Goal: Task Accomplishment & Management: Manage account settings

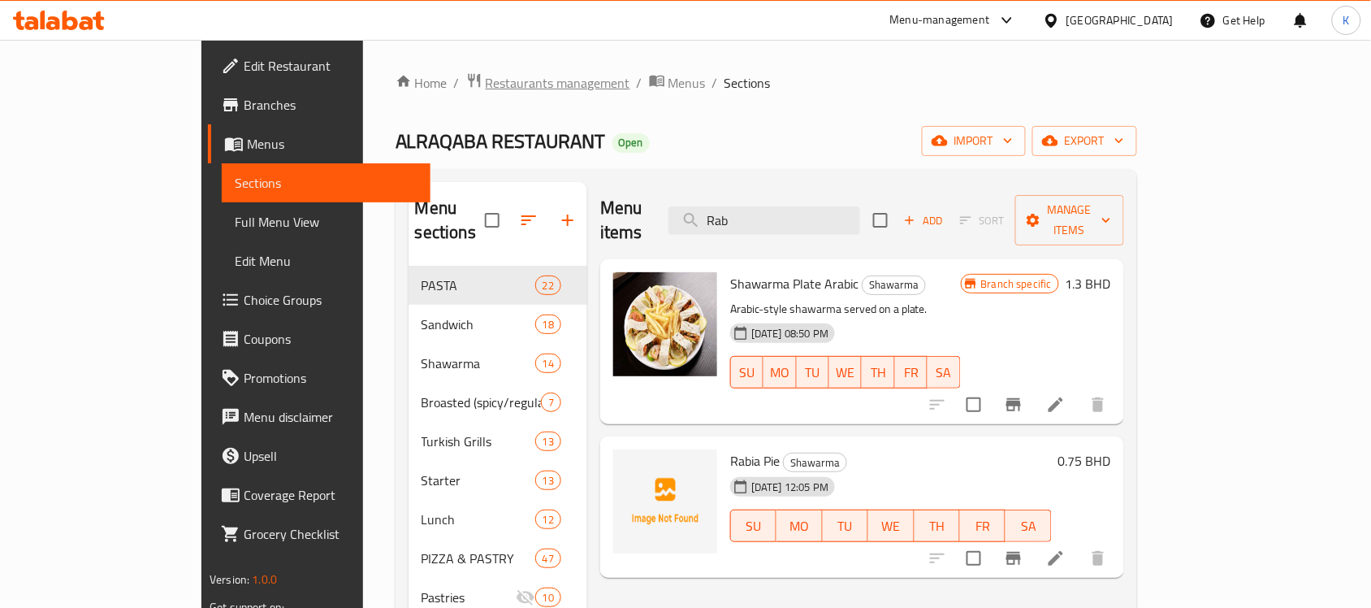
click at [486, 90] on span "Restaurants management" at bounding box center [558, 82] width 145 height 19
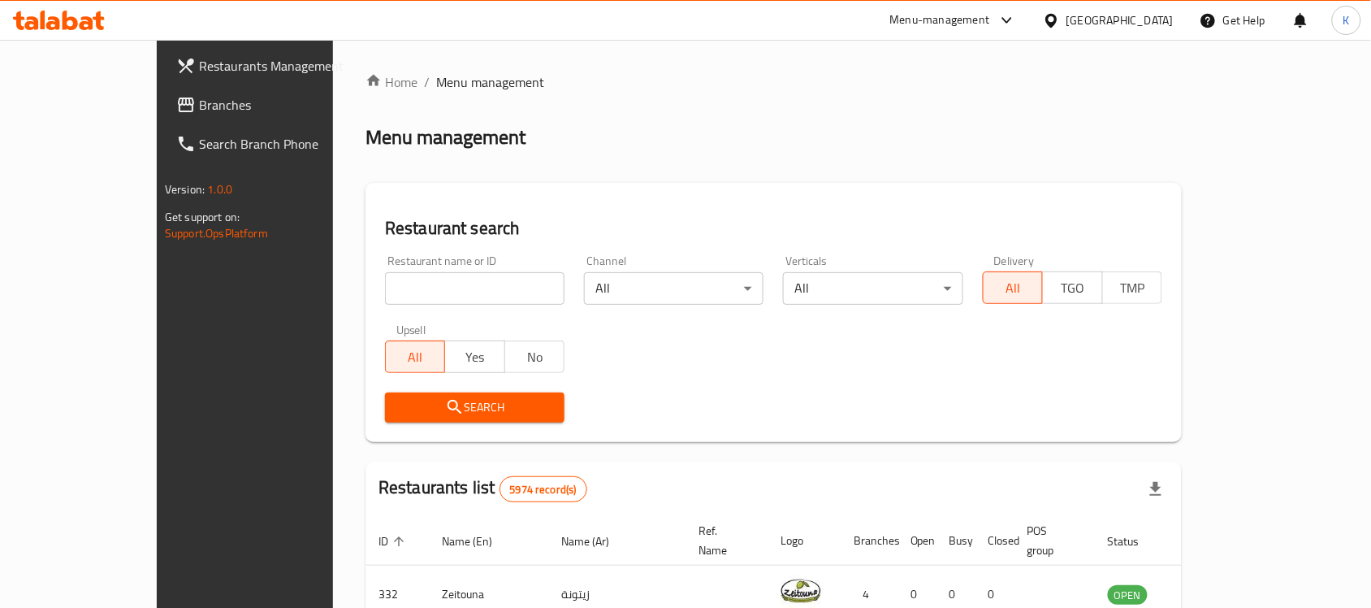
click at [1066, 15] on div at bounding box center [1055, 20] width 24 height 18
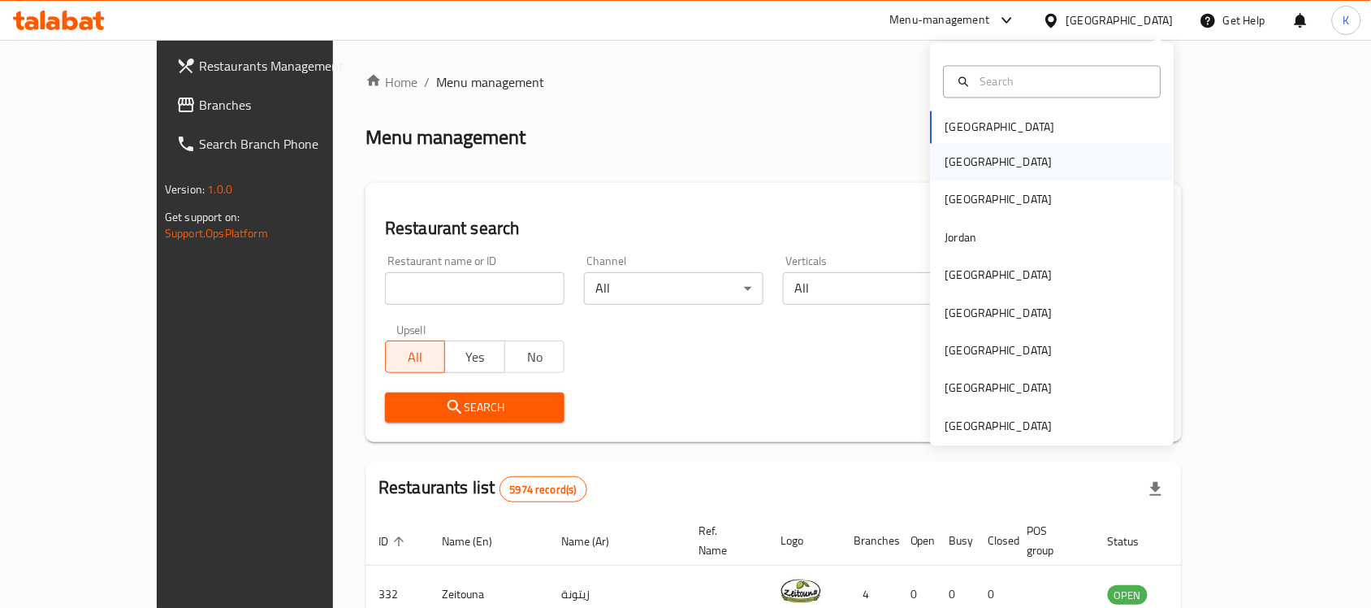
click at [972, 157] on div "Egypt" at bounding box center [1053, 162] width 244 height 37
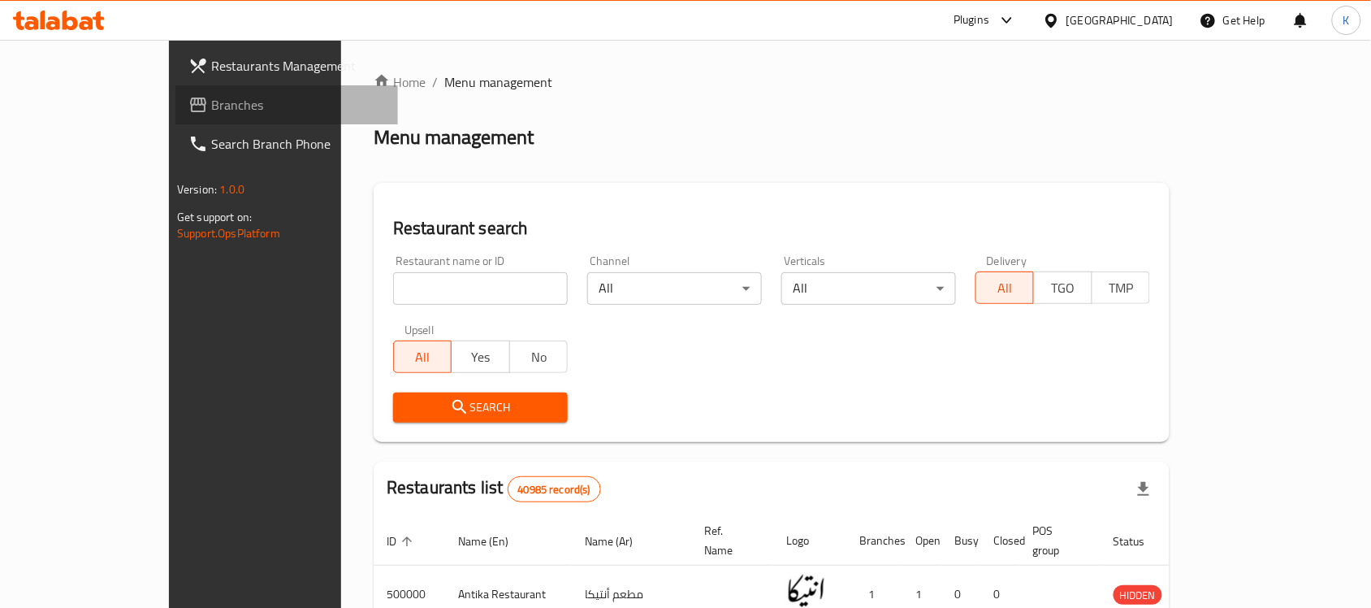
click at [211, 103] on span "Branches" at bounding box center [298, 104] width 174 height 19
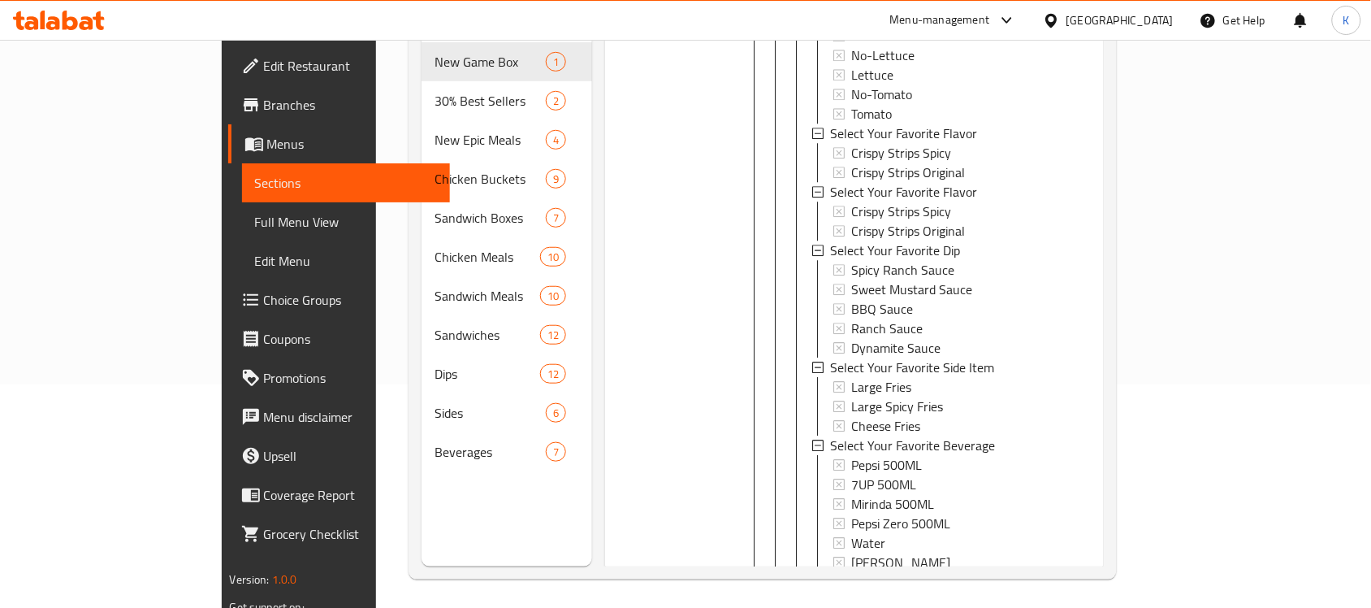
scroll to position [228, 0]
click at [1004, 607] on icon at bounding box center [996, 615] width 15 height 15
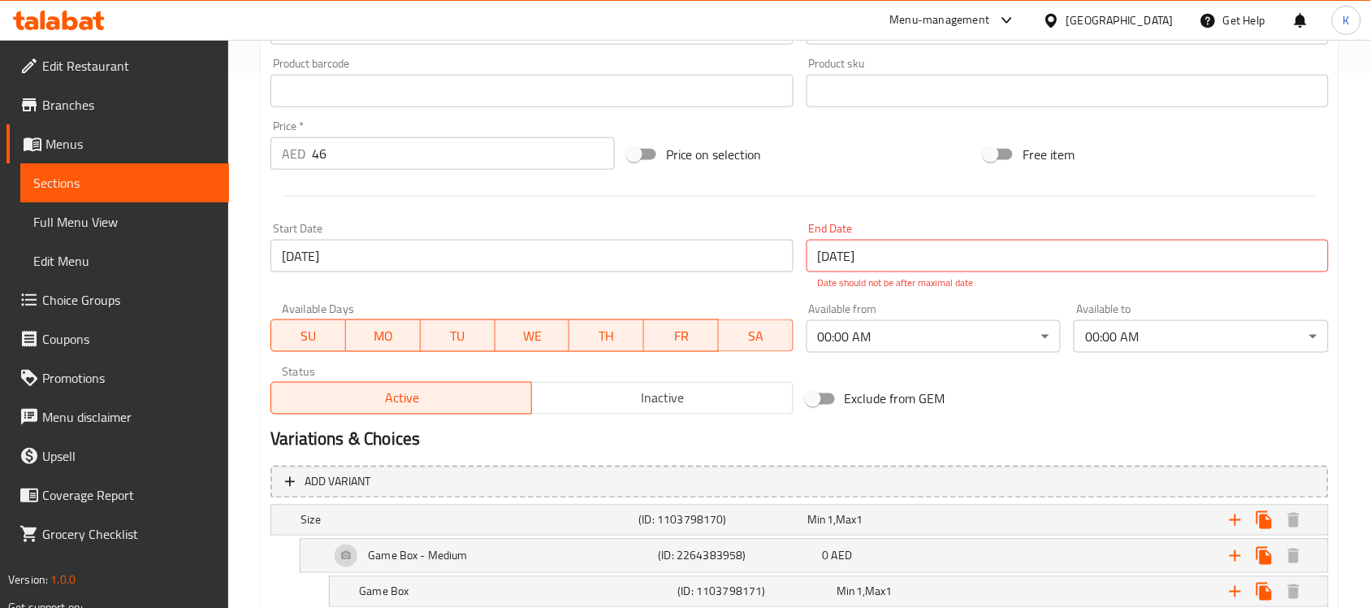
scroll to position [914, 0]
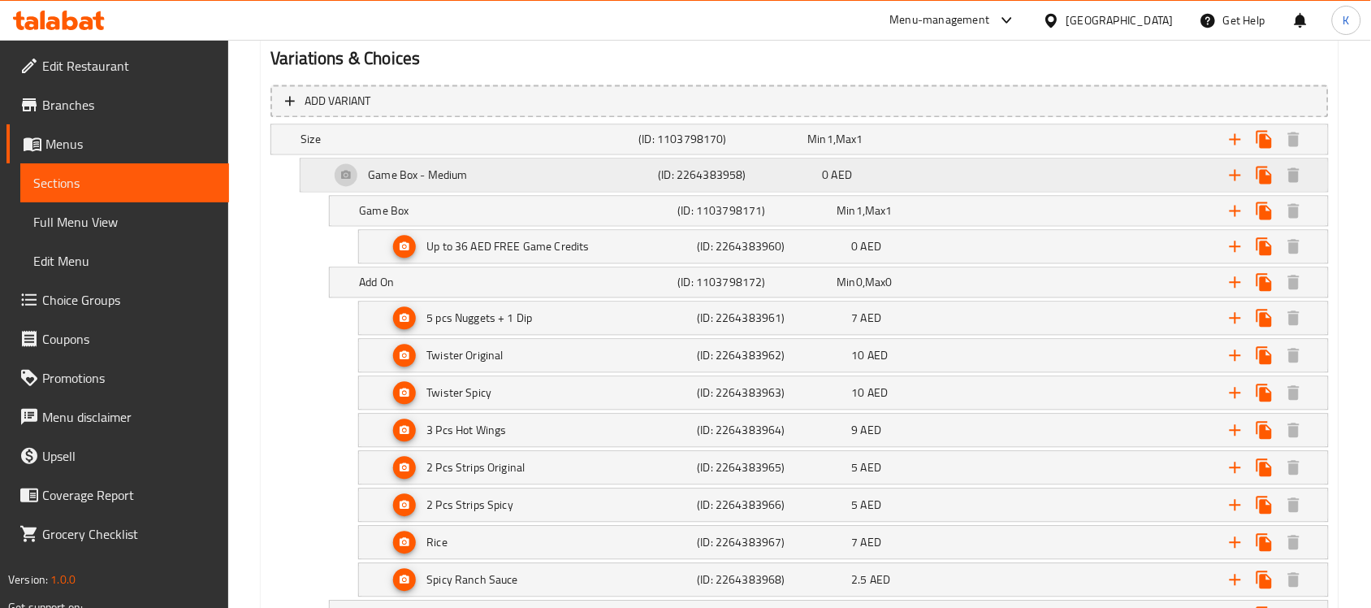
click at [456, 171] on h5 "Game Box - Medium" at bounding box center [418, 175] width 100 height 16
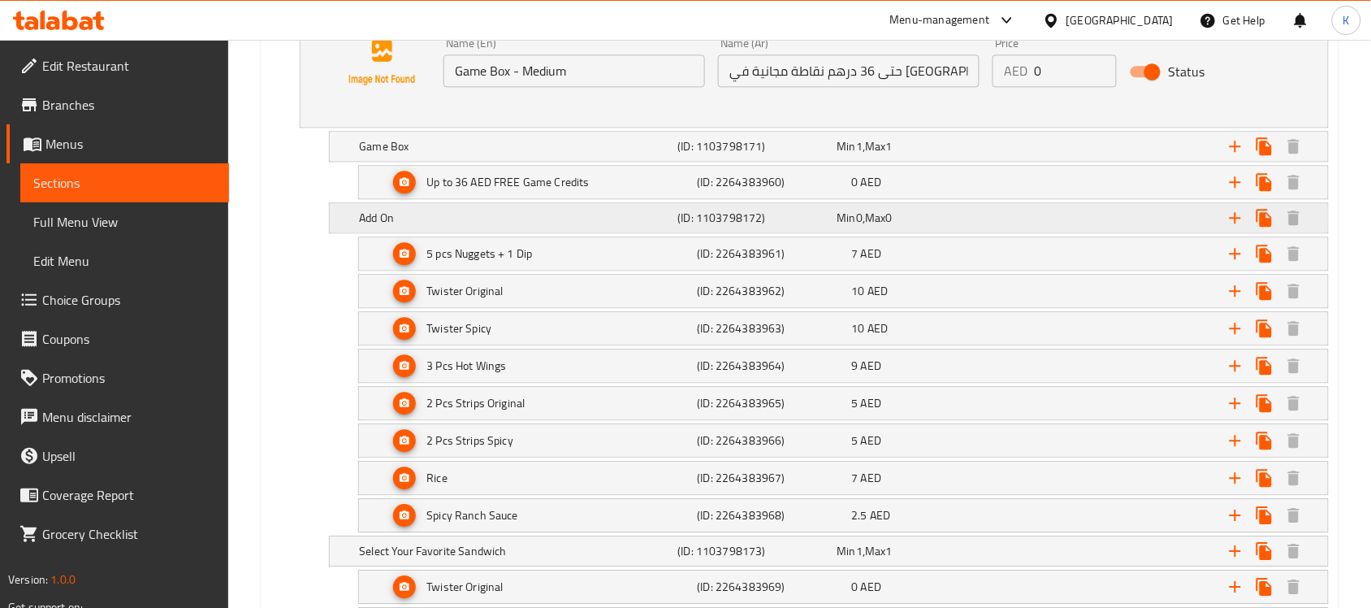
scroll to position [1117, 0]
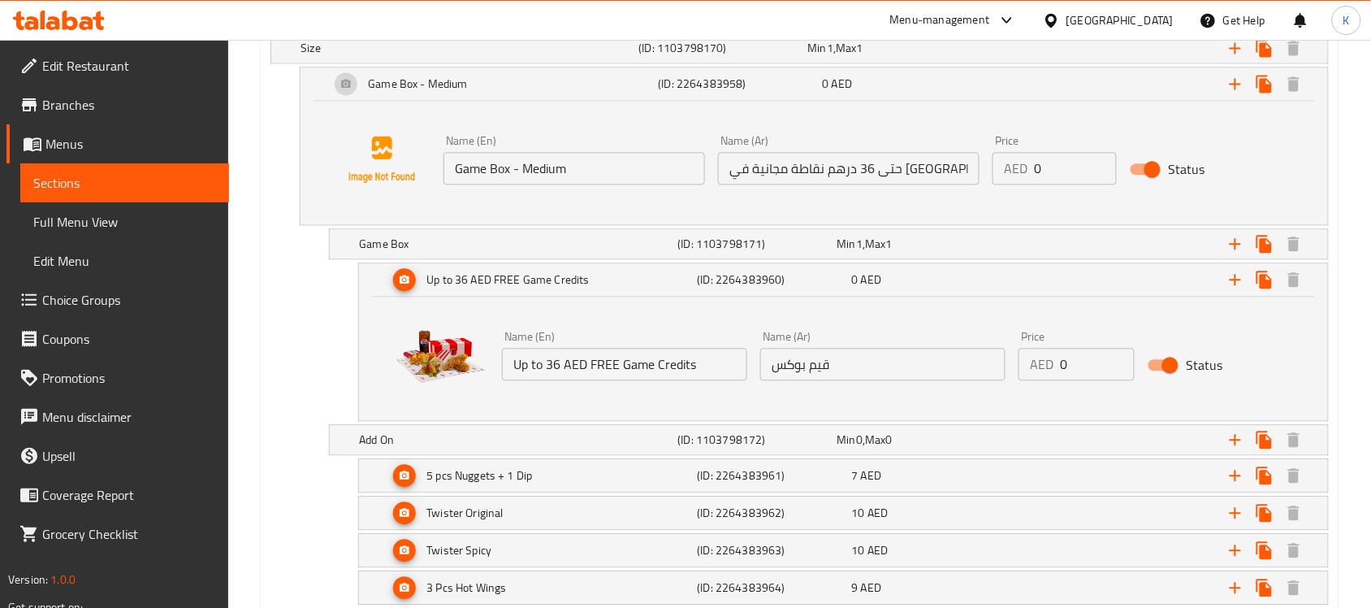
scroll to position [1243, 0]
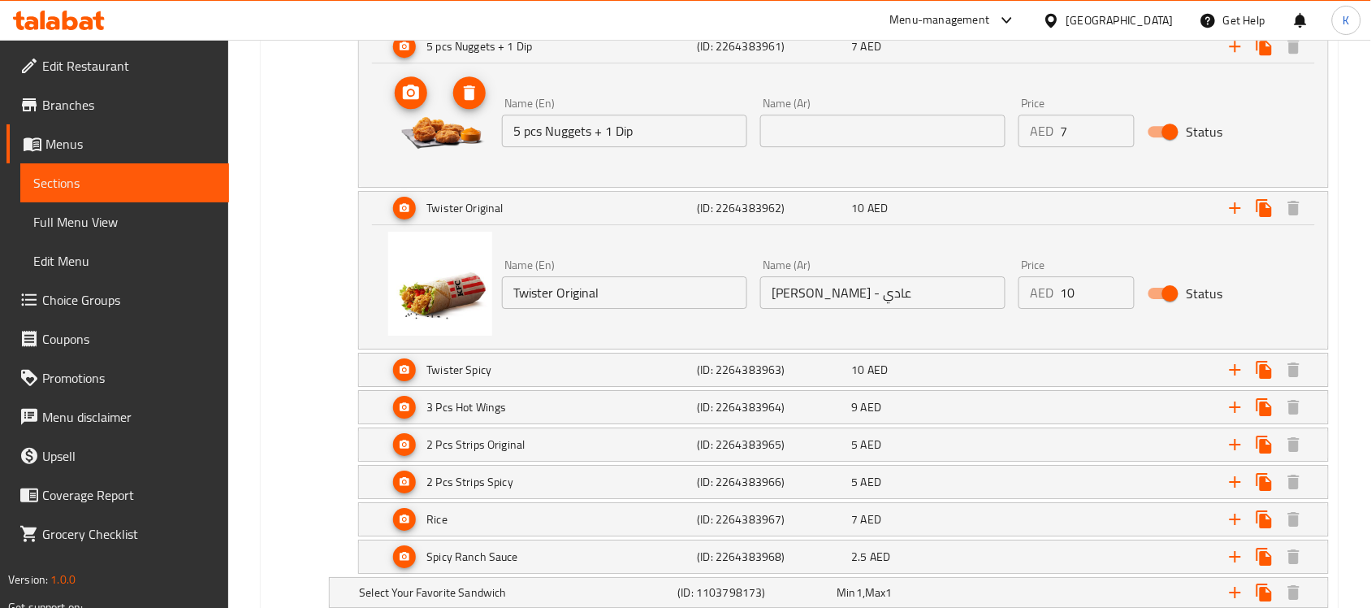
scroll to position [1446, 0]
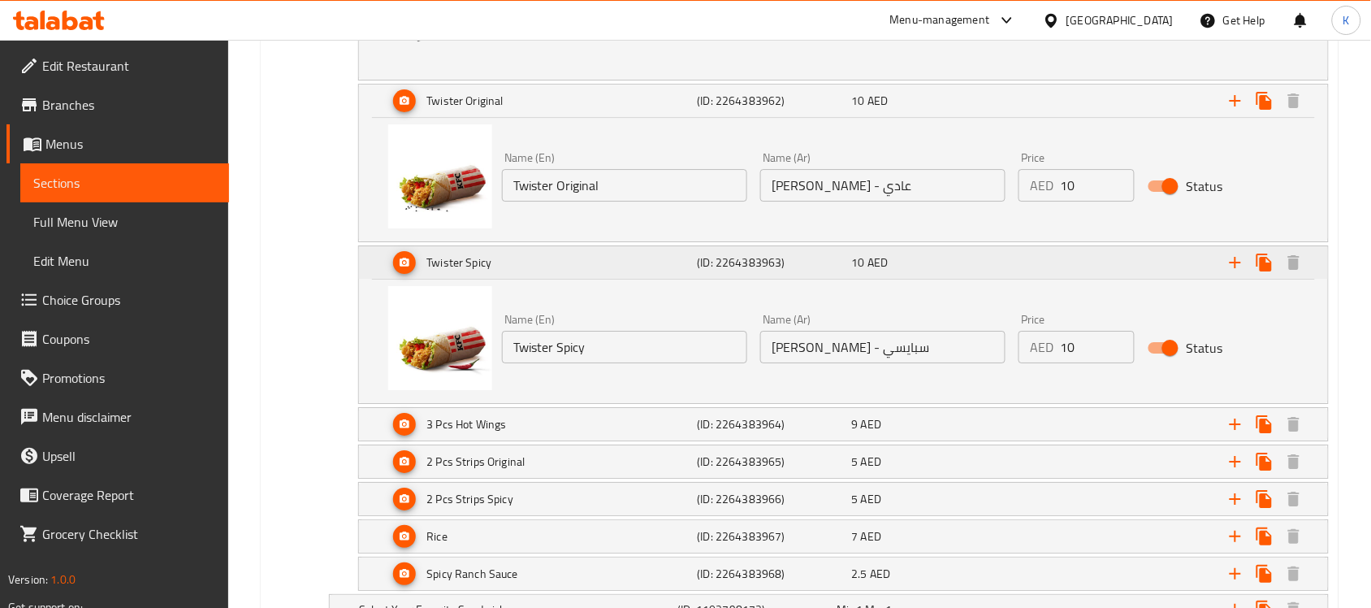
scroll to position [1547, 0]
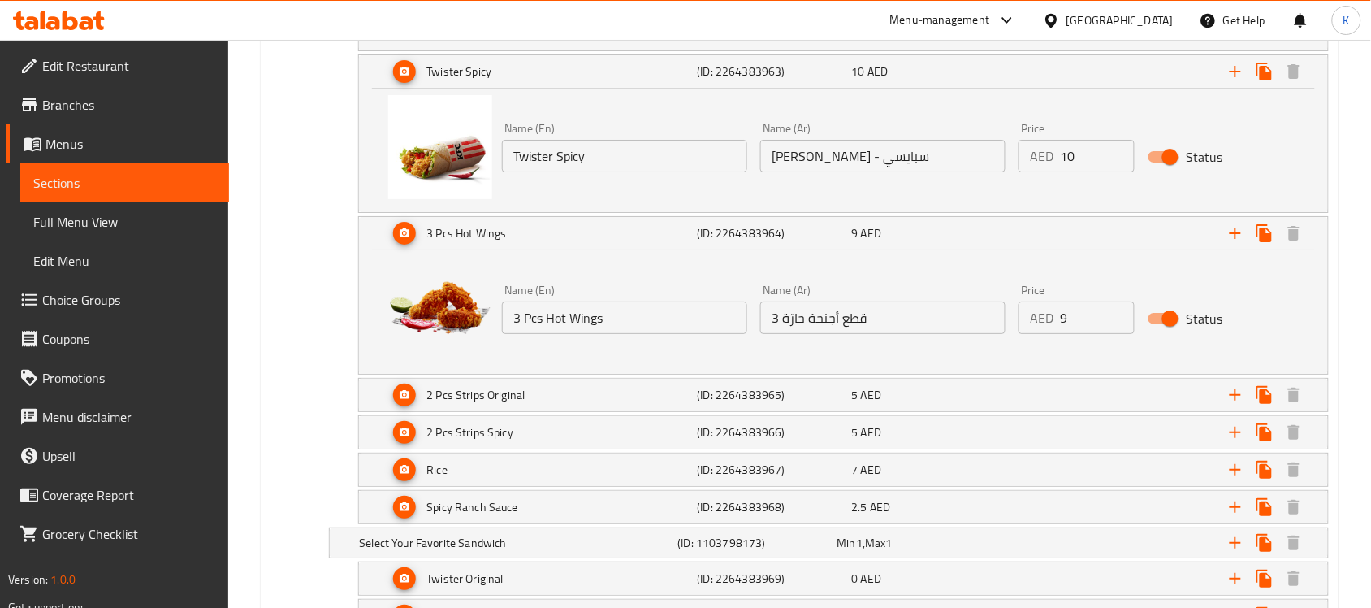
scroll to position [1750, 0]
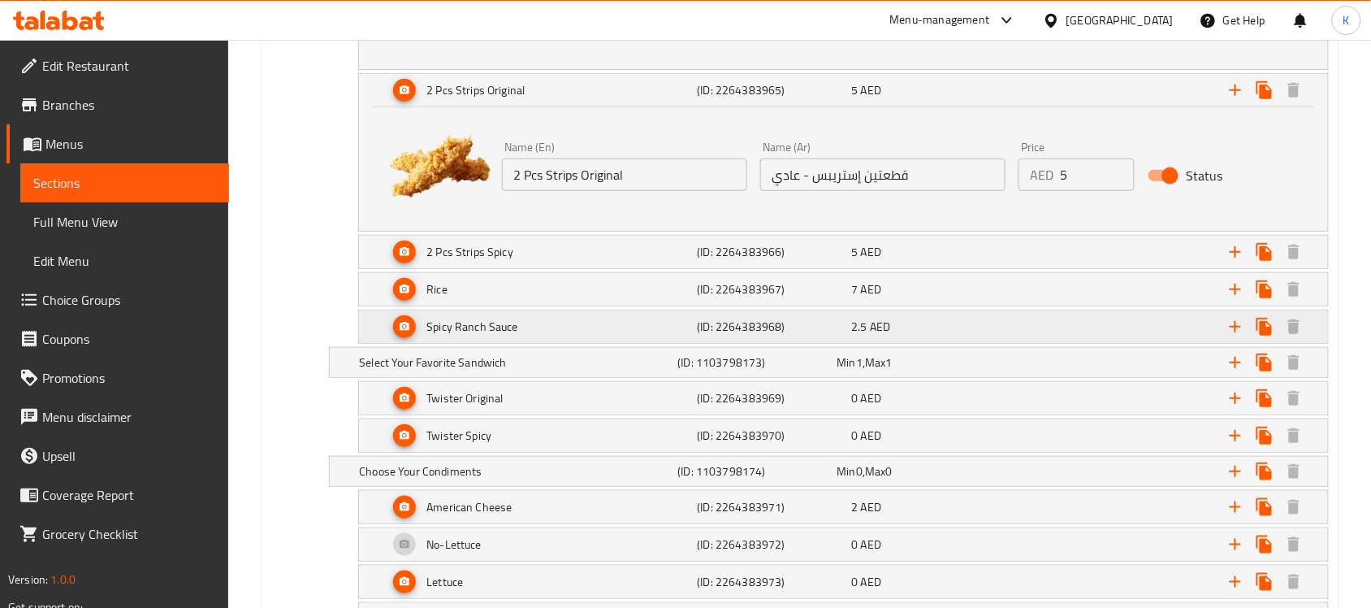
scroll to position [2055, 0]
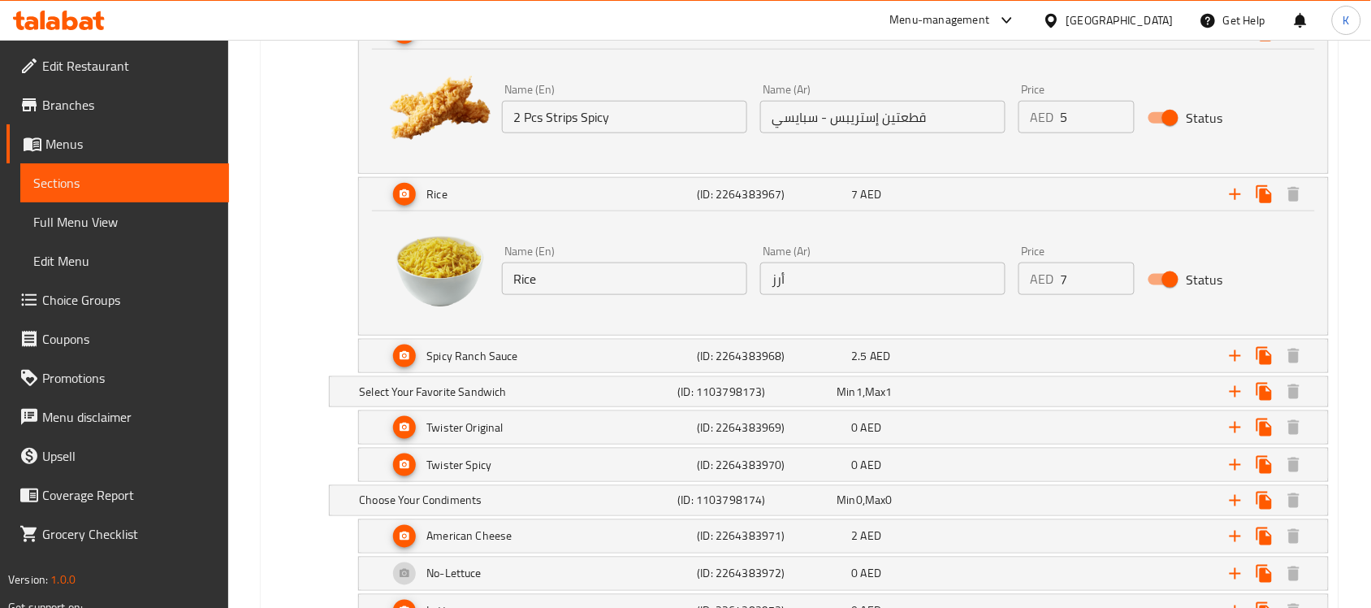
scroll to position [2258, 0]
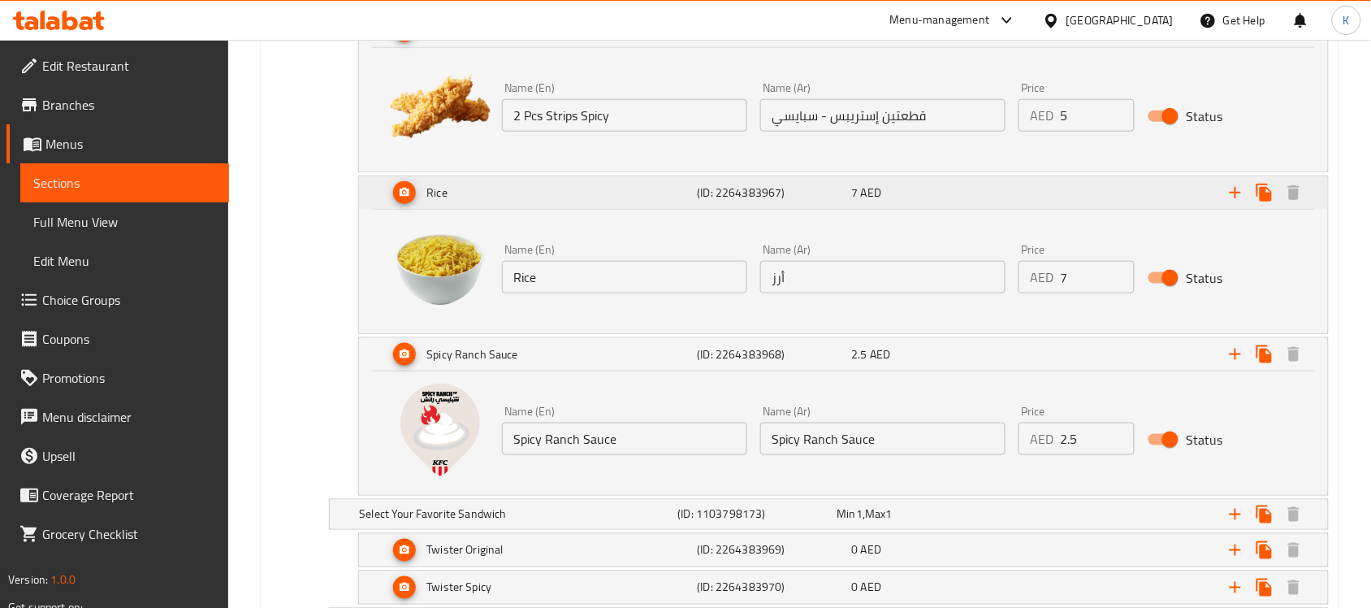
scroll to position [2562, 0]
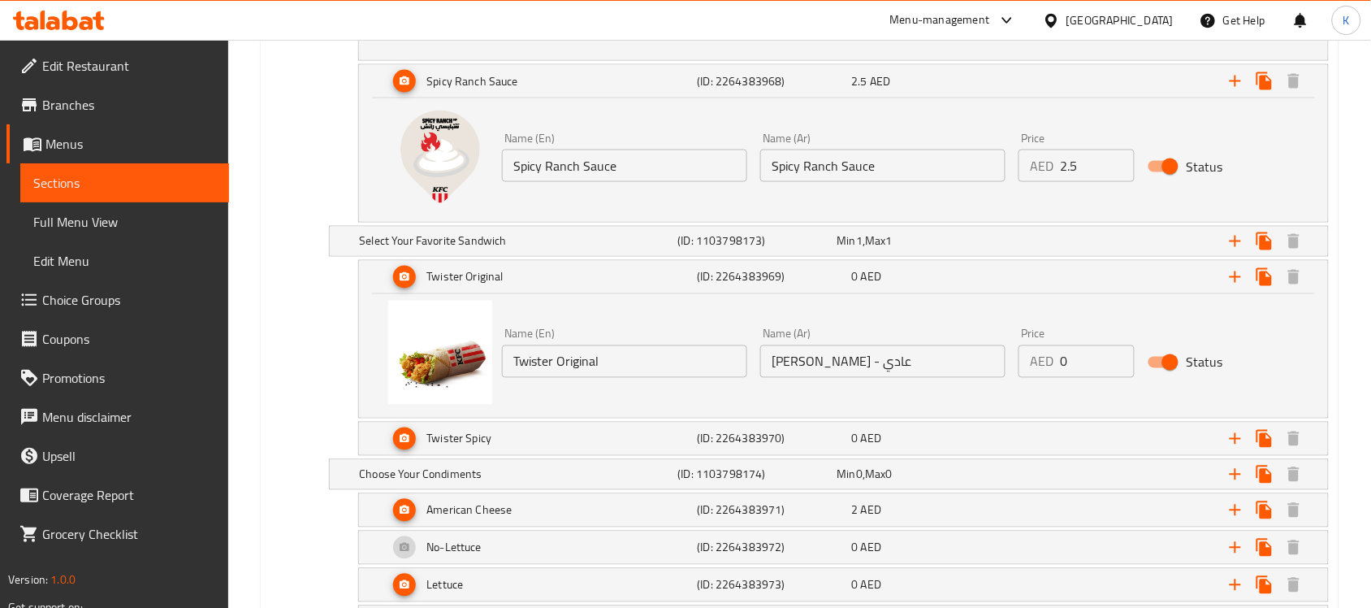
scroll to position [2664, 0]
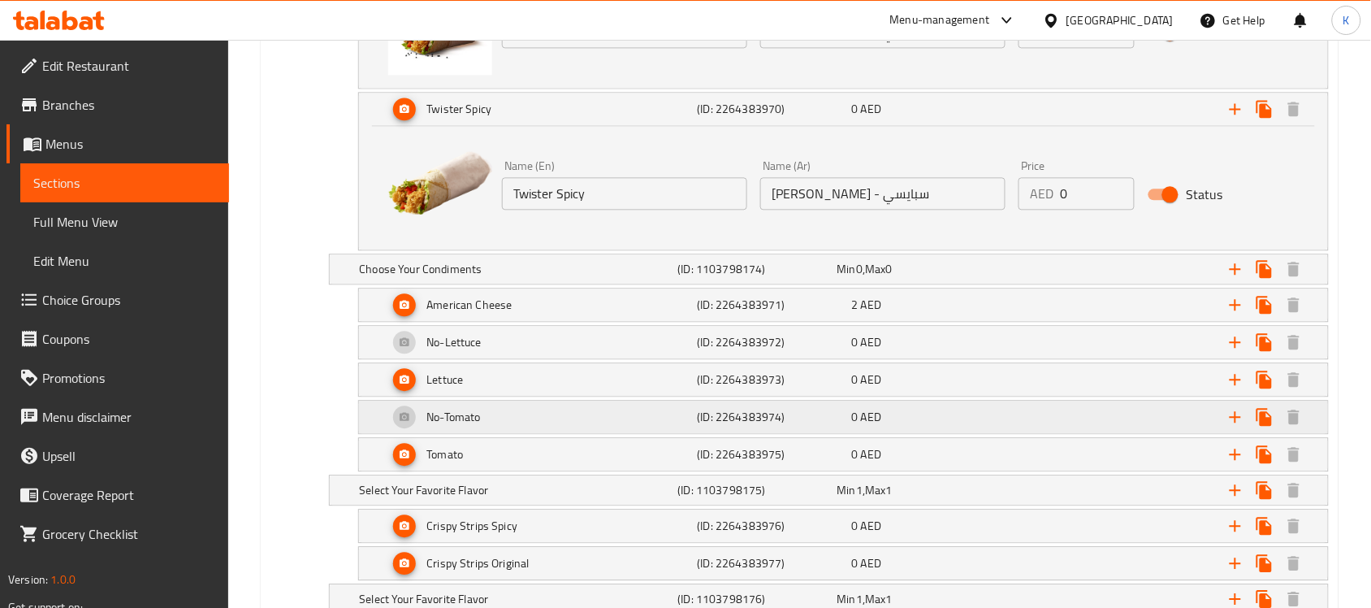
scroll to position [2867, 0]
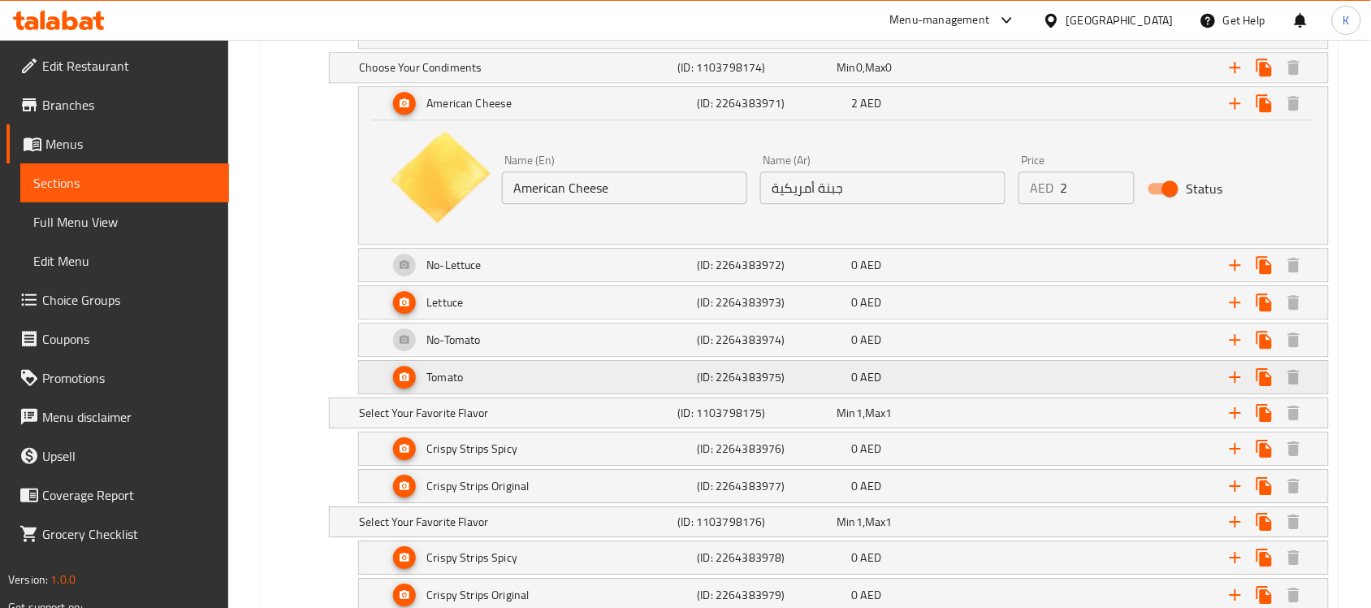
scroll to position [3070, 0]
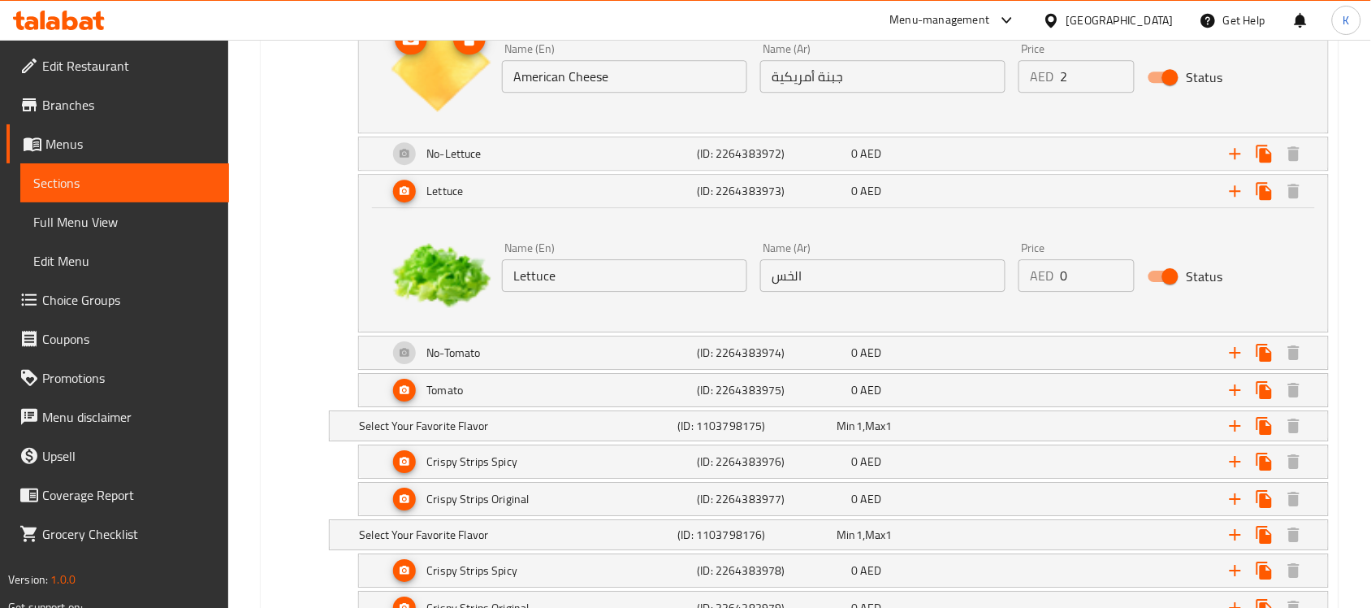
scroll to position [3273, 0]
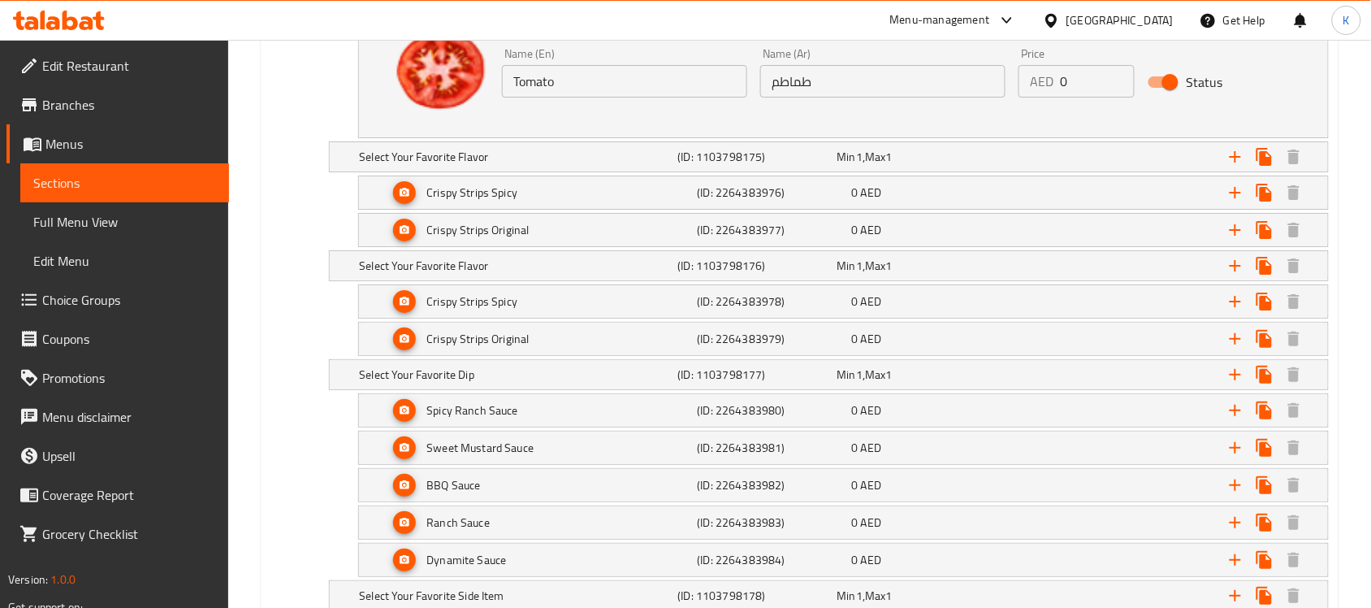
scroll to position [3578, 0]
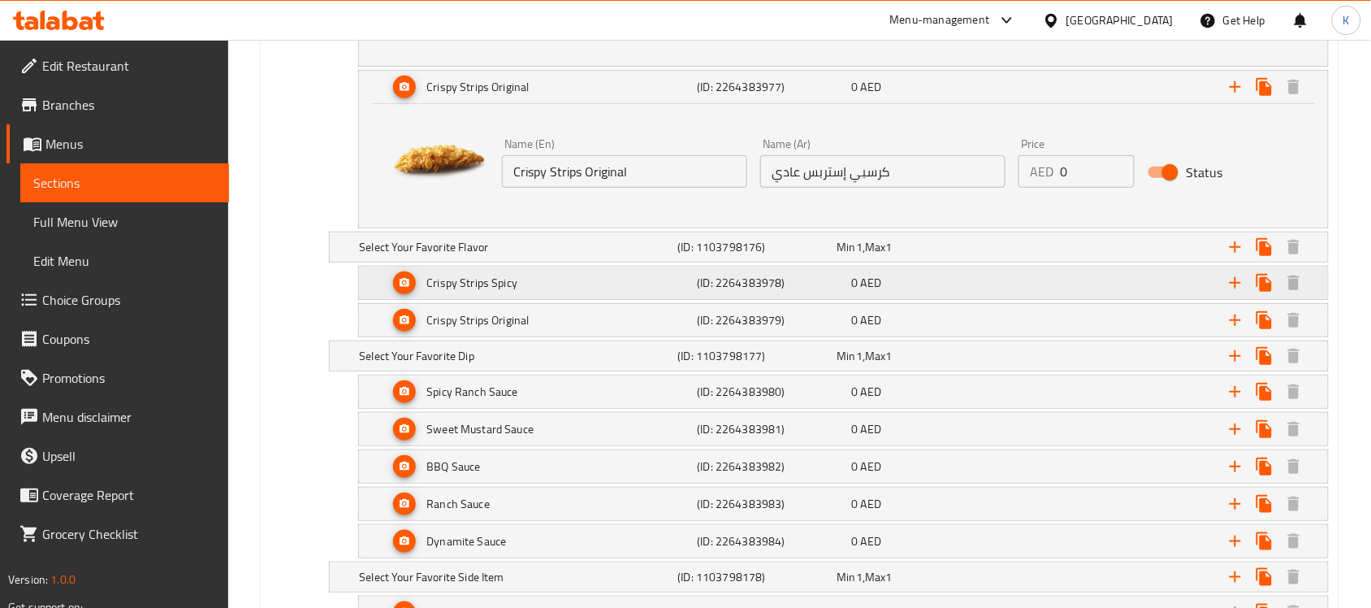
scroll to position [3882, 0]
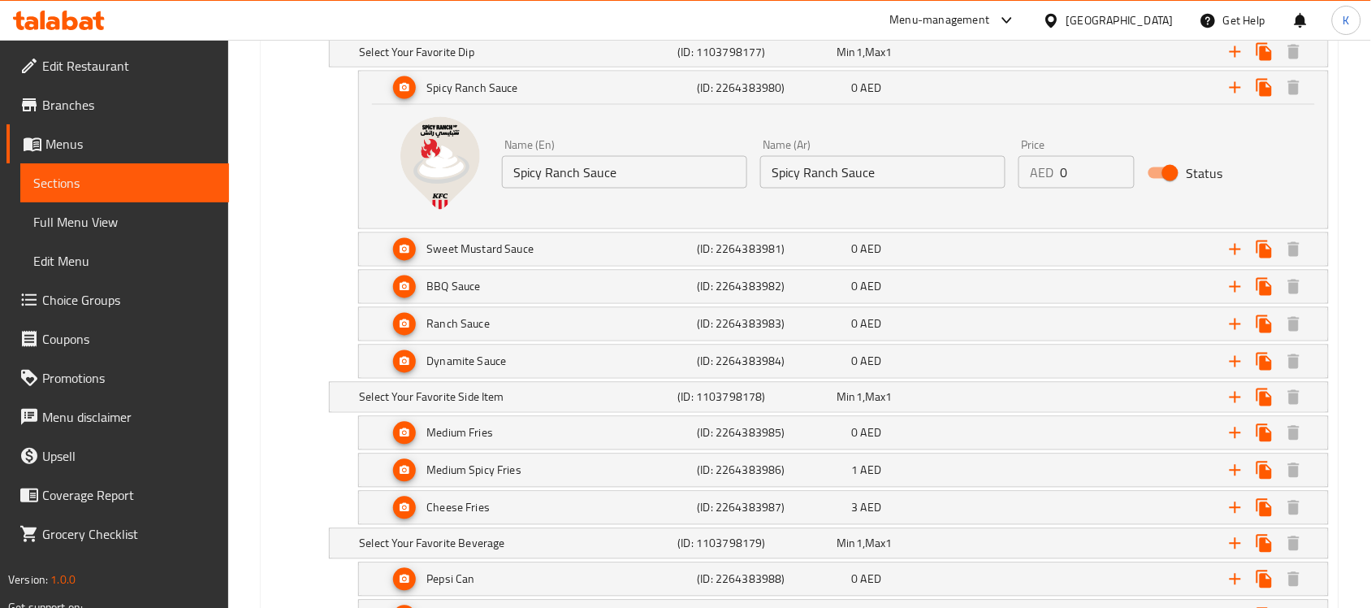
scroll to position [4390, 0]
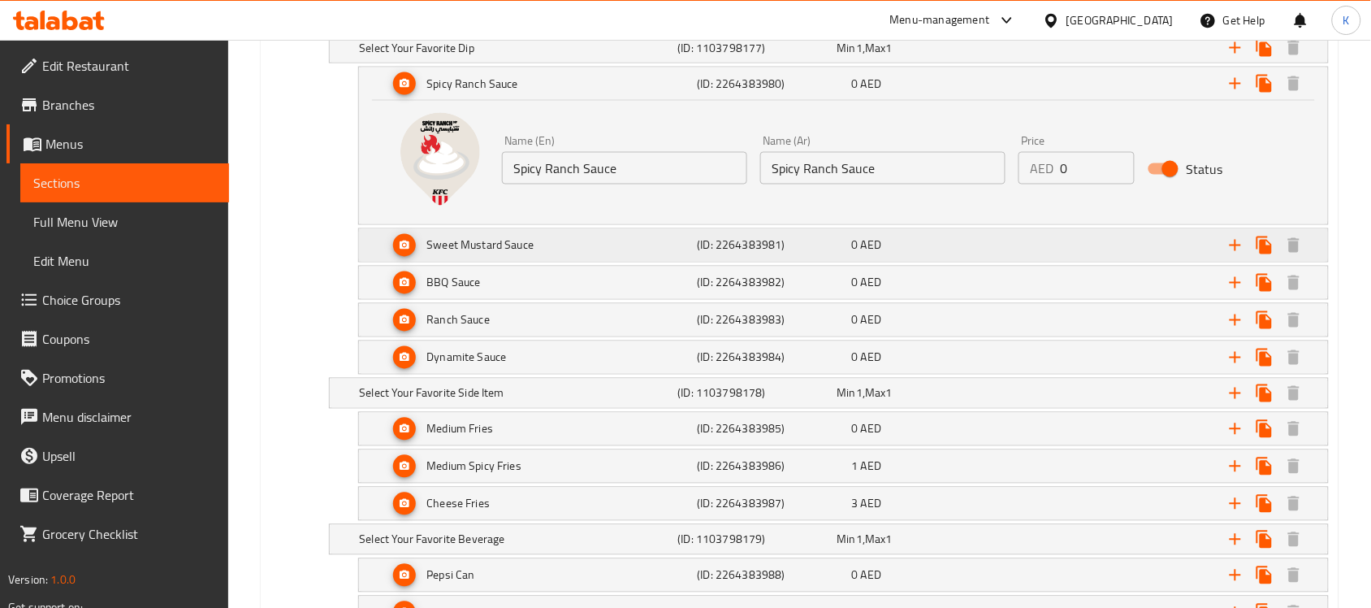
drag, startPoint x: 449, startPoint y: 191, endPoint x: 402, endPoint y: 258, distance: 82.2
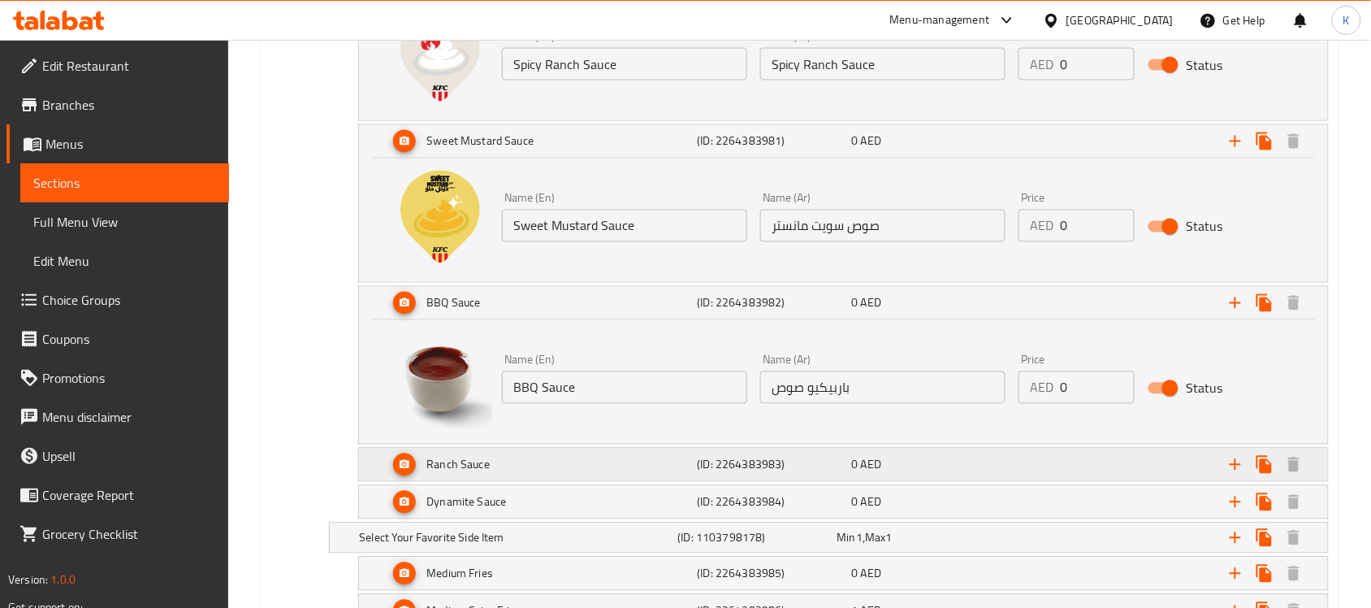
scroll to position [4593, 0]
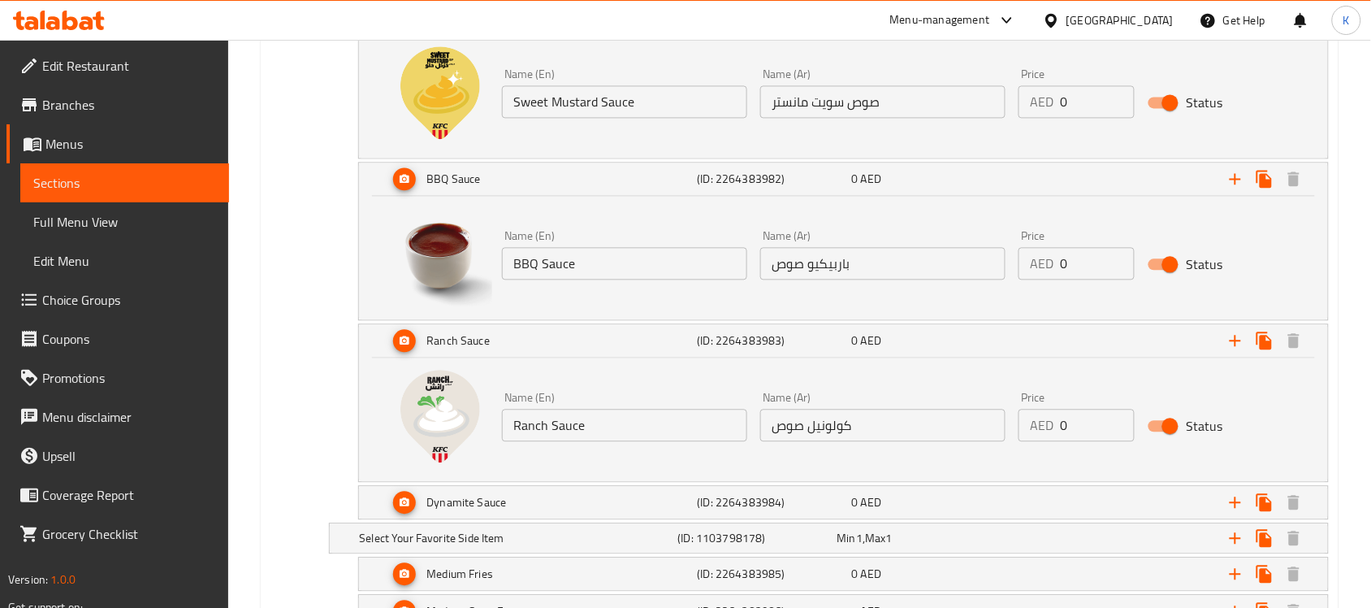
scroll to position [4694, 0]
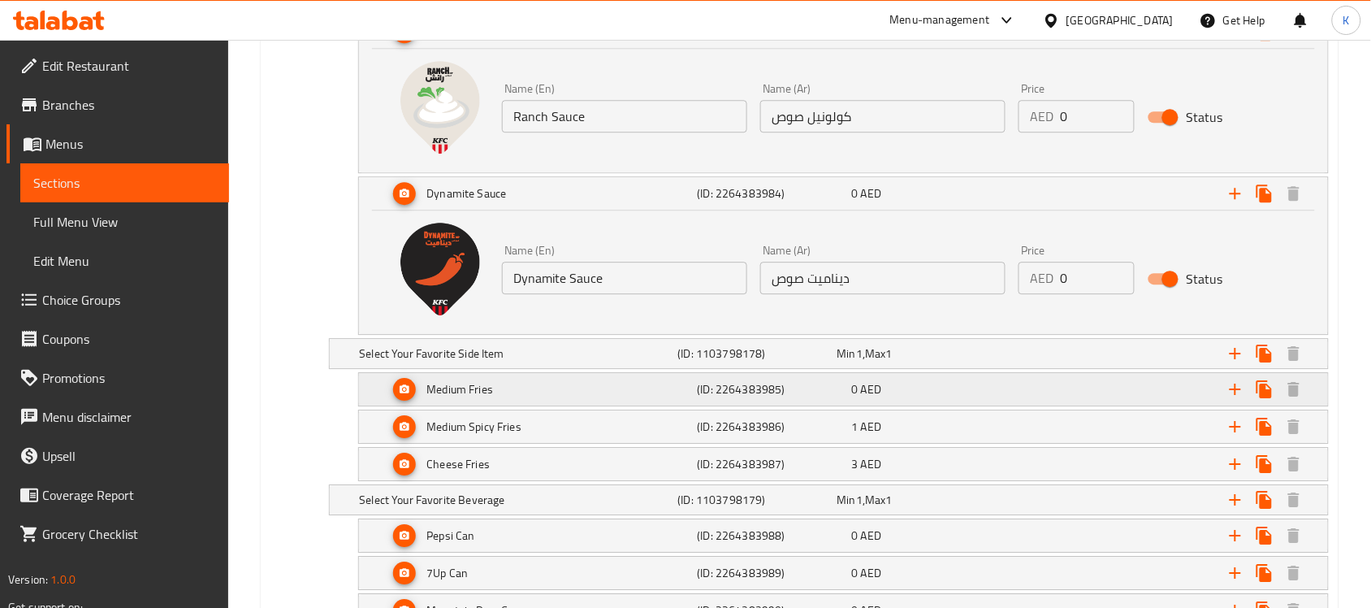
scroll to position [4999, 0]
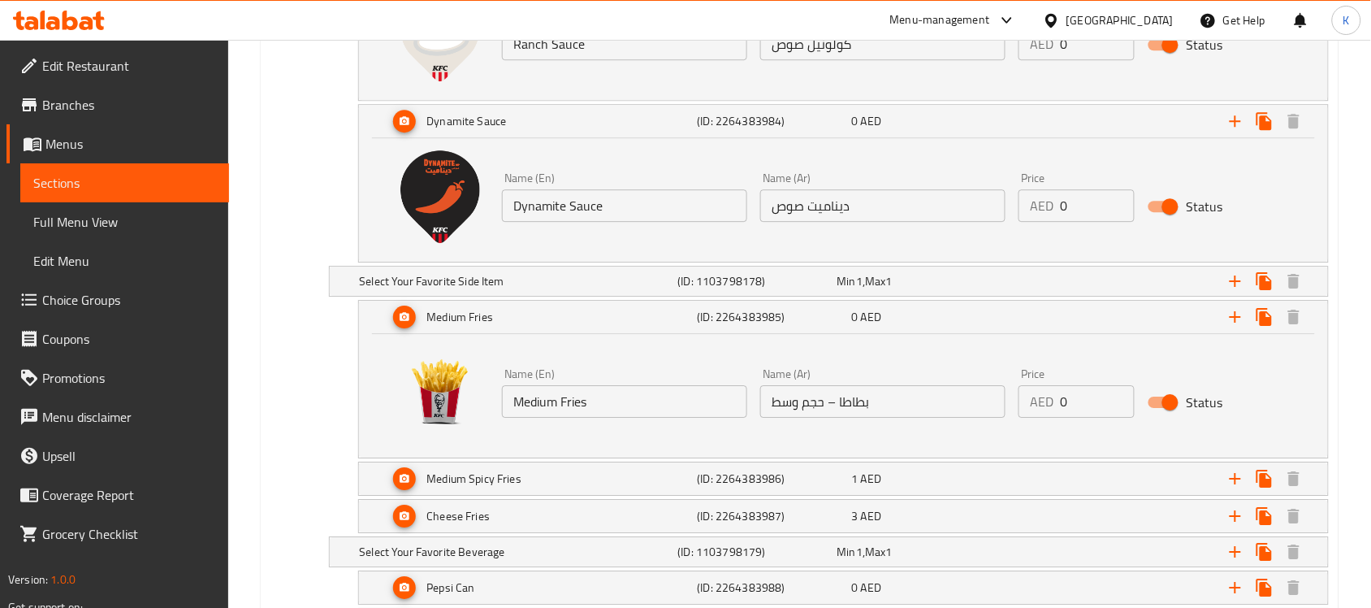
scroll to position [5202, 0]
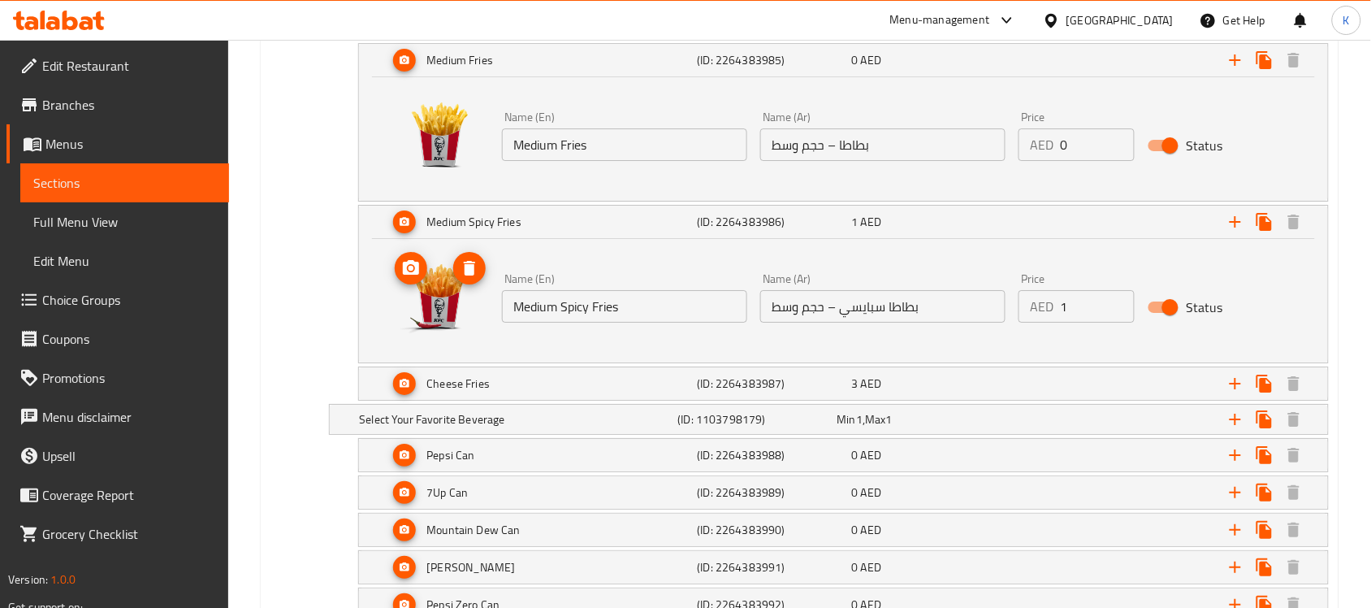
scroll to position [5304, 0]
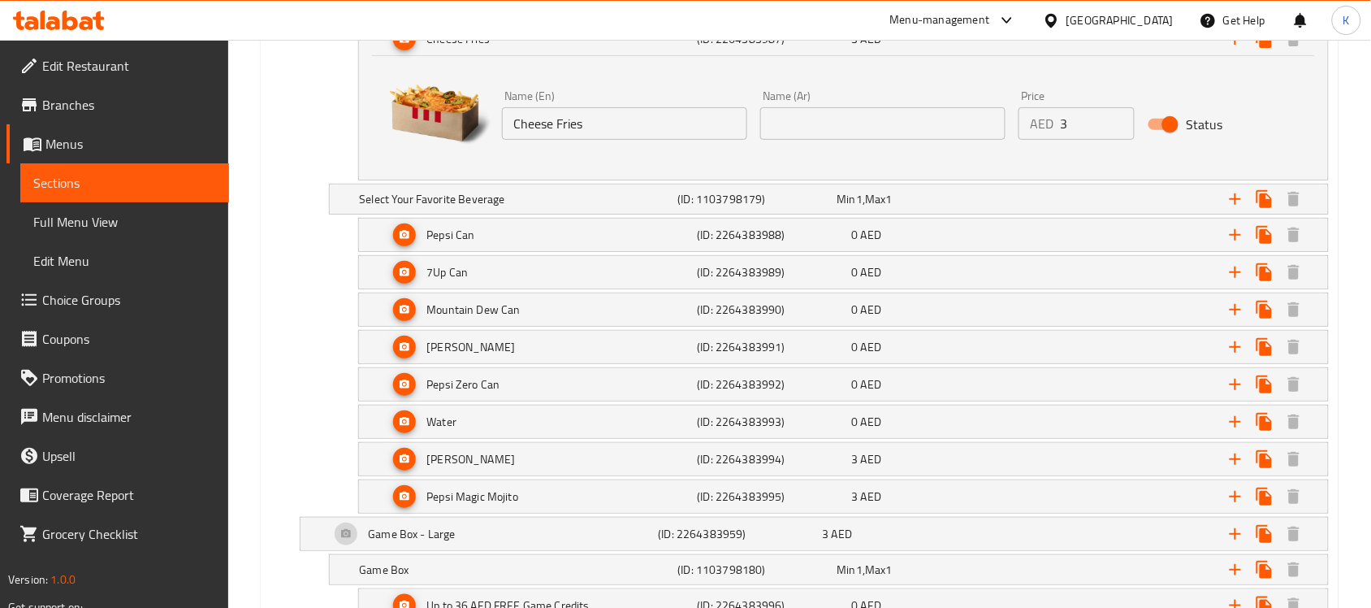
scroll to position [5608, 0]
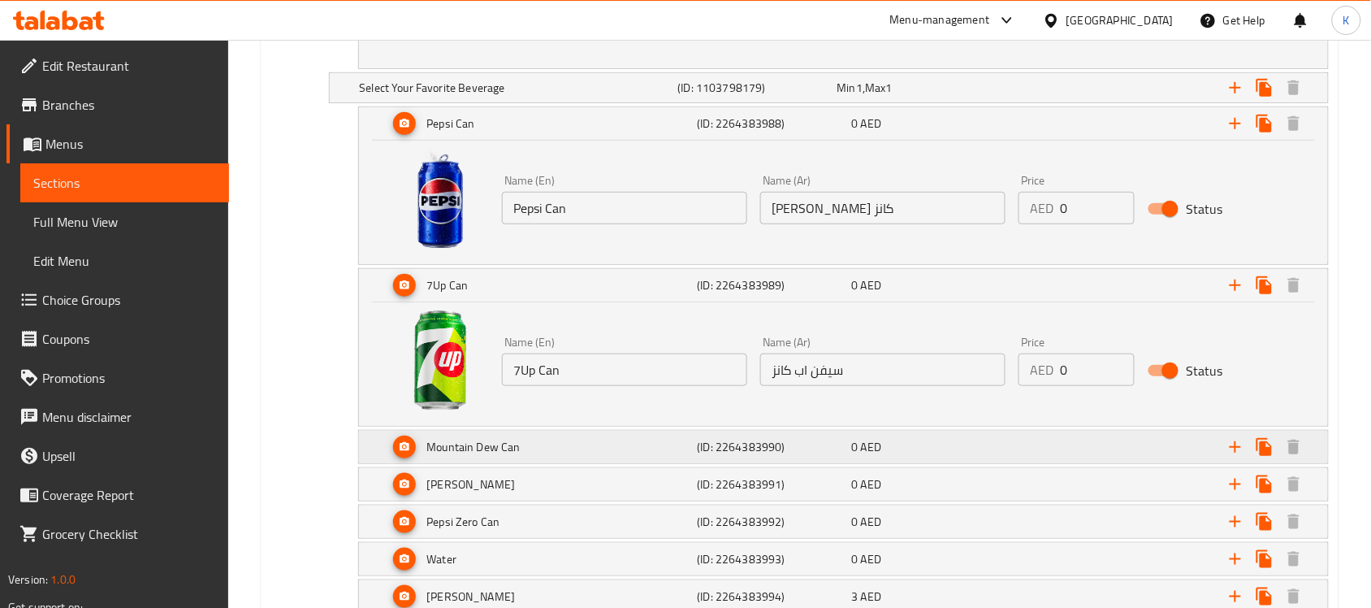
scroll to position [5811, 0]
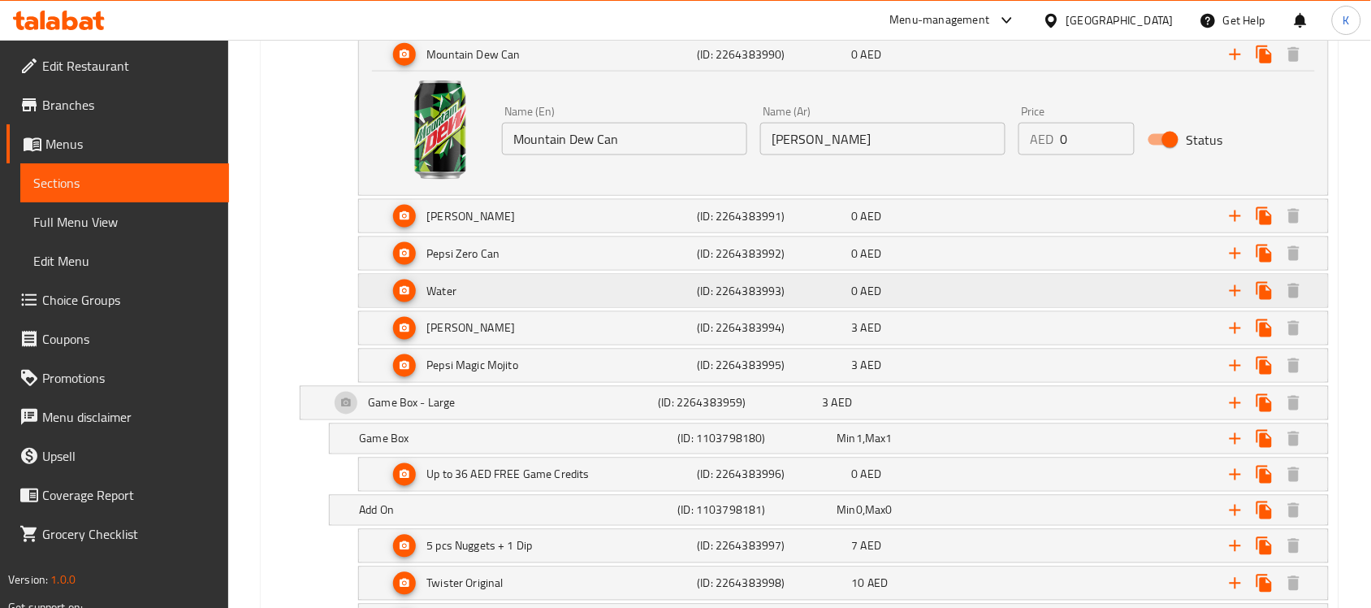
scroll to position [6116, 0]
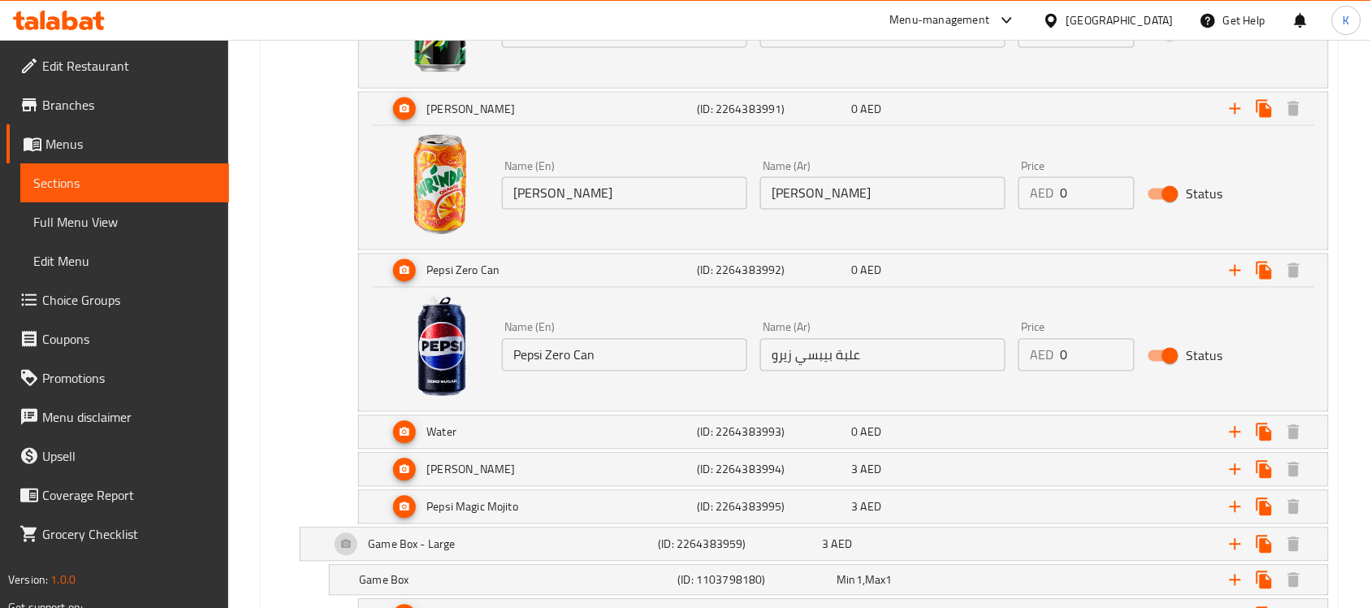
scroll to position [6319, 0]
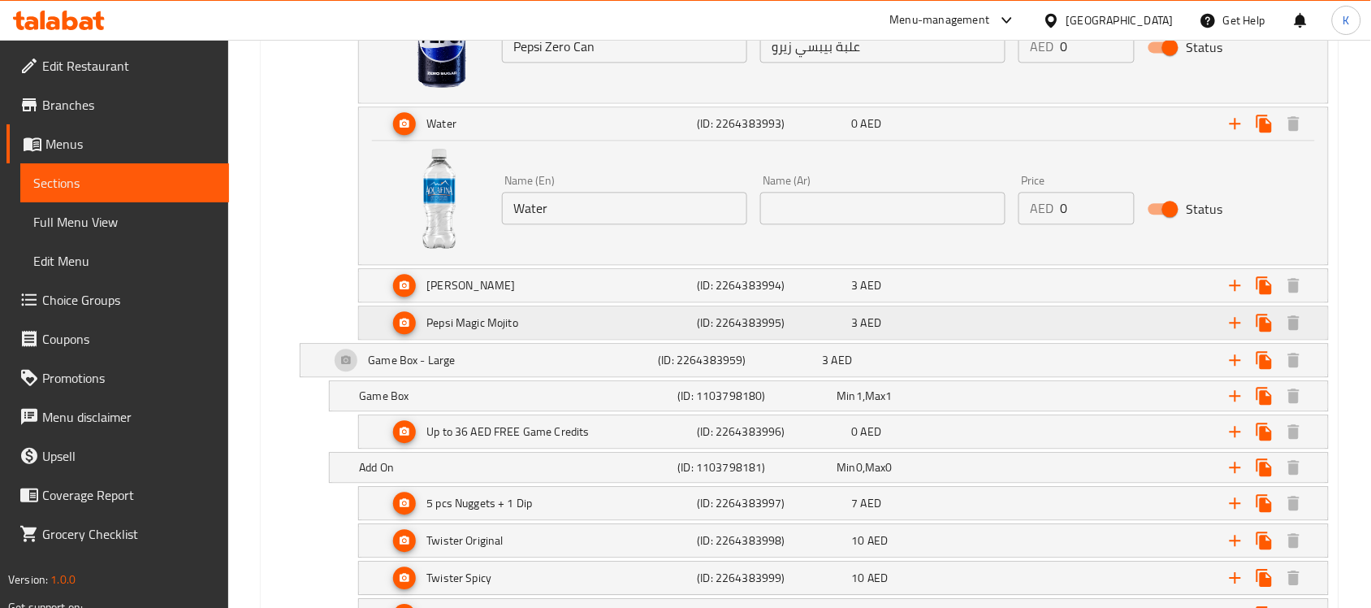
scroll to position [6522, 0]
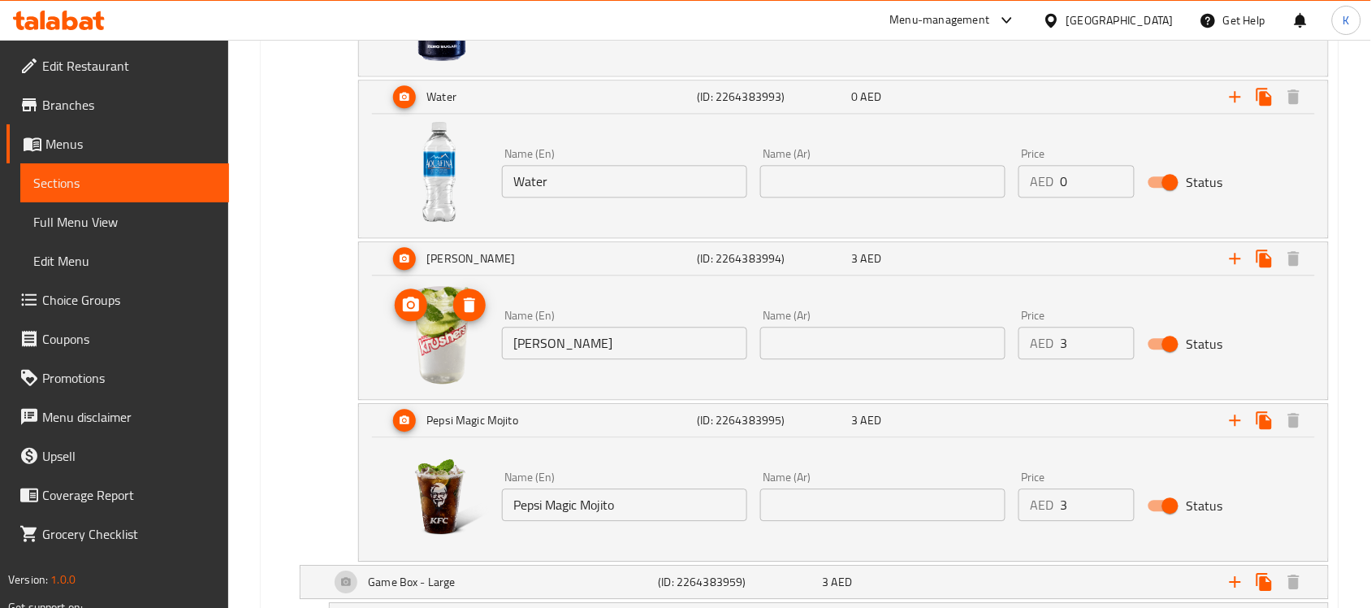
scroll to position [6725, 0]
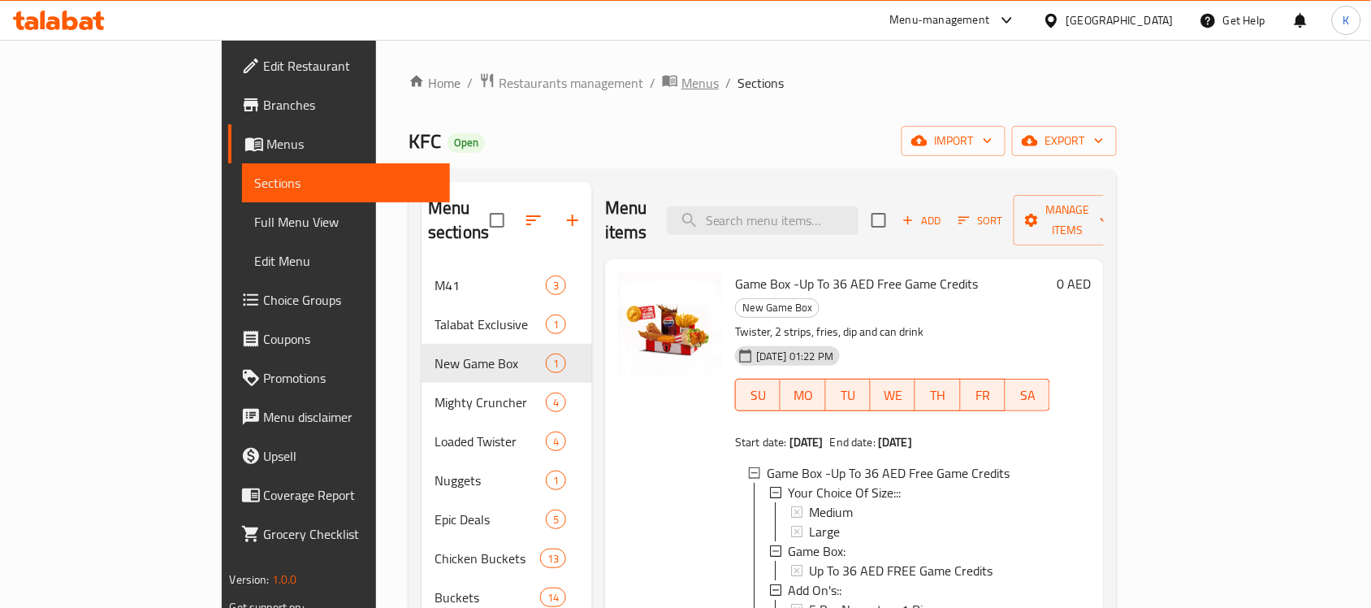
click at [681, 78] on span "Menus" at bounding box center [699, 82] width 37 height 19
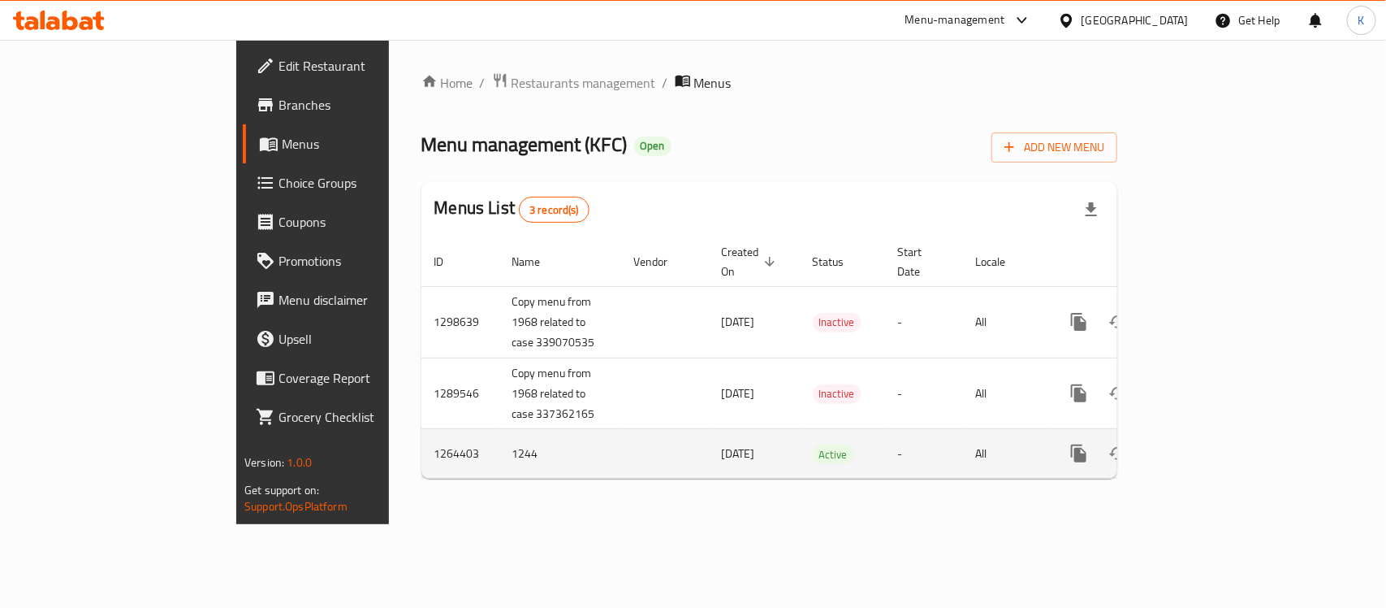
click at [1206, 443] on icon "enhanced table" at bounding box center [1196, 452] width 19 height 19
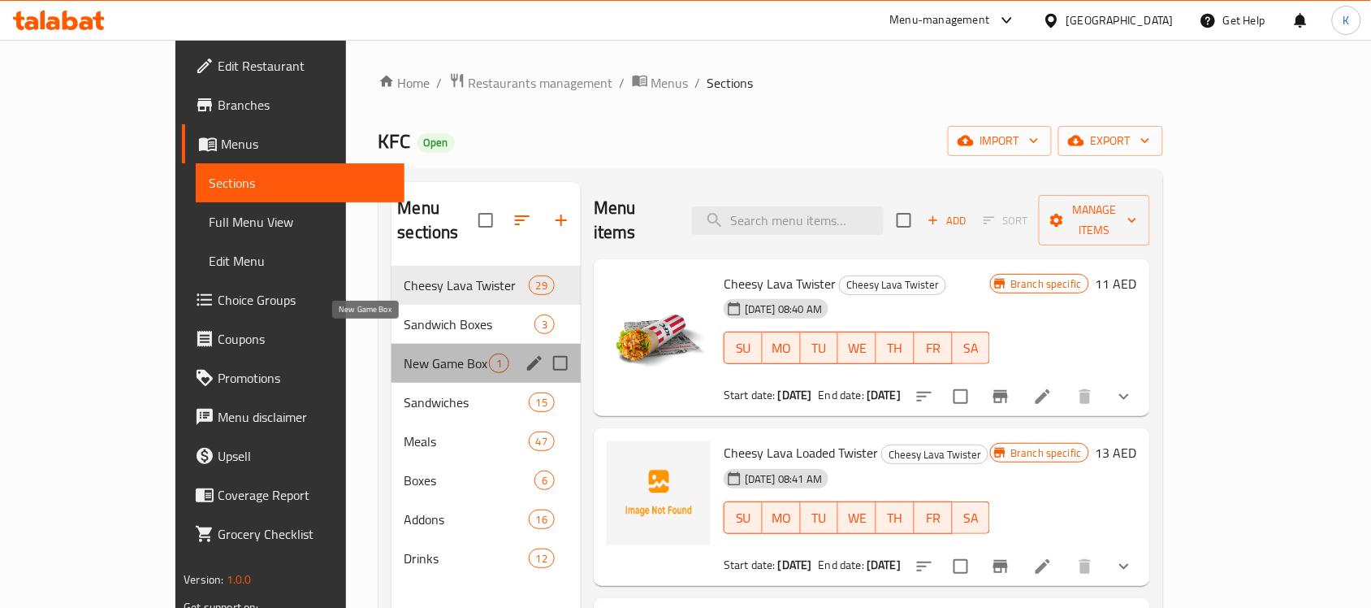
click at [404, 353] on span "New Game Box" at bounding box center [446, 362] width 84 height 19
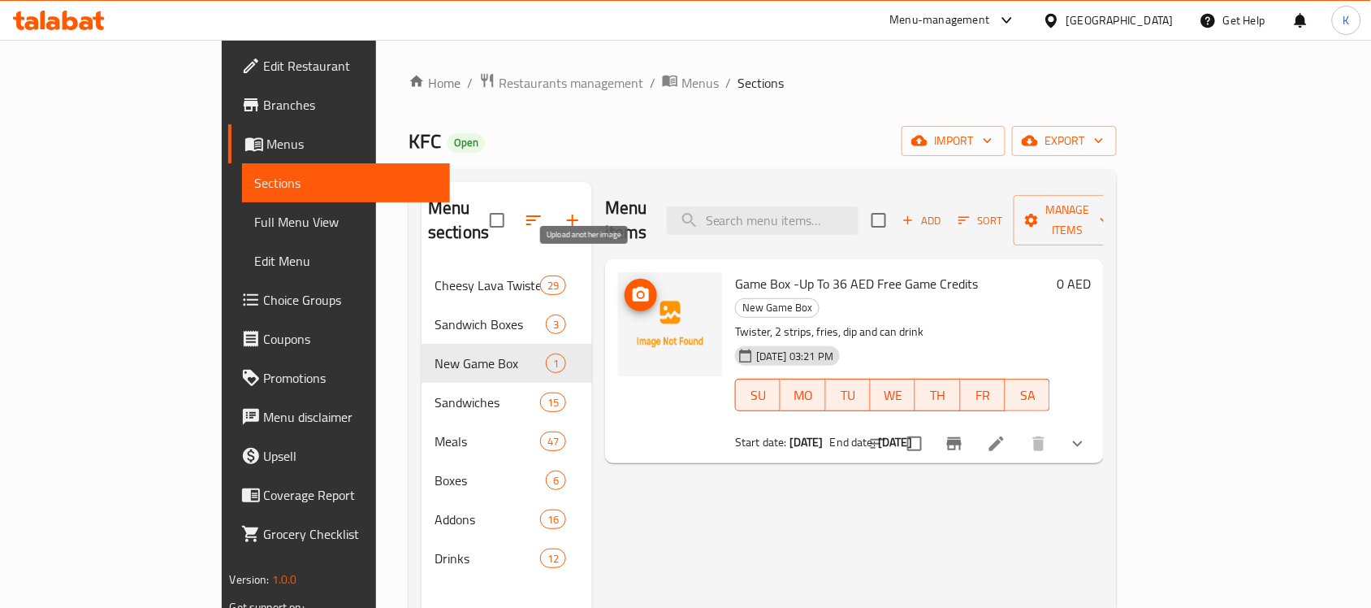
click at [631, 285] on icon "upload picture" at bounding box center [640, 294] width 19 height 19
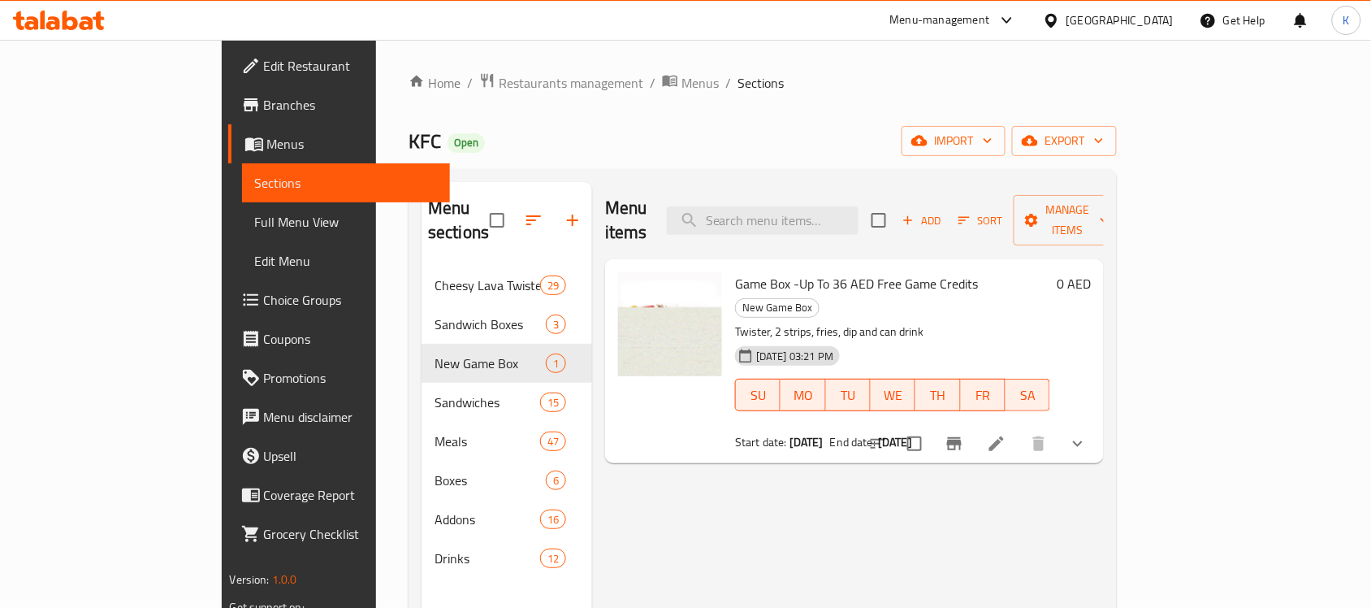
click at [680, 493] on div "Menu items Add Sort Manage items Game Box -Up To 36 AED Free Game Credits New G…" at bounding box center [848, 486] width 512 height 608
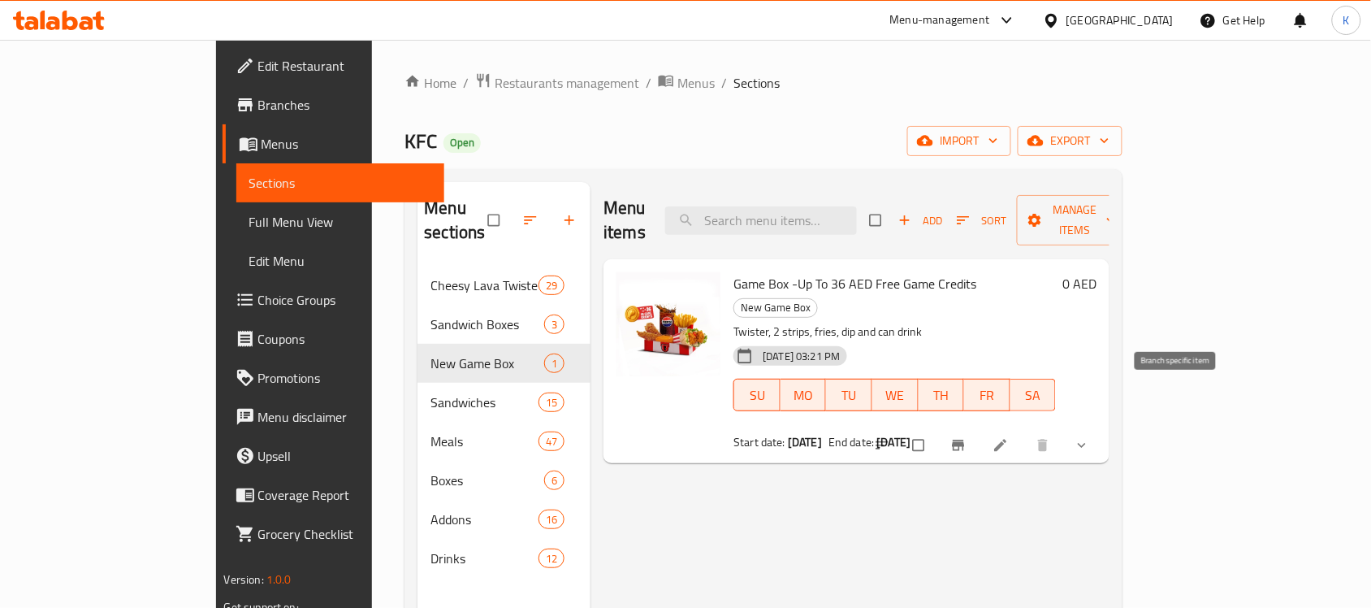
click at [979, 427] on button "Branch-specific-item" at bounding box center [960, 445] width 39 height 36
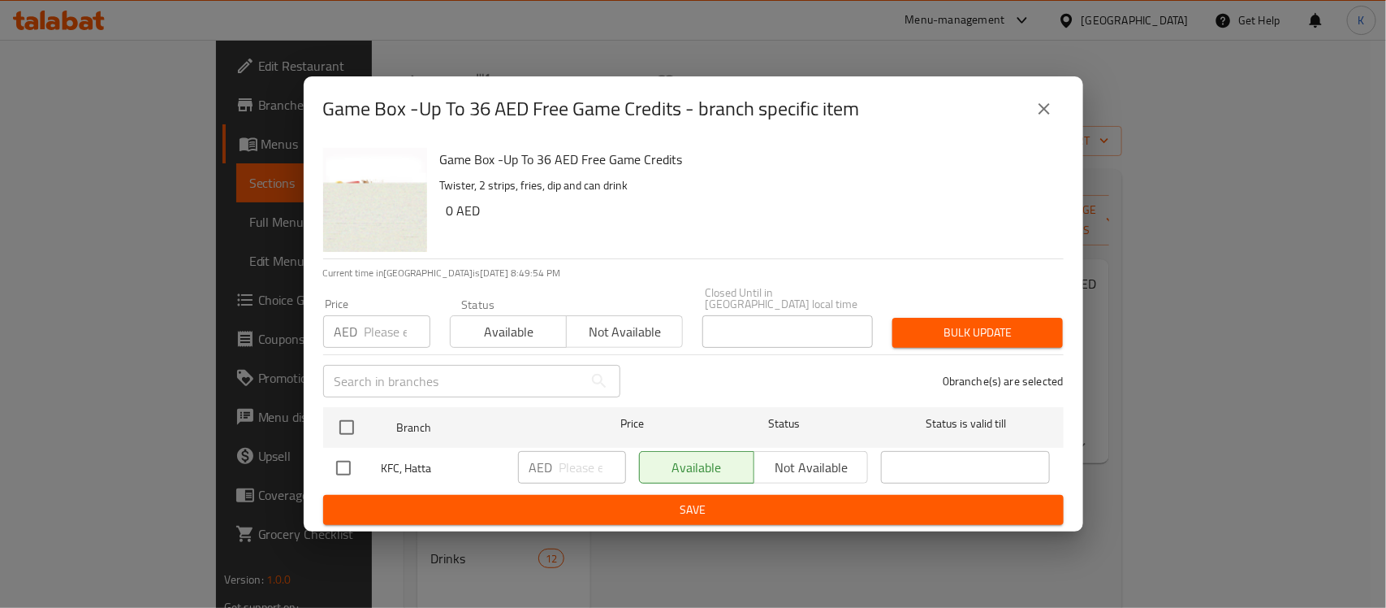
click at [408, 473] on span "KFC, Hatta" at bounding box center [443, 468] width 123 height 20
copy span "KFC, Hatta"
click at [1053, 115] on icon "close" at bounding box center [1044, 108] width 19 height 19
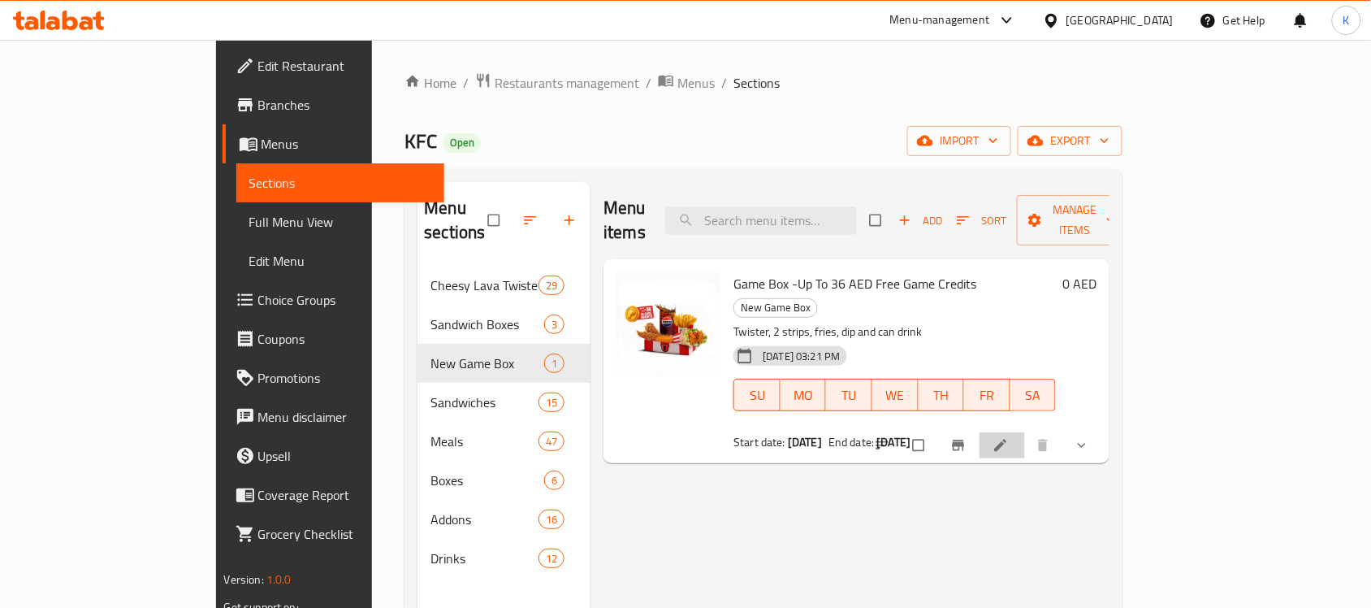
click at [1009, 437] on icon at bounding box center [1000, 445] width 16 height 16
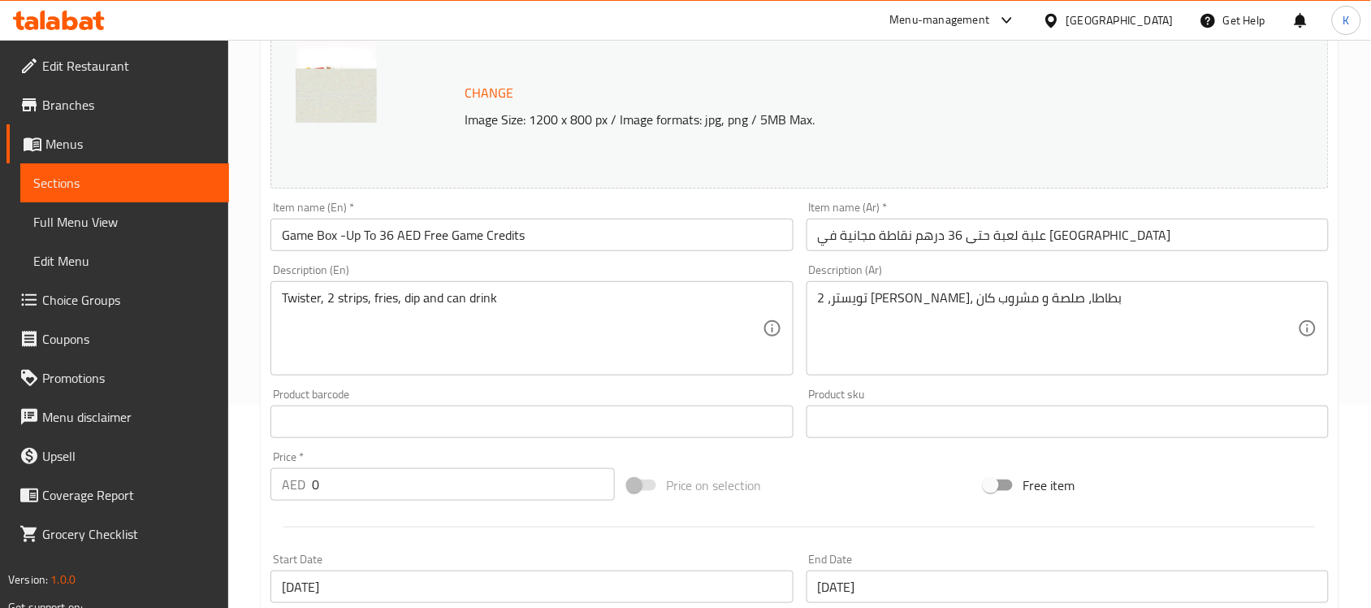
type input "اختيارك من الحجم::"
type input "1"
type input "علبة لعبة:"
type input "1"
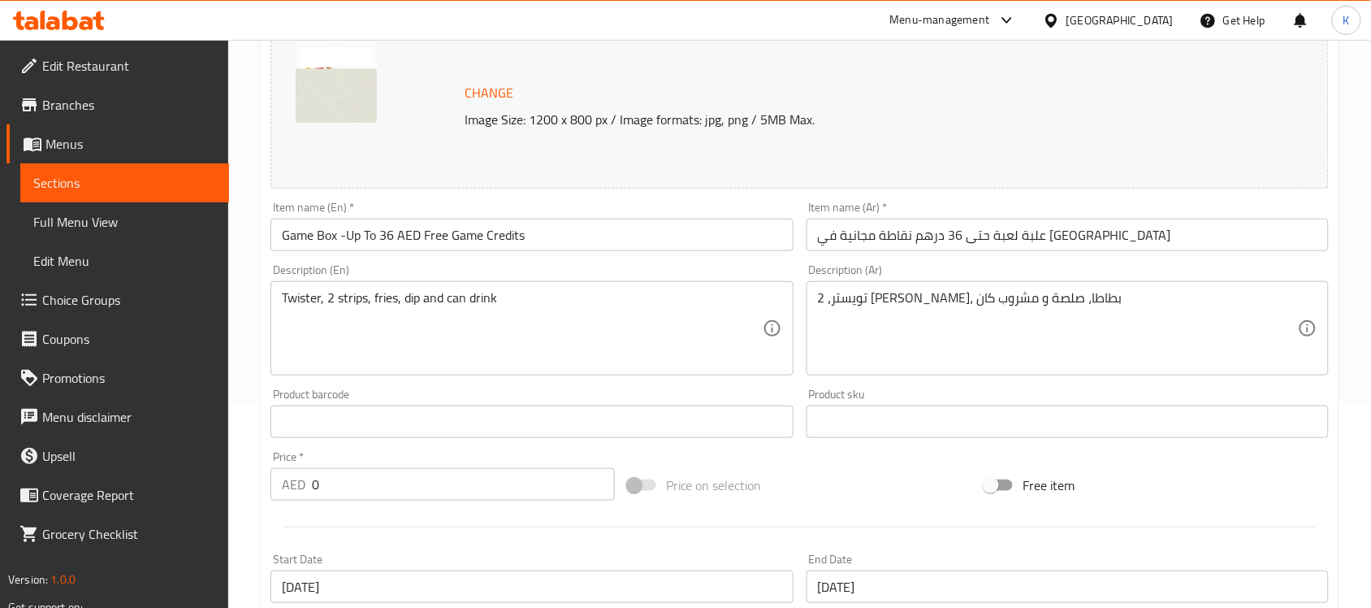
type input "1"
type input "الإضافات::"
type input "0"
type input "اختر ساندوتشك المفضل::"
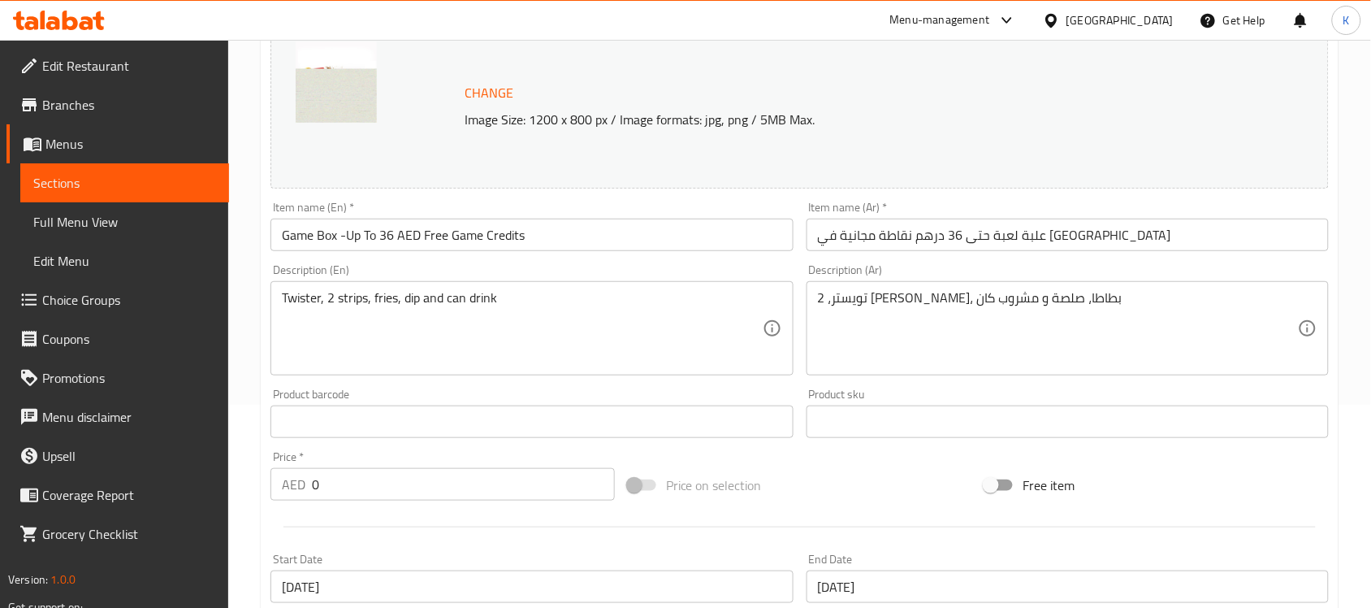
type input "1"
type input "اختر التوابل الخاصة بك::"
type input "0"
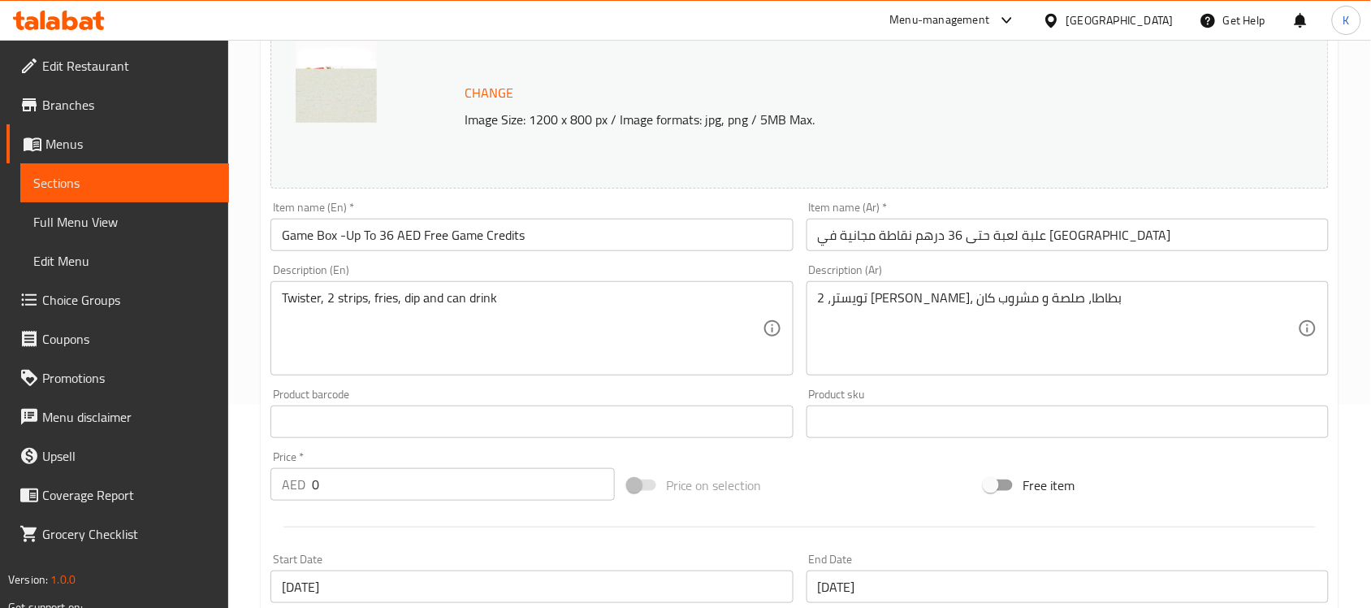
type input "اختر نكهتك المفضلة::"
type input "1"
type input "اختر نكهتك المفضلة:::"
type input "1"
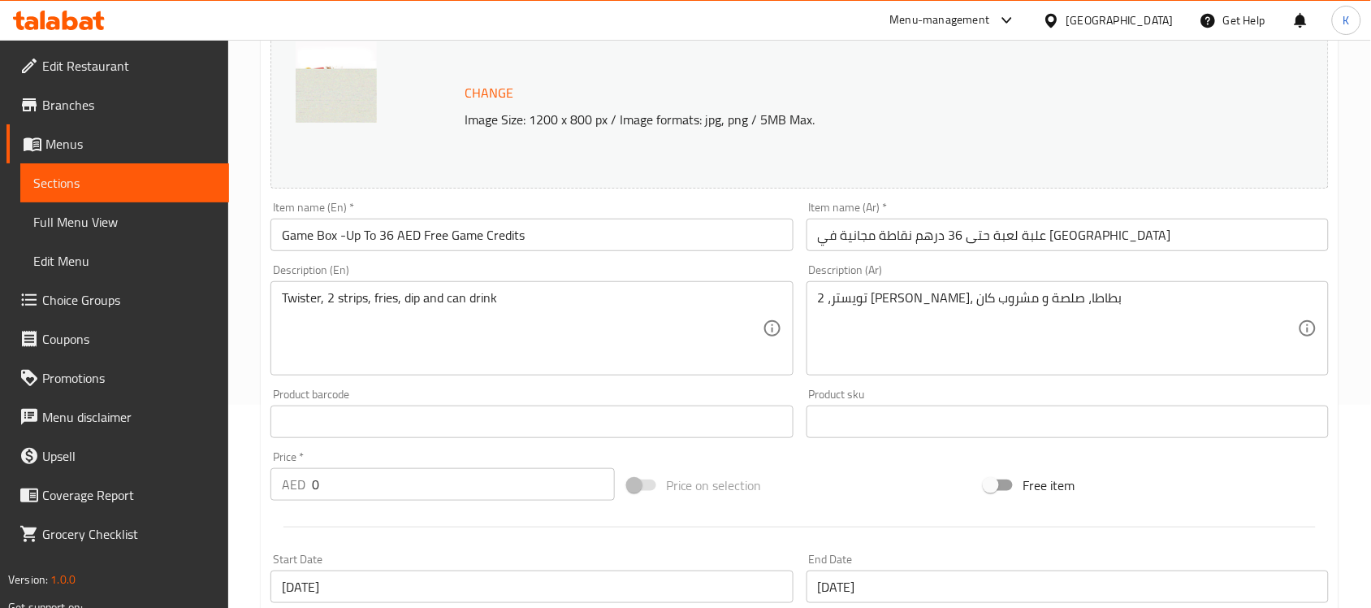
type input "1"
type input "اختر صلصتك المفضلة::"
type input "1"
type input "اختر صنف جانبي المفضل لديك:::"
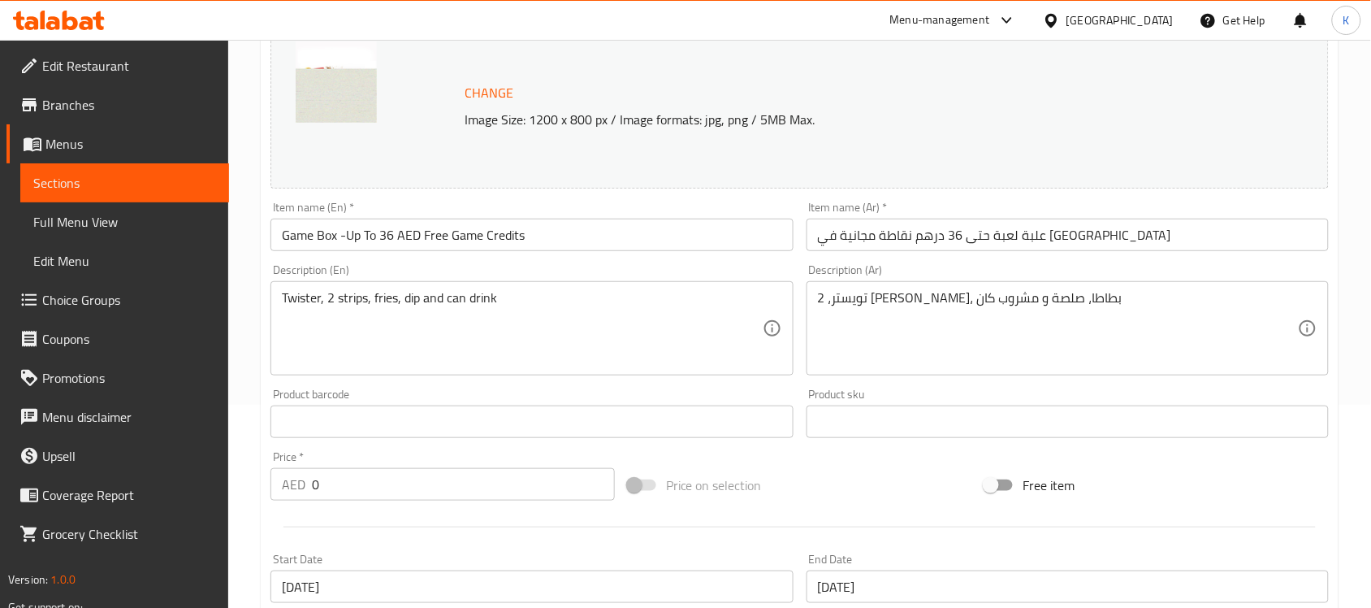
type input "1"
type input "اختر المشروب المفضل لديك::"
type input "1"
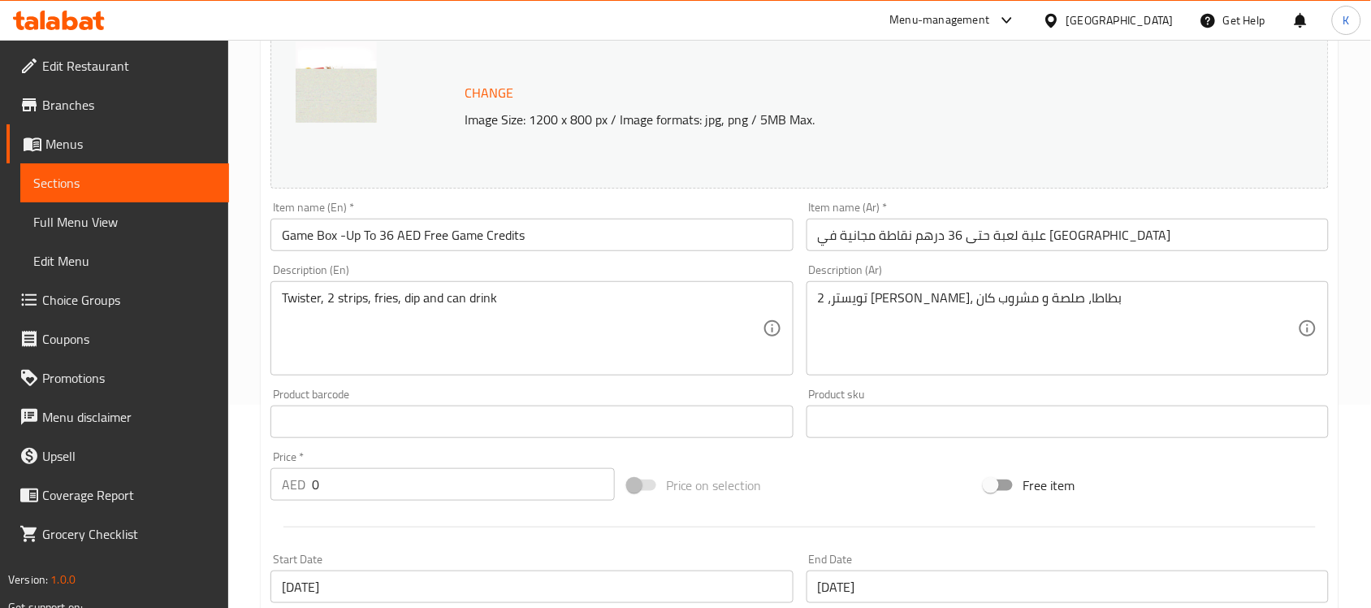
scroll to position [711, 0]
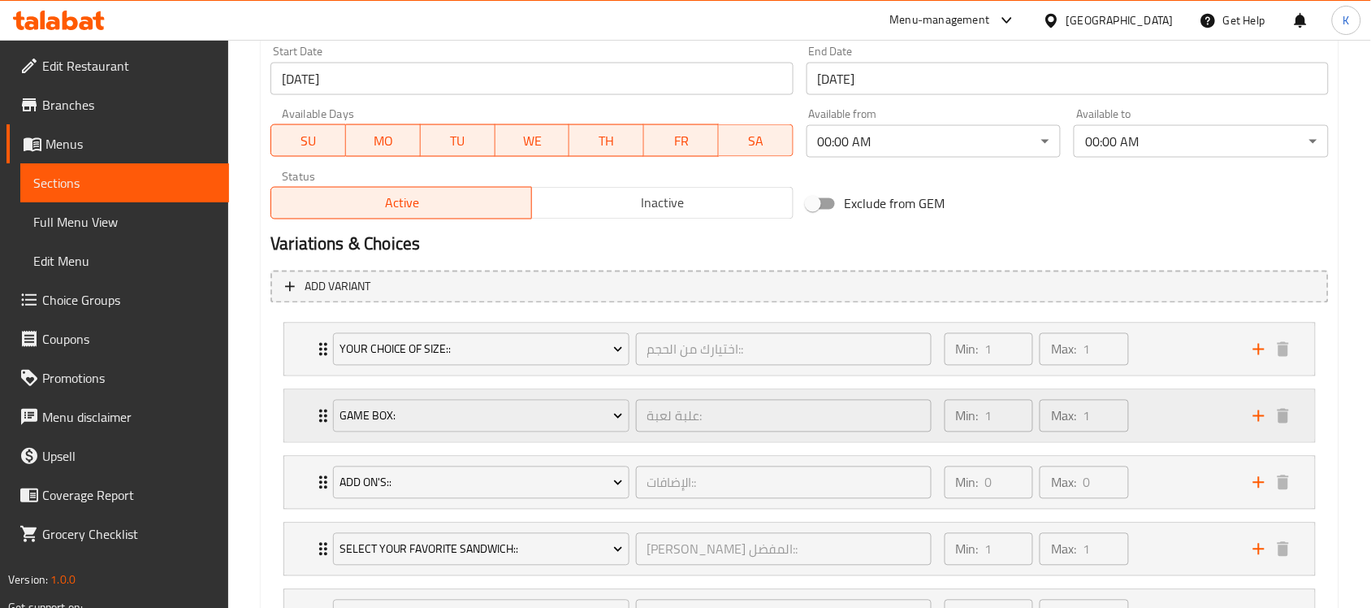
click at [1179, 414] on div "Min: 1 ​ Max: 1 ​" at bounding box center [1089, 416] width 309 height 52
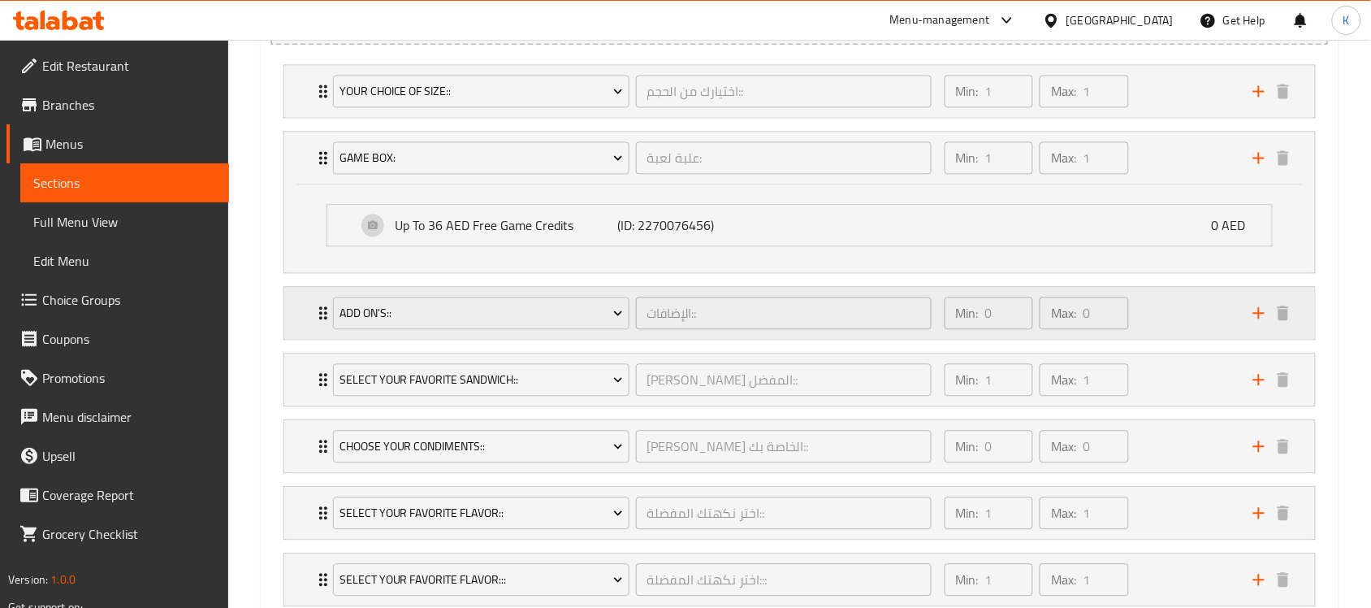
scroll to position [1015, 0]
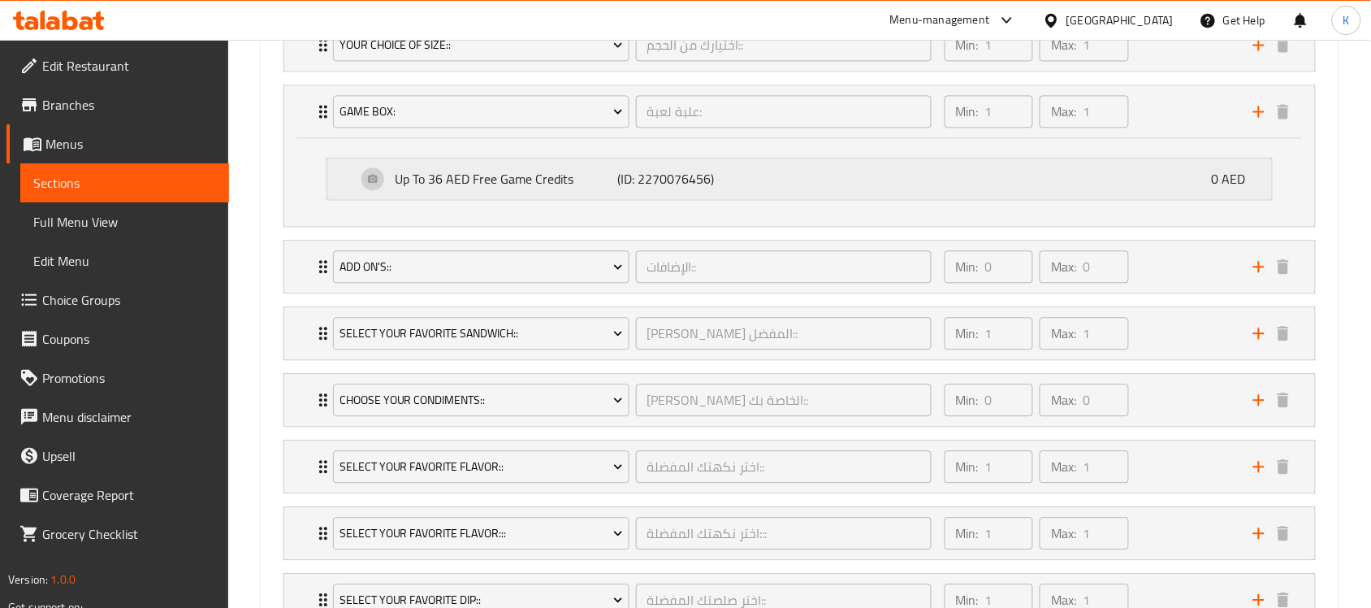
click at [371, 181] on div "Up To 36 AED Free Game Credits (ID: 2270076456) 0 AED" at bounding box center [805, 178] width 896 height 41
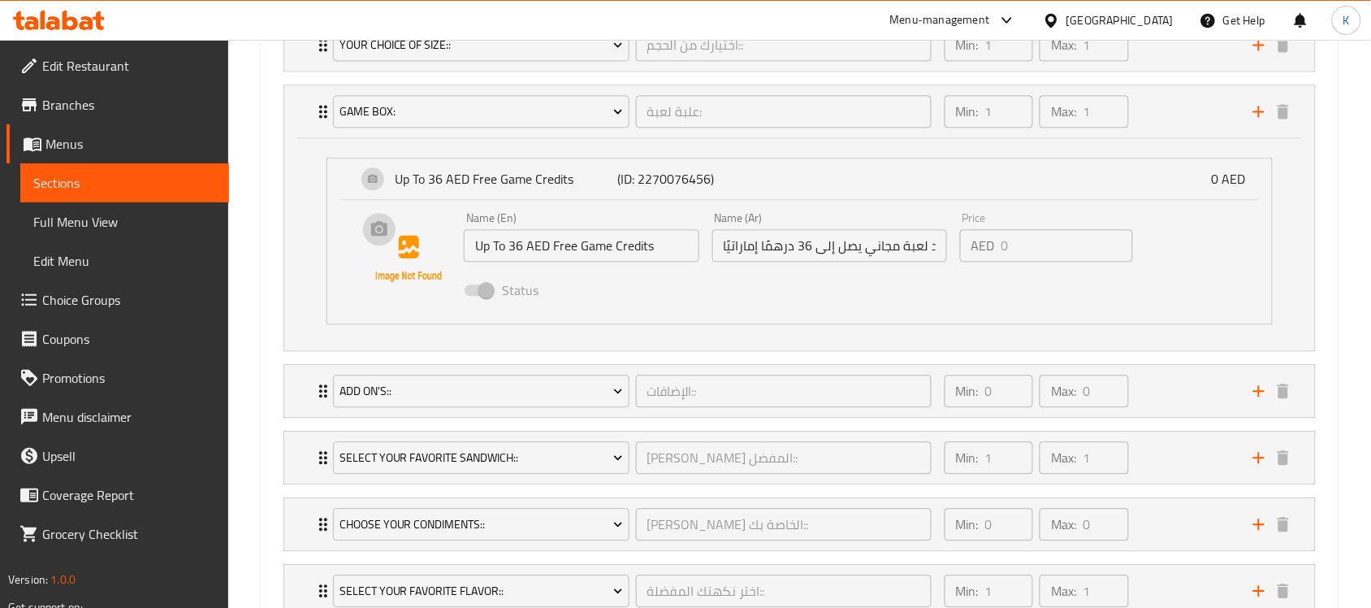
click at [382, 241] on img at bounding box center [409, 258] width 104 height 104
click at [379, 228] on img at bounding box center [409, 258] width 104 height 104
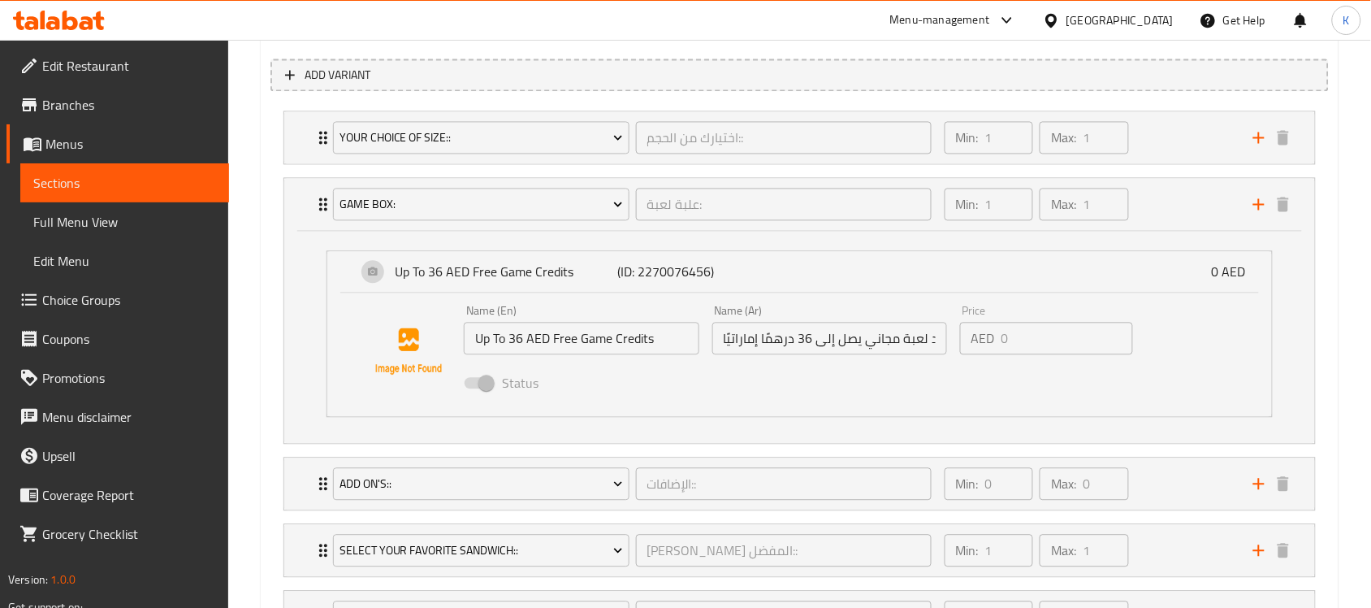
scroll to position [609, 0]
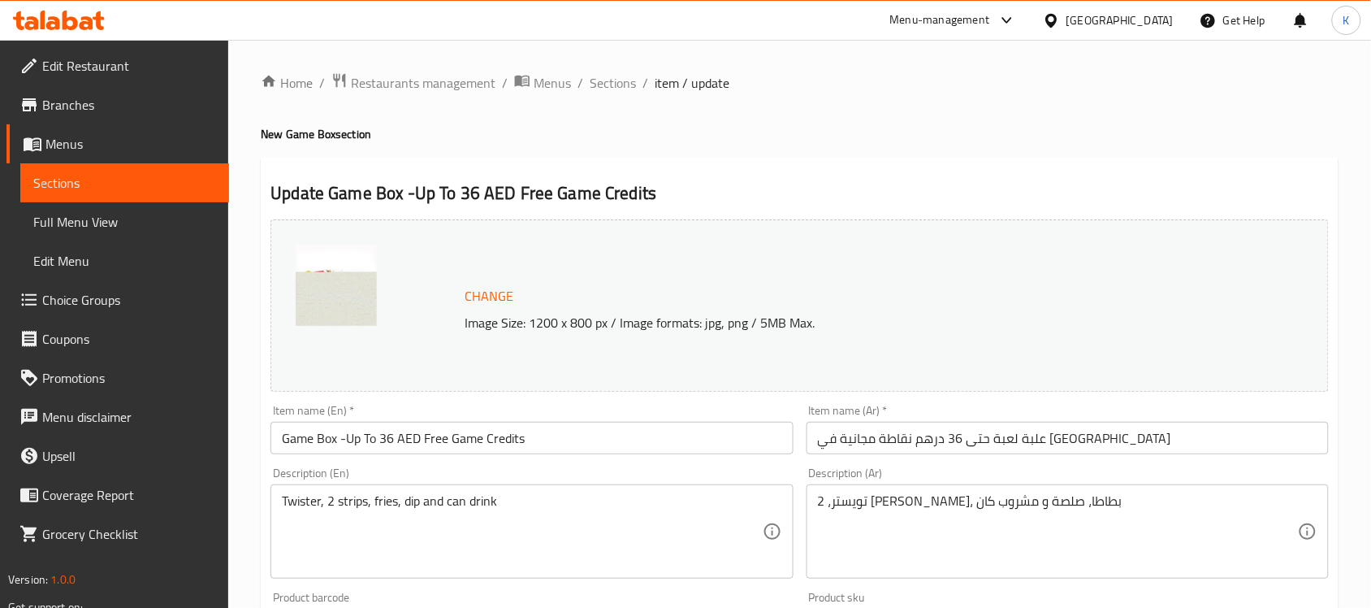
click at [76, 293] on span "Choice Groups" at bounding box center [129, 299] width 174 height 19
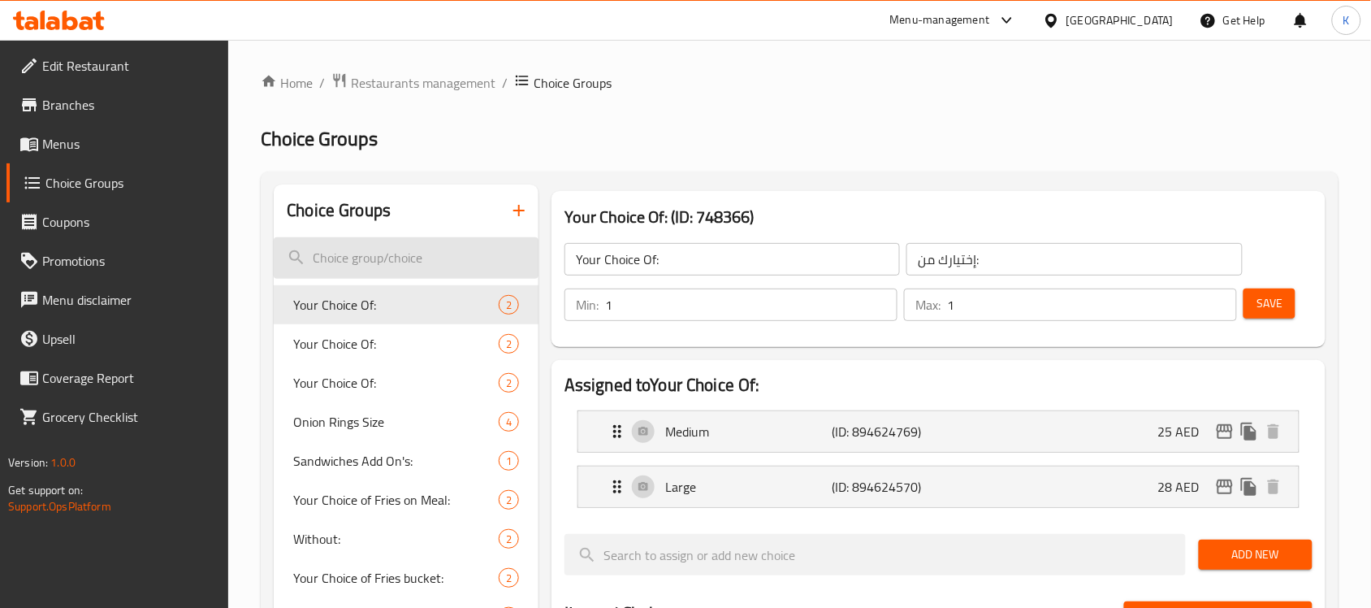
click at [371, 266] on input "search" at bounding box center [406, 257] width 265 height 41
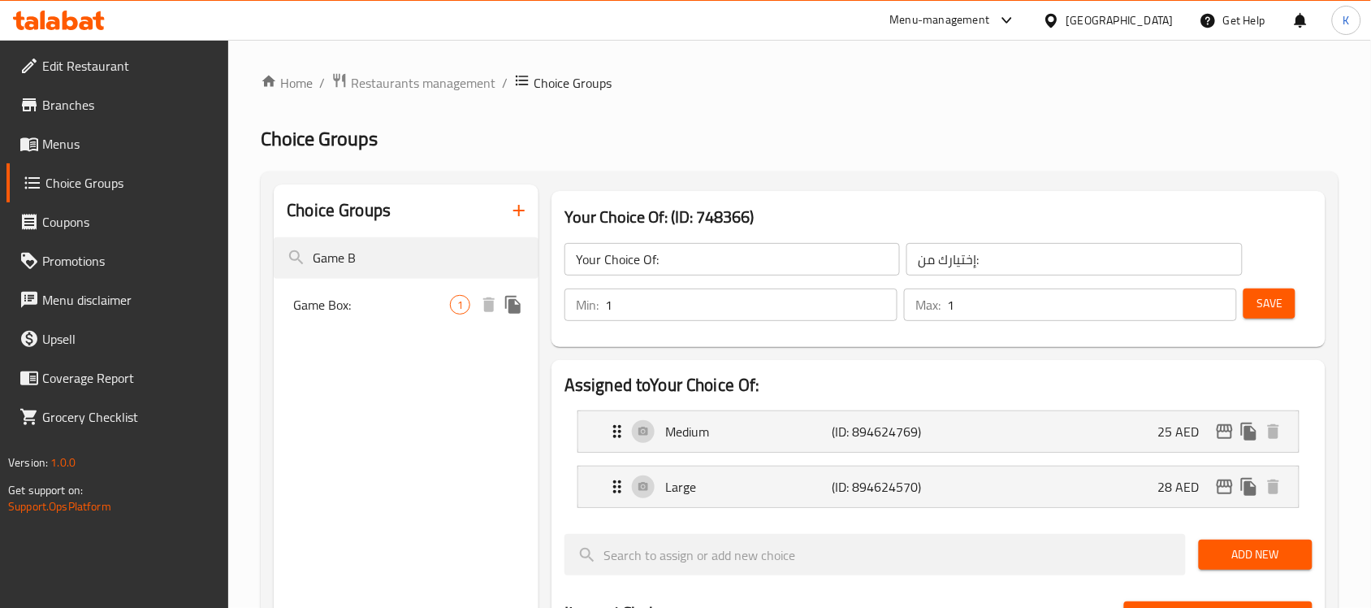
type input "Game B"
click at [326, 309] on span "Game Box:" at bounding box center [371, 304] width 157 height 19
type input "Game Box:"
type input "علبة لعبة:"
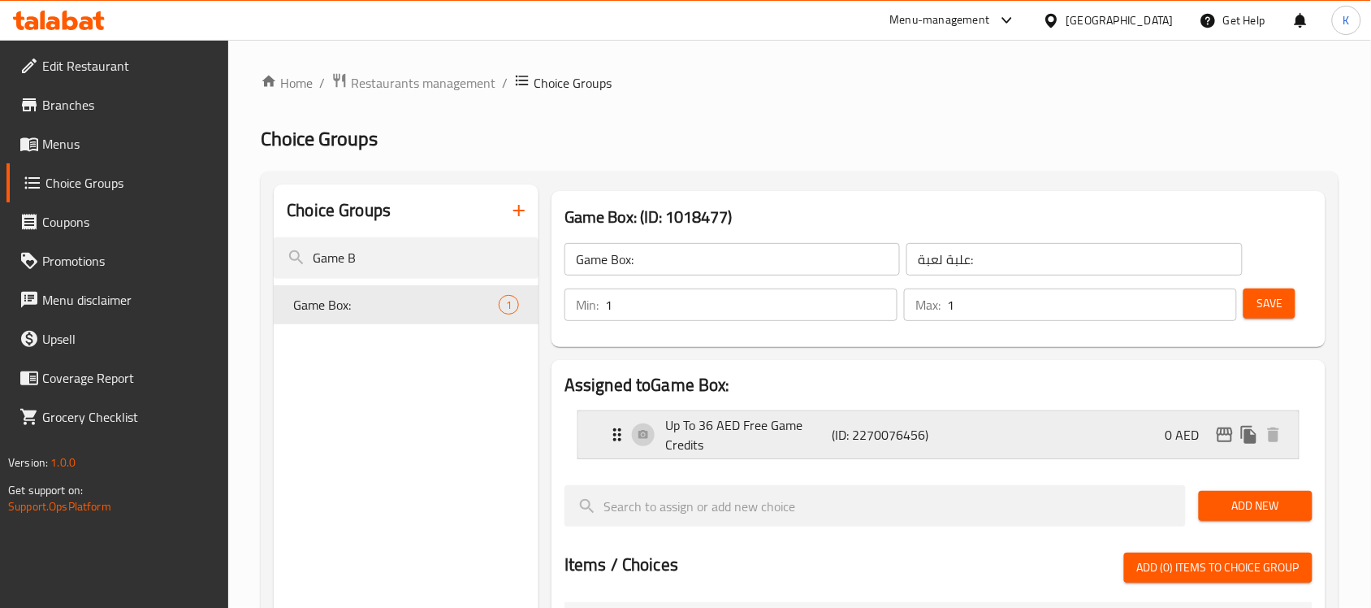
click at [659, 433] on div "Up To 36 AED Free Game Credits (ID: 2270076456) 0 AED" at bounding box center [944, 434] width 672 height 47
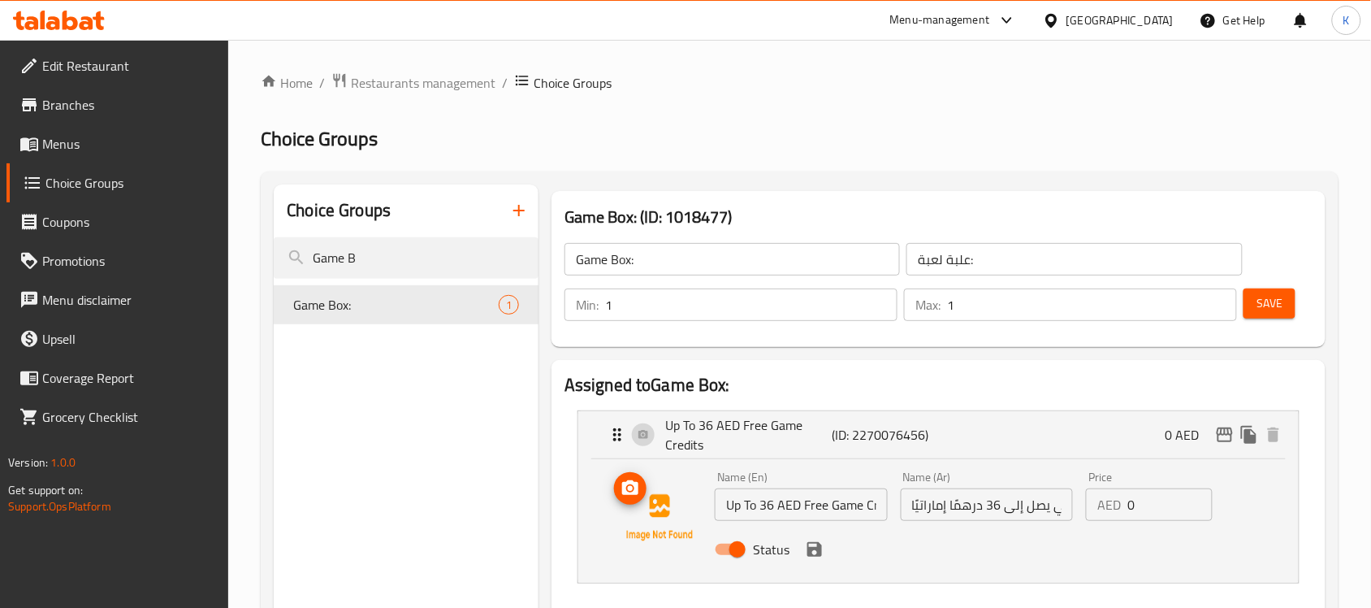
click at [634, 497] on icon "upload picture" at bounding box center [630, 487] width 19 height 19
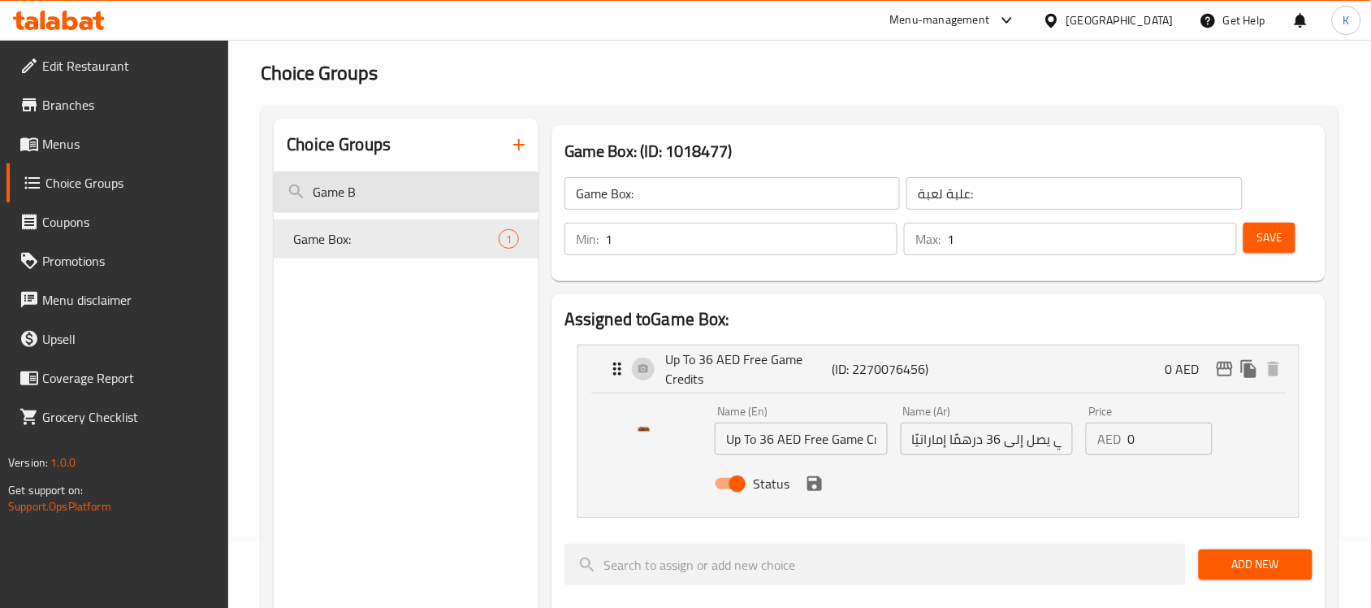
scroll to position [102, 0]
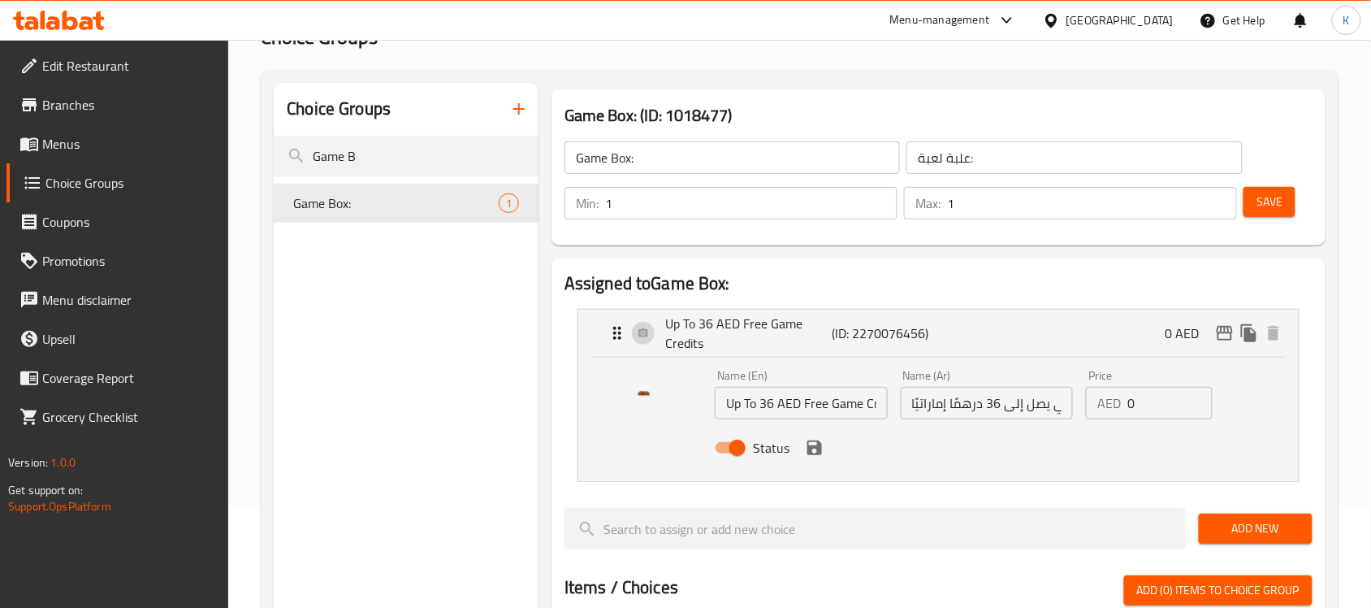
drag, startPoint x: 311, startPoint y: 162, endPoint x: 187, endPoint y: 177, distance: 125.1
click at [218, 175] on div "Edit Restaurant Branches Menus Choice Groups Coupons Promotions Menu disclaimer…" at bounding box center [685, 549] width 1371 height 1223
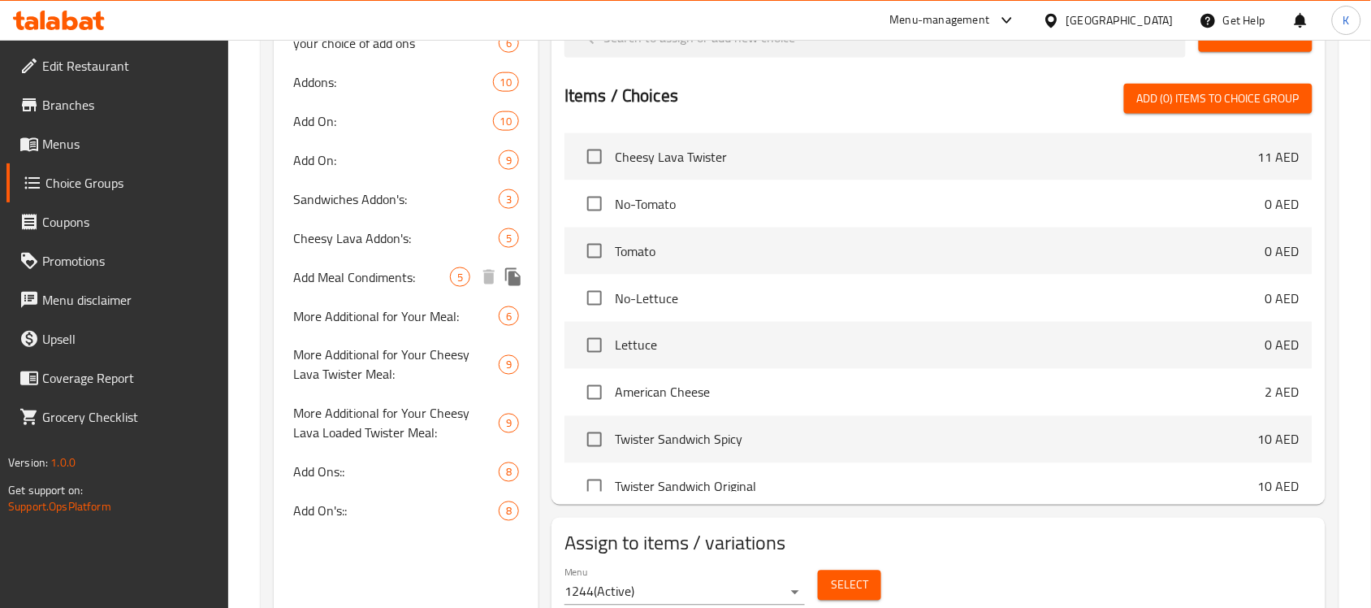
scroll to position [655, 0]
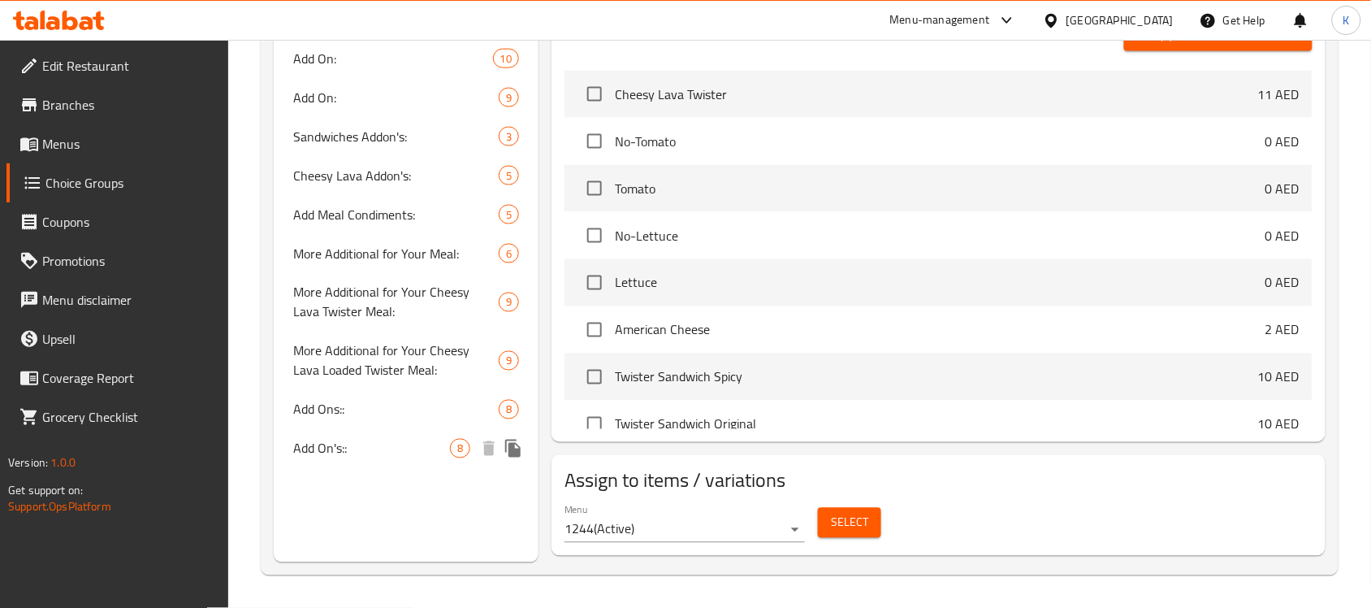
type input "ADD"
click at [386, 444] on span "Add On's::" at bounding box center [371, 448] width 157 height 19
type input "Add On's::"
type input "الإضافات::"
type input "0"
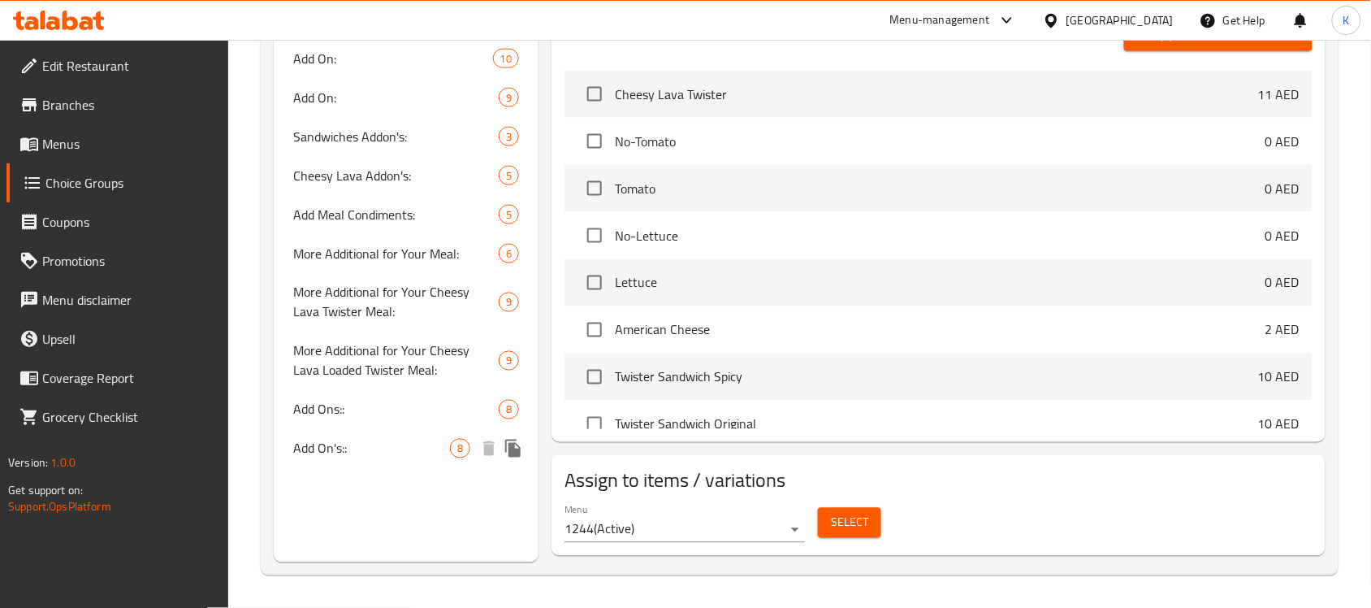
type input "0"
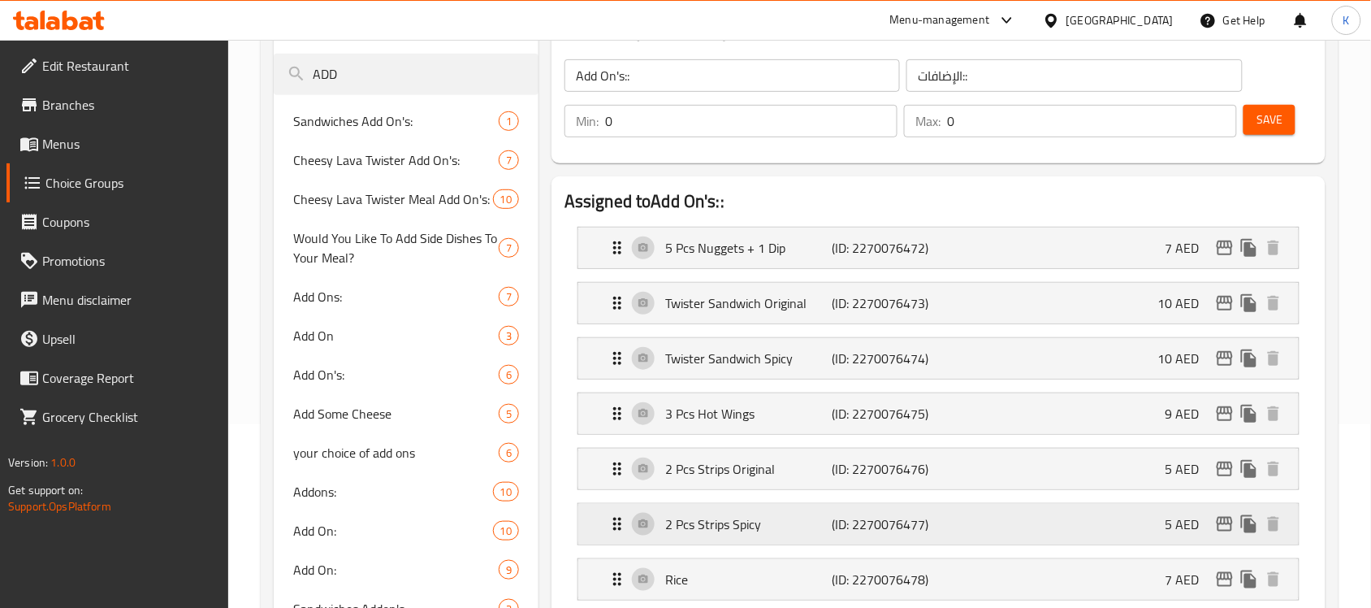
scroll to position [148, 0]
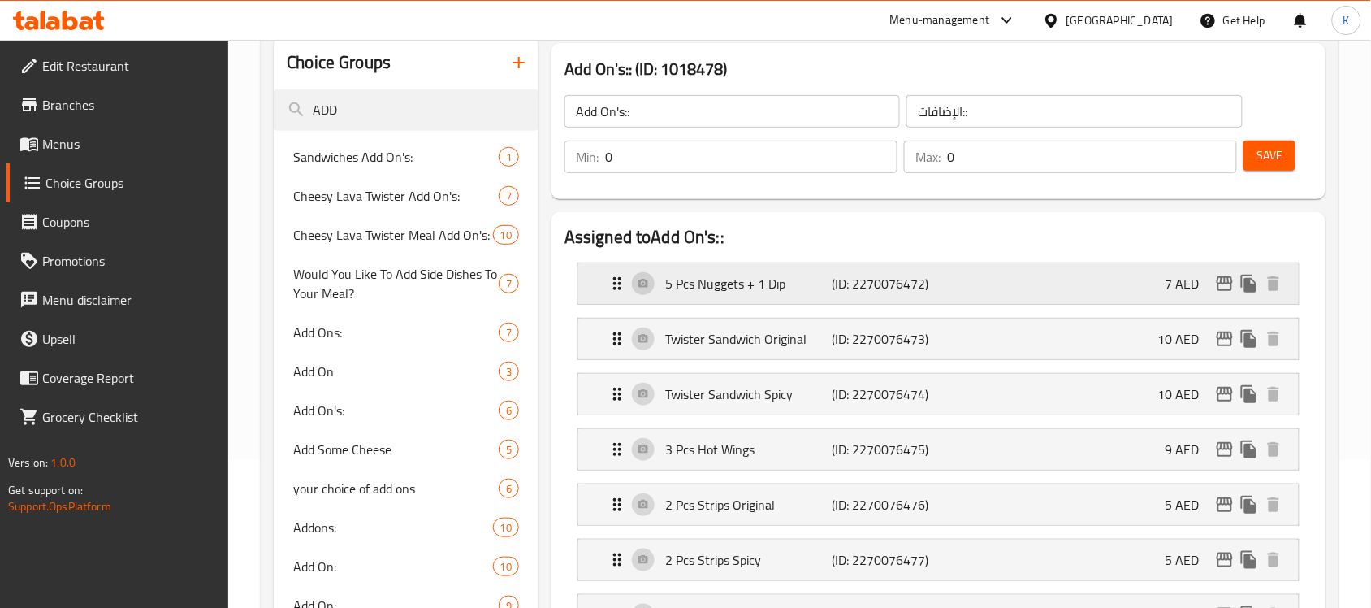
click at [699, 280] on p "5 Pcs Nuggets + 1 Dip" at bounding box center [748, 283] width 166 height 19
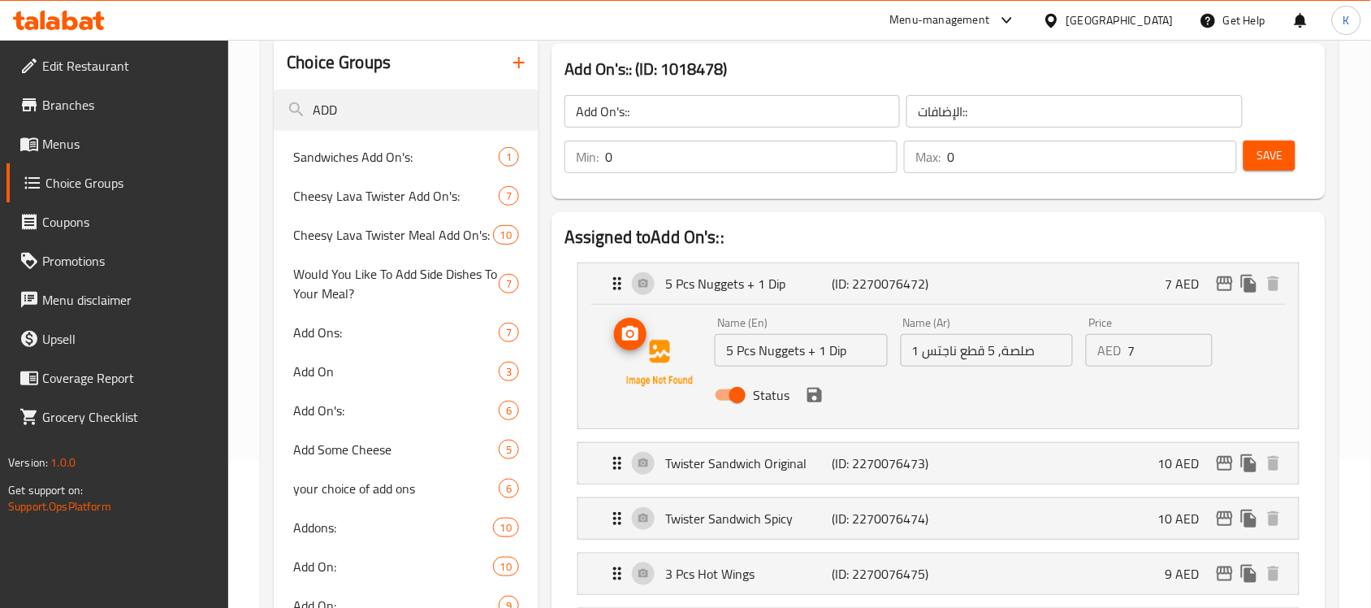
click at [642, 343] on span "upload picture" at bounding box center [630, 333] width 32 height 19
click at [728, 469] on p "Twister Sandwich Original" at bounding box center [748, 462] width 166 height 19
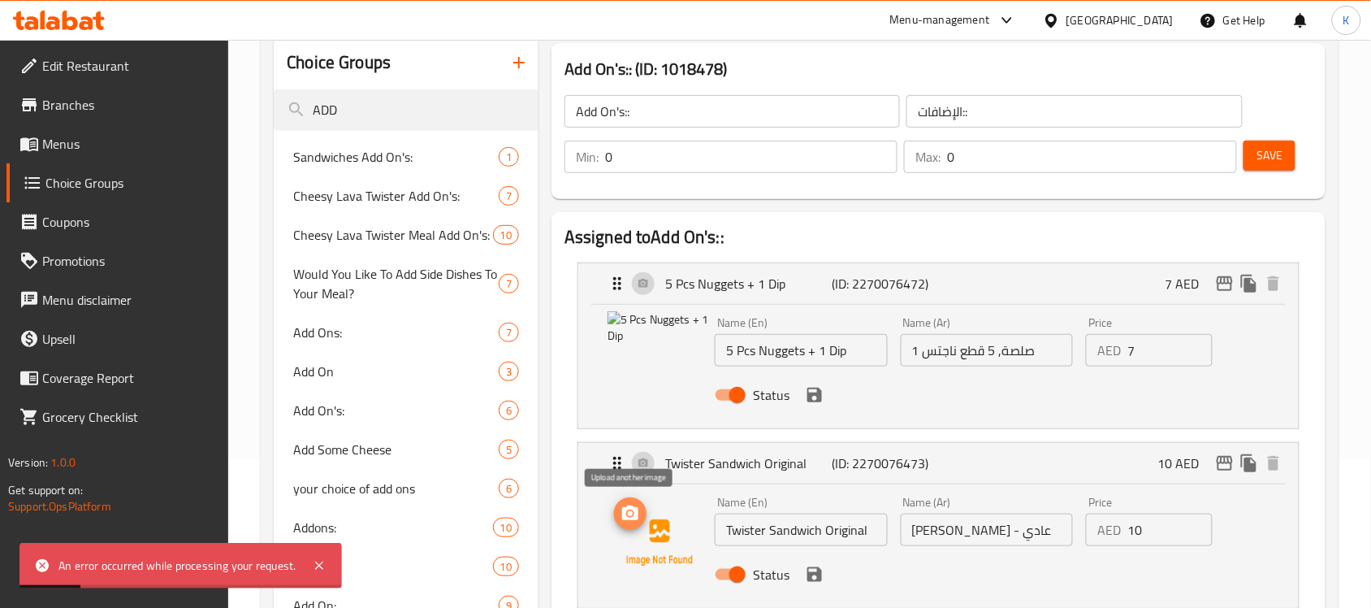
click at [630, 510] on icon "upload picture" at bounding box center [630, 513] width 19 height 19
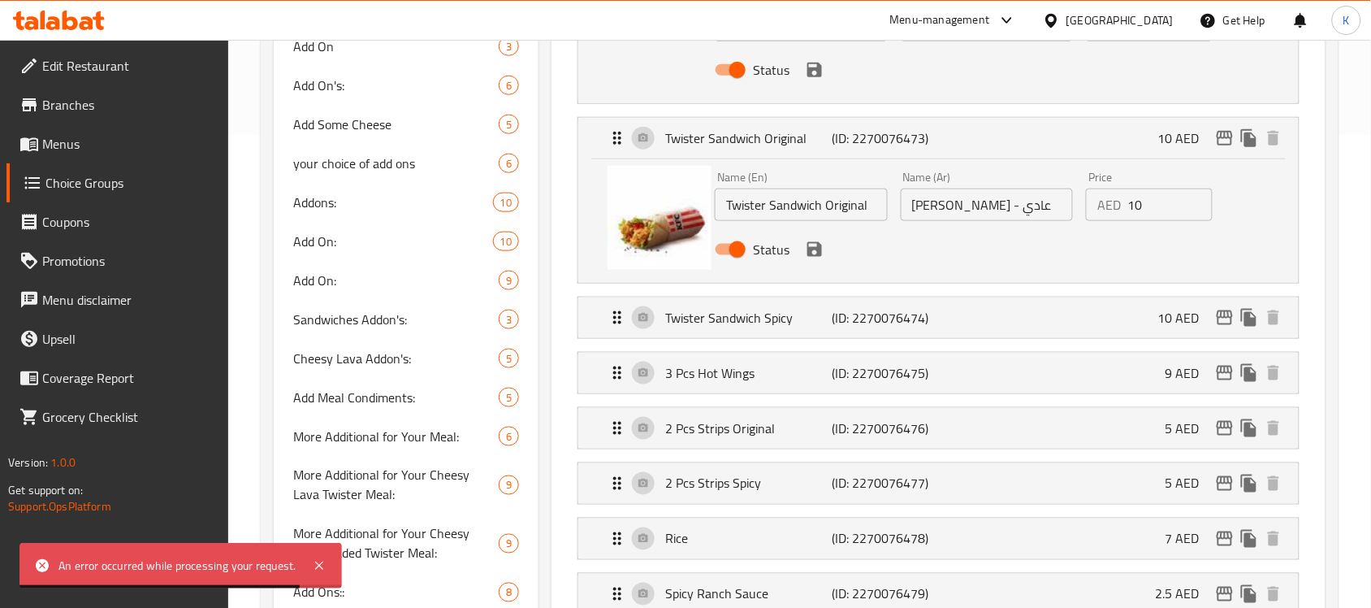
scroll to position [554, 0]
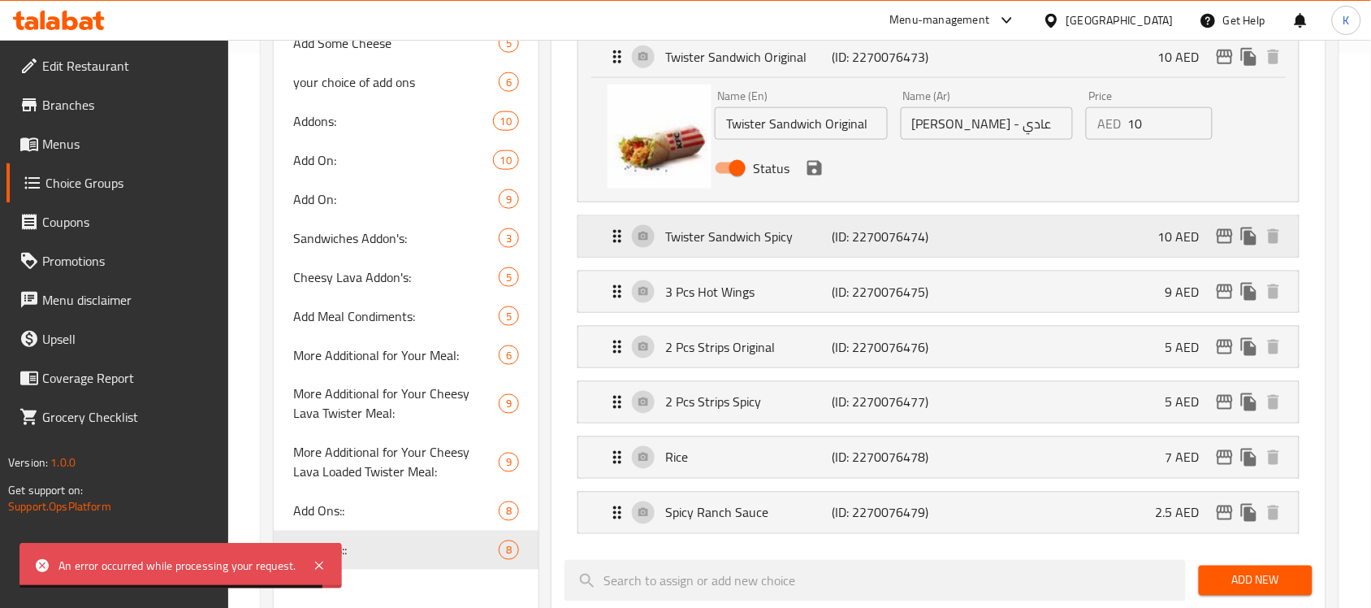
click at [777, 240] on p "Twister Sandwich Spicy" at bounding box center [748, 236] width 166 height 19
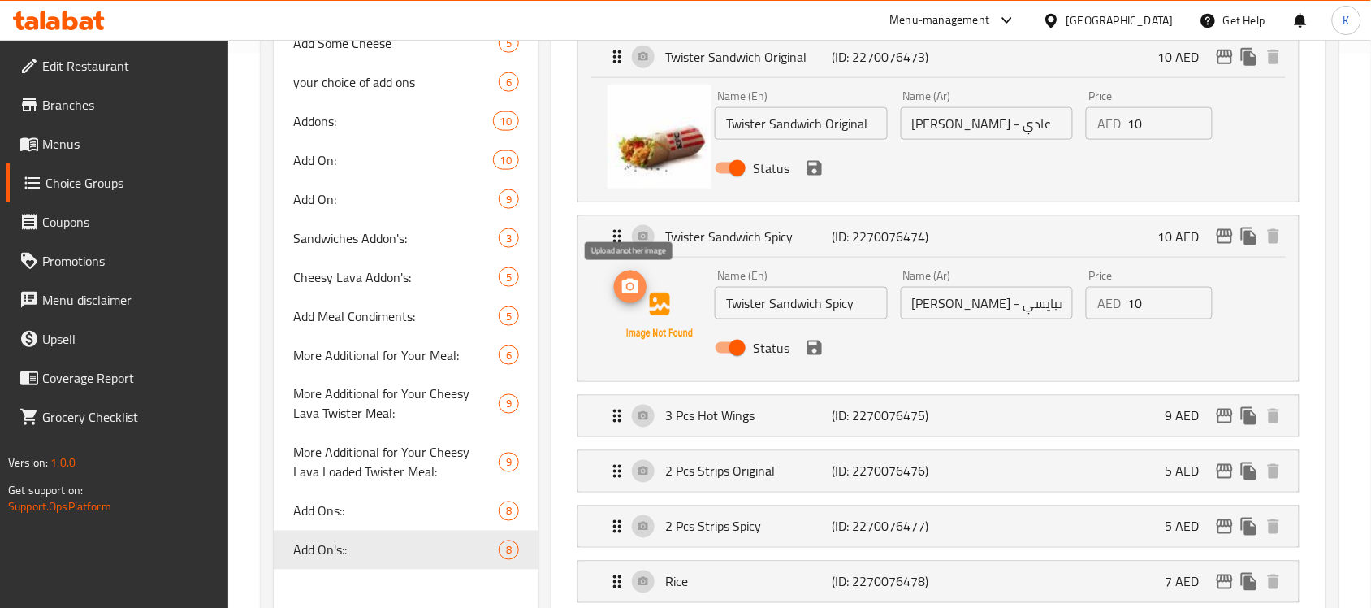
click at [635, 290] on icon "upload picture" at bounding box center [630, 286] width 16 height 15
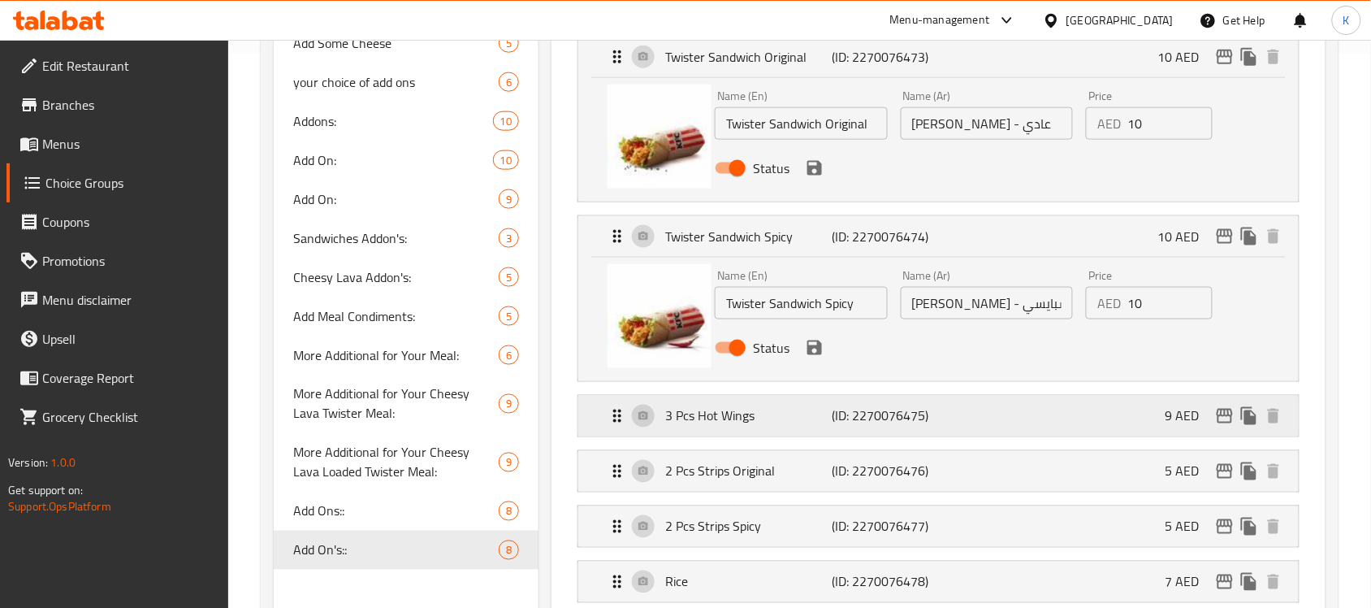
click at [789, 421] on p "3 Pcs Hot Wings" at bounding box center [748, 415] width 166 height 19
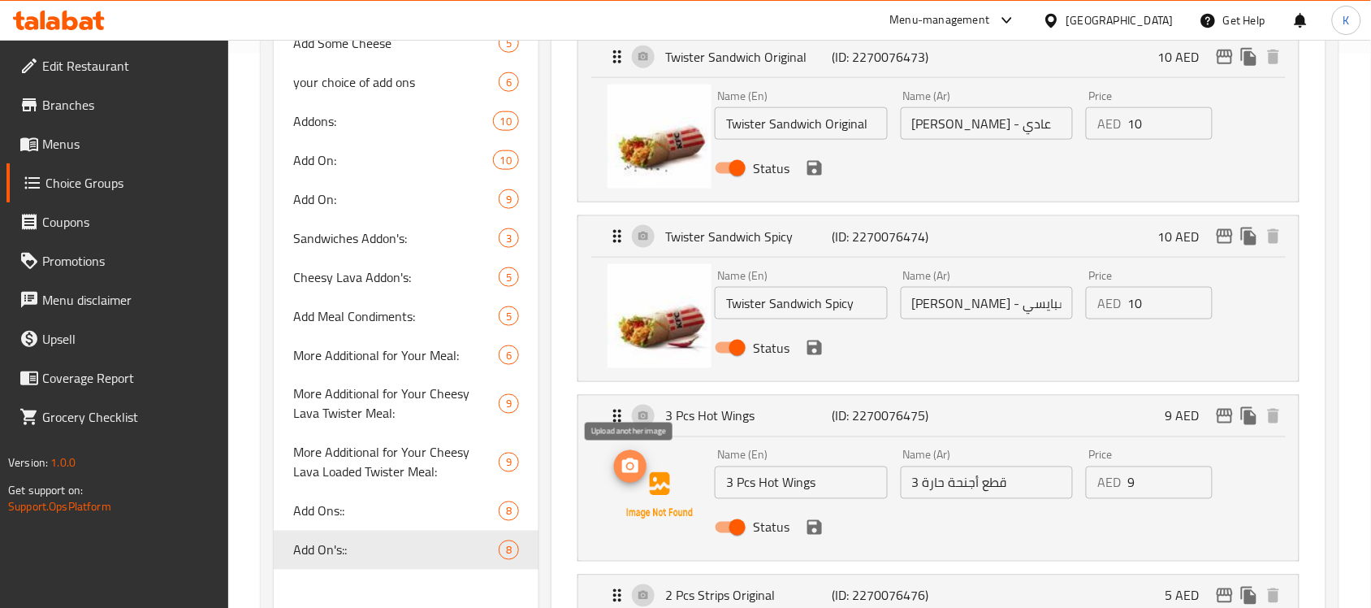
click at [631, 451] on button "upload picture" at bounding box center [630, 466] width 32 height 32
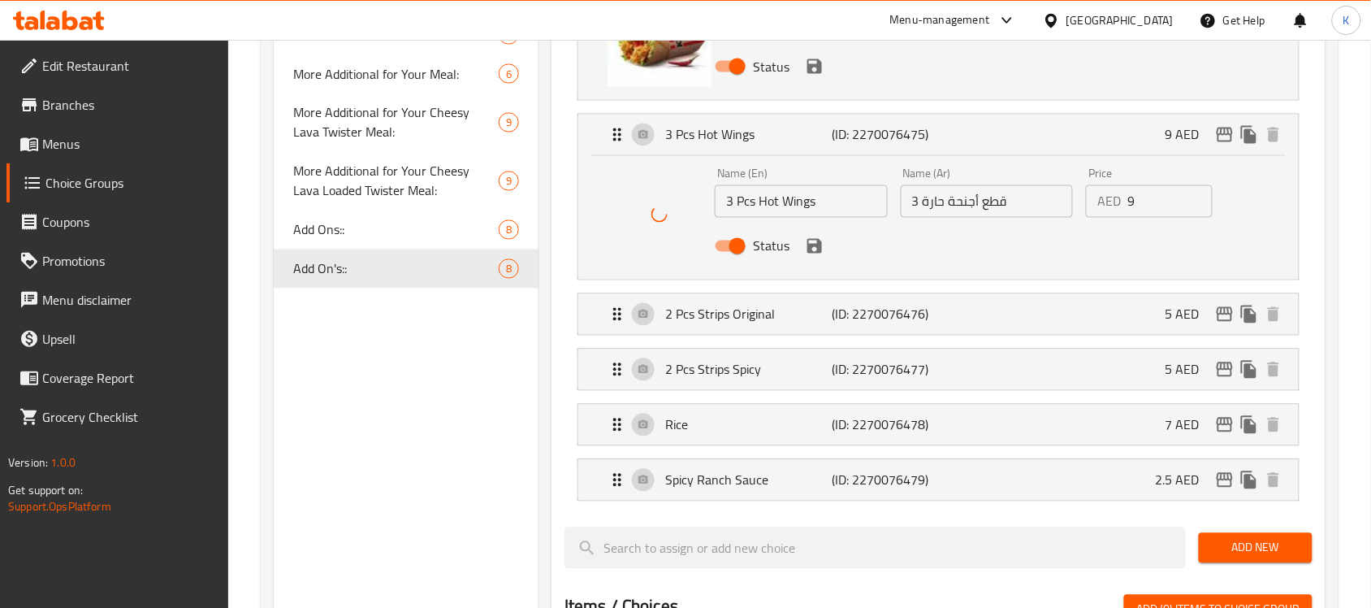
scroll to position [858, 0]
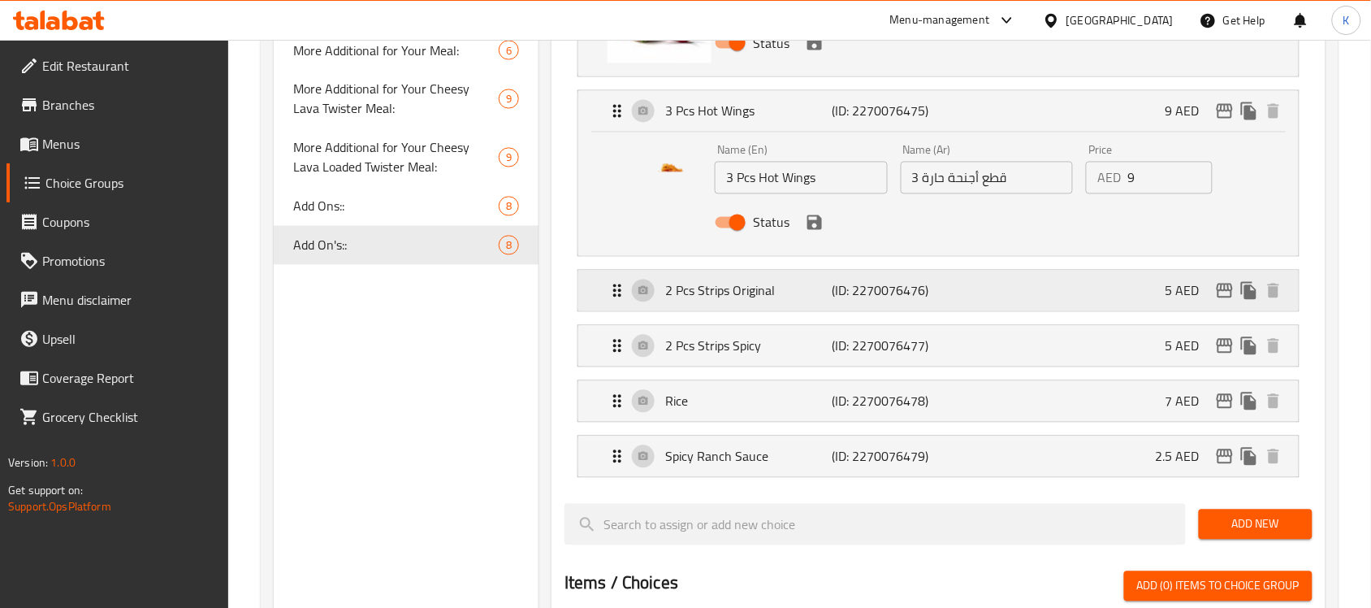
click at [753, 289] on p "2 Pcs Strips Original" at bounding box center [748, 290] width 166 height 19
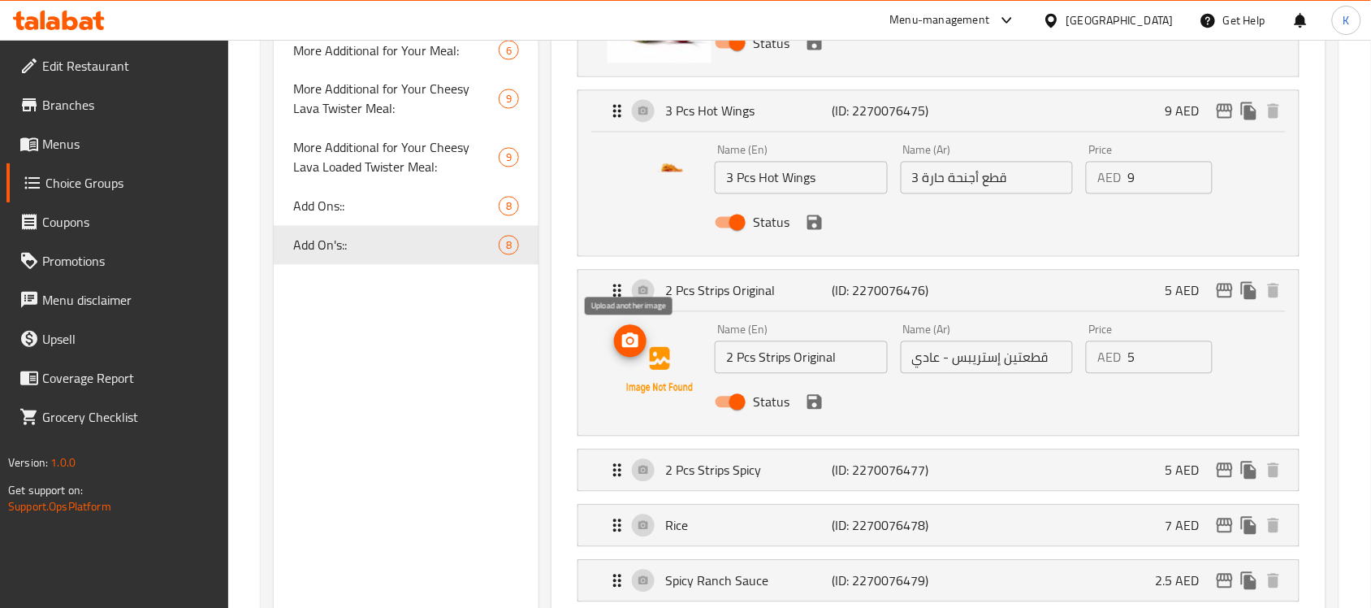
click at [630, 346] on icon "upload picture" at bounding box center [630, 340] width 19 height 19
click at [789, 473] on p "2 Pcs Strips Spicy" at bounding box center [748, 470] width 166 height 19
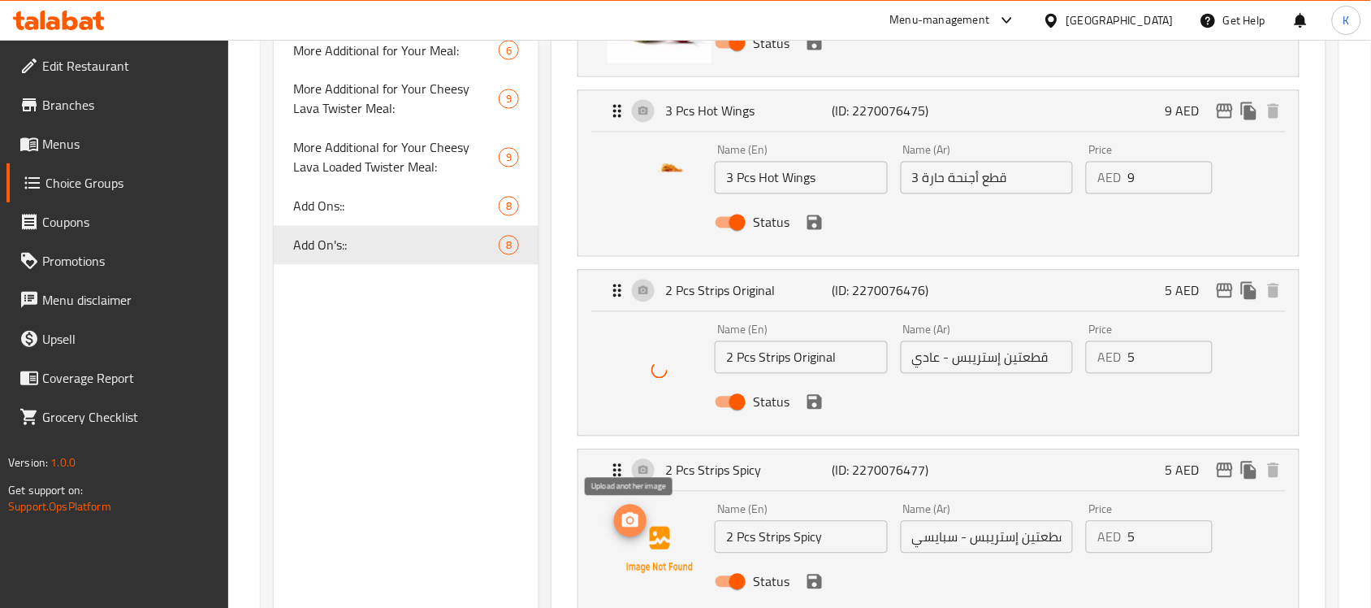
click at [625, 517] on icon "upload picture" at bounding box center [630, 519] width 16 height 15
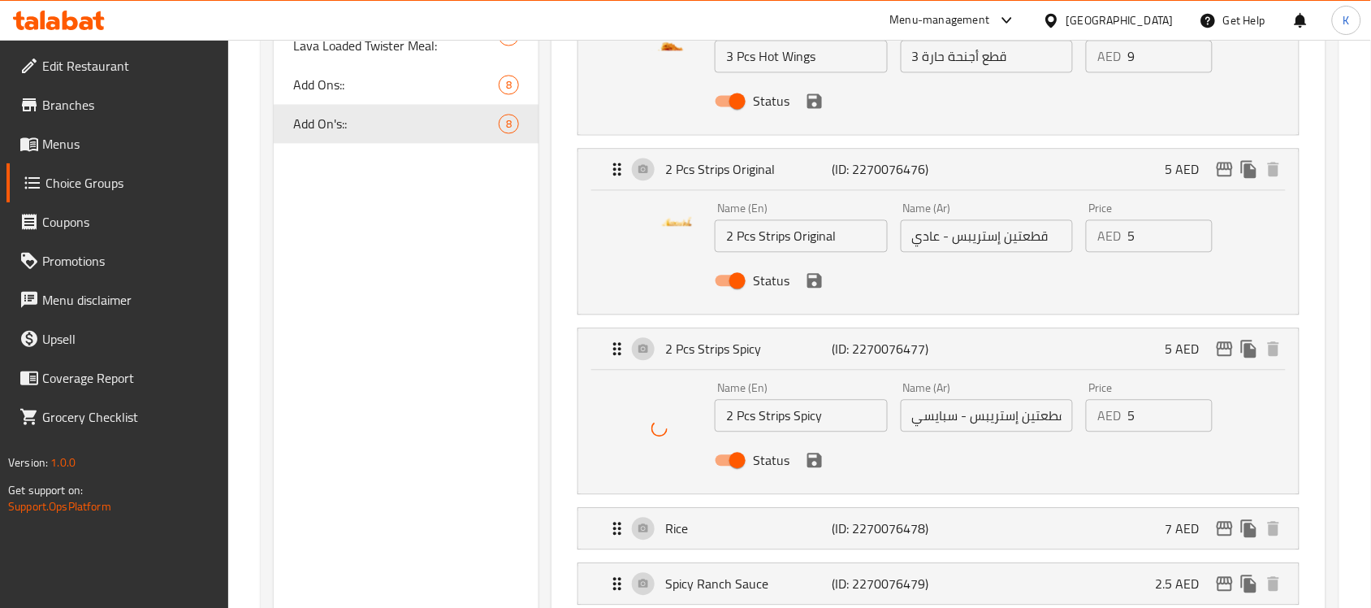
scroll to position [1163, 0]
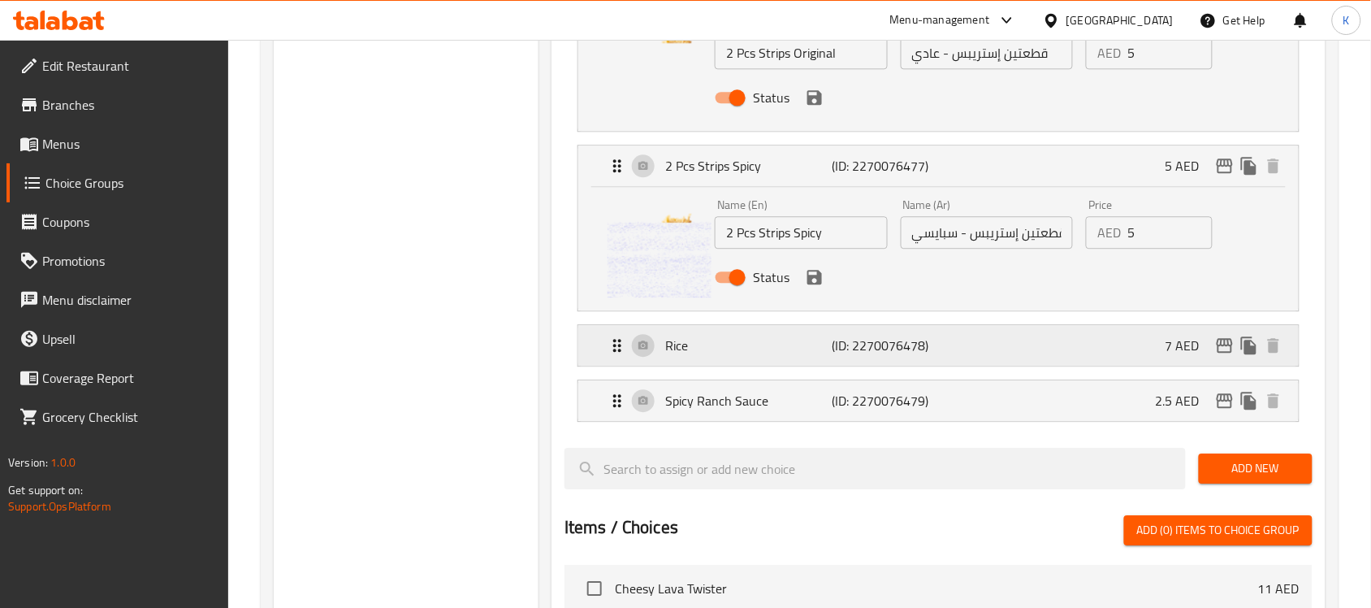
click at [736, 357] on div "Rice (ID: 2270076478) 7 AED" at bounding box center [944, 345] width 672 height 41
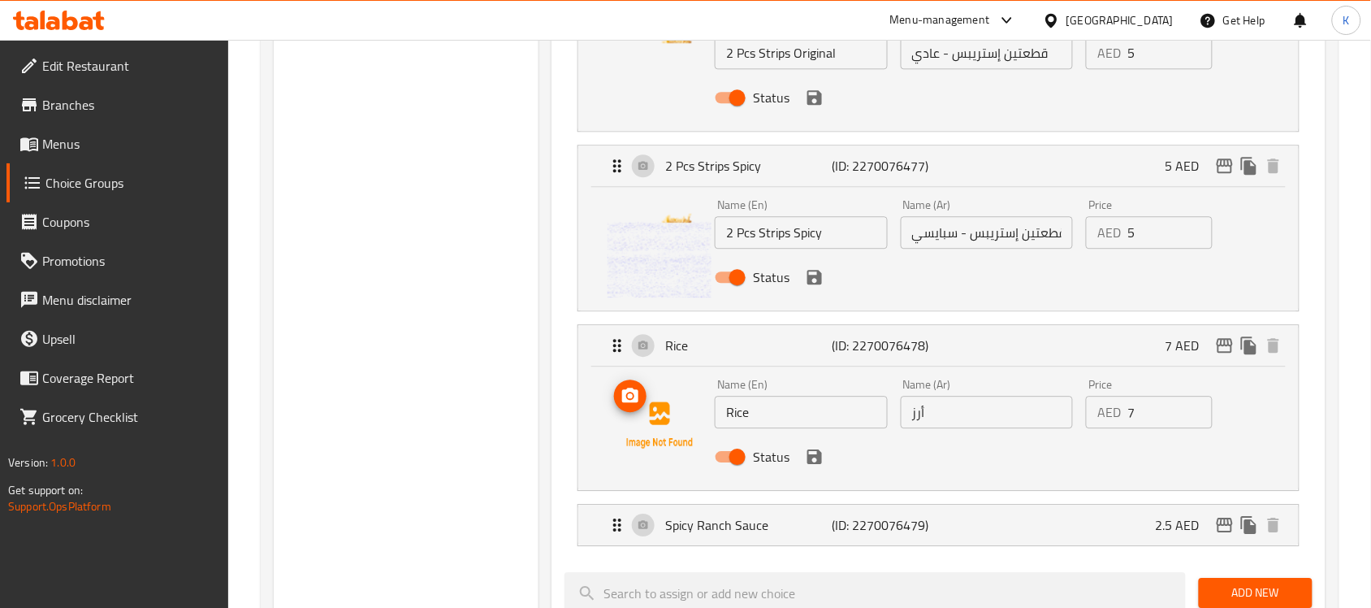
click at [631, 394] on icon "upload picture" at bounding box center [630, 395] width 19 height 19
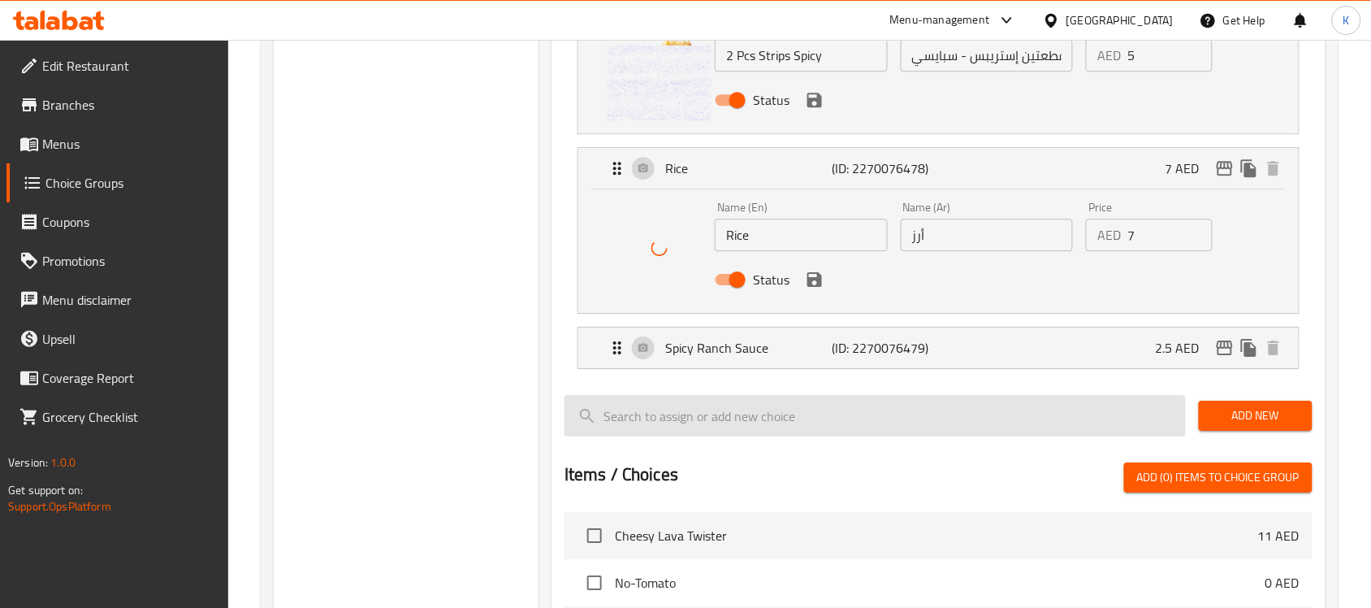
scroll to position [1366, 0]
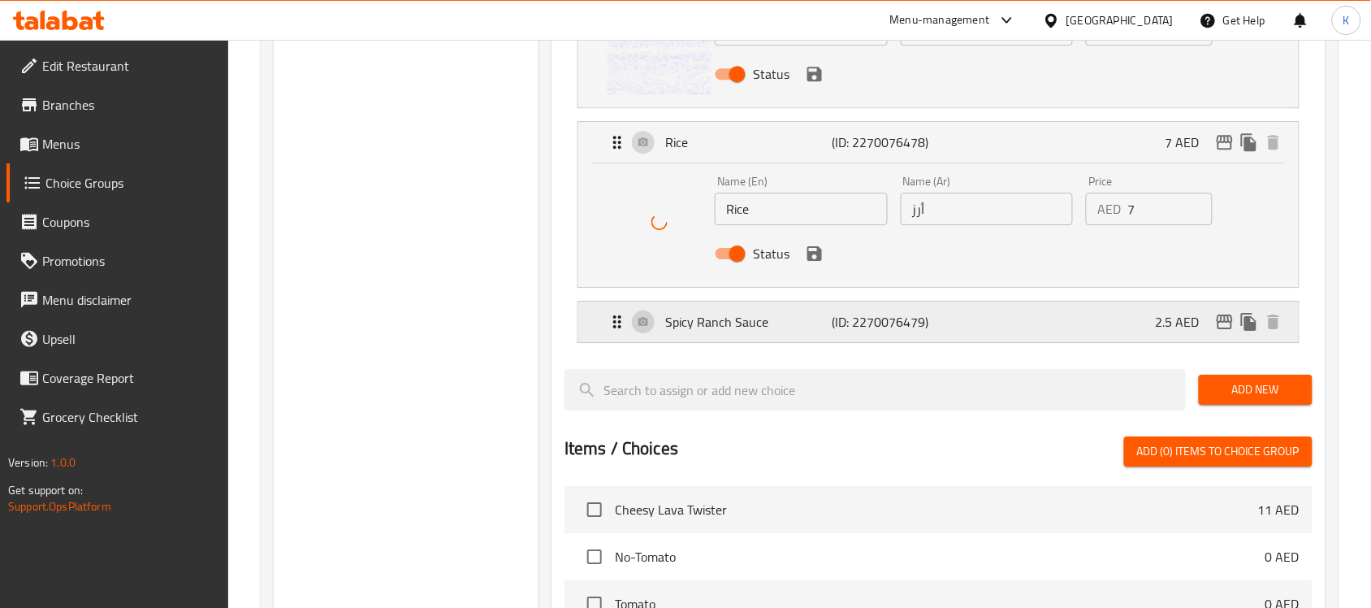
drag, startPoint x: 746, startPoint y: 323, endPoint x: 740, endPoint y: 333, distance: 11.3
click at [746, 323] on p "Spicy Ranch Sauce" at bounding box center [748, 321] width 166 height 19
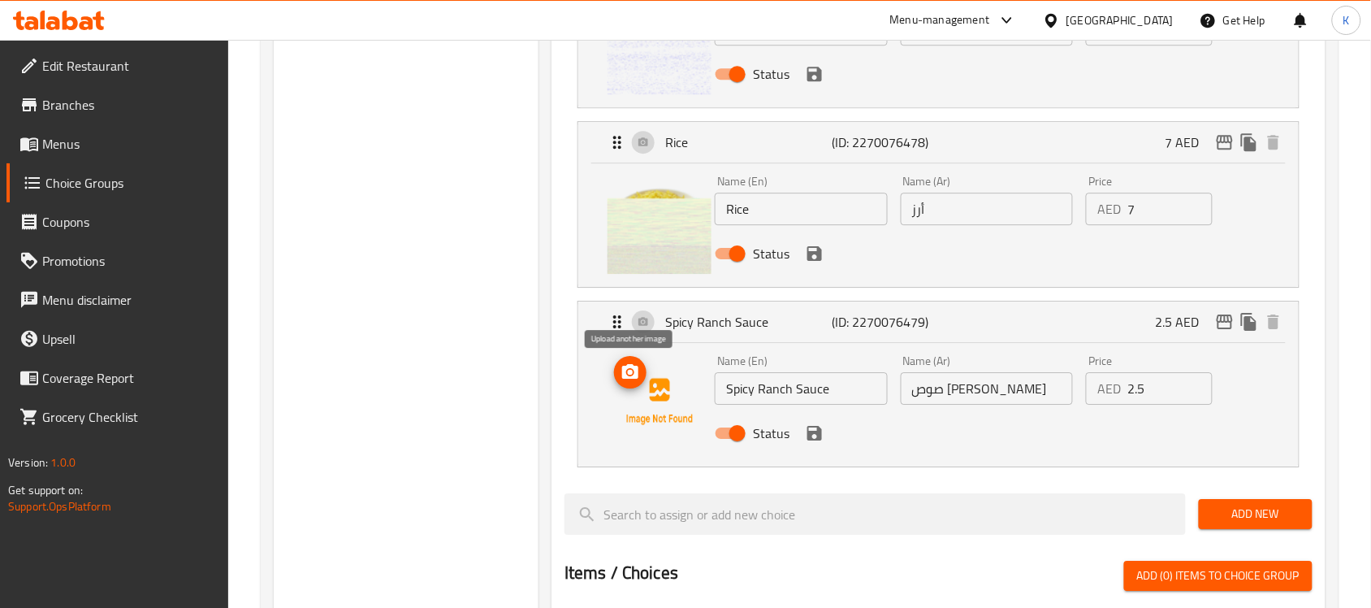
click at [627, 372] on icon "upload picture" at bounding box center [630, 371] width 19 height 19
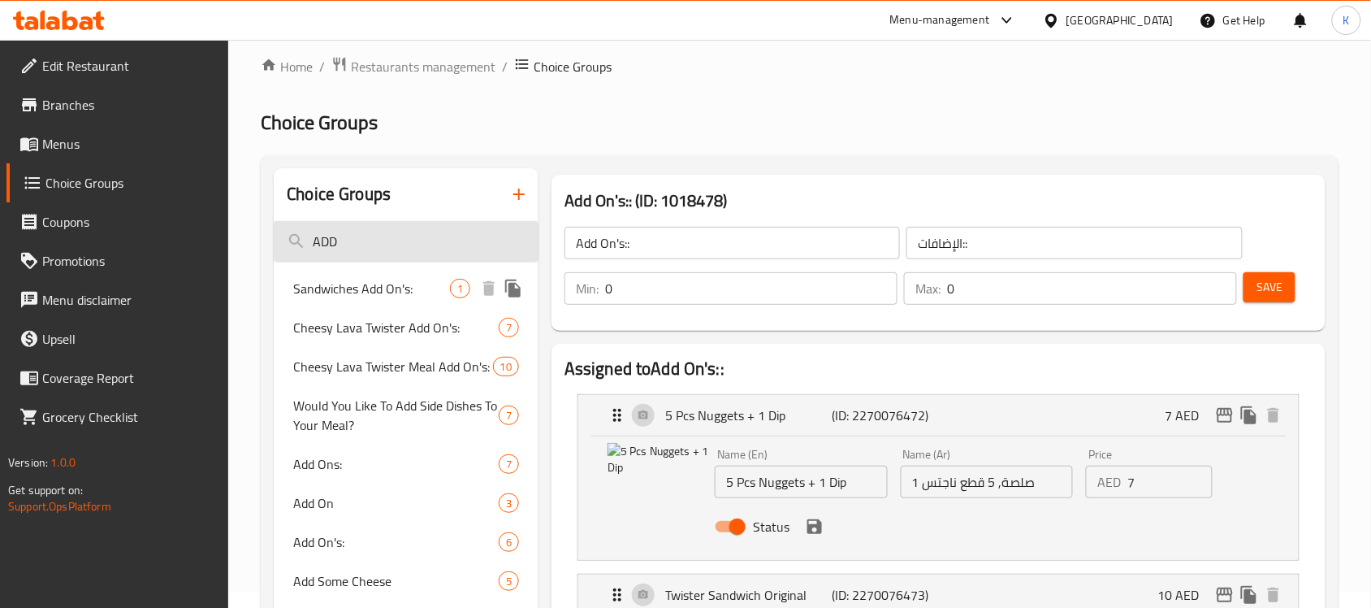
scroll to position [0, 0]
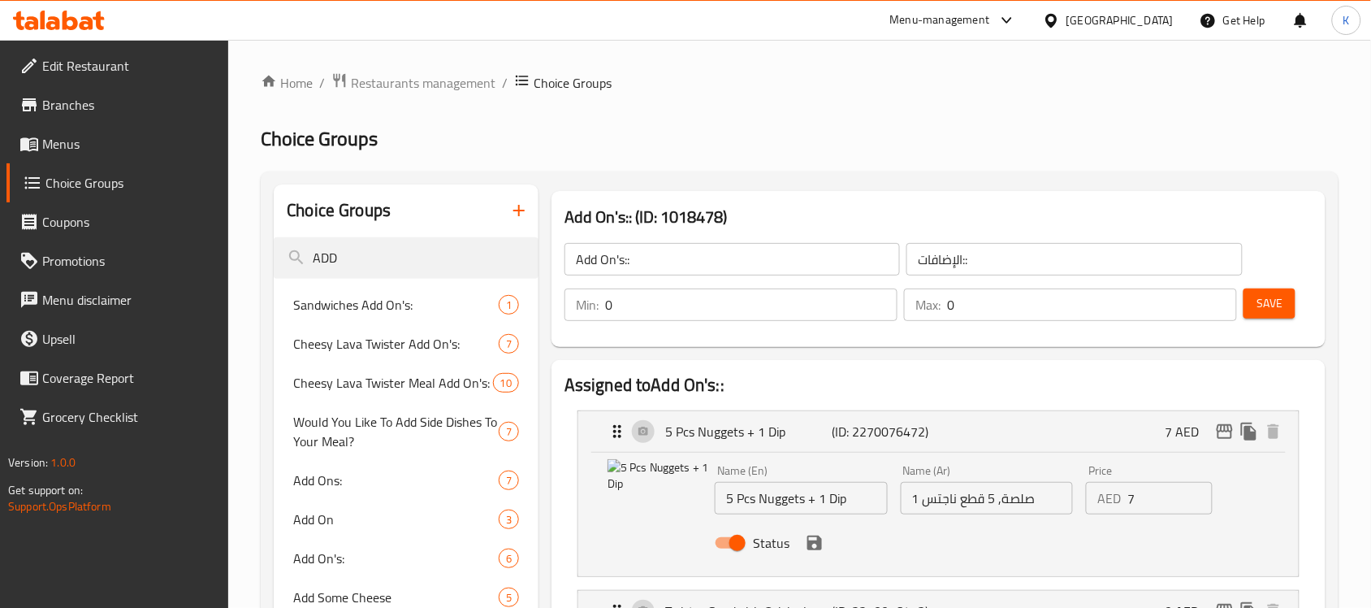
drag, startPoint x: 704, startPoint y: 264, endPoint x: 94, endPoint y: 258, distance: 610.0
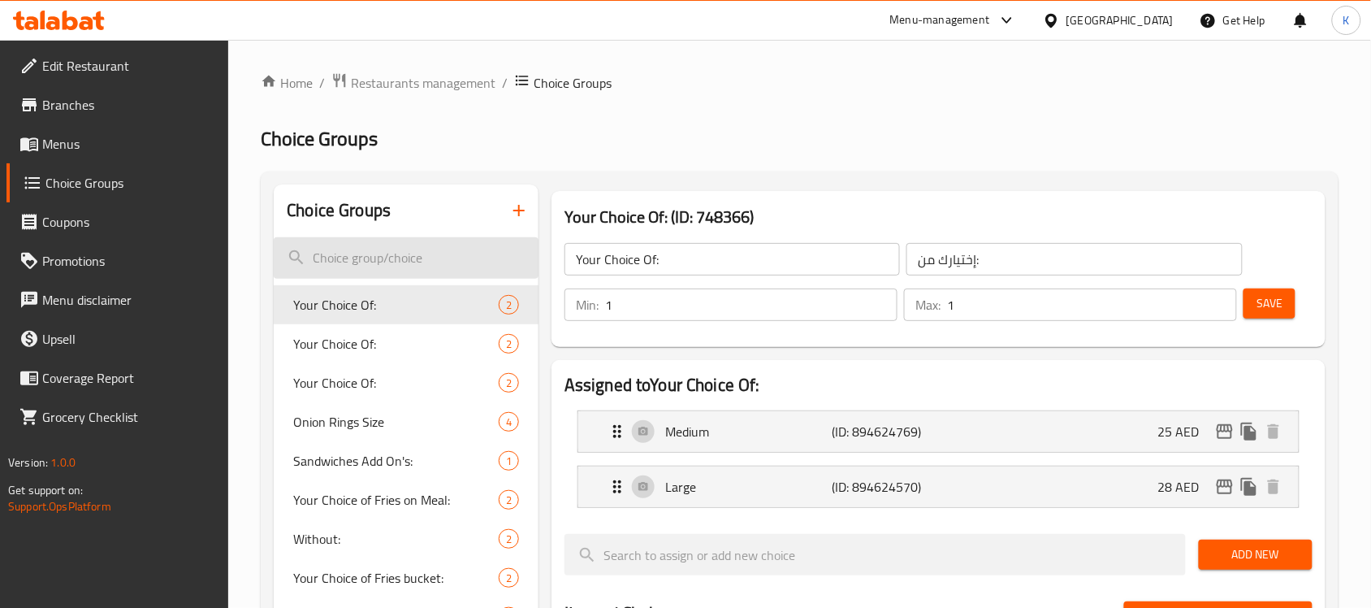
click at [418, 258] on input "search" at bounding box center [406, 257] width 265 height 41
paste input "Add On's::"
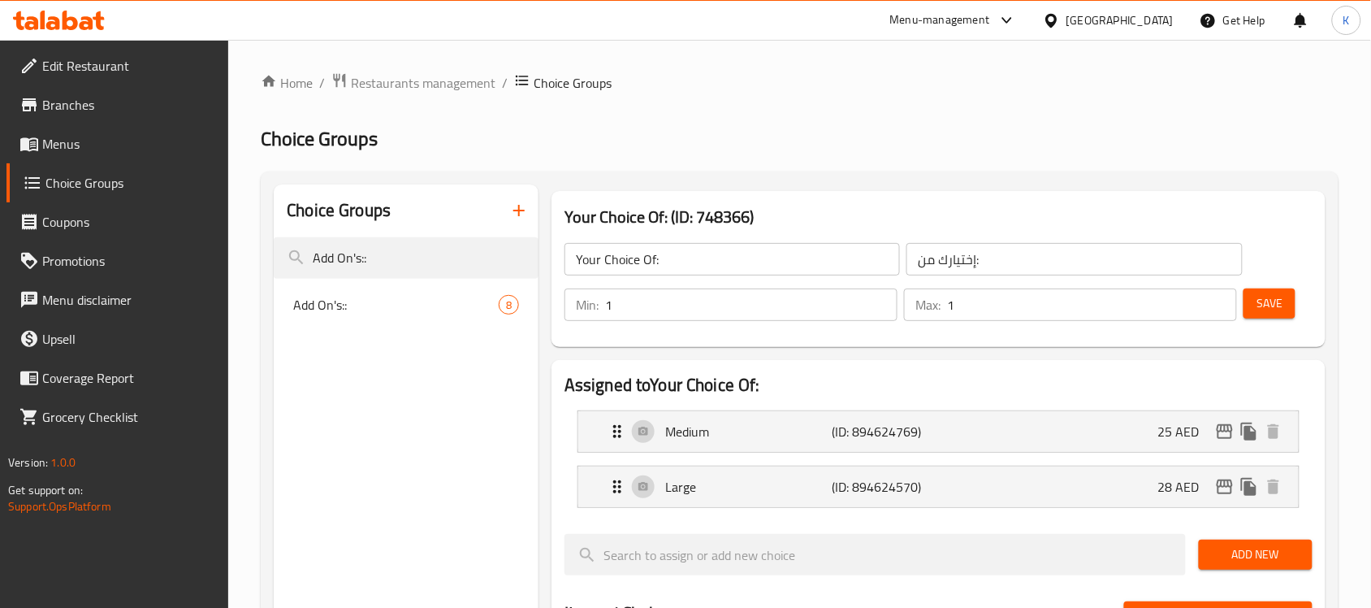
type input "Add On's::"
click at [370, 299] on span "Add On's::" at bounding box center [395, 304] width 205 height 19
type input "Add On's::"
type input "الإضافات::"
type input "0"
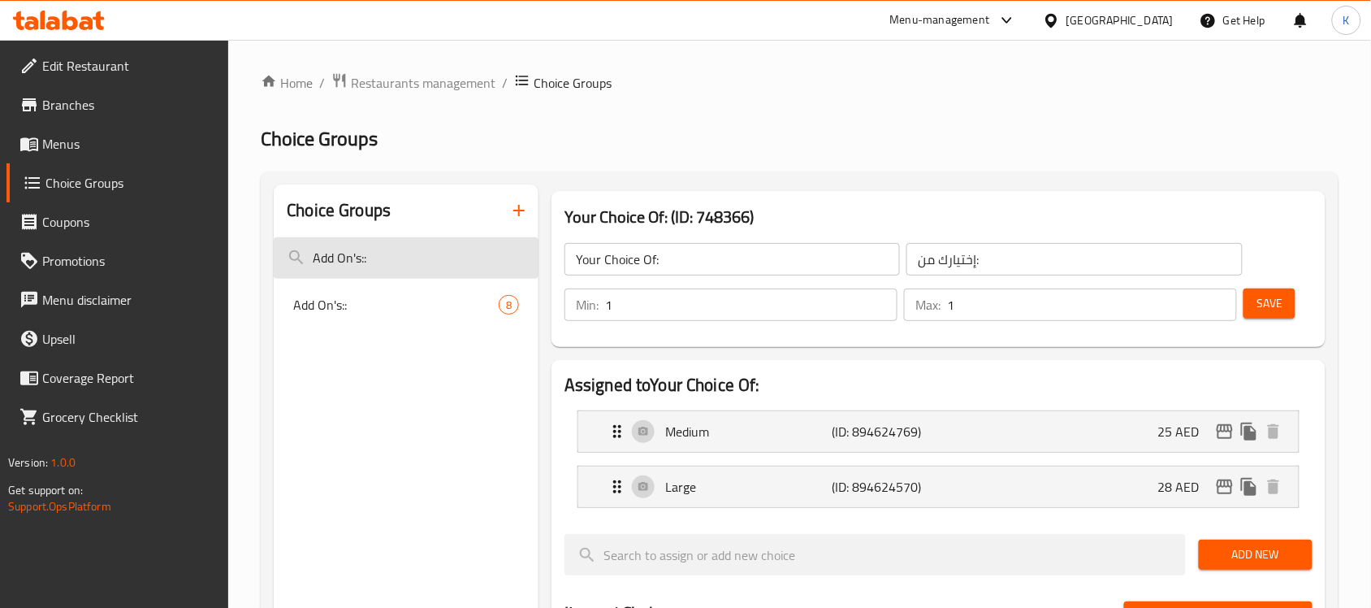
type input "0"
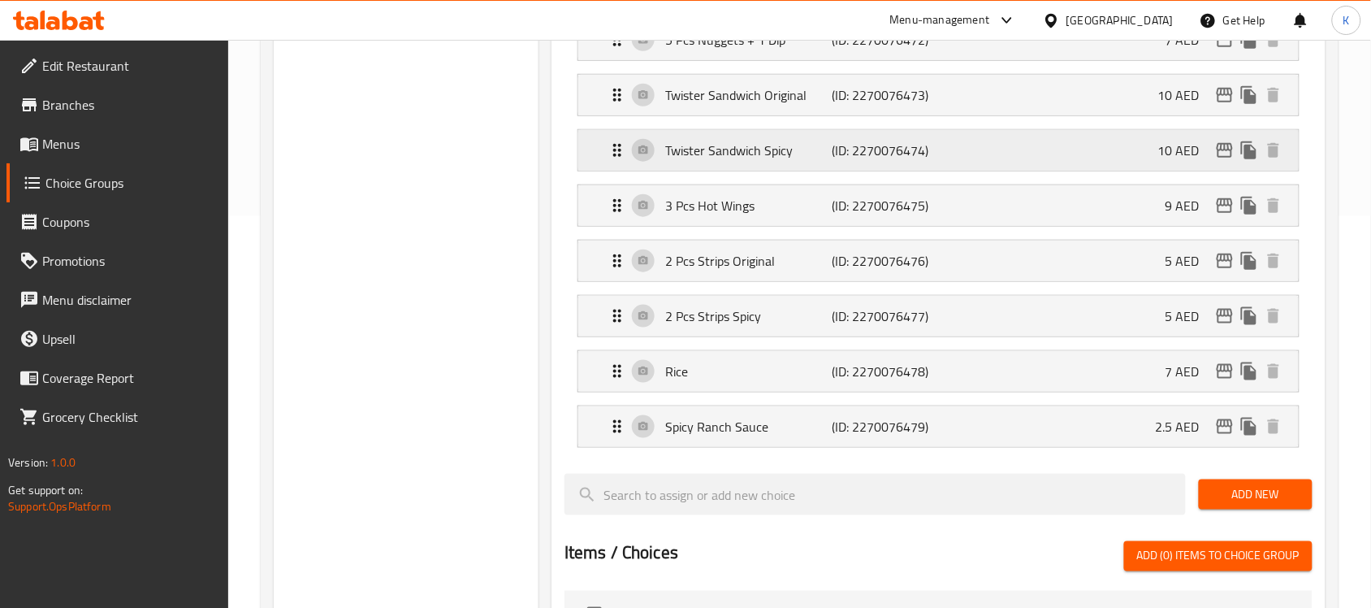
scroll to position [406, 0]
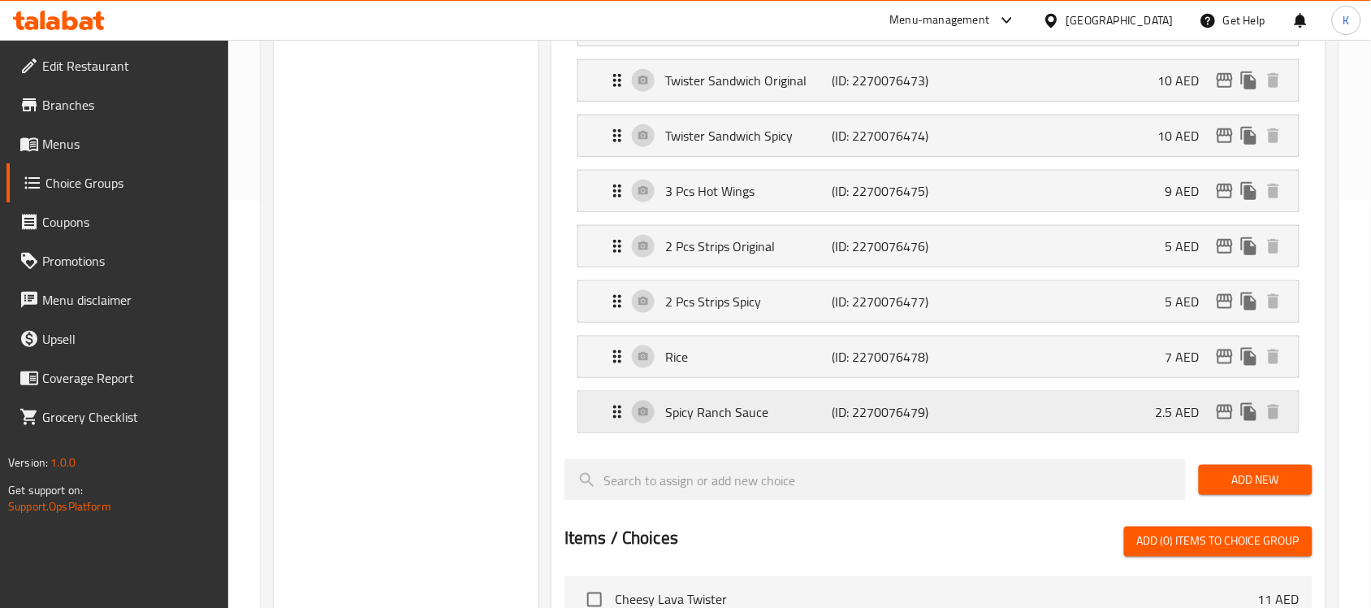
click at [712, 406] on p "Spicy Ranch Sauce" at bounding box center [748, 411] width 166 height 19
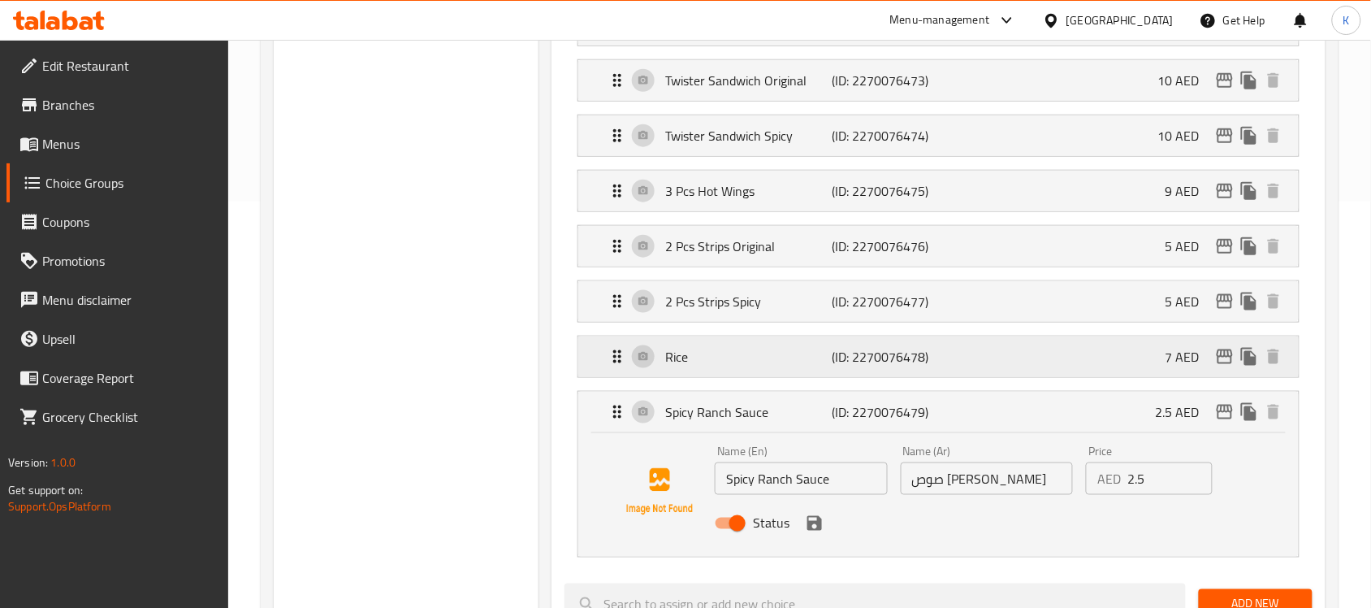
click at [794, 364] on p "Rice" at bounding box center [748, 356] width 166 height 19
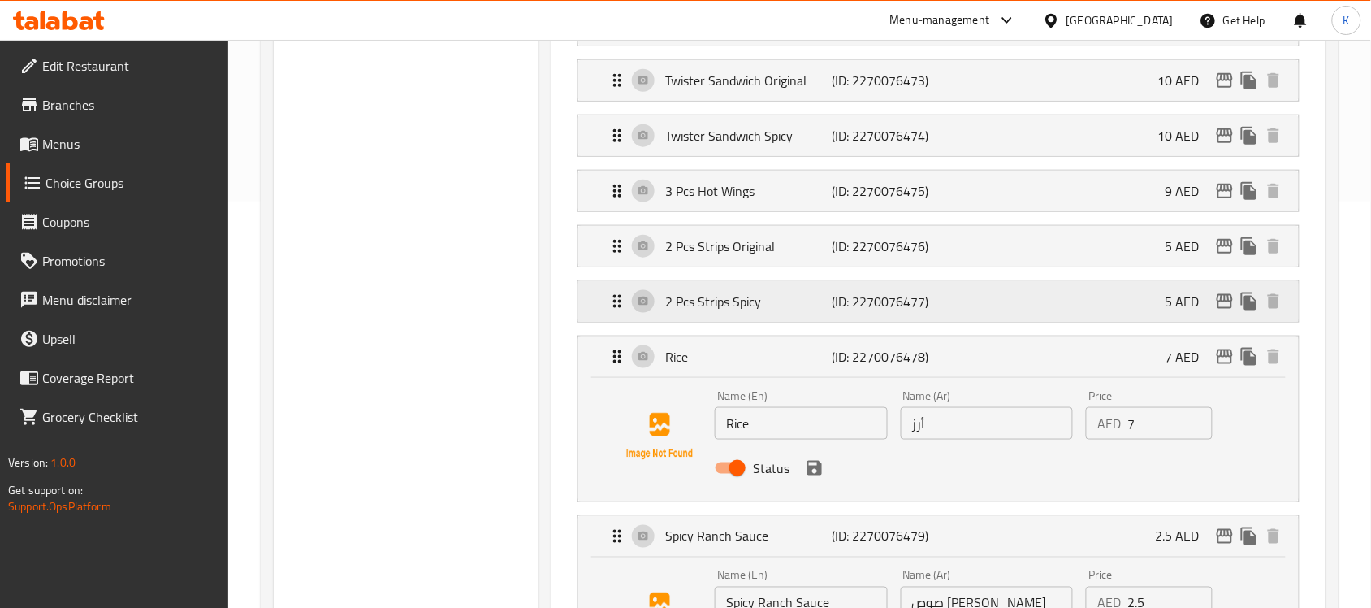
click at [796, 318] on div "2 Pcs Strips Spicy (ID: 2270076477) 5 AED" at bounding box center [944, 301] width 672 height 41
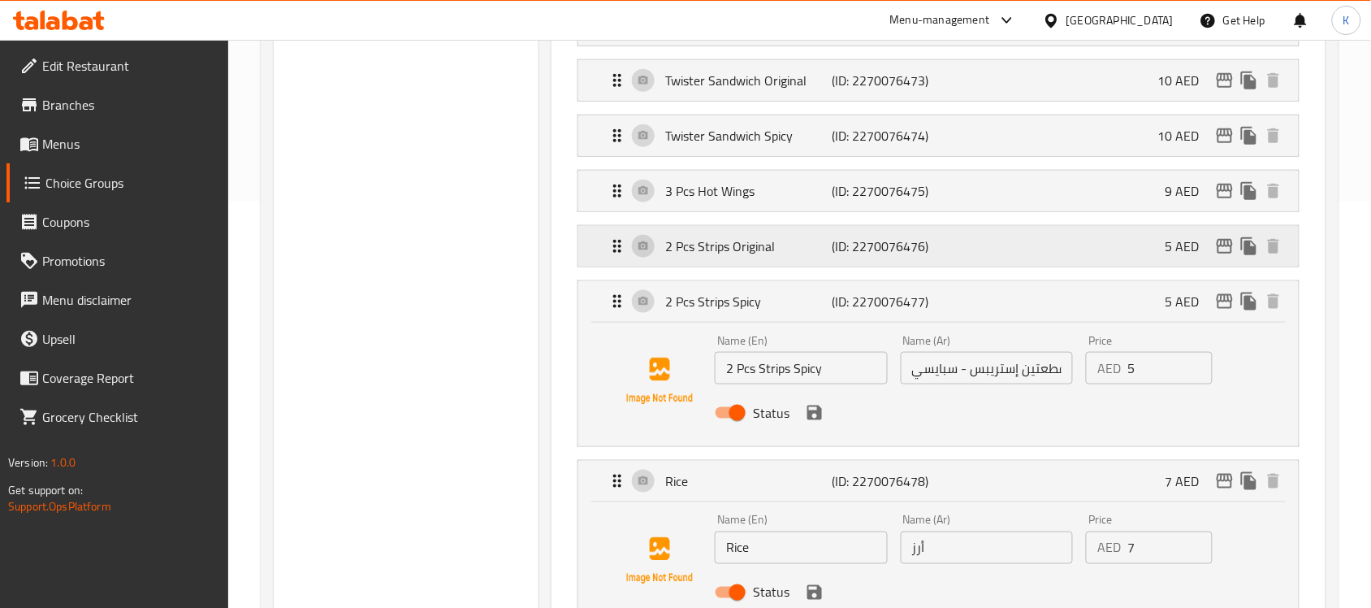
click at [808, 256] on p "2 Pcs Strips Original" at bounding box center [748, 245] width 166 height 19
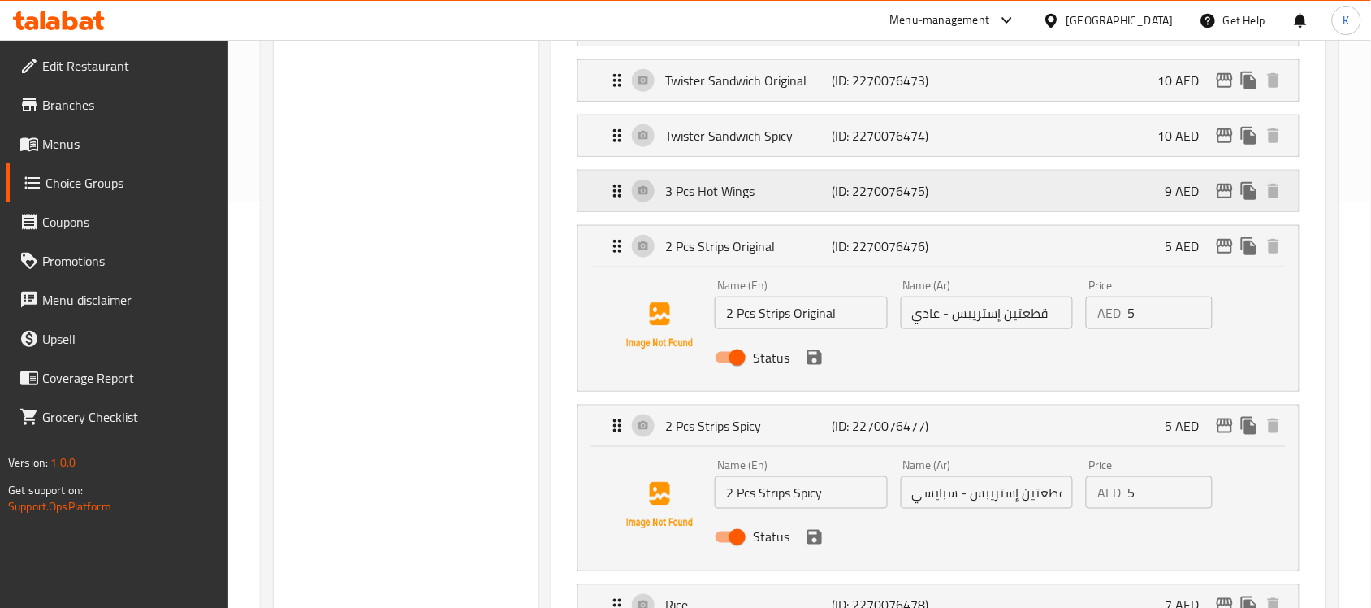
click at [810, 201] on p "3 Pcs Hot Wings" at bounding box center [748, 190] width 166 height 19
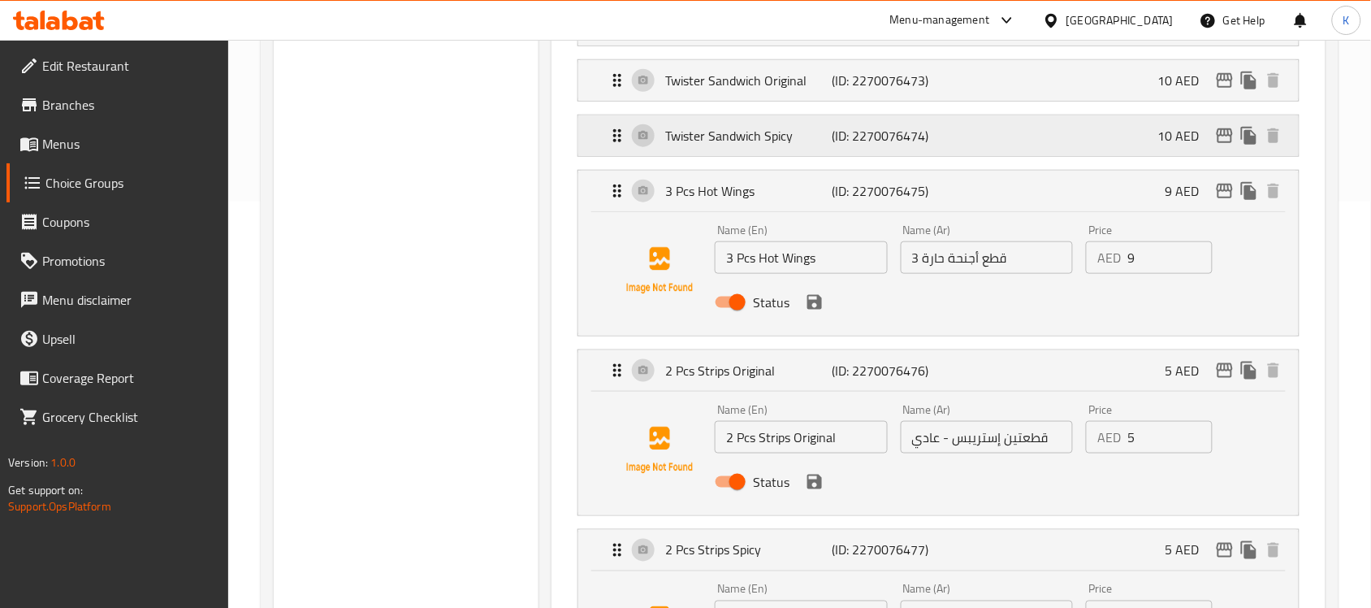
click at [814, 154] on div "Twister Sandwich Spicy (ID: 2270076474) 10 AED" at bounding box center [944, 135] width 672 height 41
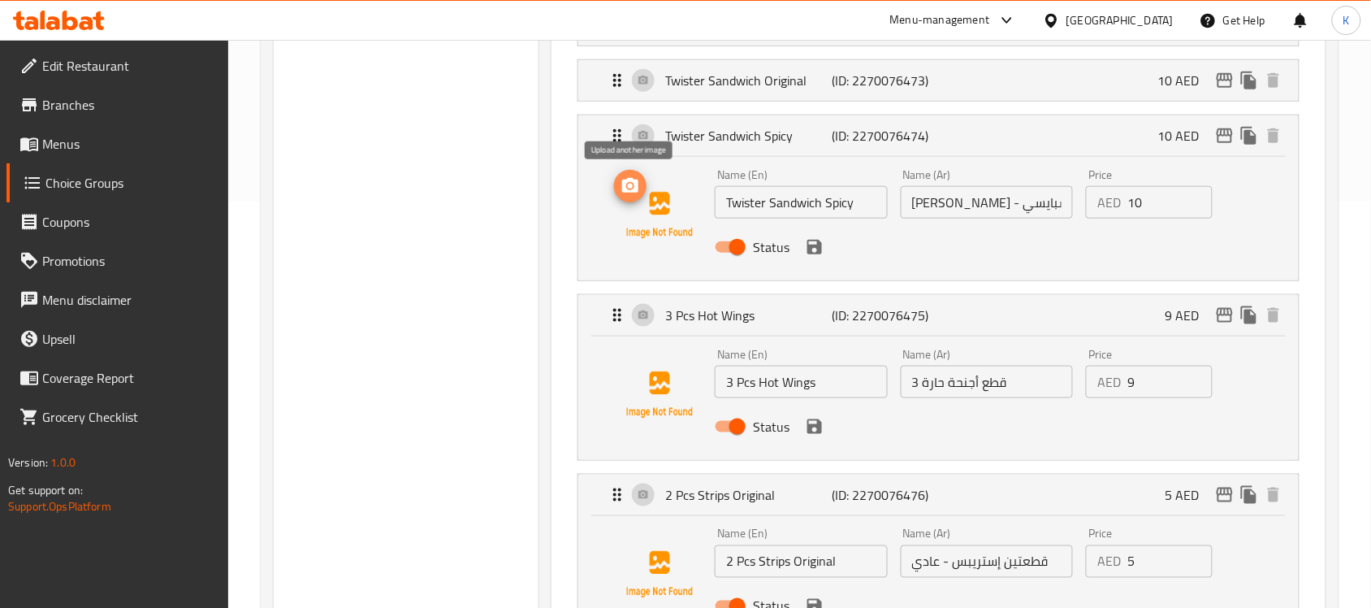
click at [626, 188] on icon "upload picture" at bounding box center [630, 185] width 16 height 15
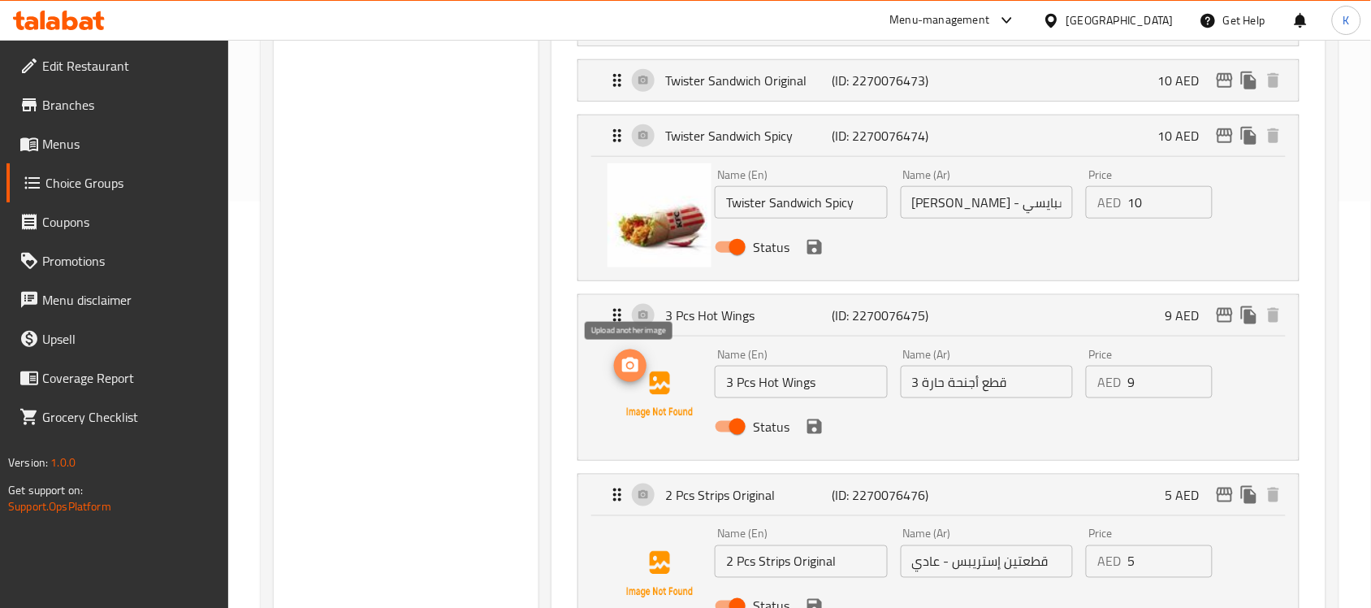
click at [634, 374] on icon "upload picture" at bounding box center [630, 365] width 19 height 19
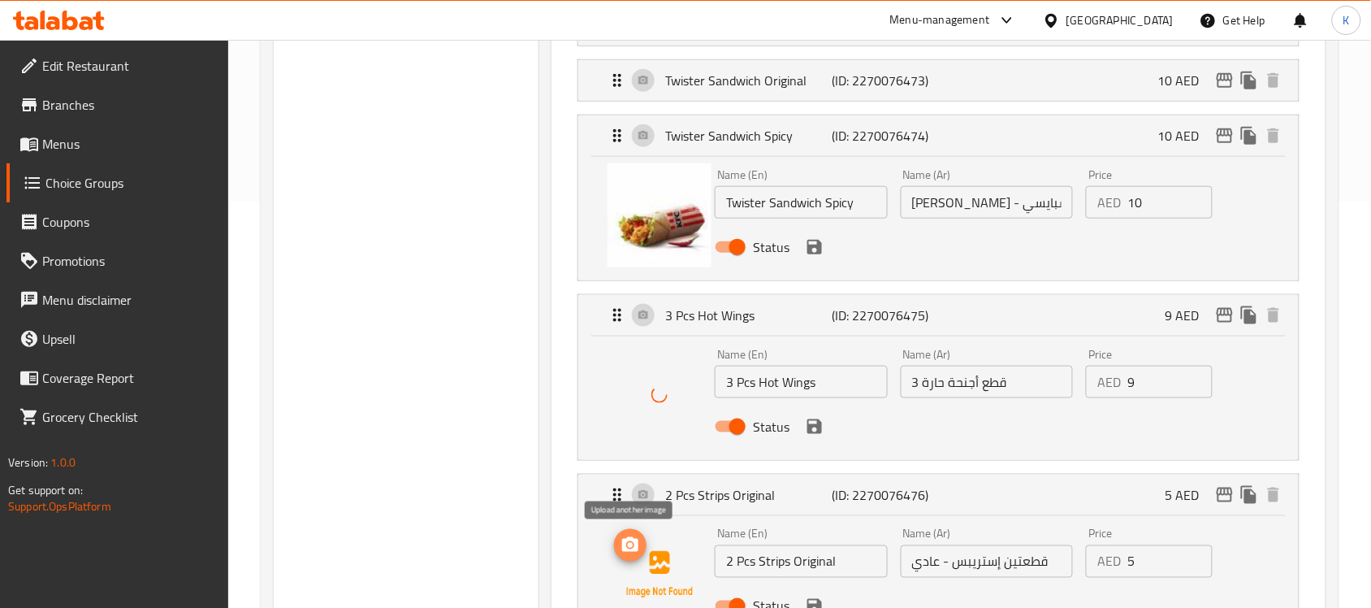
click at [630, 555] on icon "upload picture" at bounding box center [630, 544] width 19 height 19
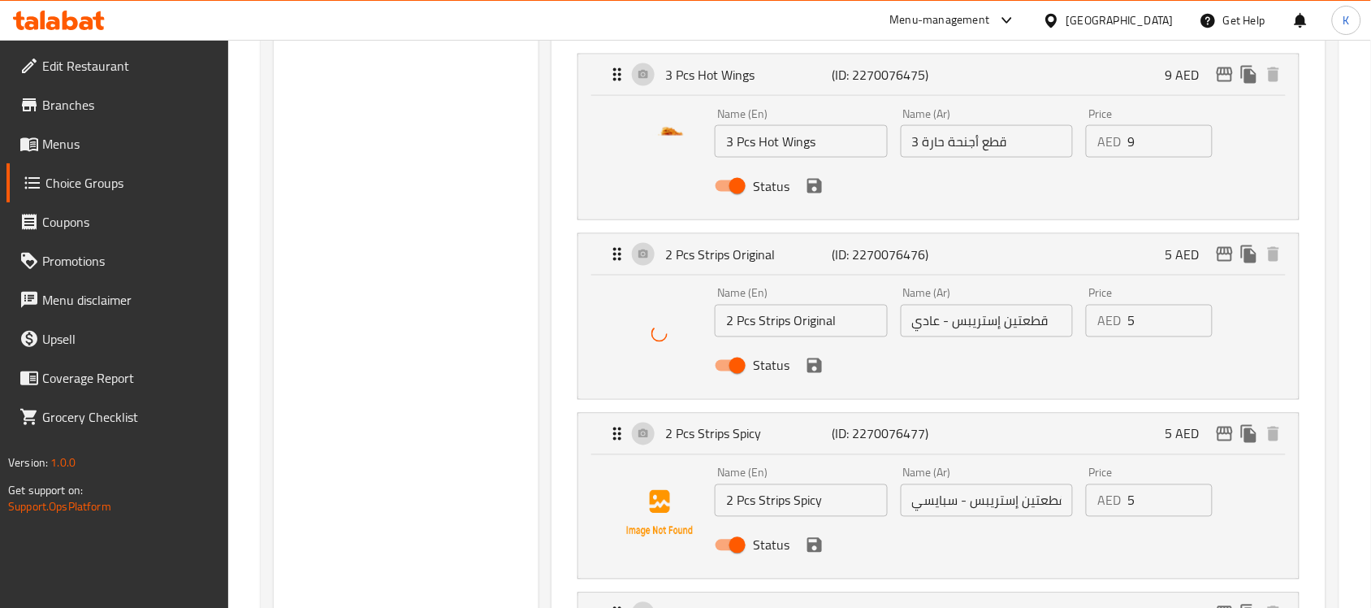
scroll to position [711, 0]
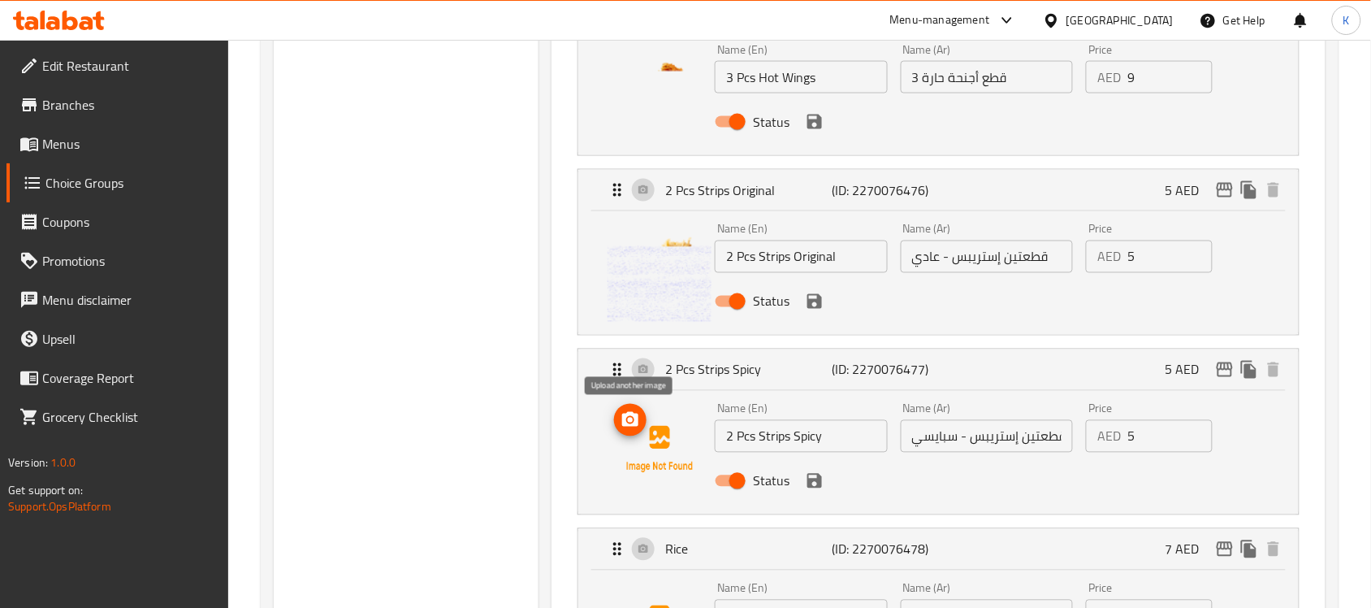
click at [625, 415] on icon "upload picture" at bounding box center [630, 419] width 19 height 19
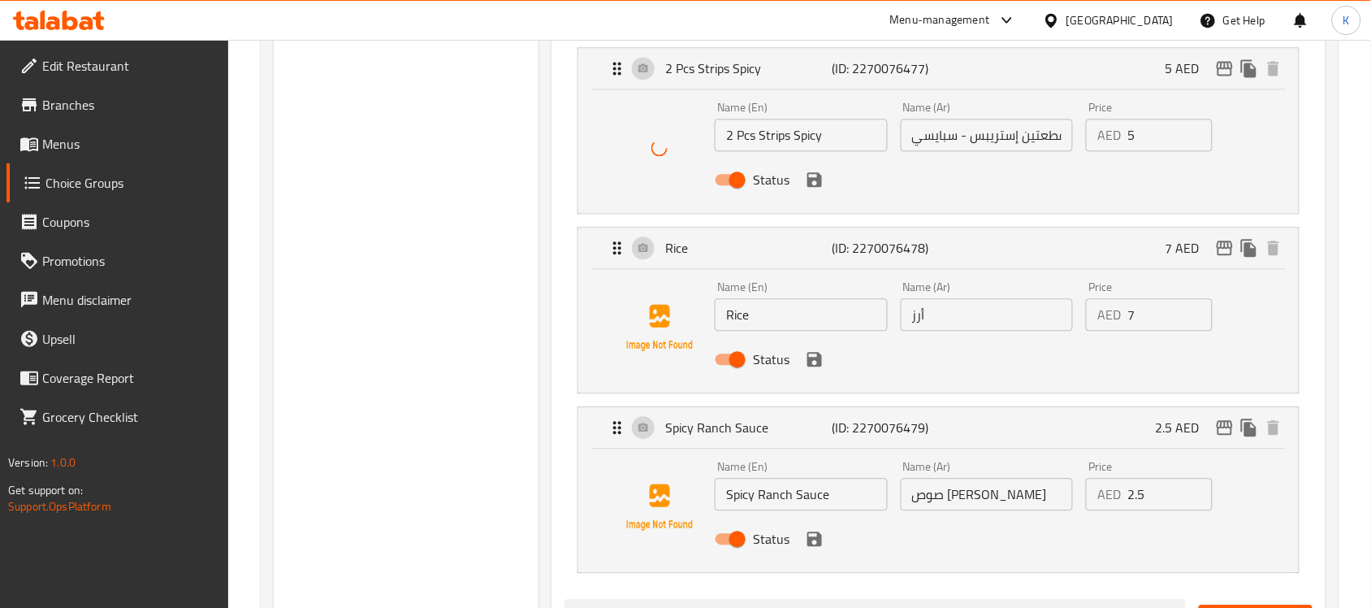
scroll to position [1015, 0]
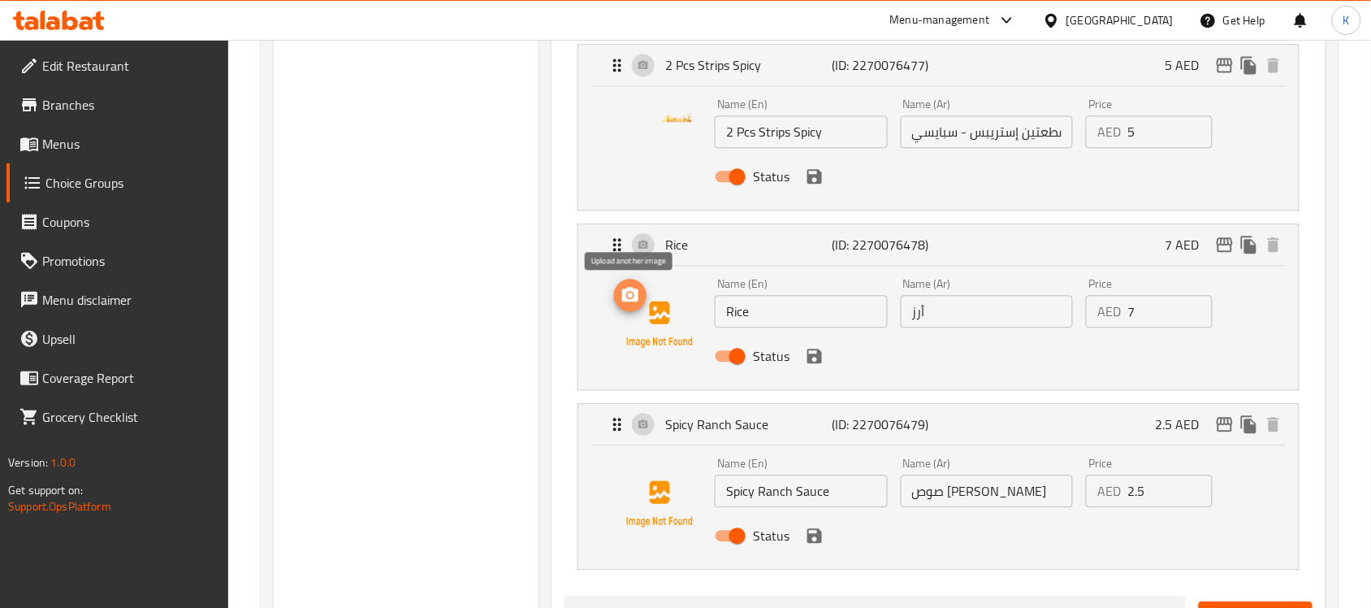
click at [638, 296] on icon "upload picture" at bounding box center [630, 294] width 16 height 15
click at [638, 493] on img at bounding box center [660, 504] width 104 height 104
click at [635, 481] on icon "upload picture" at bounding box center [630, 473] width 16 height 15
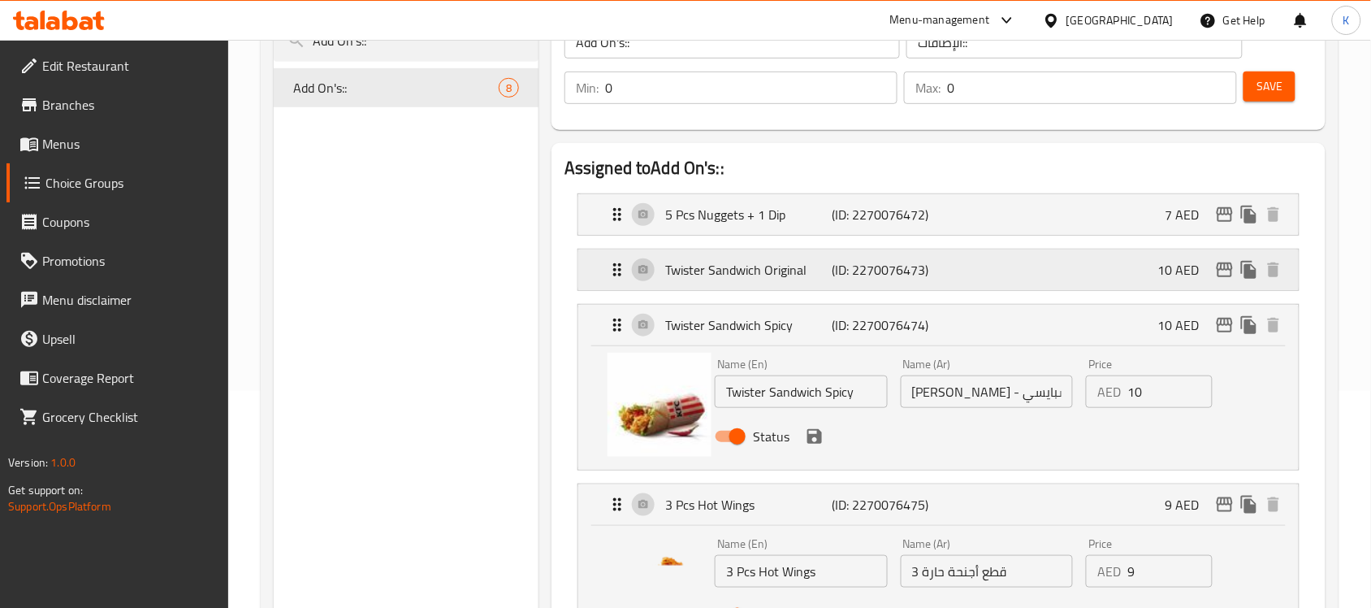
scroll to position [203, 0]
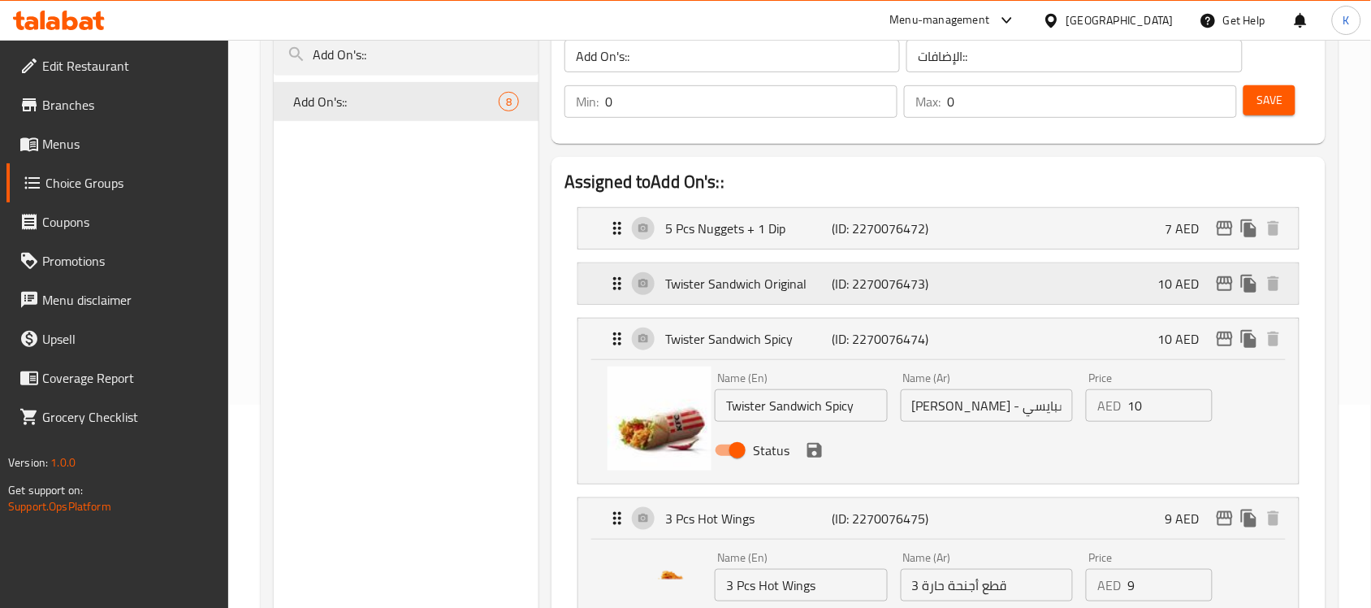
click at [731, 290] on p "Twister Sandwich Original" at bounding box center [748, 283] width 166 height 19
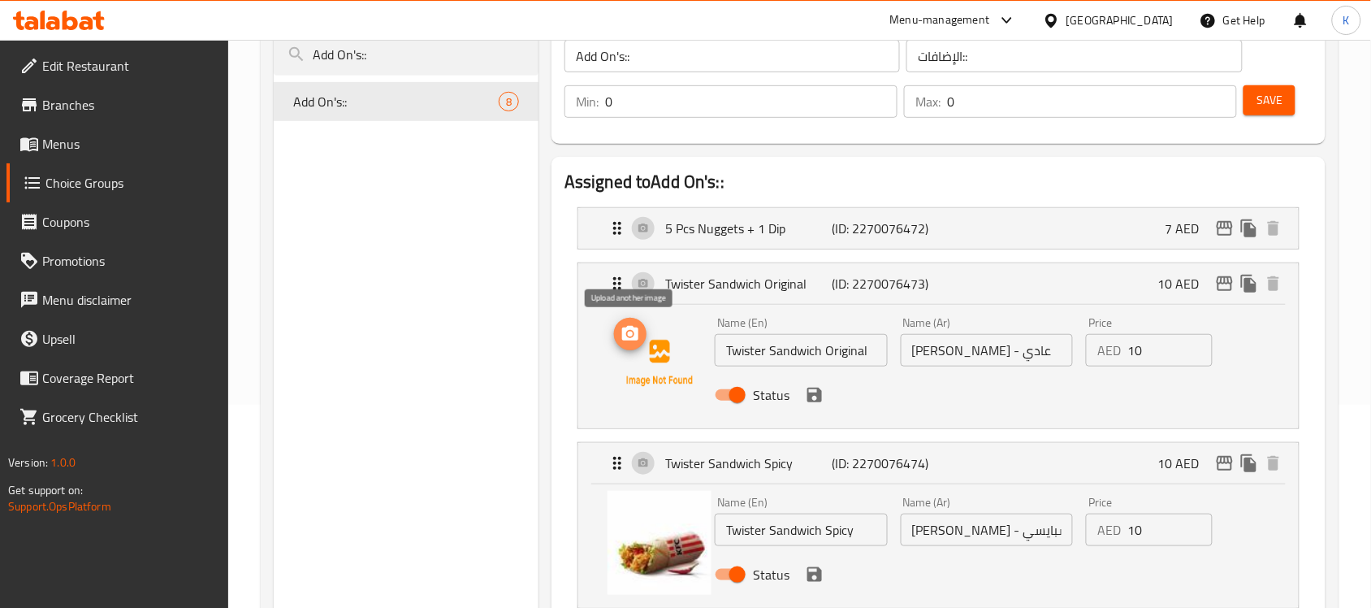
click at [630, 342] on icon "upload picture" at bounding box center [630, 333] width 19 height 19
click at [697, 230] on p "5 Pcs Nuggets + 1 Dip" at bounding box center [748, 227] width 166 height 19
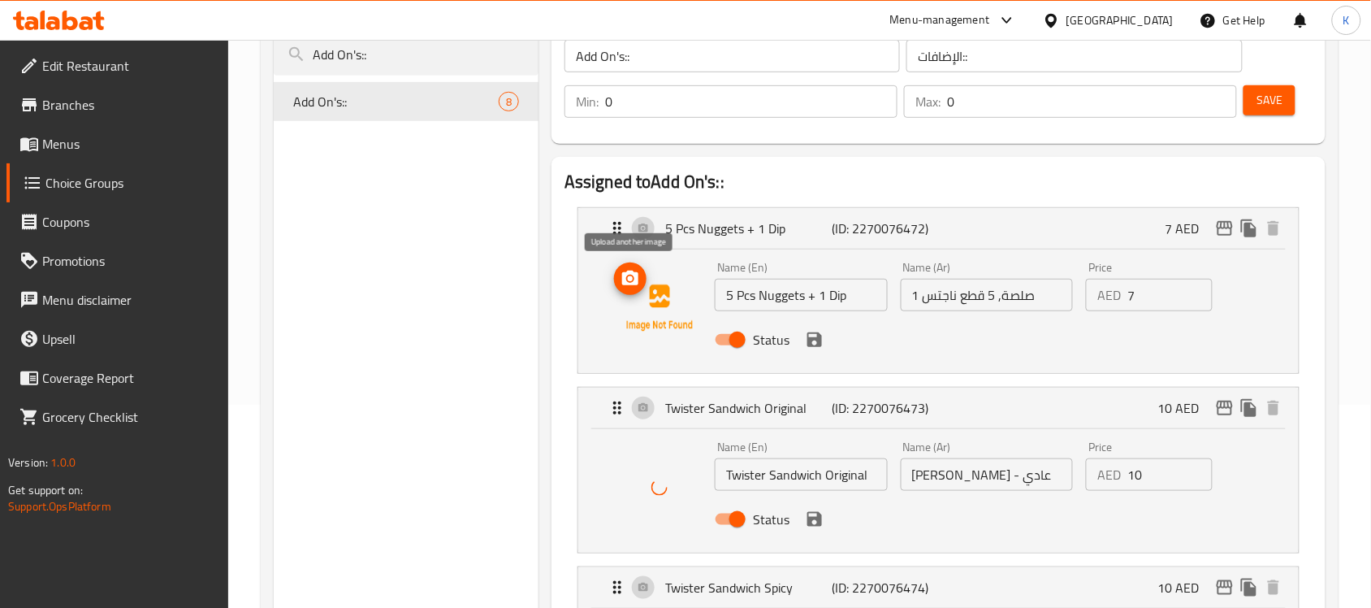
click at [628, 270] on icon "upload picture" at bounding box center [630, 278] width 19 height 19
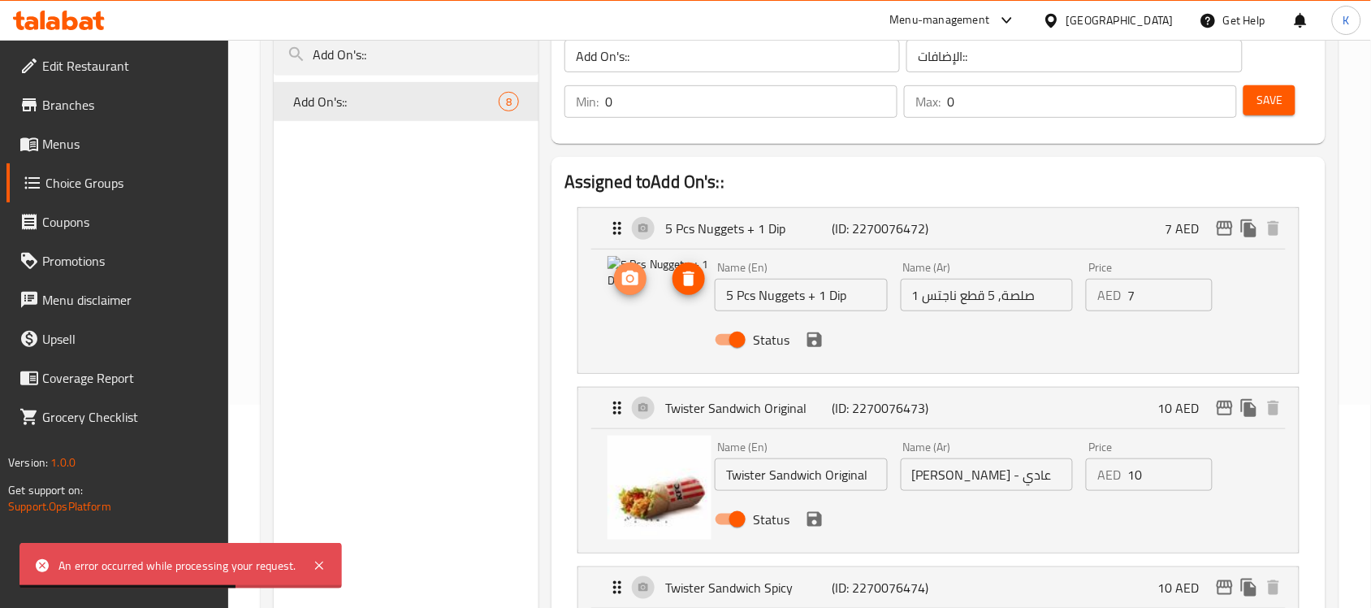
click at [630, 282] on icon "upload picture" at bounding box center [630, 278] width 19 height 19
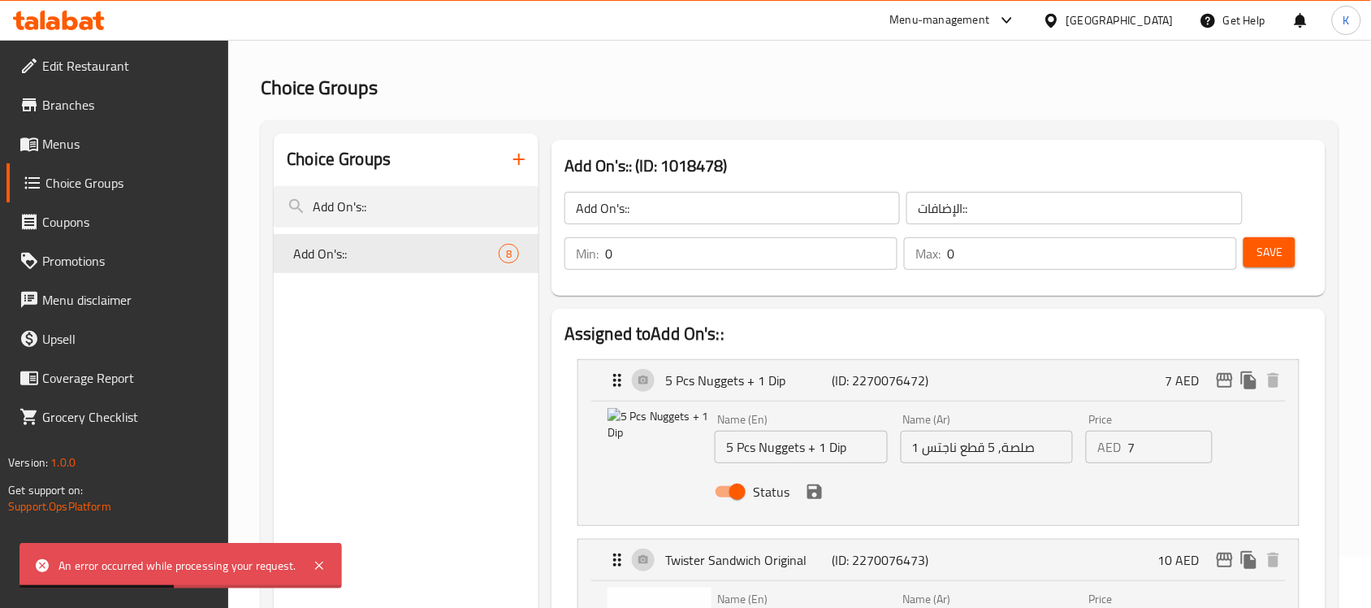
scroll to position [102, 0]
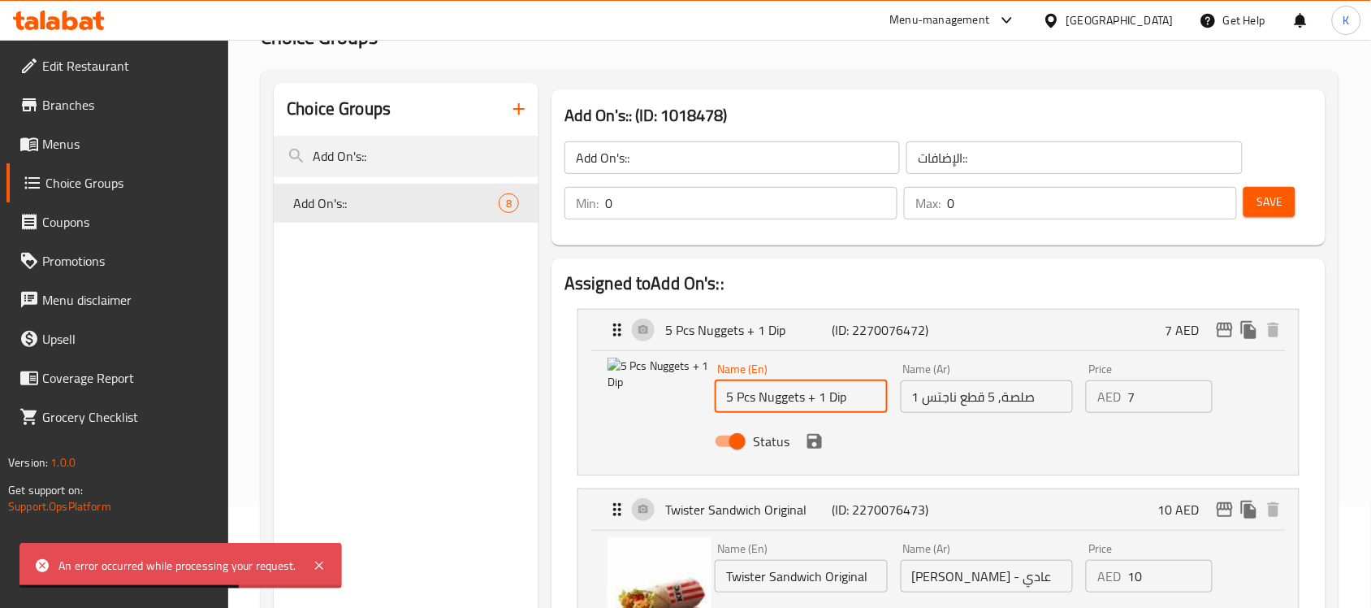
click at [809, 400] on input "5 Pcs Nuggets + 1 Dip" at bounding box center [801, 396] width 173 height 32
click at [1273, 203] on span "Save" at bounding box center [1269, 202] width 26 height 20
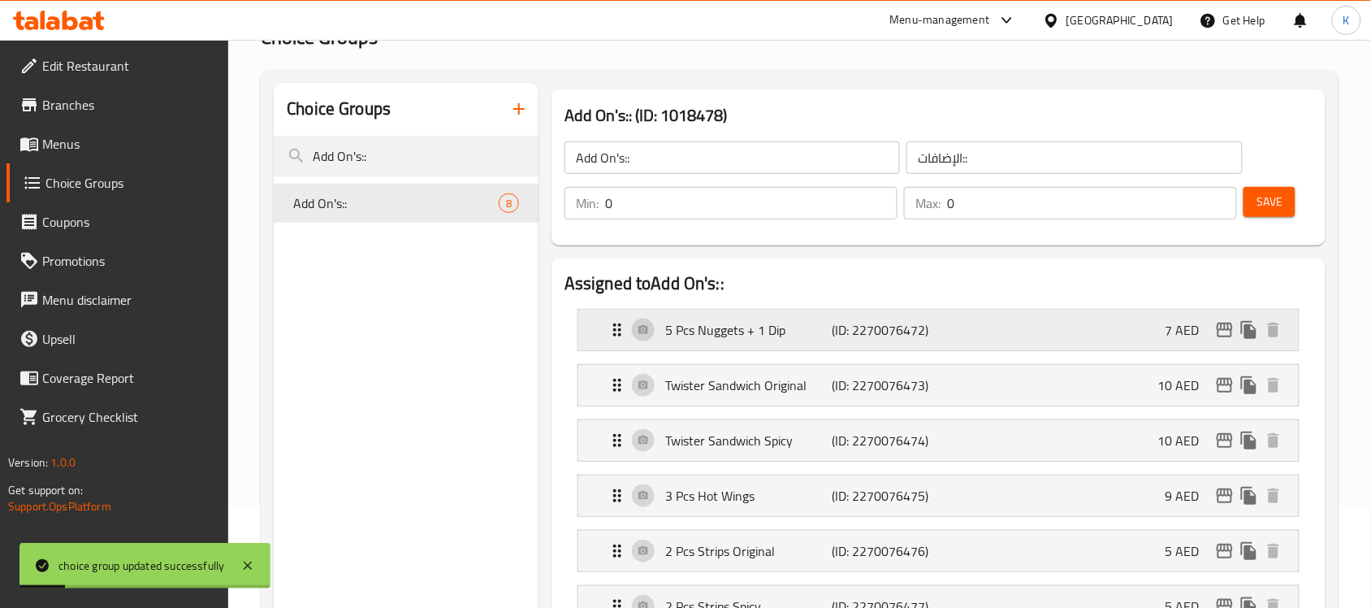
click at [745, 331] on p "5 Pcs Nuggets + 1 Dip" at bounding box center [748, 329] width 166 height 19
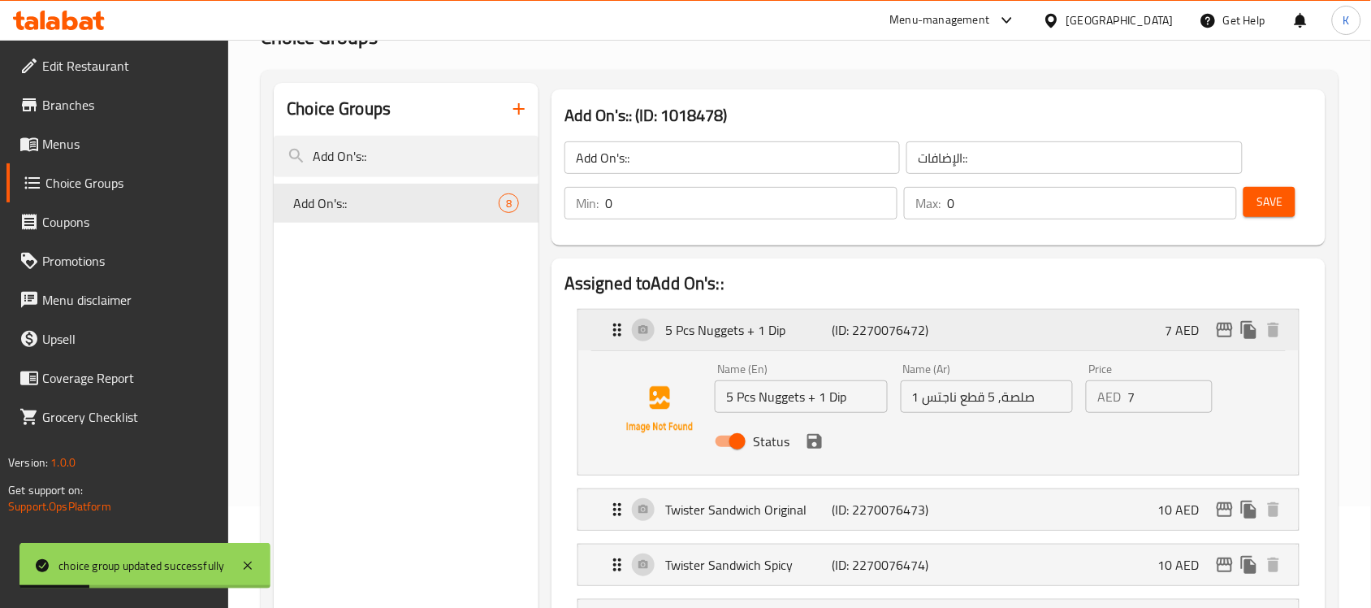
click at [764, 323] on p "5 Pcs Nuggets + 1 Dip" at bounding box center [748, 329] width 166 height 19
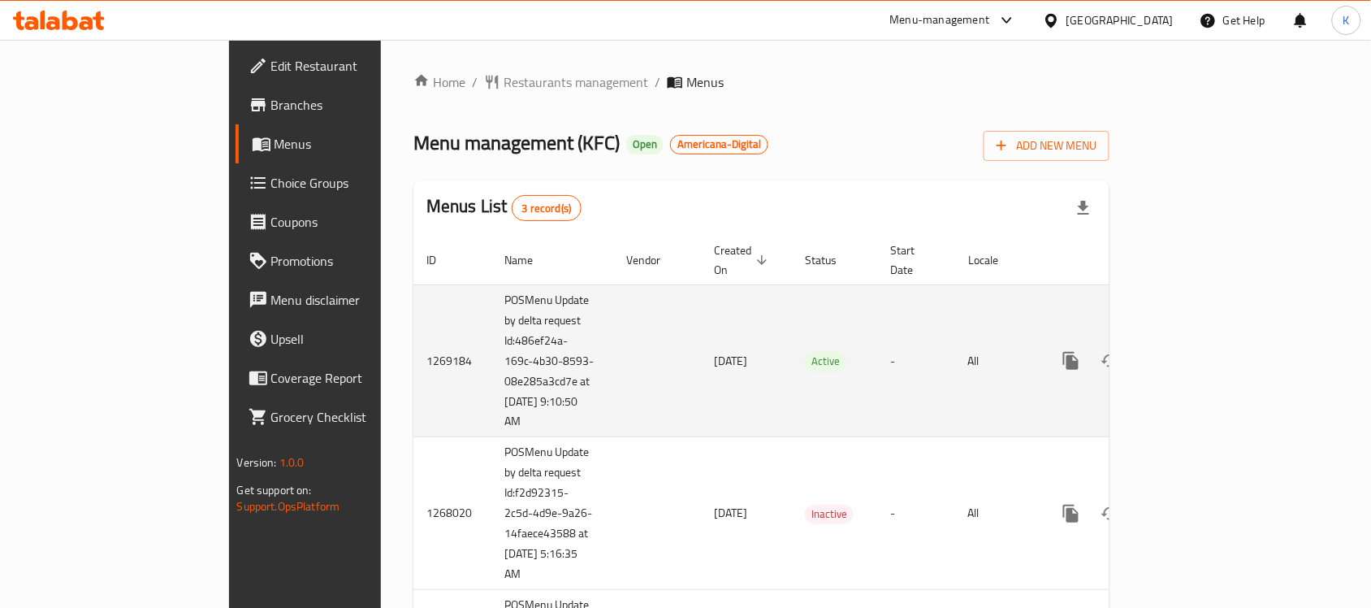
click at [1198, 351] on icon "enhanced table" at bounding box center [1187, 360] width 19 height 19
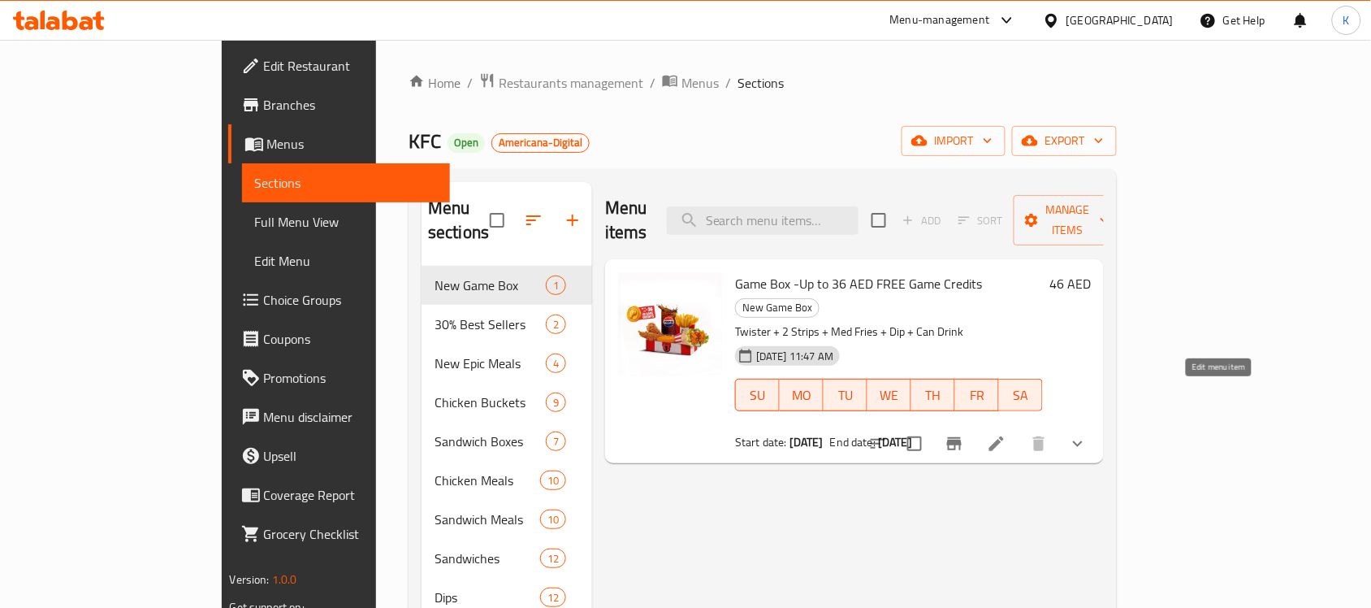
click at [1004, 436] on icon at bounding box center [996, 443] width 15 height 15
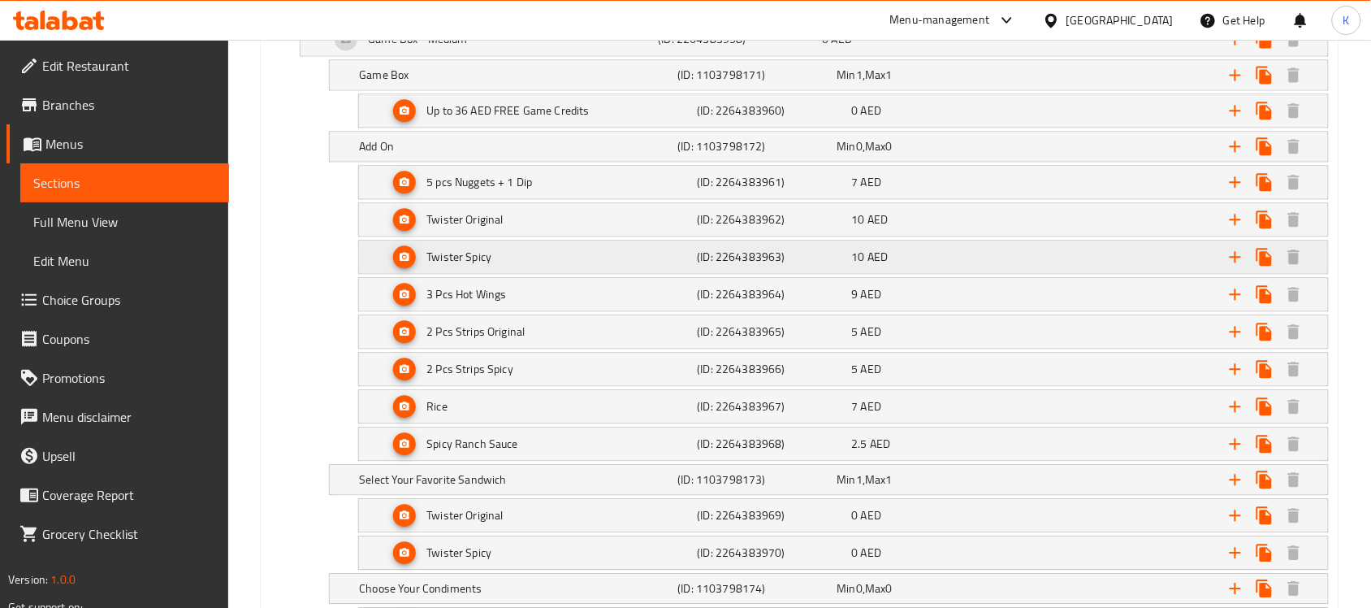
scroll to position [1015, 0]
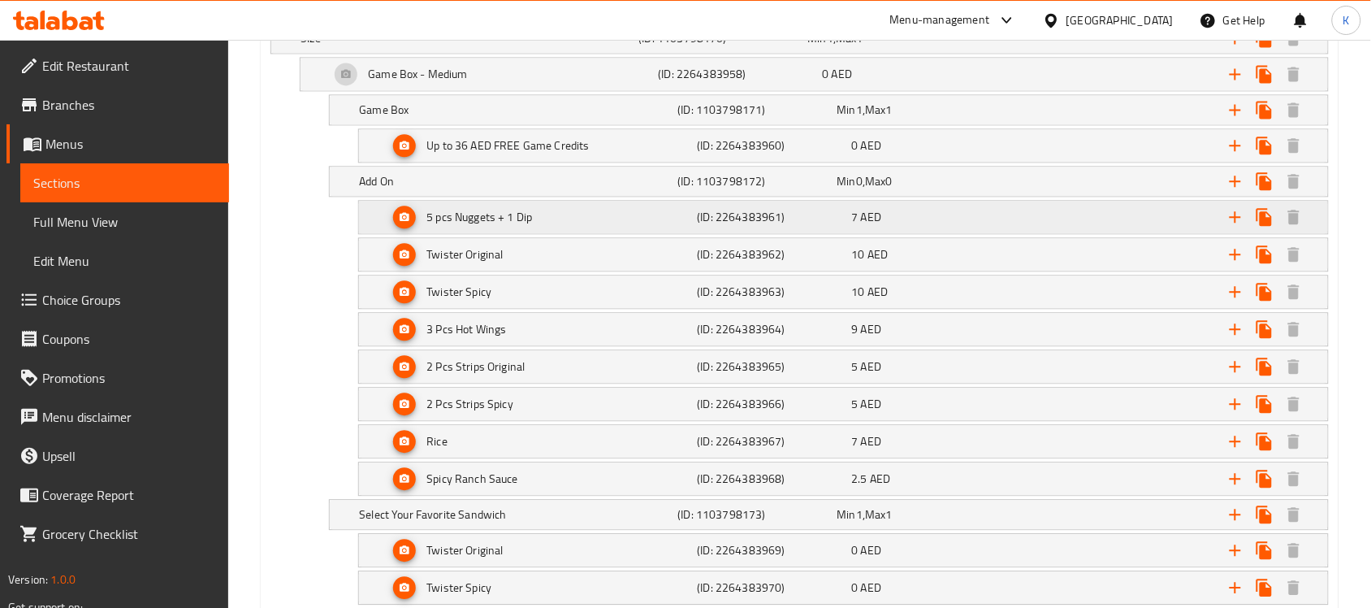
click at [590, 50] on div "5 pcs Nuggets + 1 Dip" at bounding box center [466, 38] width 338 height 23
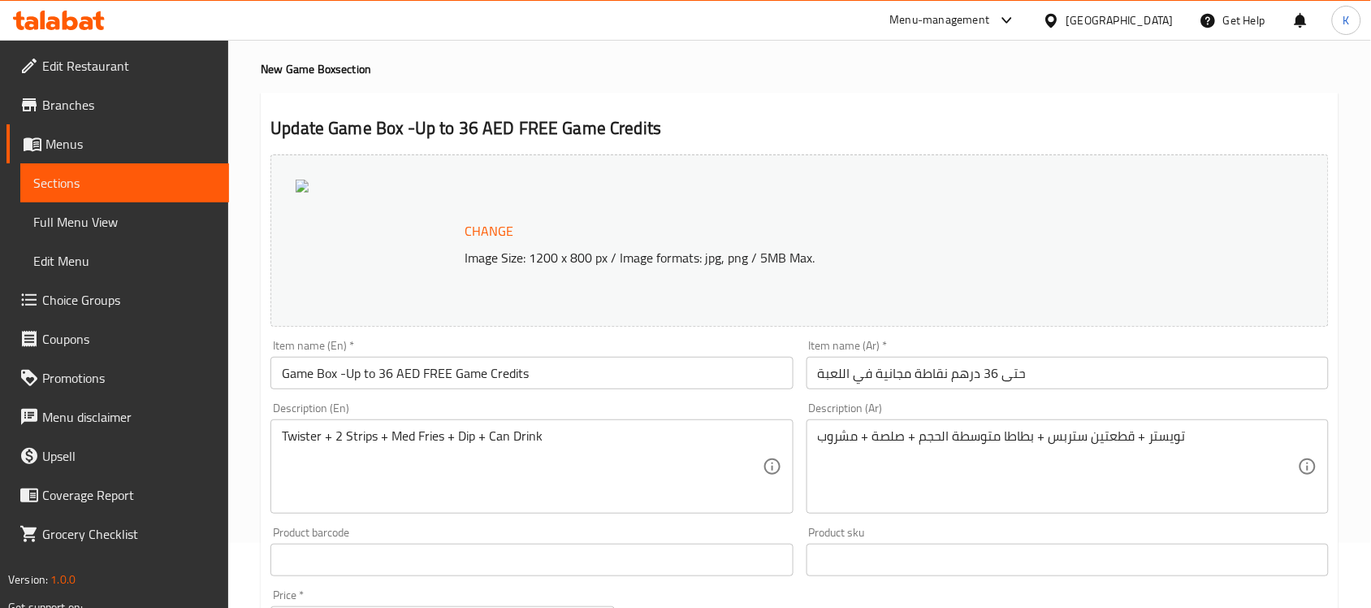
scroll to position [0, 0]
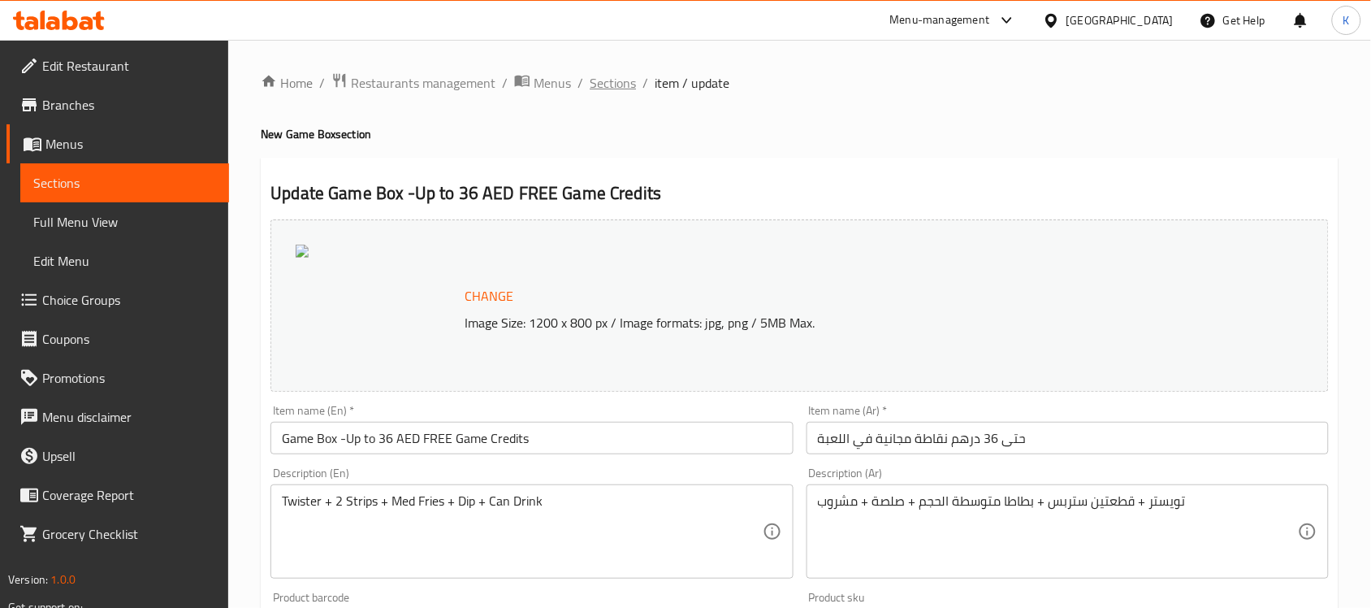
click at [621, 76] on span "Sections" at bounding box center [613, 82] width 46 height 19
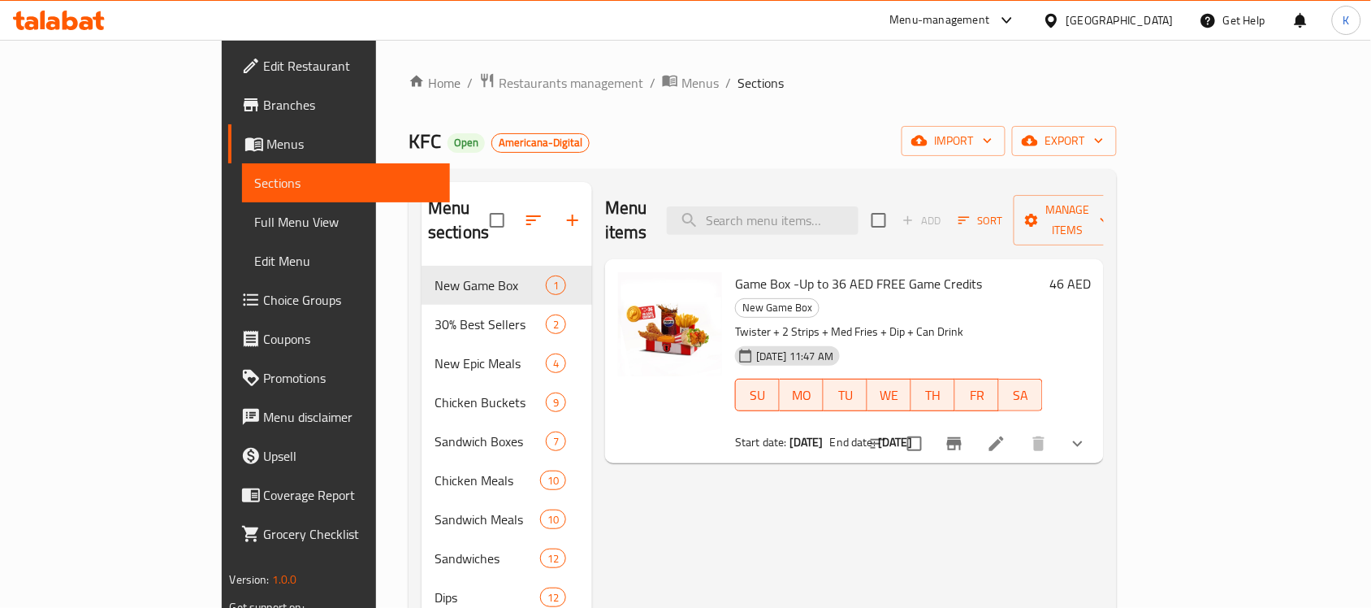
click at [1004, 436] on icon at bounding box center [996, 443] width 15 height 15
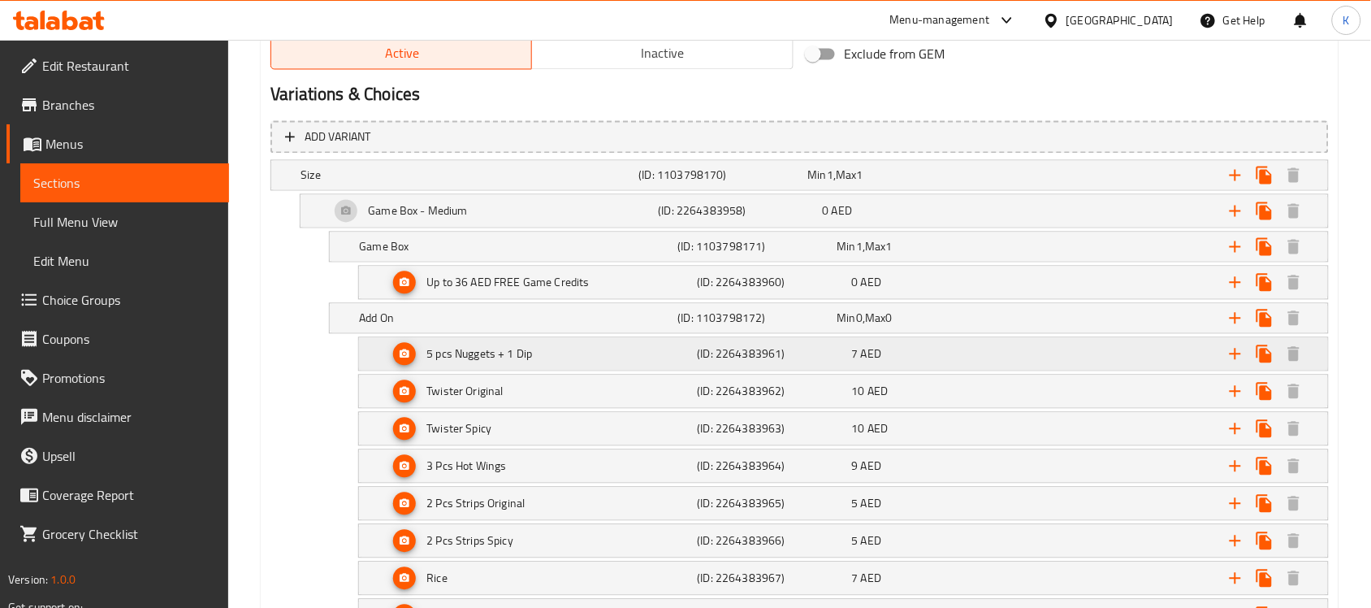
scroll to position [914, 0]
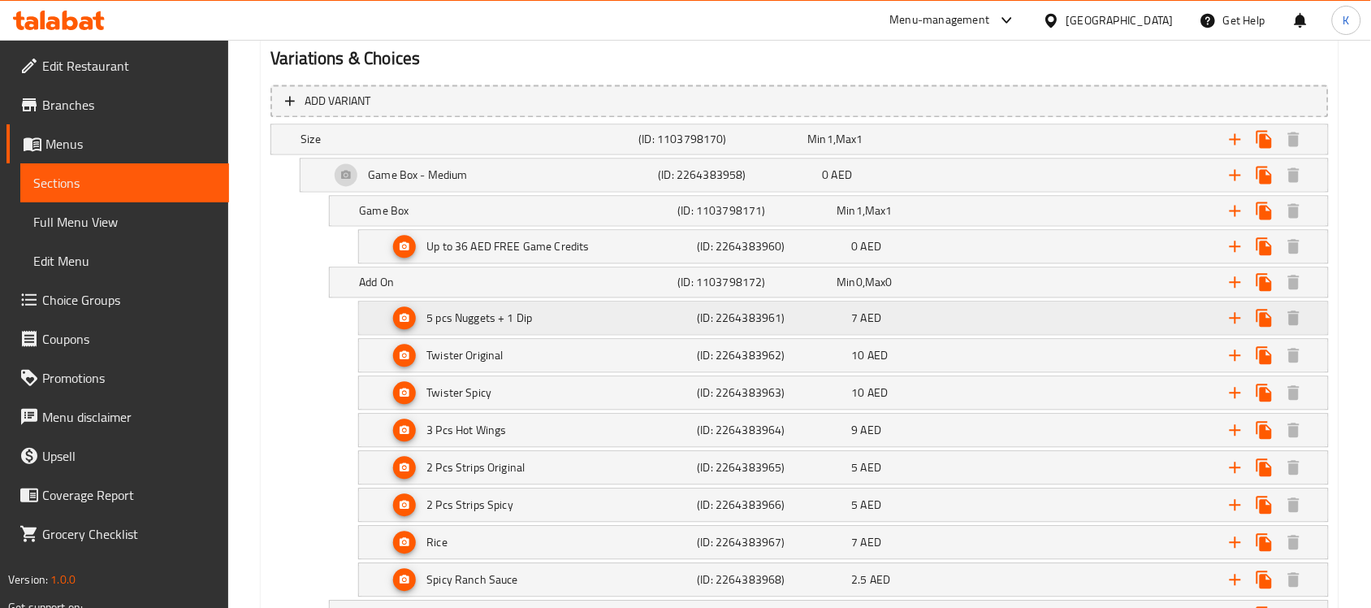
click at [599, 151] on div "5 pcs Nuggets + 1 Dip" at bounding box center [466, 139] width 338 height 23
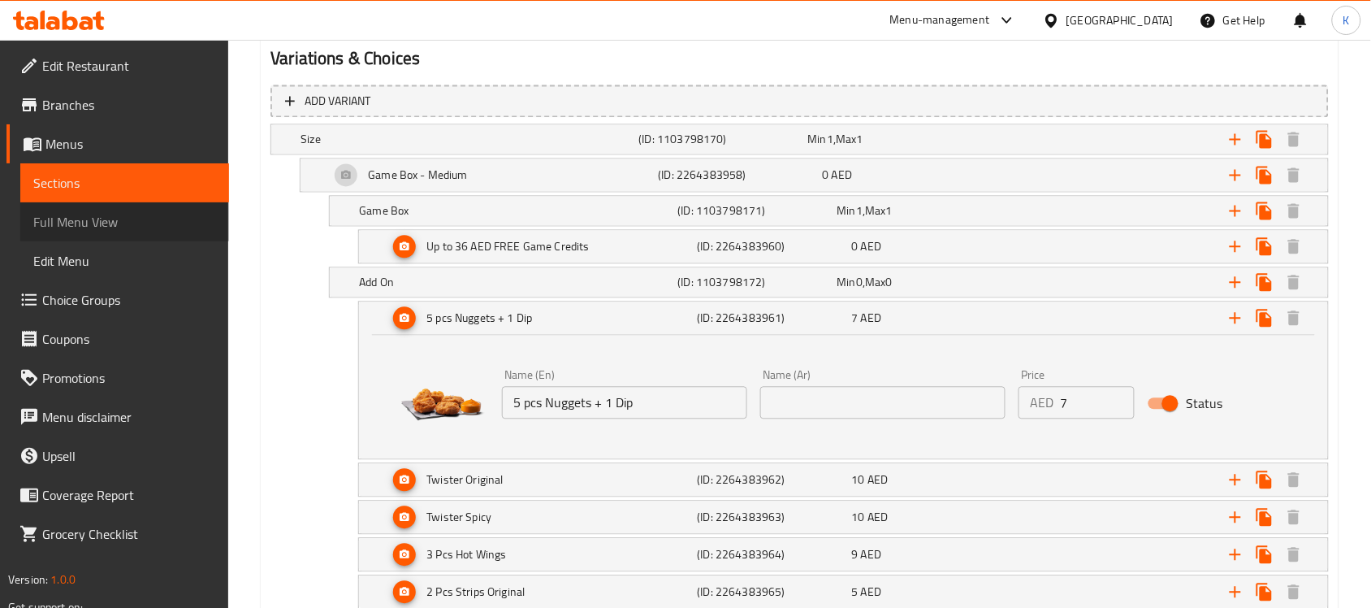
click at [142, 218] on span "Full Menu View" at bounding box center [124, 221] width 183 height 19
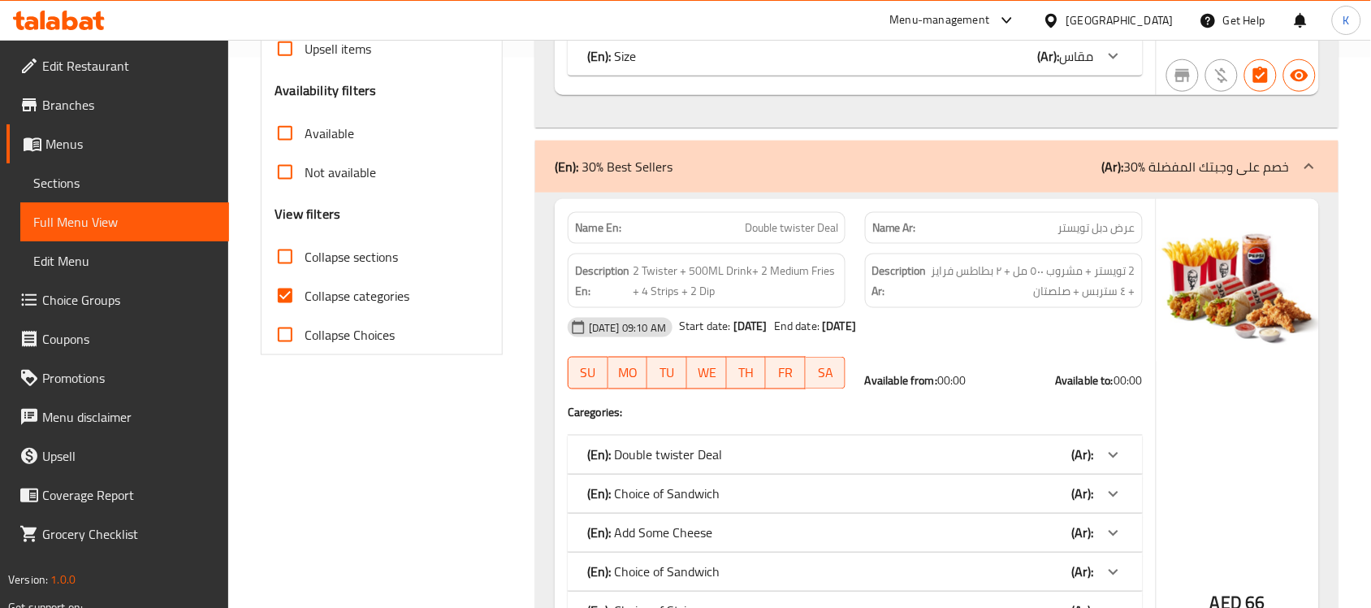
scroll to position [42, 0]
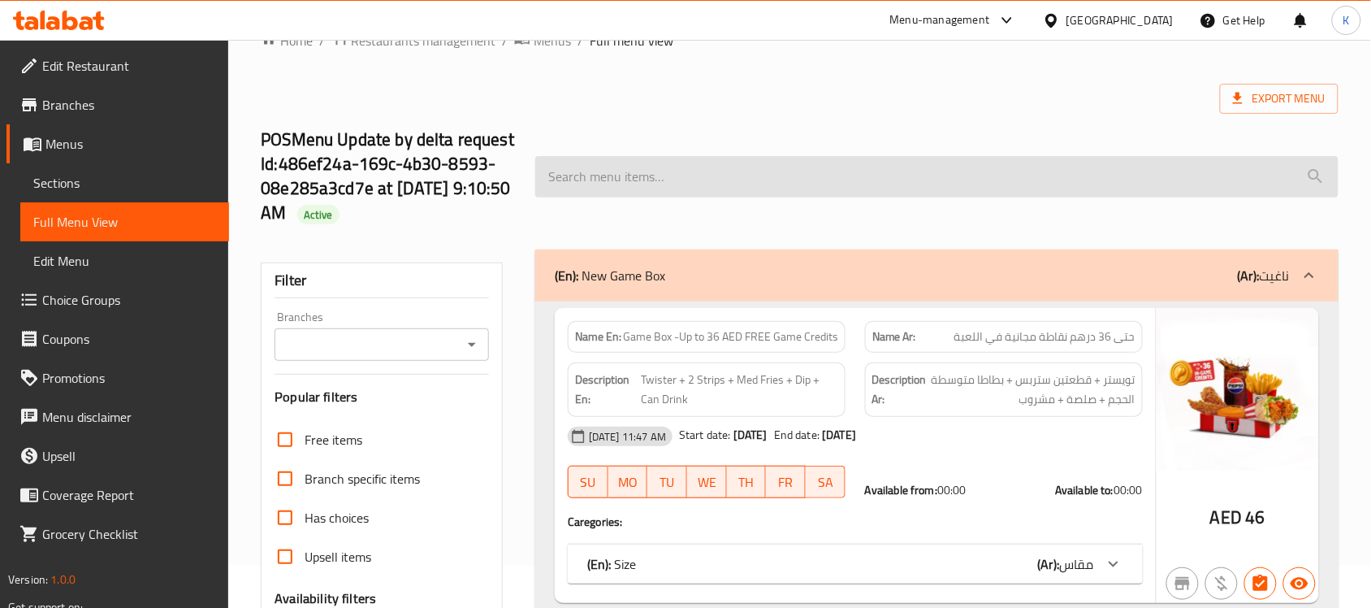
click at [725, 187] on input "search" at bounding box center [936, 176] width 803 height 41
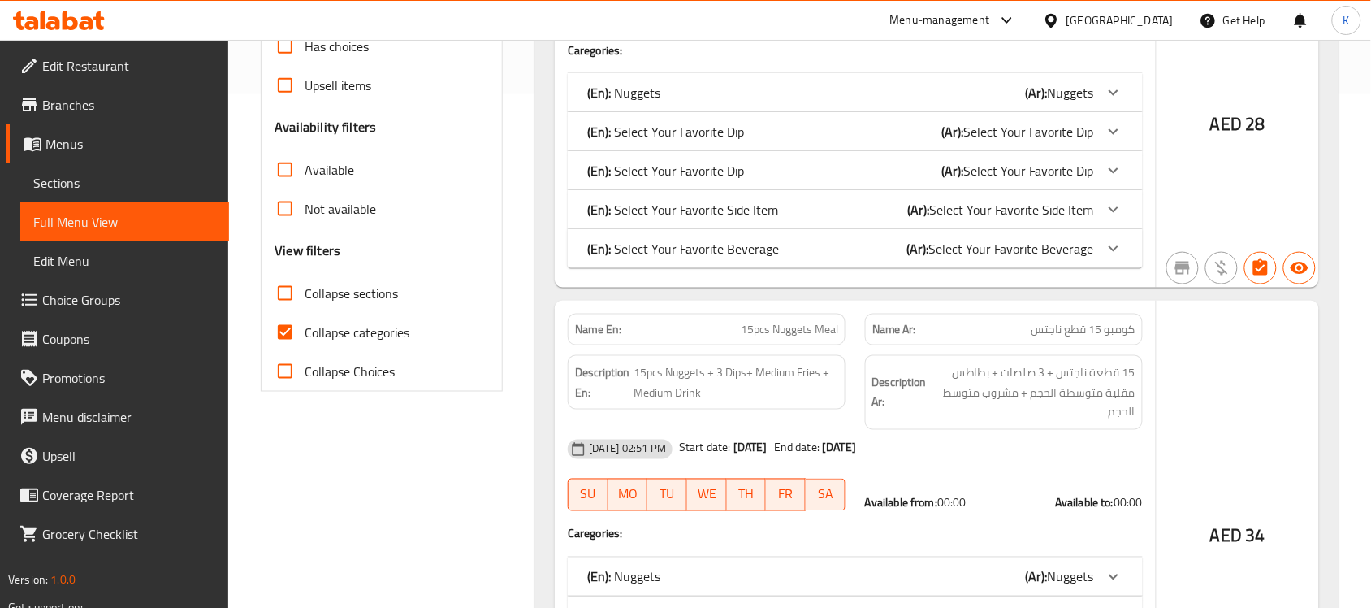
scroll to position [478, 0]
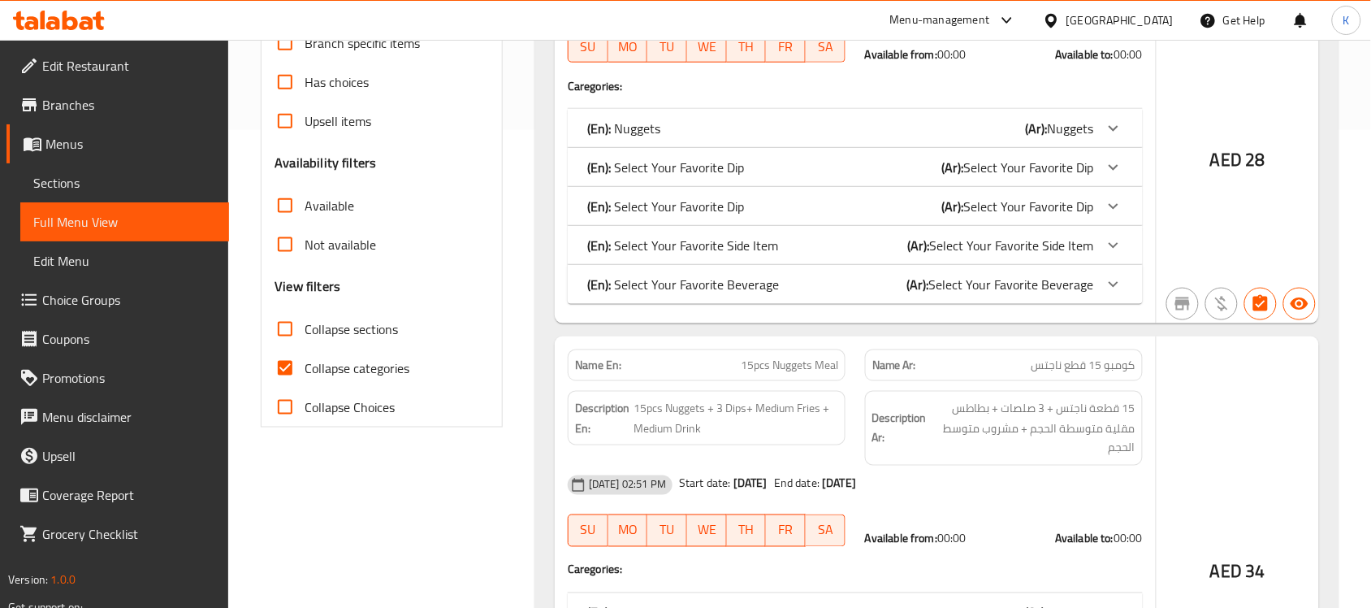
click at [794, 130] on div "(En): Nuggets (Ar): Nuggets" at bounding box center [840, 128] width 507 height 19
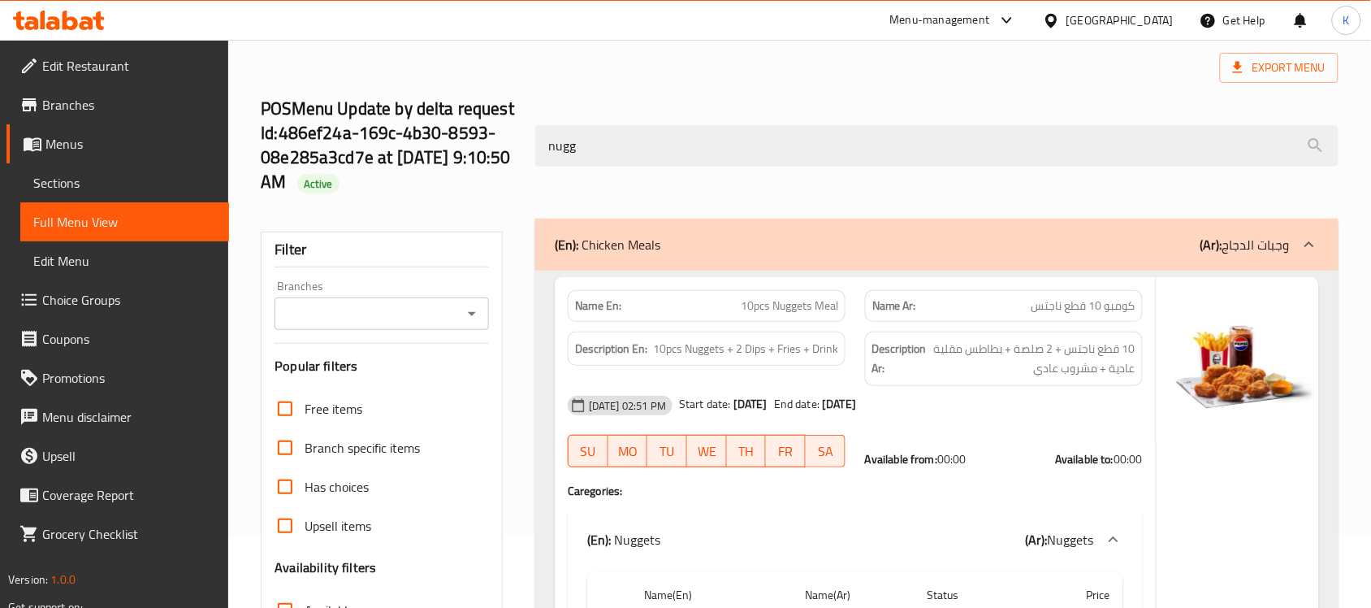
scroll to position [71, 0]
drag, startPoint x: 684, startPoint y: 155, endPoint x: 348, endPoint y: 158, distance: 336.3
click at [370, 156] on div "POSMenu Update by delta request Id:486ef24a-169c-4b30-8593-08e285a3cd7e at 9/1/…" at bounding box center [799, 147] width 1097 height 145
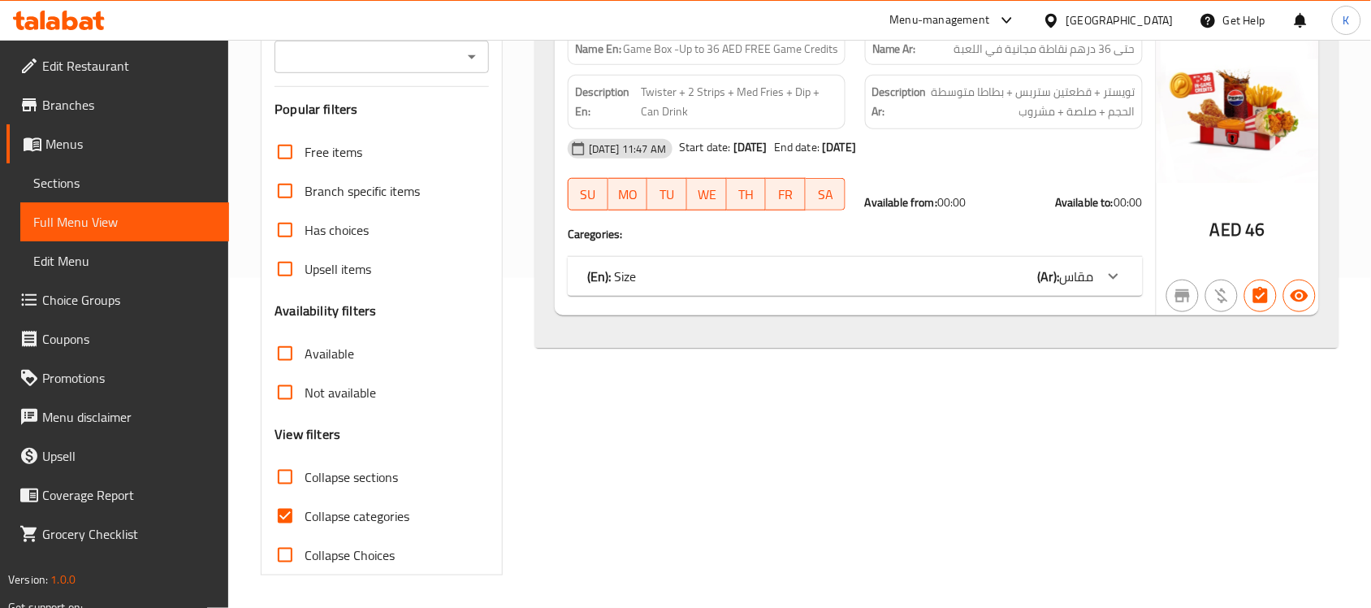
type input "Game"
click at [957, 265] on div "(En): Size (Ar): مقاس" at bounding box center [855, 276] width 575 height 39
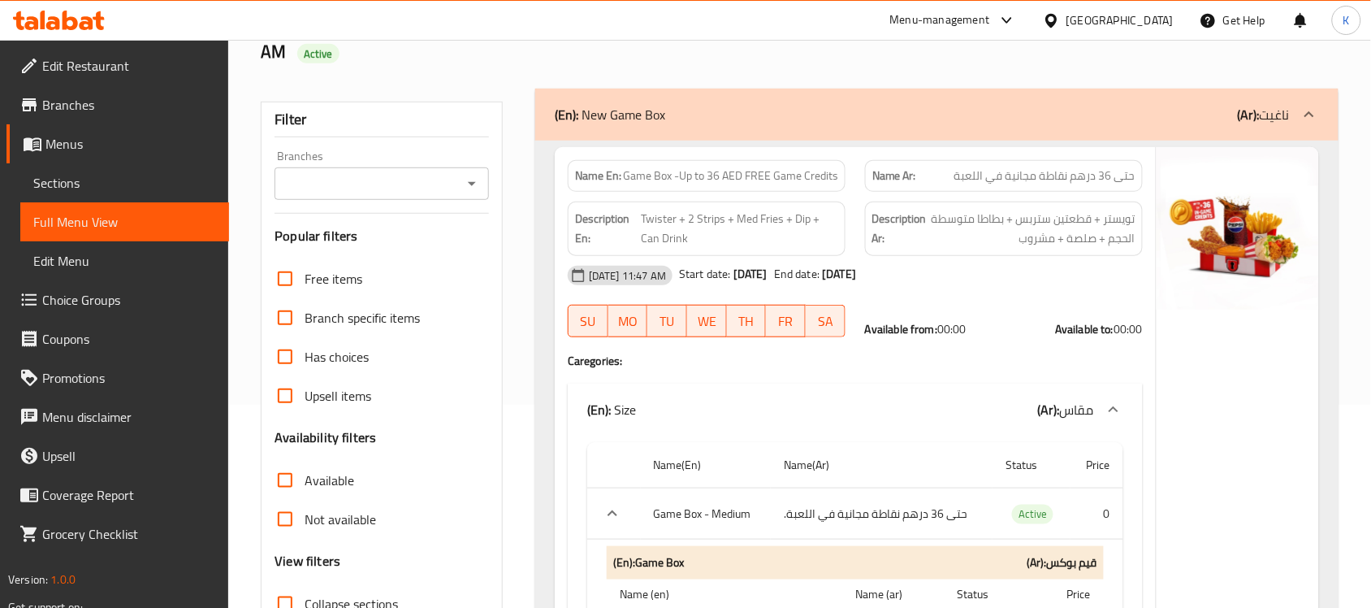
scroll to position [0, 0]
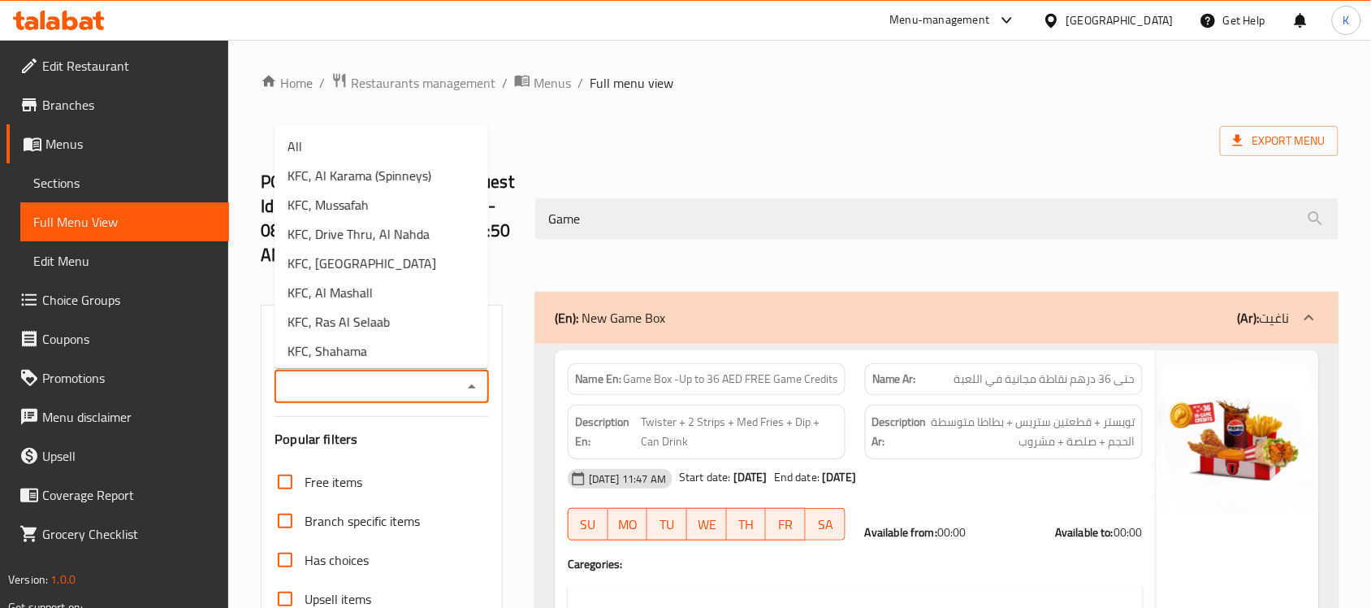
click at [456, 383] on input "Branches" at bounding box center [368, 386] width 178 height 23
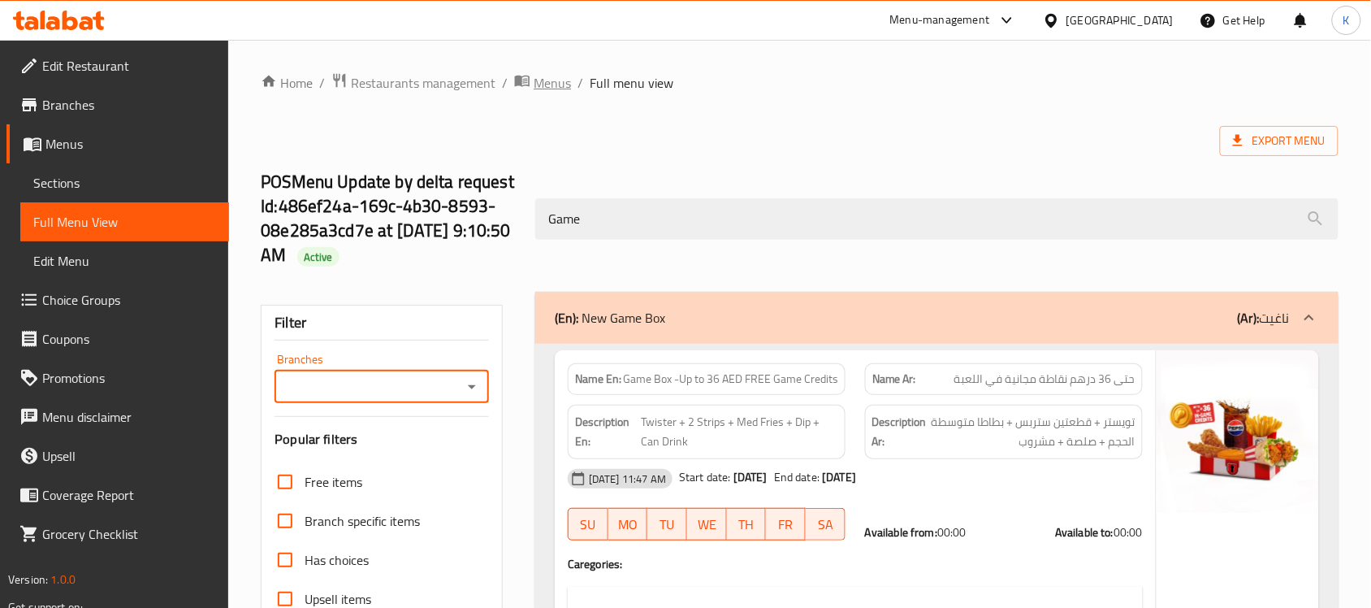
click at [541, 83] on span "Menus" at bounding box center [552, 82] width 37 height 19
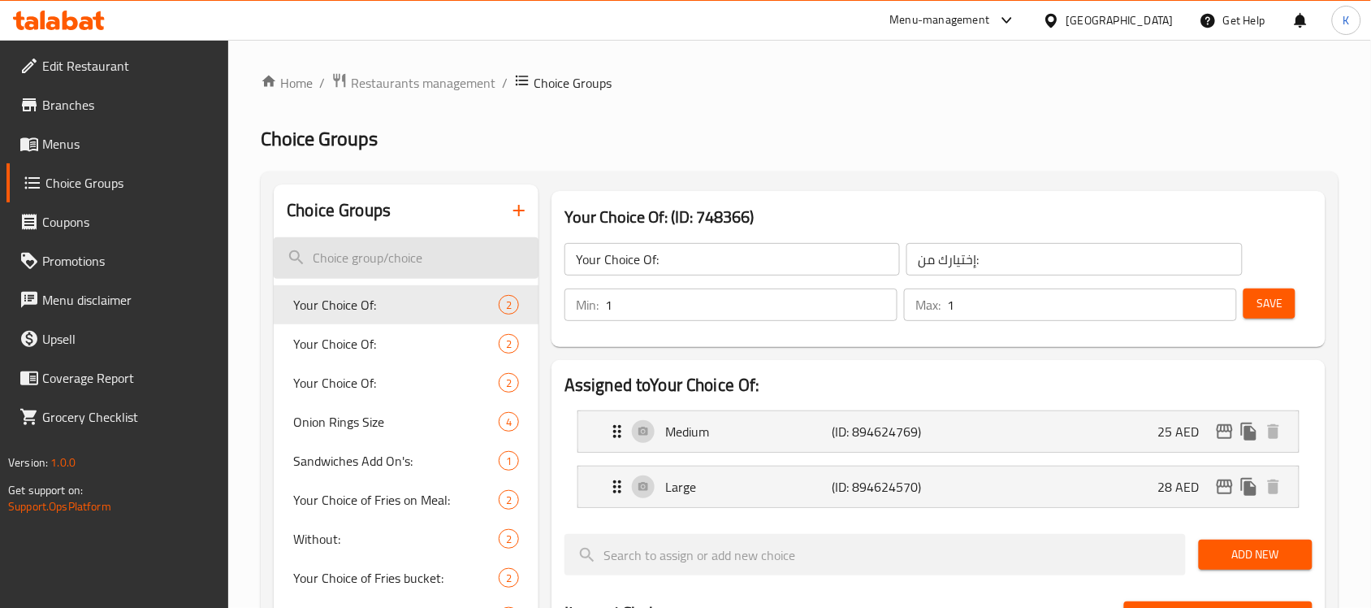
click at [403, 249] on input "search" at bounding box center [406, 257] width 265 height 41
paste input "Add On's::"
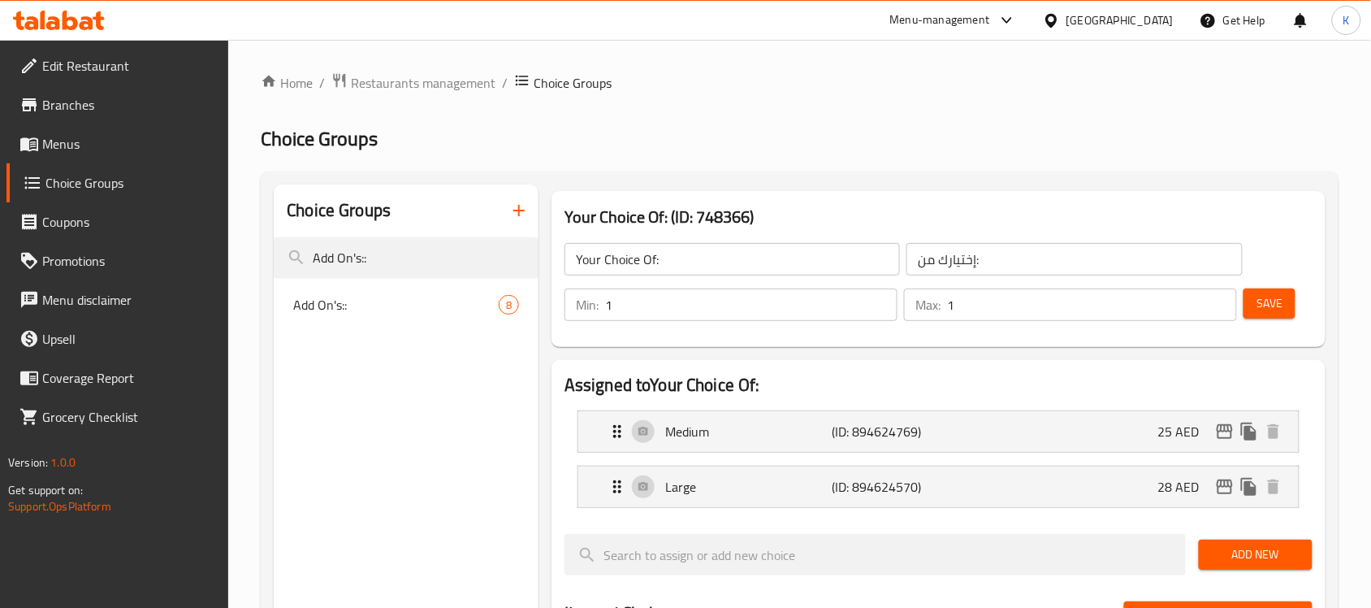
type input "Add On's::"
click at [448, 302] on span "Add On's::" at bounding box center [395, 304] width 205 height 19
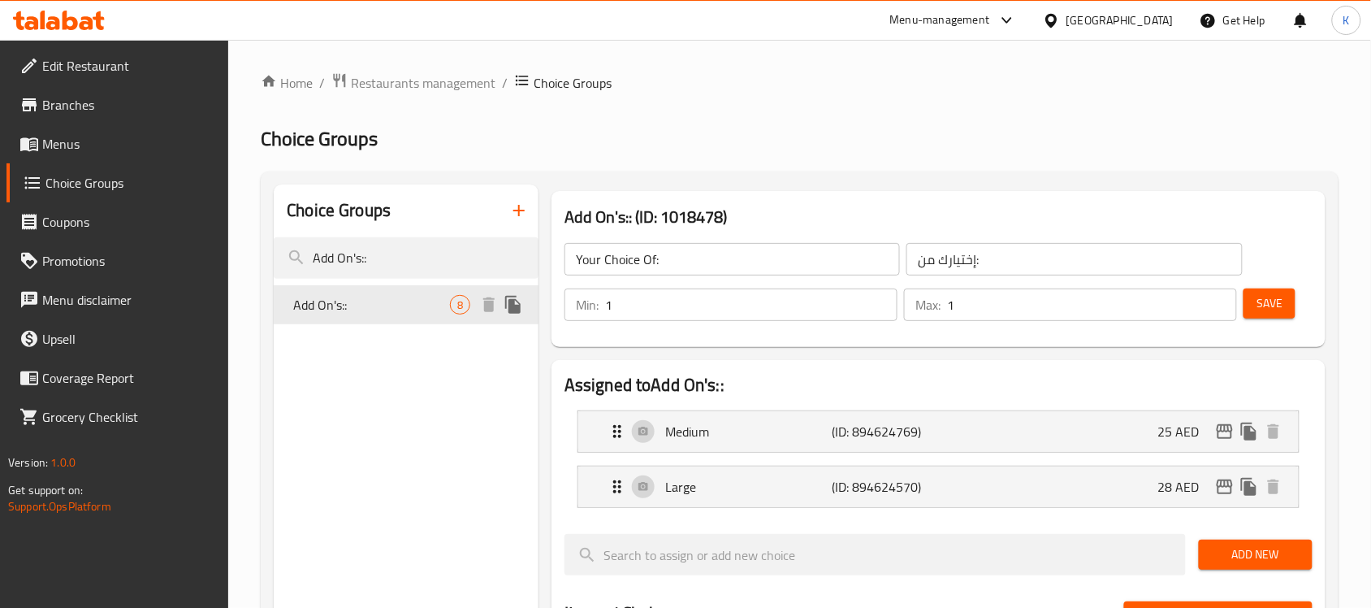
type input "Add On's::"
type input "الإضافات::"
type input "0"
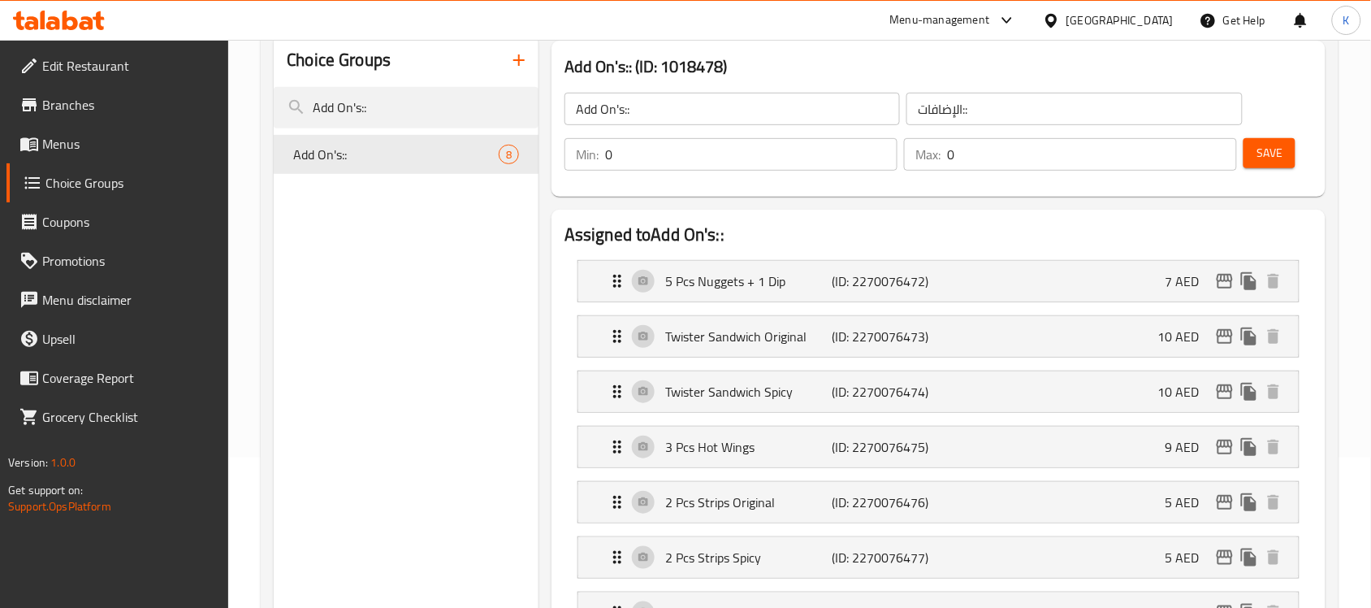
scroll to position [305, 0]
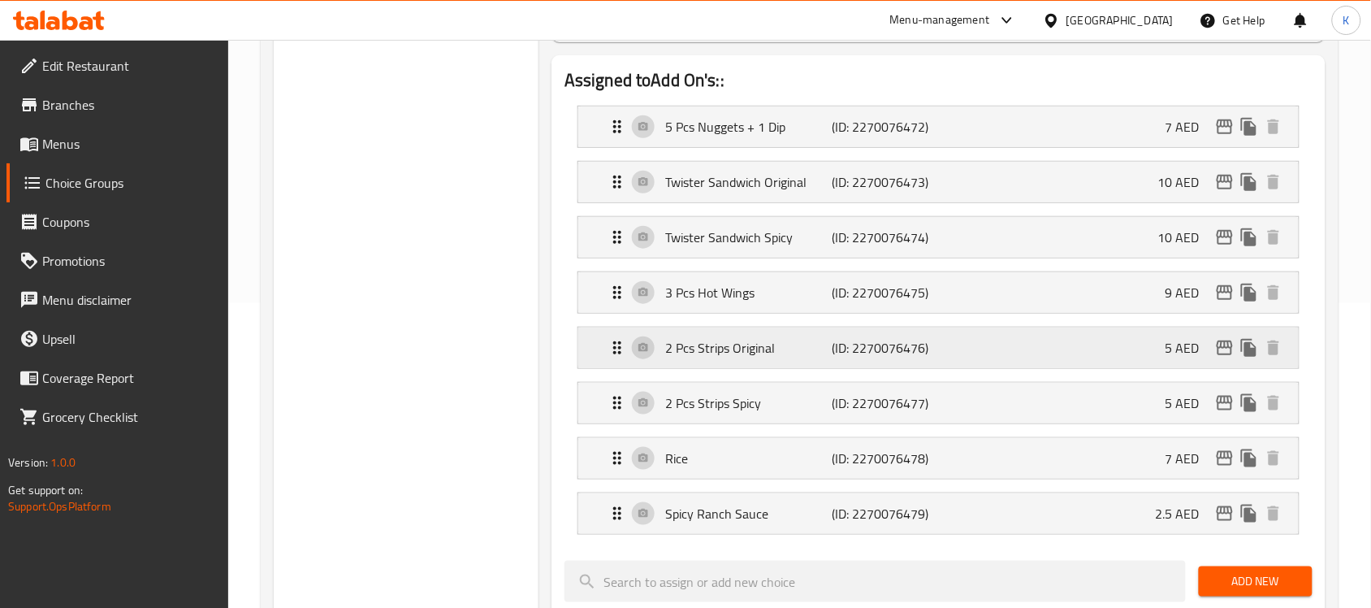
click at [748, 347] on p "2 Pcs Strips Original" at bounding box center [748, 347] width 166 height 19
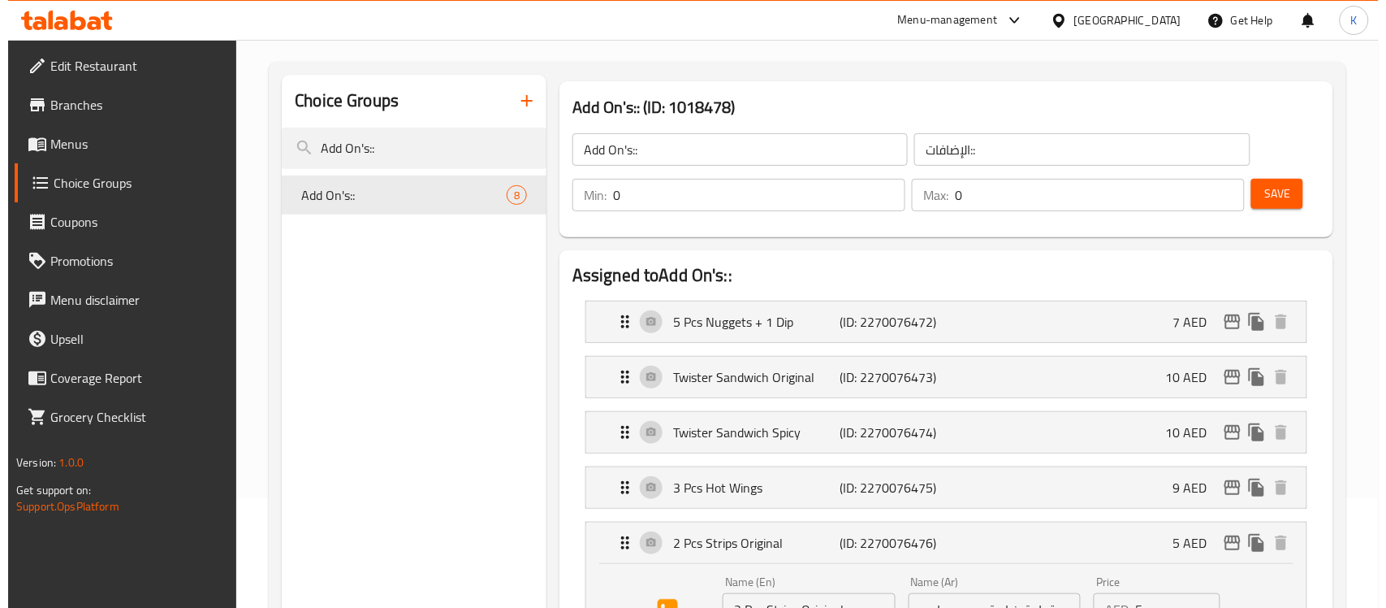
scroll to position [0, 0]
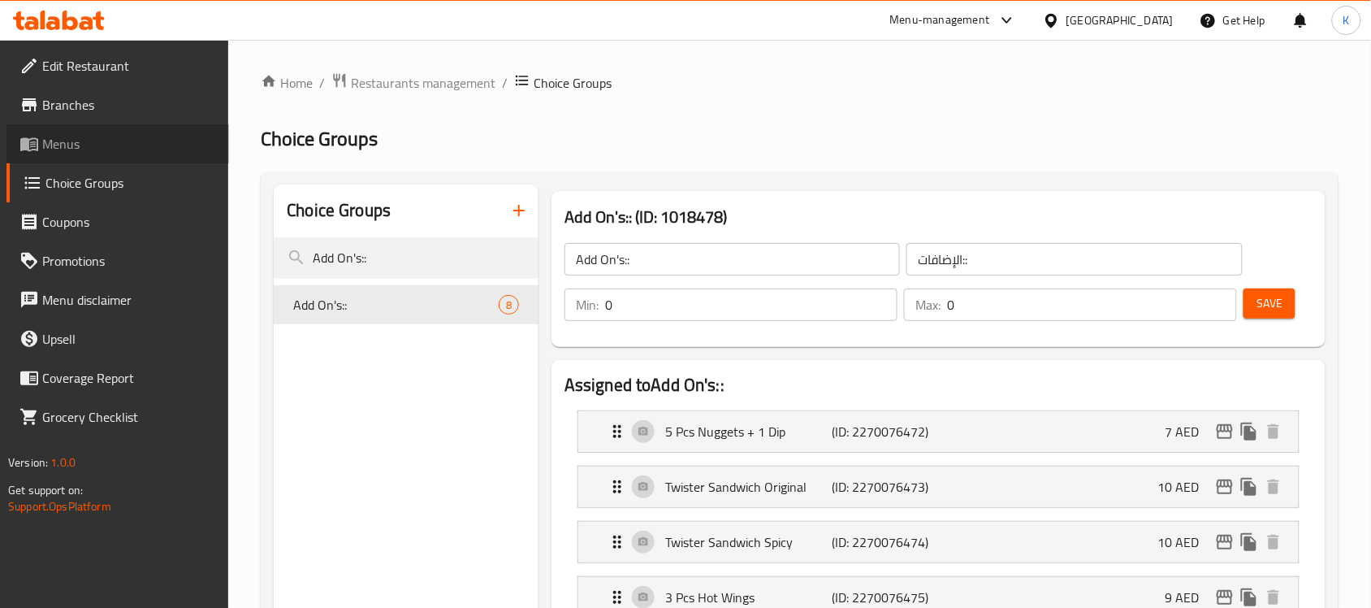
drag, startPoint x: 93, startPoint y: 131, endPoint x: 110, endPoint y: 122, distance: 19.3
click at [93, 131] on link "Menus" at bounding box center [117, 143] width 223 height 39
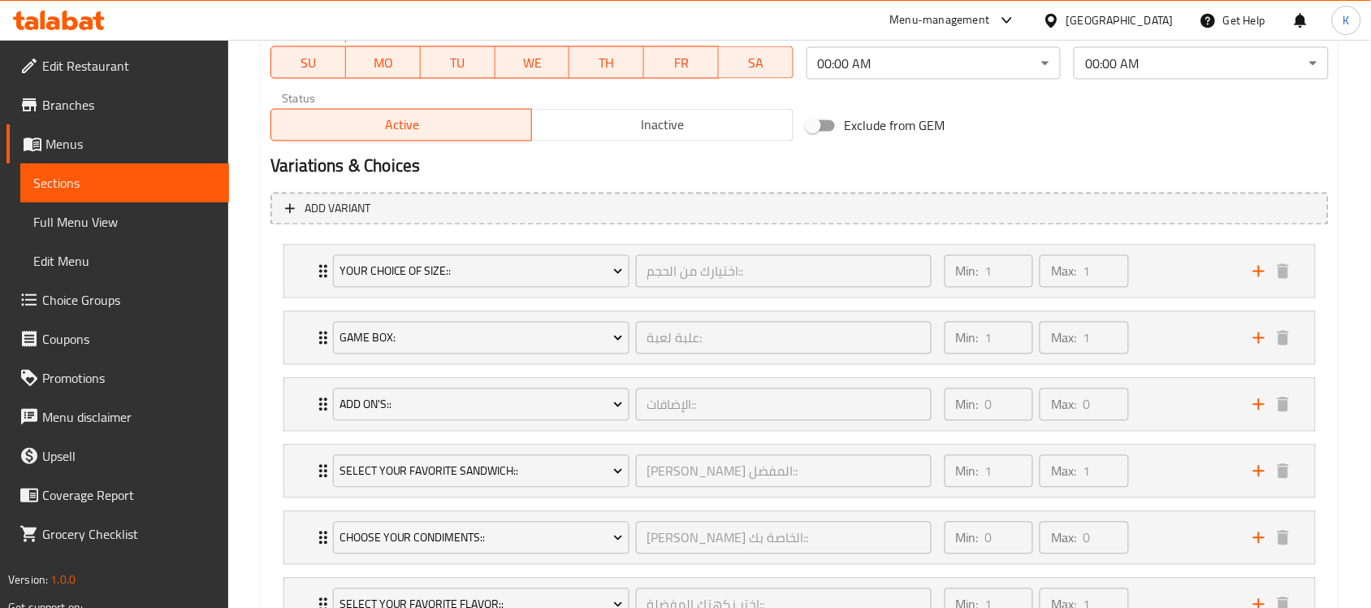
scroll to position [1015, 0]
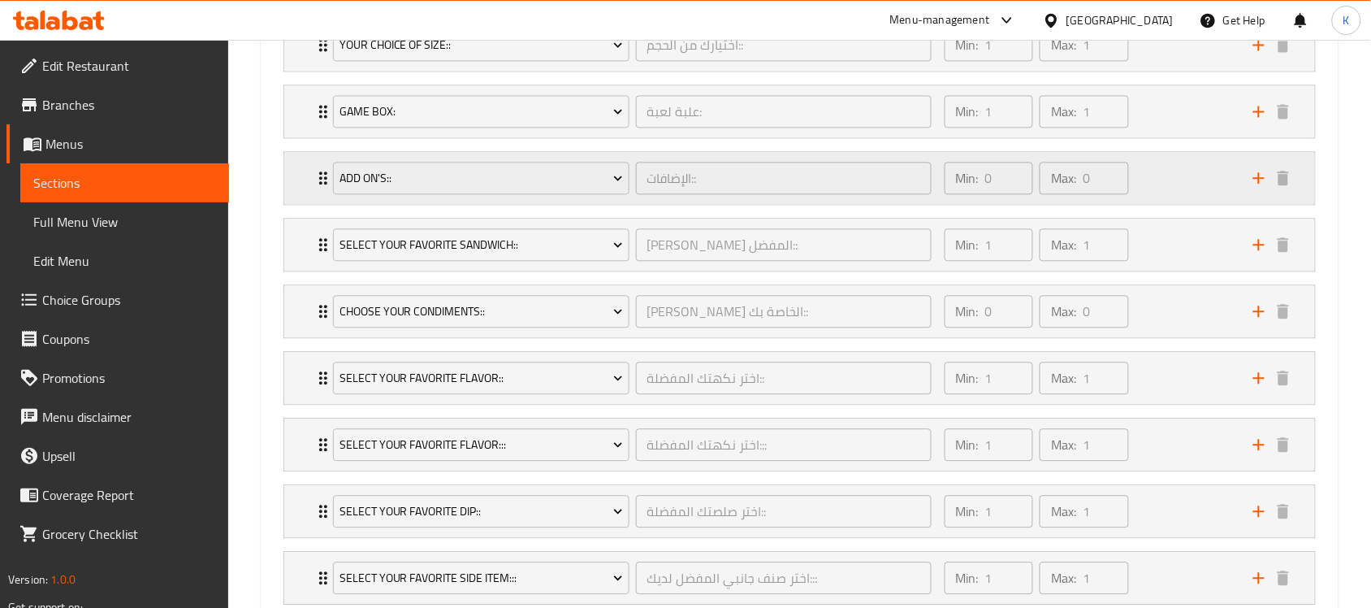
click at [1150, 156] on div "Min: 0 ​ Max: 0 ​" at bounding box center [1089, 178] width 309 height 52
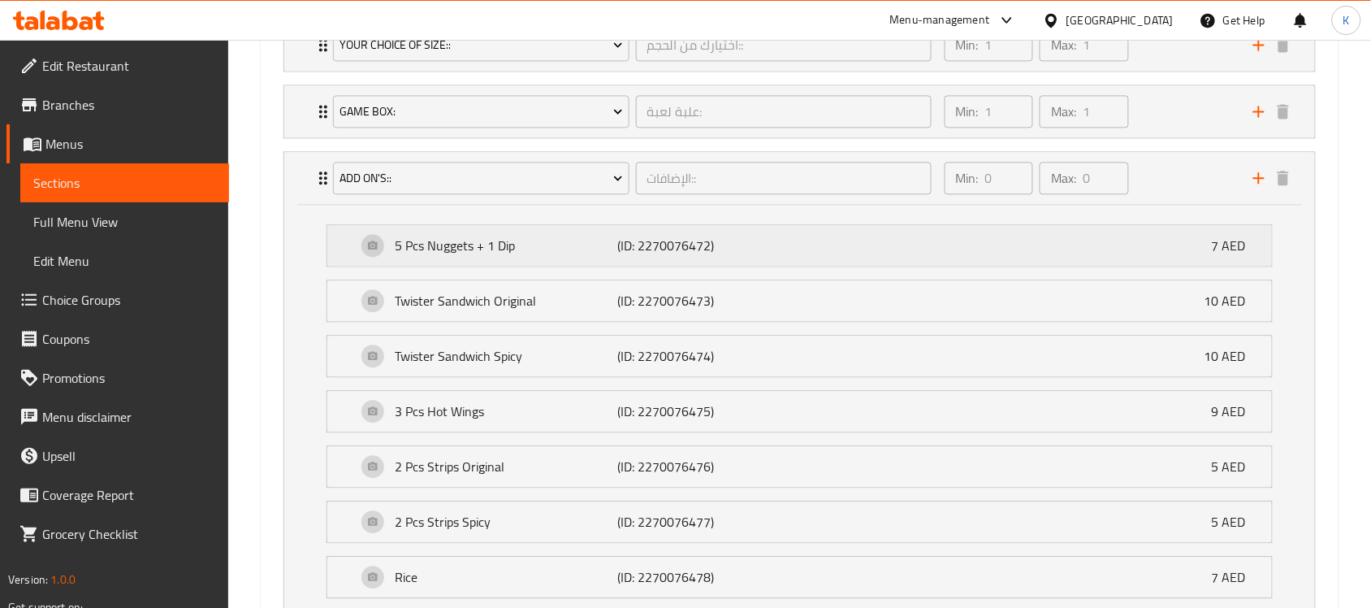
click at [1079, 240] on div "5 Pcs Nuggets + 1 Dip (ID: 2270076472) 7 AED" at bounding box center [805, 245] width 896 height 41
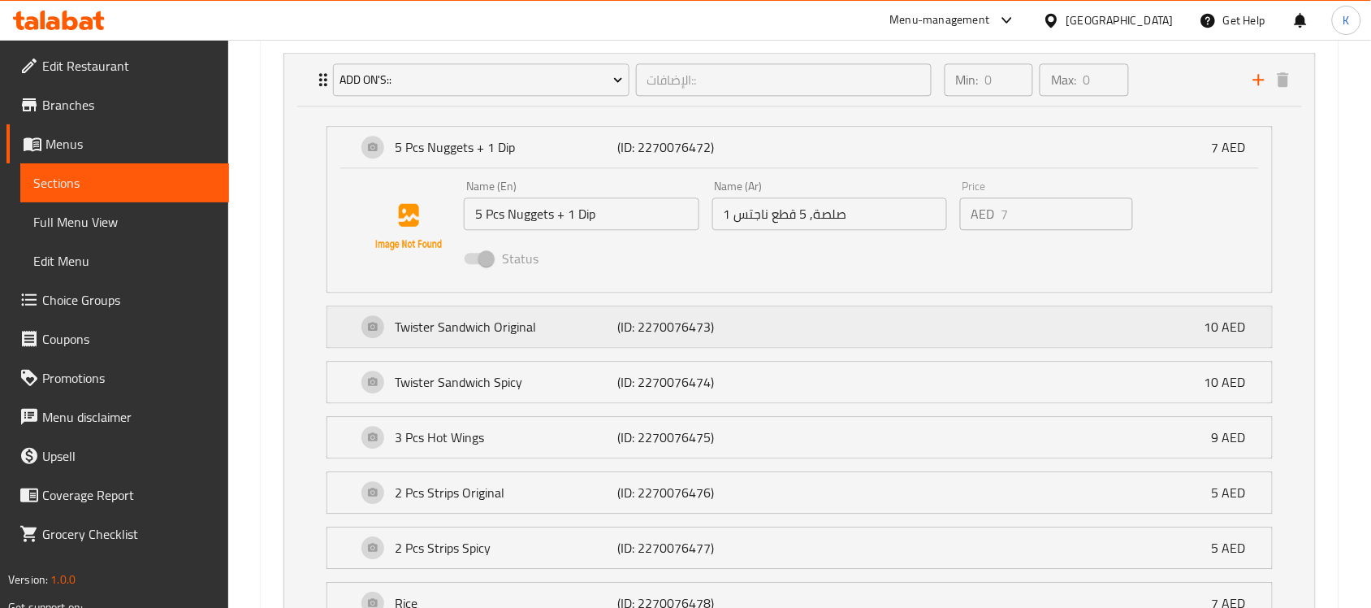
scroll to position [1117, 0]
click at [845, 310] on div "Twister Sandwich Original (ID: 2270076473) 10 AED" at bounding box center [805, 323] width 896 height 41
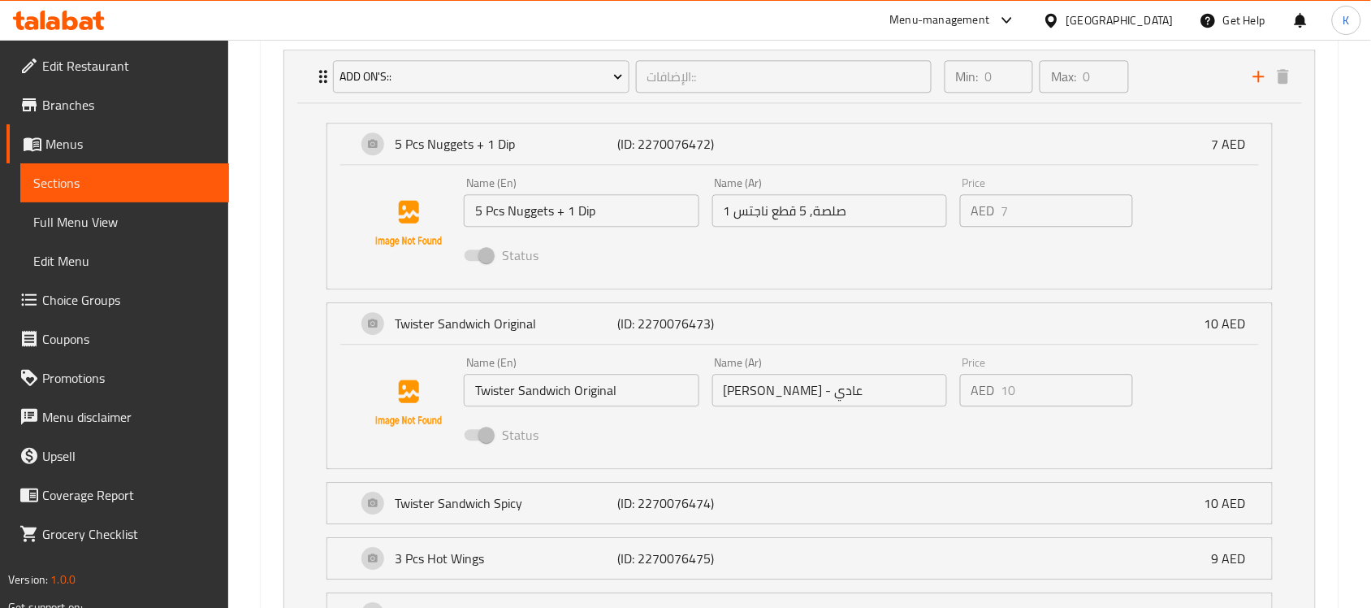
click at [800, 445] on div "Status" at bounding box center [829, 435] width 744 height 44
click at [382, 383] on img at bounding box center [409, 403] width 104 height 104
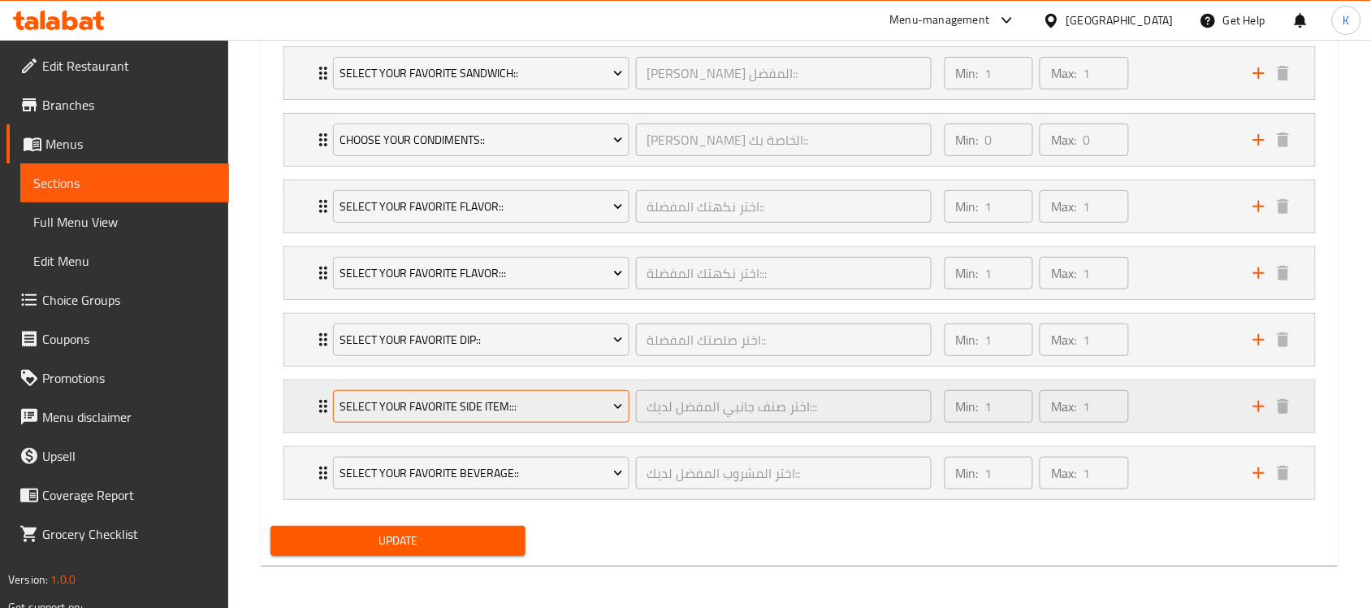
scroll to position [1921, 0]
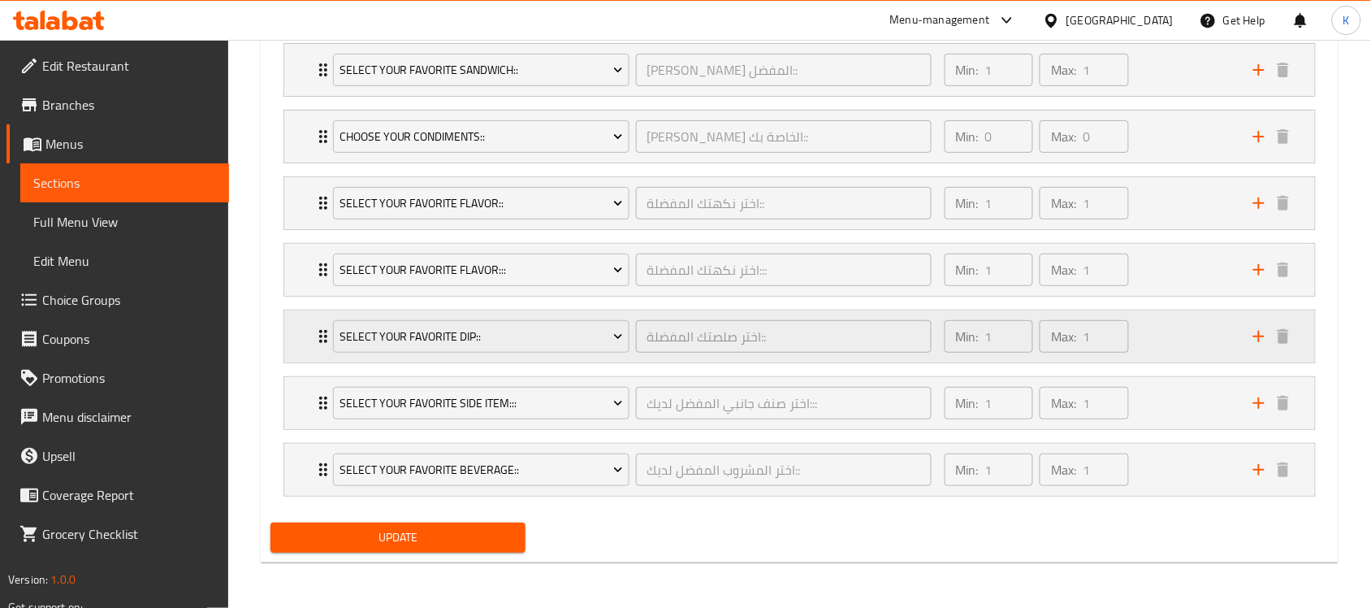
click at [1179, 330] on div "Min: 1 ​ Max: 1 ​" at bounding box center [1089, 336] width 309 height 52
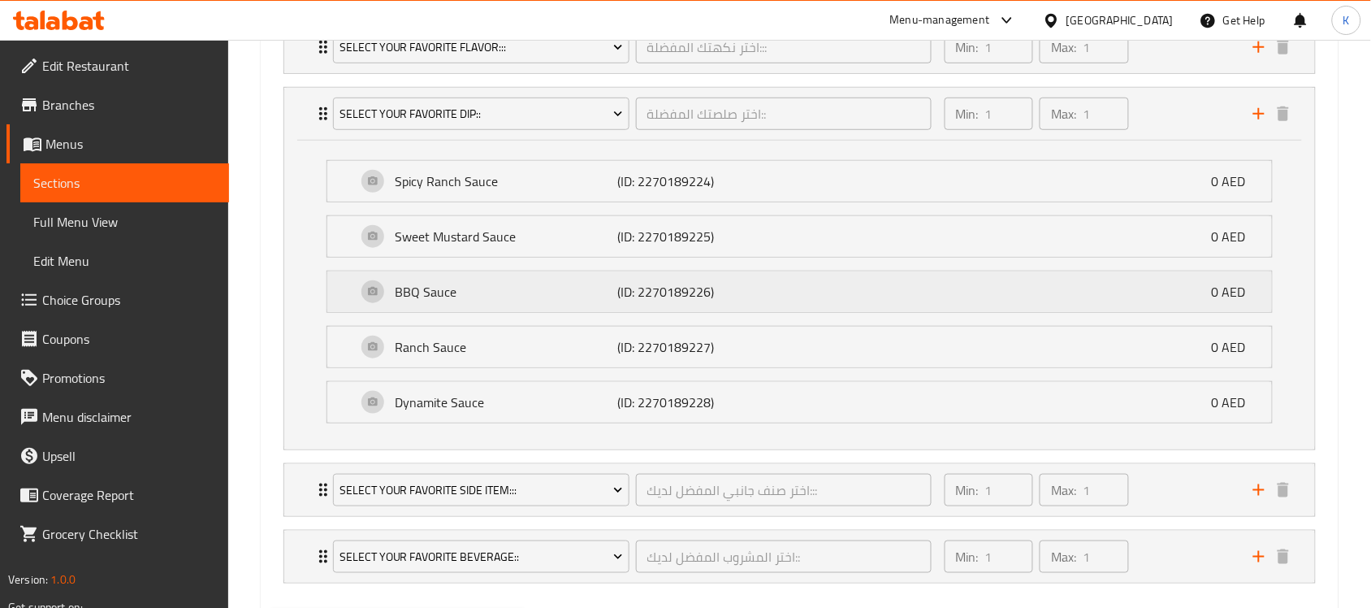
scroll to position [2232, 0]
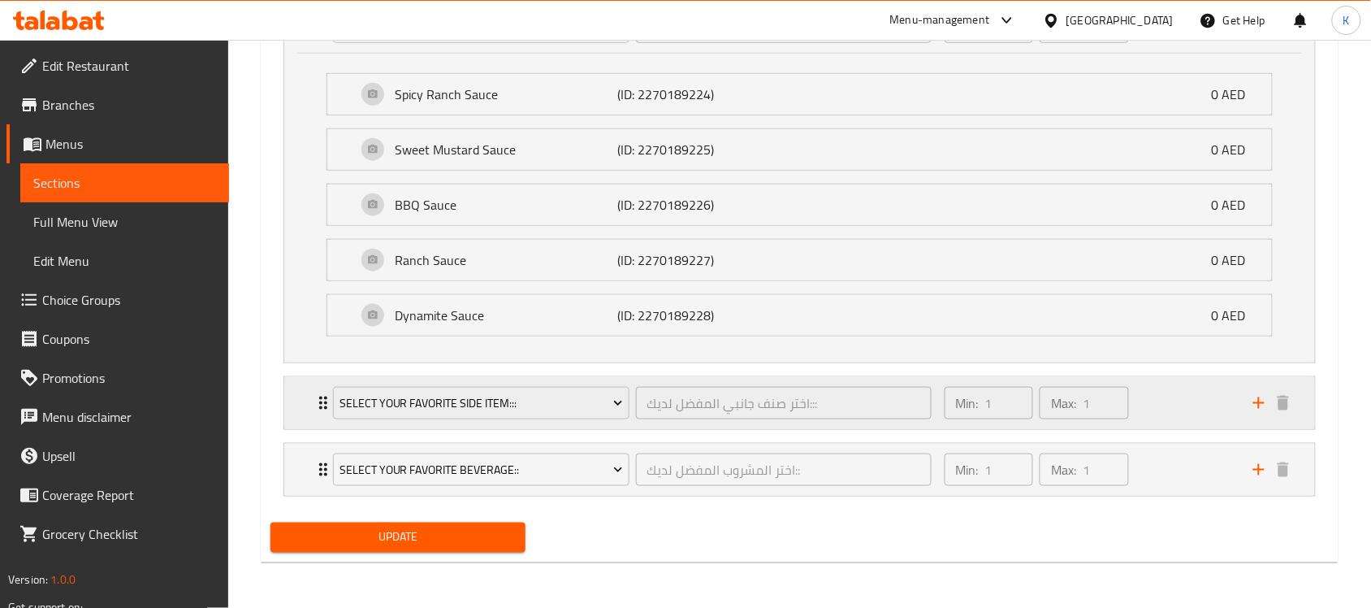
click at [1190, 400] on div "Min: 1 ​ Max: 1 ​" at bounding box center [1089, 403] width 309 height 52
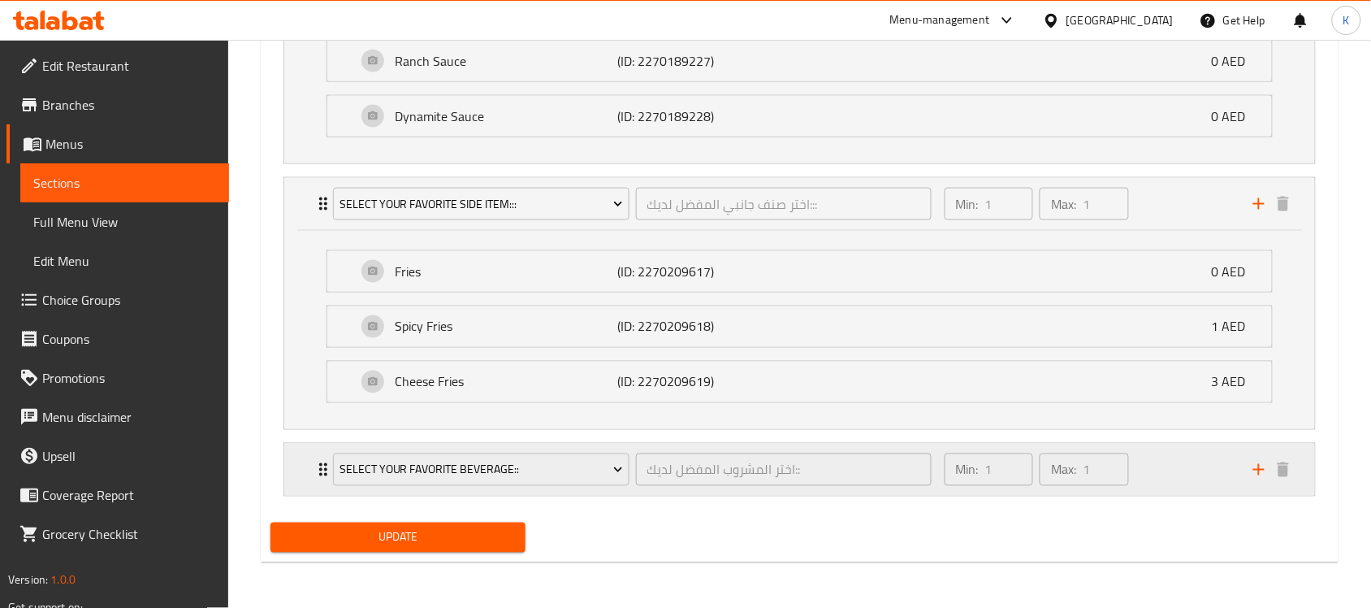
click at [1180, 469] on div "Min: 1 ​ Max: 1 ​" at bounding box center [1089, 469] width 309 height 52
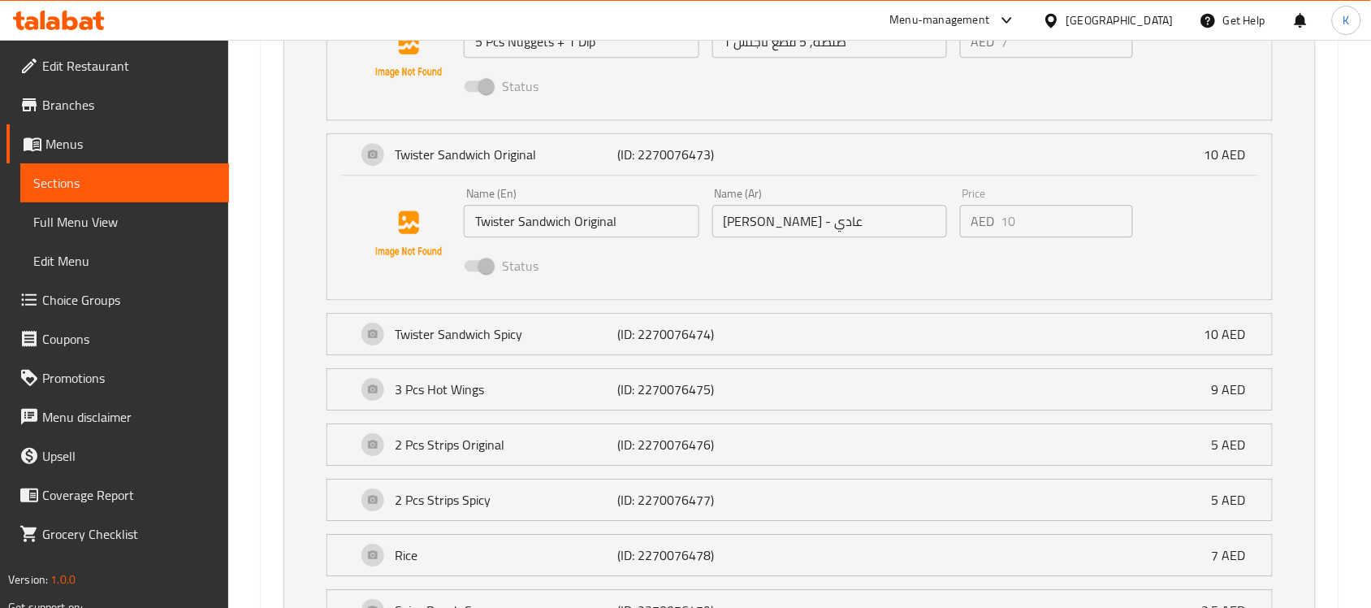
scroll to position [1996, 0]
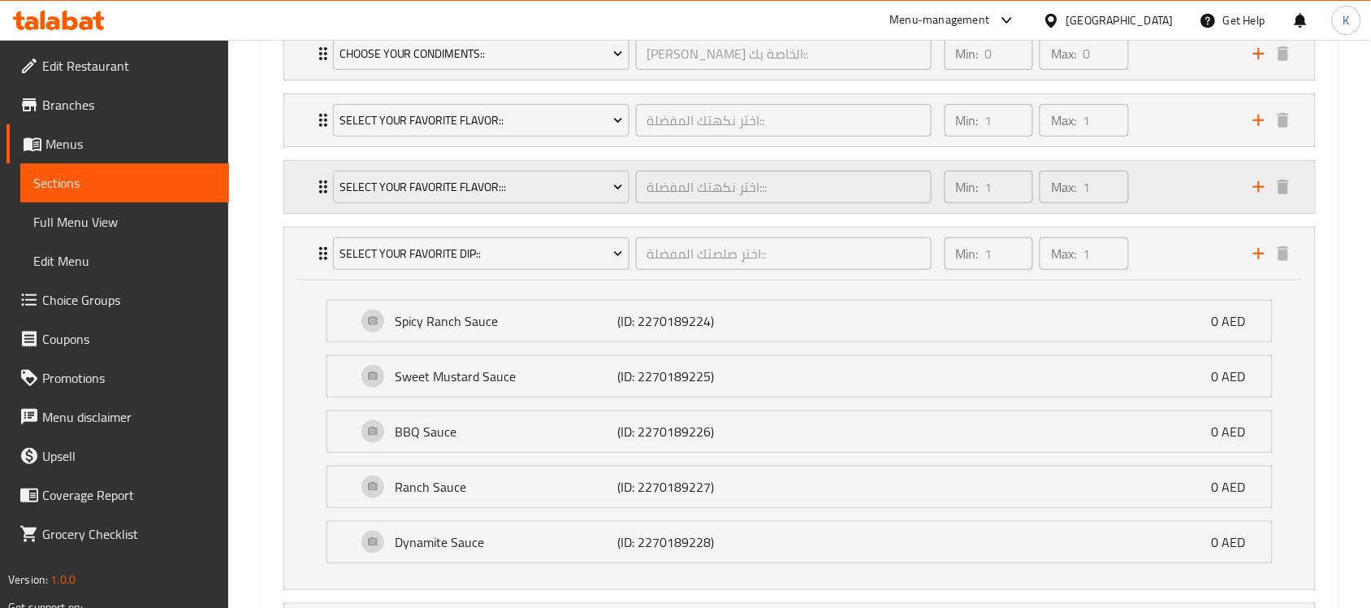
click at [1202, 192] on div "Min: 1 ​ Max: 1 ​" at bounding box center [1089, 187] width 309 height 52
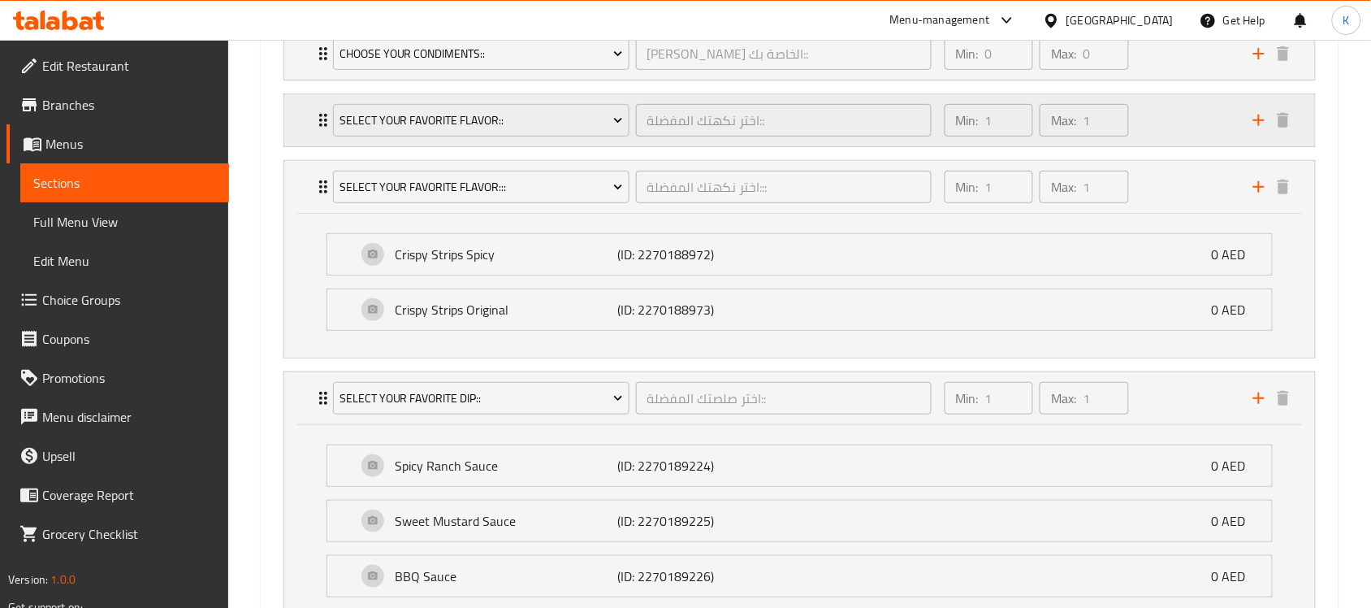
click at [1171, 115] on div "Min: 1 ​ Max: 1 ​" at bounding box center [1089, 120] width 309 height 52
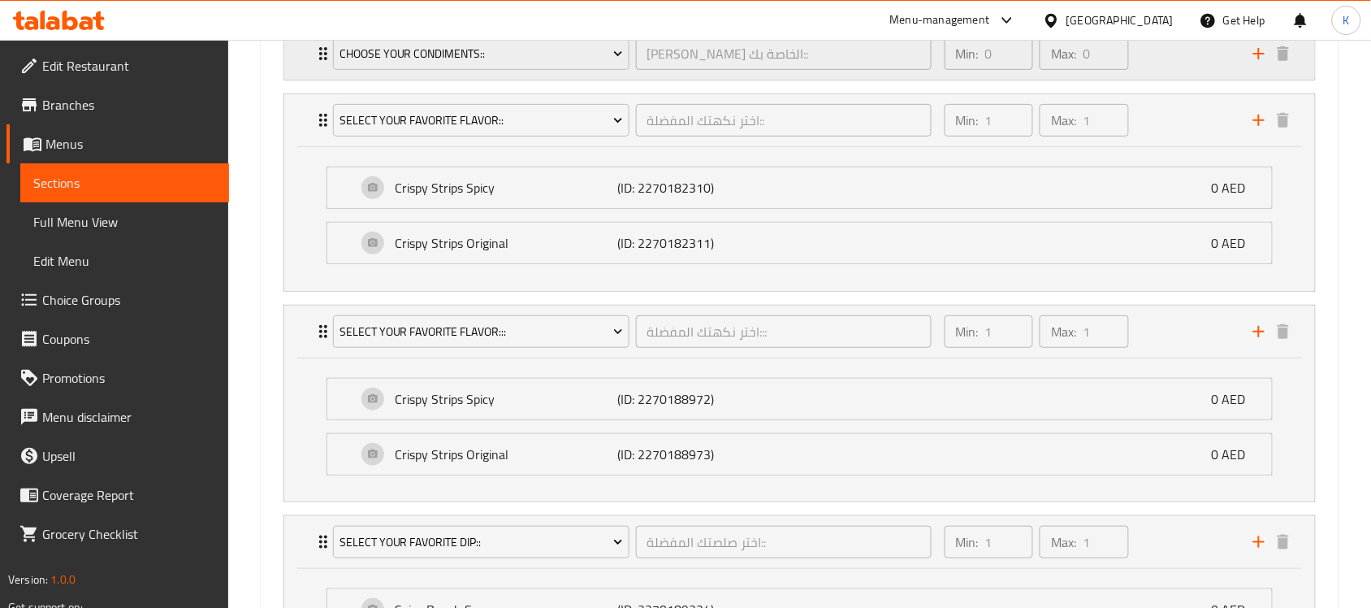
click at [1174, 65] on div "Min: 0 ​ Max: 0 ​" at bounding box center [1089, 54] width 309 height 52
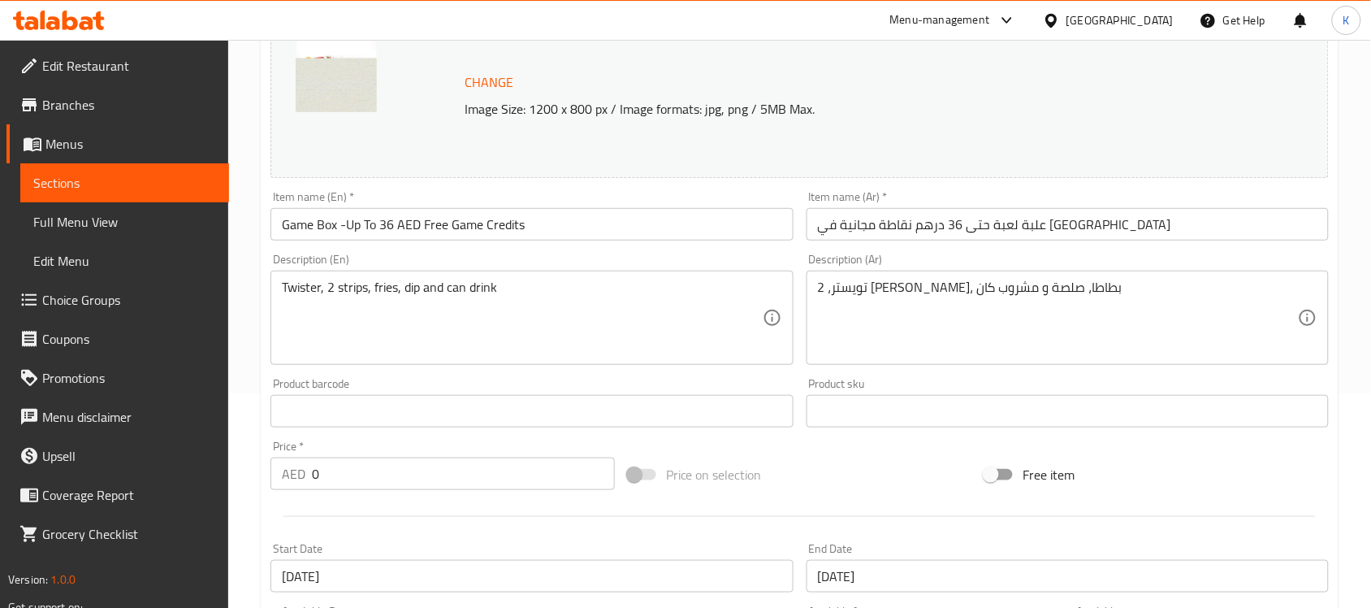
scroll to position [0, 0]
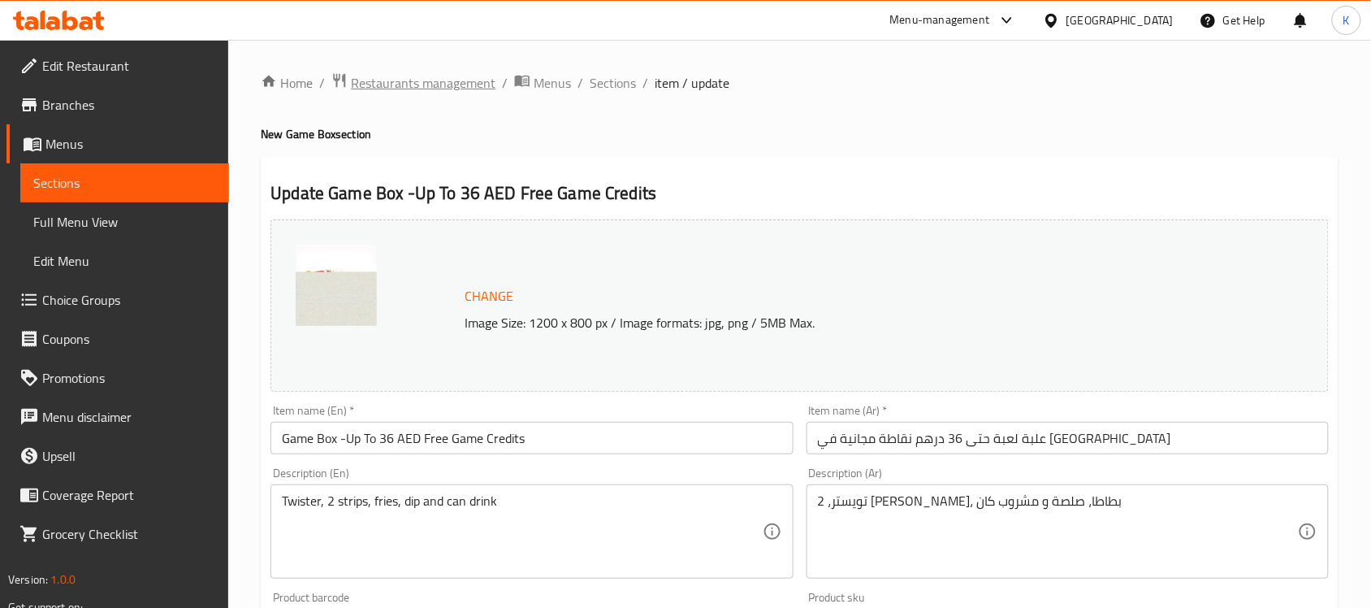
click at [479, 79] on span "Restaurants management" at bounding box center [423, 82] width 145 height 19
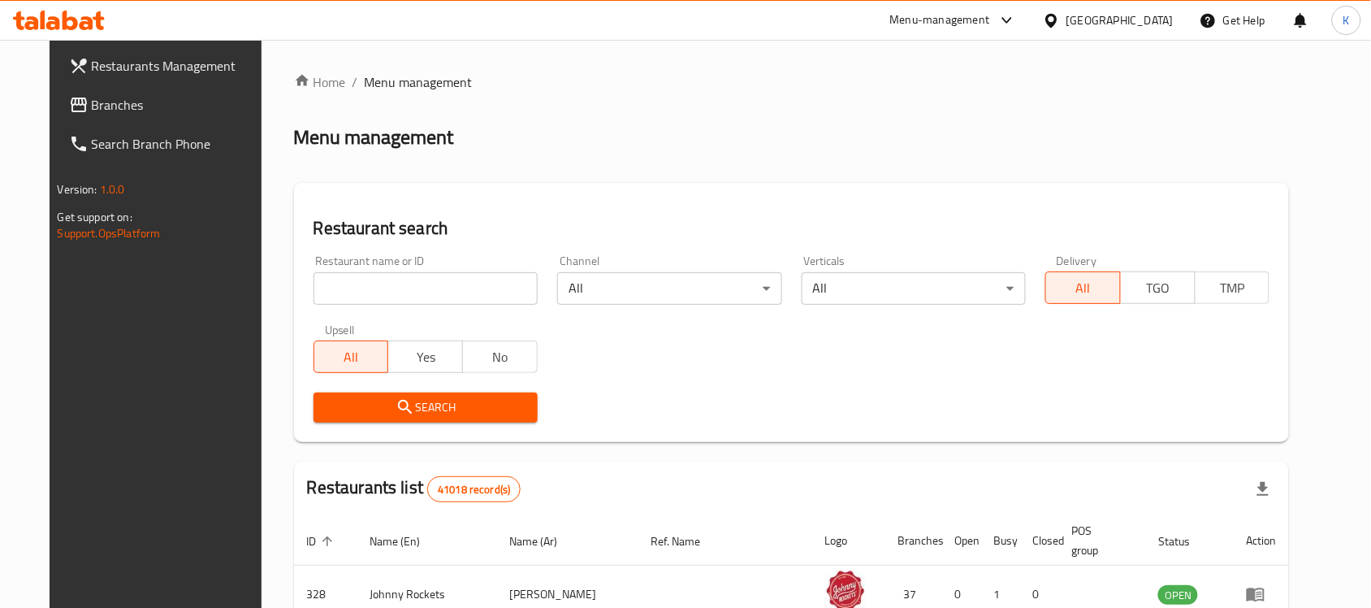
click at [416, 286] on input "search" at bounding box center [426, 288] width 224 height 32
type input "KFC"
click button "Search" at bounding box center [426, 407] width 224 height 30
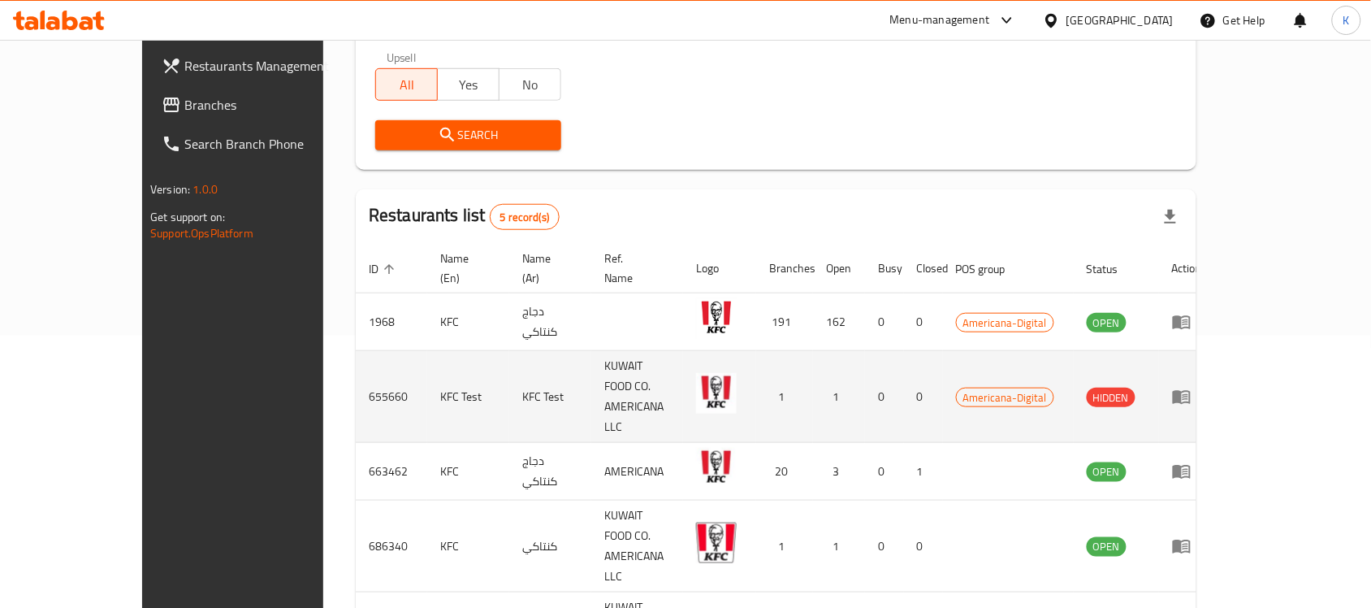
scroll to position [305, 0]
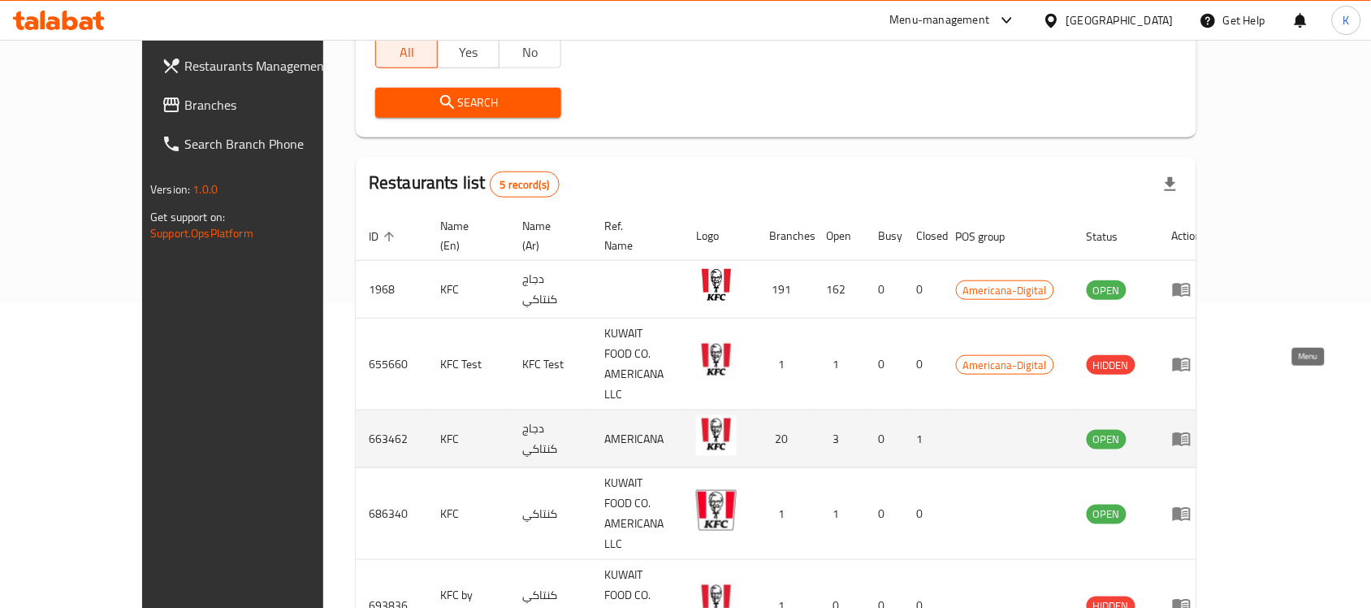
click at [1191, 429] on icon "enhanced table" at bounding box center [1181, 438] width 19 height 19
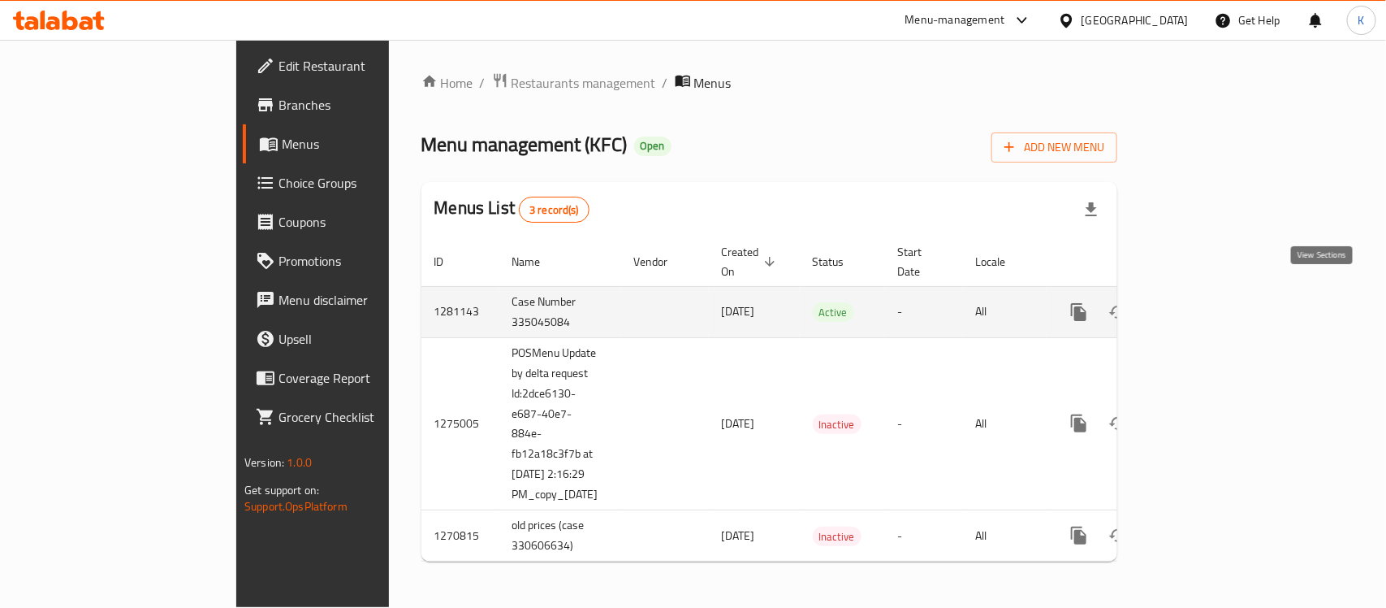
click at [1206, 302] on icon "enhanced table" at bounding box center [1196, 311] width 19 height 19
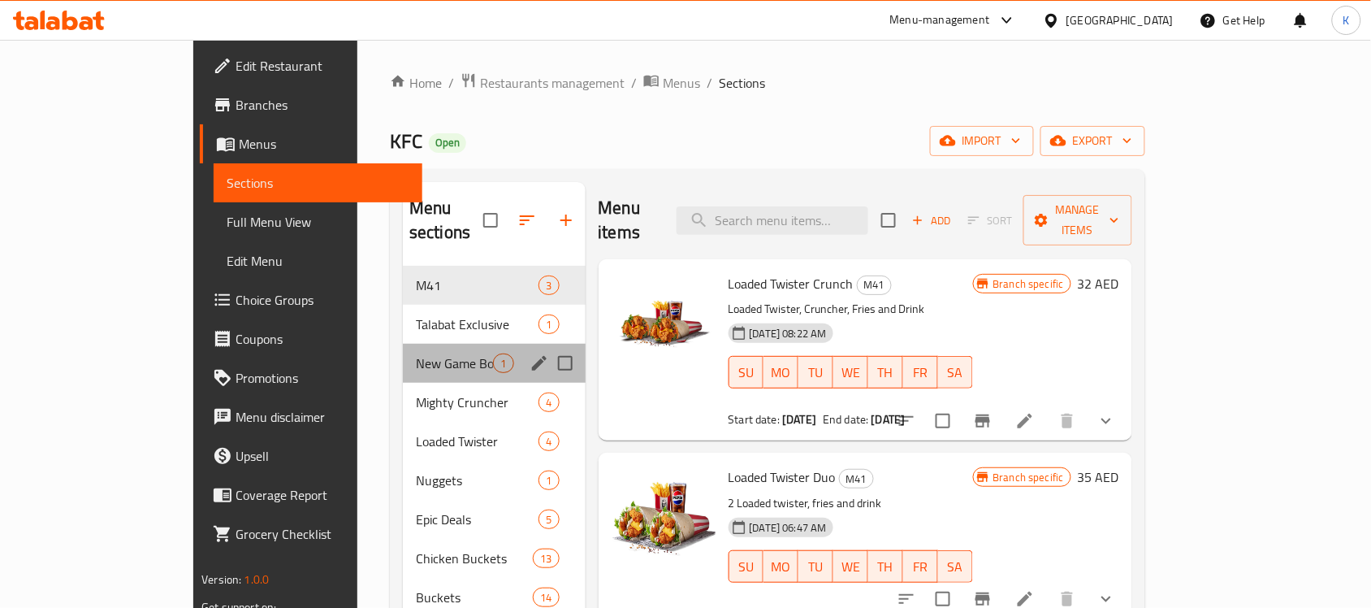
click at [403, 351] on div "New Game Box 1" at bounding box center [494, 363] width 182 height 39
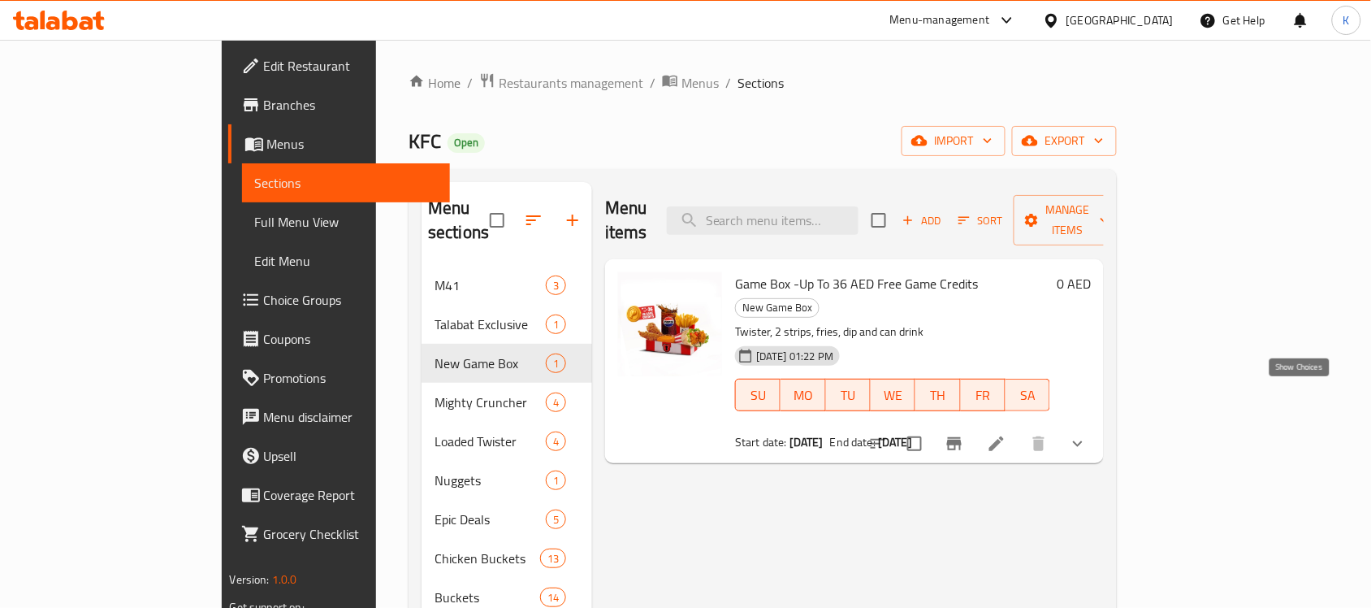
click at [1088, 434] on icon "show more" at bounding box center [1077, 443] width 19 height 19
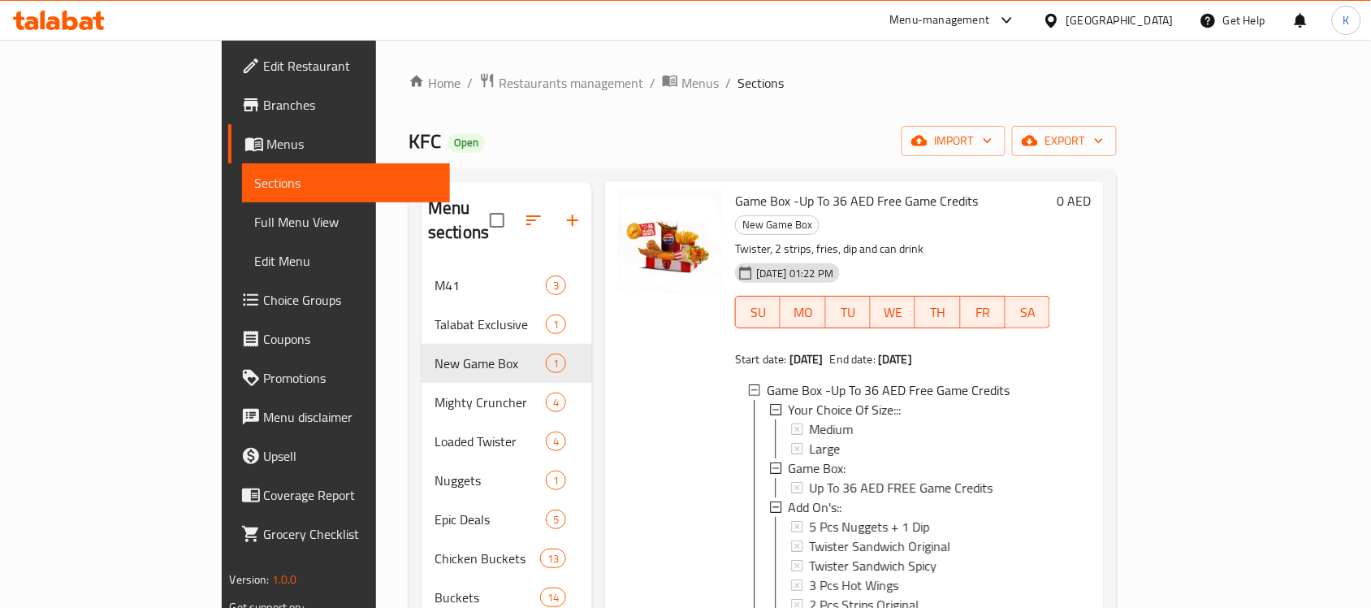
scroll to position [203, 0]
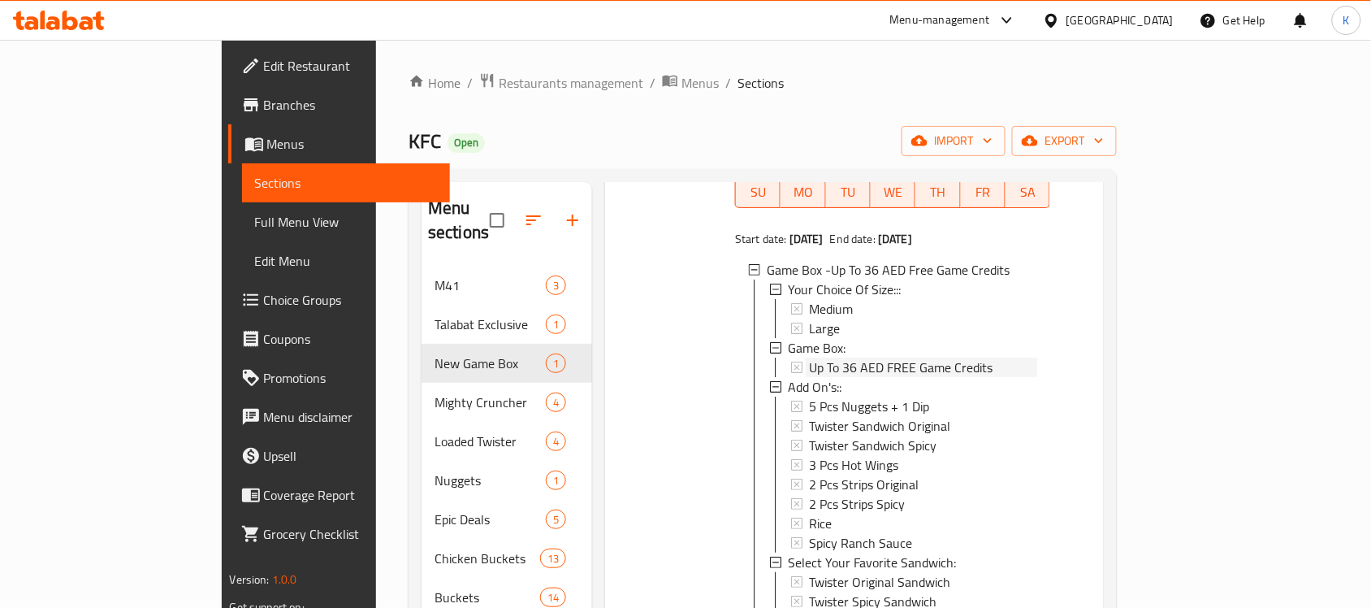
click at [809, 357] on span "Up To 36 AED FREE Game Credits" at bounding box center [901, 366] width 184 height 19
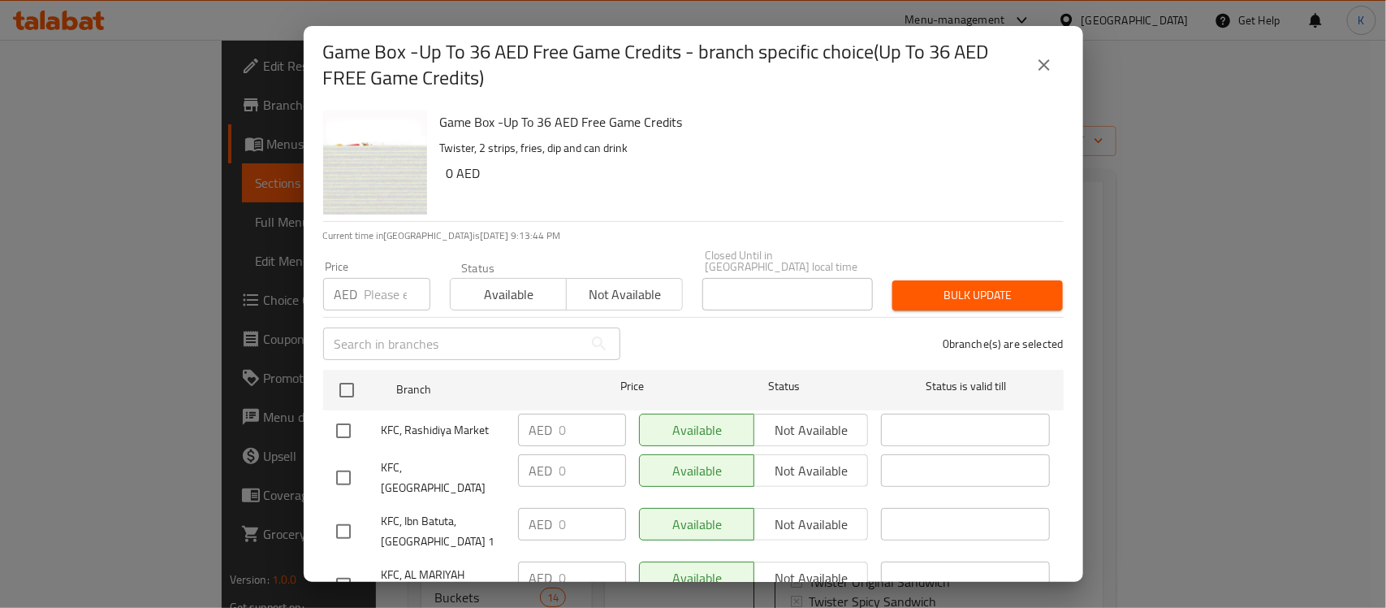
click at [1053, 61] on icon "close" at bounding box center [1044, 64] width 19 height 19
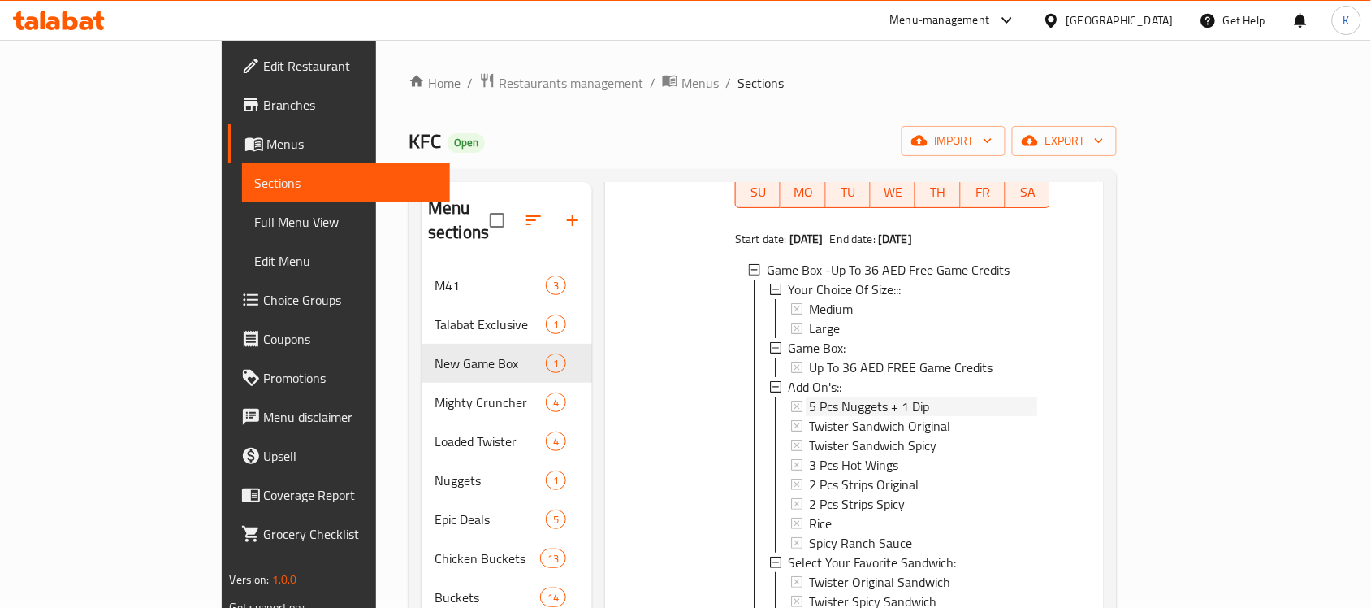
click at [849, 396] on span "5 Pcs Nuggets + 1 Dip" at bounding box center [869, 405] width 120 height 19
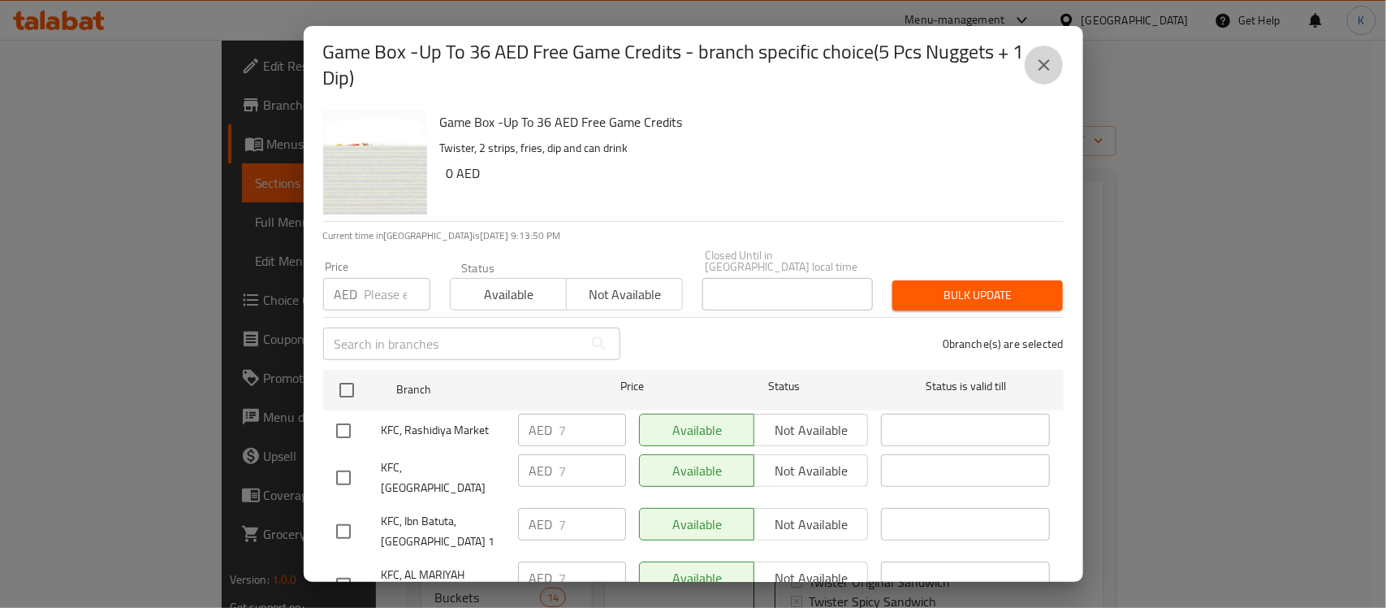
click at [1038, 65] on icon "close" at bounding box center [1044, 64] width 19 height 19
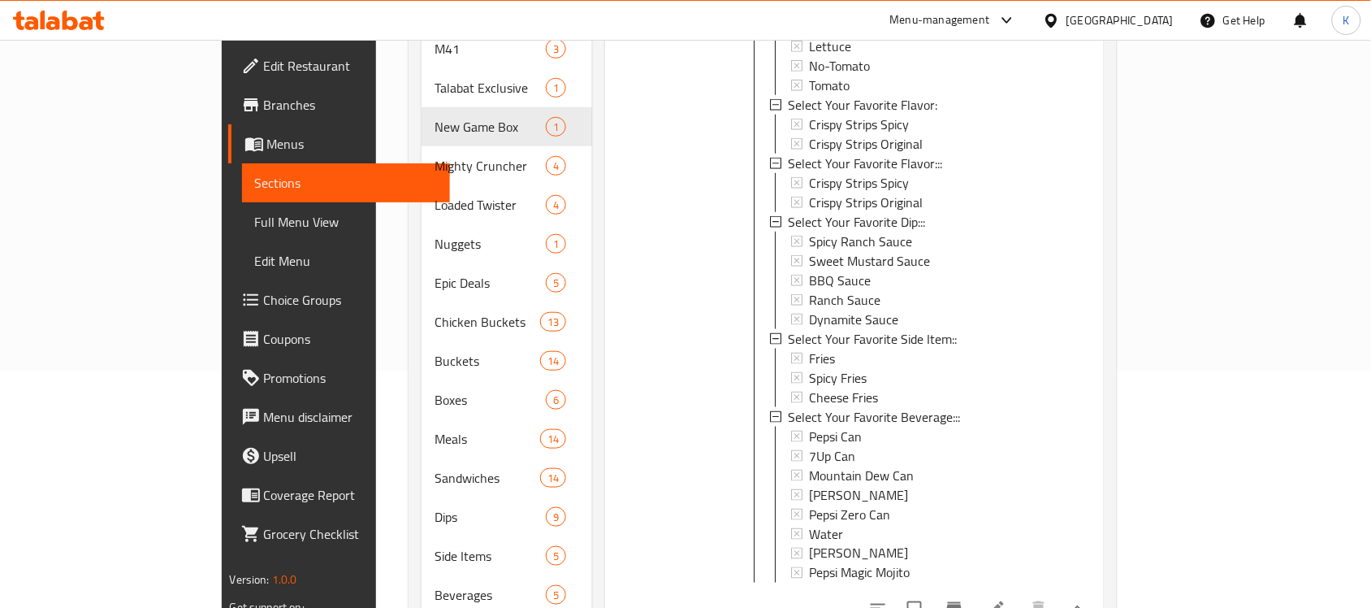
scroll to position [270, 0]
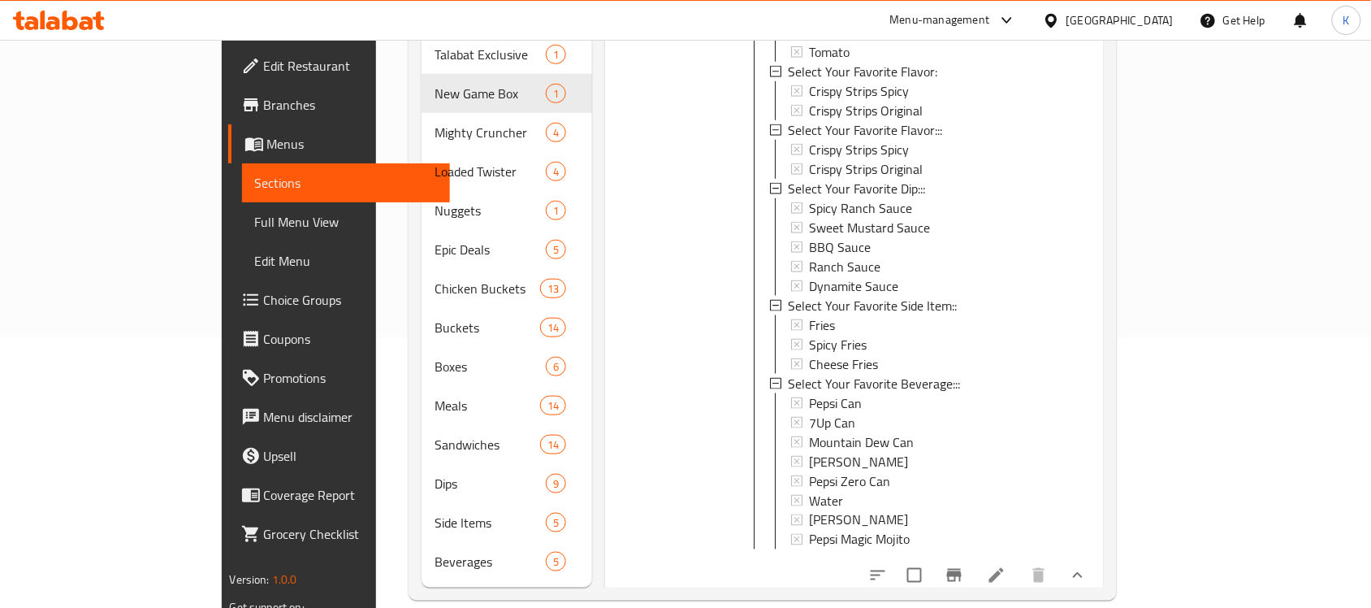
click at [1006, 565] on icon at bounding box center [996, 574] width 19 height 19
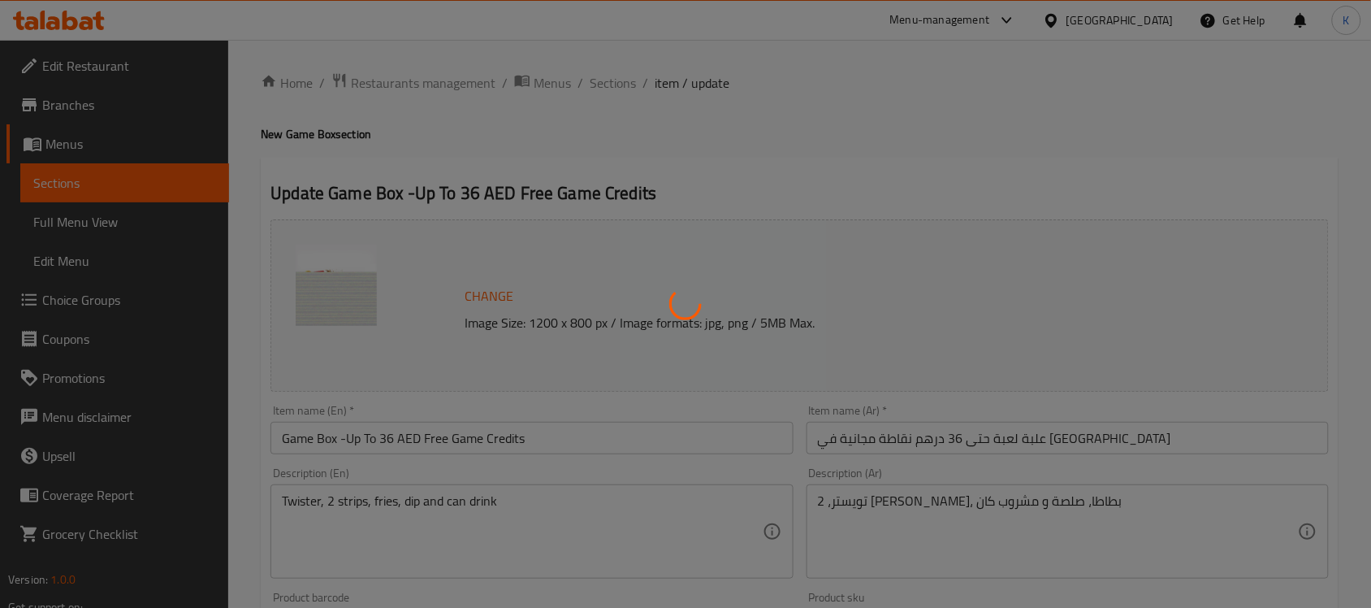
type input "اختيارك من الحجم:::"
type input "1"
type input "علبة لعبة:"
type input "1"
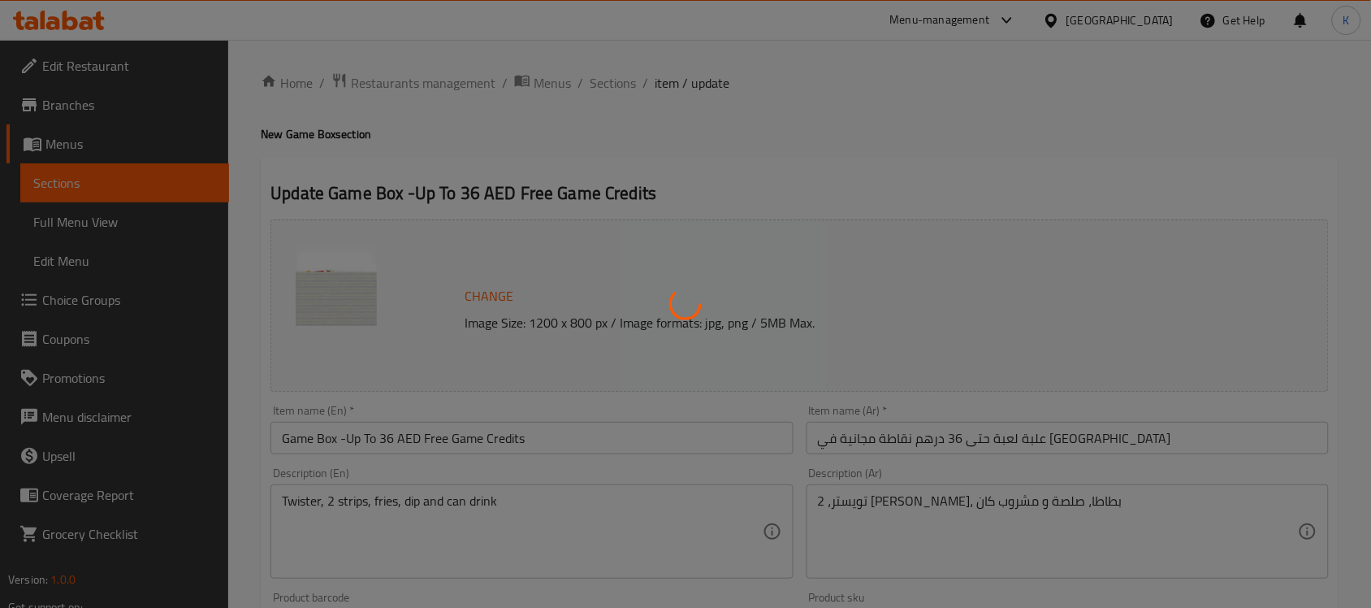
type input "1"
type input "الإضافات::"
type input "0"
type input "اختر ساندوتشك المفضل:"
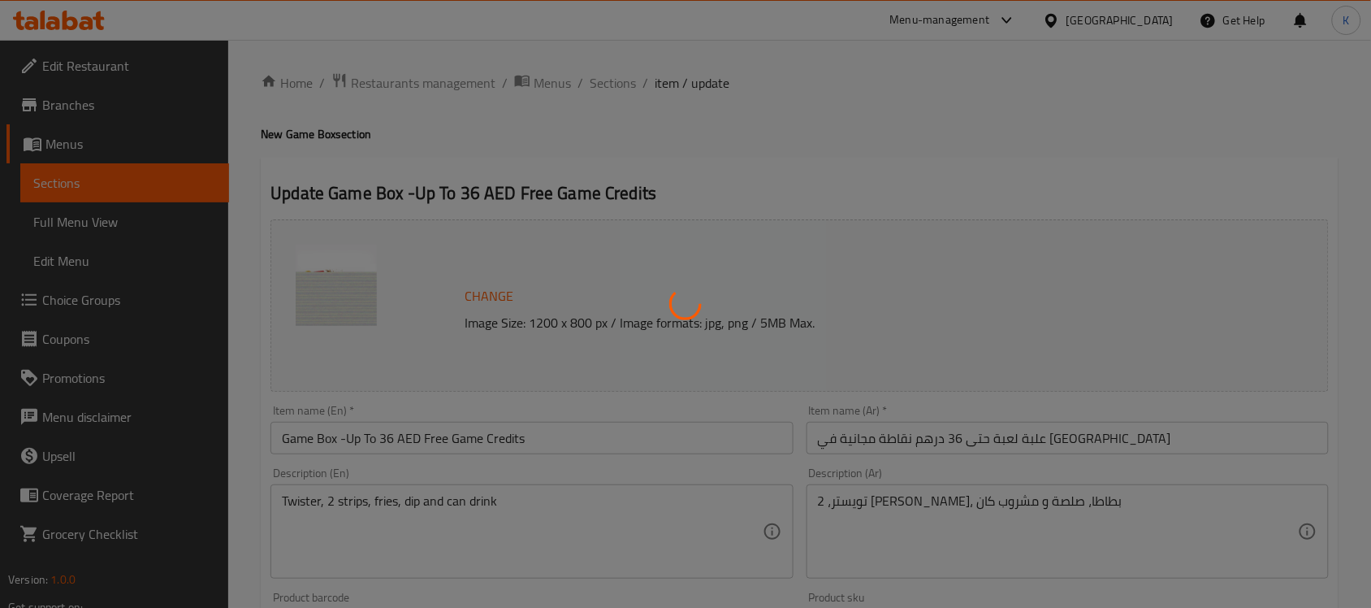
type input "1"
type input "اختر التوابل الخاصة بك::"
type input "0"
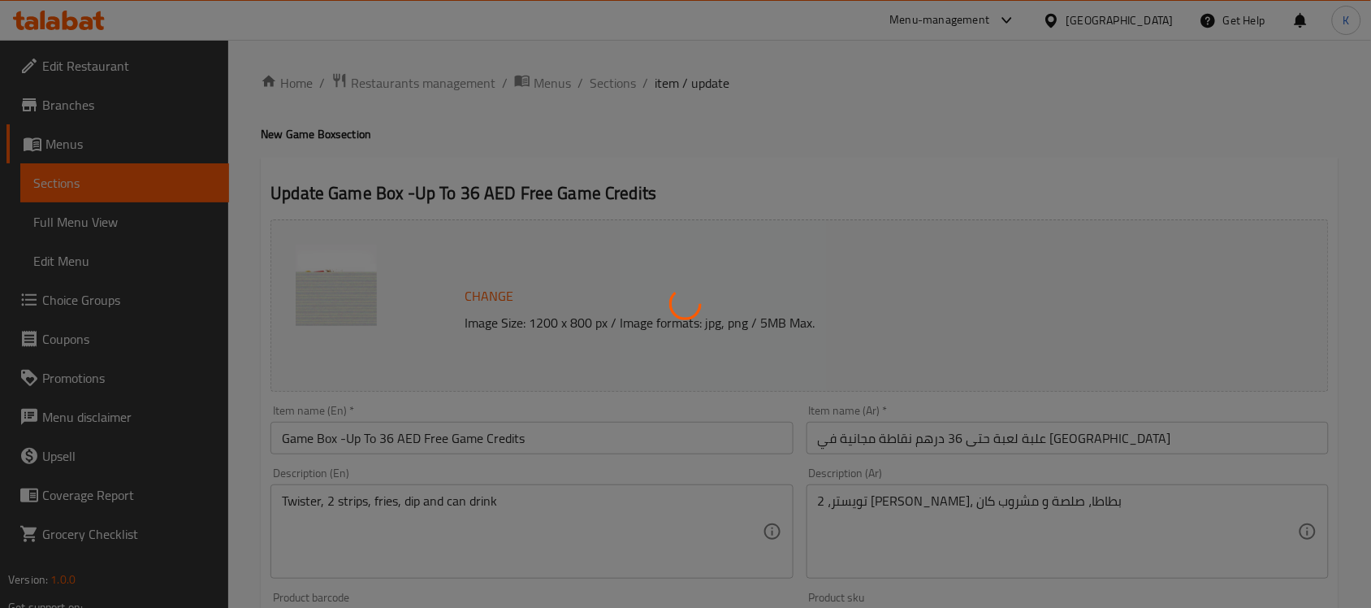
type input "اختر نكهتك المفضلة:"
type input "1"
type input "اختر تكهتك المفضلة:::"
type input "1"
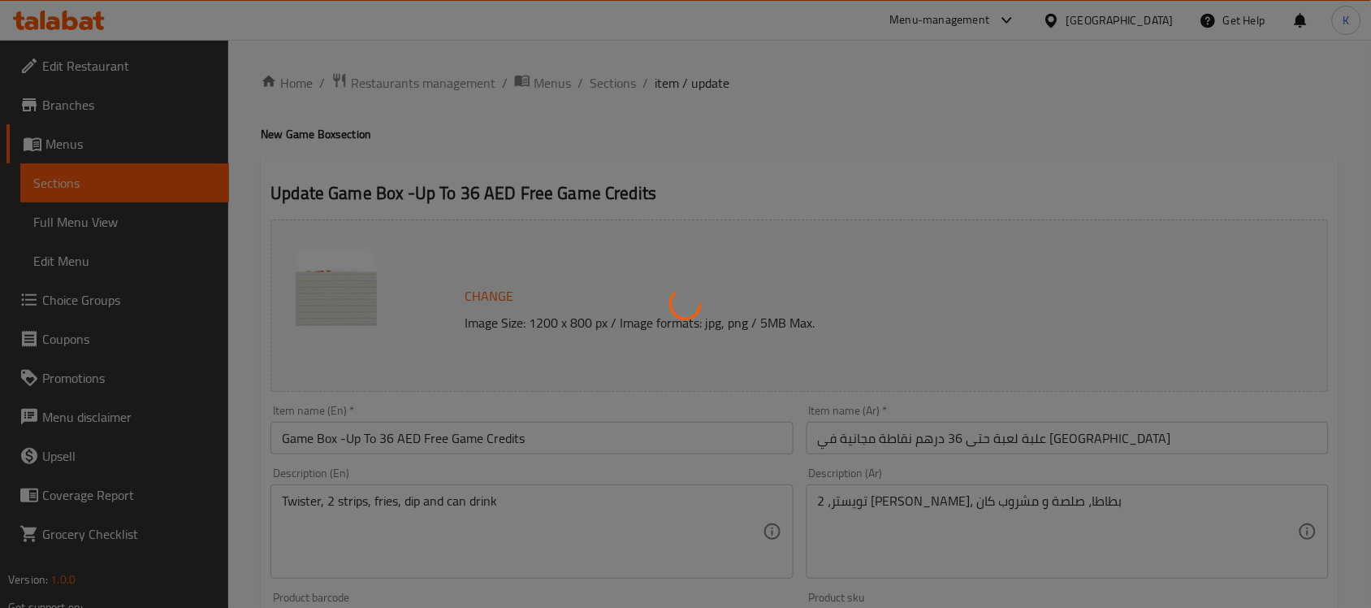
type input "1"
type input "اختر صلصتك المفضلة:::"
type input "1"
type input "اختر صنف جانبي المفضل لديك:"
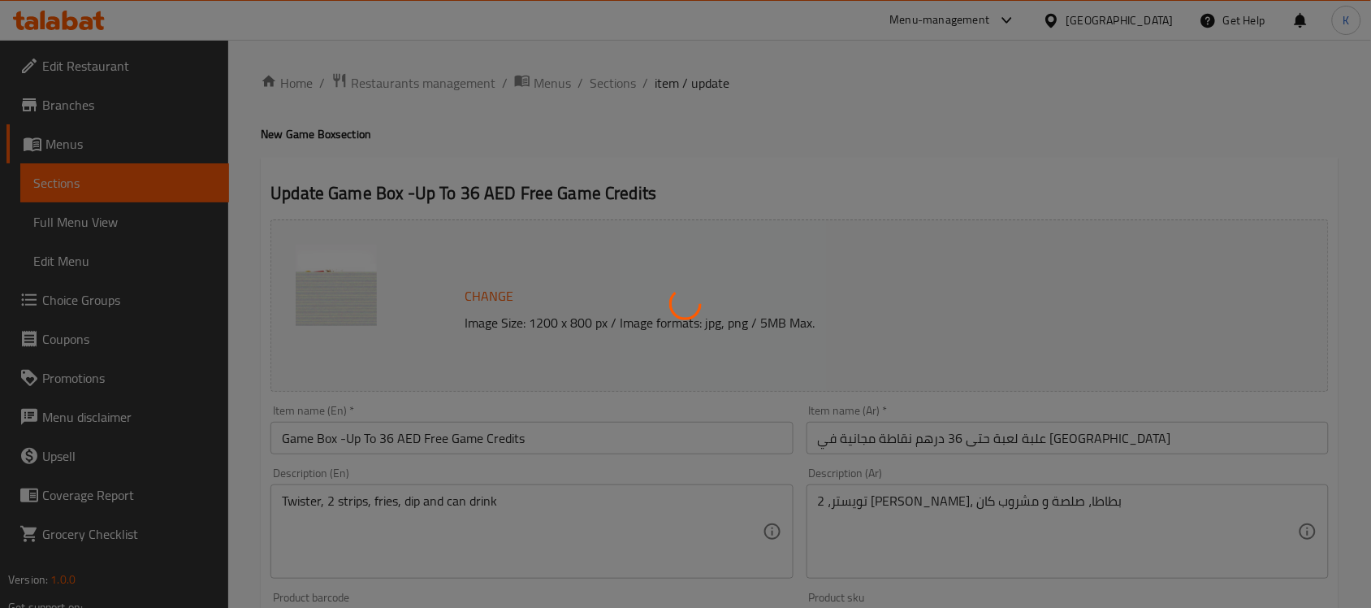
type input "1"
type input "اختر المشروب المفضل لديك:::"
type input "1"
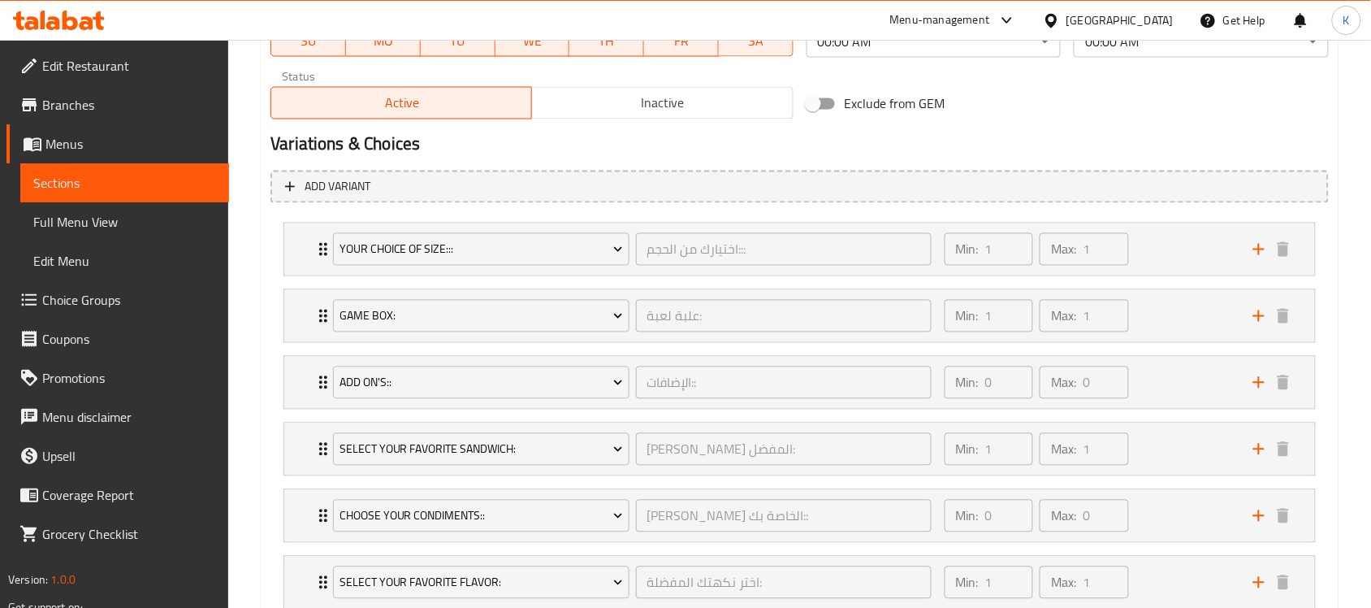
scroll to position [812, 0]
click at [1196, 318] on div "Min: 1 ​ Max: 1 ​" at bounding box center [1089, 314] width 309 height 52
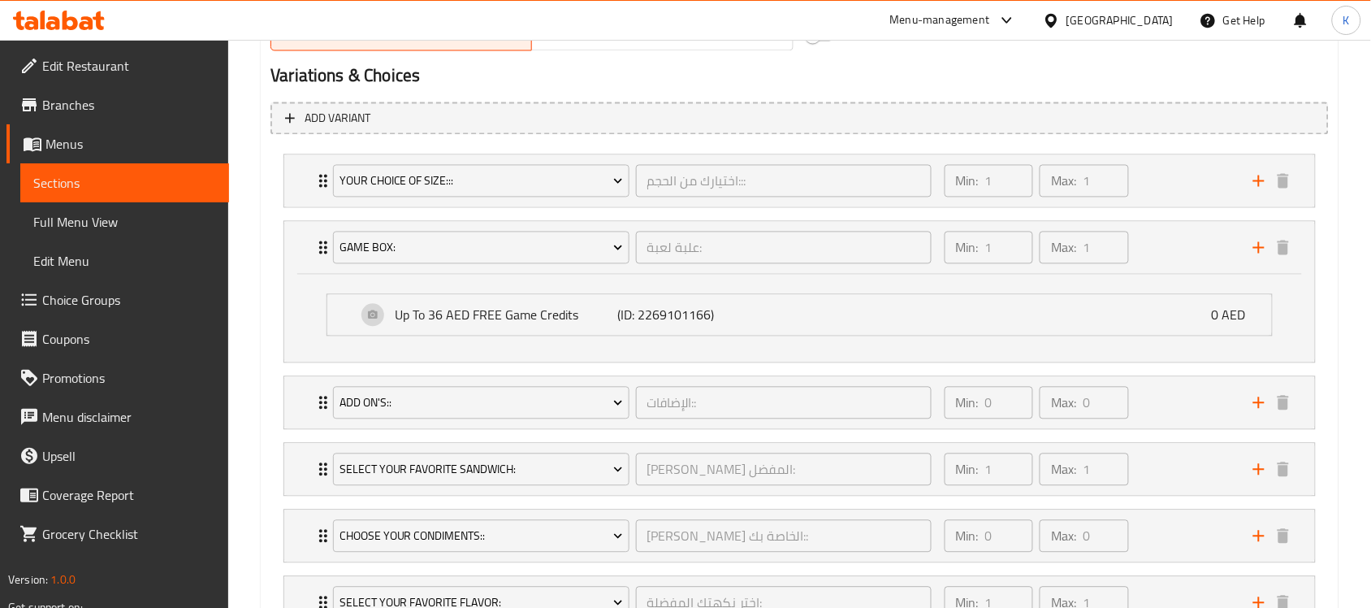
scroll to position [914, 0]
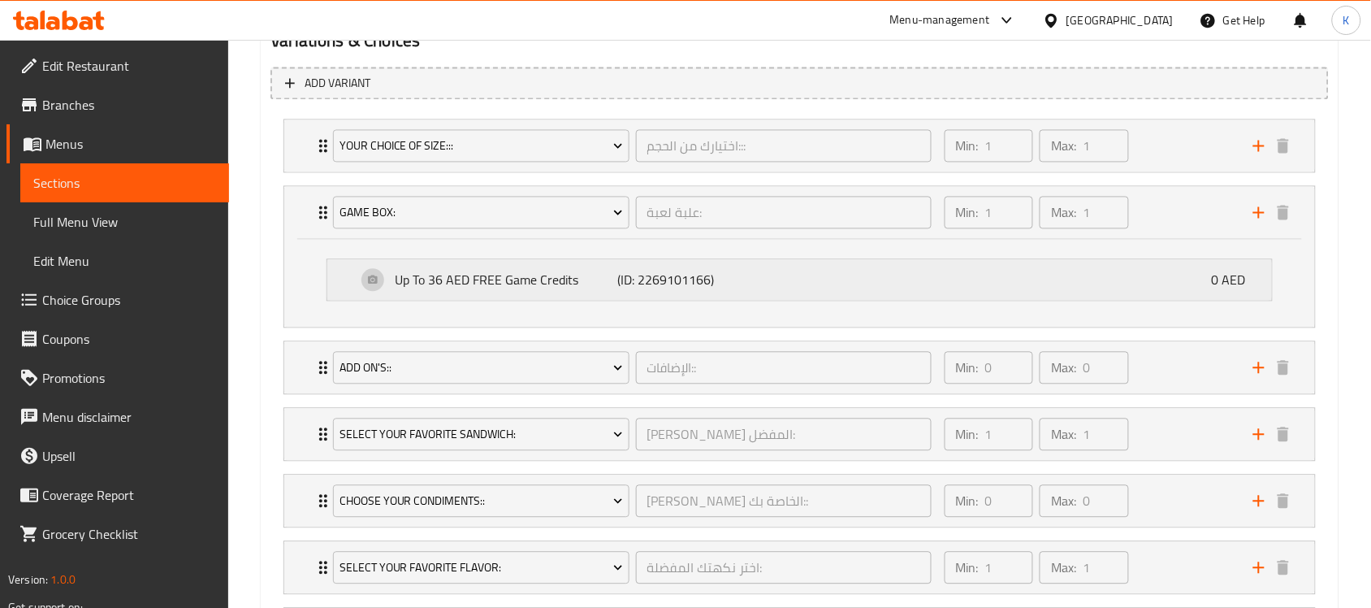
click at [362, 273] on div "Up To 36 AED FREE Game Credits (ID: 2269101166) 0 AED" at bounding box center [805, 280] width 896 height 41
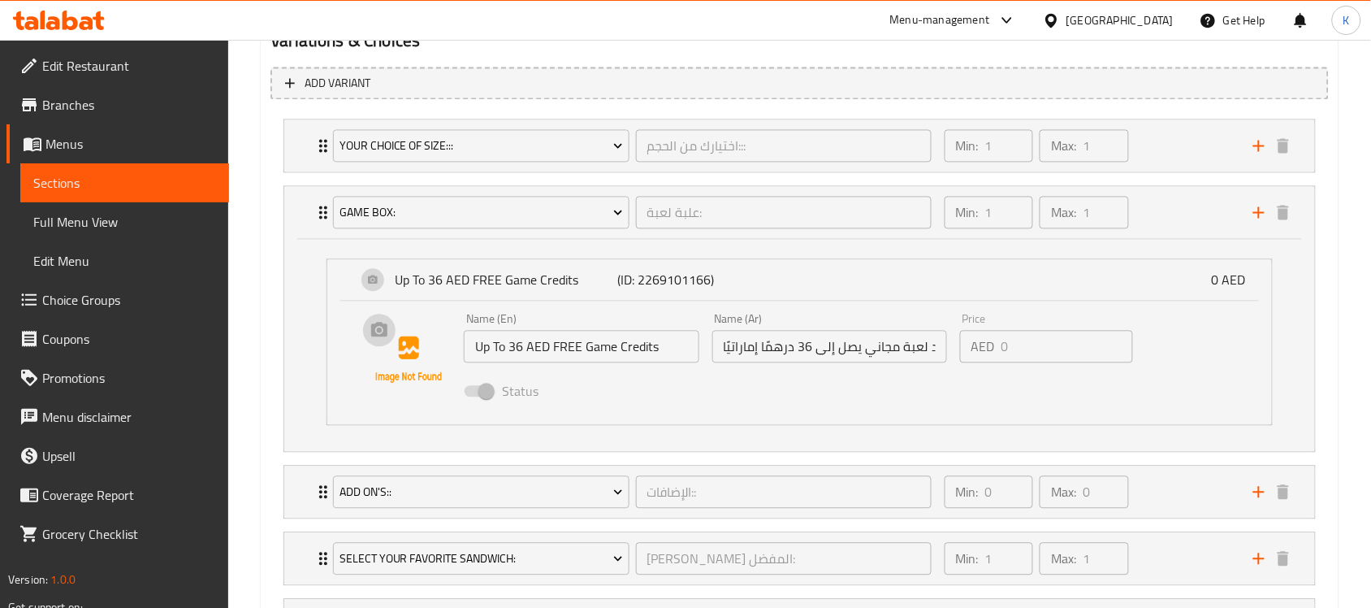
click at [383, 333] on img at bounding box center [409, 360] width 104 height 104
click at [95, 290] on span "Choice Groups" at bounding box center [129, 299] width 174 height 19
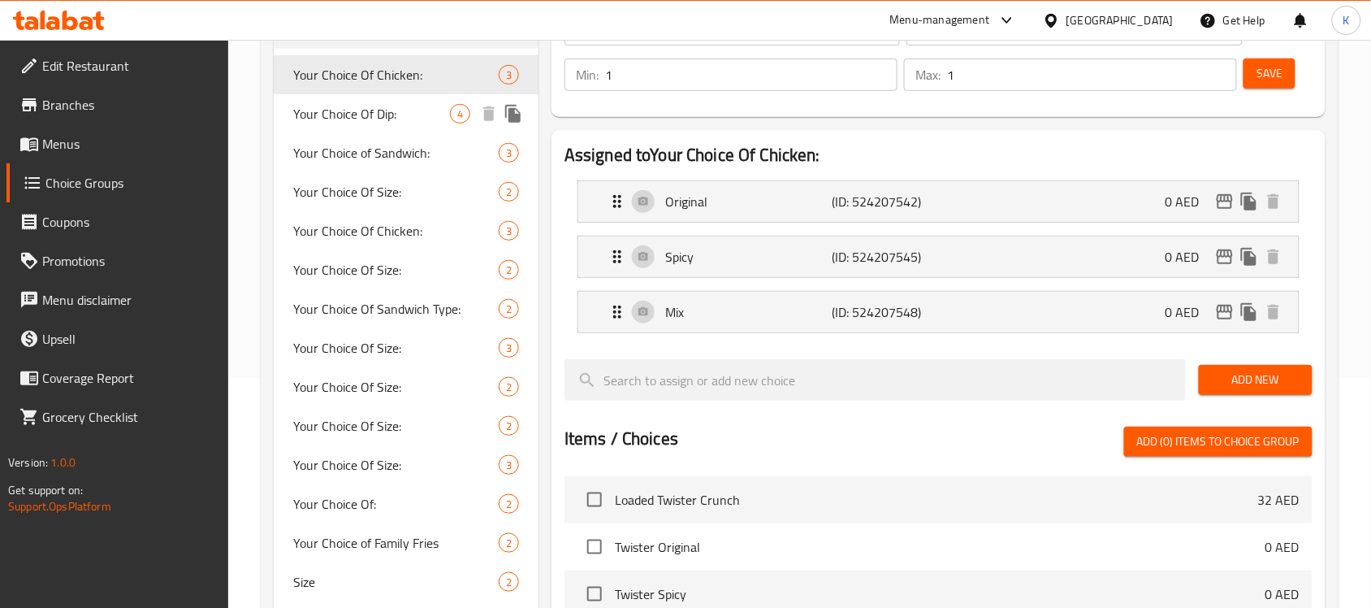
scroll to position [27, 0]
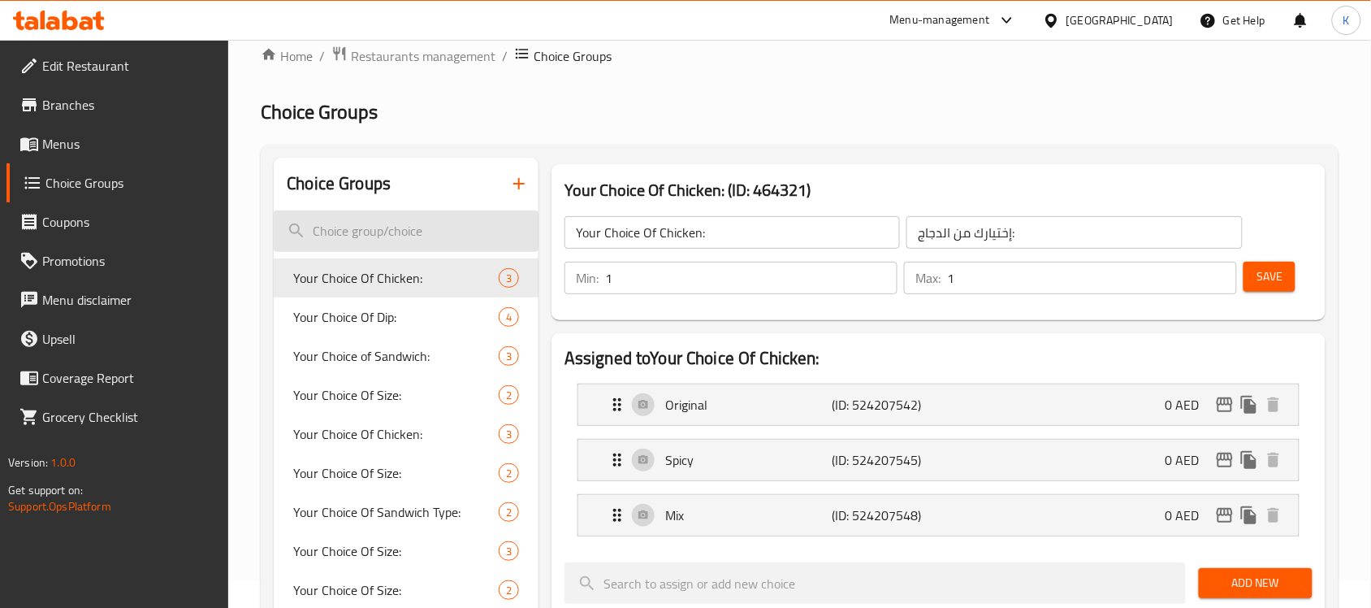
click at [395, 229] on input "search" at bounding box center [406, 230] width 265 height 41
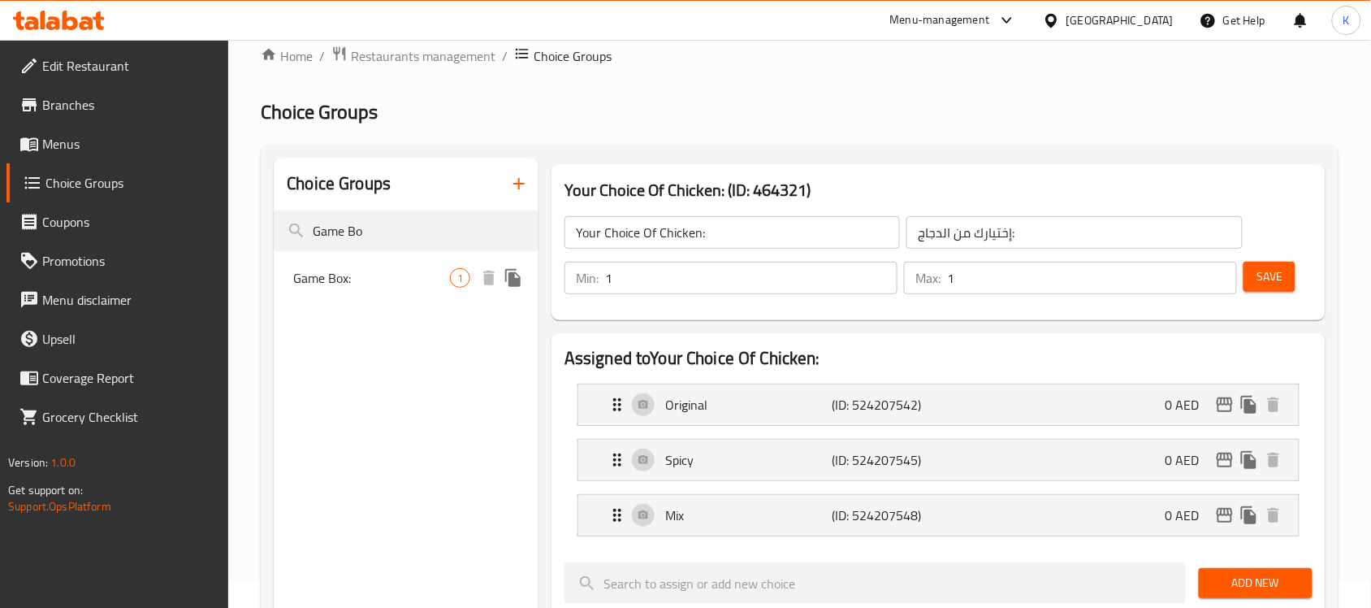
type input "Game Bo"
click at [435, 275] on span "Game Box:" at bounding box center [371, 277] width 157 height 19
type input "Game Box:"
type input "علبة لعبة:"
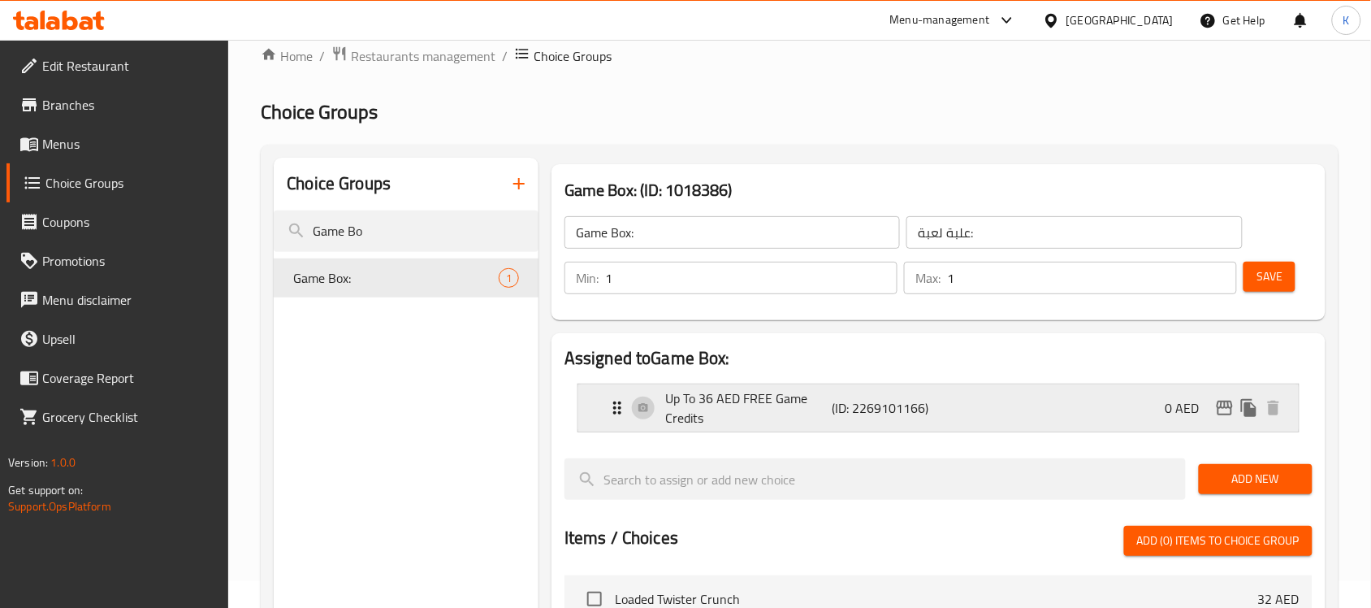
click at [729, 412] on p "Up To 36 AED FREE Game Credits" at bounding box center [748, 407] width 166 height 39
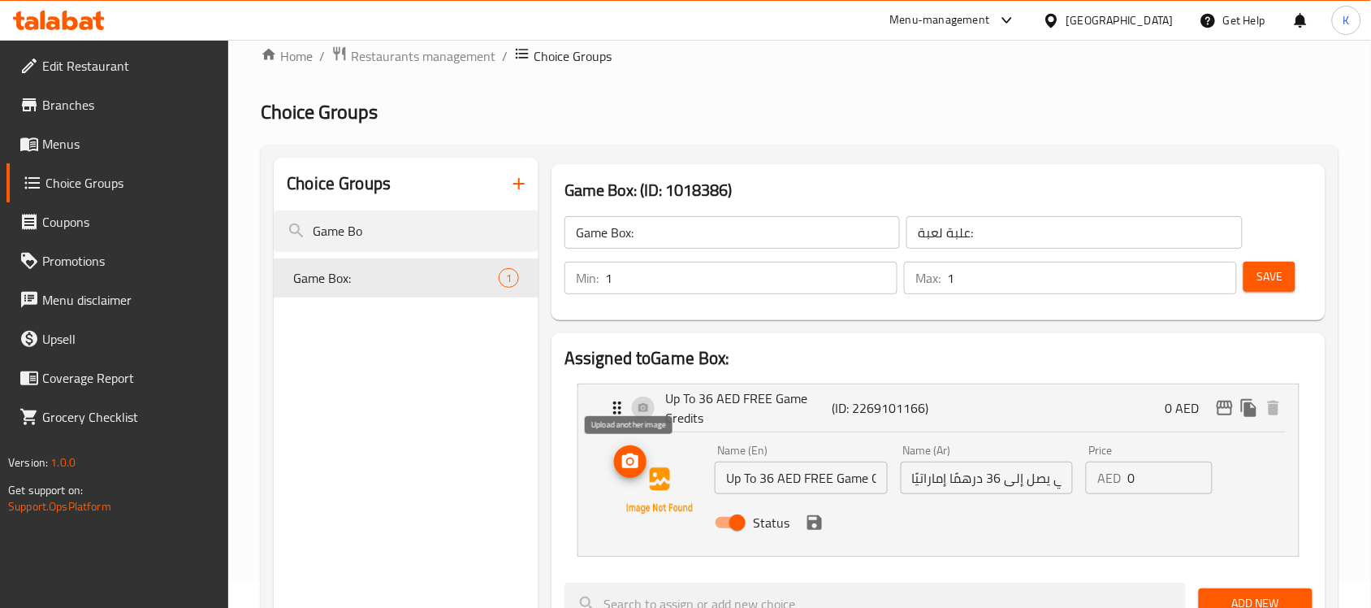
click at [625, 465] on icon "upload picture" at bounding box center [630, 460] width 16 height 15
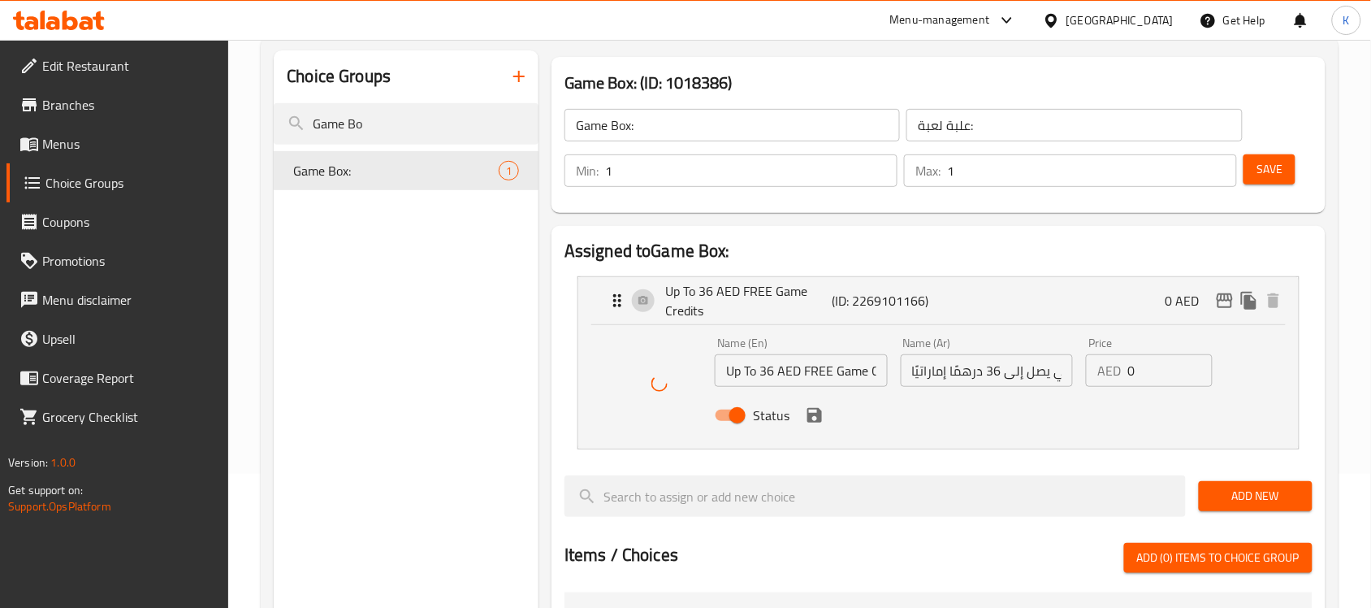
scroll to position [230, 0]
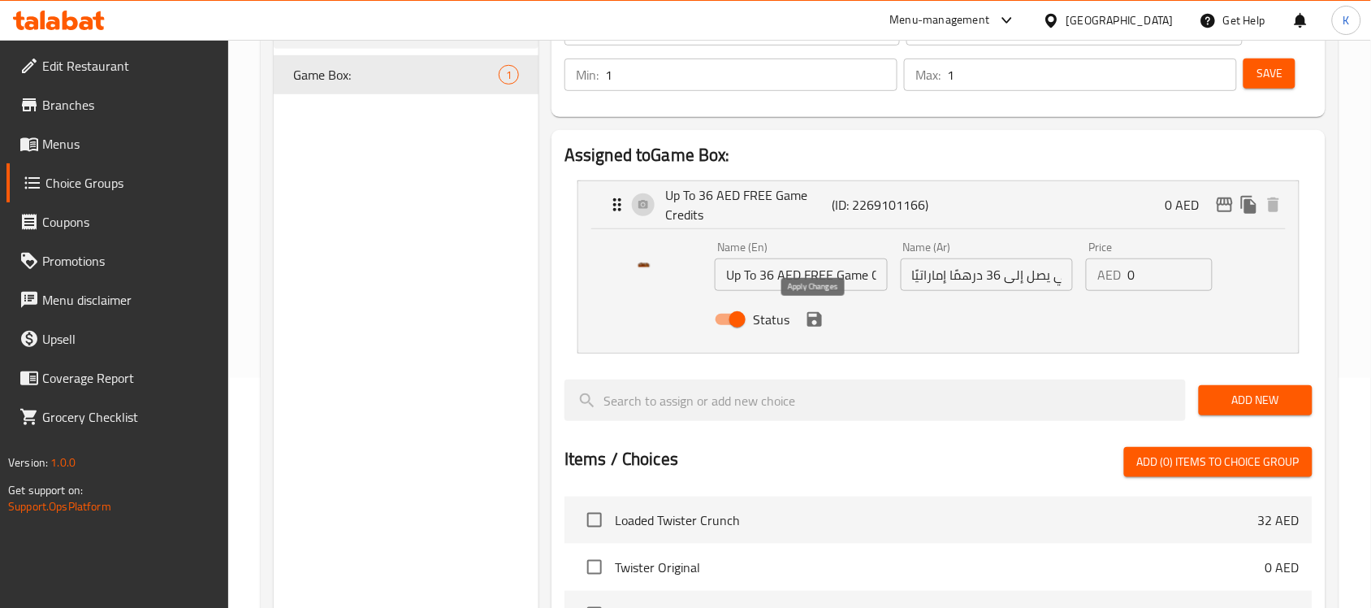
click at [813, 314] on icon "save" at bounding box center [814, 318] width 19 height 19
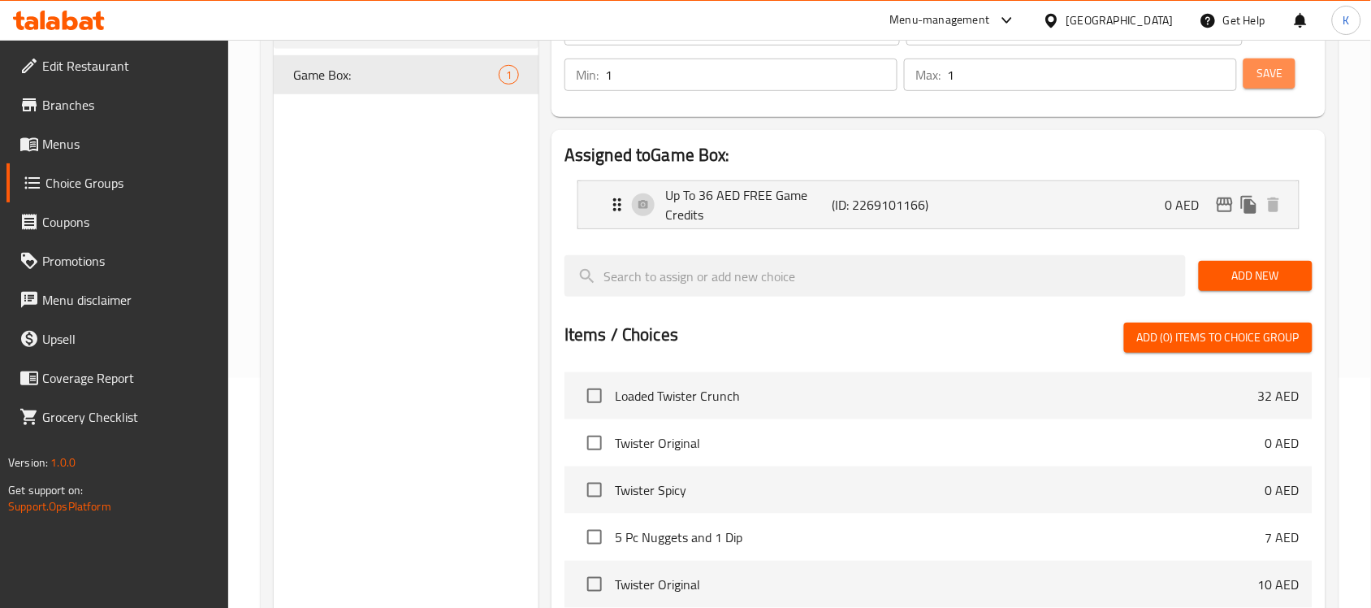
click at [1267, 79] on span "Save" at bounding box center [1269, 73] width 26 height 20
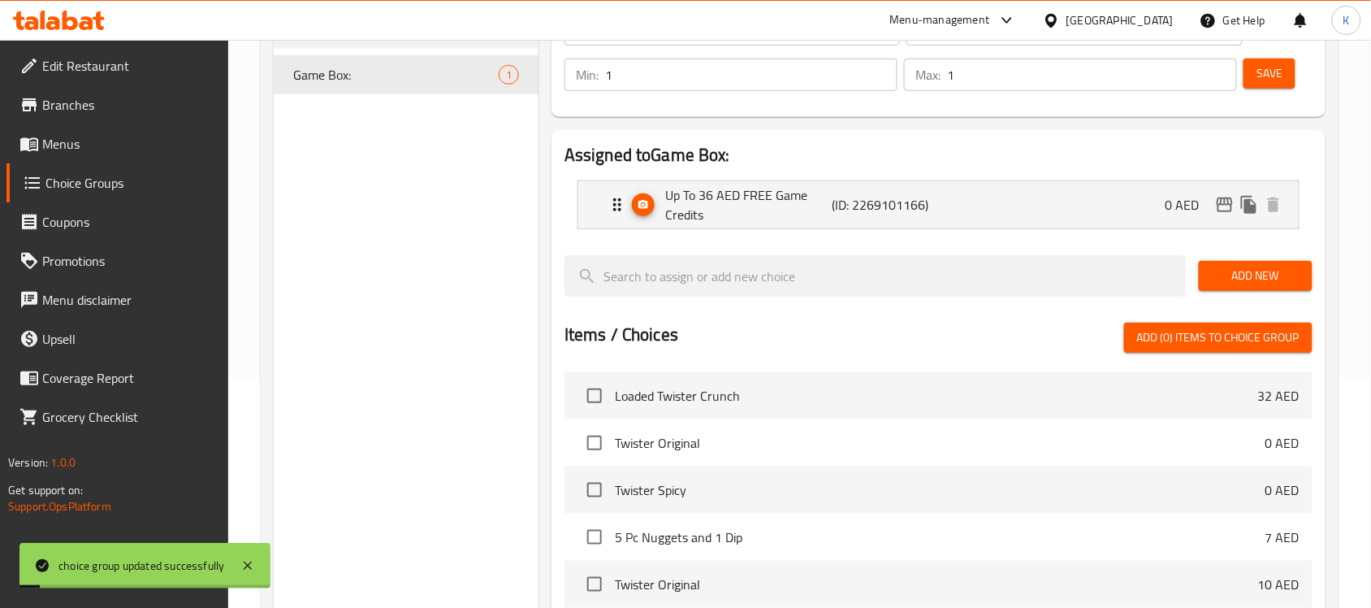
scroll to position [128, 0]
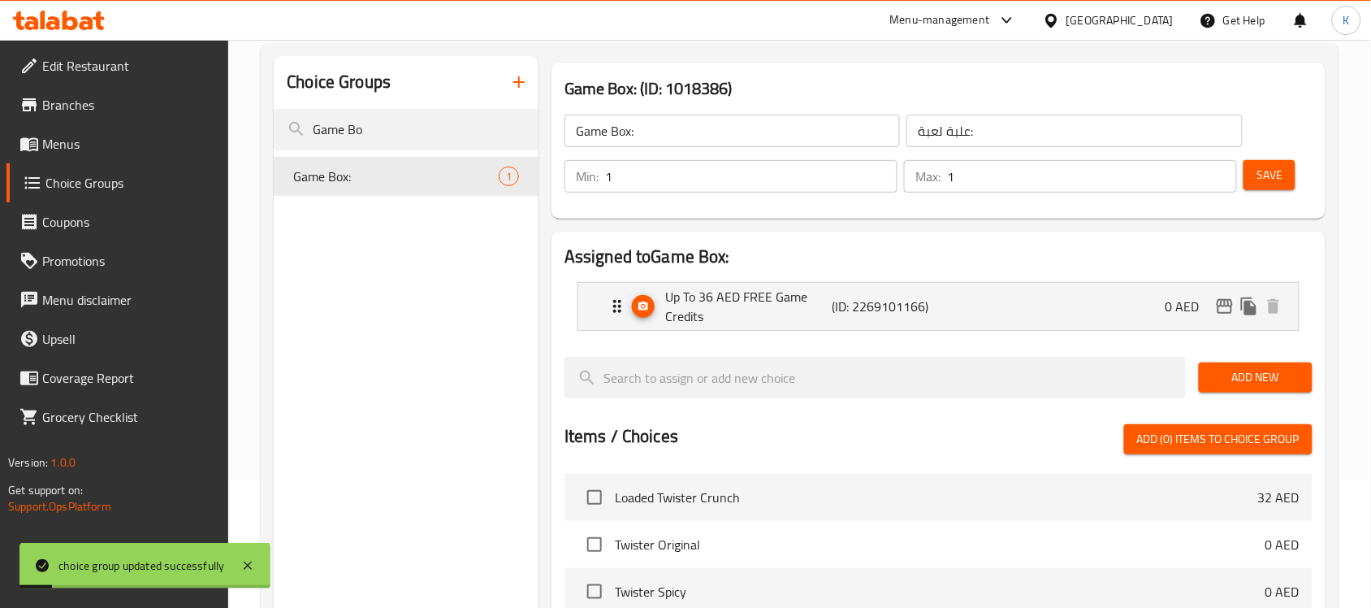
drag, startPoint x: 660, startPoint y: 131, endPoint x: 262, endPoint y: 123, distance: 398.9
click at [269, 123] on div "Choice Groups Game Bo Game Box: 1 Game Box: (ID: 1018386) Game Box: ​ علبة لعبة…" at bounding box center [800, 510] width 1078 height 935
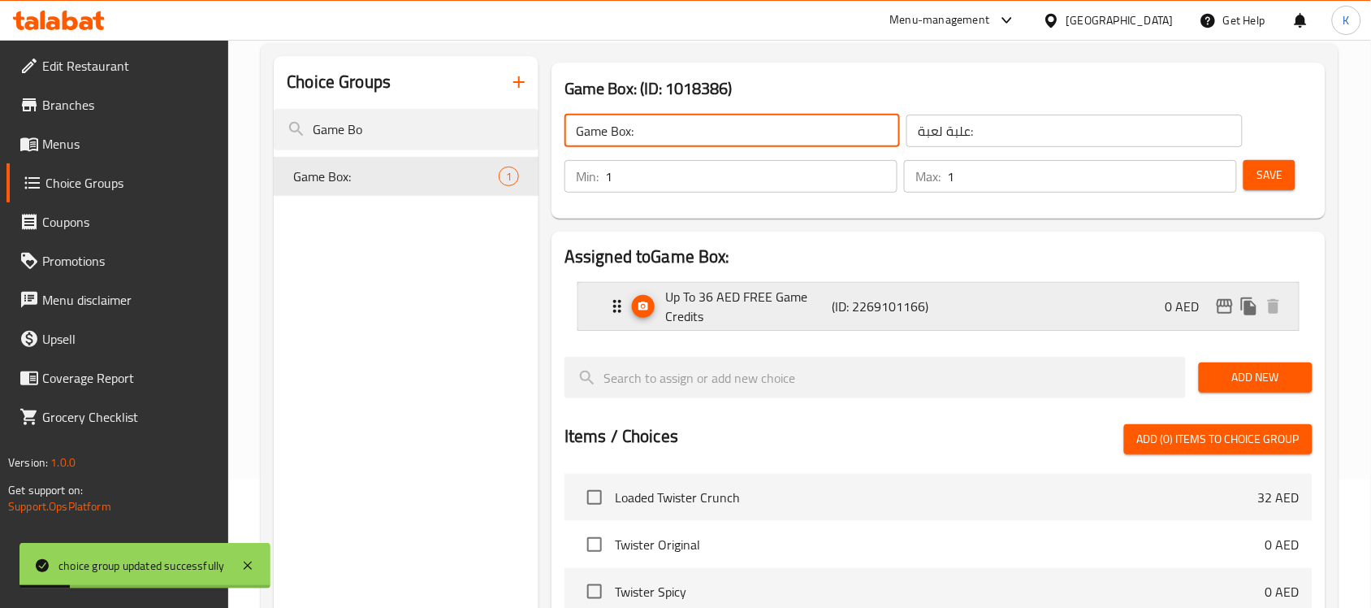
click at [863, 299] on p "(ID: 2269101166)" at bounding box center [887, 305] width 111 height 19
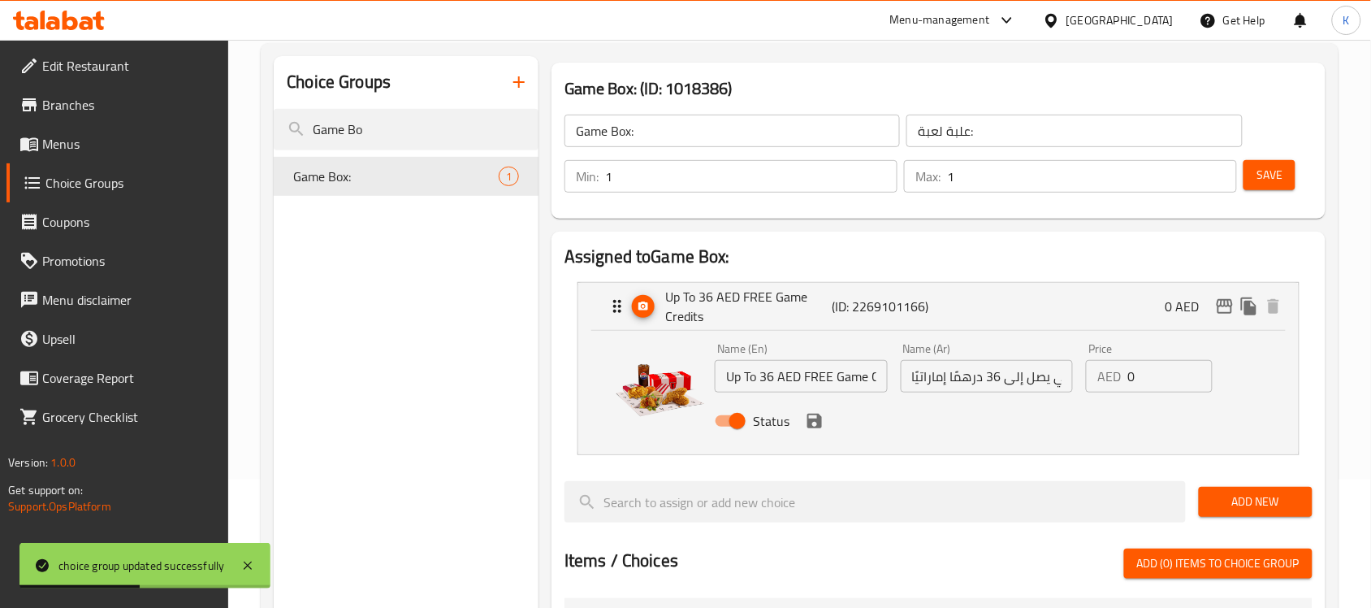
drag, startPoint x: 384, startPoint y: 135, endPoint x: 197, endPoint y: 148, distance: 187.3
click at [205, 148] on div "Edit Restaurant Branches Menus Choice Groups Coupons Promotions Menu disclaimer…" at bounding box center [685, 522] width 1371 height 1223
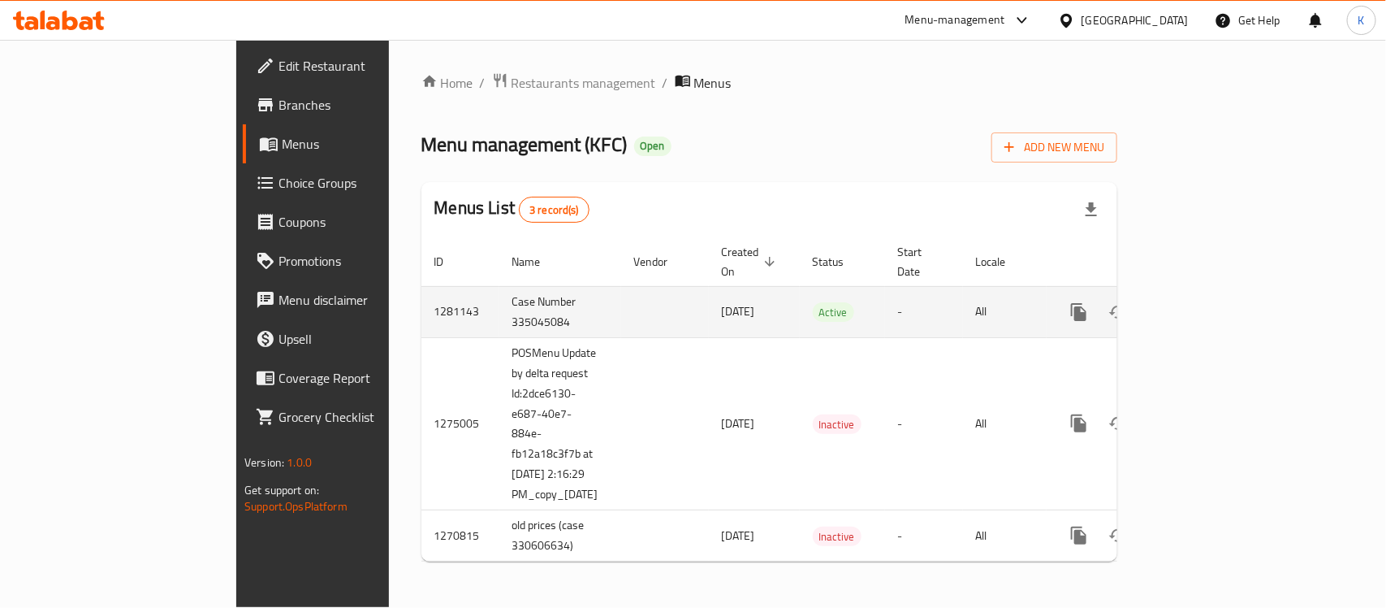
click at [1206, 302] on icon "enhanced table" at bounding box center [1196, 311] width 19 height 19
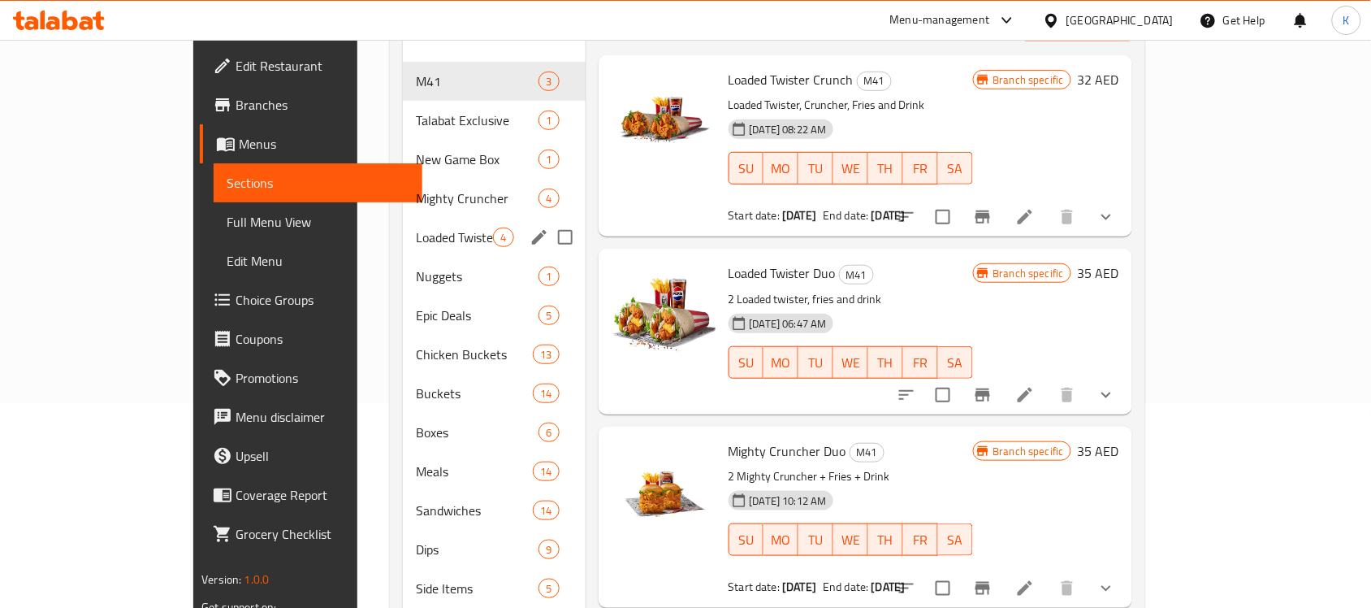
scroll to position [168, 0]
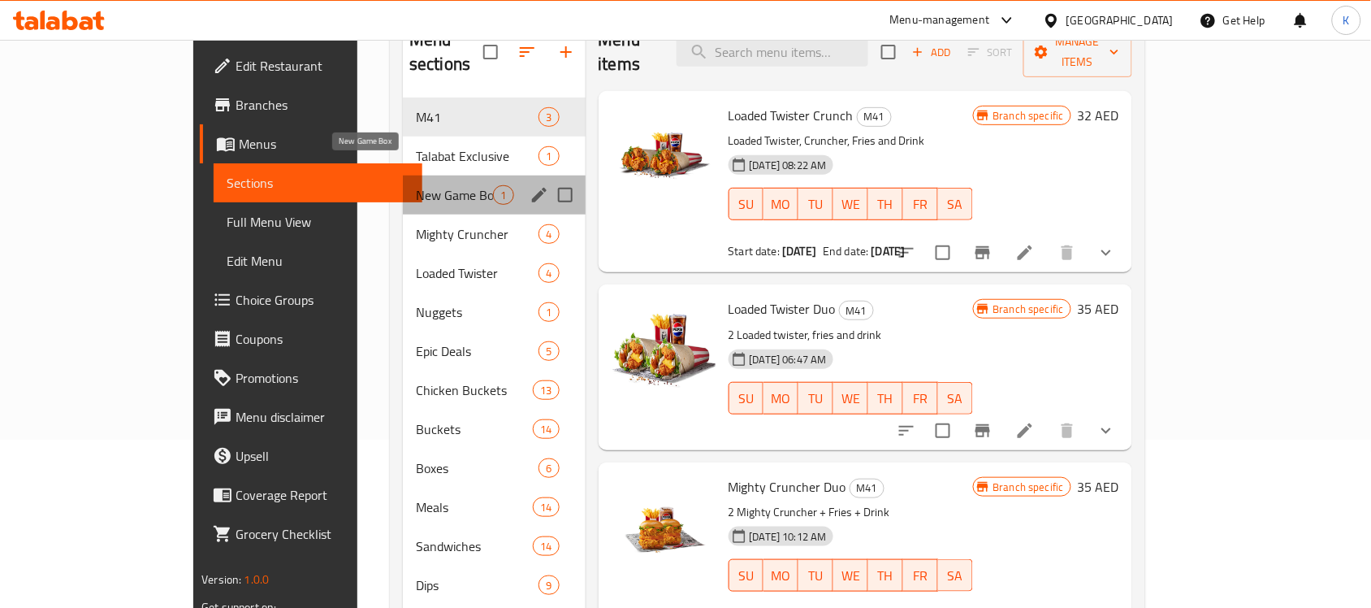
drag, startPoint x: 368, startPoint y: 171, endPoint x: 419, endPoint y: 176, distance: 51.5
click at [416, 185] on span "New Game Box" at bounding box center [454, 194] width 77 height 19
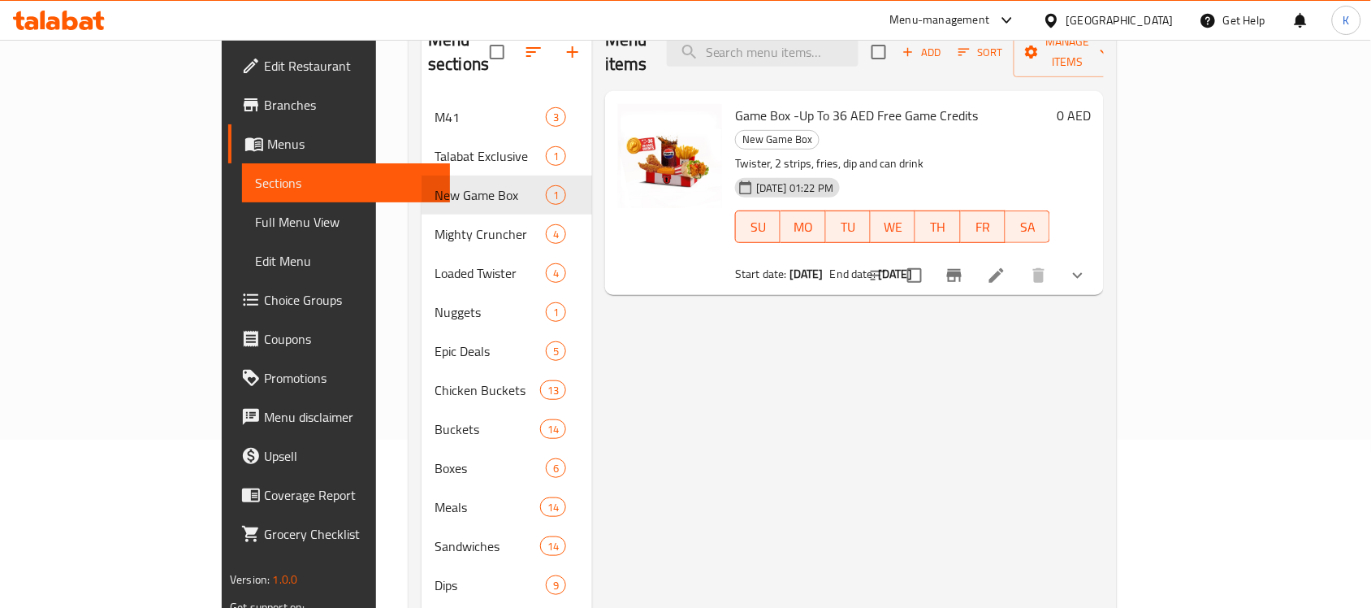
click at [1097, 256] on button "show more" at bounding box center [1077, 275] width 39 height 39
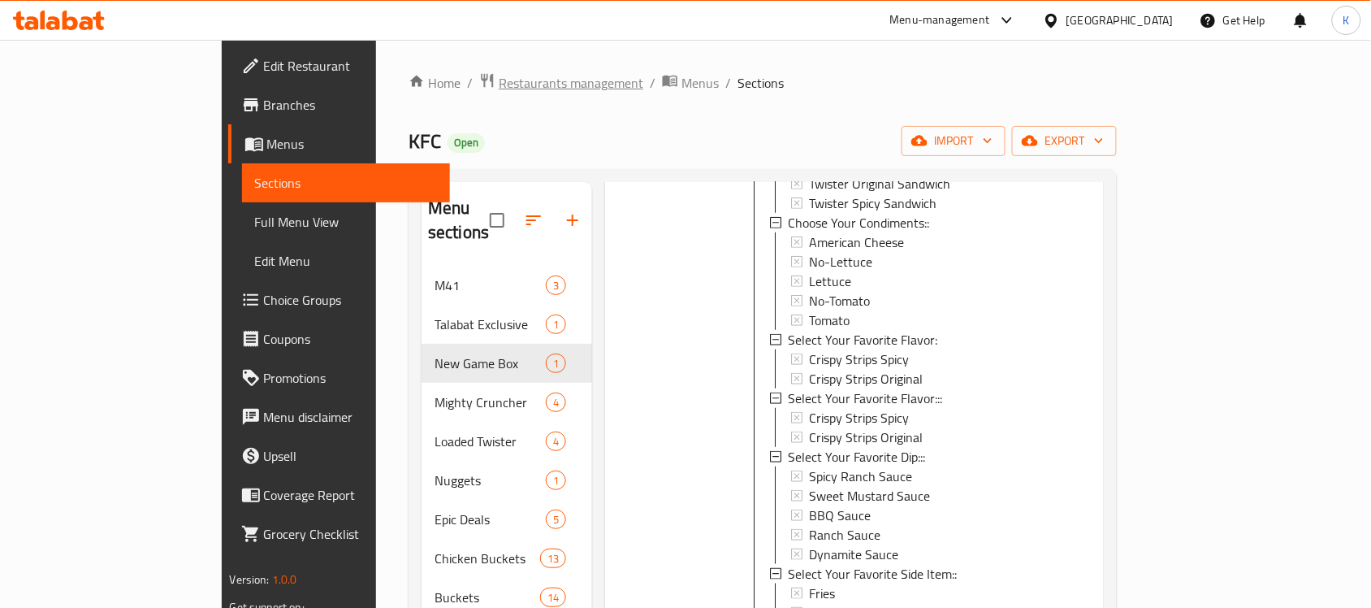
click at [499, 82] on span "Restaurants management" at bounding box center [571, 82] width 145 height 19
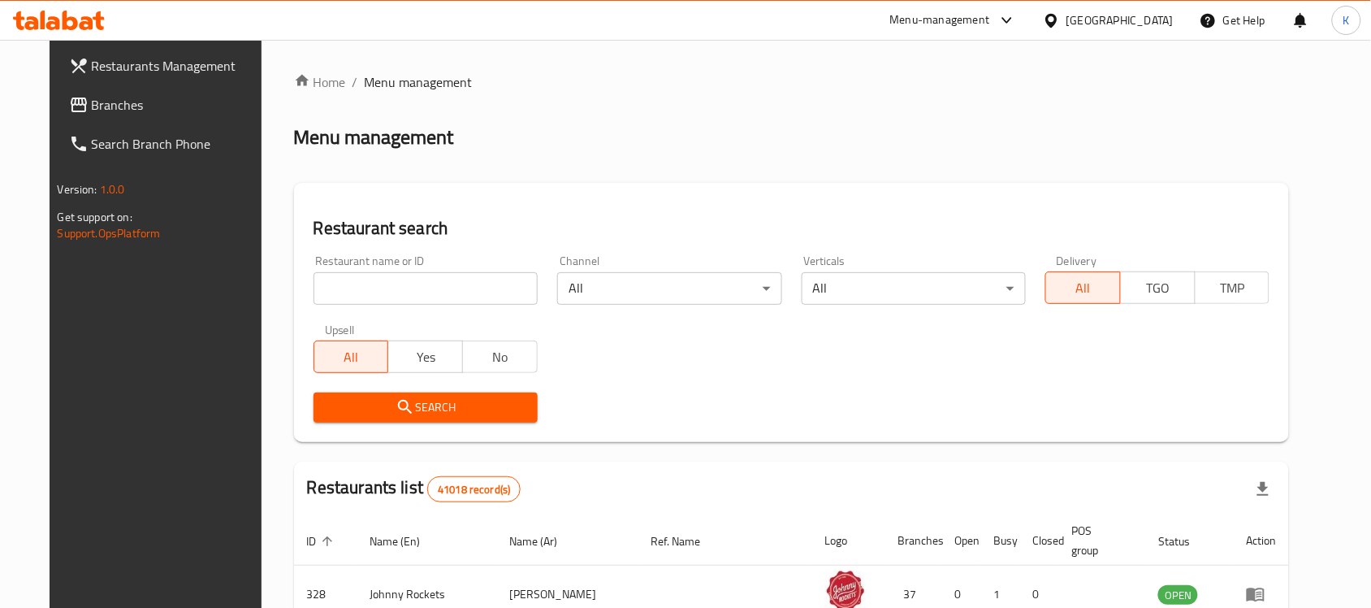
click at [448, 299] on input "search" at bounding box center [426, 288] width 224 height 32
type input "kfc"
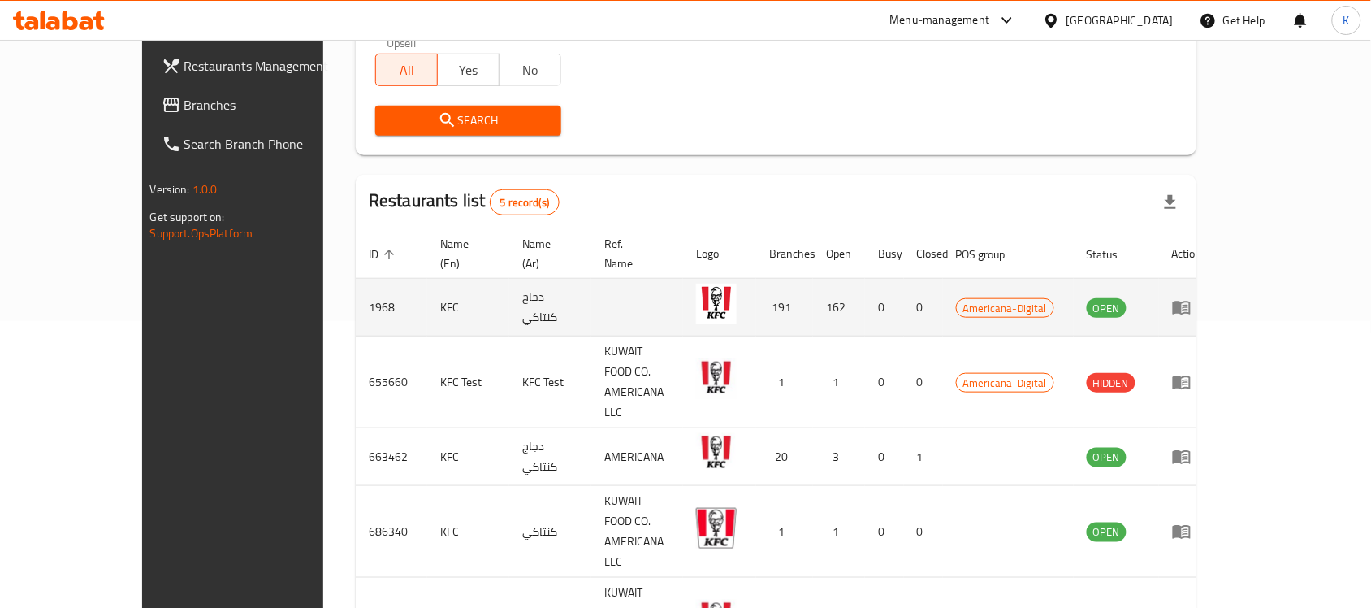
scroll to position [288, 0]
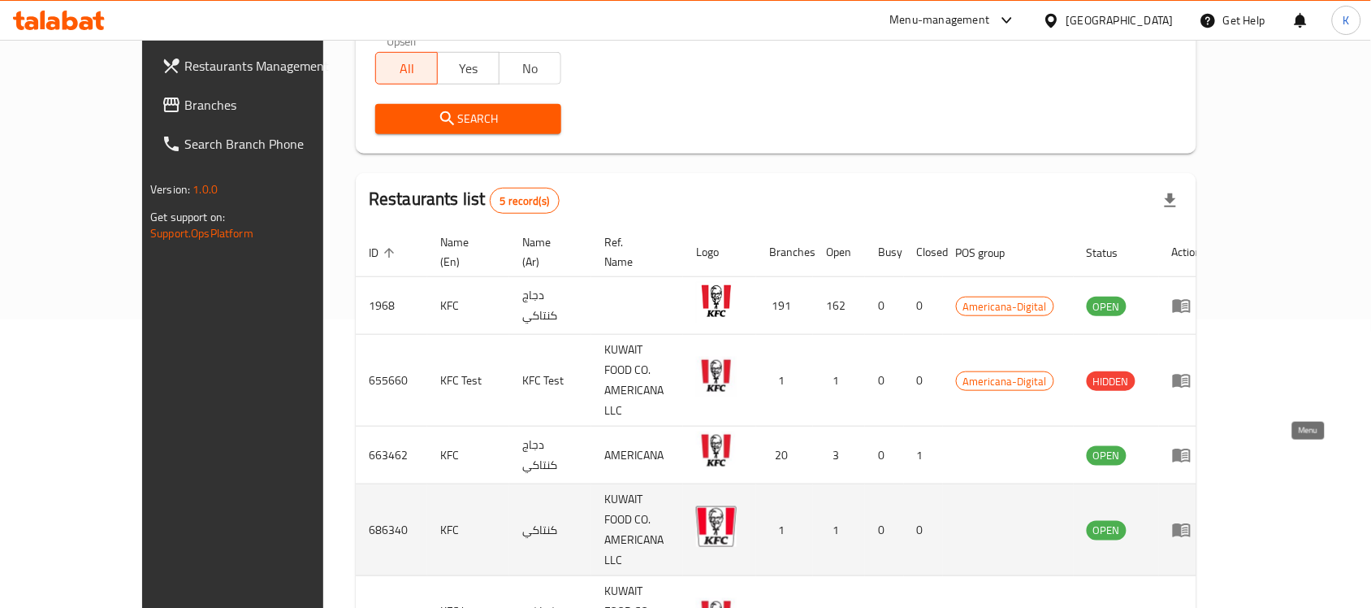
click at [1191, 520] on icon "enhanced table" at bounding box center [1181, 529] width 19 height 19
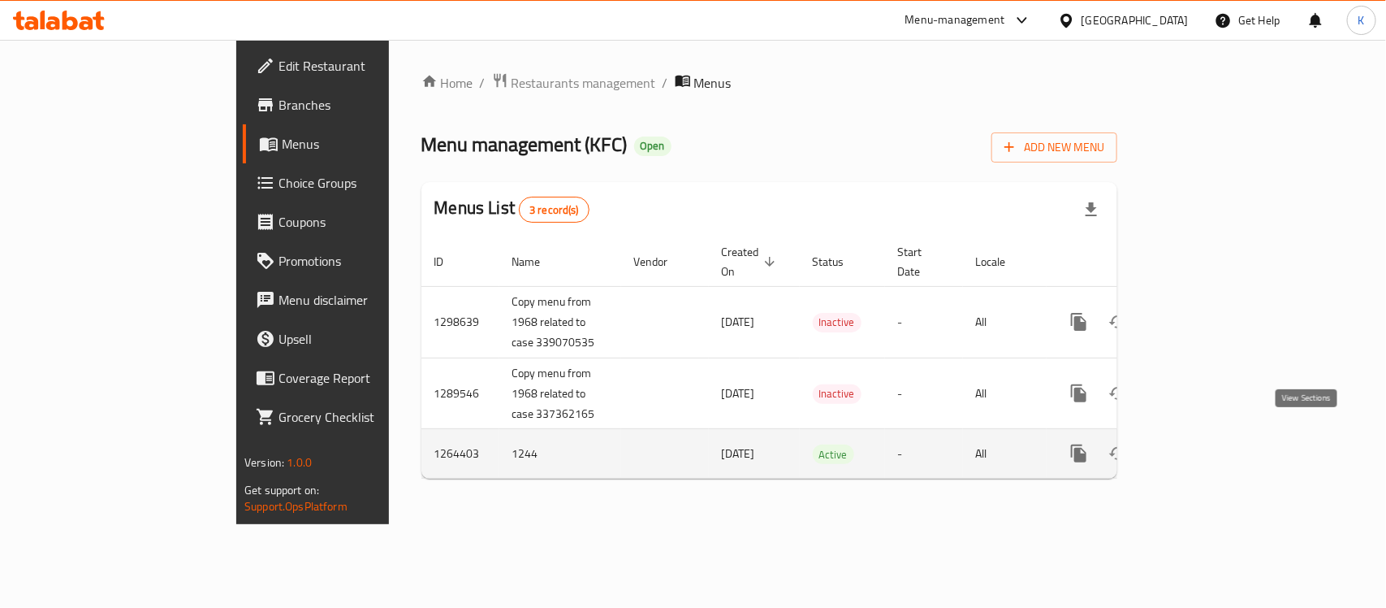
click at [1206, 443] on icon "enhanced table" at bounding box center [1196, 452] width 19 height 19
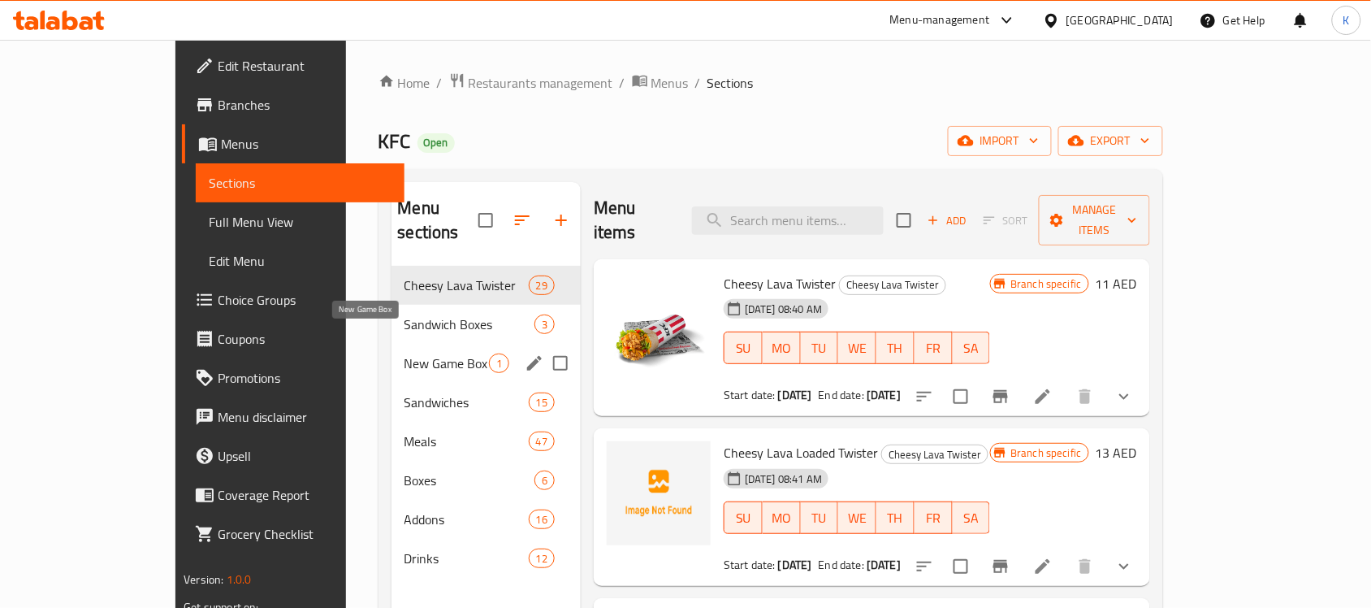
click at [404, 353] on span "New Game Box" at bounding box center [446, 362] width 84 height 19
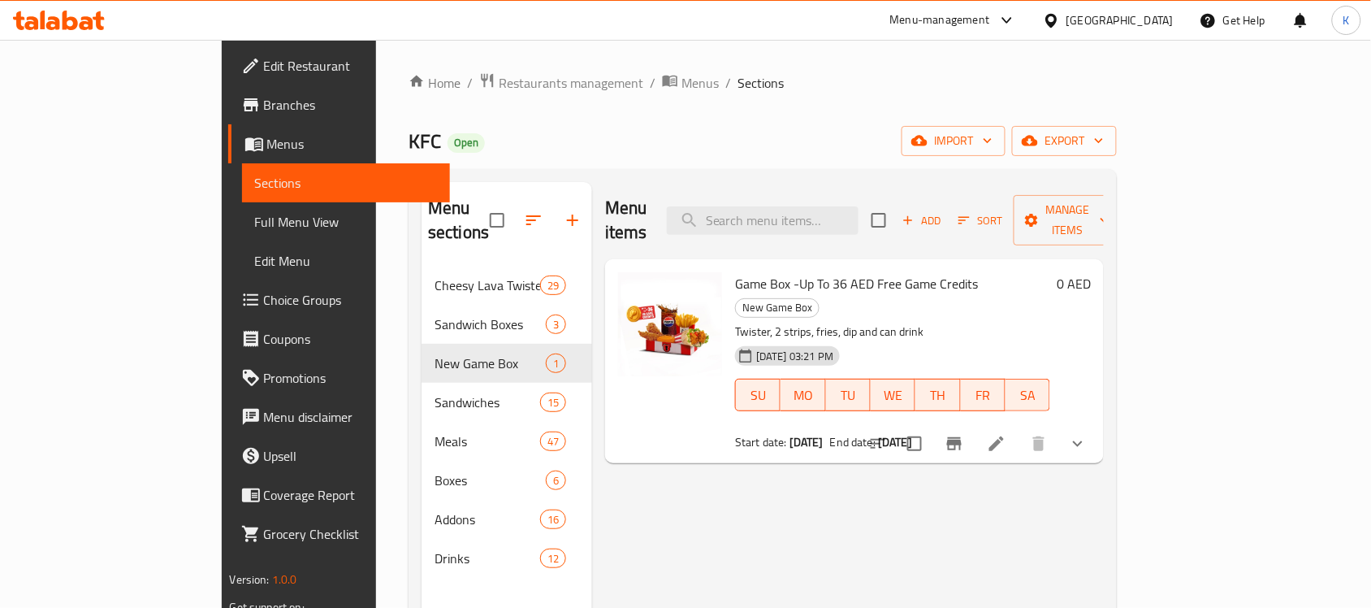
click at [1088, 434] on icon "show more" at bounding box center [1077, 443] width 19 height 19
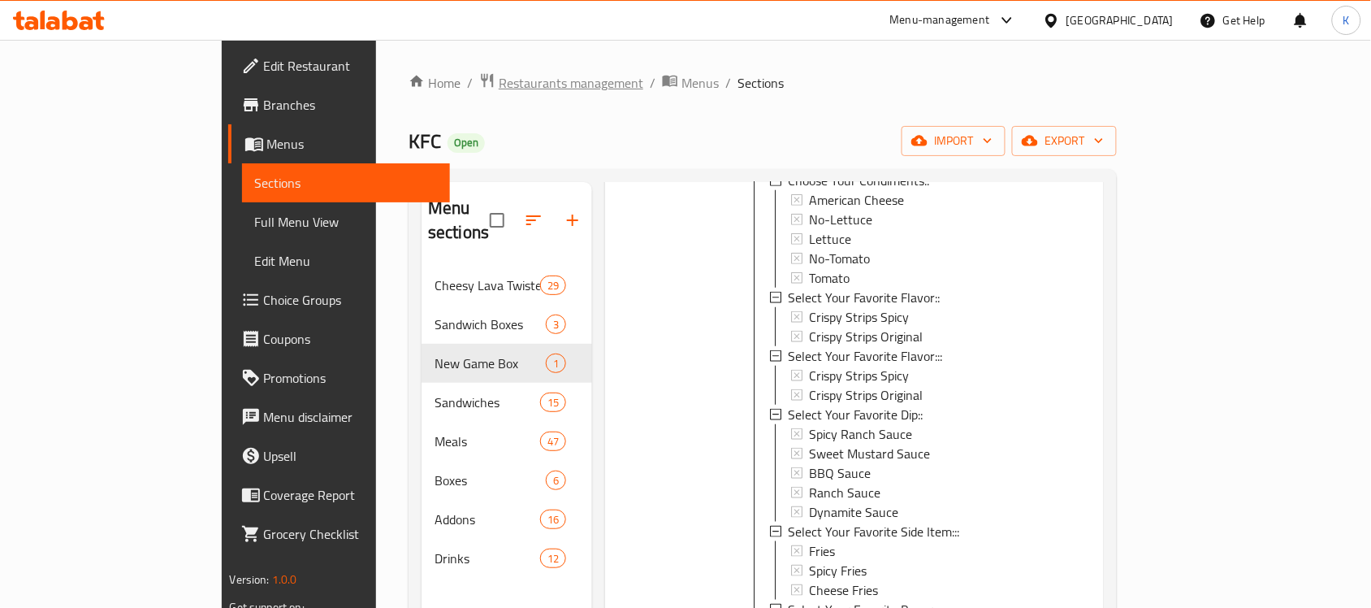
click at [499, 74] on span "Restaurants management" at bounding box center [571, 82] width 145 height 19
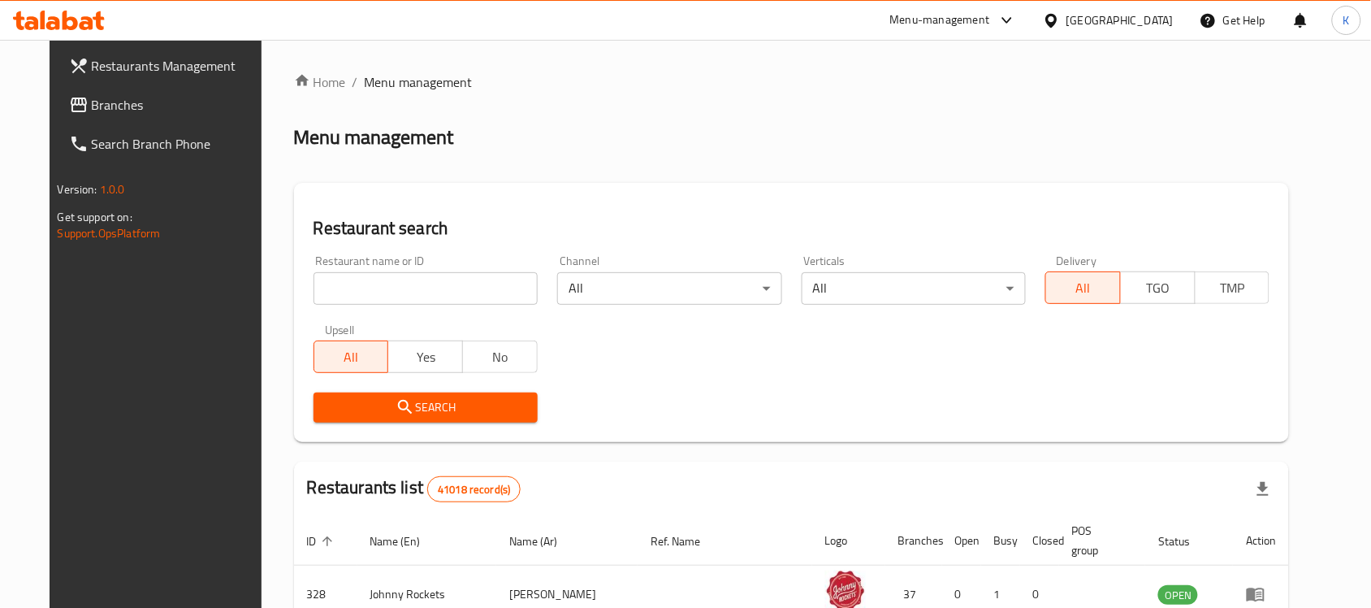
click at [563, 104] on div "Home / Menu management Menu management Restaurant search Restaurant name or ID …" at bounding box center [792, 572] width 996 height 1001
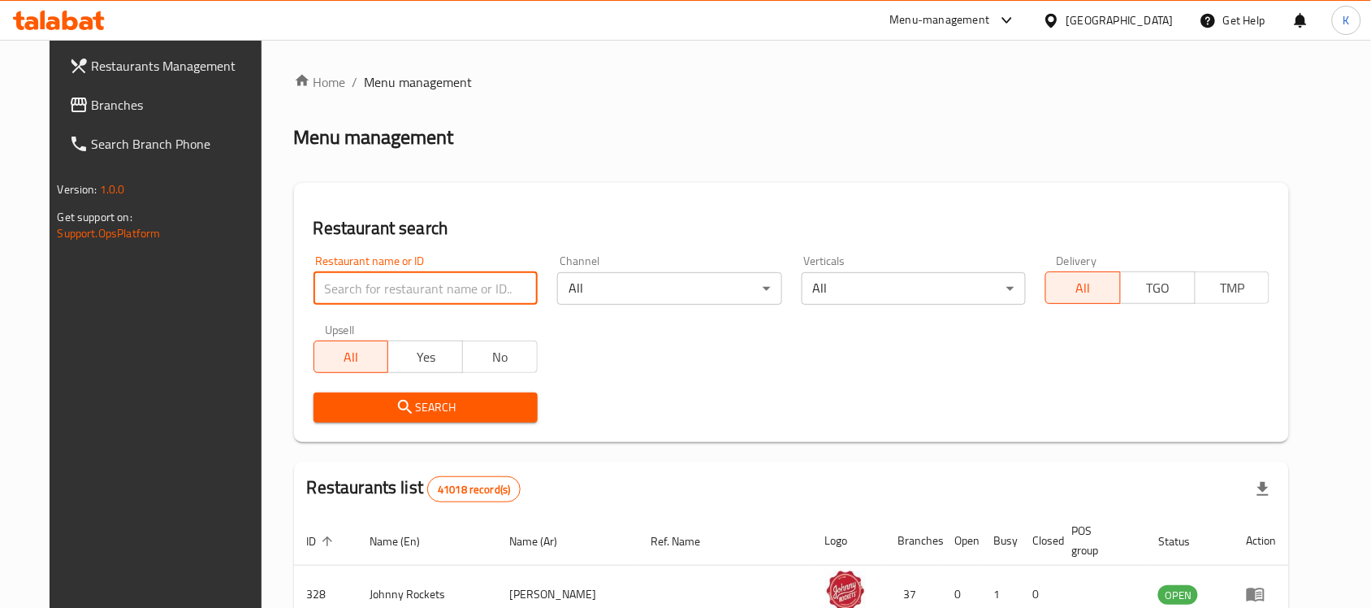
click at [435, 285] on input "search" at bounding box center [426, 288] width 224 height 32
type input "kfc"
click button "Search" at bounding box center [426, 407] width 224 height 30
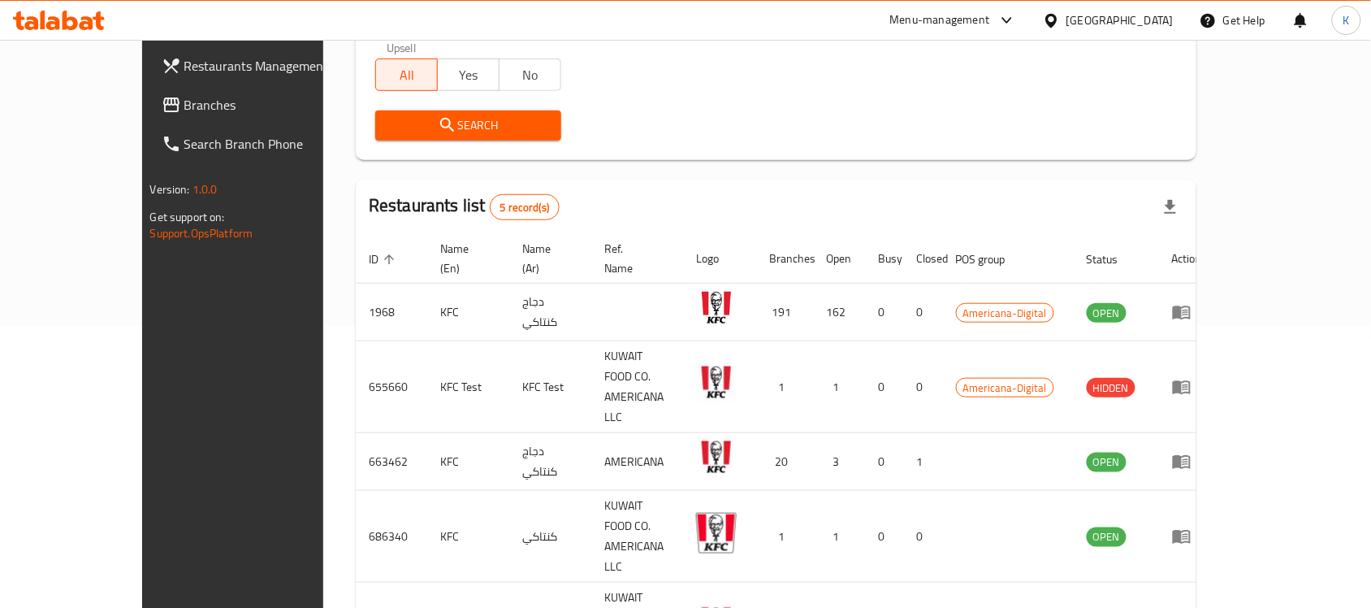
scroll to position [314, 0]
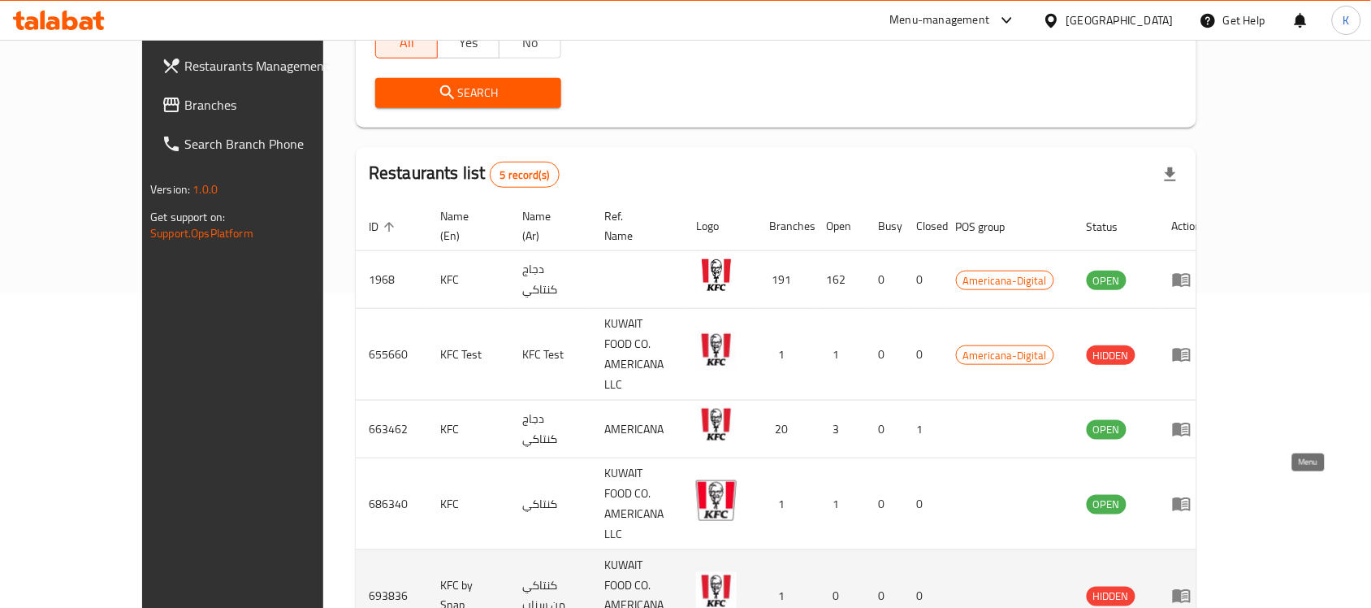
click at [1191, 590] on icon "enhanced table" at bounding box center [1182, 597] width 18 height 14
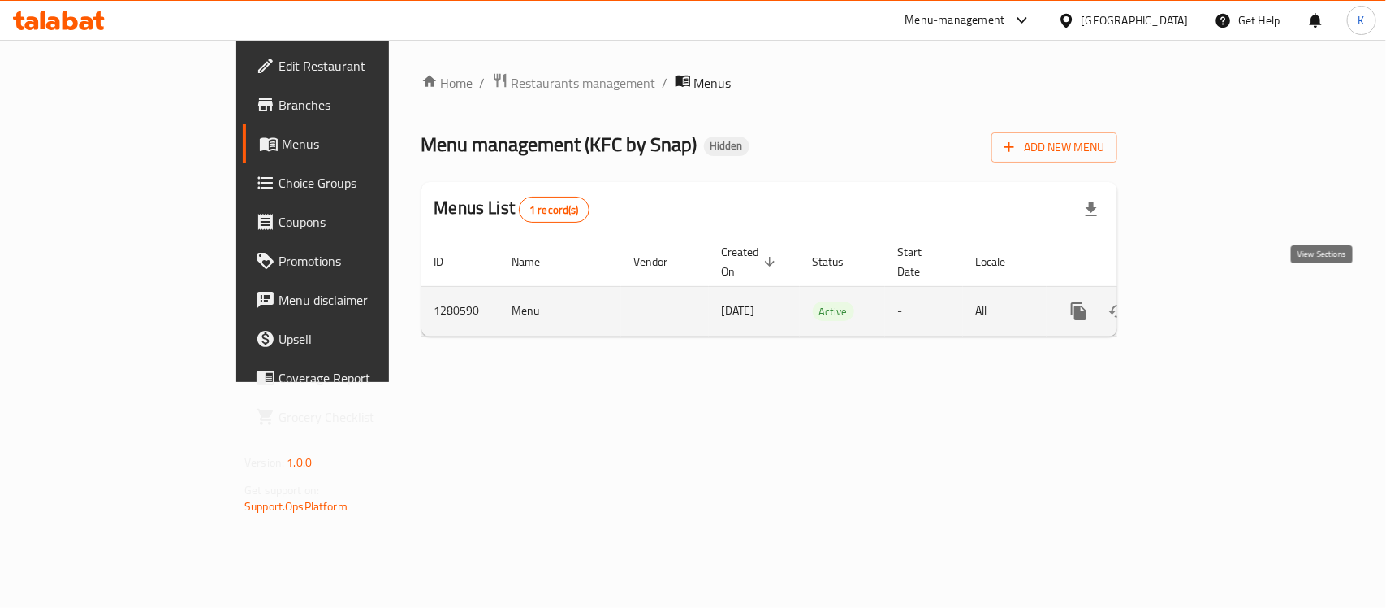
click at [1206, 301] on icon "enhanced table" at bounding box center [1196, 310] width 19 height 19
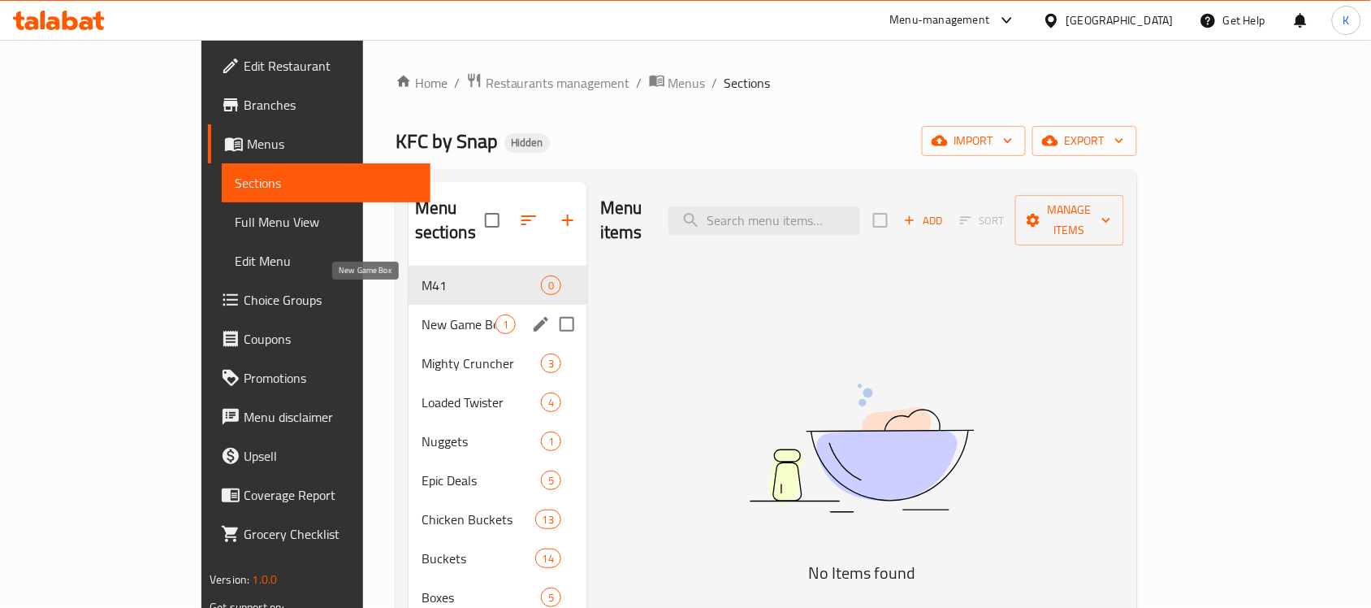
click at [422, 314] on span "New Game Box" at bounding box center [459, 323] width 74 height 19
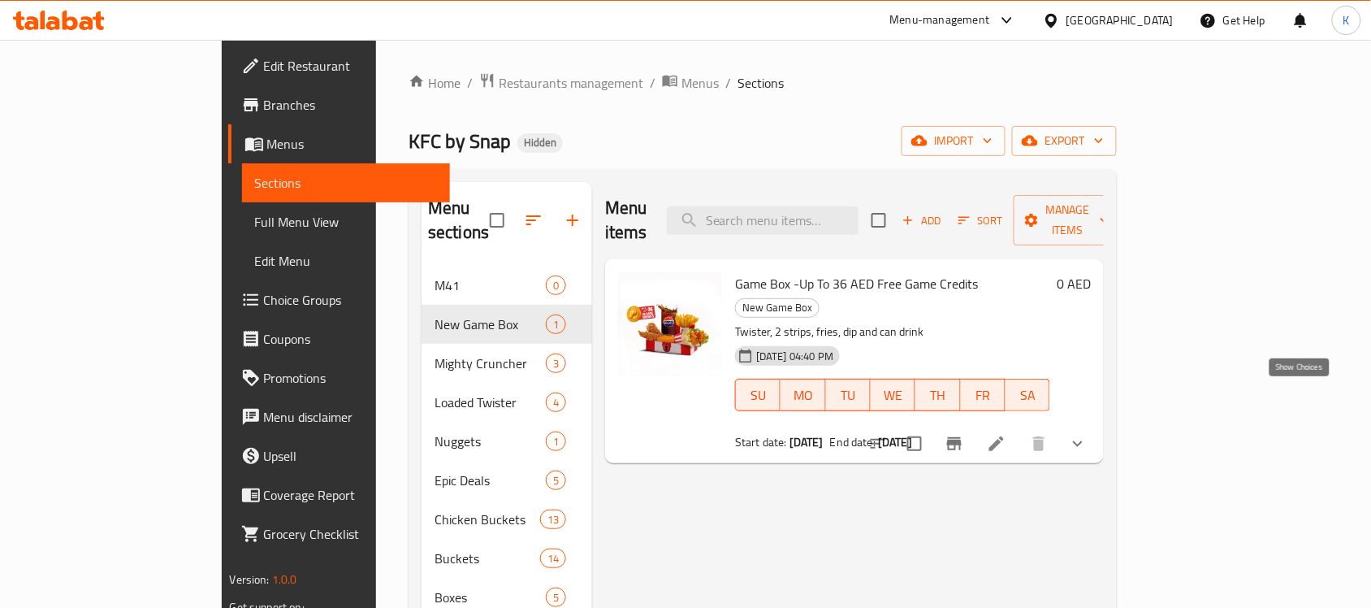
click at [1088, 434] on icon "show more" at bounding box center [1077, 443] width 19 height 19
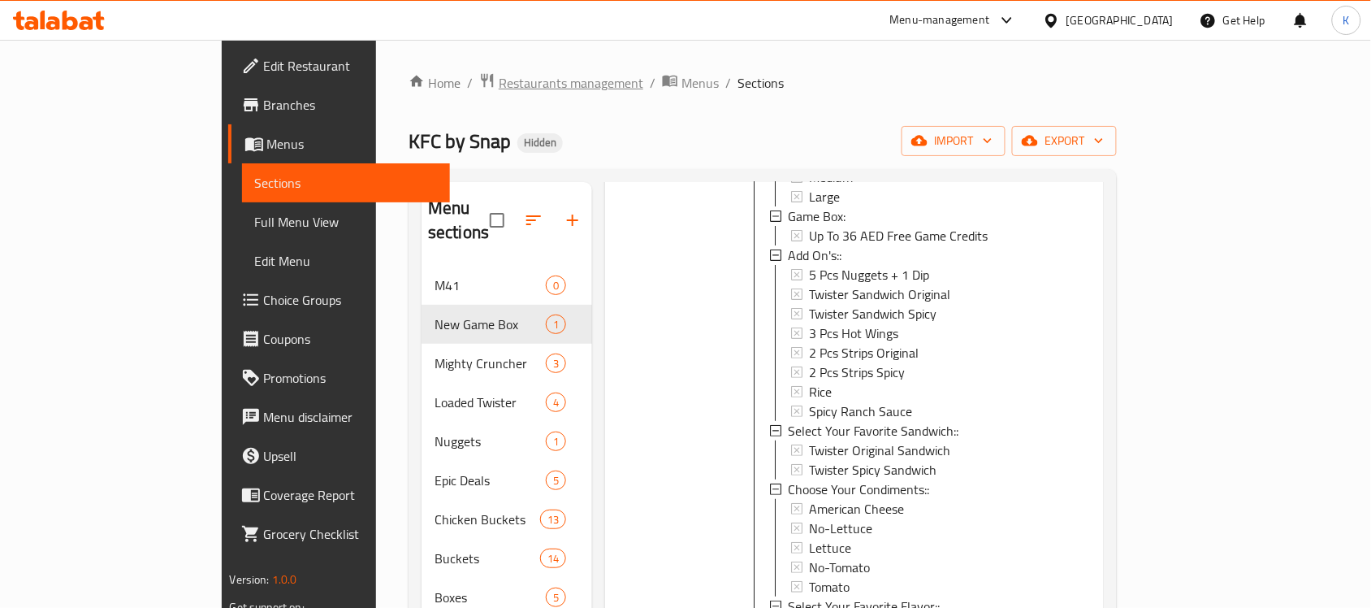
click at [499, 83] on span "Restaurants management" at bounding box center [571, 82] width 145 height 19
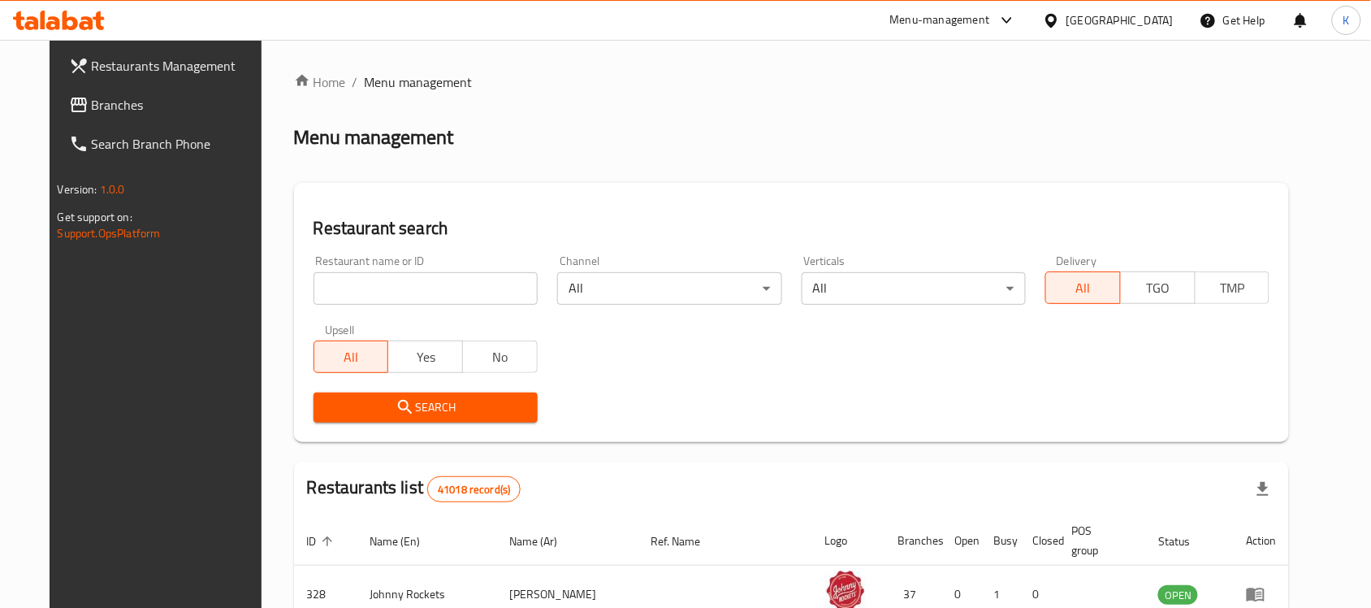
click at [417, 288] on input "search" at bounding box center [426, 288] width 224 height 32
type input "kfc"
click button "Search" at bounding box center [426, 407] width 224 height 30
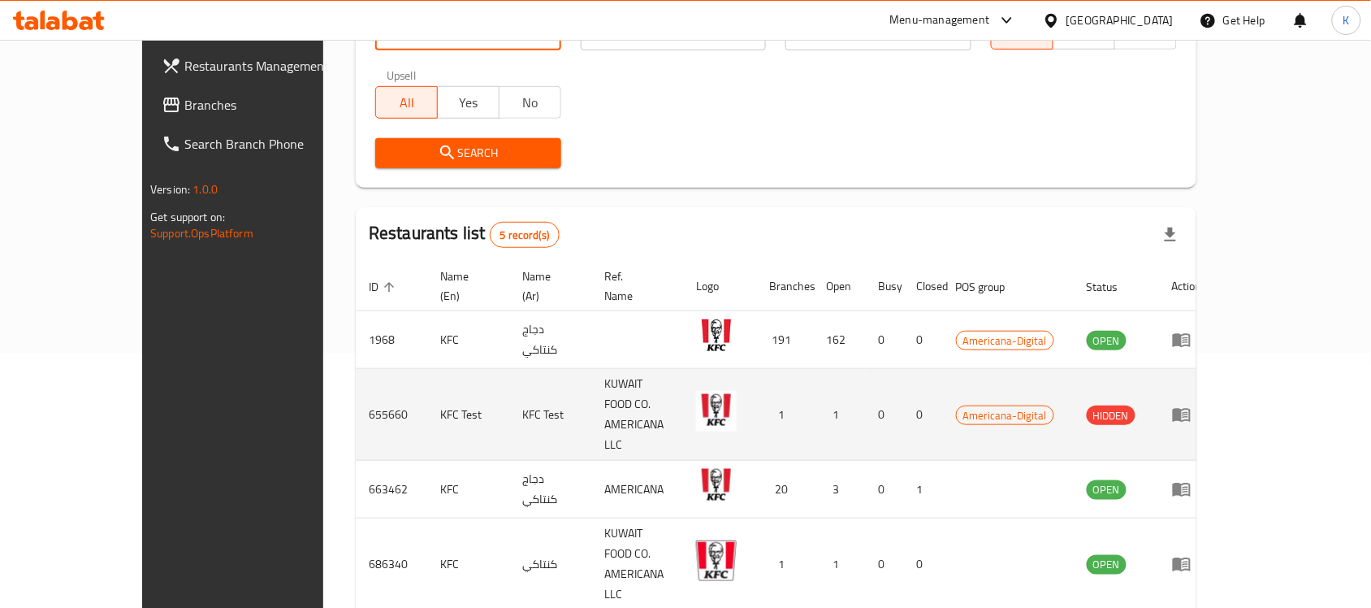
scroll to position [305, 0]
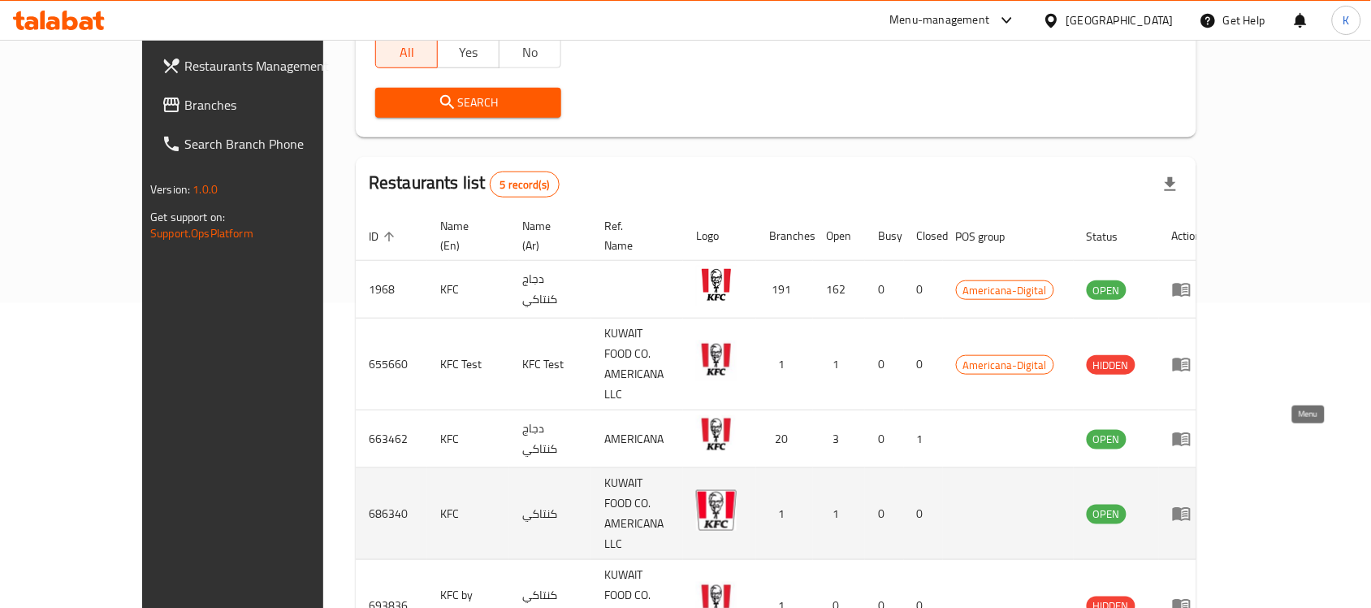
click at [1191, 504] on icon "enhanced table" at bounding box center [1181, 513] width 19 height 19
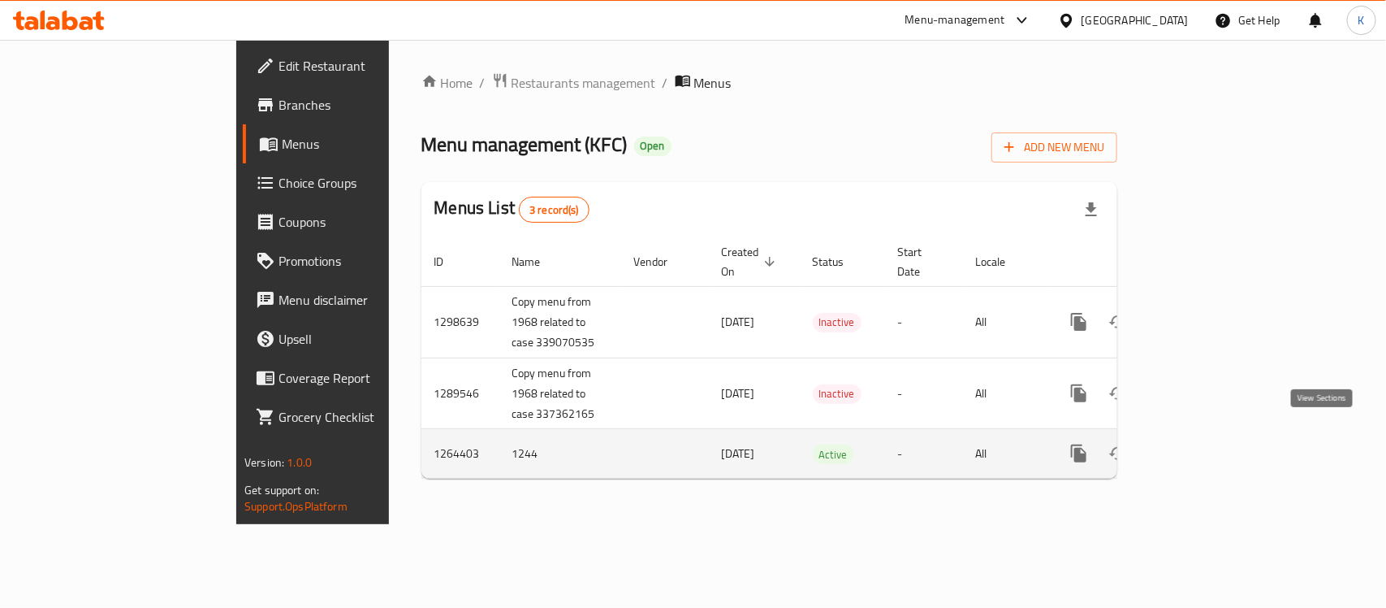
click at [1206, 443] on icon "enhanced table" at bounding box center [1196, 452] width 19 height 19
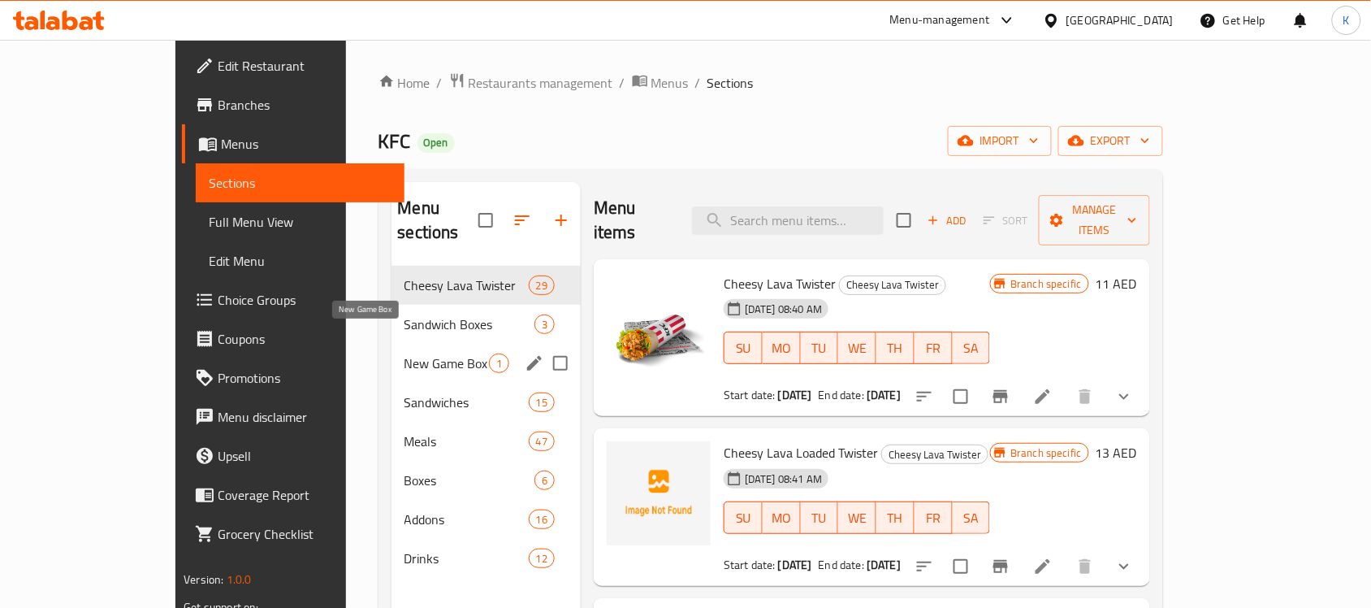
click at [404, 353] on span "New Game Box" at bounding box center [446, 362] width 84 height 19
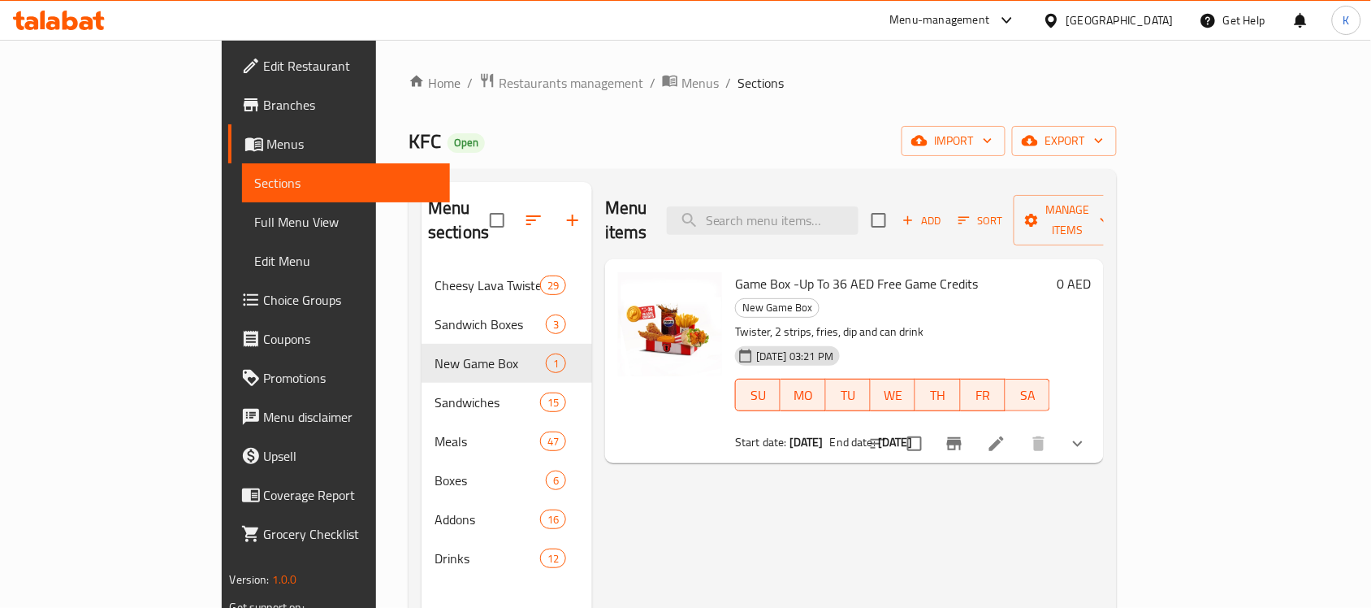
click at [1097, 424] on button "show more" at bounding box center [1077, 443] width 39 height 39
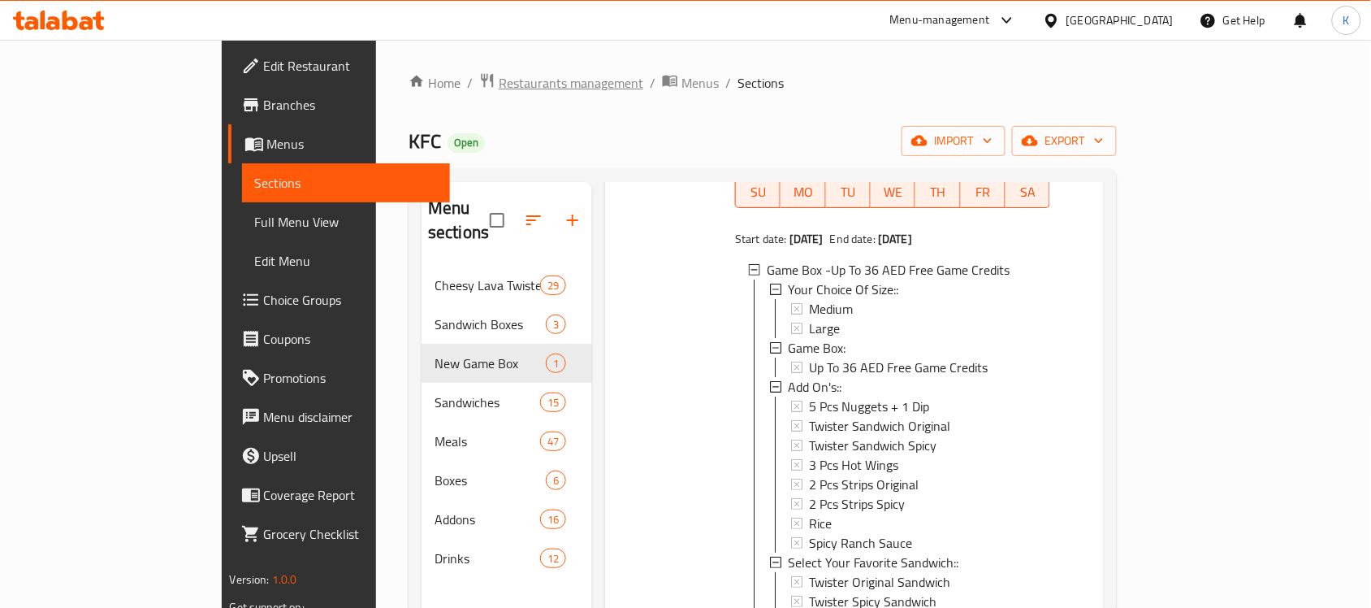
click at [499, 86] on span "Restaurants management" at bounding box center [571, 82] width 145 height 19
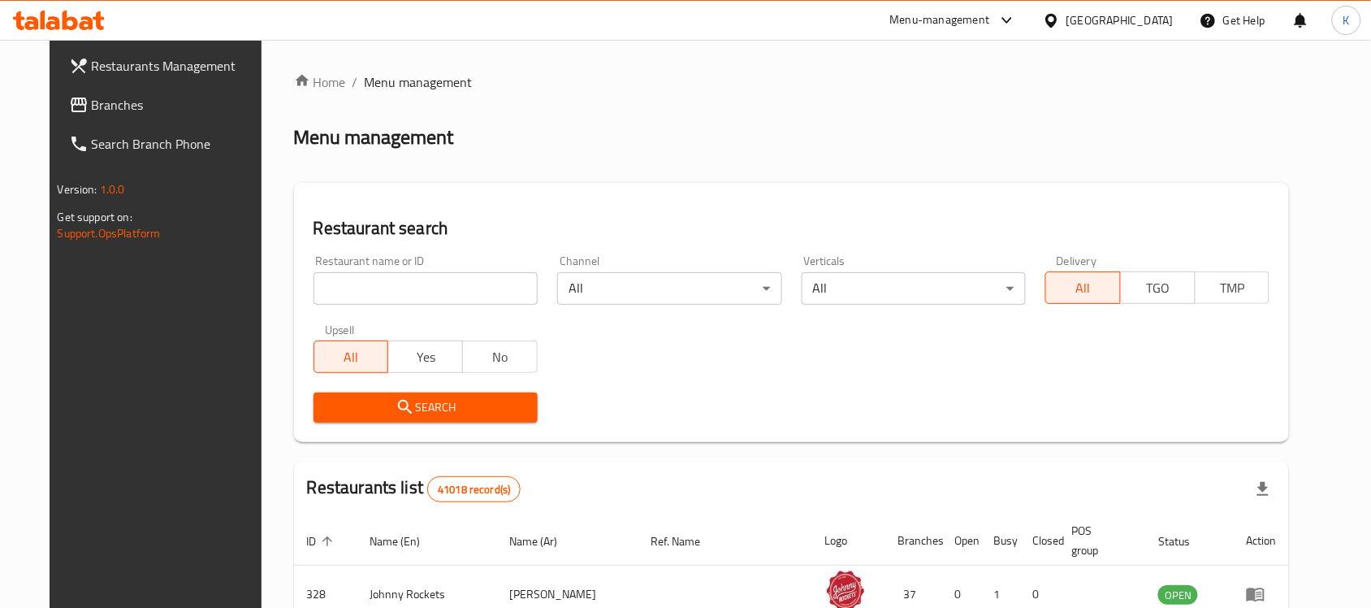
click at [443, 288] on input "search" at bounding box center [426, 288] width 224 height 32
type input "kfc"
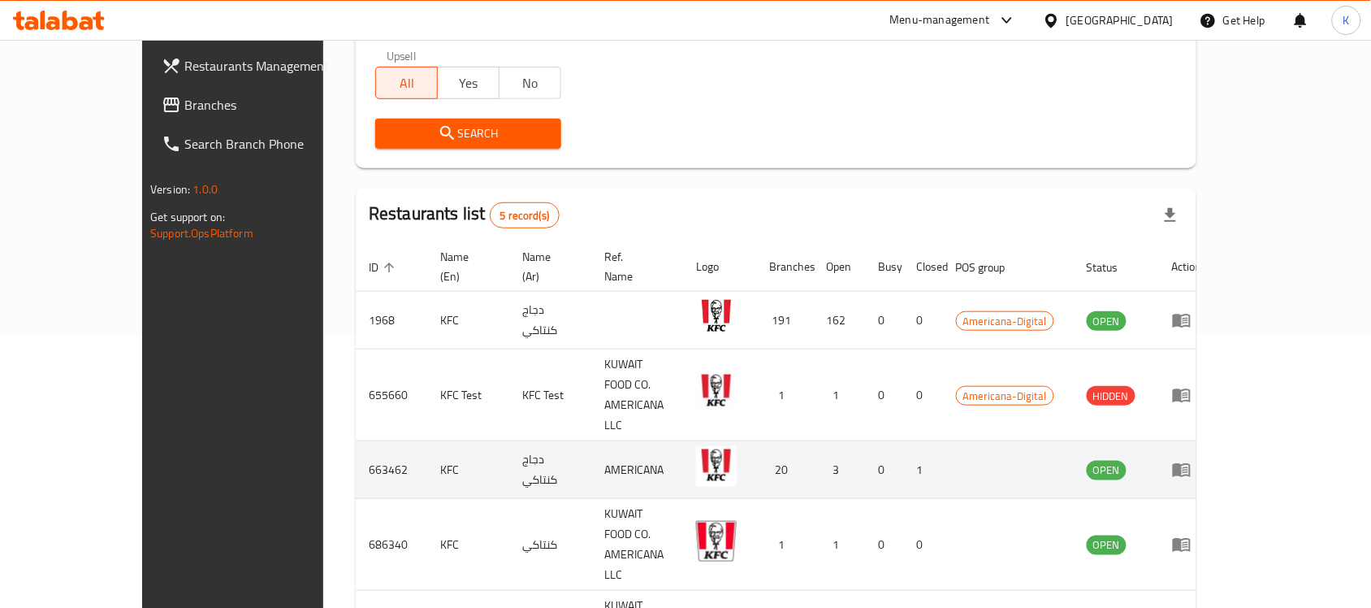
scroll to position [305, 0]
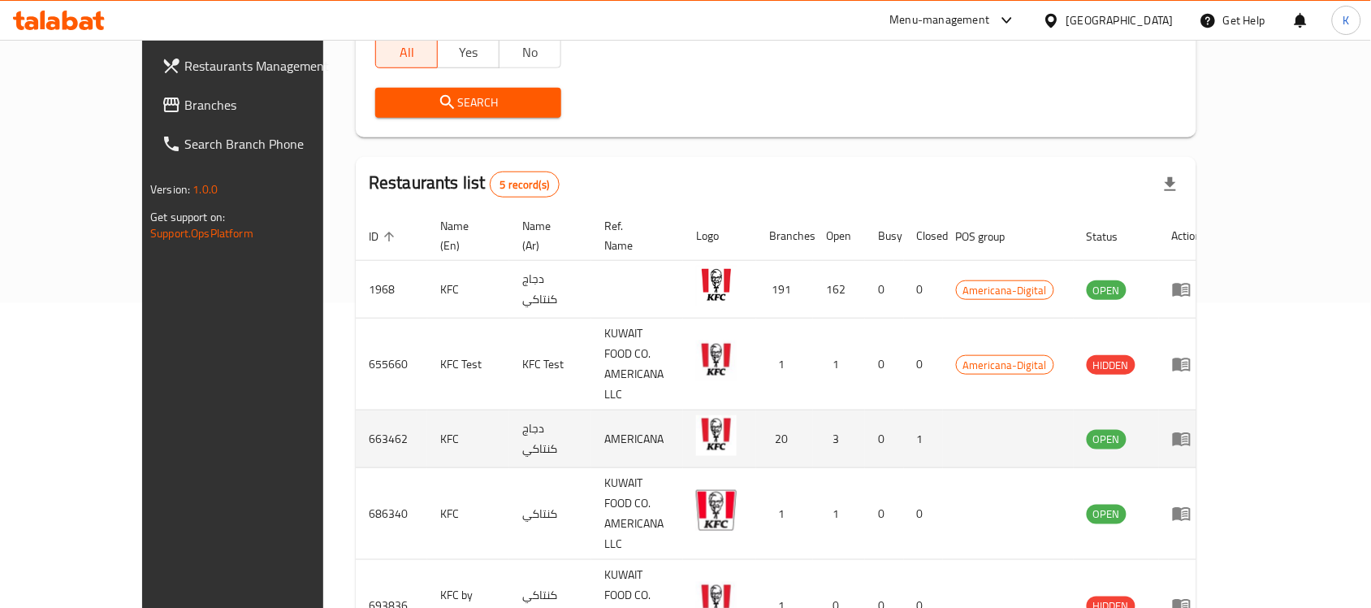
click at [1191, 433] on icon "enhanced table" at bounding box center [1182, 440] width 18 height 14
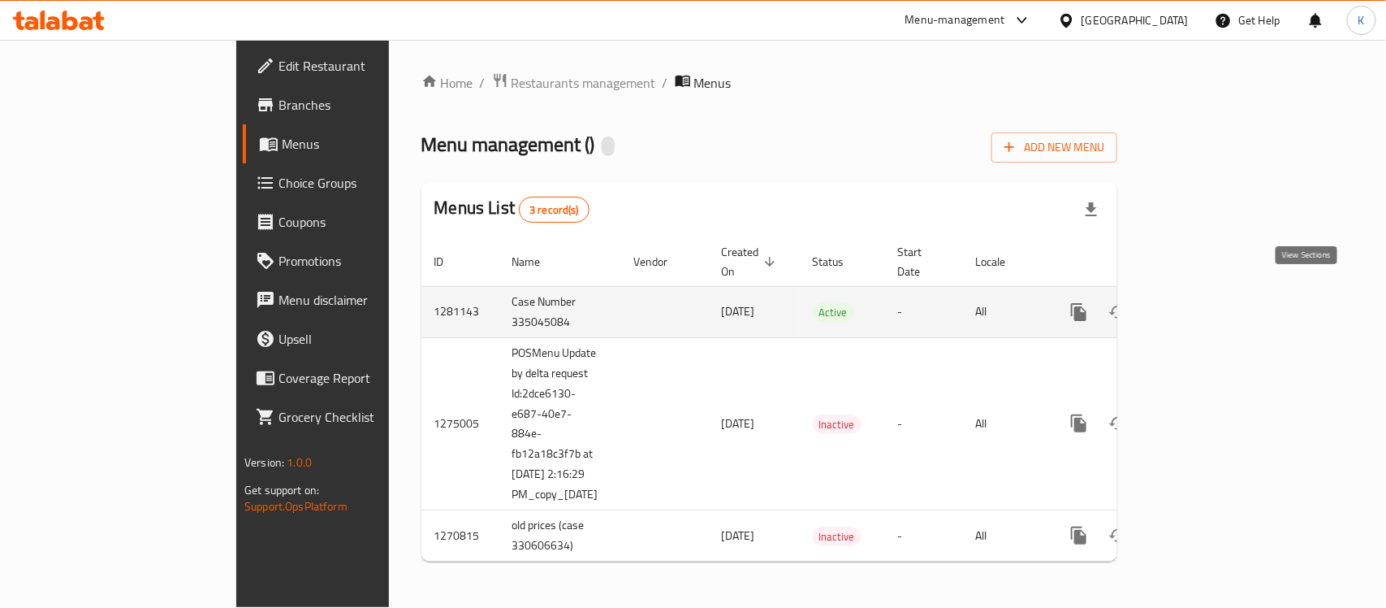
click at [1206, 302] on icon "enhanced table" at bounding box center [1196, 311] width 19 height 19
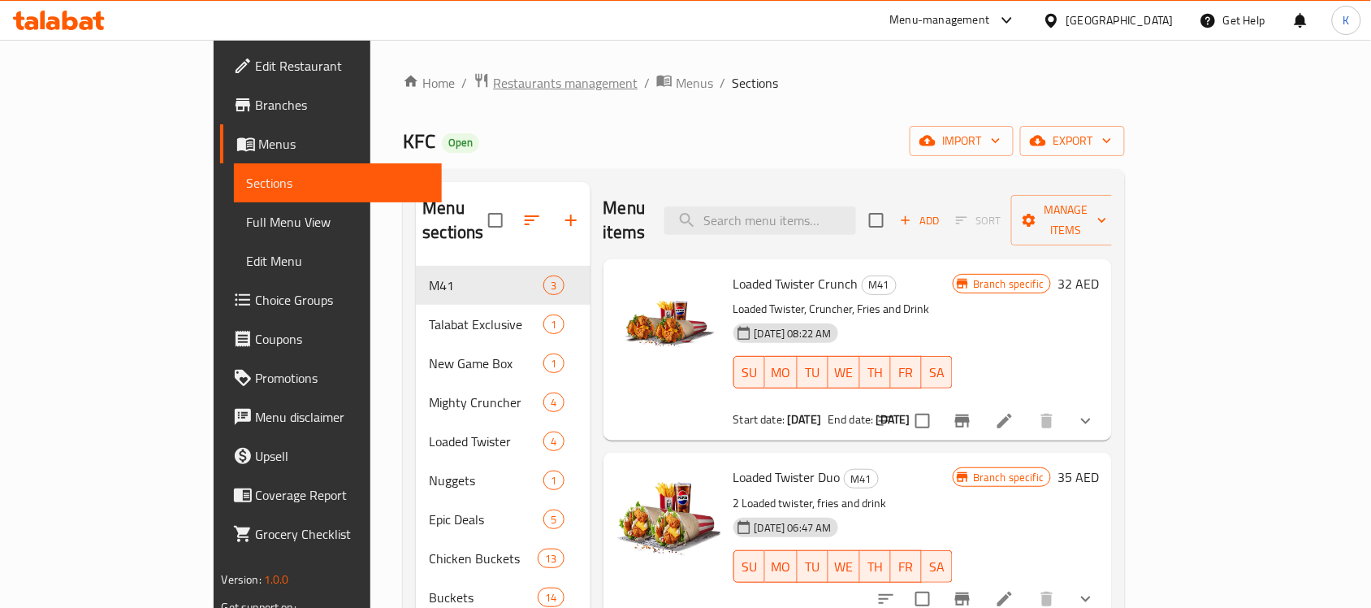
click at [493, 93] on span "Restaurants management" at bounding box center [565, 82] width 145 height 19
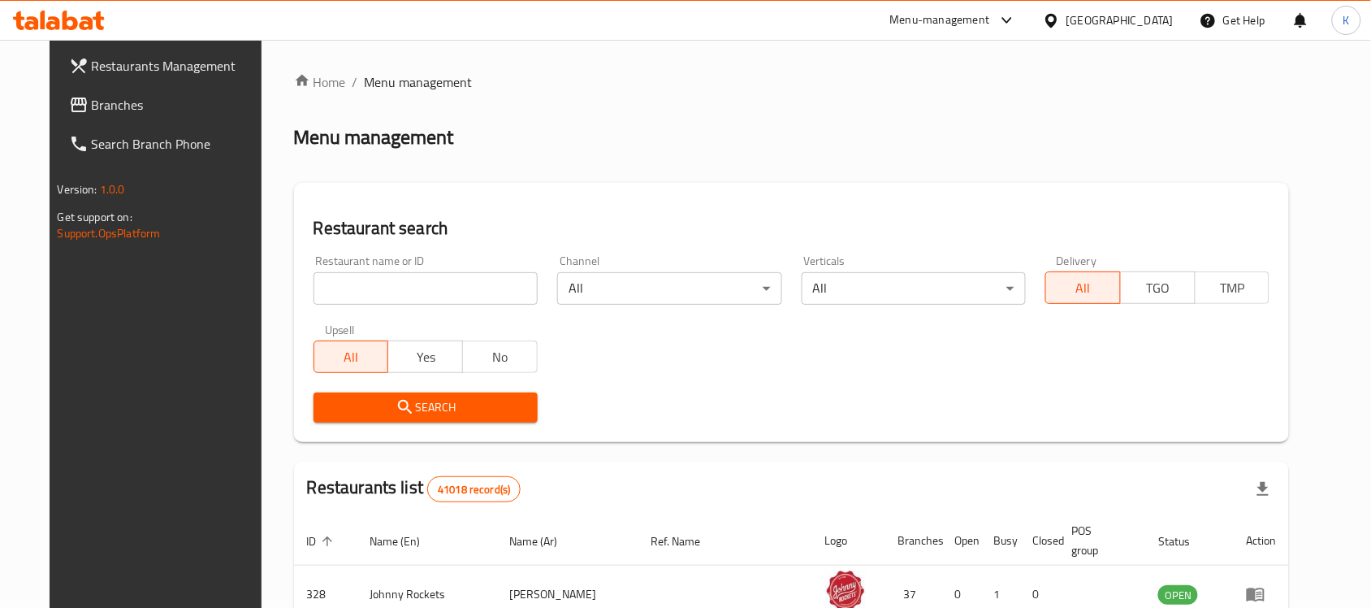
click at [413, 290] on input "search" at bounding box center [426, 288] width 224 height 32
type input "kfc"
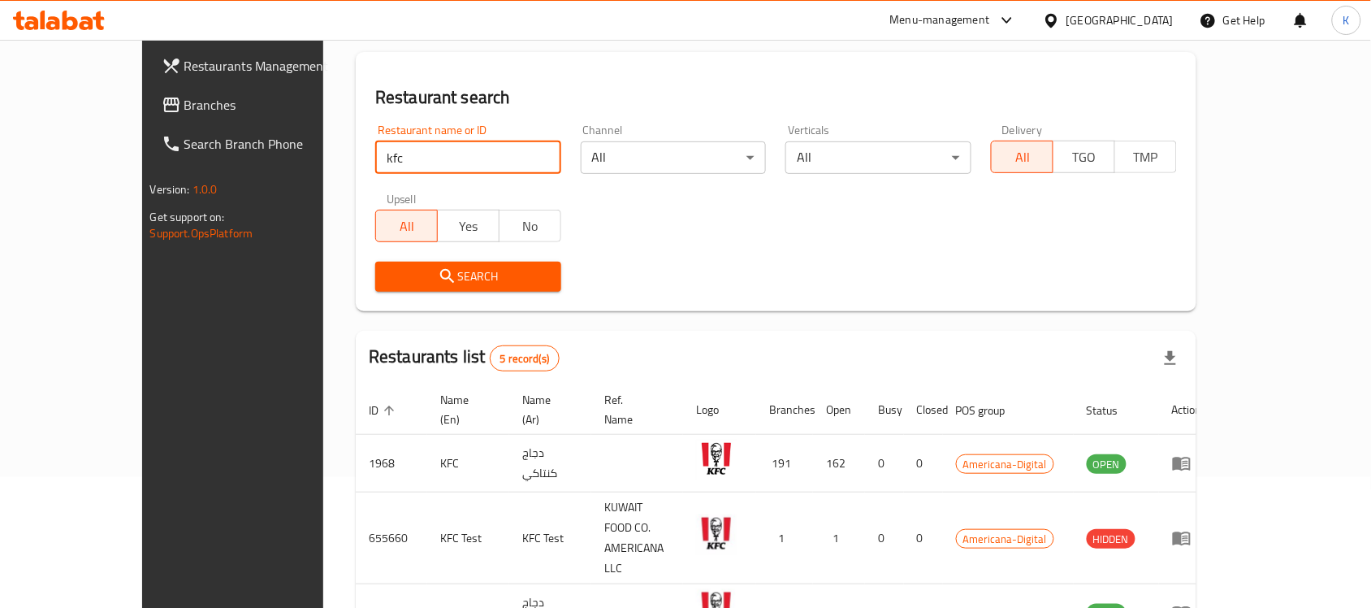
scroll to position [314, 0]
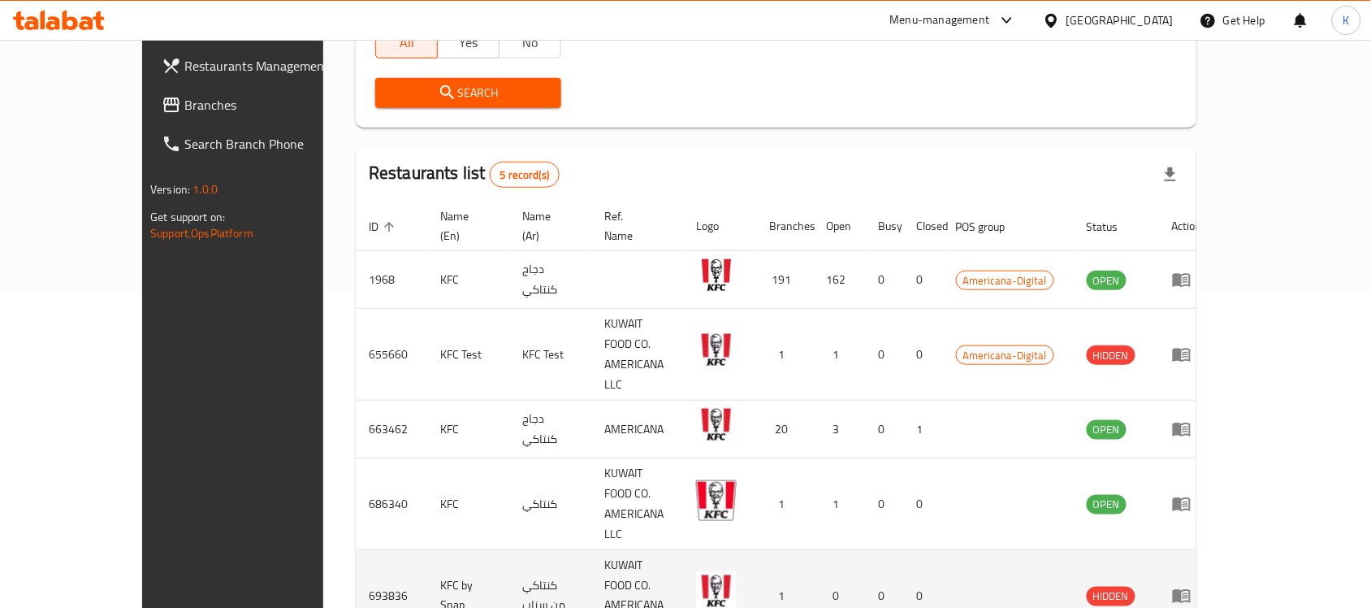
click at [1191, 590] on icon "enhanced table" at bounding box center [1182, 597] width 18 height 14
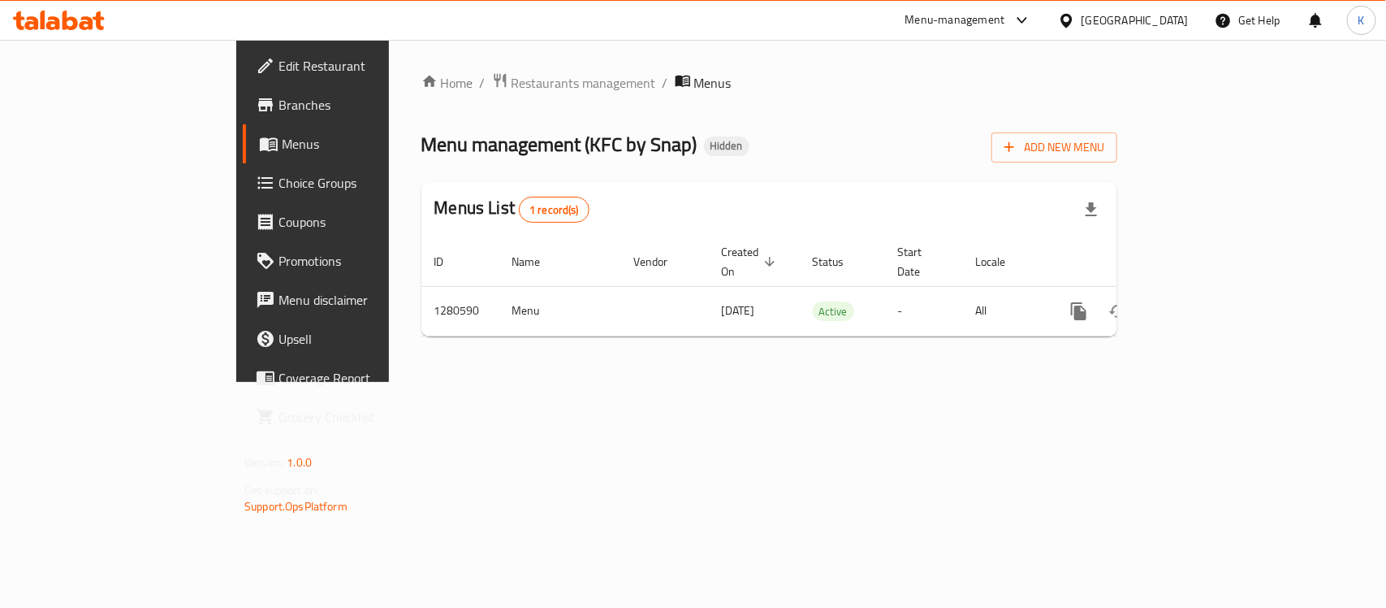
click at [279, 183] on span "Choice Groups" at bounding box center [367, 182] width 176 height 19
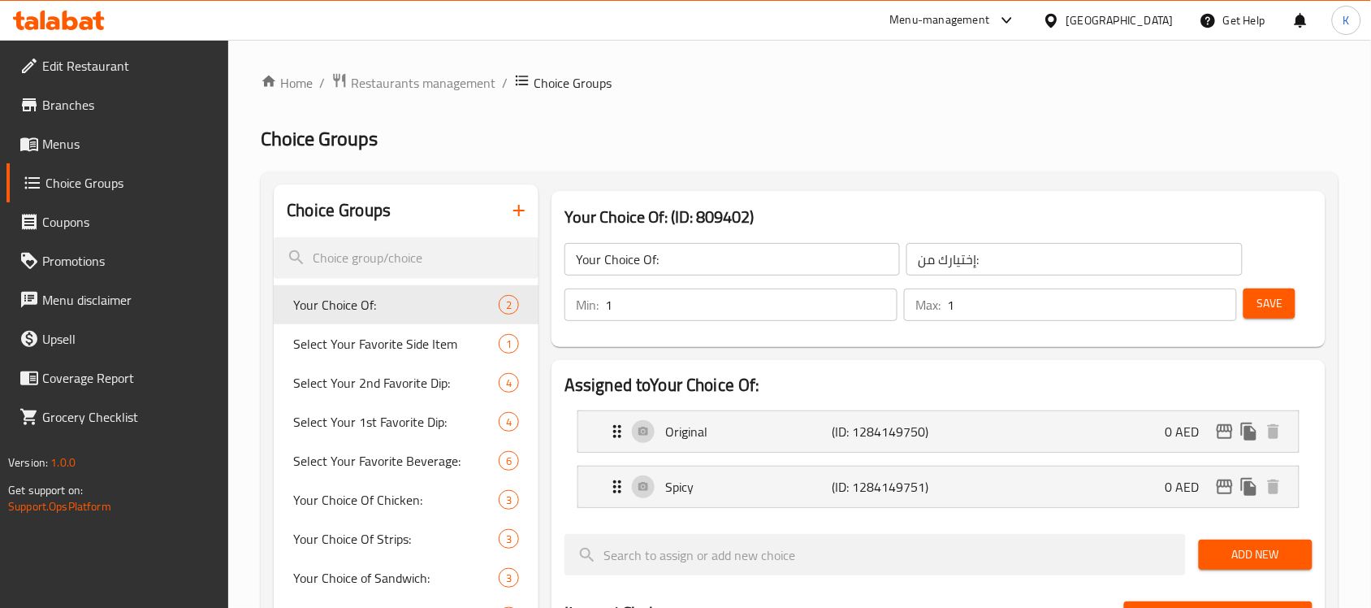
click at [449, 261] on input "search" at bounding box center [406, 257] width 265 height 41
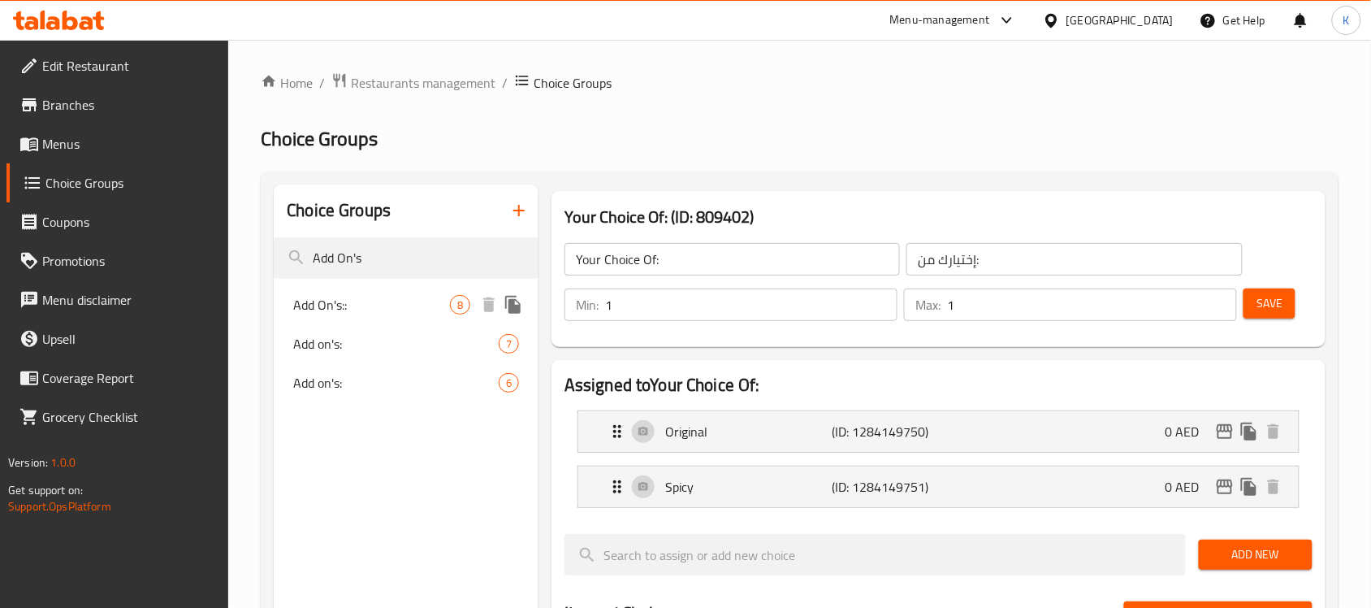
type input "Add On's"
click at [390, 306] on span "Add On's::" at bounding box center [371, 304] width 157 height 19
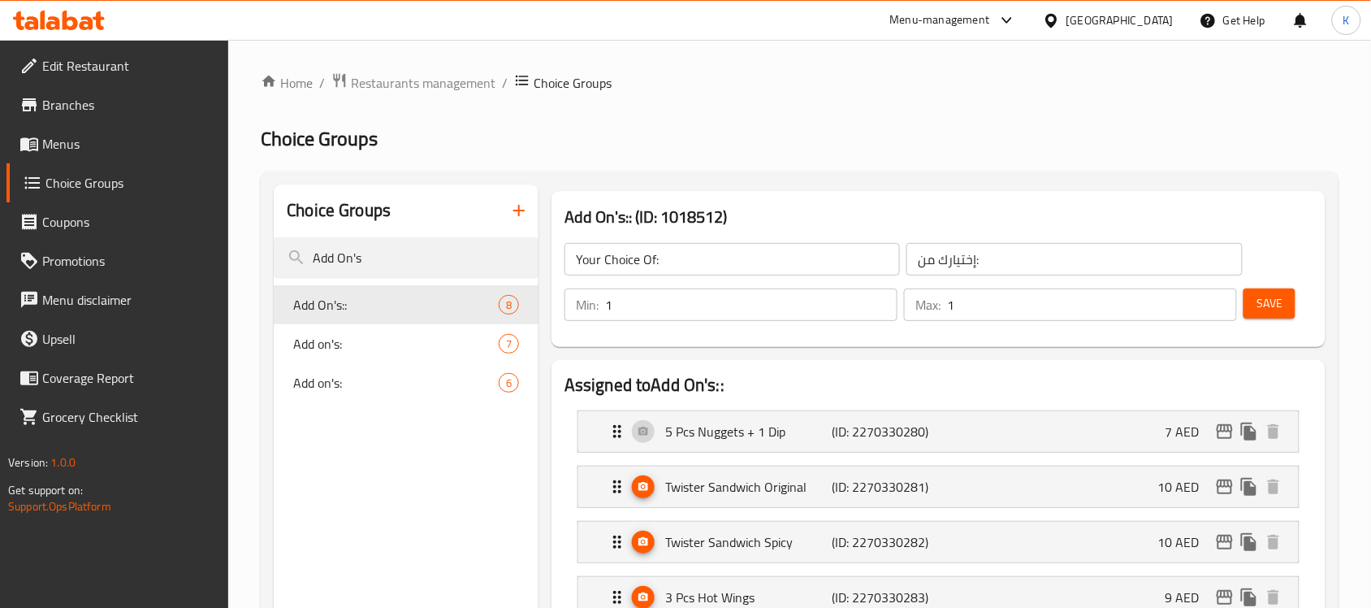
type input "Add On's::"
type input "الإضافات::"
type input "0"
click at [746, 422] on p "5 Pcs Nuggets + 1 Dip" at bounding box center [748, 431] width 166 height 19
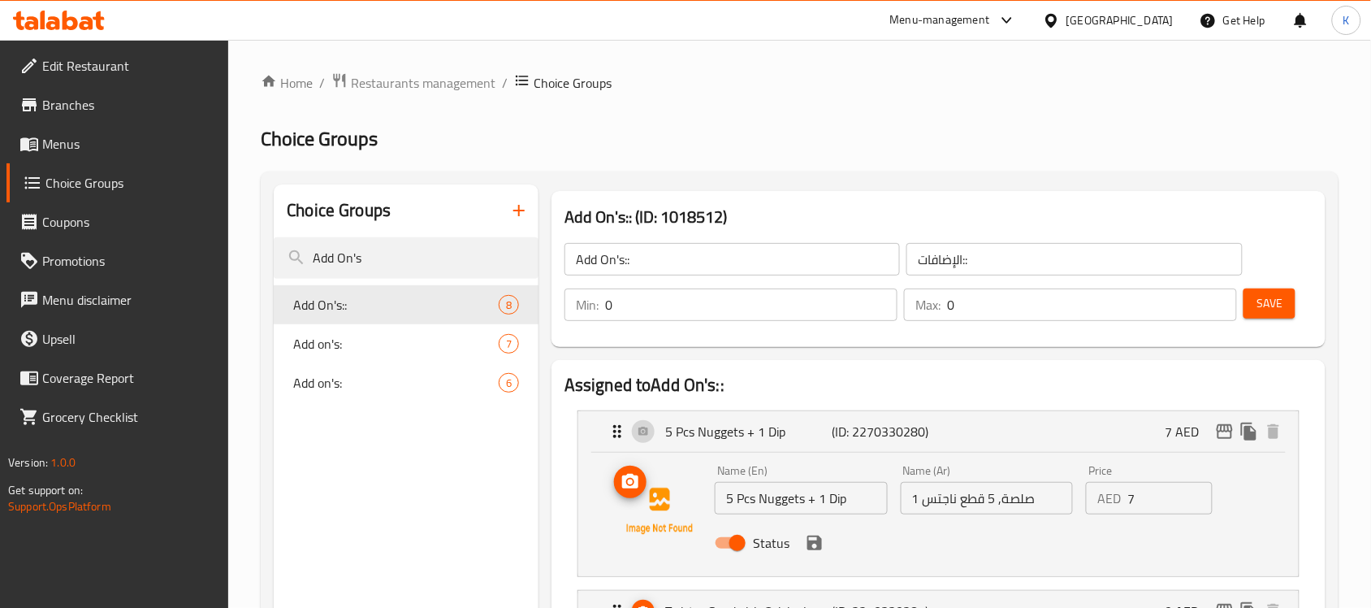
click at [629, 483] on circle "upload picture" at bounding box center [630, 481] width 5 height 5
click at [814, 541] on icon "save" at bounding box center [814, 542] width 15 height 15
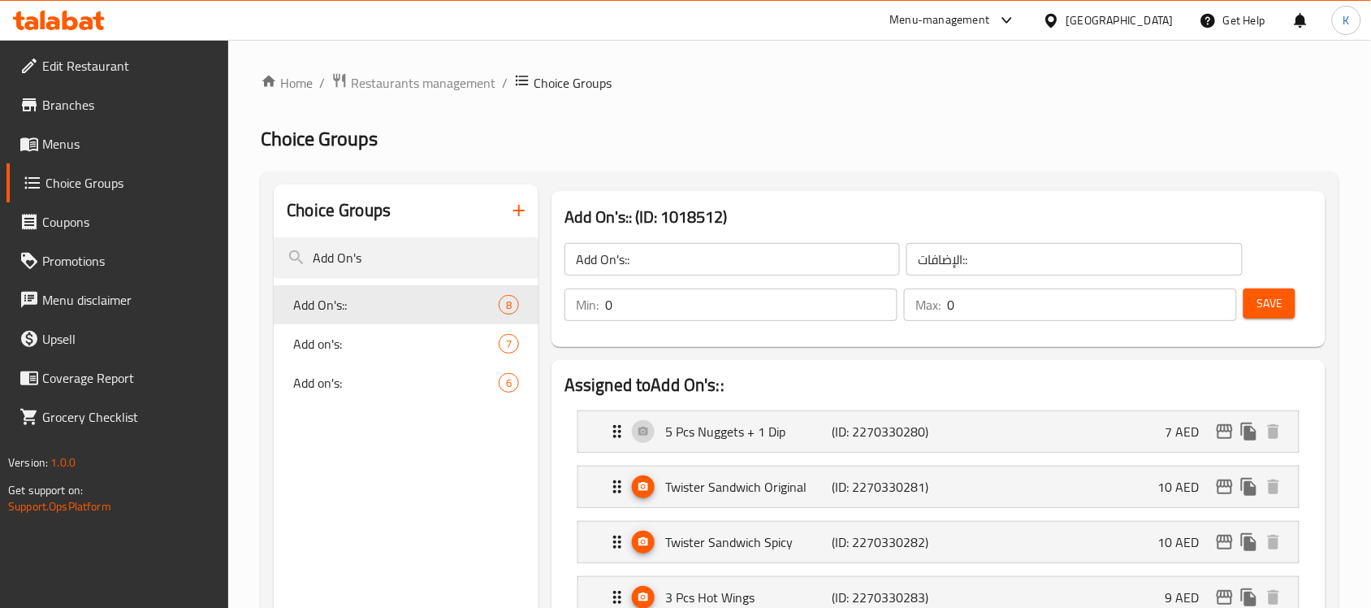
click at [1272, 307] on span "Save" at bounding box center [1269, 303] width 26 height 20
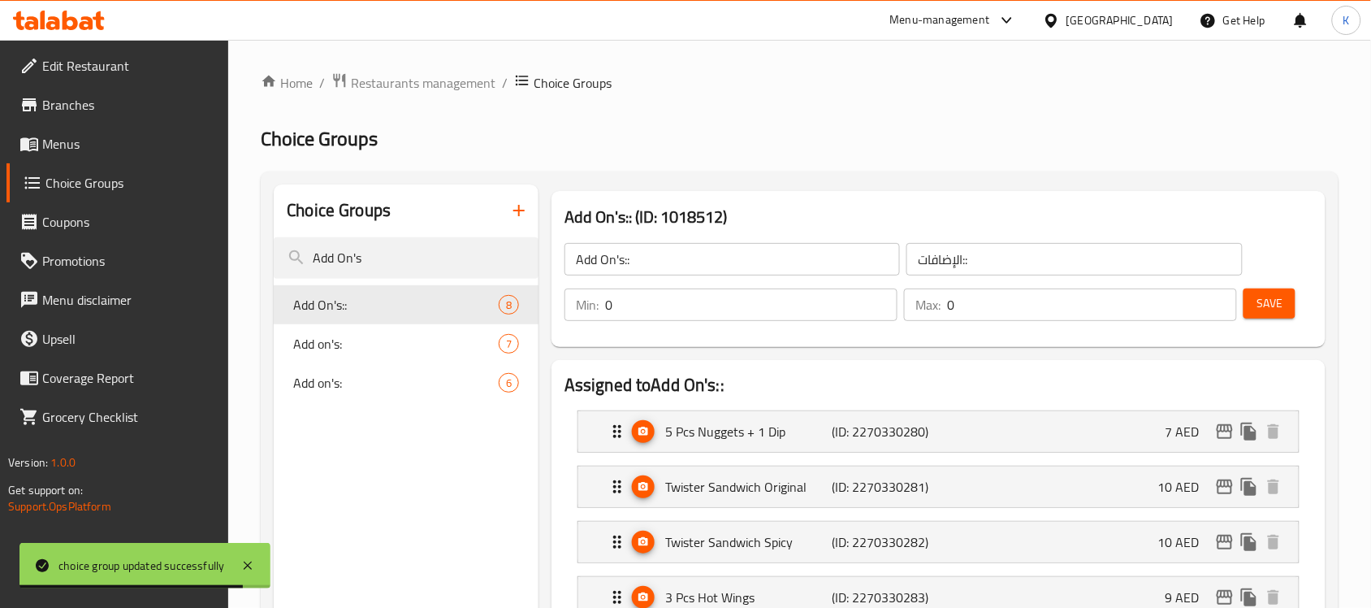
drag, startPoint x: 398, startPoint y: 265, endPoint x: 230, endPoint y: 254, distance: 168.5
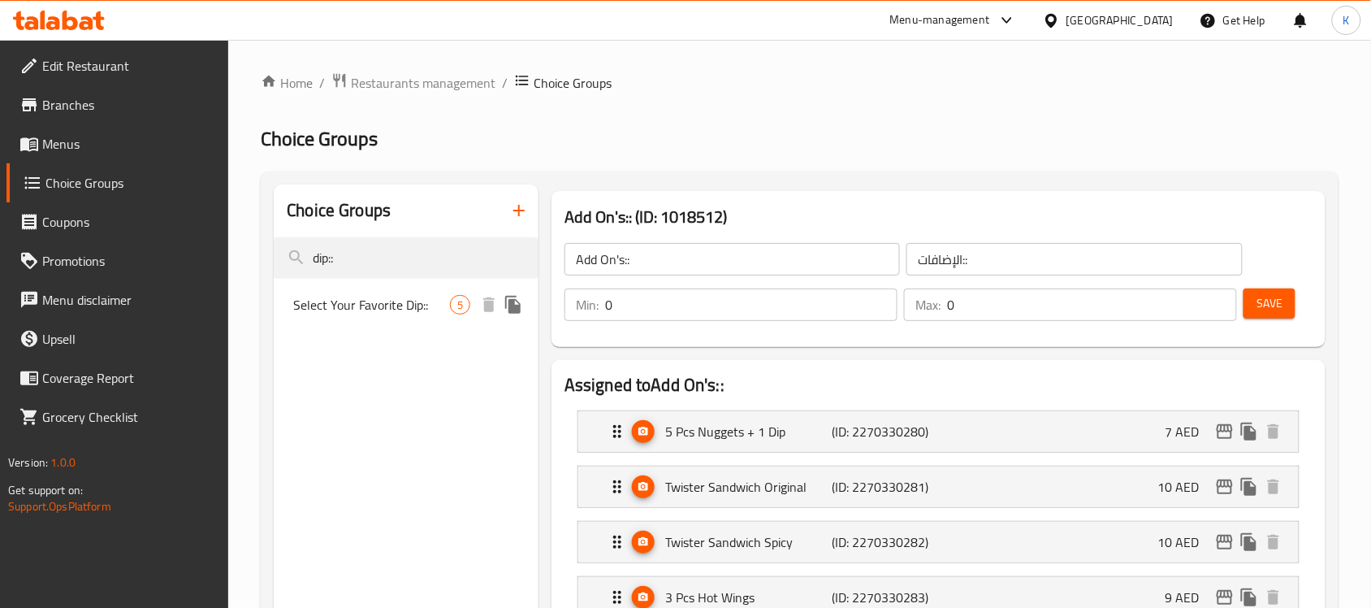
type input "dip::"
click at [392, 314] on span "Select Your Favorite Dip::" at bounding box center [371, 304] width 157 height 19
type input "Select Your Favorite Dip::"
type input "اختر صلصتك المفضلة::"
type input "1"
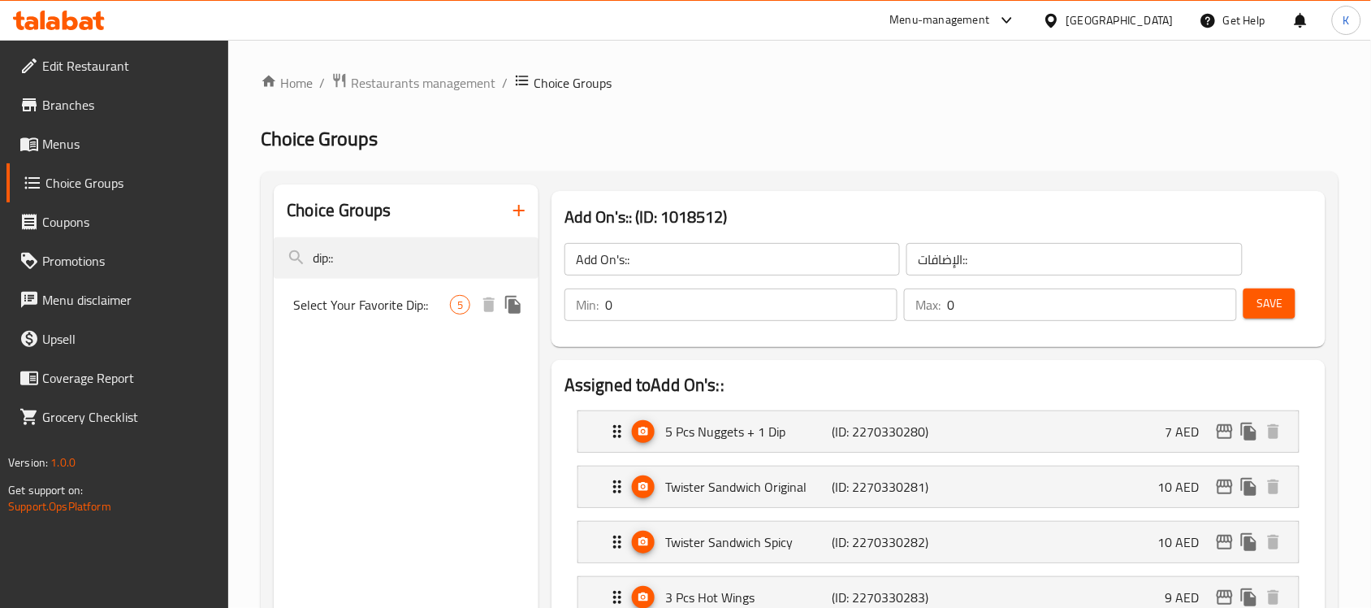
type input "1"
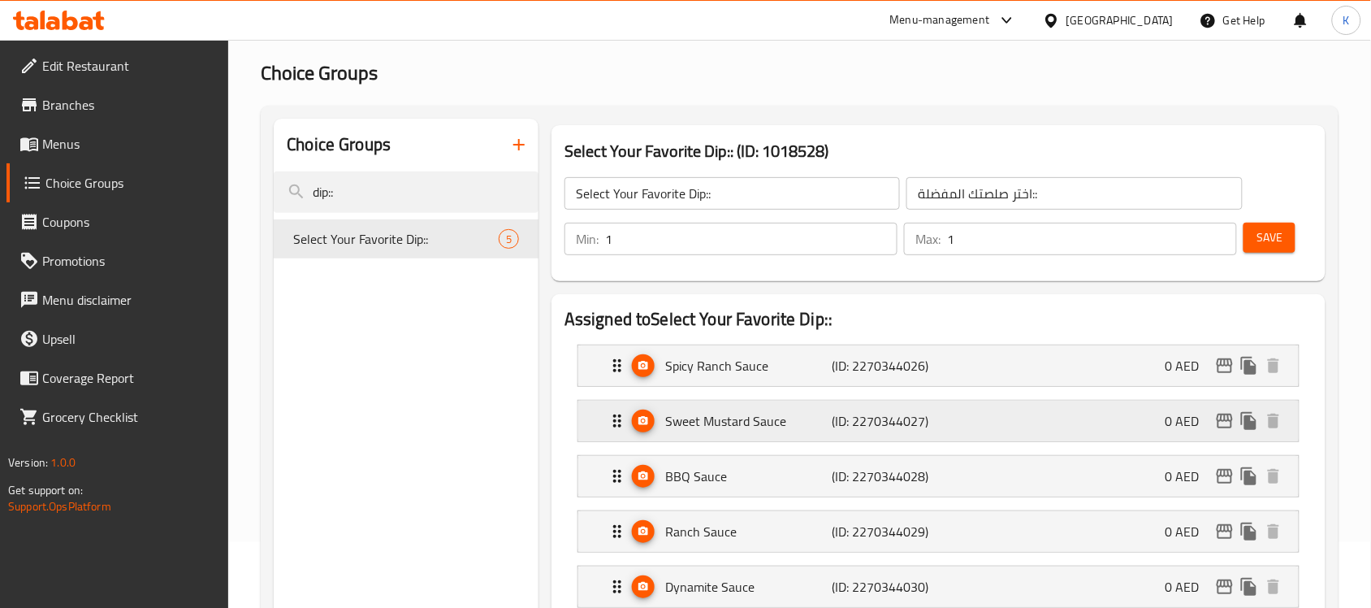
scroll to position [102, 0]
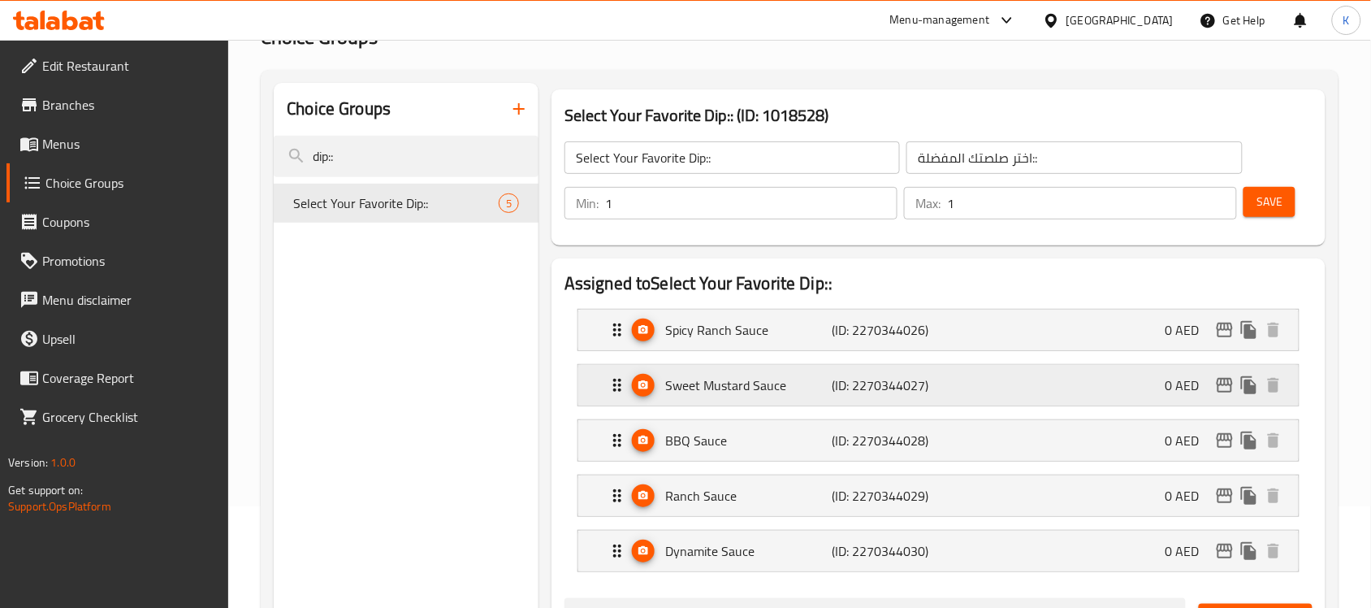
click at [733, 375] on p "Sweet Mustard Sauce" at bounding box center [748, 384] width 166 height 19
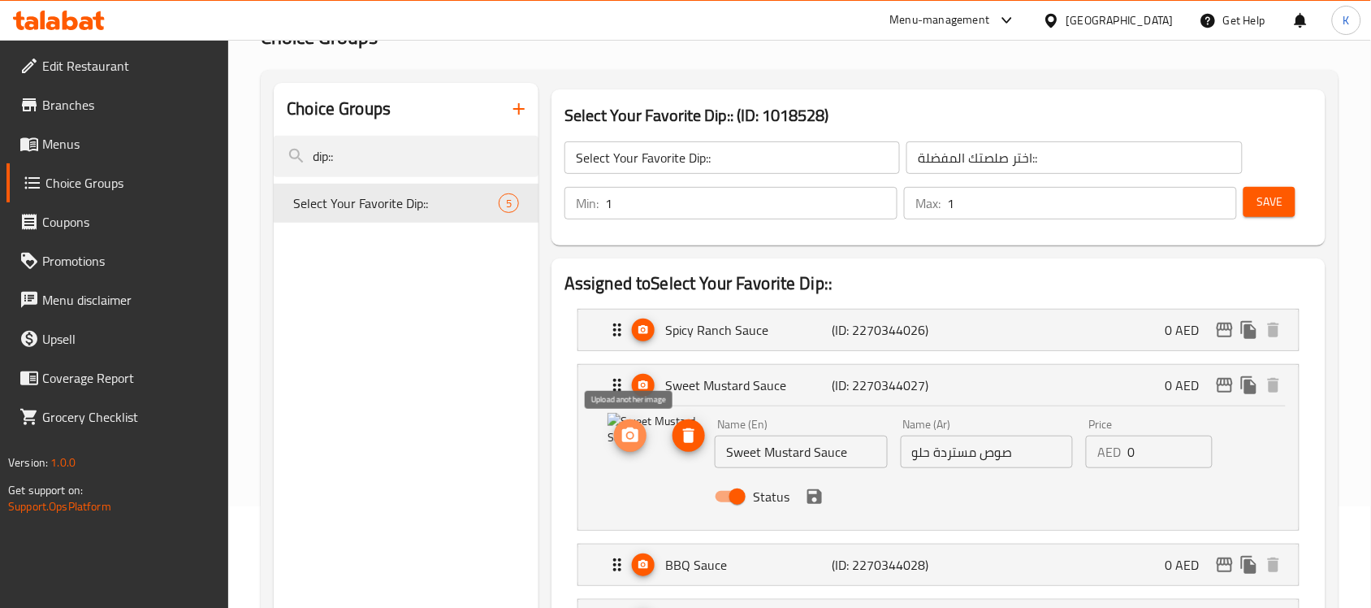
click at [623, 430] on icon "upload picture" at bounding box center [630, 434] width 16 height 15
click at [817, 495] on icon "save" at bounding box center [814, 496] width 15 height 15
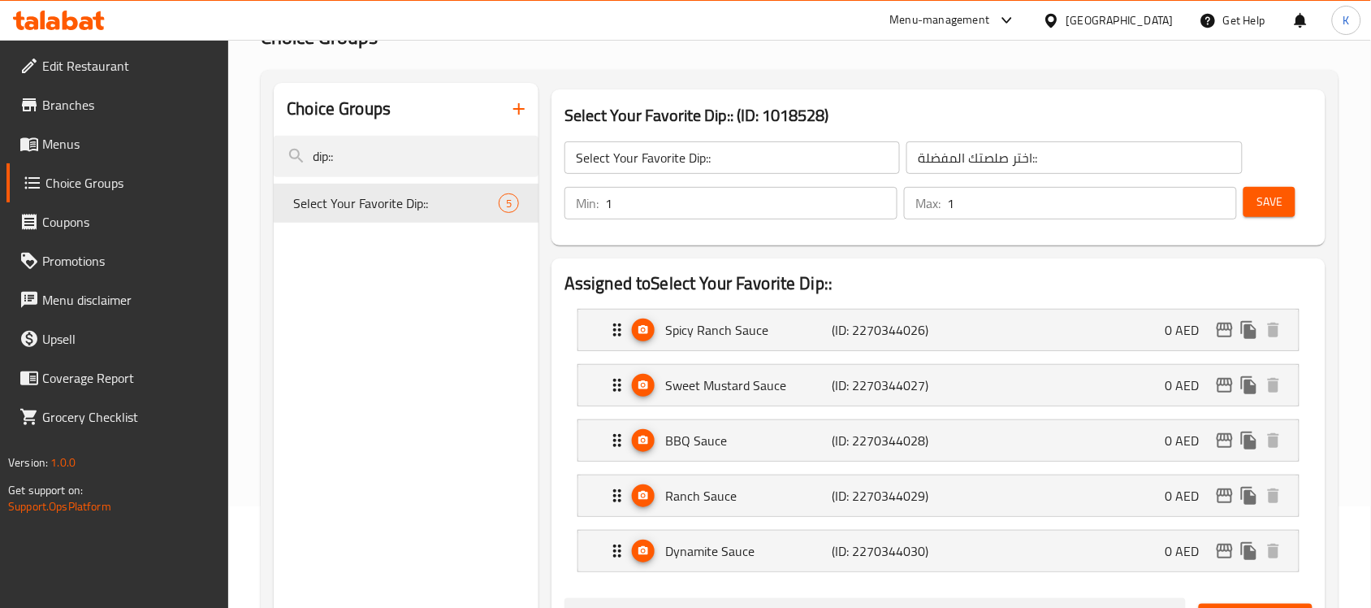
click at [1263, 201] on span "Save" at bounding box center [1269, 202] width 26 height 20
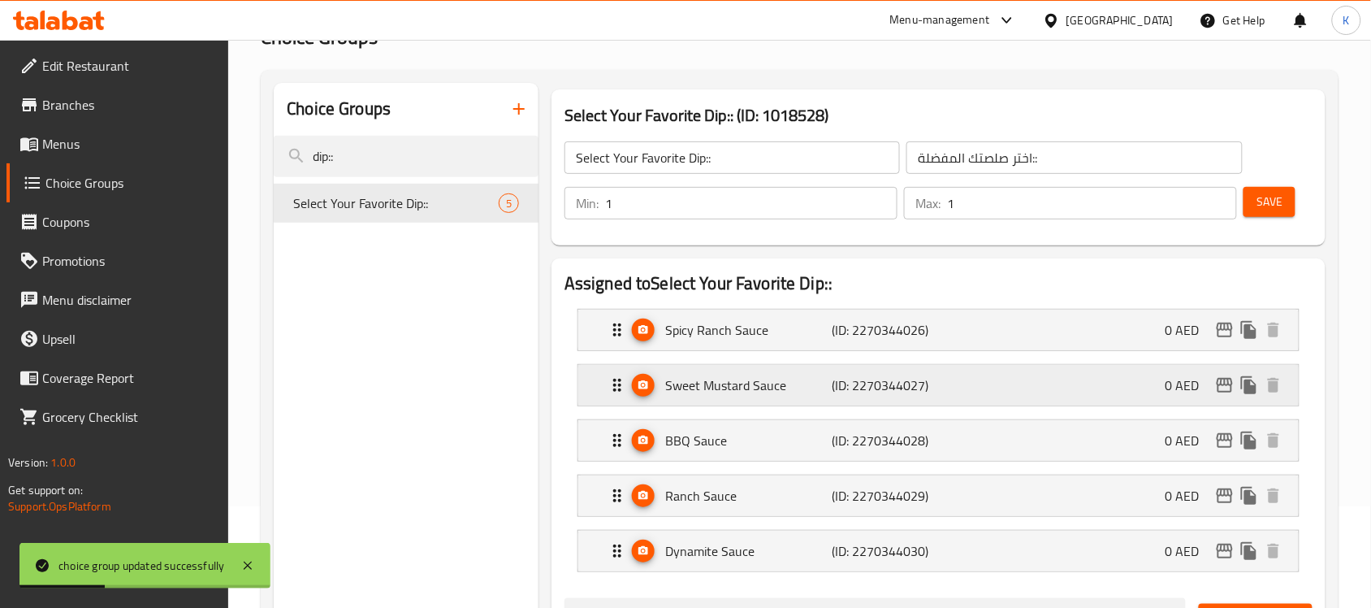
click at [737, 380] on p "Sweet Mustard Sauce" at bounding box center [748, 384] width 166 height 19
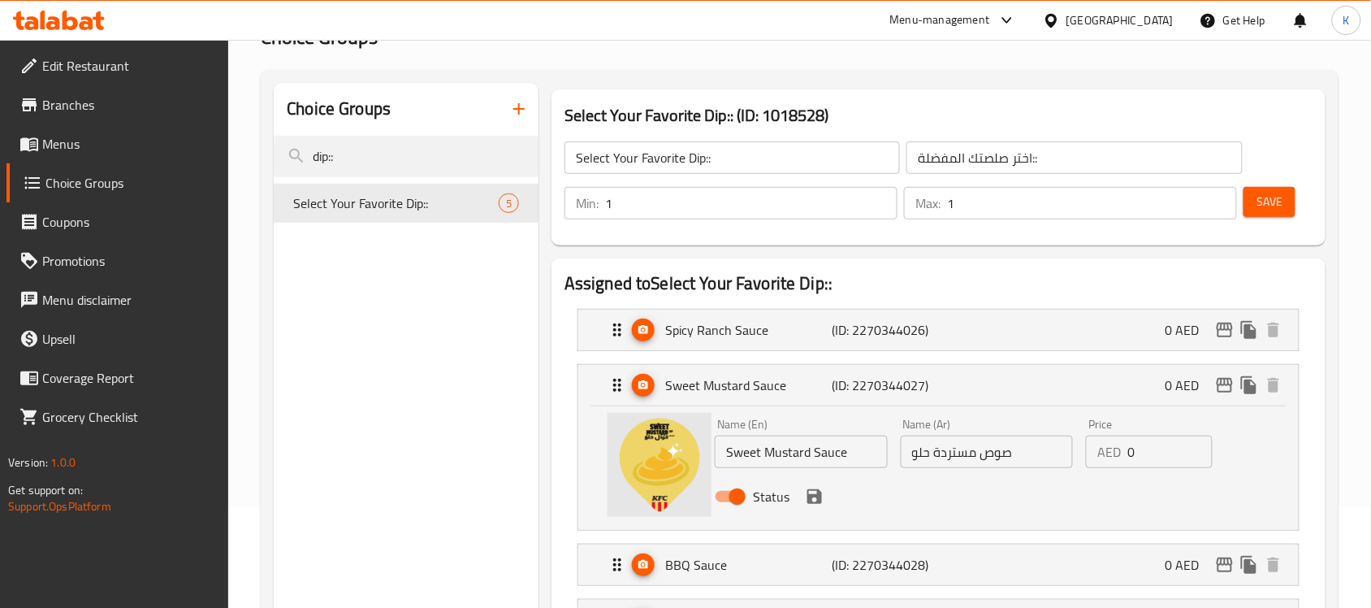
drag, startPoint x: 387, startPoint y: 148, endPoint x: 192, endPoint y: 160, distance: 194.5
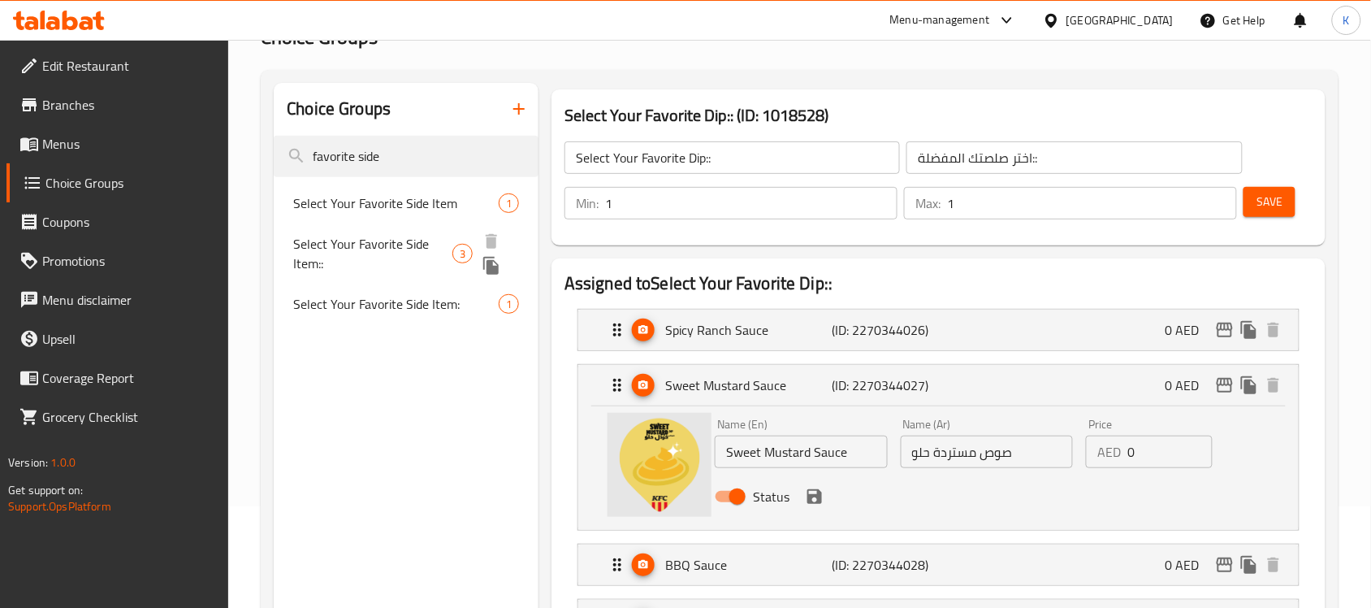
type input "favorite side"
click at [388, 249] on span "Select Your Favorite Side Item::" at bounding box center [372, 253] width 159 height 39
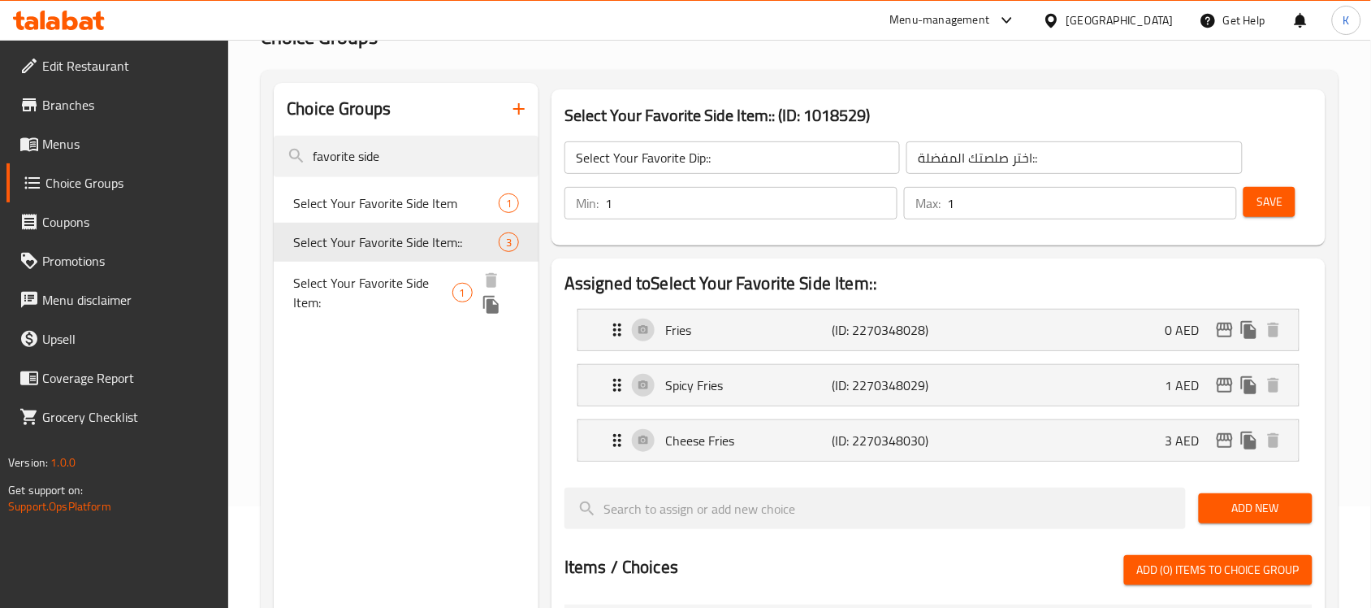
type input "Select Your Favorite Side Item::"
type input "اختر صنف جانبي المفضل لديك::"
click at [720, 337] on p "Fries" at bounding box center [748, 329] width 166 height 19
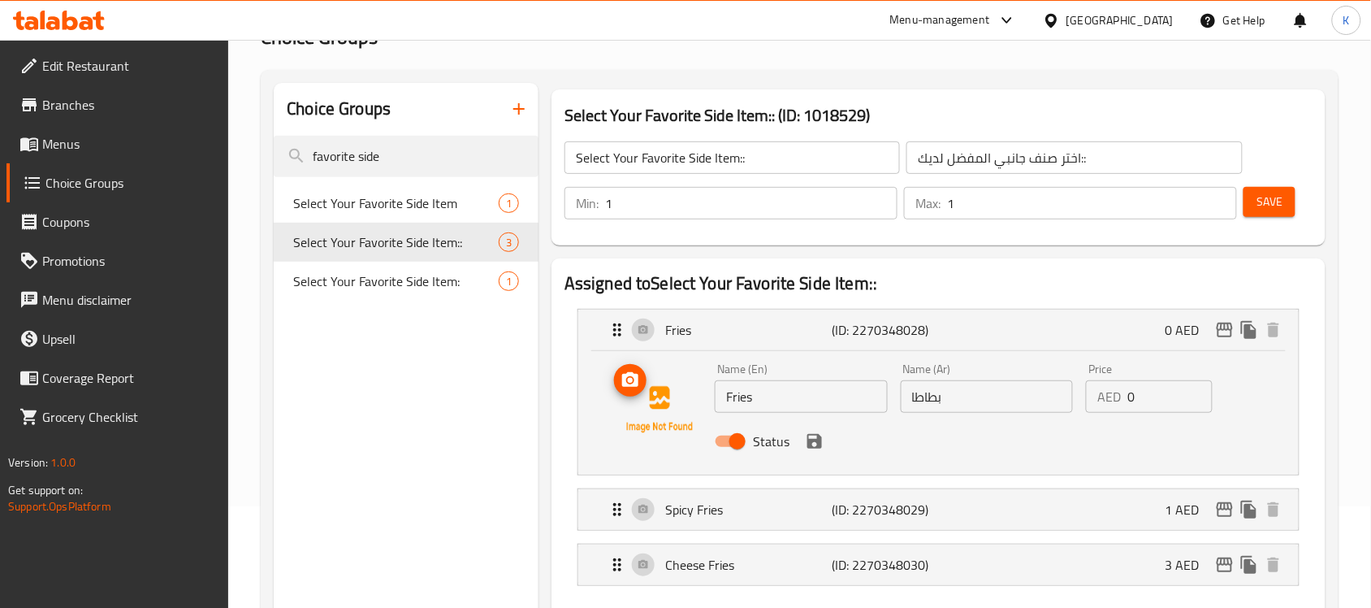
click at [634, 380] on icon "upload picture" at bounding box center [630, 379] width 19 height 19
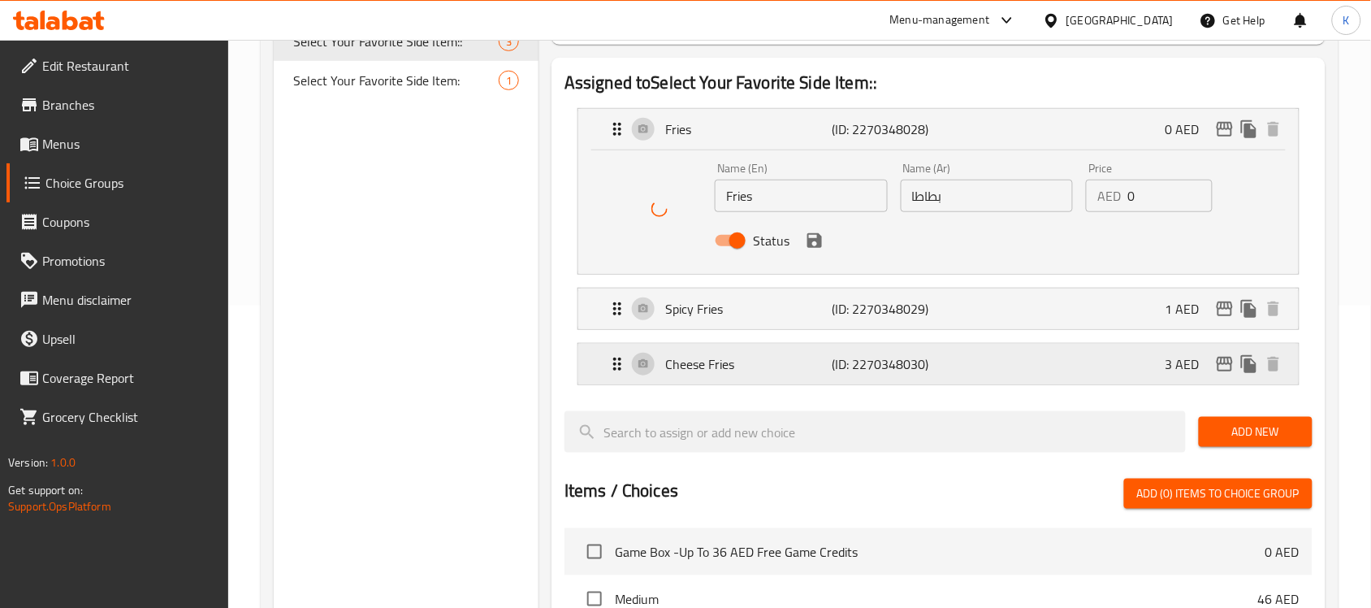
scroll to position [305, 0]
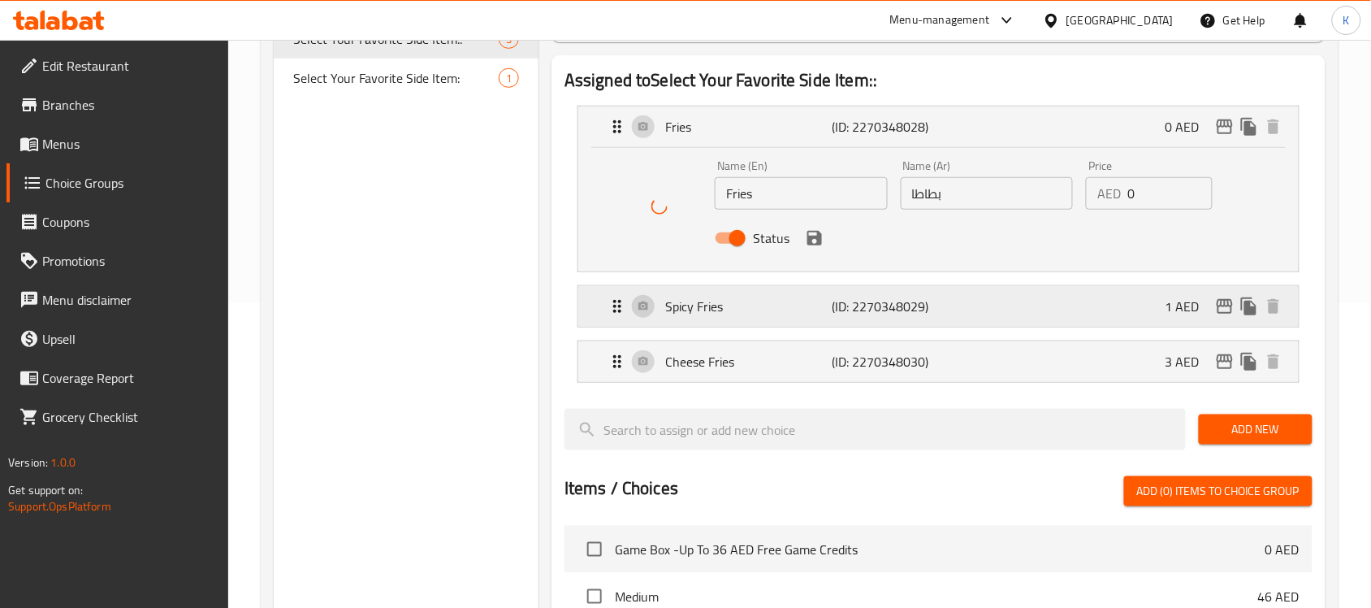
click at [806, 313] on p "Spicy Fries" at bounding box center [748, 305] width 166 height 19
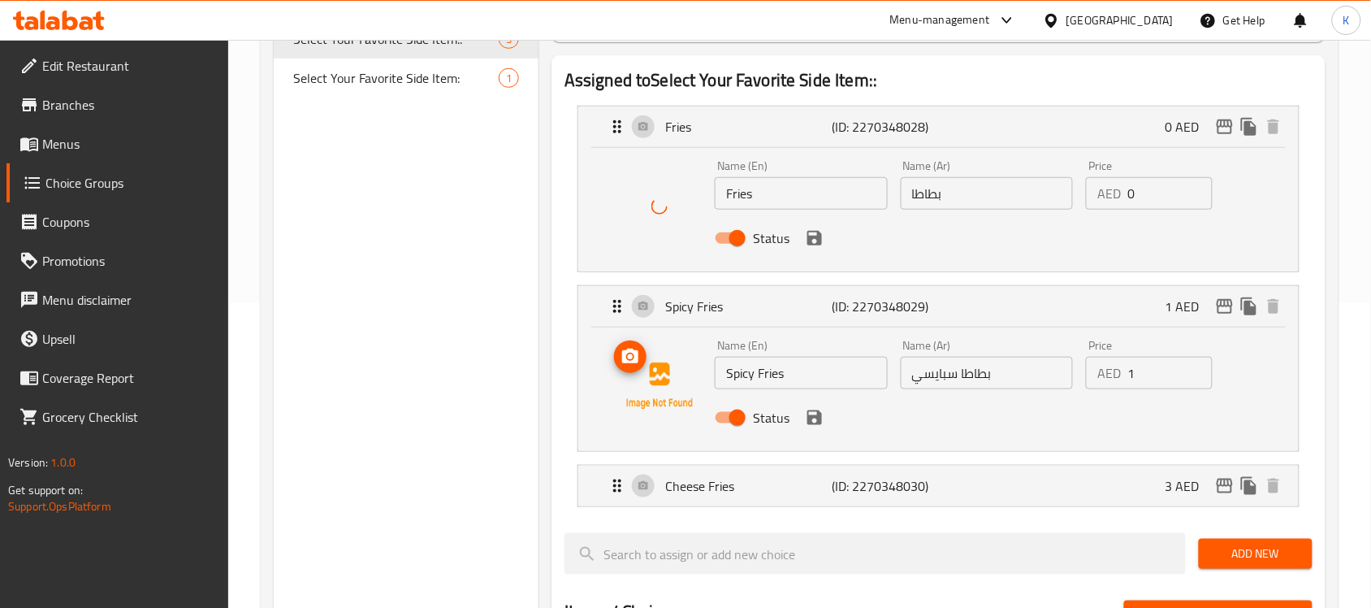
click at [635, 364] on icon "upload picture" at bounding box center [630, 356] width 19 height 19
click at [780, 484] on p "Cheese Fries" at bounding box center [748, 485] width 166 height 19
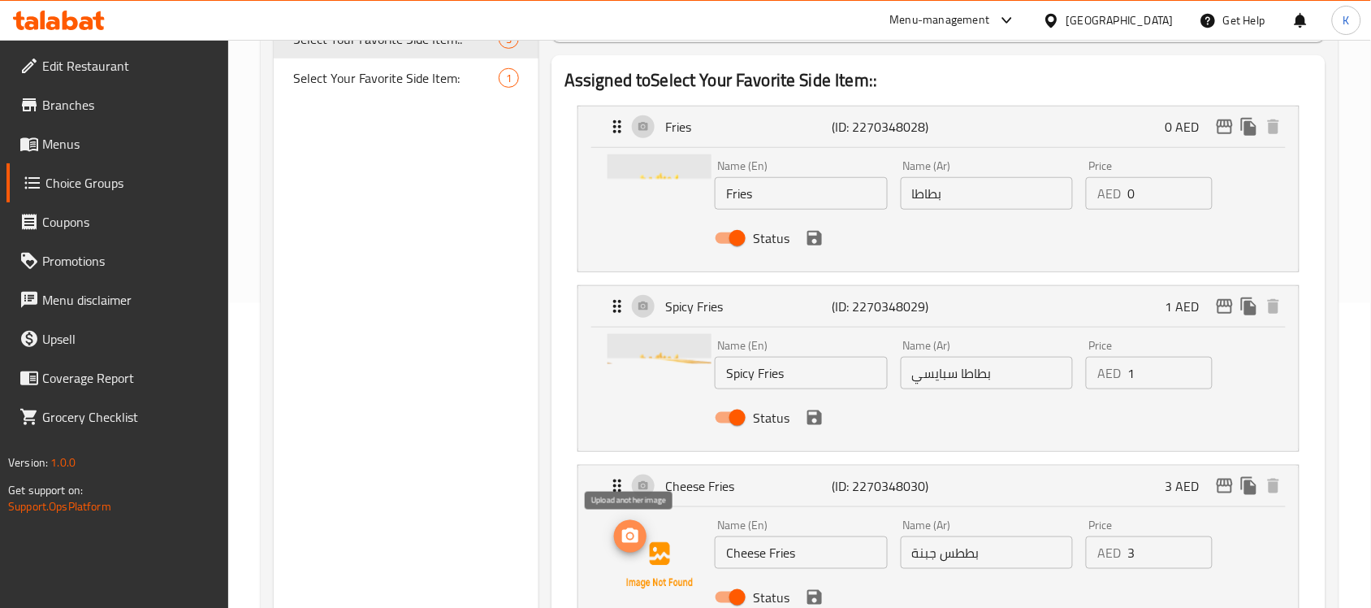
click at [639, 532] on icon "upload picture" at bounding box center [630, 535] width 19 height 19
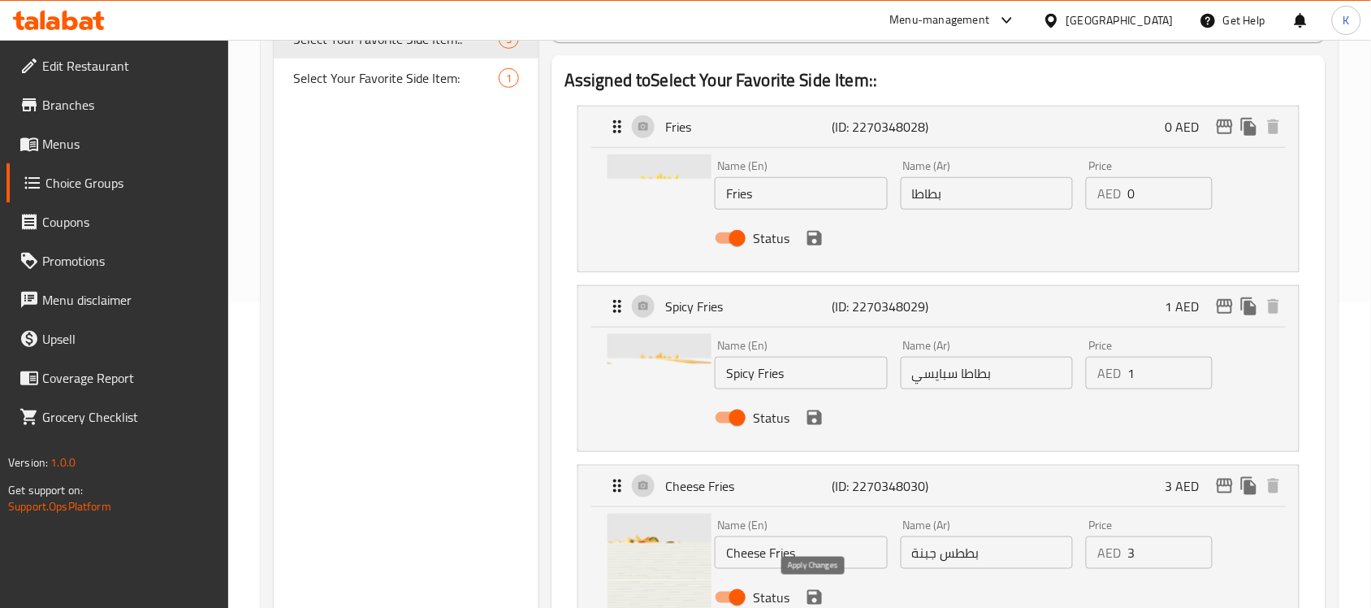
click at [813, 594] on icon "save" at bounding box center [814, 596] width 19 height 19
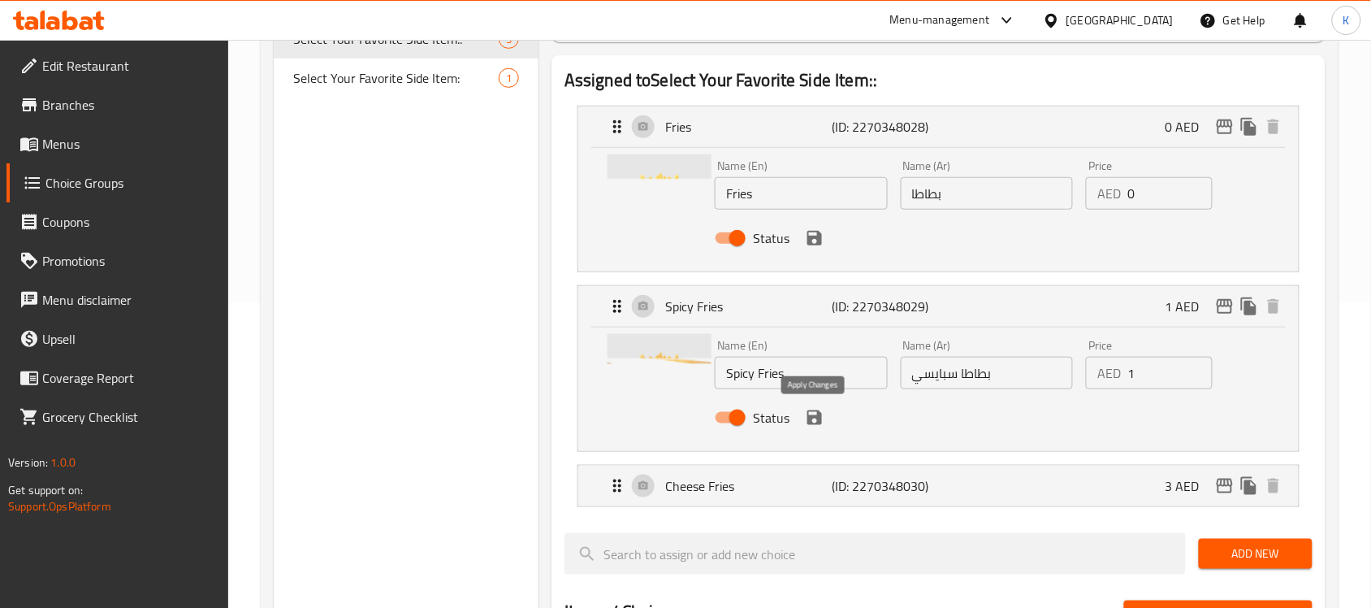
click at [814, 422] on icon "save" at bounding box center [814, 417] width 19 height 19
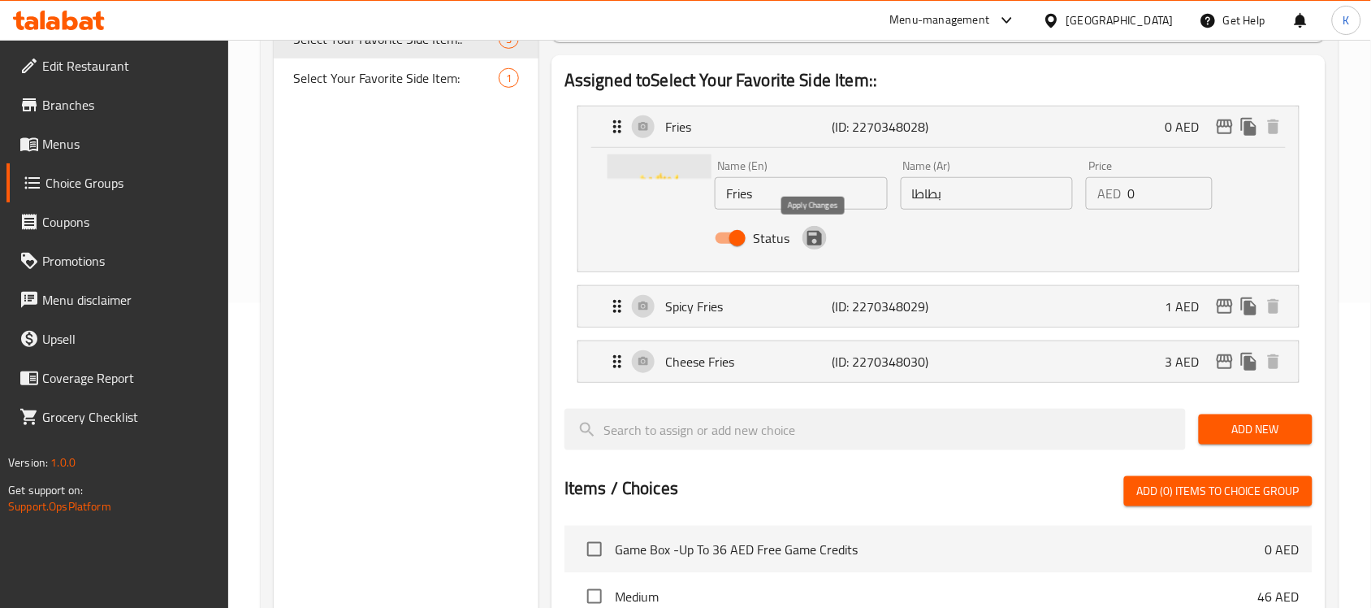
drag, startPoint x: 813, startPoint y: 232, endPoint x: 851, endPoint y: 233, distance: 38.2
click at [812, 232] on icon "save" at bounding box center [814, 237] width 19 height 19
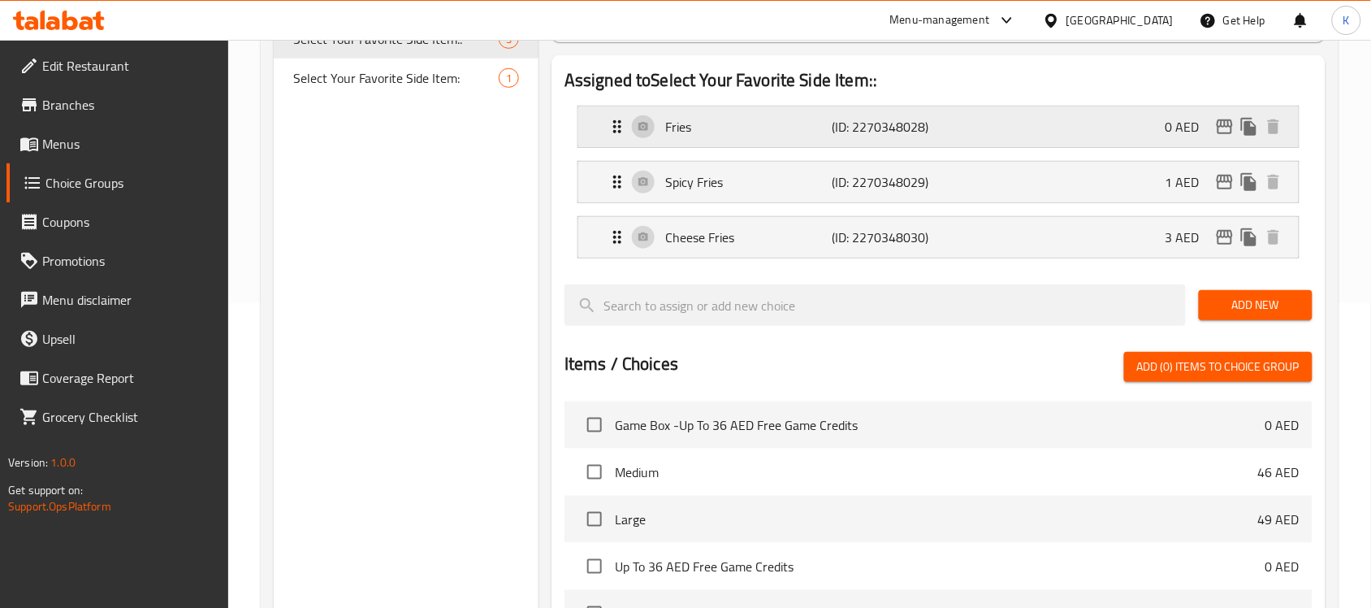
scroll to position [203, 0]
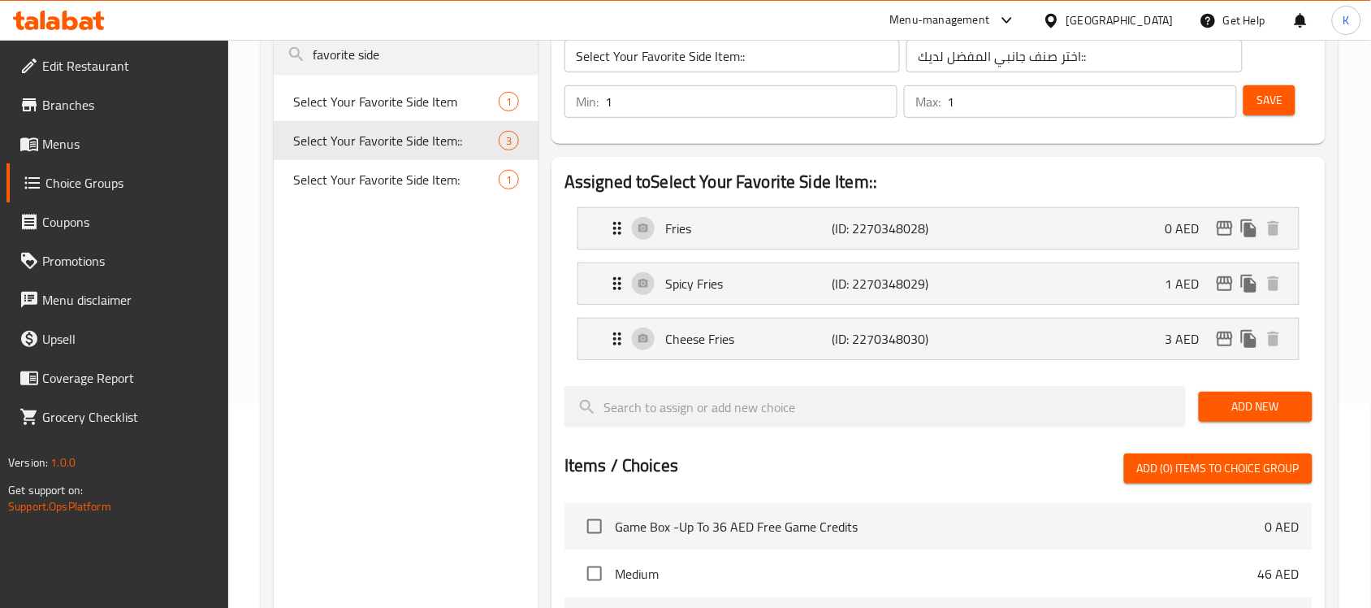
click at [1278, 106] on span "Save" at bounding box center [1269, 100] width 26 height 20
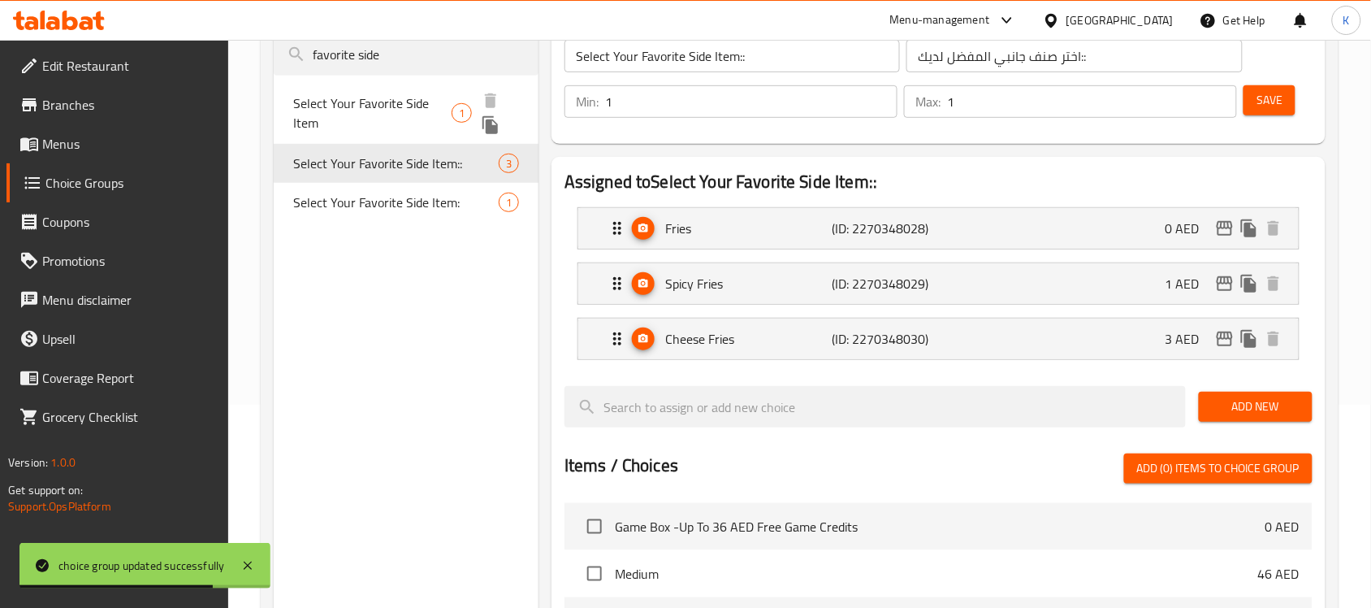
scroll to position [102, 0]
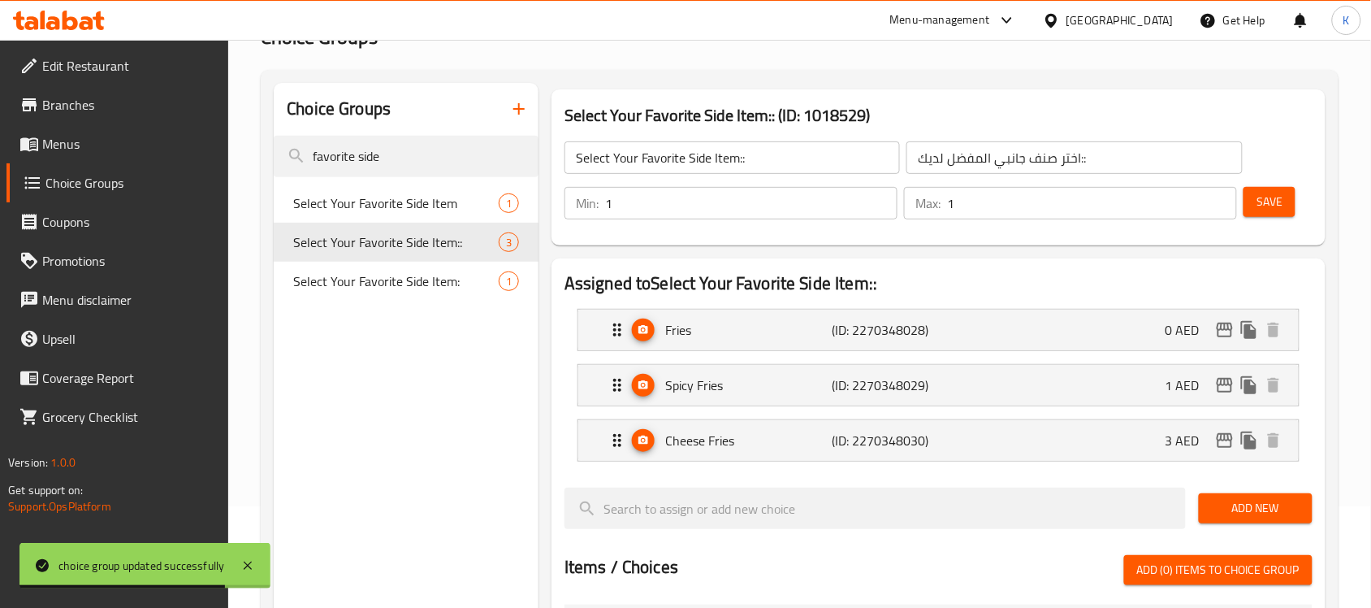
drag, startPoint x: 382, startPoint y: 160, endPoint x: 200, endPoint y: 156, distance: 182.0
click at [226, 157] on div "Edit Restaurant Branches Menus Choice Groups Coupons Promotions Menu disclaimer…" at bounding box center [685, 539] width 1371 height 1203
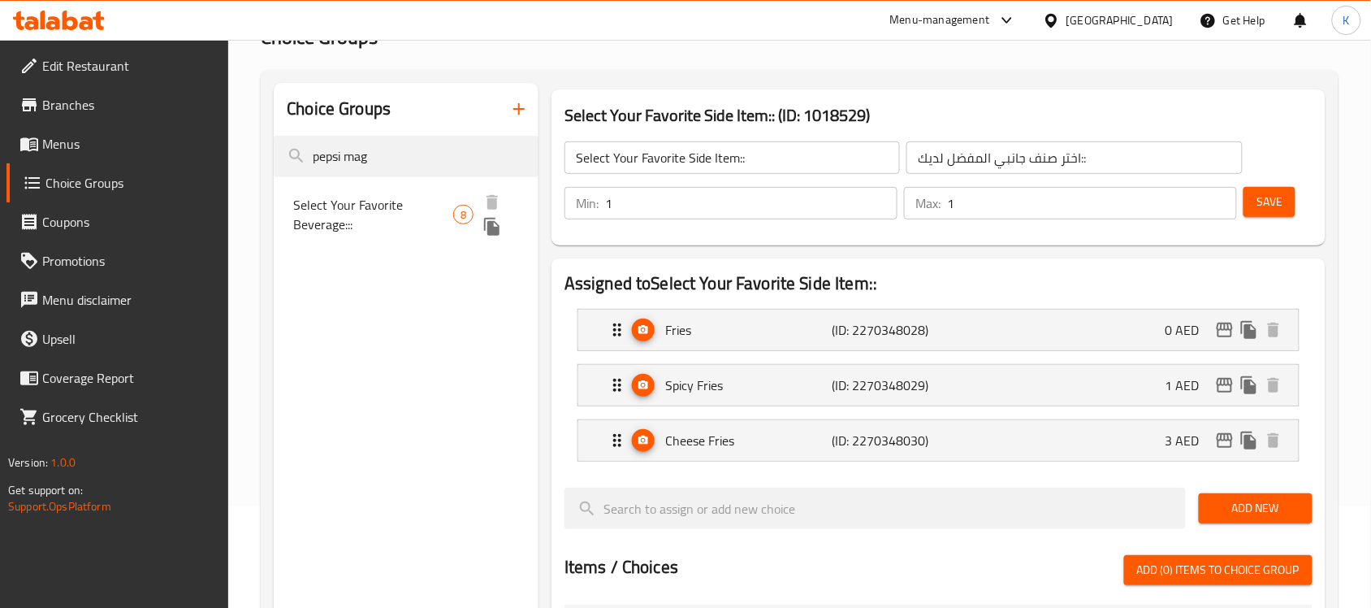
type input "pepsi mag"
click at [366, 197] on span "Select Your Favorite Beverage:::" at bounding box center [373, 214] width 160 height 39
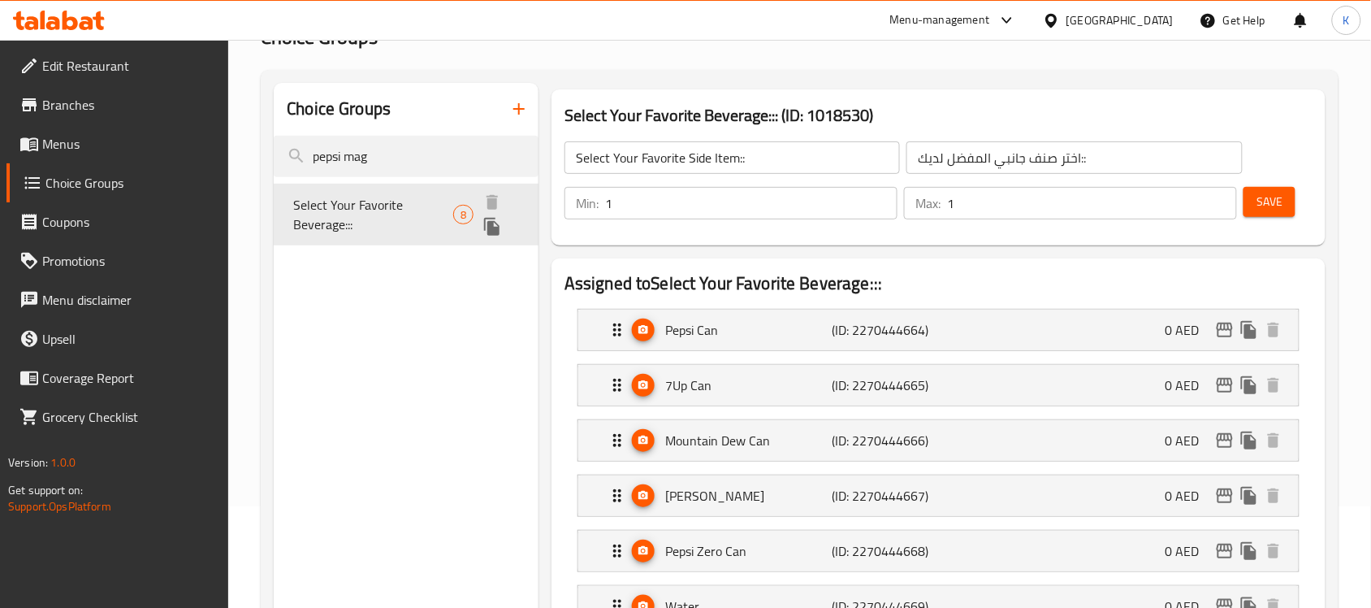
type input "Select Your Favorite Beverage:::"
type input "اختر المشروب المفضل لديك:::"
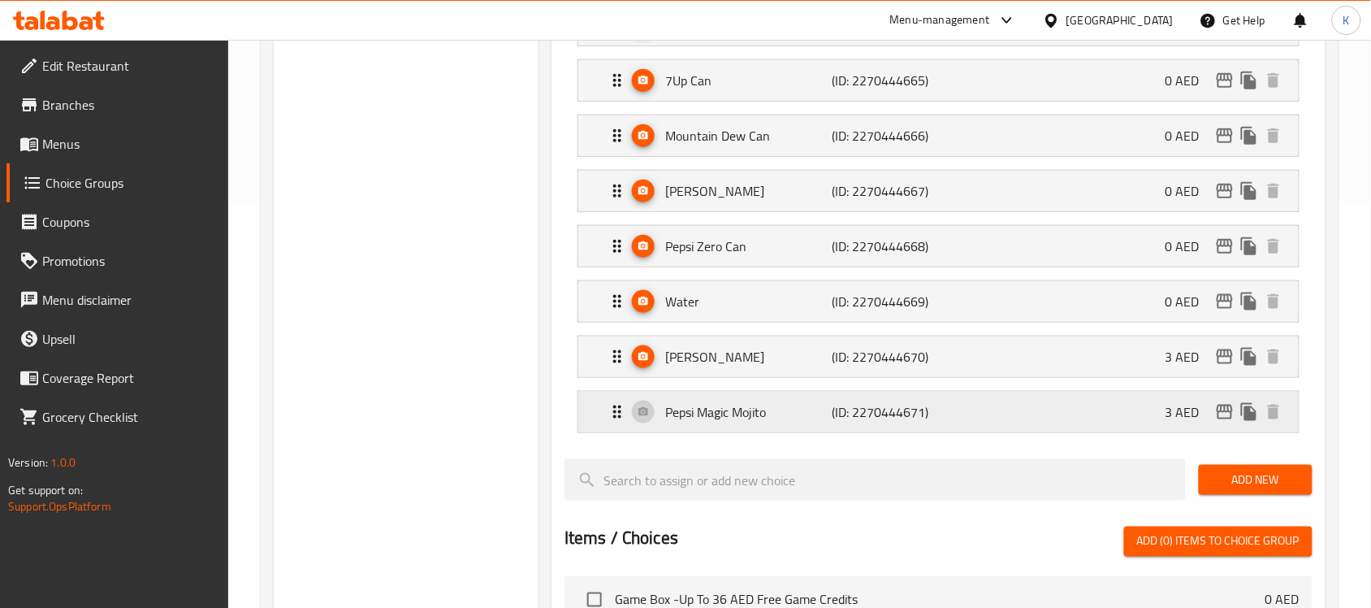
click at [715, 417] on p "Pepsi Magic Mojito" at bounding box center [748, 411] width 166 height 19
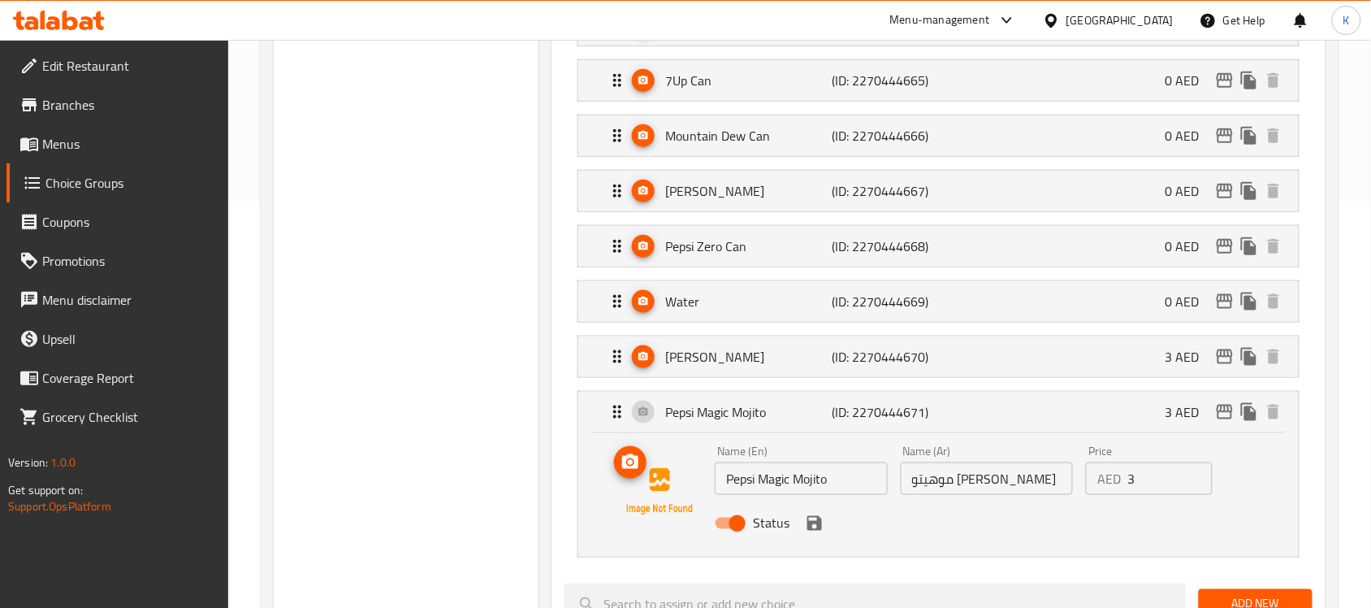
click at [634, 456] on icon "upload picture" at bounding box center [630, 461] width 19 height 19
click at [813, 525] on icon "save" at bounding box center [814, 523] width 15 height 15
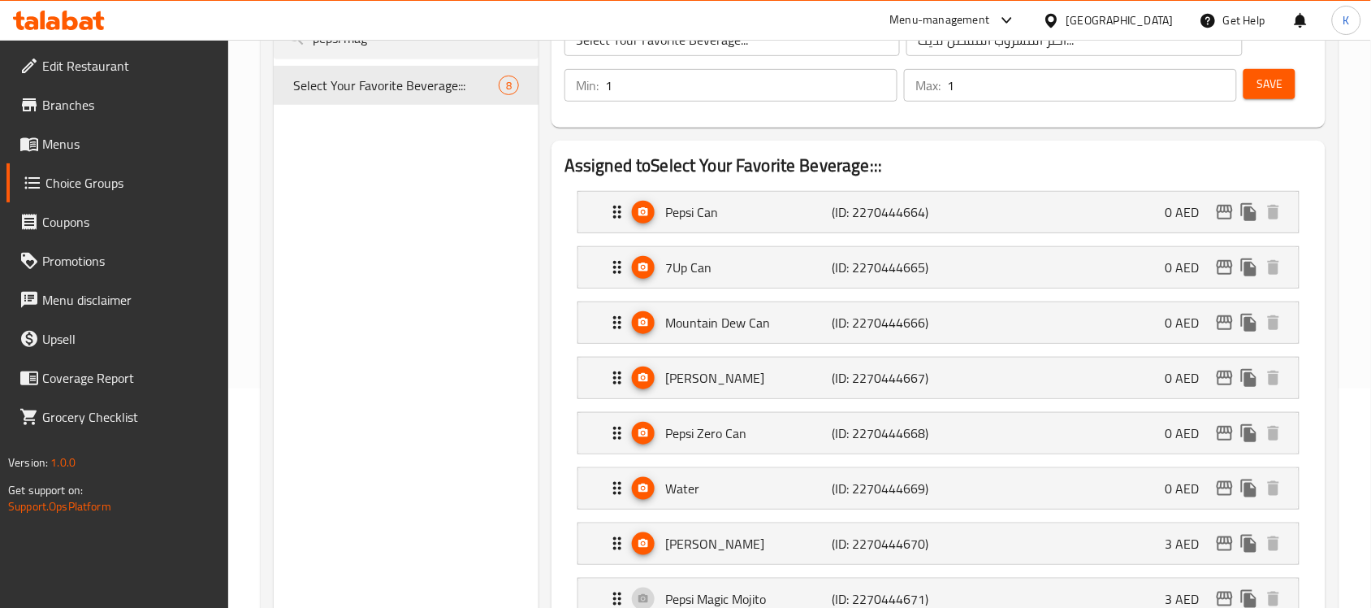
scroll to position [102, 0]
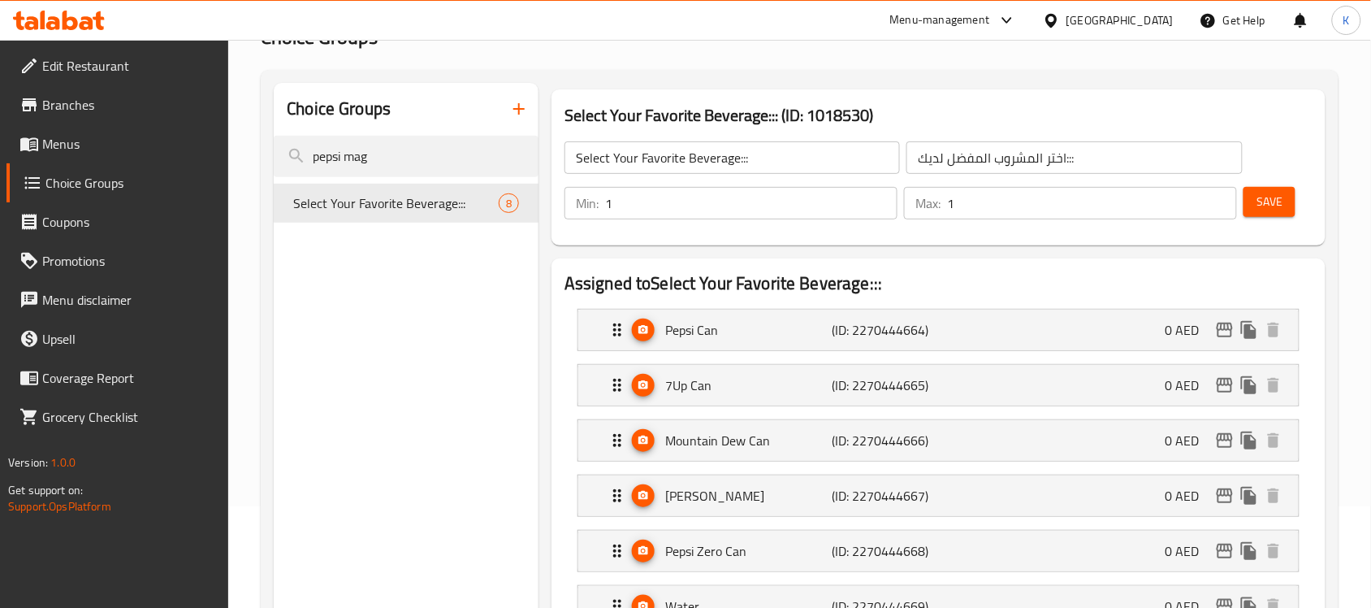
click at [1264, 195] on span "Save" at bounding box center [1269, 202] width 26 height 20
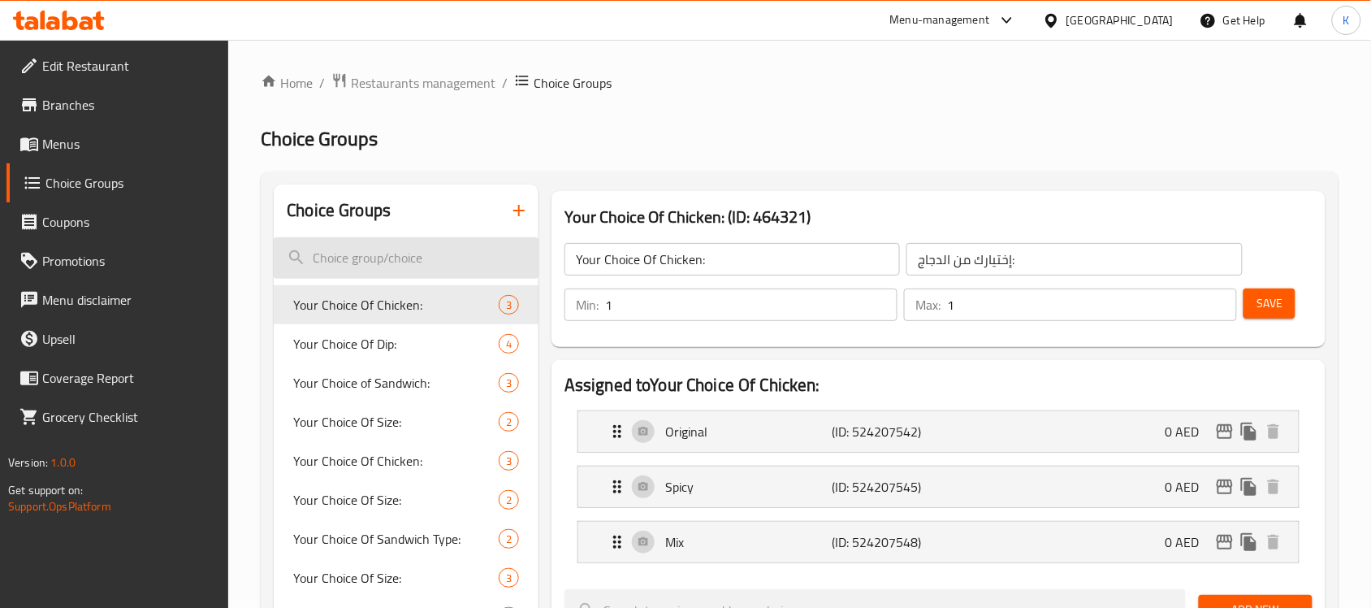
click at [410, 253] on input "search" at bounding box center [406, 257] width 265 height 41
paste input "Game Box:"
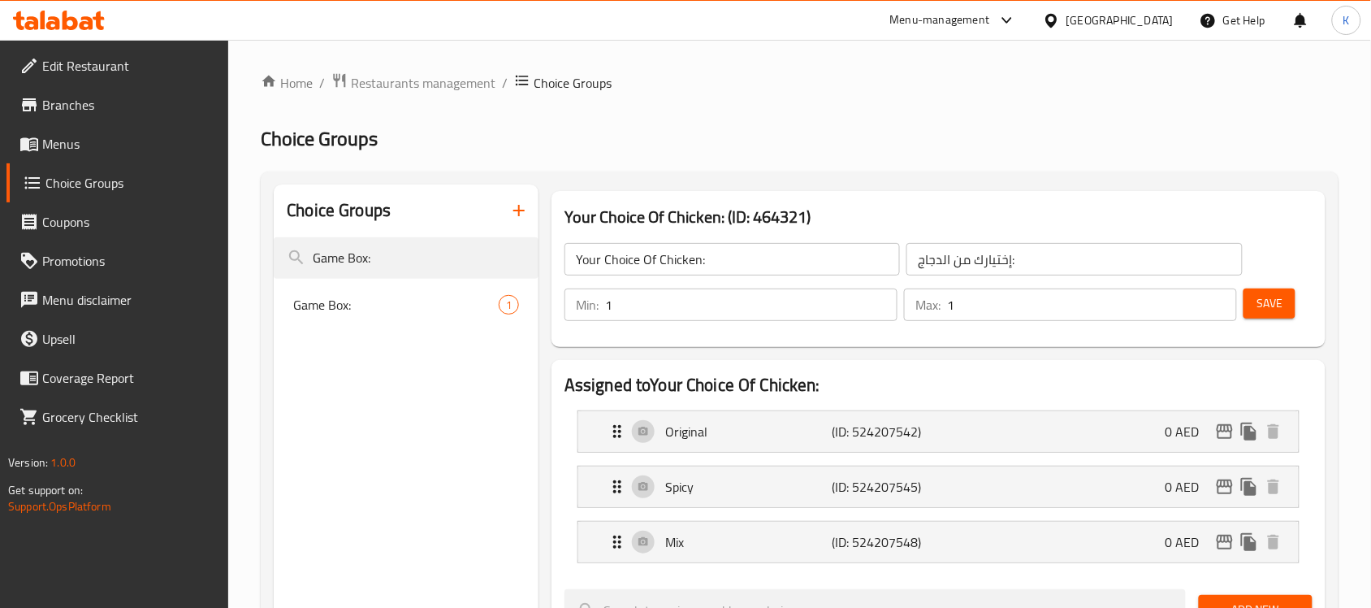
type input "Game Box:"
click at [455, 289] on div "Game Box: 1" at bounding box center [406, 304] width 265 height 39
type input "Game Box:"
type input "علبة لعبة:"
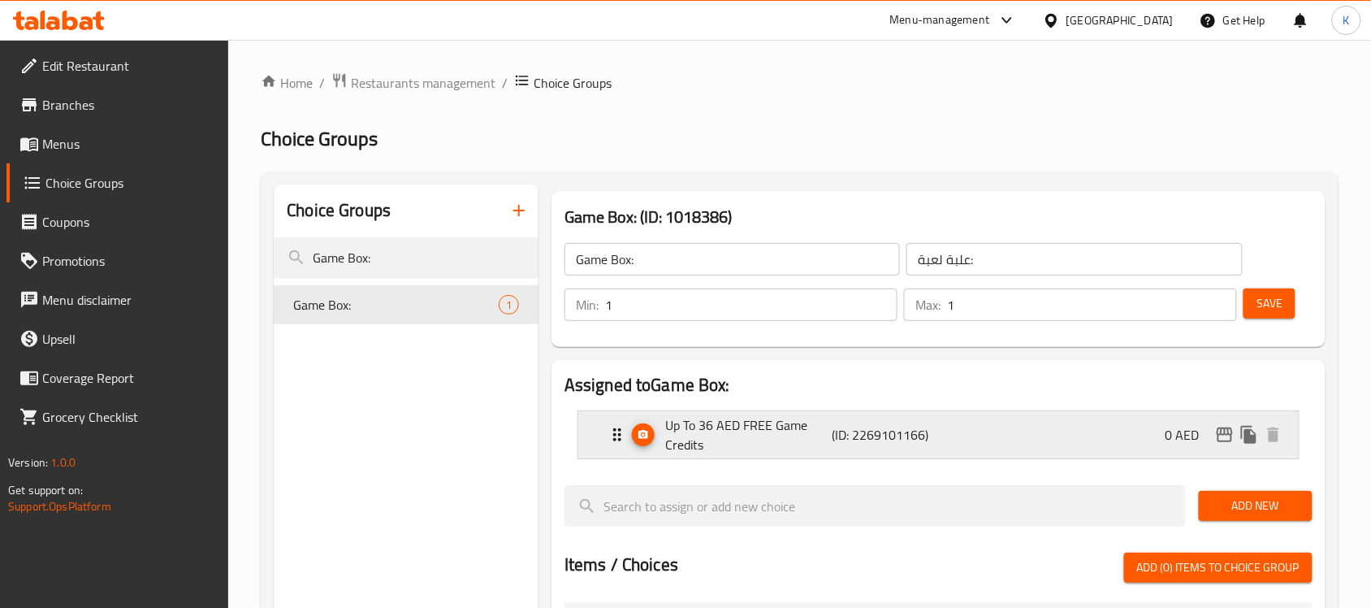
click at [768, 418] on p "Up To 36 AED FREE Game Credits" at bounding box center [748, 434] width 166 height 39
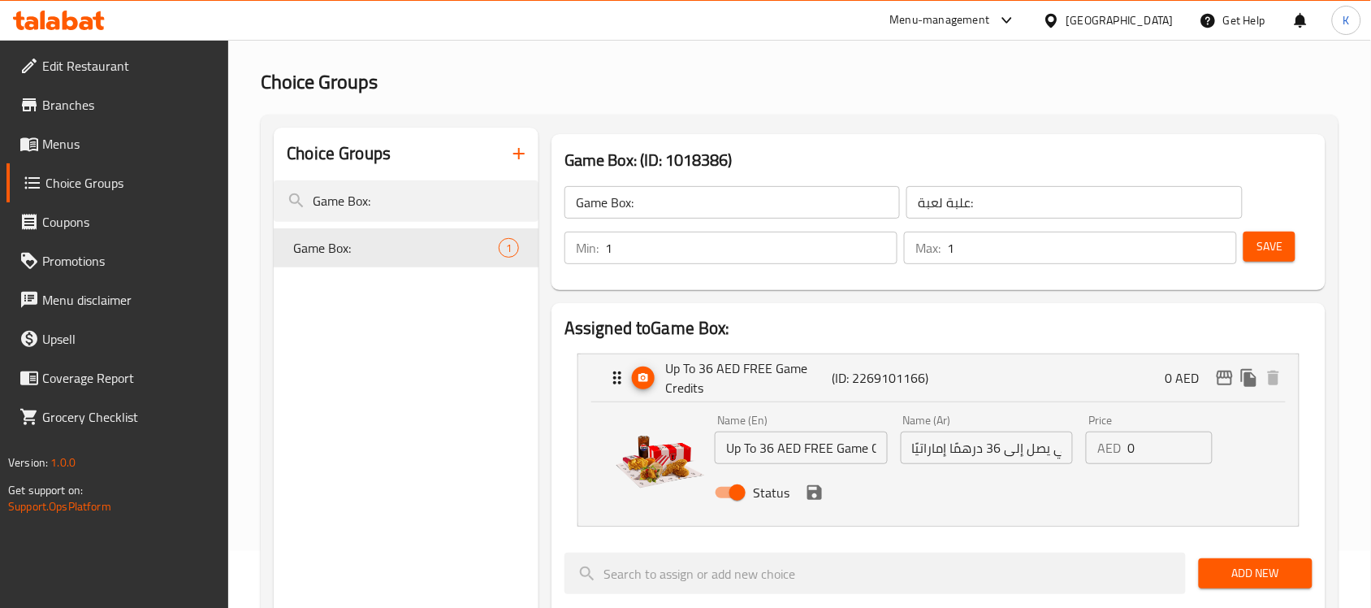
scroll to position [102, 0]
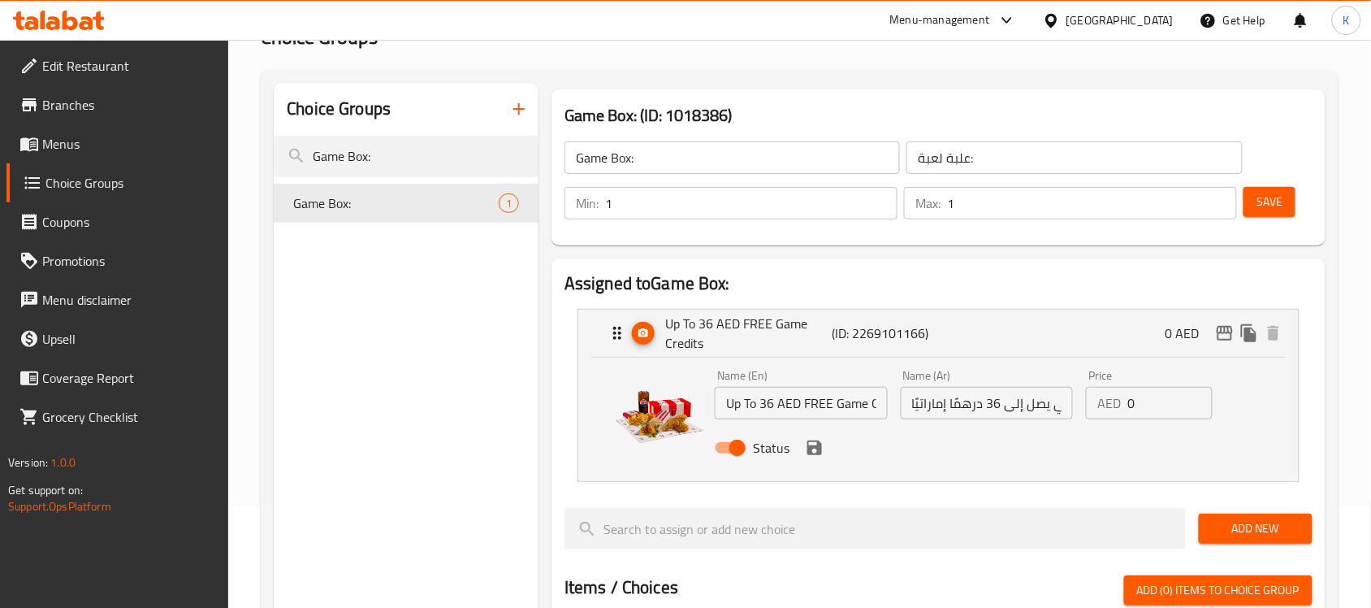
drag, startPoint x: 396, startPoint y: 150, endPoint x: 139, endPoint y: 145, distance: 256.7
click at [156, 144] on div "Edit Restaurant Branches Menus Choice Groups Coupons Promotions Menu disclaimer…" at bounding box center [685, 549] width 1371 height 1223
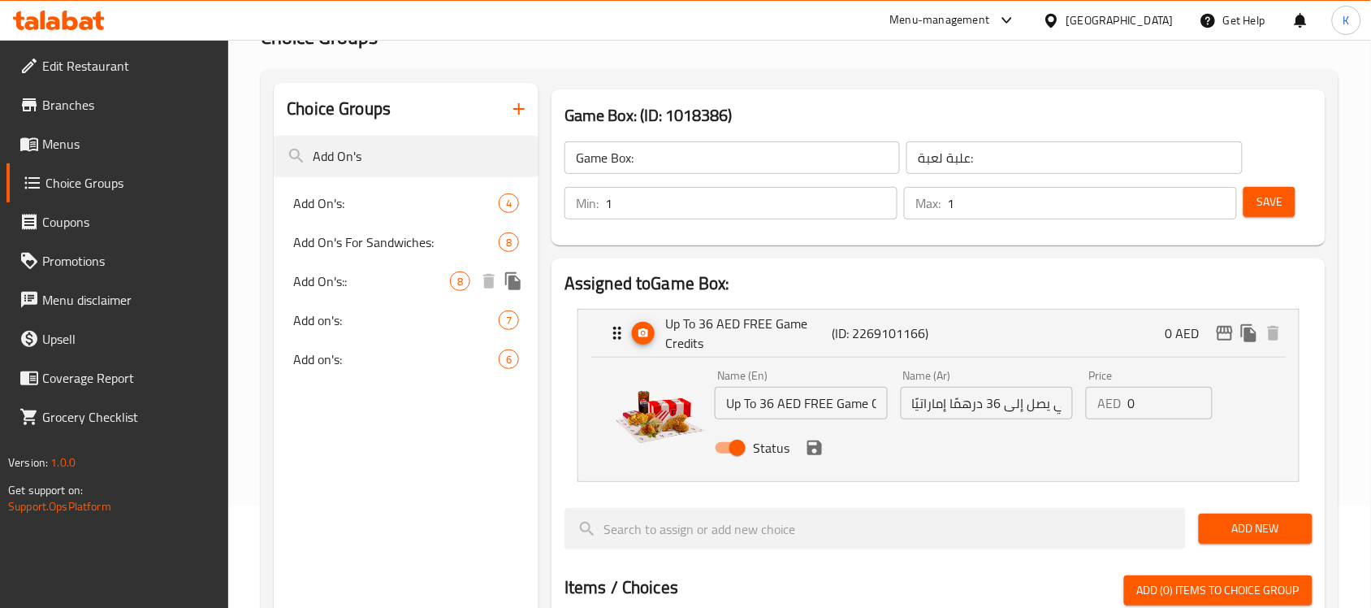
type input "Add On's"
click at [408, 274] on span "Add On's::" at bounding box center [371, 280] width 157 height 19
type input "Add On's::"
type input "الإضافات::"
type input "0"
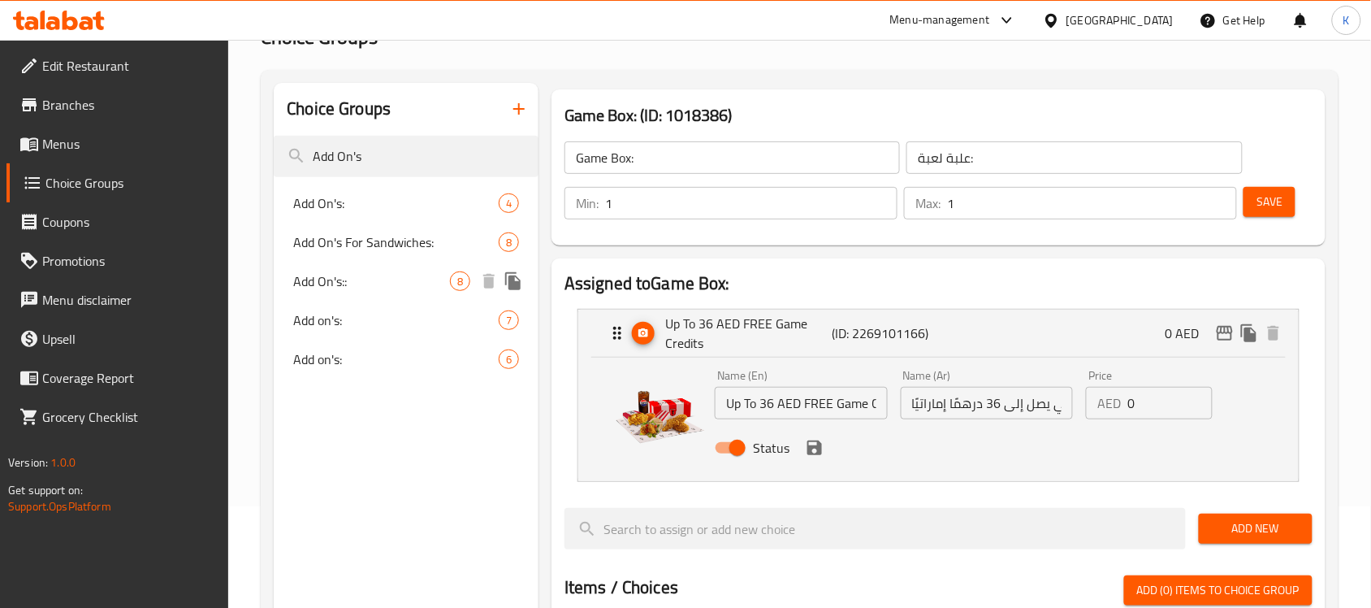
type input "0"
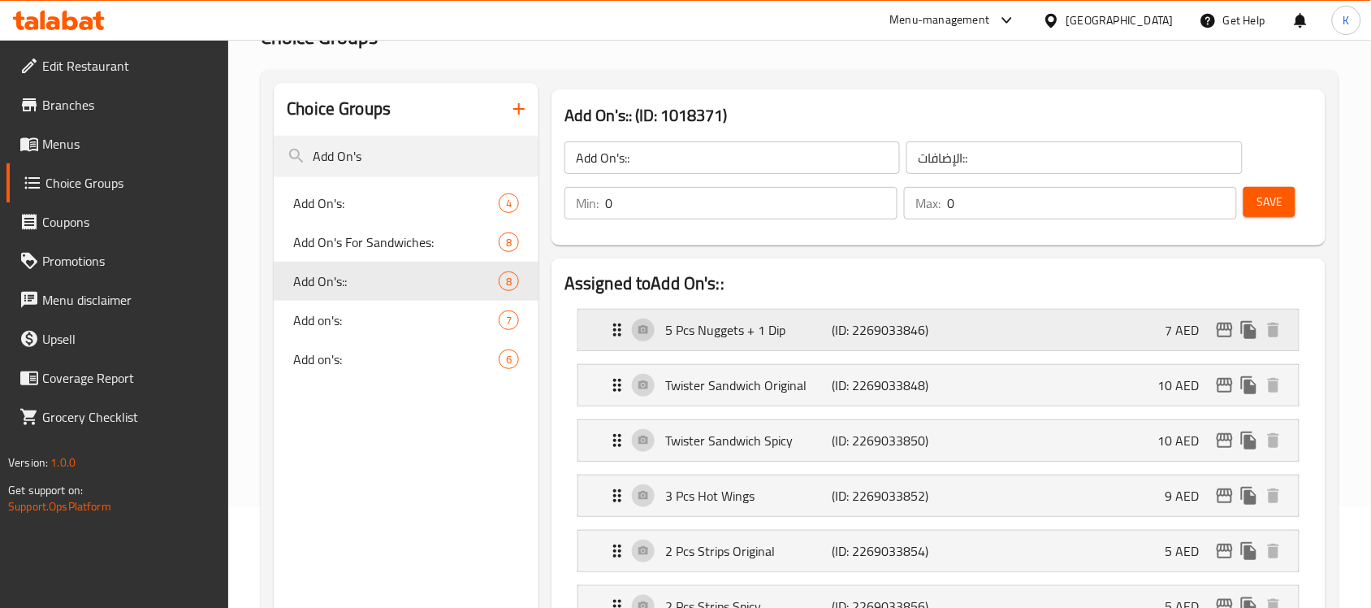
click at [735, 331] on p "5 Pcs Nuggets + 1 Dip" at bounding box center [748, 329] width 166 height 19
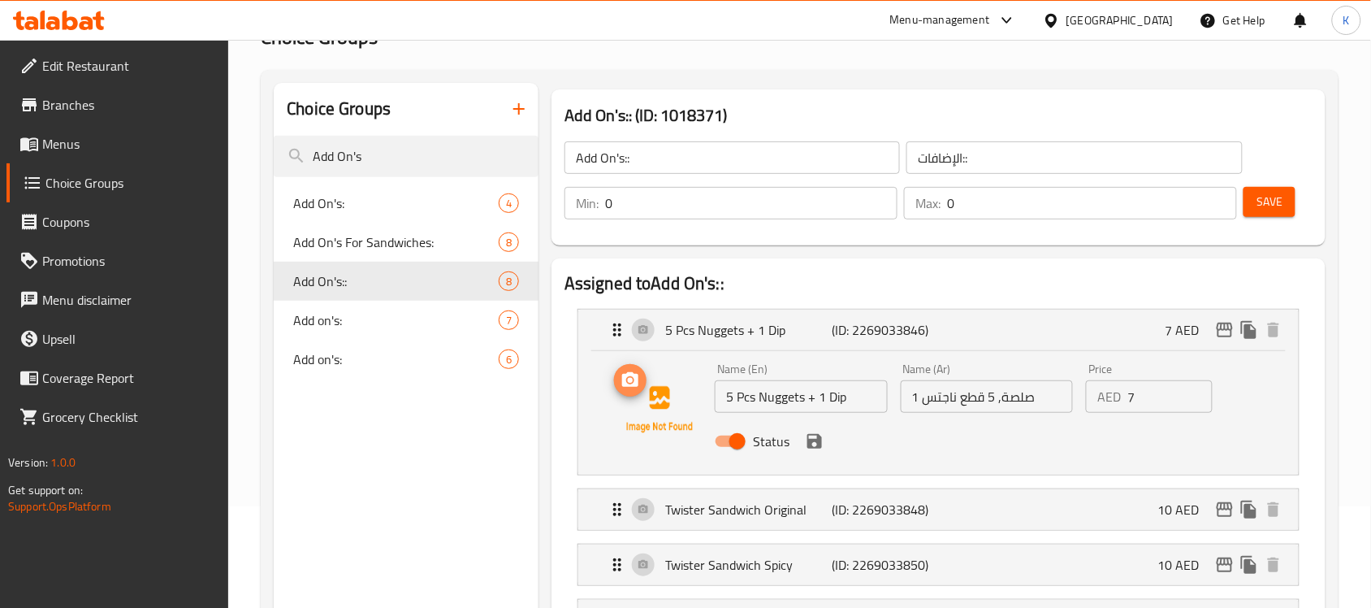
click at [630, 378] on icon "upload picture" at bounding box center [630, 379] width 19 height 19
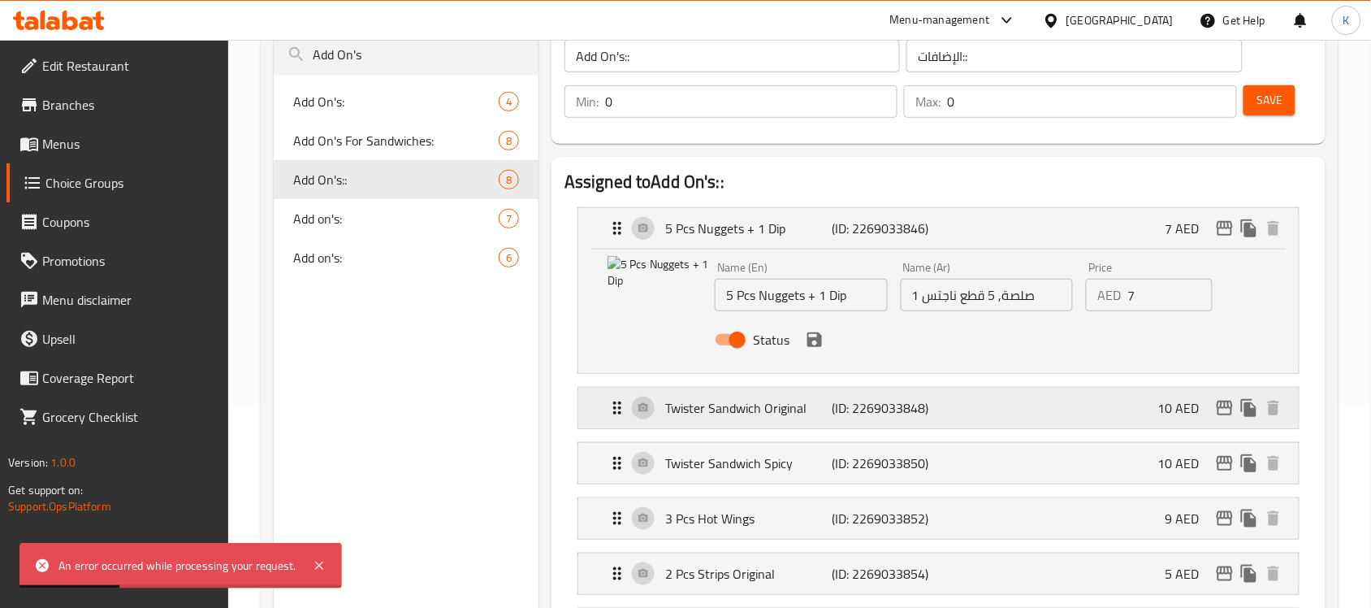
click at [768, 404] on p "Twister Sandwich Original" at bounding box center [748, 407] width 166 height 19
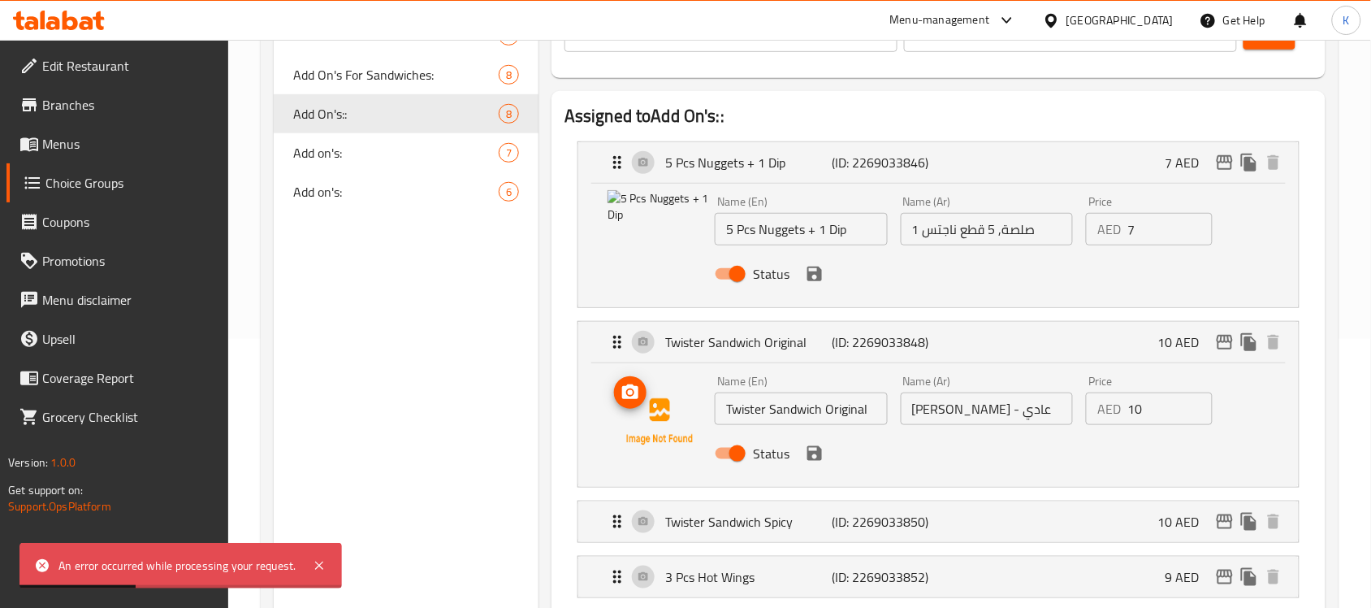
scroll to position [305, 0]
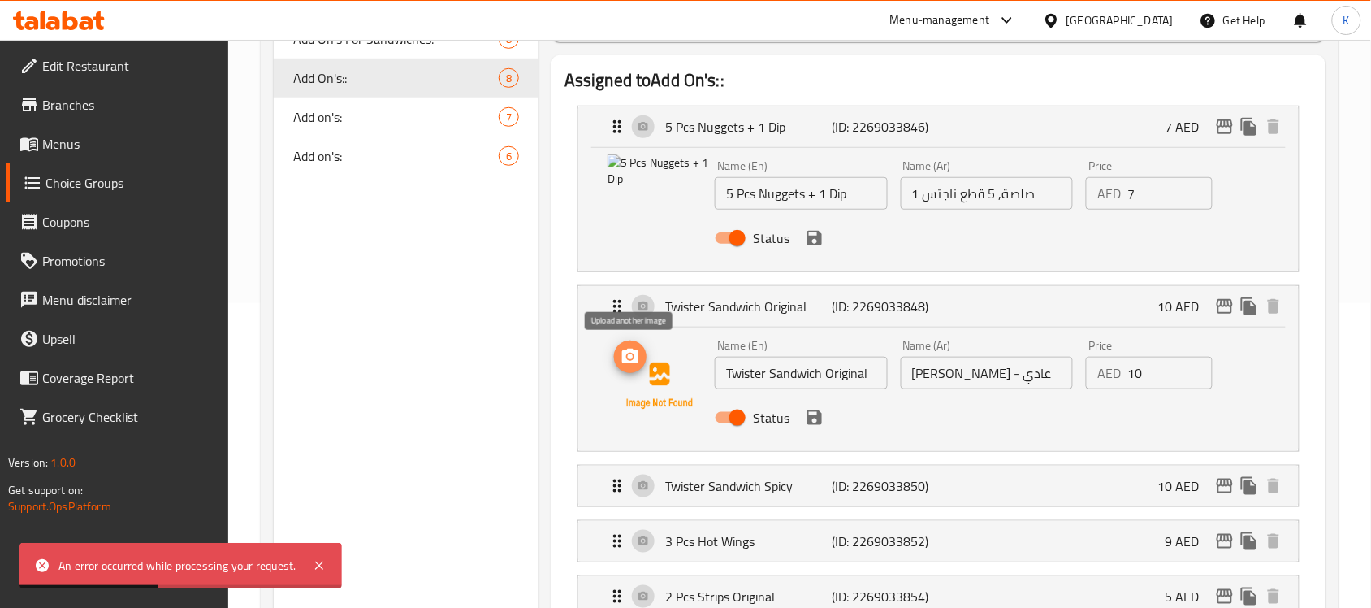
click at [628, 361] on icon "upload picture" at bounding box center [630, 355] width 16 height 15
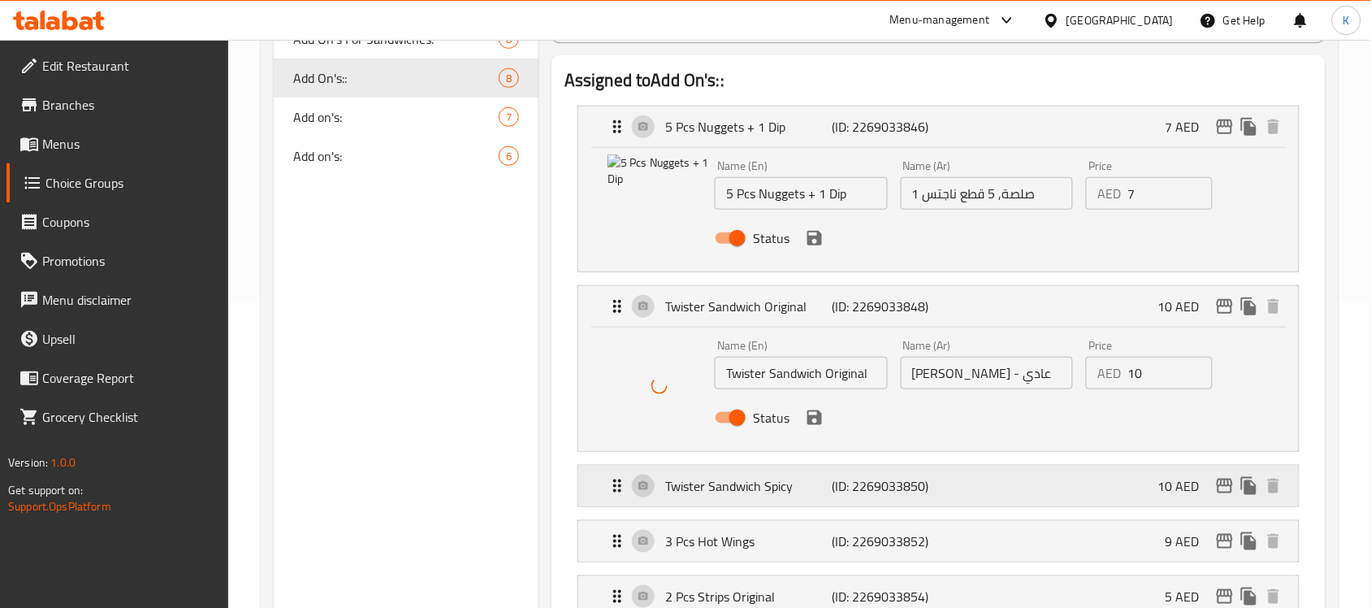
click at [778, 484] on p "Twister Sandwich Spicy" at bounding box center [748, 485] width 166 height 19
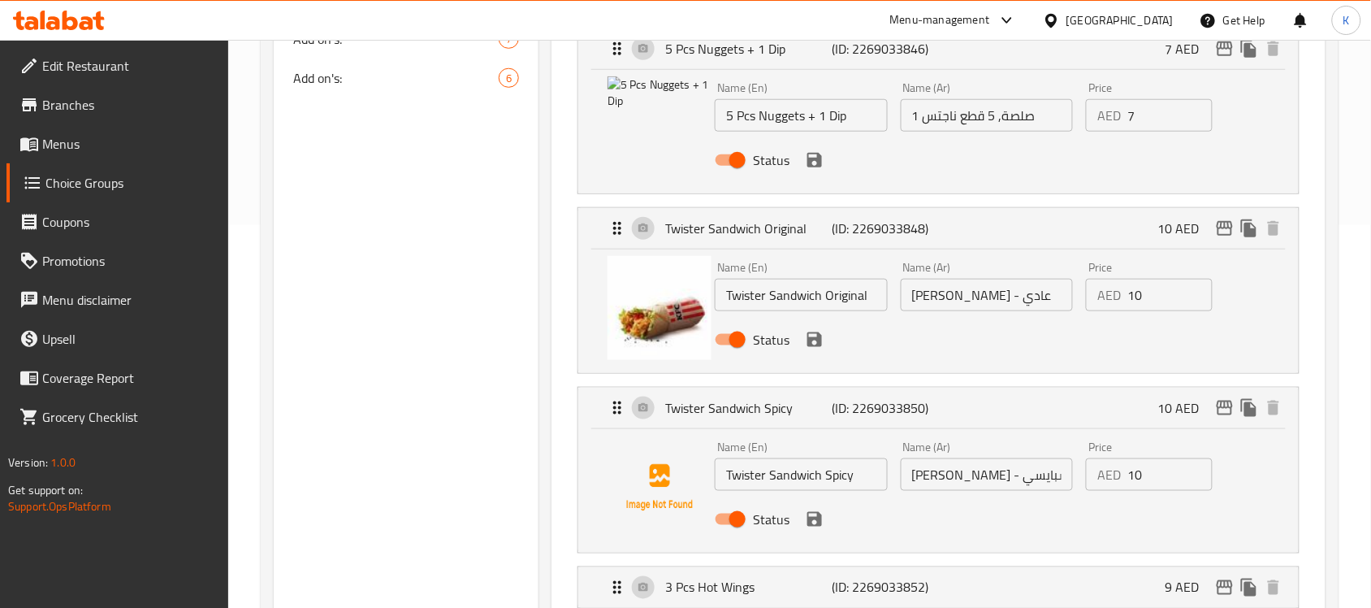
scroll to position [406, 0]
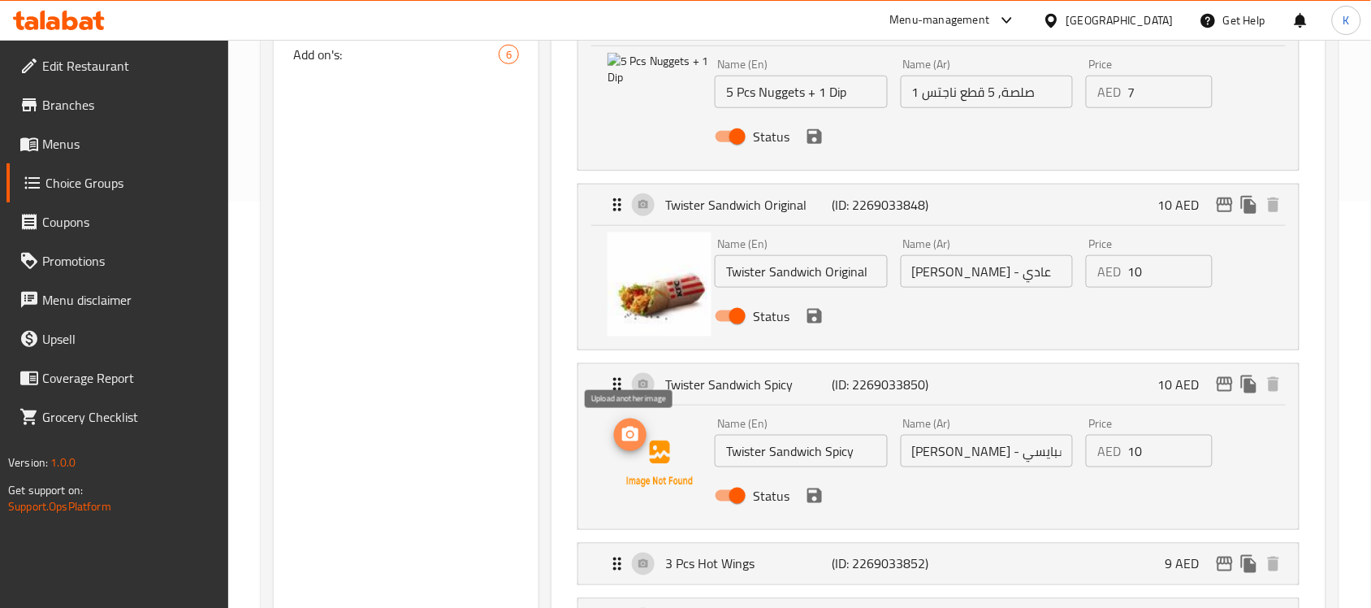
click at [626, 437] on icon "upload picture" at bounding box center [630, 433] width 16 height 15
click at [817, 313] on icon "save" at bounding box center [814, 316] width 15 height 15
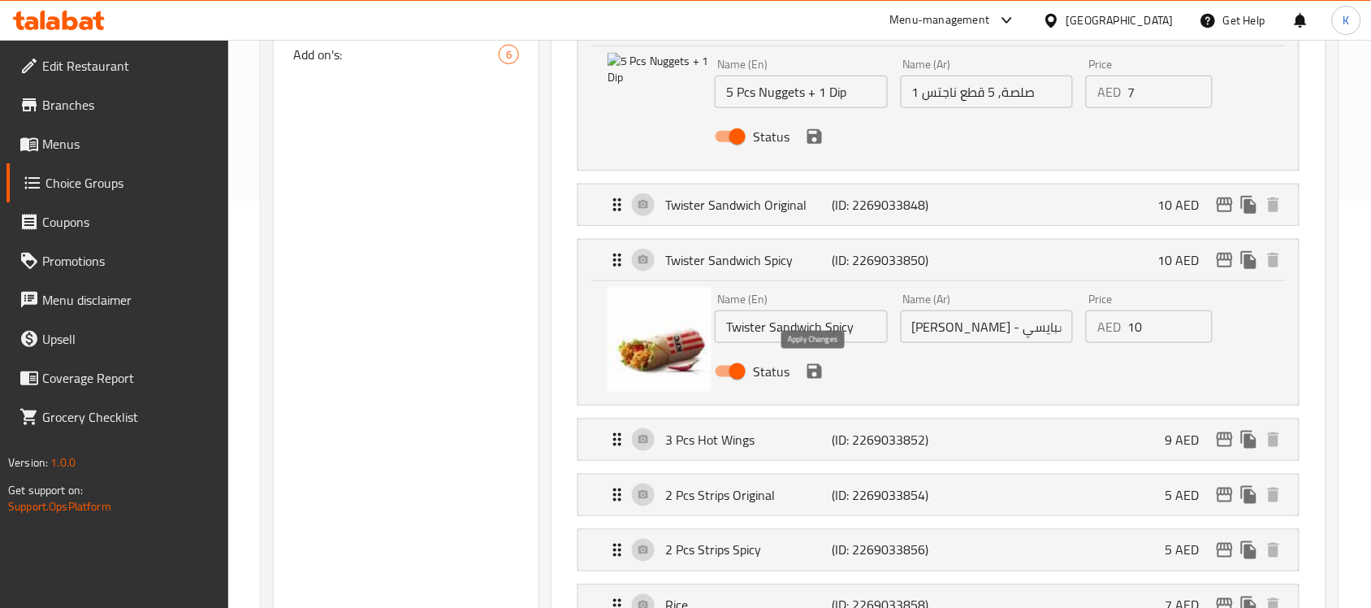
click at [814, 370] on icon "save" at bounding box center [814, 371] width 15 height 15
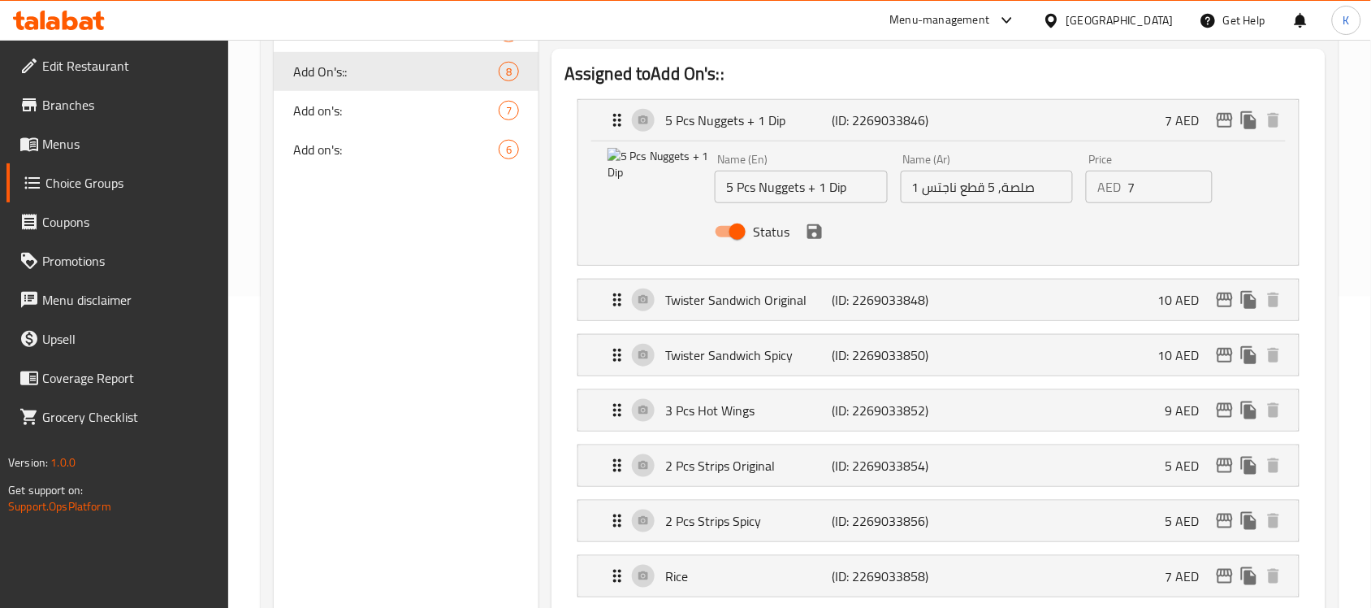
scroll to position [203, 0]
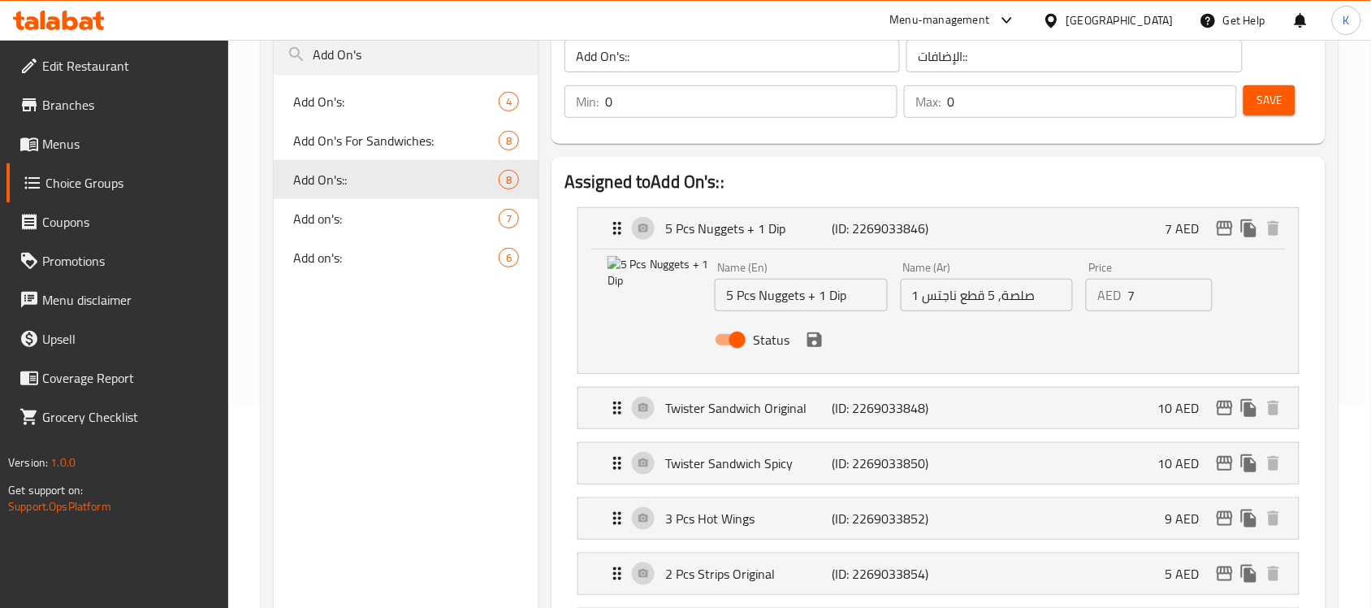
click at [1282, 98] on span "Save" at bounding box center [1269, 100] width 26 height 20
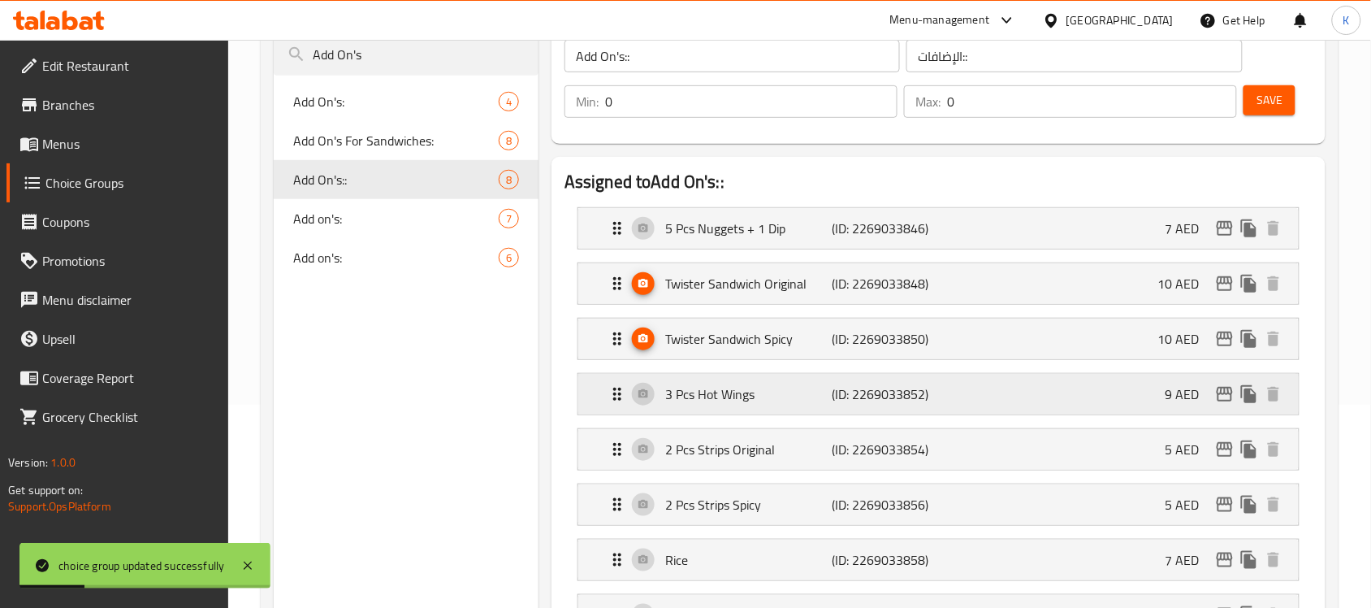
click at [739, 390] on p "3 Pcs Hot Wings" at bounding box center [748, 393] width 166 height 19
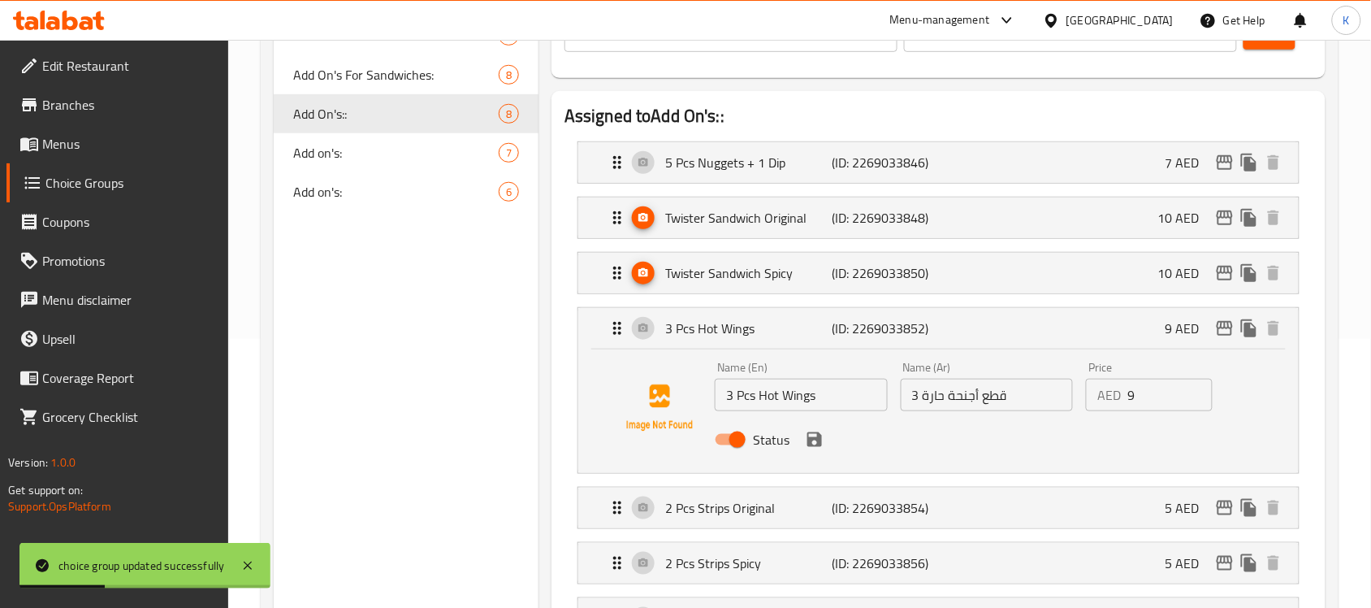
scroll to position [305, 0]
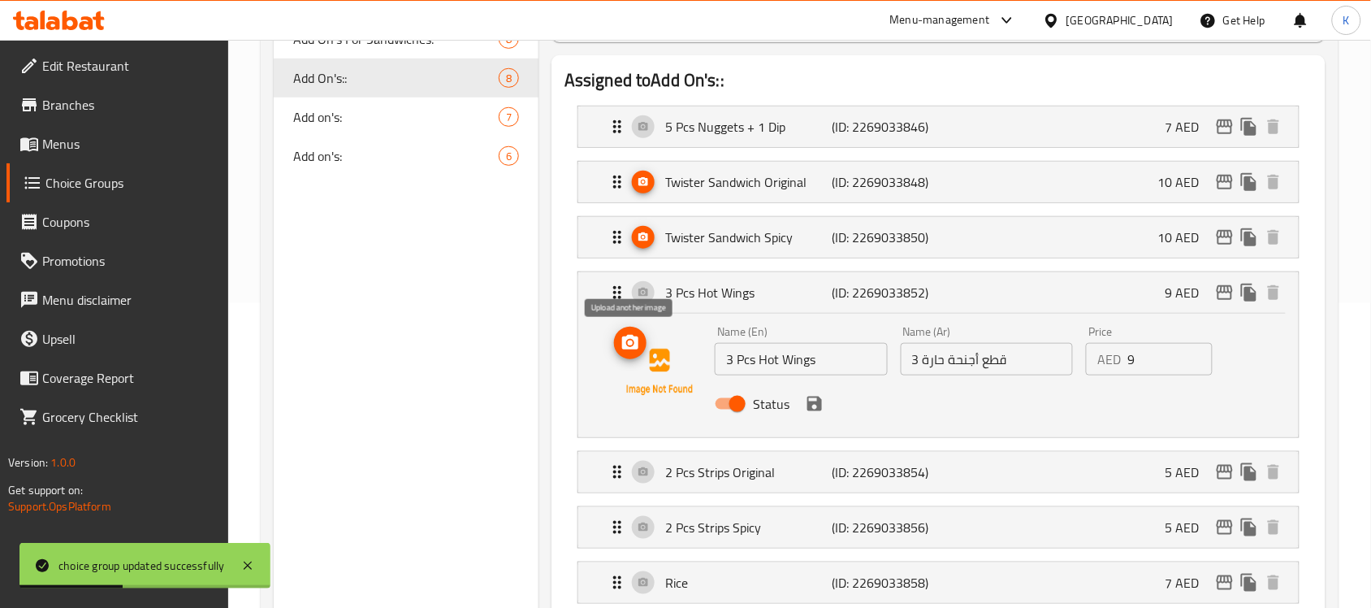
click at [638, 354] on button "upload picture" at bounding box center [630, 342] width 32 height 32
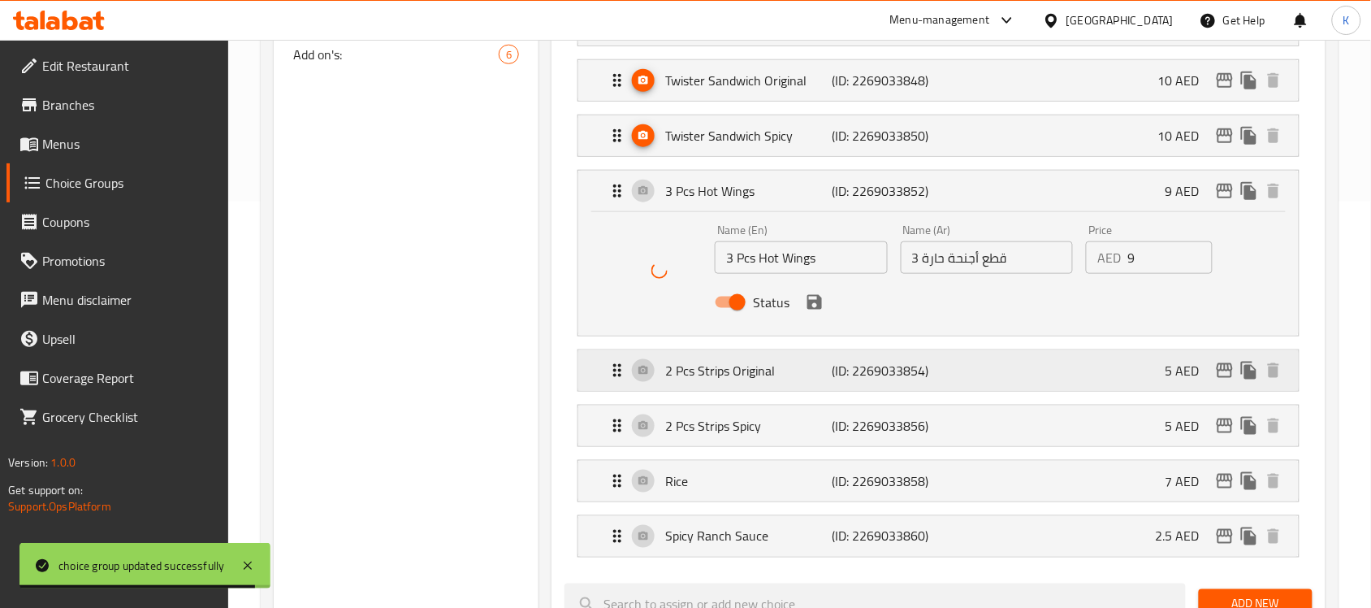
click at [757, 372] on p "2 Pcs Strips Original" at bounding box center [748, 370] width 166 height 19
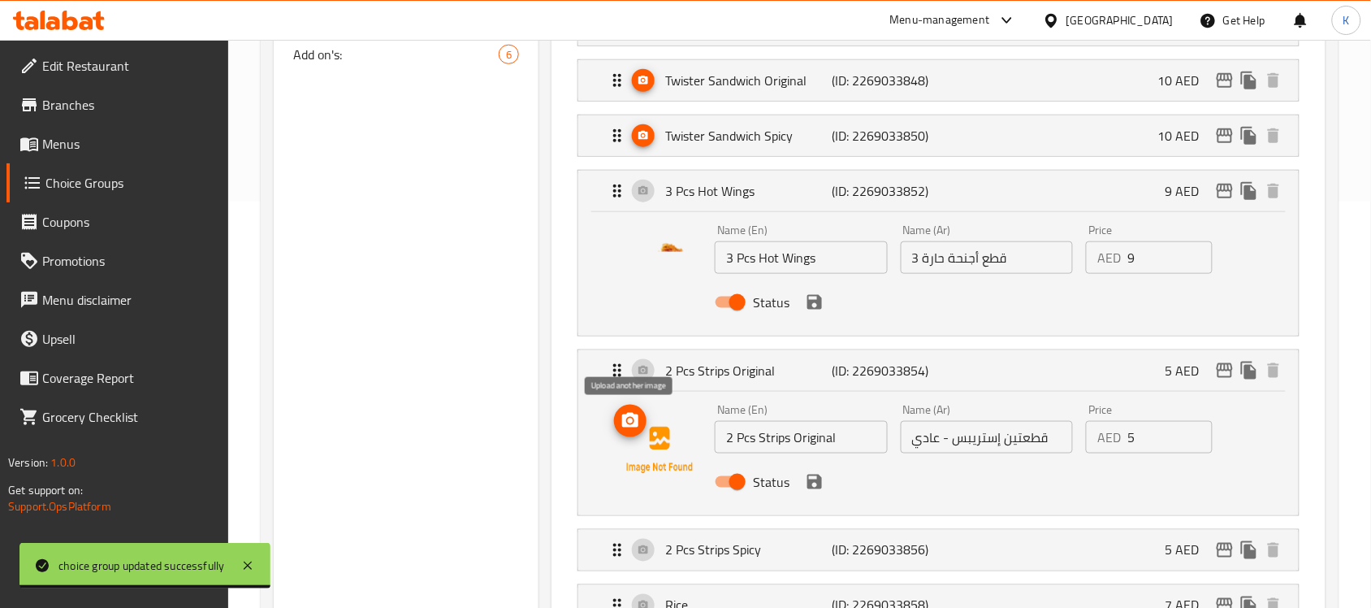
click at [630, 426] on icon "upload picture" at bounding box center [630, 420] width 19 height 19
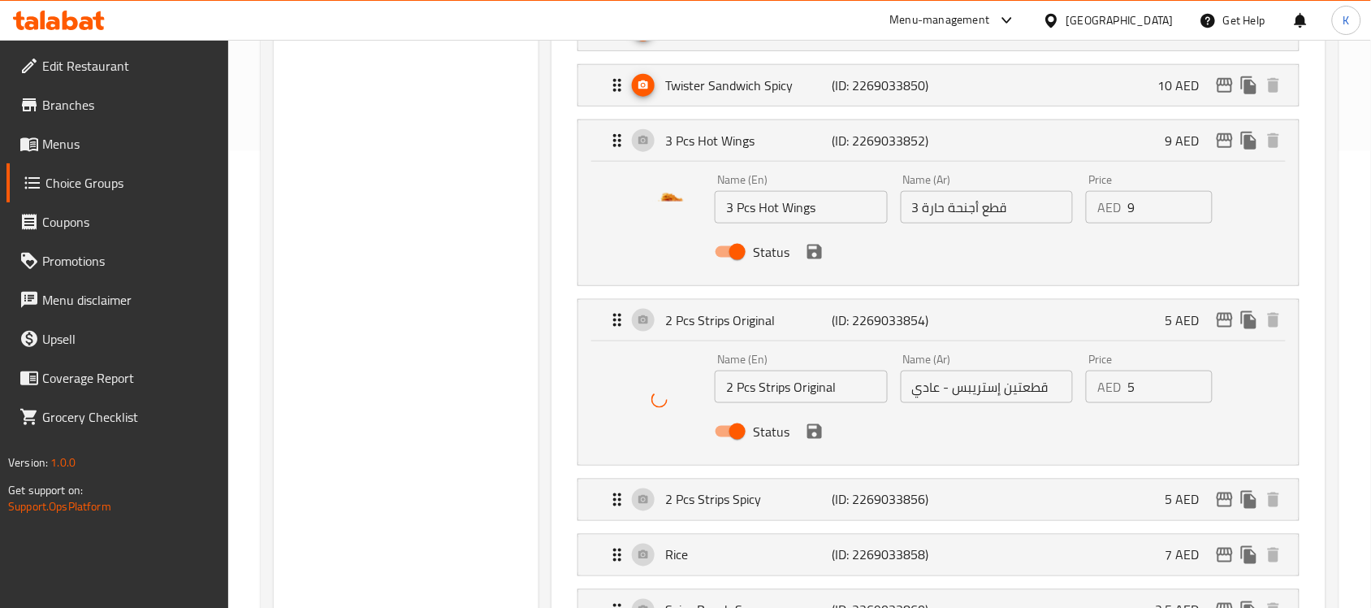
scroll to position [508, 0]
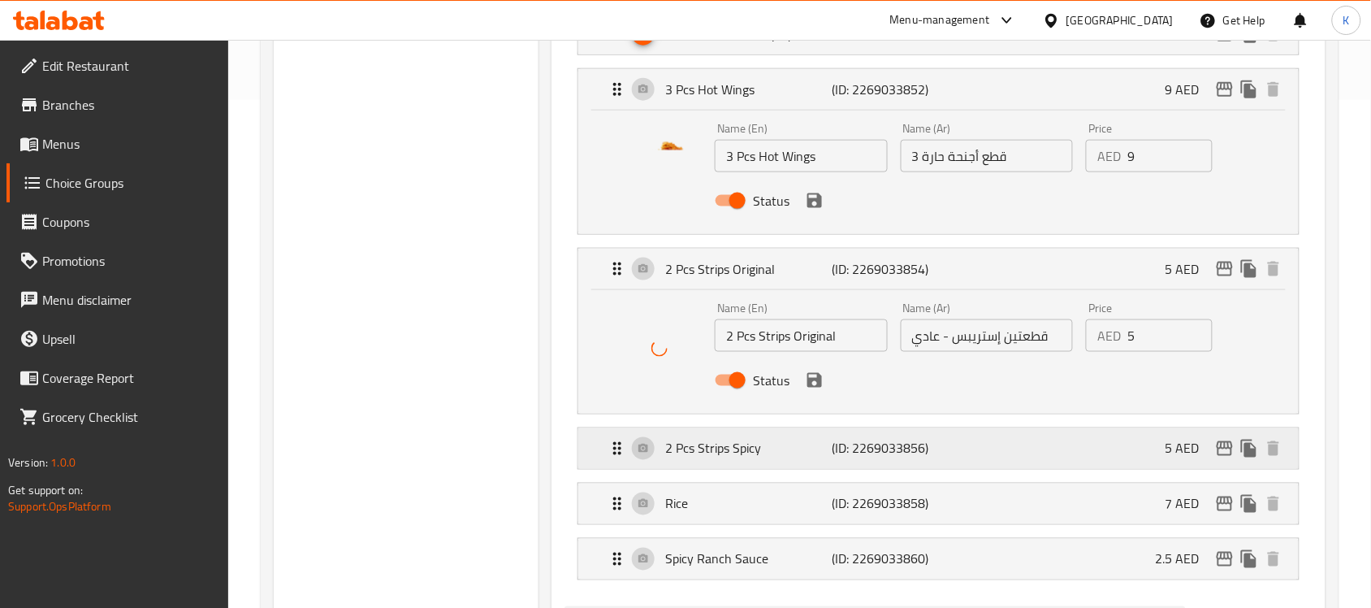
click at [745, 455] on p "2 Pcs Strips Spicy" at bounding box center [748, 448] width 166 height 19
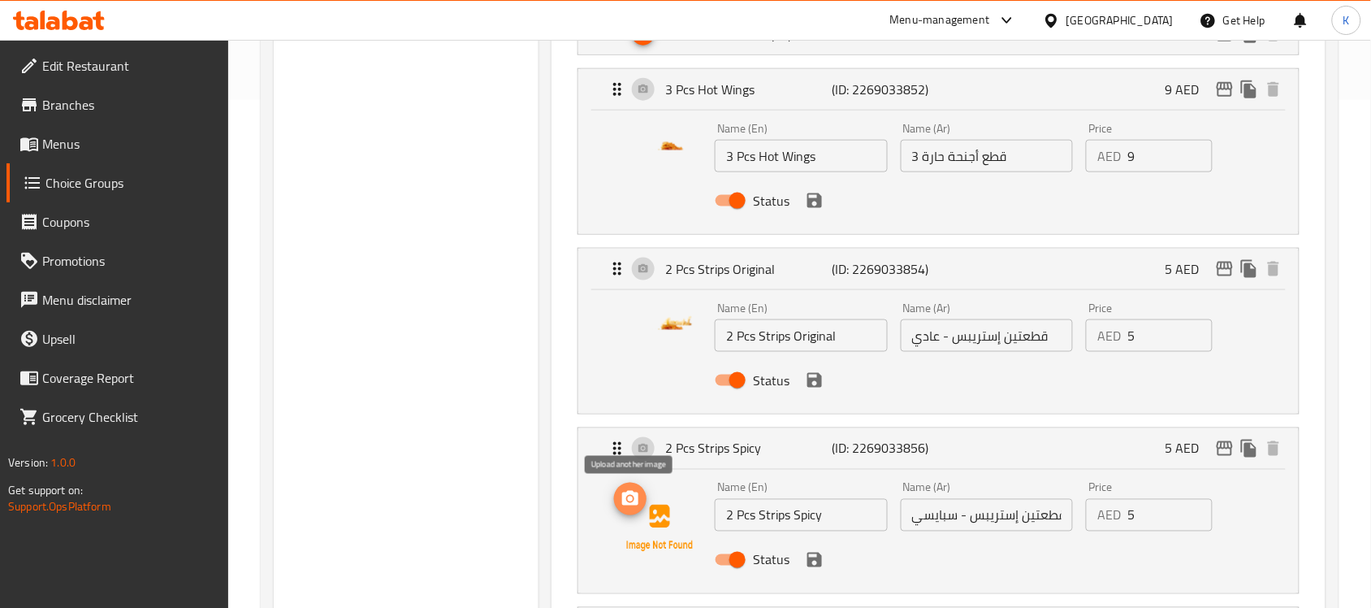
click at [629, 504] on icon "upload picture" at bounding box center [630, 498] width 19 height 19
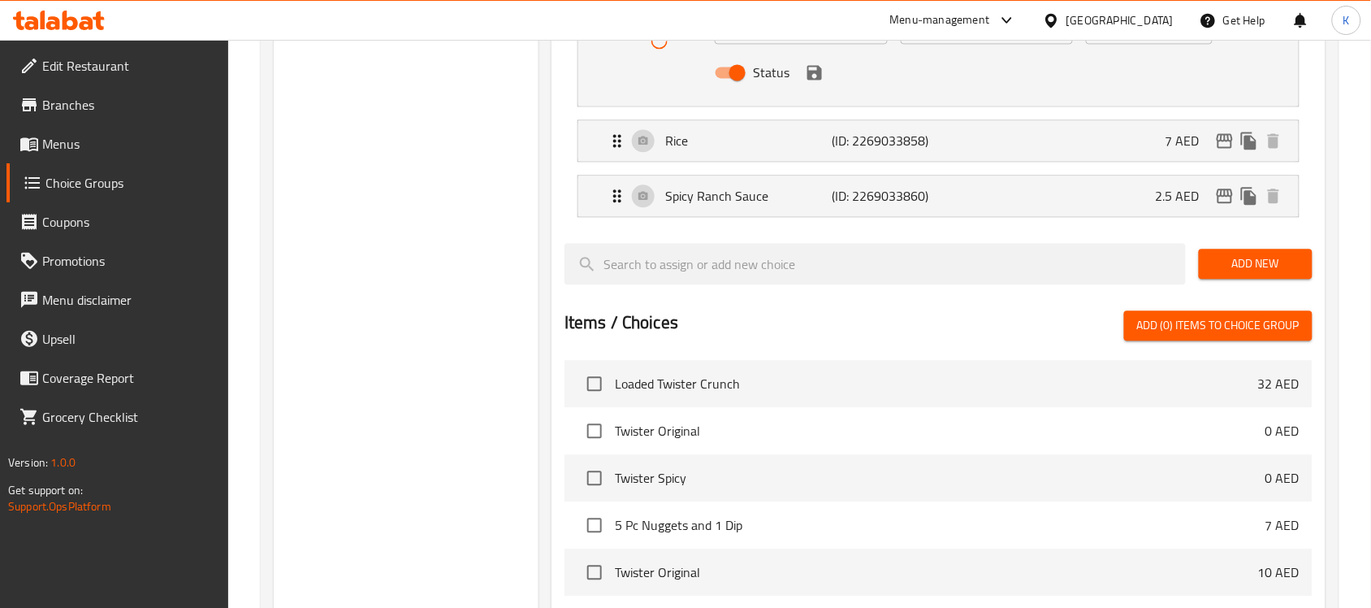
scroll to position [1015, 0]
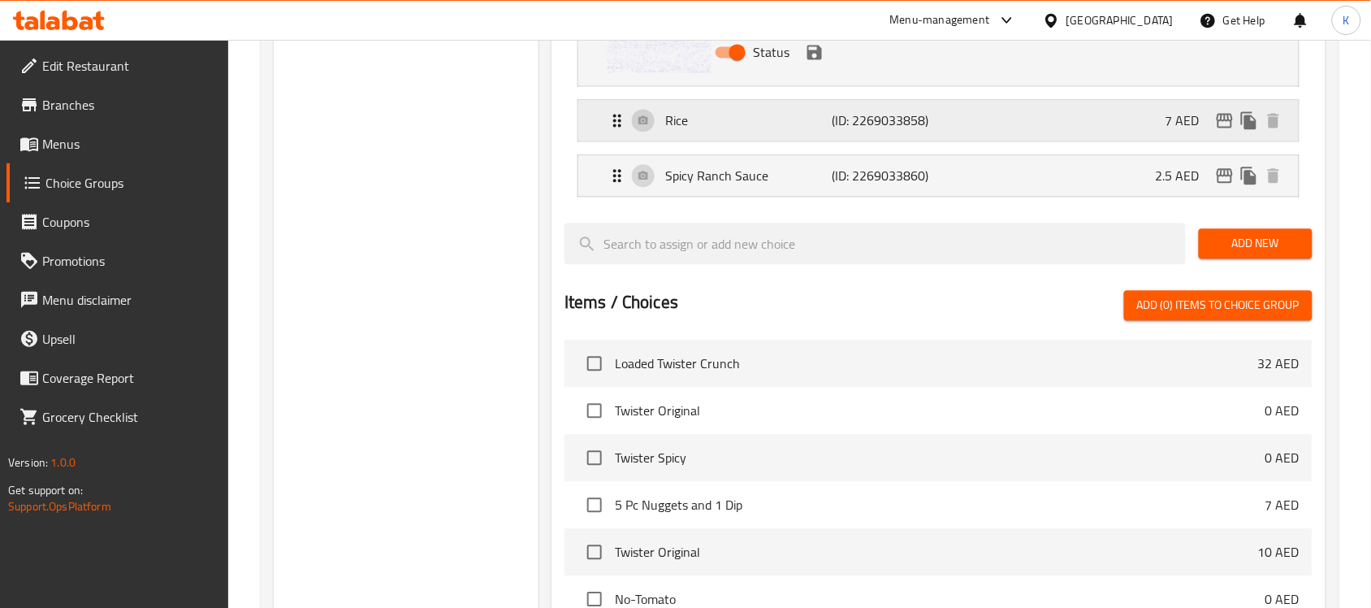
click at [735, 110] on div "Rice (ID: 2269033858) 7 AED" at bounding box center [944, 120] width 672 height 41
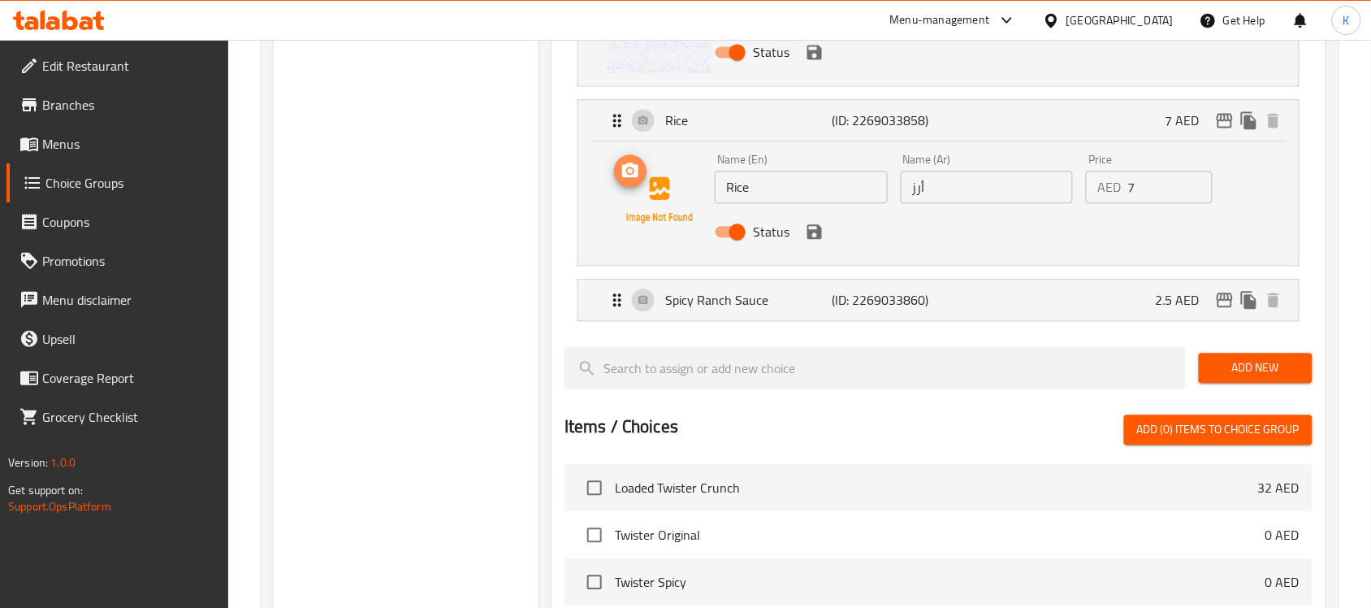
click at [624, 177] on icon "upload picture" at bounding box center [630, 169] width 16 height 15
click at [742, 288] on div "Spicy Ranch Sauce (ID: 2269033860) 2.5 AED" at bounding box center [944, 299] width 672 height 41
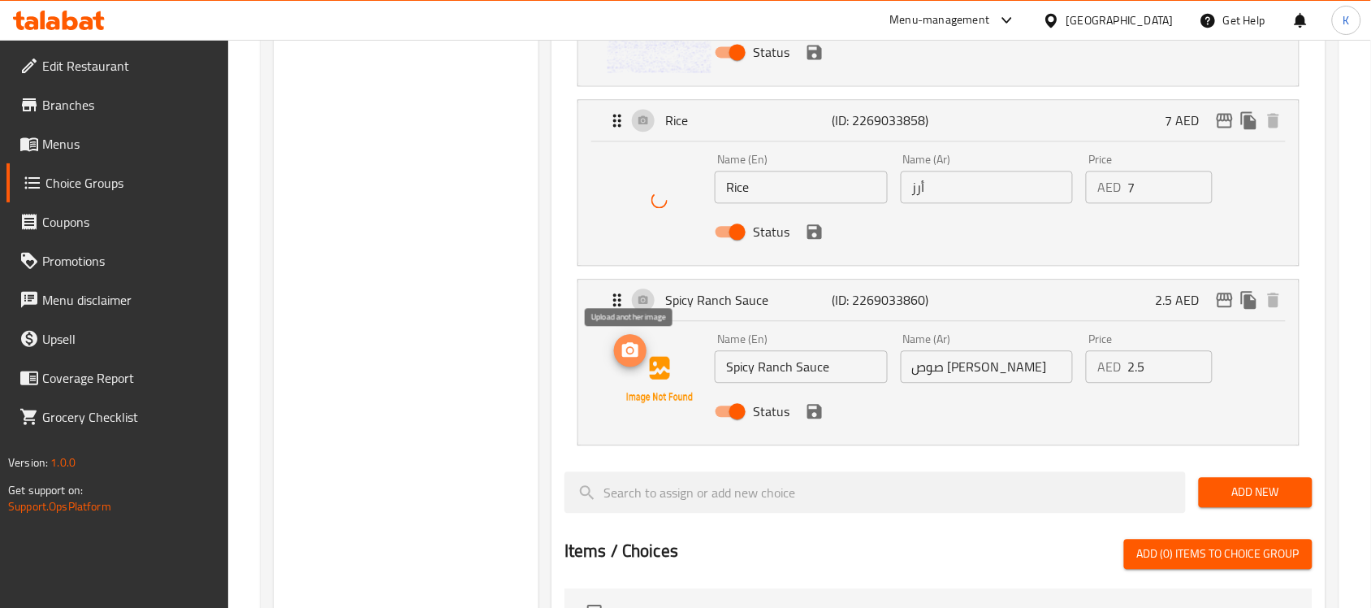
click at [638, 354] on icon "upload picture" at bounding box center [630, 349] width 16 height 15
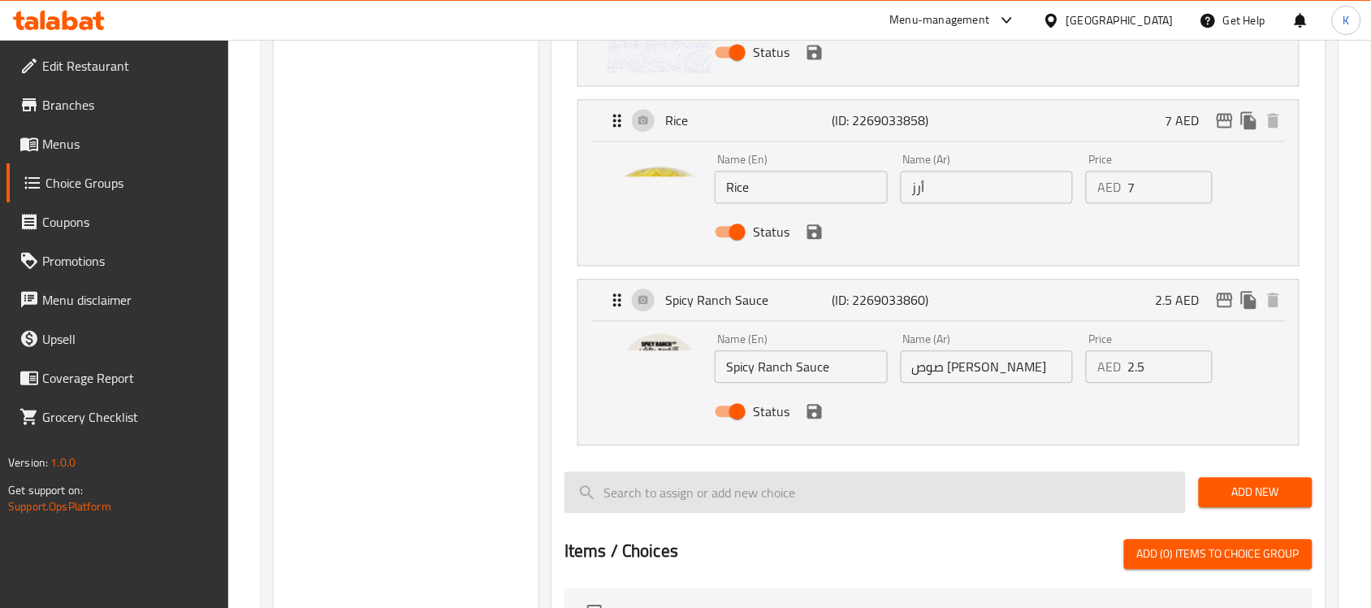
scroll to position [914, 0]
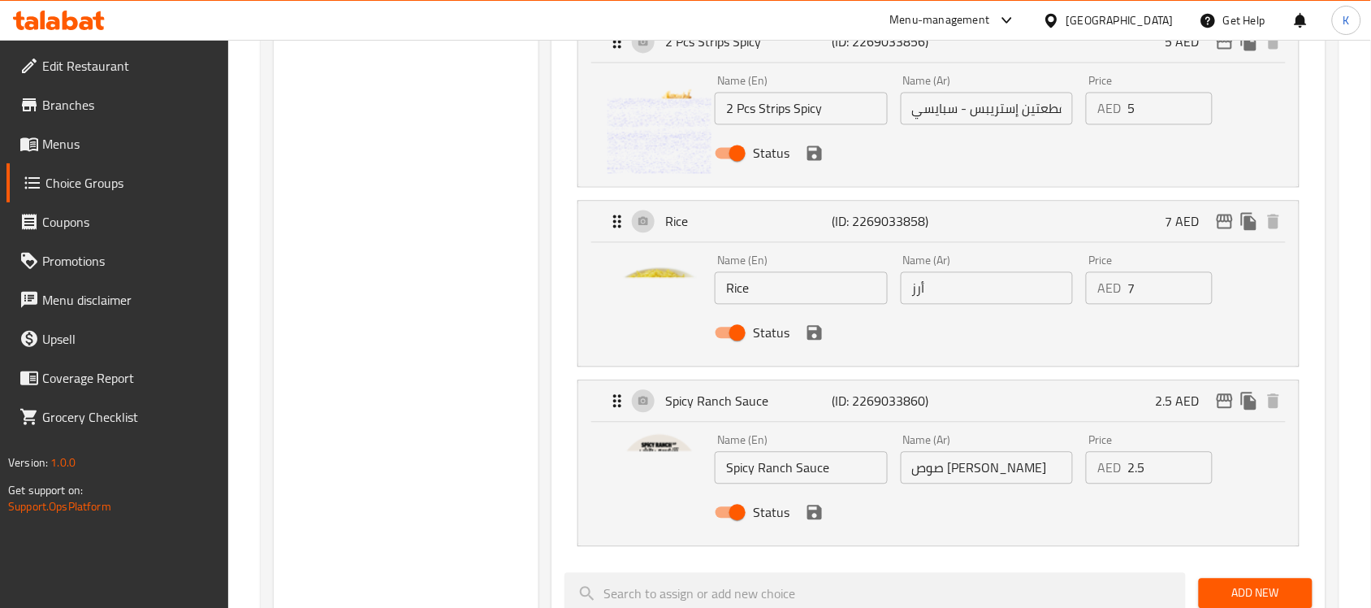
click at [812, 338] on icon "save" at bounding box center [814, 332] width 19 height 19
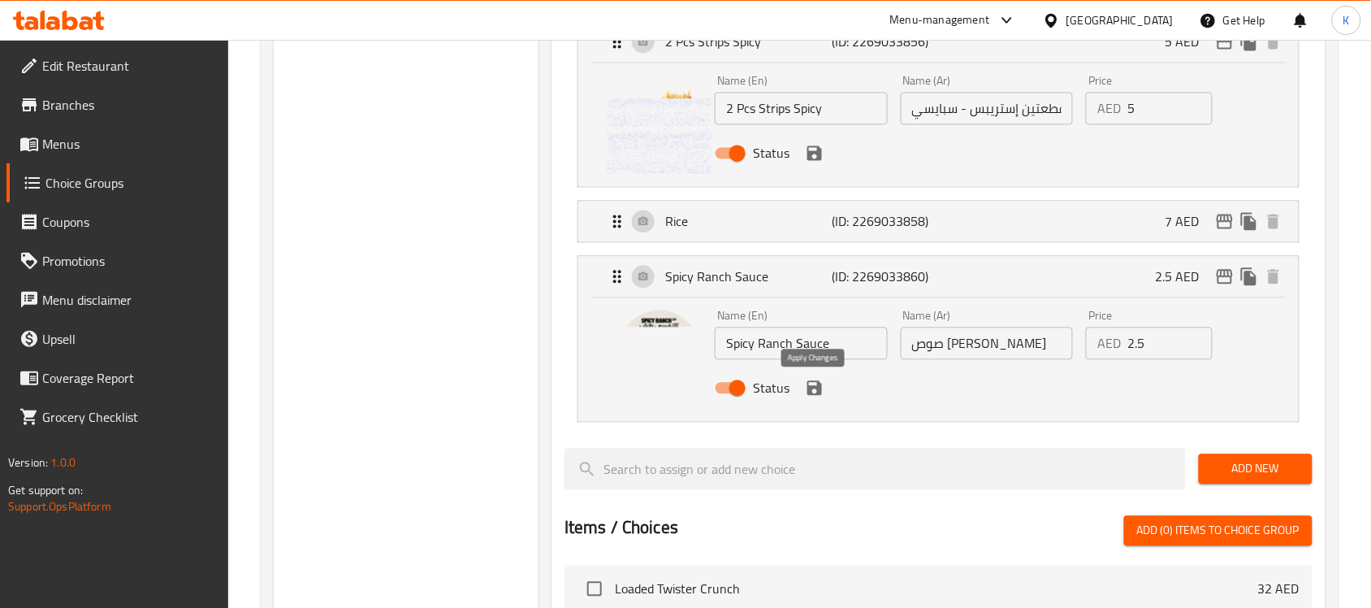
click at [813, 392] on icon "save" at bounding box center [814, 387] width 19 height 19
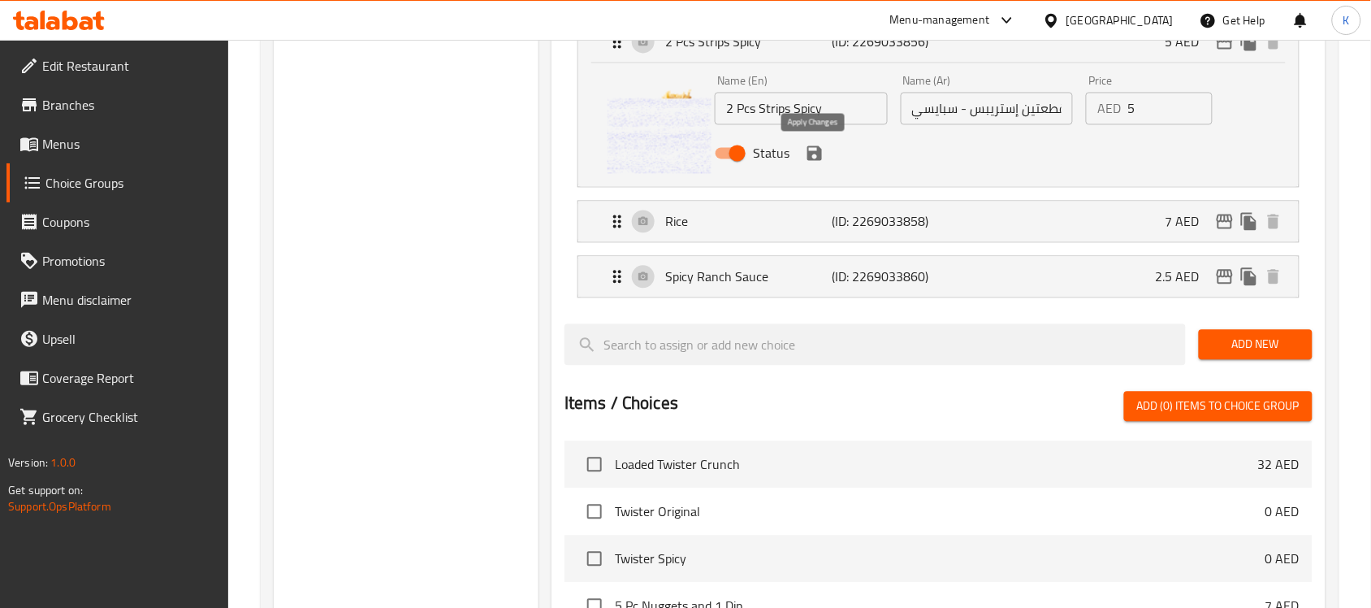
click at [806, 156] on icon "save" at bounding box center [814, 153] width 19 height 19
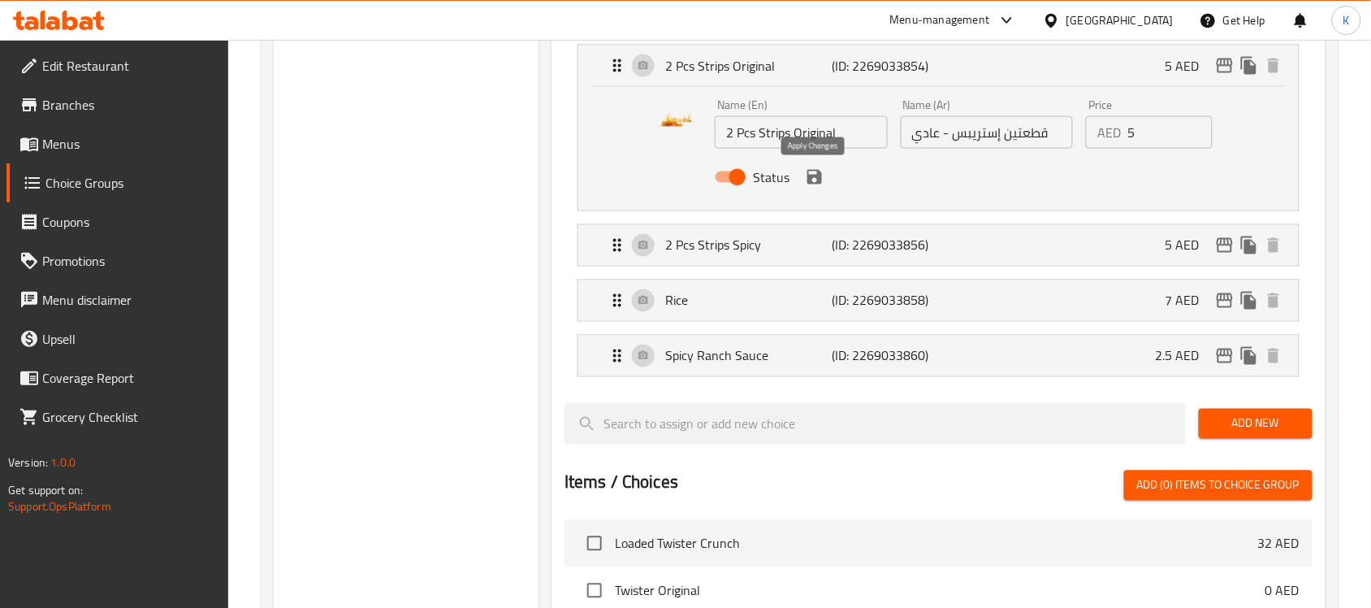
click at [817, 180] on icon "save" at bounding box center [814, 177] width 15 height 15
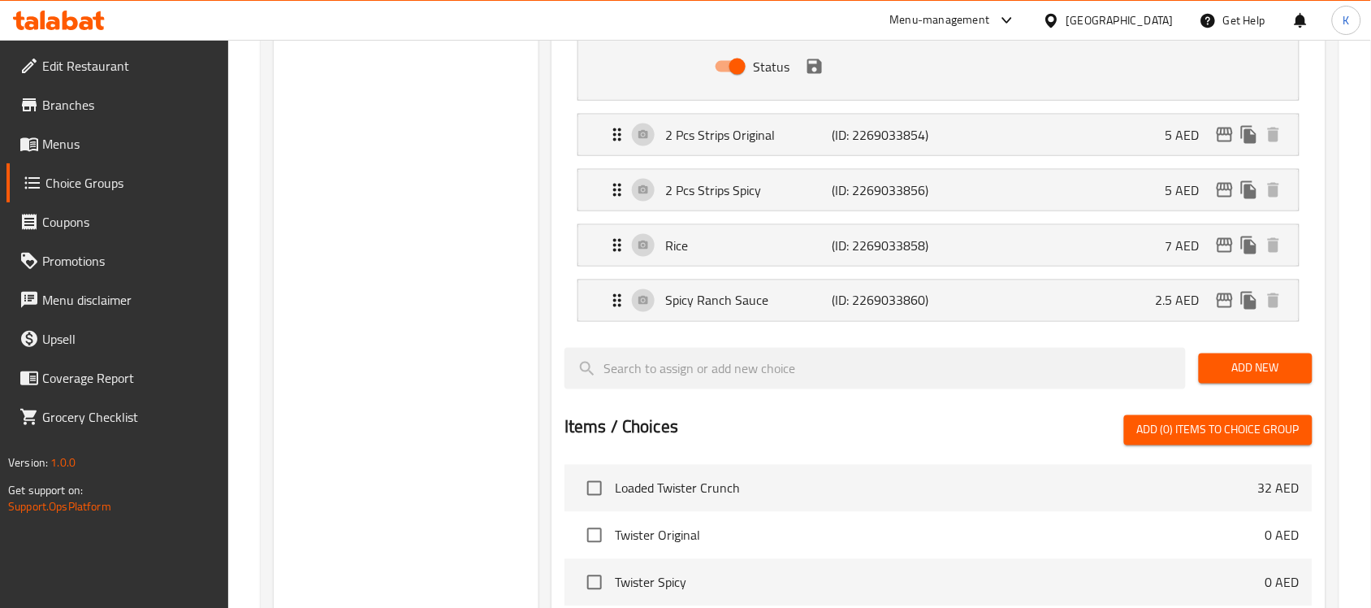
scroll to position [508, 0]
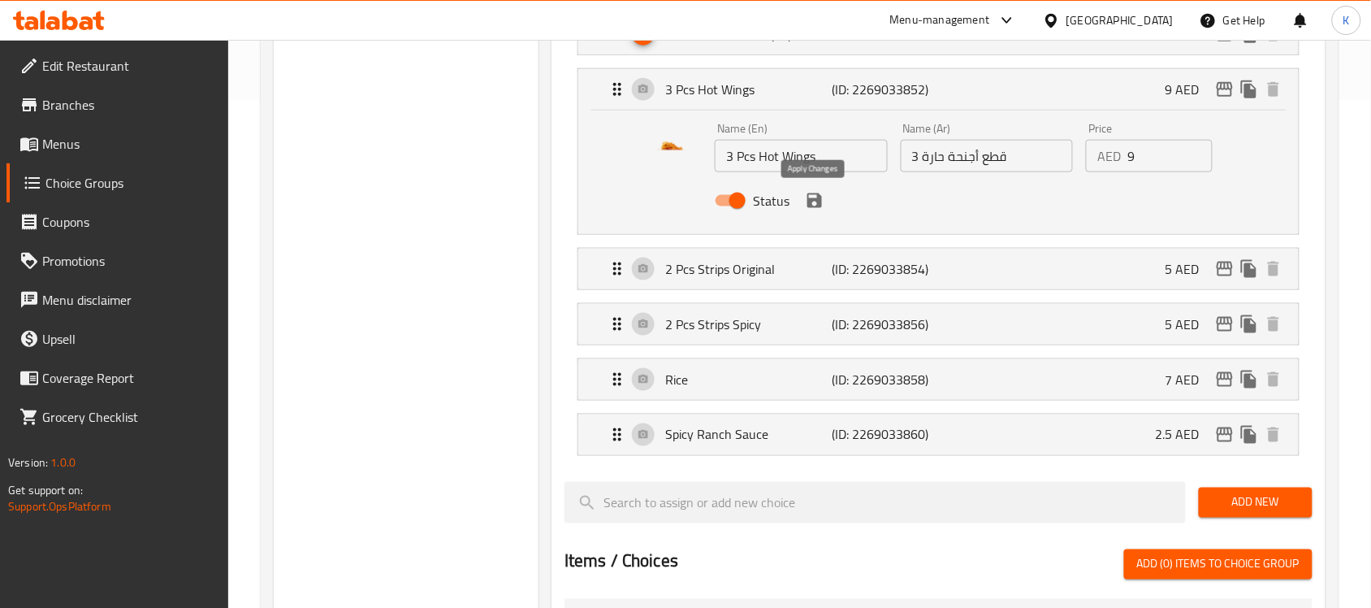
drag, startPoint x: 813, startPoint y: 199, endPoint x: 802, endPoint y: 224, distance: 27.3
click at [814, 199] on icon "save" at bounding box center [814, 200] width 19 height 19
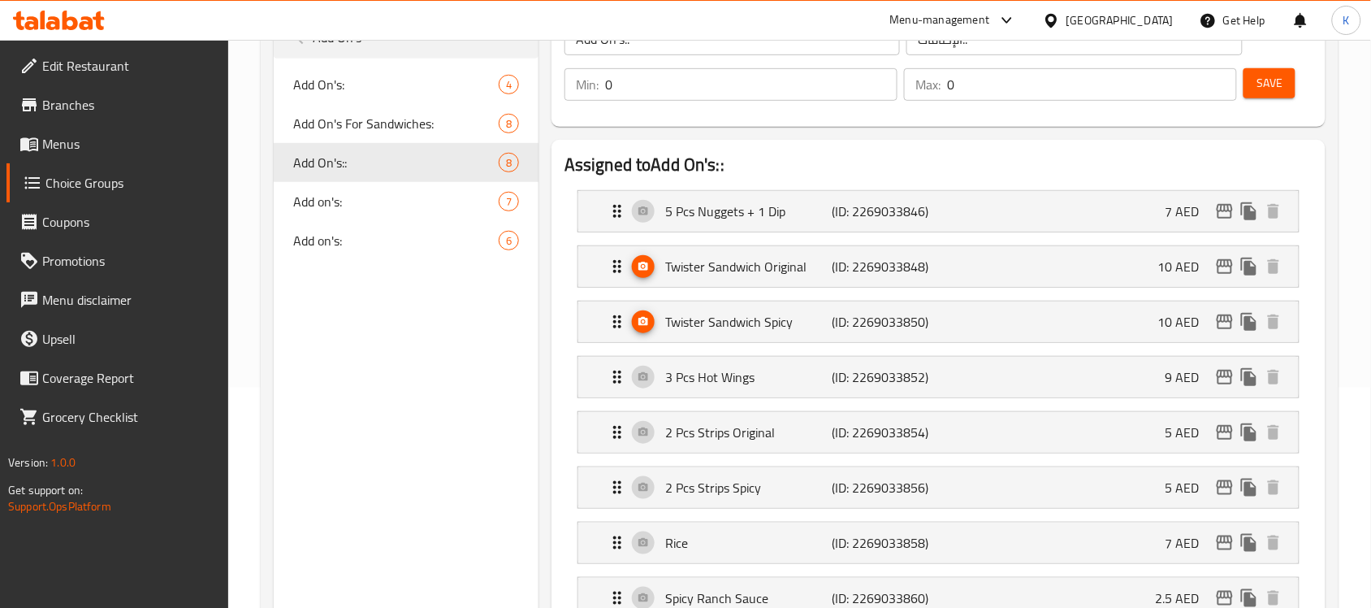
scroll to position [102, 0]
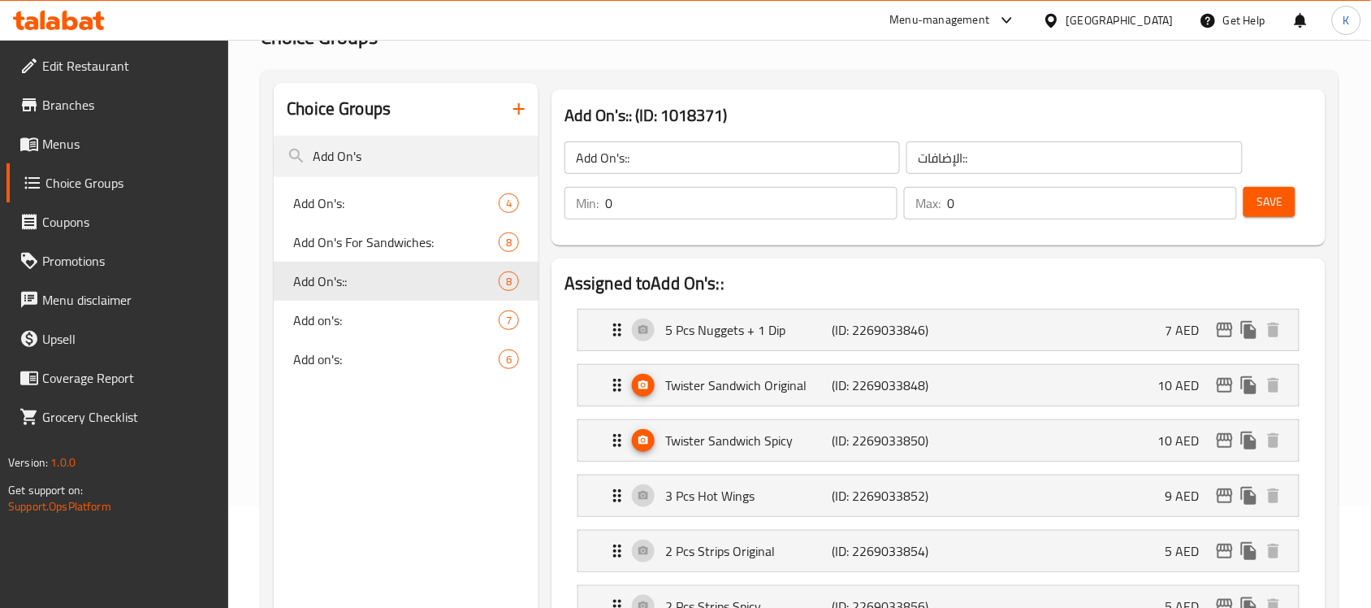
click at [1277, 196] on span "Save" at bounding box center [1269, 202] width 26 height 20
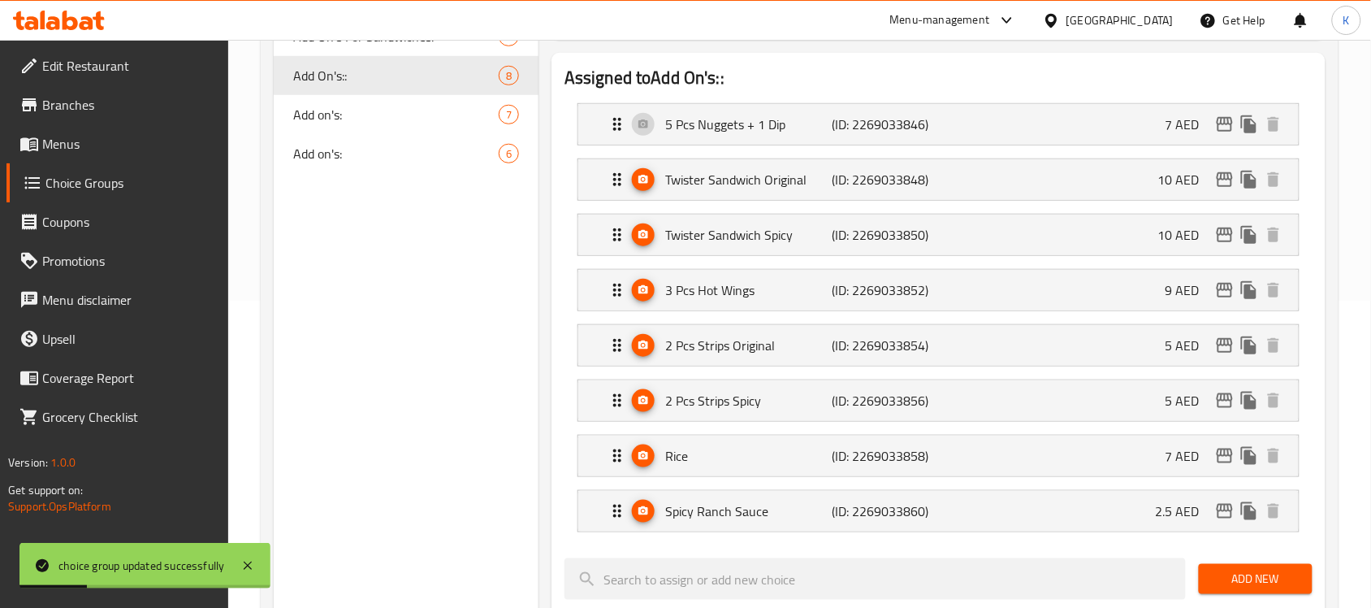
scroll to position [203, 0]
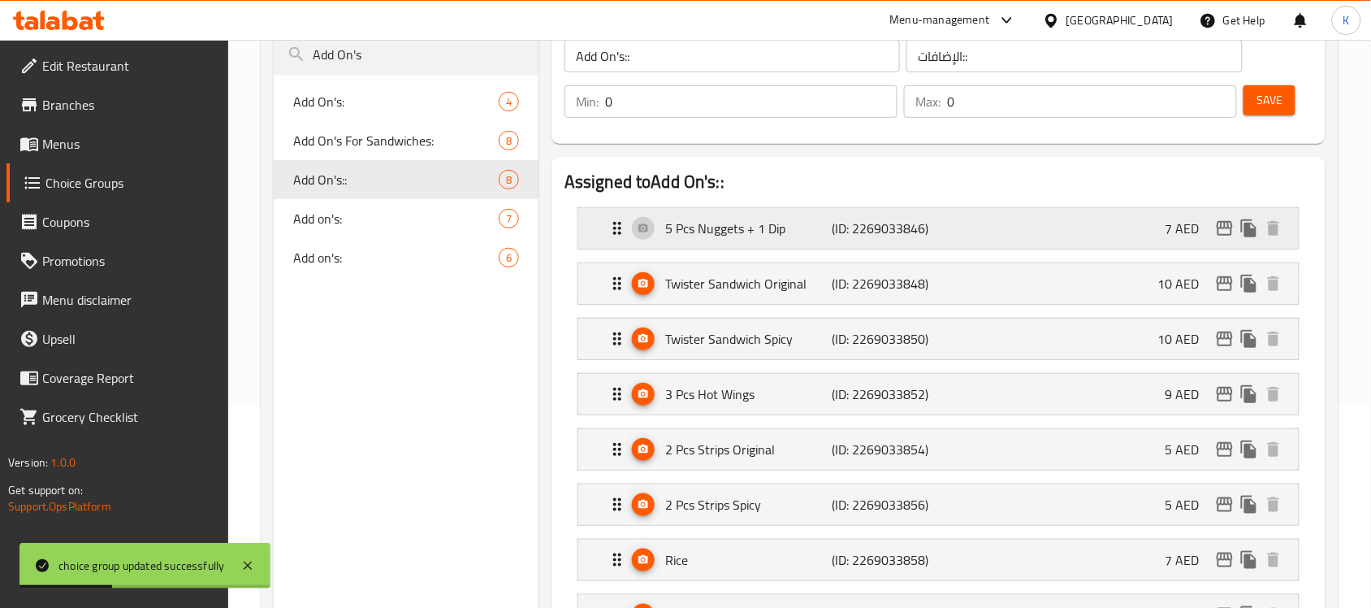
click at [684, 221] on p "5 Pcs Nuggets + 1 Dip" at bounding box center [748, 227] width 166 height 19
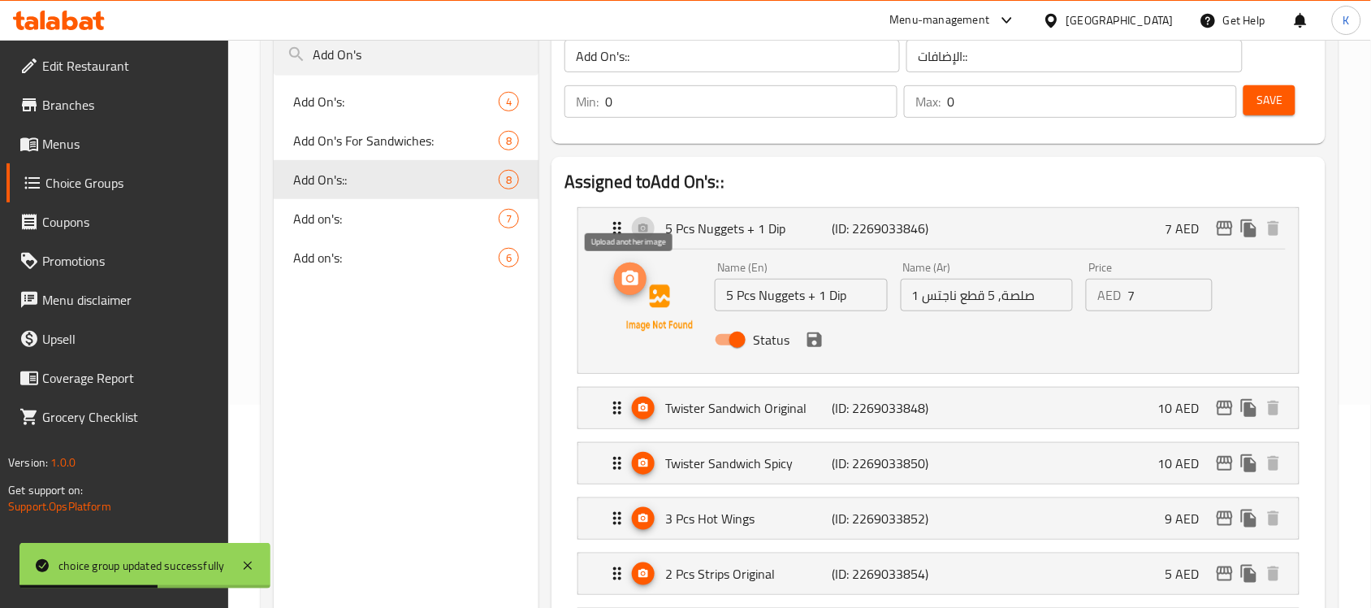
click at [634, 281] on icon "upload picture" at bounding box center [630, 278] width 19 height 19
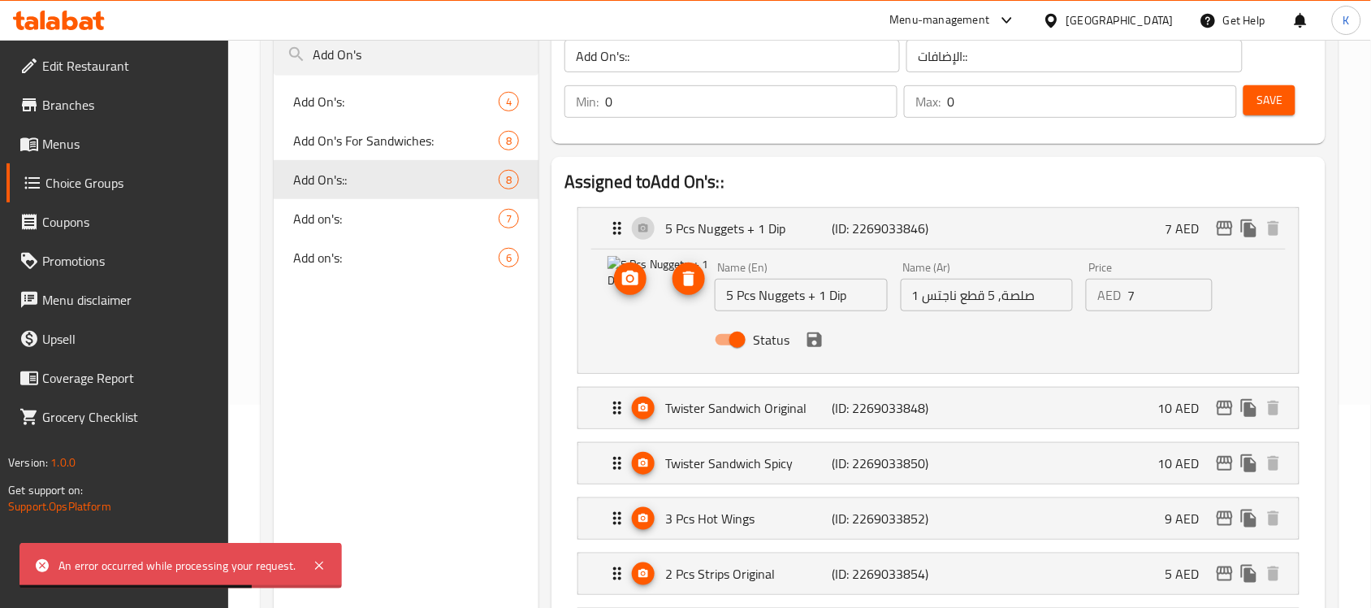
click at [628, 287] on icon "upload picture" at bounding box center [630, 278] width 19 height 19
click at [632, 281] on icon "upload picture" at bounding box center [630, 278] width 19 height 19
click at [647, 288] on img at bounding box center [660, 308] width 104 height 104
click at [638, 285] on icon "upload picture" at bounding box center [630, 277] width 16 height 15
click at [770, 407] on p "Twister Sandwich Original" at bounding box center [748, 407] width 166 height 19
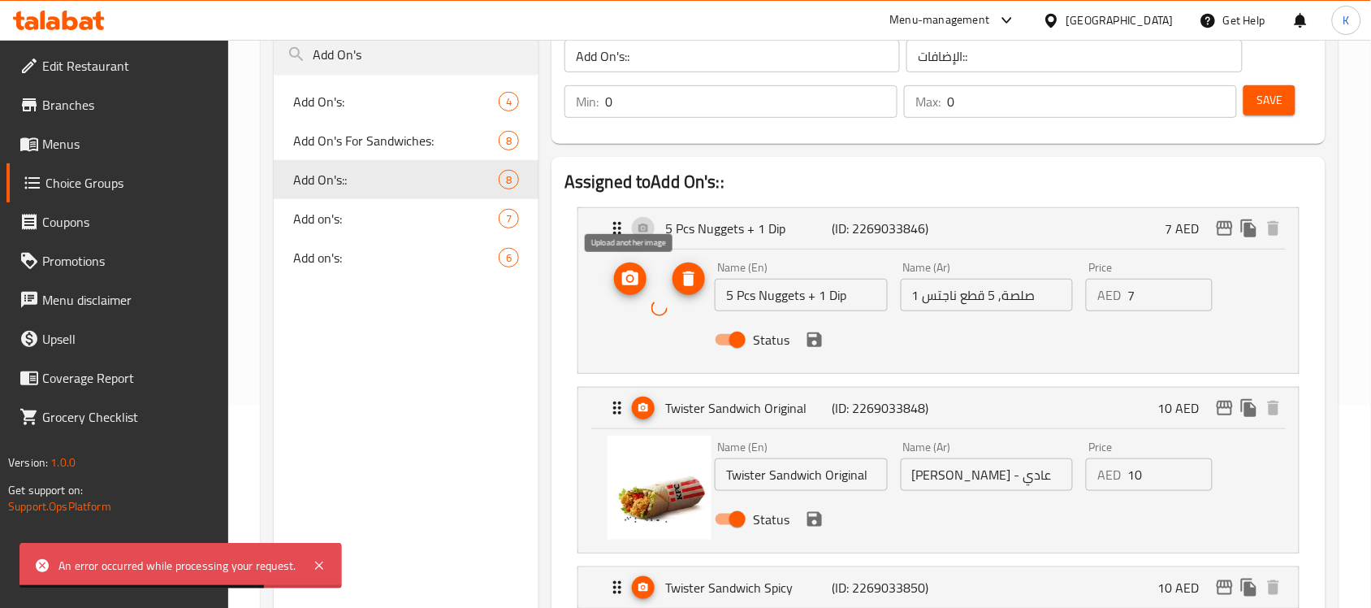
click at [638, 285] on icon "upload picture" at bounding box center [630, 278] width 19 height 19
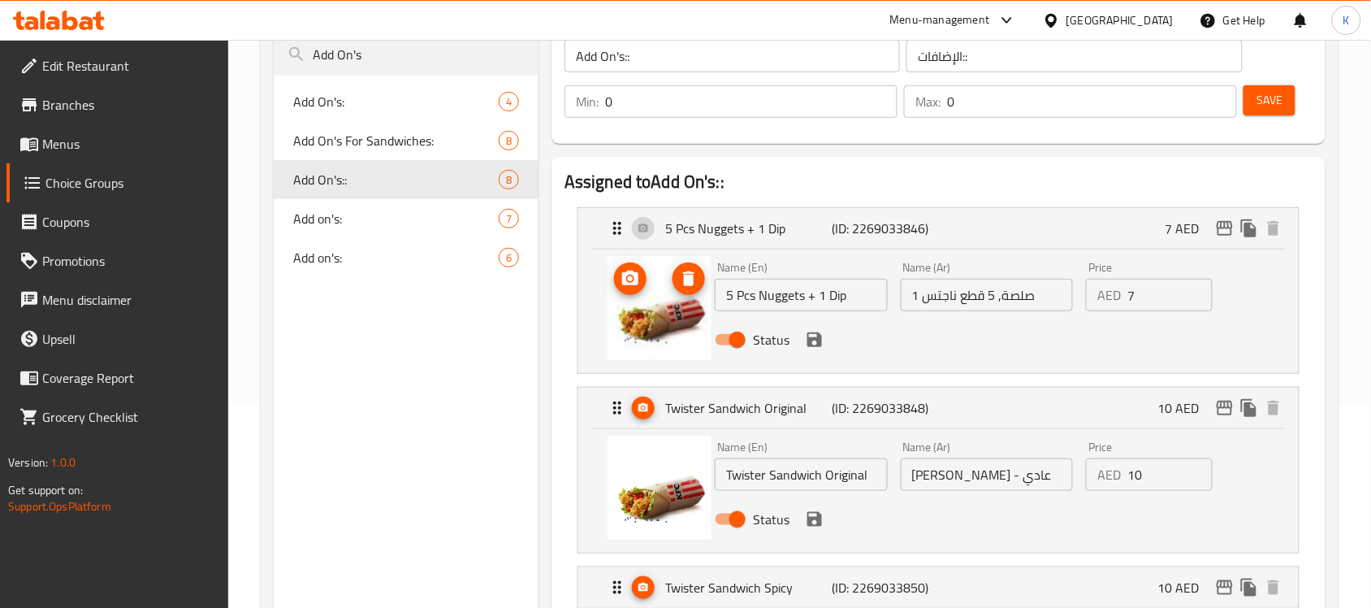
click at [688, 284] on icon "delete image" at bounding box center [688, 278] width 11 height 15
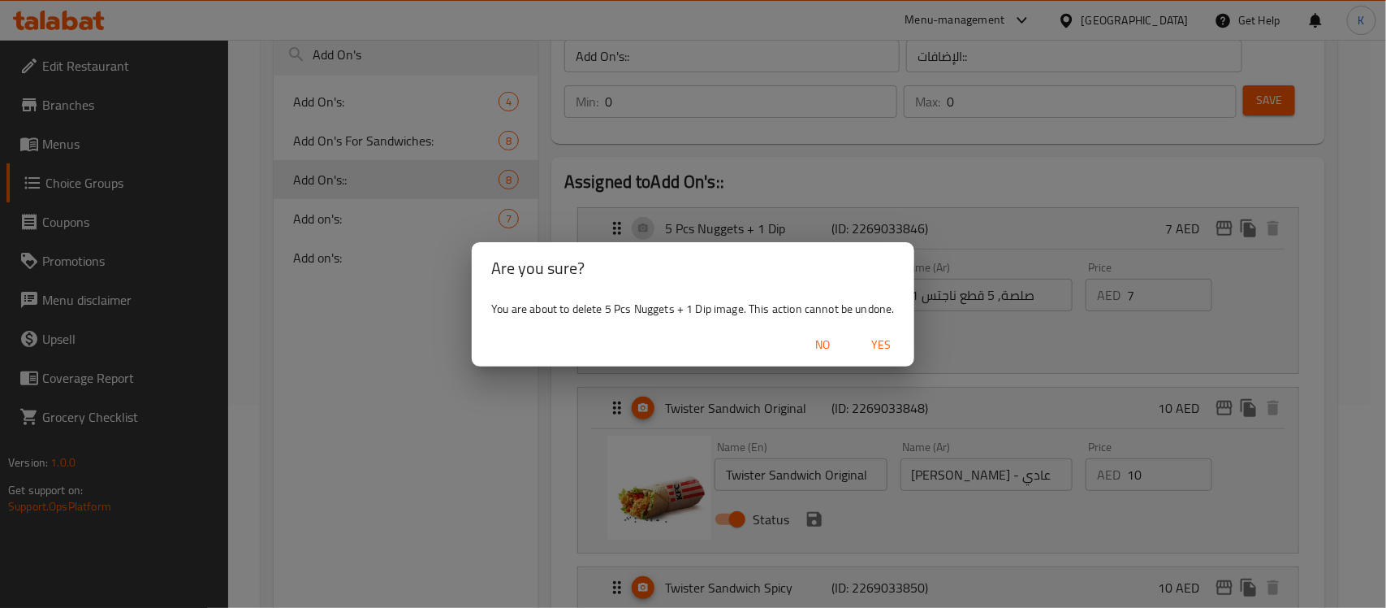
click at [871, 345] on span "Yes" at bounding box center [882, 345] width 39 height 20
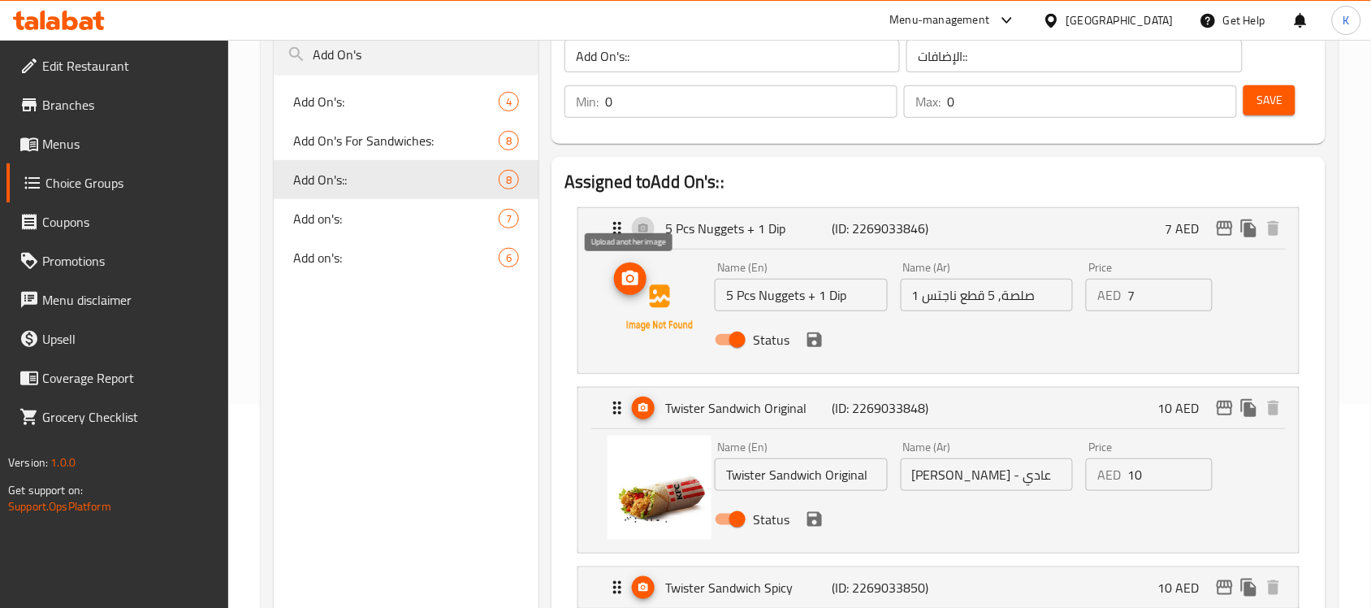
click at [624, 281] on icon "upload picture" at bounding box center [630, 277] width 16 height 15
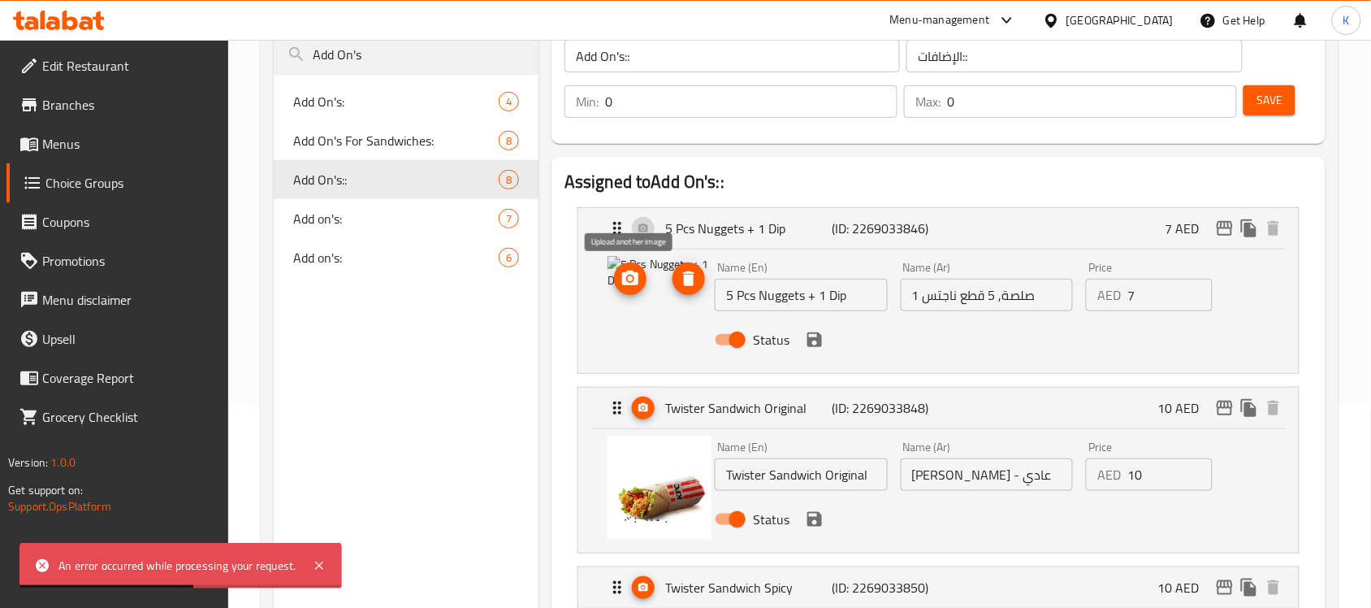
click at [619, 279] on span "upload picture" at bounding box center [630, 278] width 32 height 19
click at [627, 280] on icon "upload picture" at bounding box center [630, 278] width 19 height 19
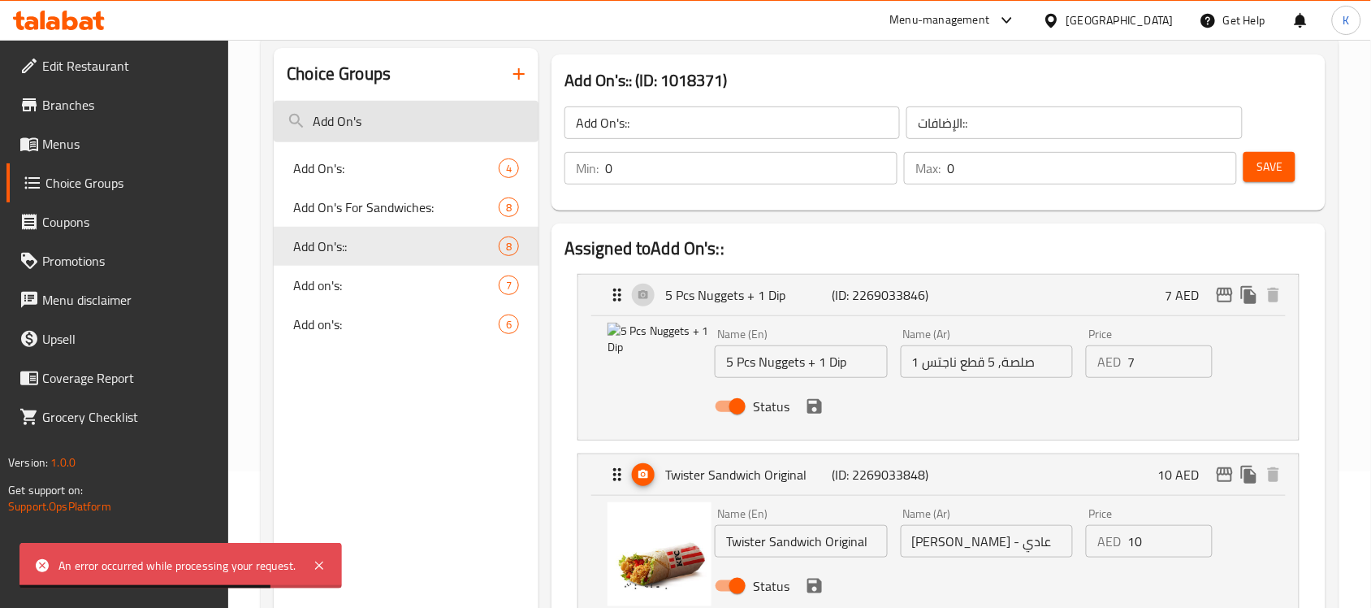
scroll to position [102, 0]
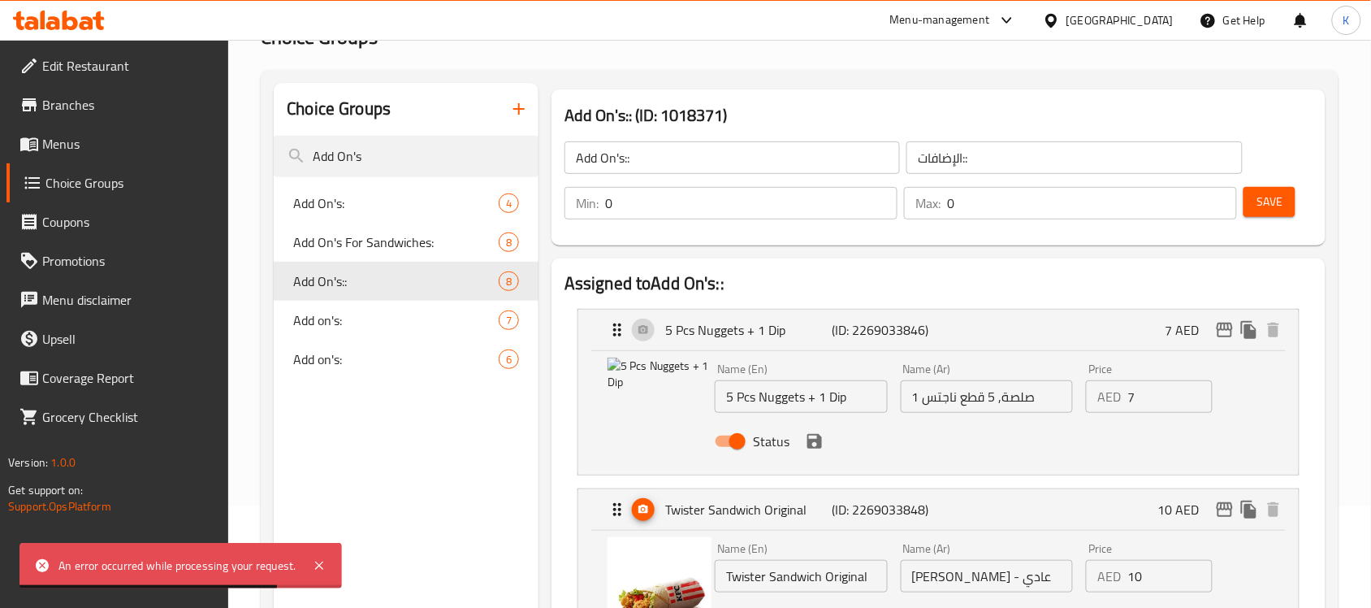
drag, startPoint x: 371, startPoint y: 160, endPoint x: 103, endPoint y: 159, distance: 268.0
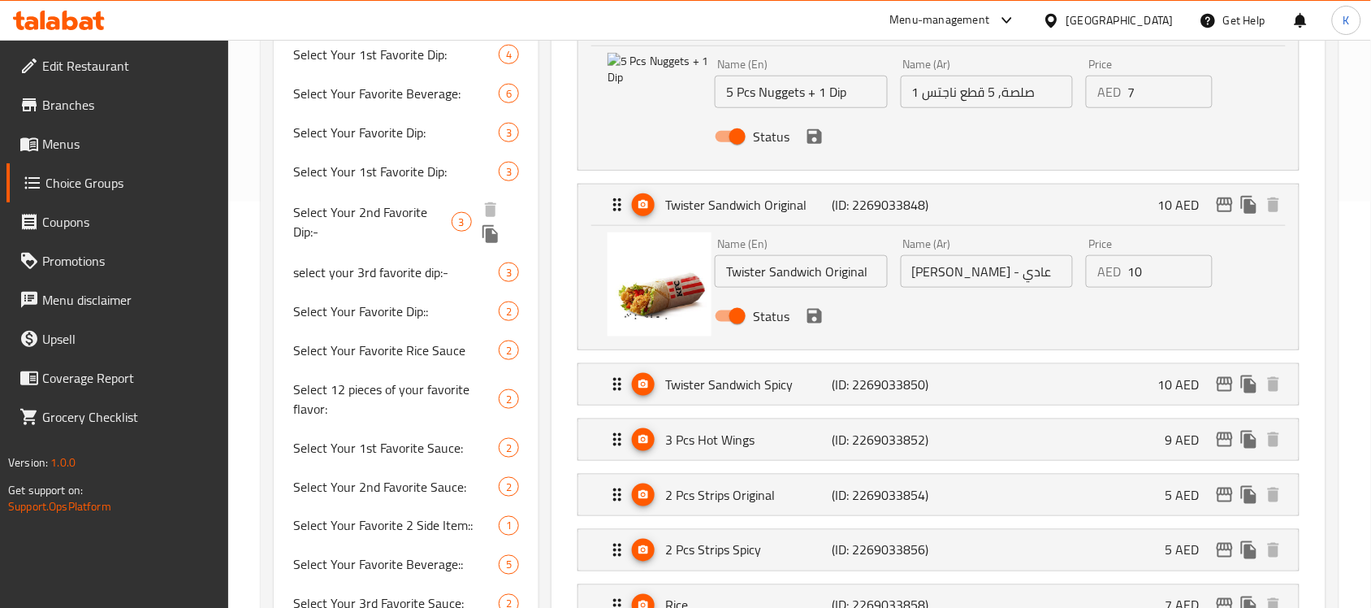
scroll to position [0, 0]
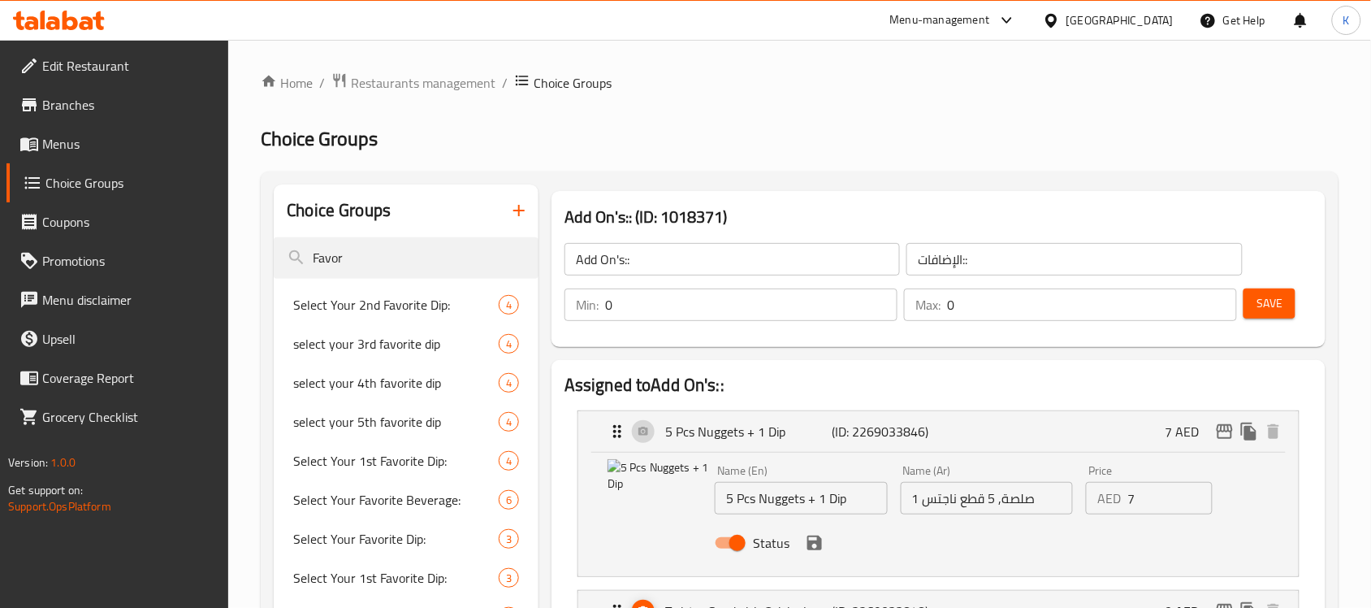
drag, startPoint x: 418, startPoint y: 253, endPoint x: 115, endPoint y: 249, distance: 303.8
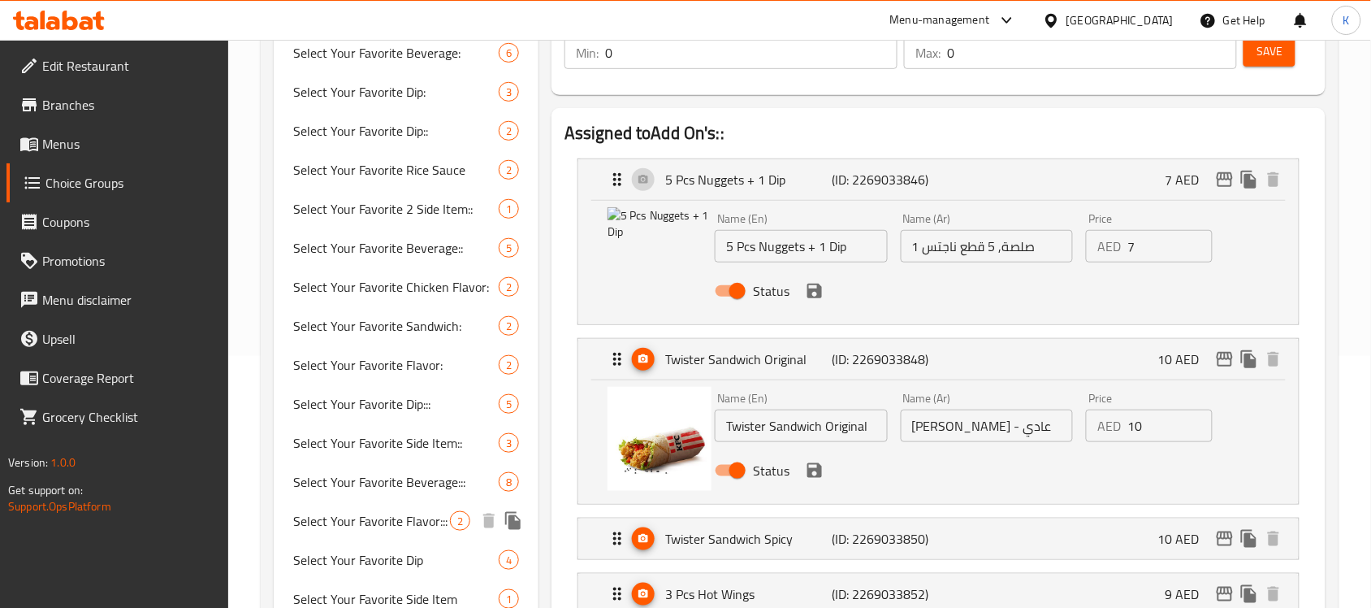
scroll to position [203, 0]
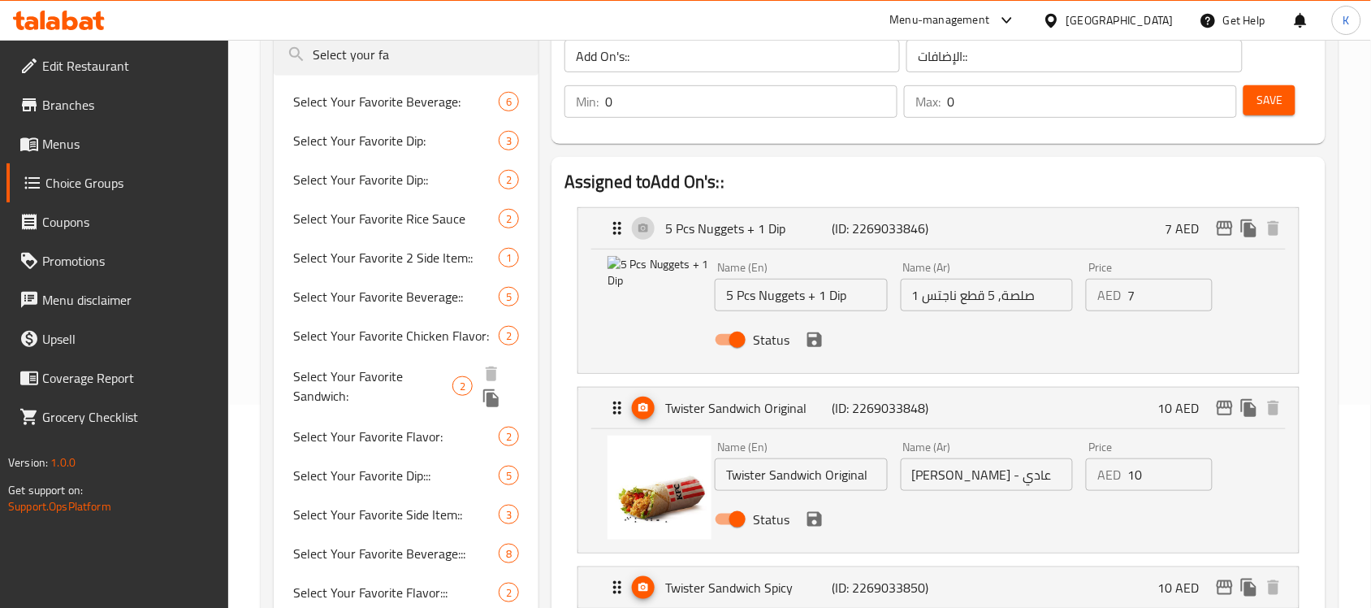
type input "Select your fa"
click at [391, 376] on span "Select Your Favorite Sandwich:" at bounding box center [372, 385] width 159 height 39
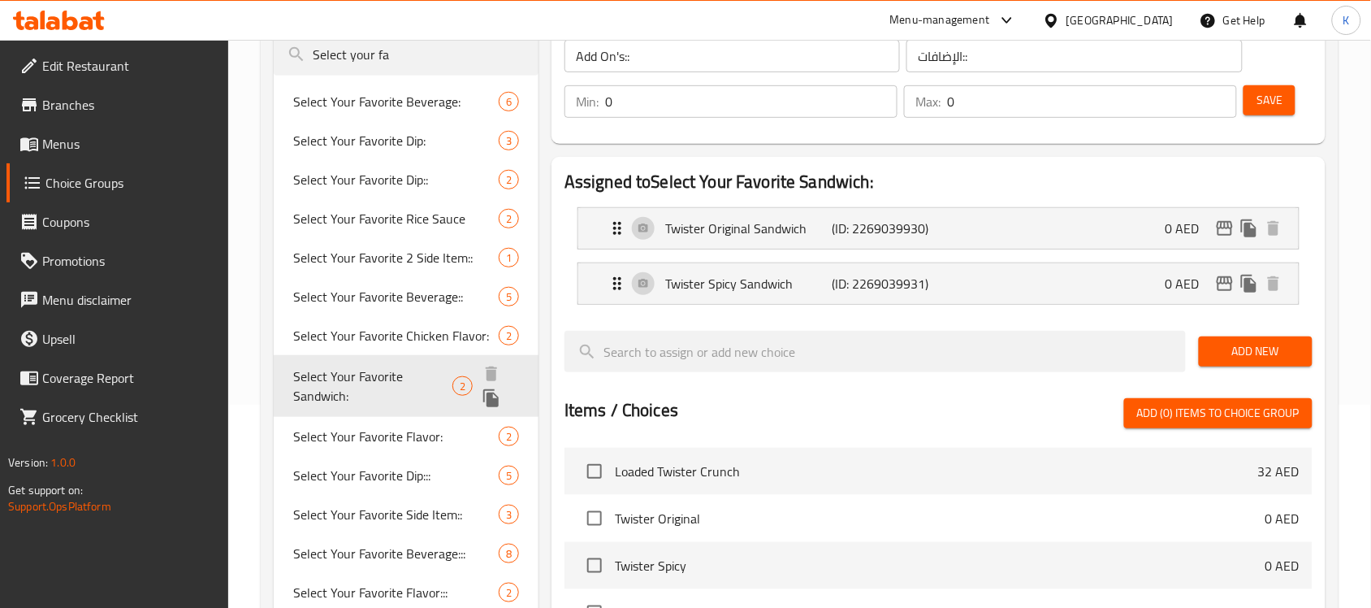
type input "Select Your Favorite Sandwich:"
type input "اختر ساندوتشك المفضل:"
type input "1"
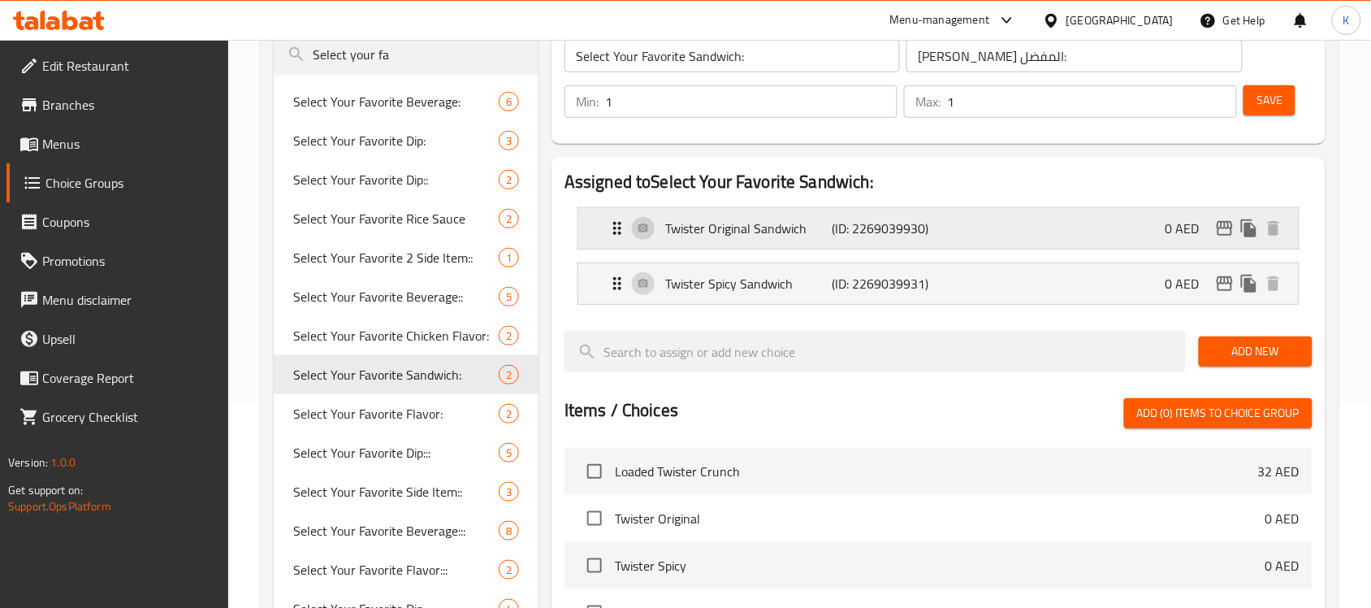
click at [773, 225] on p "Twister Original Sandwich" at bounding box center [748, 227] width 166 height 19
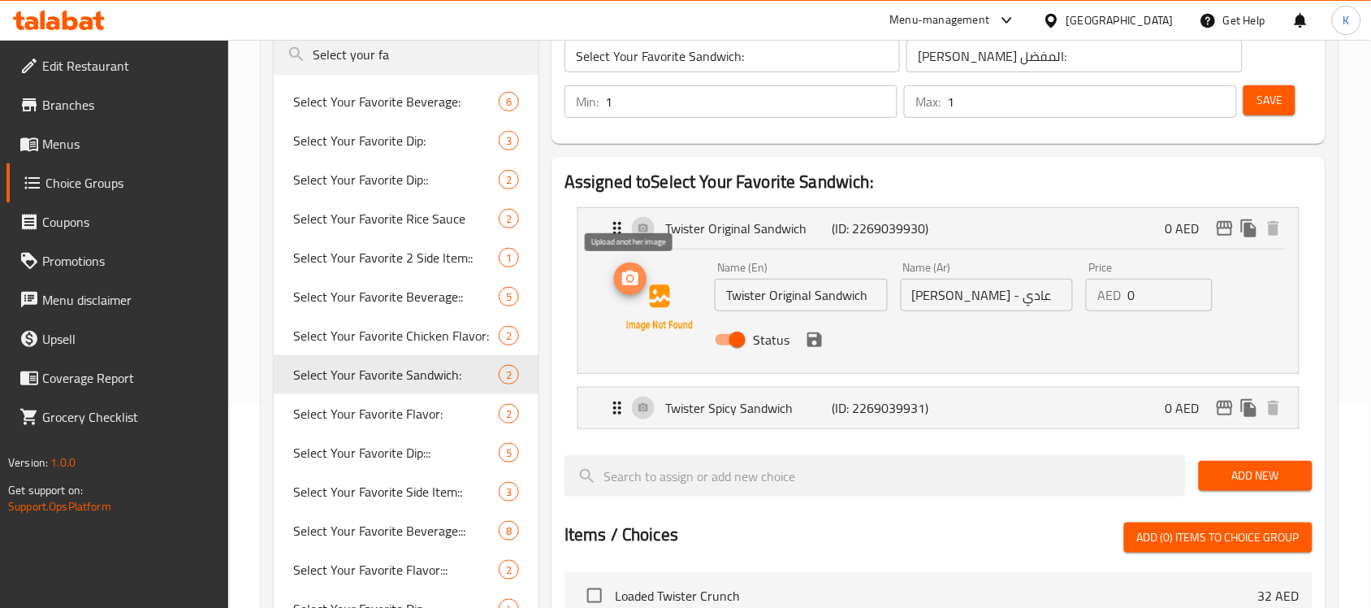
click at [626, 279] on icon "upload picture" at bounding box center [630, 277] width 16 height 15
click at [743, 412] on p "Twister Spicy Sandwich" at bounding box center [748, 407] width 166 height 19
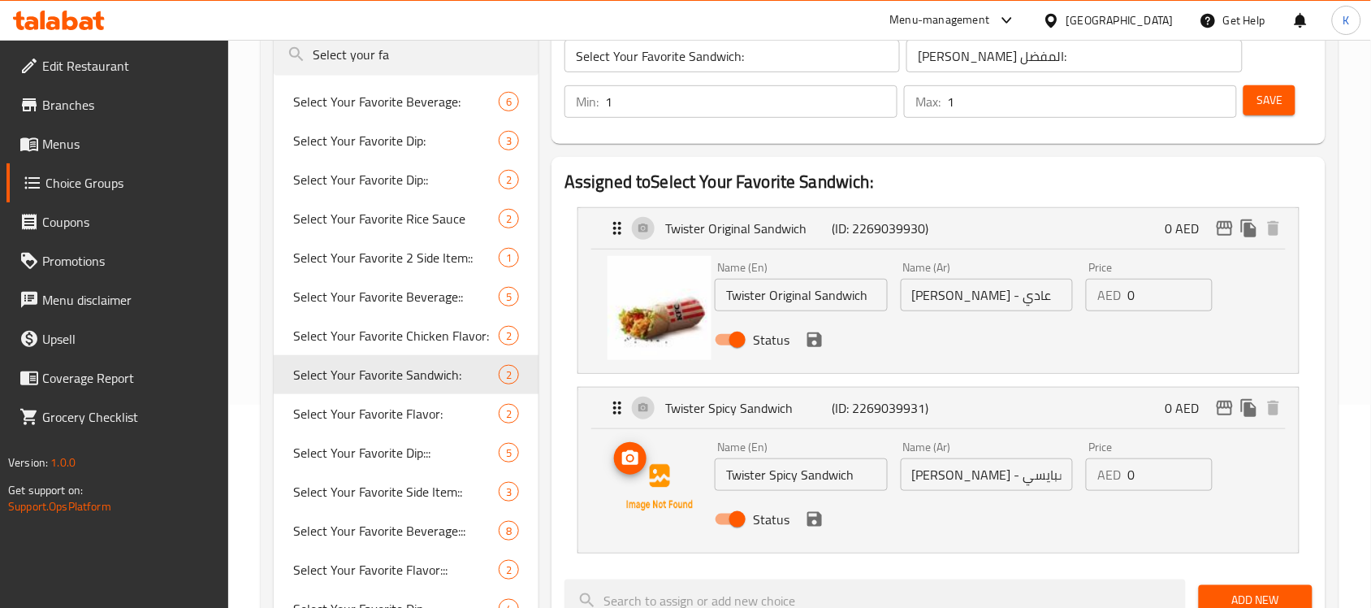
click at [625, 463] on icon "upload picture" at bounding box center [630, 457] width 16 height 15
click at [813, 339] on icon "save" at bounding box center [814, 339] width 15 height 15
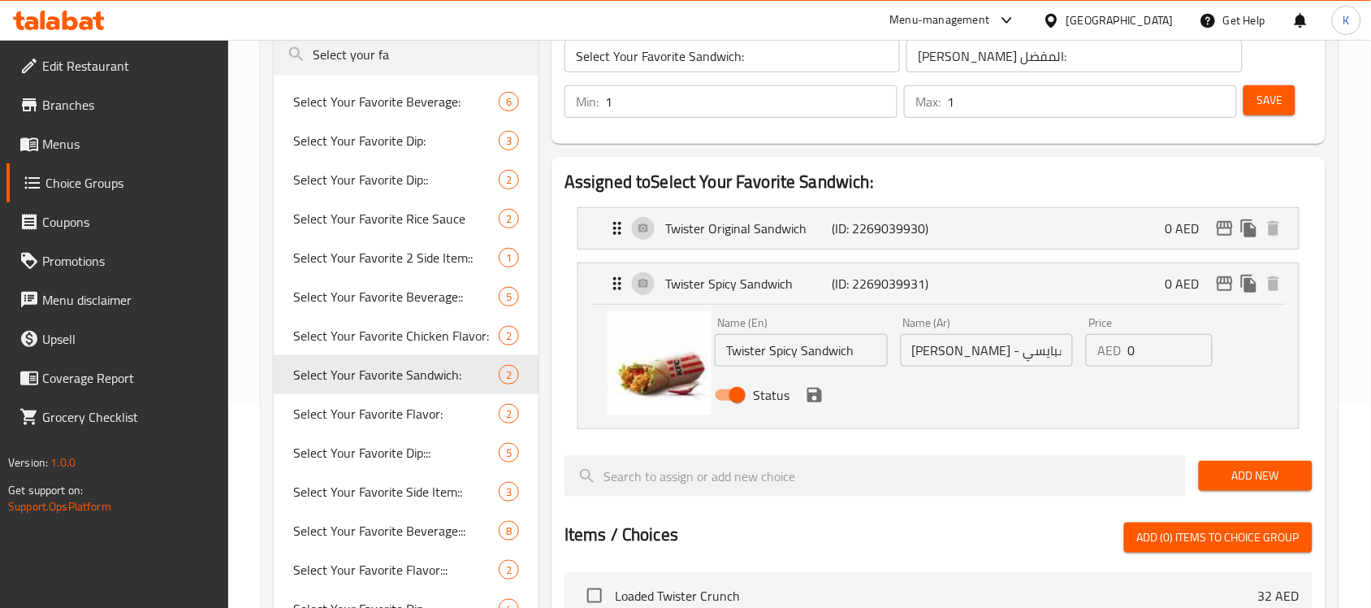
click at [812, 395] on icon "save" at bounding box center [814, 394] width 15 height 15
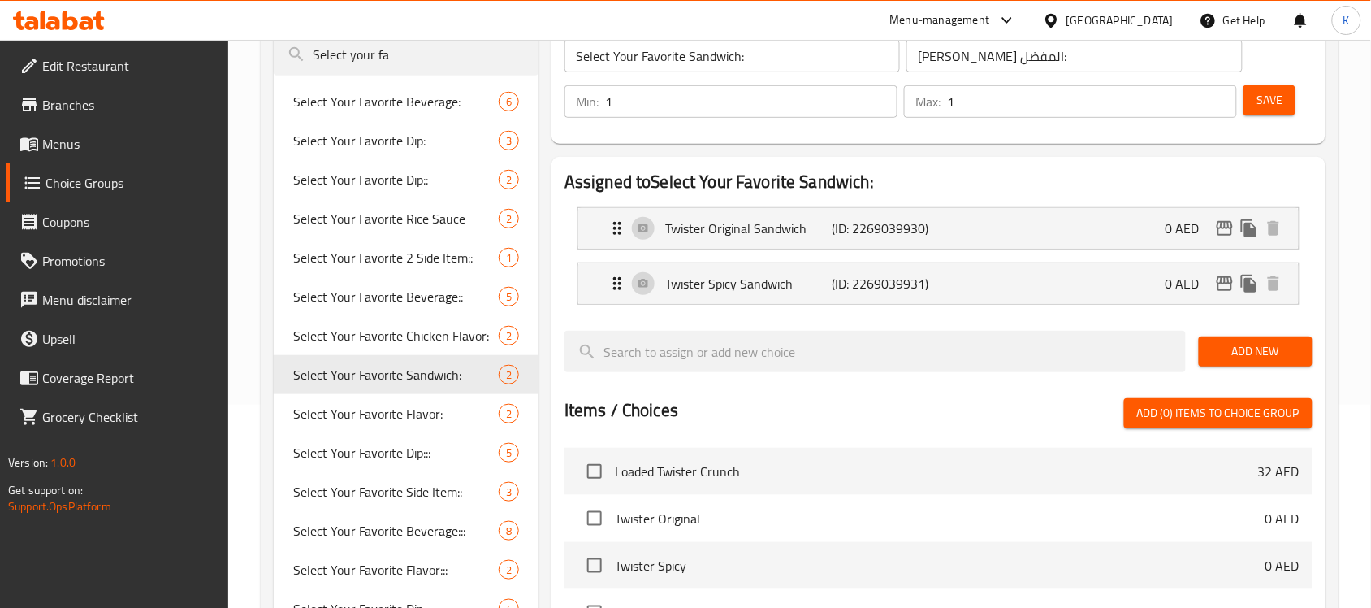
click at [1260, 114] on button "Save" at bounding box center [1269, 100] width 52 height 30
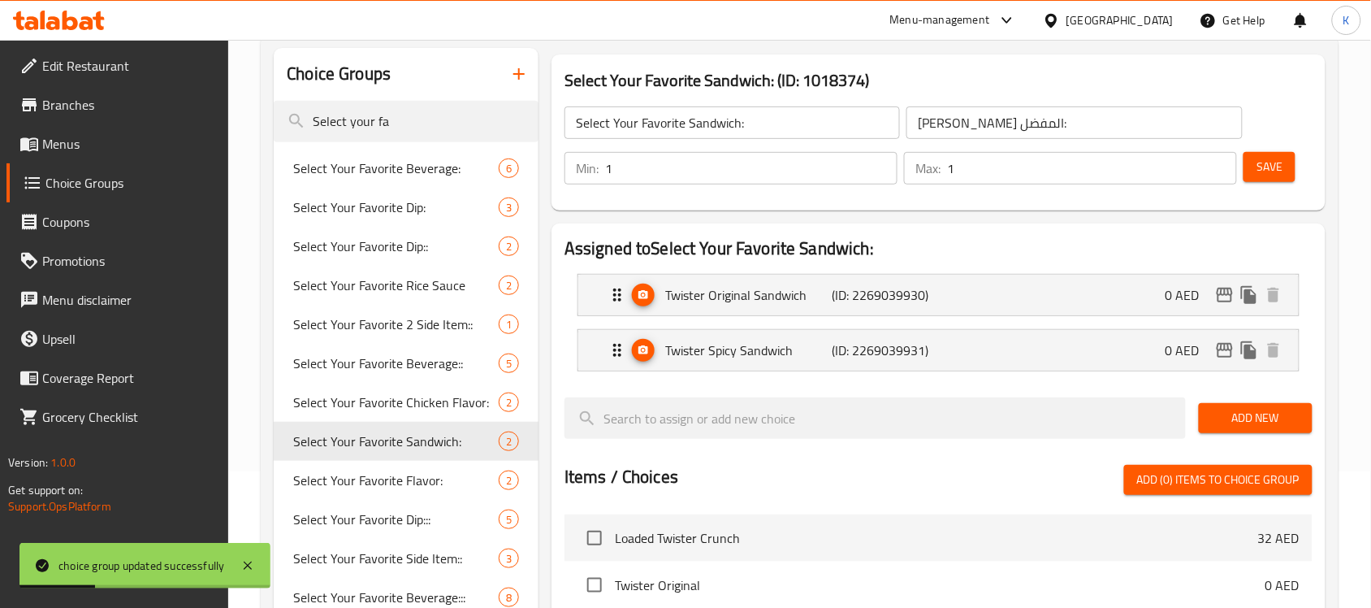
scroll to position [102, 0]
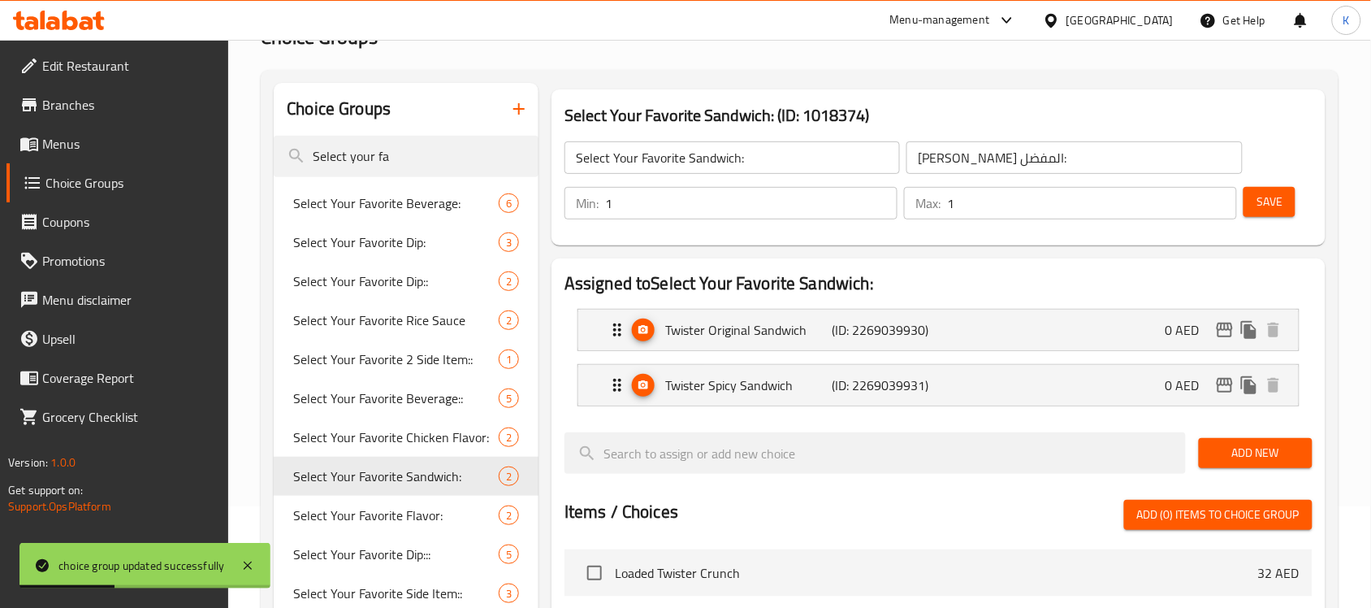
click at [1263, 205] on span "Save" at bounding box center [1269, 202] width 26 height 20
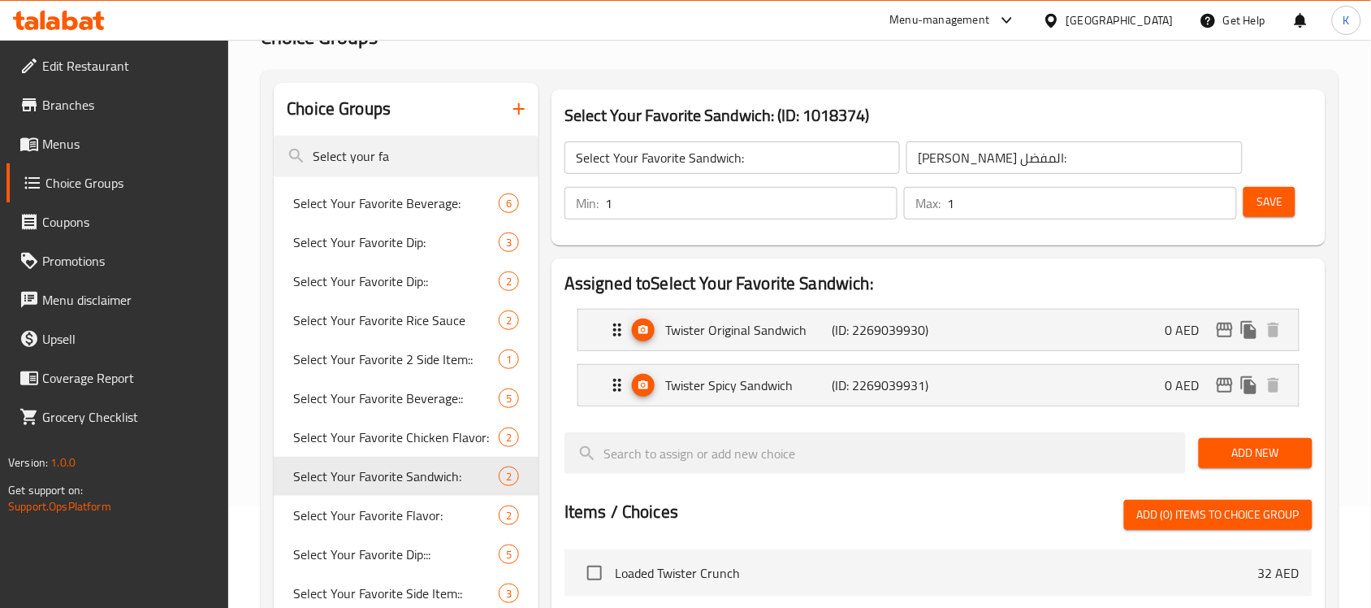
drag, startPoint x: 439, startPoint y: 150, endPoint x: 136, endPoint y: 184, distance: 304.9
click at [175, 180] on div "Edit Restaurant Branches Menus Choice Groups Coupons Promotions Menu disclaimer…" at bounding box center [685, 512] width 1371 height 1148
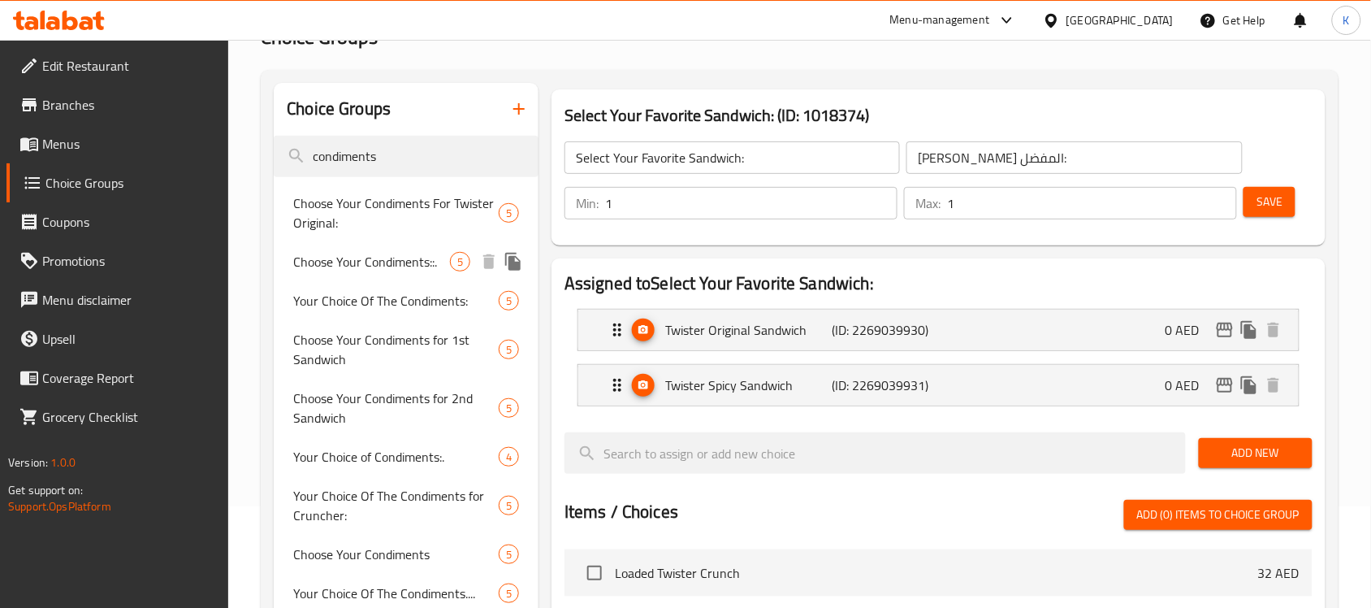
type input "condiments"
click at [326, 257] on span "Choose Your Condiments::." at bounding box center [371, 261] width 157 height 19
type input "Choose Your Condiments::."
type input "اختيارك من التوابل::."
type input "0"
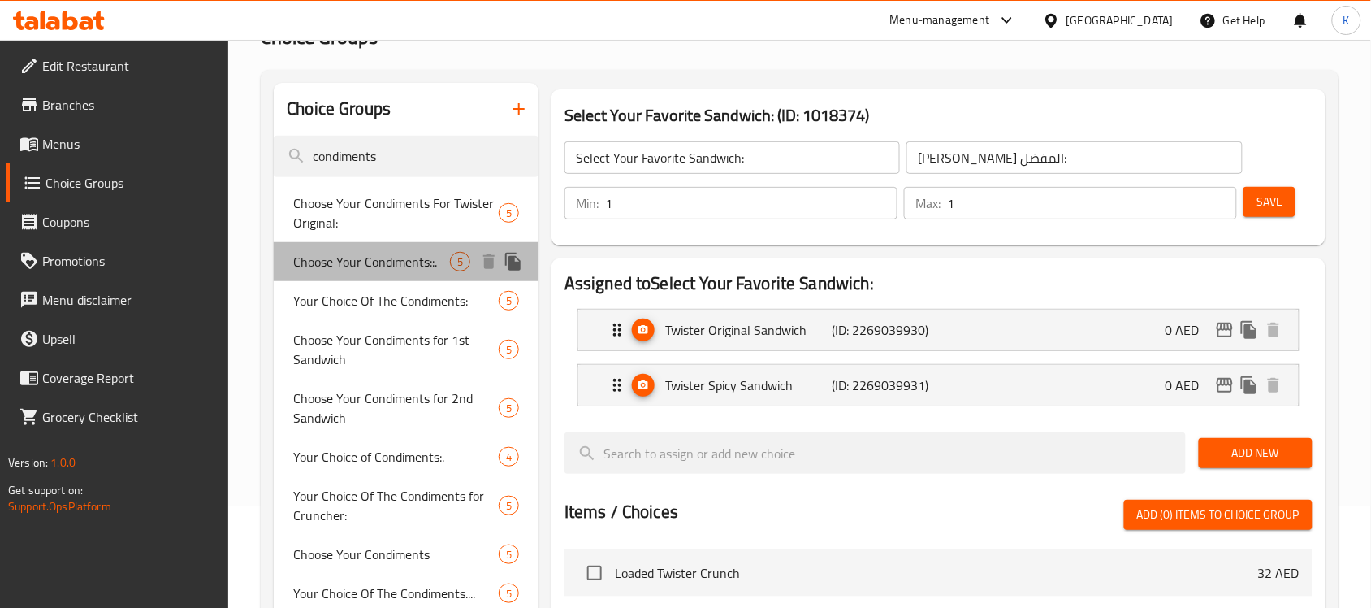
type input "0"
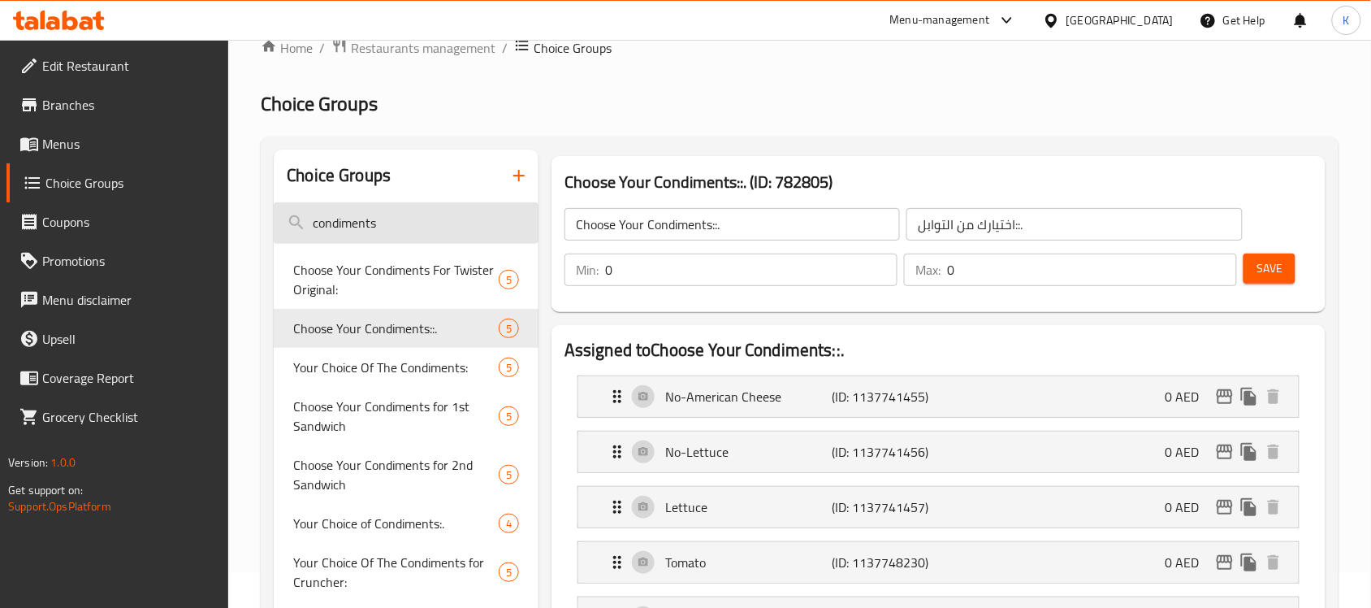
scroll to position [0, 0]
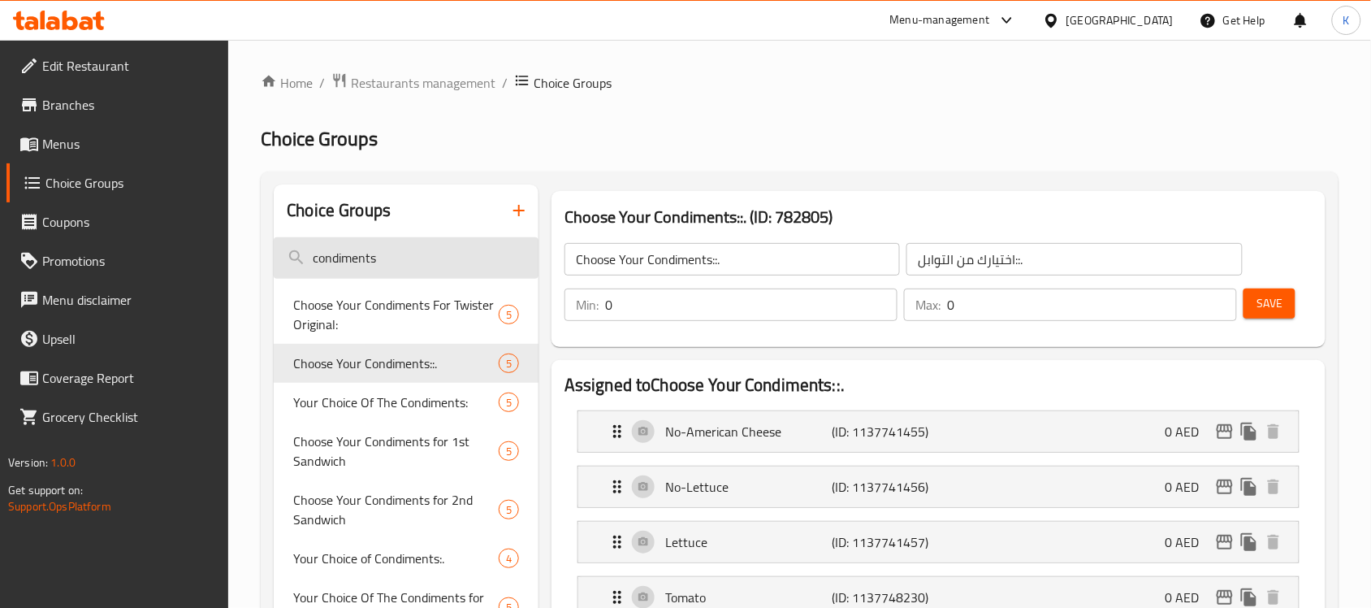
click at [413, 257] on input "condiments" at bounding box center [406, 257] width 265 height 41
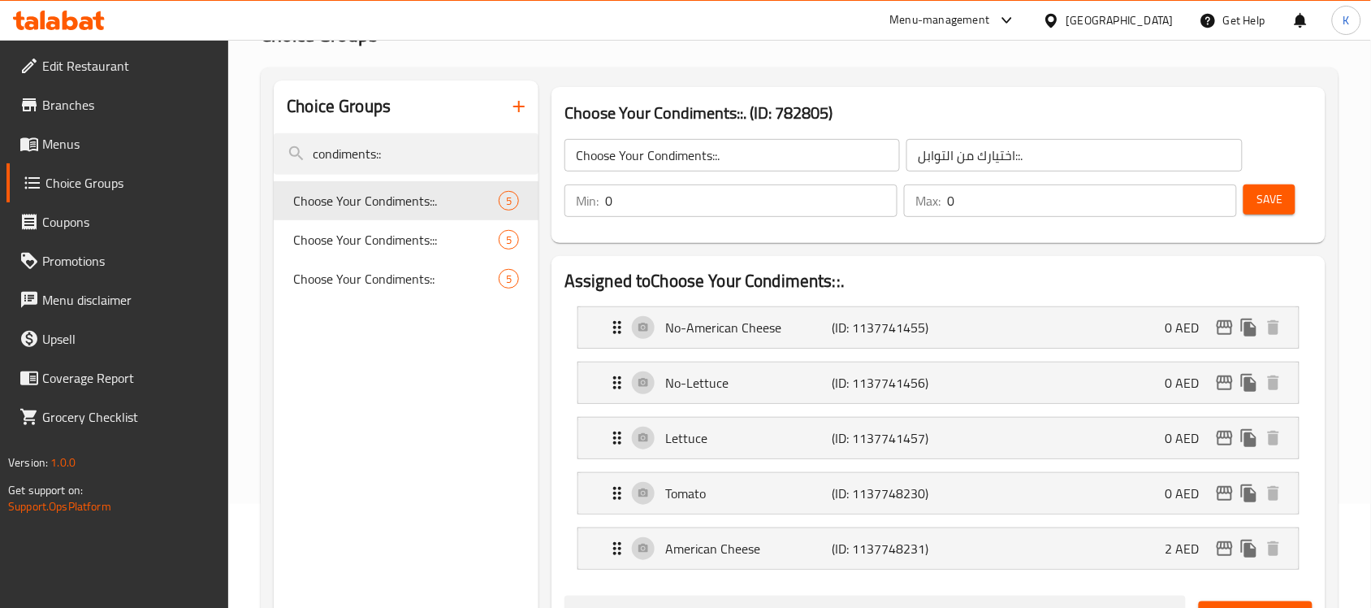
scroll to position [203, 0]
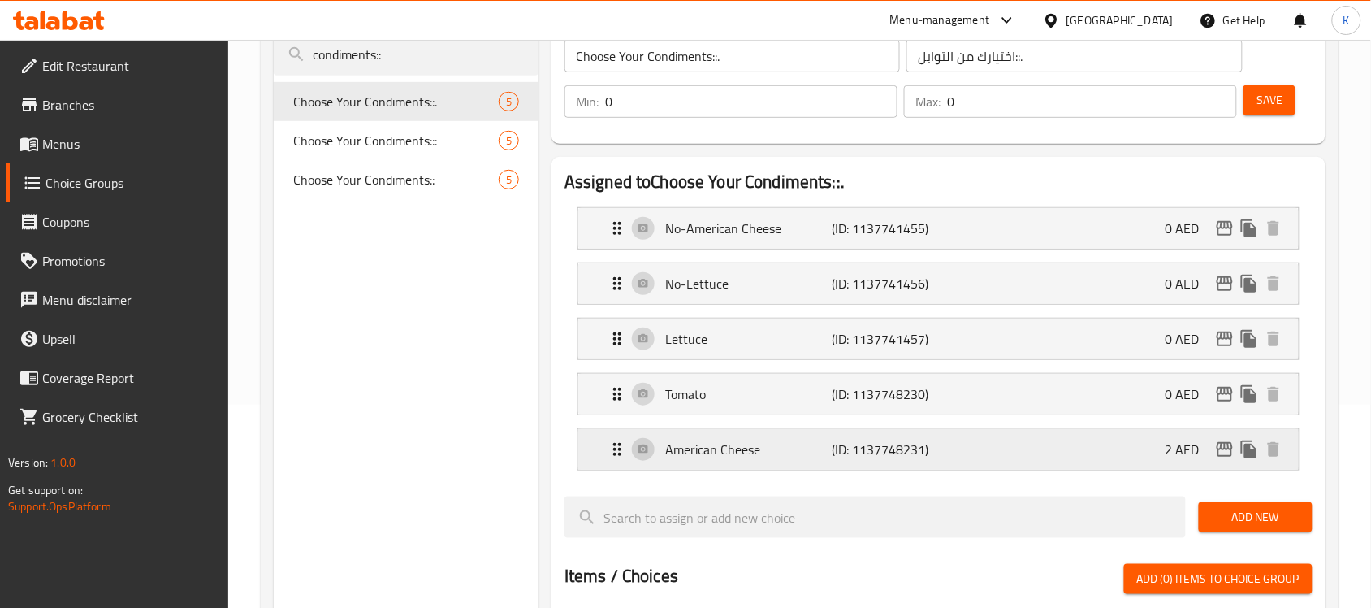
click at [770, 433] on div "American Cheese (ID: 1137748231) 2 AED" at bounding box center [944, 449] width 672 height 41
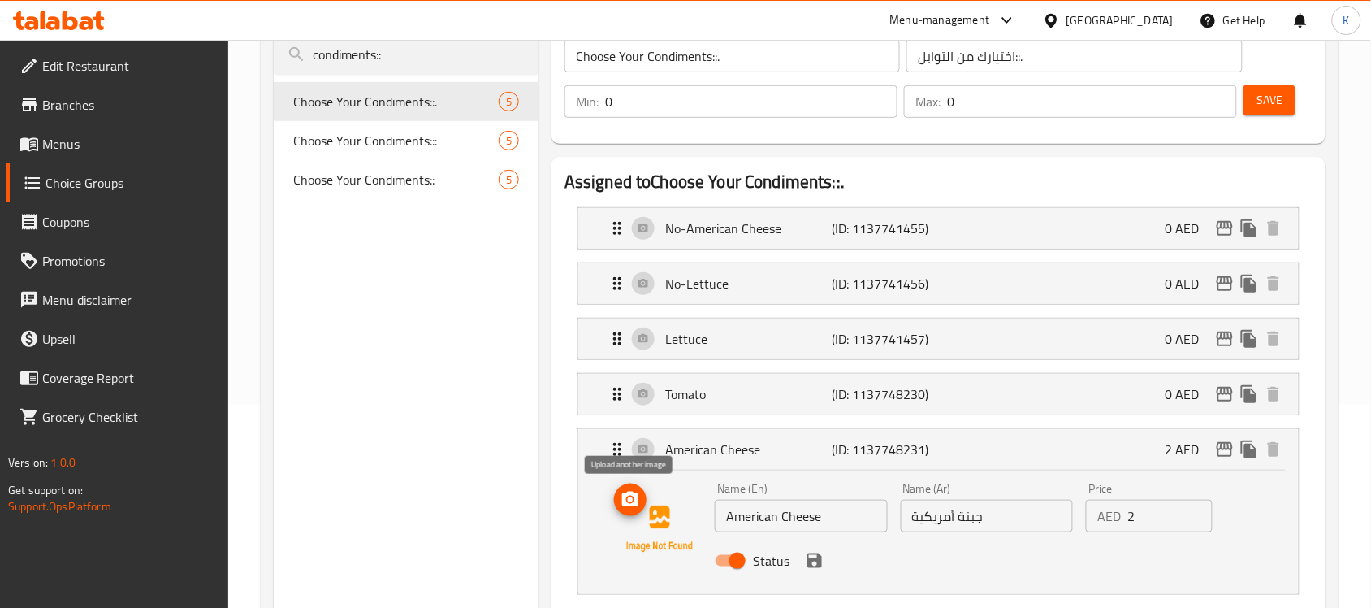
click at [634, 494] on icon "upload picture" at bounding box center [630, 499] width 19 height 19
click at [733, 395] on p "Tomato" at bounding box center [748, 393] width 166 height 19
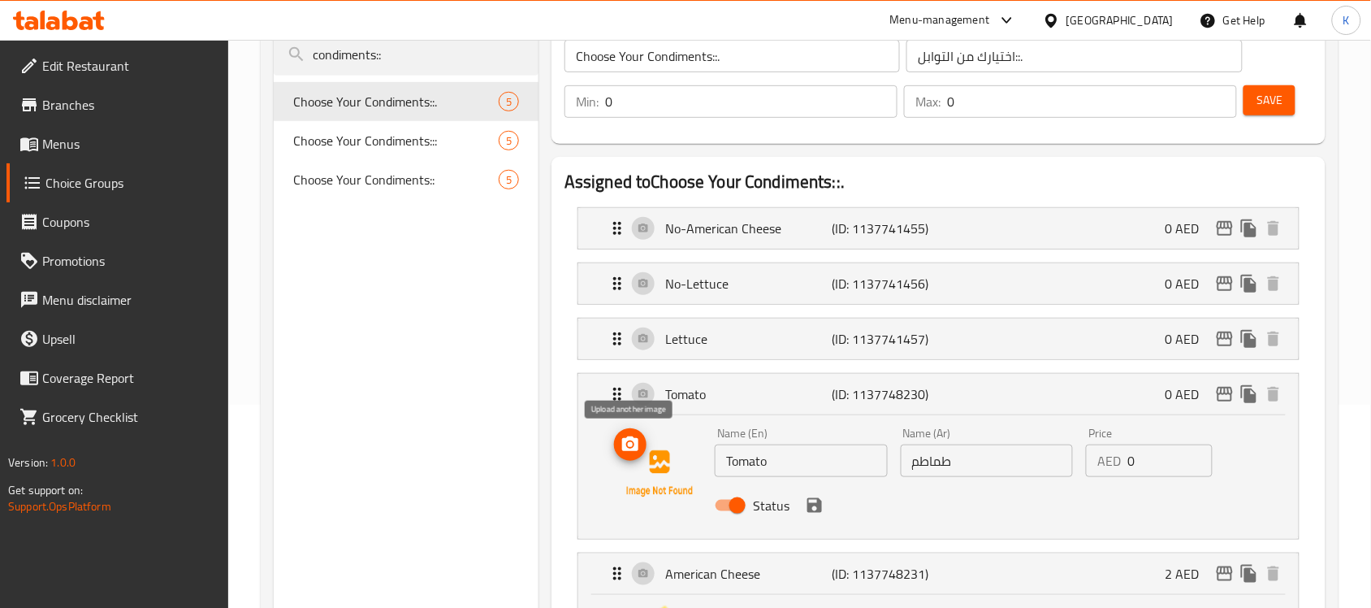
click at [626, 443] on icon "upload picture" at bounding box center [630, 443] width 16 height 15
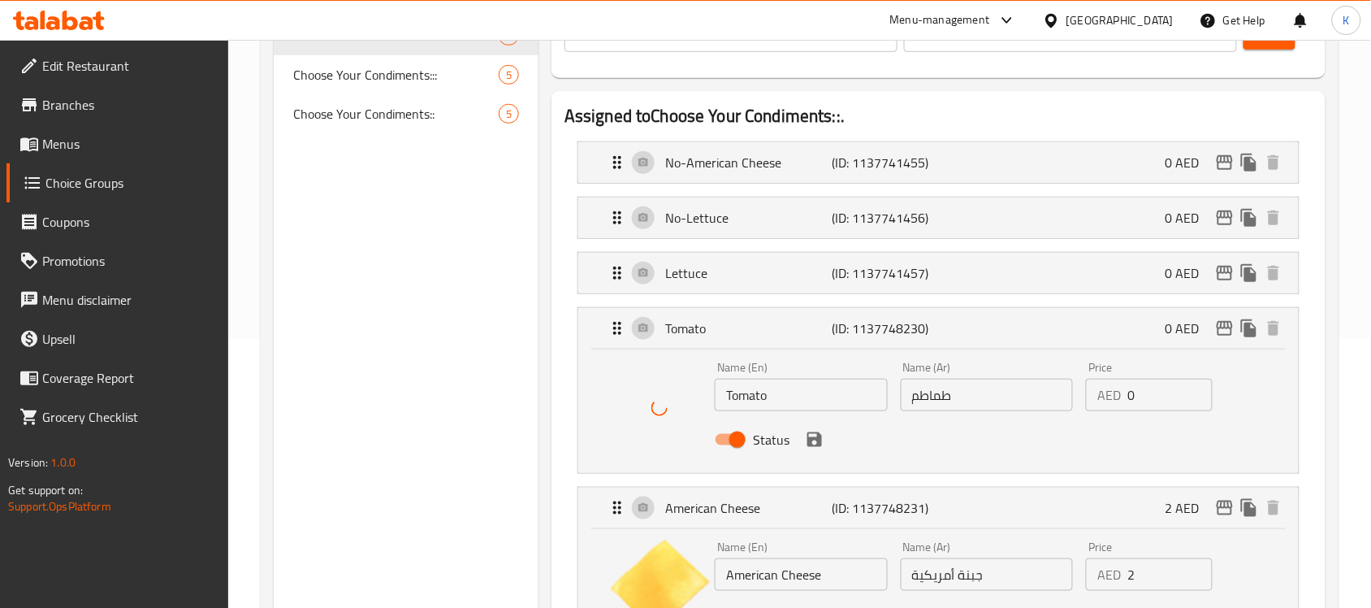
scroll to position [305, 0]
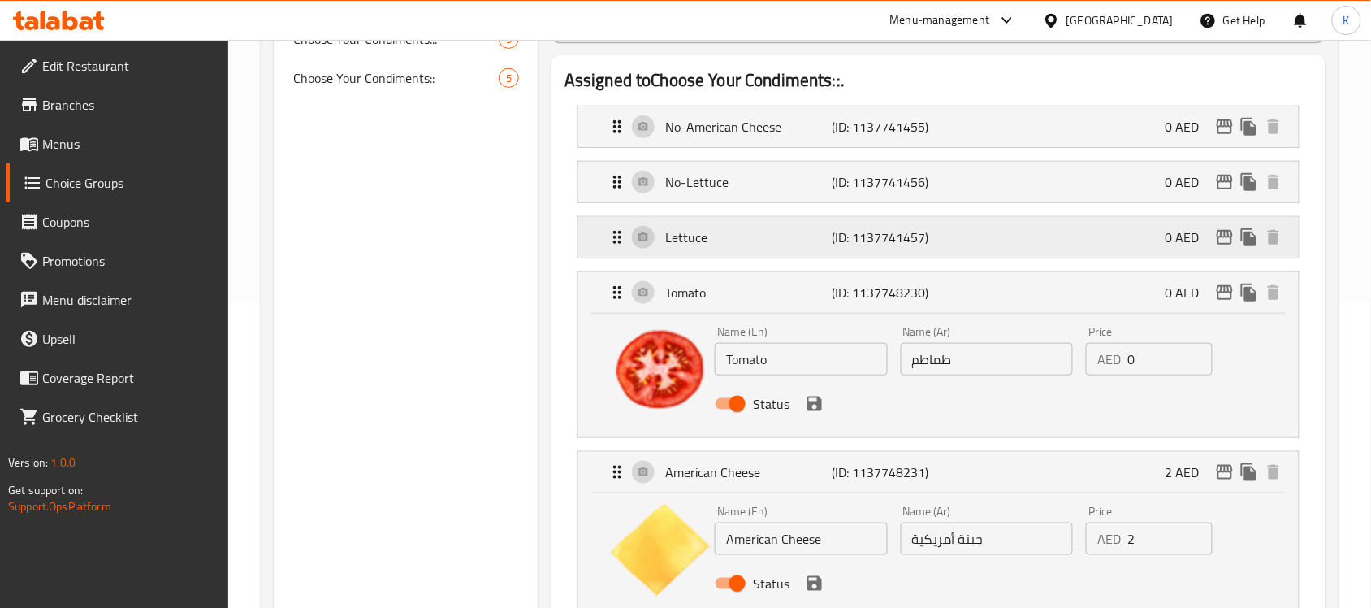
click at [751, 247] on p "Lettuce" at bounding box center [748, 236] width 166 height 19
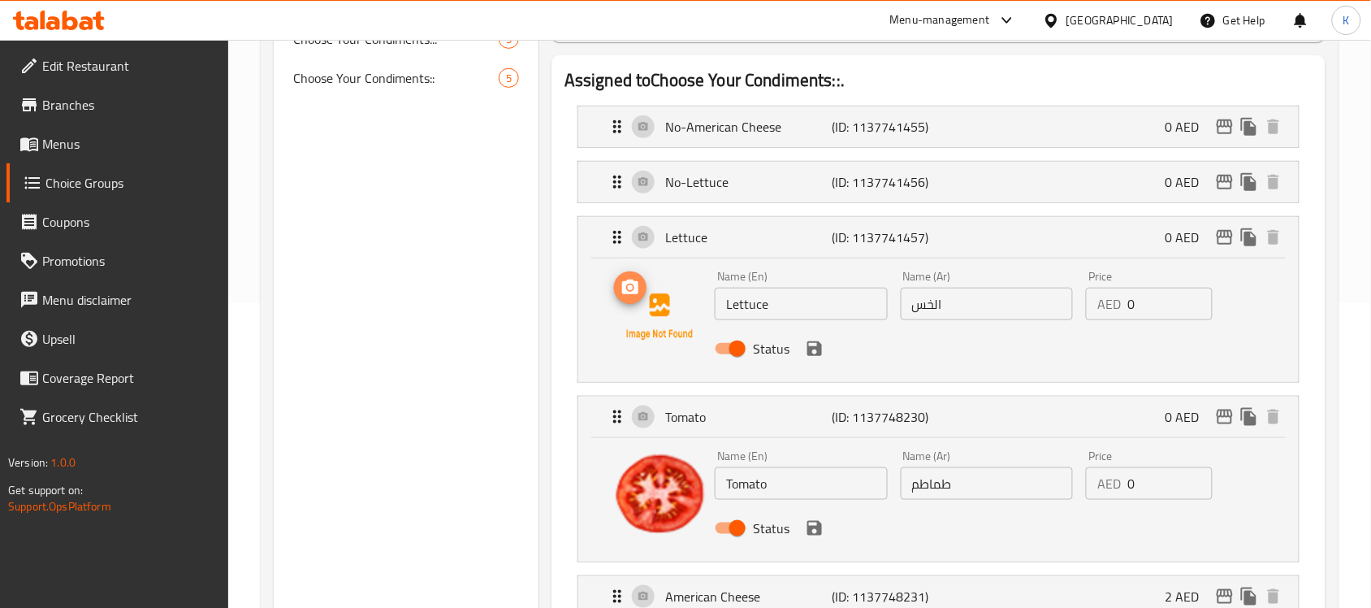
click at [631, 293] on icon "upload picture" at bounding box center [630, 286] width 16 height 15
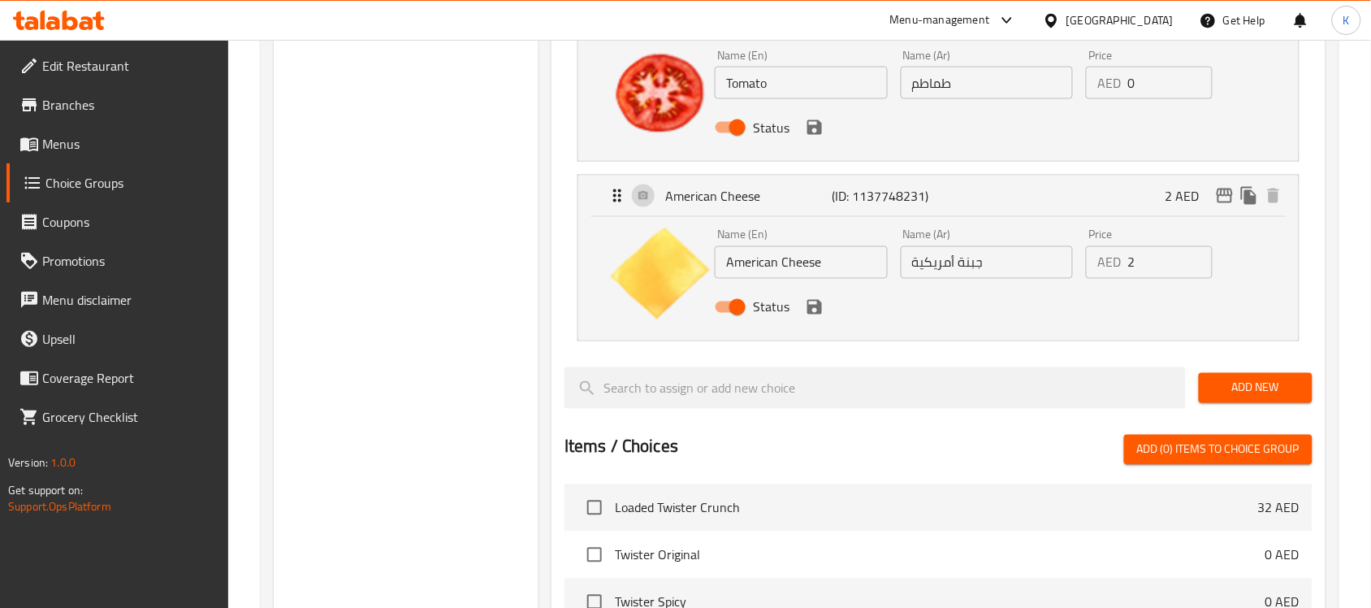
scroll to position [711, 0]
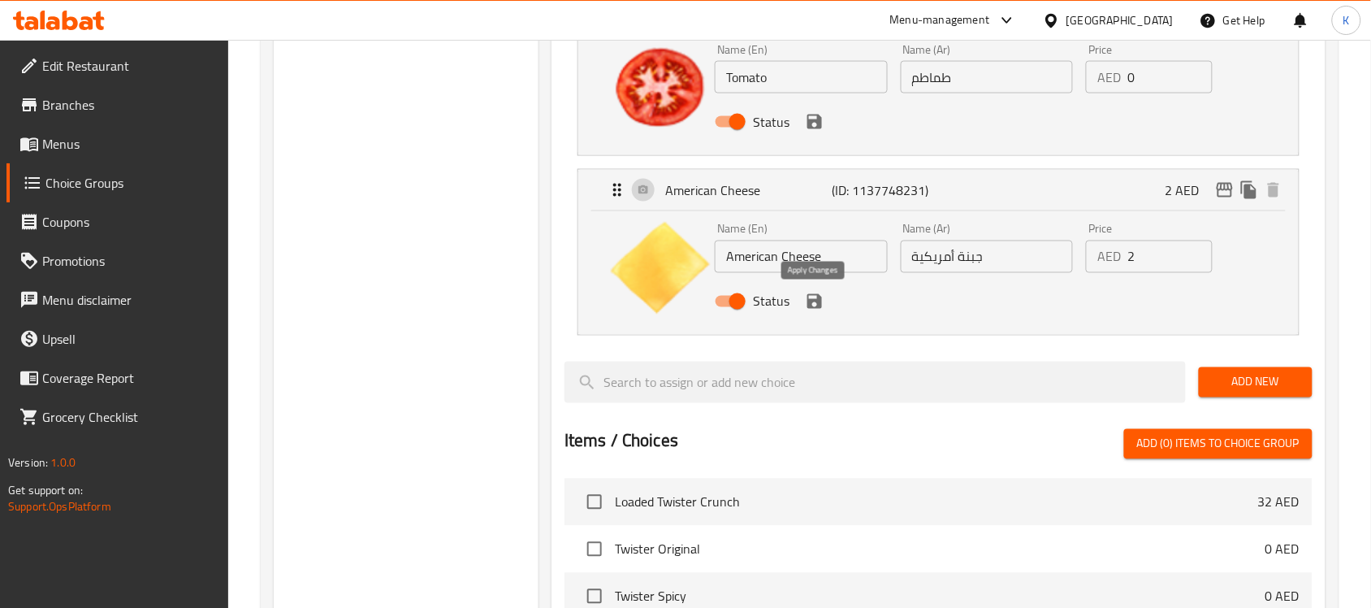
click at [816, 302] on icon "save" at bounding box center [814, 301] width 15 height 15
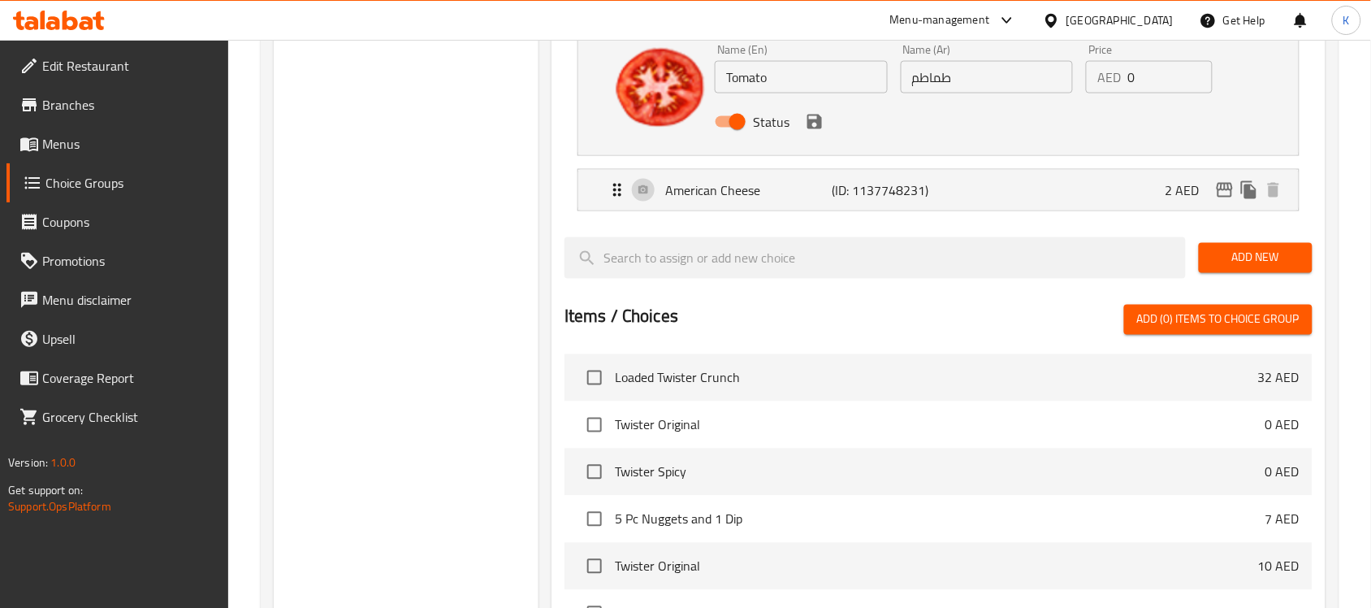
click at [814, 126] on icon "save" at bounding box center [814, 121] width 19 height 19
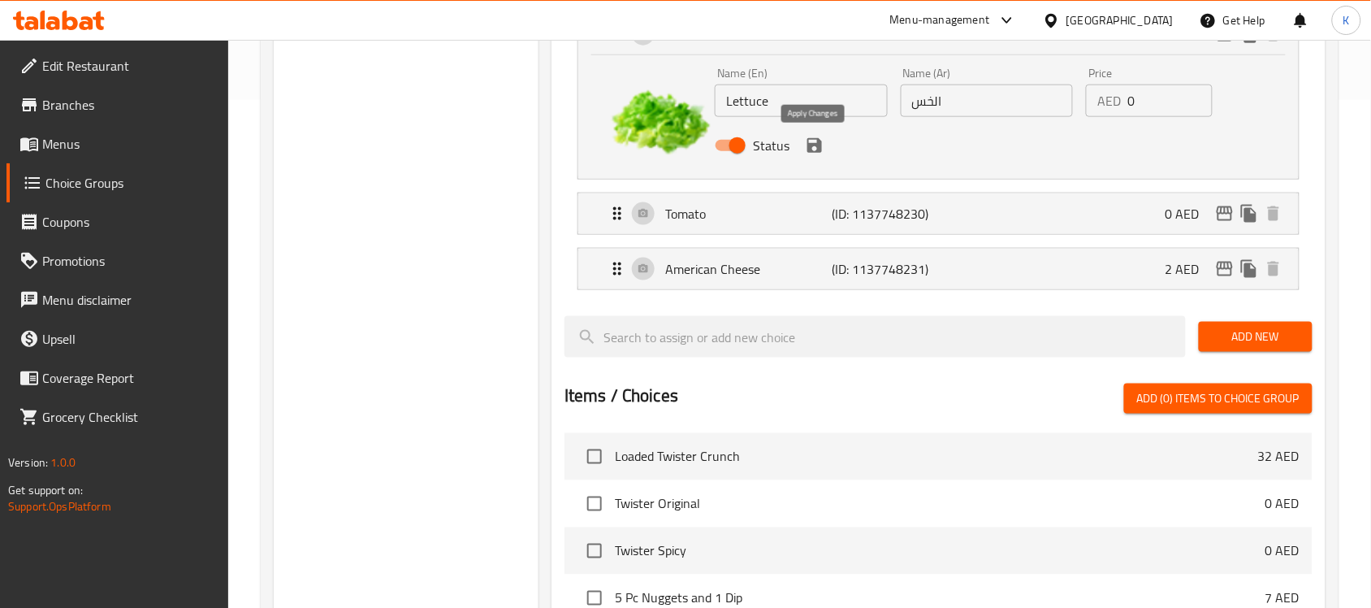
click at [818, 147] on icon "save" at bounding box center [814, 145] width 15 height 15
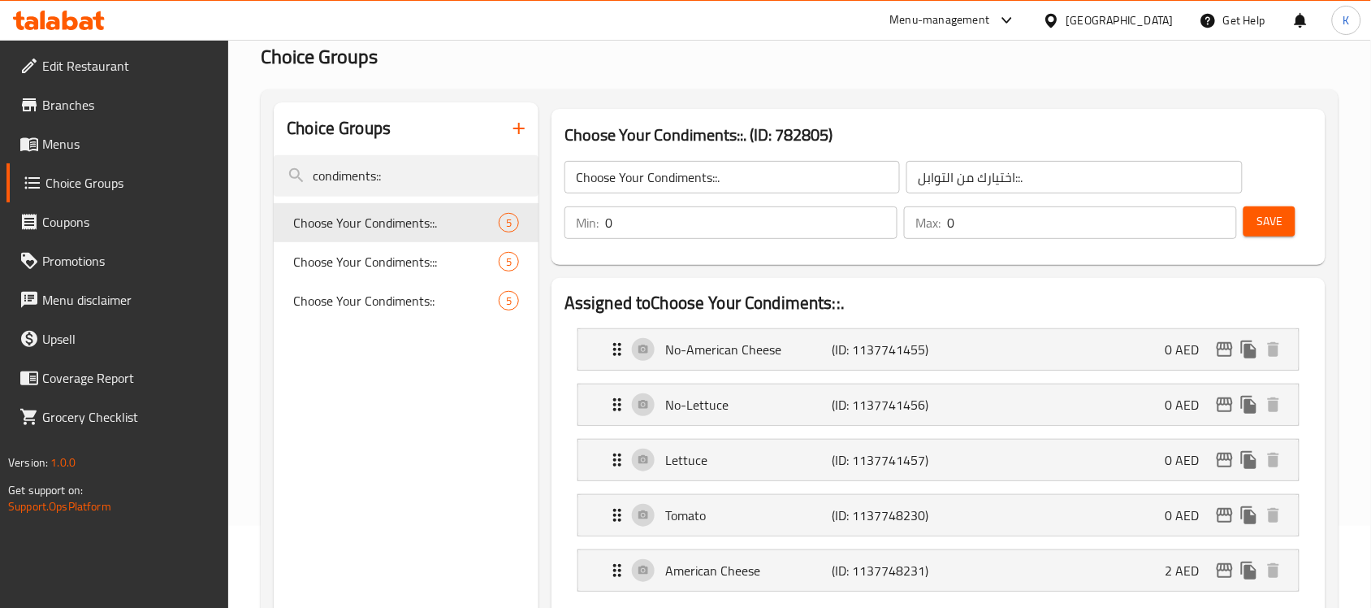
scroll to position [0, 0]
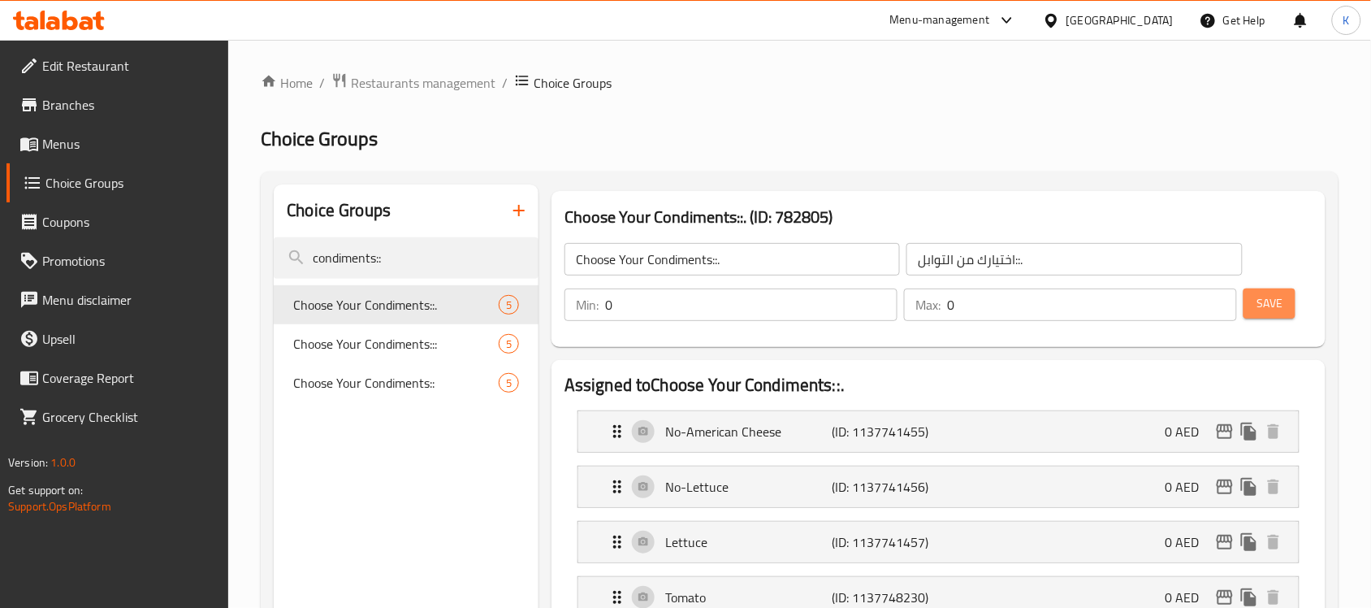
click at [1269, 303] on span "Save" at bounding box center [1269, 303] width 26 height 20
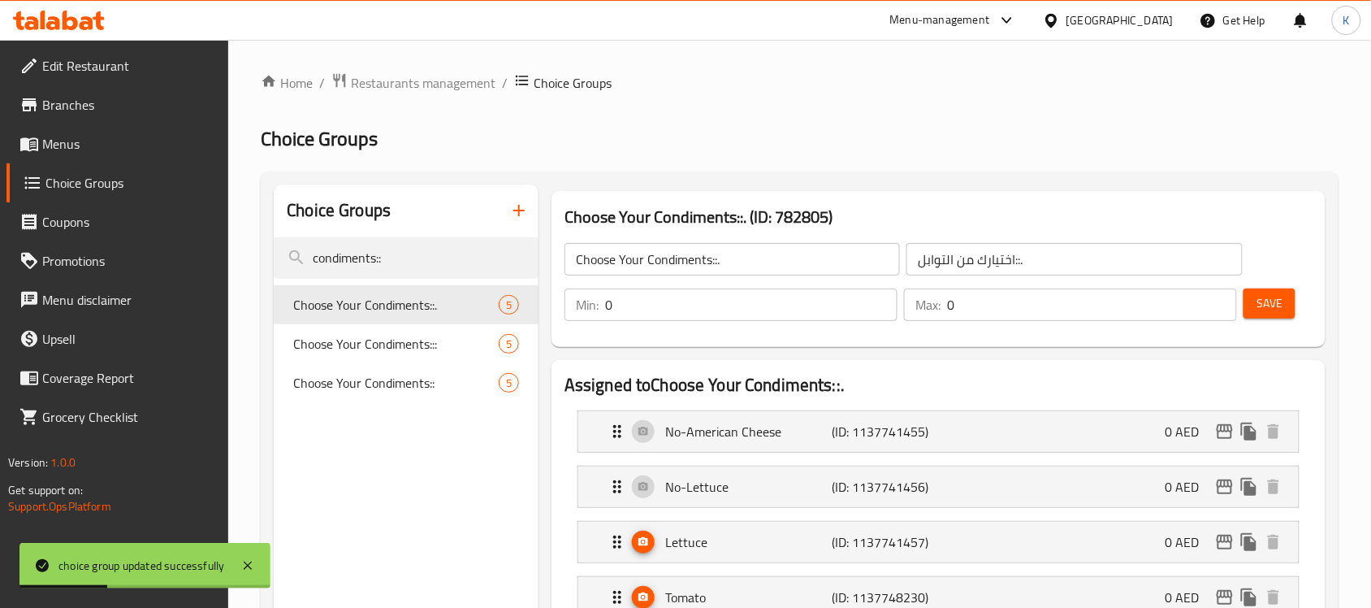
drag, startPoint x: 428, startPoint y: 262, endPoint x: 0, endPoint y: 249, distance: 428.2
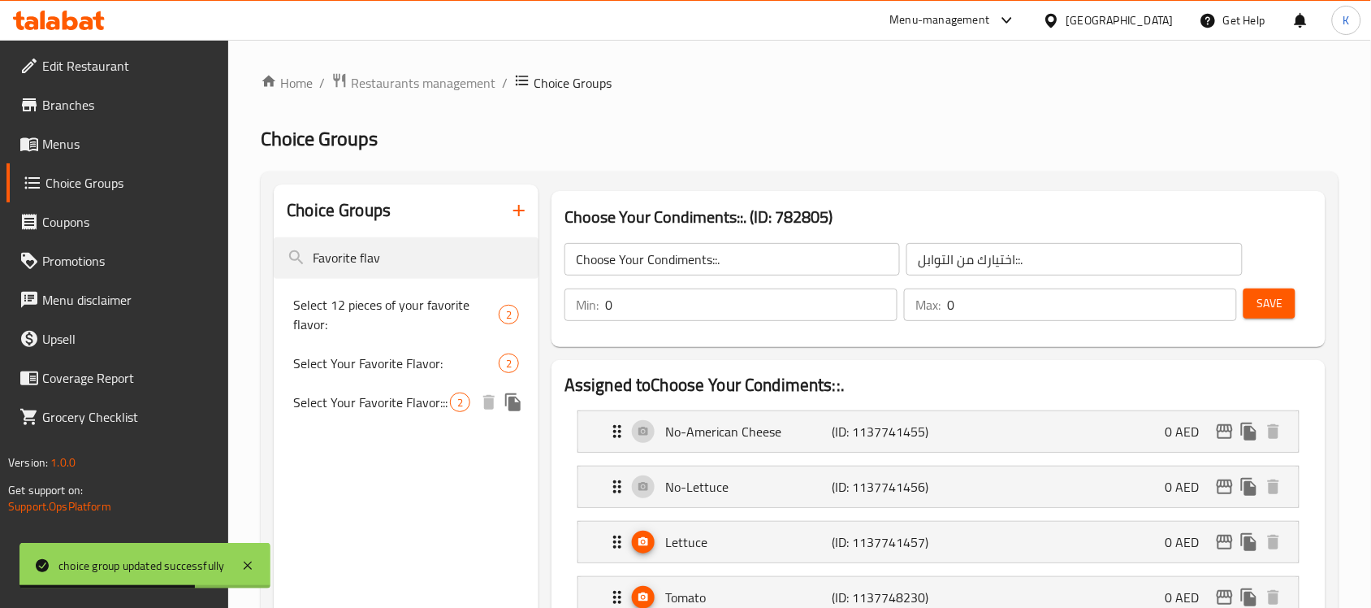
type input "Favorite flav"
click at [375, 406] on span "Select Your Favorite Flavor:::" at bounding box center [371, 401] width 157 height 19
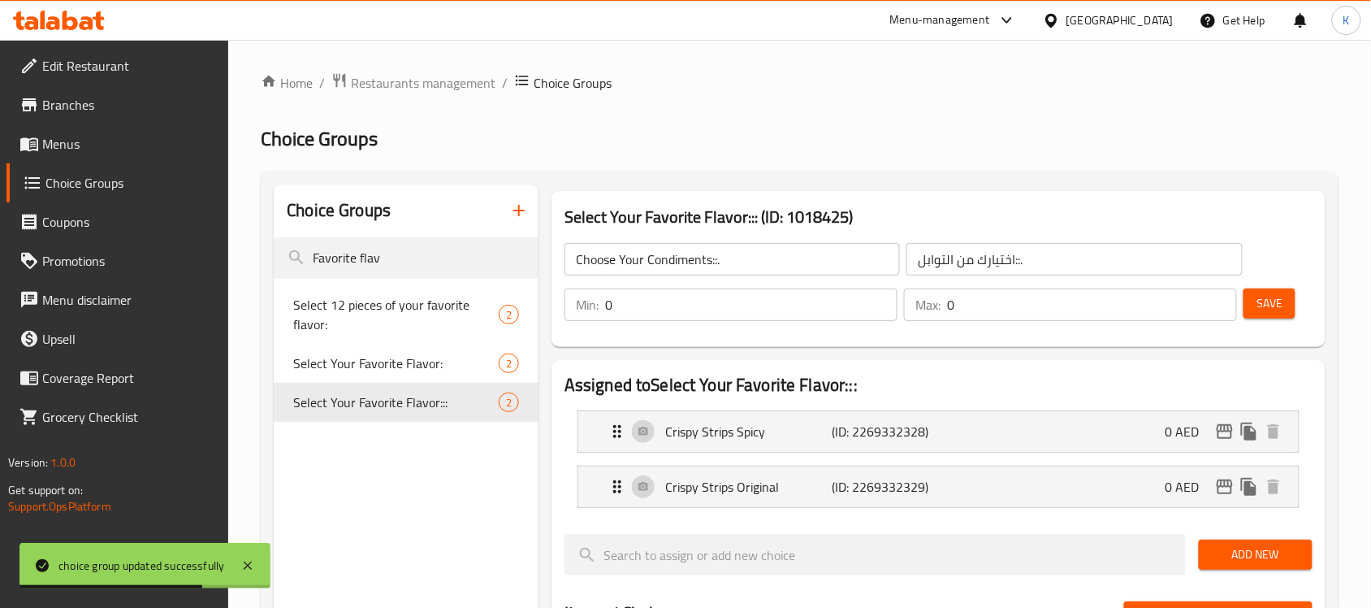
type input "Select Your Favorite Flavor:::"
type input "اختر تكهتك المفضلة:::"
type input "1"
click at [776, 425] on p "Crispy Strips Spicy" at bounding box center [748, 431] width 166 height 19
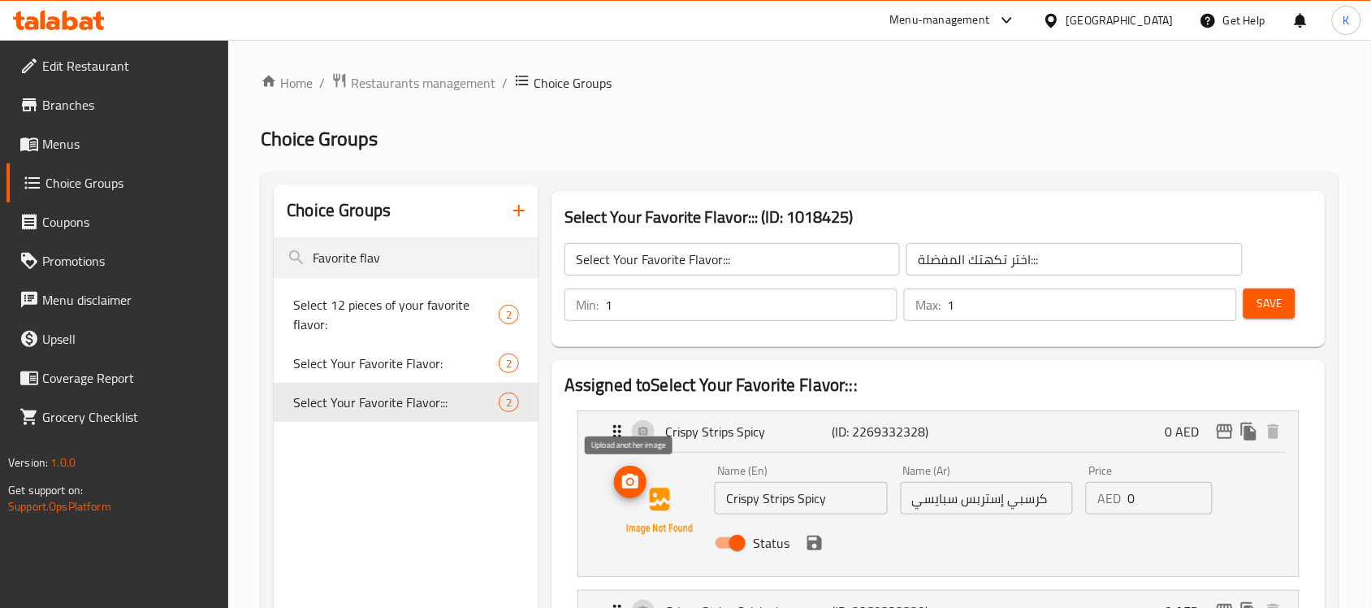
click at [630, 485] on icon "upload picture" at bounding box center [630, 481] width 19 height 19
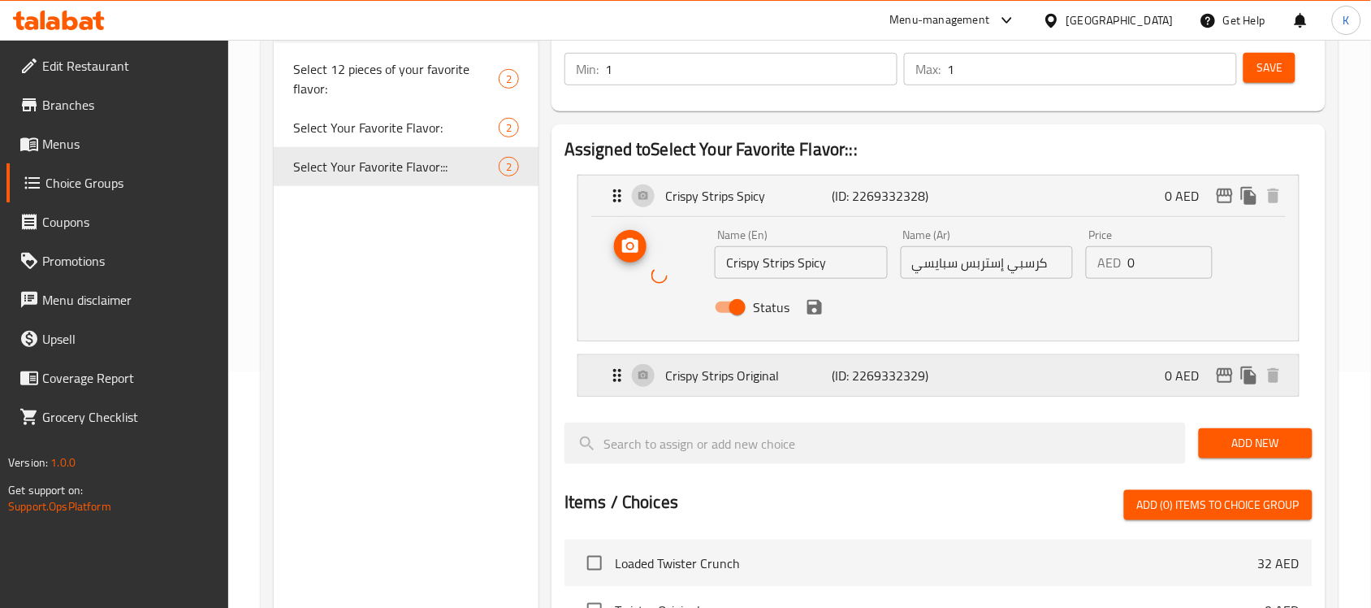
scroll to position [305, 0]
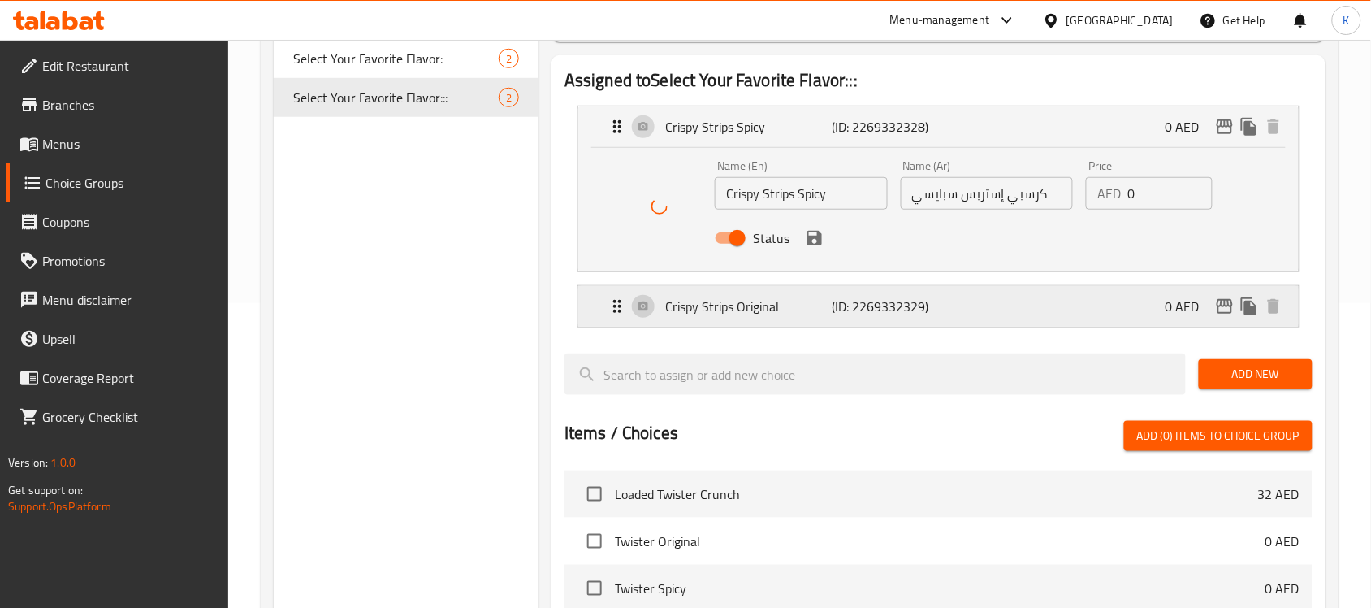
click at [740, 305] on p "Crispy Strips Original" at bounding box center [748, 305] width 166 height 19
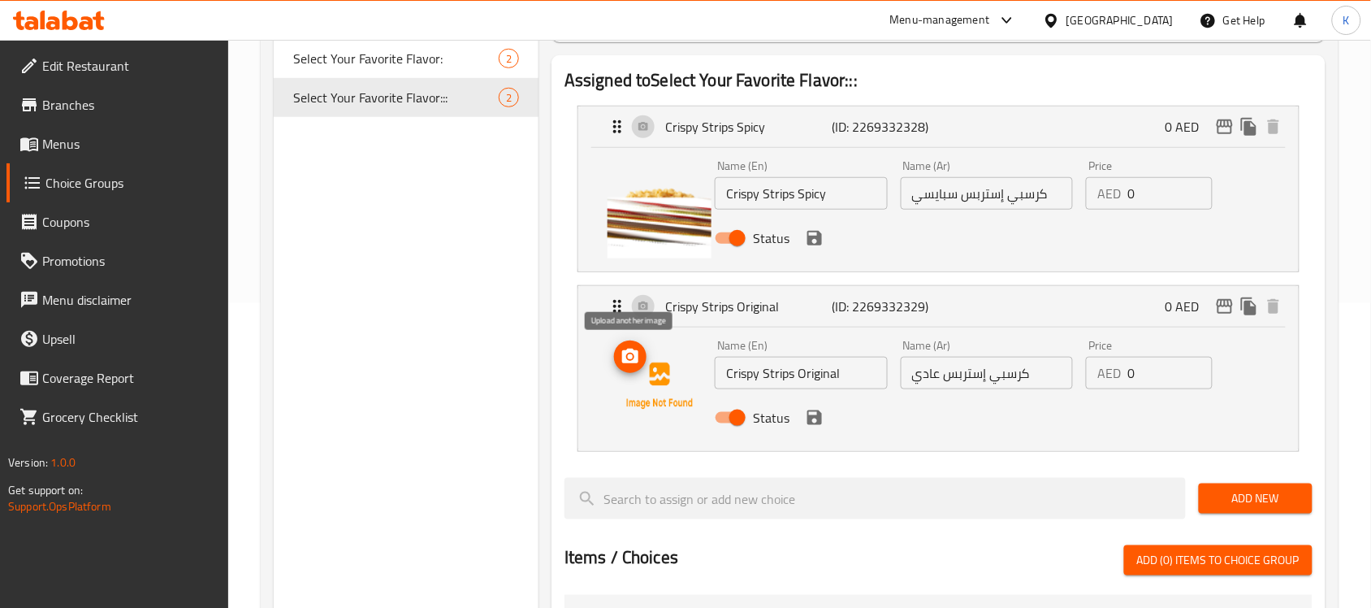
click at [625, 353] on icon "upload picture" at bounding box center [630, 355] width 16 height 15
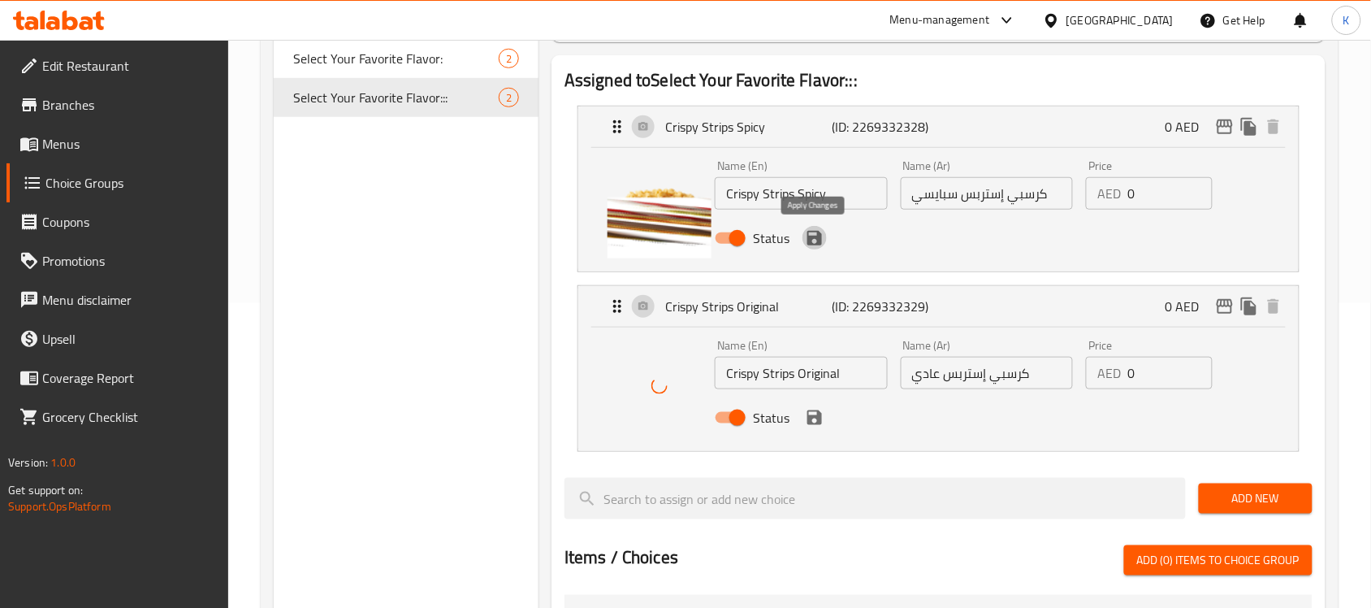
click at [814, 234] on icon "save" at bounding box center [814, 237] width 19 height 19
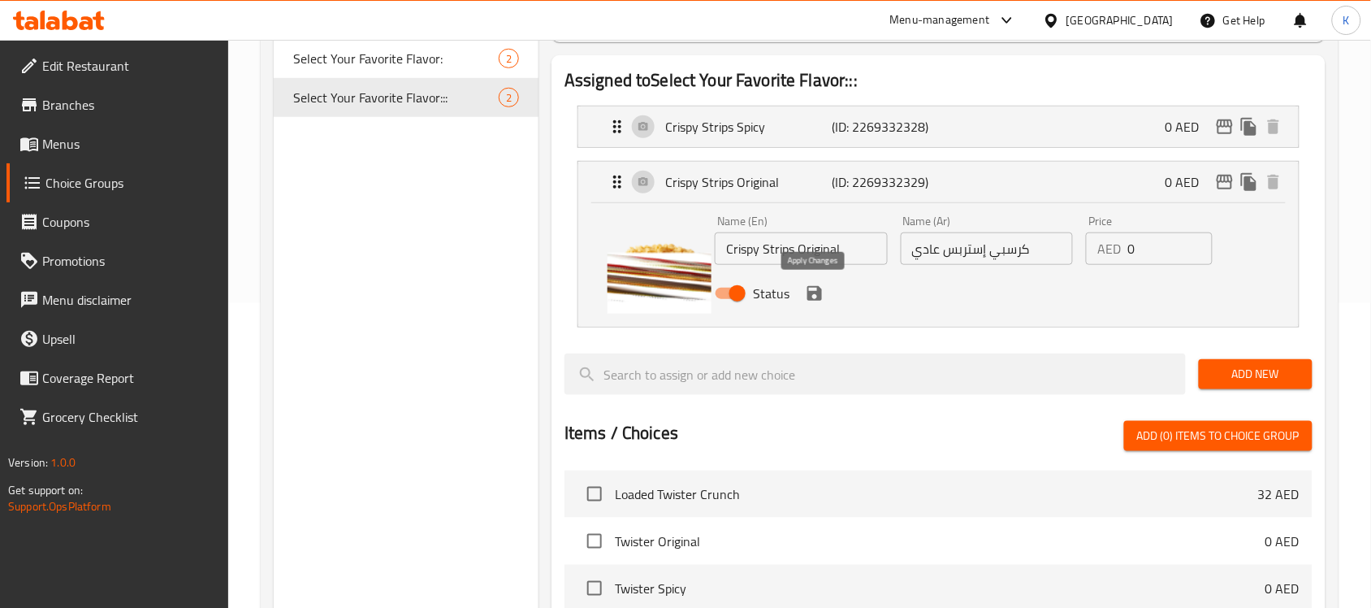
click at [816, 294] on icon "save" at bounding box center [814, 293] width 15 height 15
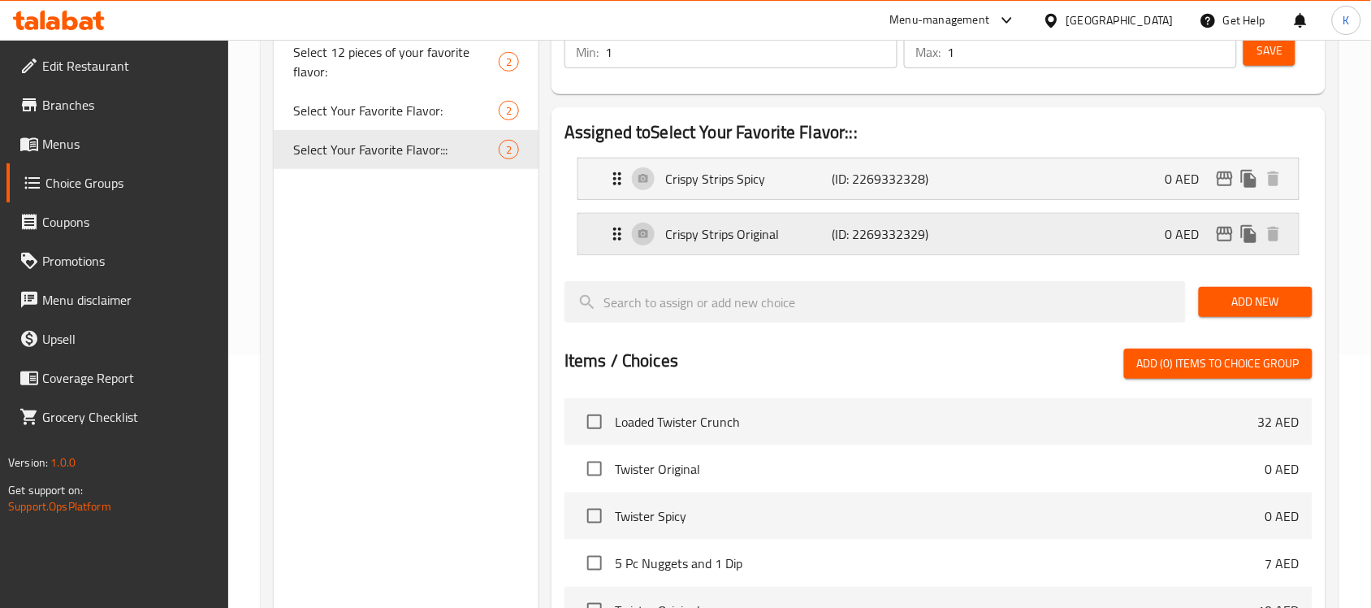
scroll to position [203, 0]
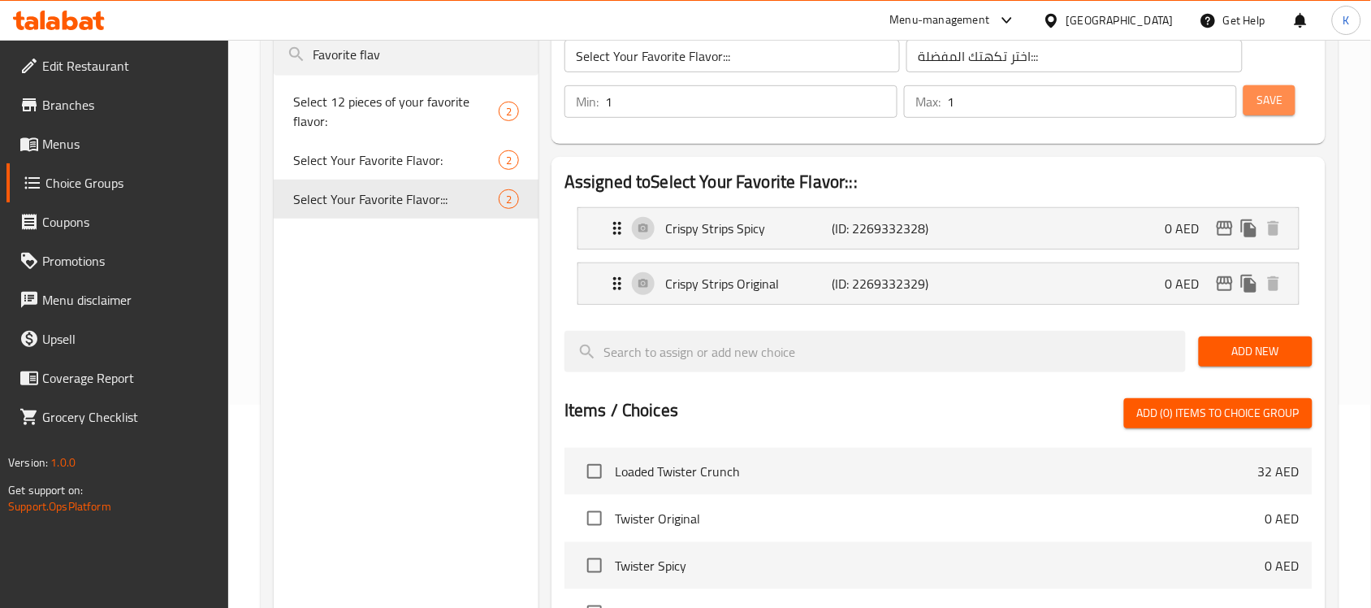
click at [1272, 88] on button "Save" at bounding box center [1269, 100] width 52 height 30
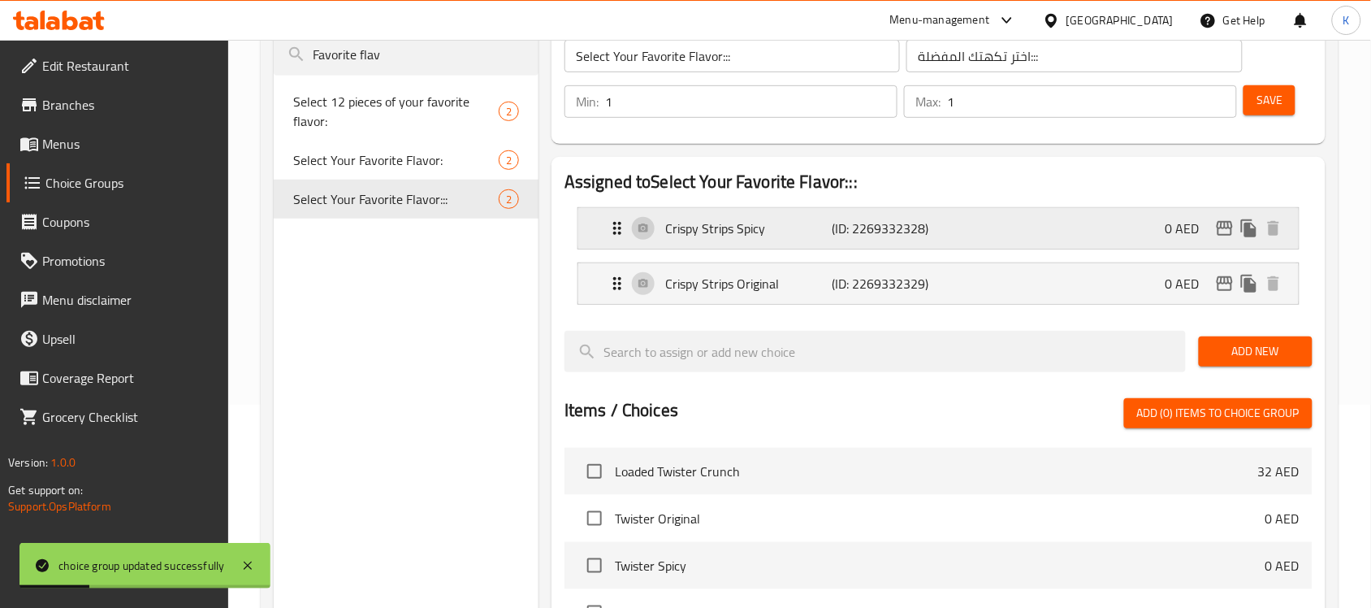
click at [737, 226] on p "Crispy Strips Spicy" at bounding box center [748, 227] width 166 height 19
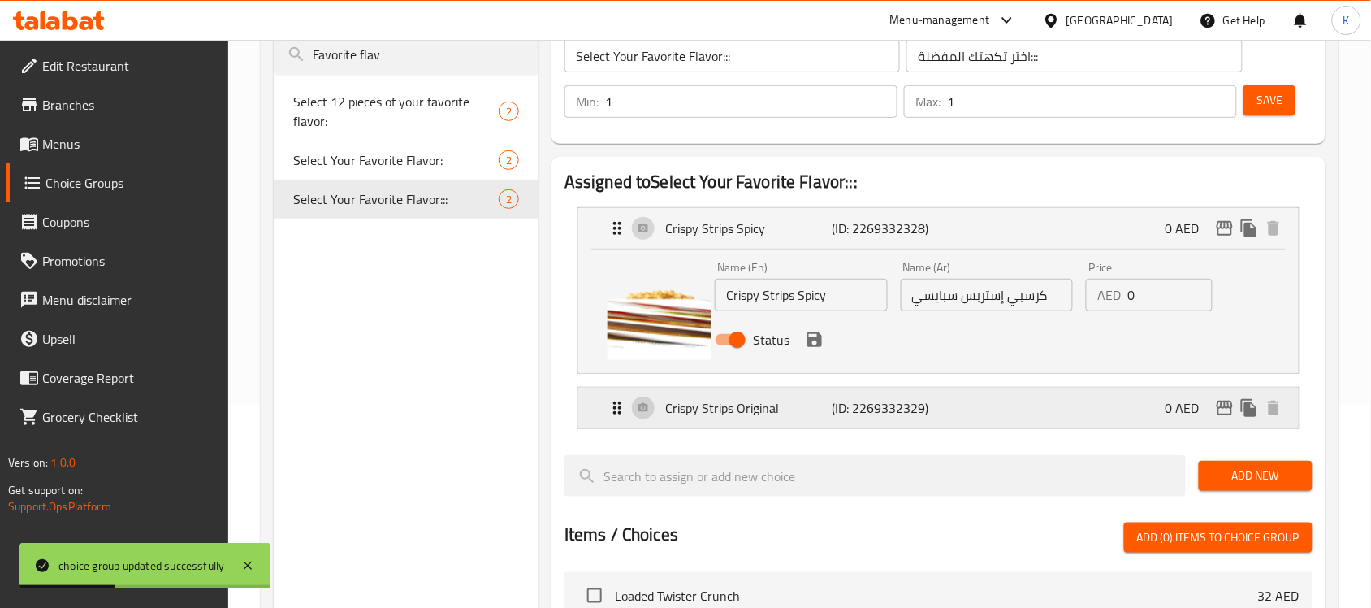
click at [742, 408] on p "Crispy Strips Original" at bounding box center [748, 407] width 166 height 19
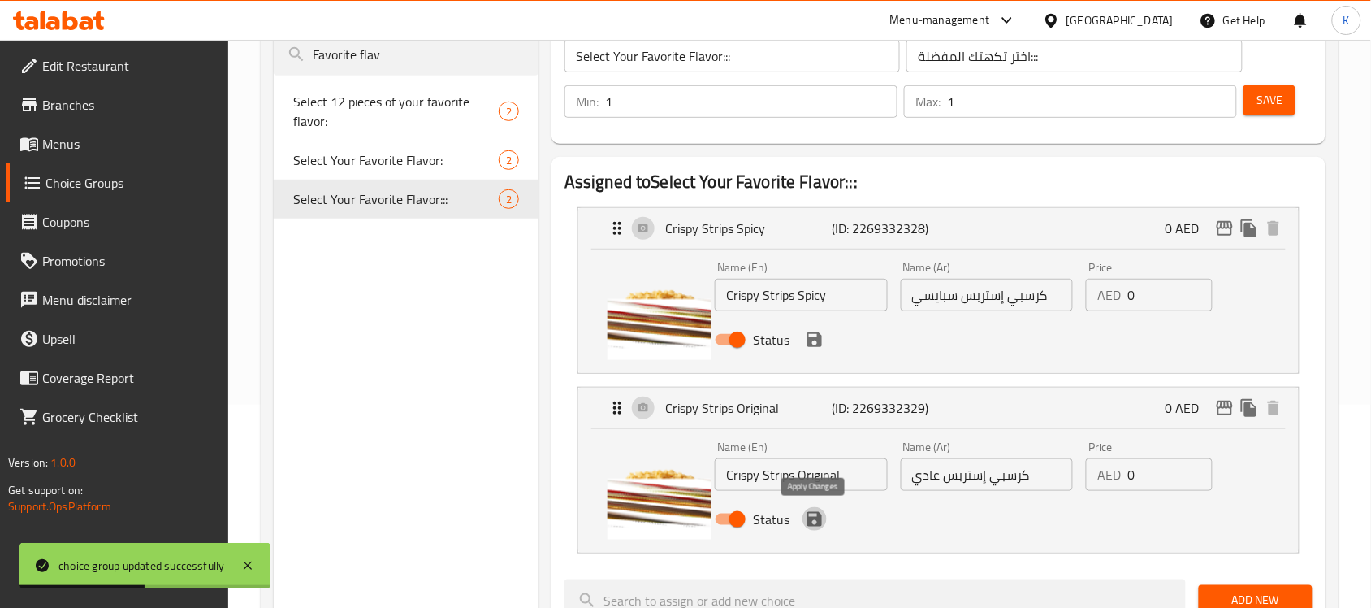
click at [812, 513] on icon "save" at bounding box center [814, 518] width 19 height 19
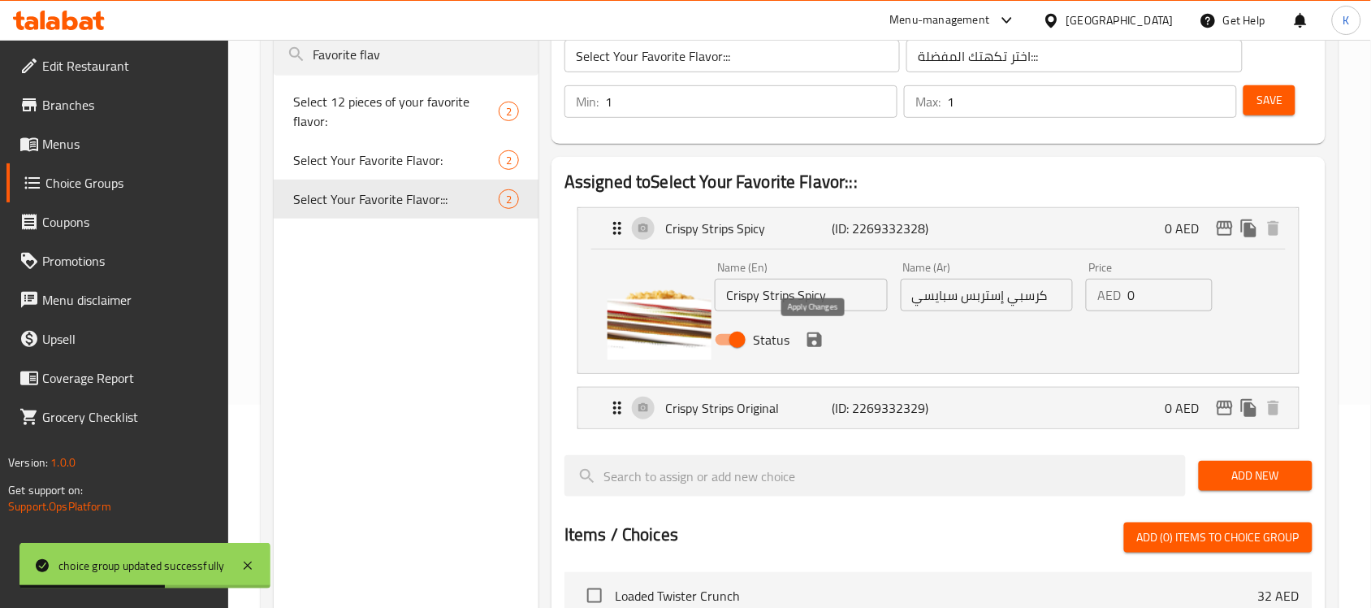
click at [819, 342] on icon "save" at bounding box center [814, 339] width 15 height 15
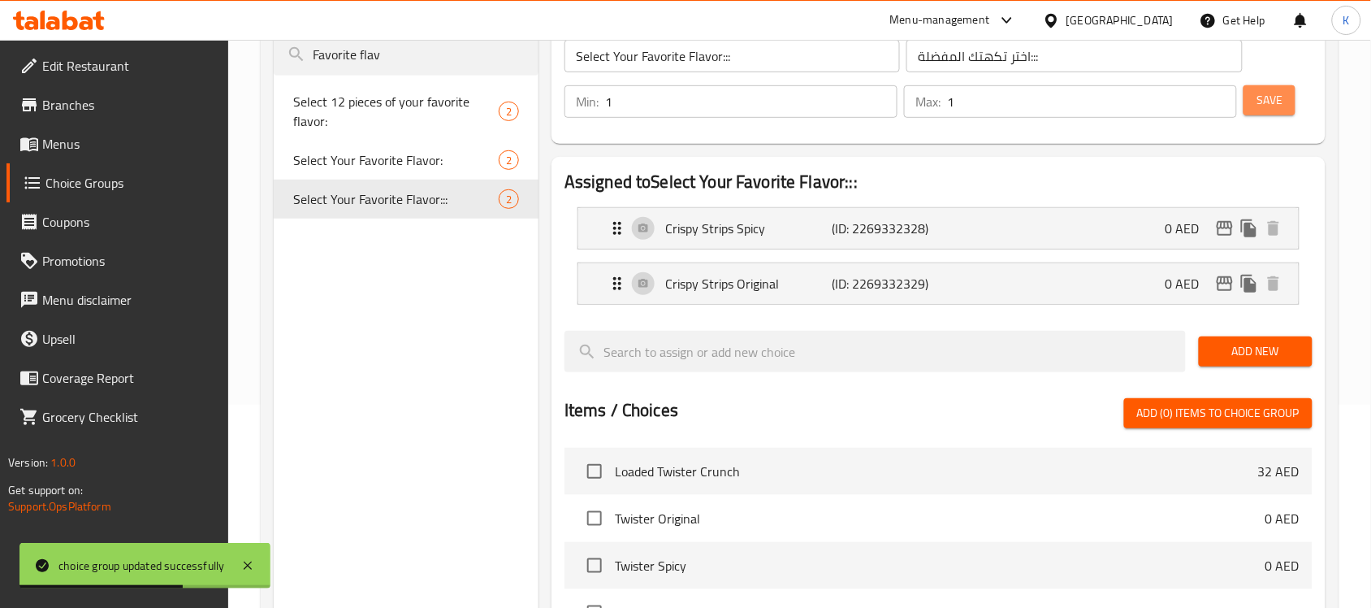
click at [1264, 107] on span "Save" at bounding box center [1269, 100] width 26 height 20
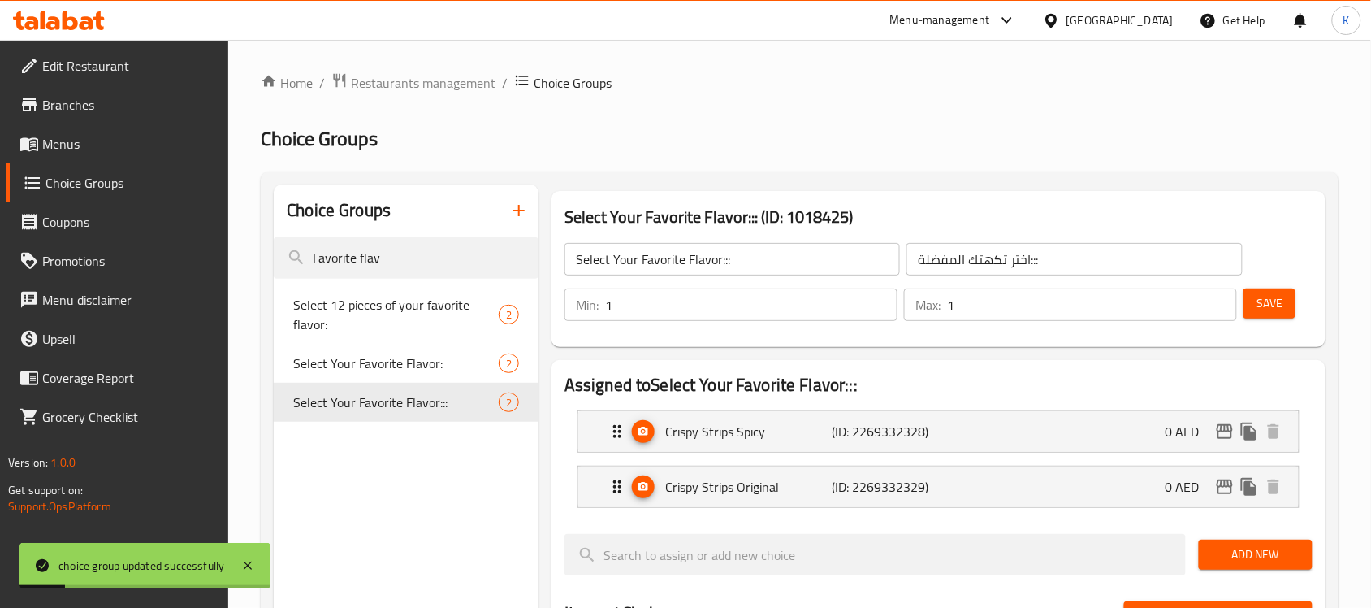
drag, startPoint x: 403, startPoint y: 253, endPoint x: 154, endPoint y: 249, distance: 248.5
click at [154, 249] on div "Edit Restaurant Branches Menus Choice Groups Coupons Promotions Menu disclaimer…" at bounding box center [685, 614] width 1371 height 1148
click at [360, 373] on span "Select Your Favorite Flavor:" at bounding box center [371, 362] width 157 height 19
type input "Select Your Favorite Flavor:"
type input "اختر نكهتك المفضلة:"
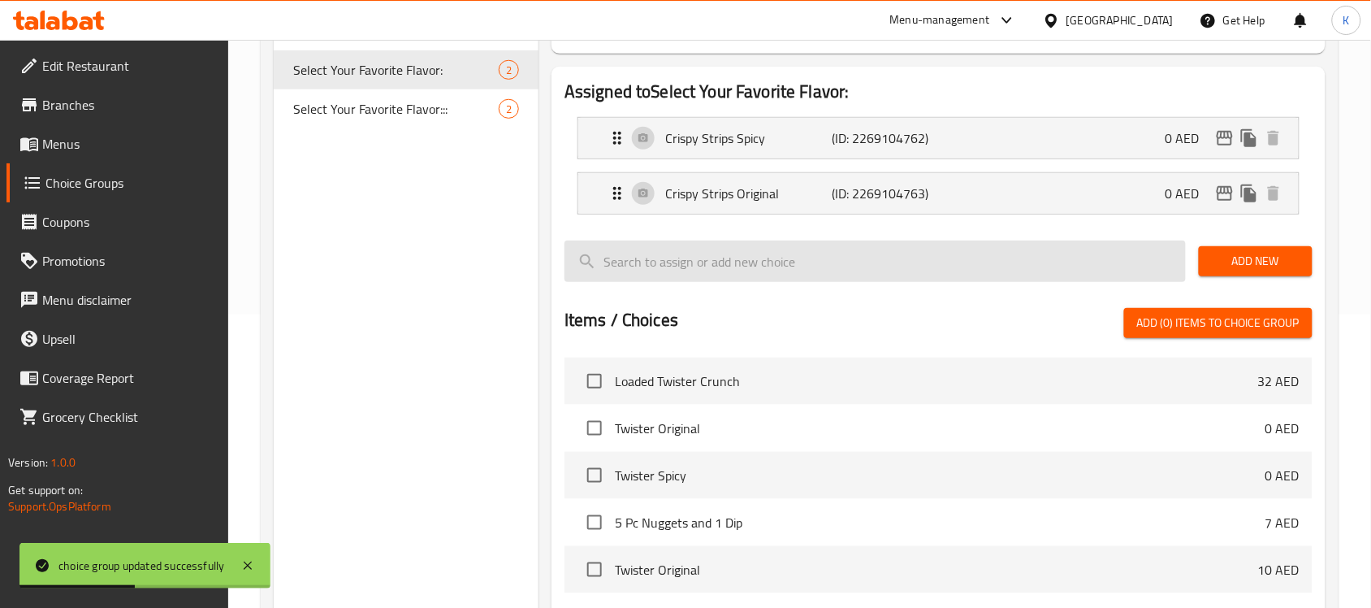
scroll to position [305, 0]
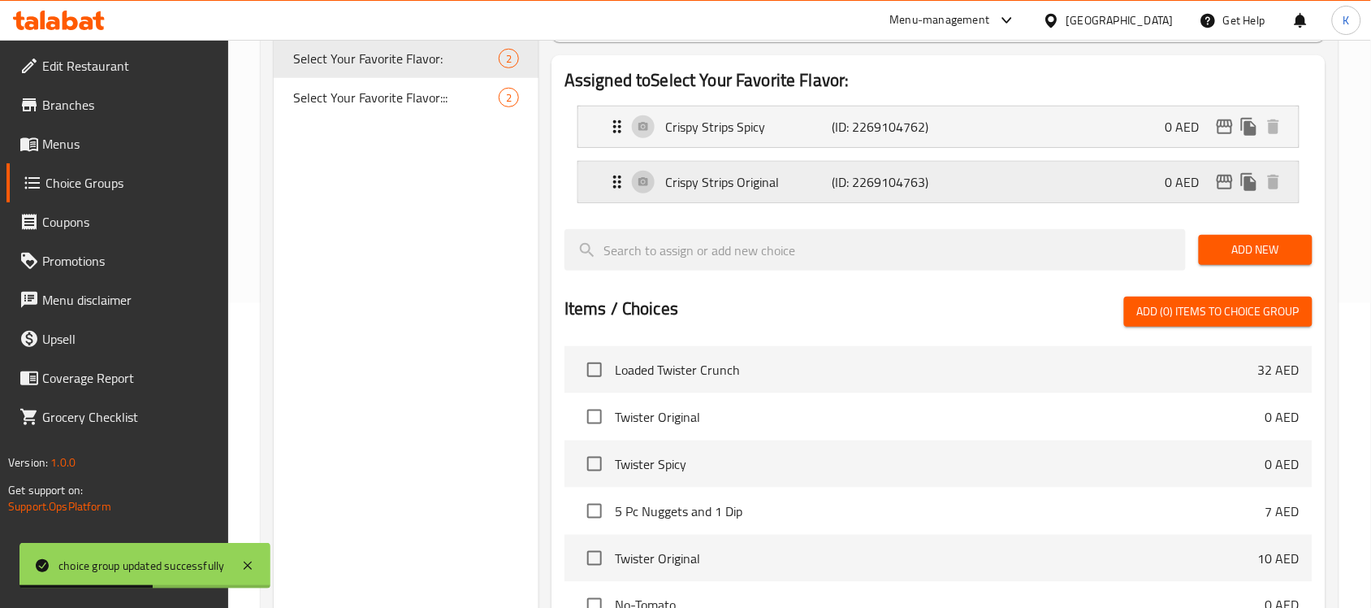
click at [740, 192] on p "Crispy Strips Original" at bounding box center [748, 181] width 166 height 19
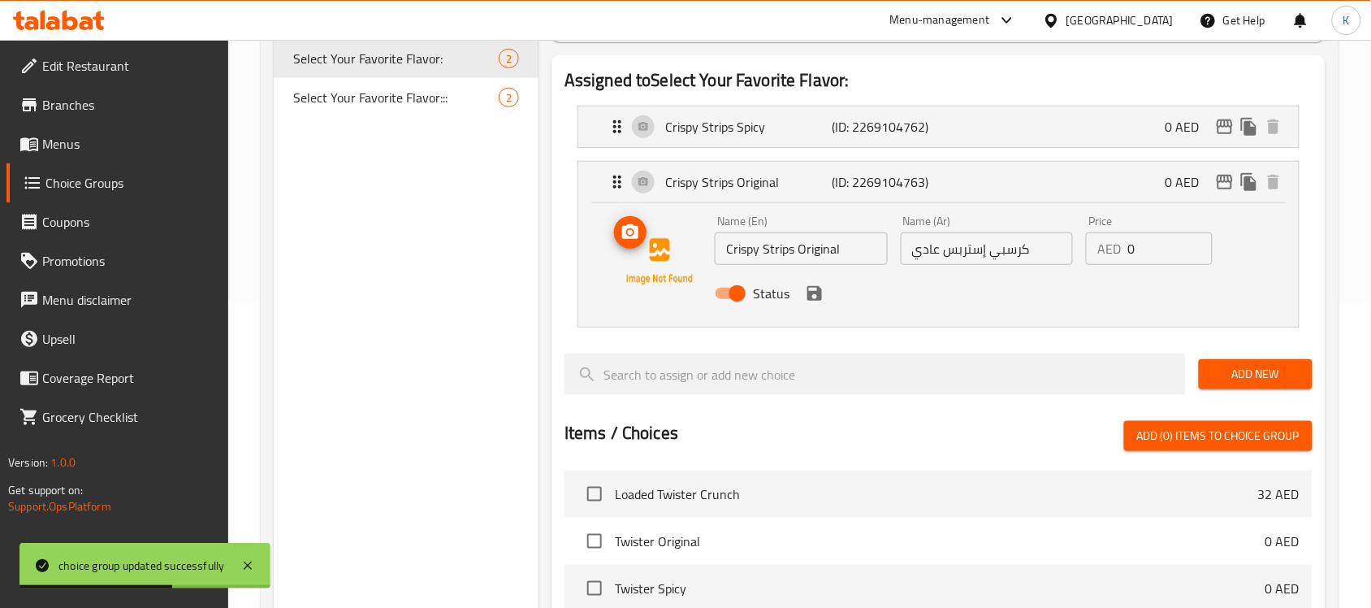
click at [630, 236] on icon "upload picture" at bounding box center [630, 232] width 19 height 19
click at [750, 102] on li "Crispy Strips Spicy (ID: 2269104762) 0 AED Name (En) Crispy Strips Spicy Name (…" at bounding box center [938, 126] width 748 height 55
click at [750, 110] on div "Crispy Strips Spicy (ID: 2269104762) 0 AED" at bounding box center [944, 126] width 672 height 41
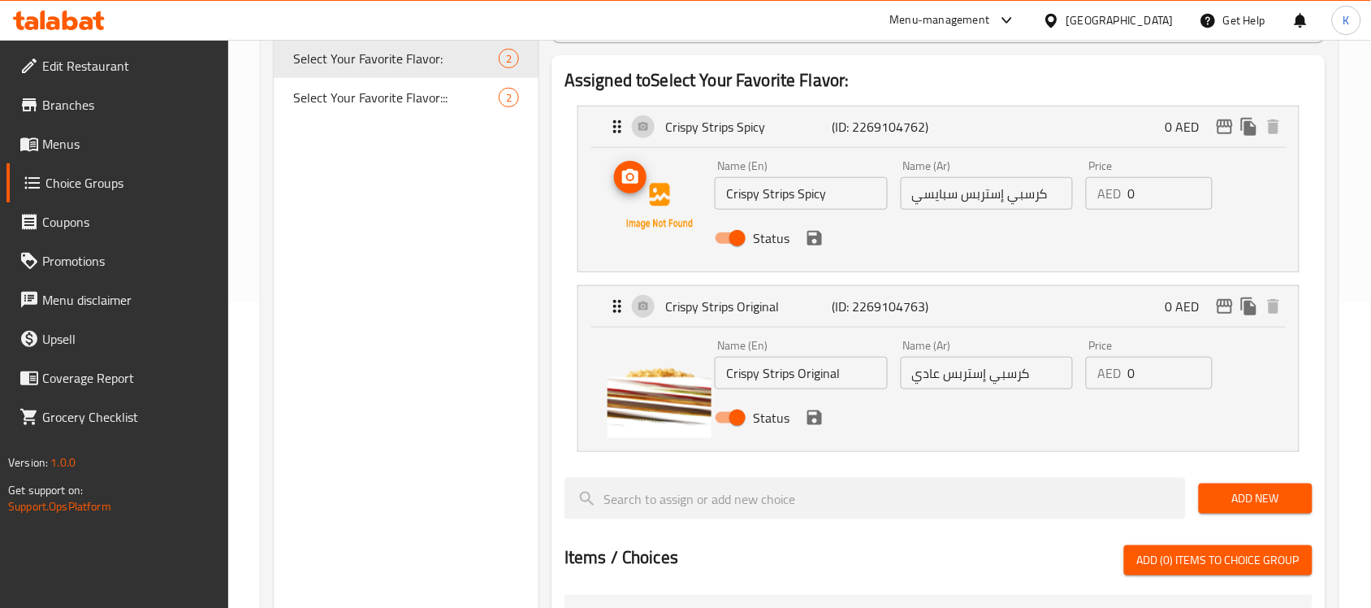
click at [628, 180] on icon "upload picture" at bounding box center [630, 176] width 19 height 19
click at [815, 416] on icon "save" at bounding box center [814, 417] width 15 height 15
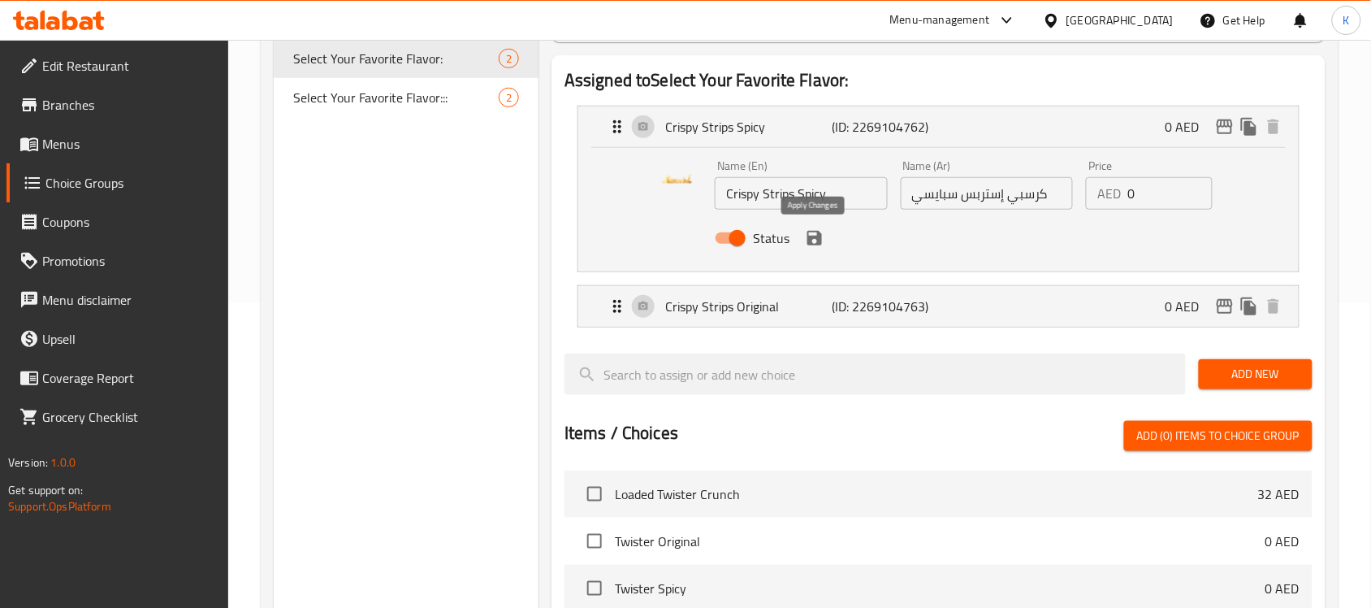
click at [819, 241] on icon "save" at bounding box center [814, 238] width 15 height 15
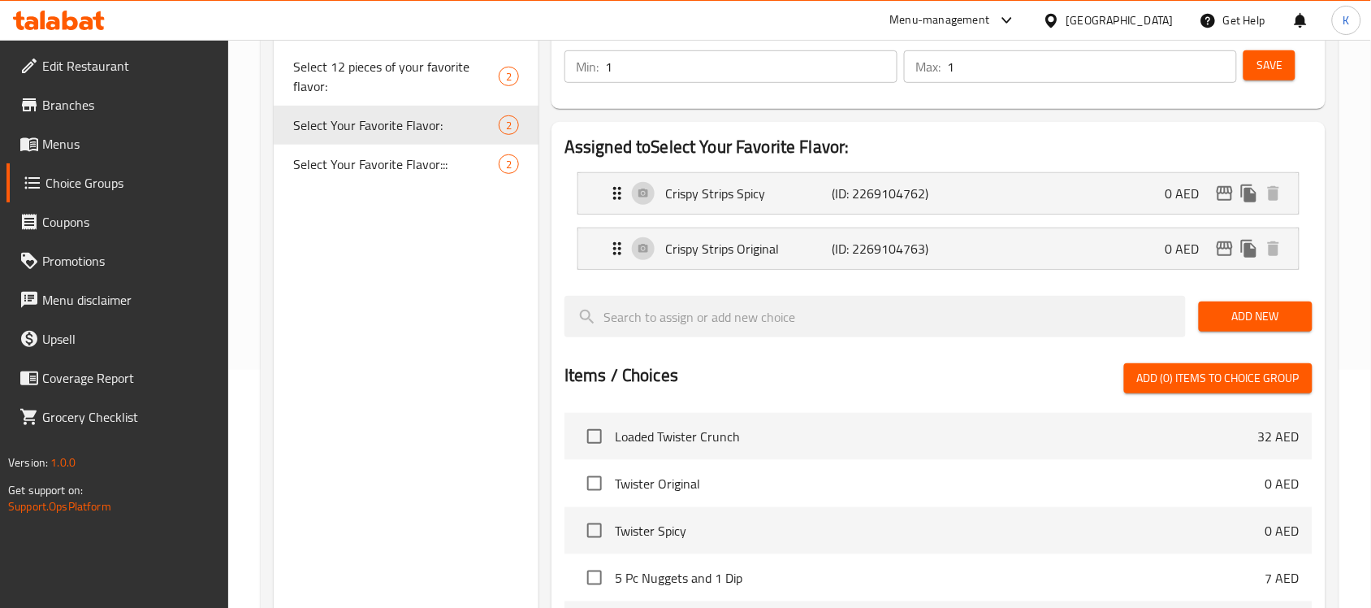
scroll to position [203, 0]
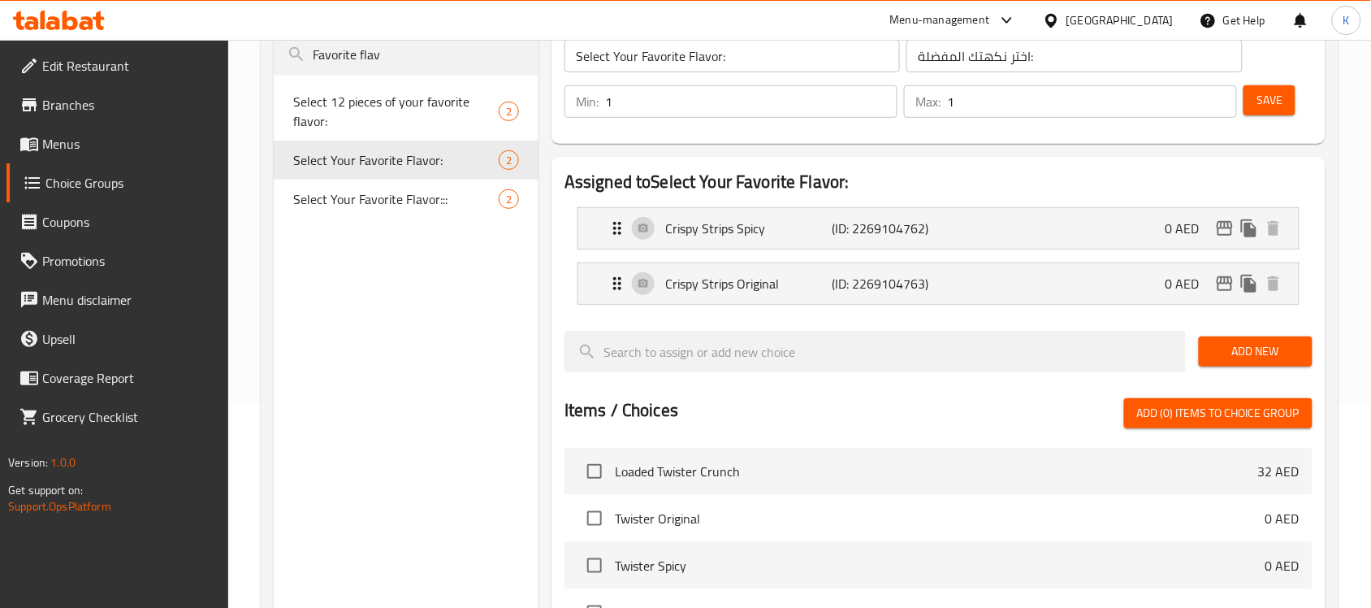
click at [1255, 106] on button "Save" at bounding box center [1269, 100] width 52 height 30
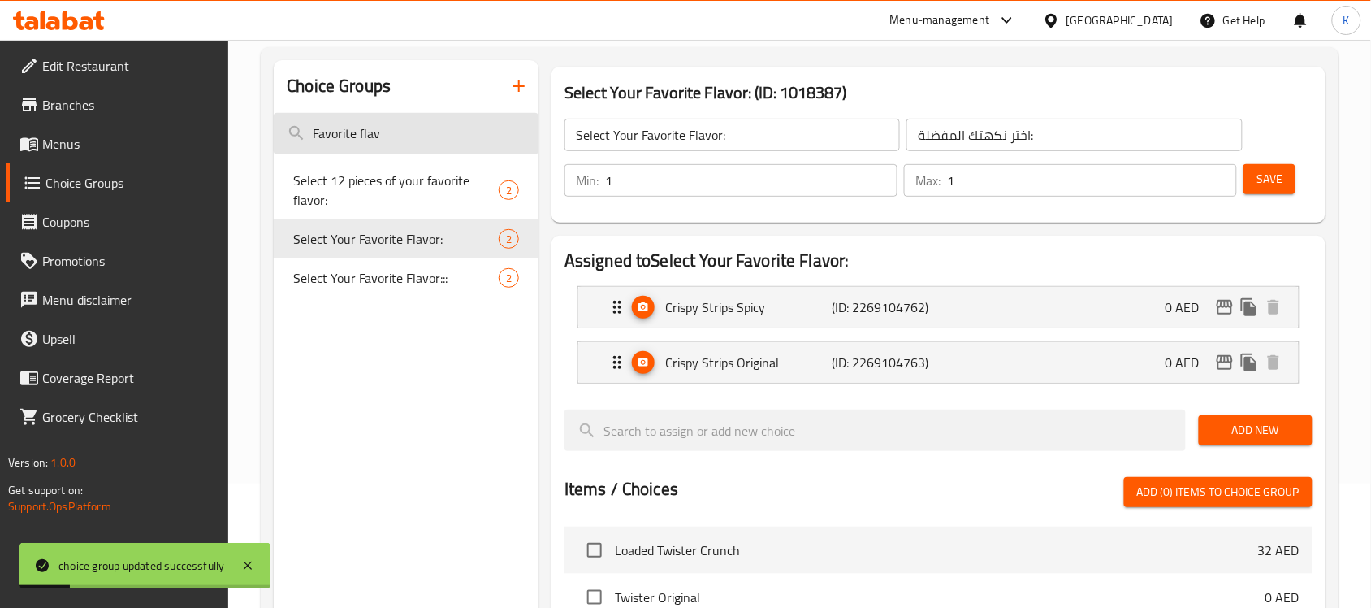
scroll to position [102, 0]
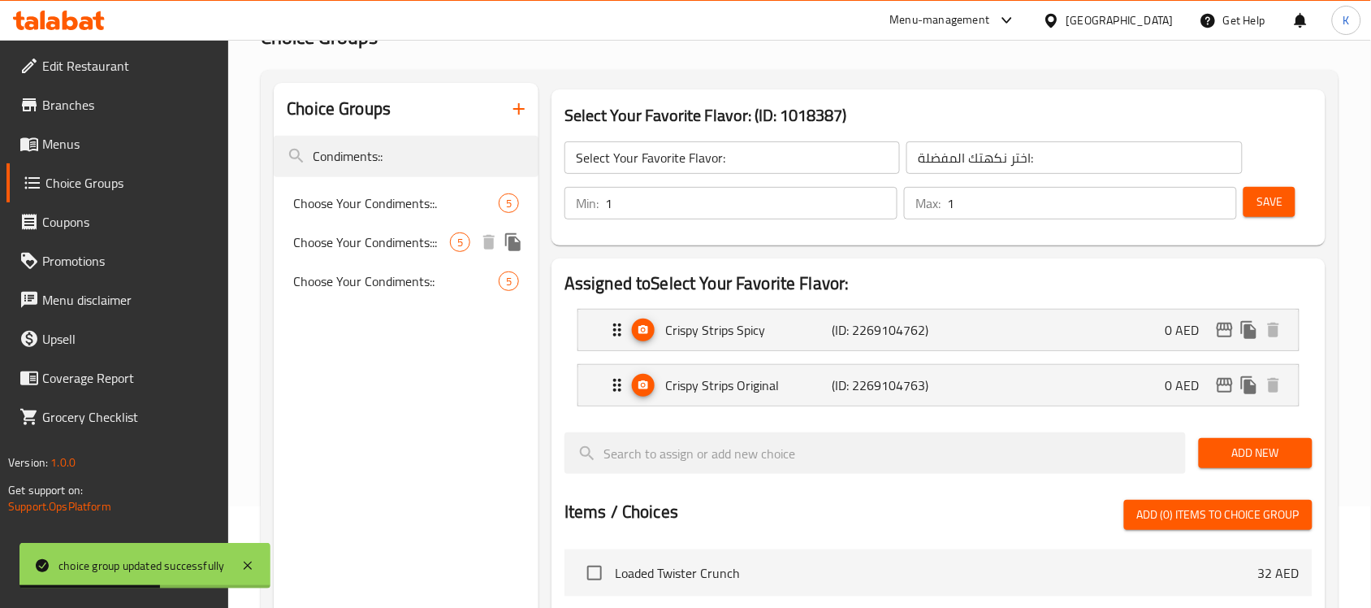
type input "Condiments::"
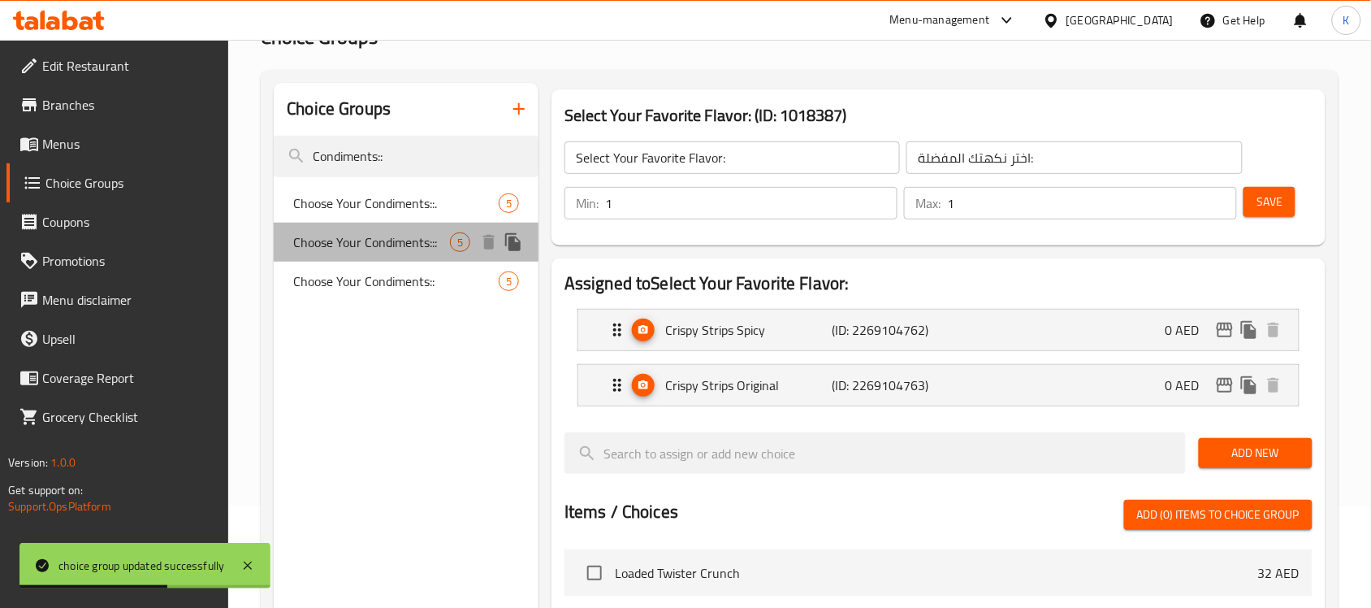
click at [333, 252] on span "Choose Your Condiments:::" at bounding box center [371, 241] width 157 height 19
type input "Choose Your Condiments:::"
type input "اختر بهاراتك:::"
type input "0"
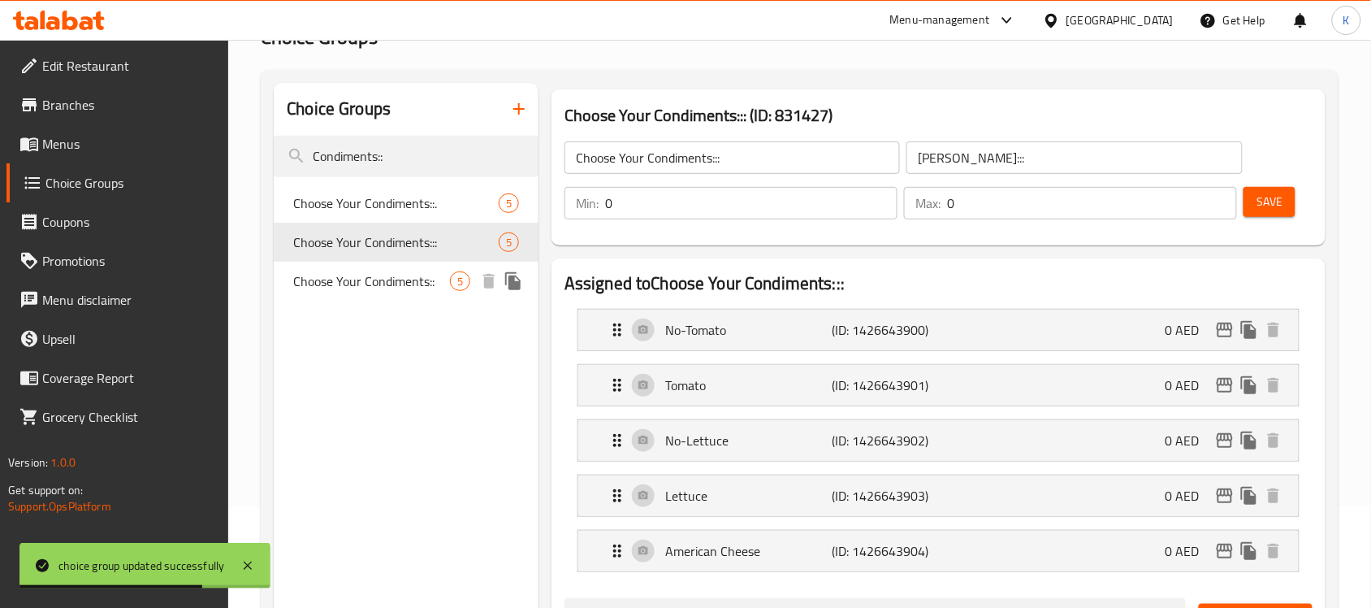
click at [378, 283] on span "Choose Your Condiments::" at bounding box center [371, 280] width 157 height 19
type input "Choose Your Condiments::"
type input "اختر التوابل الخاصة بك::"
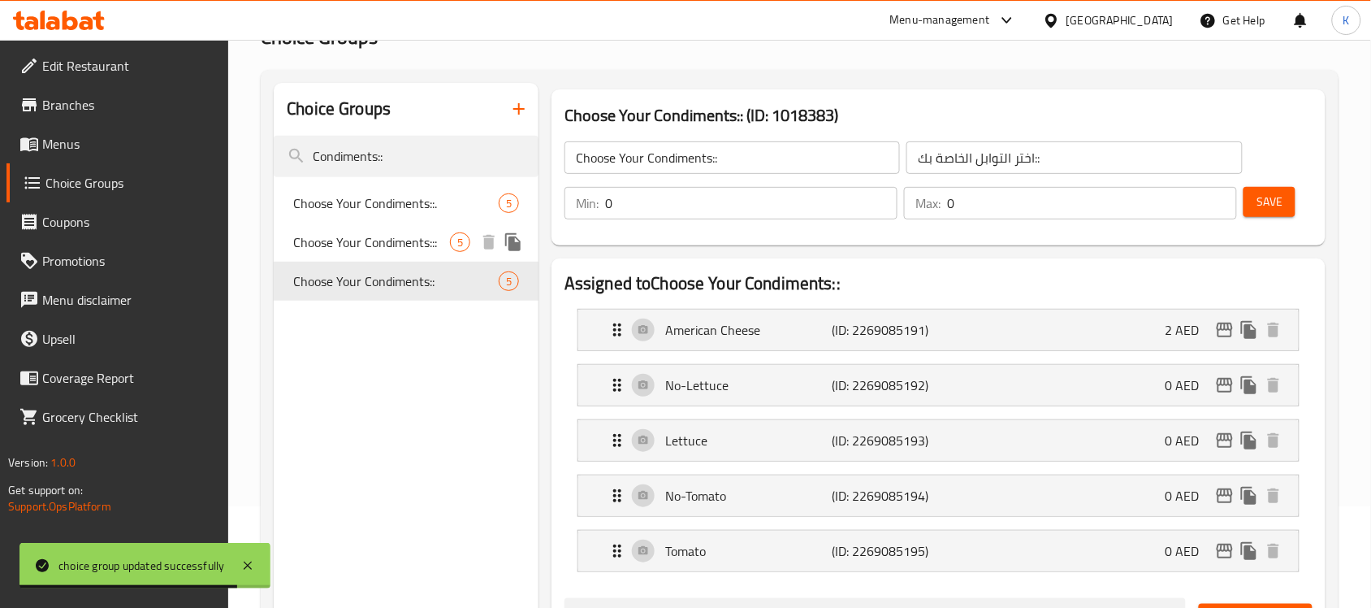
click at [390, 233] on span "Choose Your Condiments:::" at bounding box center [371, 241] width 157 height 19
type input "Choose Your Condiments:::"
type input "اختر بهاراتك:::"
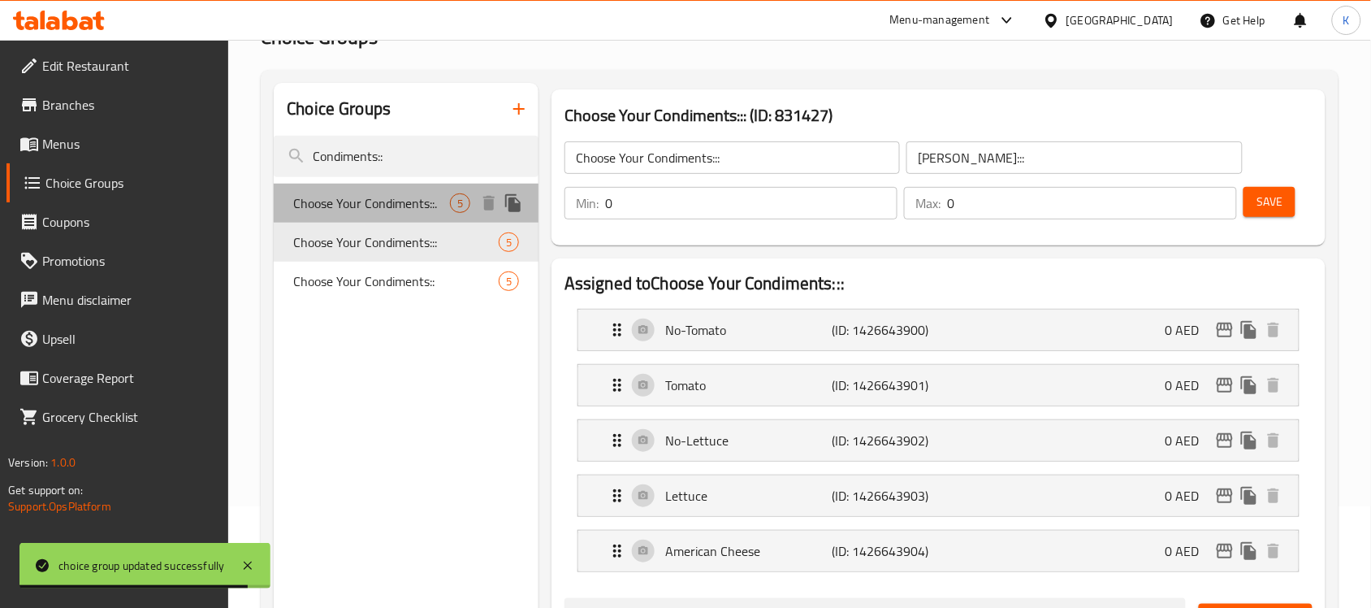
click at [391, 197] on span "Choose Your Condiments::." at bounding box center [371, 202] width 157 height 19
type input "Choose Your Condiments::."
type input "اختيارك من التوابل::."
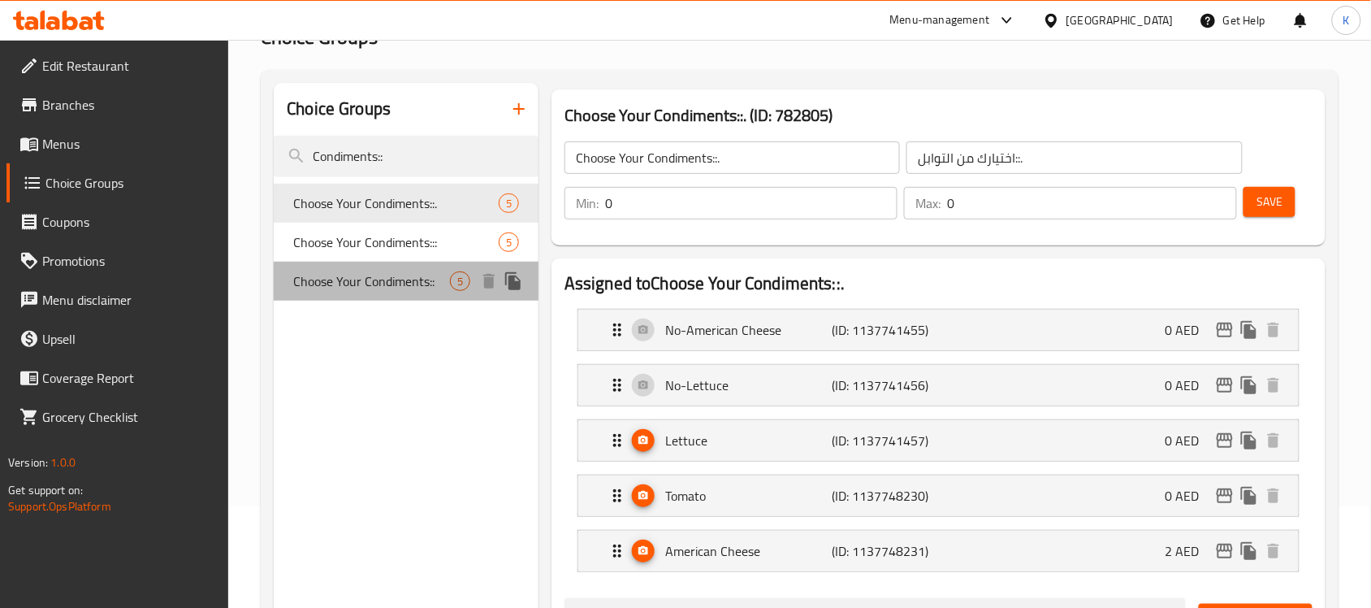
click at [347, 264] on div "Choose Your Condiments:: 5" at bounding box center [406, 281] width 265 height 39
type input "Choose Your Condiments::"
type input "اختر التوابل الخاصة بك::"
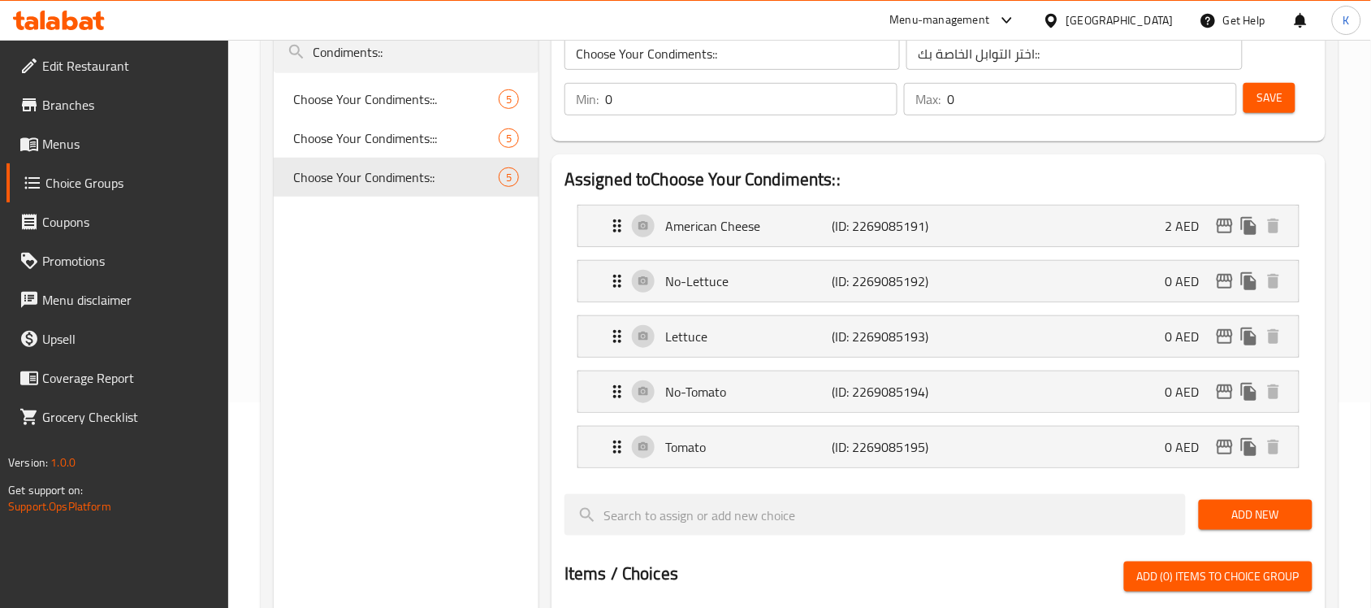
scroll to position [305, 0]
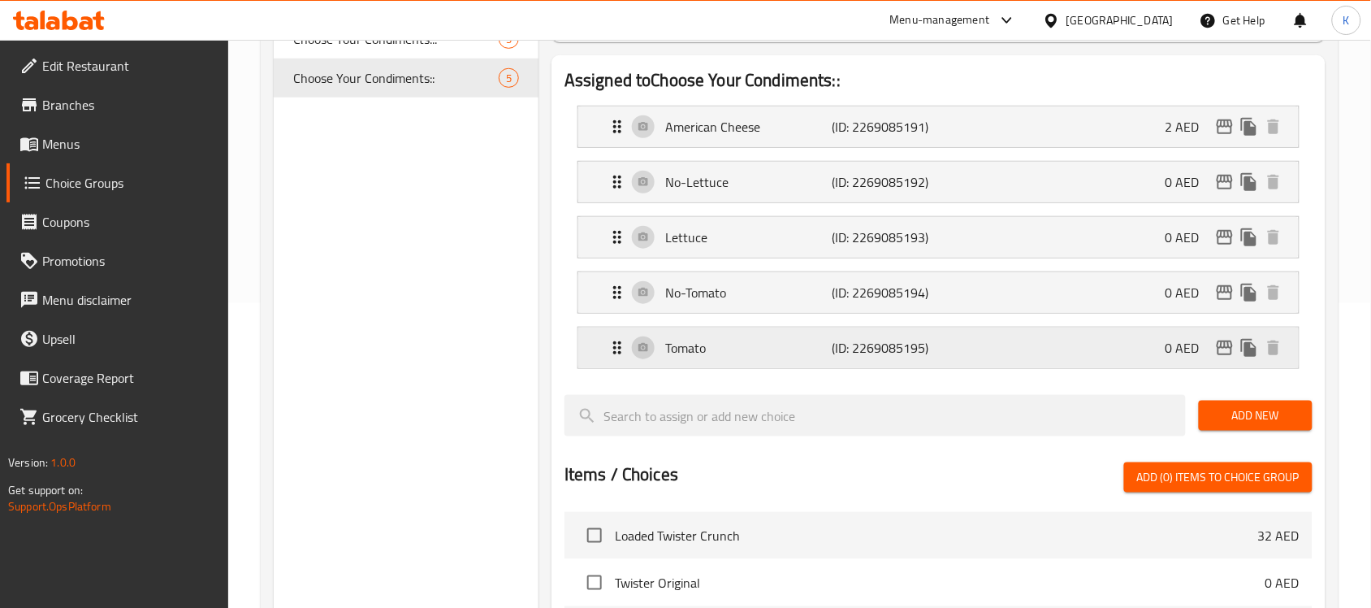
drag, startPoint x: 720, startPoint y: 341, endPoint x: 713, endPoint y: 352, distance: 12.8
click at [721, 342] on p "Tomato" at bounding box center [748, 347] width 166 height 19
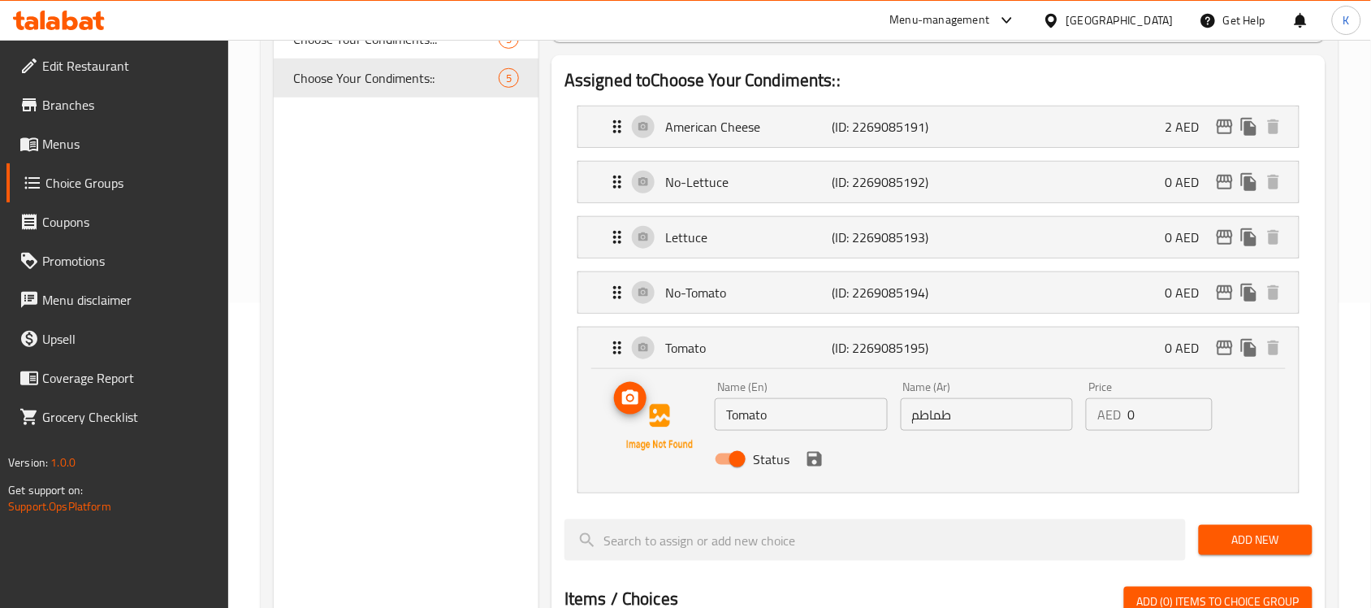
click at [635, 402] on icon "upload picture" at bounding box center [630, 397] width 16 height 15
click at [750, 285] on p "No-Tomato" at bounding box center [748, 292] width 166 height 19
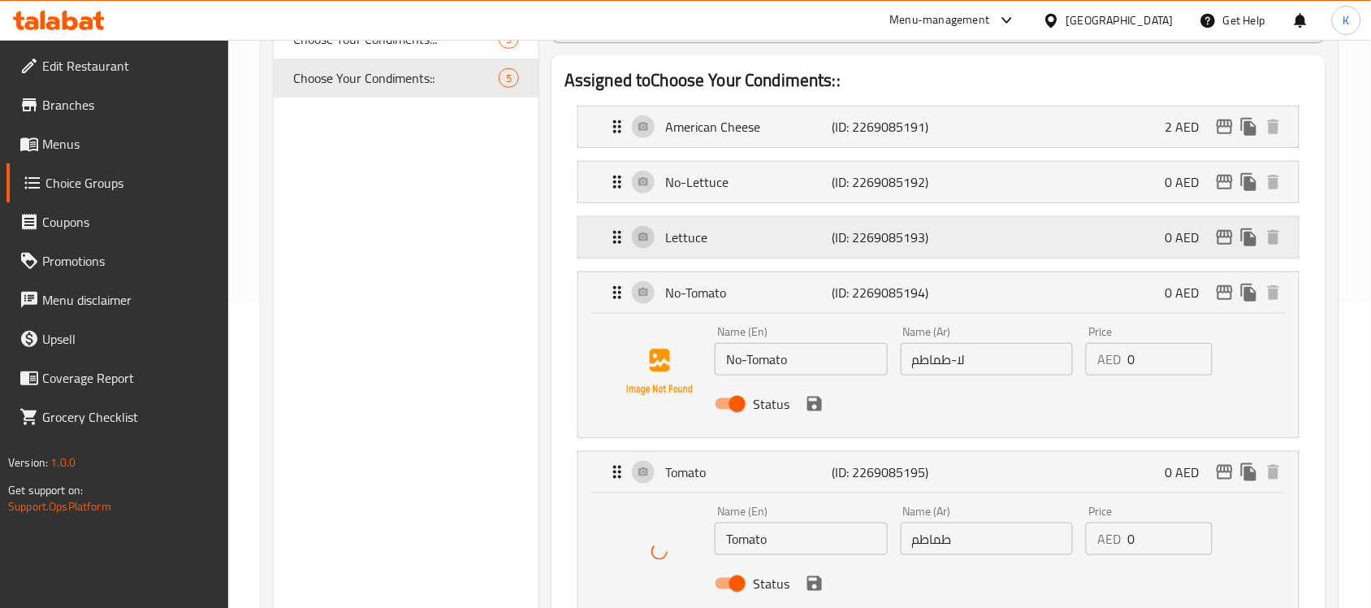
click at [753, 237] on p "Lettuce" at bounding box center [748, 236] width 166 height 19
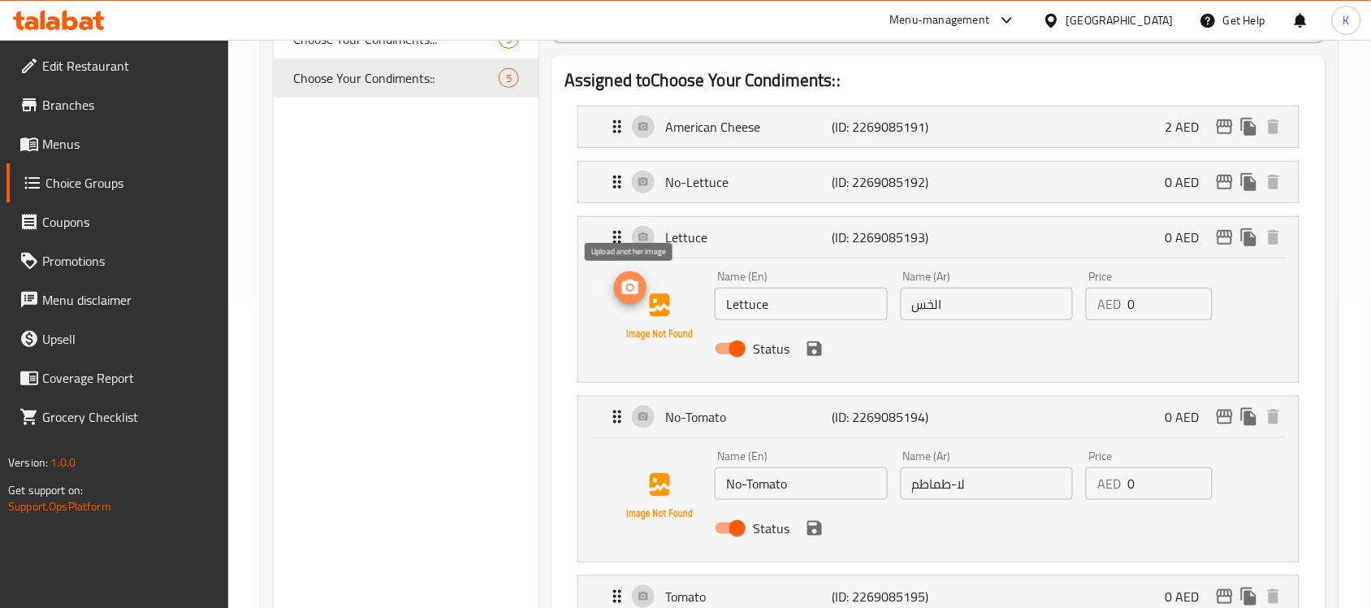
click at [629, 299] on button "upload picture" at bounding box center [630, 287] width 32 height 32
click at [737, 179] on p "No-Lettuce" at bounding box center [748, 181] width 166 height 19
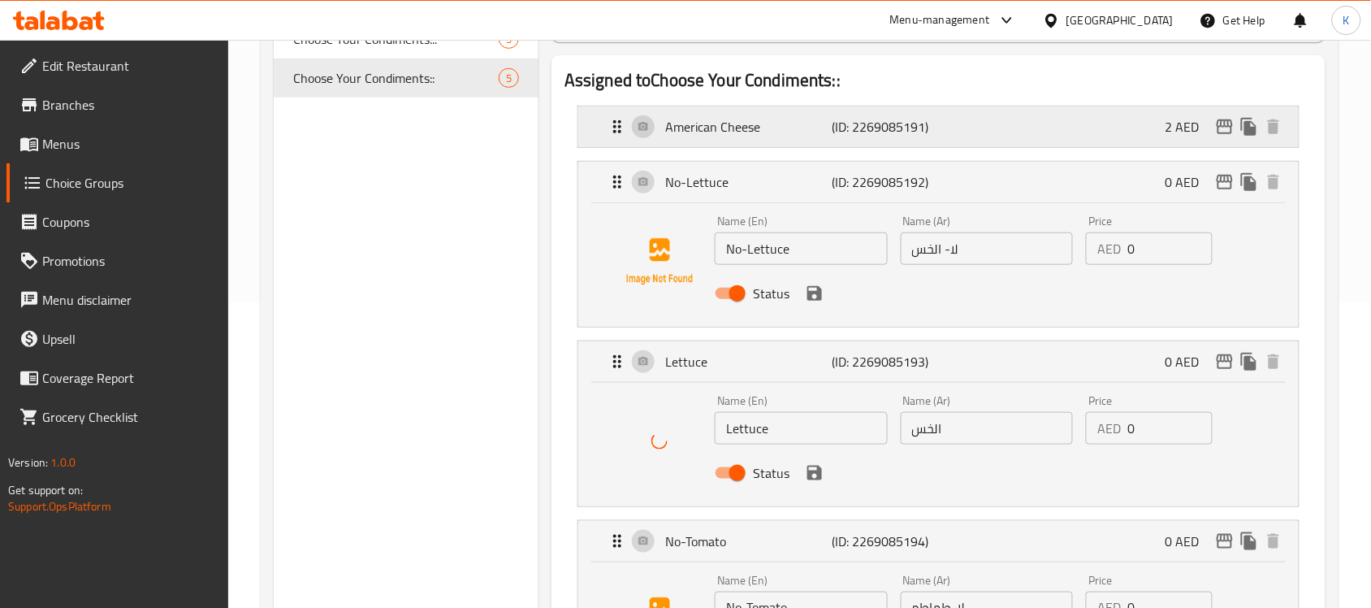
click at [745, 142] on div "American Cheese (ID: 2269085191) 2 AED" at bounding box center [944, 126] width 672 height 41
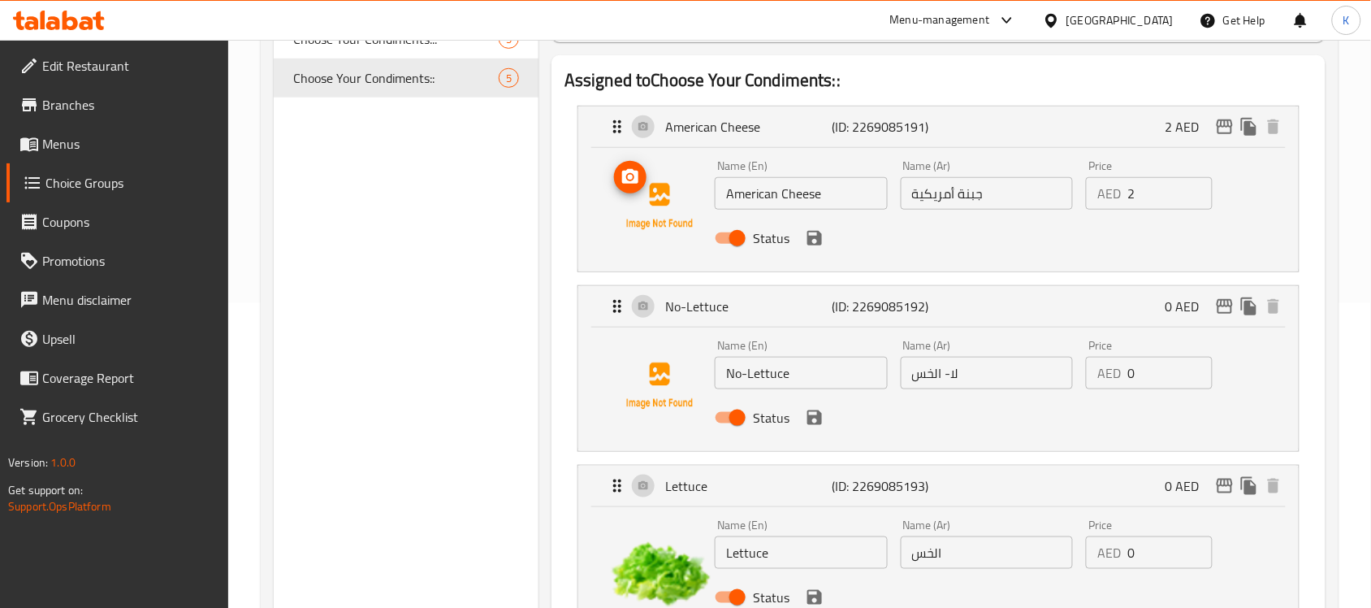
click at [632, 173] on icon "upload picture" at bounding box center [630, 176] width 16 height 15
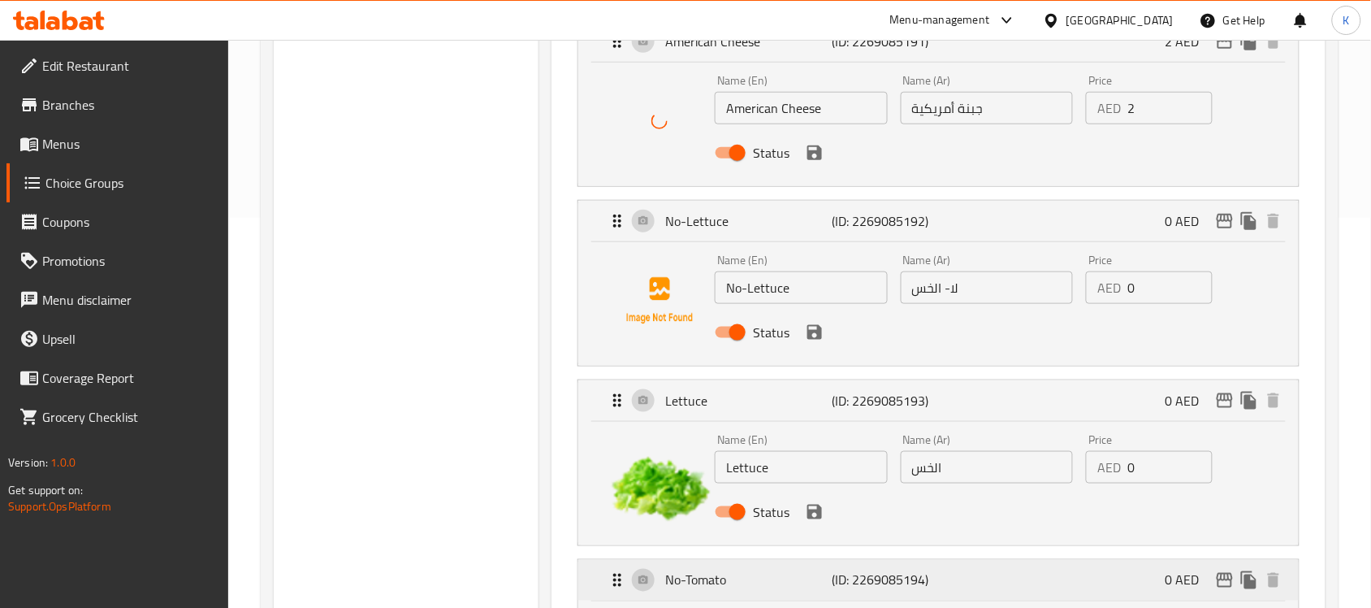
scroll to position [508, 0]
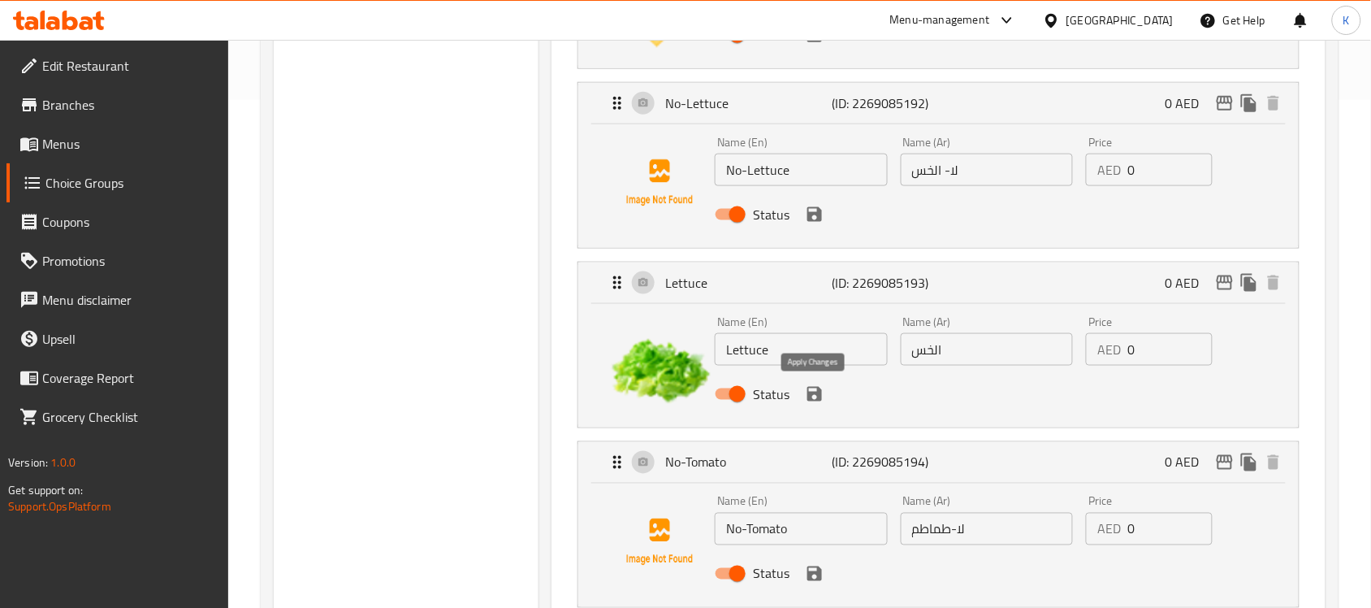
click at [817, 396] on icon "save" at bounding box center [814, 394] width 15 height 15
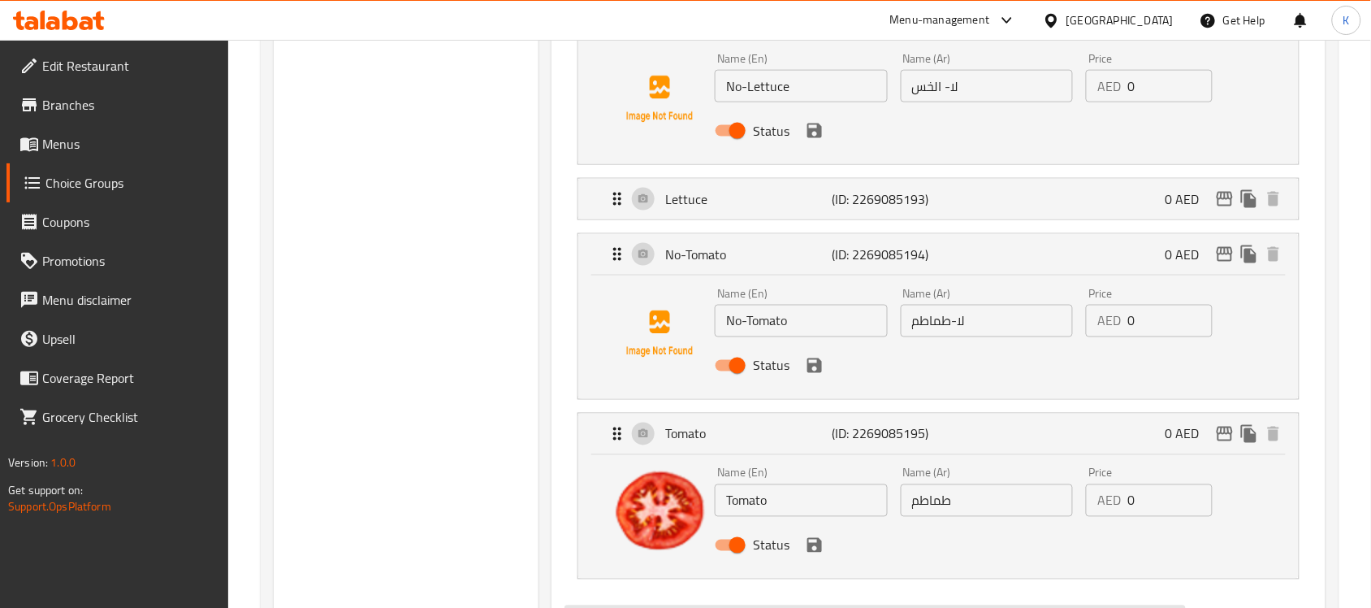
scroll to position [711, 0]
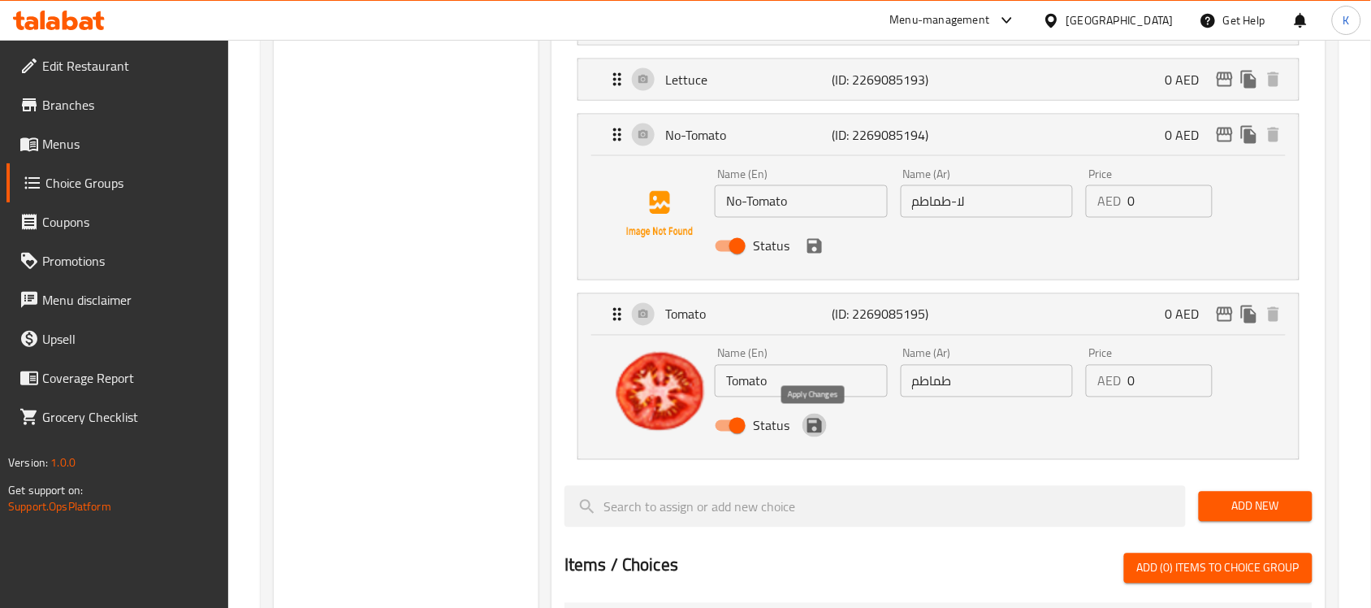
click at [809, 432] on icon "save" at bounding box center [814, 425] width 15 height 15
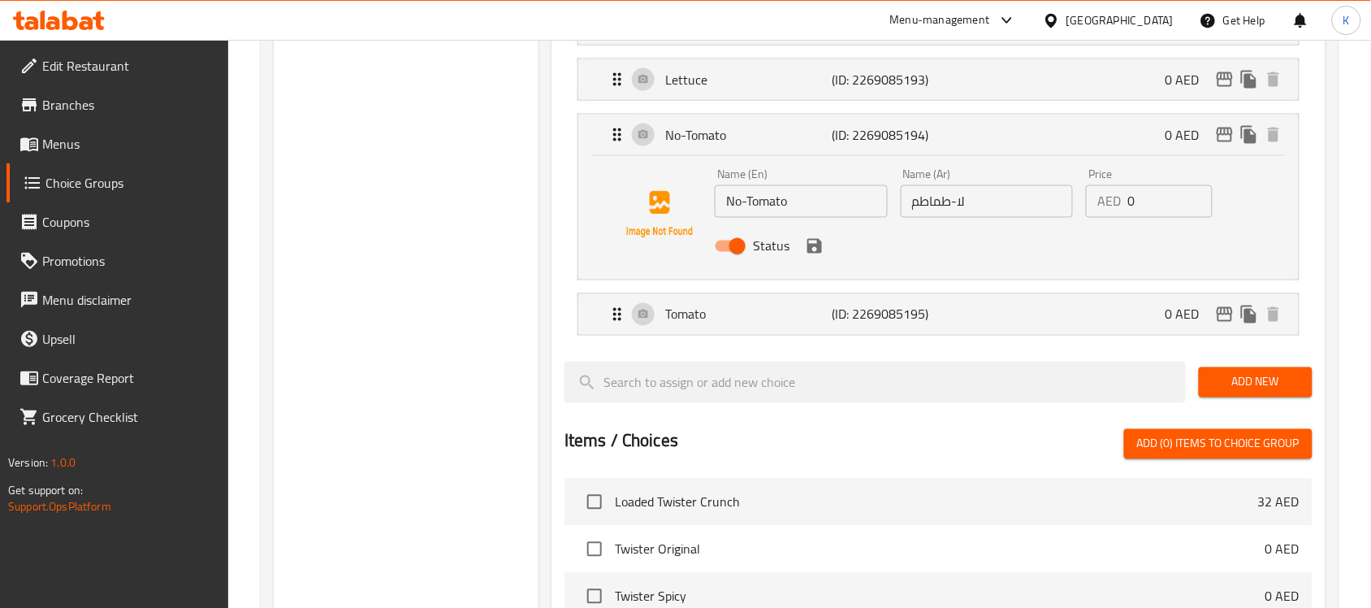
scroll to position [305, 0]
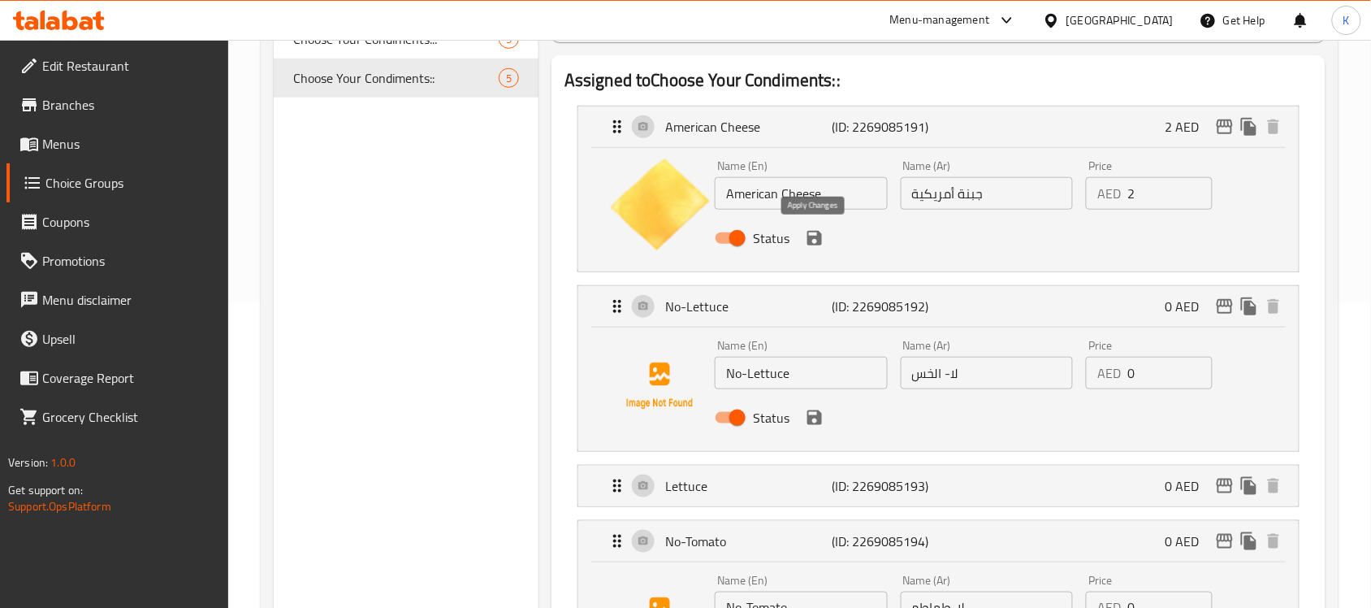
click at [809, 245] on icon "save" at bounding box center [814, 237] width 19 height 19
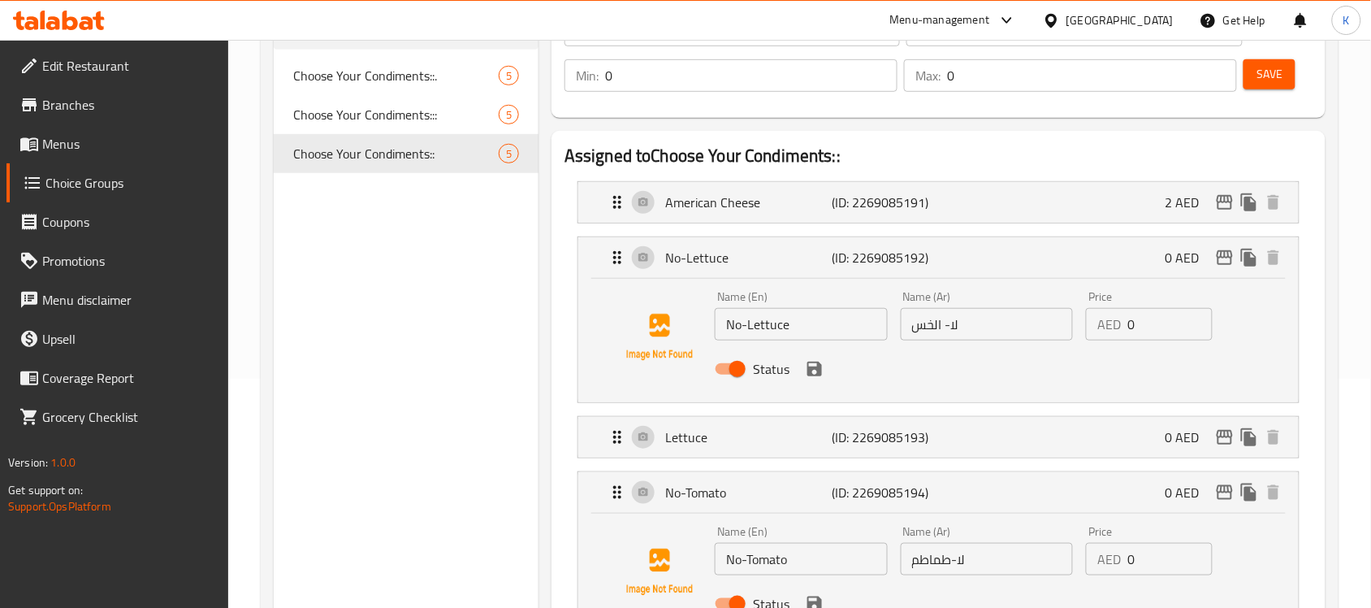
scroll to position [102, 0]
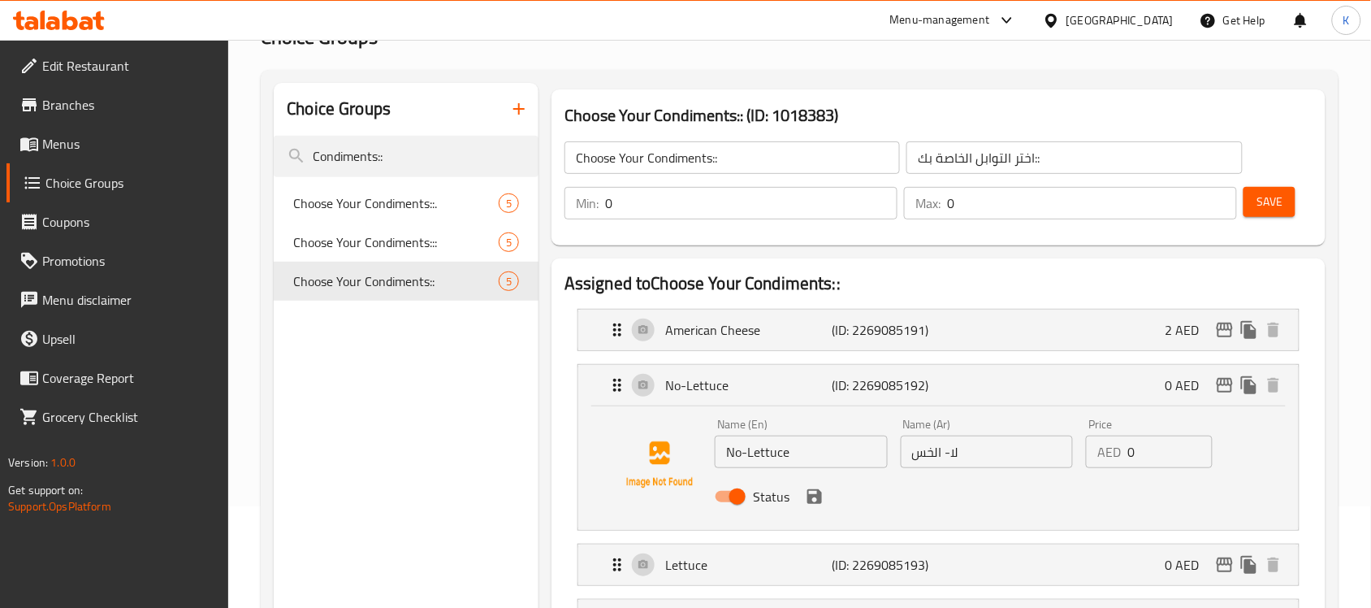
click at [1269, 205] on span "Save" at bounding box center [1269, 202] width 26 height 20
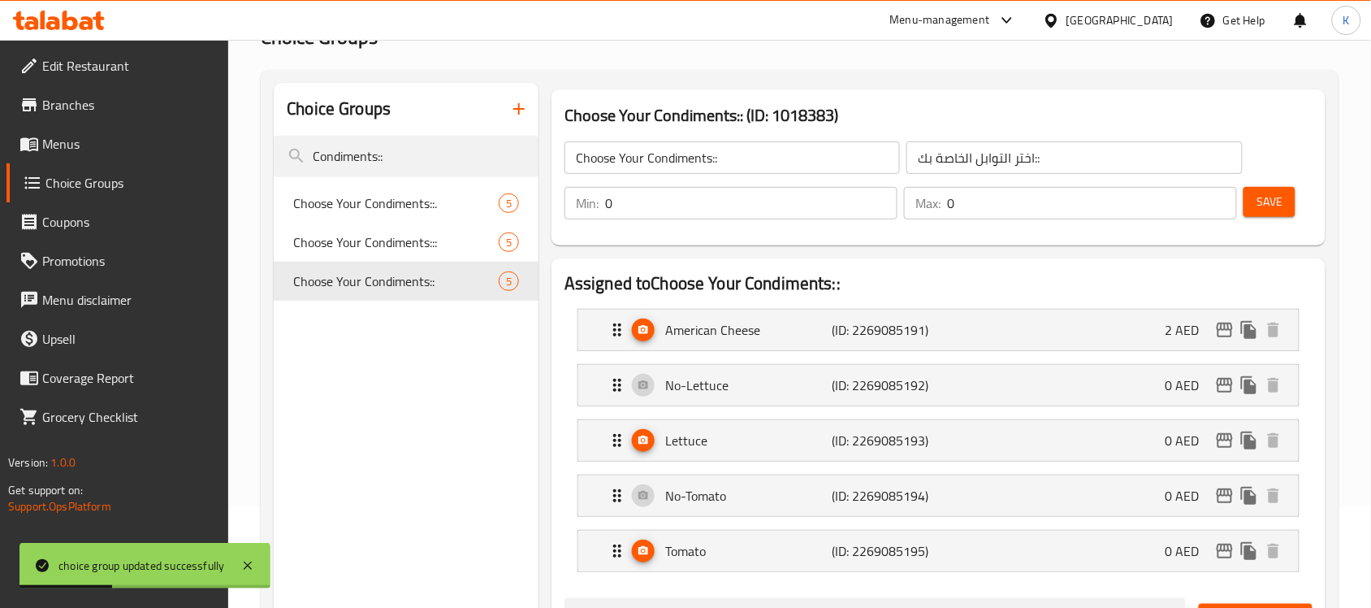
drag, startPoint x: 414, startPoint y: 156, endPoint x: 187, endPoint y: 164, distance: 227.6
click at [201, 161] on div "Edit Restaurant Branches Menus Choice Groups Coupons Promotions Menu disclaimer…" at bounding box center [685, 594] width 1371 height 1313
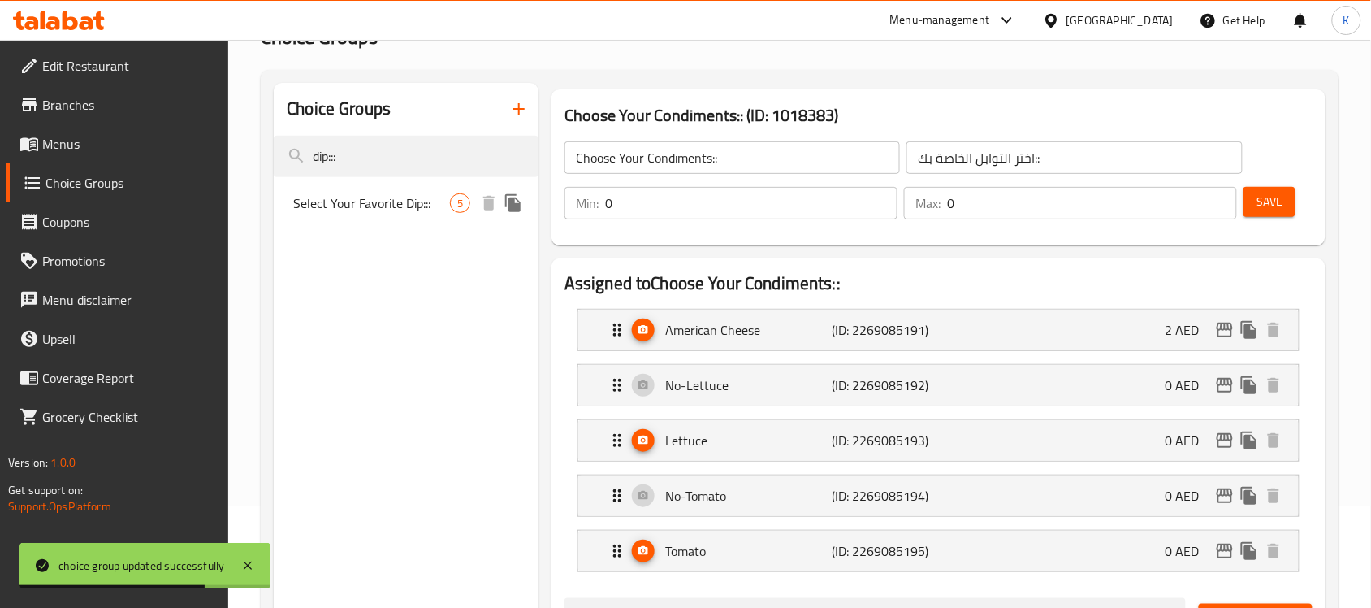
type input "dip:::"
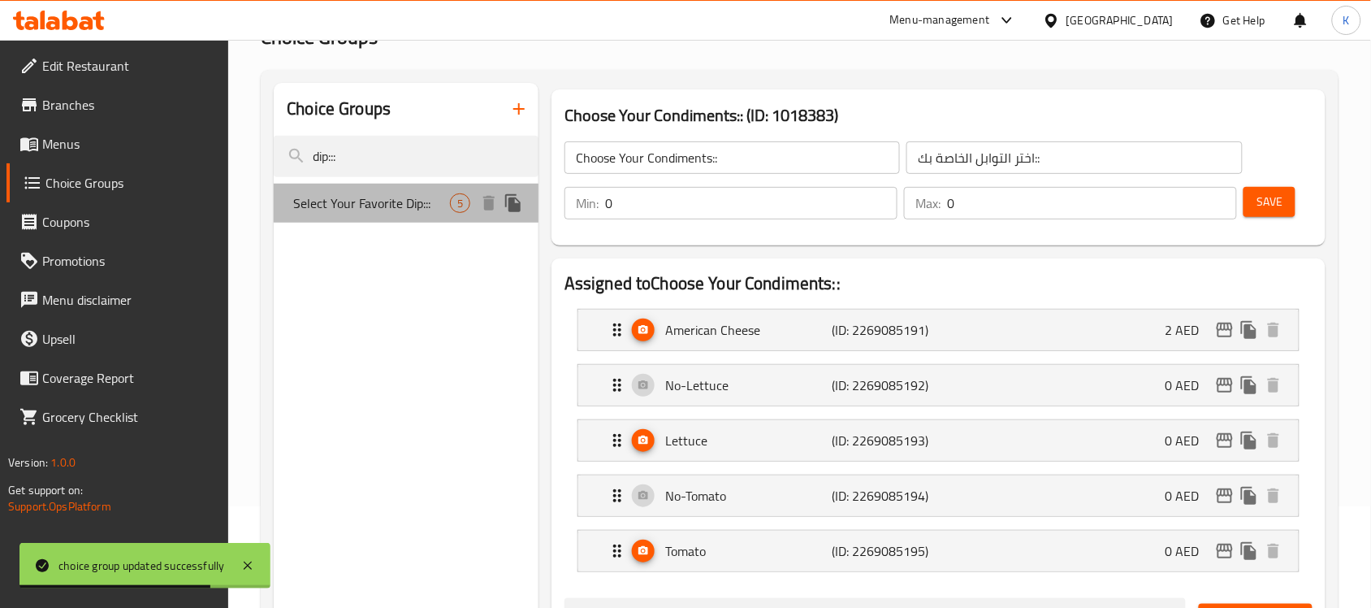
click at [351, 204] on span "Select Your Favorite Dip:::" at bounding box center [371, 202] width 157 height 19
type input "Select Your Favorite Dip:::"
type input "اختر صلصتك المفضلة:::"
type input "1"
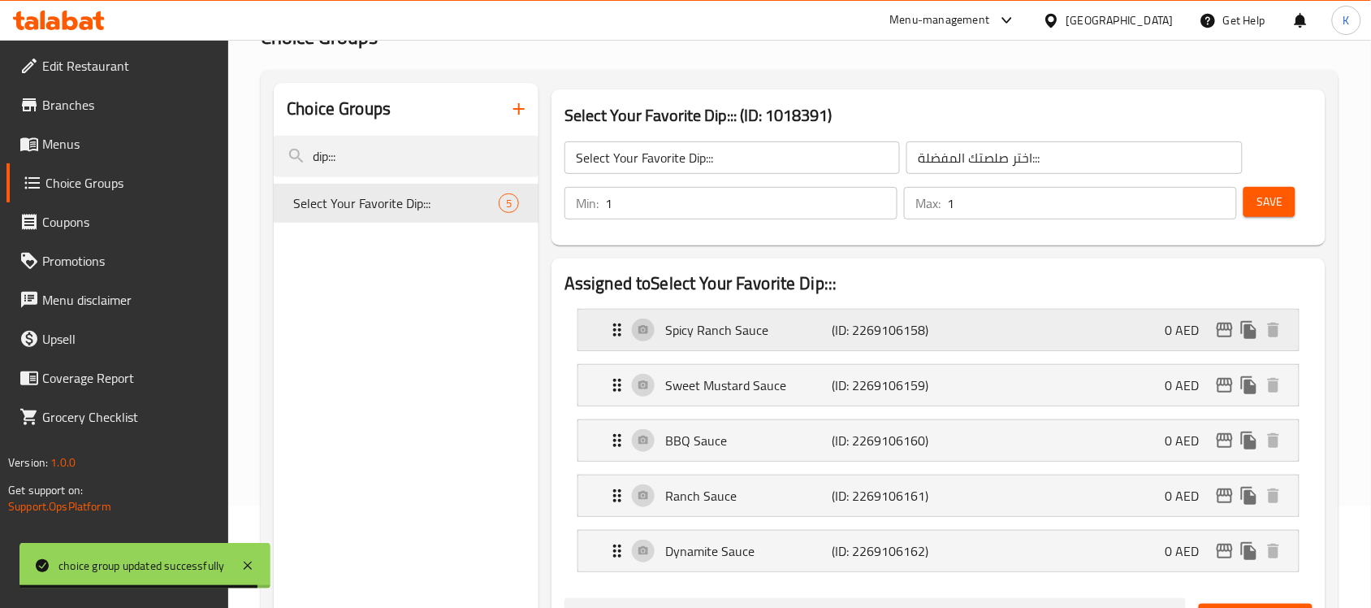
click at [705, 326] on p "Spicy Ranch Sauce" at bounding box center [748, 329] width 166 height 19
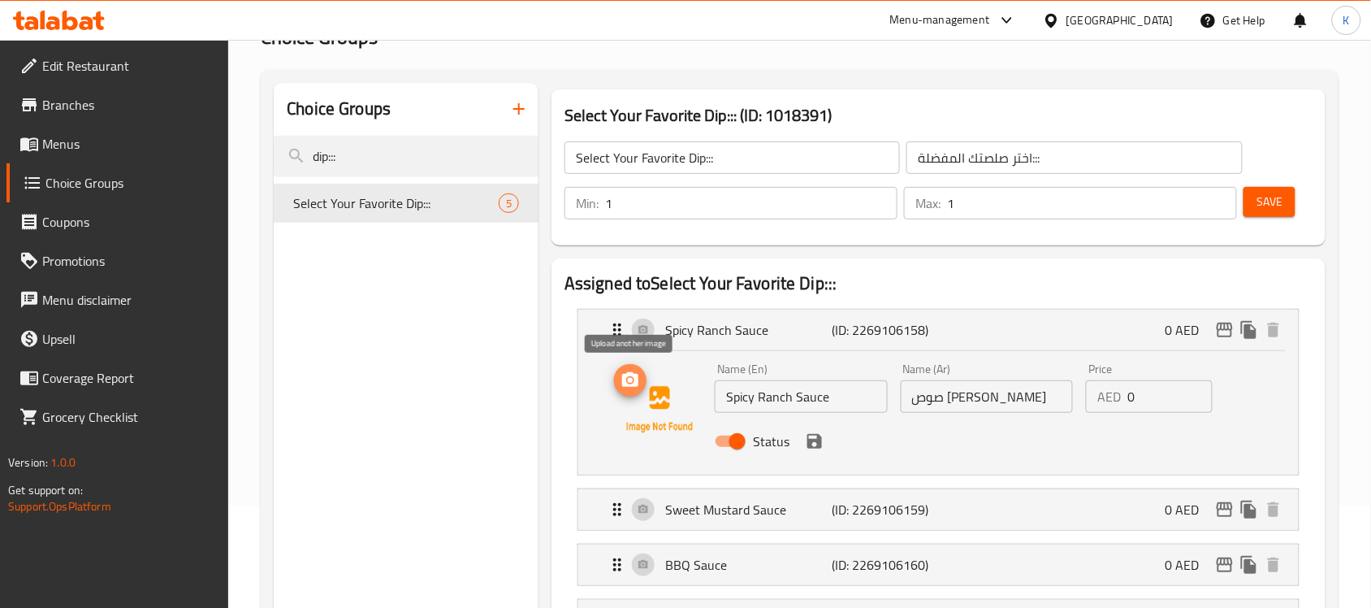
click at [631, 379] on circle "upload picture" at bounding box center [630, 380] width 5 height 5
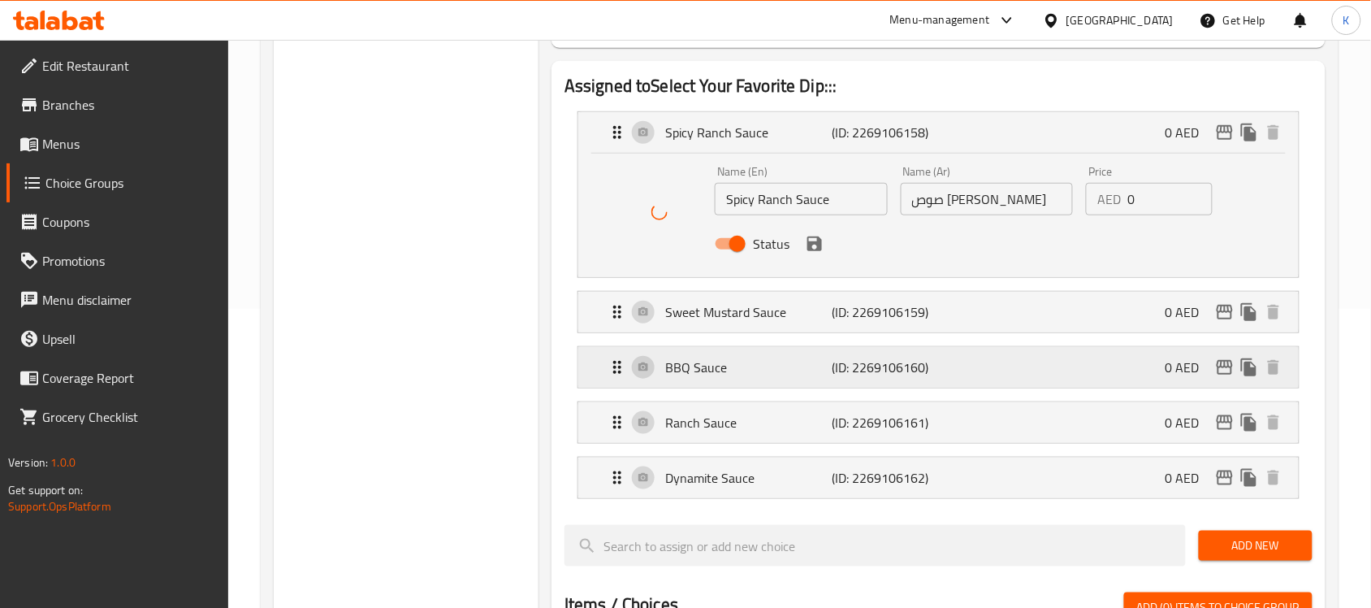
scroll to position [305, 0]
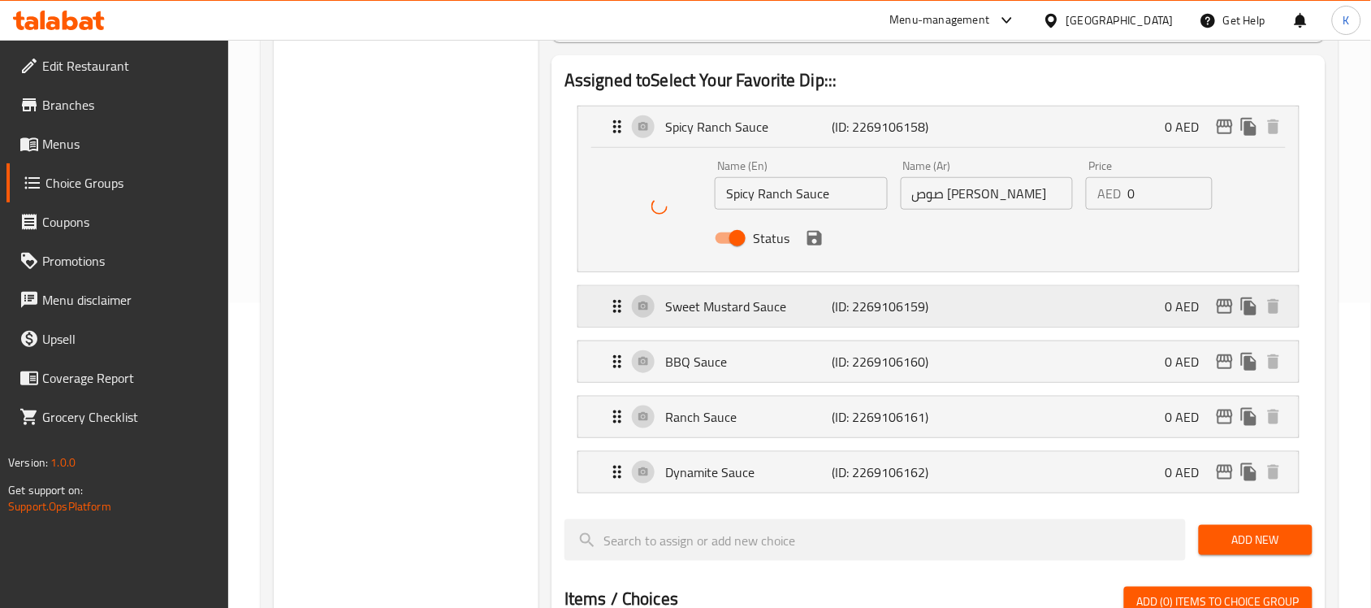
click at [824, 309] on p "Sweet Mustard Sauce" at bounding box center [748, 305] width 166 height 19
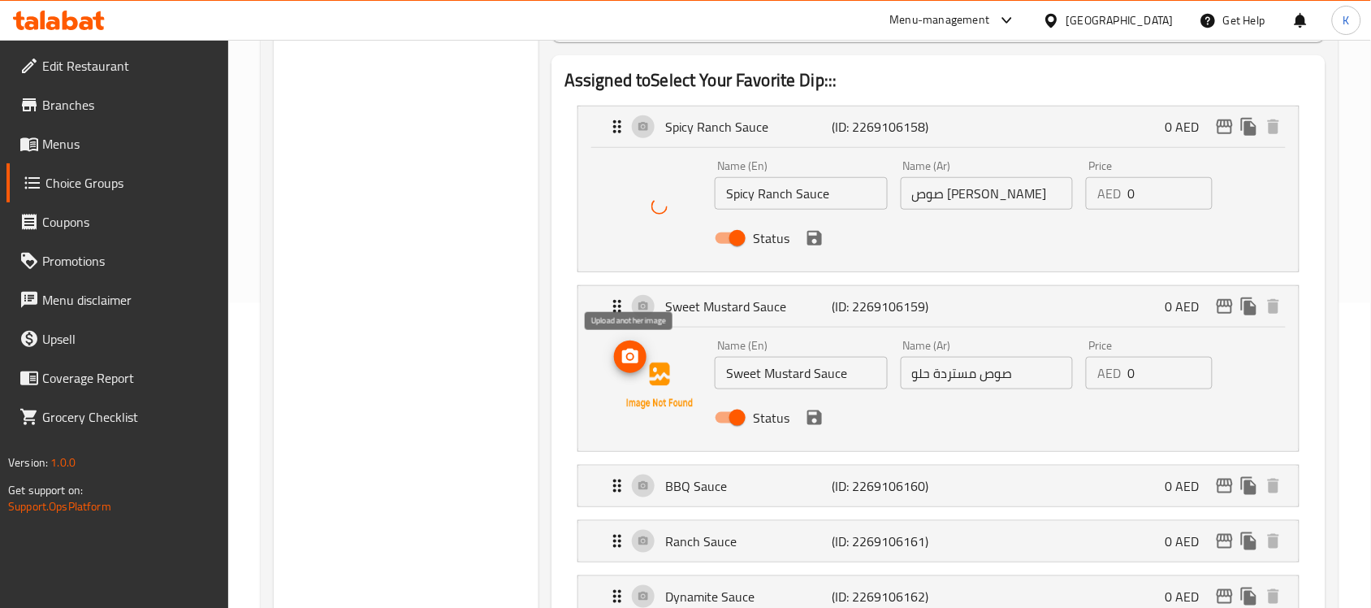
click at [623, 354] on icon "upload picture" at bounding box center [630, 355] width 16 height 15
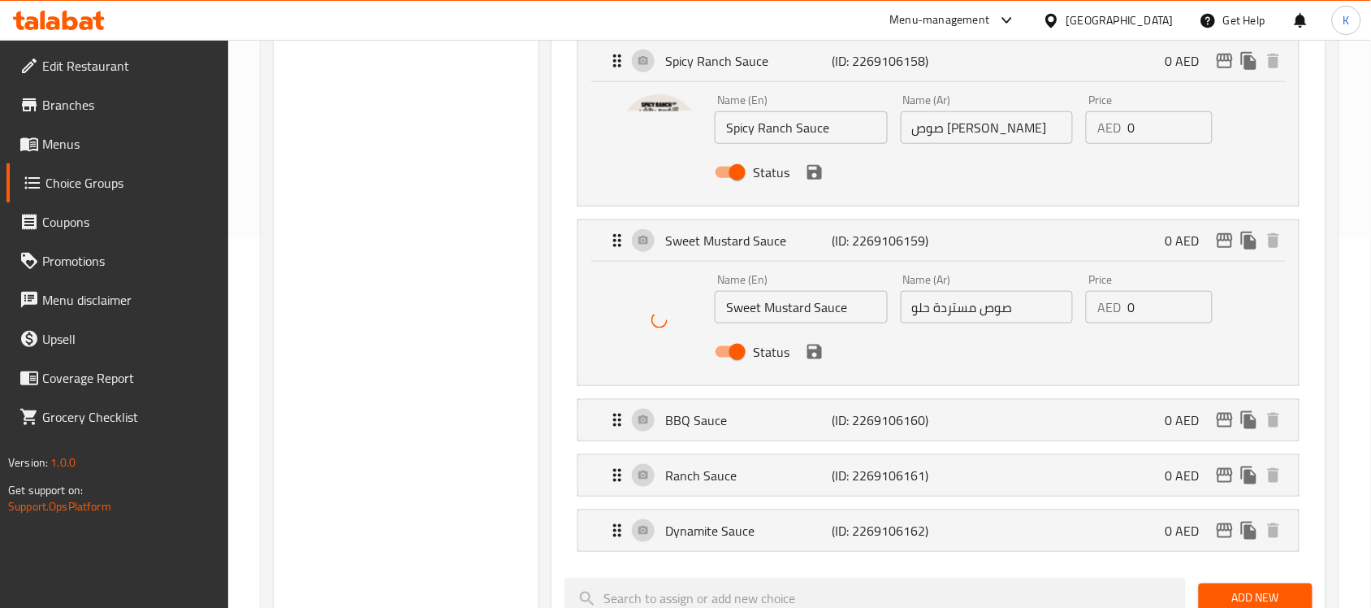
scroll to position [406, 0]
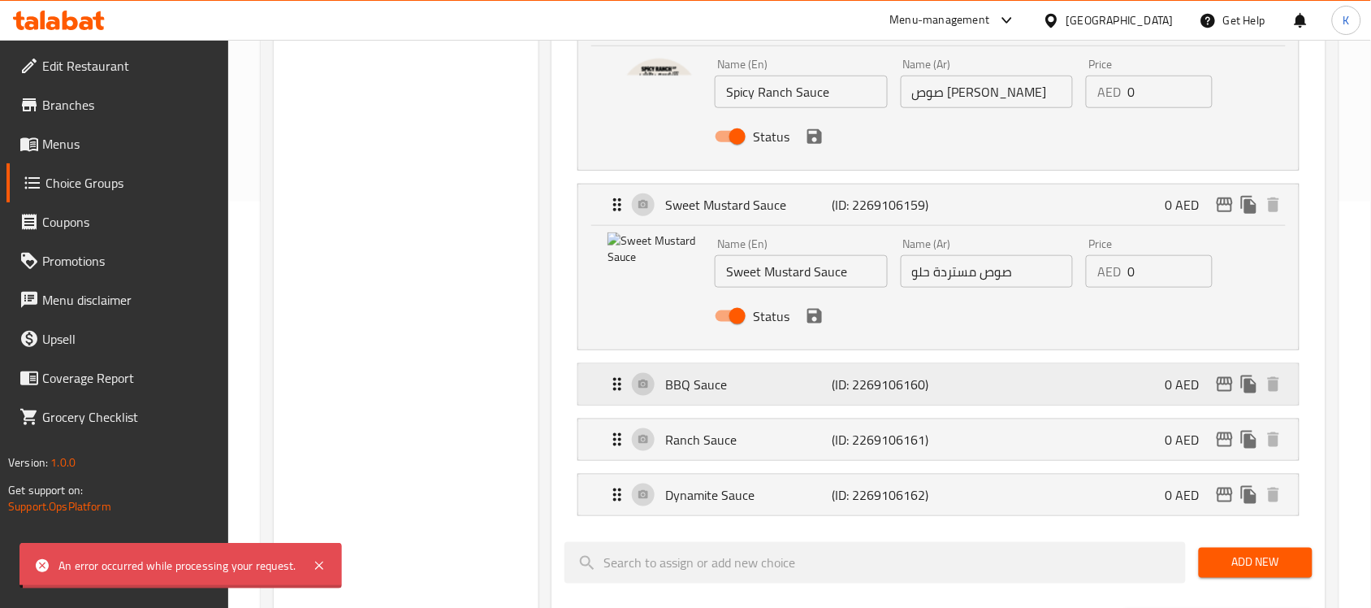
click at [808, 374] on p "BBQ Sauce" at bounding box center [748, 383] width 166 height 19
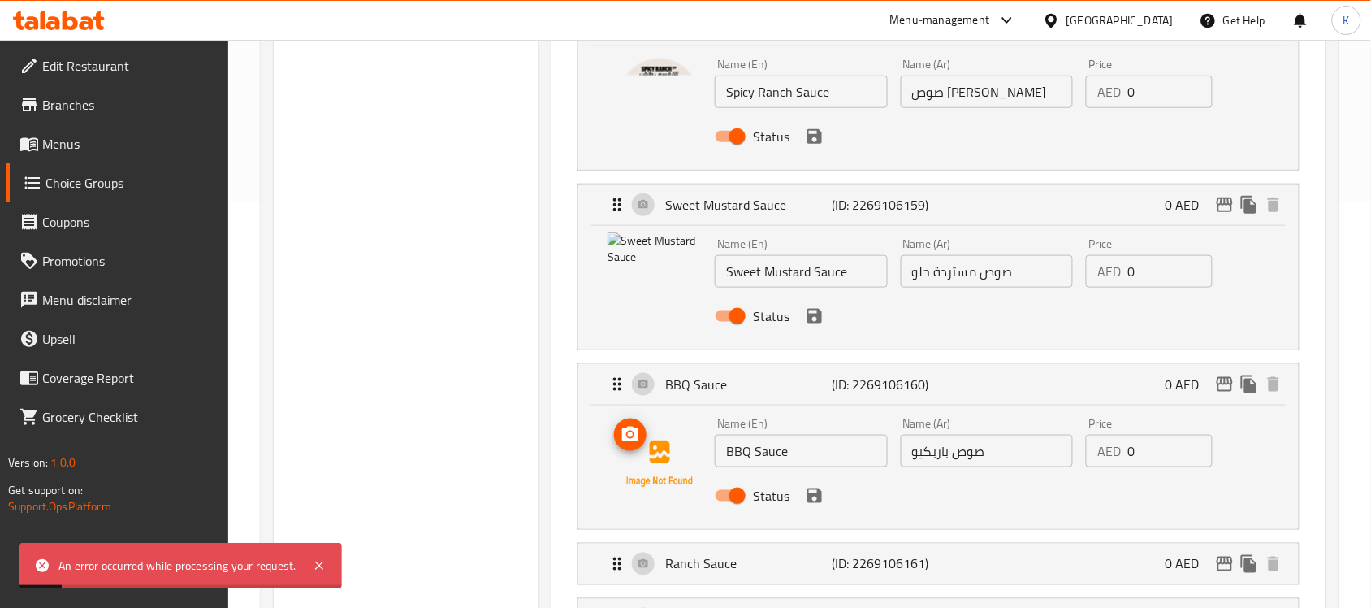
click at [621, 435] on icon "upload picture" at bounding box center [630, 434] width 19 height 19
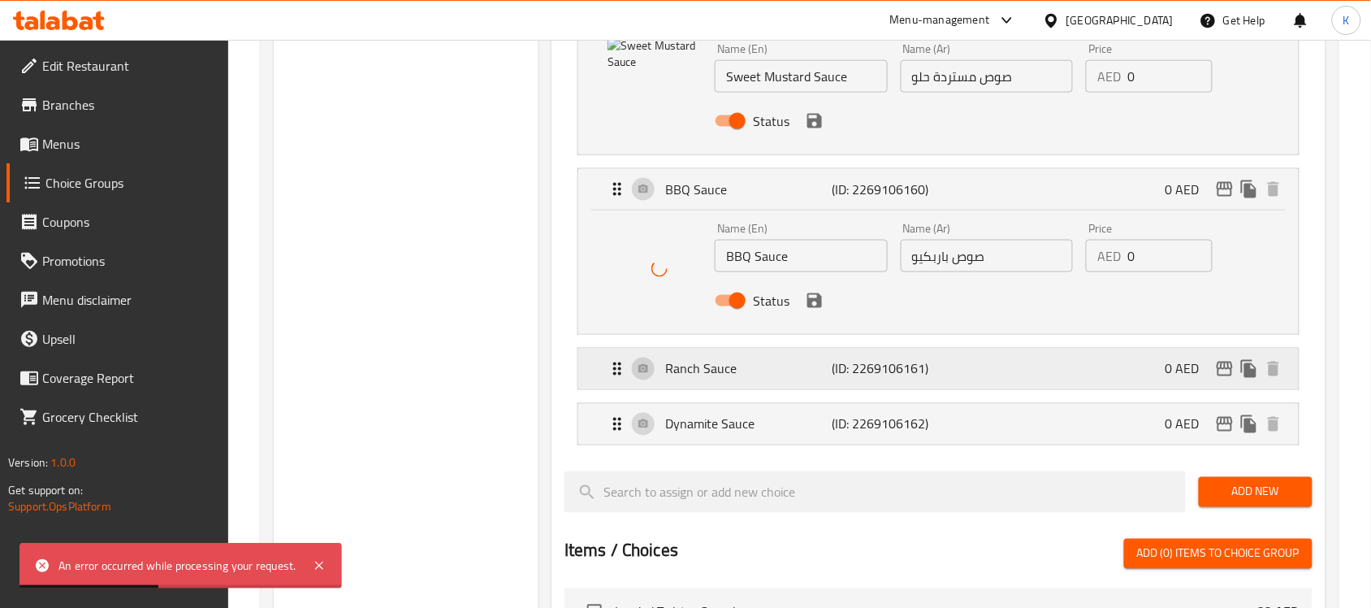
scroll to position [609, 0]
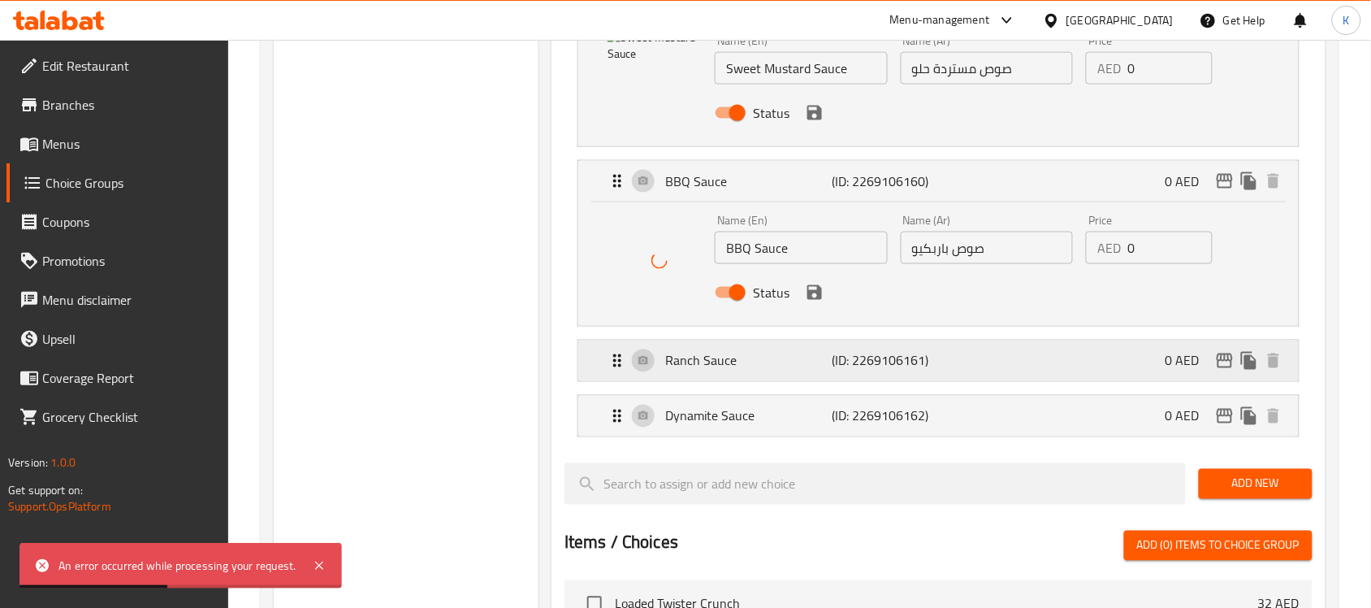
click at [778, 357] on p "Ranch Sauce" at bounding box center [748, 360] width 166 height 19
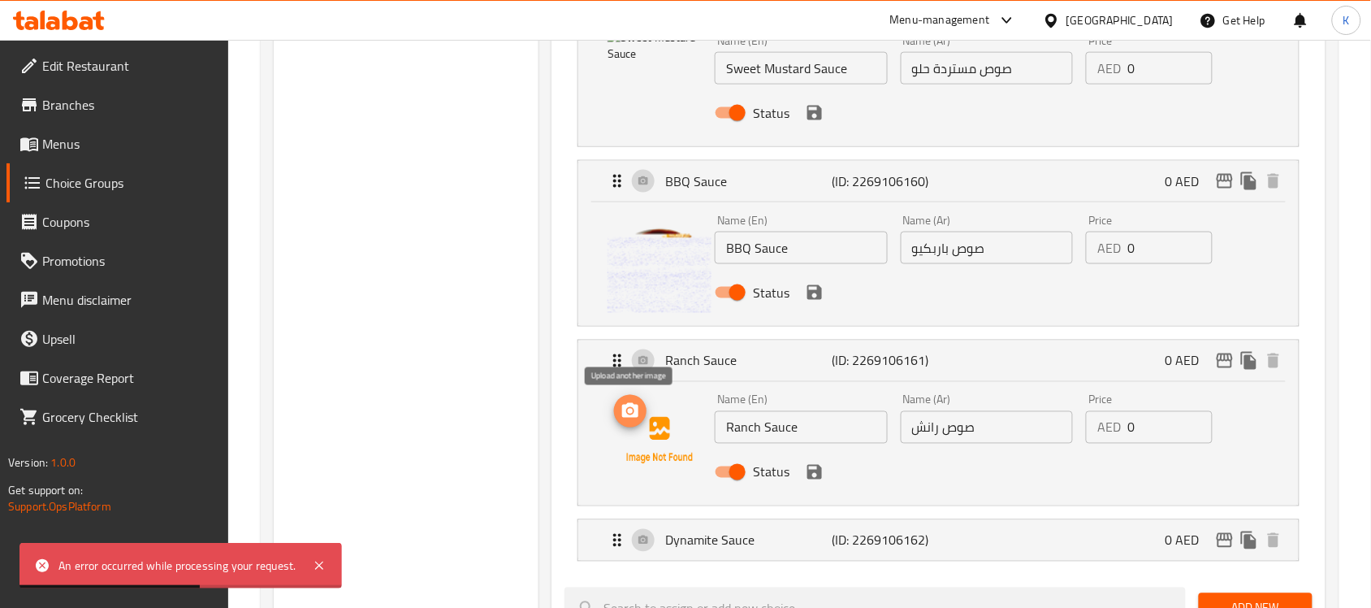
click at [629, 413] on circle "upload picture" at bounding box center [630, 411] width 5 height 5
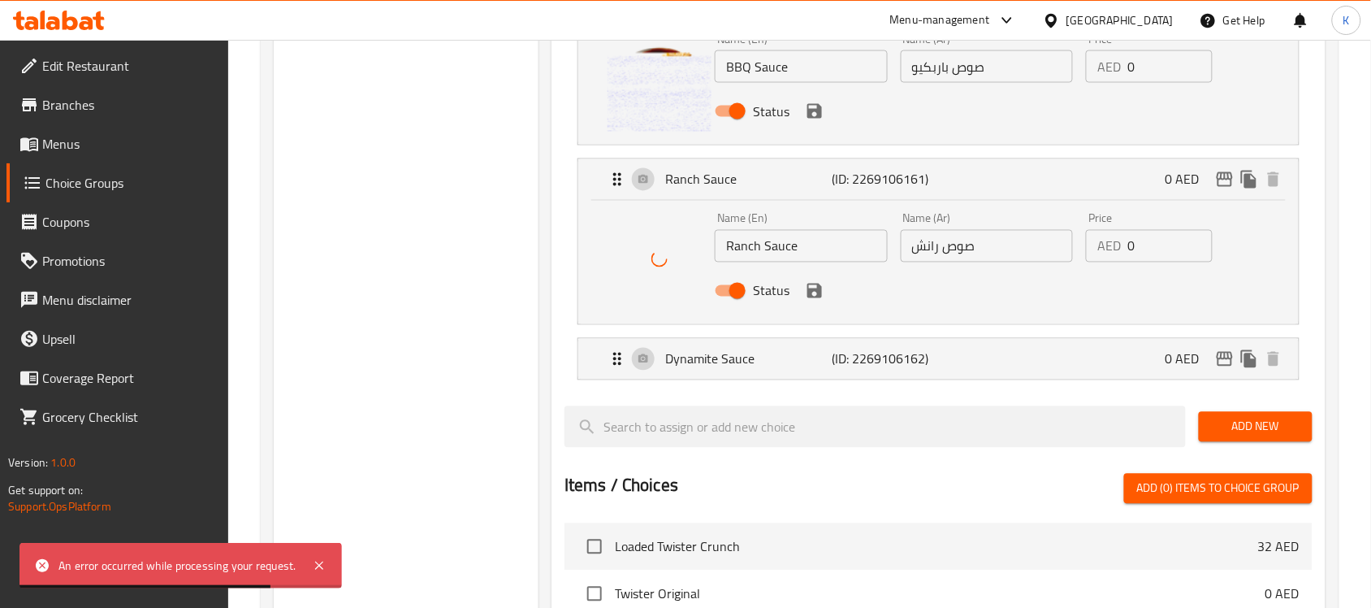
scroll to position [812, 0]
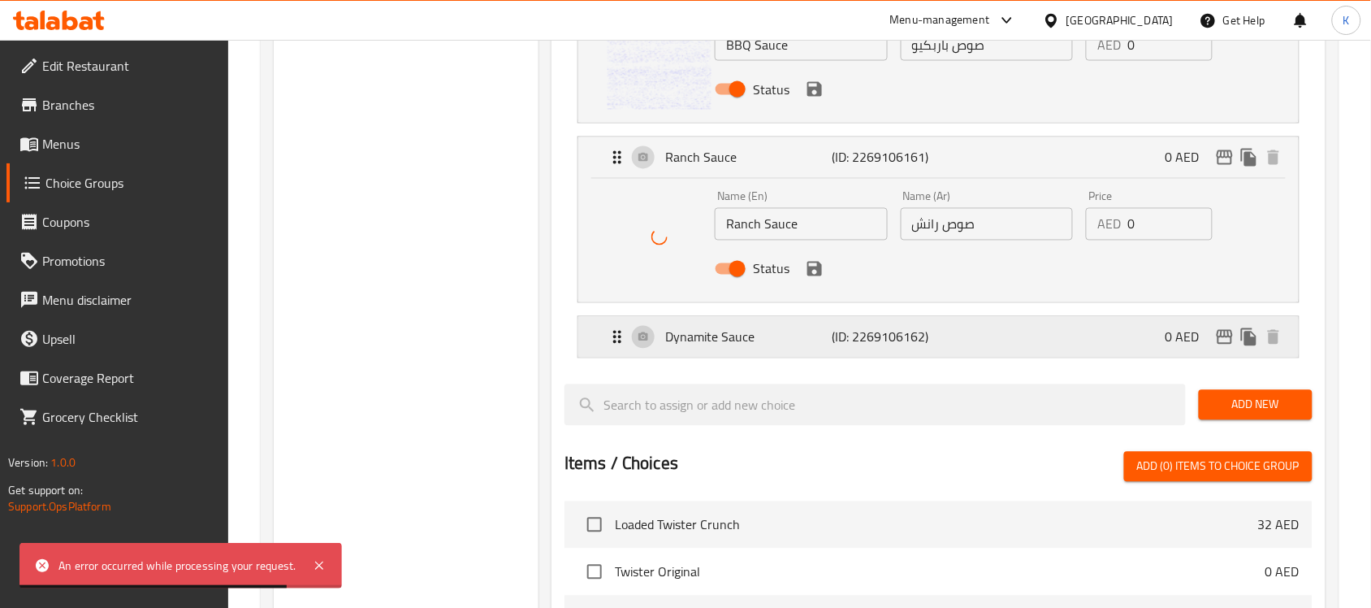
click at [824, 333] on p "Dynamite Sauce" at bounding box center [748, 336] width 166 height 19
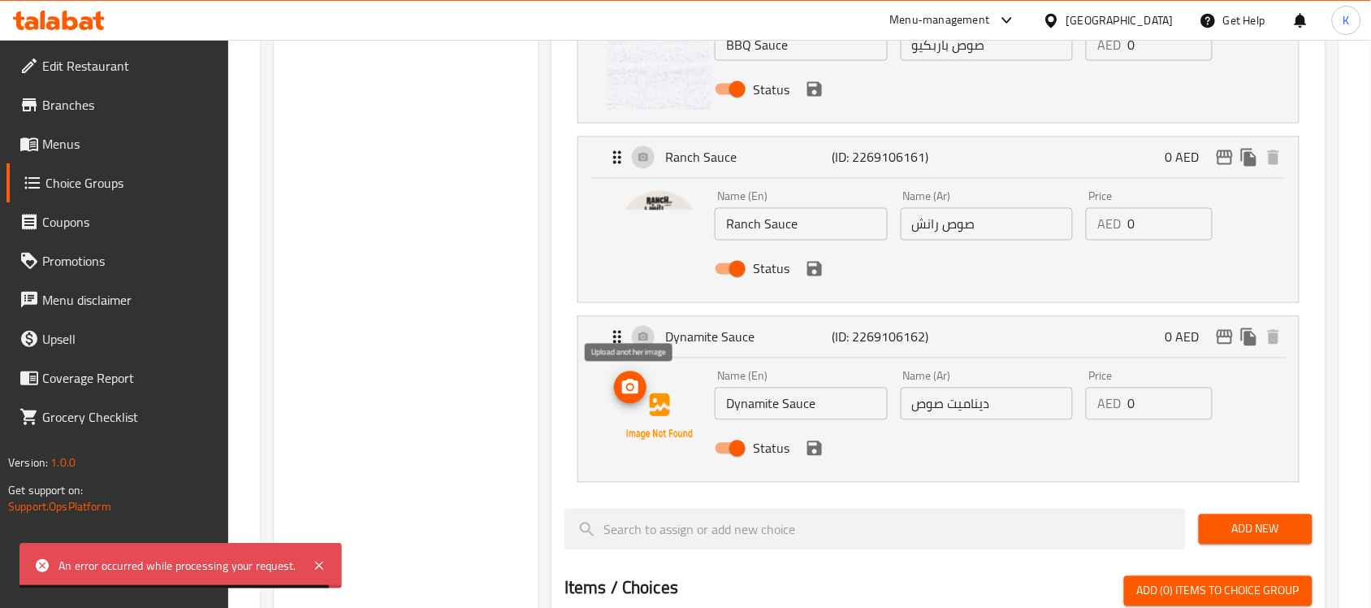
click at [630, 388] on circle "upload picture" at bounding box center [630, 387] width 5 height 5
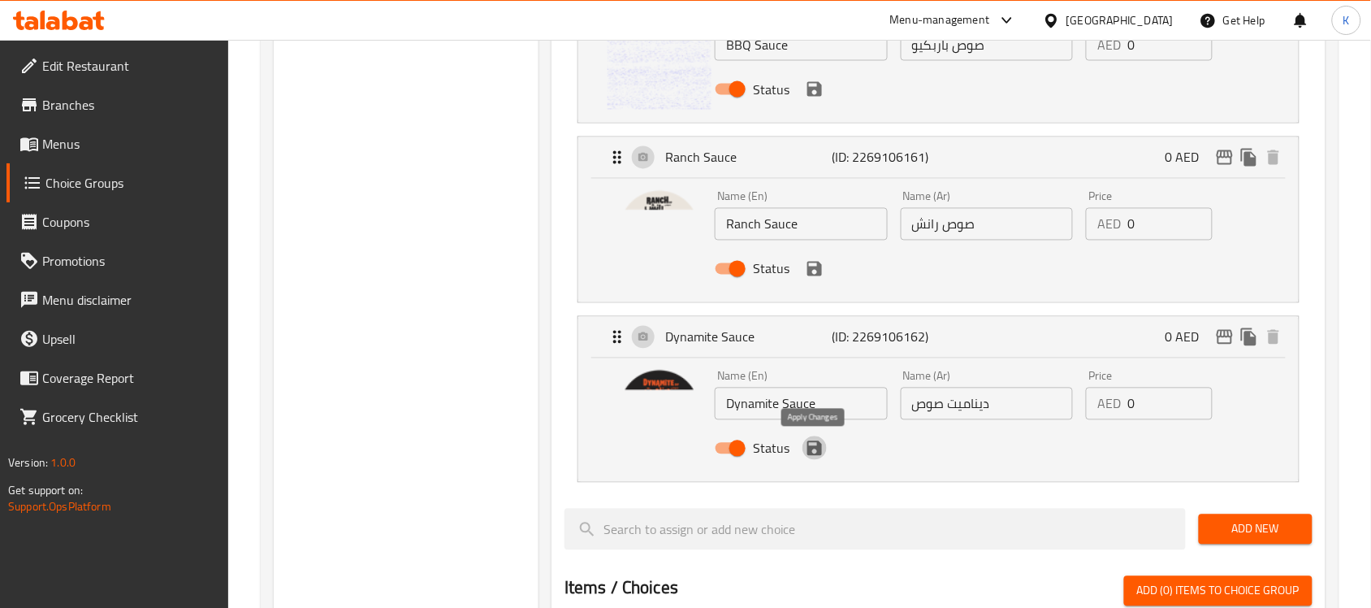
click at [819, 443] on icon "save" at bounding box center [814, 448] width 19 height 19
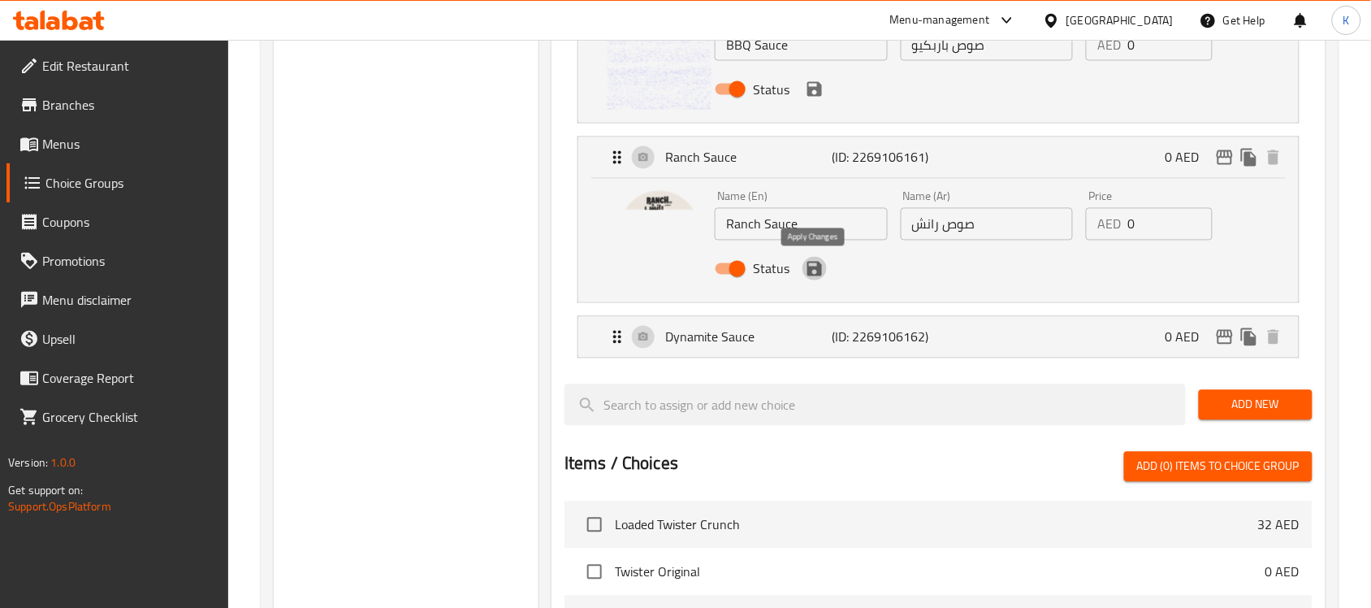
click at [817, 276] on icon "save" at bounding box center [814, 269] width 15 height 15
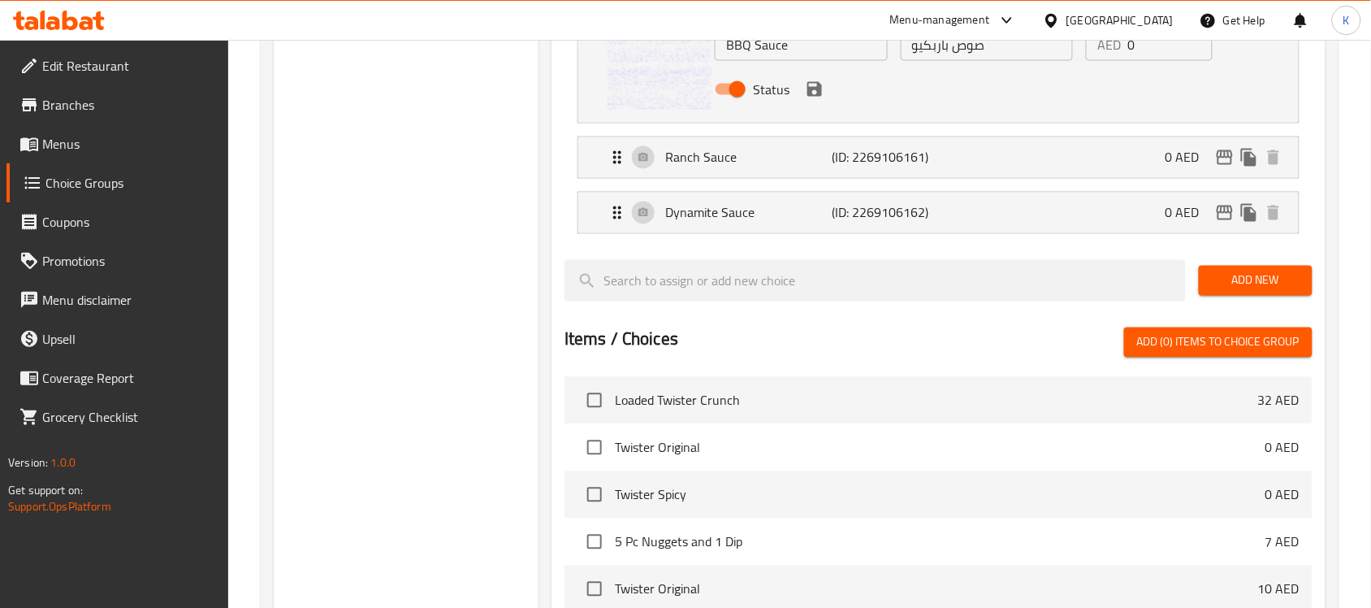
click at [818, 102] on div "Status" at bounding box center [986, 89] width 557 height 44
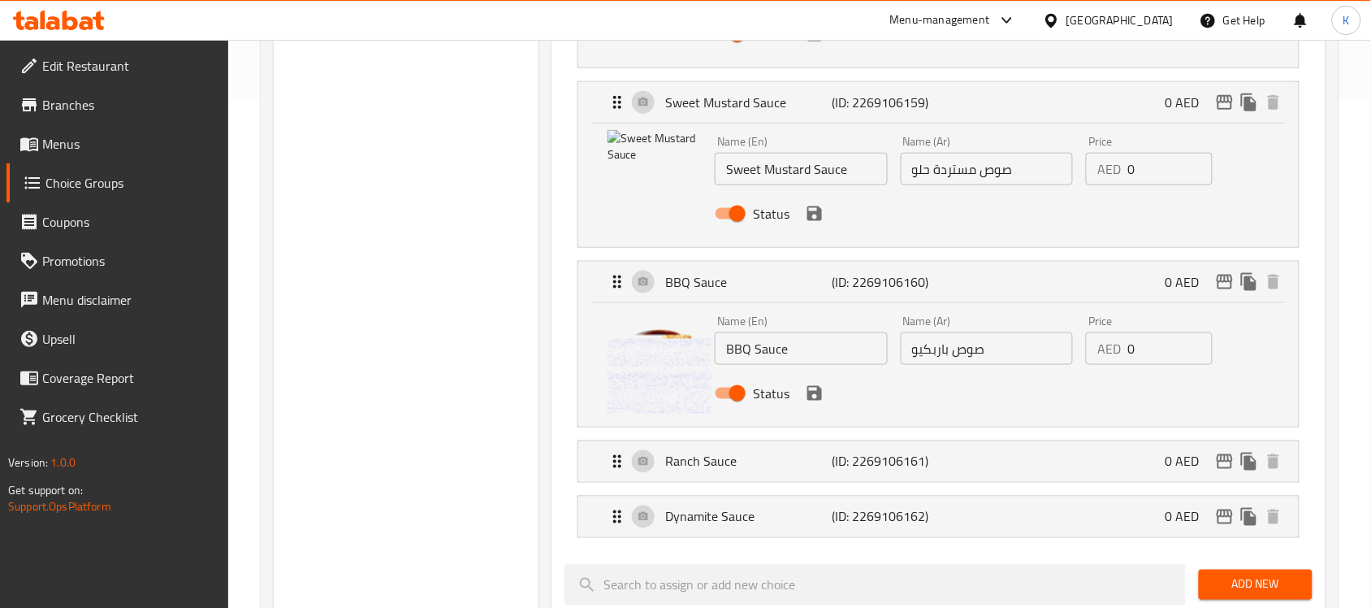
scroll to position [508, 0]
click at [817, 400] on icon "save" at bounding box center [814, 394] width 15 height 15
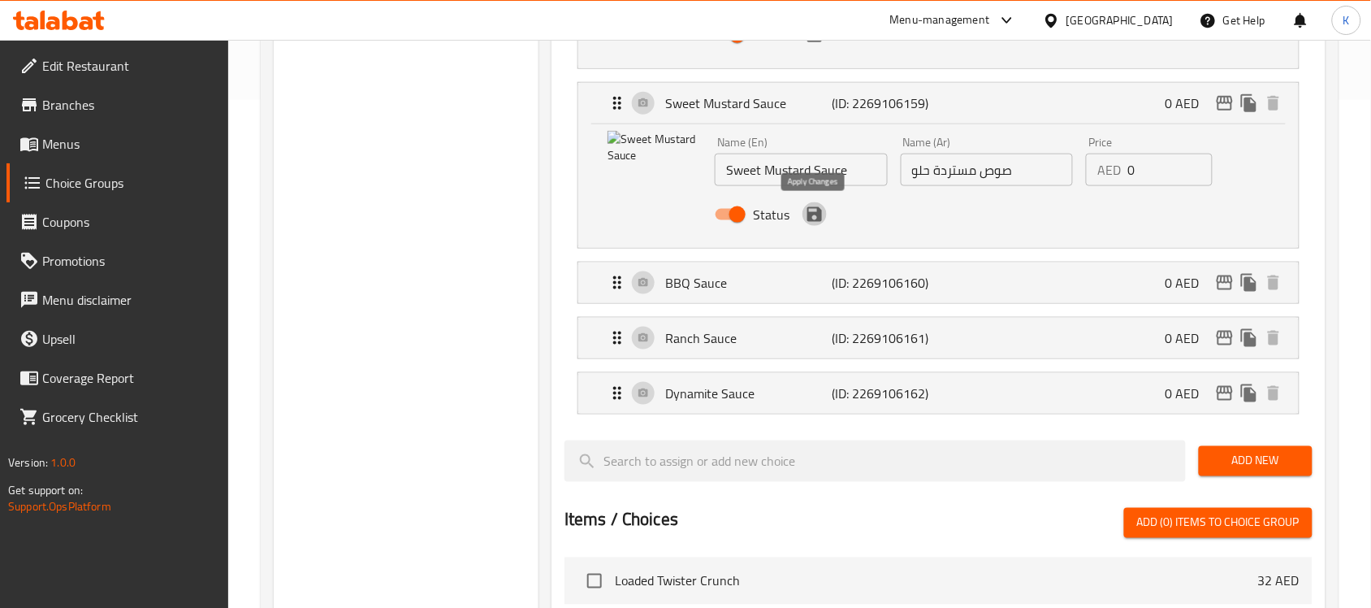
click at [817, 207] on icon "save" at bounding box center [814, 214] width 19 height 19
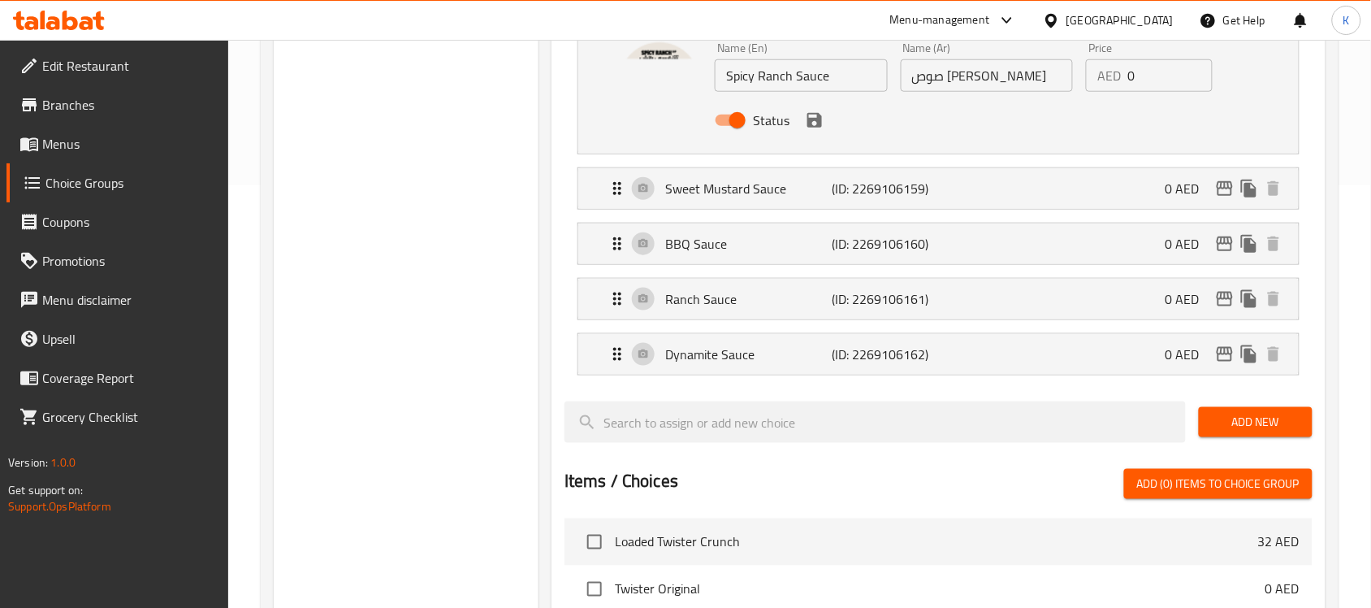
scroll to position [305, 0]
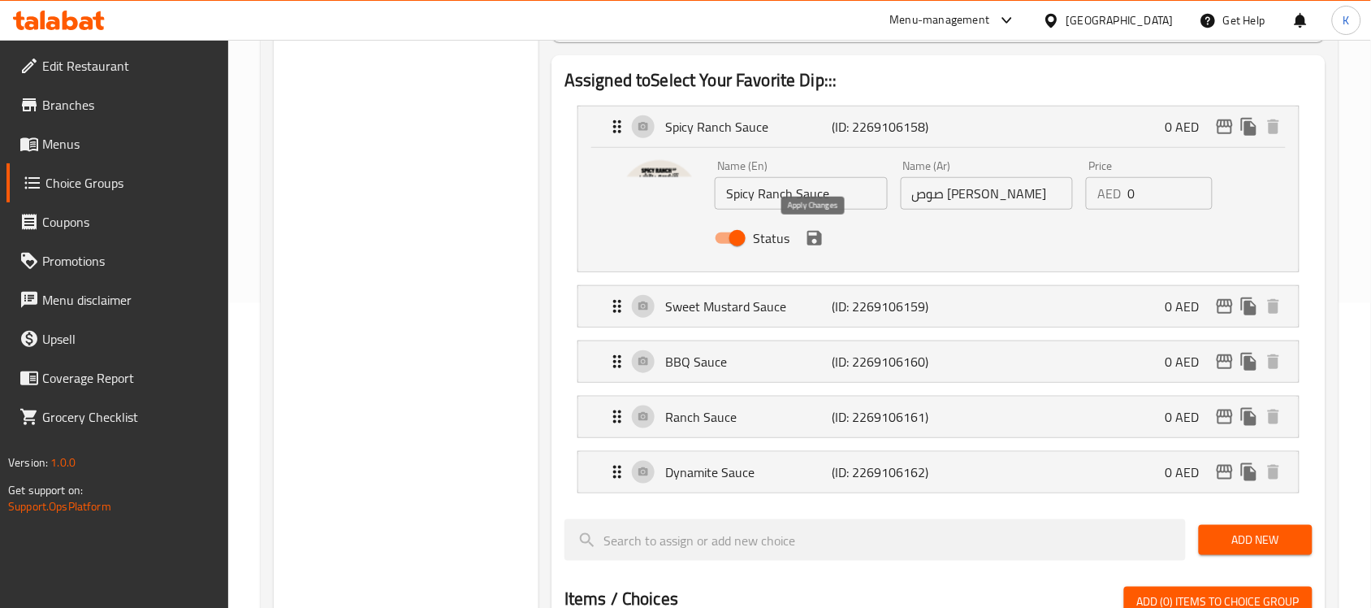
click at [815, 246] on icon "save" at bounding box center [814, 237] width 19 height 19
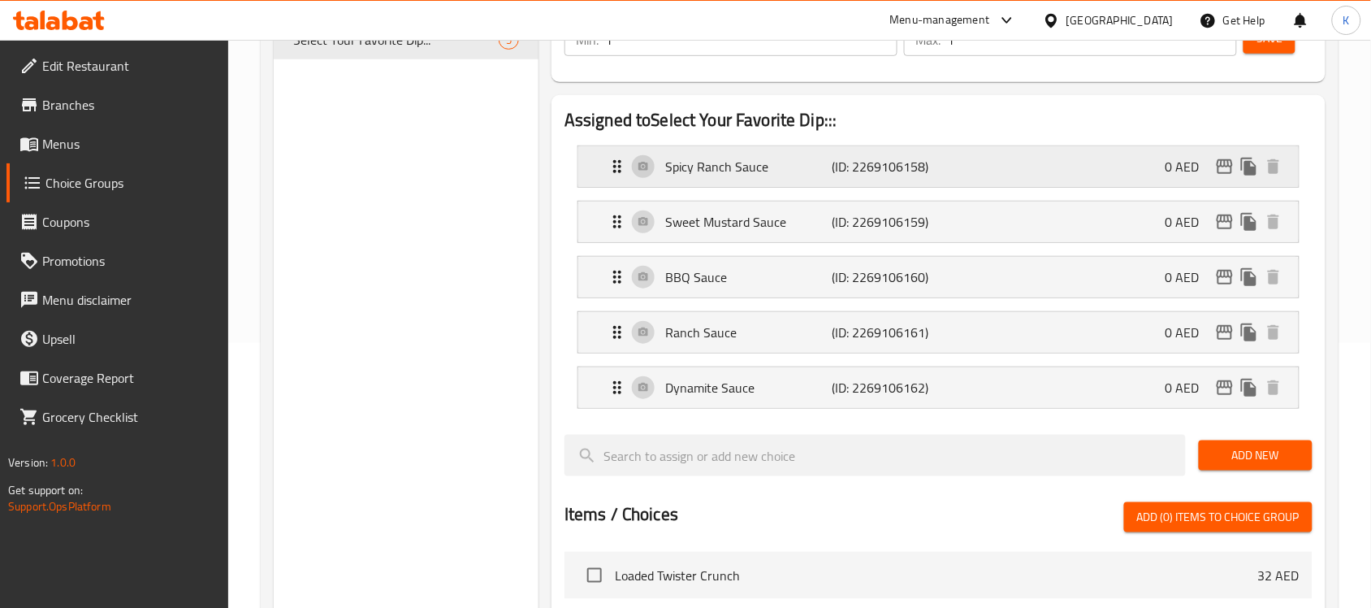
scroll to position [203, 0]
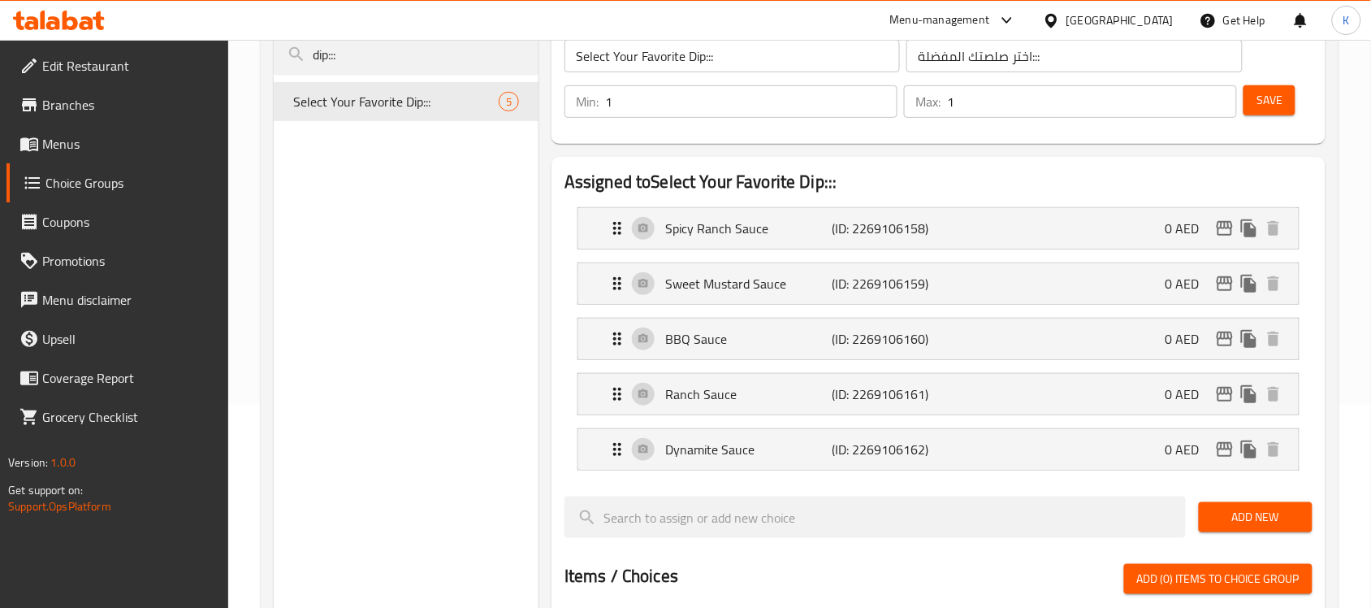
click at [1280, 104] on span "Save" at bounding box center [1269, 100] width 26 height 20
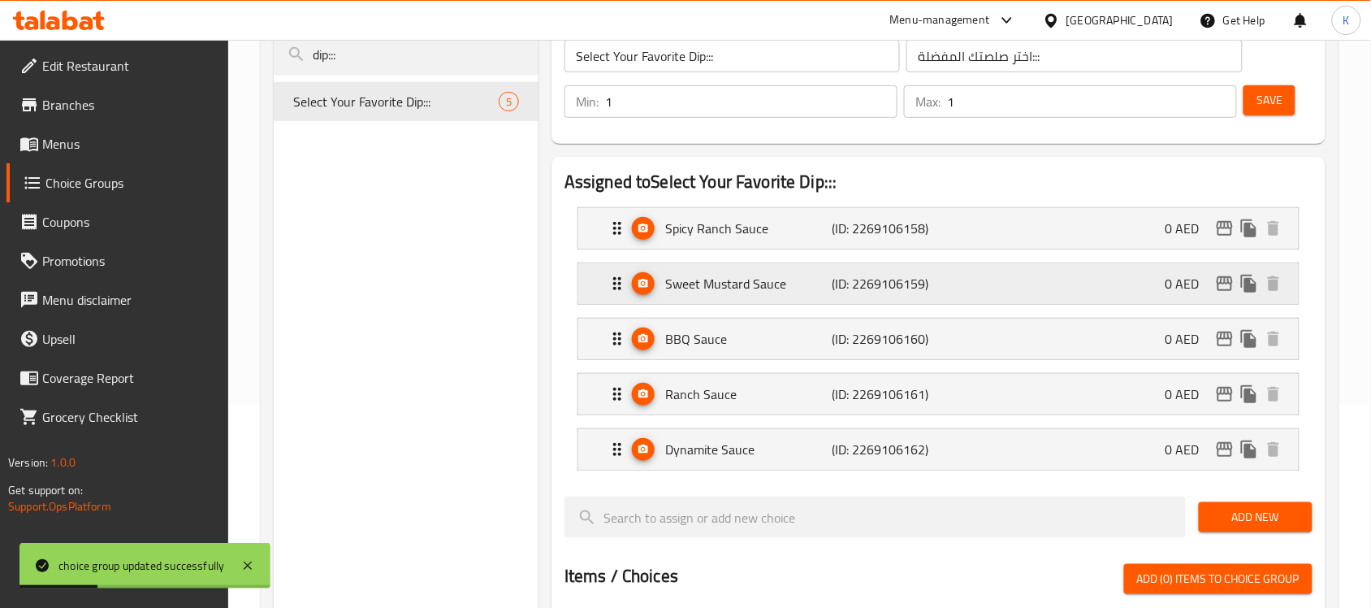
click at [776, 276] on p "Sweet Mustard Sauce" at bounding box center [748, 283] width 166 height 19
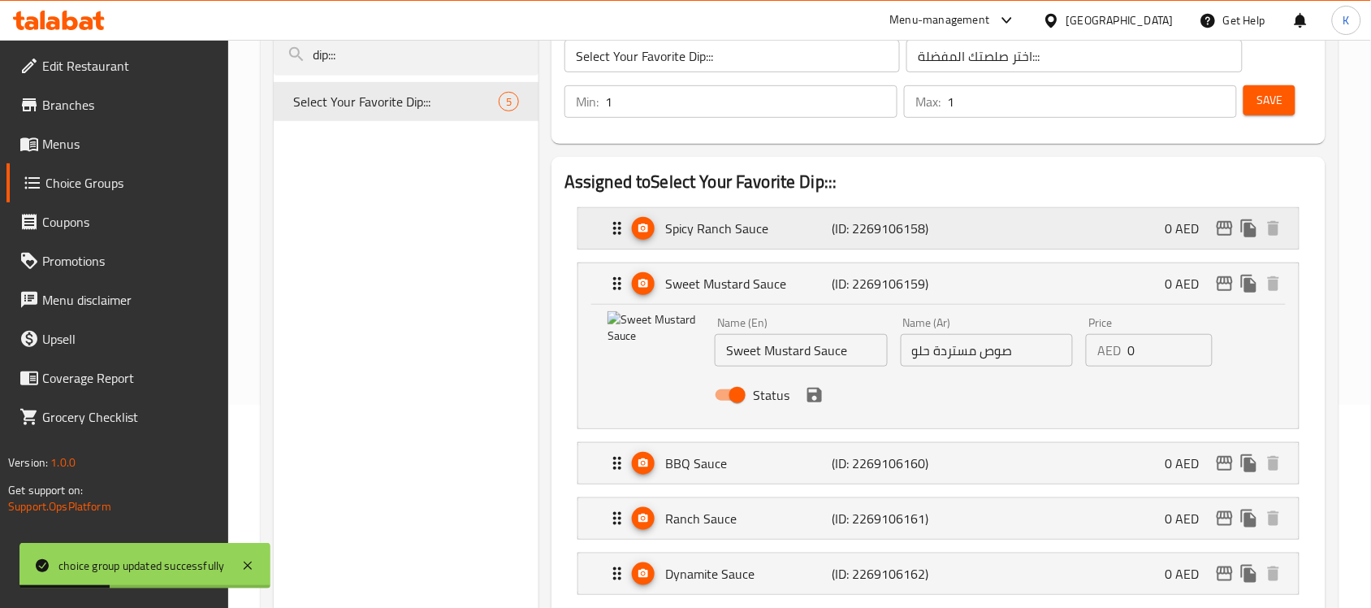
click at [778, 240] on div "Spicy Ranch Sauce (ID: 2269106158) 0 AED" at bounding box center [944, 228] width 672 height 41
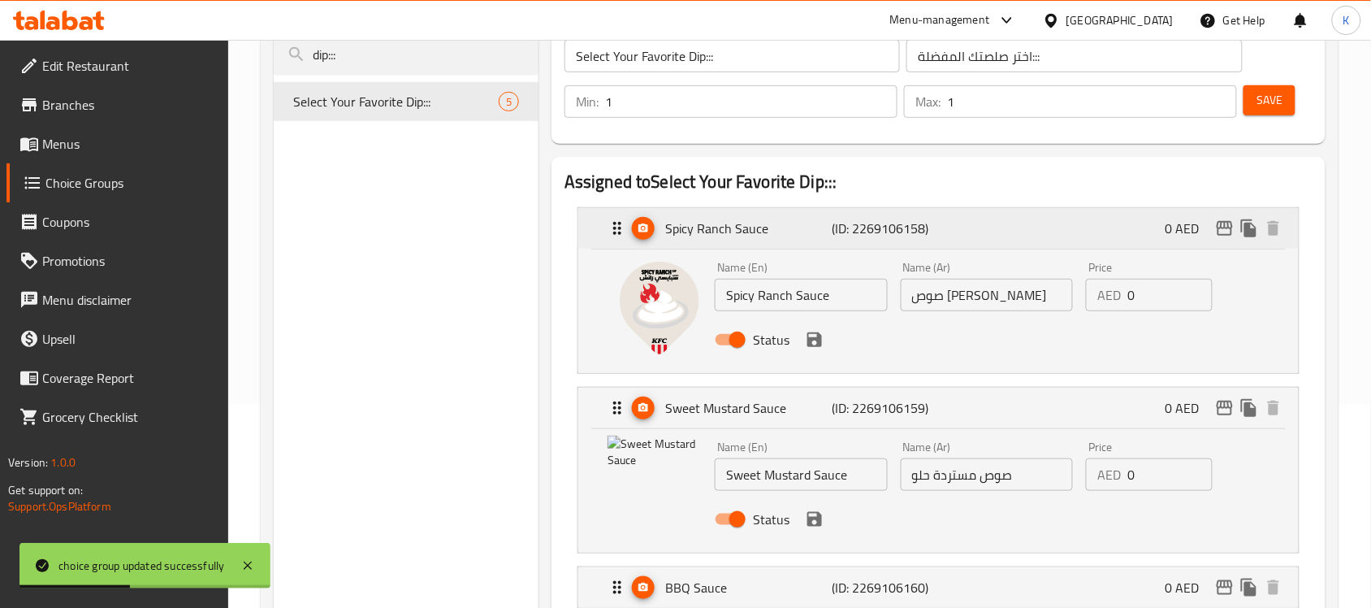
click at [778, 240] on div "Spicy Ranch Sauce (ID: 2269106158) 0 AED" at bounding box center [944, 228] width 672 height 41
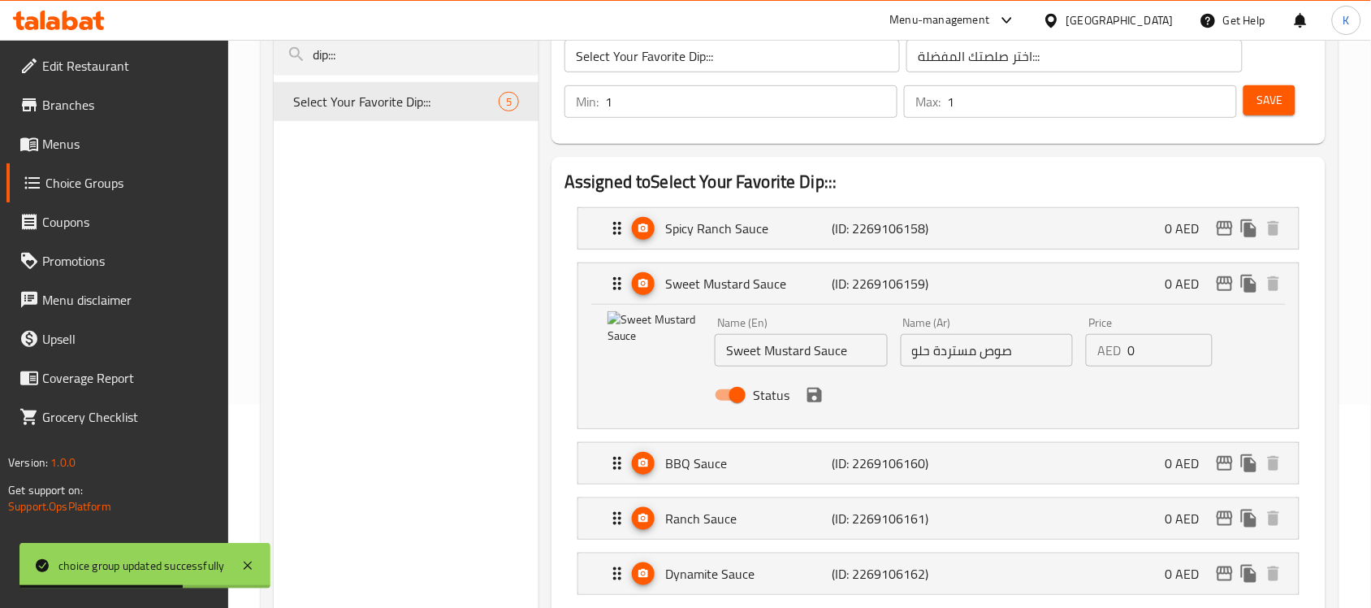
drag, startPoint x: 135, startPoint y: 43, endPoint x: 100, endPoint y: 42, distance: 34.9
click at [119, 43] on div "Edit Restaurant Branches Menus Choice Groups Coupons Promotions Menu disclaimer…" at bounding box center [685, 556] width 1371 height 1438
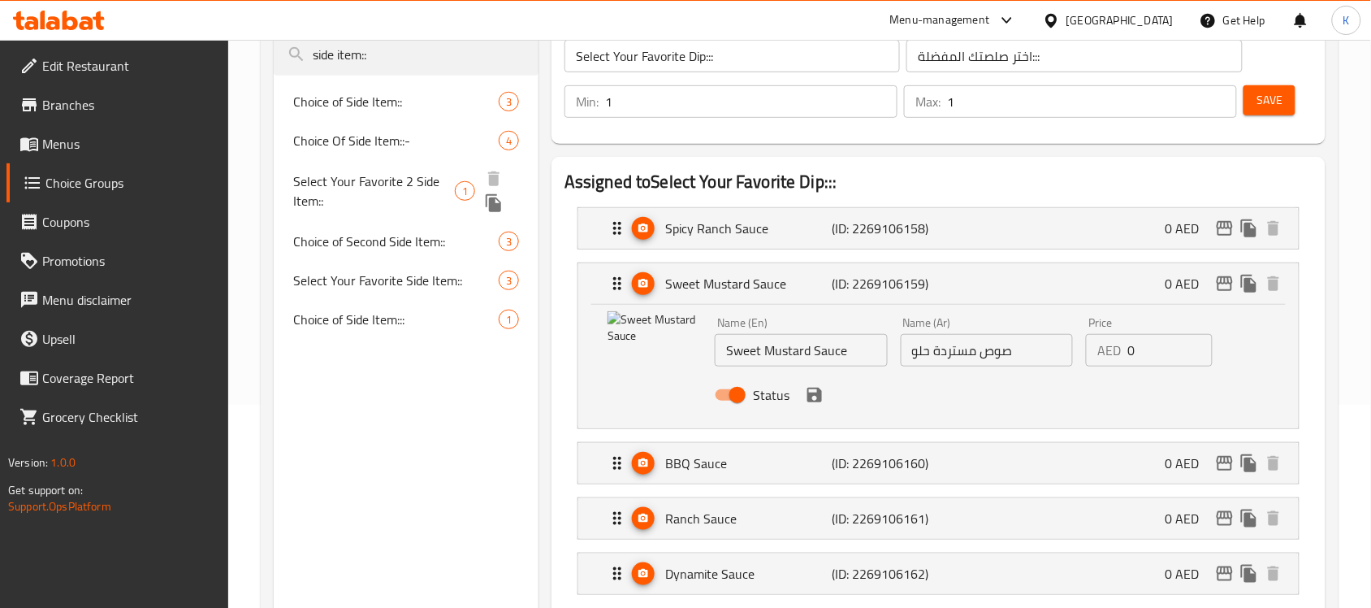
type input "side item::"
click at [352, 177] on span "Select Your Favorite 2 Side Item::" at bounding box center [374, 190] width 162 height 39
type input "Select Your Favorite 2 Side Item::"
type input "اختر طبقك الجانبي 2 المفضل:"
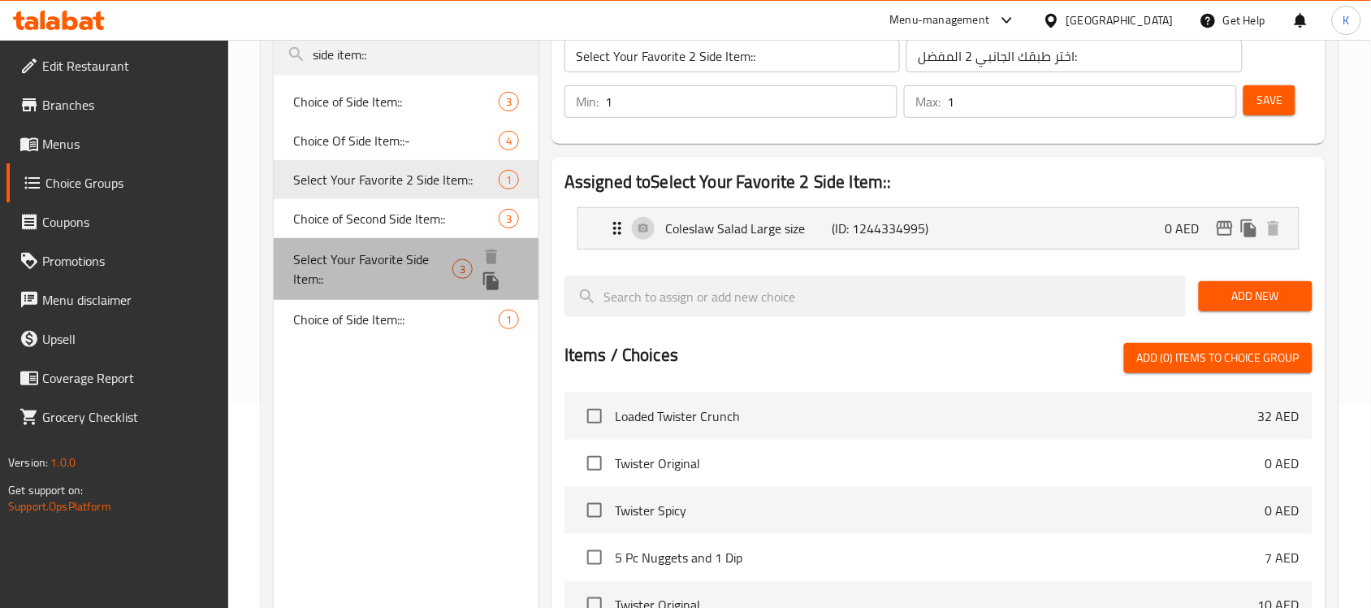
drag, startPoint x: 325, startPoint y: 257, endPoint x: 301, endPoint y: 322, distance: 69.1
click at [326, 257] on span "Select Your Favorite Side Item::" at bounding box center [372, 268] width 159 height 39
type input "Select Your Favorite Side Item::"
type input "اختر صنف جانبي المفضل لديك:"
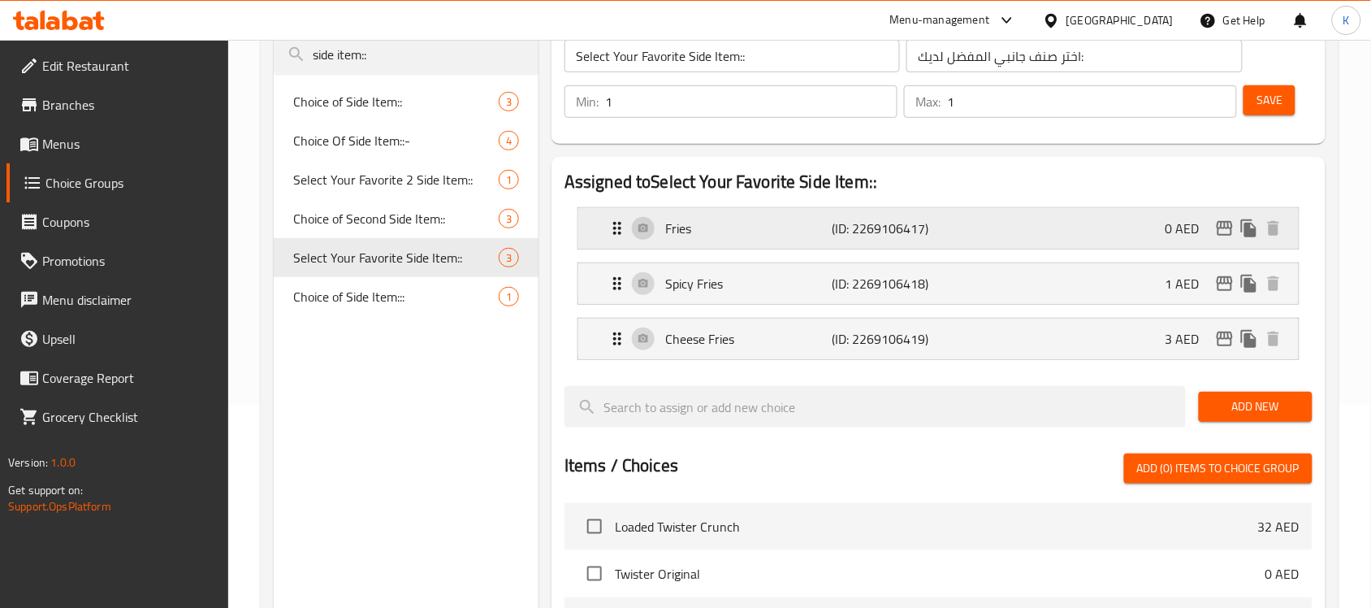
click at [700, 228] on p "Fries" at bounding box center [748, 227] width 166 height 19
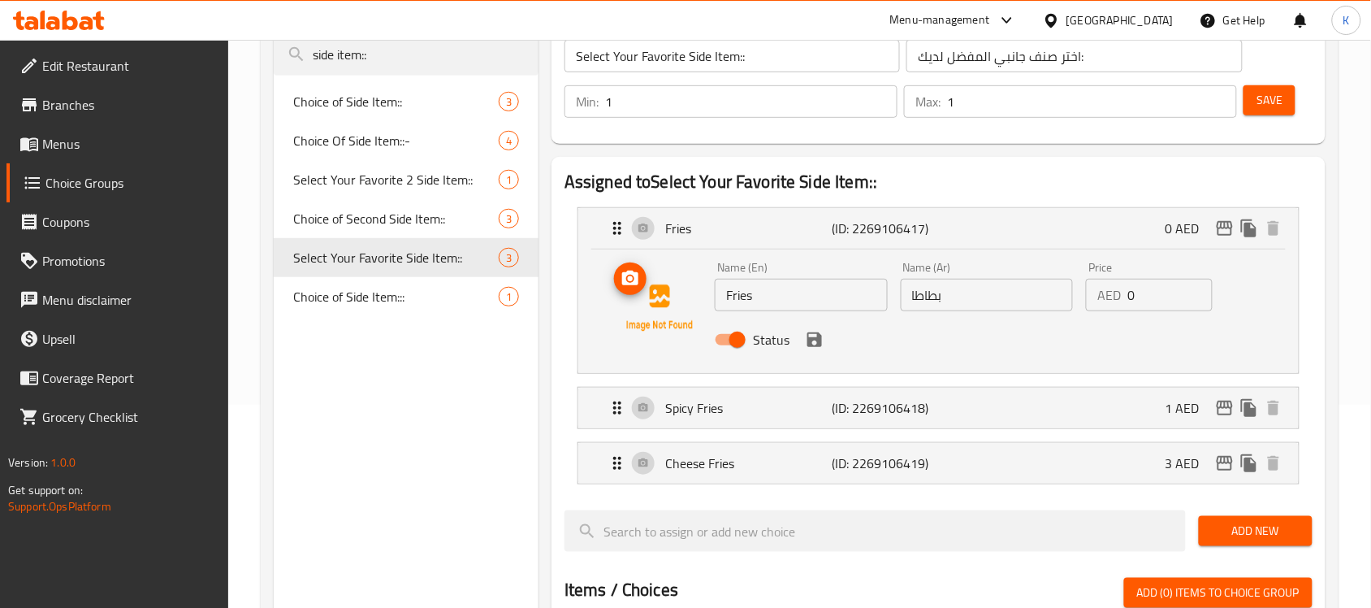
click at [625, 275] on icon "upload picture" at bounding box center [630, 277] width 16 height 15
click at [756, 411] on p "Spicy Fries" at bounding box center [748, 407] width 166 height 19
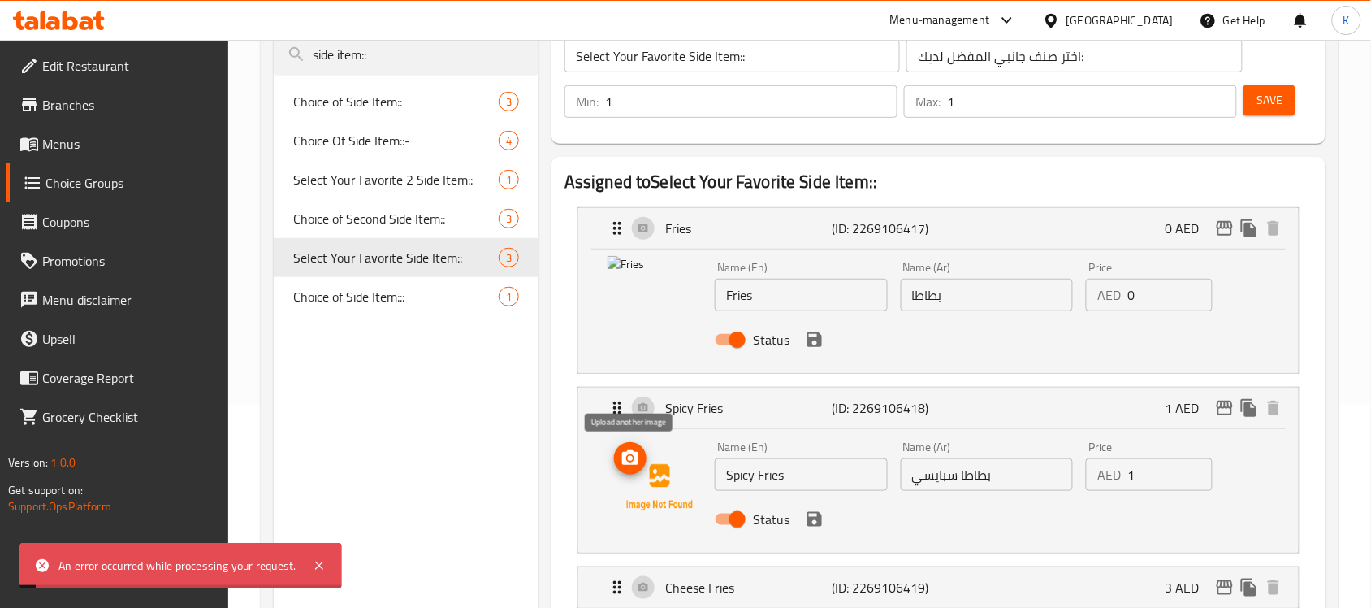
click at [630, 460] on circle "upload picture" at bounding box center [630, 458] width 5 height 5
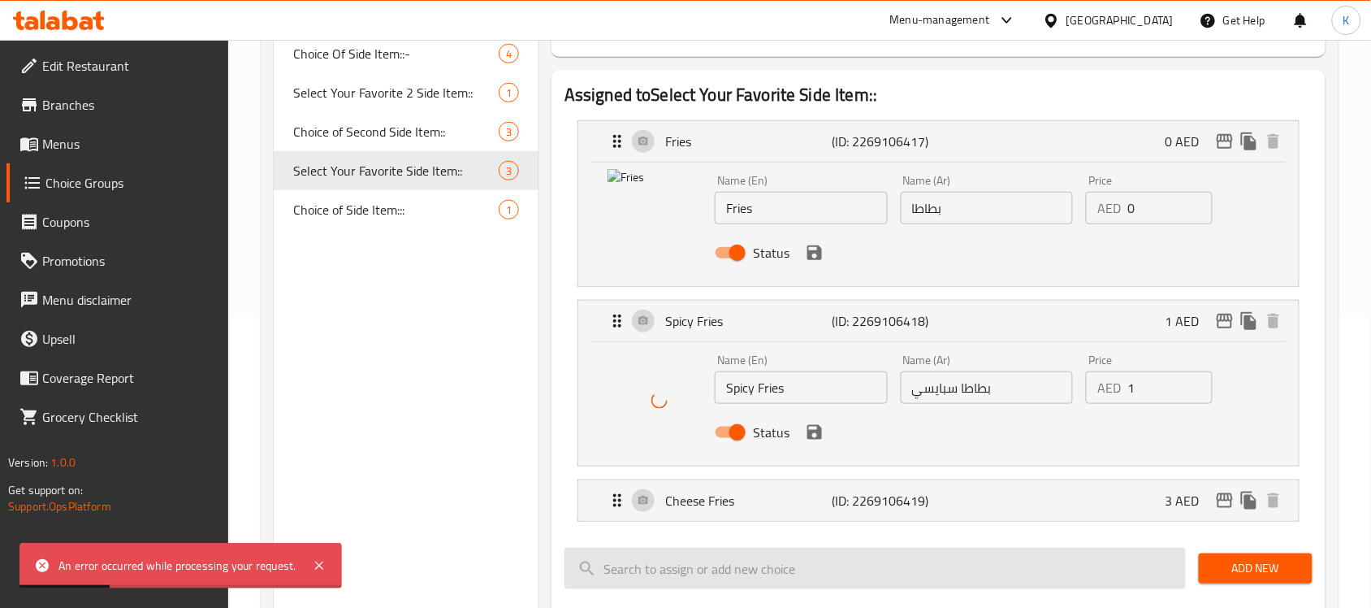
scroll to position [406, 0]
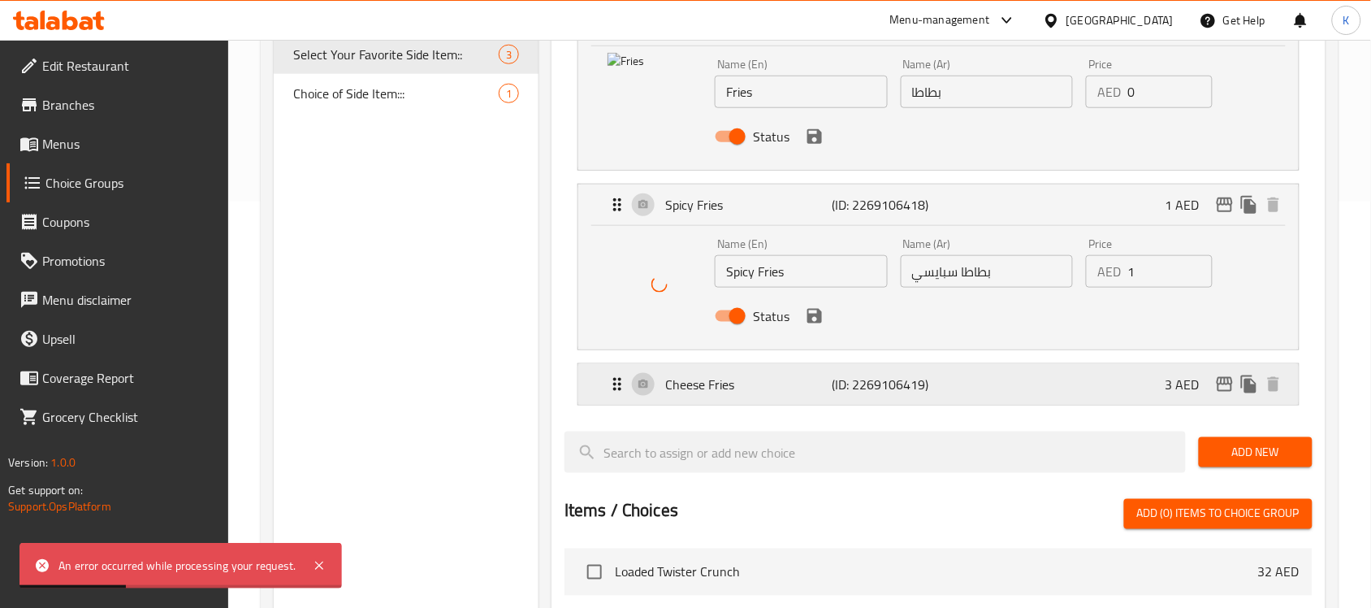
click at [770, 380] on p "Cheese Fries" at bounding box center [748, 383] width 166 height 19
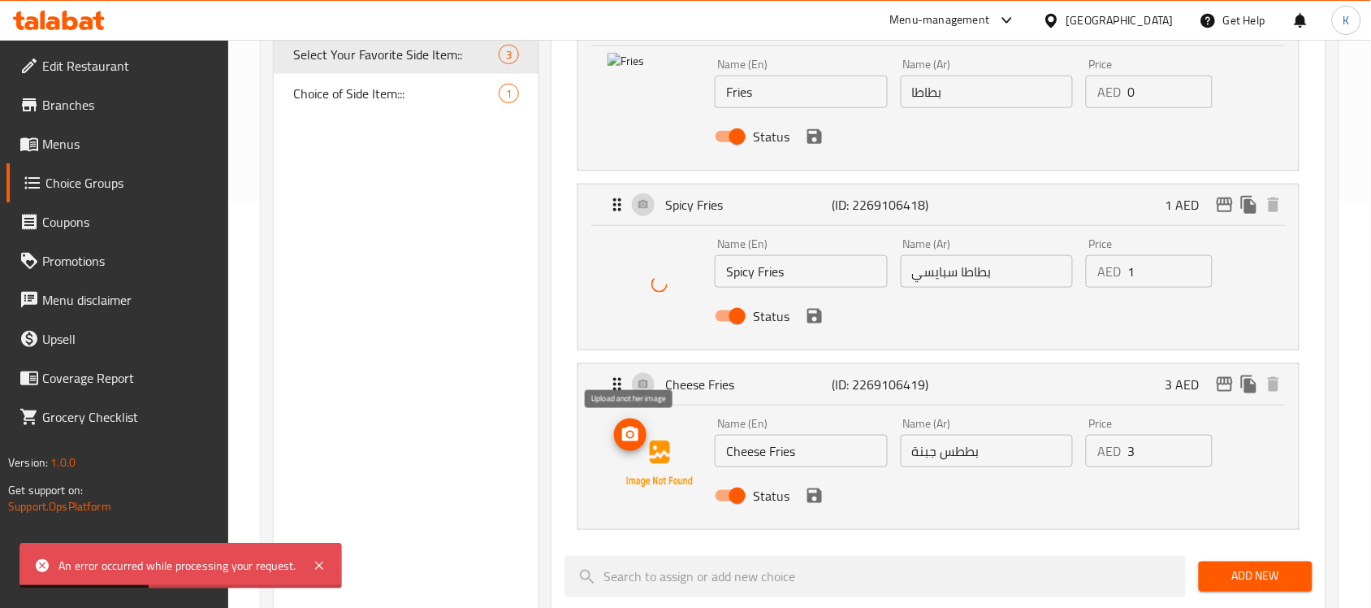
click at [634, 425] on icon "upload picture" at bounding box center [630, 434] width 19 height 19
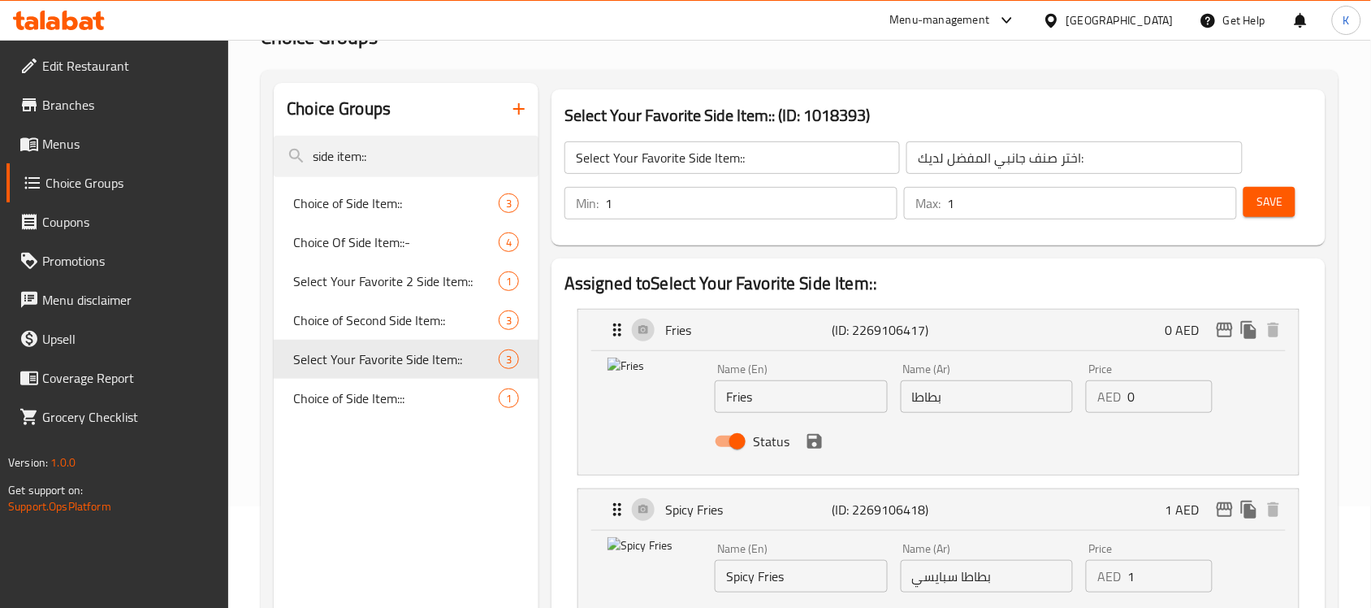
scroll to position [203, 0]
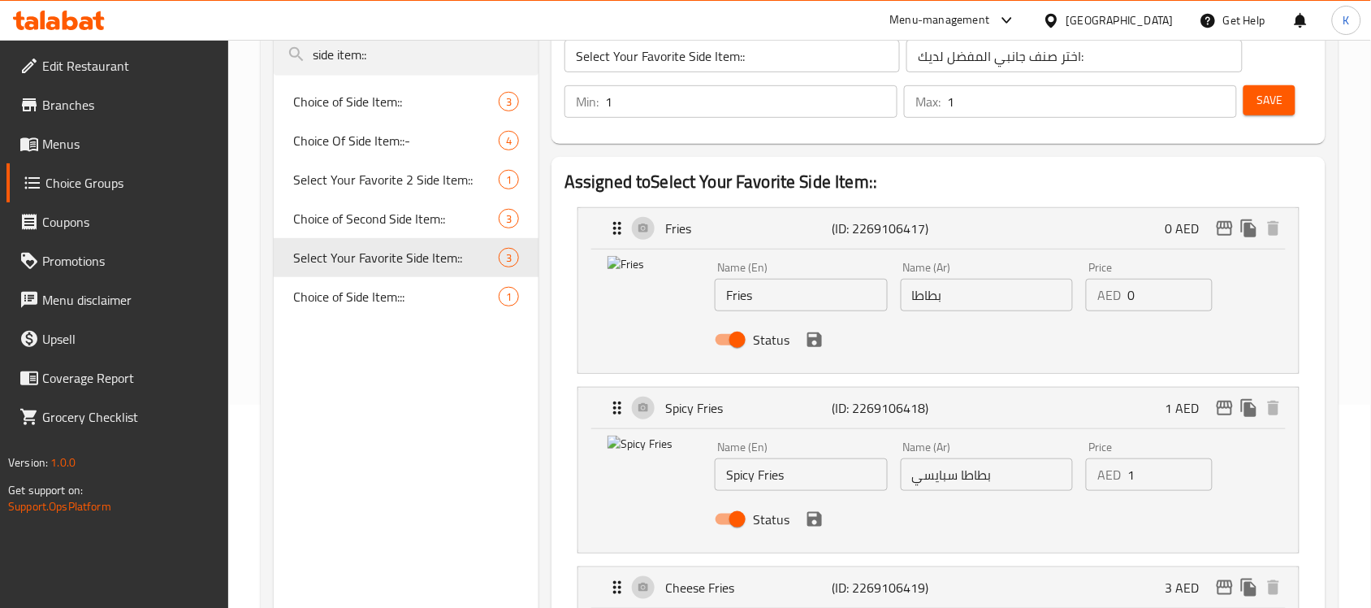
drag, startPoint x: 404, startPoint y: 47, endPoint x: 180, endPoint y: 66, distance: 224.9
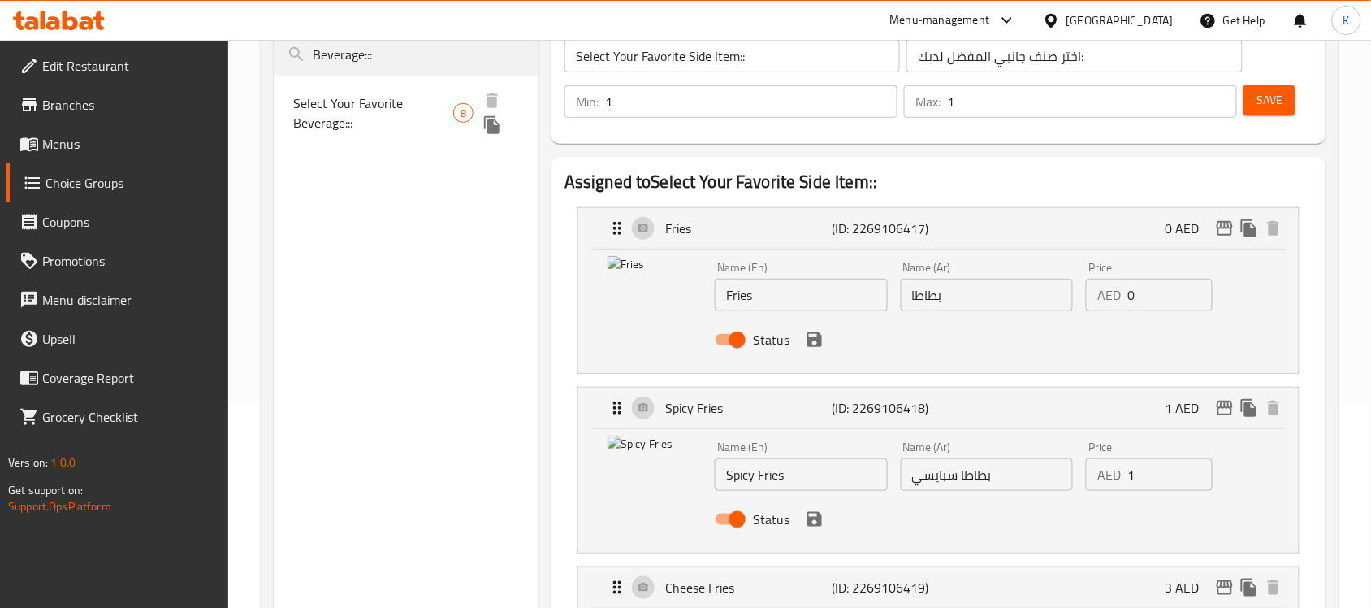
type input "Beverage:::"
click at [348, 112] on span "Select Your Favorite Beverage:::" at bounding box center [373, 112] width 160 height 39
type input "Select Your Favorite Beverage:::"
type input "اختر المشروب المفضل لديك:::"
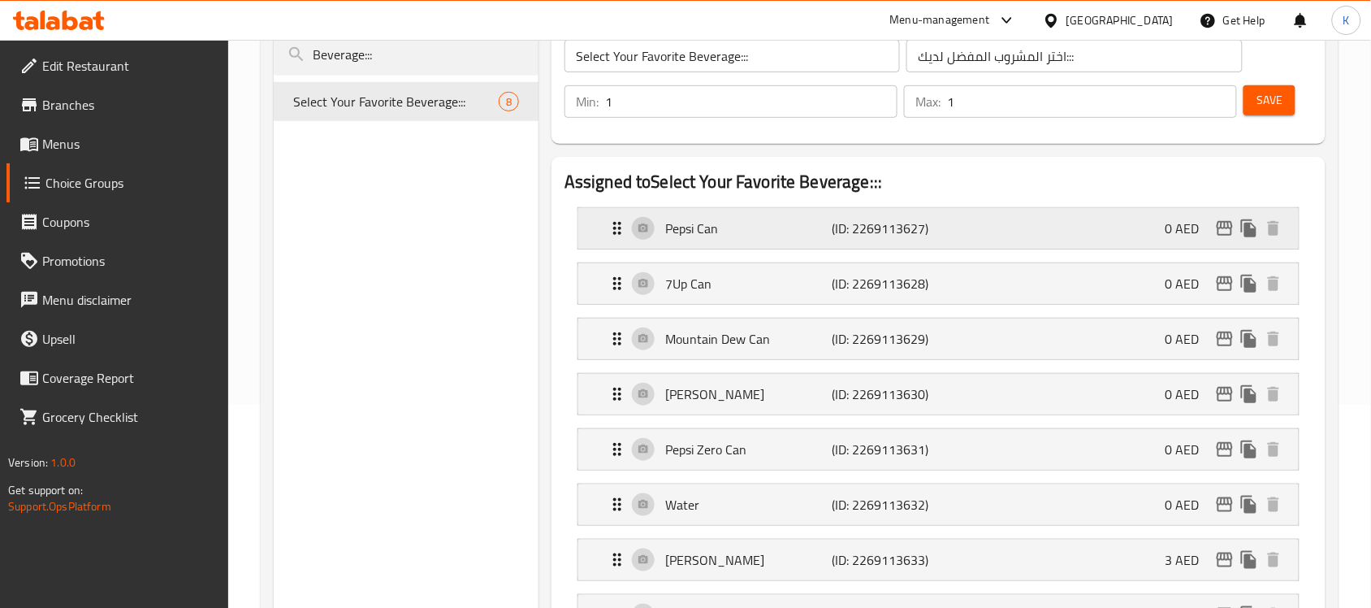
click at [698, 218] on p "Pepsi Can" at bounding box center [748, 227] width 166 height 19
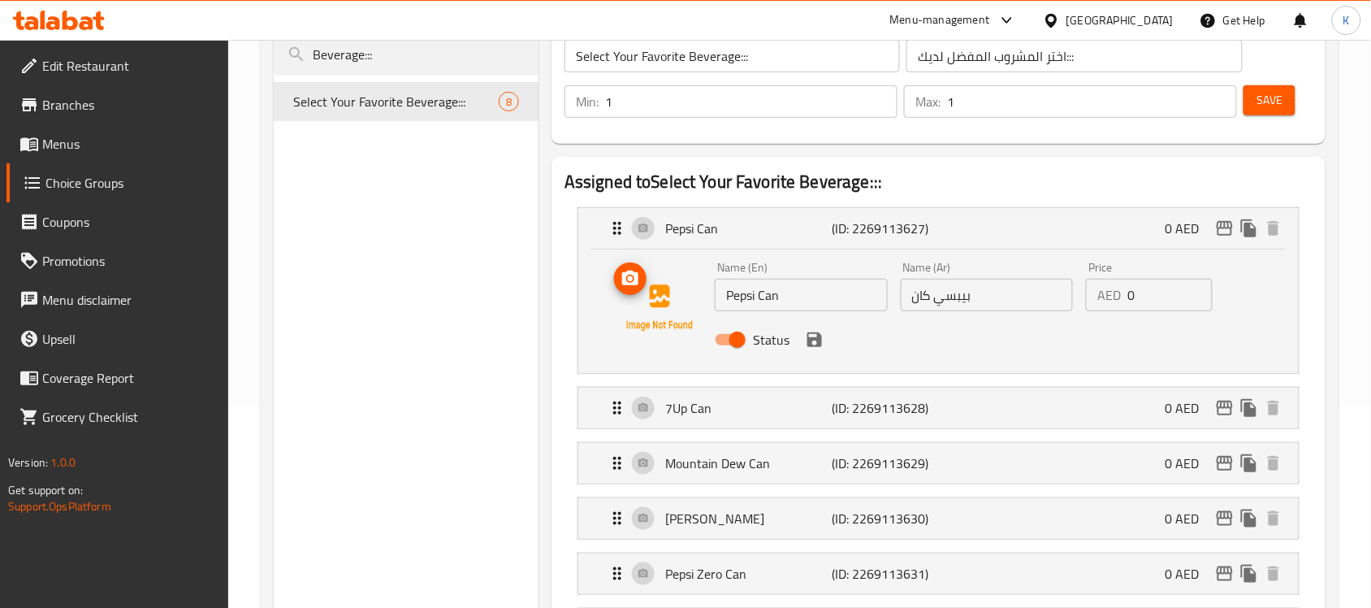
click at [634, 278] on icon "upload picture" at bounding box center [630, 278] width 19 height 19
click at [757, 413] on p "7Up Can" at bounding box center [748, 407] width 166 height 19
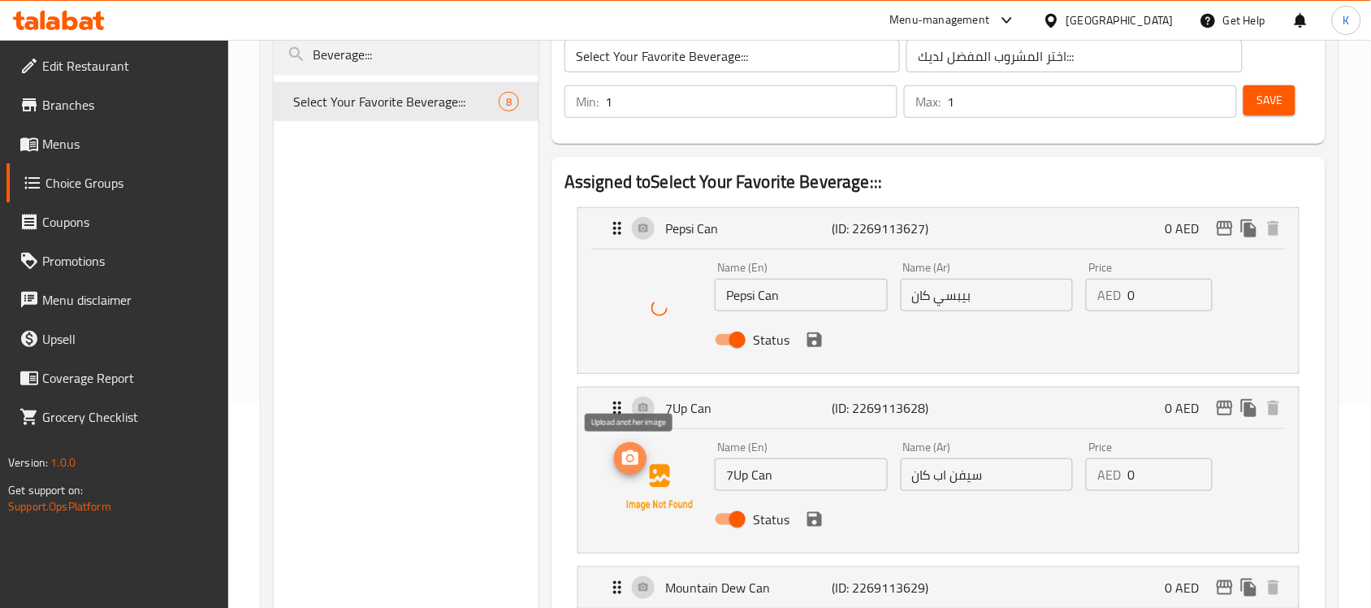
click at [631, 461] on icon "upload picture" at bounding box center [630, 457] width 19 height 19
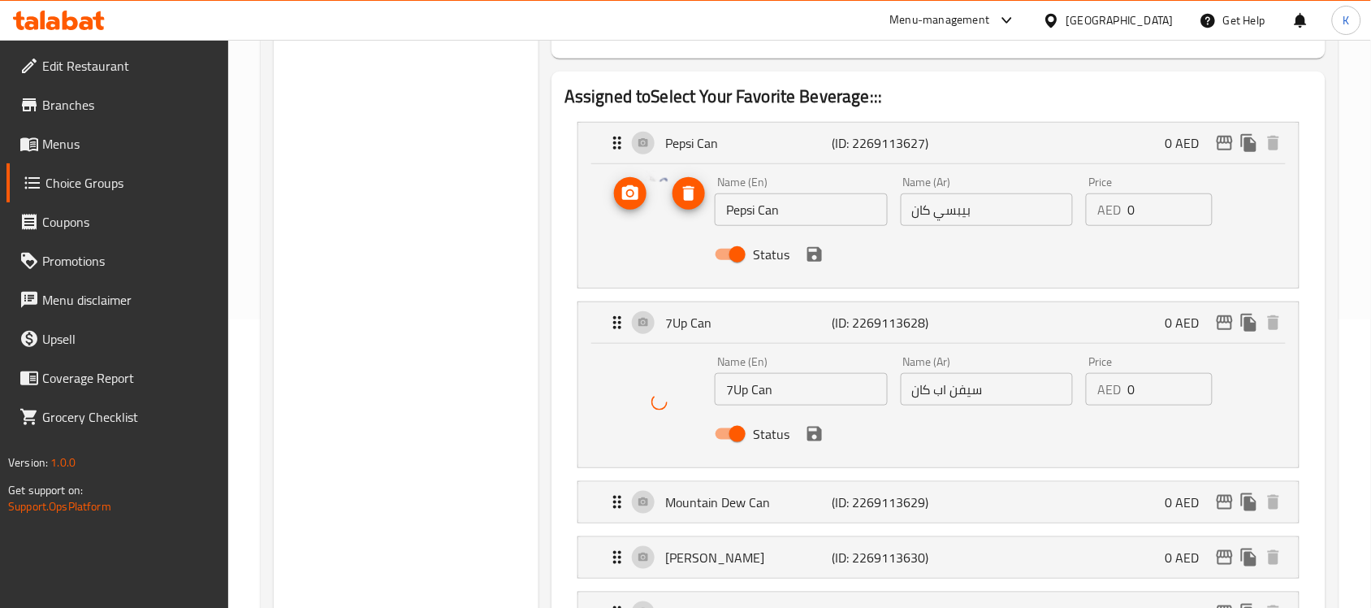
scroll to position [406, 0]
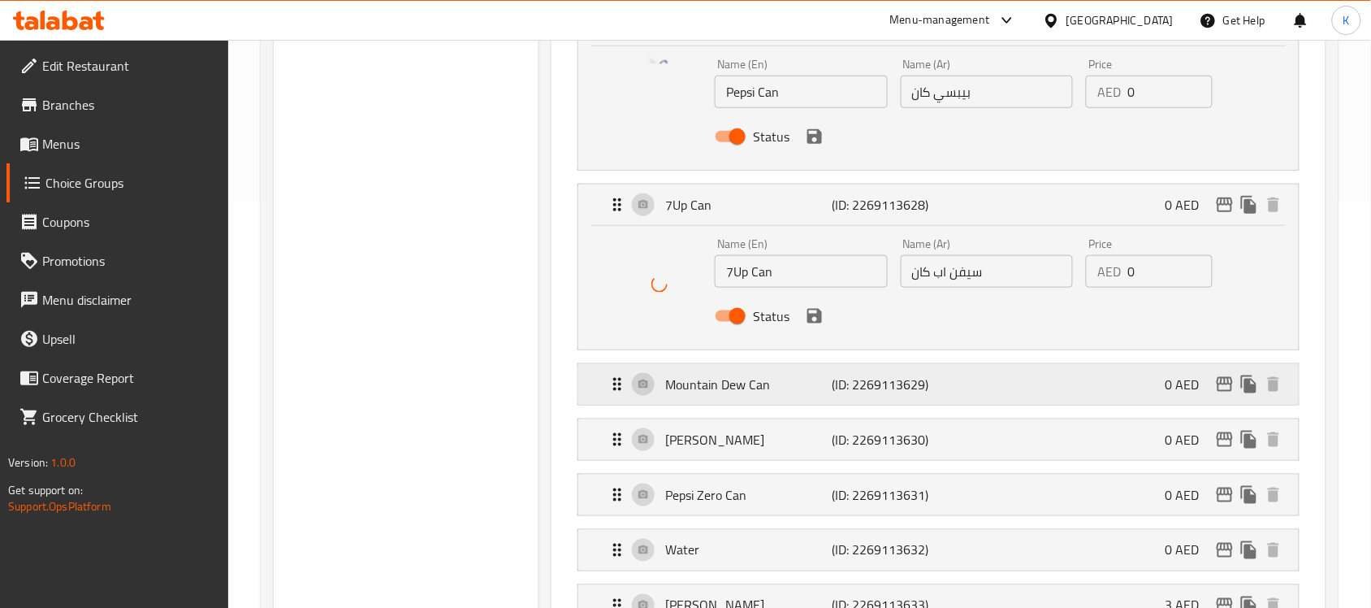
click at [720, 374] on p "Mountain Dew Can" at bounding box center [748, 383] width 166 height 19
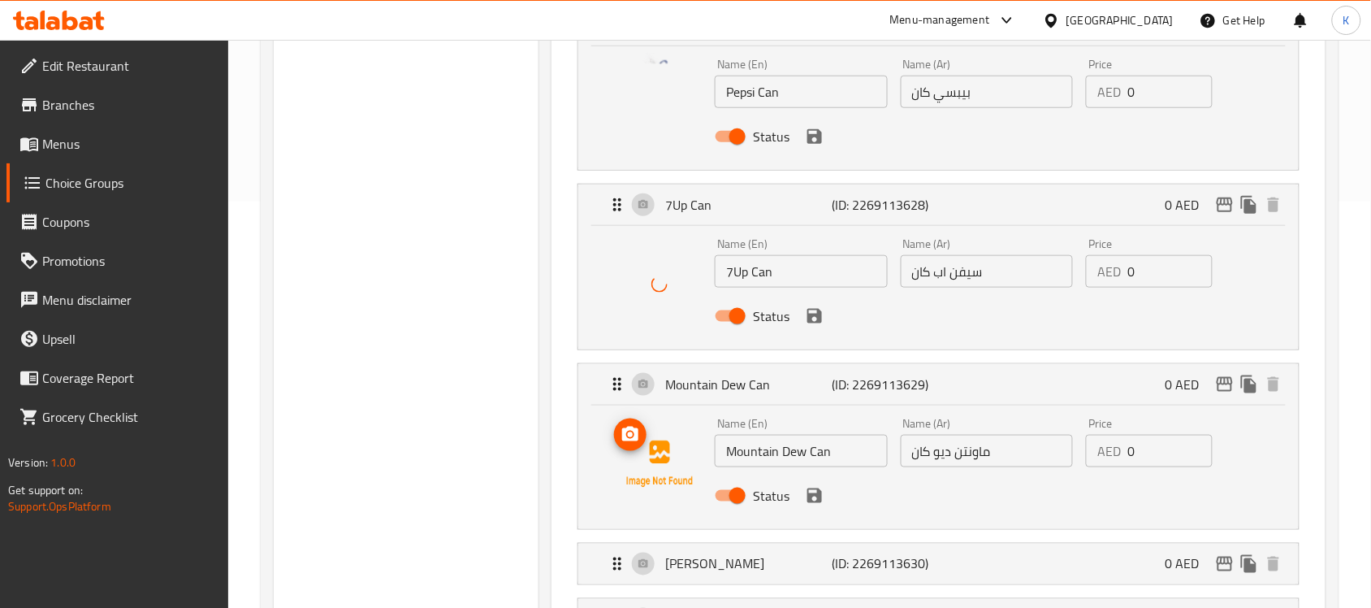
click at [638, 427] on icon "upload picture" at bounding box center [630, 434] width 19 height 19
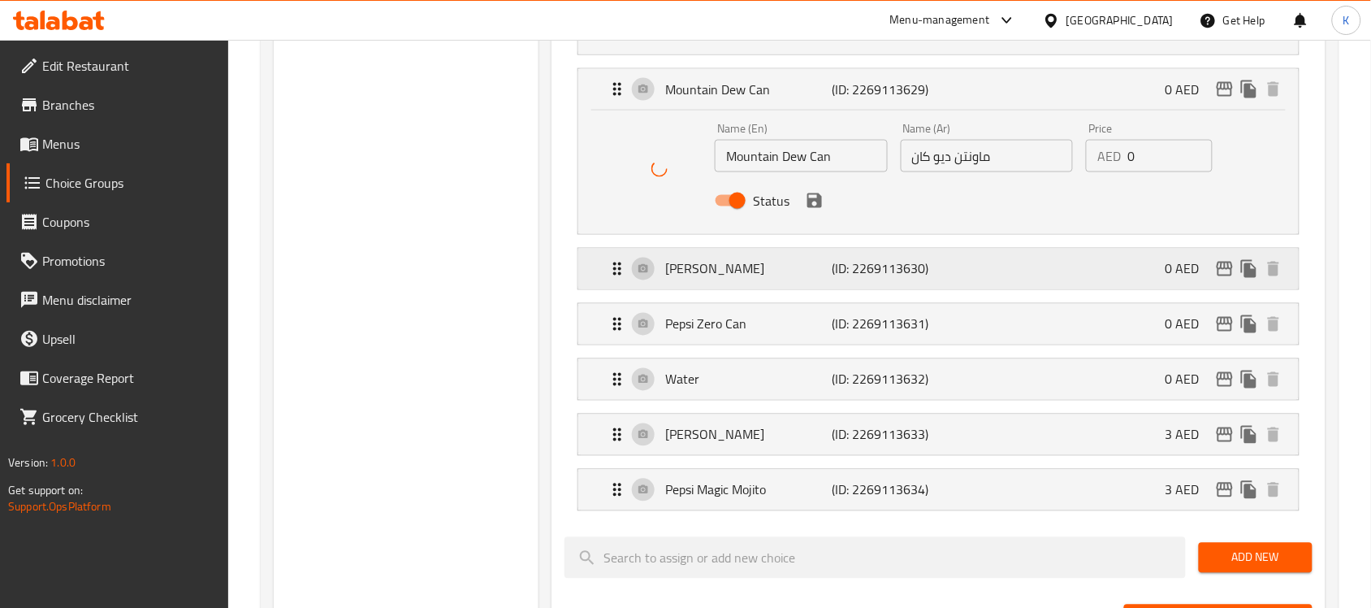
scroll to position [711, 0]
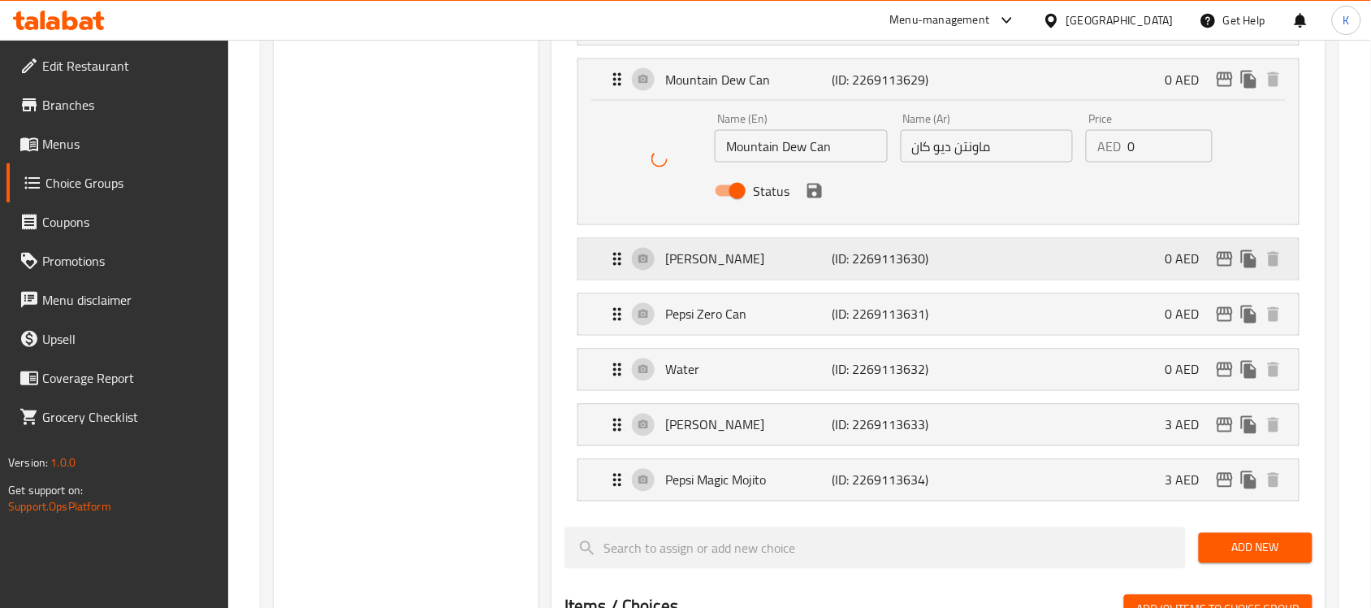
click at [778, 252] on p "[PERSON_NAME]" at bounding box center [748, 258] width 166 height 19
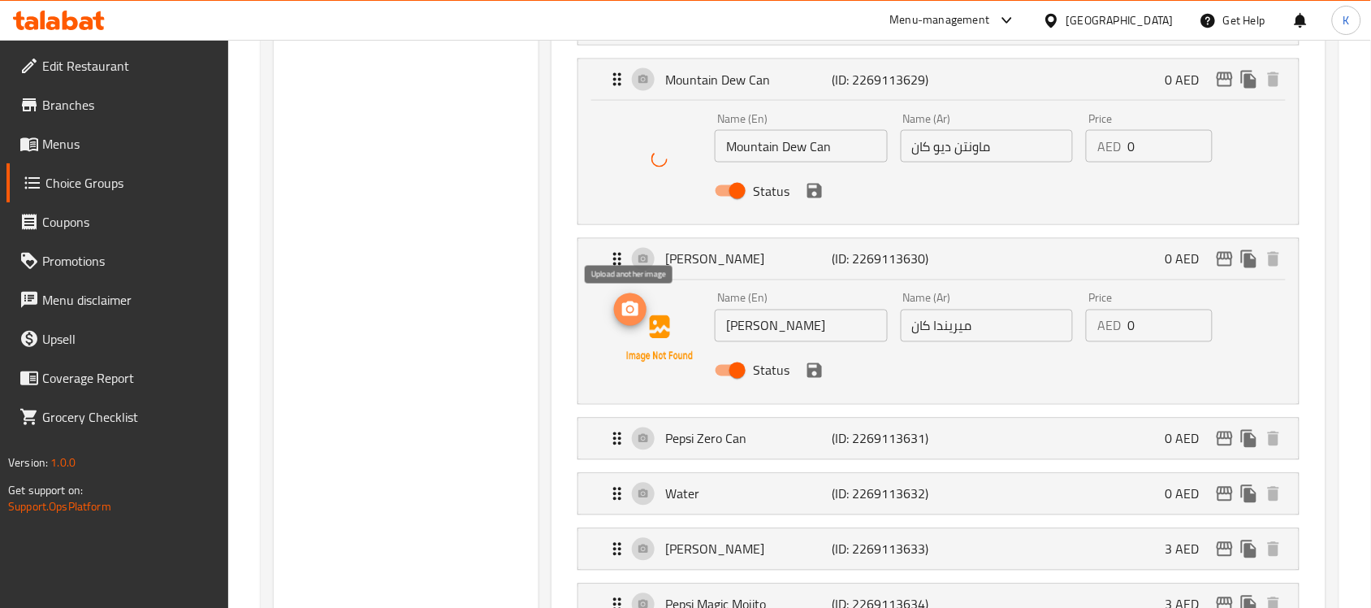
click at [627, 301] on icon "upload picture" at bounding box center [630, 309] width 19 height 19
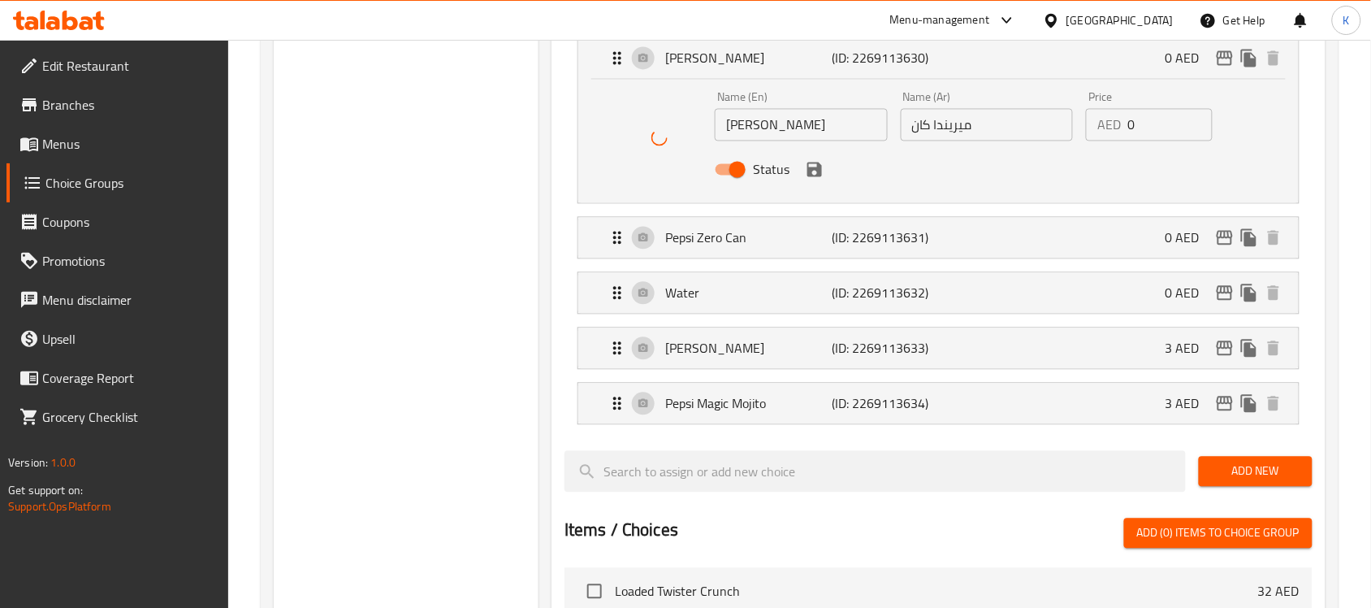
scroll to position [914, 0]
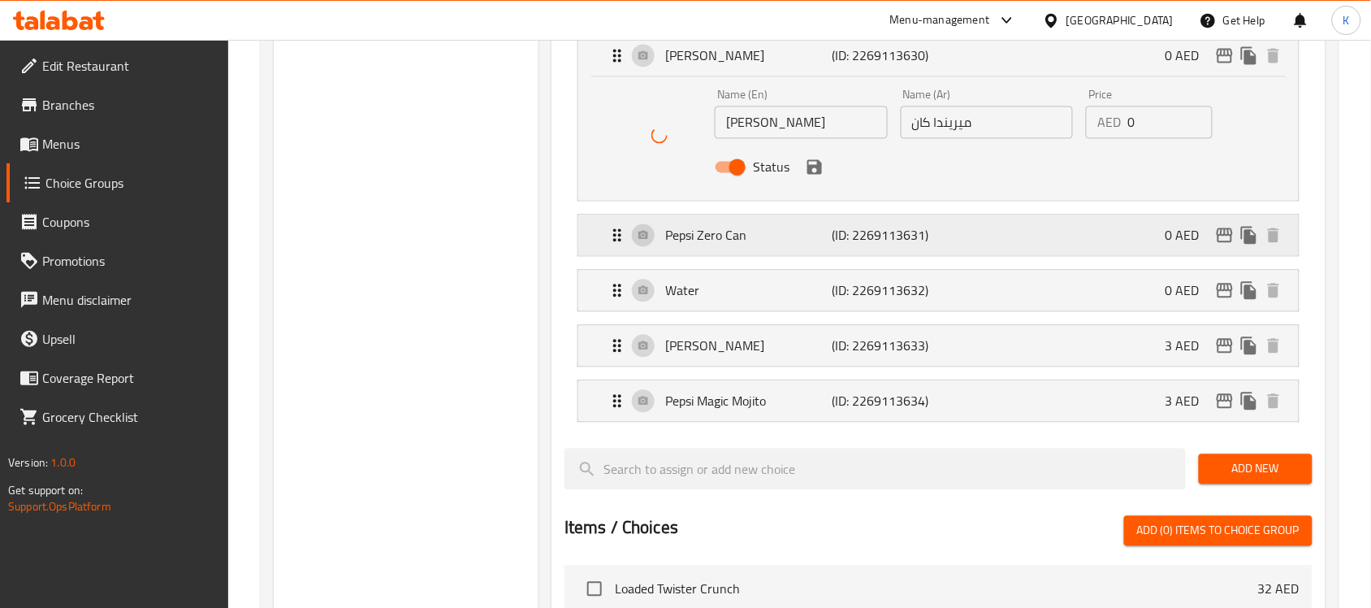
click at [729, 244] on p "Pepsi Zero Can" at bounding box center [748, 235] width 166 height 19
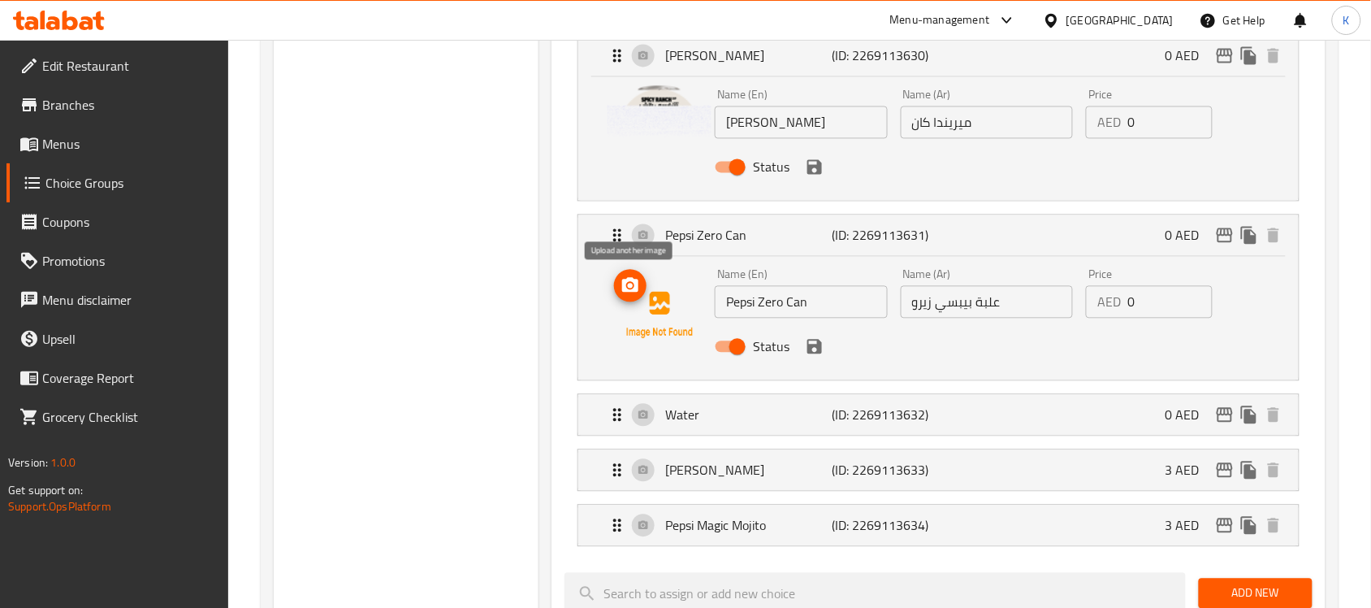
click at [638, 287] on icon "upload picture" at bounding box center [630, 285] width 16 height 15
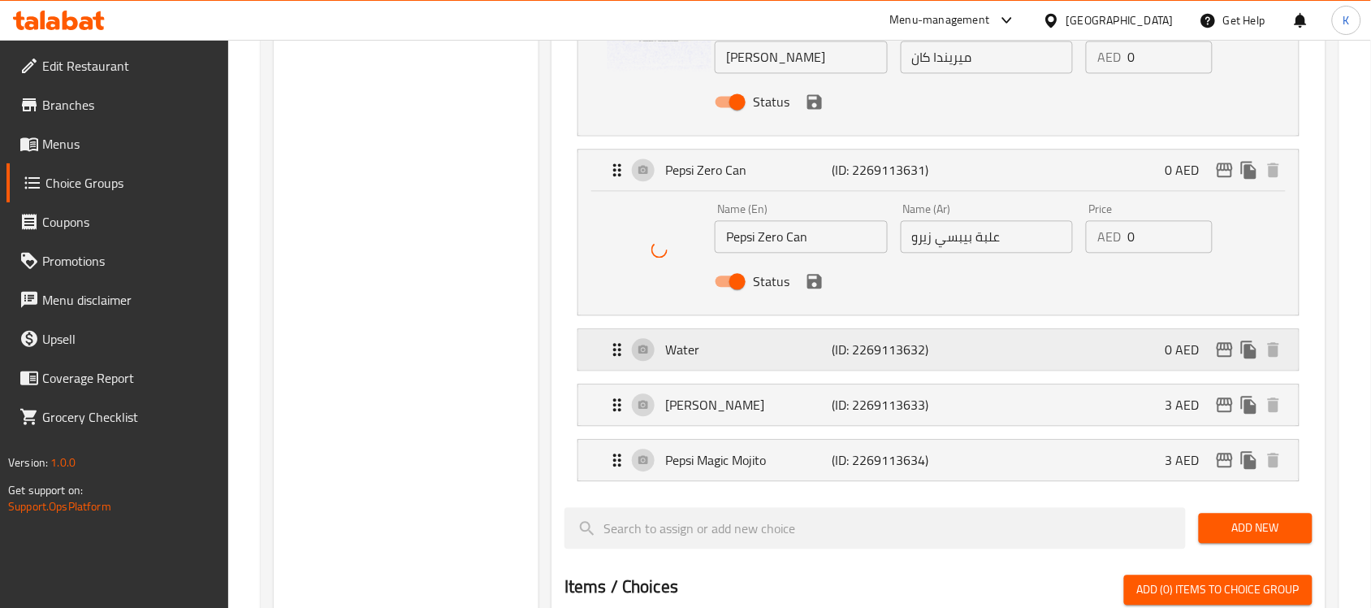
scroll to position [1015, 0]
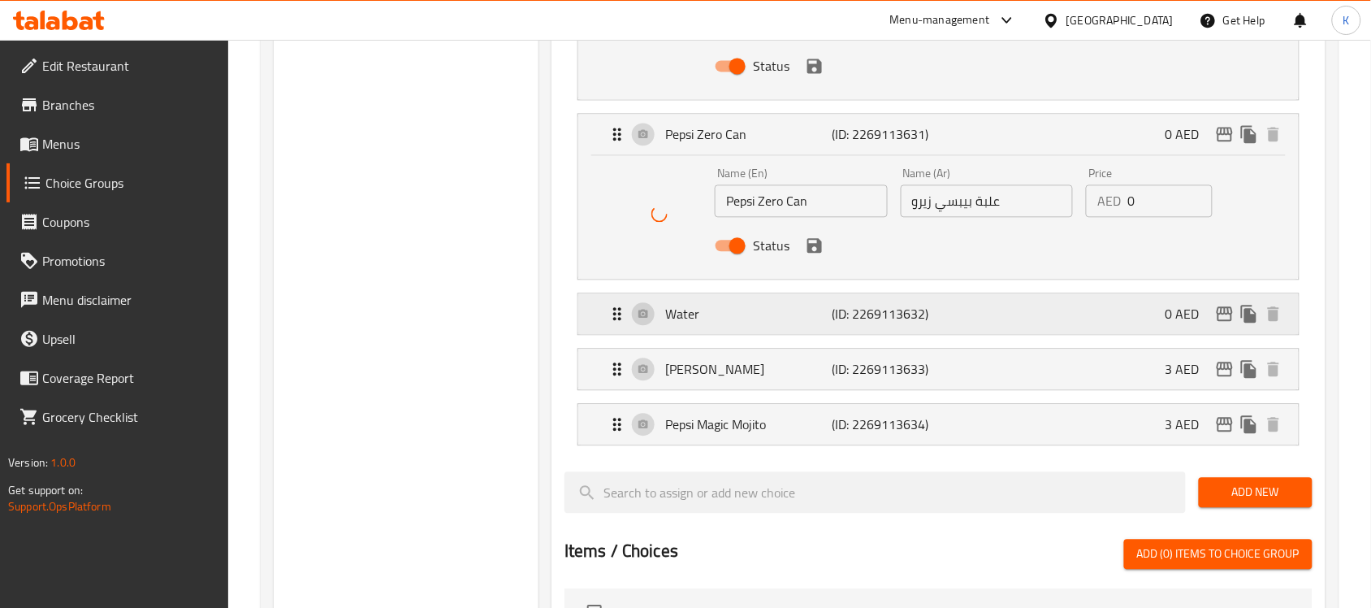
click at [699, 307] on p "Water" at bounding box center [748, 313] width 166 height 19
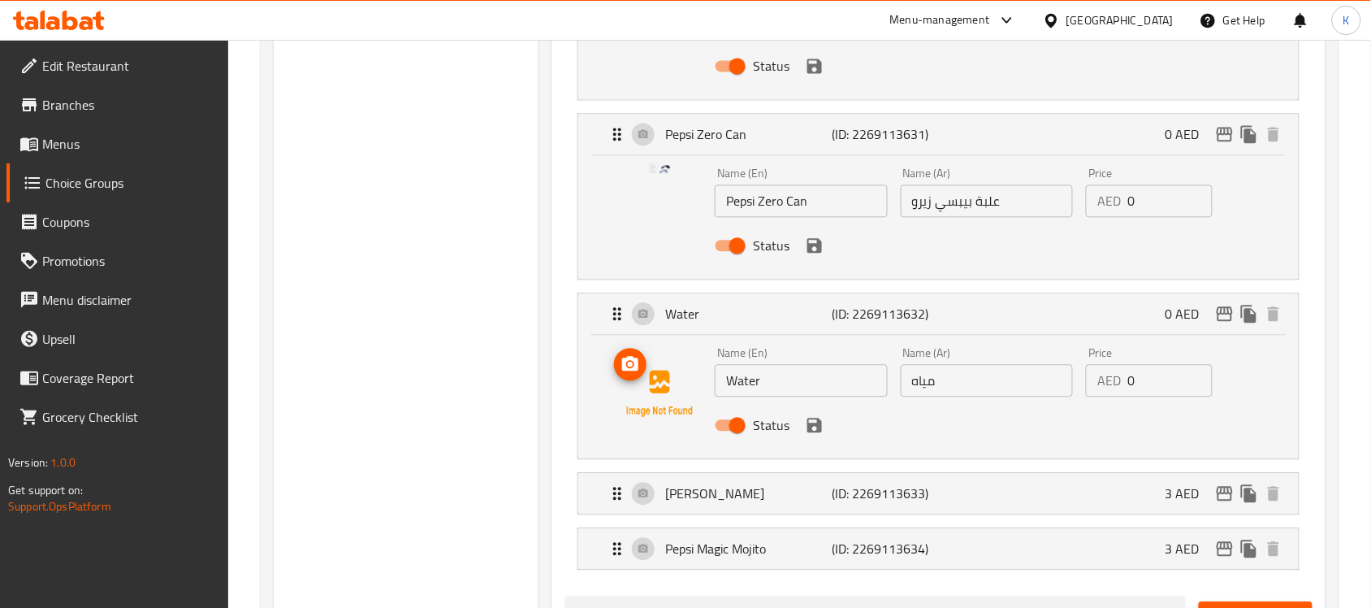
click at [634, 367] on icon "upload picture" at bounding box center [630, 363] width 16 height 15
click at [760, 495] on p "[PERSON_NAME]" at bounding box center [748, 492] width 166 height 19
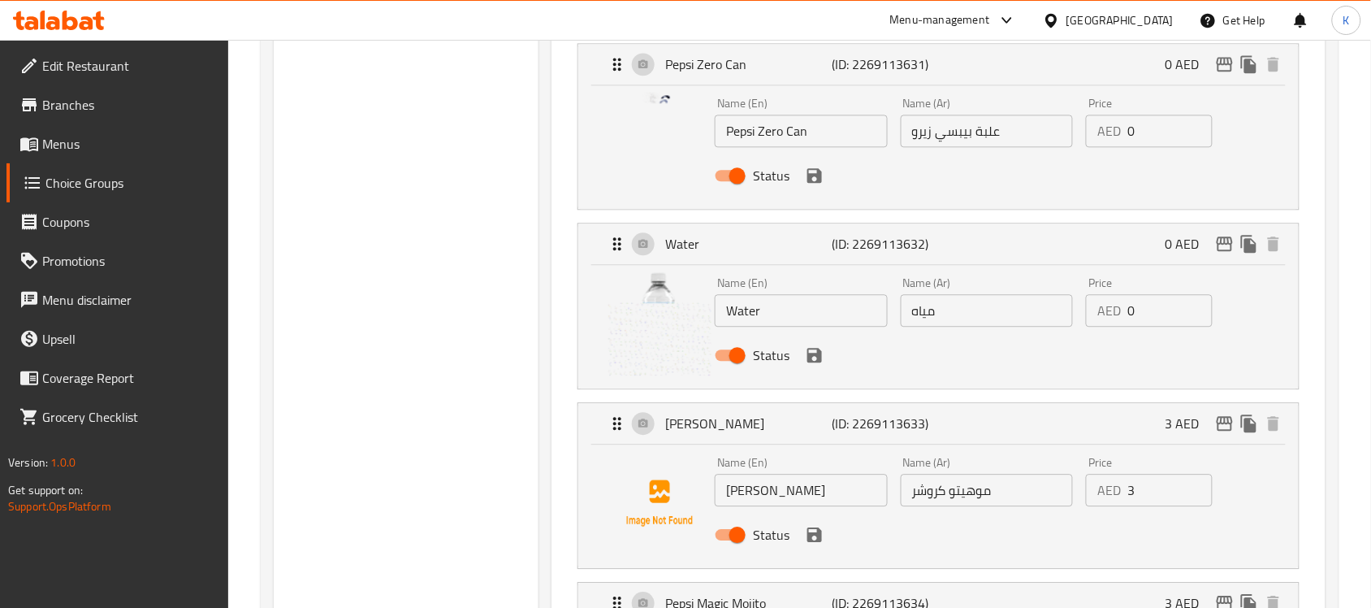
scroll to position [1117, 0]
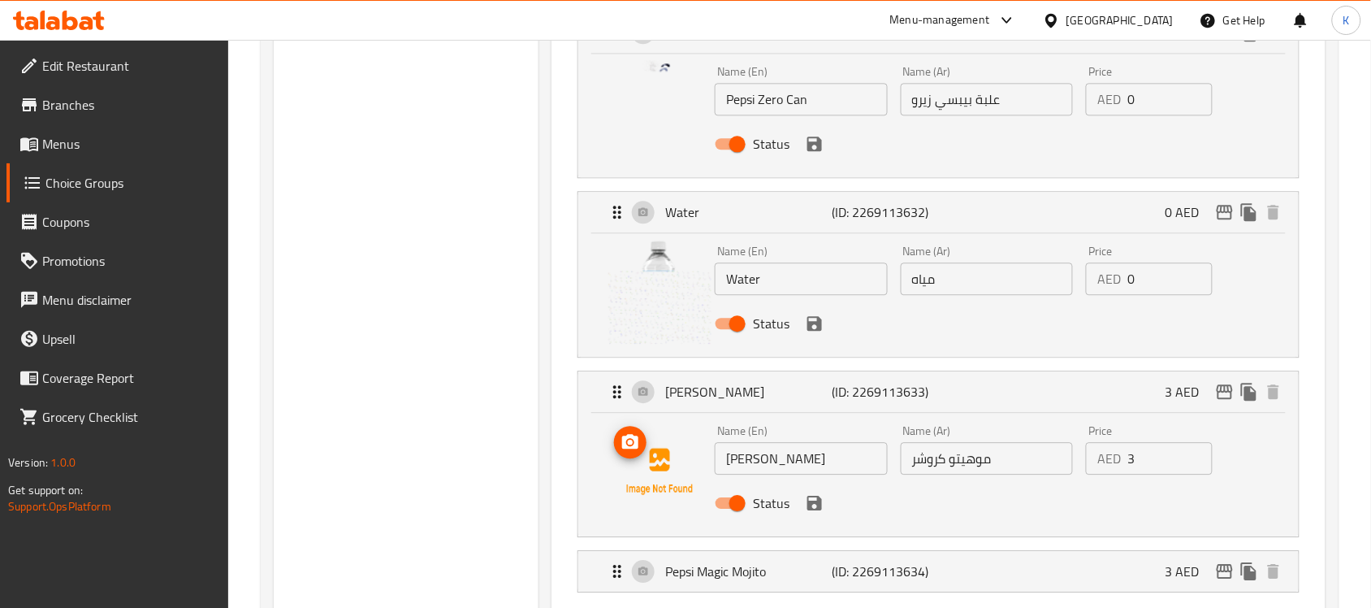
click at [630, 448] on icon "upload picture" at bounding box center [630, 441] width 16 height 15
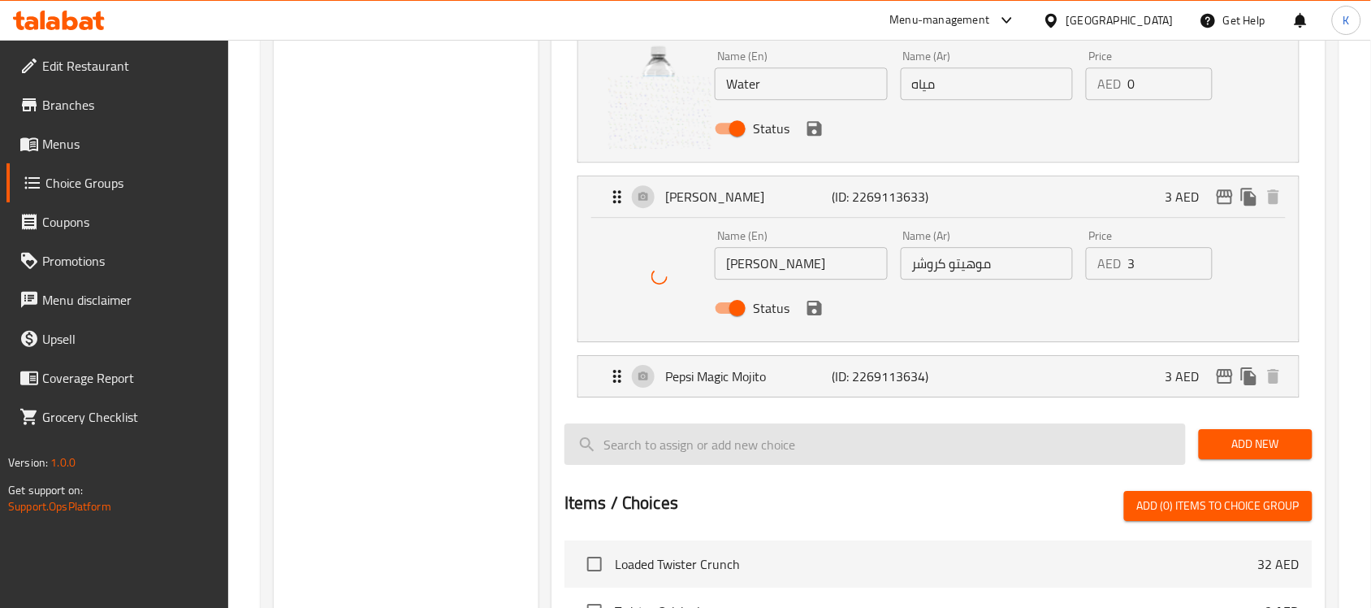
scroll to position [1320, 0]
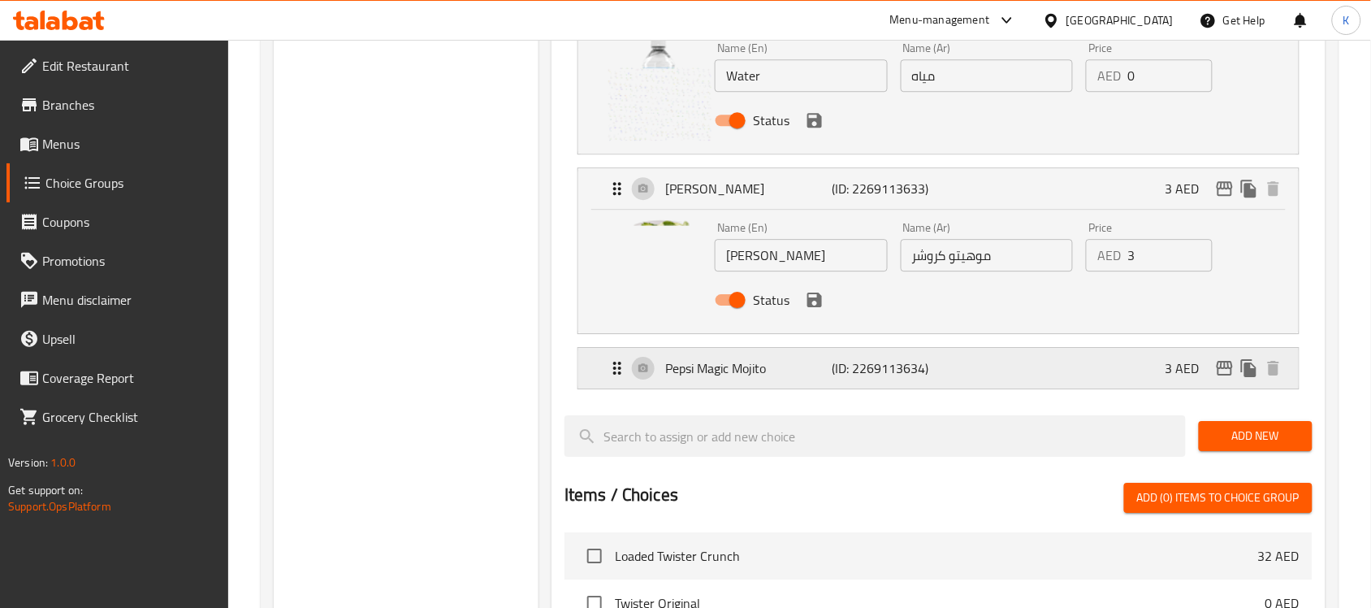
click at [769, 364] on p "Pepsi Magic Mojito" at bounding box center [748, 367] width 166 height 19
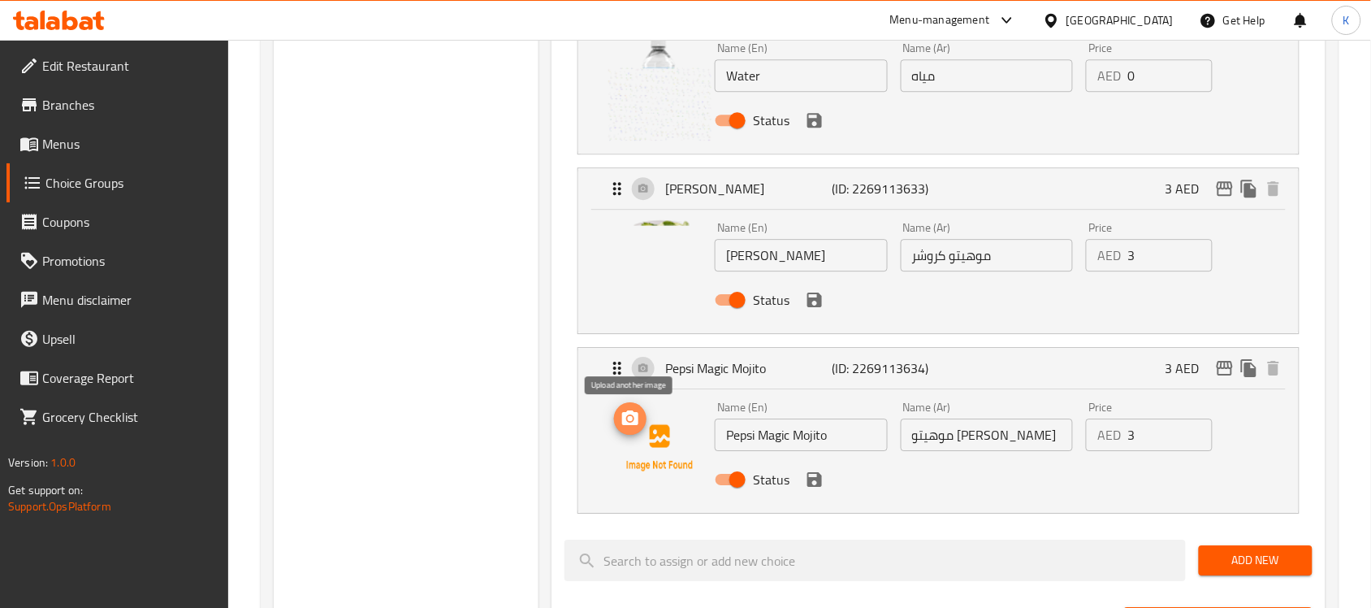
click at [631, 421] on circle "upload picture" at bounding box center [630, 418] width 5 height 5
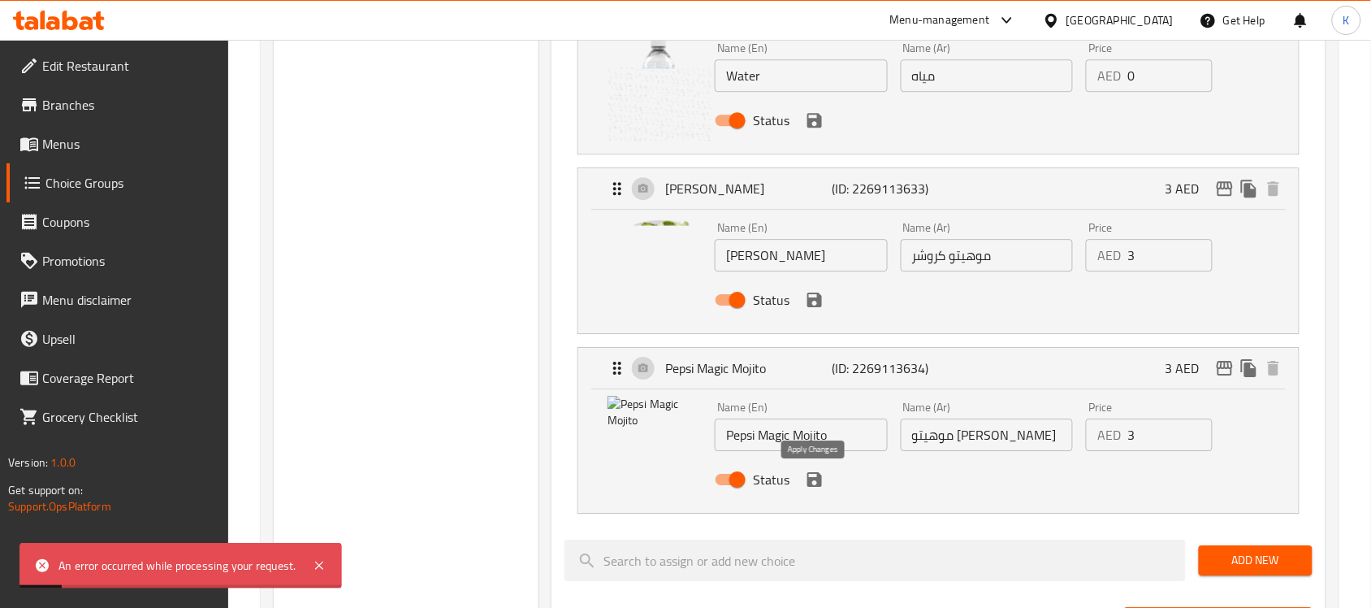
click at [814, 485] on icon "save" at bounding box center [814, 478] width 19 height 19
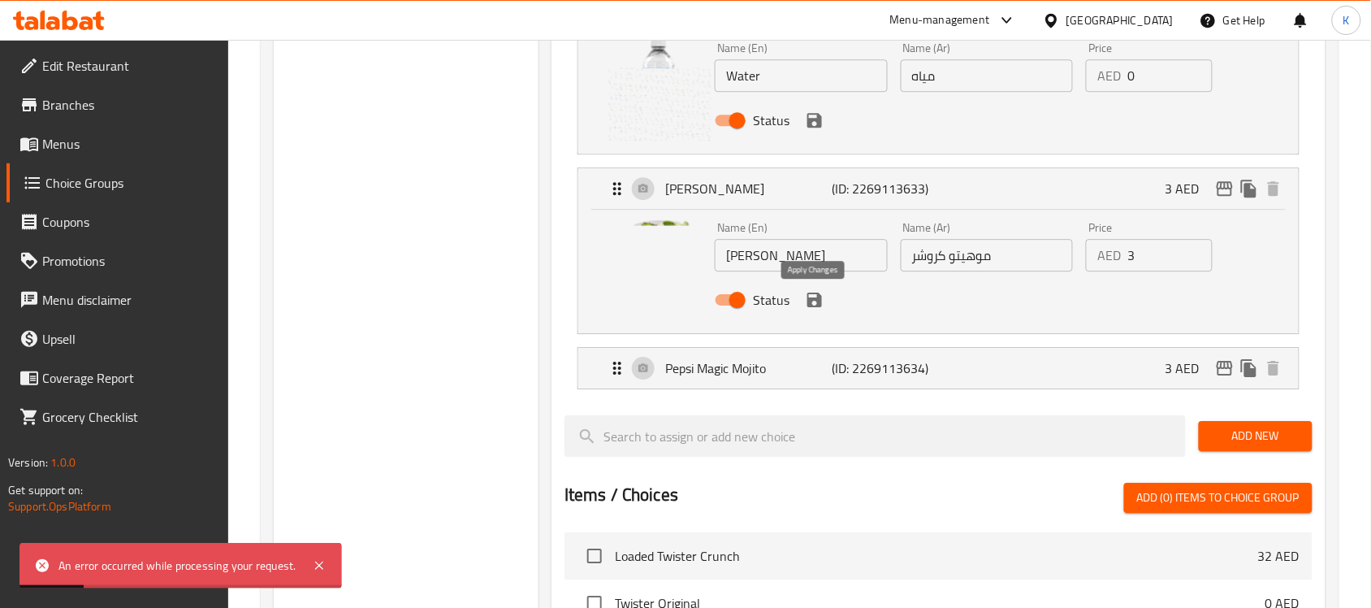
click at [816, 307] on icon "save" at bounding box center [814, 299] width 15 height 15
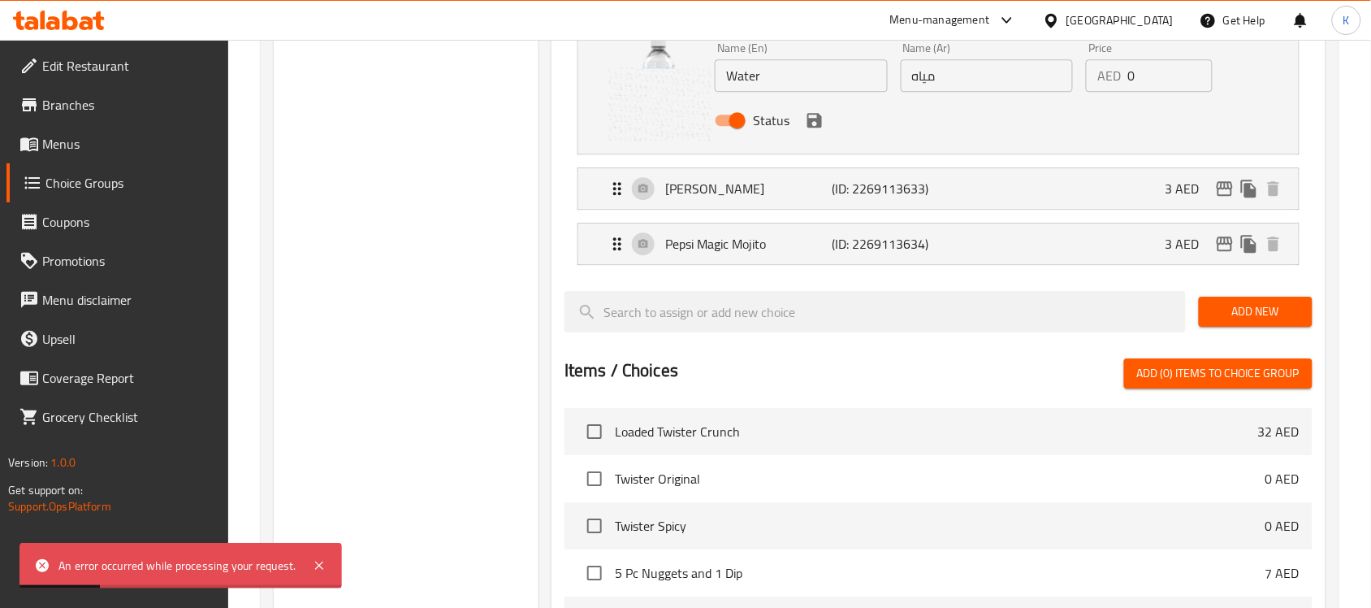
click at [817, 138] on div "Status" at bounding box center [986, 120] width 557 height 44
click at [816, 126] on icon "save" at bounding box center [814, 119] width 19 height 19
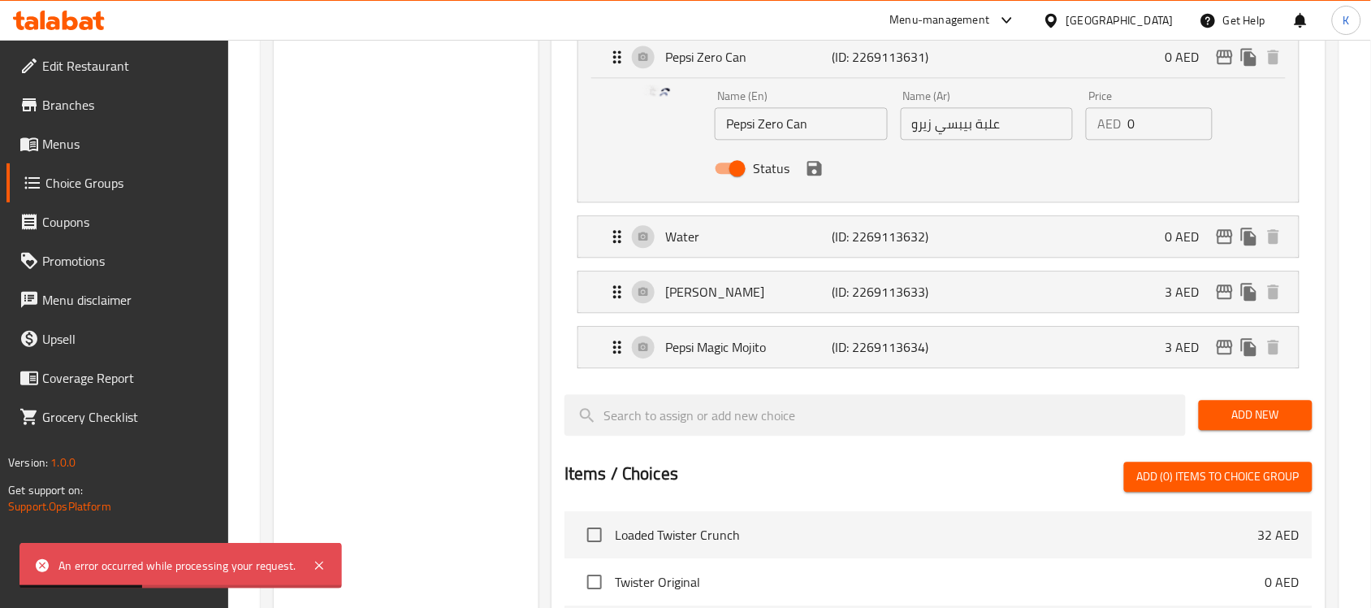
scroll to position [812, 0]
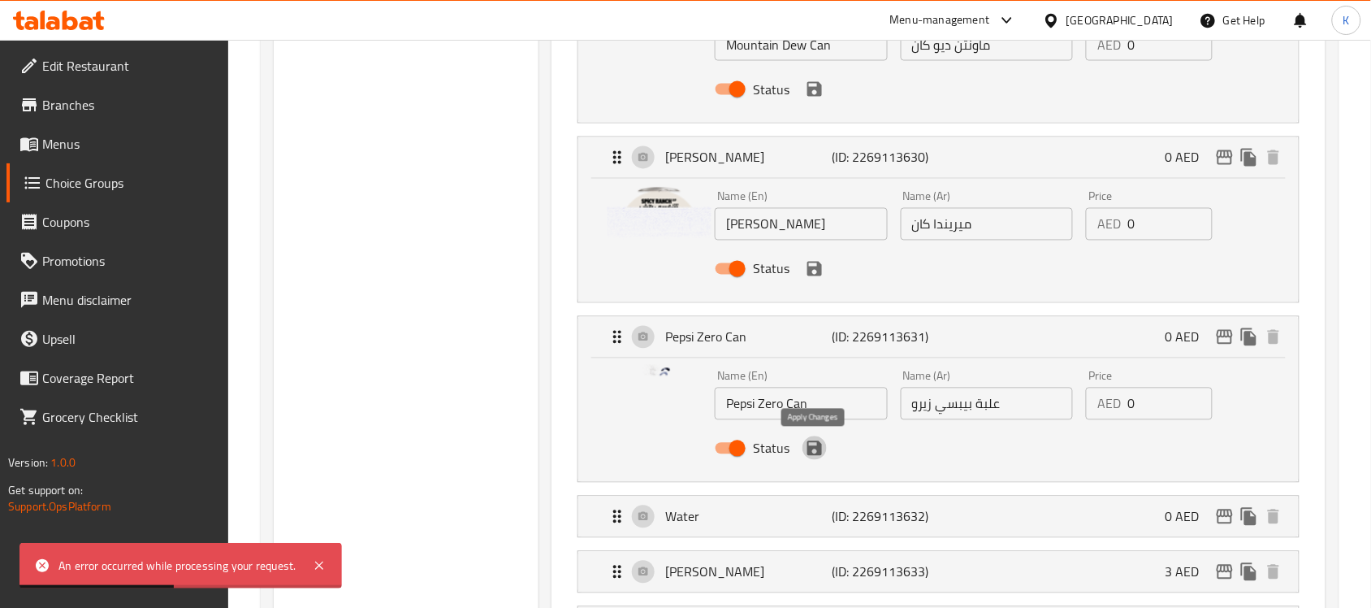
click at [815, 451] on icon "save" at bounding box center [814, 448] width 15 height 15
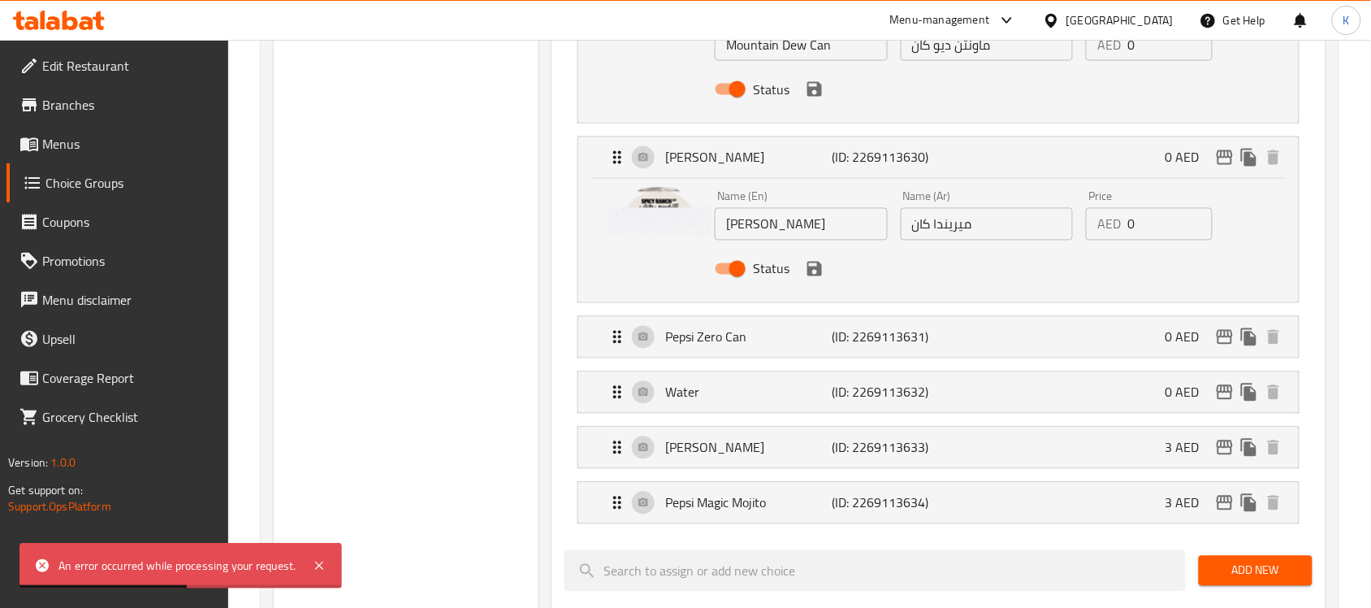
click at [819, 279] on icon "save" at bounding box center [814, 268] width 19 height 19
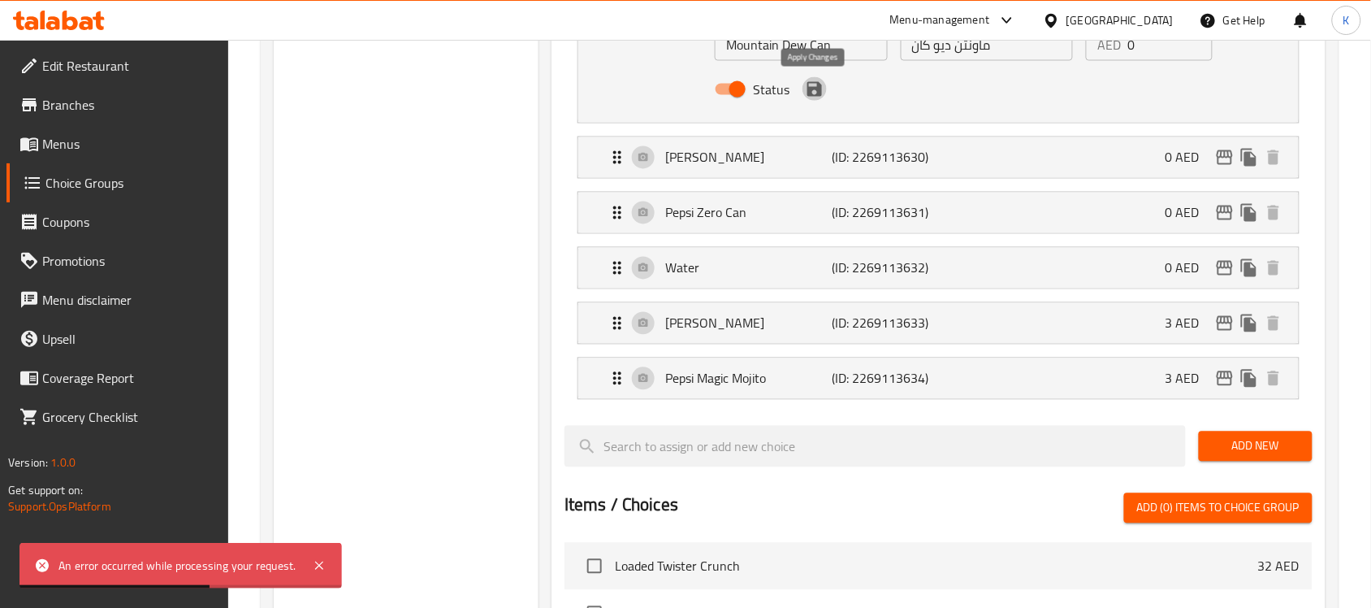
click at [819, 99] on icon "save" at bounding box center [814, 89] width 19 height 19
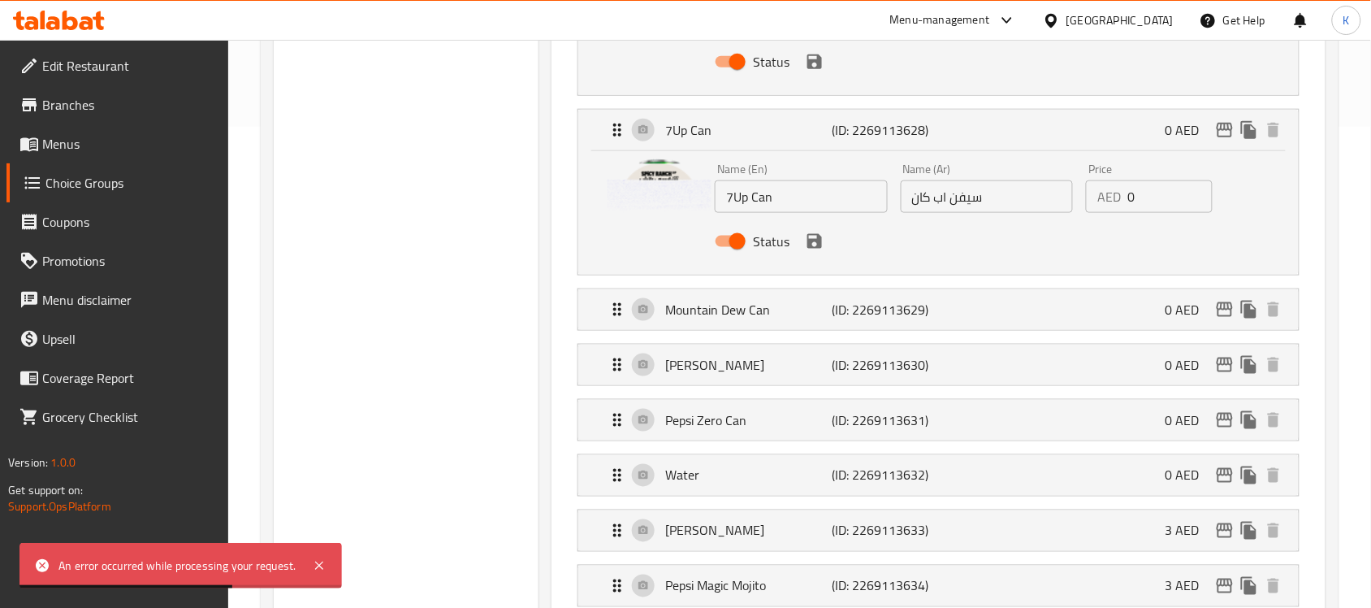
scroll to position [305, 0]
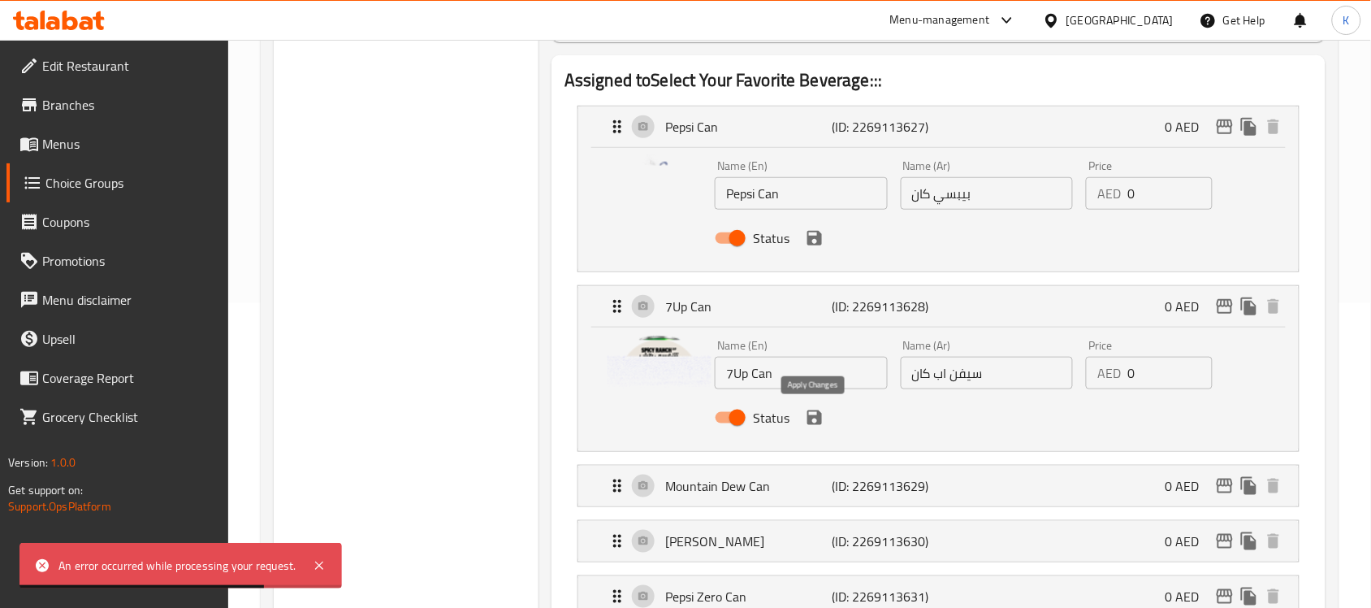
click at [813, 412] on icon "save" at bounding box center [814, 417] width 19 height 19
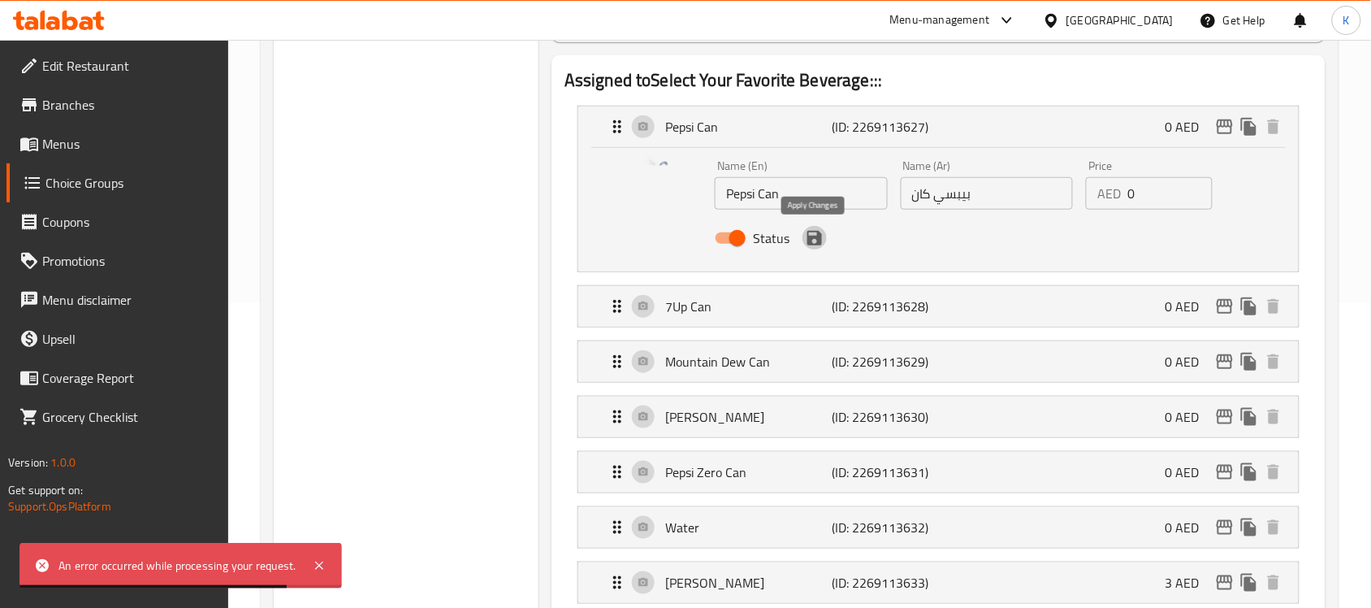
click at [813, 242] on icon "save" at bounding box center [814, 237] width 19 height 19
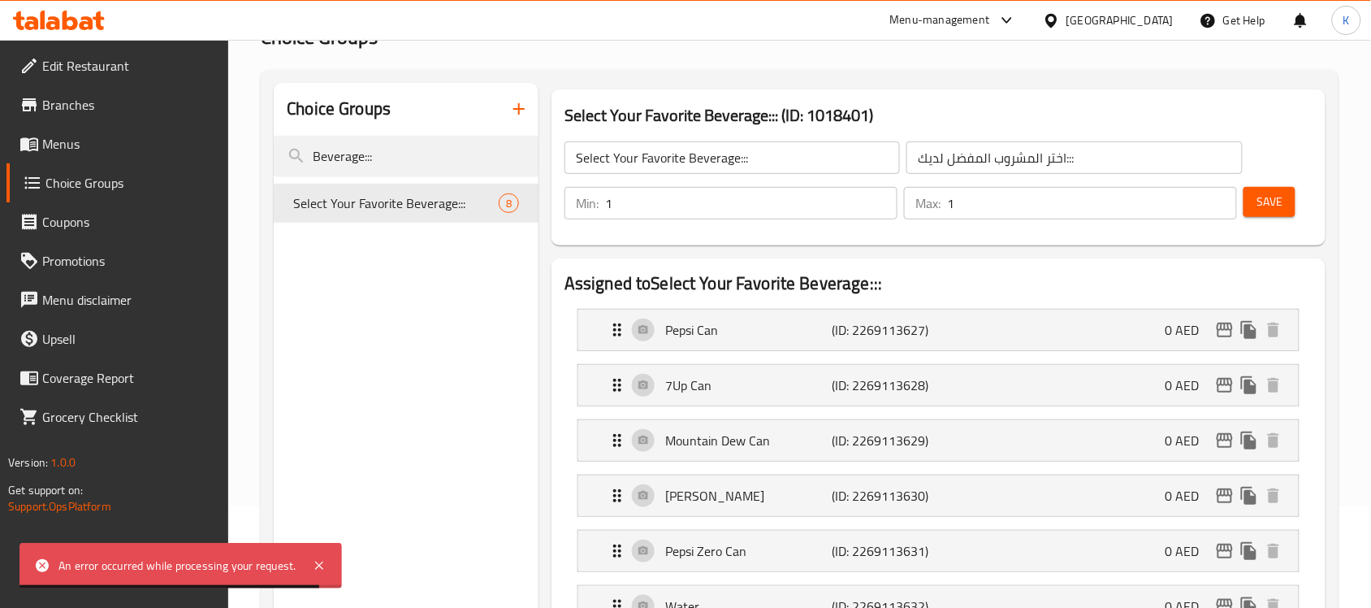
scroll to position [0, 0]
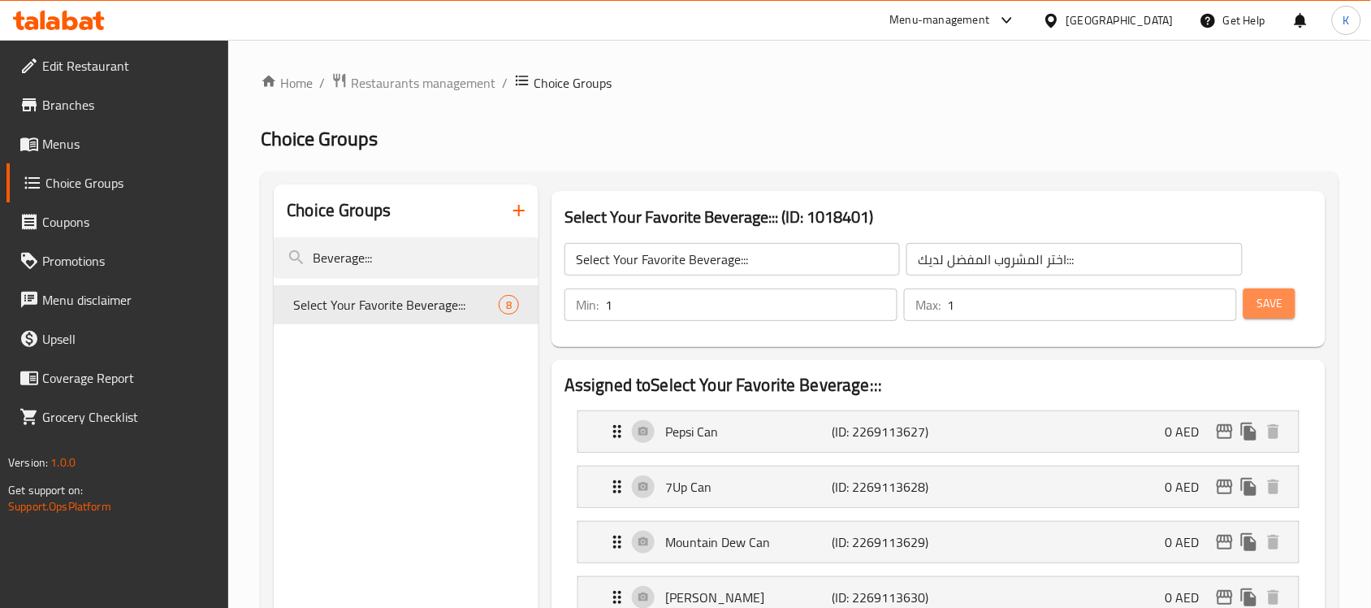
click at [1279, 303] on span "Save" at bounding box center [1269, 303] width 26 height 20
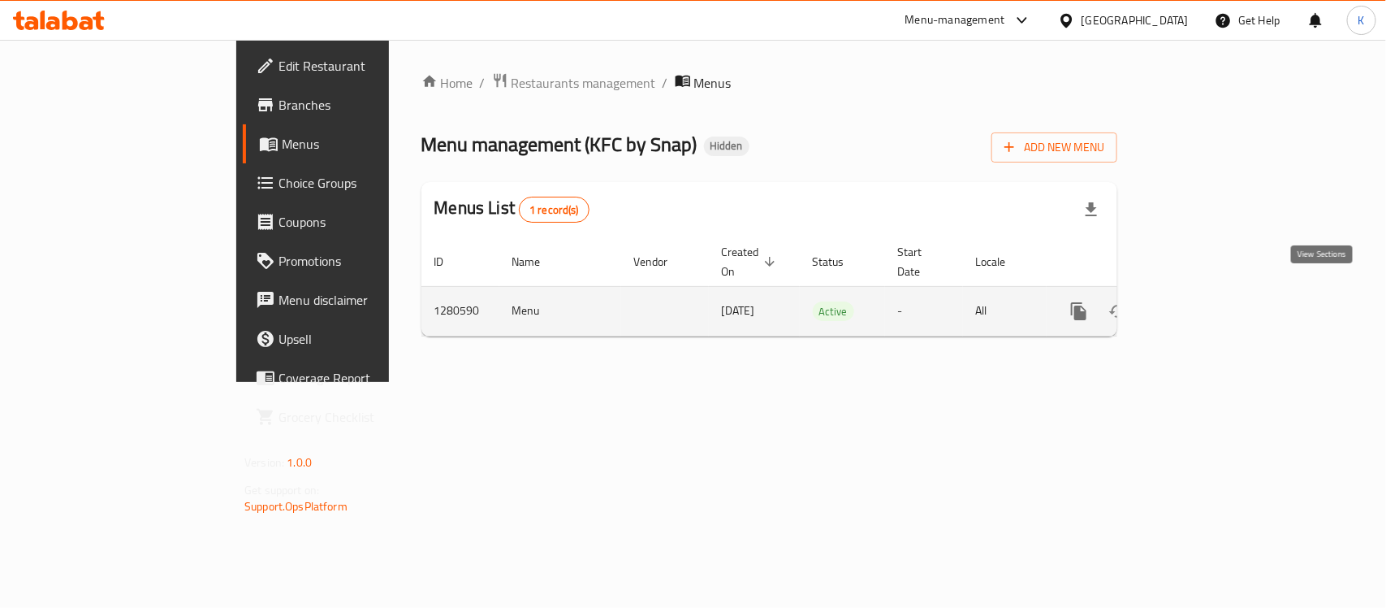
click at [1206, 301] on icon "enhanced table" at bounding box center [1196, 310] width 19 height 19
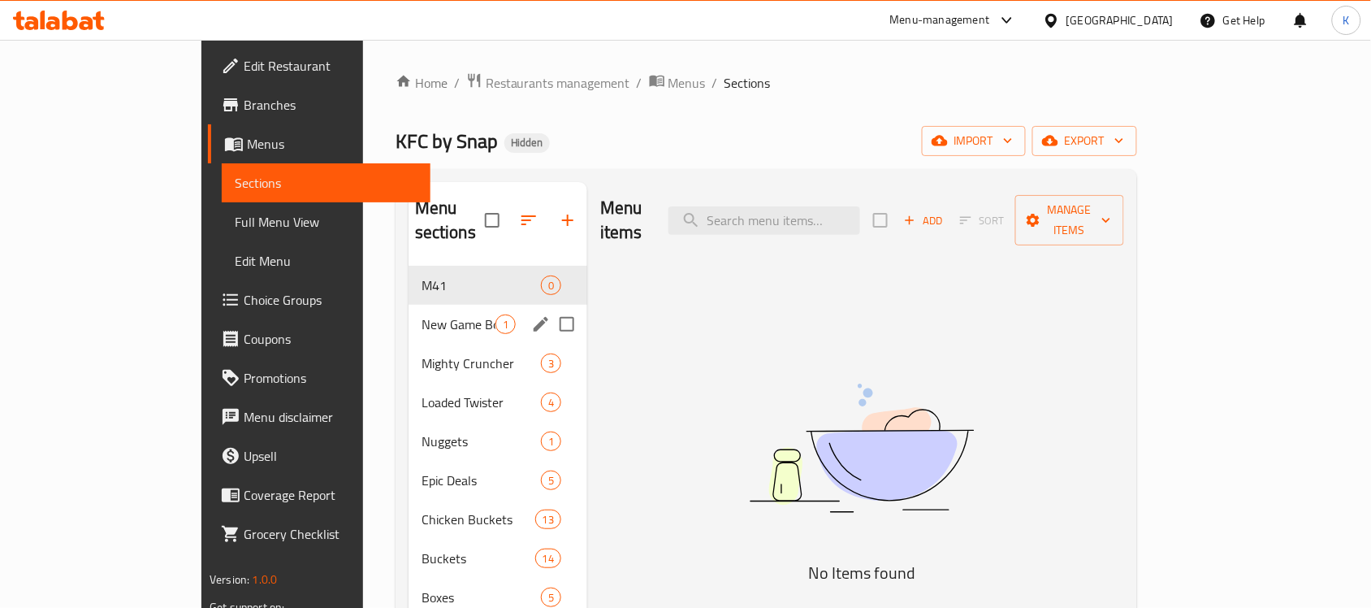
click at [409, 305] on div "New Game Box 1" at bounding box center [498, 324] width 179 height 39
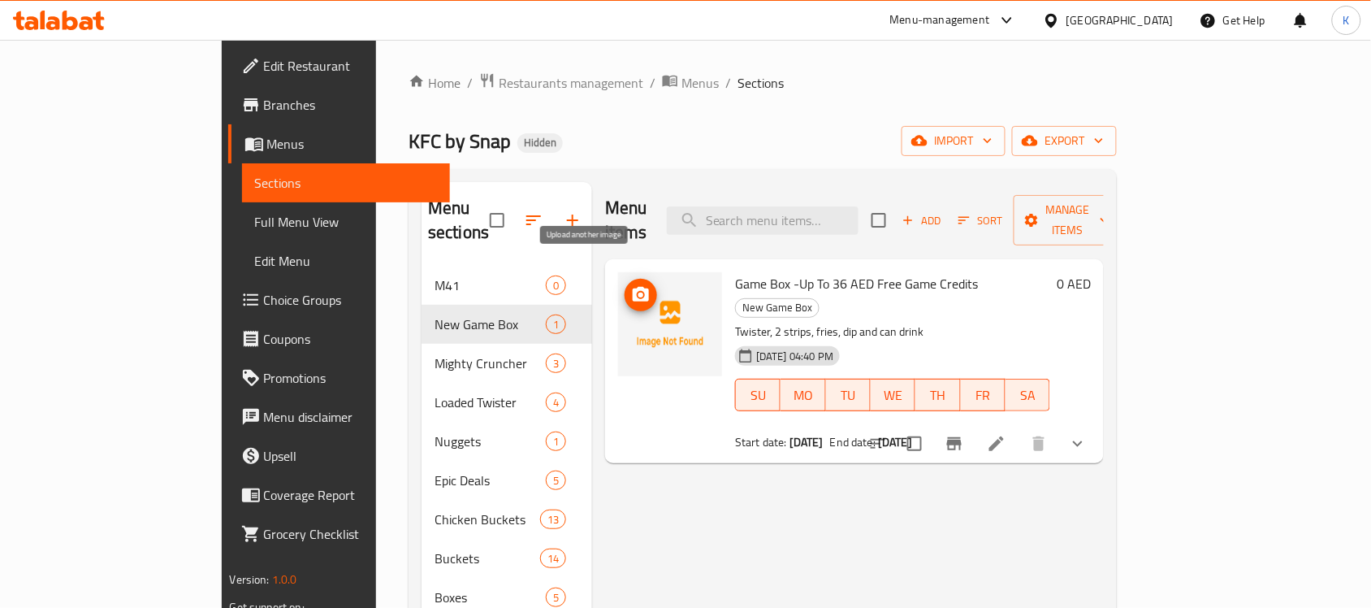
click at [638, 292] on circle "upload picture" at bounding box center [640, 294] width 5 height 5
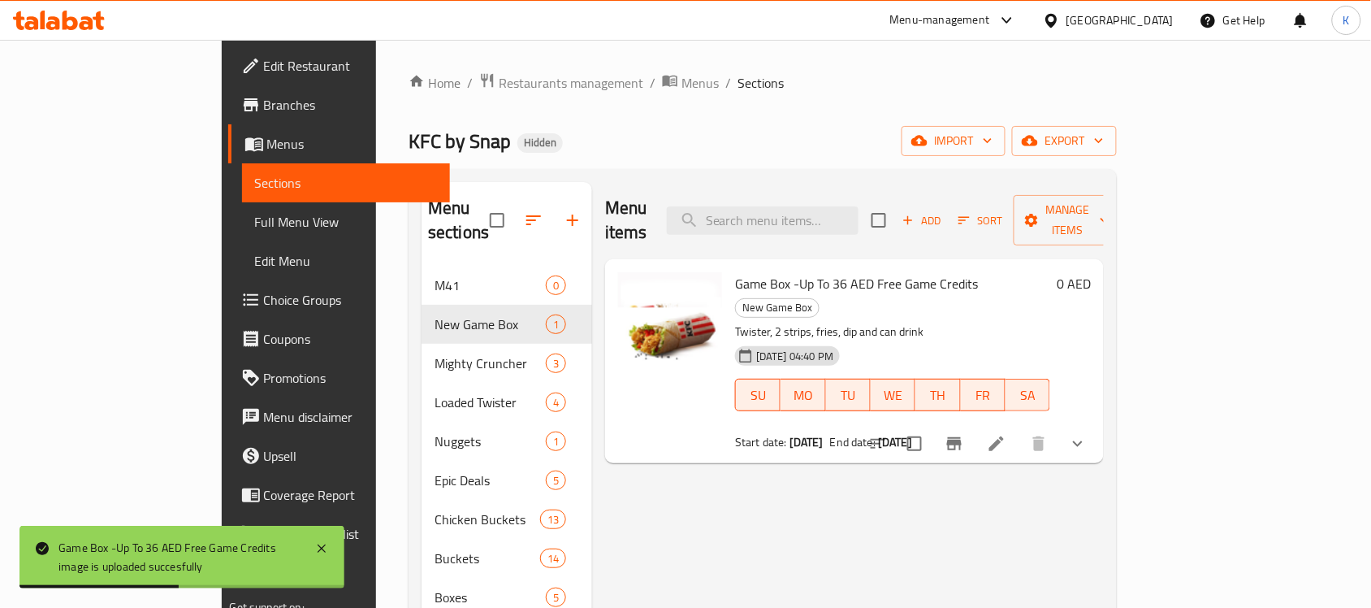
click at [711, 506] on div "Menu items Add Sort Manage items Game Box -Up To 36 AED Free Game Credits New G…" at bounding box center [848, 500] width 512 height 636
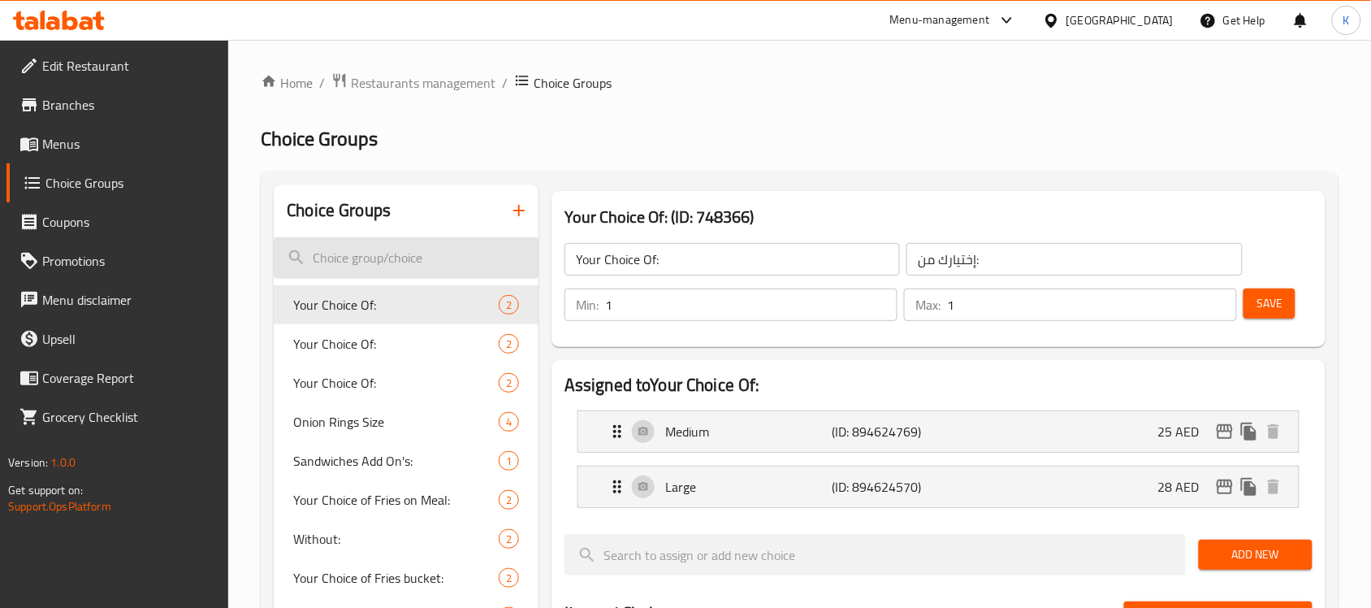
click at [383, 253] on input "search" at bounding box center [406, 257] width 265 height 41
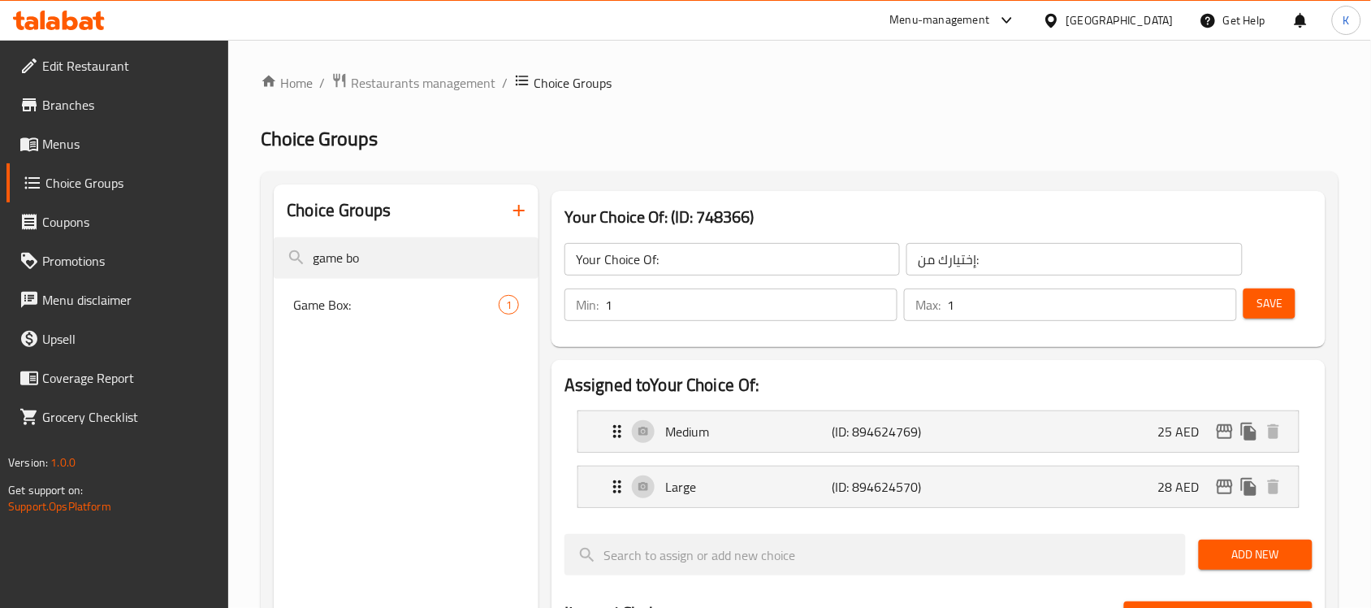
type input "game bo"
click at [390, 286] on div "Game Box: 1" at bounding box center [406, 304] width 265 height 39
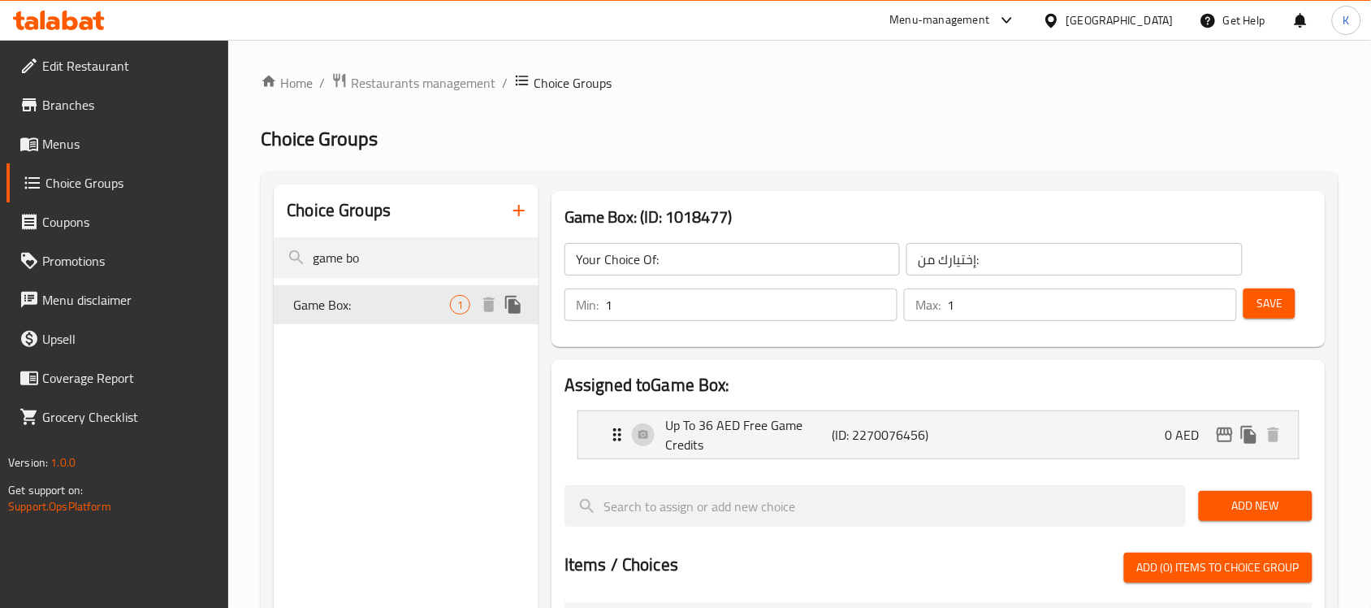
type input "Game Box:"
type input "علبة لعبة:"
click at [729, 421] on p "Up To 36 AED Free Game Credits" at bounding box center [748, 434] width 166 height 39
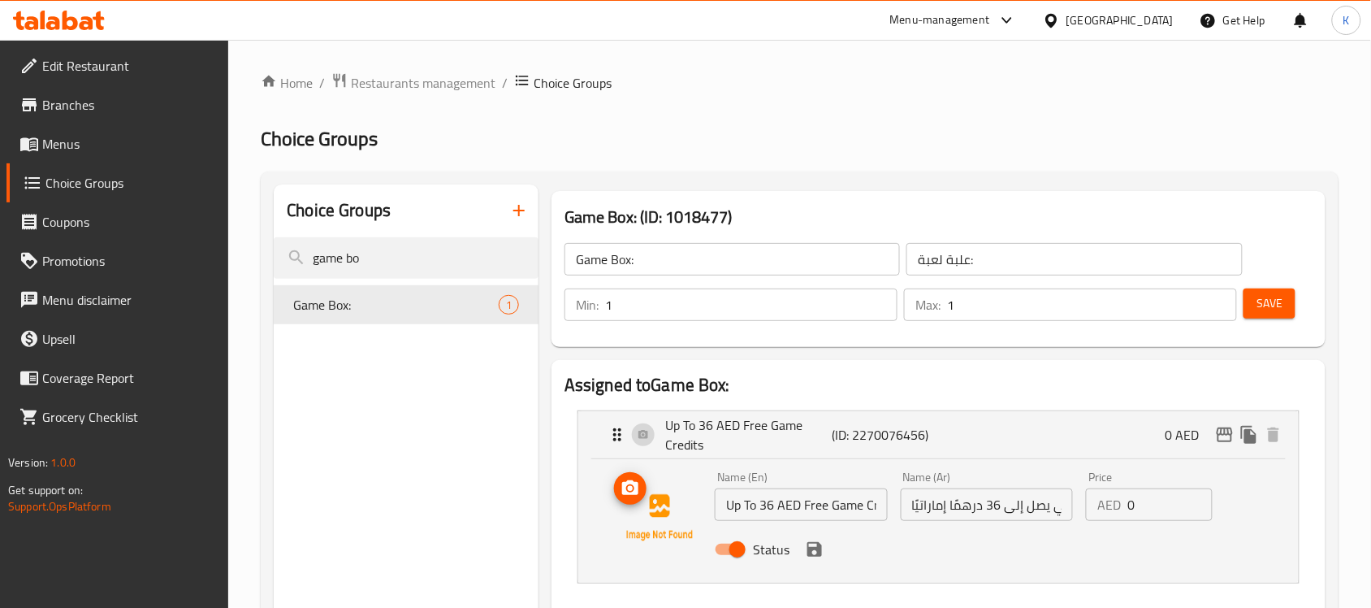
click at [623, 494] on icon "upload picture" at bounding box center [630, 487] width 16 height 15
click at [812, 543] on icon "save" at bounding box center [814, 549] width 15 height 15
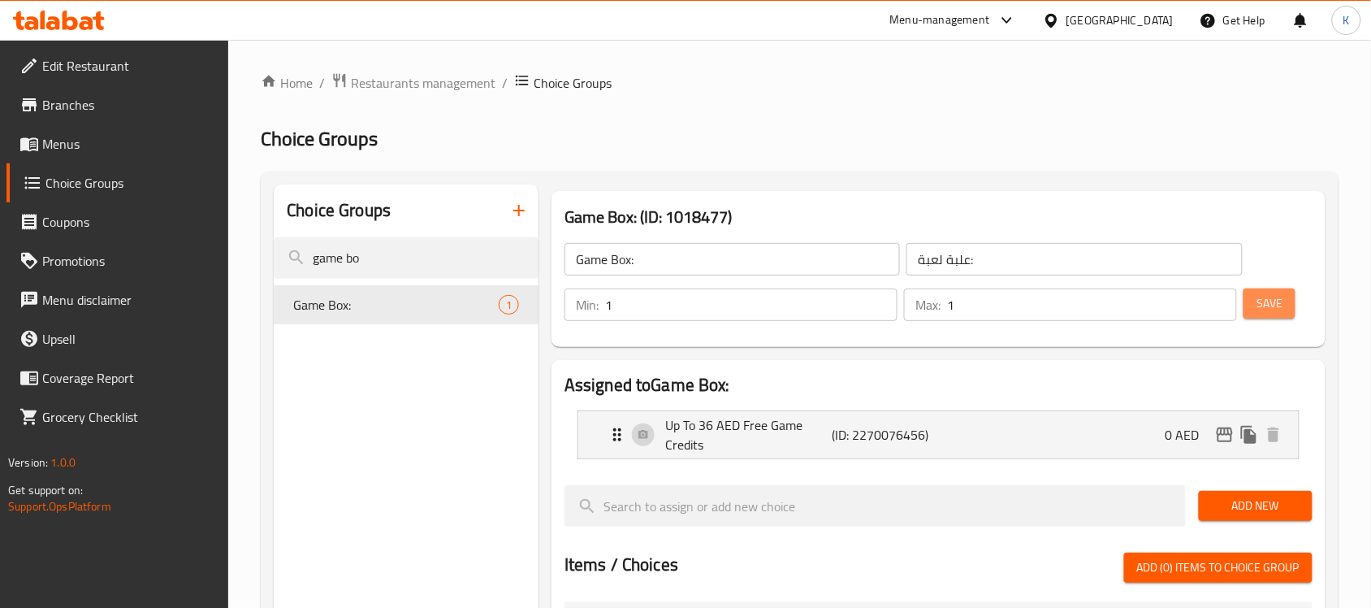
click at [1271, 309] on span "Save" at bounding box center [1269, 303] width 26 height 20
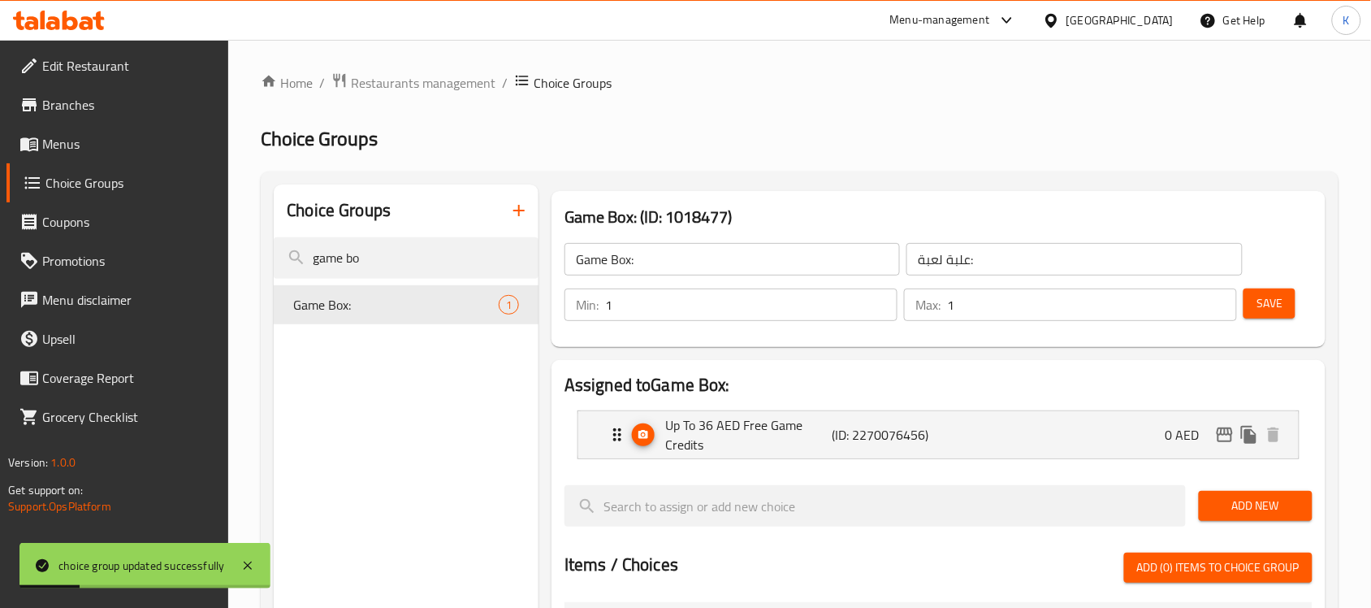
click at [0, 213] on div "Edit Restaurant Branches Menus Choice Groups Coupons Promotions Menu disclaimer…" at bounding box center [685, 589] width 1371 height 1099
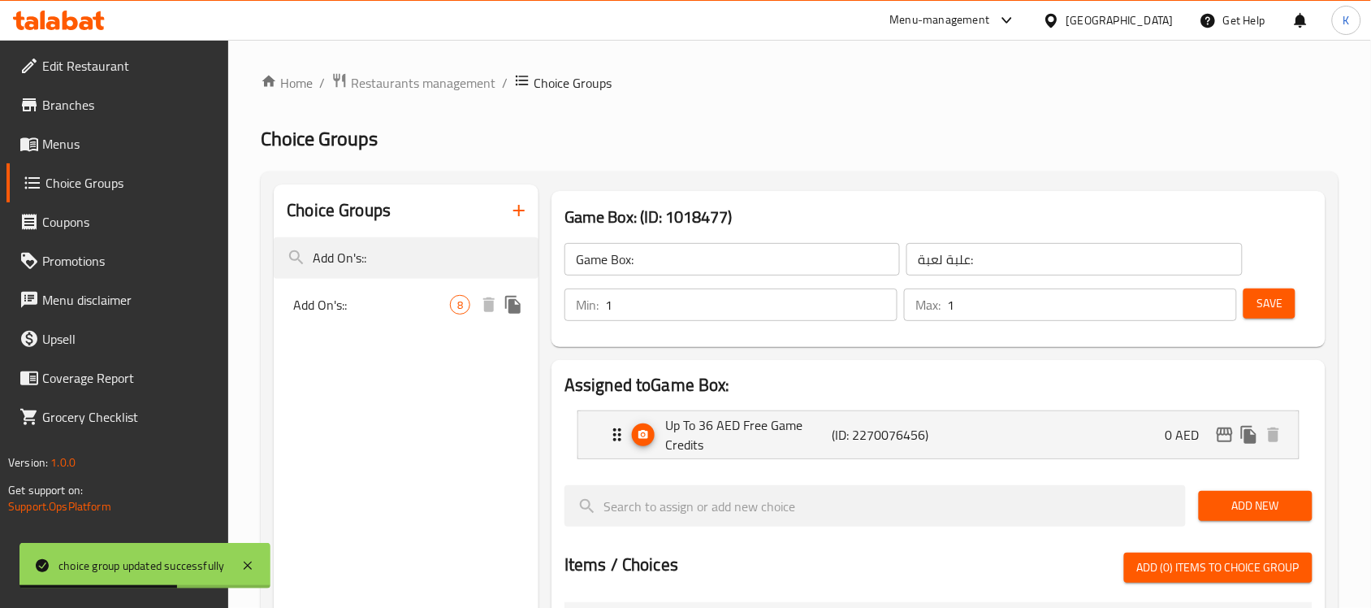
type input "Add On's::"
click at [322, 310] on span "Add On's::" at bounding box center [371, 304] width 157 height 19
type input "Add On's::"
type input "الإضافات::"
type input "0"
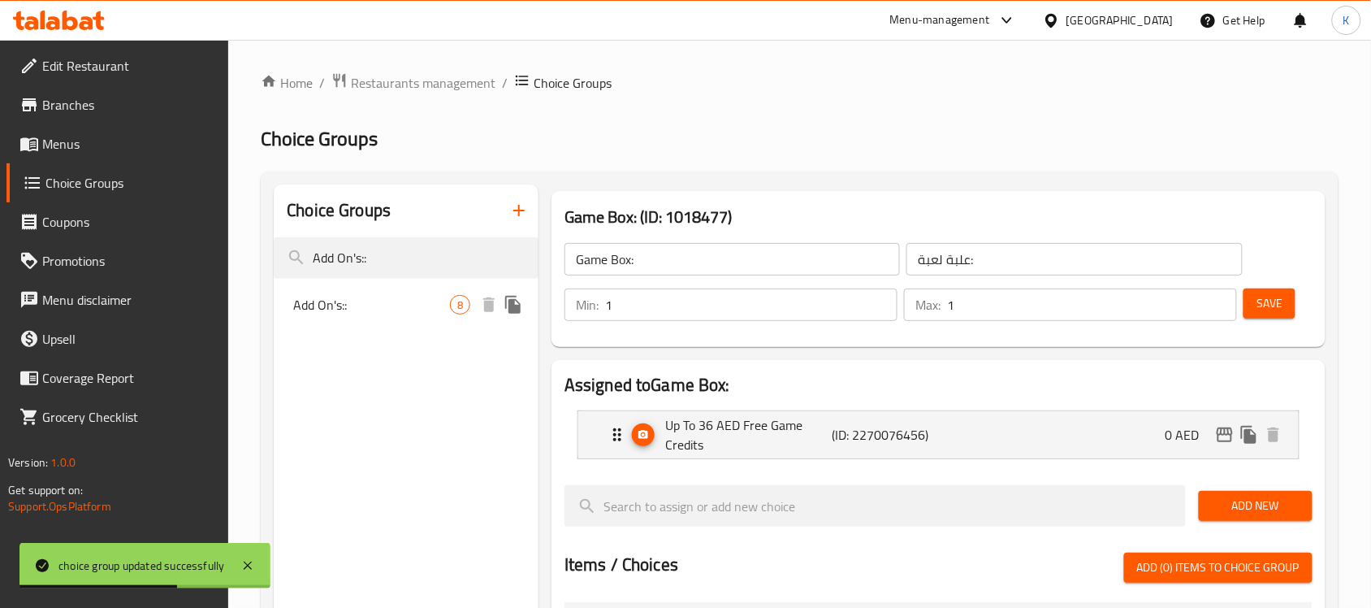
type input "0"
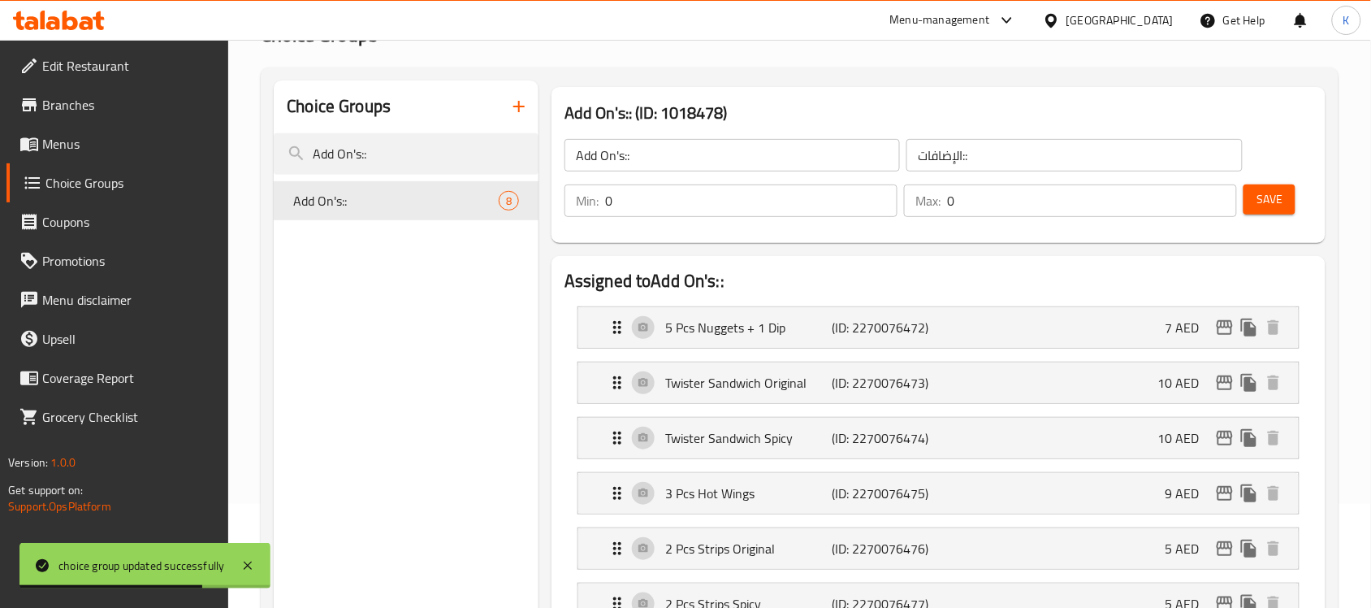
scroll to position [203, 0]
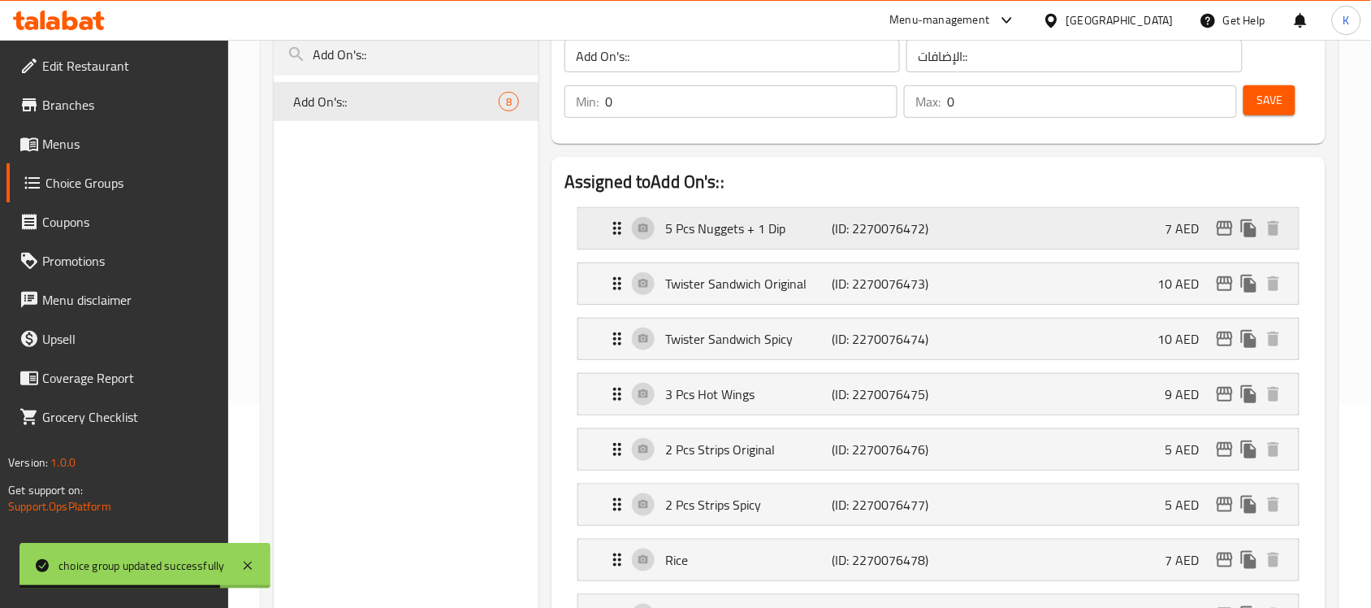
click at [790, 224] on p "5 Pcs Nuggets + 1 Dip" at bounding box center [748, 227] width 166 height 19
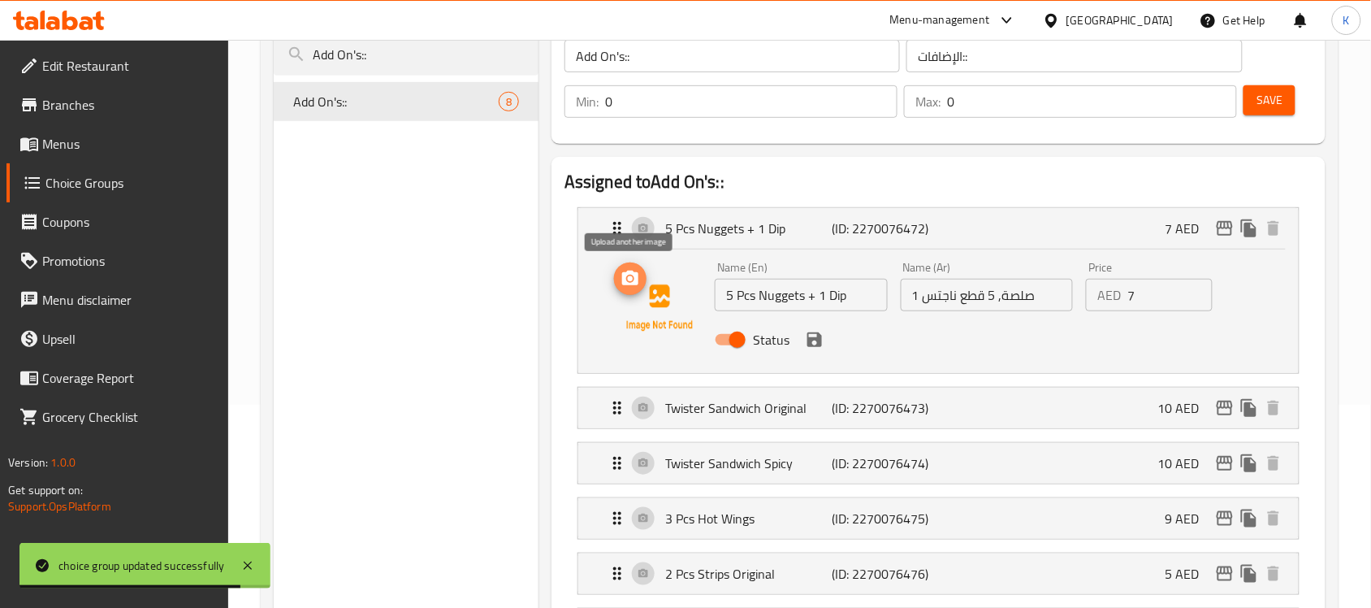
click at [629, 277] on circle "upload picture" at bounding box center [630, 278] width 5 height 5
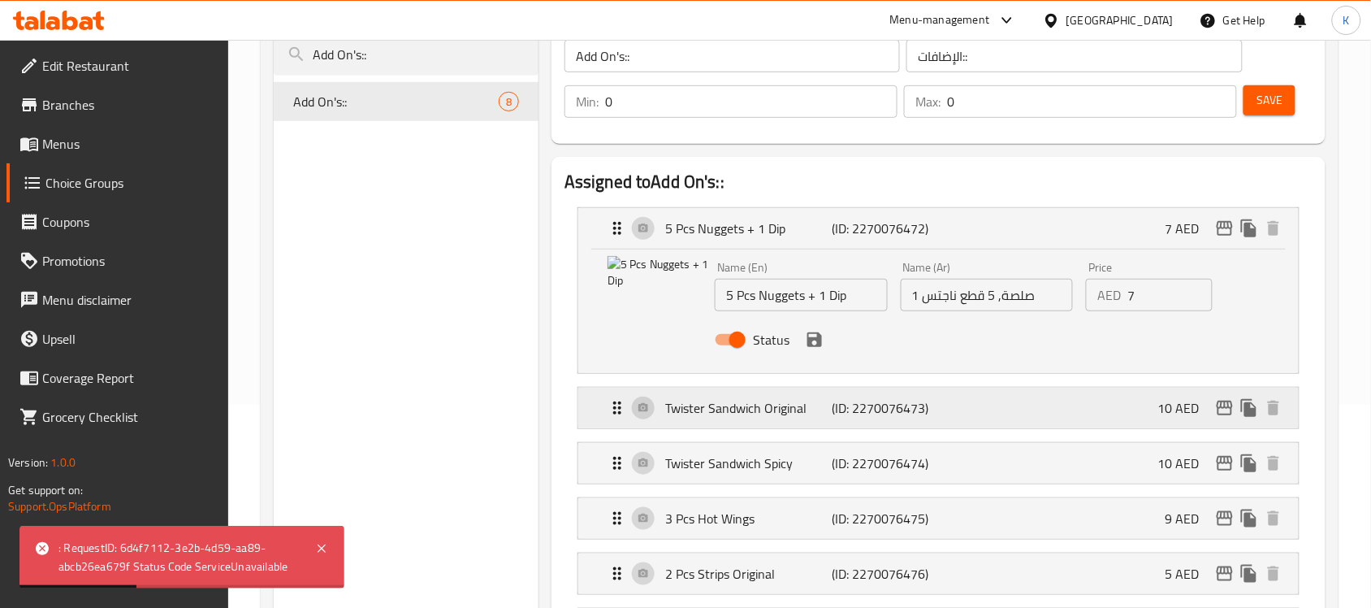
click at [750, 413] on p "Twister Sandwich Original" at bounding box center [748, 407] width 166 height 19
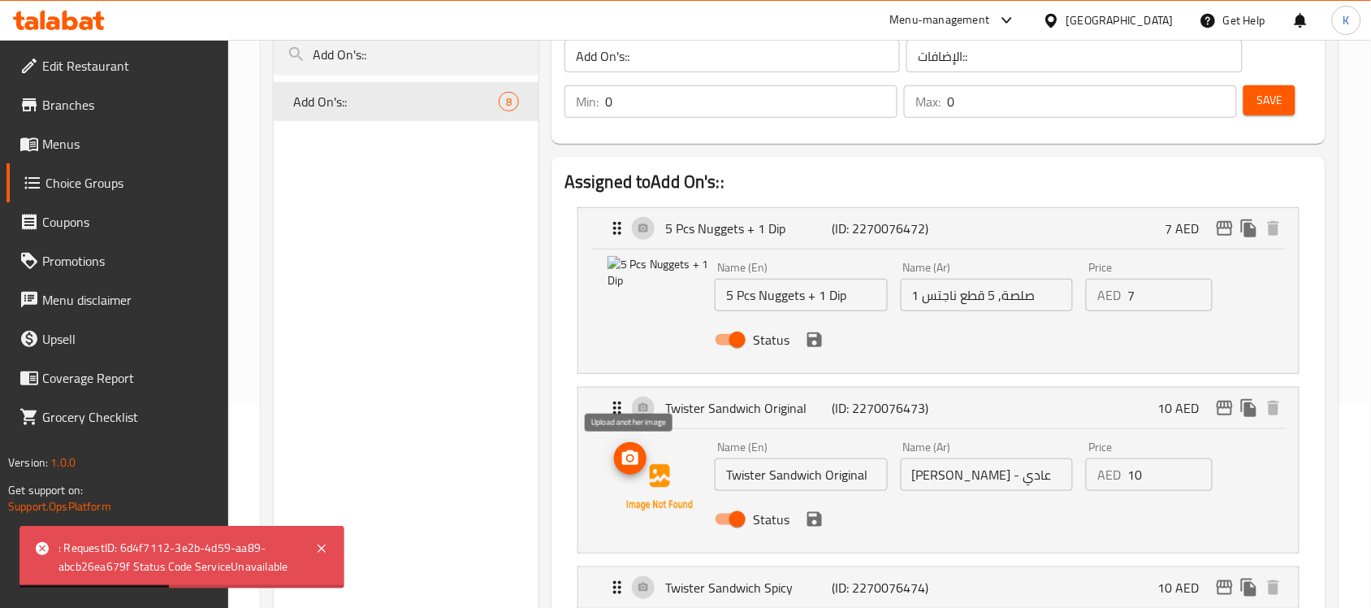
click at [632, 459] on circle "upload picture" at bounding box center [630, 458] width 5 height 5
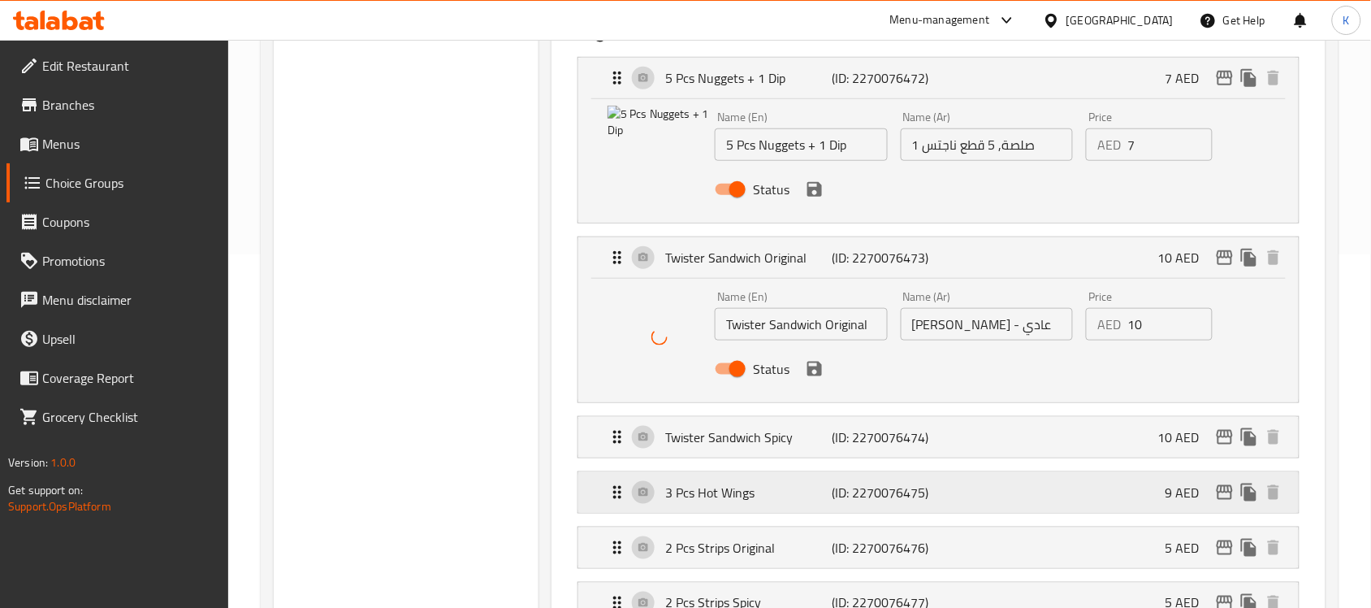
scroll to position [406, 0]
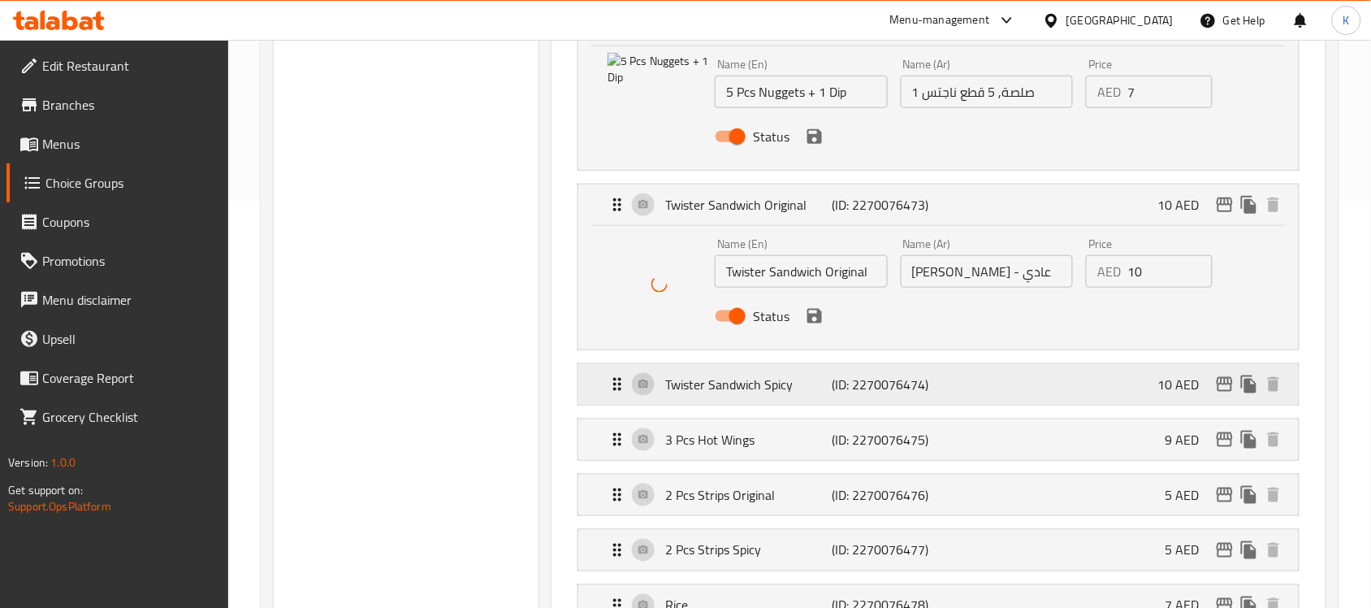
click at [763, 392] on p "Twister Sandwich Spicy" at bounding box center [748, 383] width 166 height 19
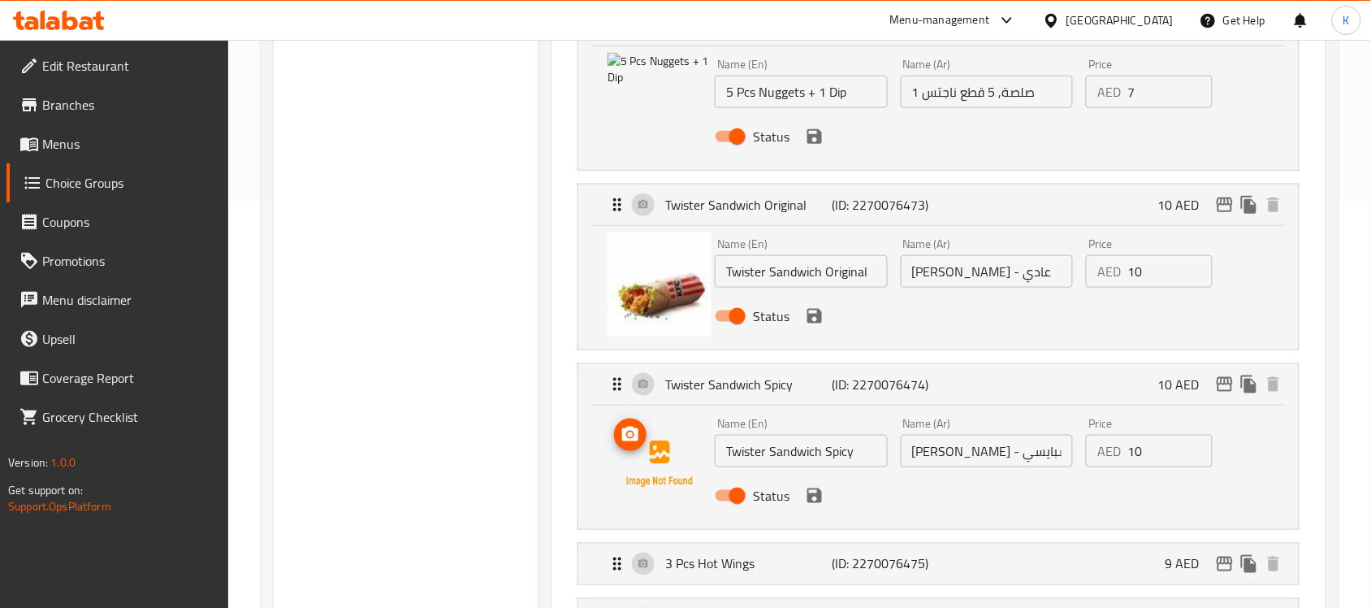
click at [631, 433] on circle "upload picture" at bounding box center [630, 434] width 5 height 5
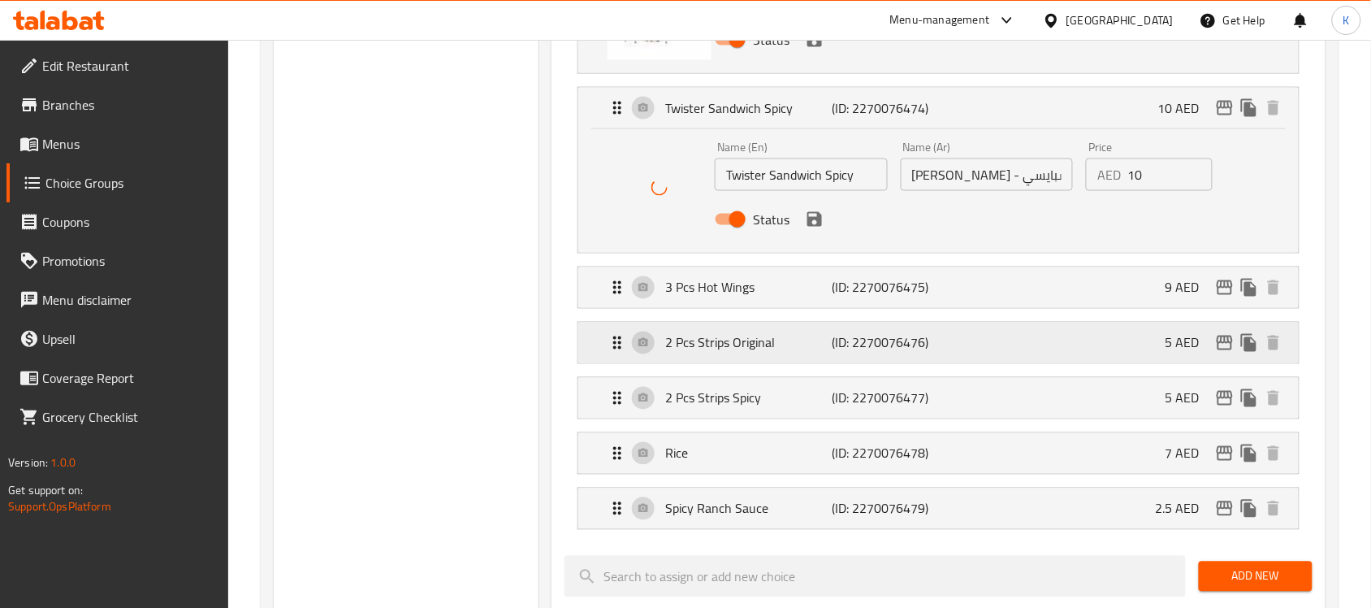
scroll to position [711, 0]
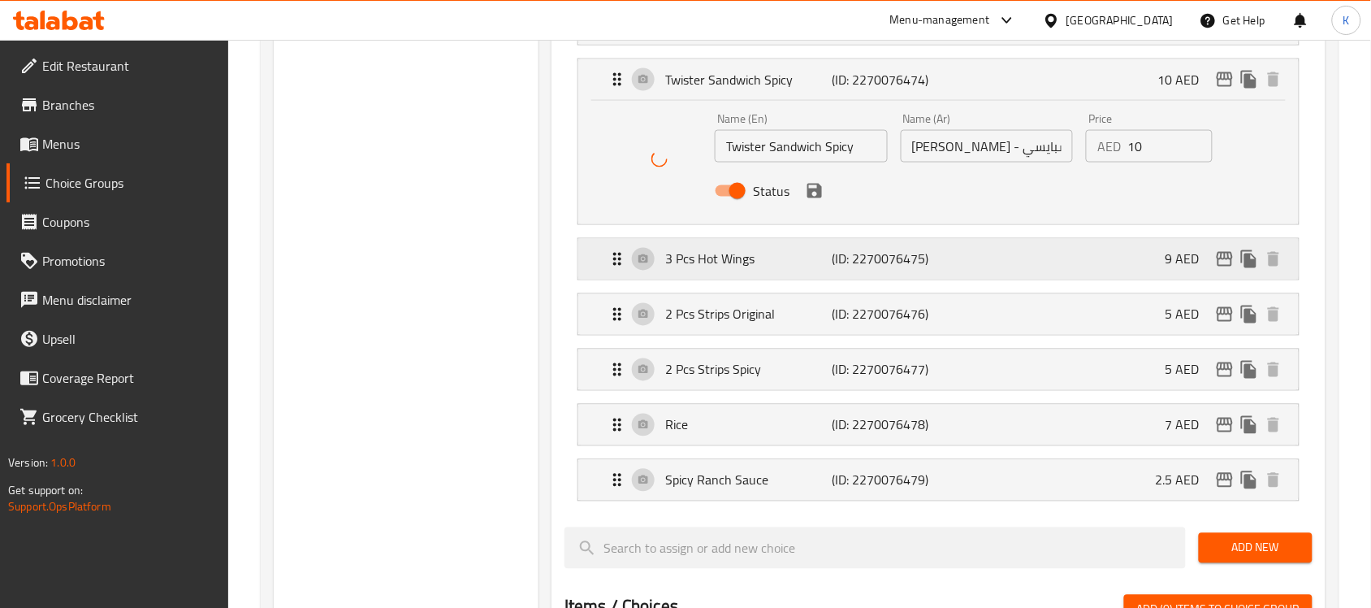
click at [728, 266] on p "3 Pcs Hot Wings" at bounding box center [748, 258] width 166 height 19
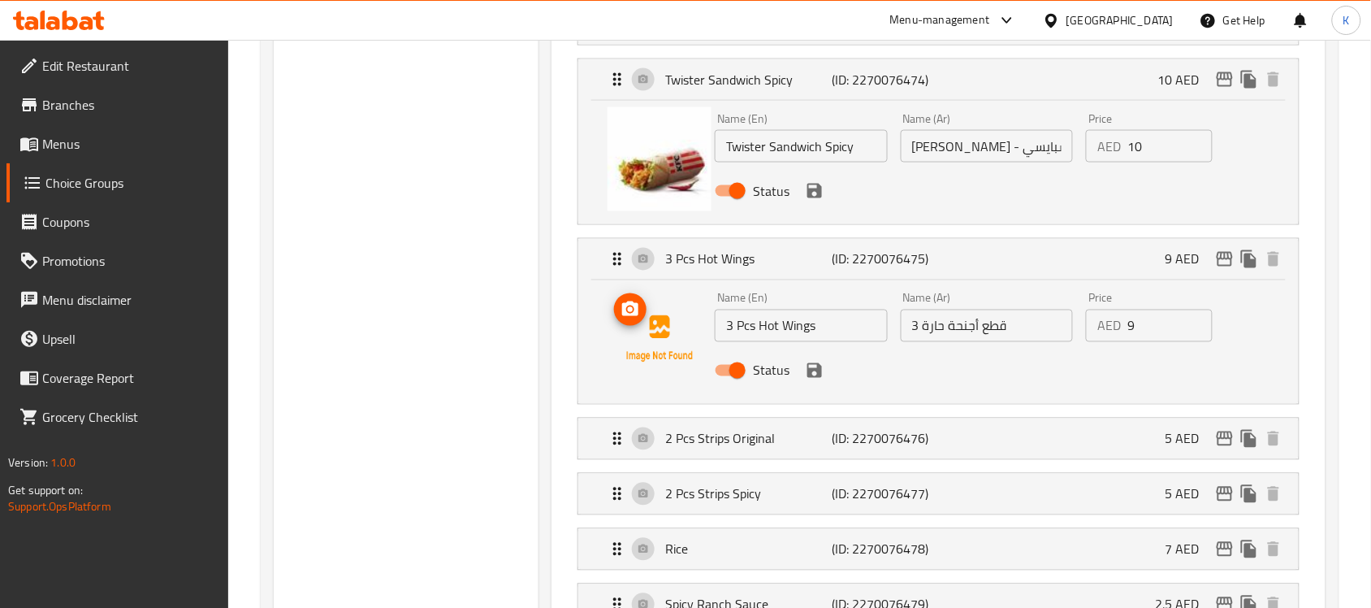
click at [634, 307] on icon "upload picture" at bounding box center [630, 308] width 16 height 15
click at [699, 443] on p "2 Pcs Strips Original" at bounding box center [748, 438] width 166 height 19
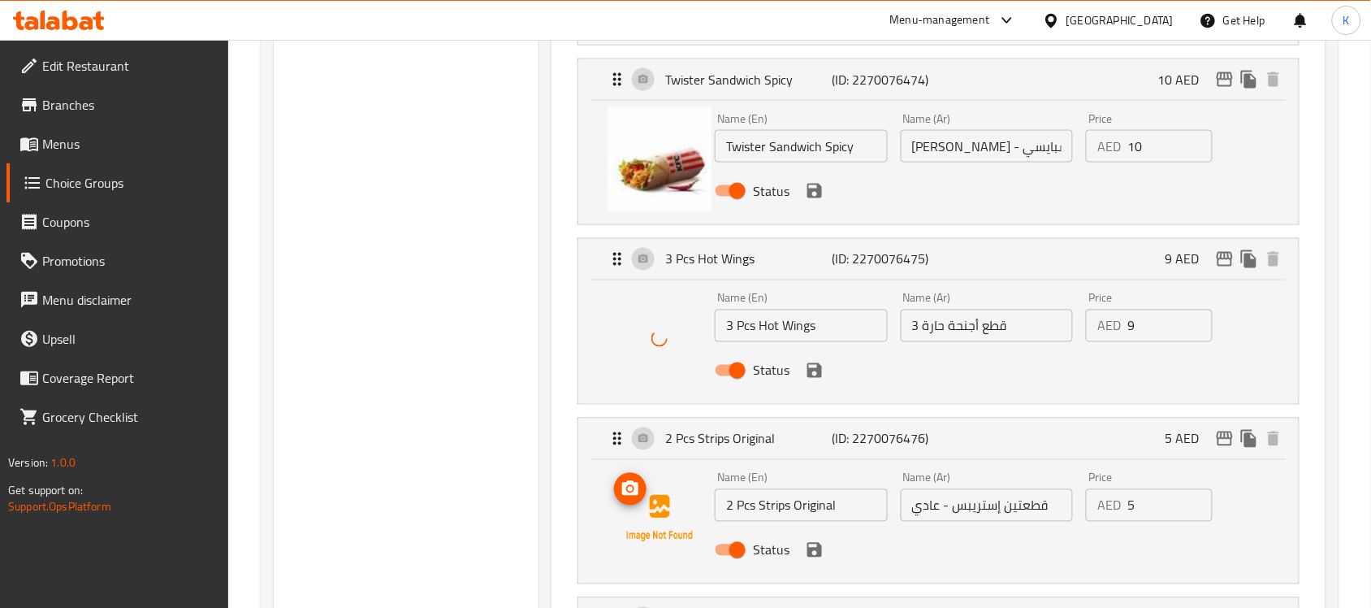
click at [631, 494] on icon "upload picture" at bounding box center [630, 488] width 19 height 19
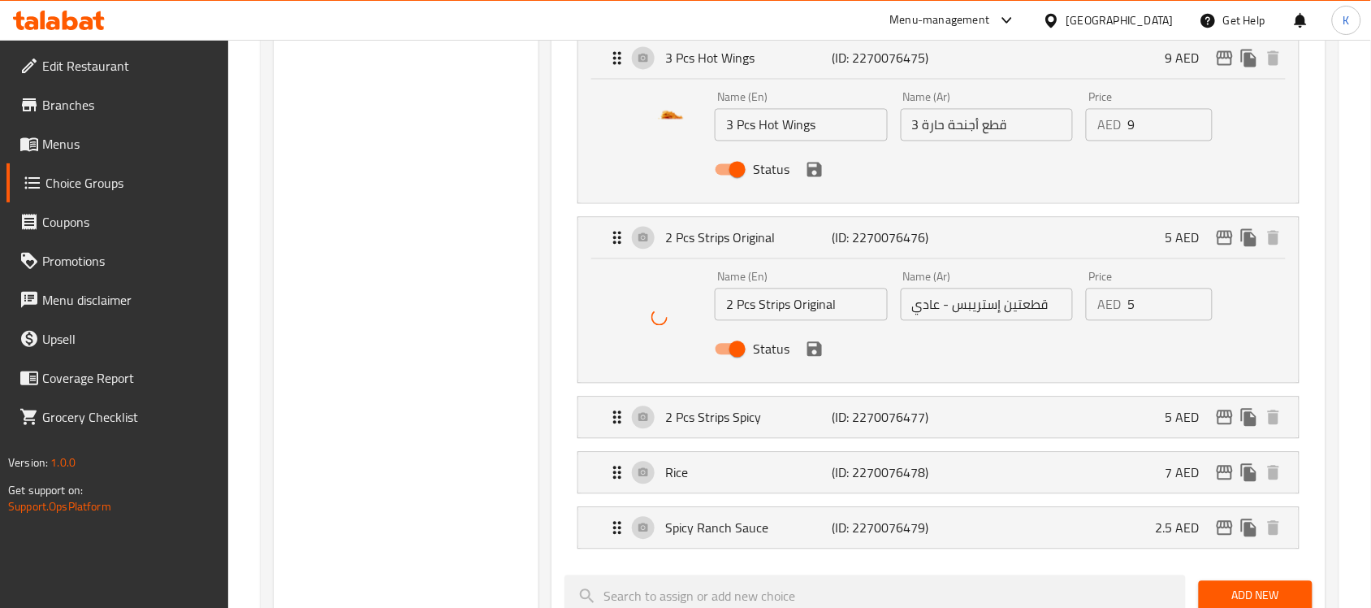
scroll to position [914, 0]
click at [719, 410] on p "2 Pcs Strips Spicy" at bounding box center [748, 414] width 166 height 19
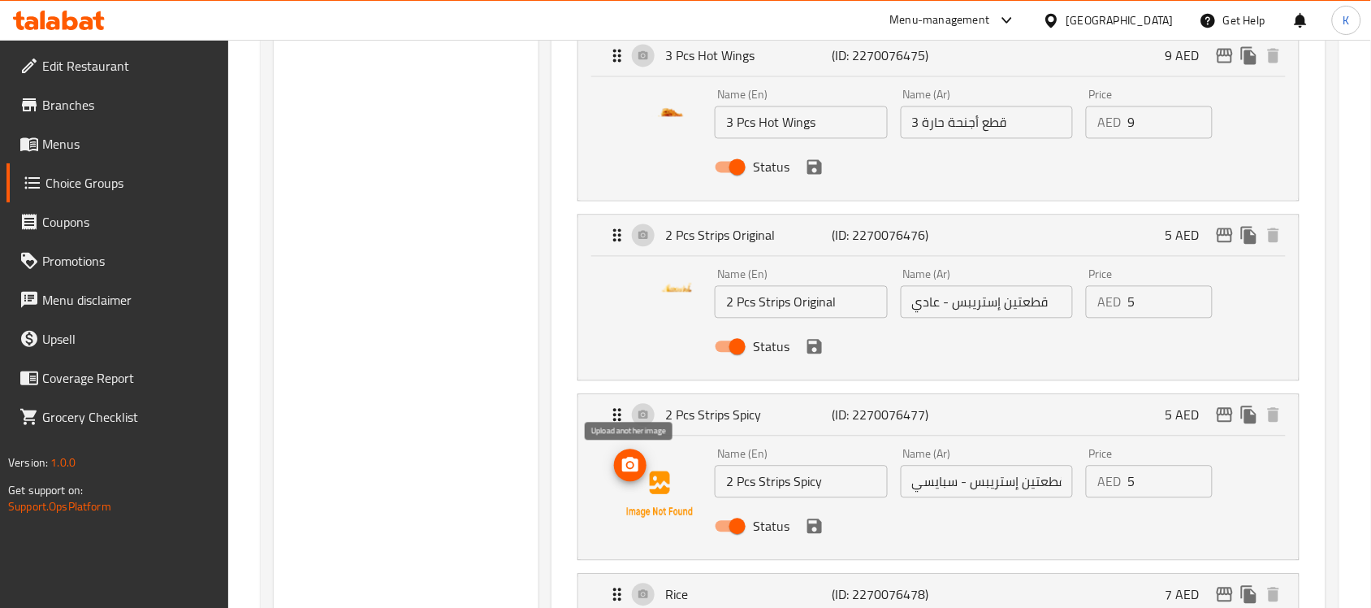
click at [642, 472] on span "upload picture" at bounding box center [630, 465] width 32 height 19
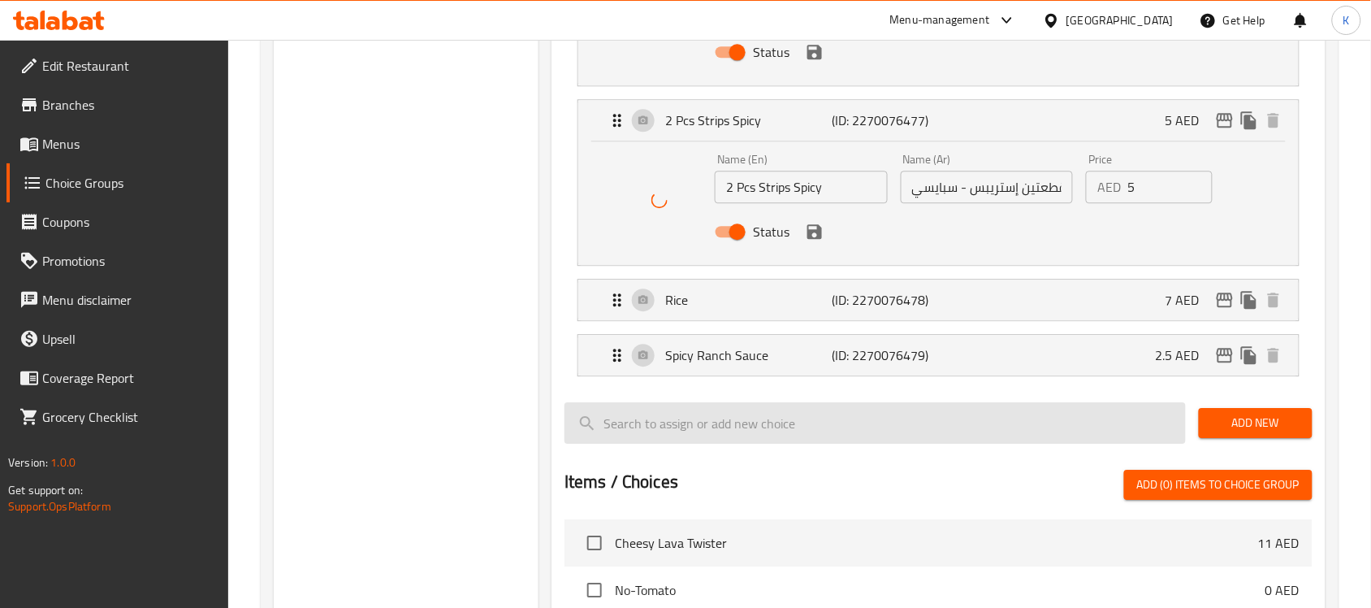
scroll to position [1218, 0]
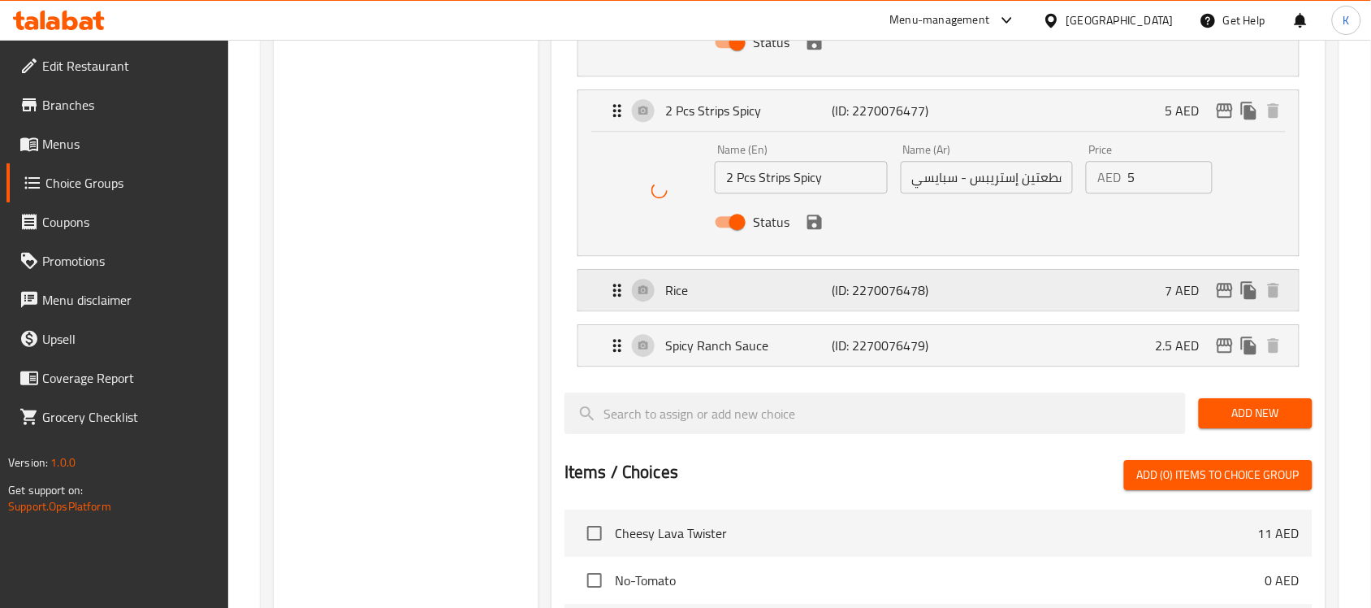
click at [707, 295] on p "Rice" at bounding box center [748, 289] width 166 height 19
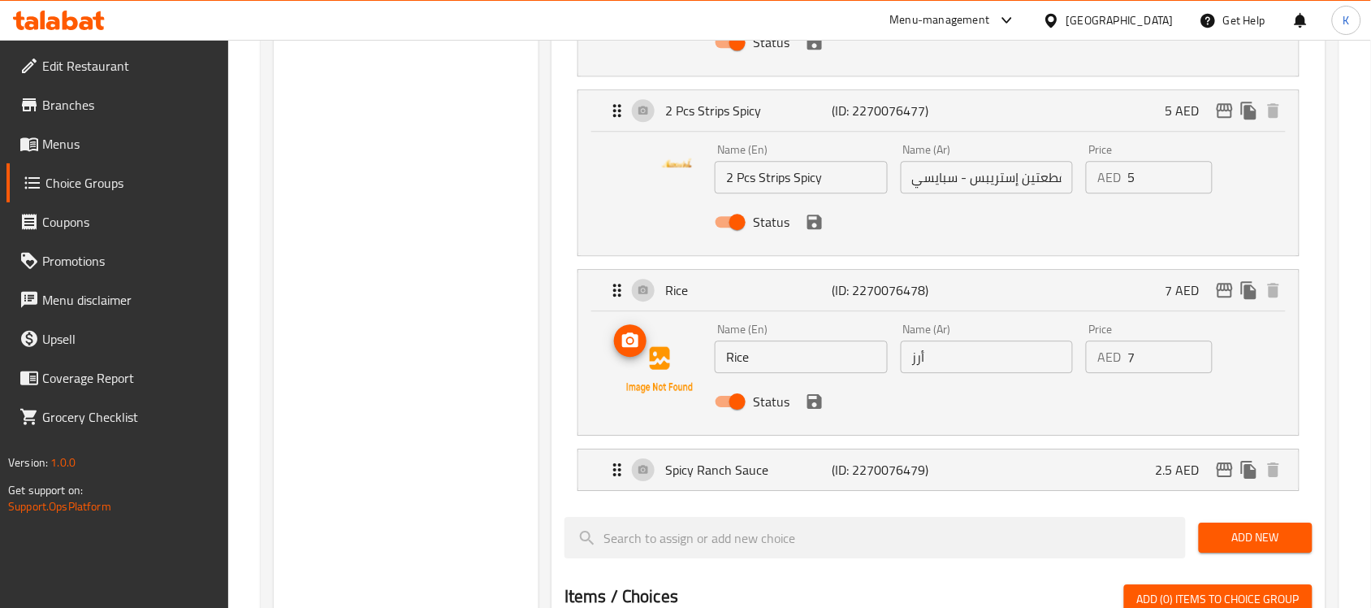
click at [627, 343] on icon "upload picture" at bounding box center [630, 340] width 19 height 19
click at [733, 474] on p "Spicy Ranch Sauce" at bounding box center [748, 469] width 166 height 19
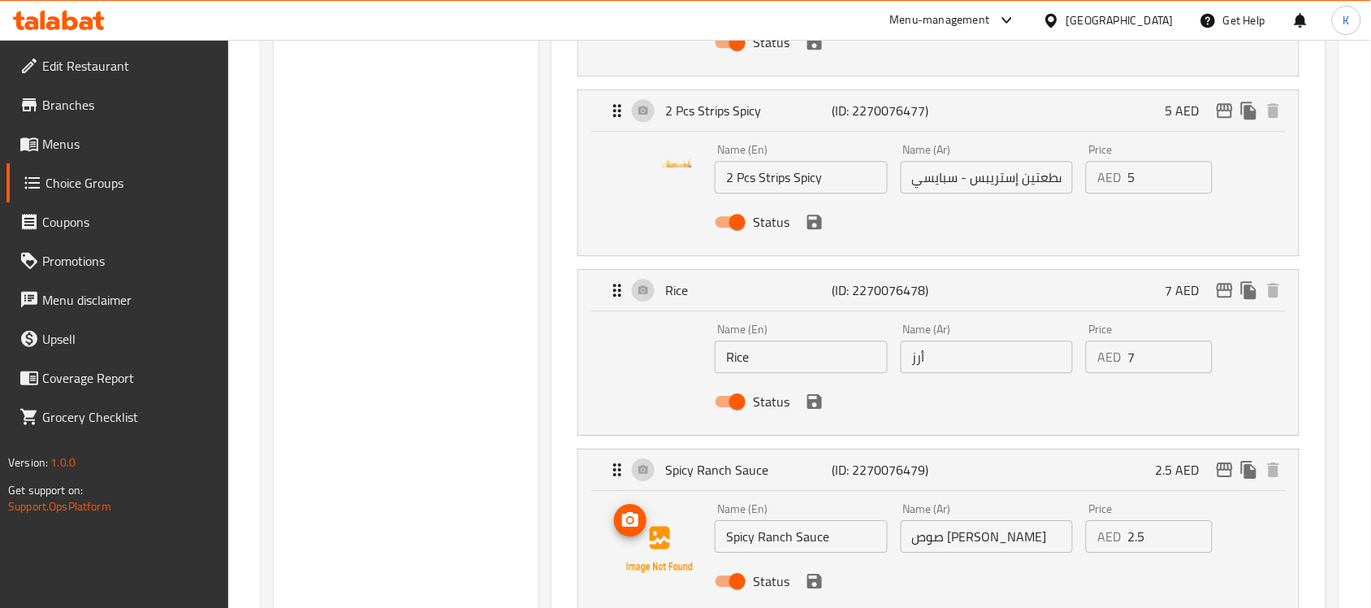
click at [627, 516] on icon "upload picture" at bounding box center [630, 519] width 16 height 15
click at [811, 396] on icon "save" at bounding box center [814, 401] width 15 height 15
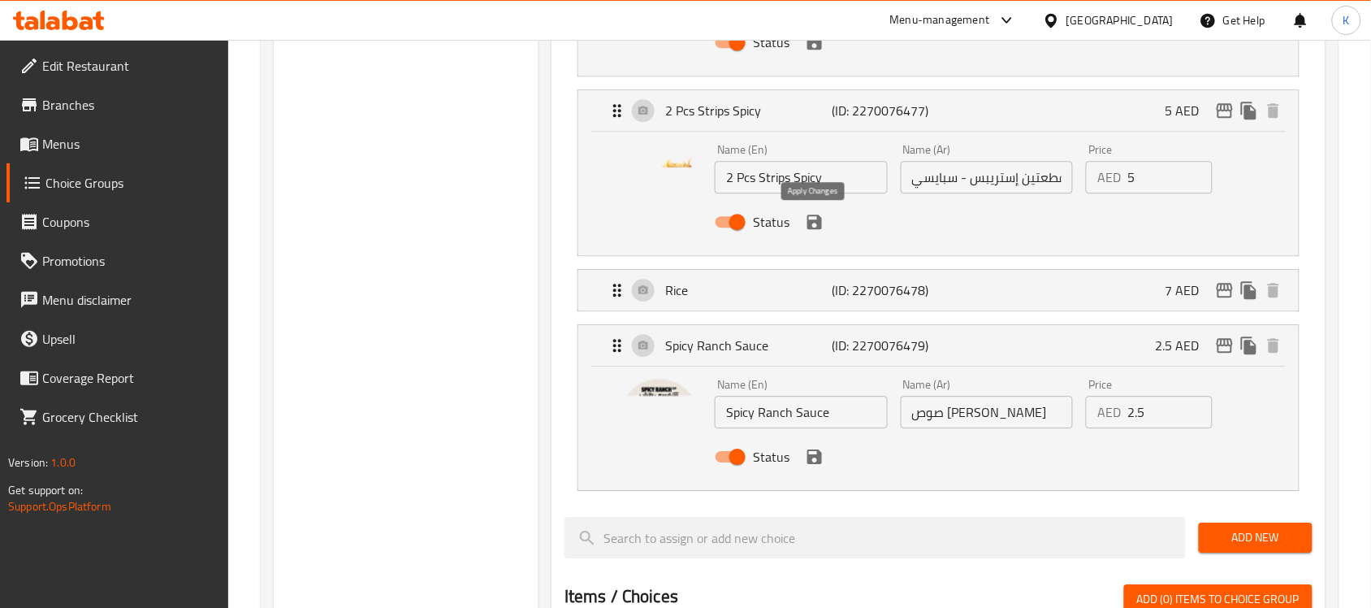
click at [814, 229] on icon "save" at bounding box center [814, 221] width 15 height 15
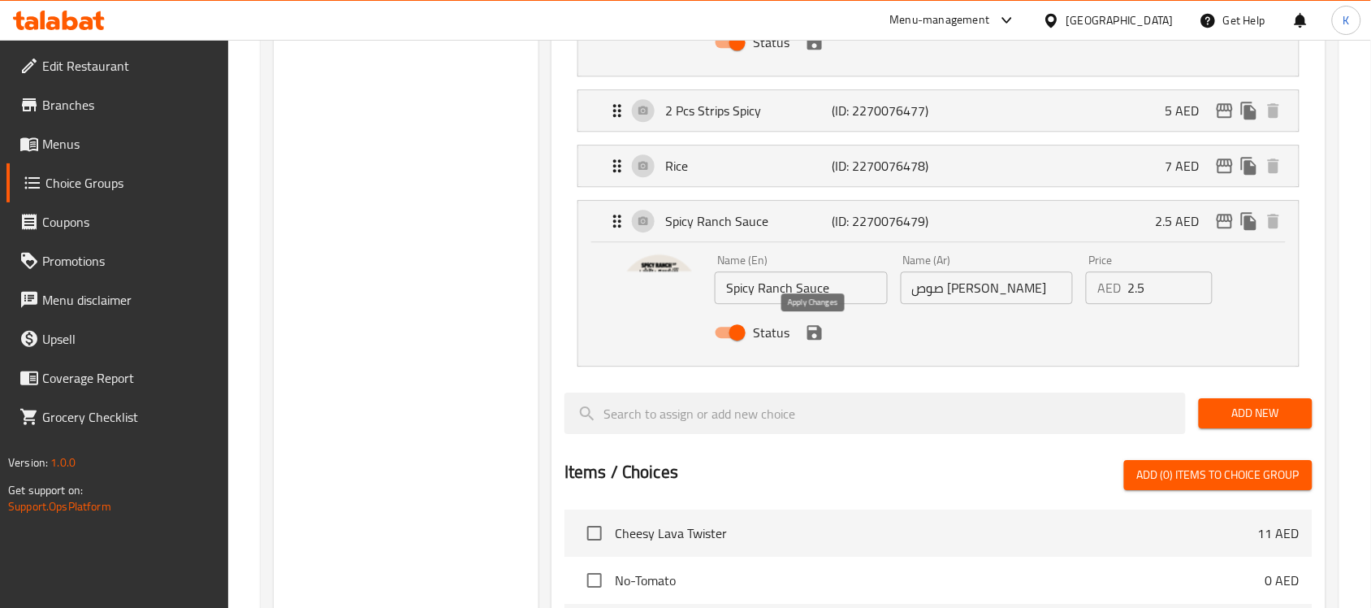
click at [813, 337] on icon "save" at bounding box center [814, 331] width 19 height 19
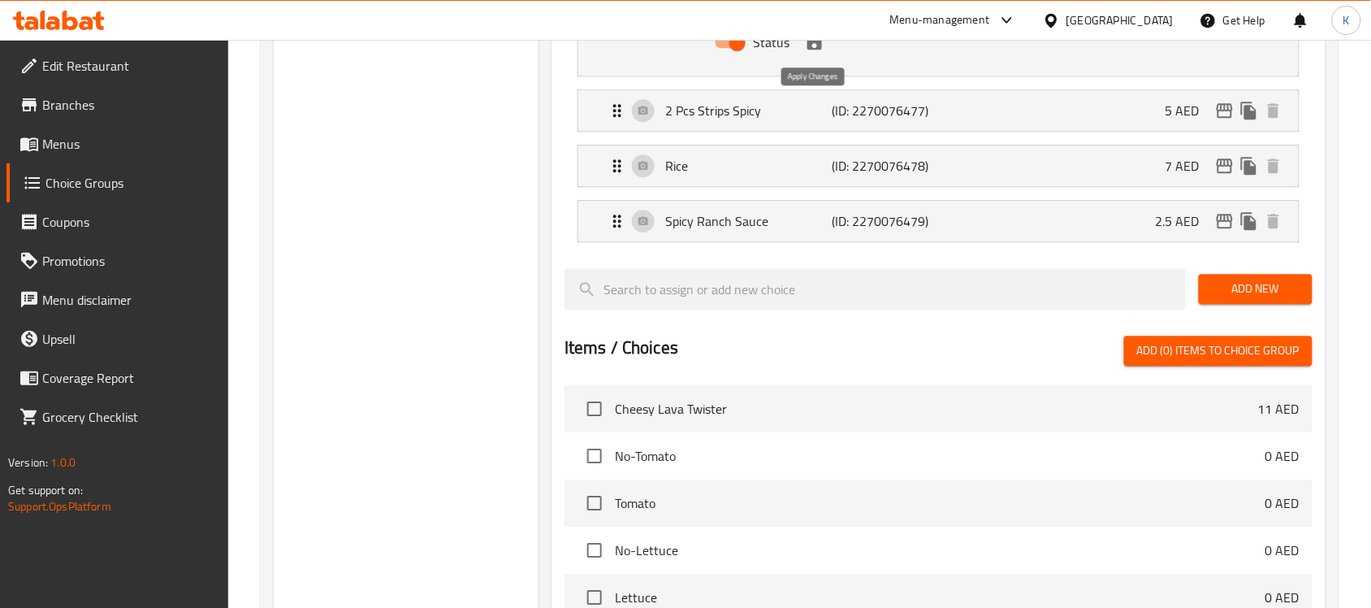
click at [816, 43] on icon "save" at bounding box center [814, 42] width 15 height 15
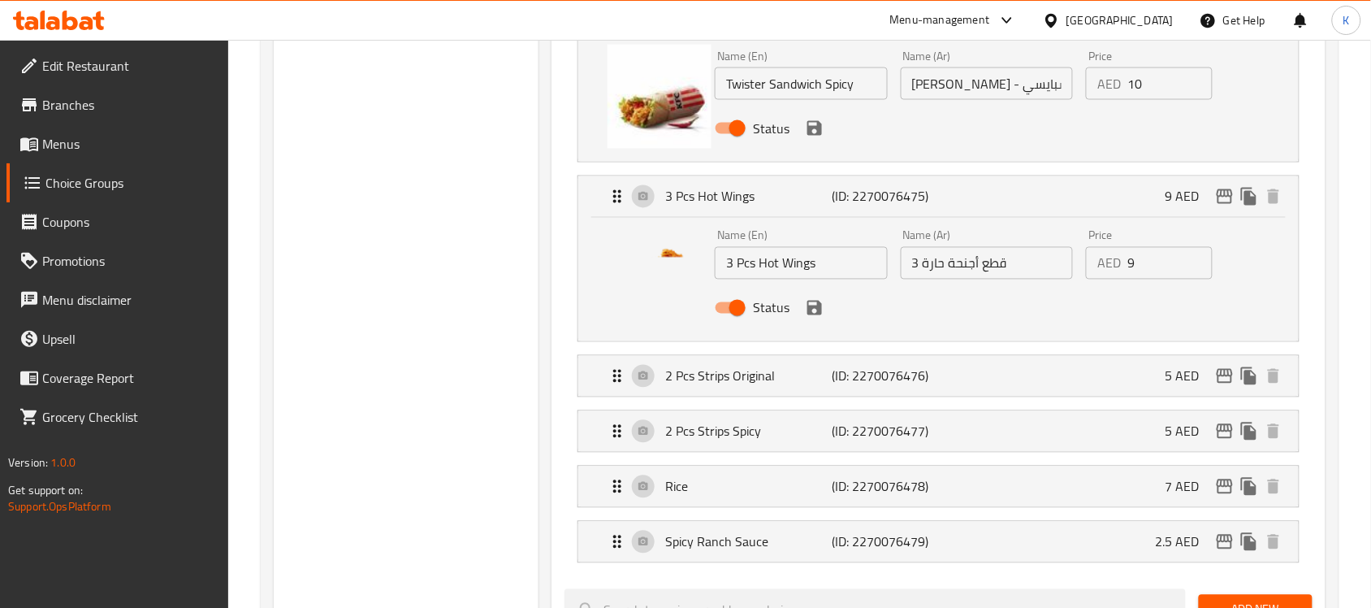
scroll to position [711, 0]
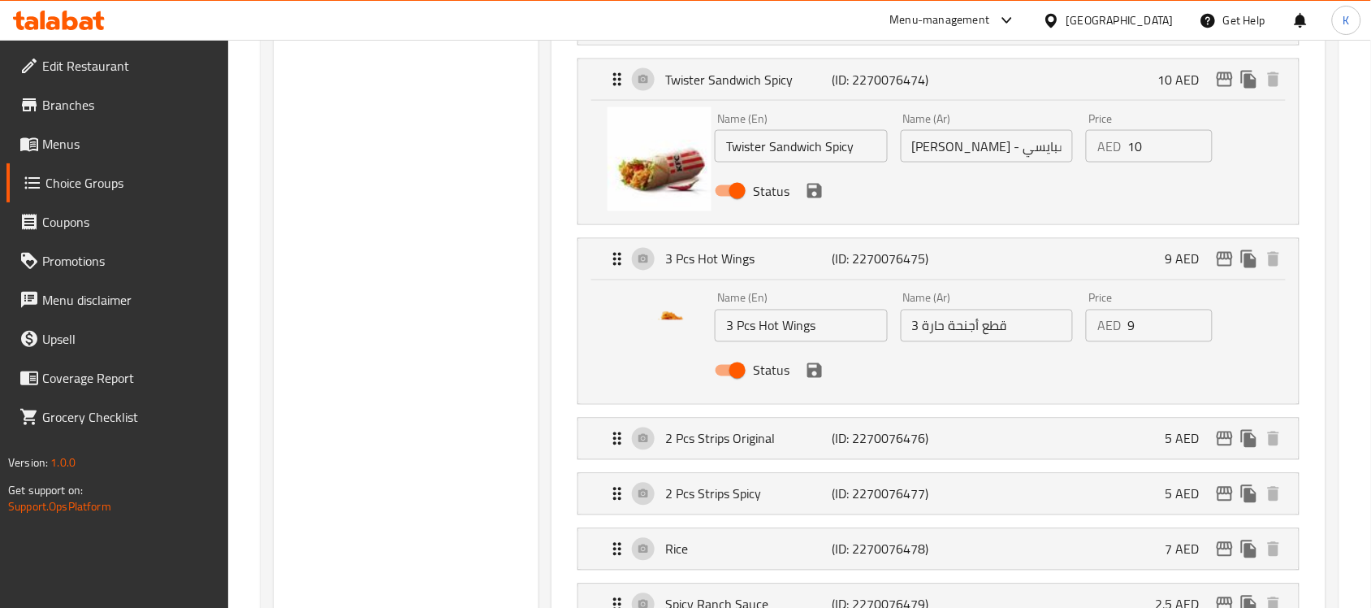
click at [818, 368] on icon "save" at bounding box center [814, 370] width 15 height 15
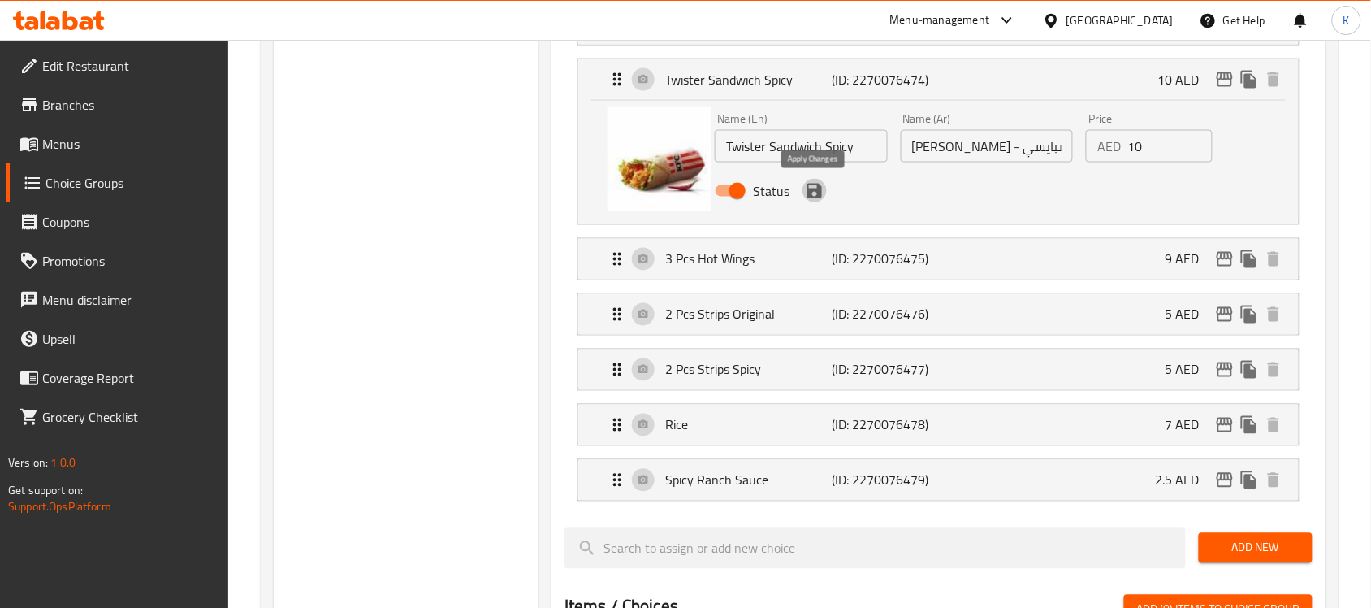
click at [819, 200] on icon "save" at bounding box center [814, 190] width 19 height 19
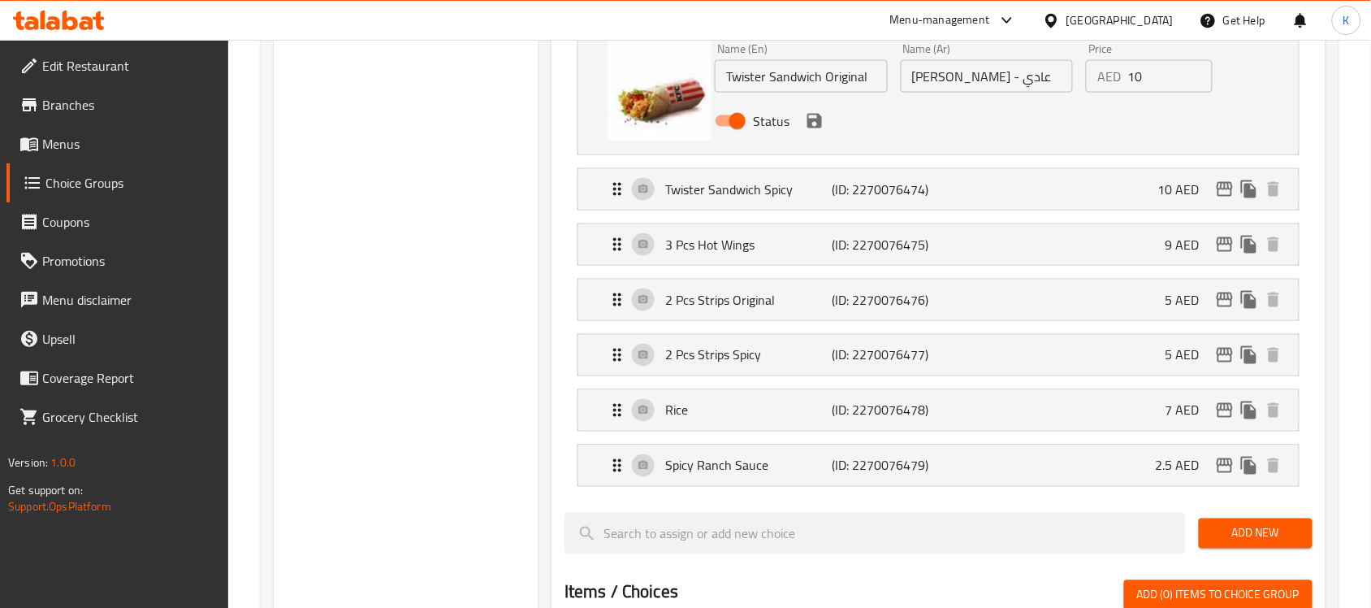
scroll to position [406, 0]
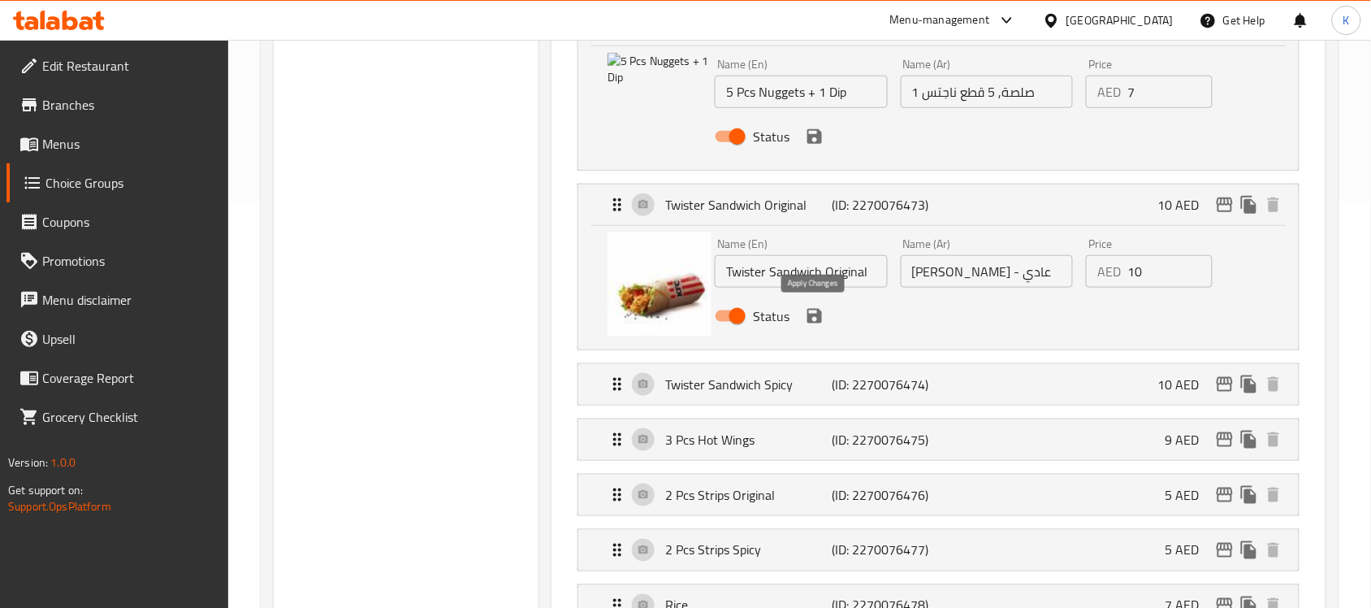
click at [816, 323] on icon "save" at bounding box center [814, 315] width 19 height 19
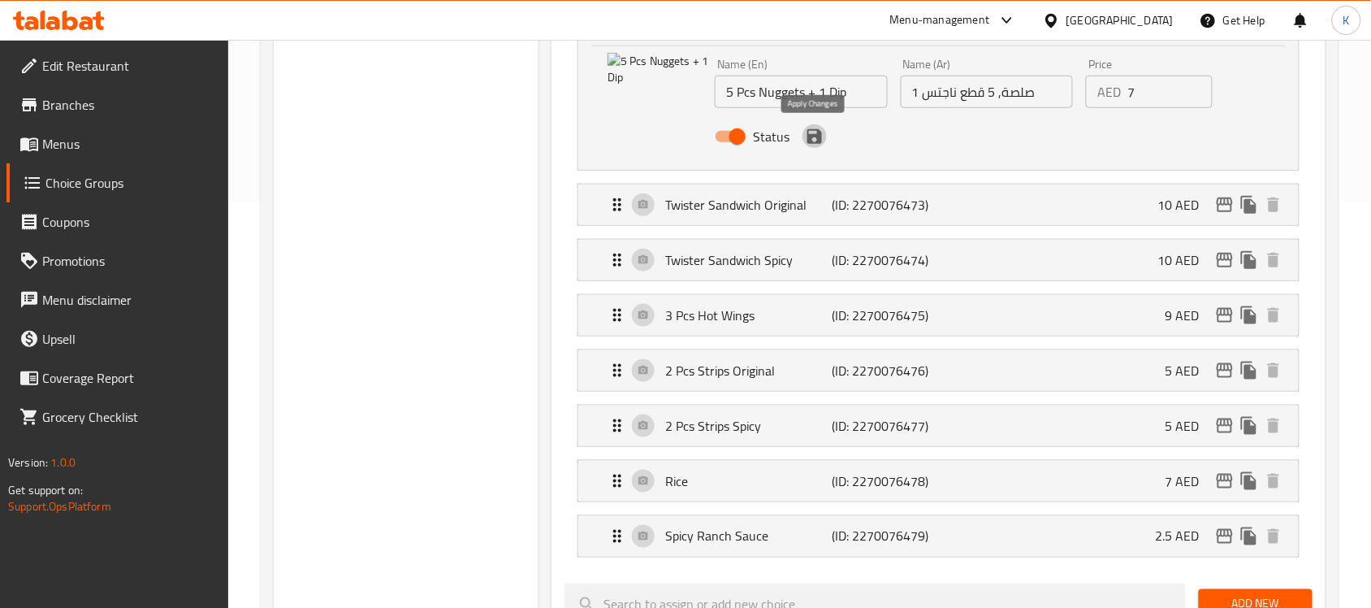
click at [815, 136] on icon "save" at bounding box center [814, 136] width 15 height 15
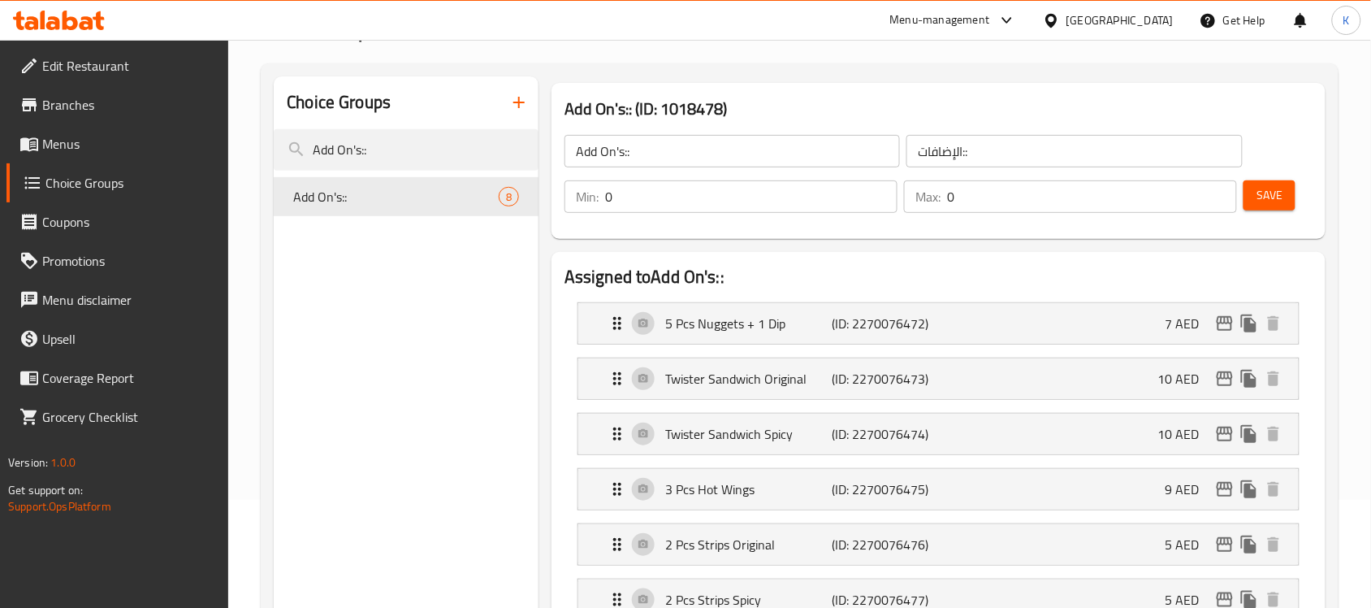
scroll to position [102, 0]
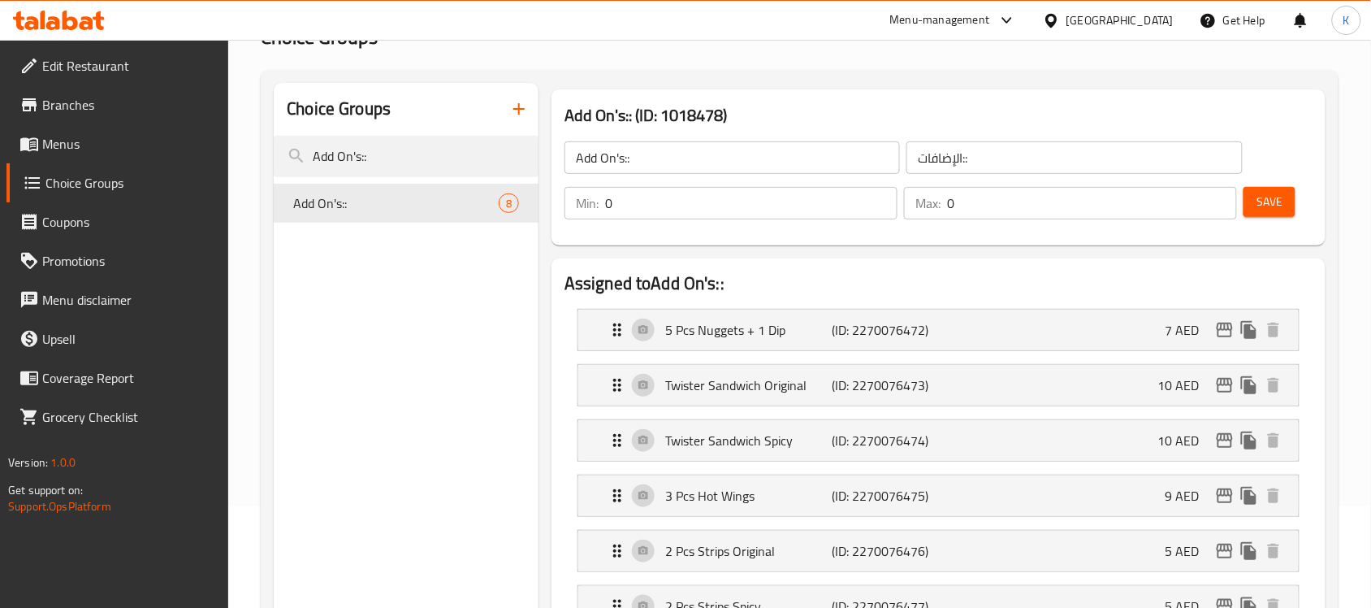
click at [1283, 203] on button "Save" at bounding box center [1269, 202] width 52 height 30
drag, startPoint x: 370, startPoint y: 155, endPoint x: 253, endPoint y: 160, distance: 117.1
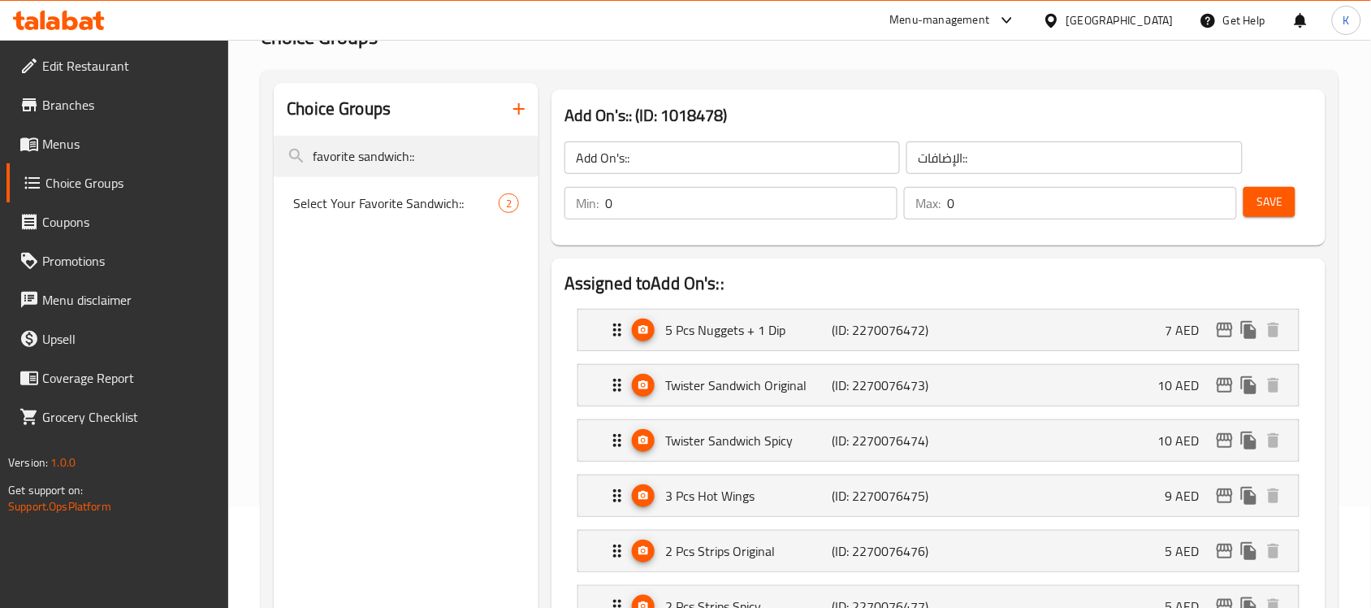
type input "favorite sandwich::"
click at [360, 203] on span "Select Your Favorite Sandwich::" at bounding box center [395, 202] width 205 height 19
type input "Select Your Favorite Sandwich::"
type input "[PERSON_NAME] المفضل::"
type input "1"
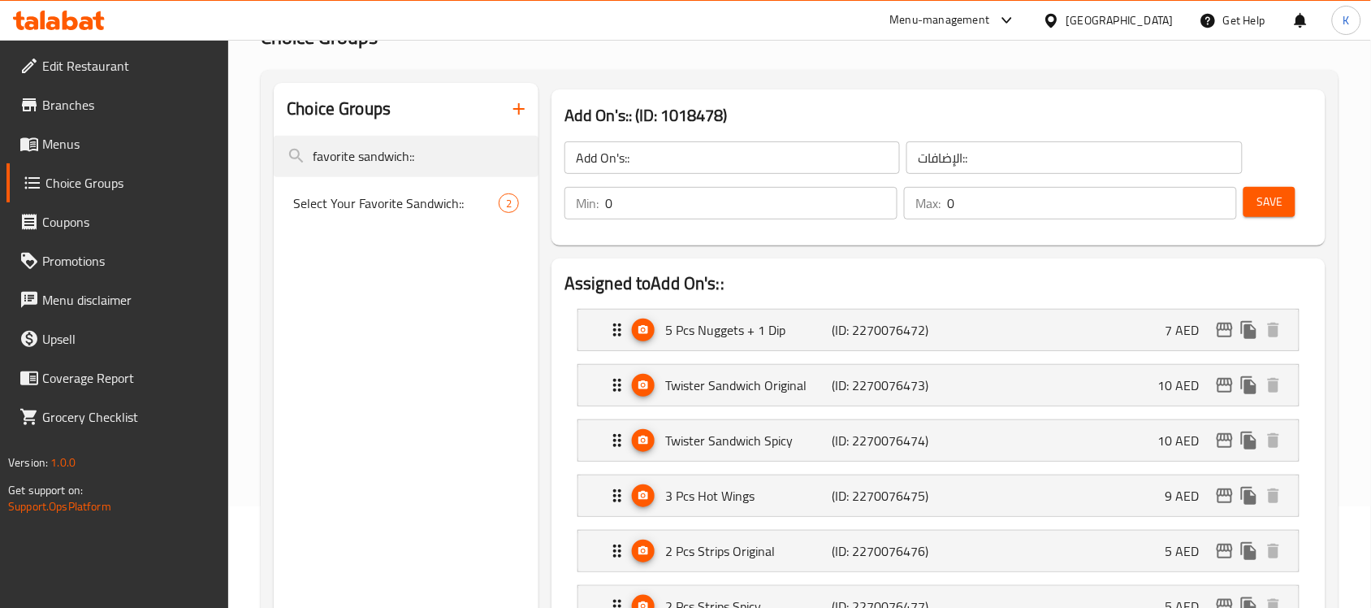
type input "1"
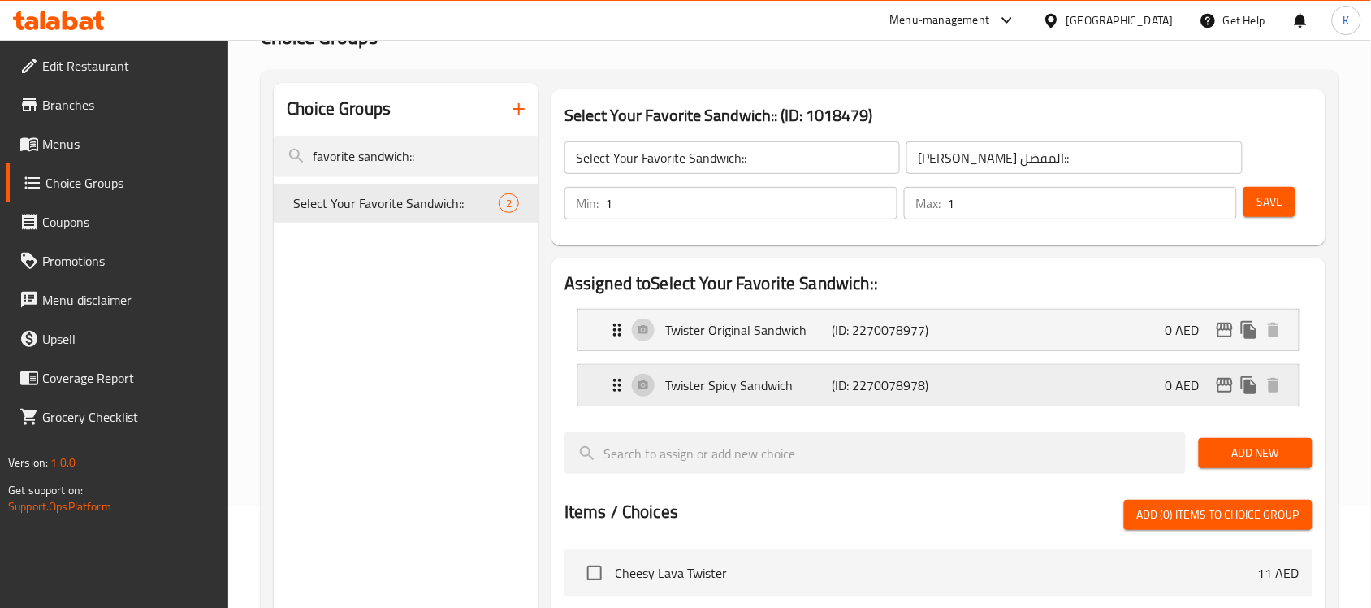
click at [762, 375] on p "Twister Spicy Sandwich" at bounding box center [748, 384] width 166 height 19
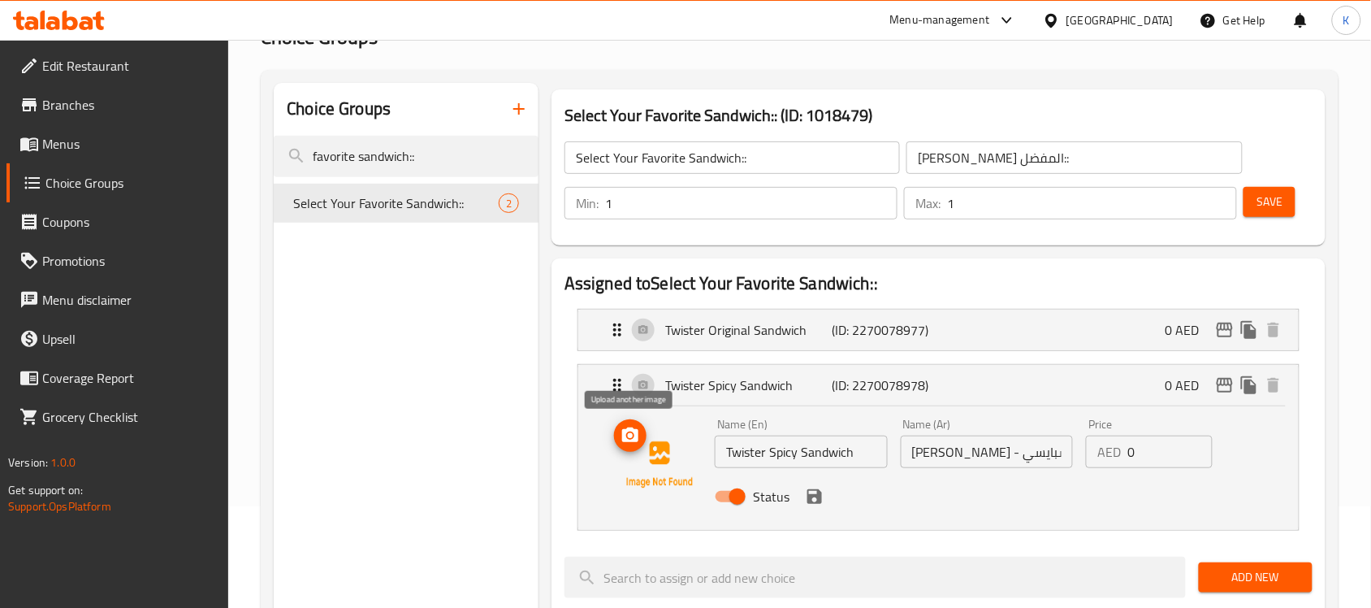
click at [632, 436] on circle "upload picture" at bounding box center [630, 435] width 5 height 5
click at [737, 330] on p "Twister Original Sandwich" at bounding box center [748, 329] width 166 height 19
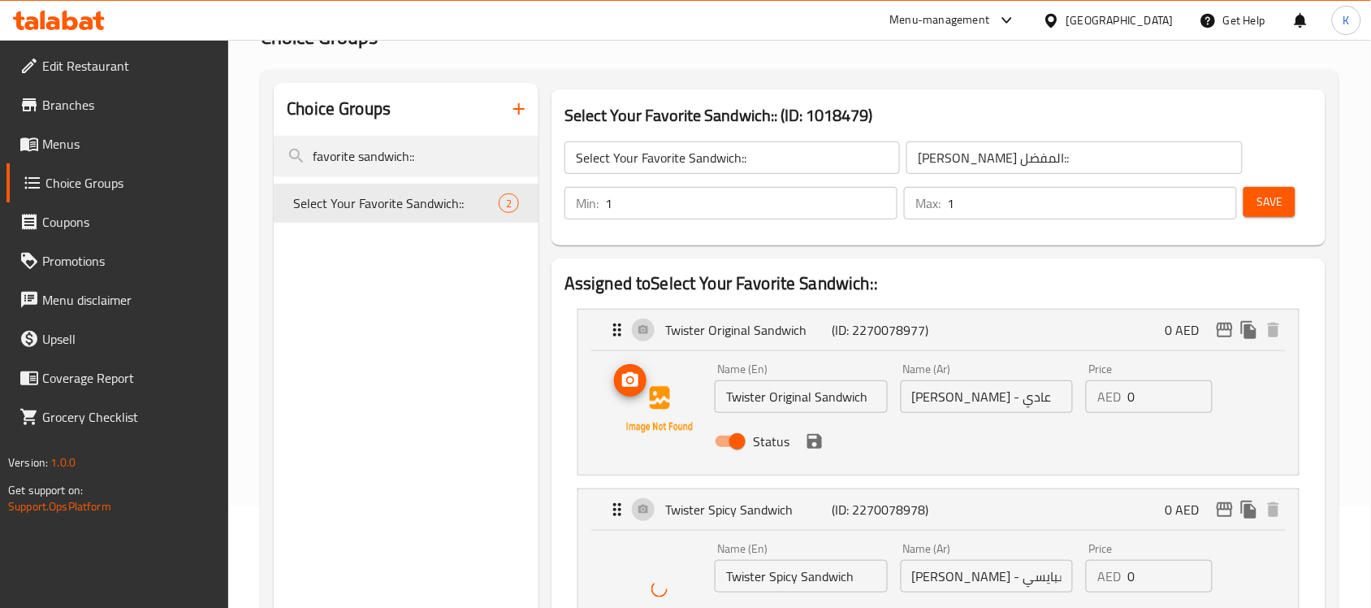
click at [635, 384] on icon "upload picture" at bounding box center [630, 379] width 16 height 15
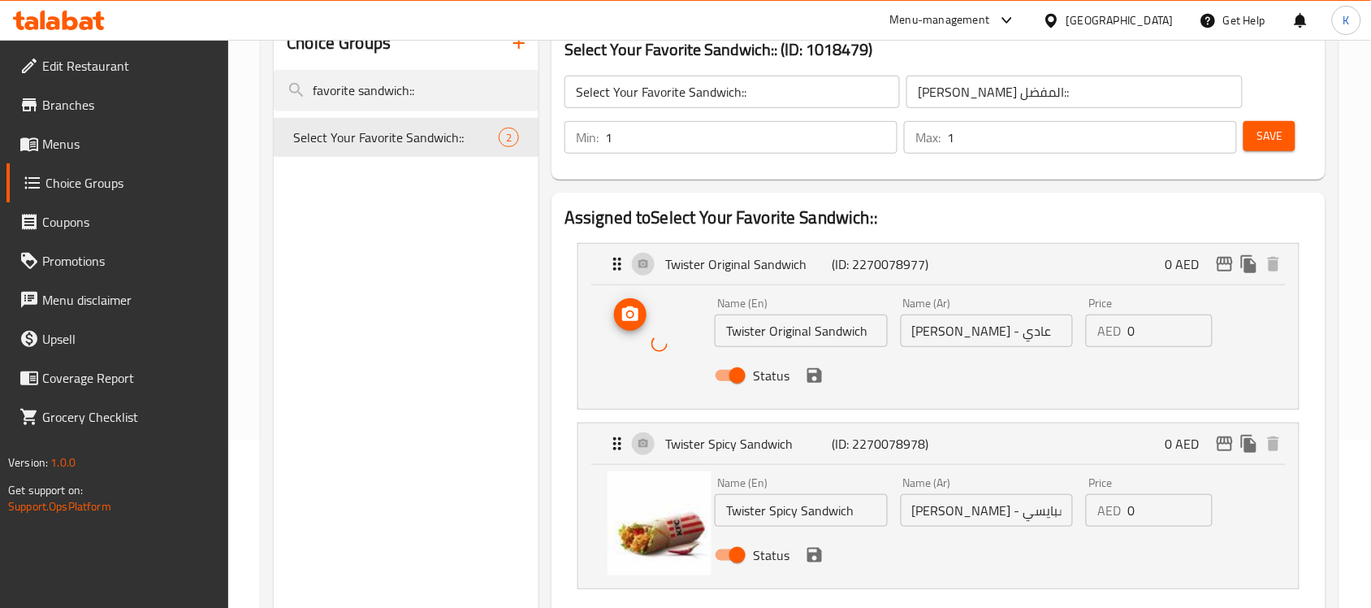
scroll to position [203, 0]
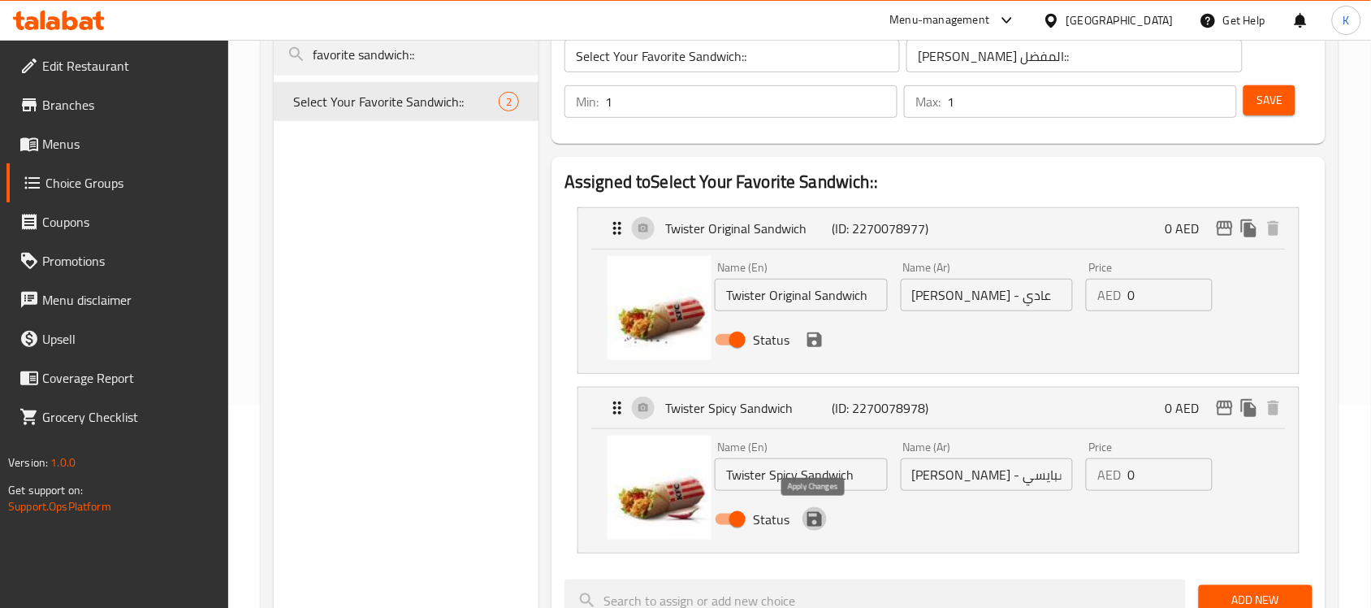
click at [810, 518] on icon "save" at bounding box center [814, 519] width 15 height 15
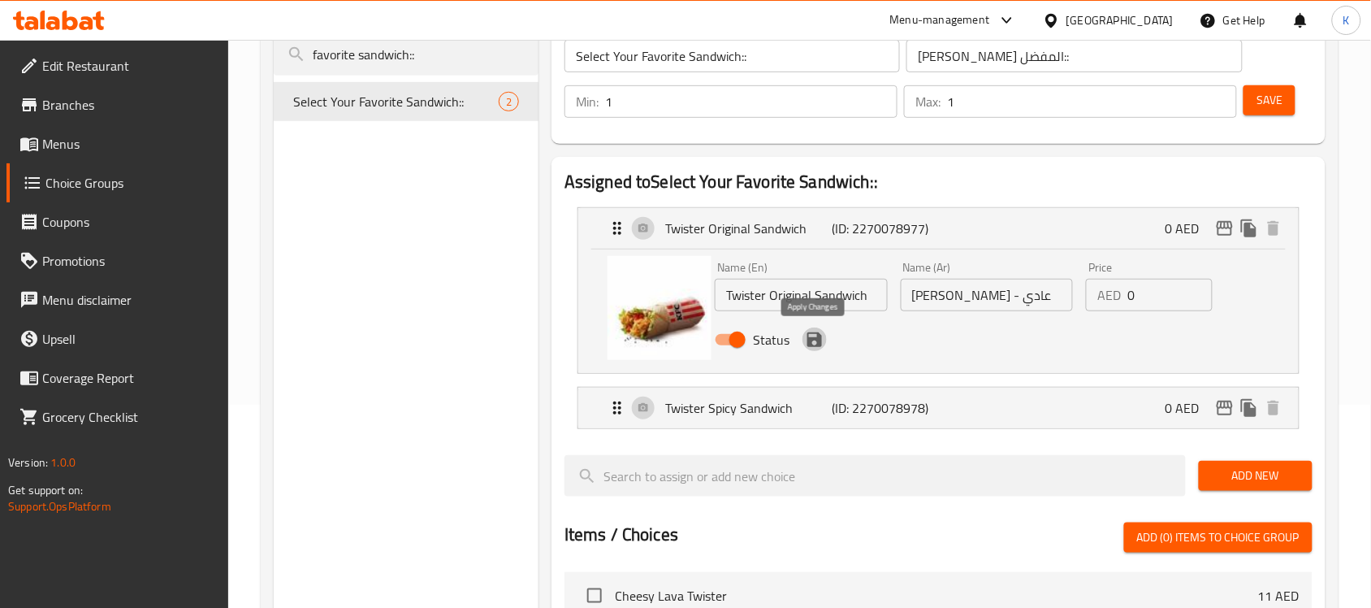
drag, startPoint x: 815, startPoint y: 345, endPoint x: 826, endPoint y: 339, distance: 13.1
click at [815, 344] on icon "save" at bounding box center [814, 339] width 19 height 19
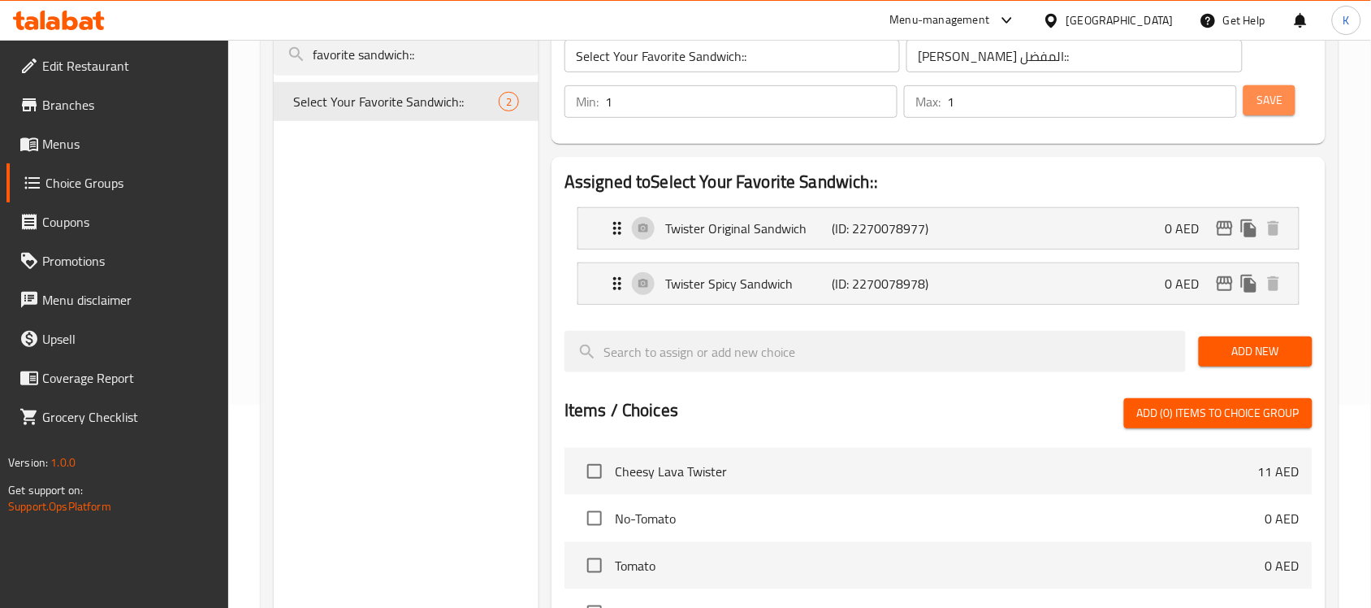
click at [1260, 103] on span "Save" at bounding box center [1269, 100] width 26 height 20
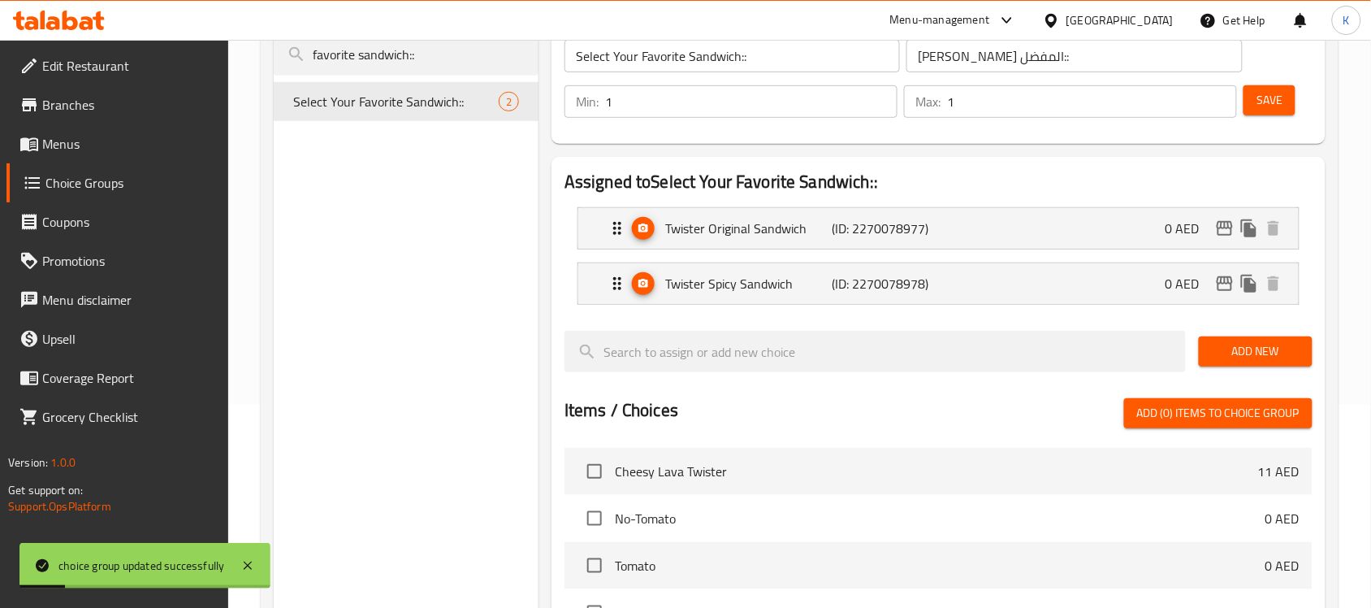
drag, startPoint x: 437, startPoint y: 58, endPoint x: 176, endPoint y: 63, distance: 260.7
click at [176, 63] on div "Edit Restaurant Branches Menus Choice Groups Coupons Promotions Menu disclaimer…" at bounding box center [685, 411] width 1371 height 1148
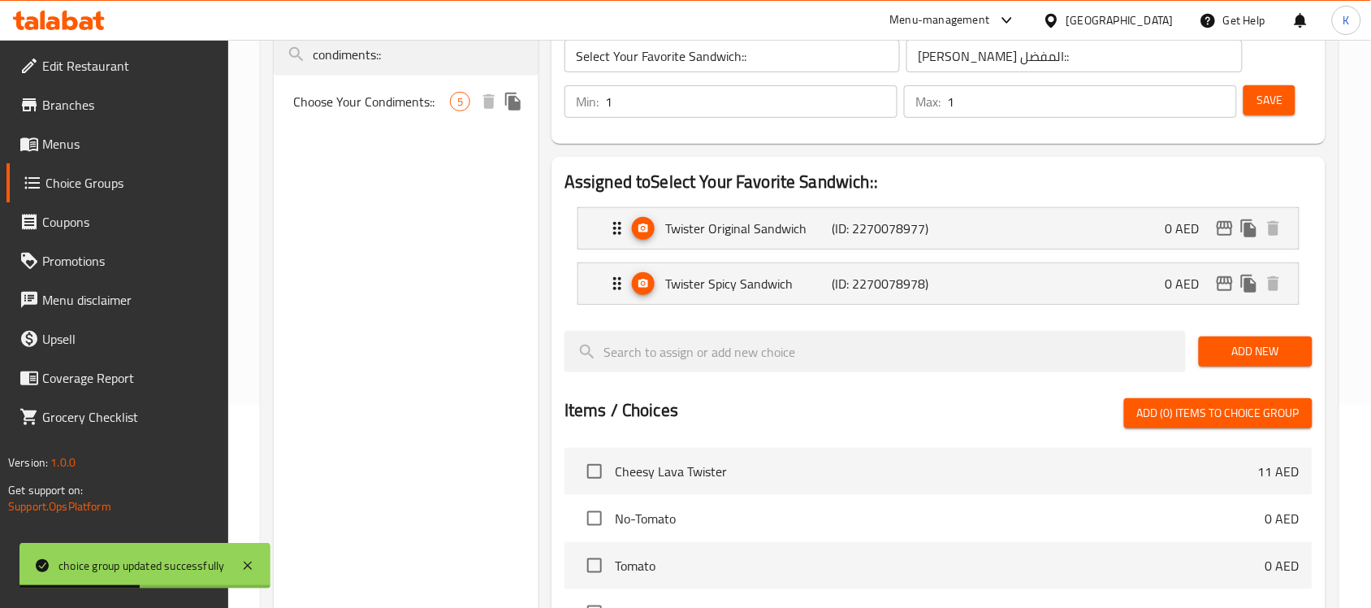
type input "condiments::"
click at [337, 97] on span "Choose Your Condiments::" at bounding box center [371, 101] width 157 height 19
type input "Choose Your Condiments::"
type input "اختر التوابل الخاصة بك::"
type input "0"
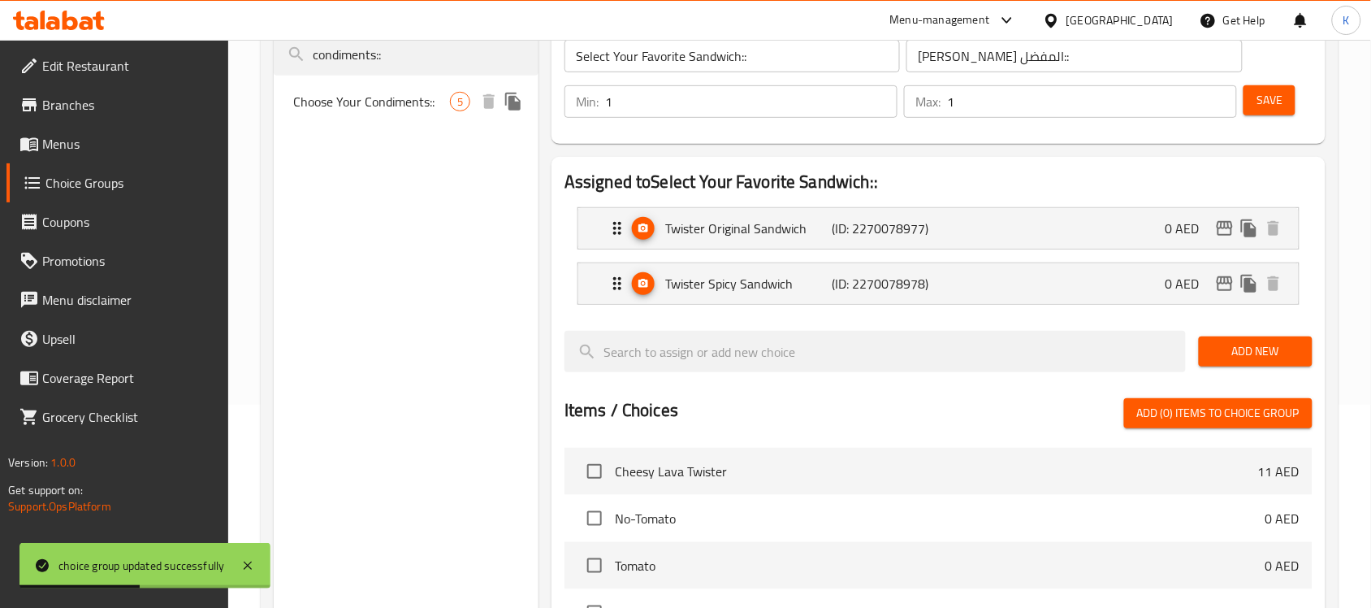
type input "0"
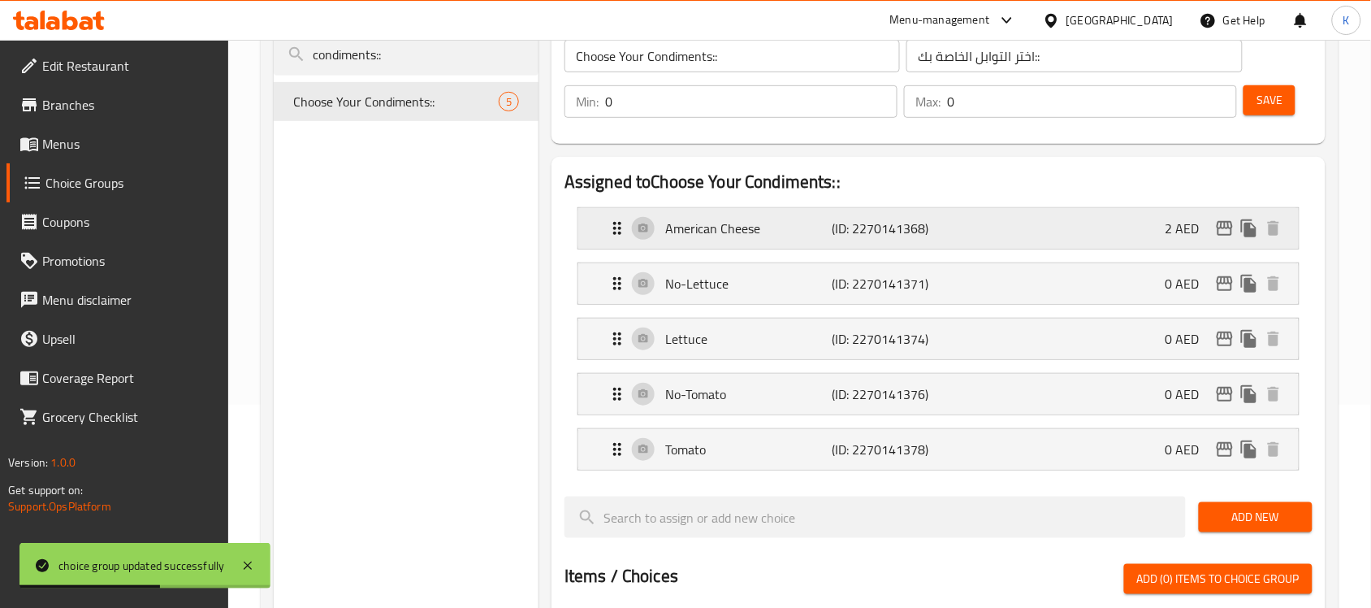
click at [748, 238] on p "American Cheese" at bounding box center [748, 227] width 166 height 19
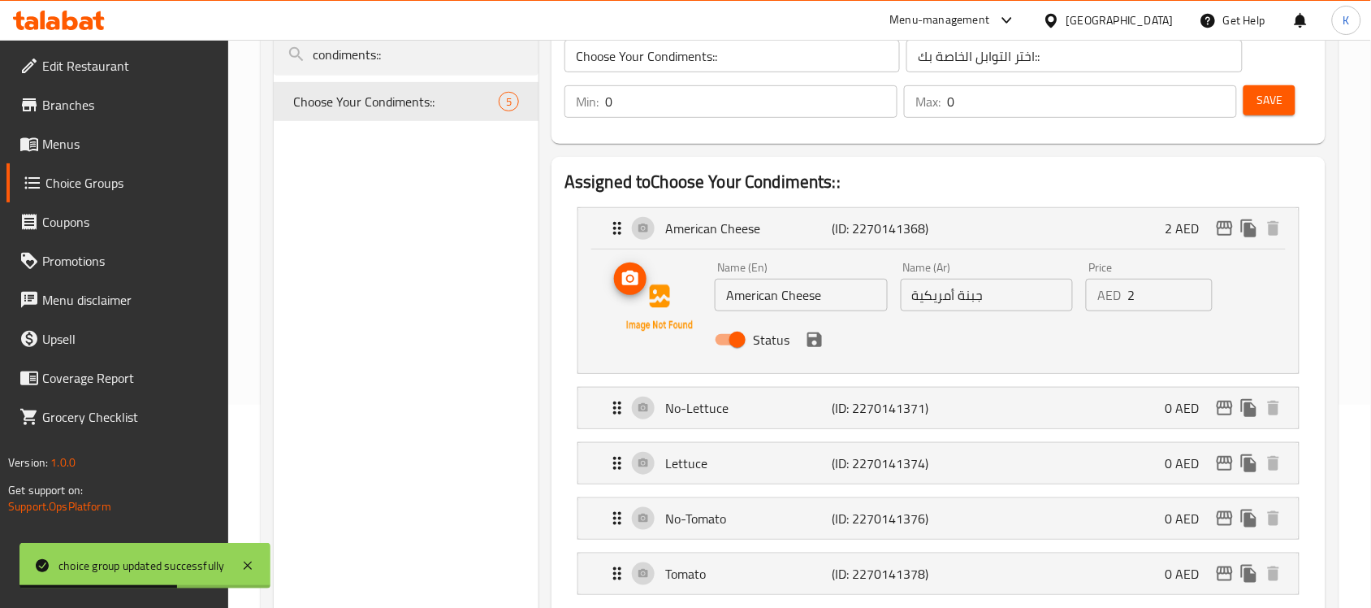
click at [622, 283] on icon "upload picture" at bounding box center [630, 278] width 19 height 19
click at [731, 416] on p "No-Lettuce" at bounding box center [748, 407] width 166 height 19
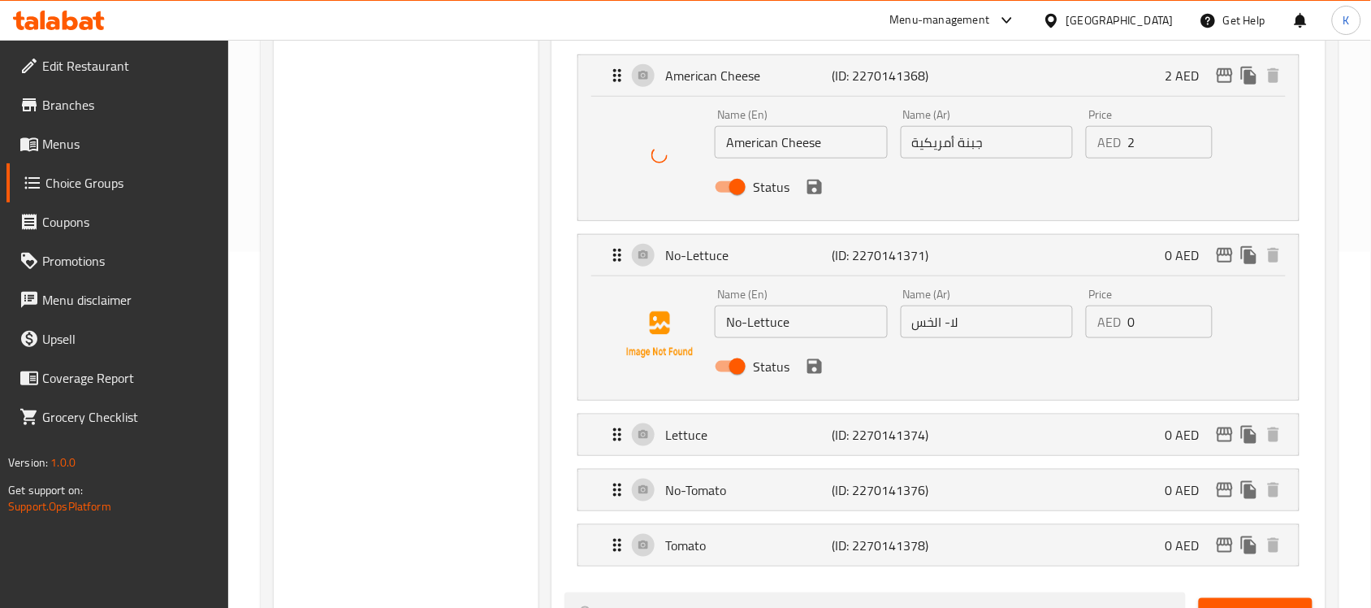
scroll to position [508, 0]
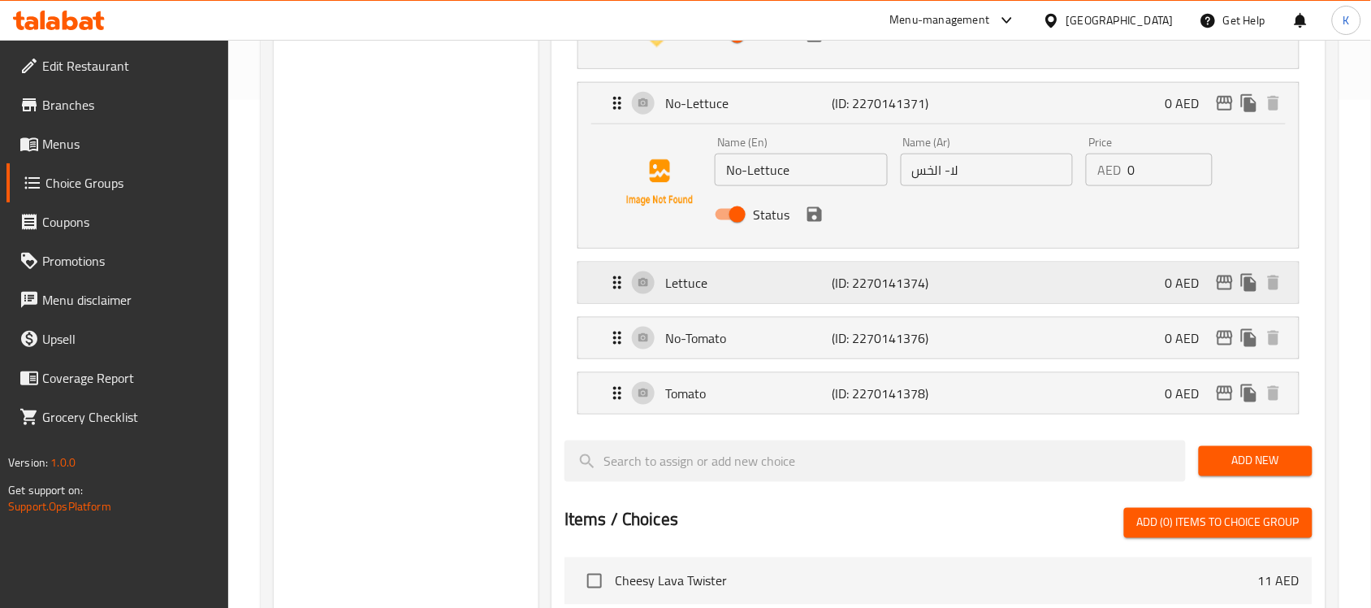
click at [728, 279] on p "Lettuce" at bounding box center [748, 282] width 166 height 19
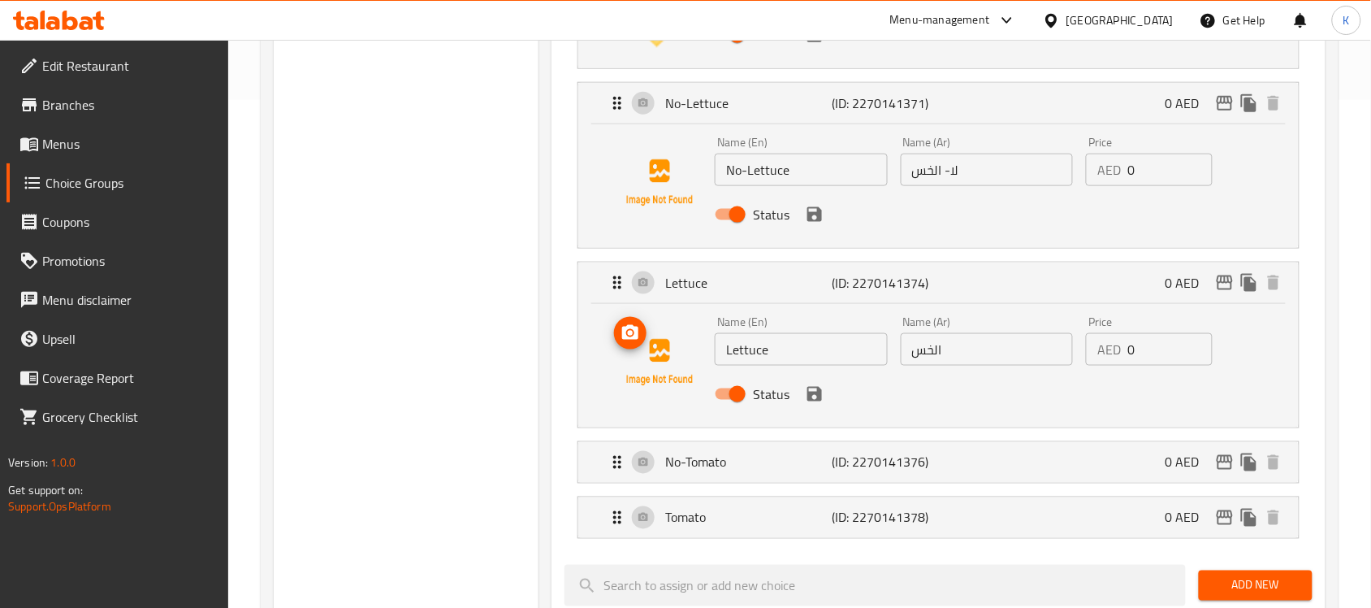
click at [624, 335] on icon "upload picture" at bounding box center [630, 332] width 16 height 15
click at [720, 500] on div "Tomato (ID: 2270141378) 0 AED" at bounding box center [944, 517] width 672 height 41
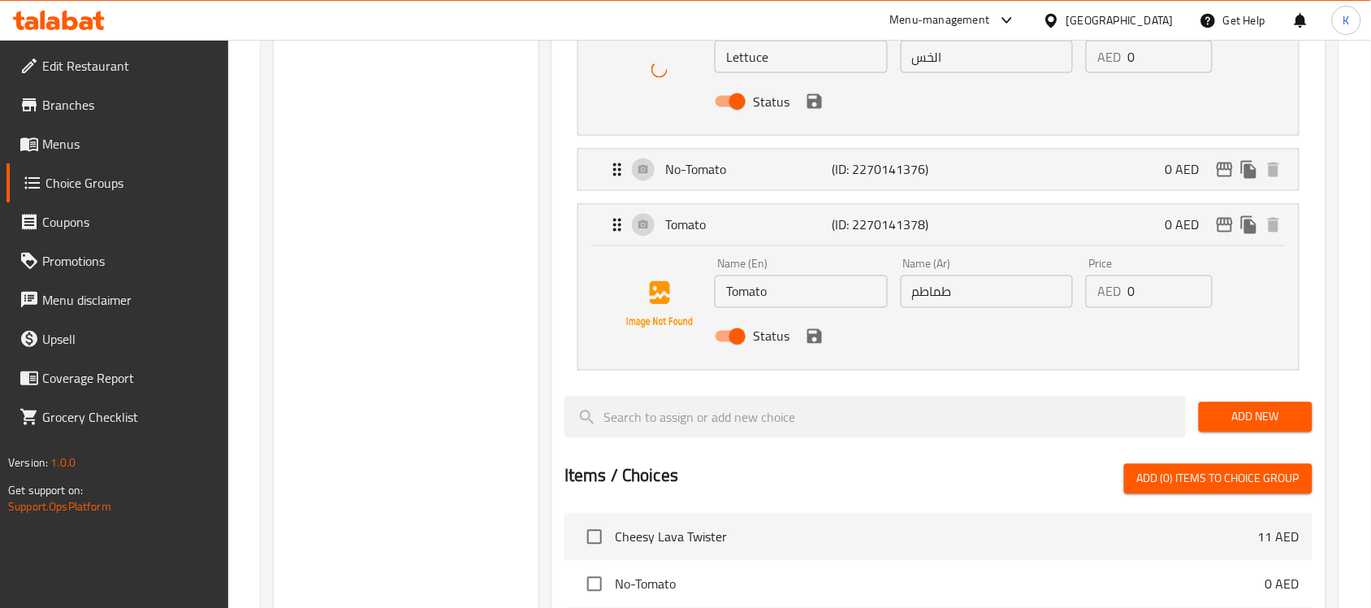
scroll to position [812, 0]
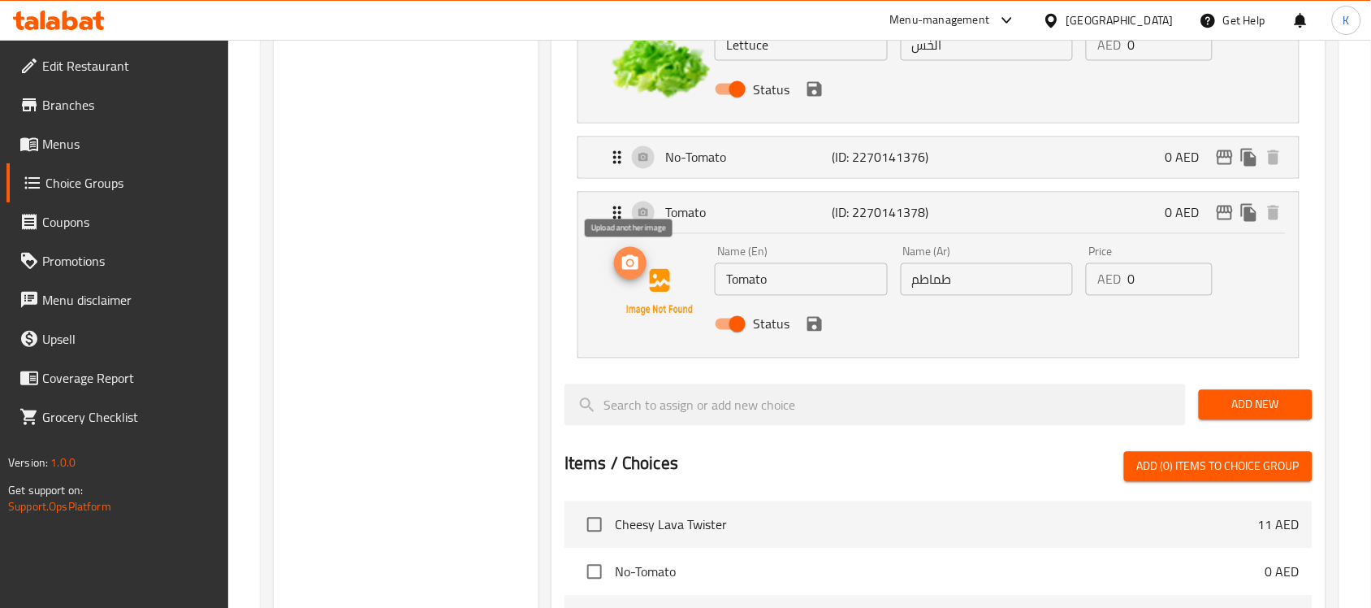
click at [622, 266] on icon "upload picture" at bounding box center [630, 262] width 19 height 19
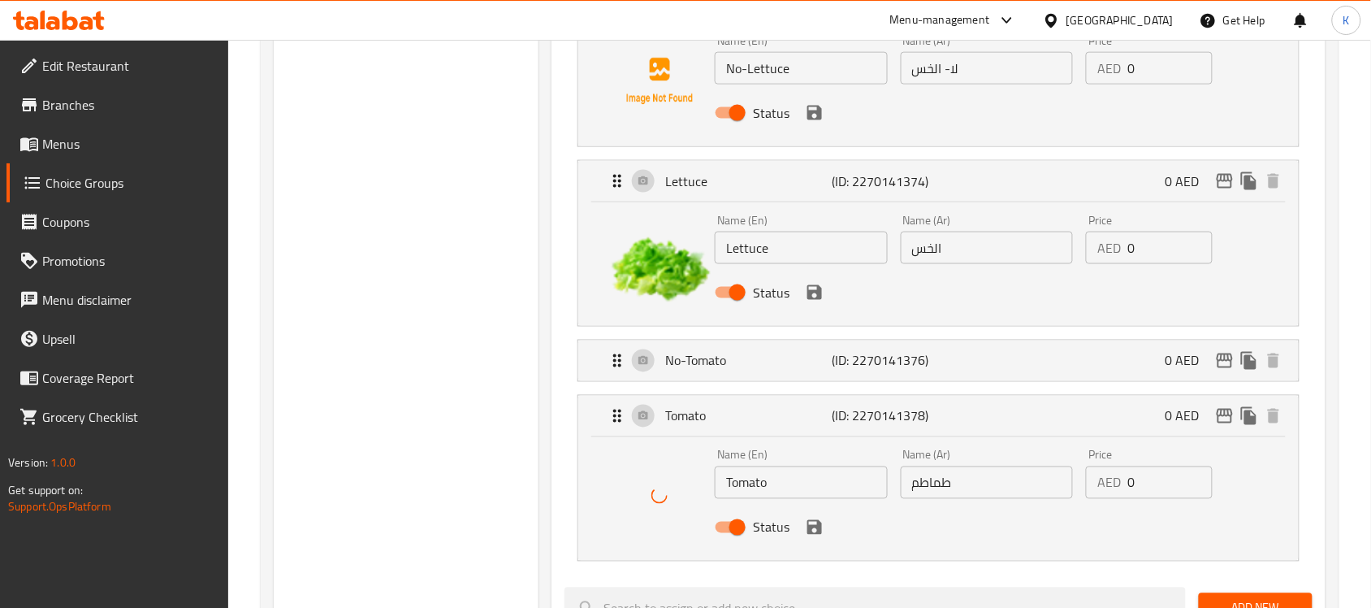
click at [813, 291] on icon "save" at bounding box center [814, 292] width 15 height 15
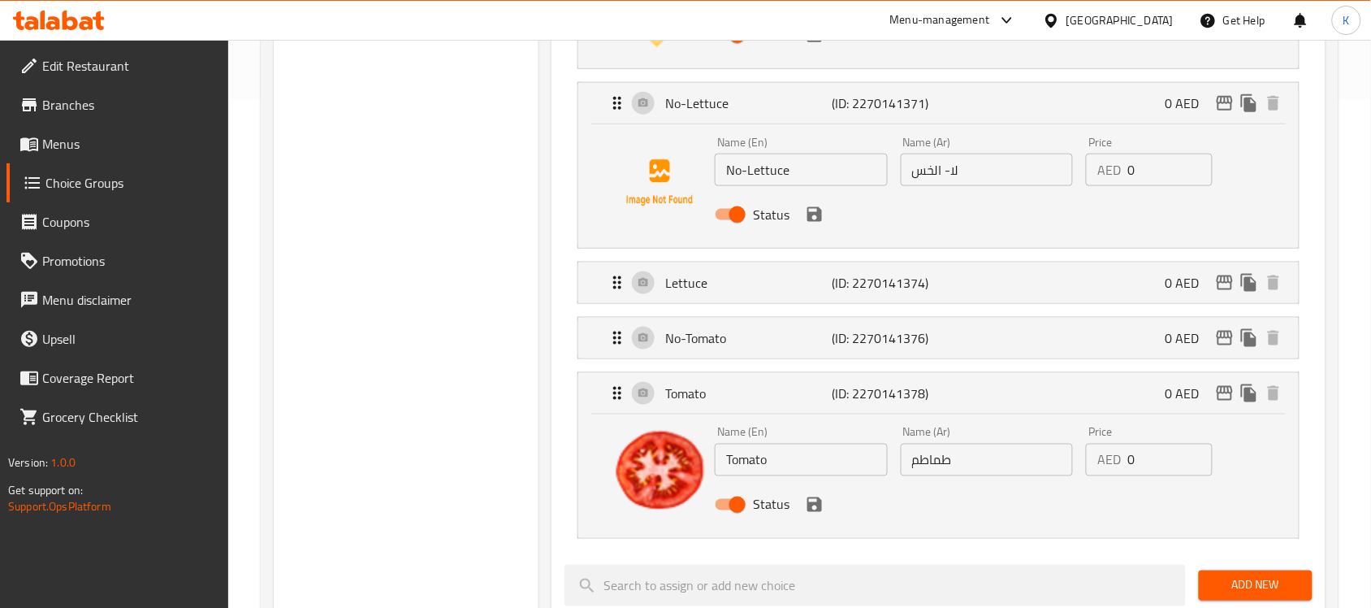
scroll to position [406, 0]
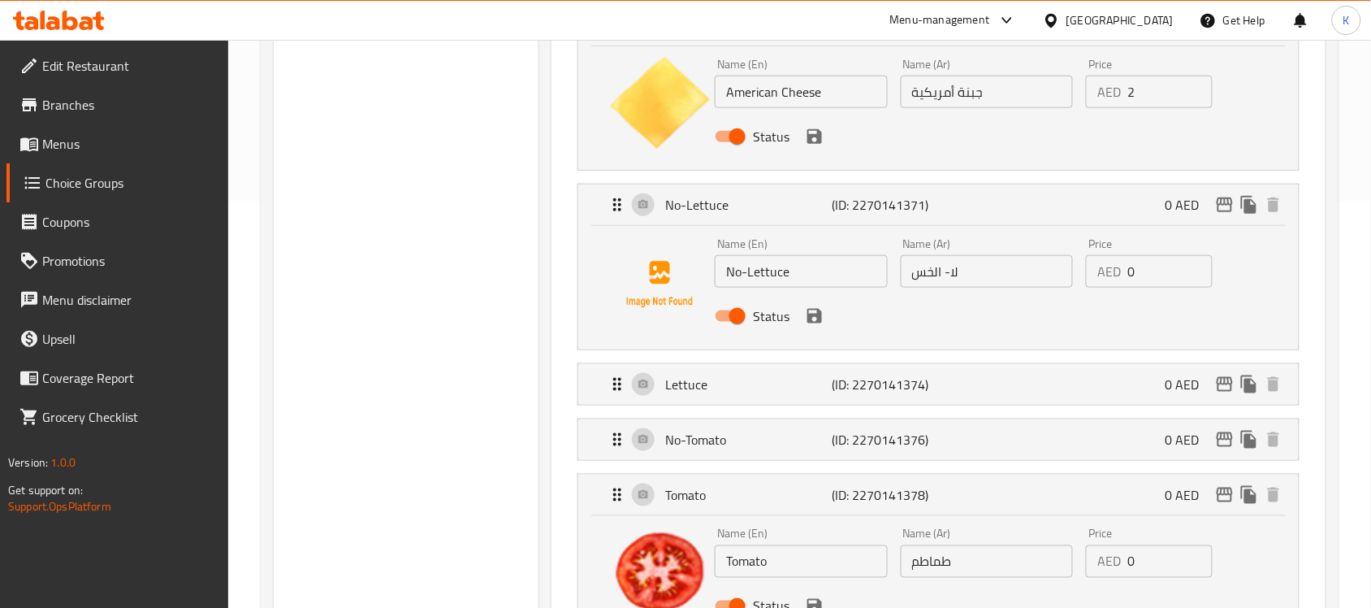
click at [816, 149] on div "Status" at bounding box center [986, 137] width 557 height 44
click at [818, 136] on icon "save" at bounding box center [814, 136] width 15 height 15
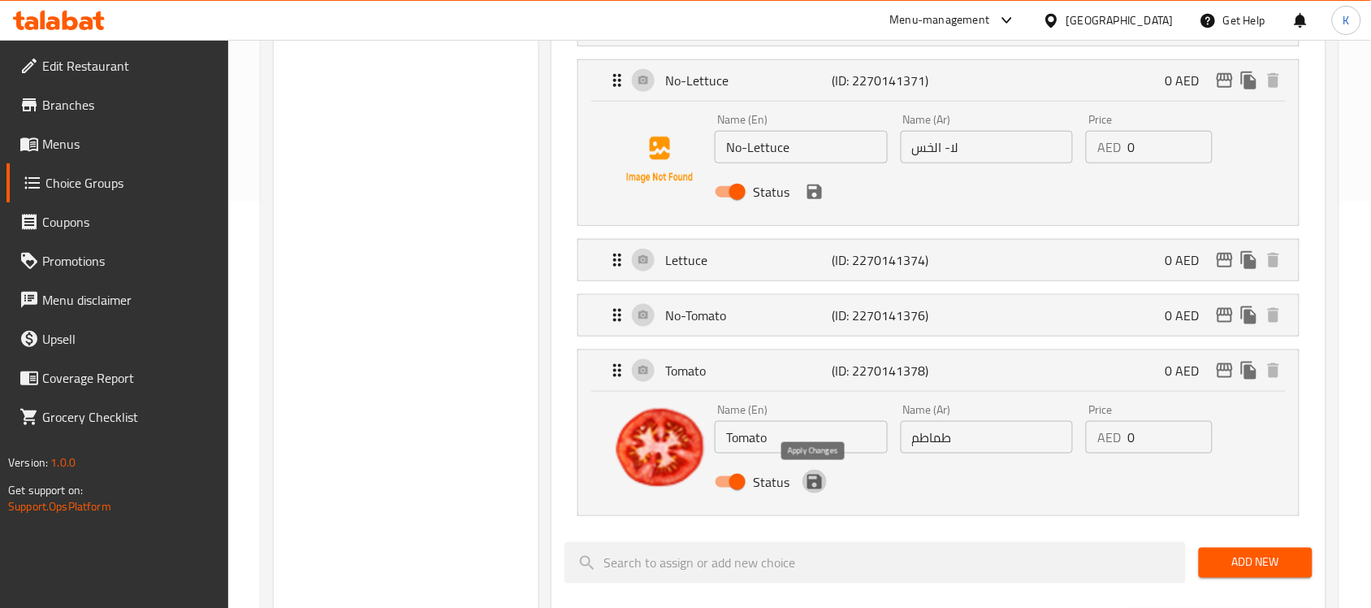
click at [810, 485] on icon "save" at bounding box center [814, 481] width 15 height 15
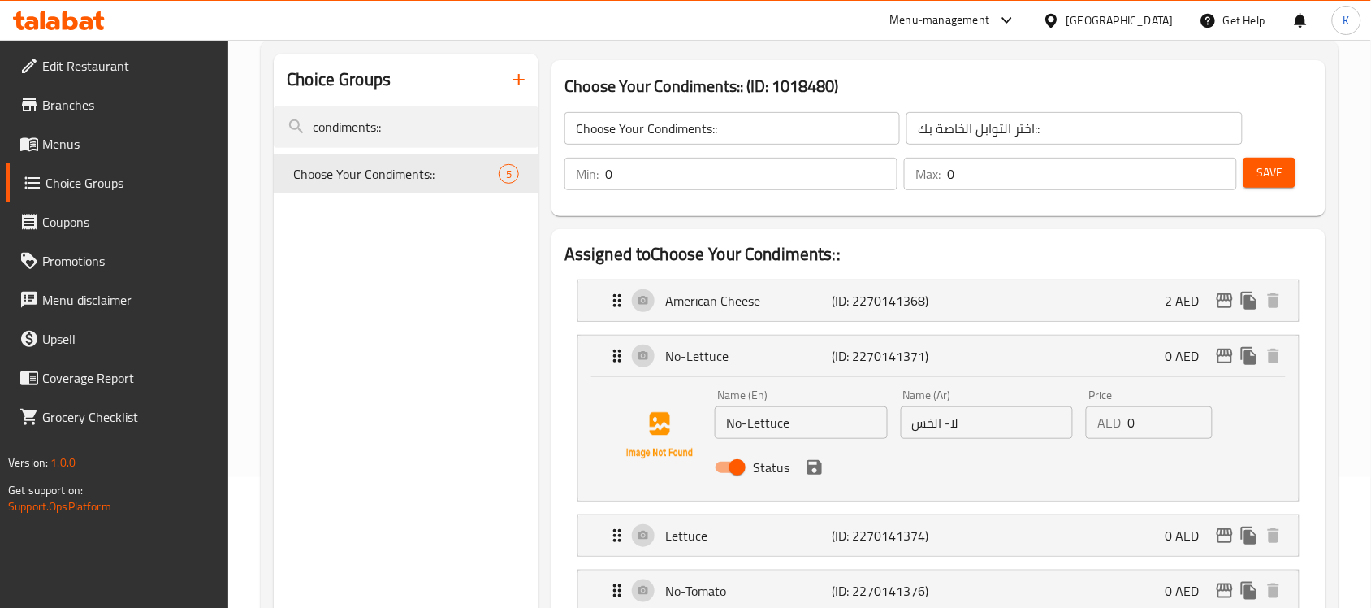
scroll to position [102, 0]
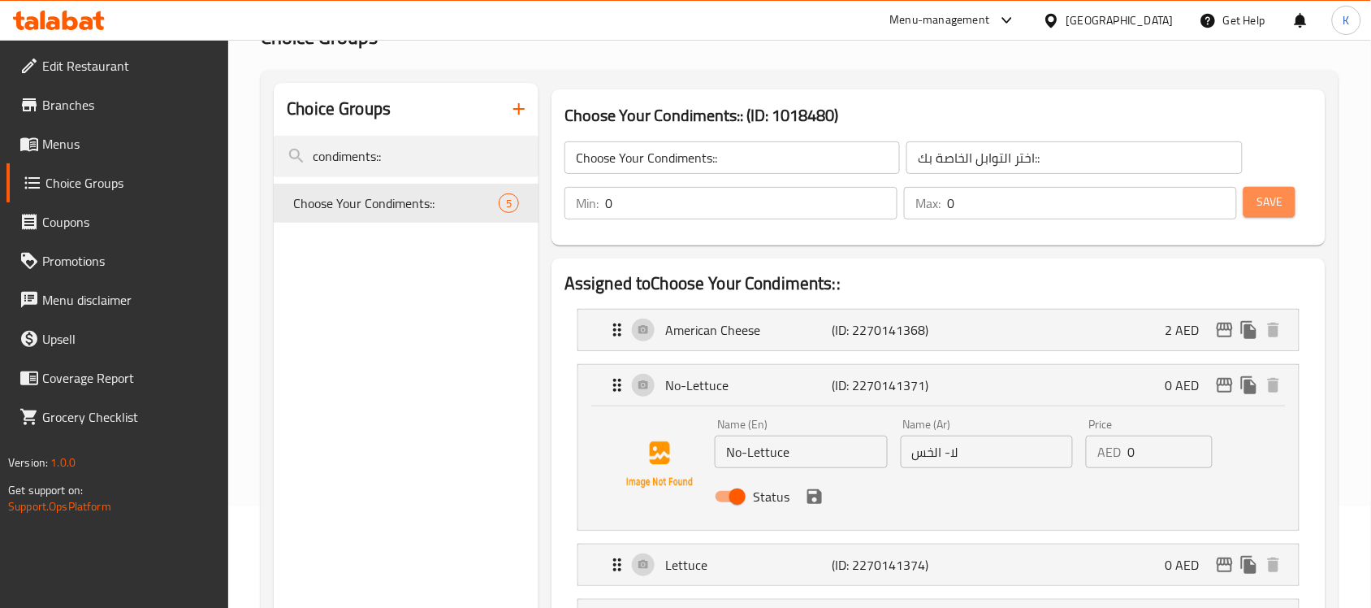
click at [1265, 209] on span "Save" at bounding box center [1269, 202] width 26 height 20
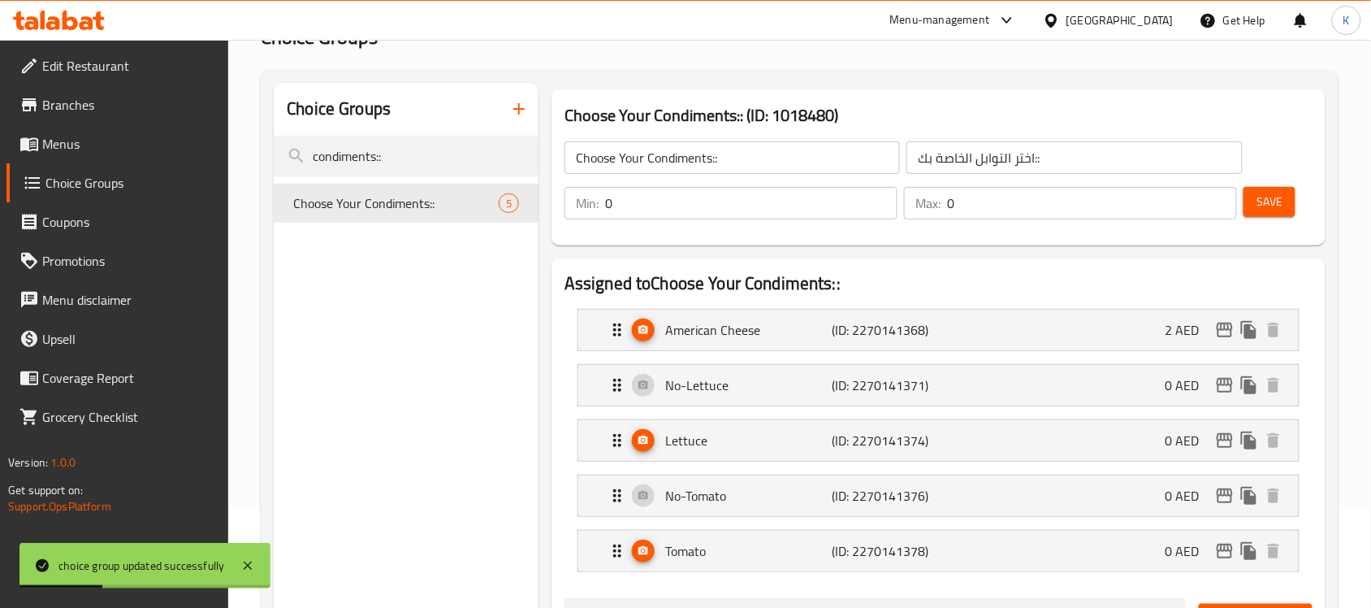
drag, startPoint x: 402, startPoint y: 165, endPoint x: 0, endPoint y: 124, distance: 404.1
click at [0, 124] on div "Edit Restaurant Branches Menus Choice Groups Coupons Promotions Menu disclaimer…" at bounding box center [685, 594] width 1371 height 1313
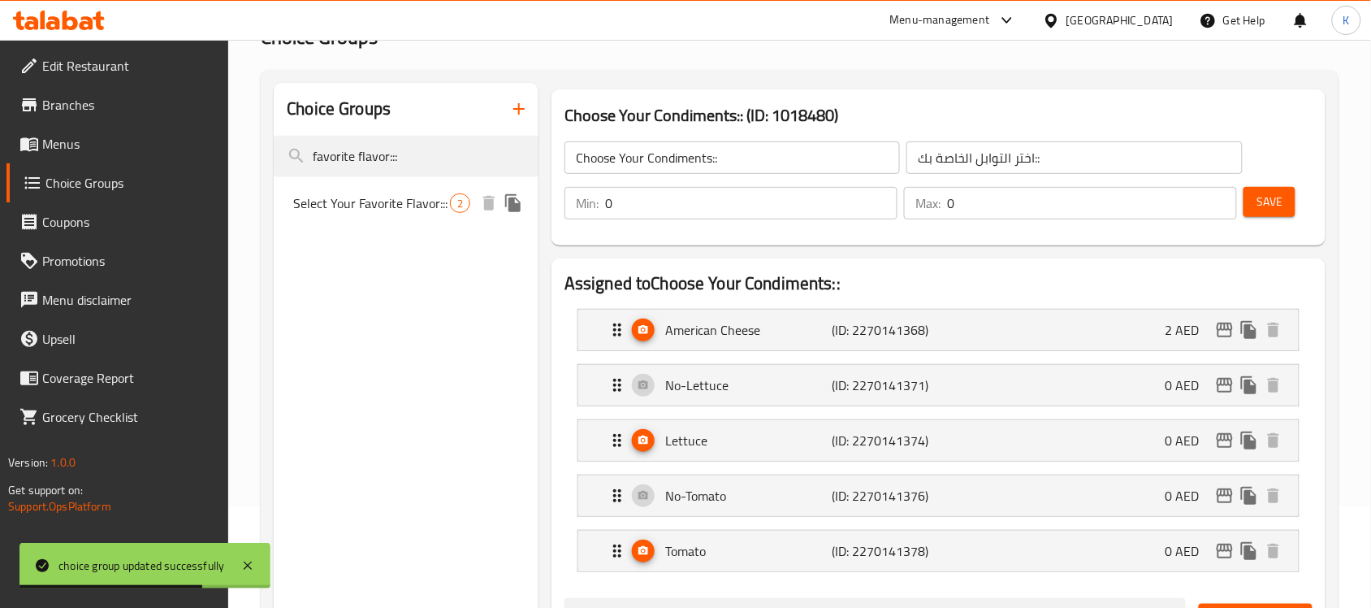
type input "favorite flavor:::"
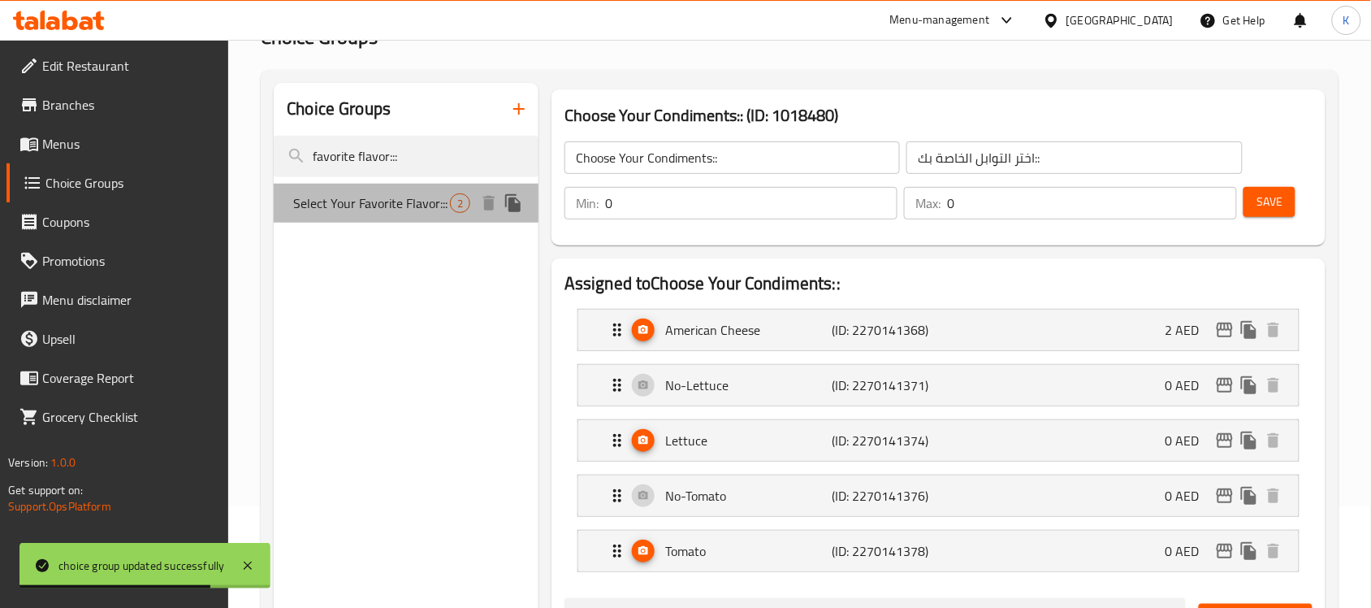
click at [319, 193] on span "Select Your Favorite Flavor:::" at bounding box center [371, 202] width 157 height 19
type input "Select Your Favorite Flavor:::"
type input "اختر نكهتك المفضلة:::"
type input "1"
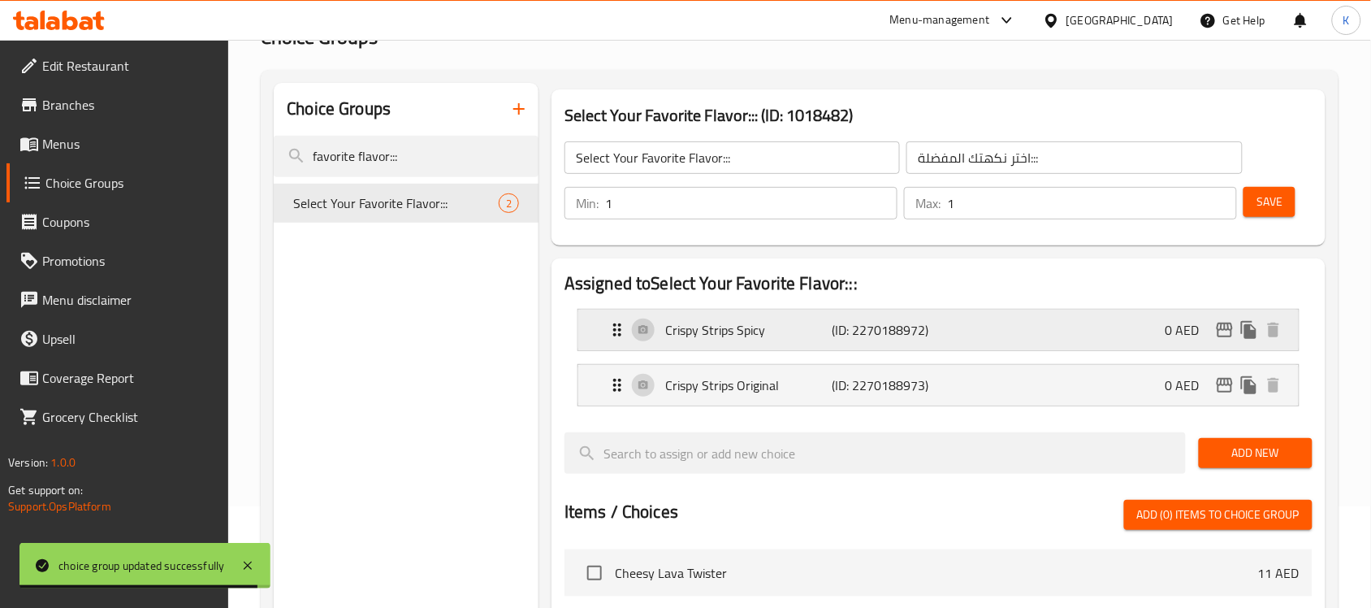
click at [679, 327] on p "Crispy Strips Spicy" at bounding box center [748, 329] width 166 height 19
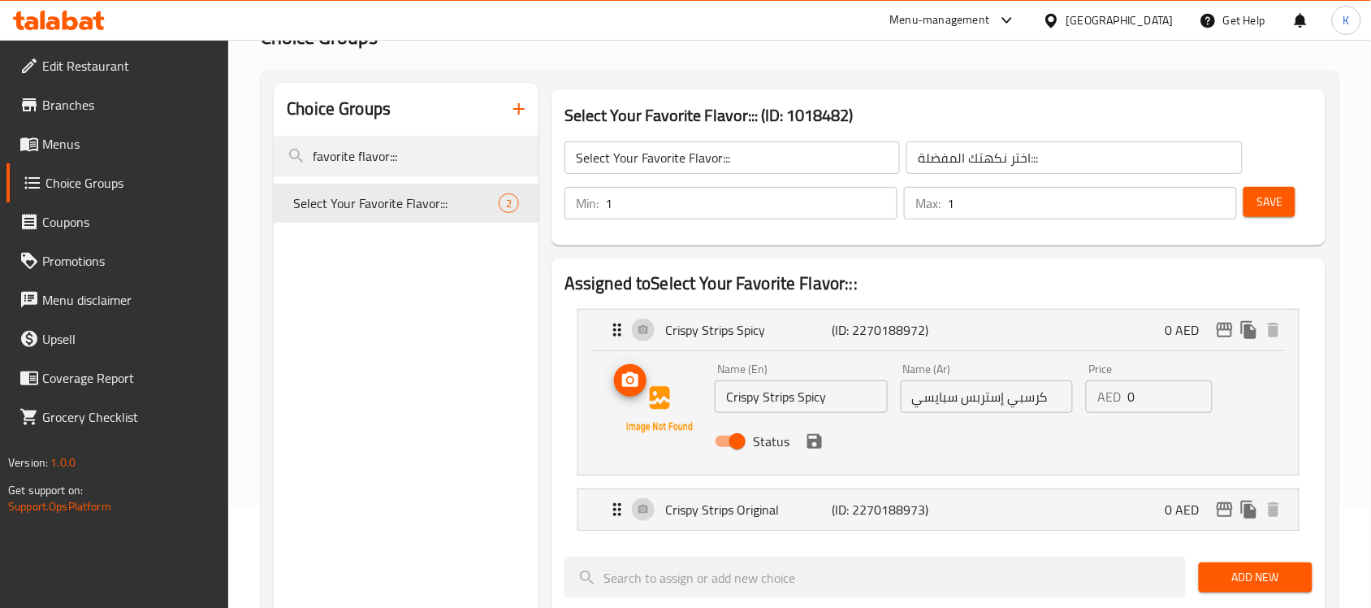
click at [630, 380] on circle "upload picture" at bounding box center [630, 380] width 5 height 5
click at [804, 509] on p "Crispy Strips Original" at bounding box center [748, 508] width 166 height 19
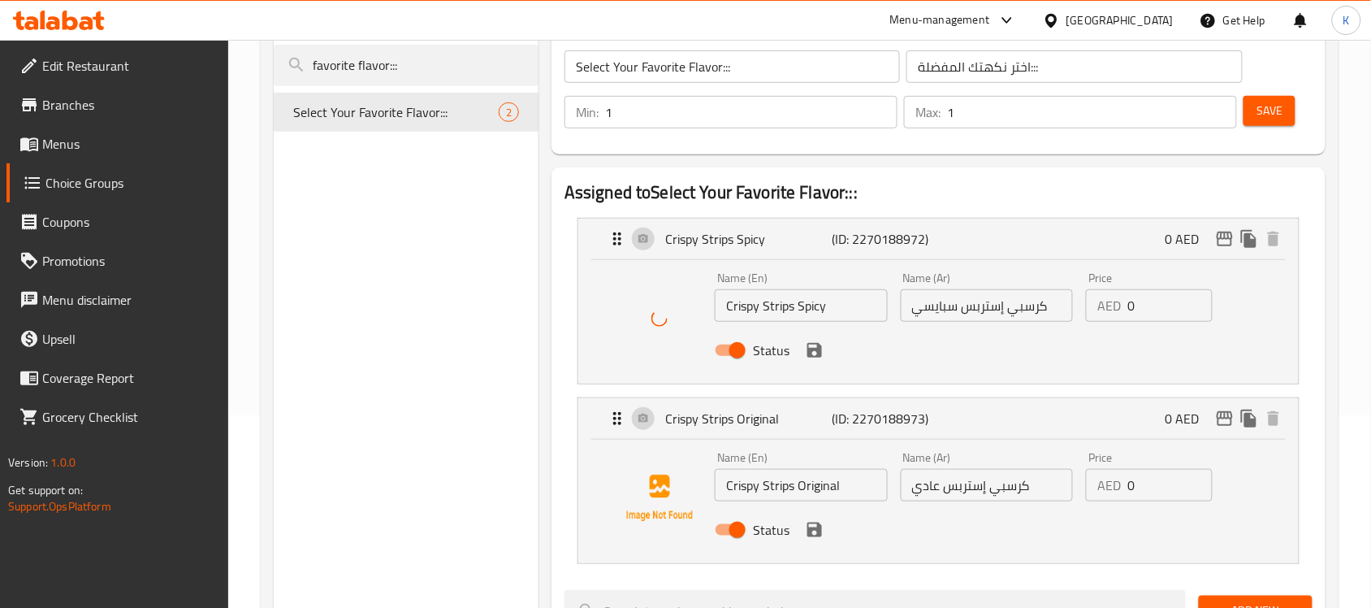
scroll to position [406, 0]
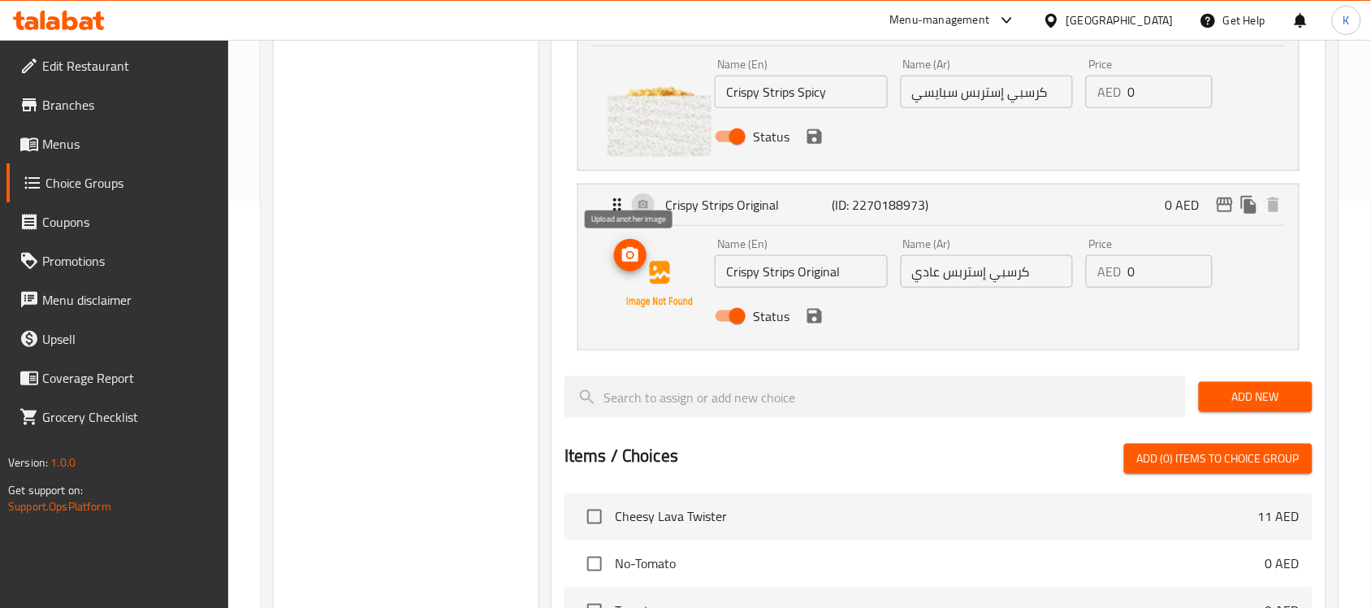
click at [635, 262] on icon "upload picture" at bounding box center [630, 254] width 19 height 19
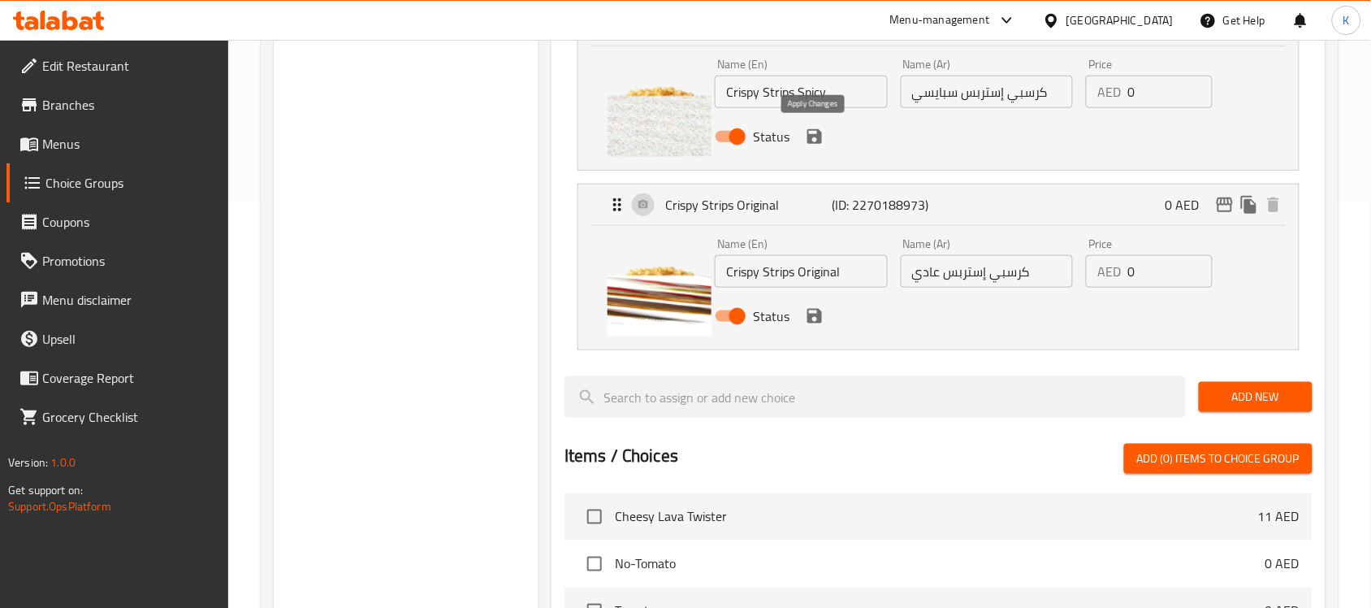
click at [815, 132] on icon "save" at bounding box center [814, 136] width 19 height 19
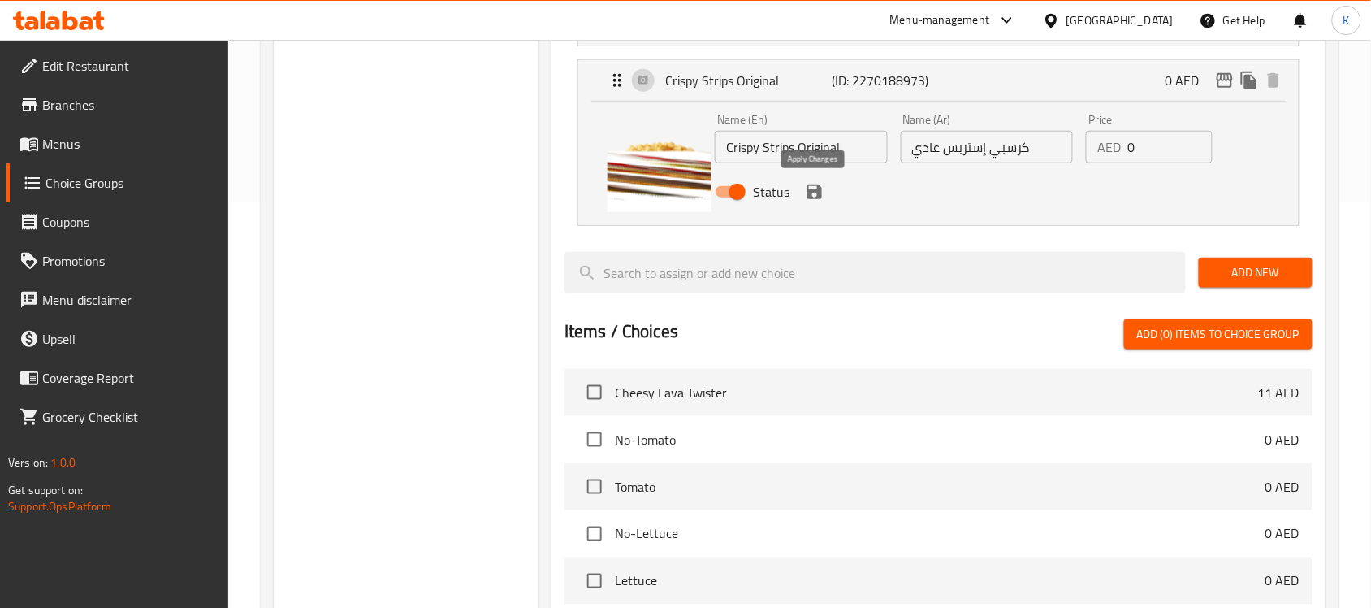
click at [812, 193] on icon "save" at bounding box center [814, 191] width 19 height 19
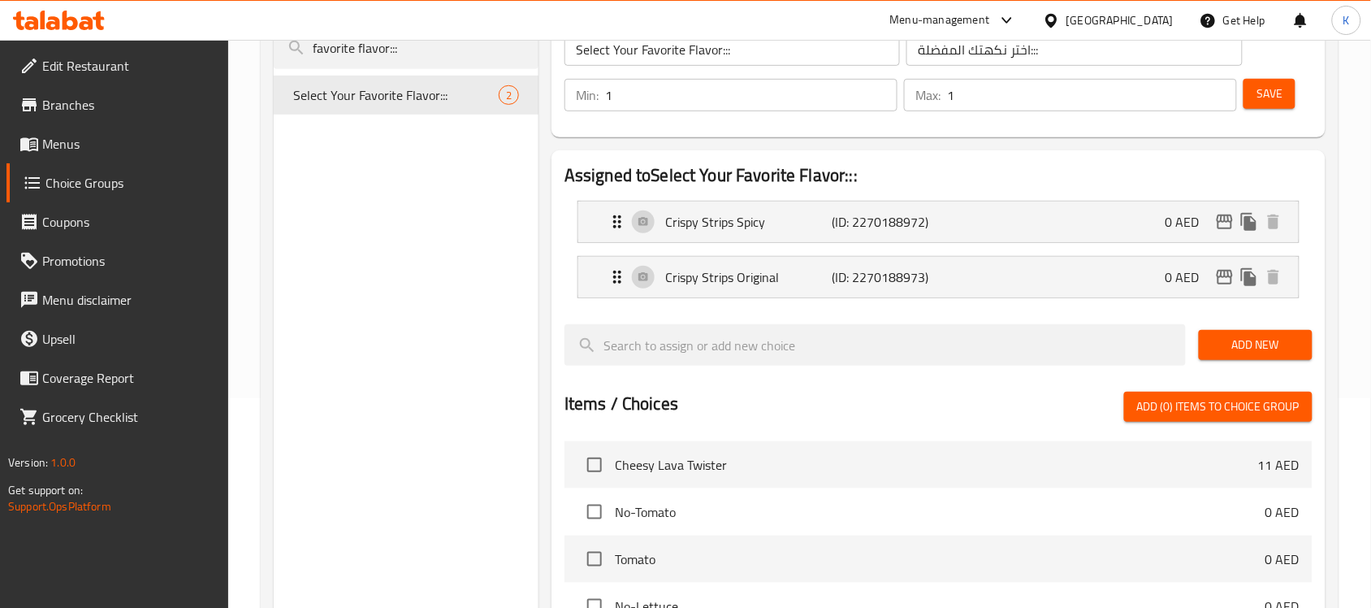
scroll to position [203, 0]
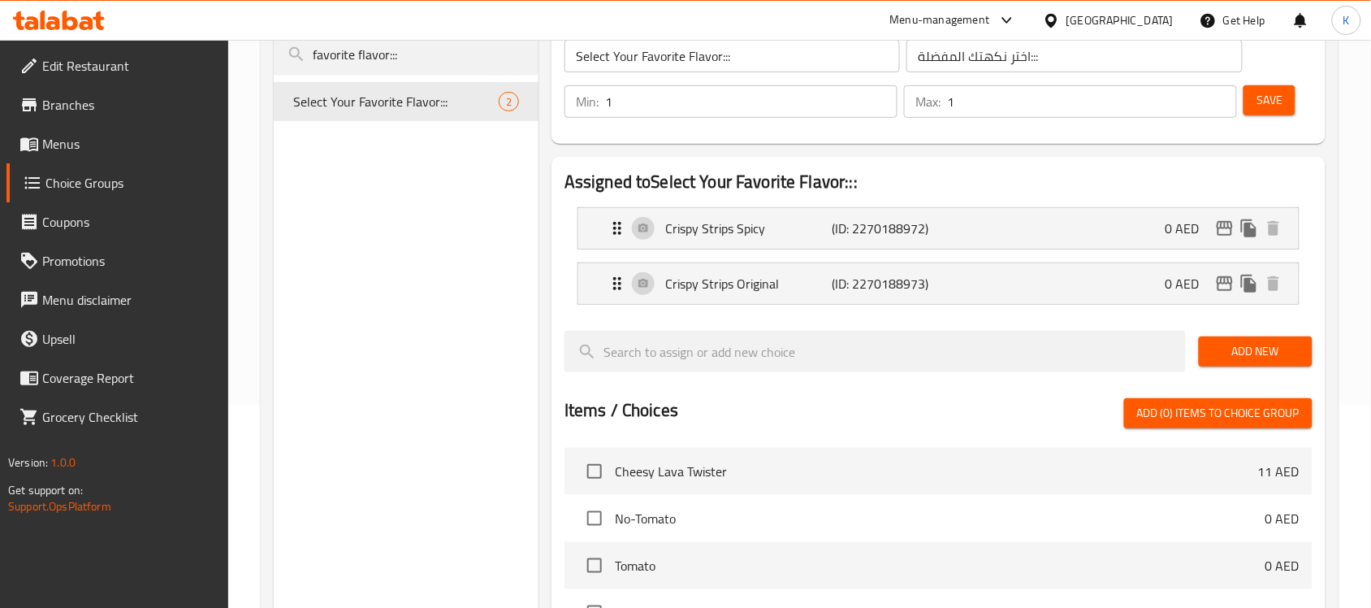
click at [1283, 104] on button "Save" at bounding box center [1269, 100] width 52 height 30
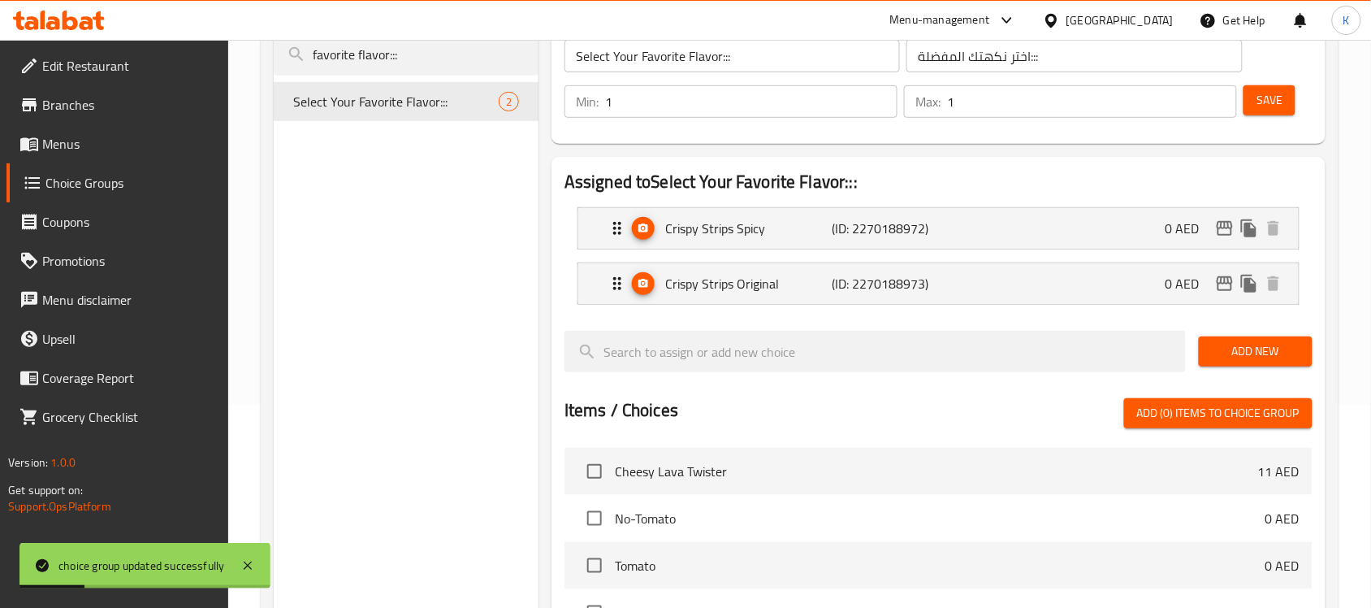
drag, startPoint x: 396, startPoint y: 54, endPoint x: 0, endPoint y: 31, distance: 396.2
click at [0, 31] on div "​ Menu-management United Arab Emirates Get Help K Edit Restaurant Branches Menu…" at bounding box center [685, 121] width 1371 height 568
type input "favorite dip::"
click at [374, 98] on span "Select Your Favorite Dip::" at bounding box center [371, 101] width 157 height 19
type input "Select Your Favorite Dip::"
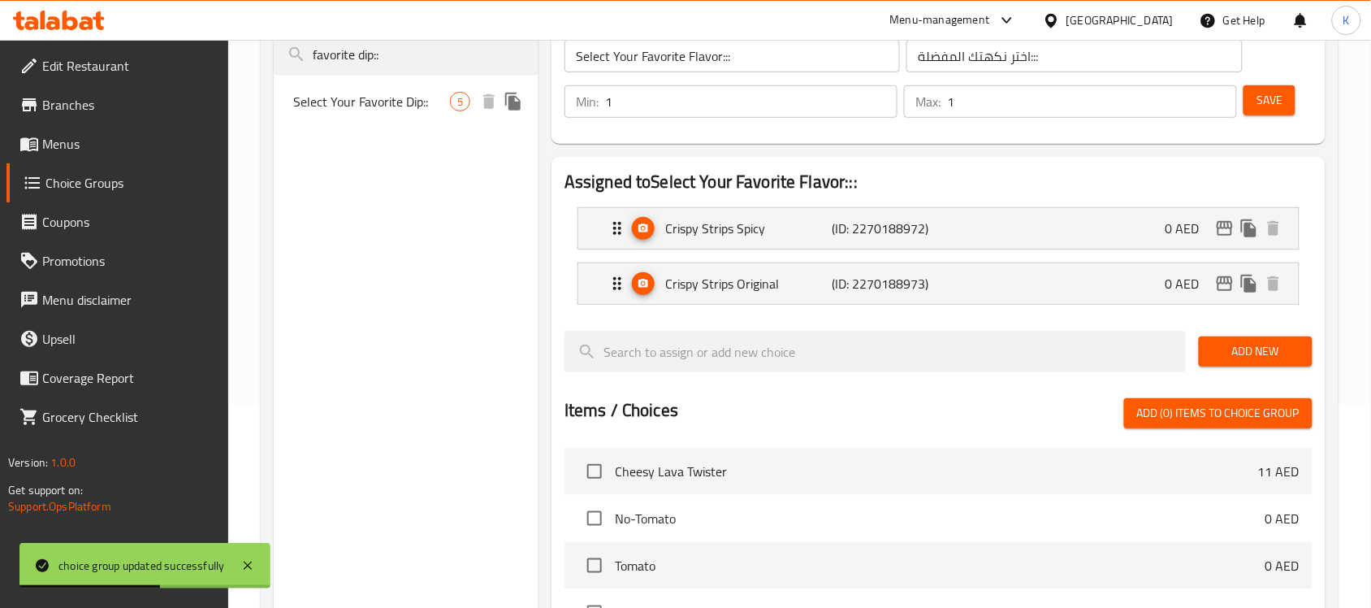
type input "اختر صلصتك المفضلة::"
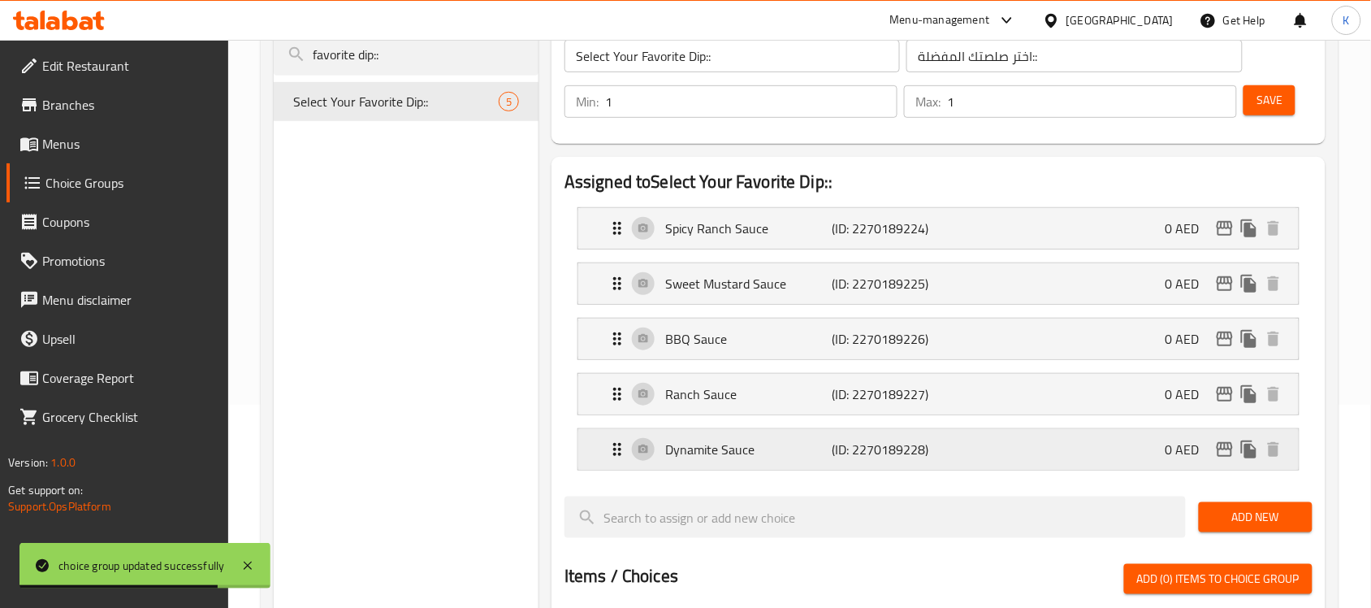
click at [737, 453] on p "Dynamite Sauce" at bounding box center [748, 448] width 166 height 19
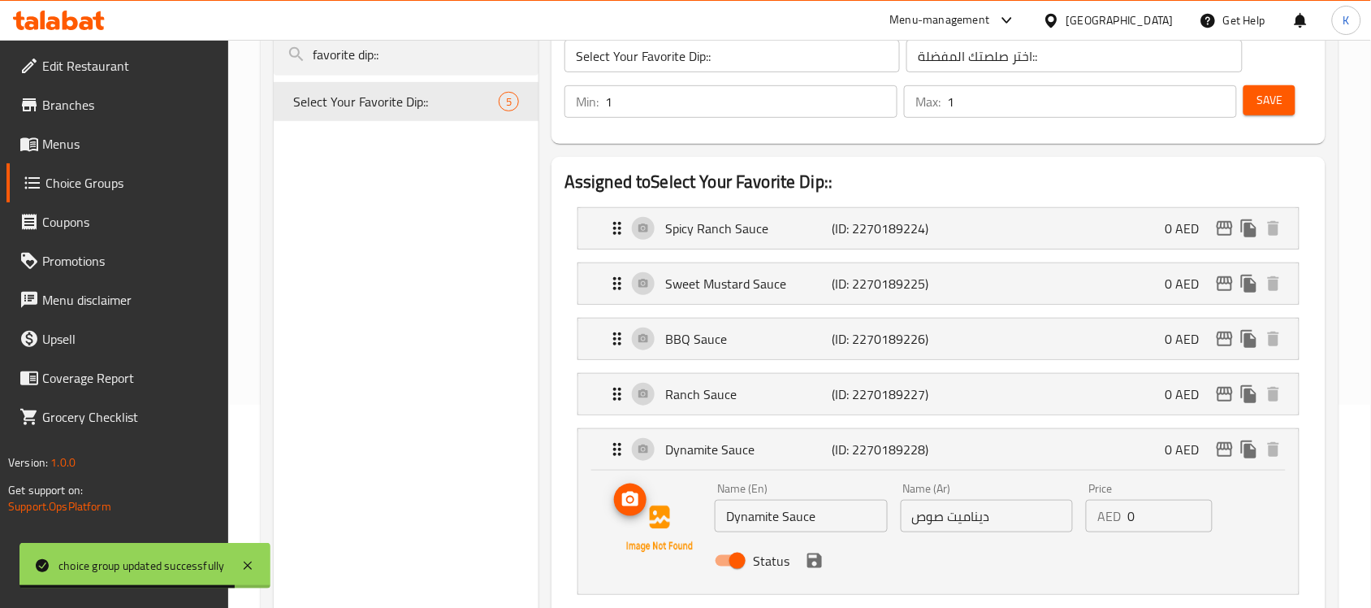
click at [624, 504] on icon "upload picture" at bounding box center [630, 498] width 16 height 15
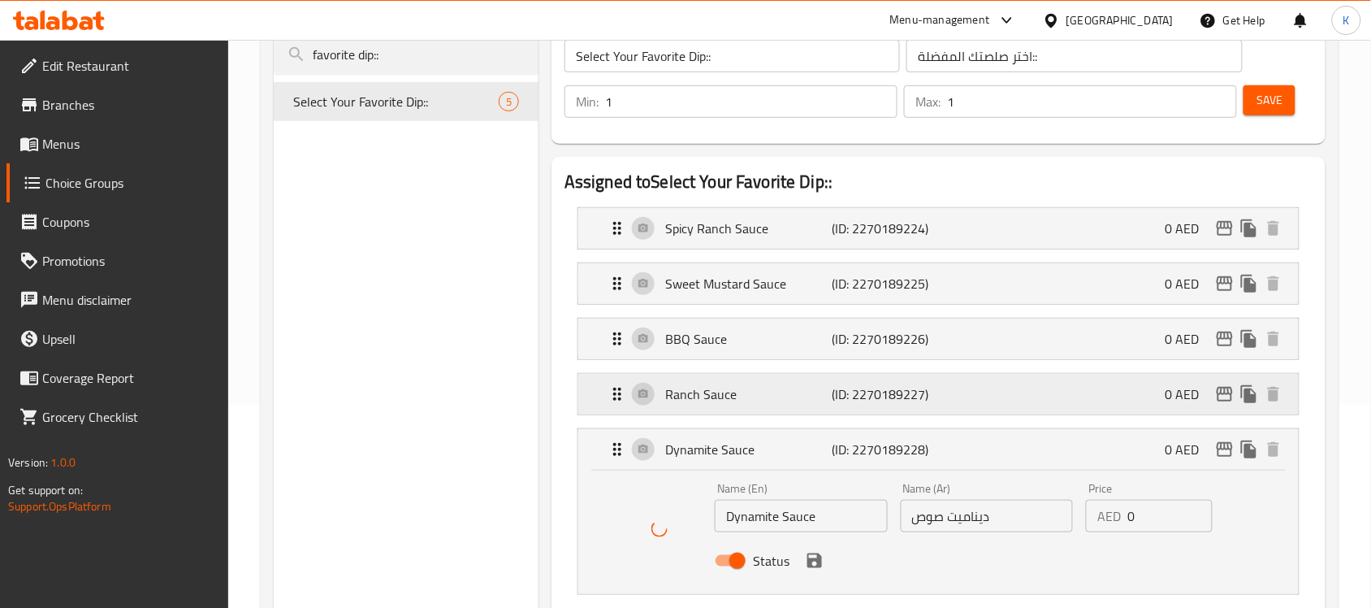
click at [823, 400] on p "Ranch Sauce" at bounding box center [748, 393] width 166 height 19
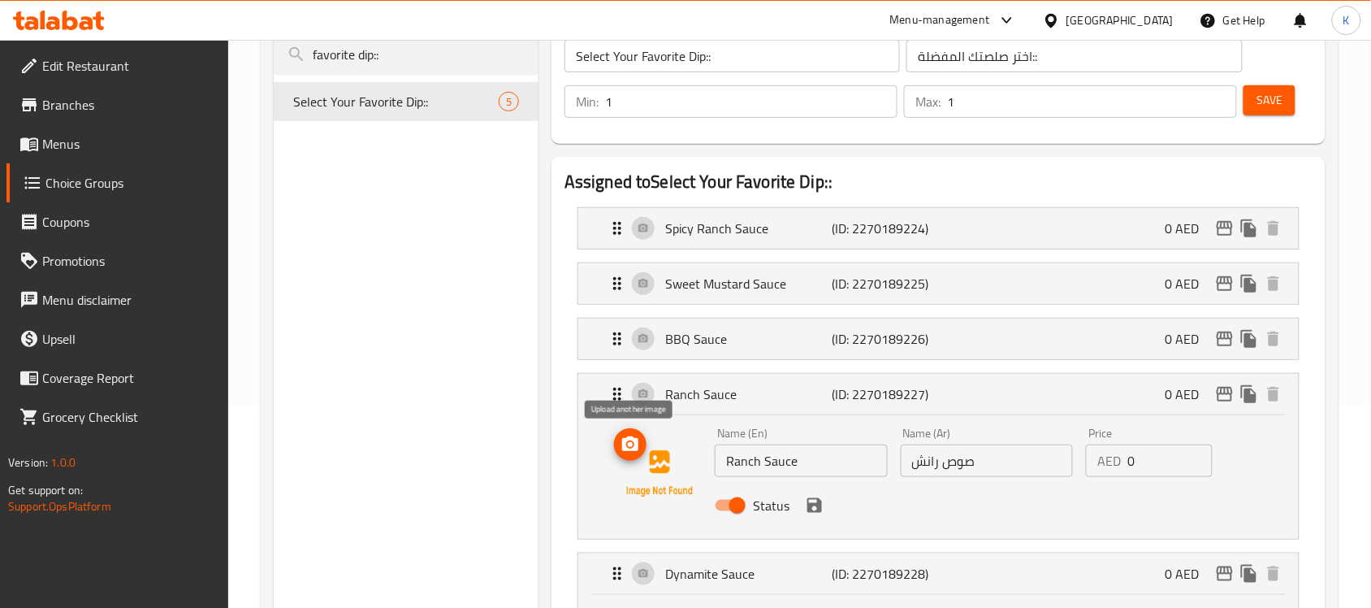
click at [634, 448] on icon "upload picture" at bounding box center [630, 443] width 16 height 15
click at [724, 342] on p "BBQ Sauce" at bounding box center [748, 338] width 166 height 19
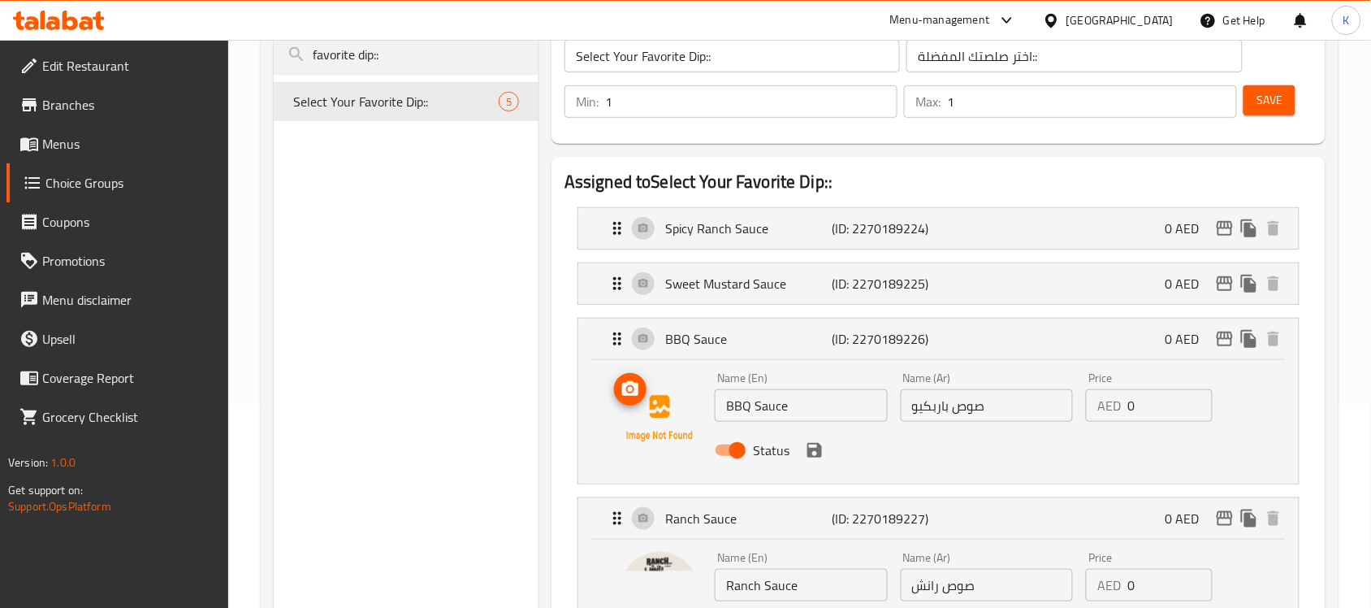
click at [629, 390] on circle "upload picture" at bounding box center [630, 389] width 5 height 5
click at [764, 266] on div "Sweet Mustard Sauce (ID: 2270189225) 0 AED" at bounding box center [944, 283] width 672 height 41
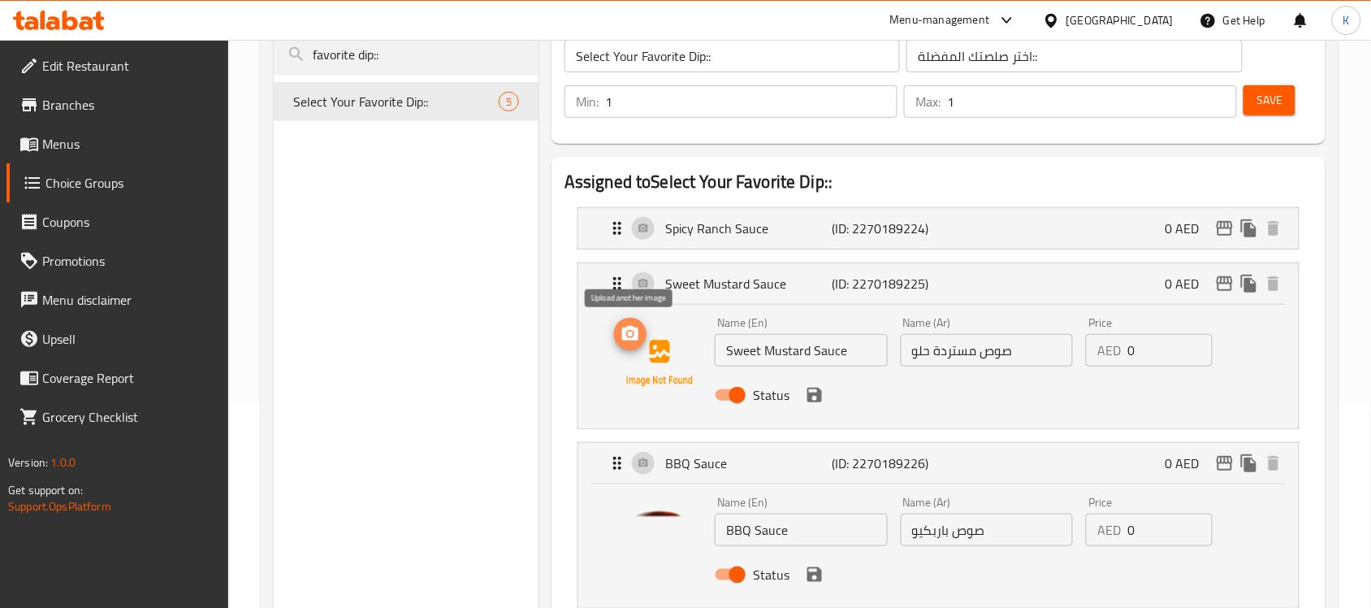
click at [624, 337] on icon "upload picture" at bounding box center [630, 333] width 16 height 15
click at [748, 224] on p "Spicy Ranch Sauce" at bounding box center [748, 227] width 166 height 19
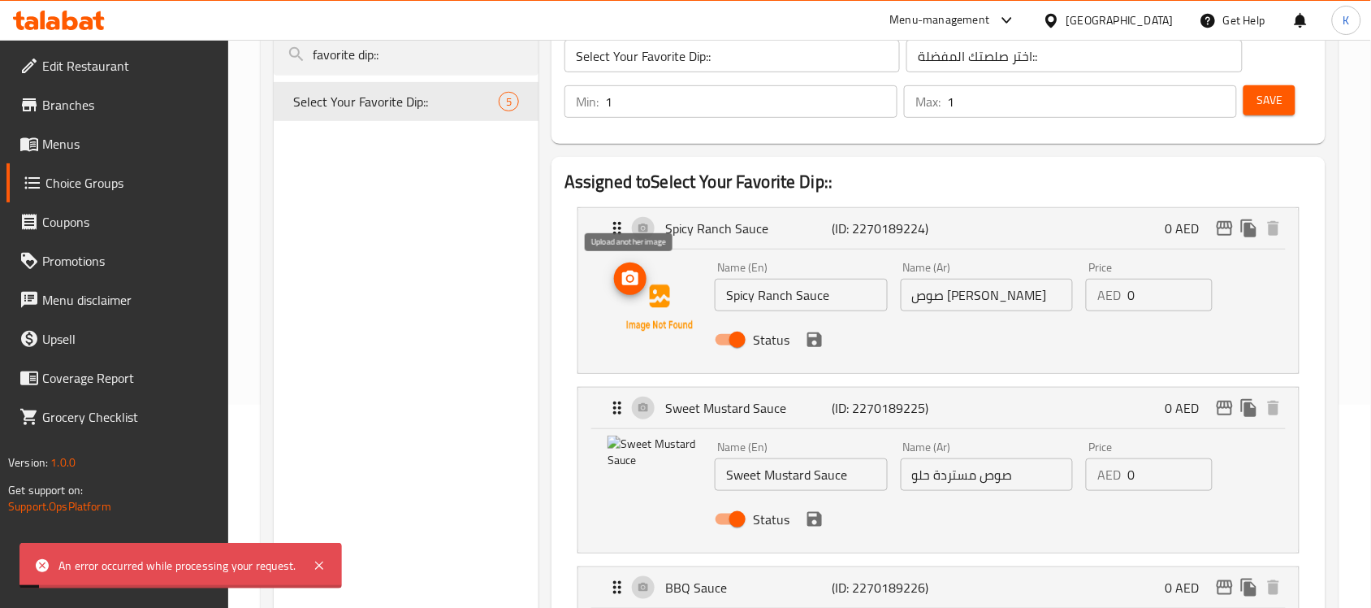
click at [632, 278] on circle "upload picture" at bounding box center [630, 278] width 5 height 5
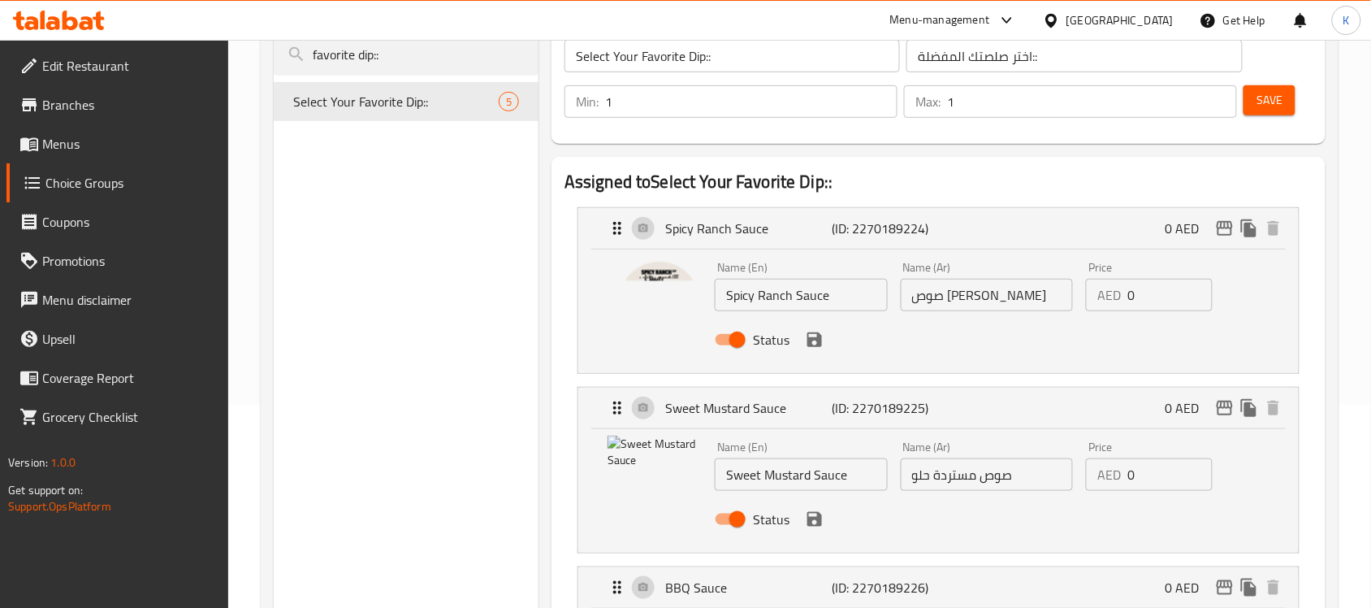
click at [818, 337] on icon "save" at bounding box center [814, 339] width 15 height 15
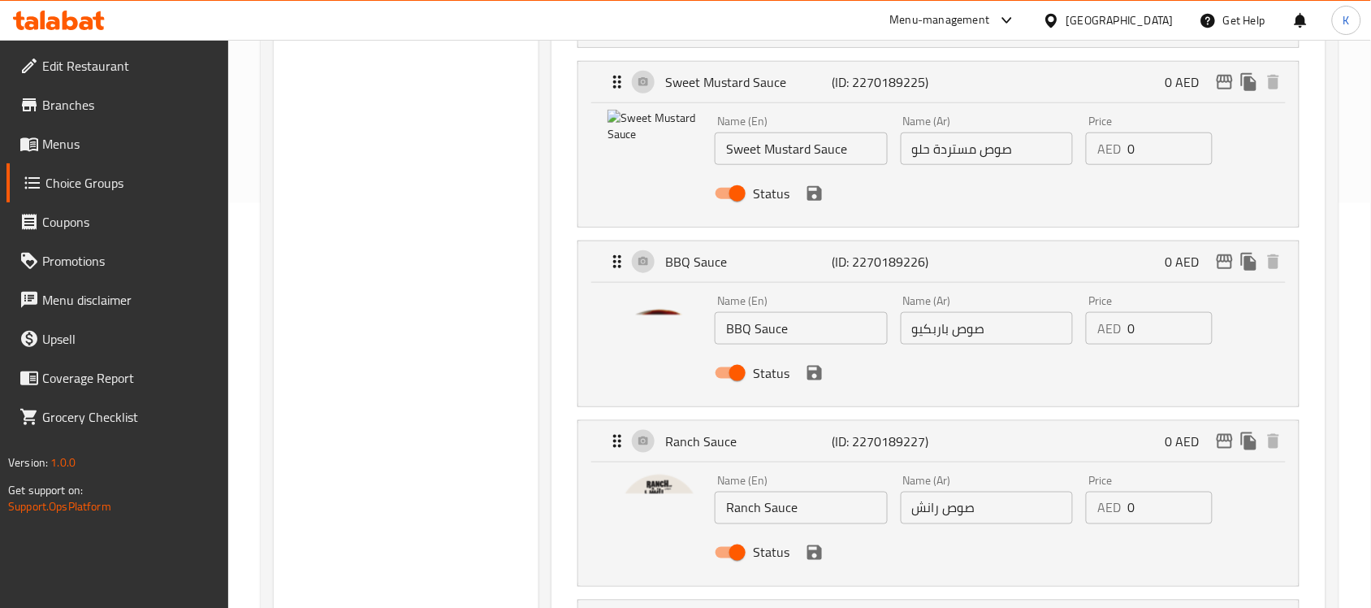
scroll to position [406, 0]
click at [806, 191] on icon "save" at bounding box center [814, 191] width 19 height 19
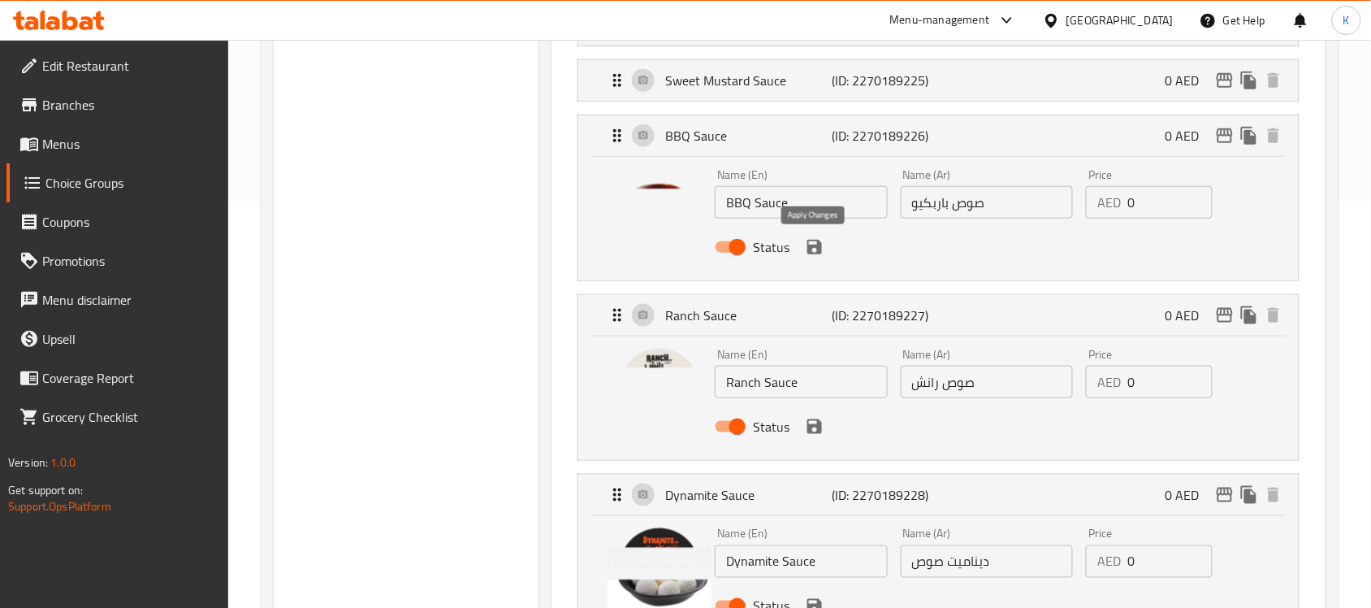
click at [814, 244] on icon "save" at bounding box center [814, 246] width 19 height 19
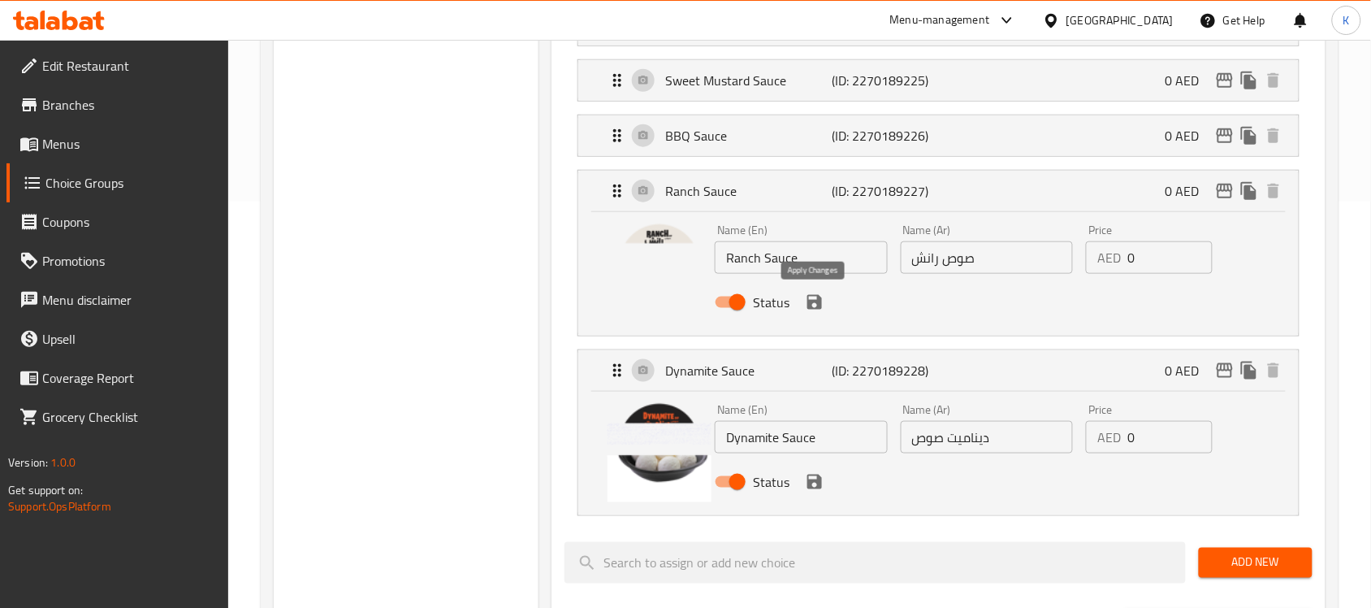
click at [811, 311] on icon "save" at bounding box center [814, 301] width 19 height 19
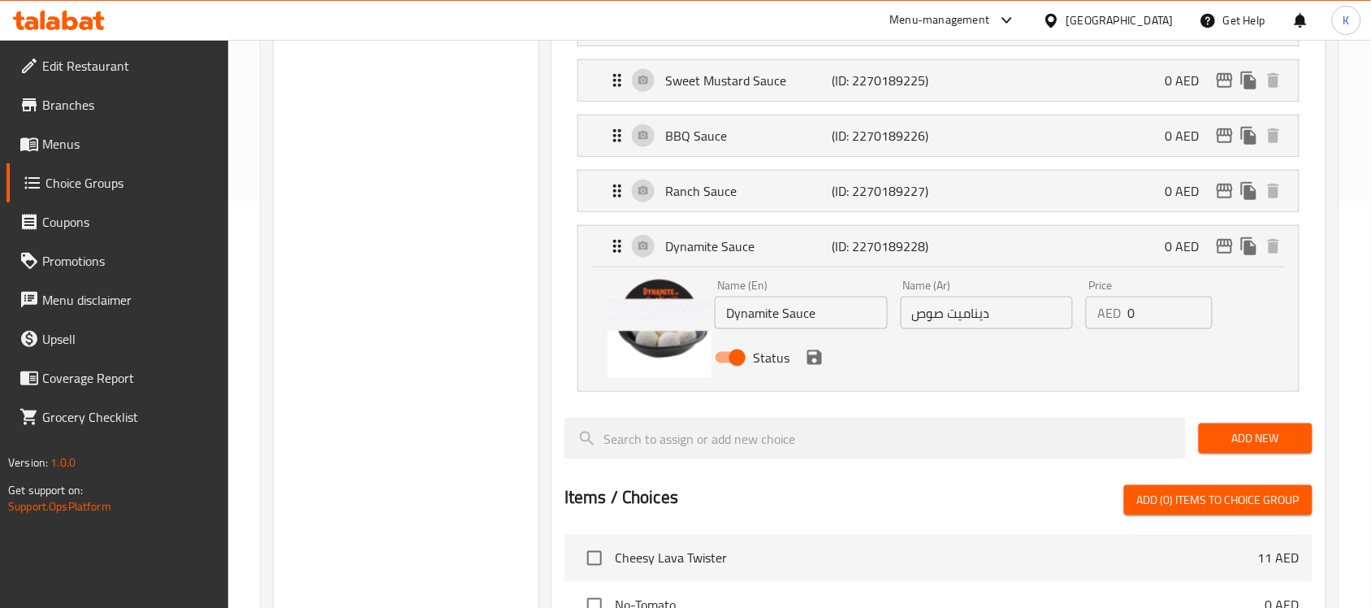
click at [812, 370] on div "Status" at bounding box center [986, 357] width 557 height 44
click at [815, 362] on icon "save" at bounding box center [814, 357] width 19 height 19
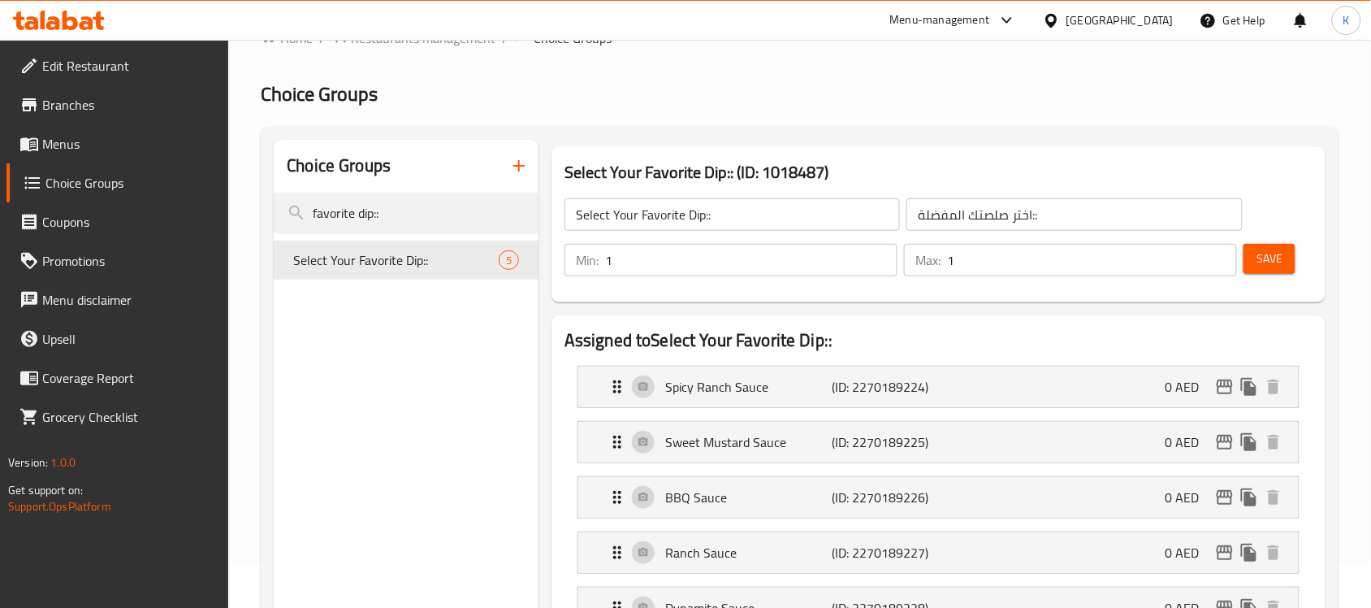
scroll to position [0, 0]
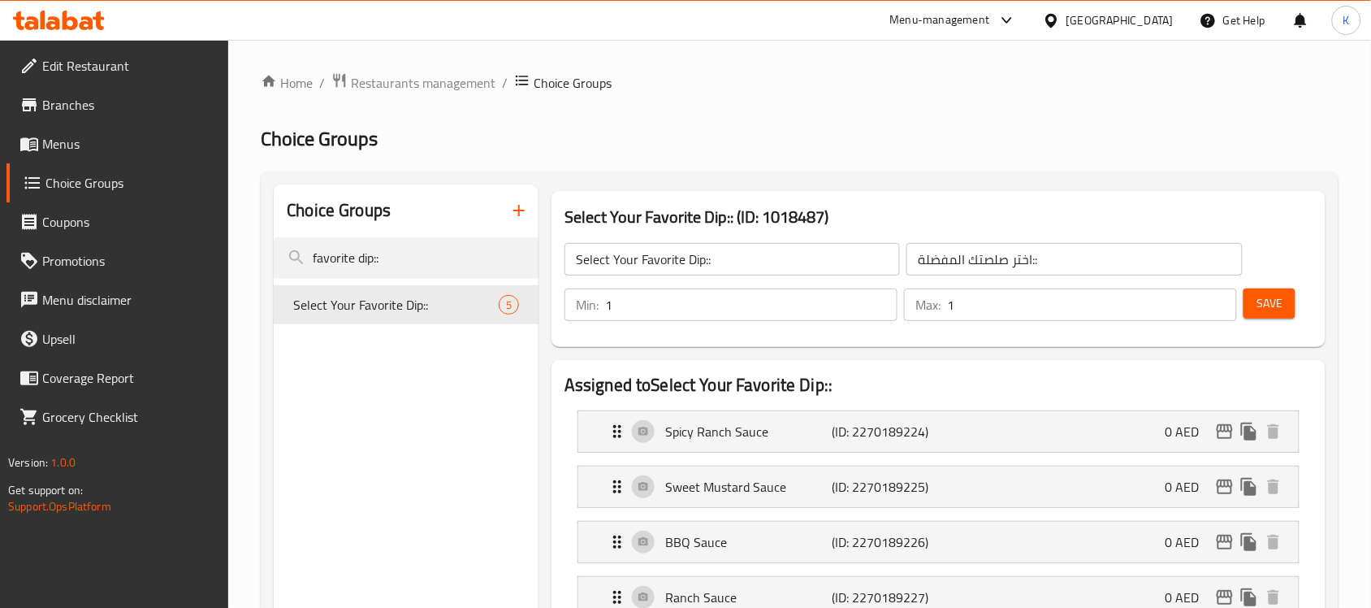
click at [1267, 299] on span "Save" at bounding box center [1269, 303] width 26 height 20
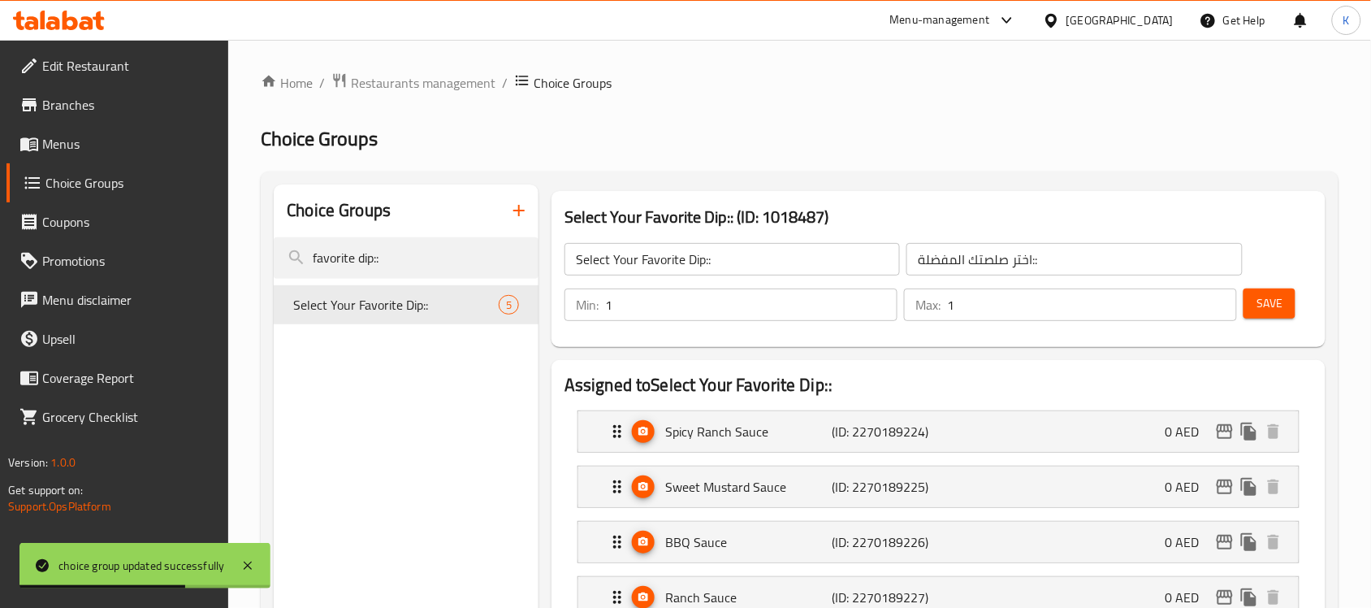
drag, startPoint x: 919, startPoint y: 128, endPoint x: 867, endPoint y: 275, distance: 155.7
click at [919, 128] on h2 "Choice Groups" at bounding box center [800, 139] width 1078 height 26
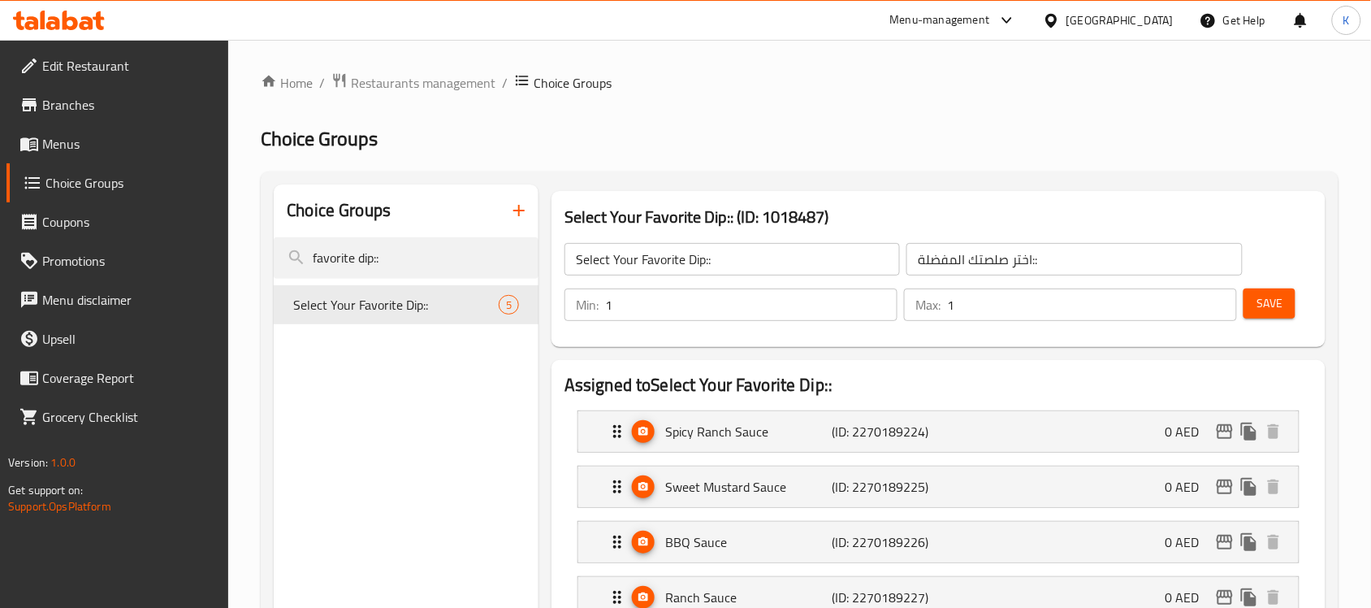
drag, startPoint x: 414, startPoint y: 250, endPoint x: 0, endPoint y: 244, distance: 414.3
type input "favorite side item:::"
click at [399, 302] on span "Select Your Favorite Side Item:::" at bounding box center [373, 315] width 160 height 39
type input "Select Your Favorite Side Item:::"
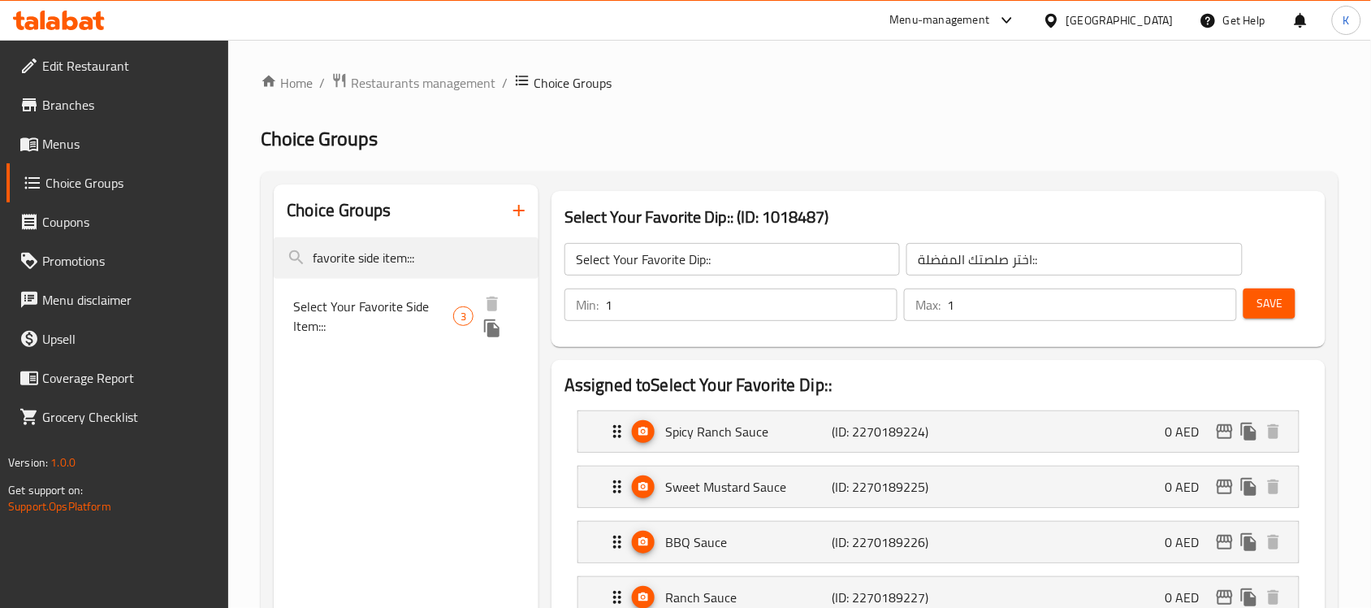
type input "اختر صنف جانبي المفضل لديك:::"
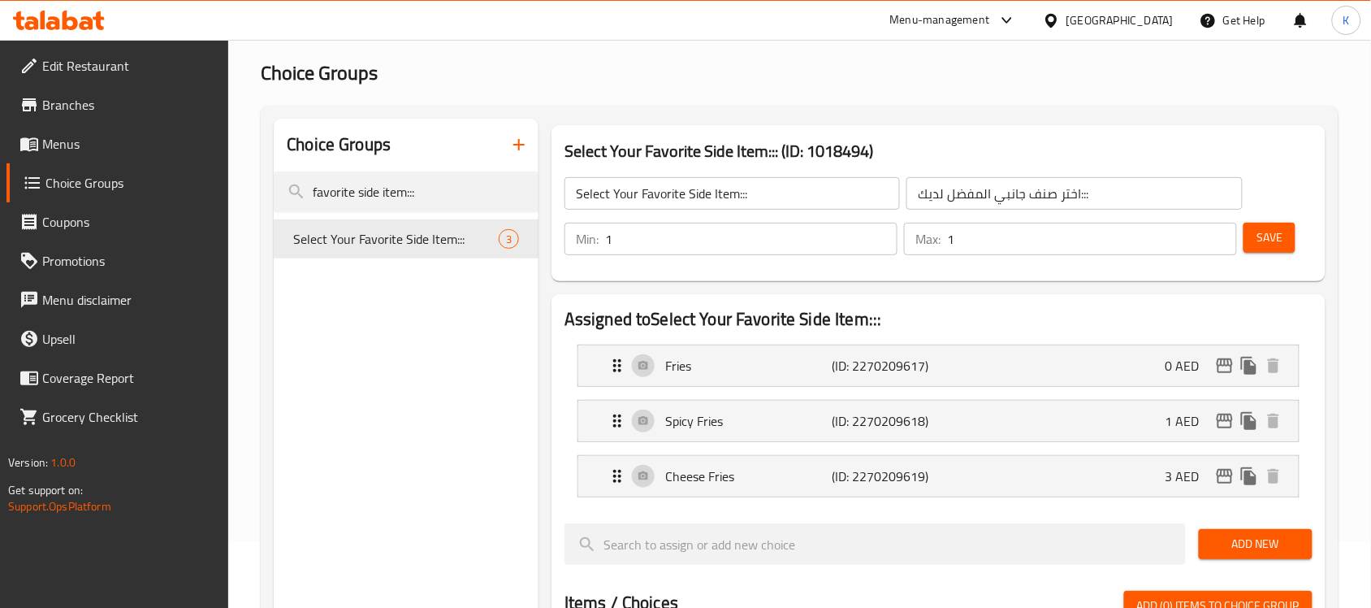
scroll to position [102, 0]
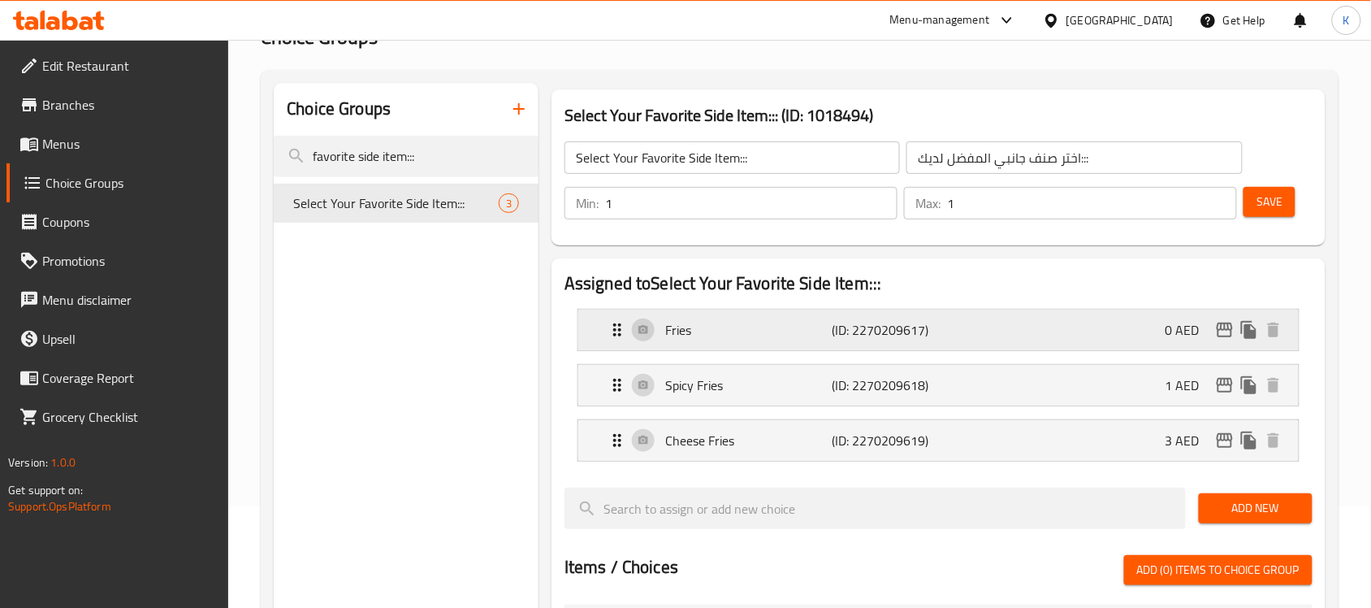
click at [892, 338] on p "(ID: 2270209617)" at bounding box center [887, 329] width 111 height 19
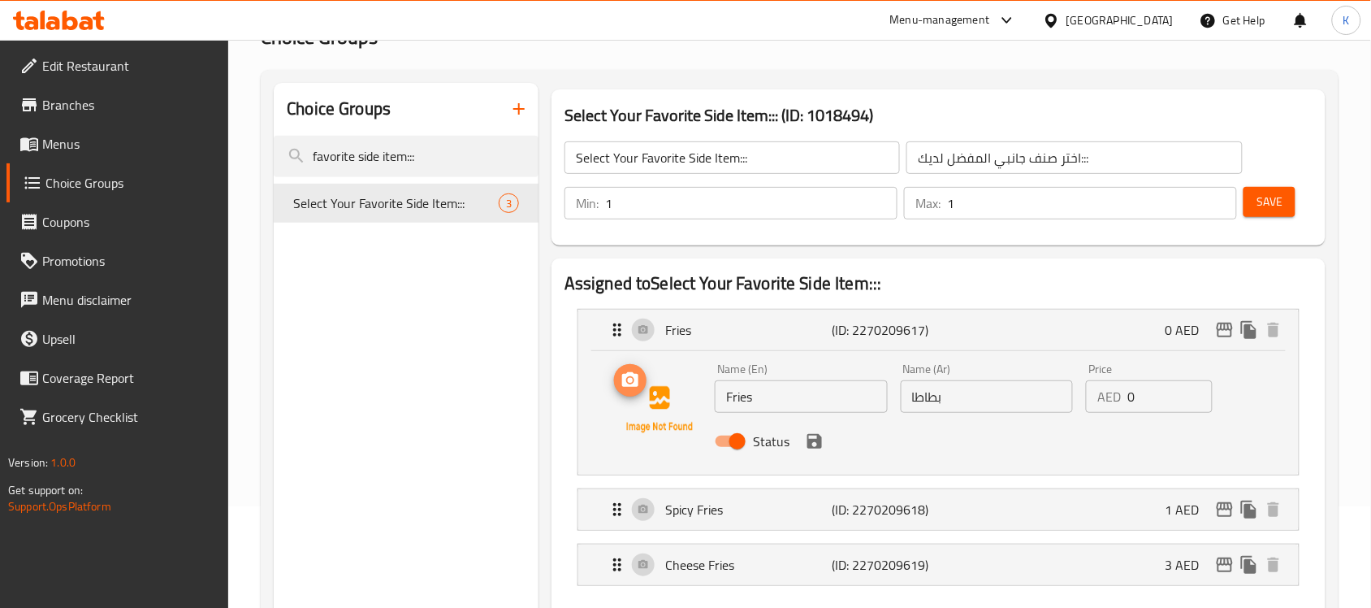
click at [626, 384] on icon "upload picture" at bounding box center [630, 379] width 16 height 15
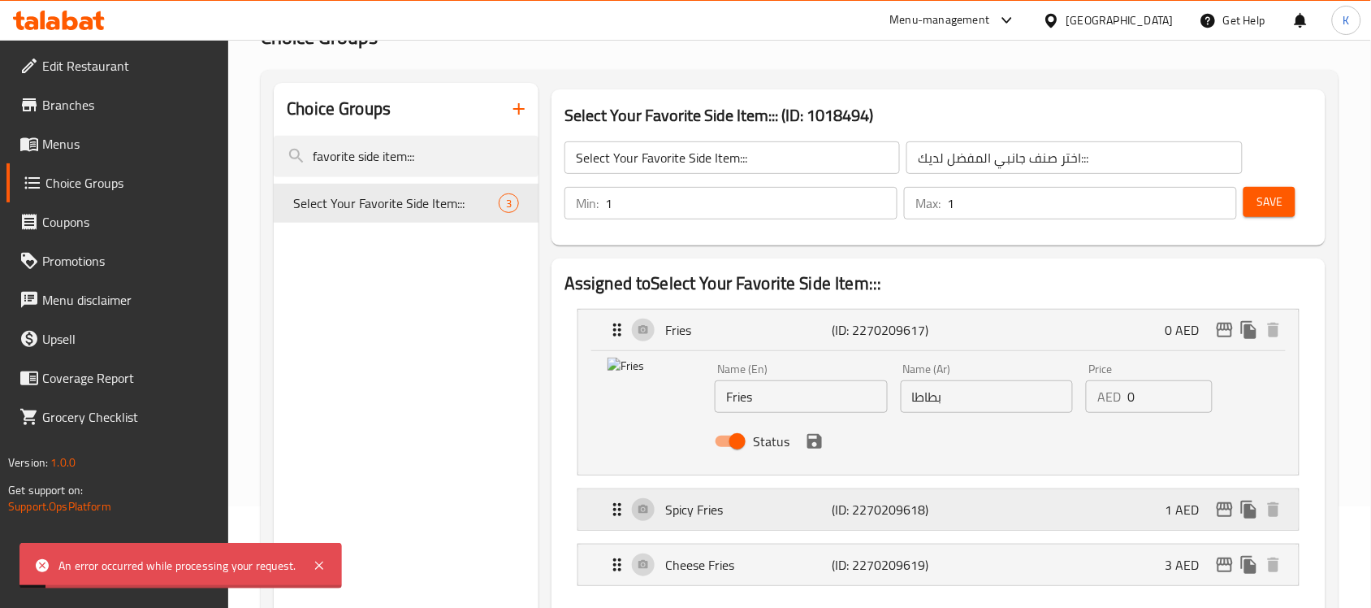
click at [761, 504] on p "Spicy Fries" at bounding box center [748, 508] width 166 height 19
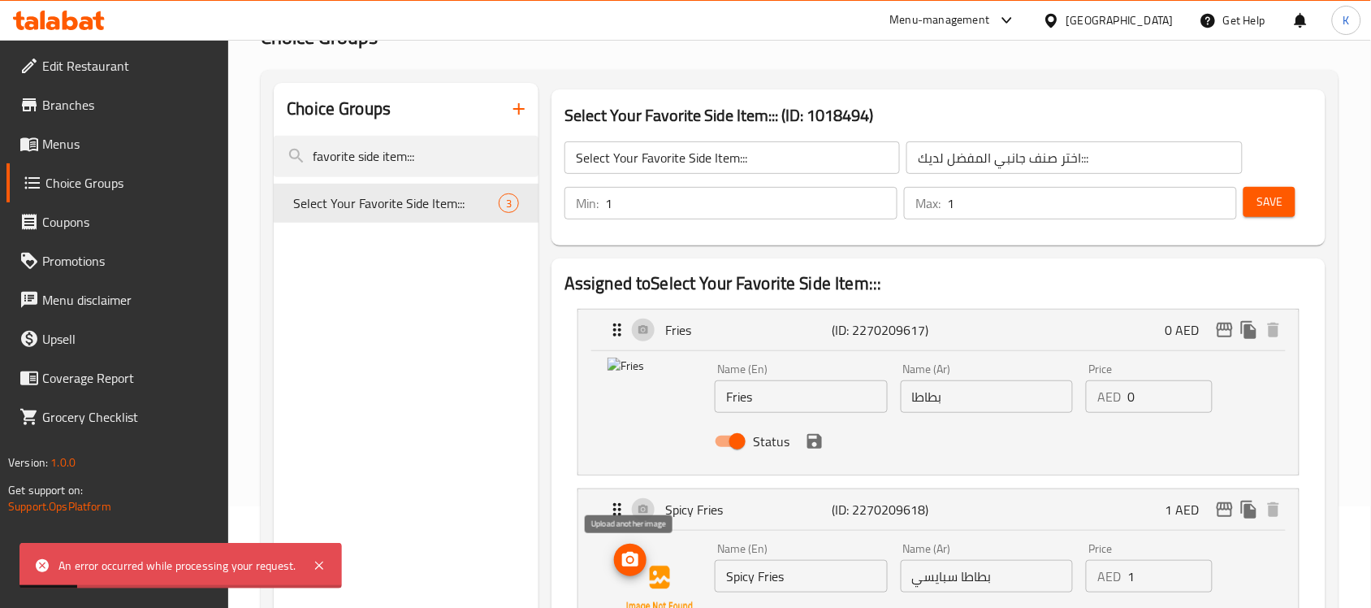
click at [634, 553] on icon "upload picture" at bounding box center [630, 558] width 16 height 15
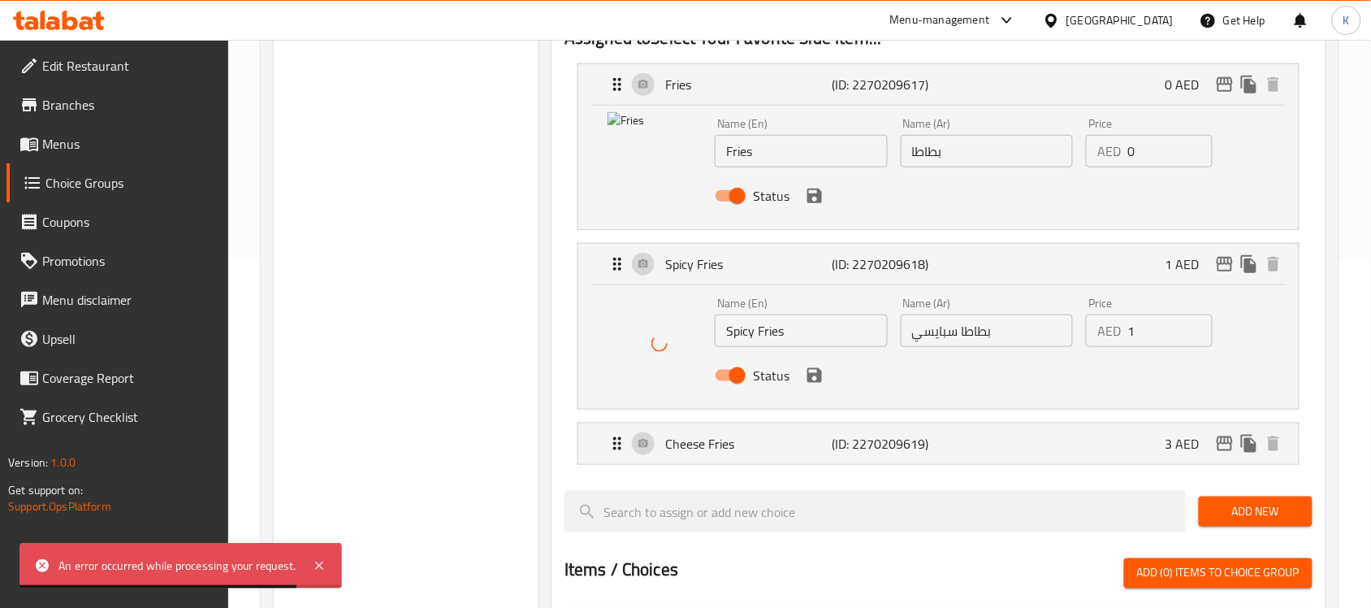
scroll to position [406, 0]
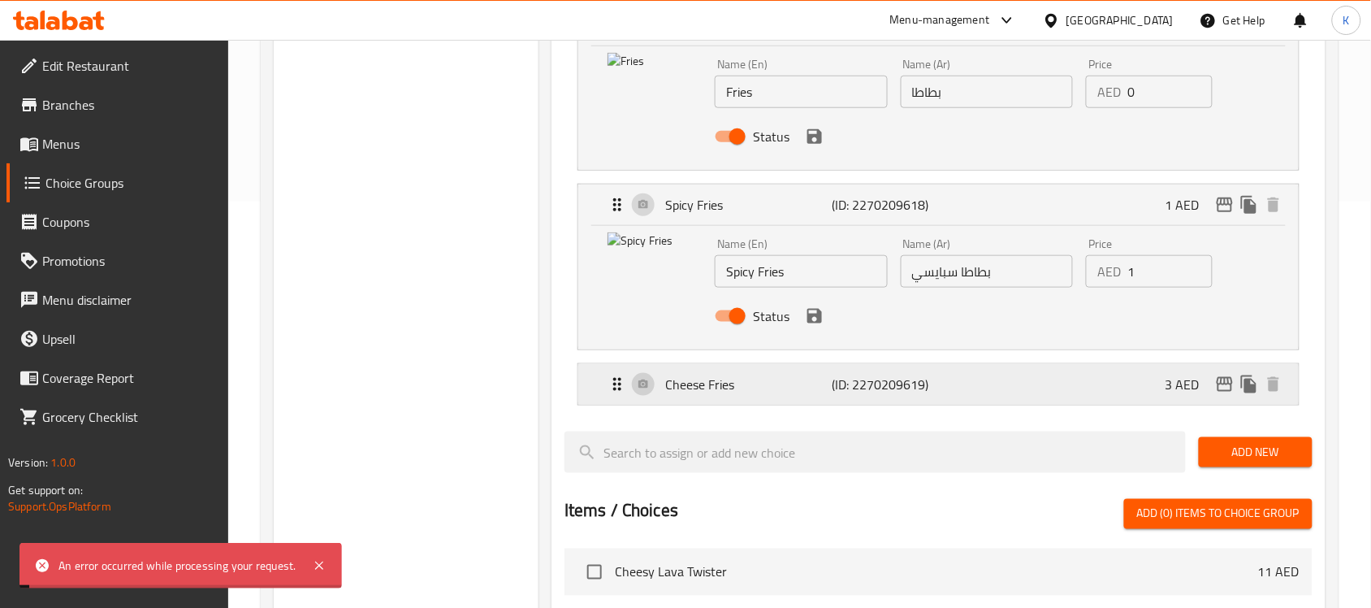
click at [826, 387] on p "Cheese Fries" at bounding box center [748, 383] width 166 height 19
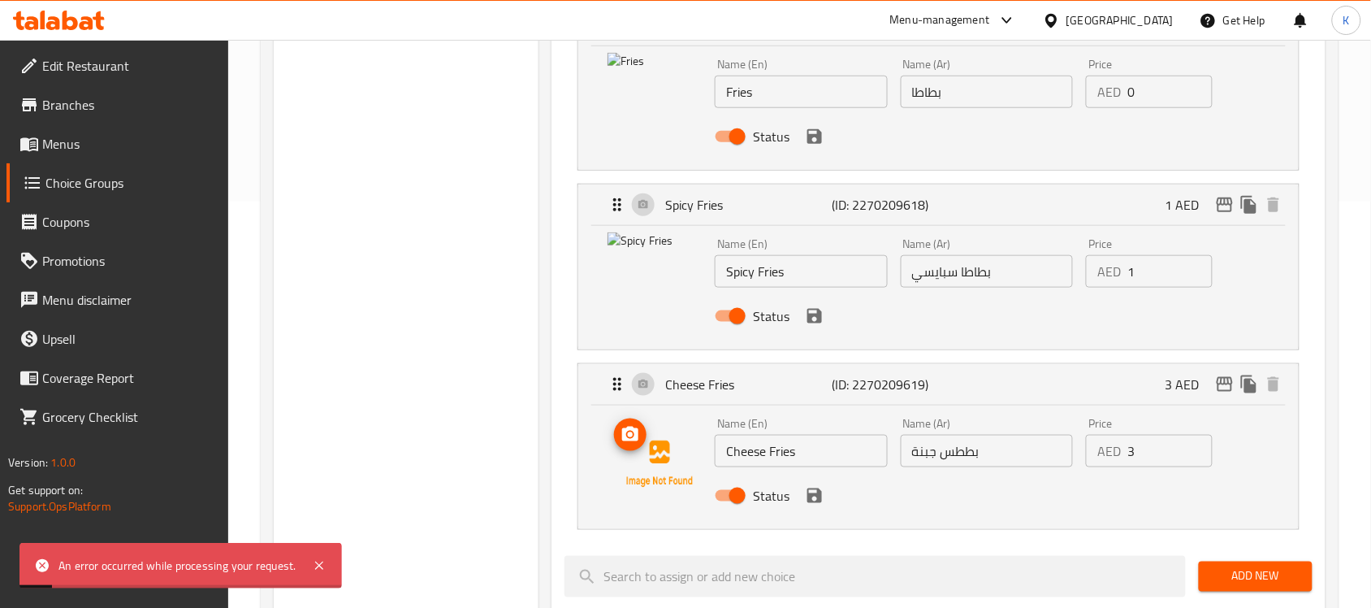
click at [630, 429] on icon "upload picture" at bounding box center [630, 433] width 16 height 15
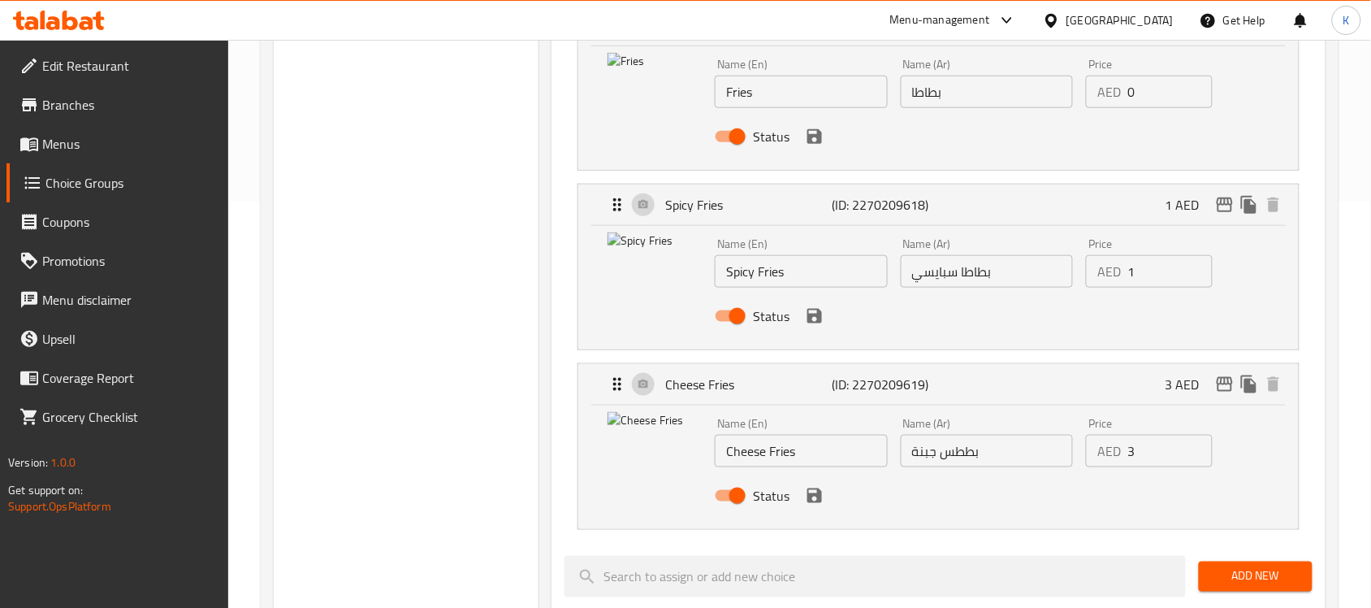
click at [468, 548] on div "Choice Groups favorite side item::: Select Your Favorite Side Item::: 3" at bounding box center [406, 471] width 265 height 1386
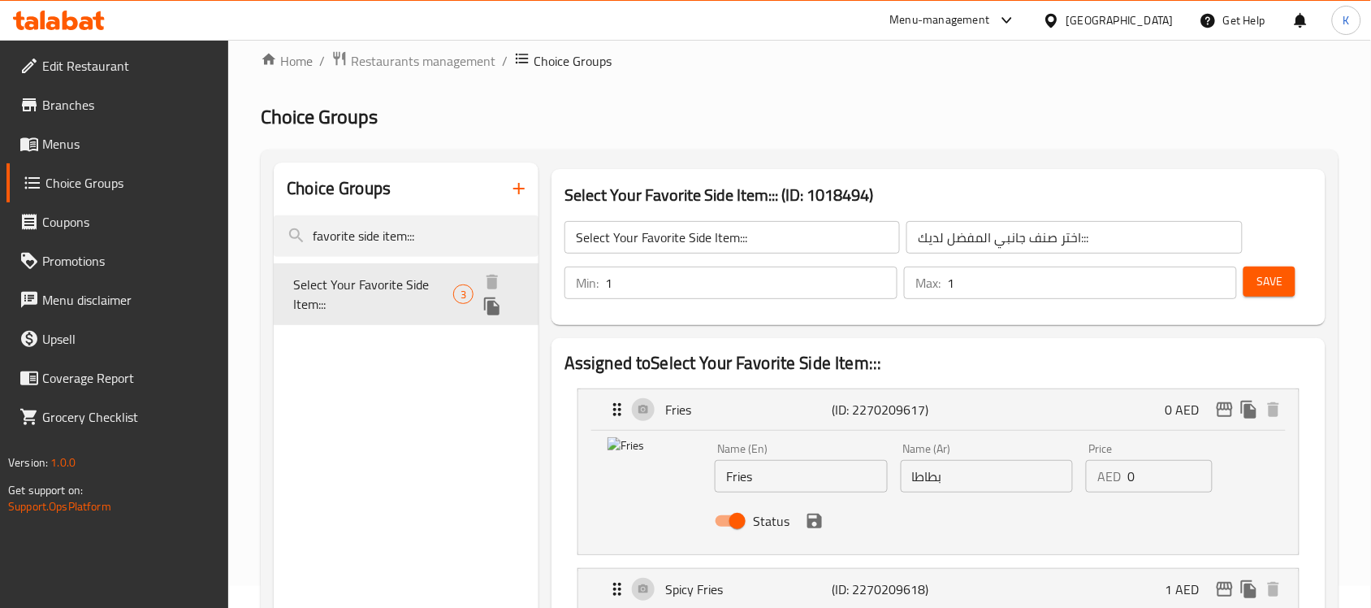
scroll to position [0, 0]
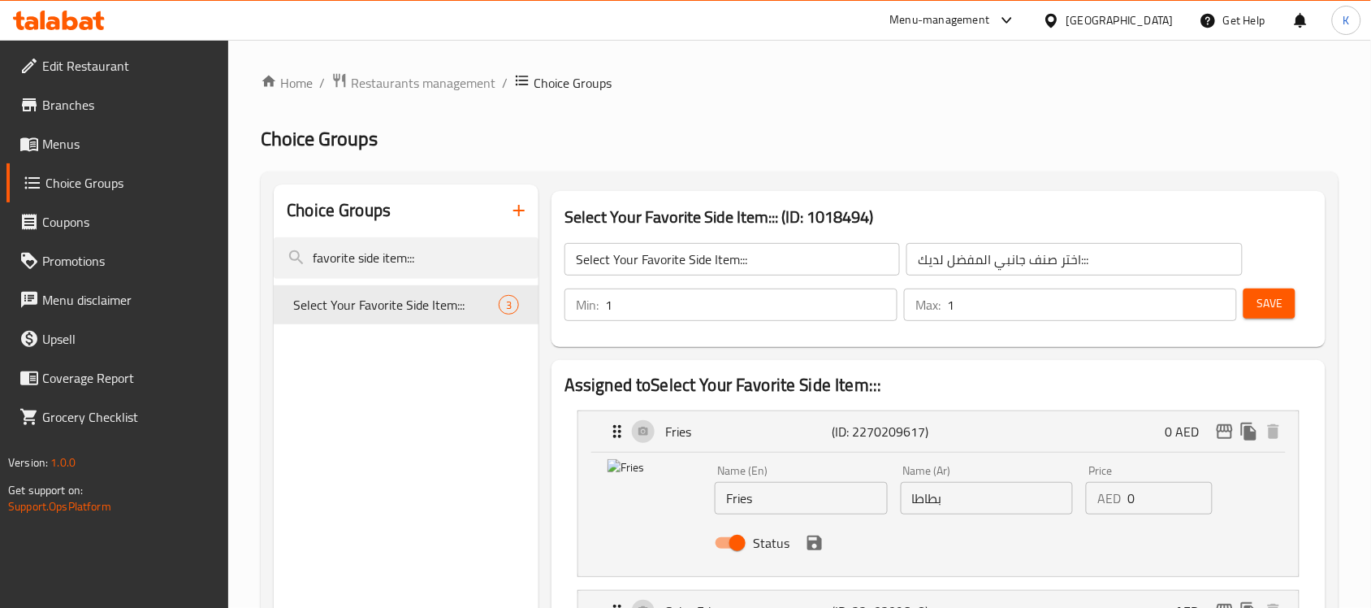
drag, startPoint x: 433, startPoint y: 258, endPoint x: 0, endPoint y: 256, distance: 432.9
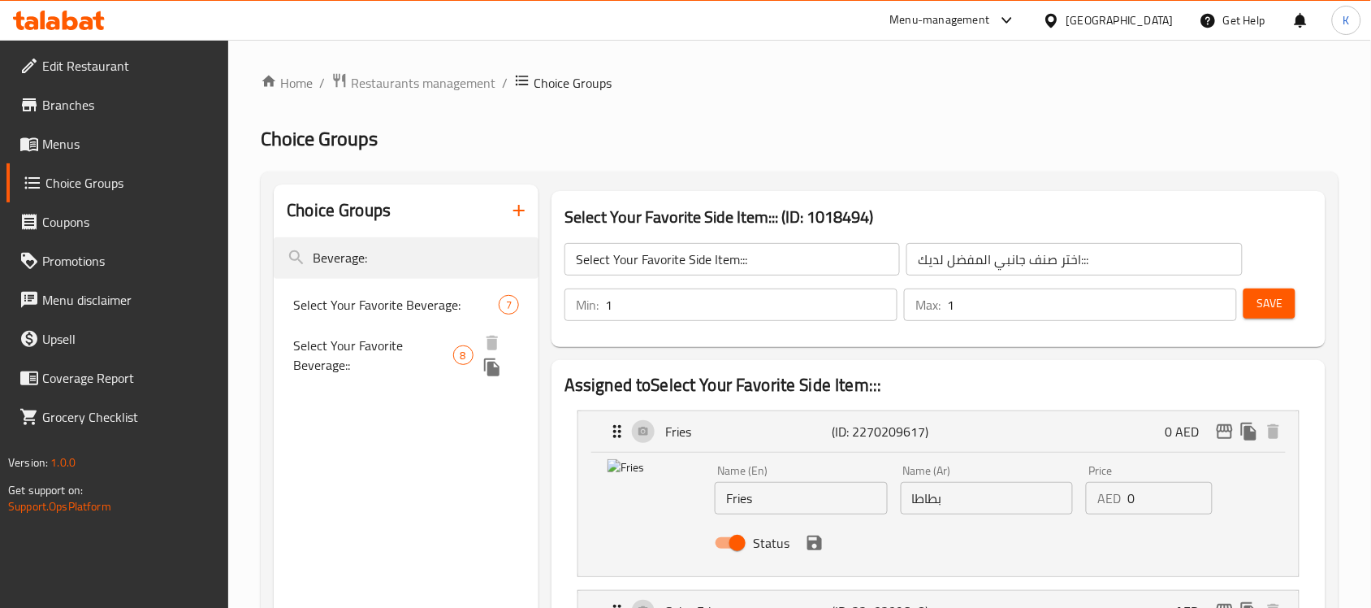
type input "Beverage:"
click at [366, 365] on span "Select Your Favorite Beverage::" at bounding box center [372, 354] width 159 height 39
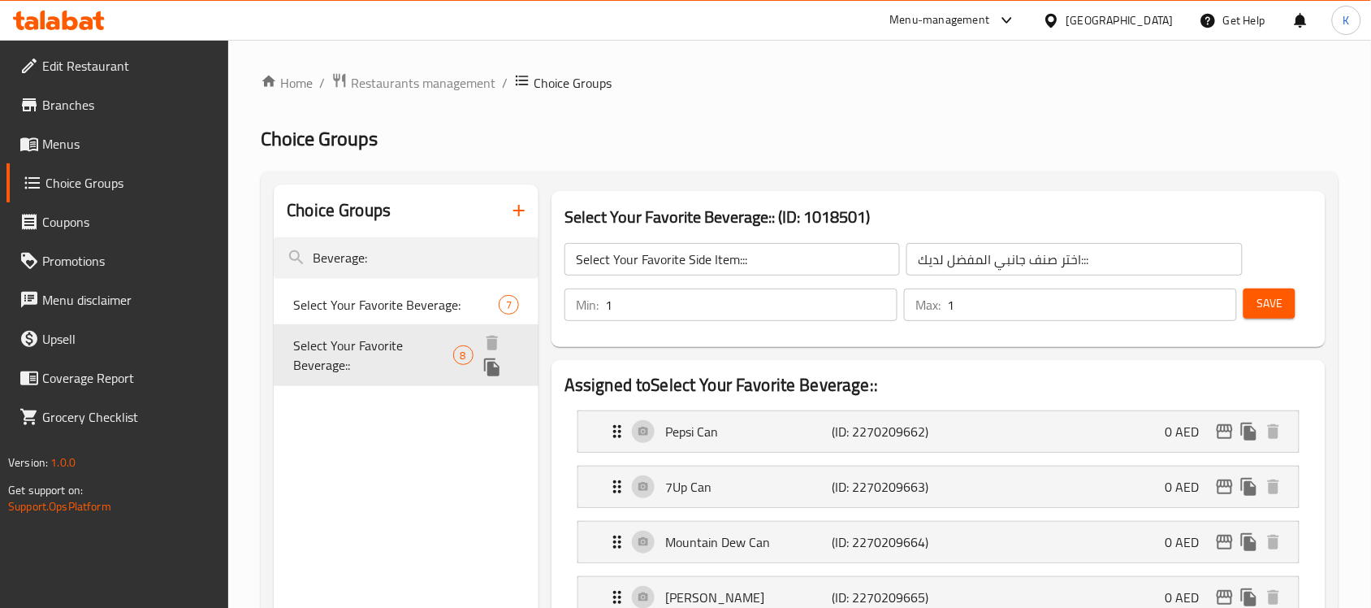
type input "Select Your Favorite Beverage::"
type input "اختر المشروب المفضل لديك::"
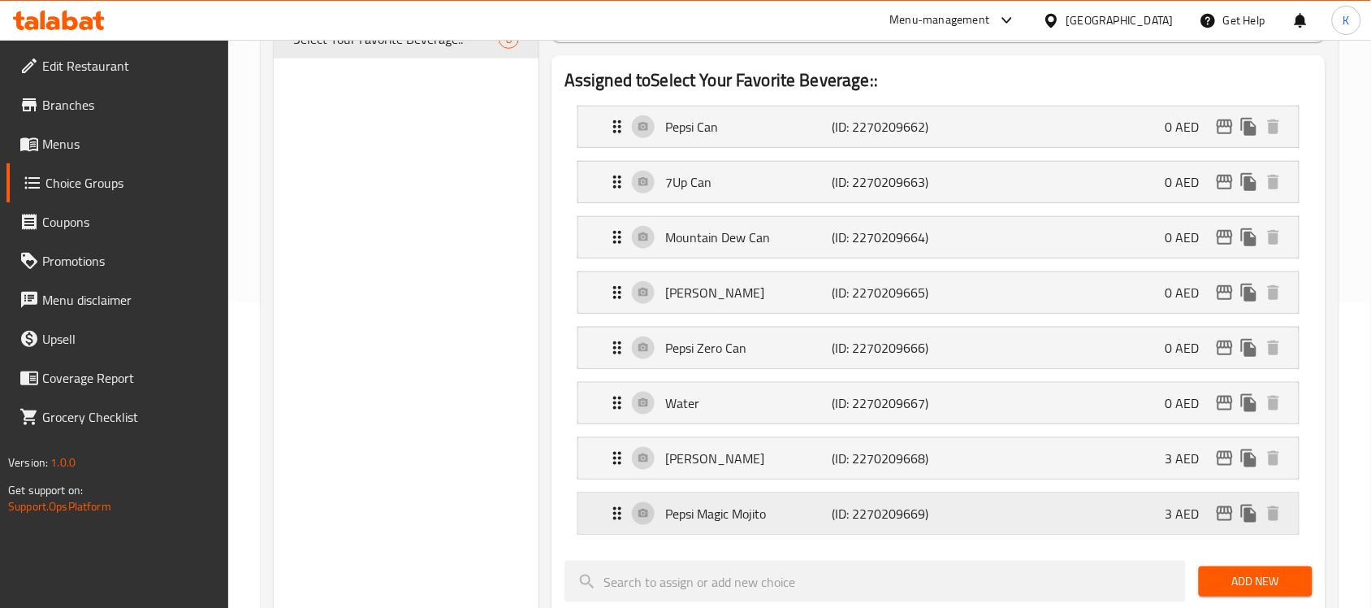
click at [750, 517] on p "Pepsi Magic Mojito" at bounding box center [748, 513] width 166 height 19
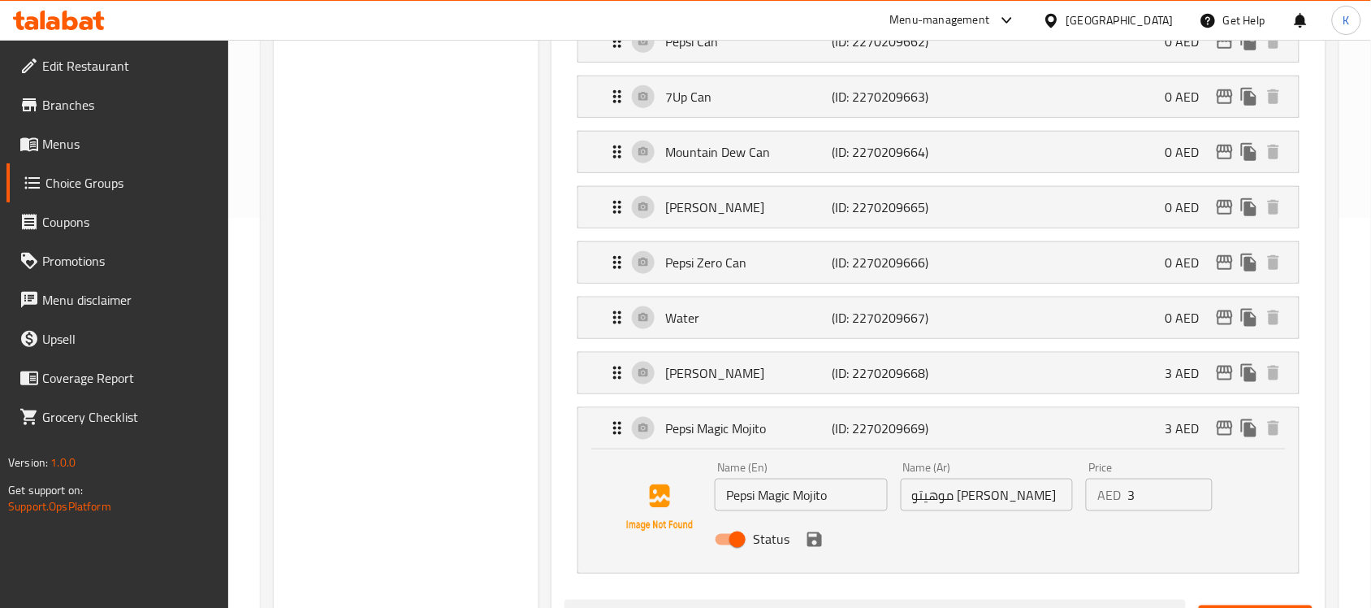
scroll to position [508, 0]
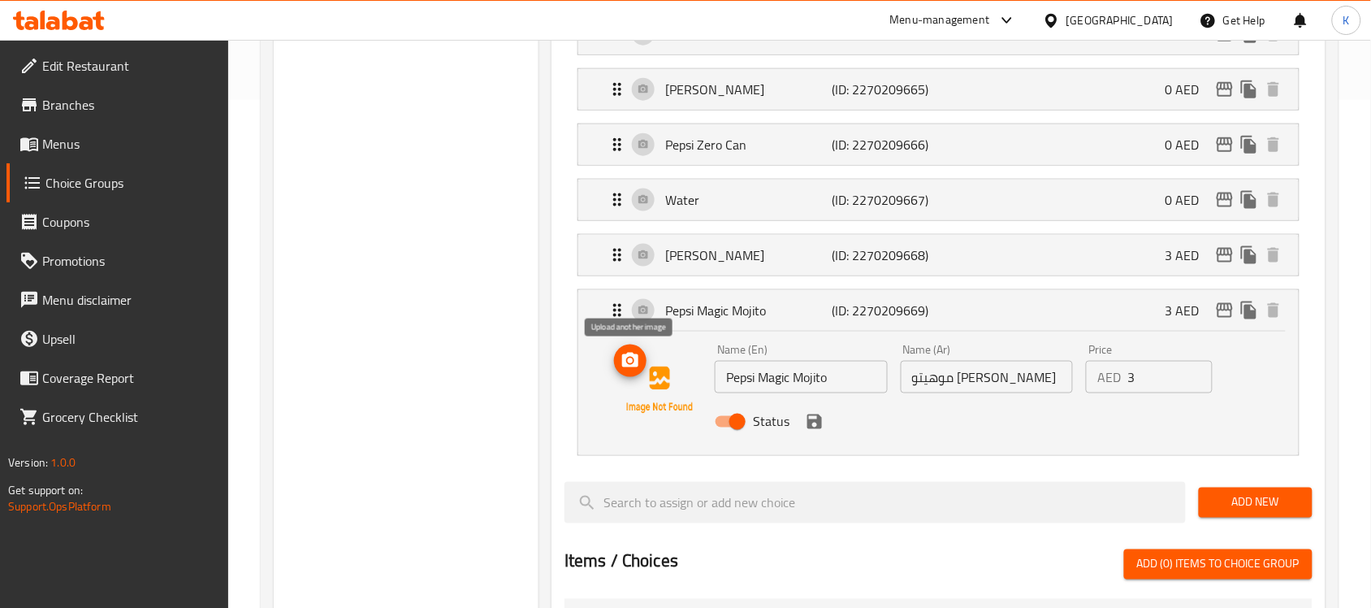
click at [638, 362] on icon "upload picture" at bounding box center [630, 359] width 16 height 15
click at [794, 257] on p "[PERSON_NAME]" at bounding box center [748, 254] width 166 height 19
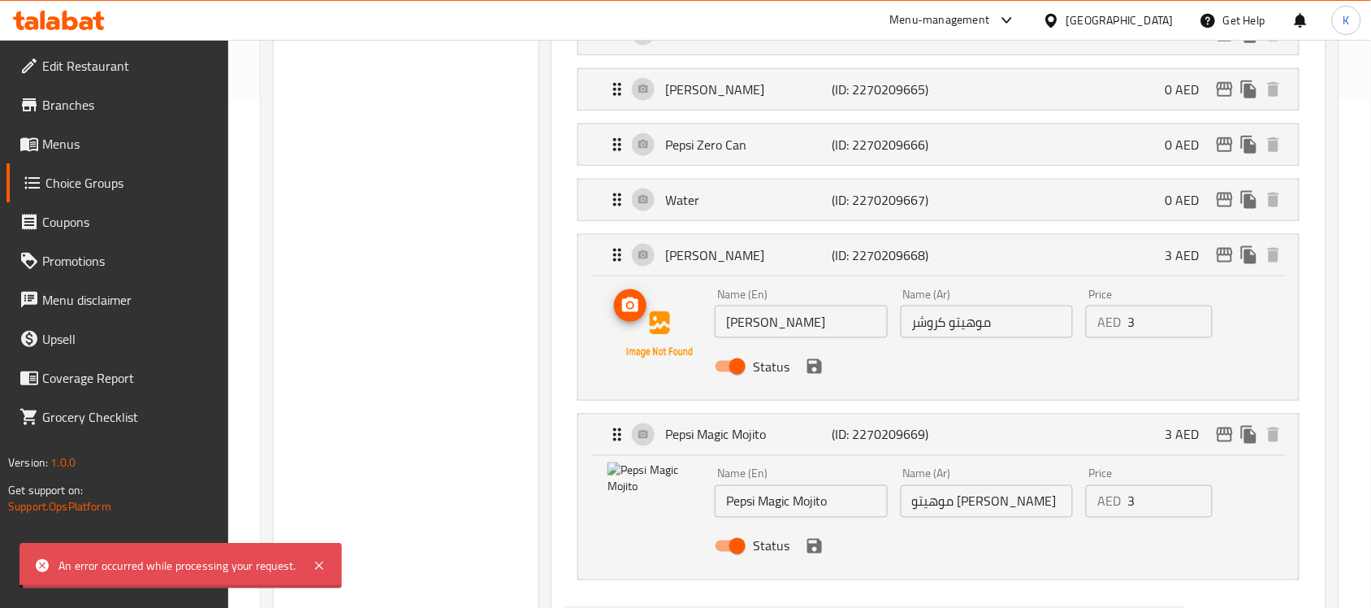
click at [628, 305] on icon "upload picture" at bounding box center [630, 304] width 16 height 15
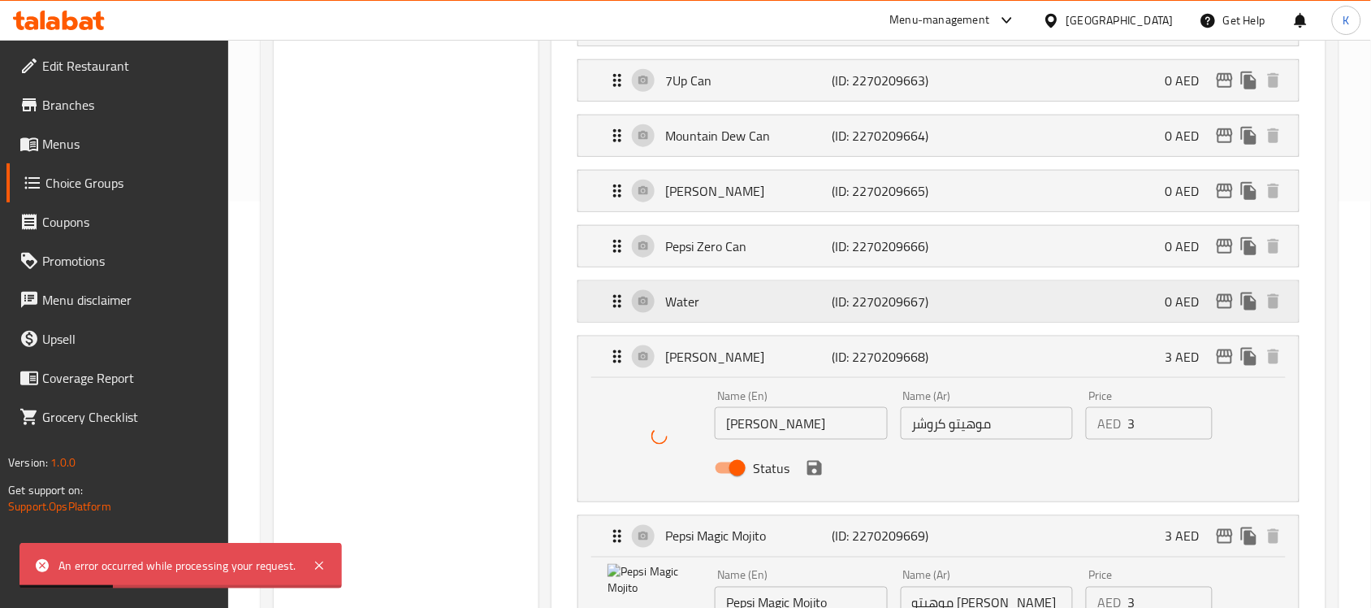
click at [770, 307] on p "Water" at bounding box center [748, 301] width 166 height 19
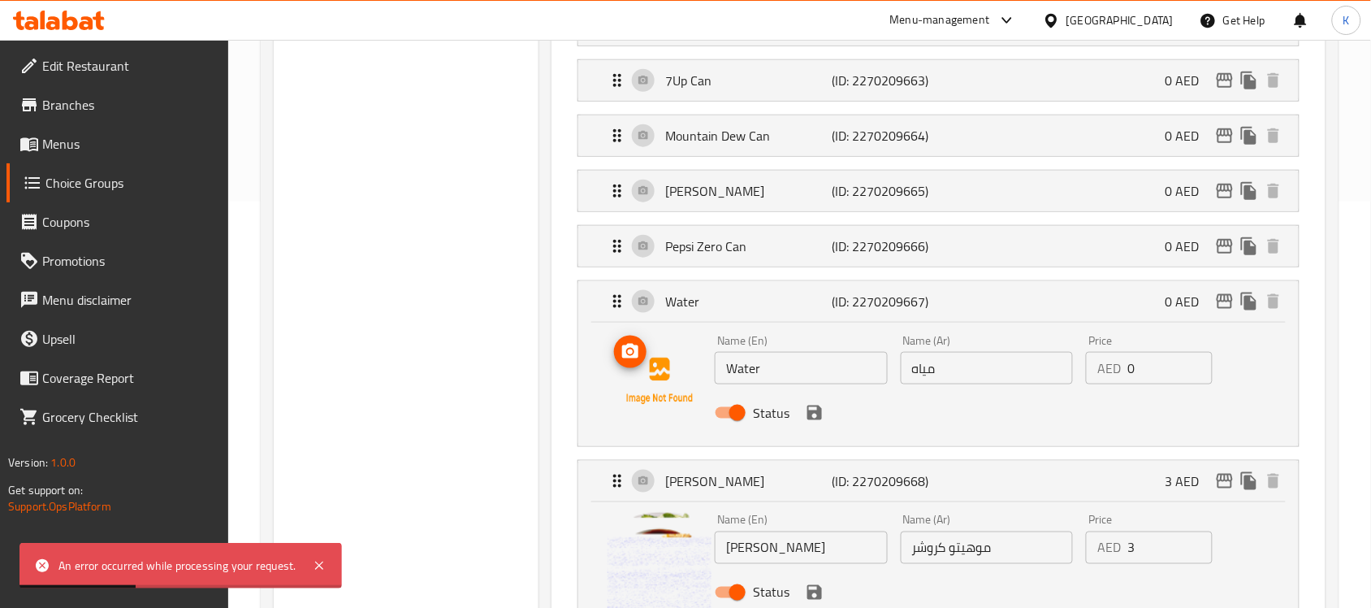
click at [639, 361] on icon "upload picture" at bounding box center [630, 351] width 19 height 19
click at [800, 244] on p "Pepsi Zero Can" at bounding box center [748, 245] width 166 height 19
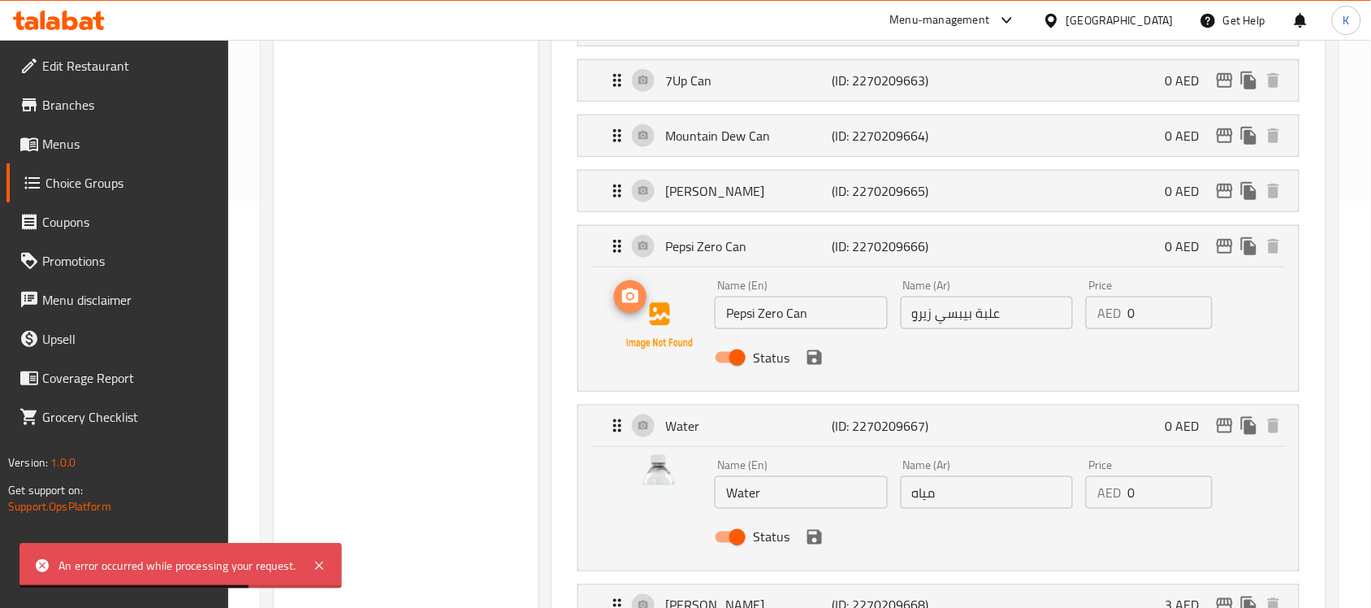
click at [634, 299] on icon "upload picture" at bounding box center [630, 296] width 19 height 19
click at [741, 171] on div "Mirinda Can (ID: 2270209665) 0 AED" at bounding box center [944, 191] width 672 height 41
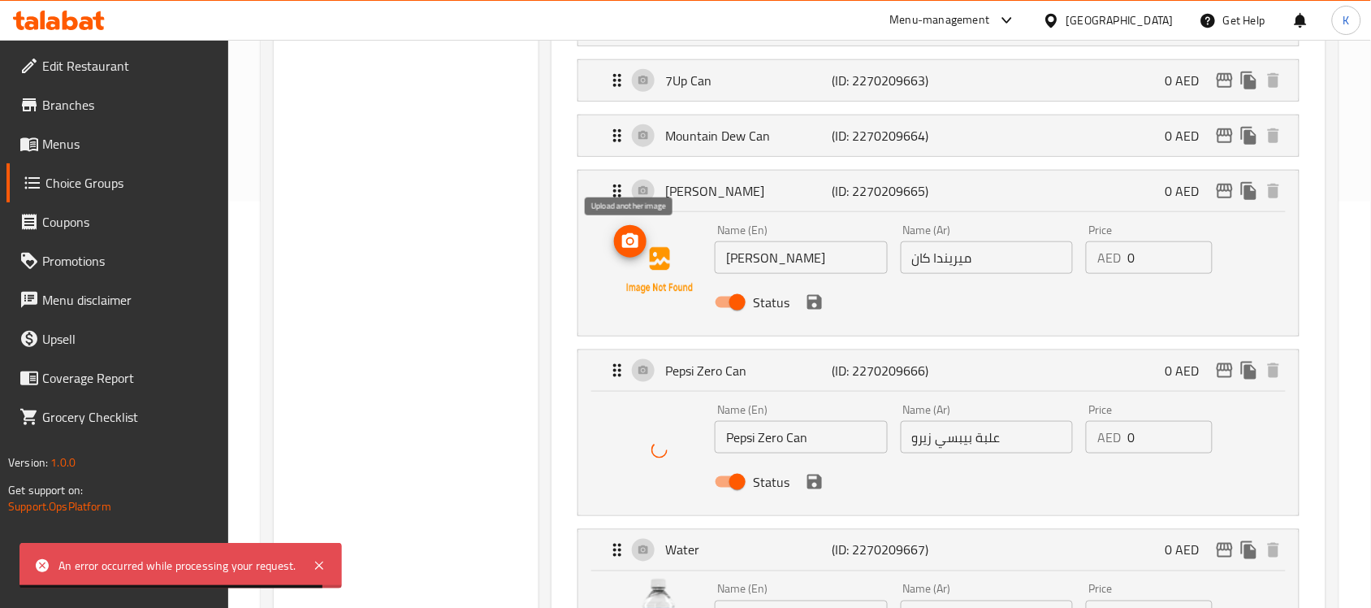
click at [632, 240] on icon "upload picture" at bounding box center [630, 240] width 19 height 19
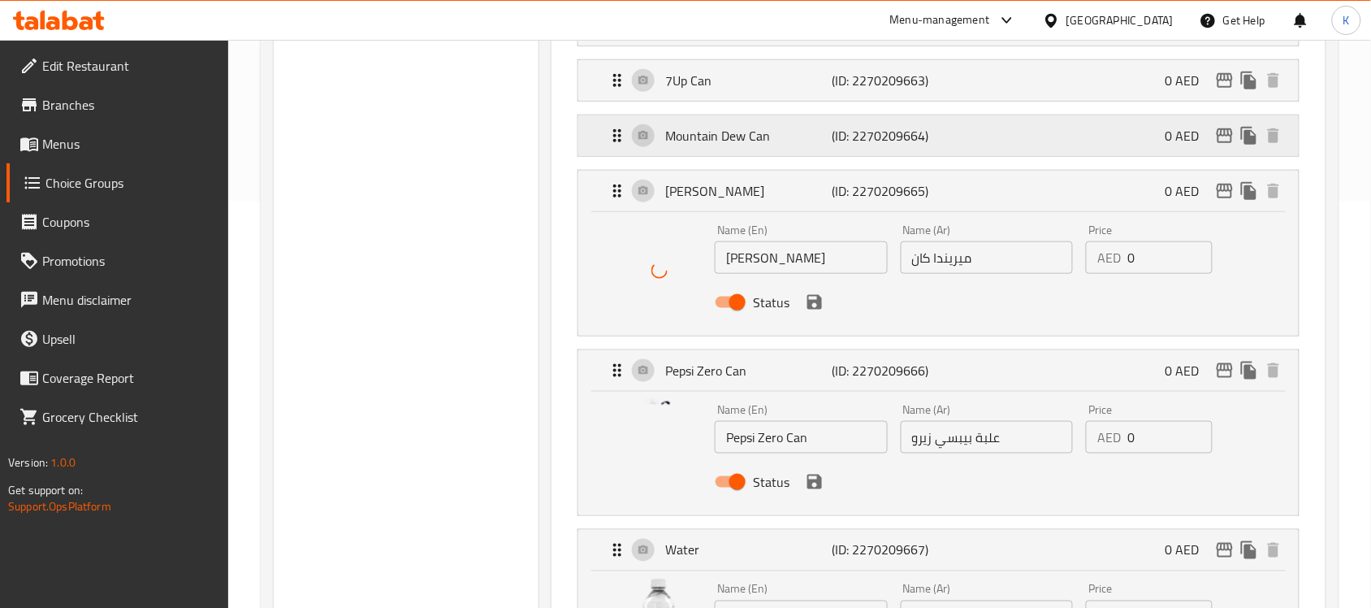
click at [863, 136] on p "(ID: 2270209664)" at bounding box center [887, 135] width 111 height 19
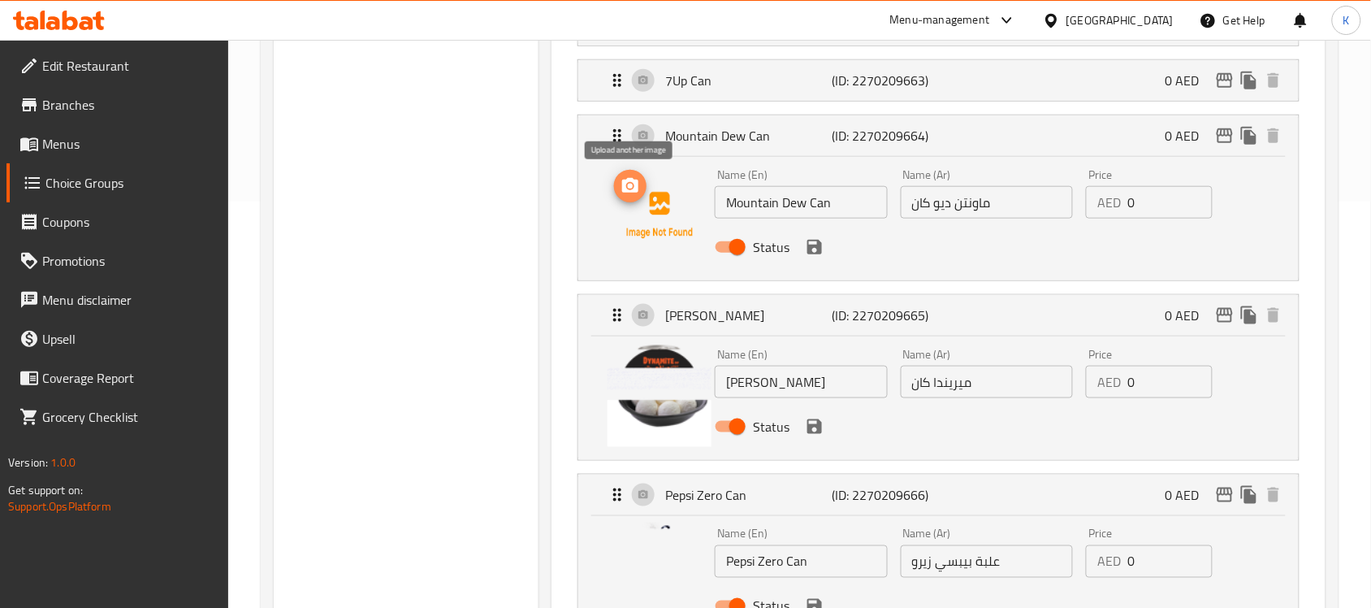
click at [627, 187] on icon "upload picture" at bounding box center [630, 185] width 19 height 19
click at [804, 83] on p "7Up Can" at bounding box center [748, 80] width 166 height 19
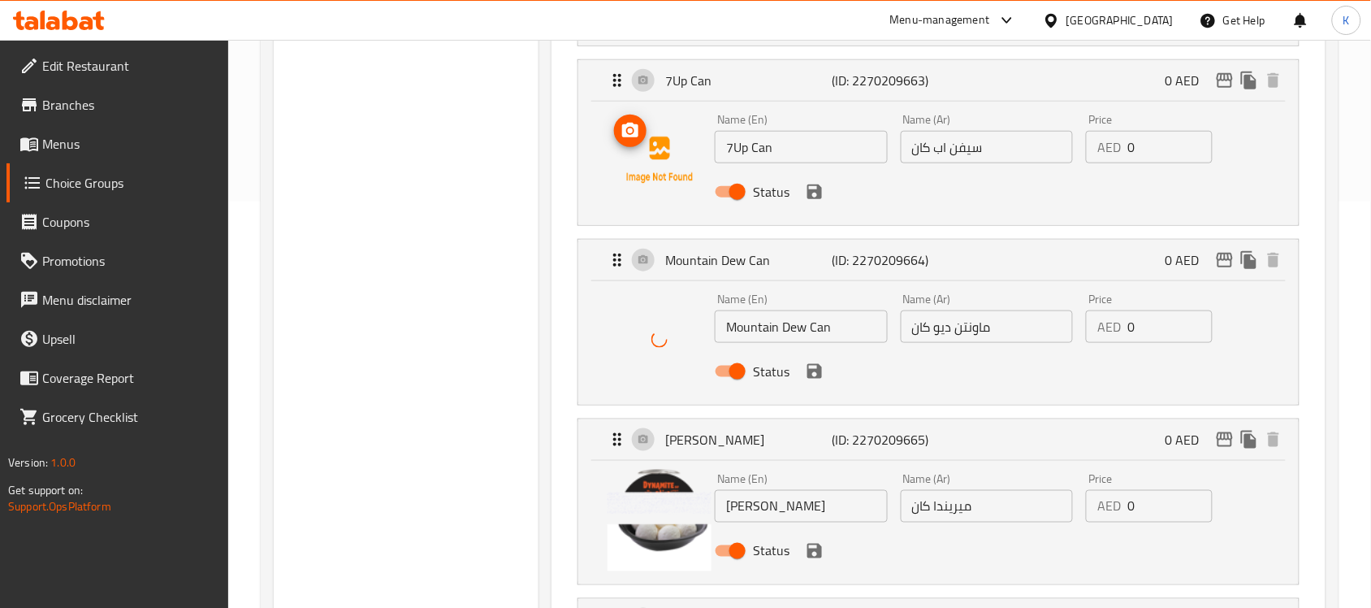
click at [635, 143] on button "upload picture" at bounding box center [630, 131] width 32 height 32
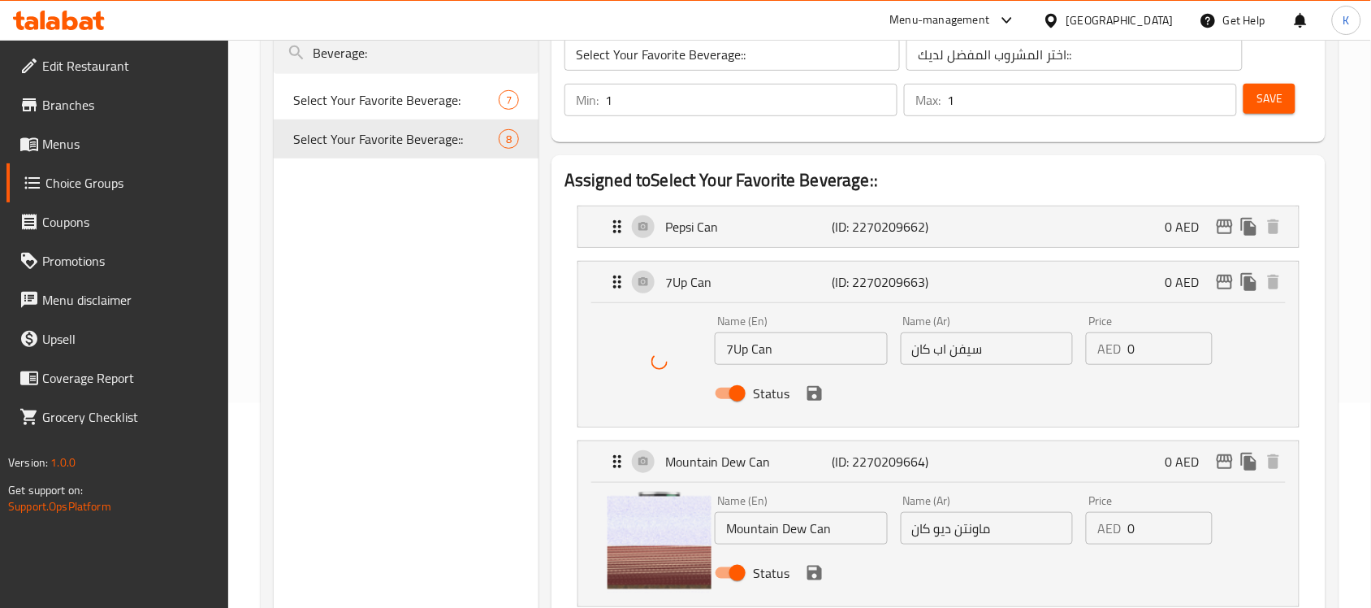
scroll to position [203, 0]
click at [761, 216] on div "Pepsi Can (ID: 2270209662) 0 AED" at bounding box center [944, 228] width 672 height 41
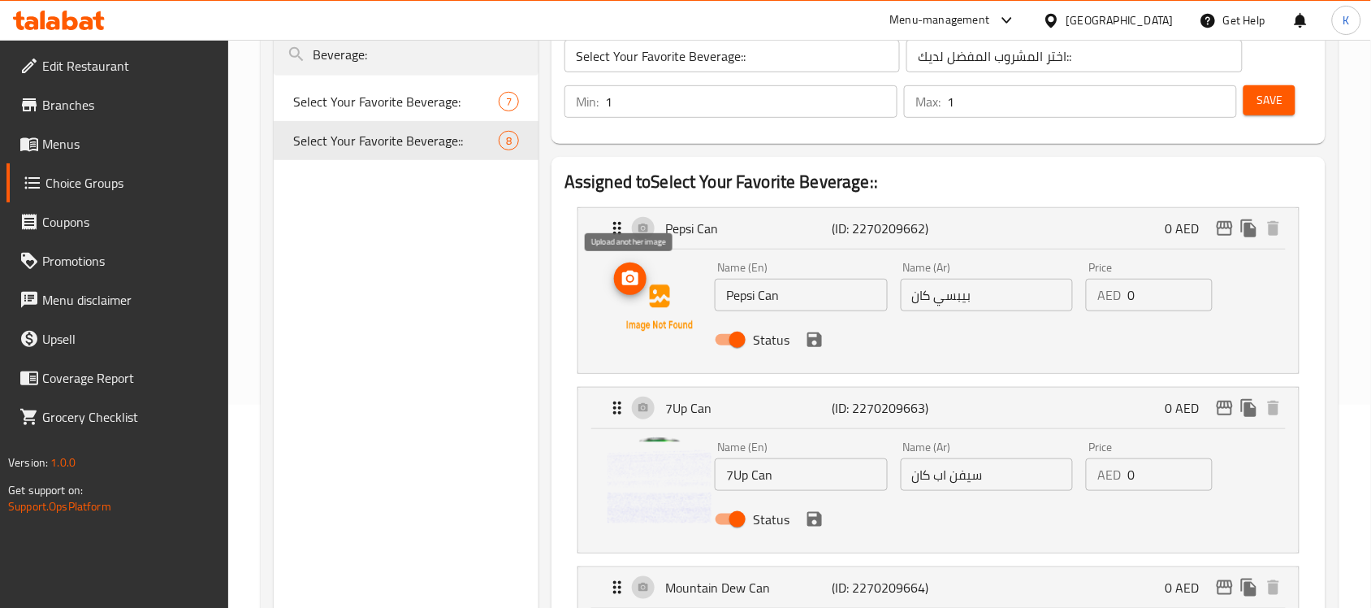
click at [630, 274] on icon "upload picture" at bounding box center [630, 277] width 16 height 15
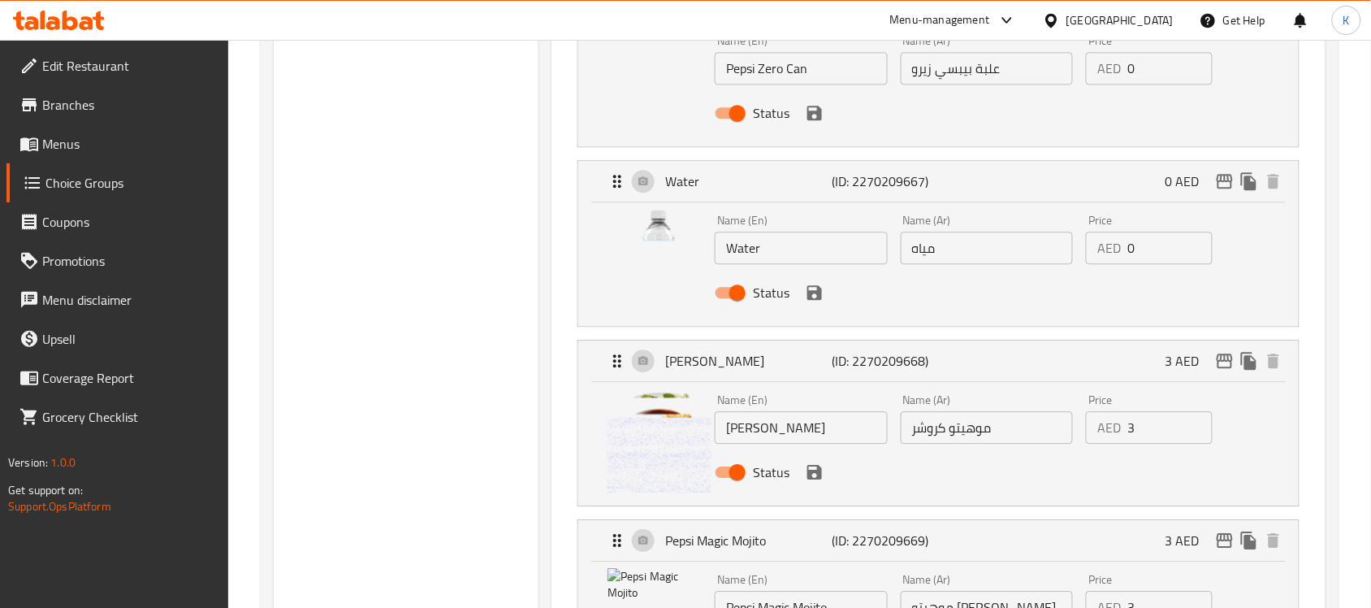
scroll to position [1218, 0]
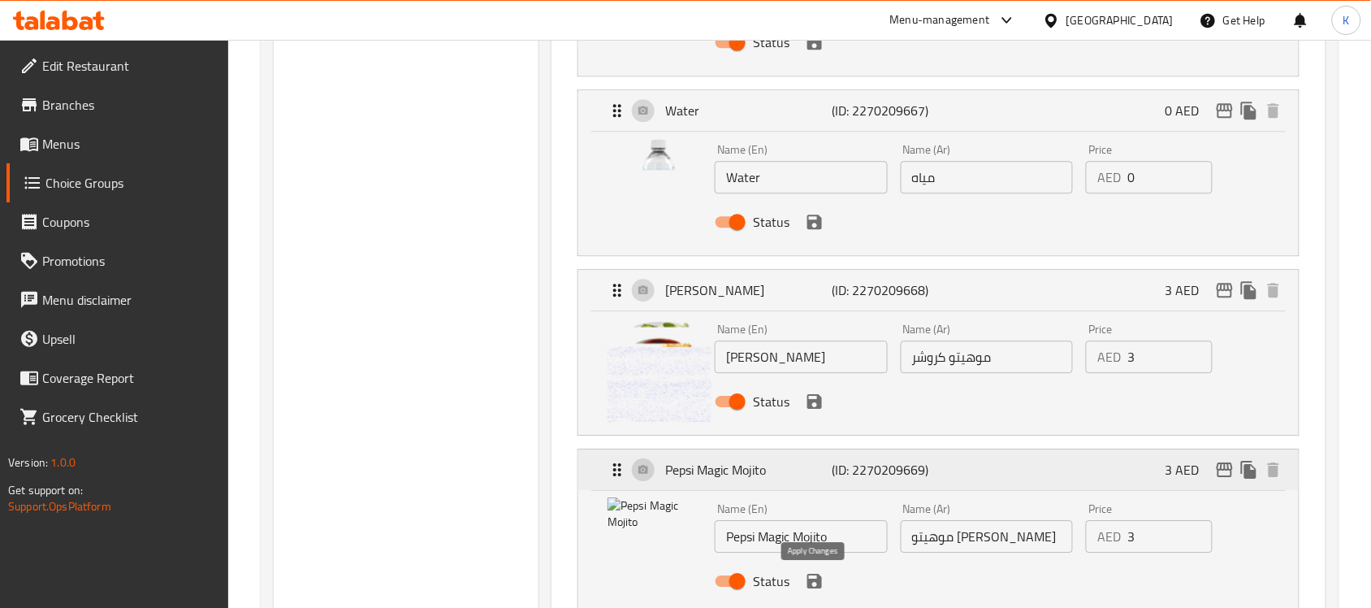
click at [814, 574] on icon "save" at bounding box center [814, 580] width 19 height 19
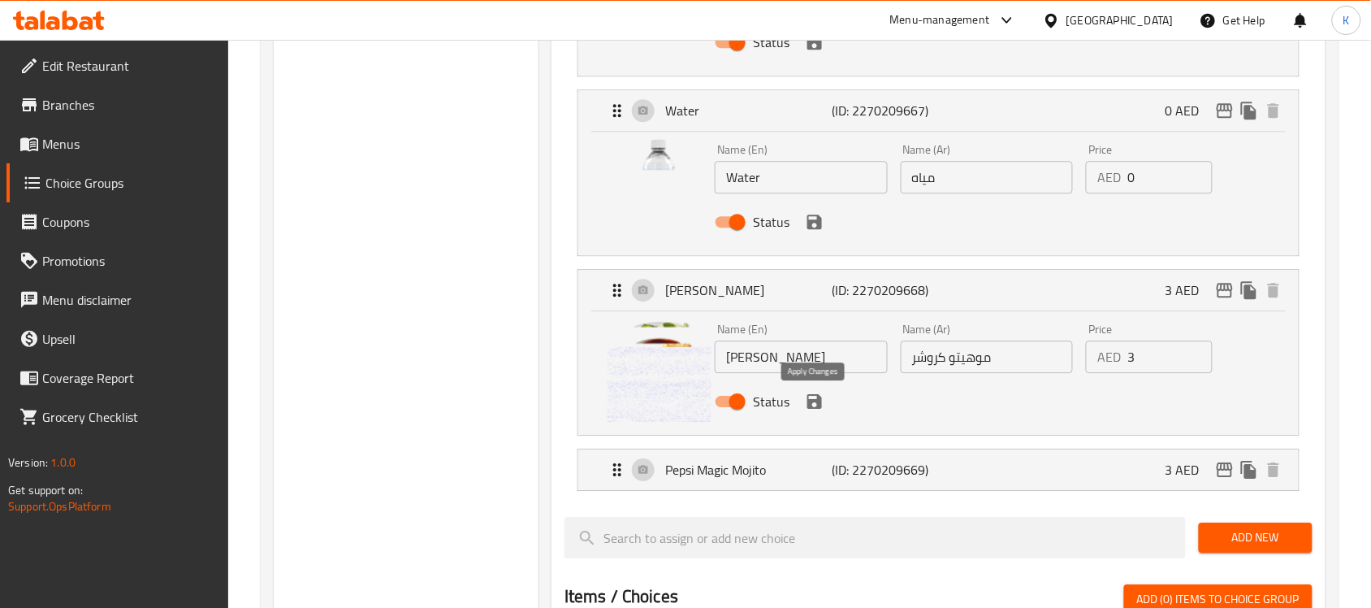
click at [808, 398] on icon "save" at bounding box center [814, 401] width 15 height 15
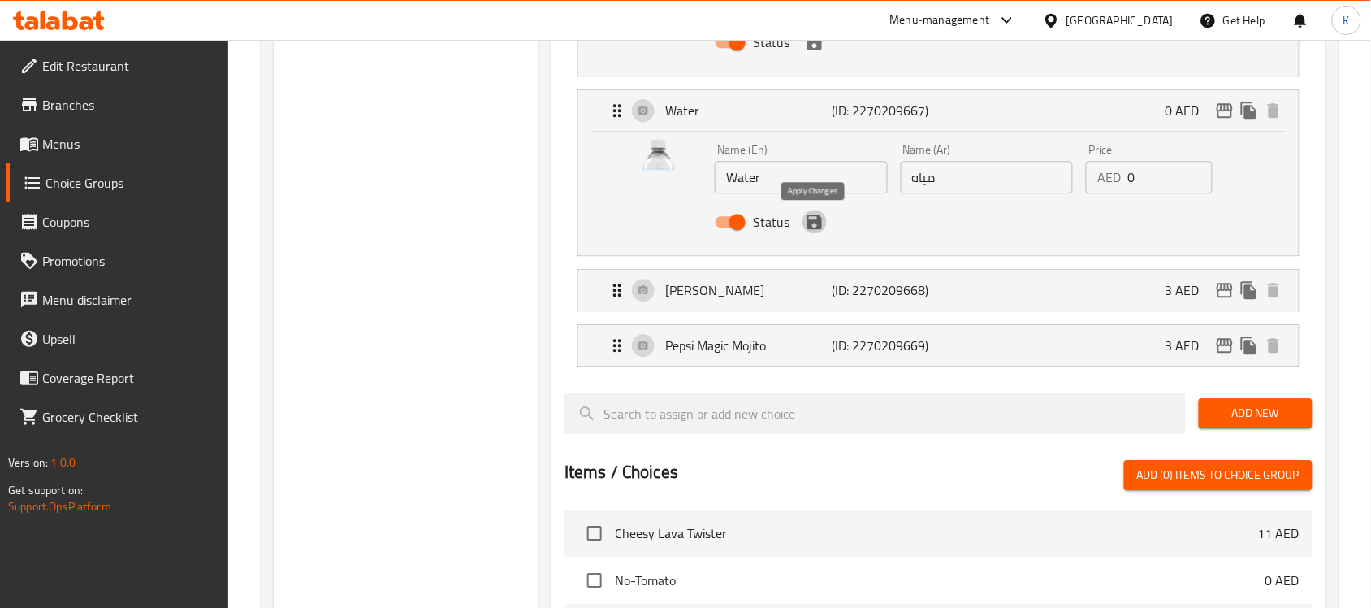
click at [819, 228] on icon "save" at bounding box center [814, 221] width 15 height 15
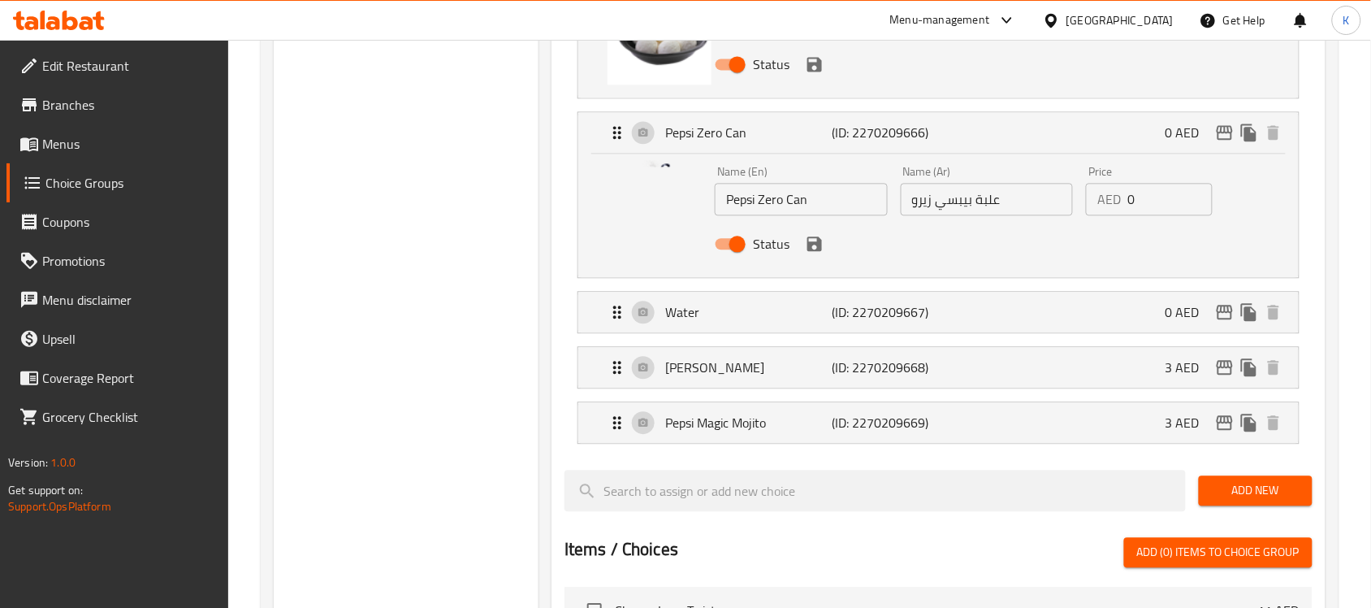
scroll to position [1015, 0]
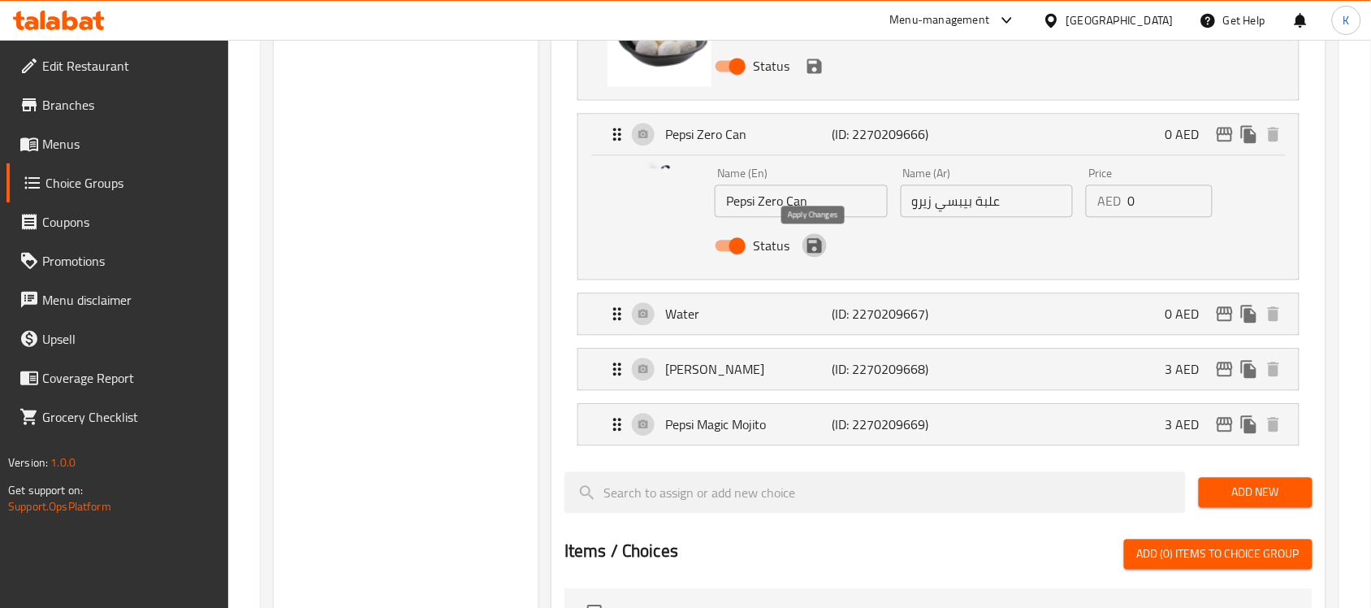
click at [813, 244] on icon "save" at bounding box center [814, 245] width 19 height 19
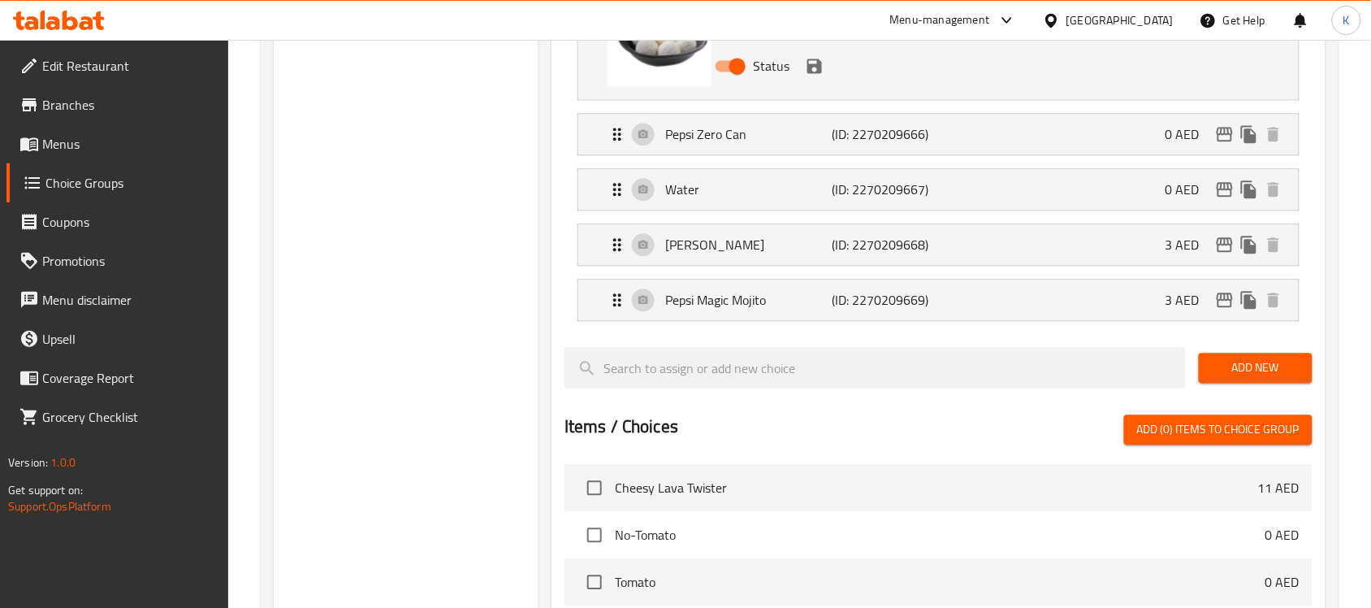
click at [813, 76] on icon "save" at bounding box center [814, 65] width 19 height 19
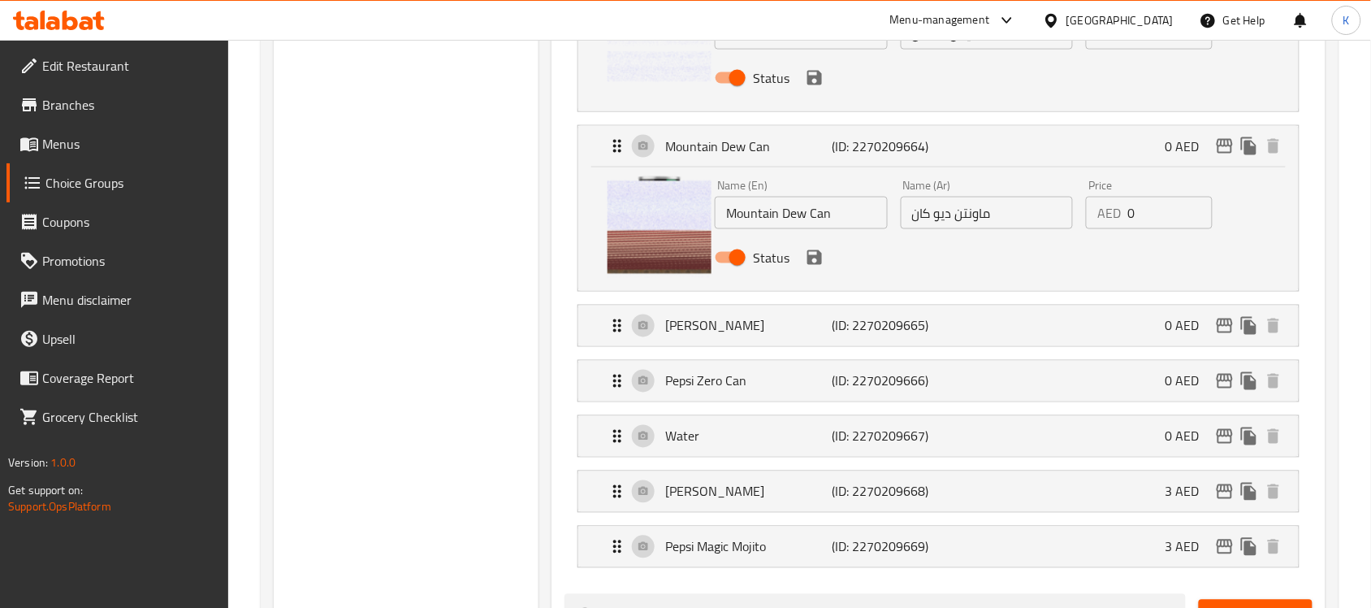
scroll to position [609, 0]
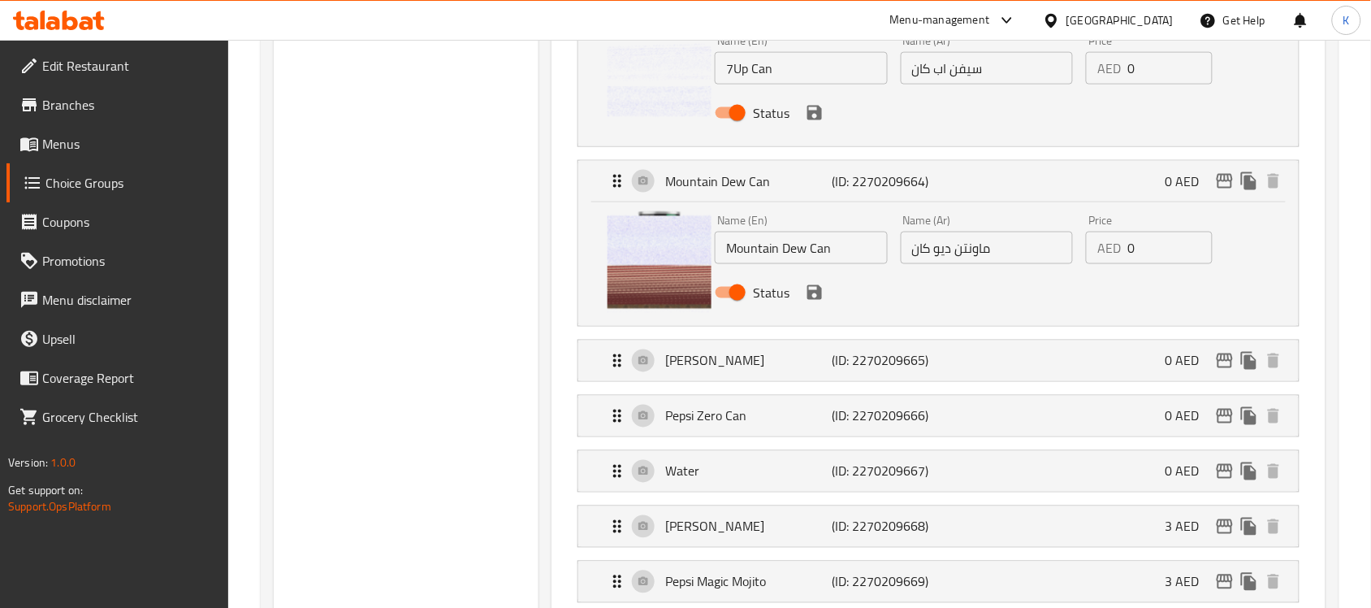
click at [816, 301] on icon "save" at bounding box center [814, 292] width 19 height 19
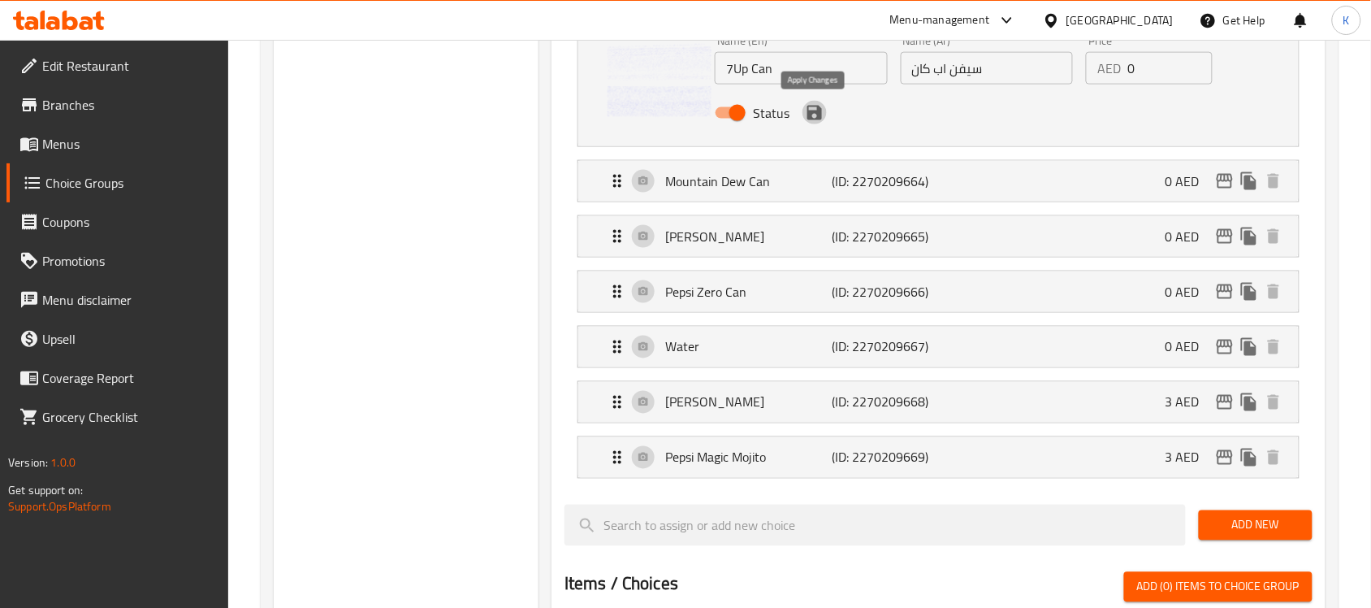
click at [811, 120] on icon "save" at bounding box center [814, 112] width 19 height 19
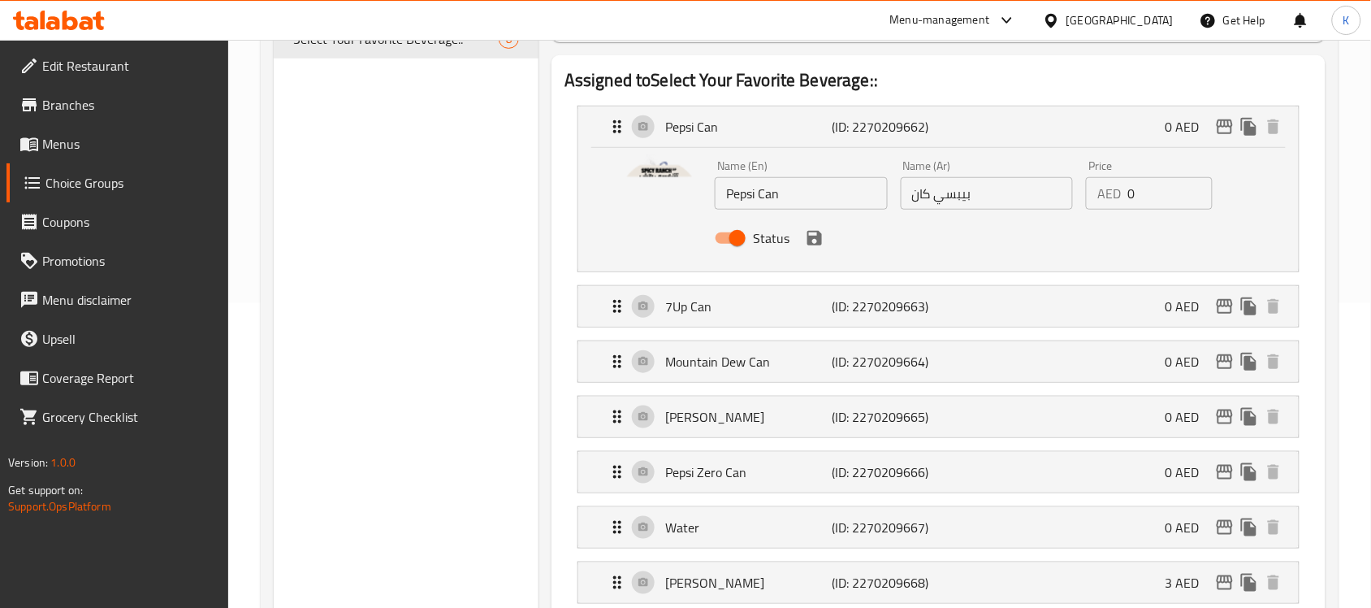
scroll to position [203, 0]
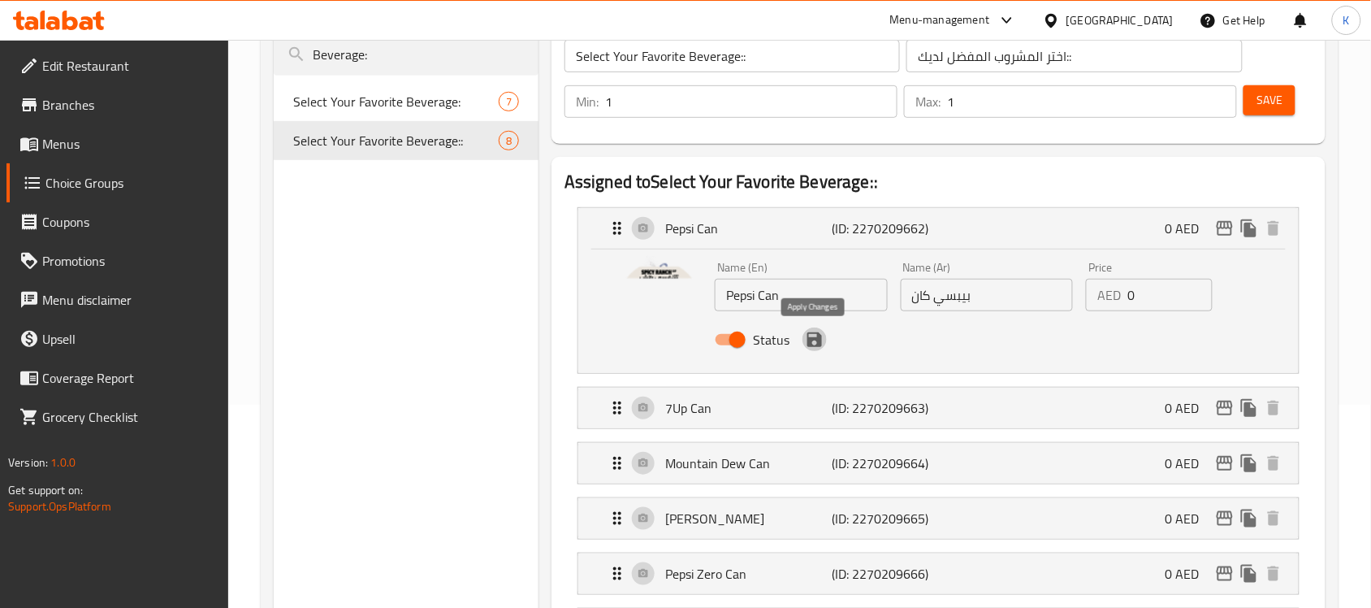
click at [814, 342] on icon "save" at bounding box center [814, 339] width 19 height 19
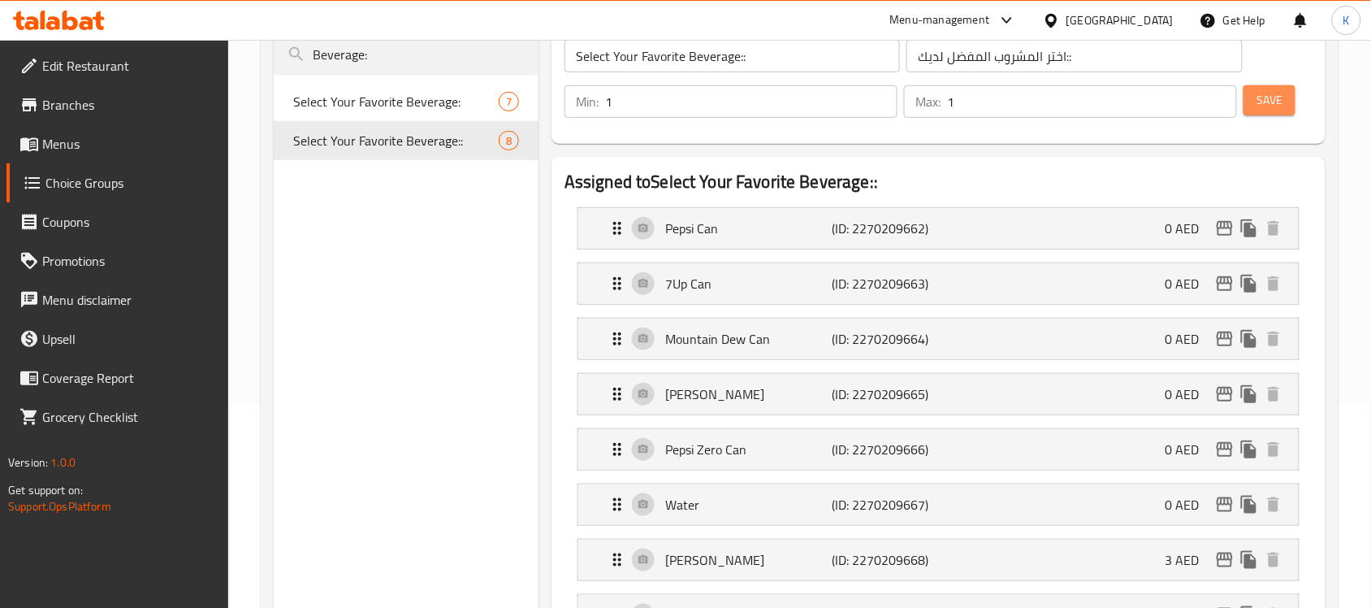
click at [1261, 102] on span "Save" at bounding box center [1269, 100] width 26 height 20
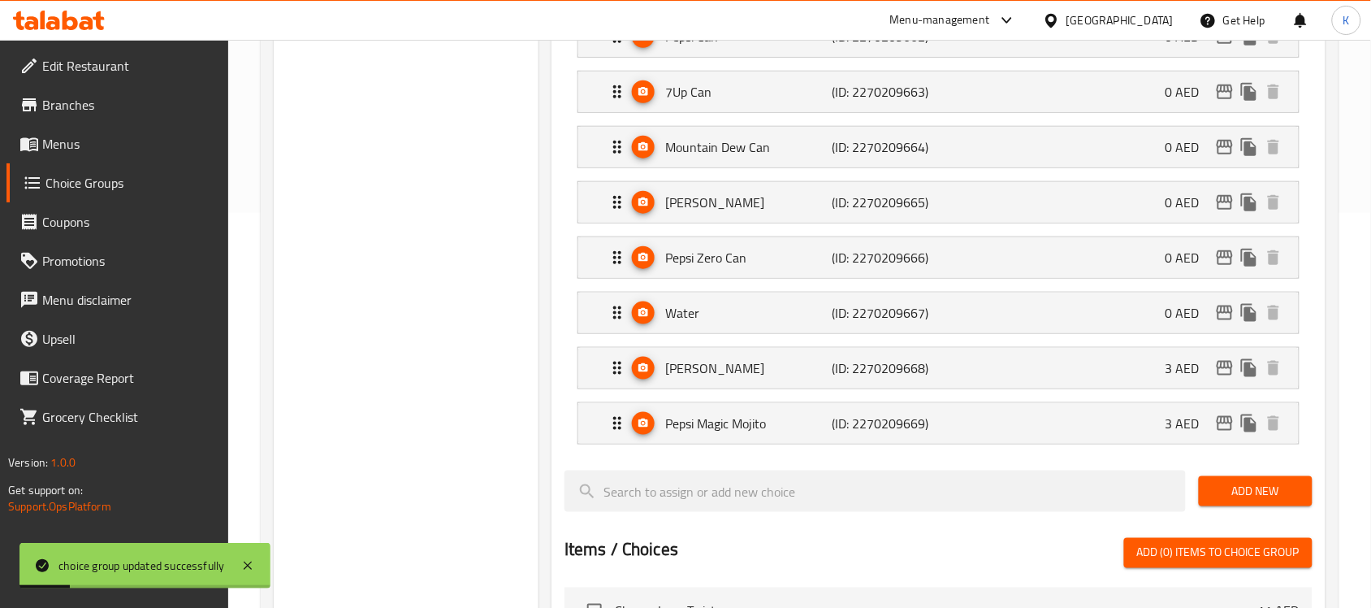
scroll to position [0, 0]
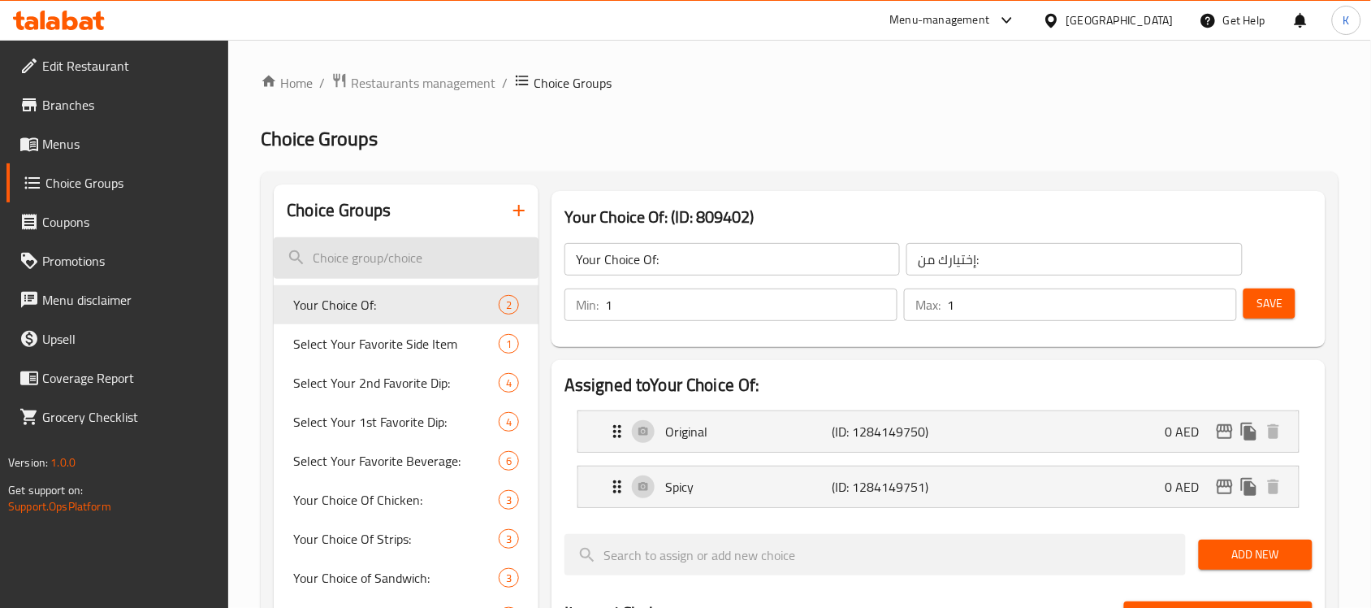
click at [406, 256] on input "search" at bounding box center [406, 257] width 265 height 41
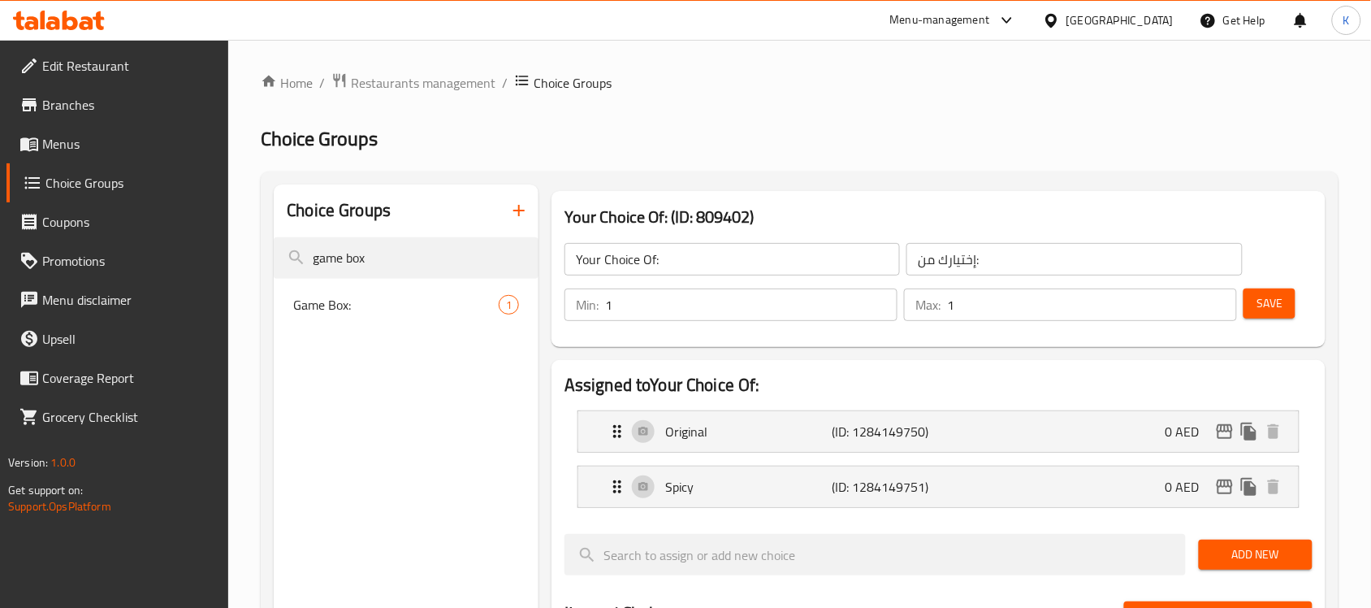
type input "game box"
click at [439, 301] on span "Game Box:" at bounding box center [371, 304] width 157 height 19
type input "Game Box:"
type input "علبة لعبة:"
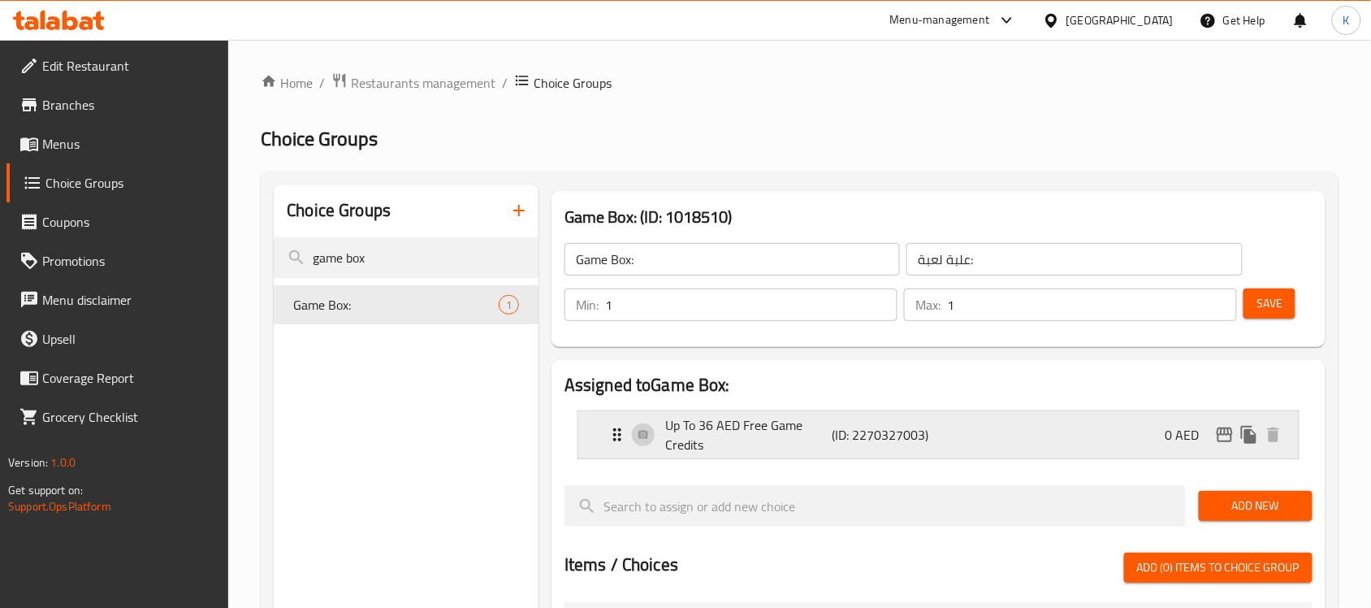
click at [729, 436] on p "Up To 36 AED Free Game Credits" at bounding box center [748, 434] width 166 height 39
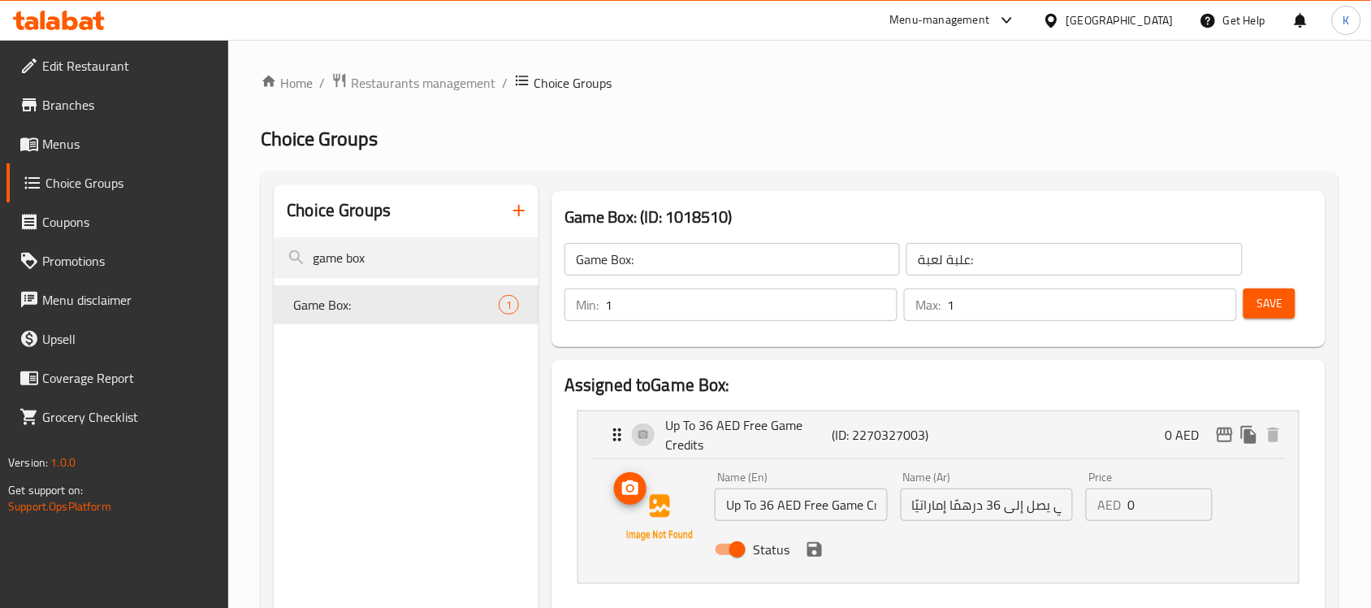
click at [634, 492] on icon "upload picture" at bounding box center [630, 487] width 16 height 15
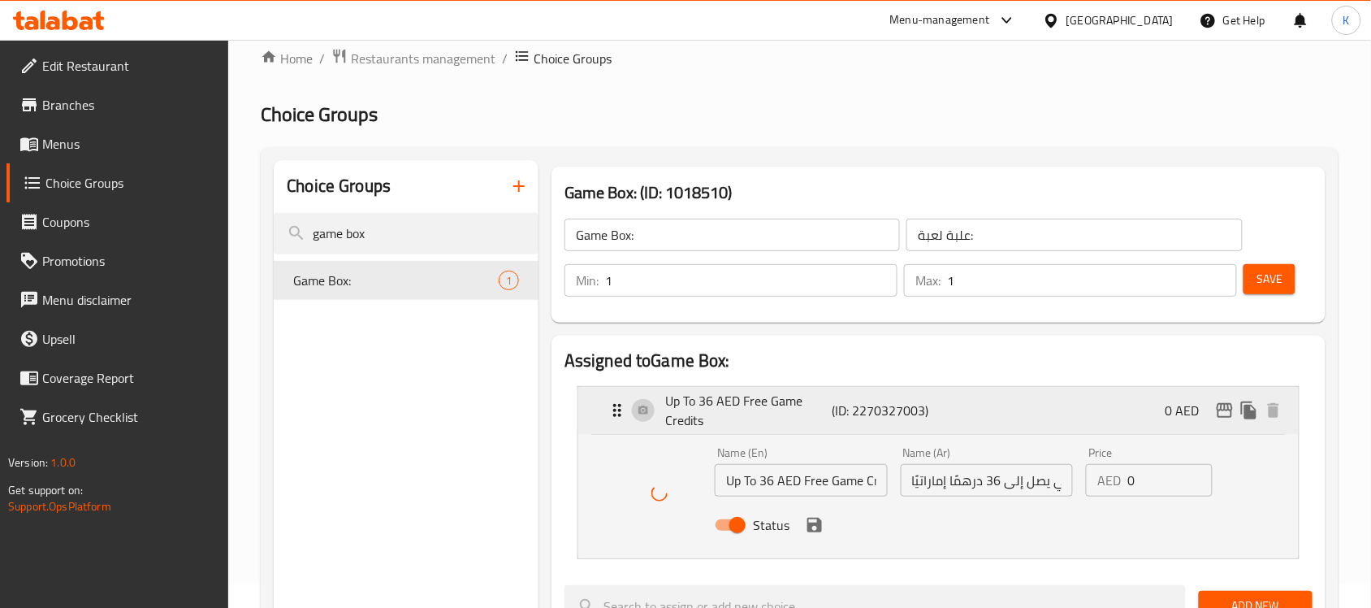
scroll to position [203, 0]
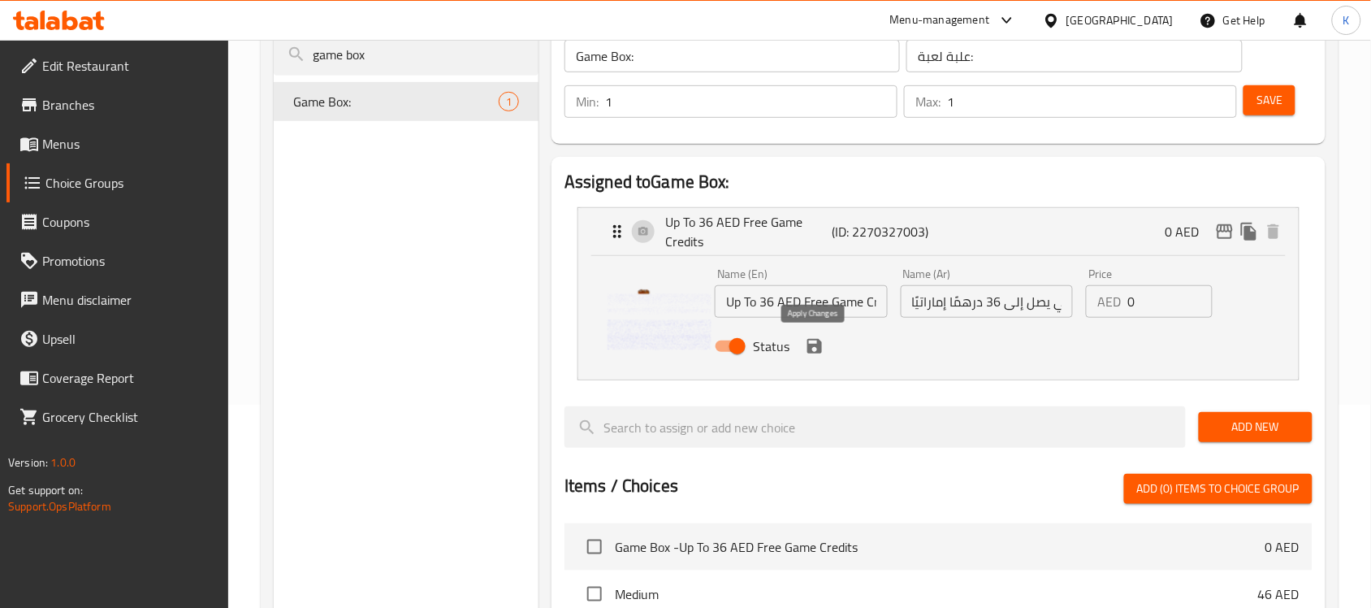
click at [817, 344] on icon "save" at bounding box center [814, 346] width 15 height 15
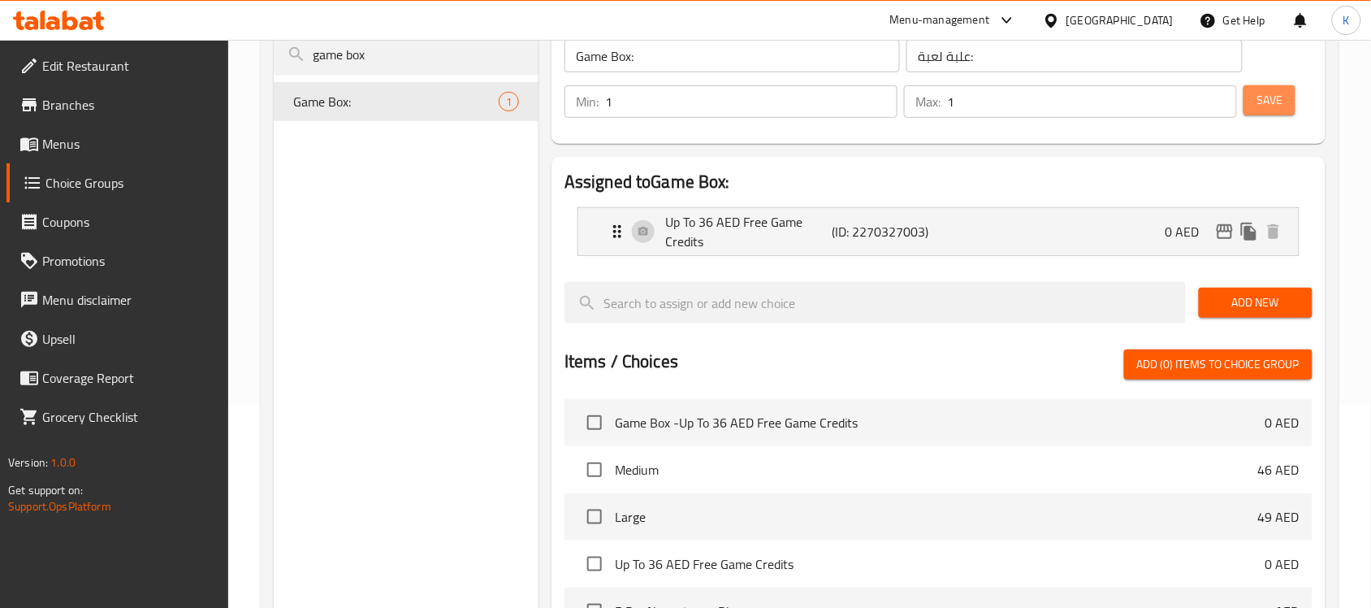
click at [1259, 100] on span "Save" at bounding box center [1269, 100] width 26 height 20
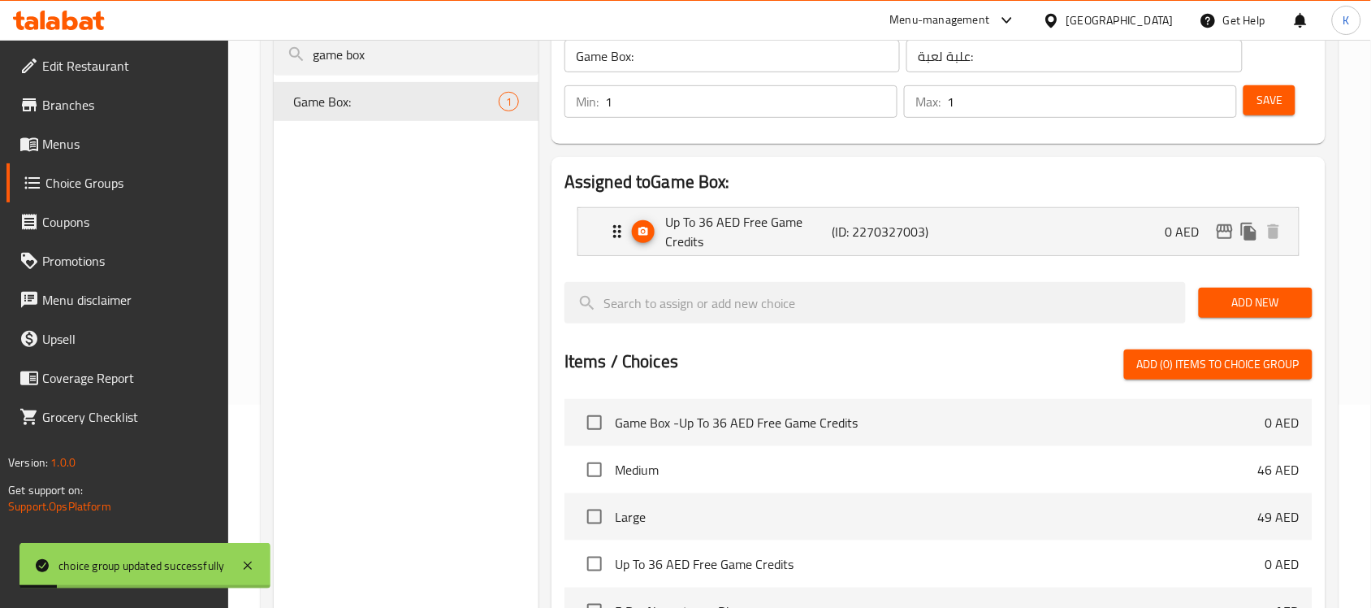
drag, startPoint x: 78, startPoint y: 34, endPoint x: 0, endPoint y: 33, distance: 78.0
click at [0, 32] on div "​ Menu-management [GEOGRAPHIC_DATA] Get Help K Edit Restaurant Branches Menus C…" at bounding box center [685, 121] width 1371 height 568
type input "beverage:::"
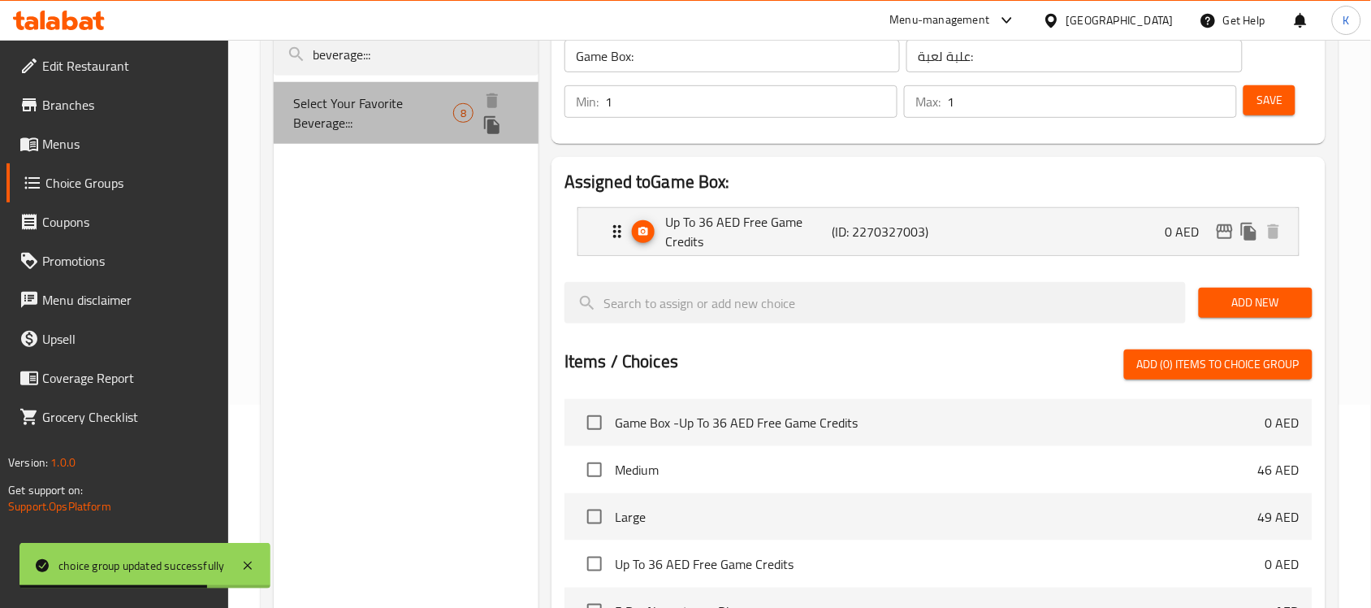
click at [416, 103] on span "Select Your Favorite Beverage:::" at bounding box center [373, 112] width 160 height 39
type input "Select Your Favorite Beverage:::"
type input "اختر المشروب المفضل لديك:::"
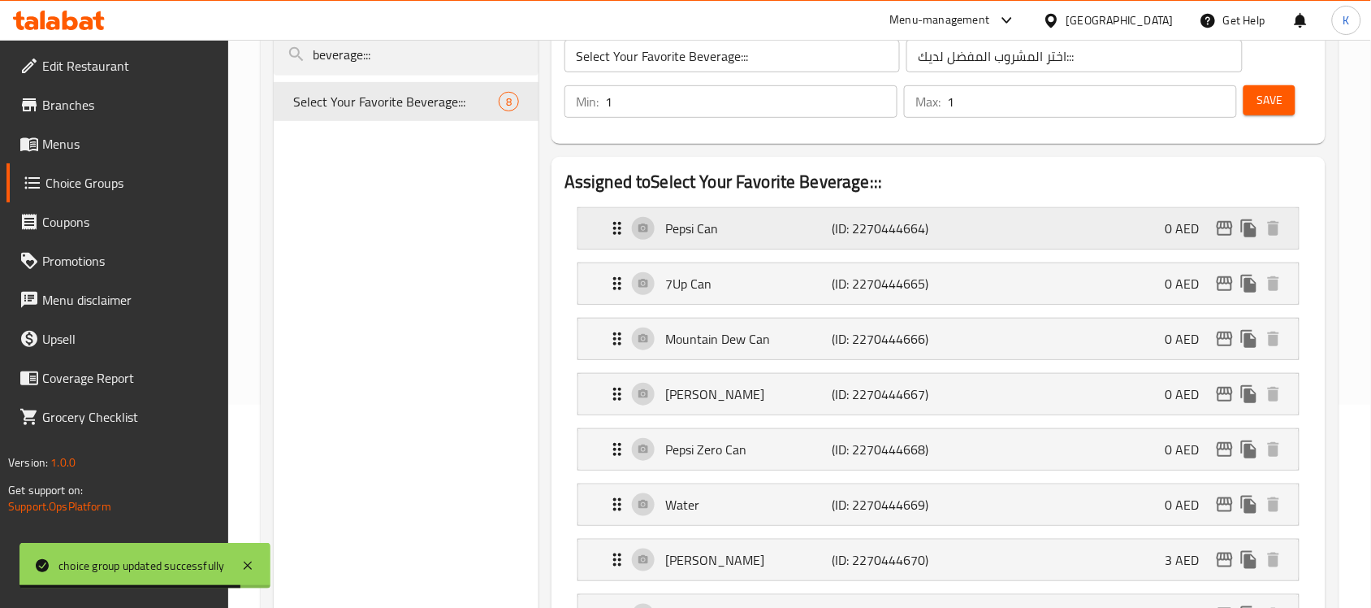
click at [943, 244] on div "Pepsi Can (ID: 2270444664) 0 AED" at bounding box center [944, 228] width 672 height 41
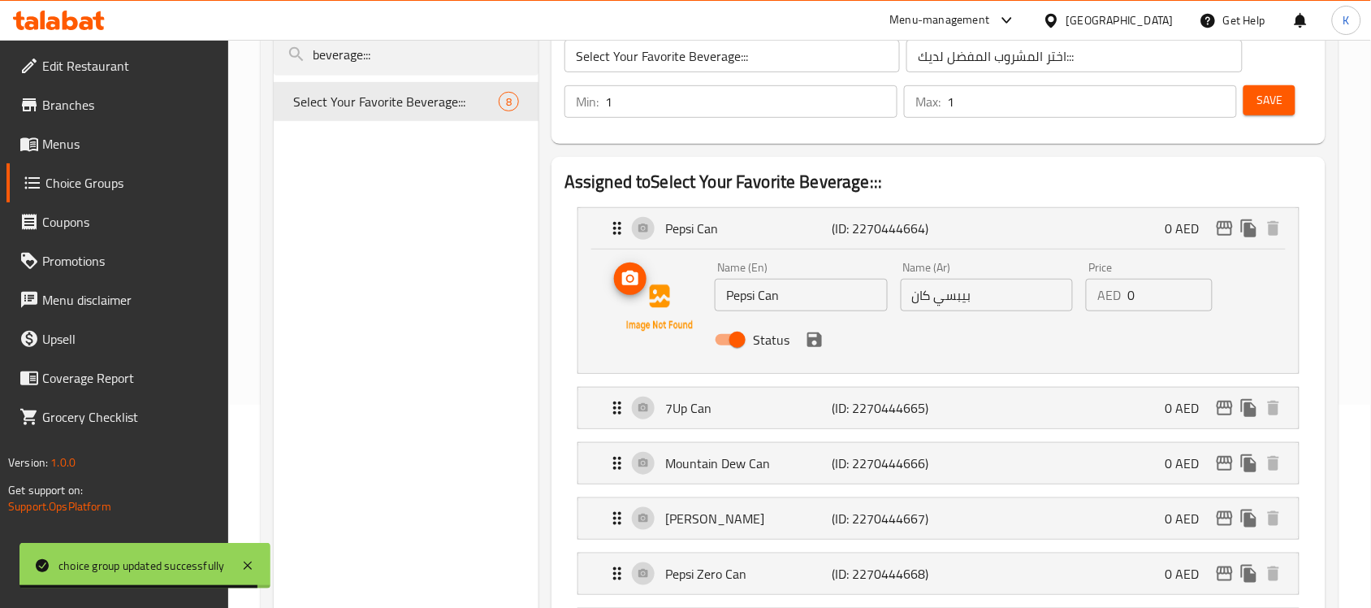
click at [628, 279] on circle "upload picture" at bounding box center [630, 278] width 5 height 5
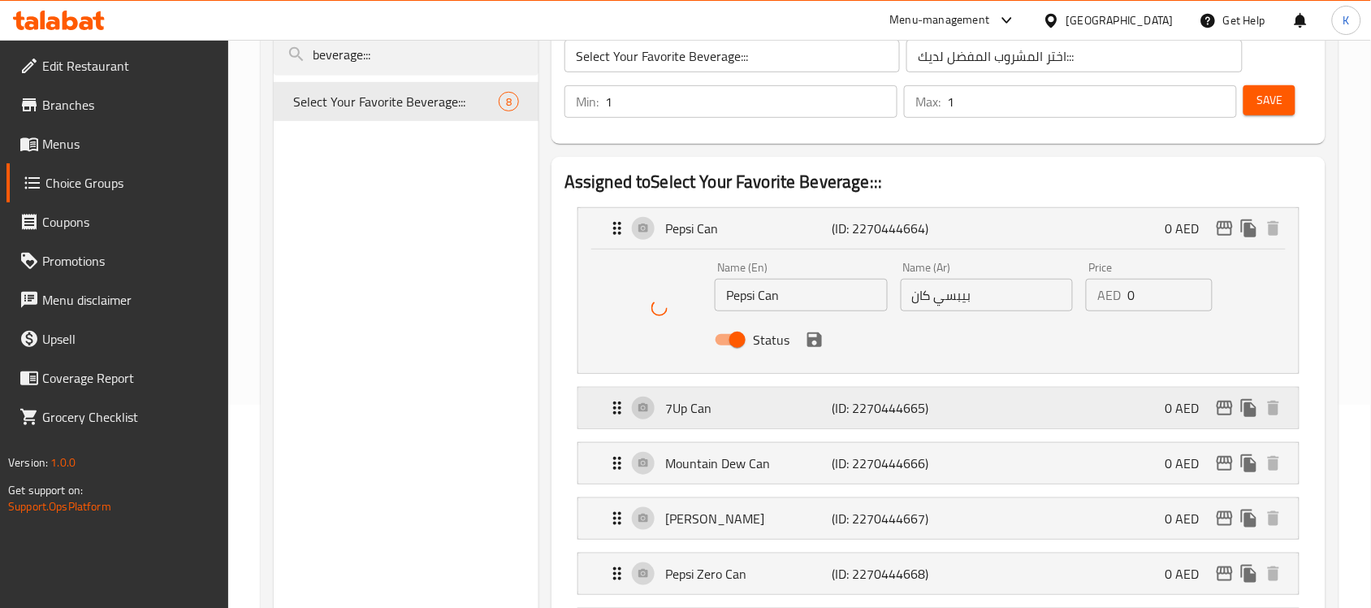
click at [793, 408] on p "7Up Can" at bounding box center [748, 407] width 166 height 19
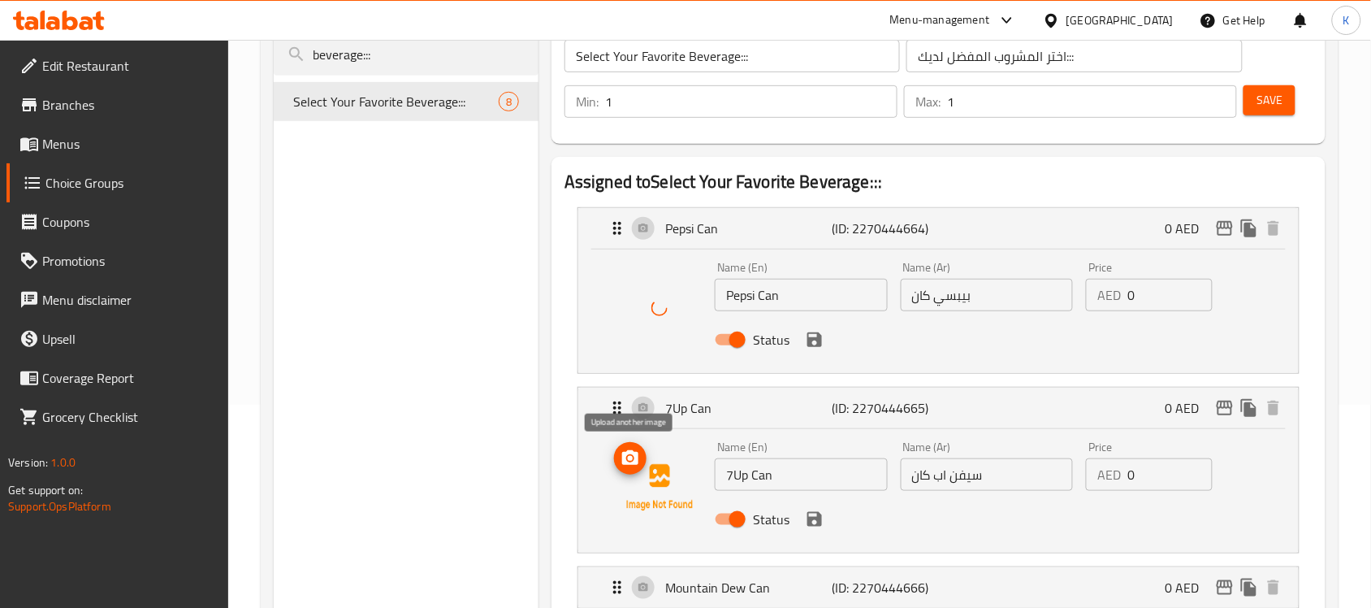
click at [628, 459] on circle "upload picture" at bounding box center [630, 458] width 5 height 5
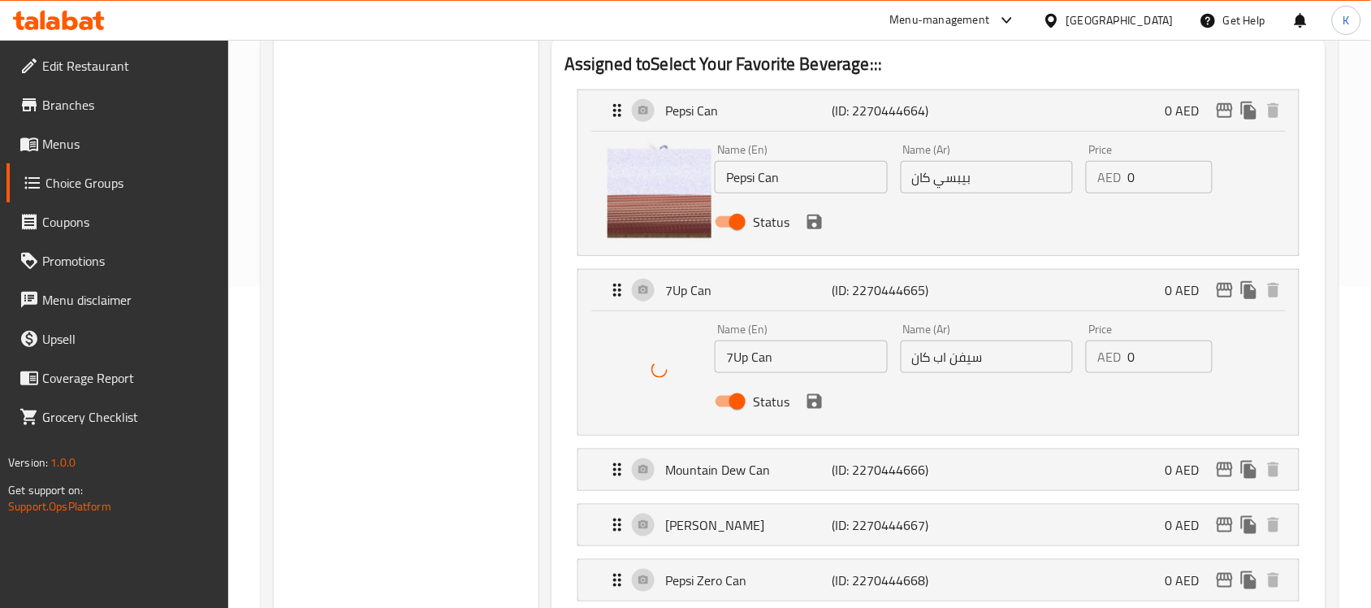
scroll to position [609, 0]
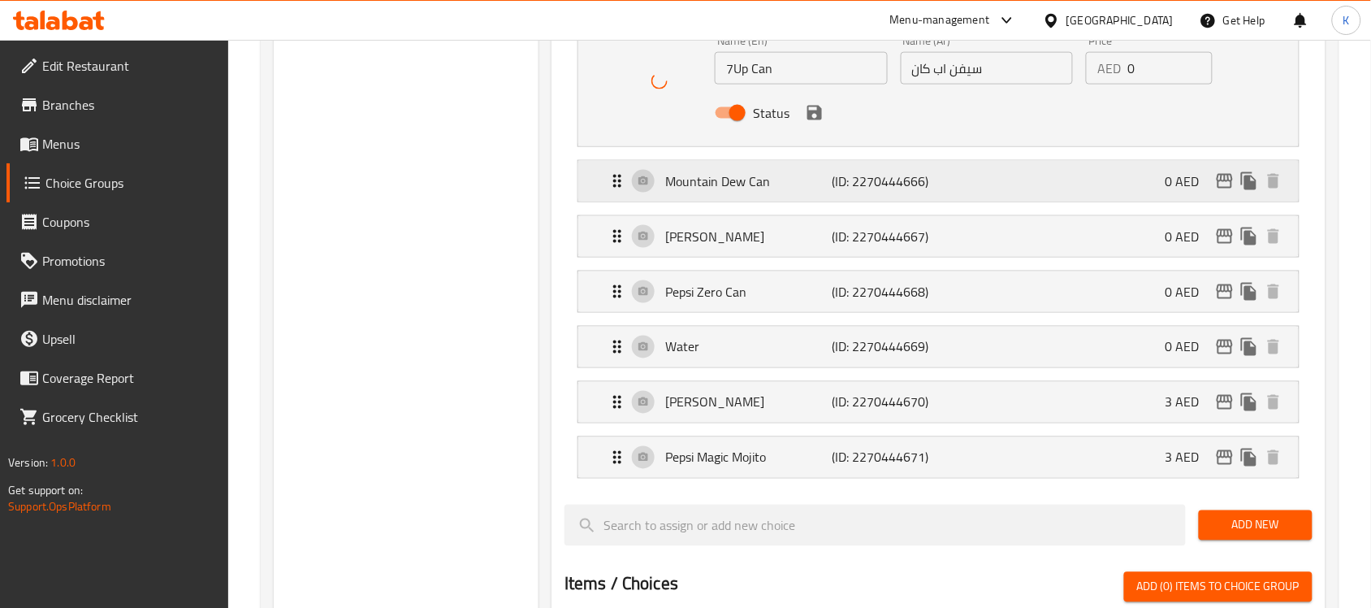
click at [720, 171] on p "Mountain Dew Can" at bounding box center [748, 180] width 166 height 19
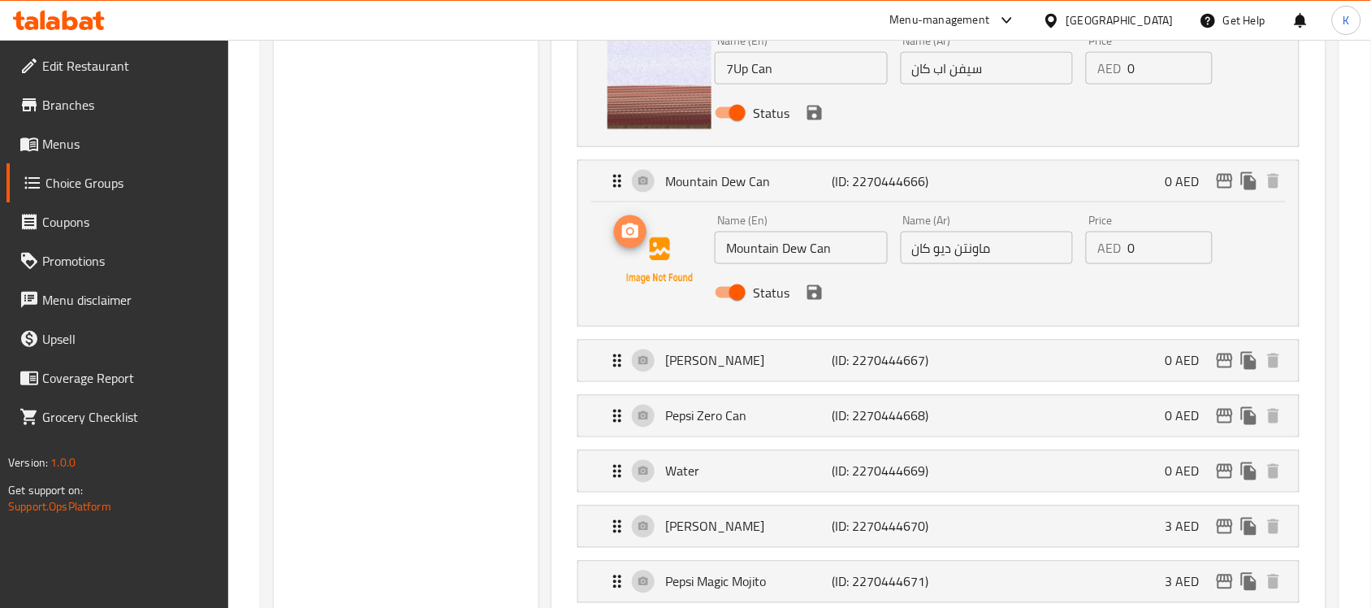
click at [632, 225] on icon "upload picture" at bounding box center [630, 230] width 16 height 15
click at [778, 347] on div "Mirinda Can (ID: 2270444667) 0 AED" at bounding box center [944, 360] width 672 height 41
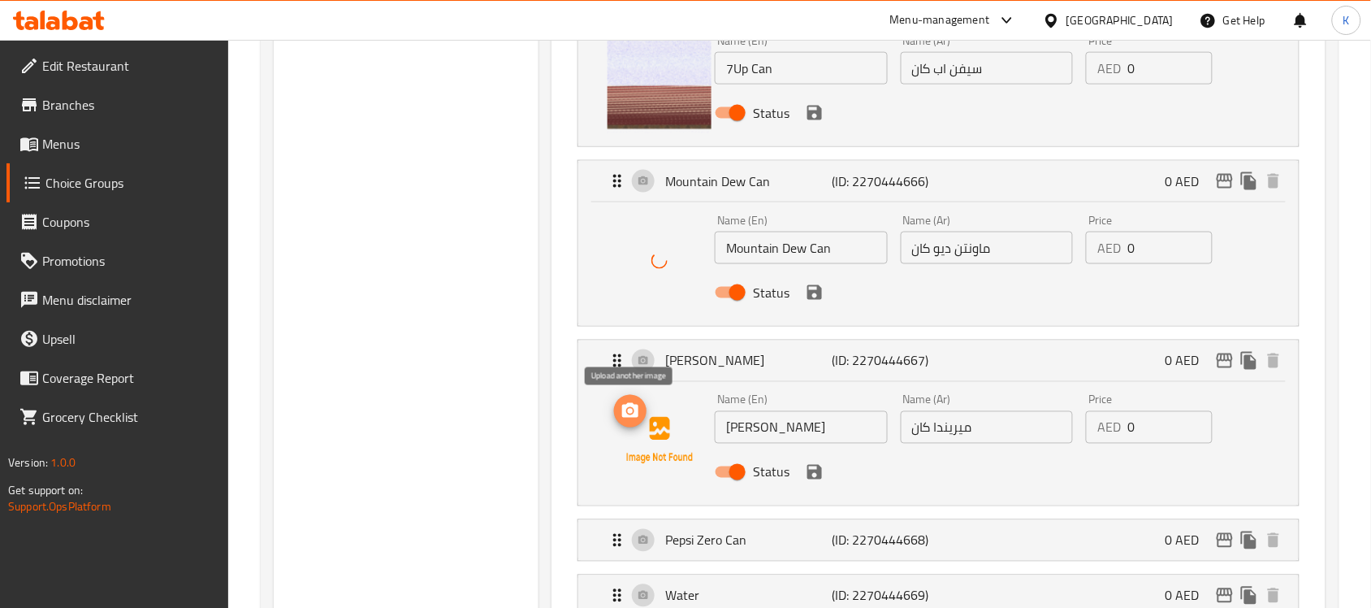
click at [632, 413] on circle "upload picture" at bounding box center [630, 411] width 5 height 5
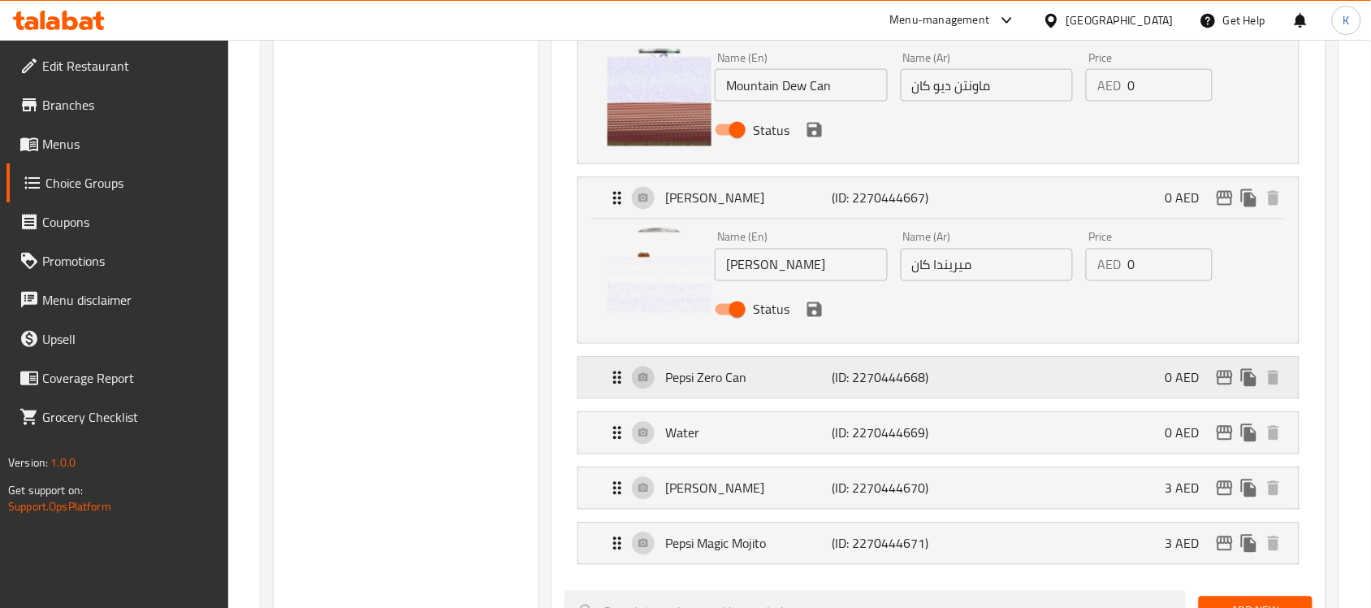
scroll to position [812, 0]
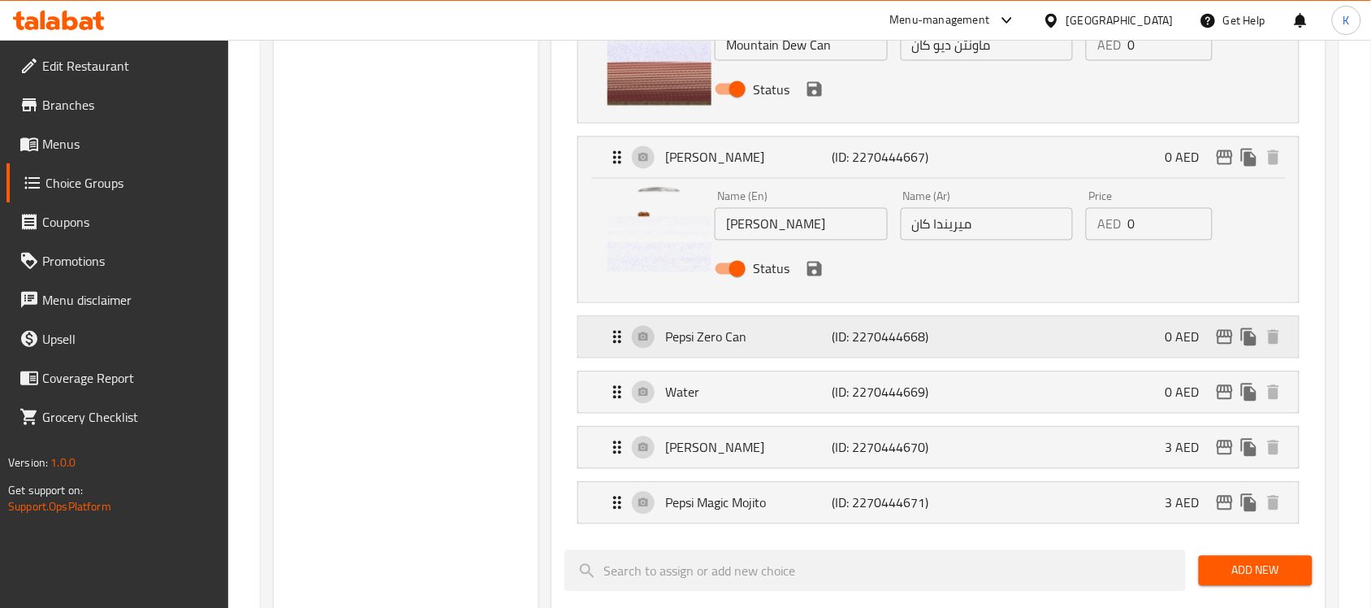
click at [875, 350] on div "Pepsi Zero Can (ID: 2270444668) 0 AED" at bounding box center [944, 337] width 672 height 41
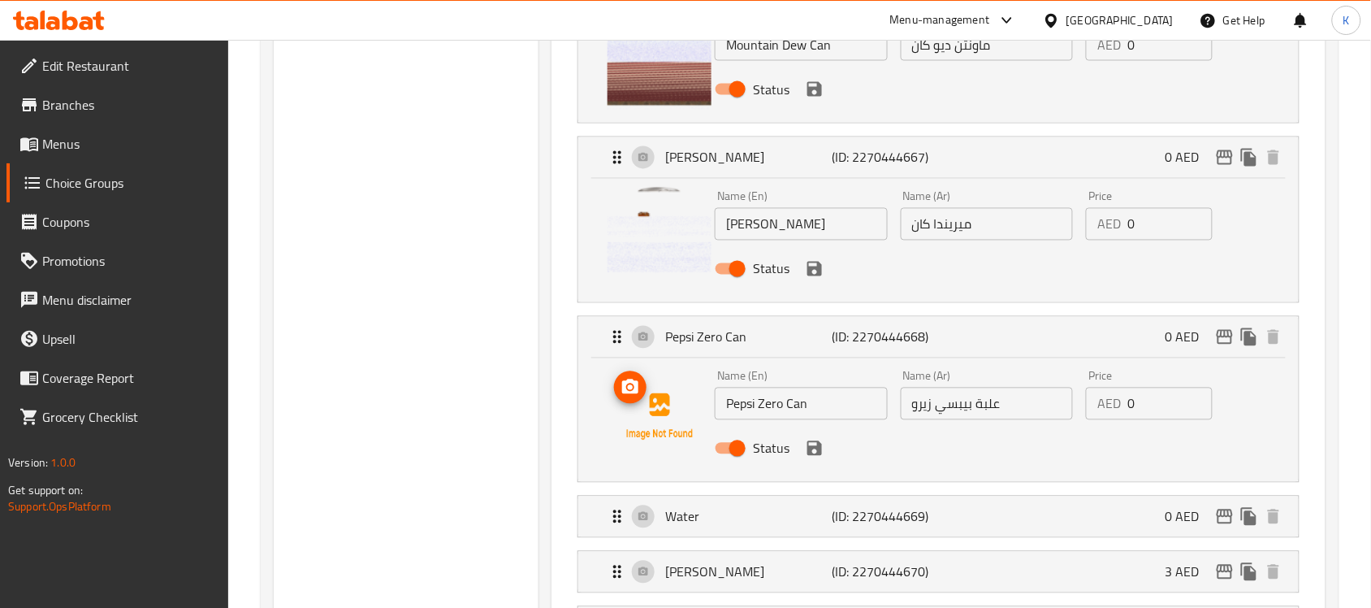
click at [639, 390] on icon "upload picture" at bounding box center [630, 387] width 19 height 19
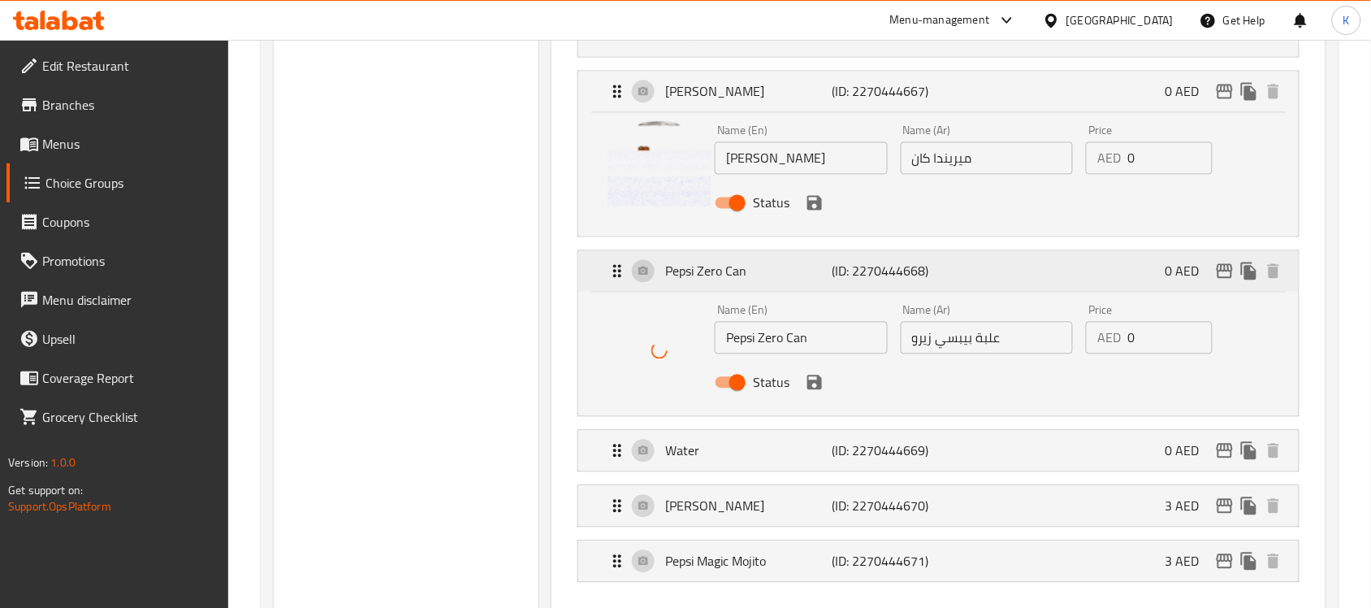
scroll to position [914, 0]
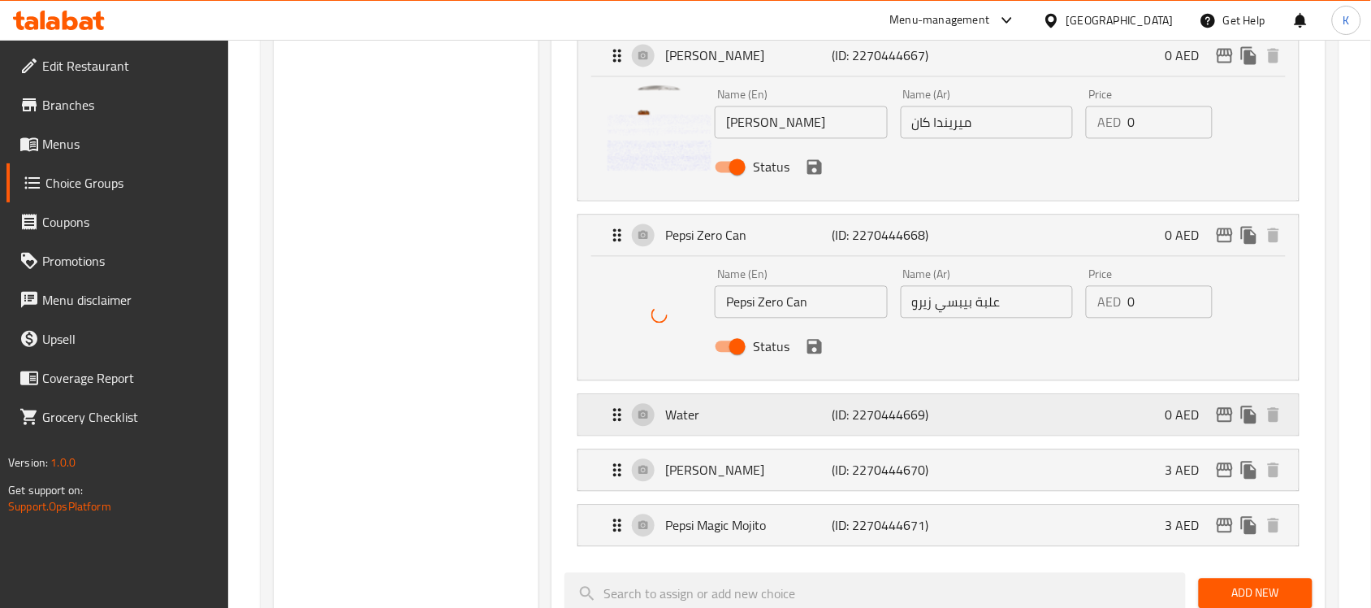
click at [727, 406] on div "Water (ID: 2270444669) 0 AED" at bounding box center [944, 415] width 672 height 41
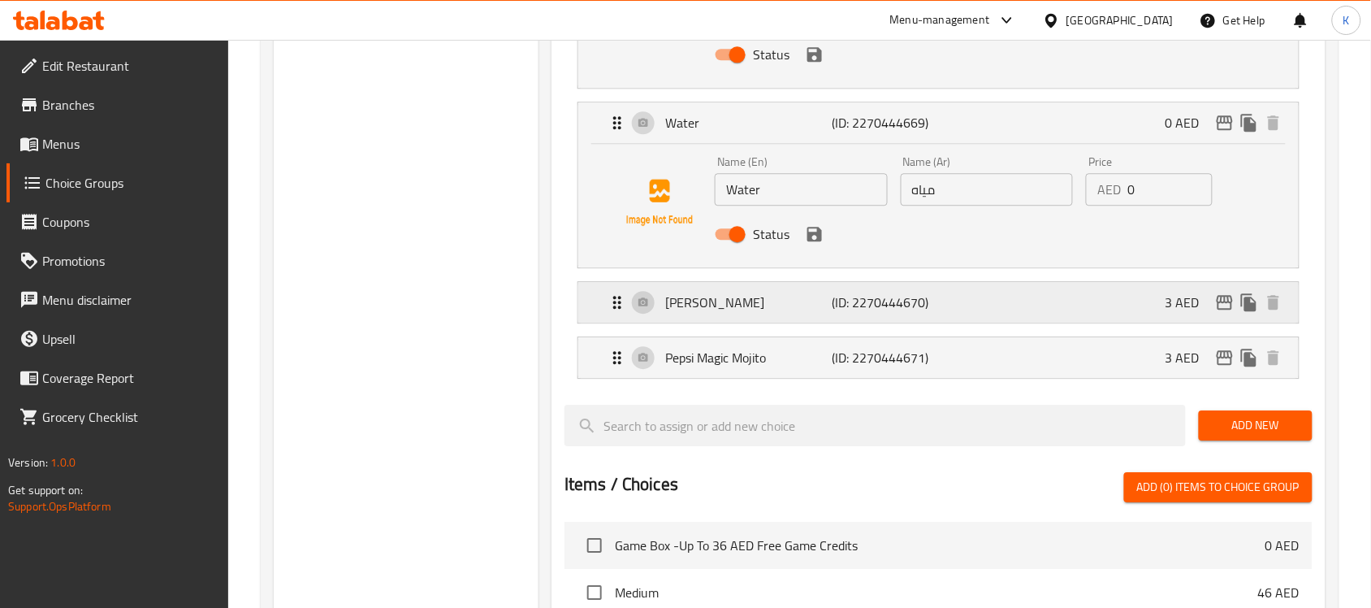
scroll to position [1218, 0]
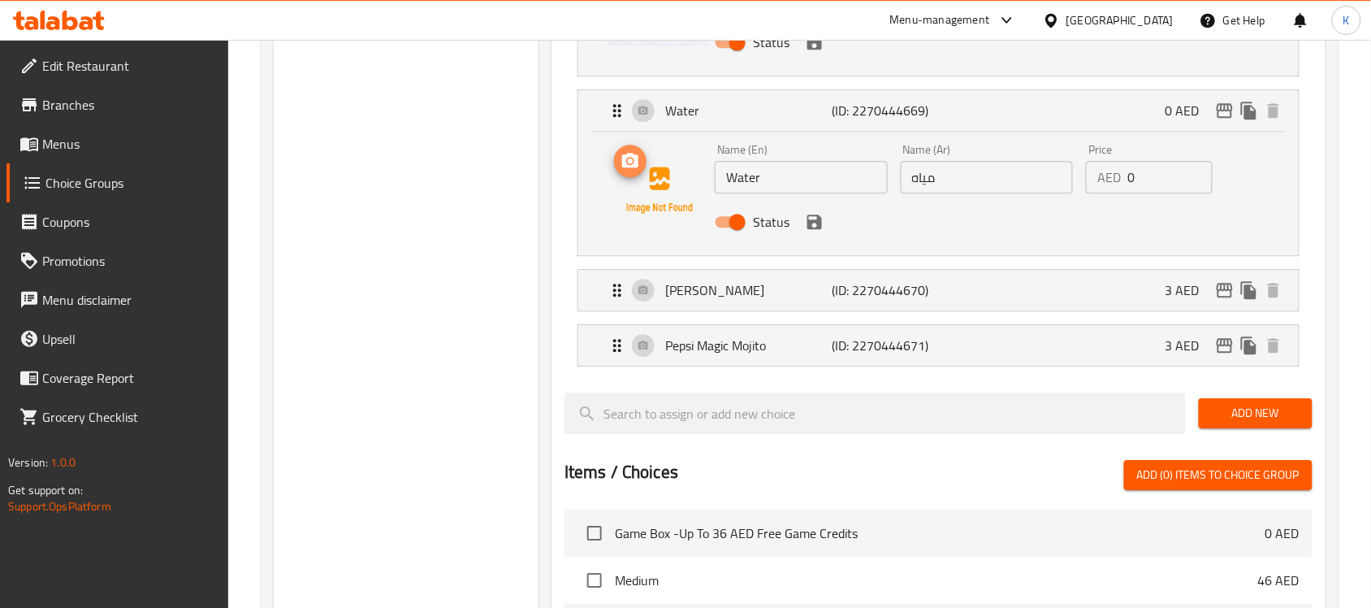
click at [627, 166] on icon "upload picture" at bounding box center [630, 160] width 16 height 15
click at [768, 294] on p "[PERSON_NAME]" at bounding box center [748, 289] width 166 height 19
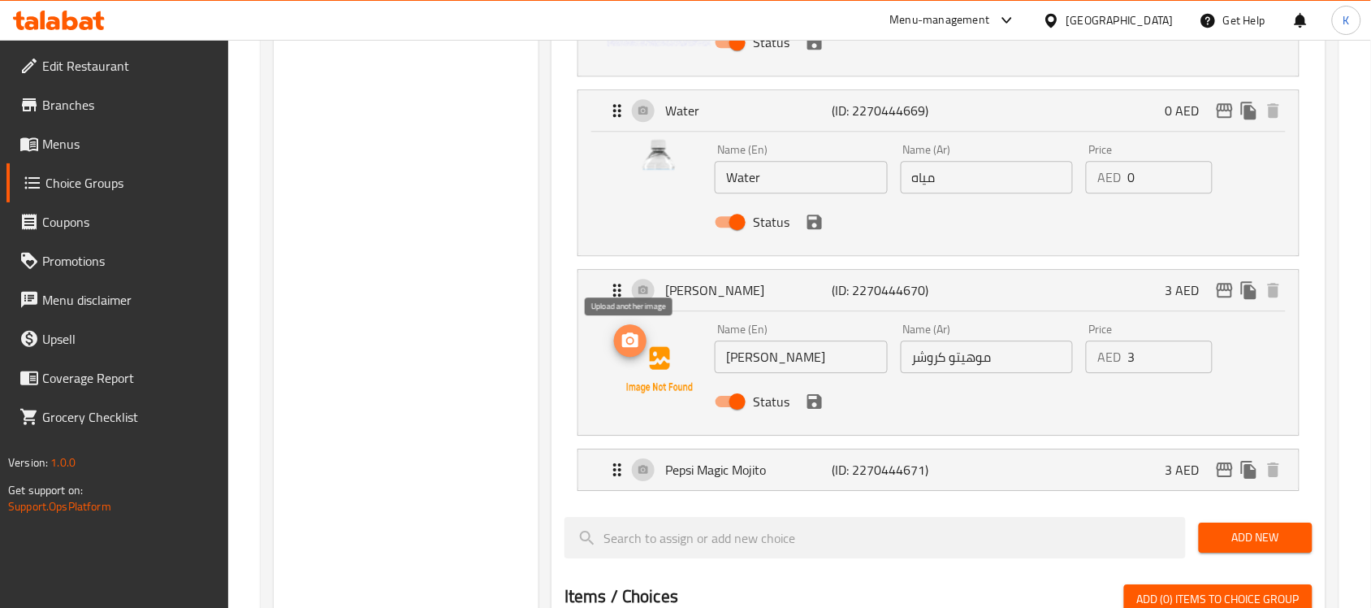
click at [635, 338] on icon "upload picture" at bounding box center [630, 339] width 16 height 15
click at [820, 472] on p "Pepsi Magic Mojito" at bounding box center [748, 469] width 166 height 19
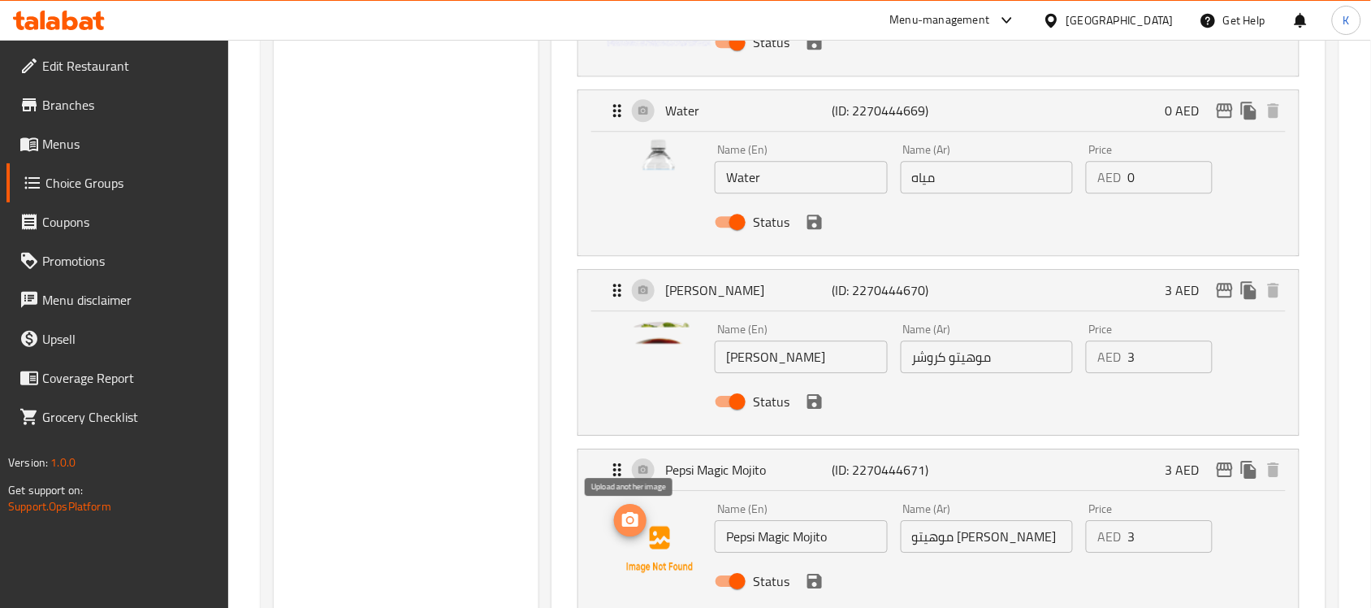
click at [629, 526] on icon "upload picture" at bounding box center [630, 519] width 16 height 15
click at [811, 404] on icon "save" at bounding box center [814, 401] width 15 height 15
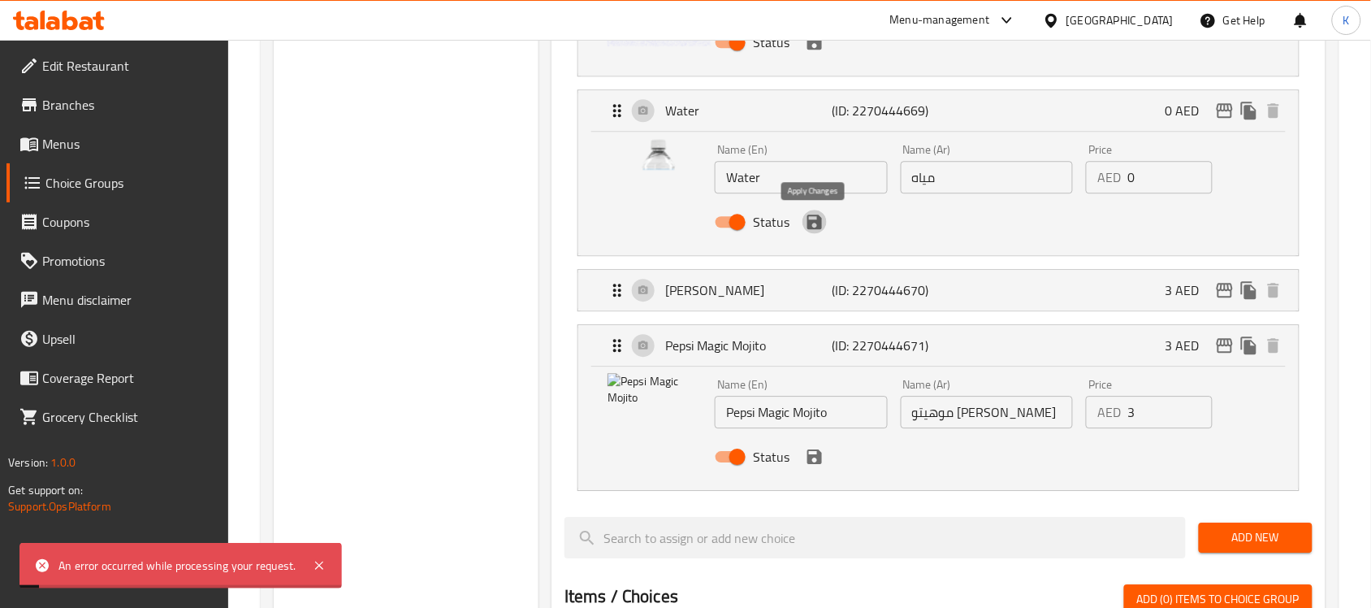
click at [814, 218] on icon "save" at bounding box center [814, 221] width 19 height 19
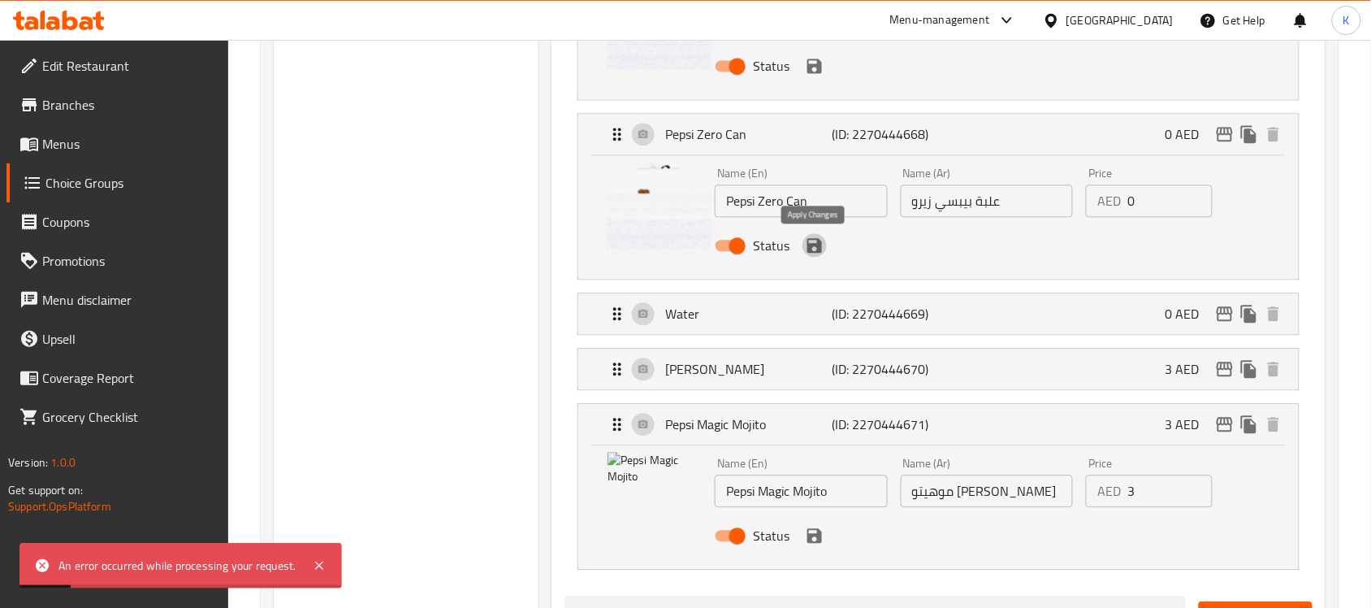
click at [808, 244] on icon "save" at bounding box center [814, 245] width 15 height 15
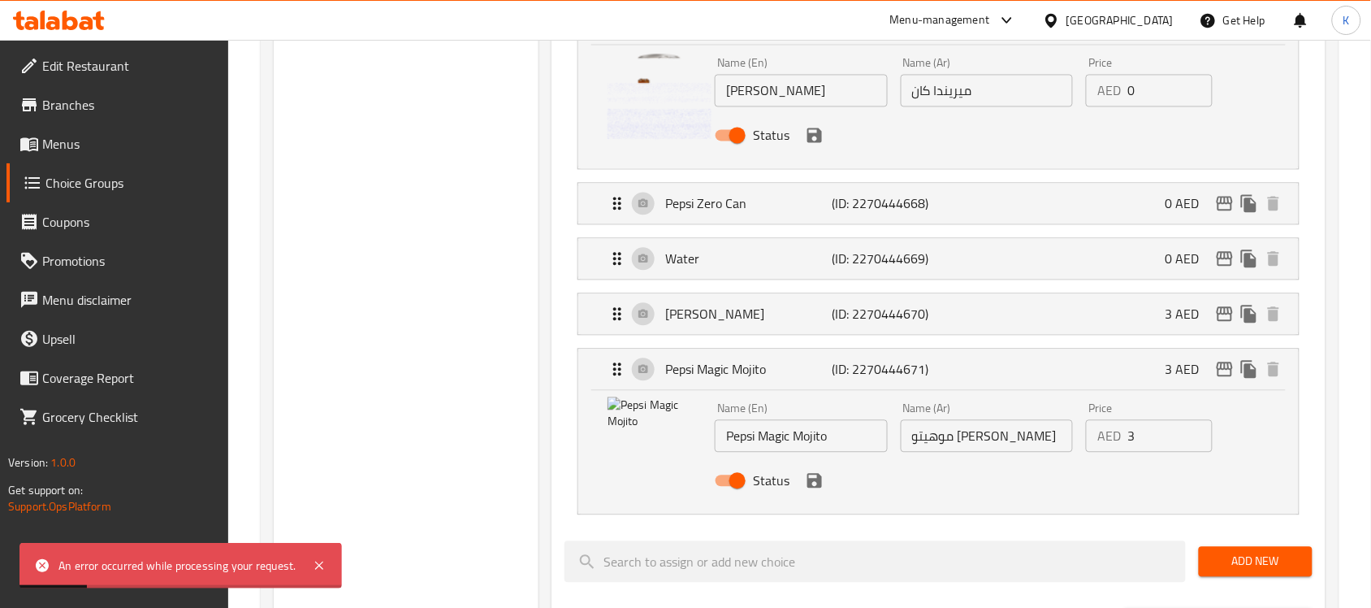
scroll to position [812, 0]
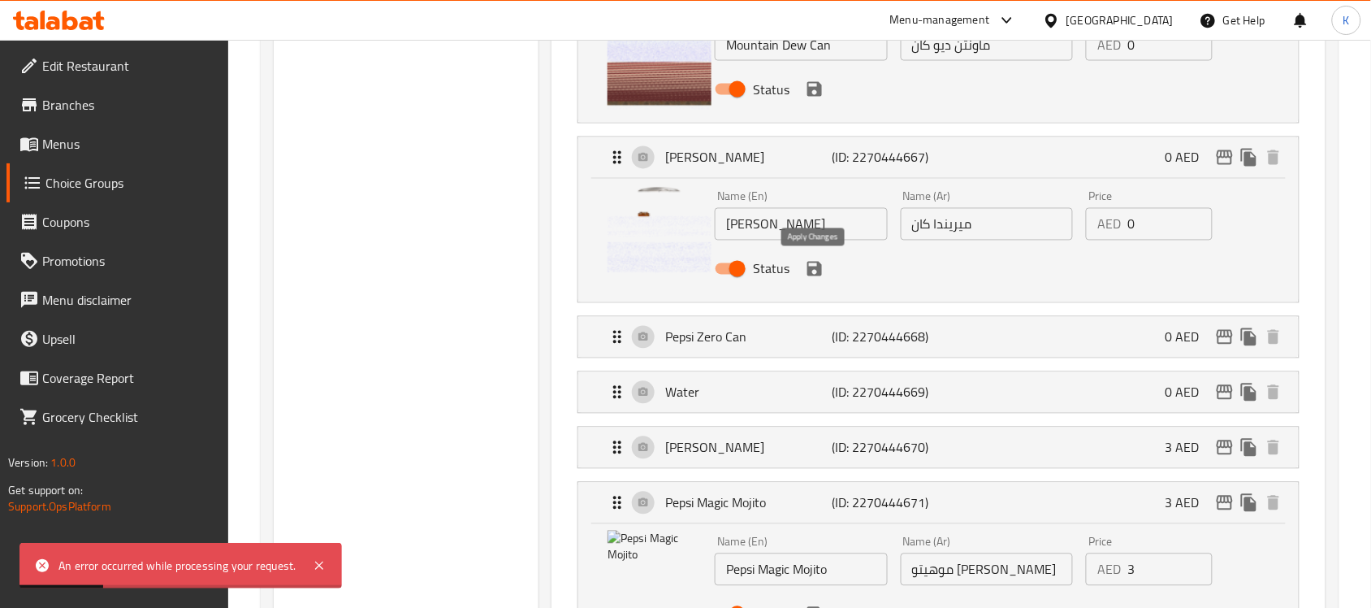
click at [815, 262] on icon "save" at bounding box center [814, 269] width 15 height 15
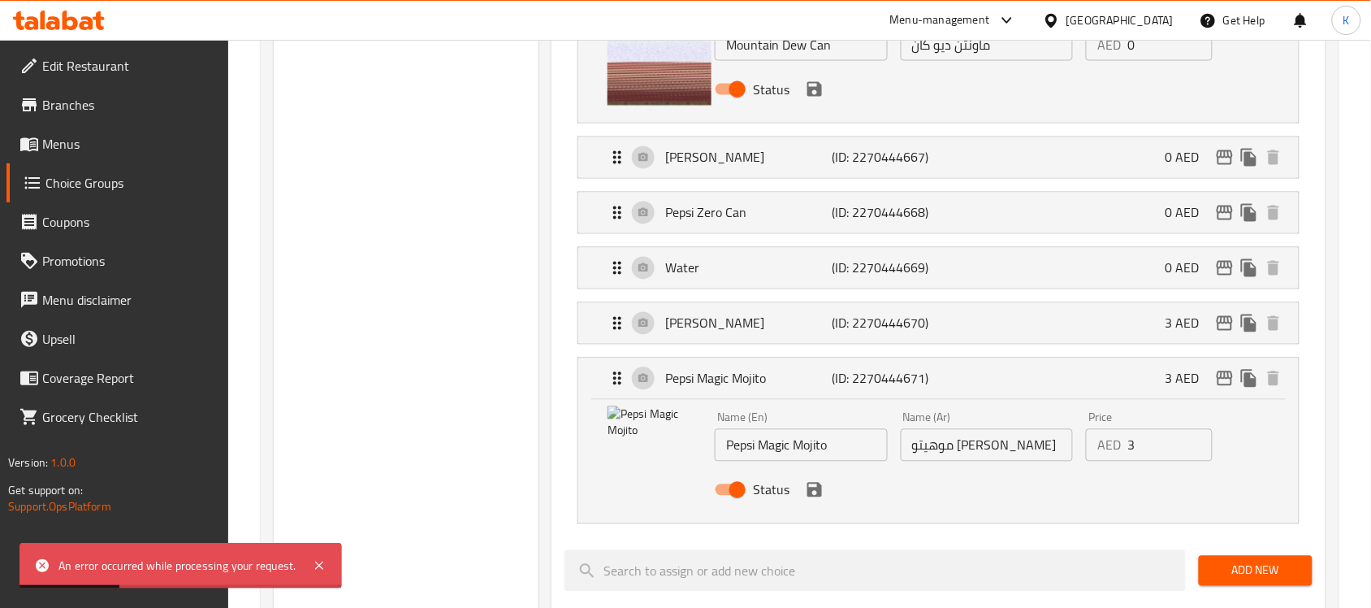
click at [813, 96] on icon "save" at bounding box center [814, 89] width 15 height 15
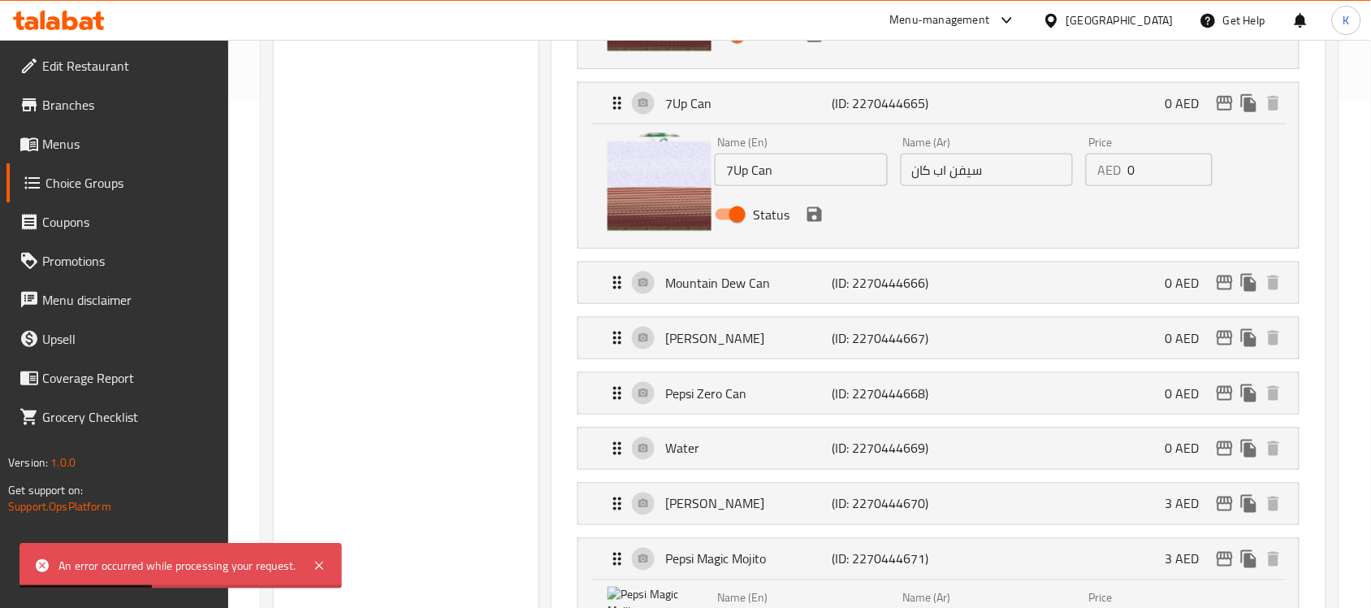
scroll to position [406, 0]
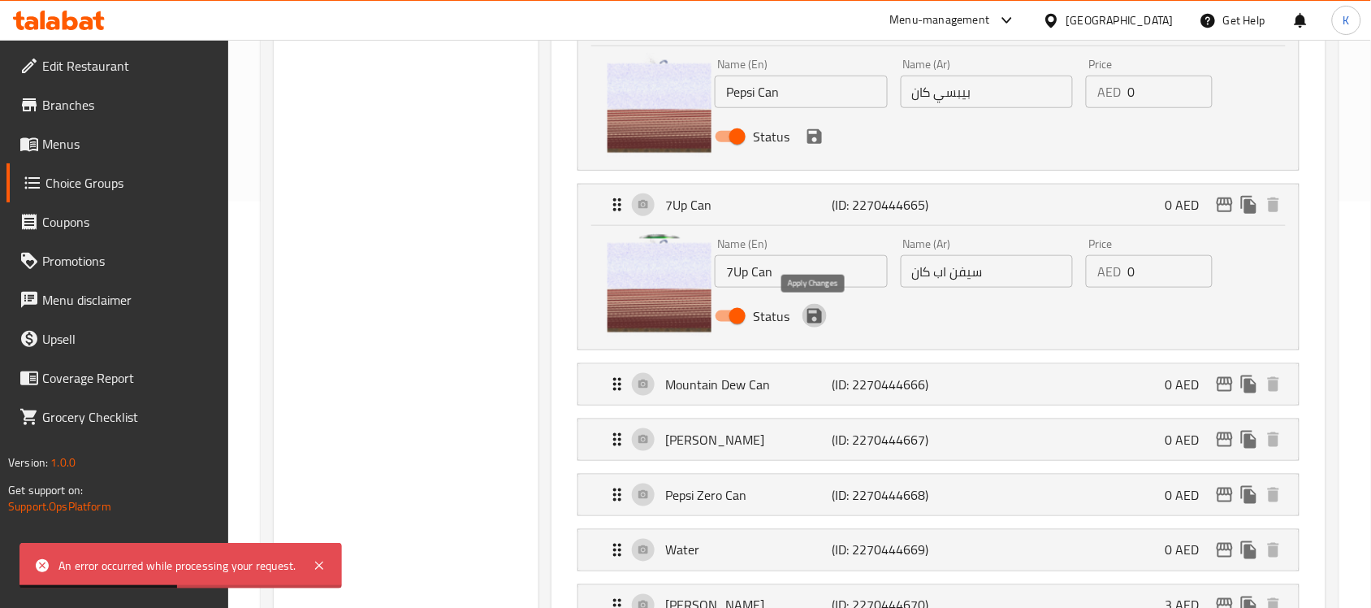
click at [817, 319] on icon "save" at bounding box center [814, 316] width 15 height 15
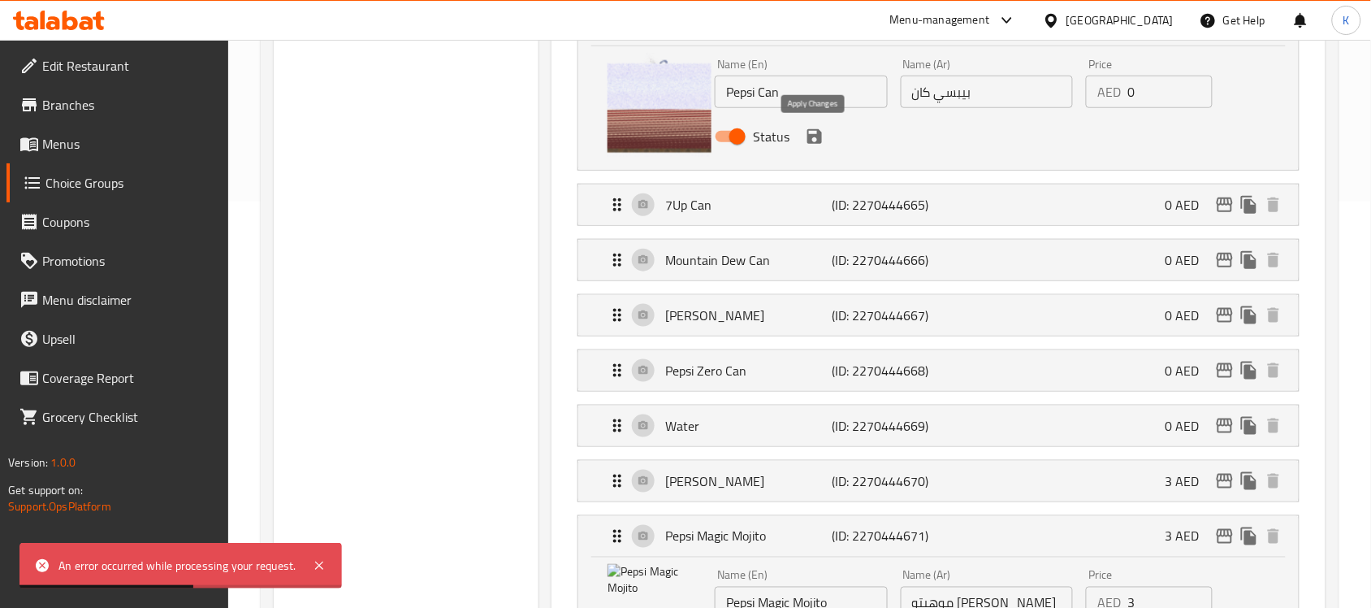
click at [822, 140] on icon "save" at bounding box center [814, 136] width 19 height 19
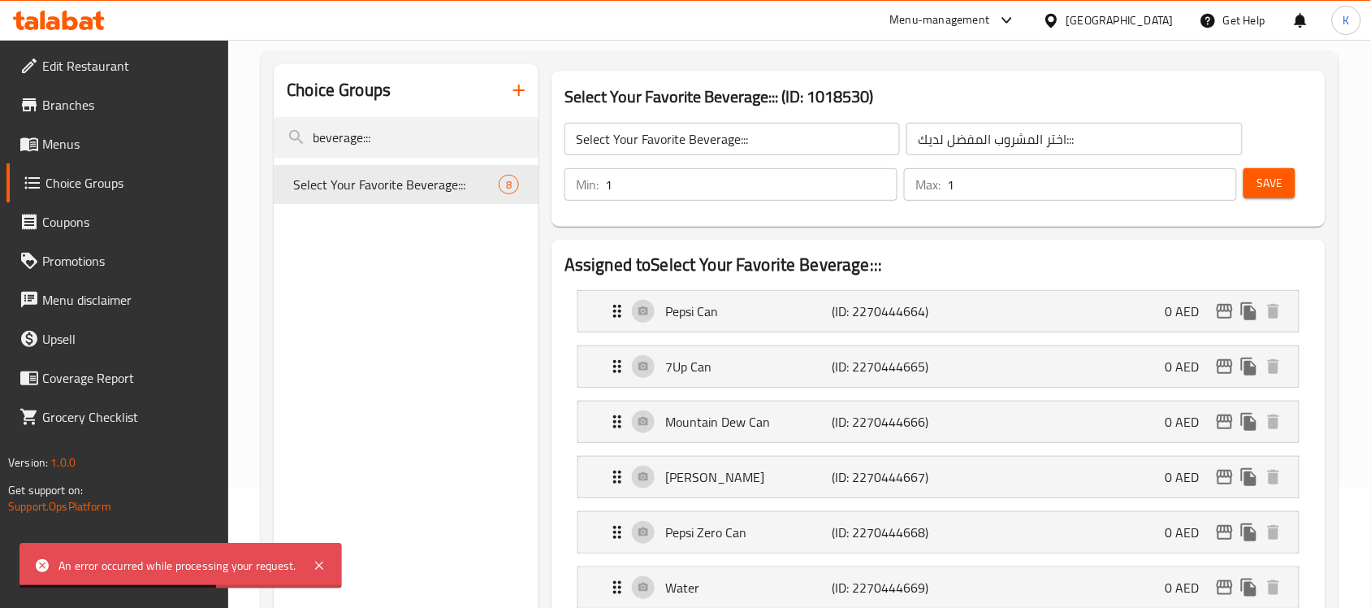
scroll to position [102, 0]
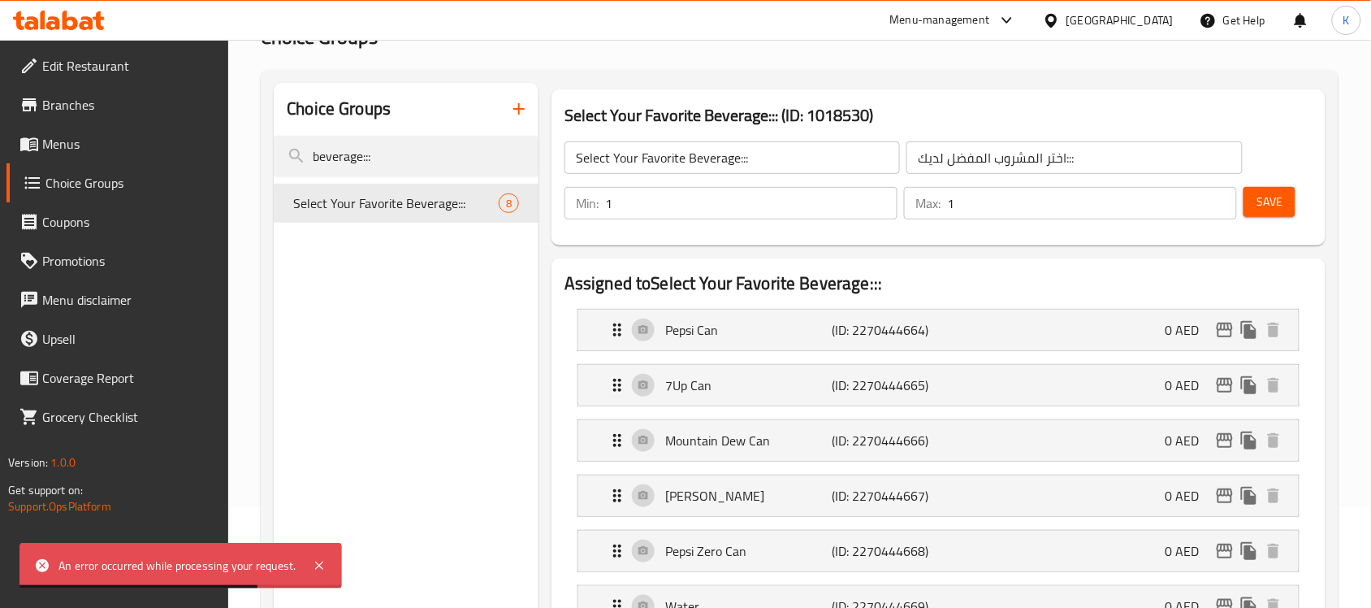
click at [1255, 203] on button "Save" at bounding box center [1269, 202] width 52 height 30
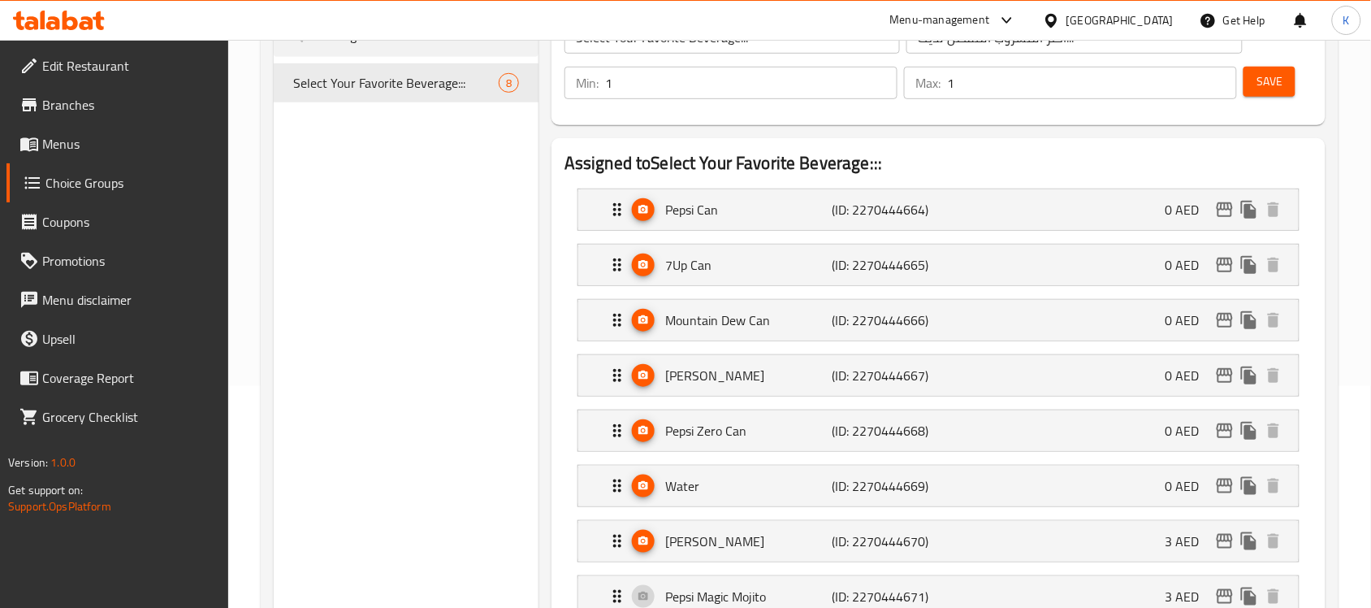
scroll to position [0, 0]
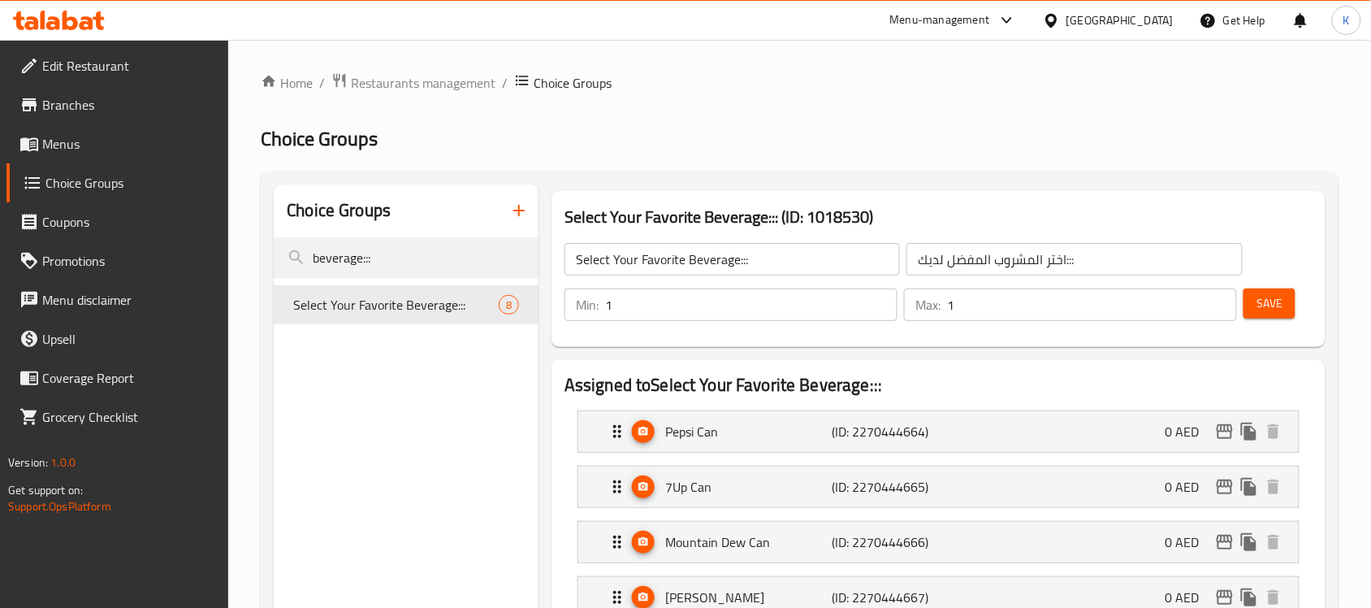
drag, startPoint x: 410, startPoint y: 274, endPoint x: 0, endPoint y: 217, distance: 414.1
type input "favorite dip::"
click at [436, 307] on span "Select Your Favorite Dip::" at bounding box center [395, 304] width 205 height 19
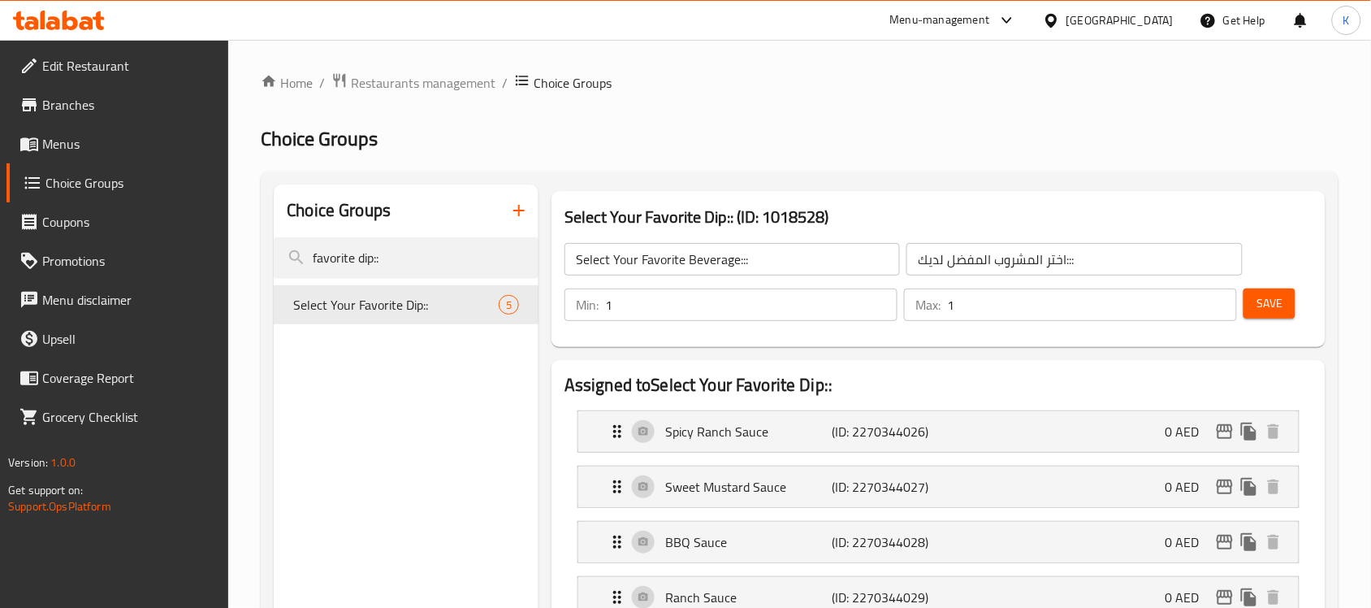
type input "Select Your Favorite Dip::"
type input "اختر صلصتك المفضلة::"
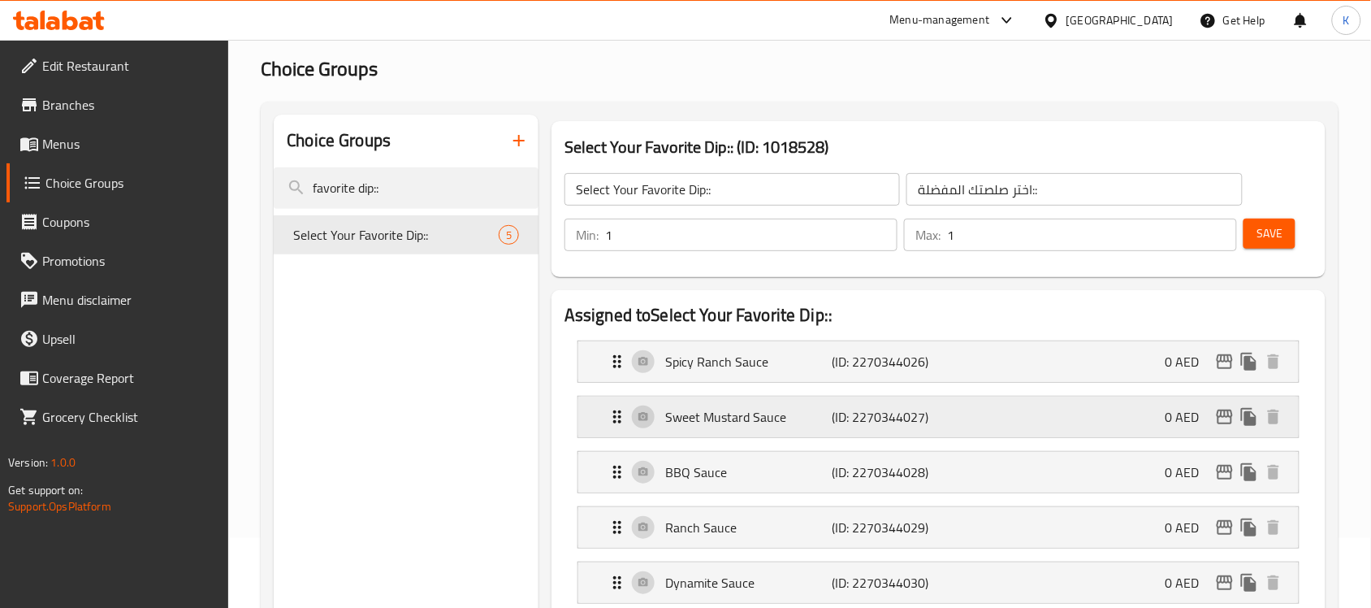
scroll to position [203, 0]
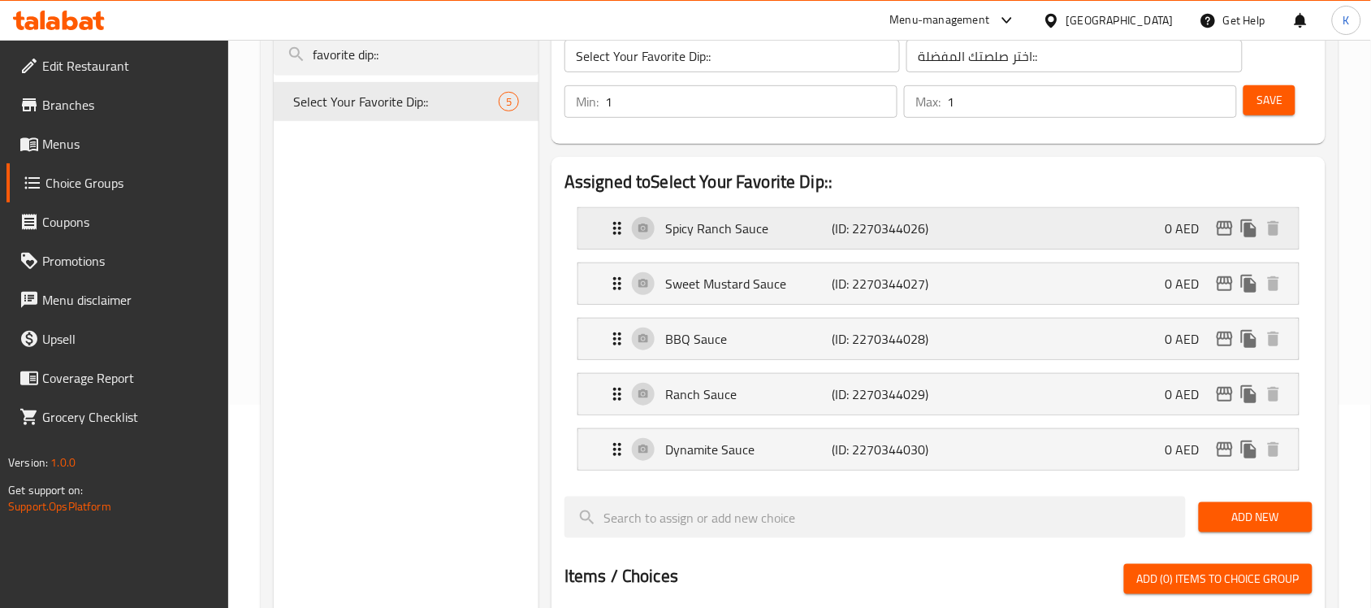
click at [756, 227] on p "Spicy Ranch Sauce" at bounding box center [748, 227] width 166 height 19
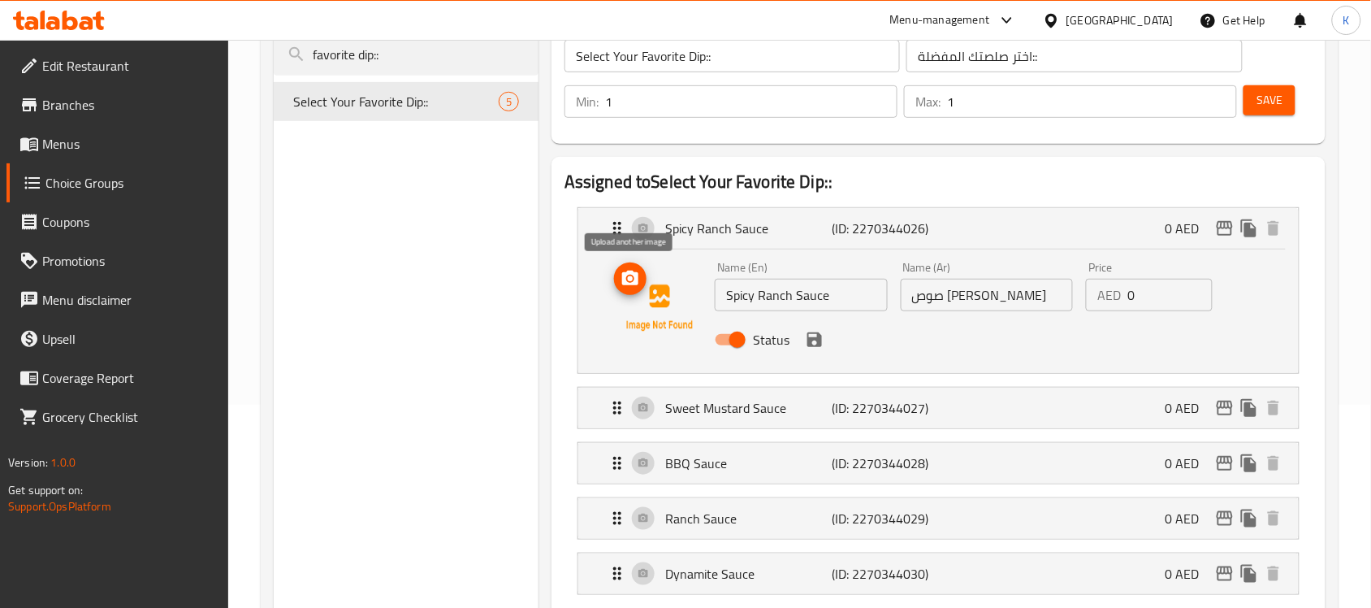
click at [628, 281] on icon "upload picture" at bounding box center [630, 278] width 19 height 19
click at [776, 411] on p "Sweet Mustard Sauce" at bounding box center [748, 407] width 166 height 19
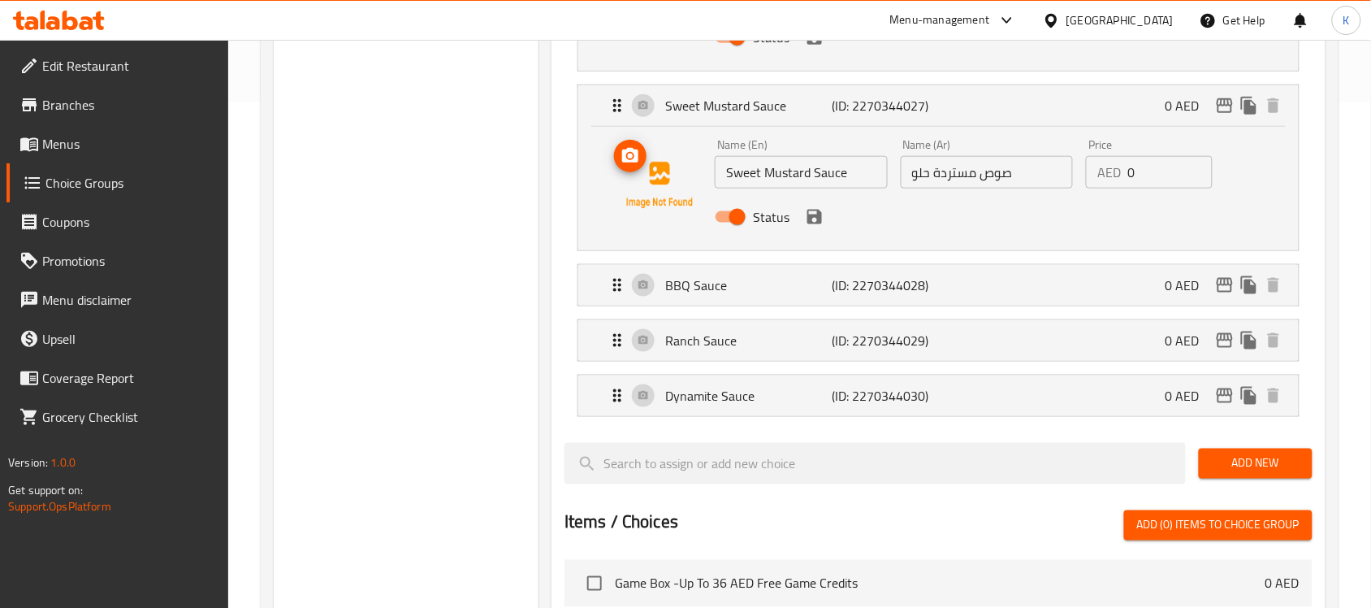
scroll to position [508, 0]
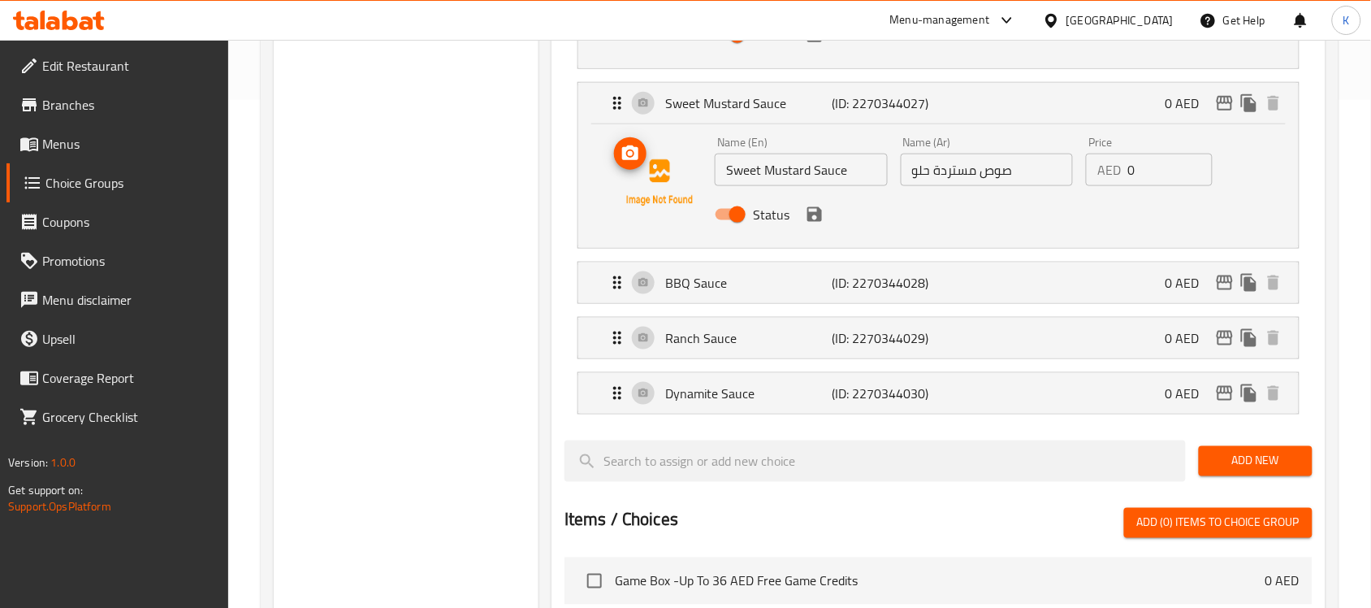
click at [639, 156] on icon "upload picture" at bounding box center [630, 153] width 19 height 19
click at [788, 294] on div "BBQ Sauce (ID: 2270344028) 0 AED" at bounding box center [944, 282] width 672 height 41
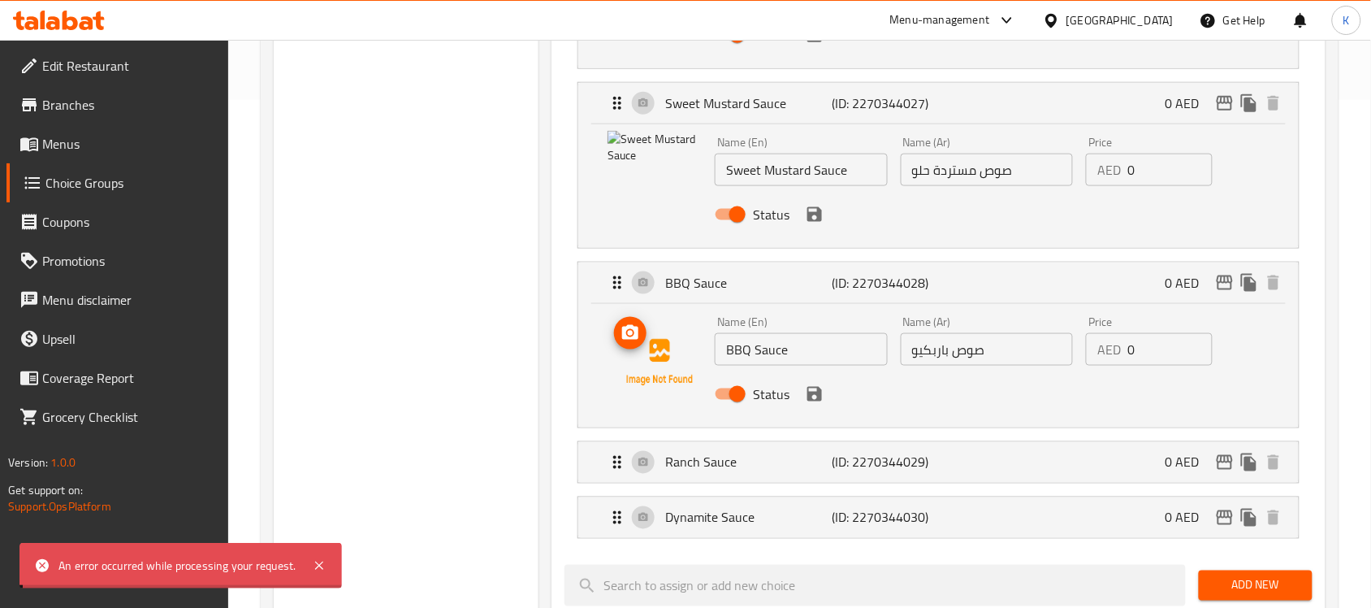
click at [630, 334] on circle "upload picture" at bounding box center [630, 333] width 5 height 5
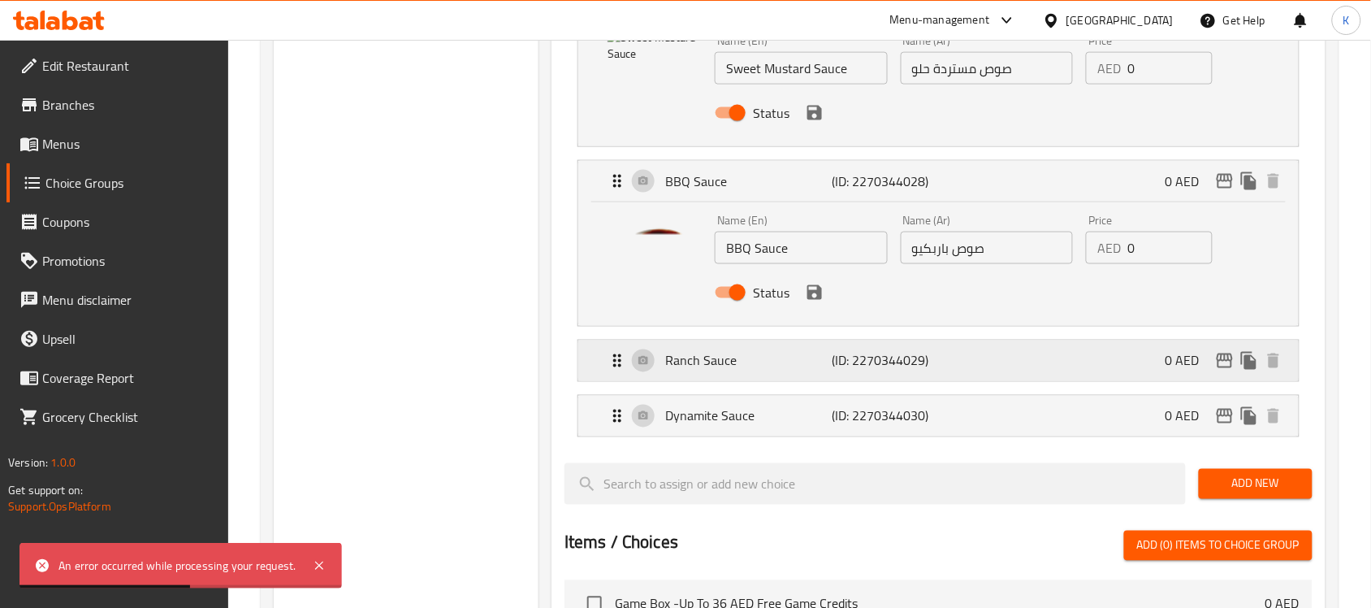
click at [761, 348] on div "Ranch Sauce (ID: 2270344029) 0 AED" at bounding box center [944, 360] width 672 height 41
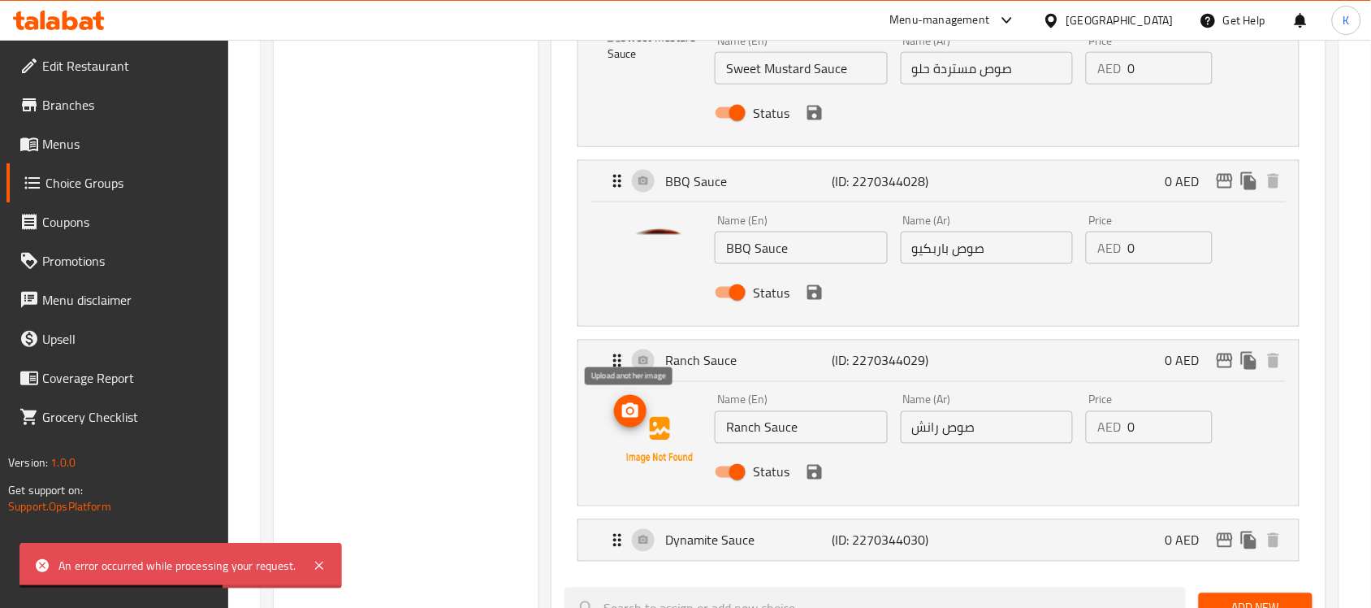
click at [634, 408] on icon "upload picture" at bounding box center [630, 410] width 16 height 15
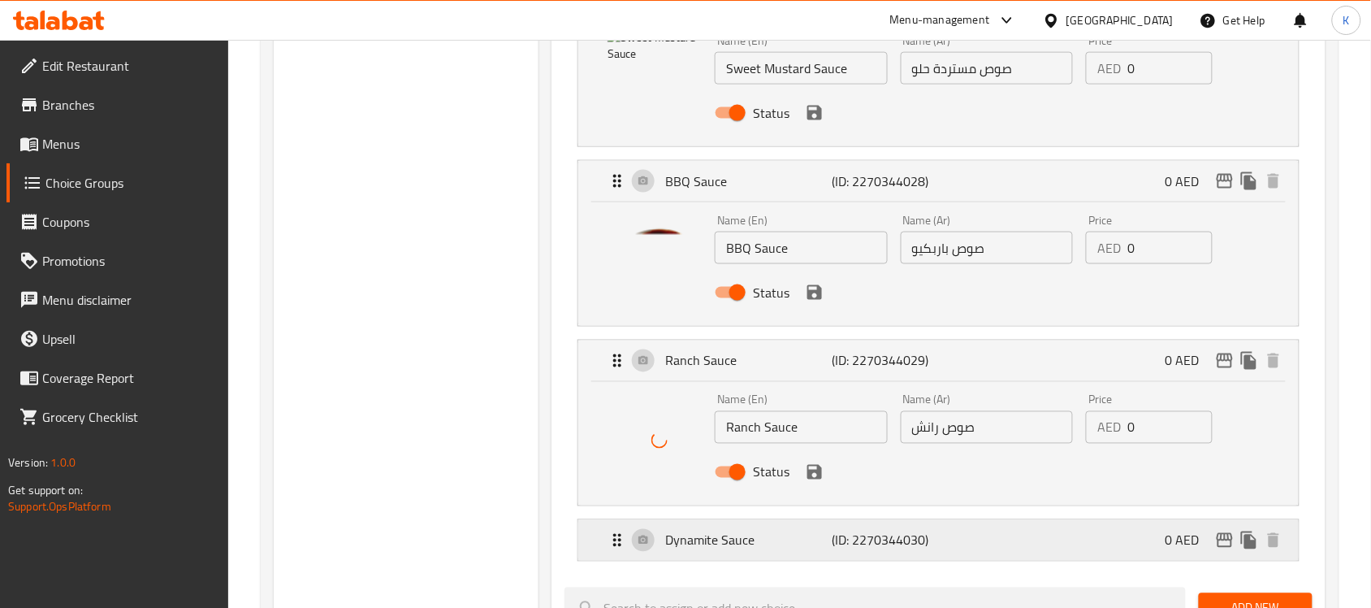
click at [729, 533] on p "Dynamite Sauce" at bounding box center [748, 539] width 166 height 19
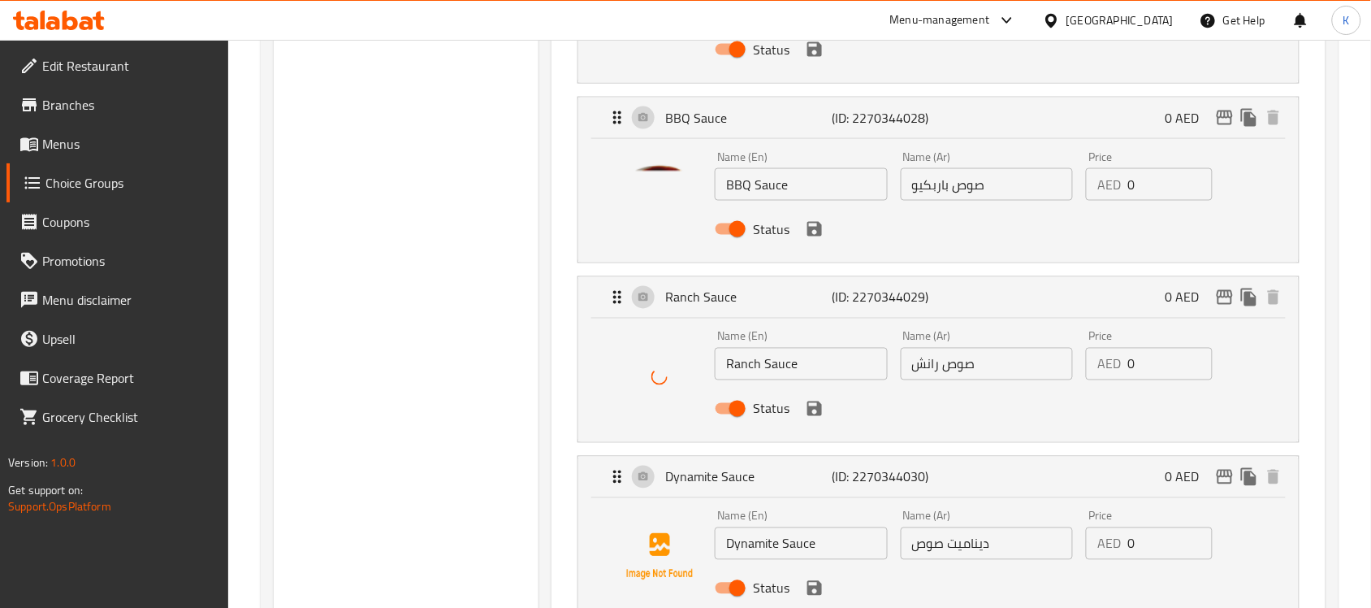
scroll to position [812, 0]
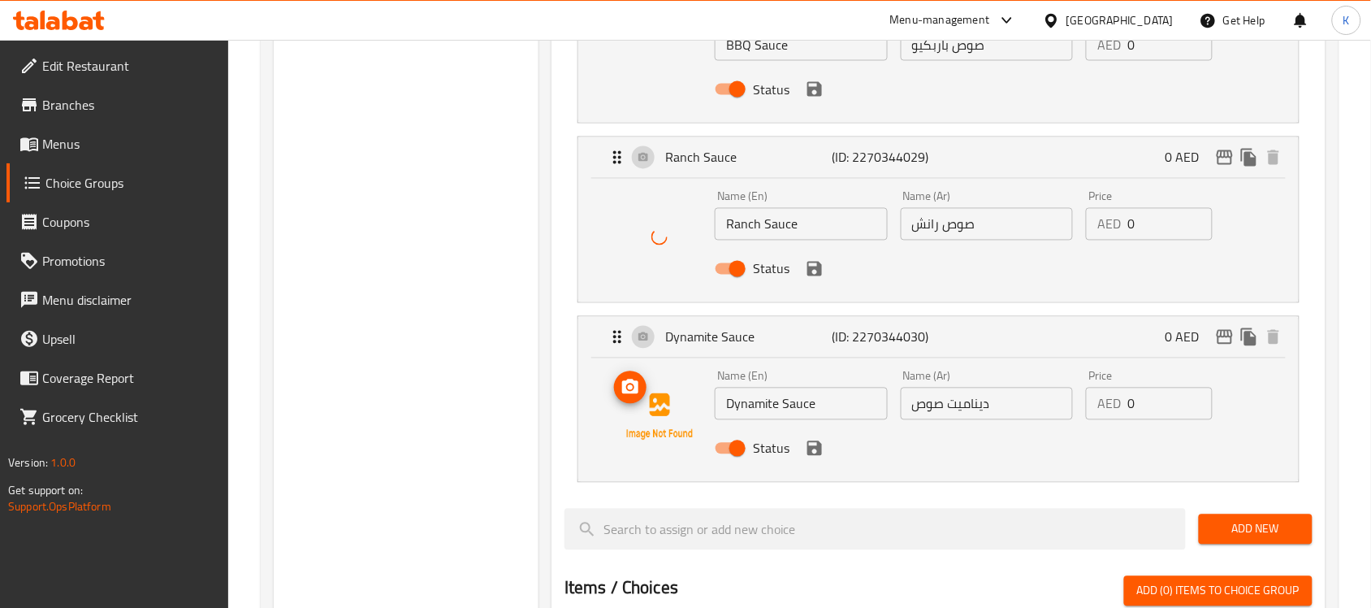
click at [638, 388] on icon "upload picture" at bounding box center [630, 386] width 16 height 15
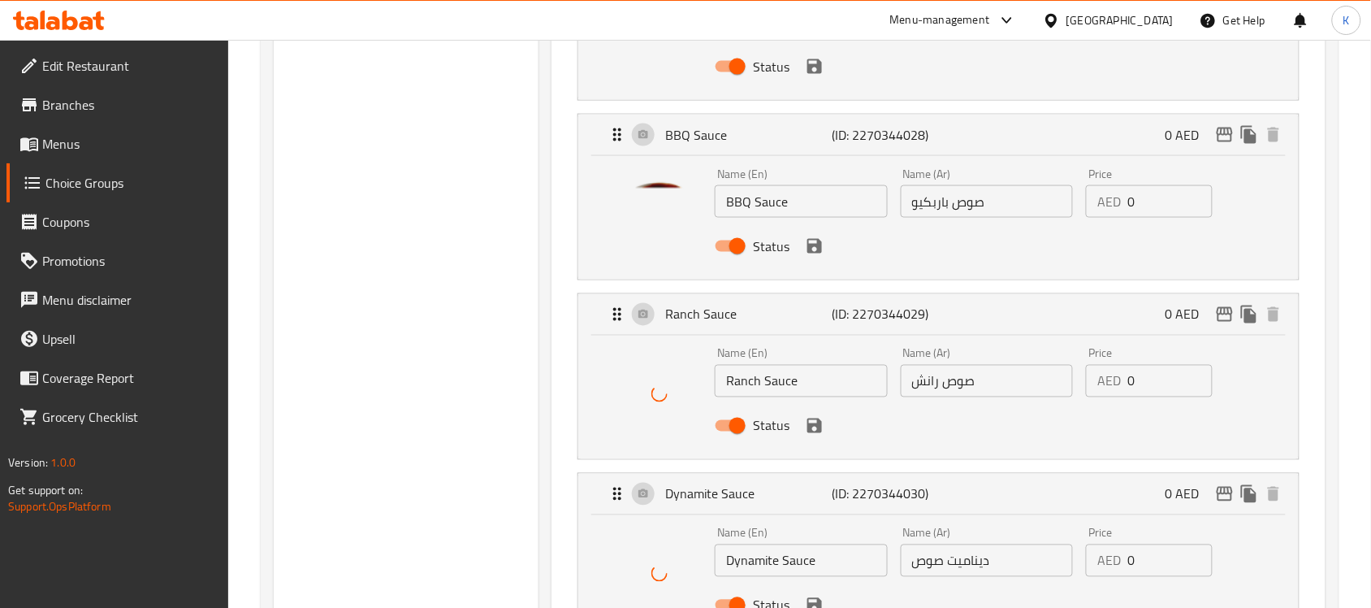
scroll to position [508, 0]
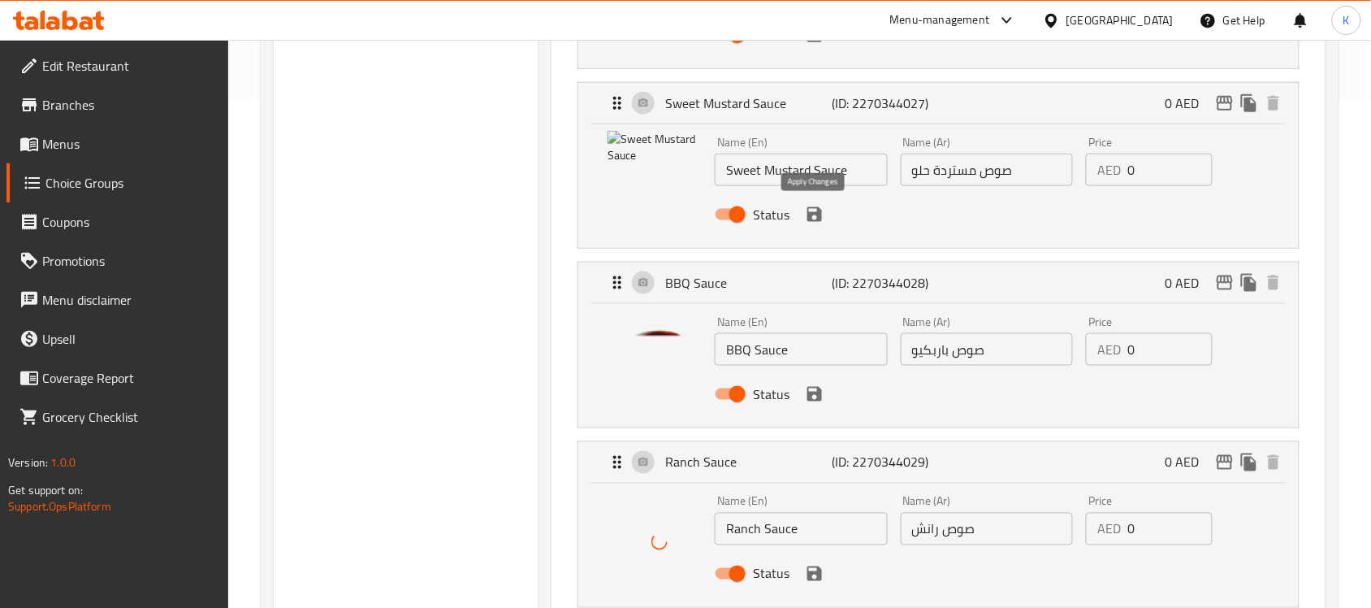
click at [814, 217] on icon "save" at bounding box center [814, 214] width 19 height 19
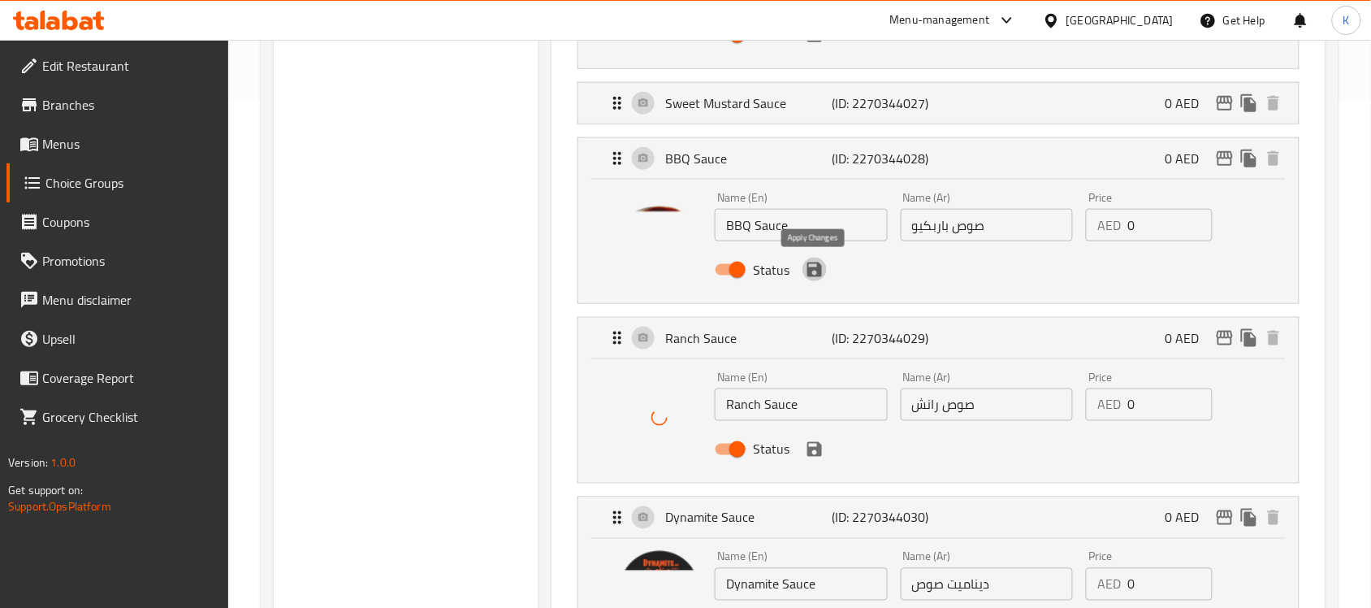
click at [817, 272] on icon "save" at bounding box center [814, 269] width 15 height 15
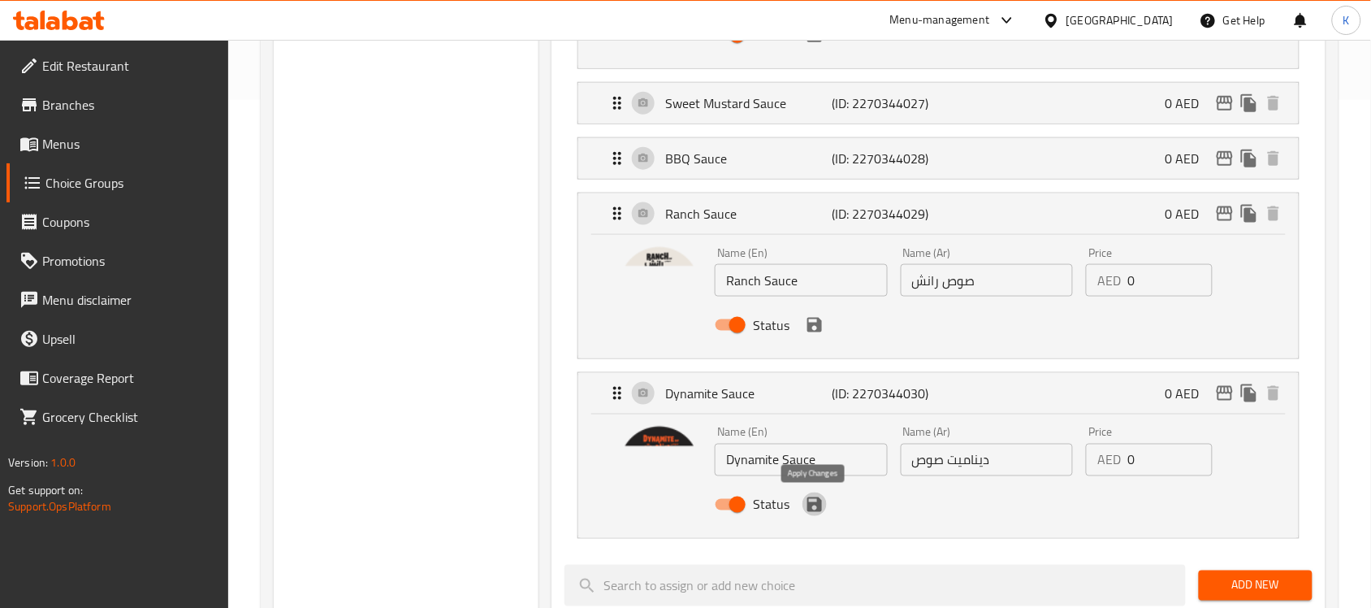
drag, startPoint x: 817, startPoint y: 509, endPoint x: 818, endPoint y: 461, distance: 47.9
click at [816, 509] on icon "save" at bounding box center [814, 504] width 19 height 19
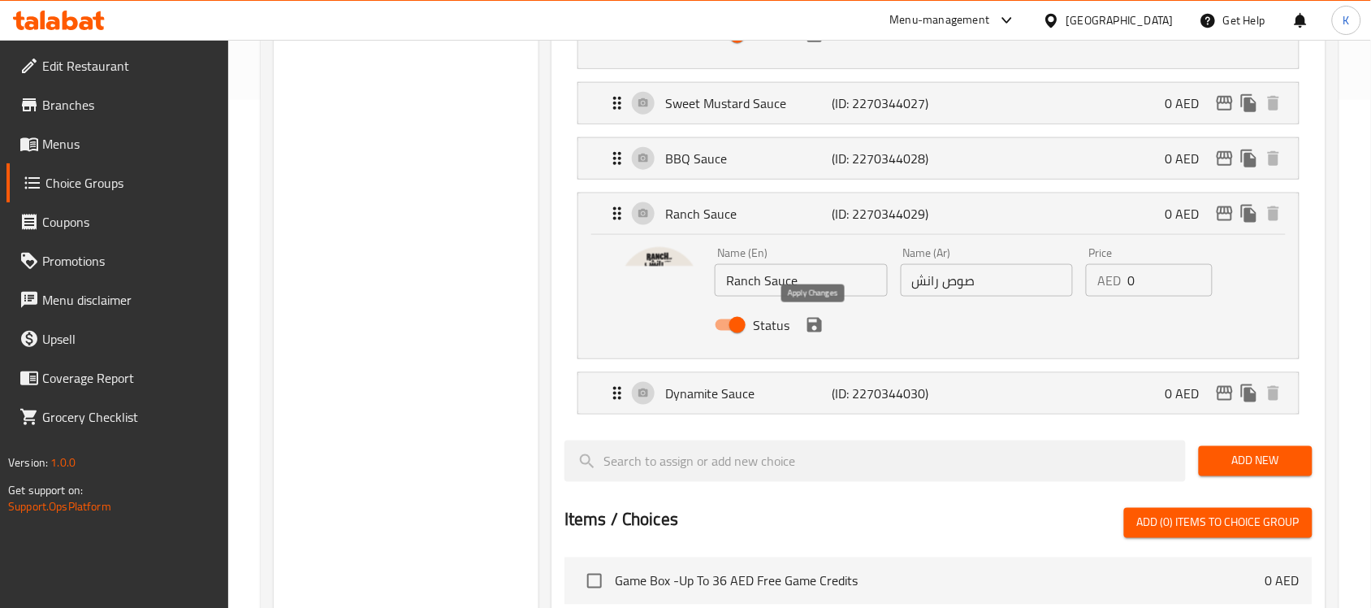
click at [816, 326] on icon "save" at bounding box center [814, 325] width 15 height 15
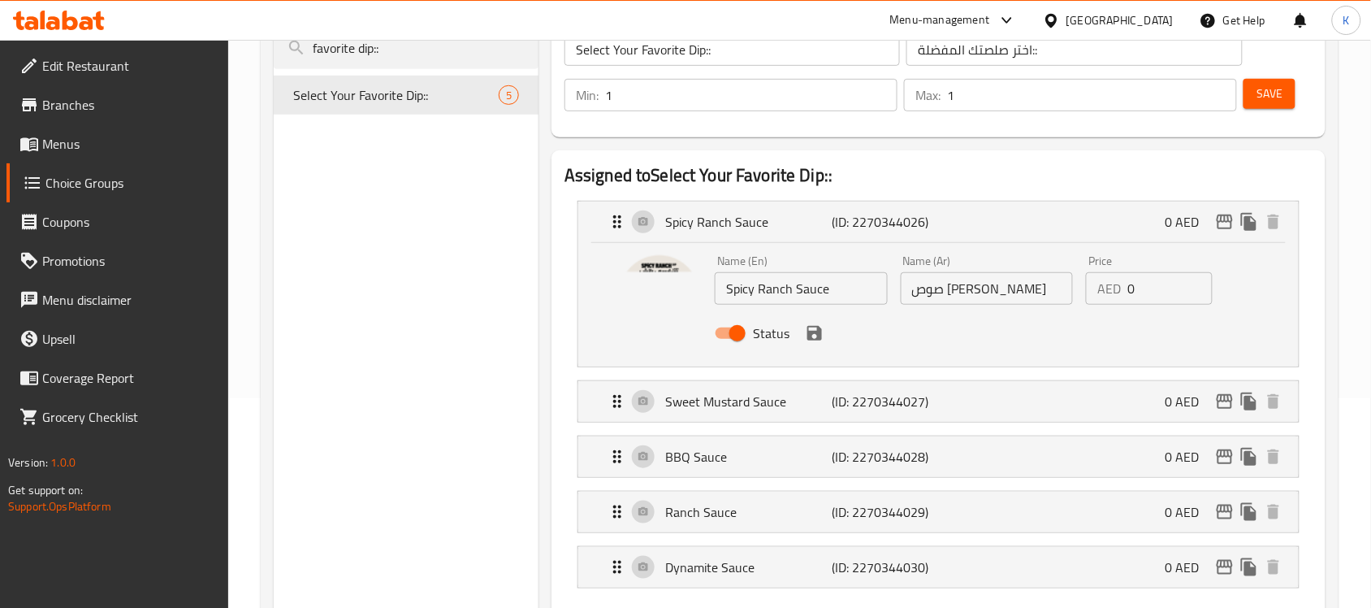
scroll to position [203, 0]
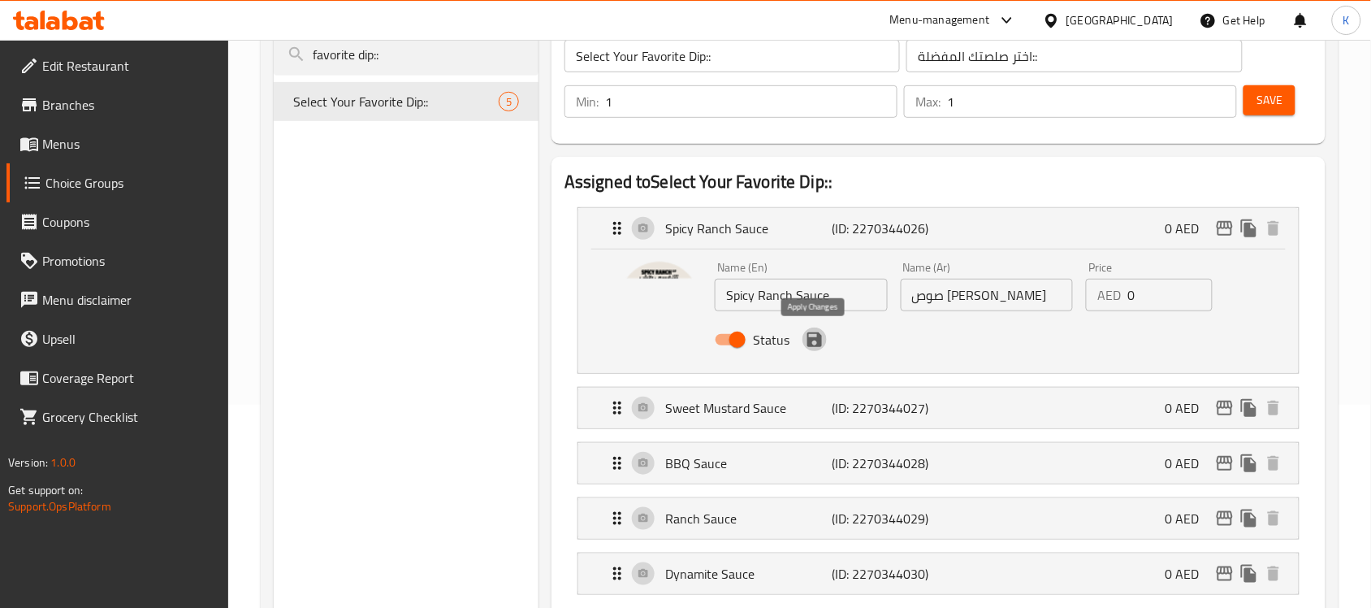
click at [815, 345] on icon "save" at bounding box center [814, 339] width 15 height 15
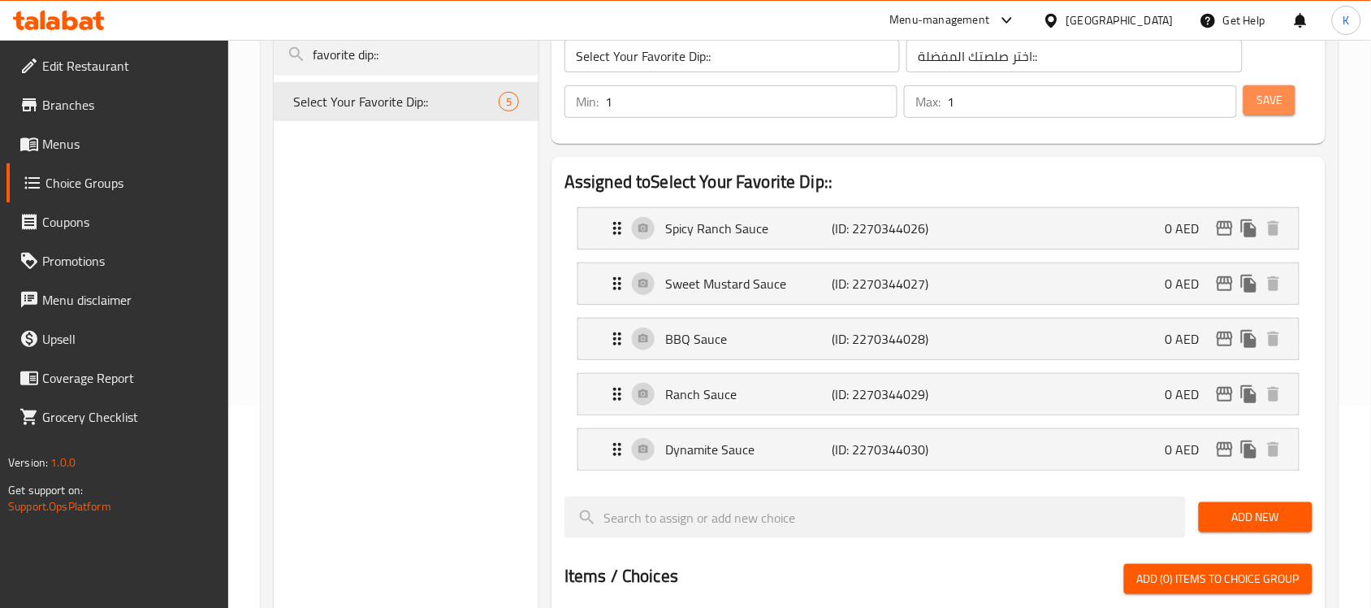
click at [1255, 103] on button "Save" at bounding box center [1269, 100] width 52 height 30
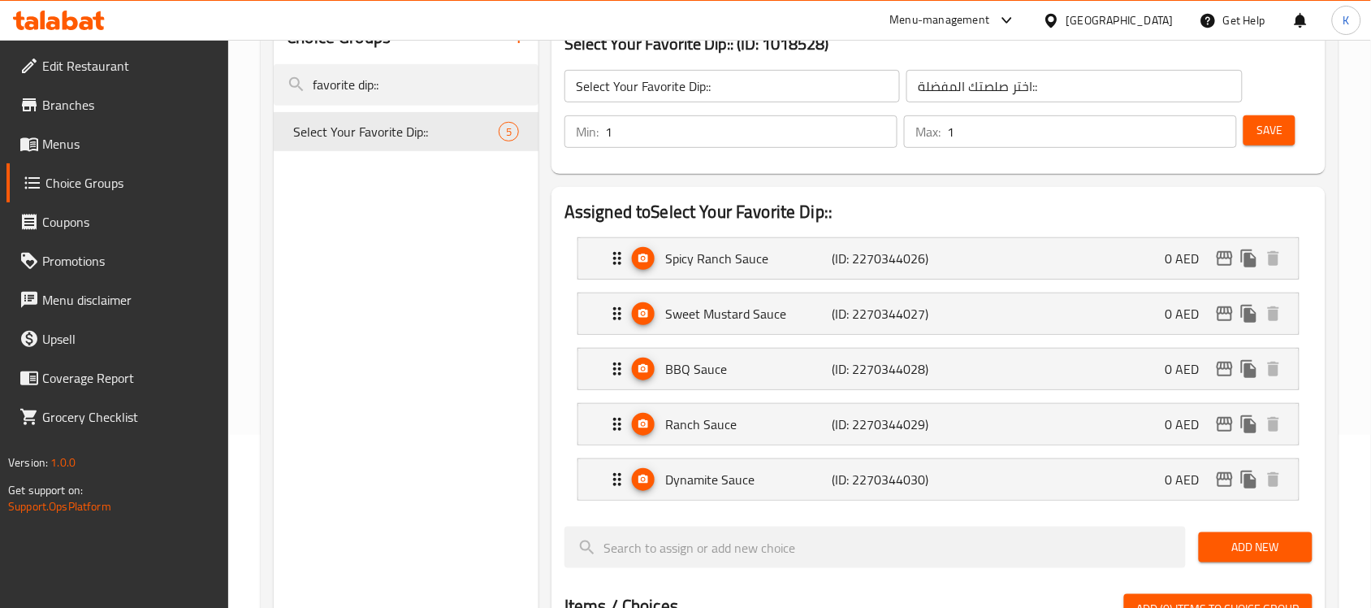
scroll to position [0, 0]
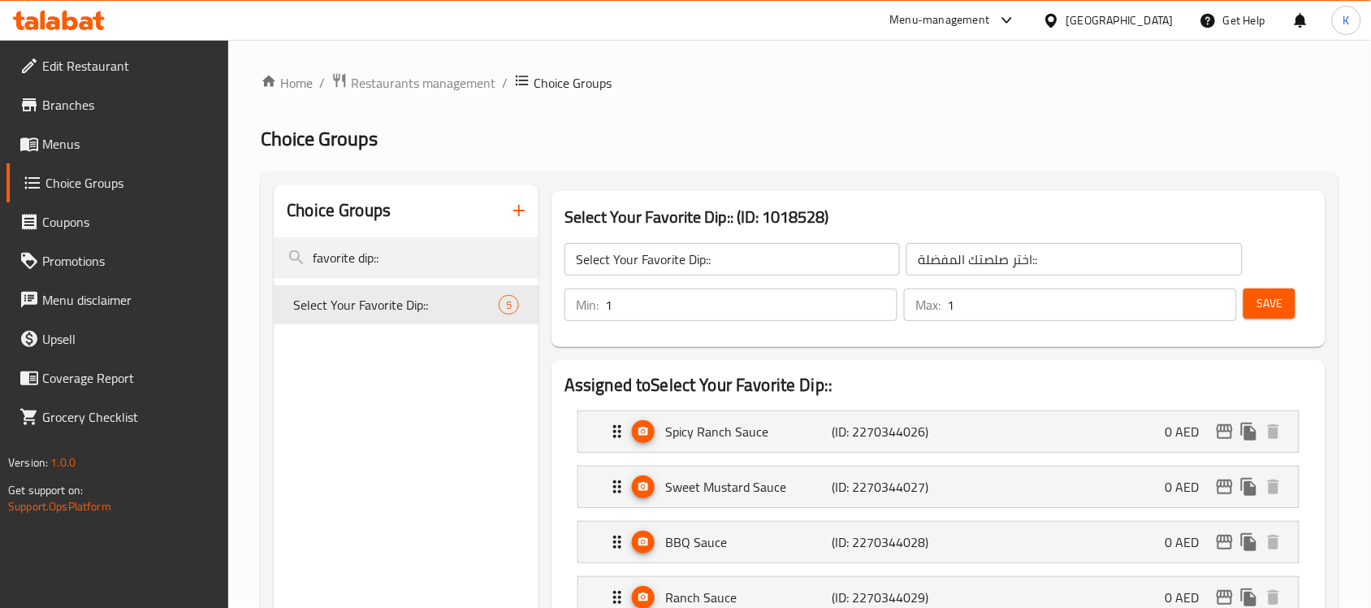
drag, startPoint x: 327, startPoint y: 257, endPoint x: 0, endPoint y: 224, distance: 328.9
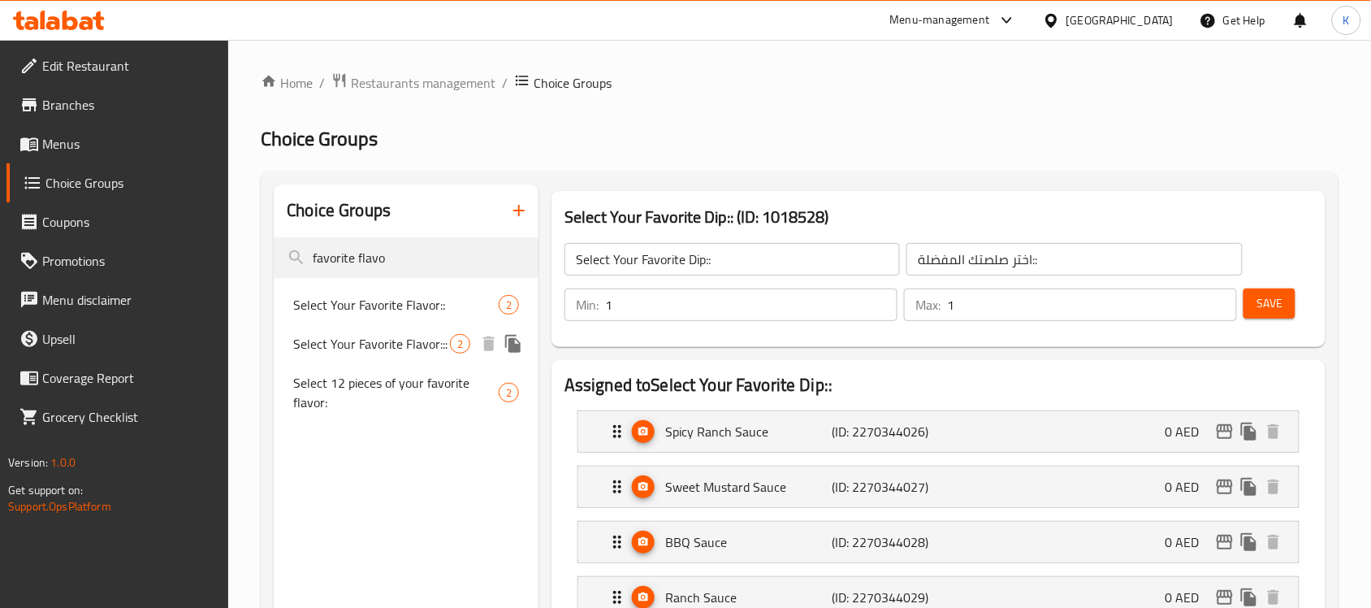
type input "favorite flavo"
click at [414, 337] on span "Select Your Favorite Flavor:::" at bounding box center [371, 343] width 157 height 19
type input "Select Your Favorite Flavor:::"
type input "اختر نكهتك المفضلة:::"
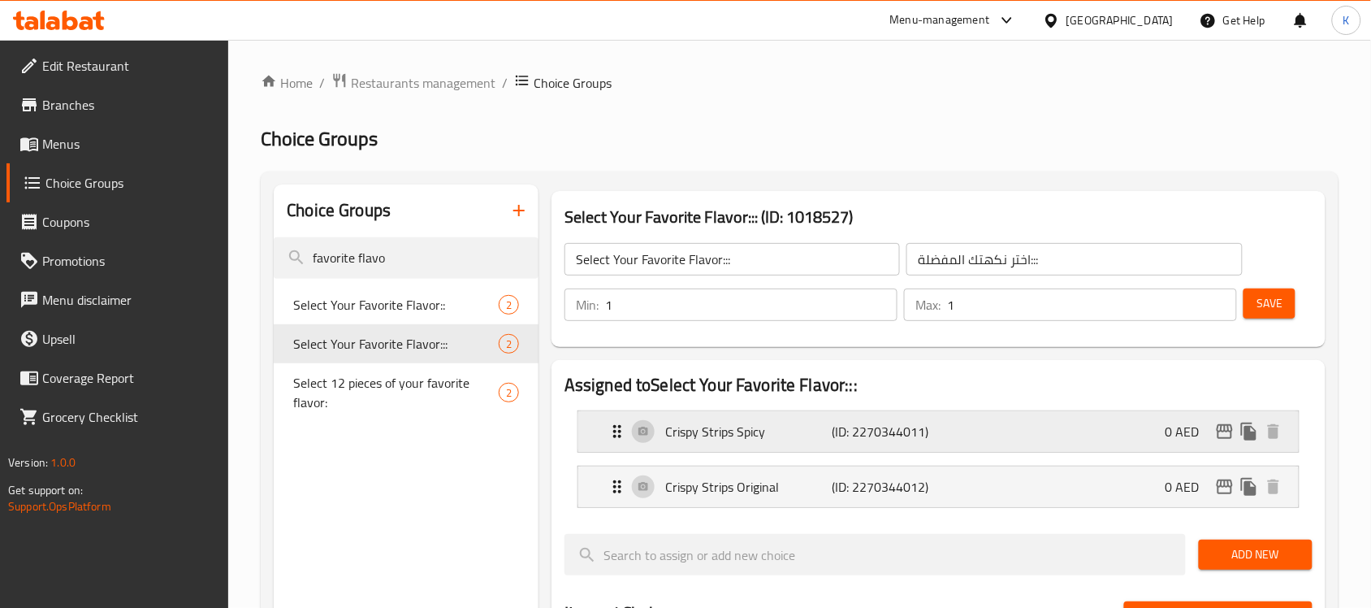
click at [798, 440] on p "Crispy Strips Spicy" at bounding box center [748, 431] width 166 height 19
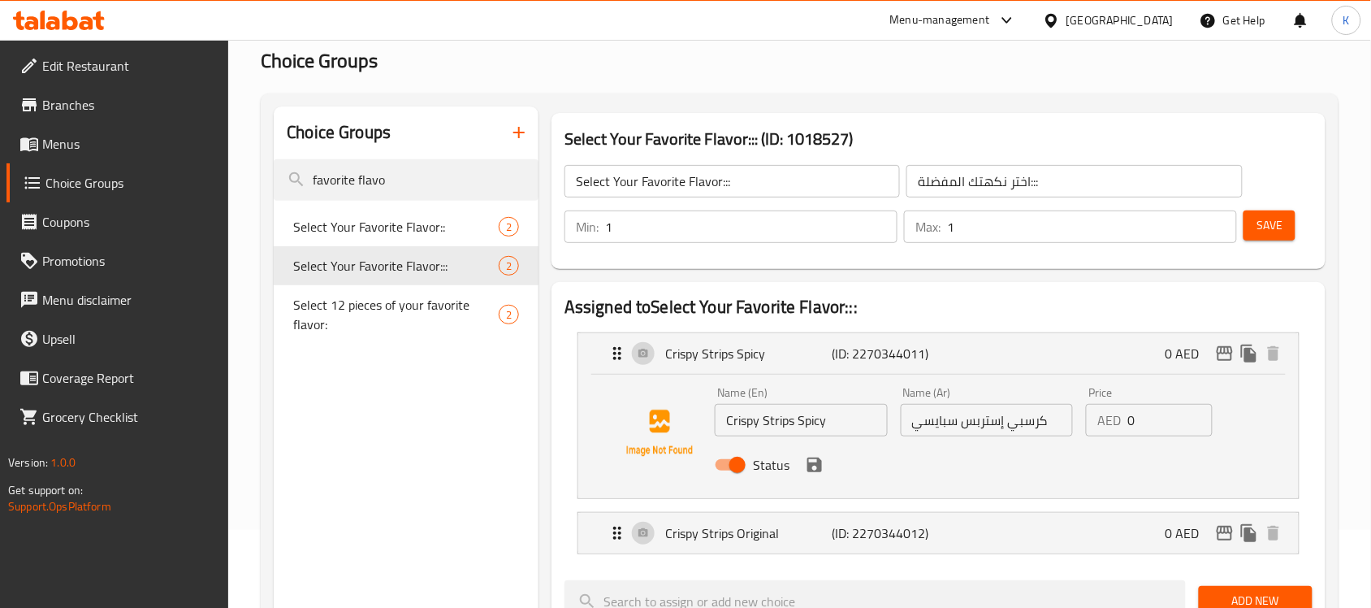
scroll to position [102, 0]
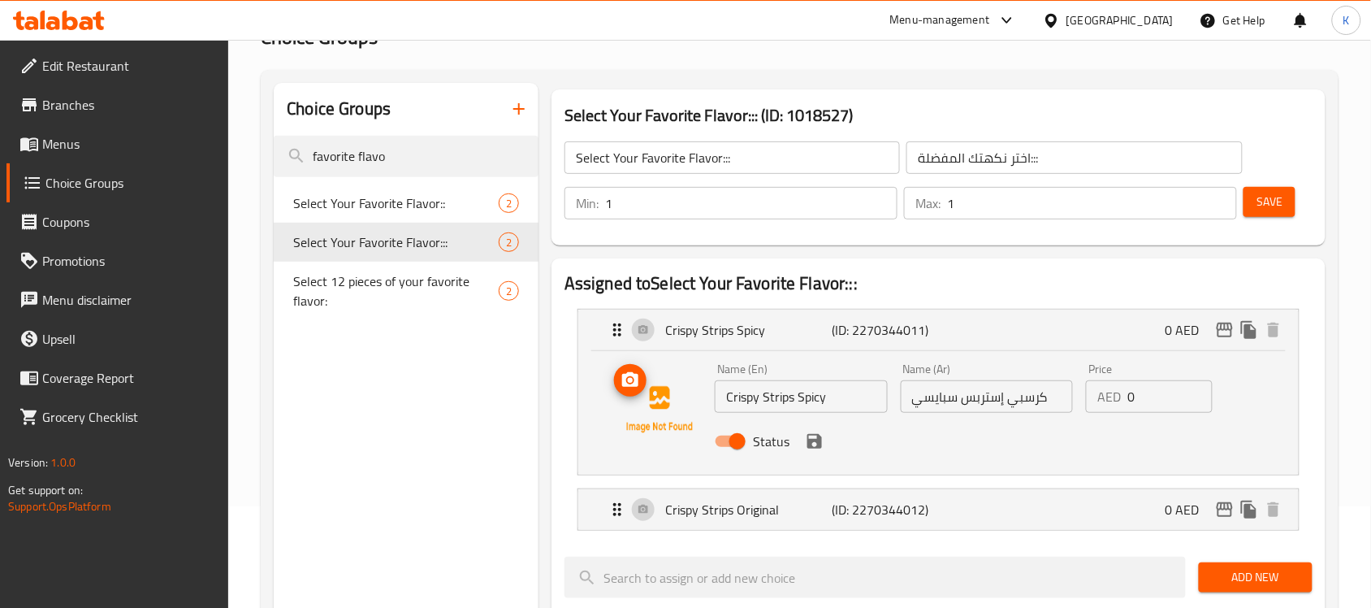
click at [627, 387] on icon "upload picture" at bounding box center [630, 379] width 19 height 19
click at [728, 522] on div "Crispy Strips Original (ID: 2270344012) 0 AED" at bounding box center [944, 509] width 672 height 41
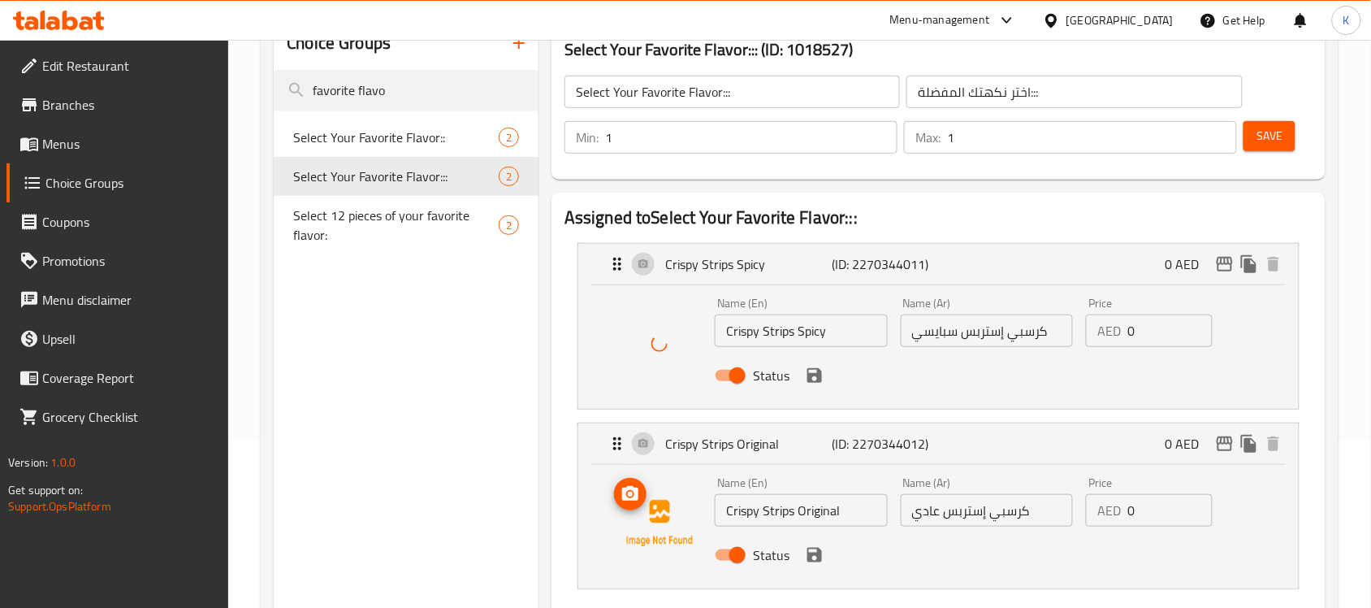
scroll to position [203, 0]
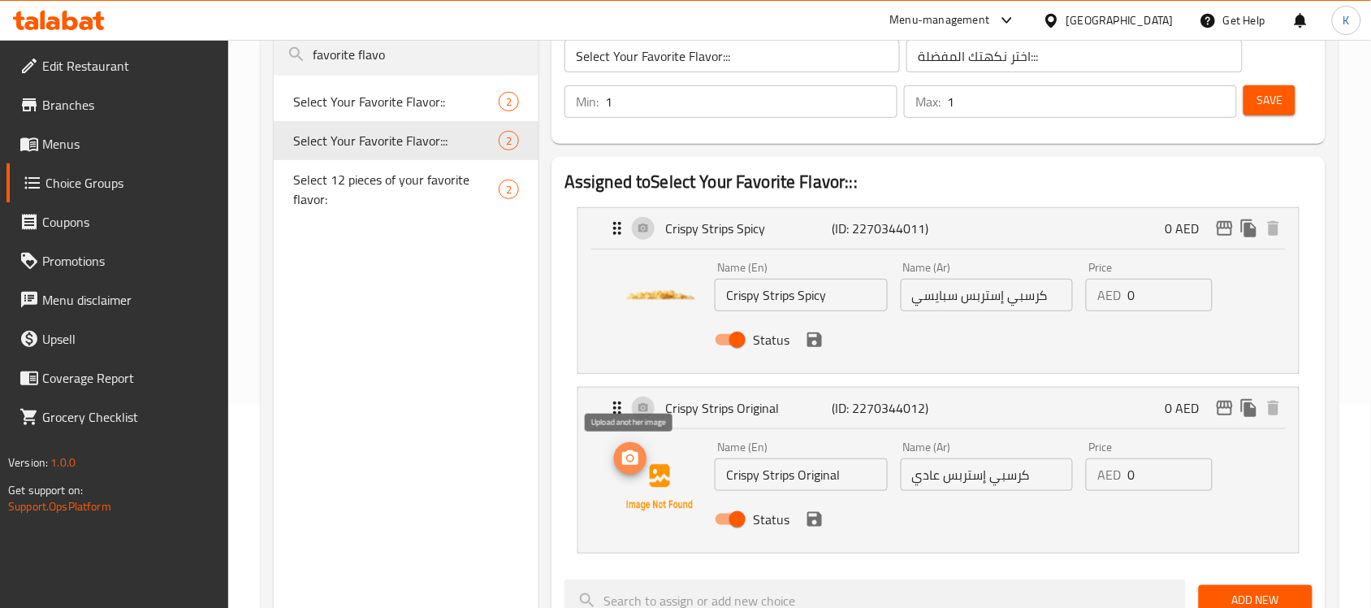
click at [622, 459] on icon "upload picture" at bounding box center [630, 457] width 19 height 19
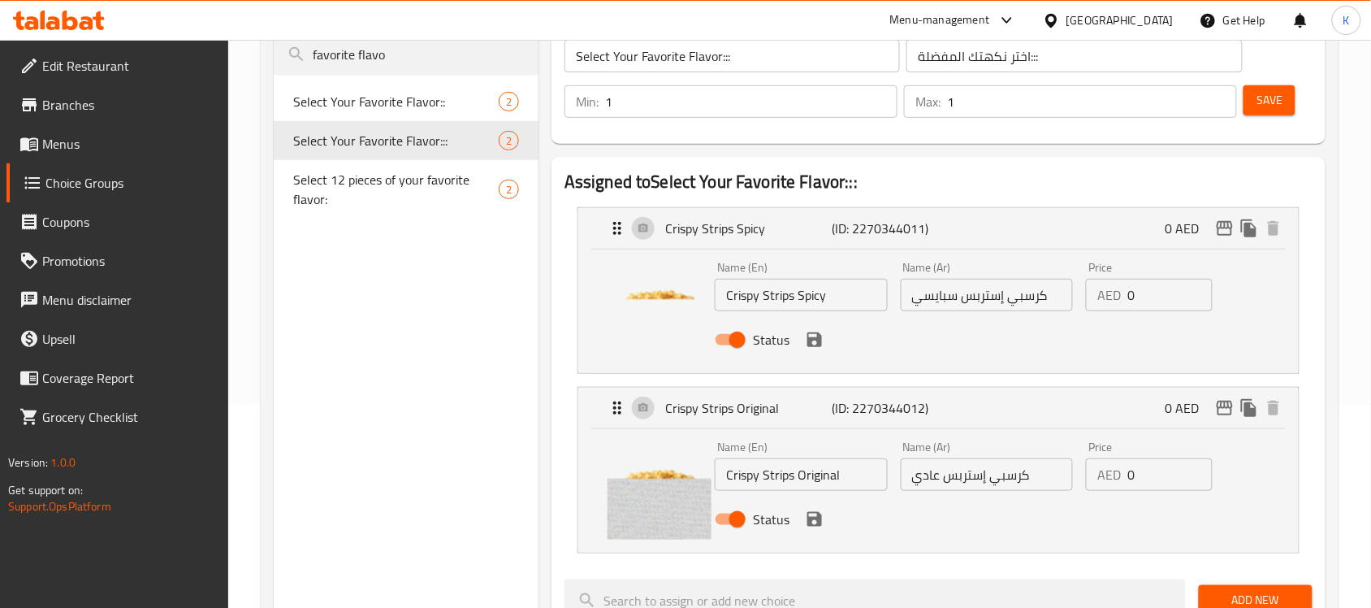
click at [812, 349] on button "save" at bounding box center [814, 339] width 24 height 24
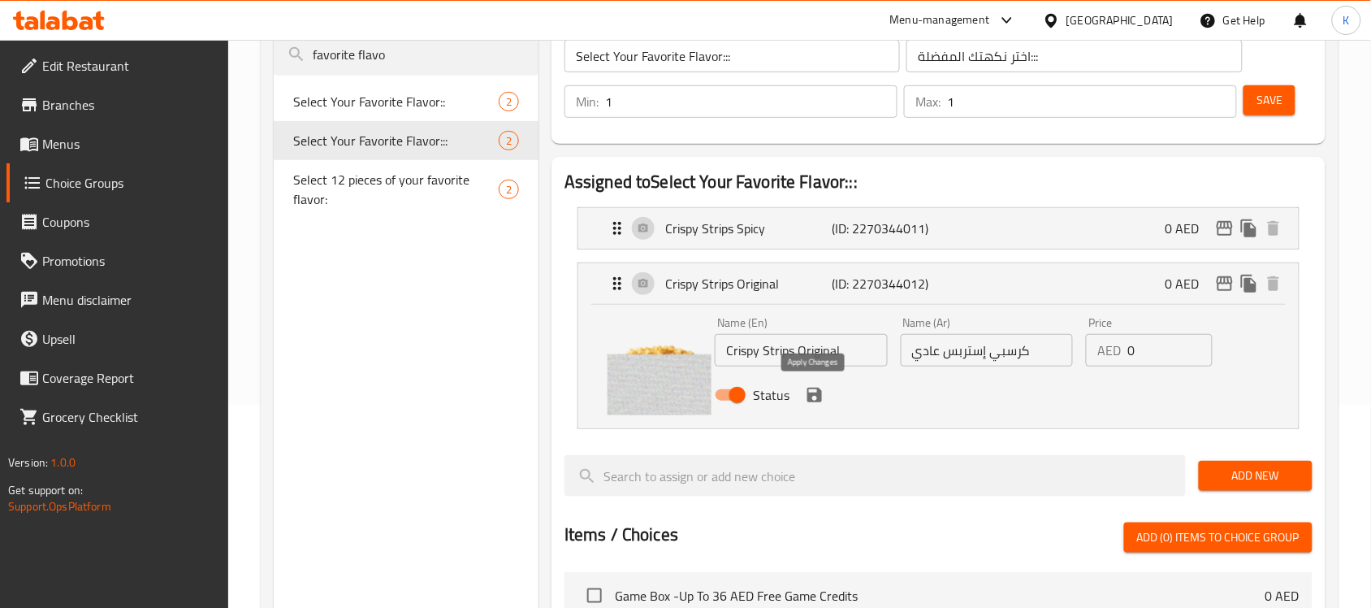
click at [812, 396] on icon "save" at bounding box center [814, 394] width 19 height 19
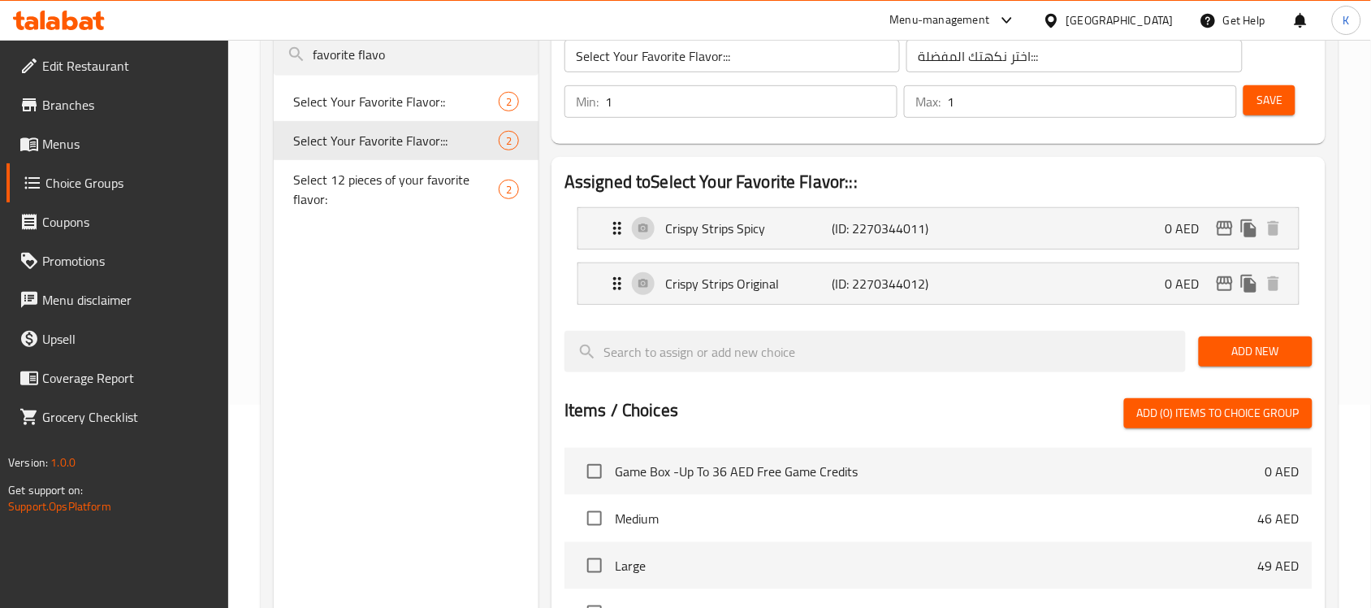
click at [1273, 90] on span "Save" at bounding box center [1269, 100] width 26 height 20
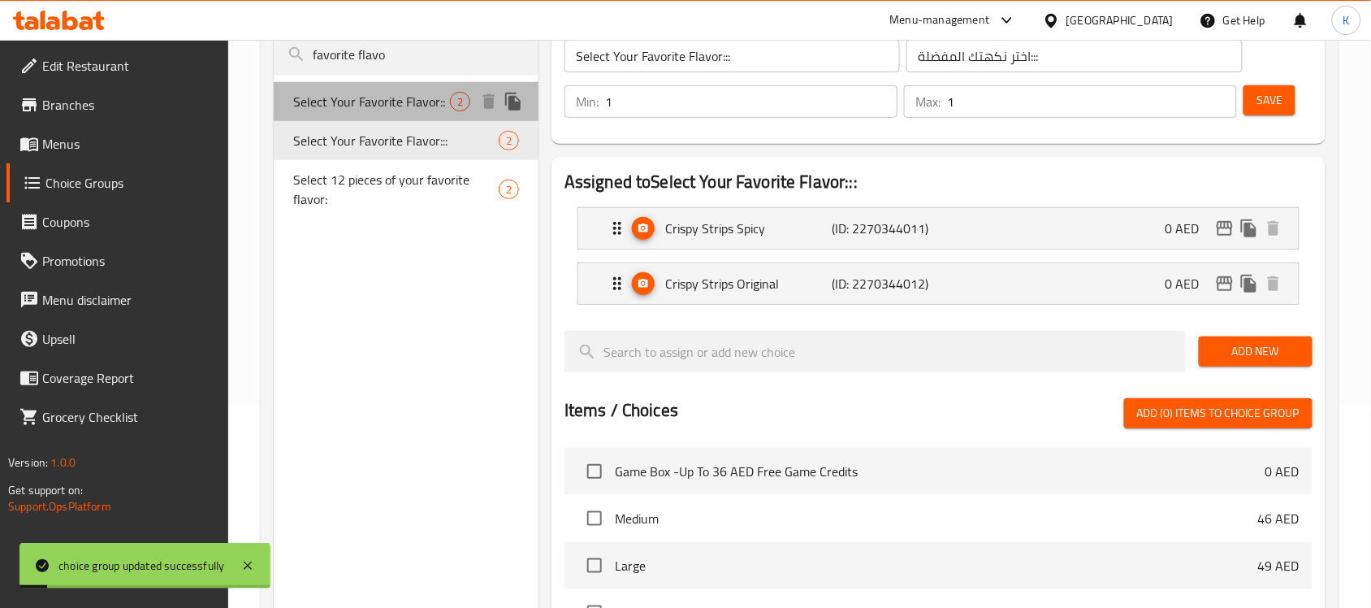
click at [416, 108] on span "Select Your Favorite Flavor::" at bounding box center [371, 101] width 157 height 19
type input "Select Your Favorite Flavor::"
type input "اختر نكهتك المفضلة::"
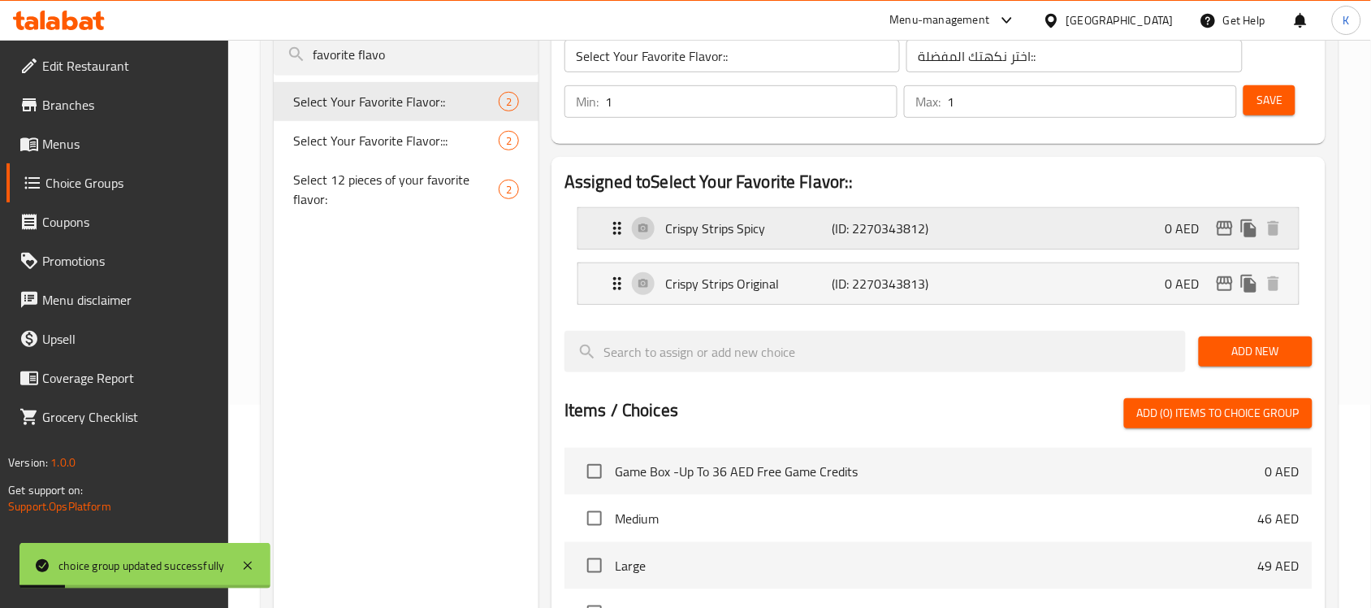
click at [756, 230] on p "Crispy Strips Spicy" at bounding box center [748, 227] width 166 height 19
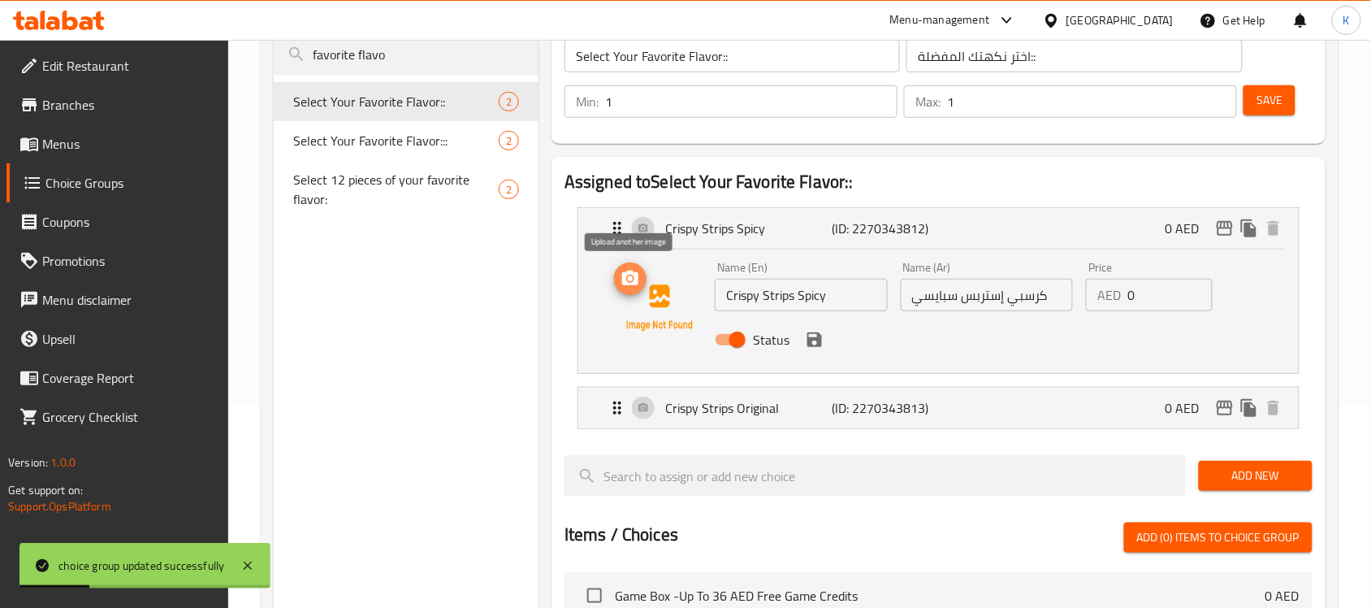
click at [634, 270] on icon "upload picture" at bounding box center [630, 278] width 19 height 19
click at [777, 402] on p "Crispy Strips Original" at bounding box center [748, 407] width 166 height 19
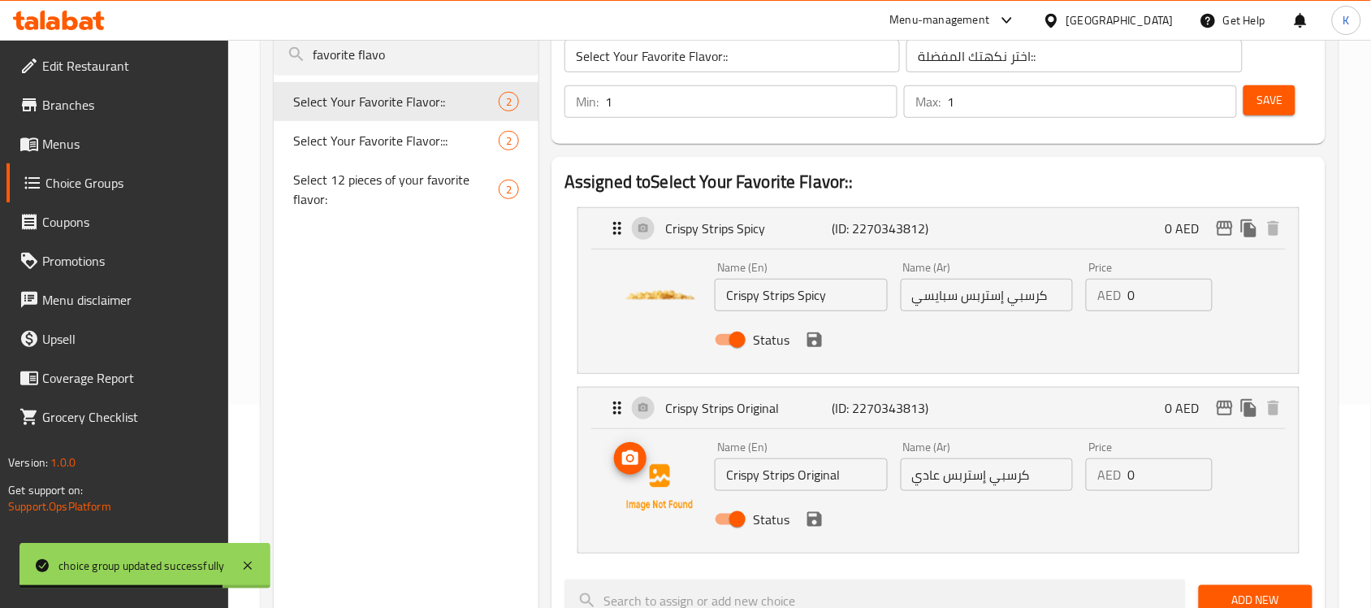
click at [626, 459] on icon "upload picture" at bounding box center [630, 457] width 16 height 15
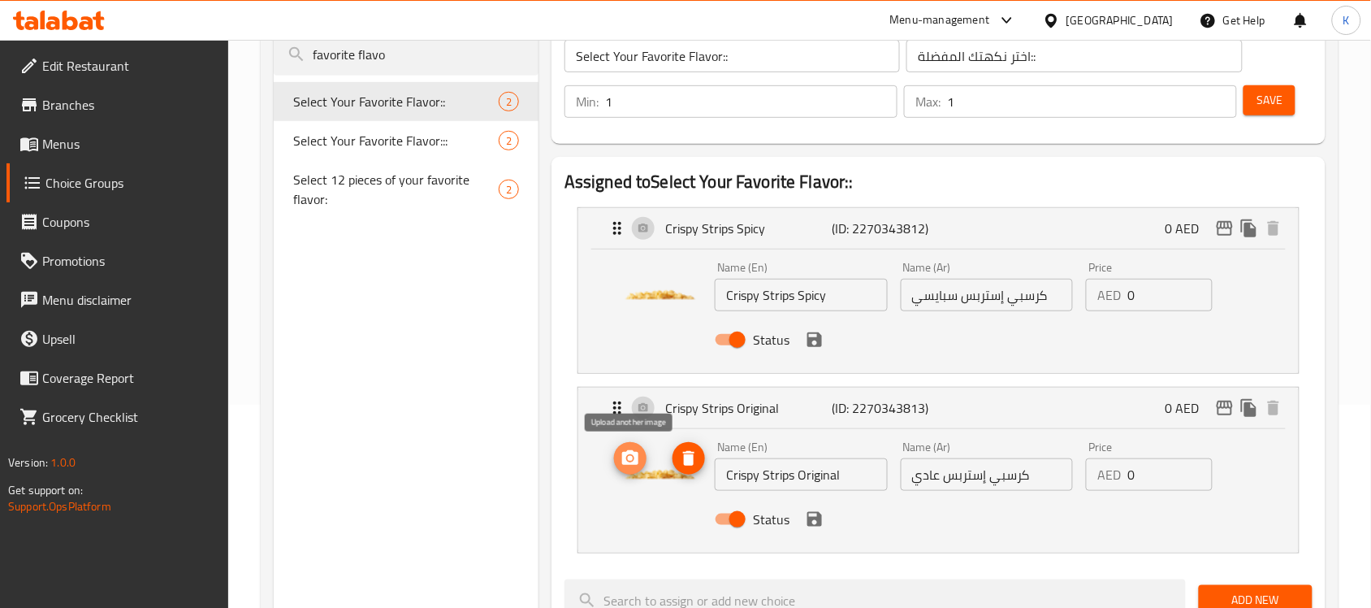
click at [630, 456] on icon "upload picture" at bounding box center [630, 457] width 19 height 19
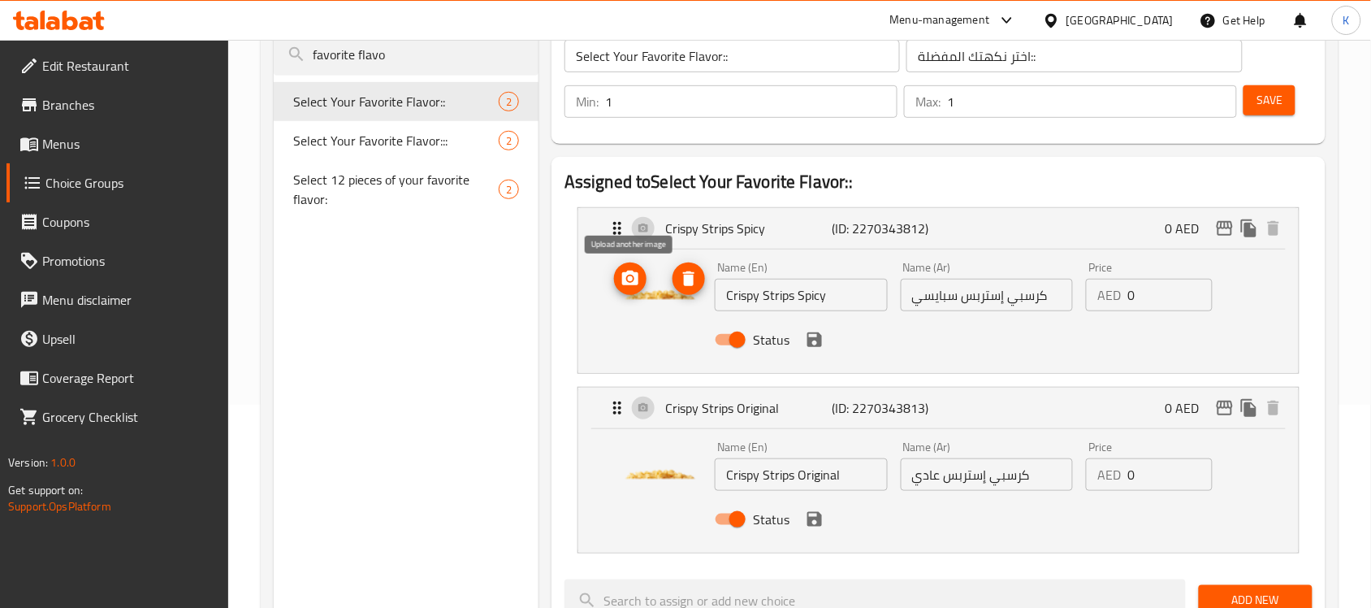
click at [638, 281] on icon "upload picture" at bounding box center [630, 277] width 16 height 15
click at [811, 330] on icon "save" at bounding box center [814, 339] width 19 height 19
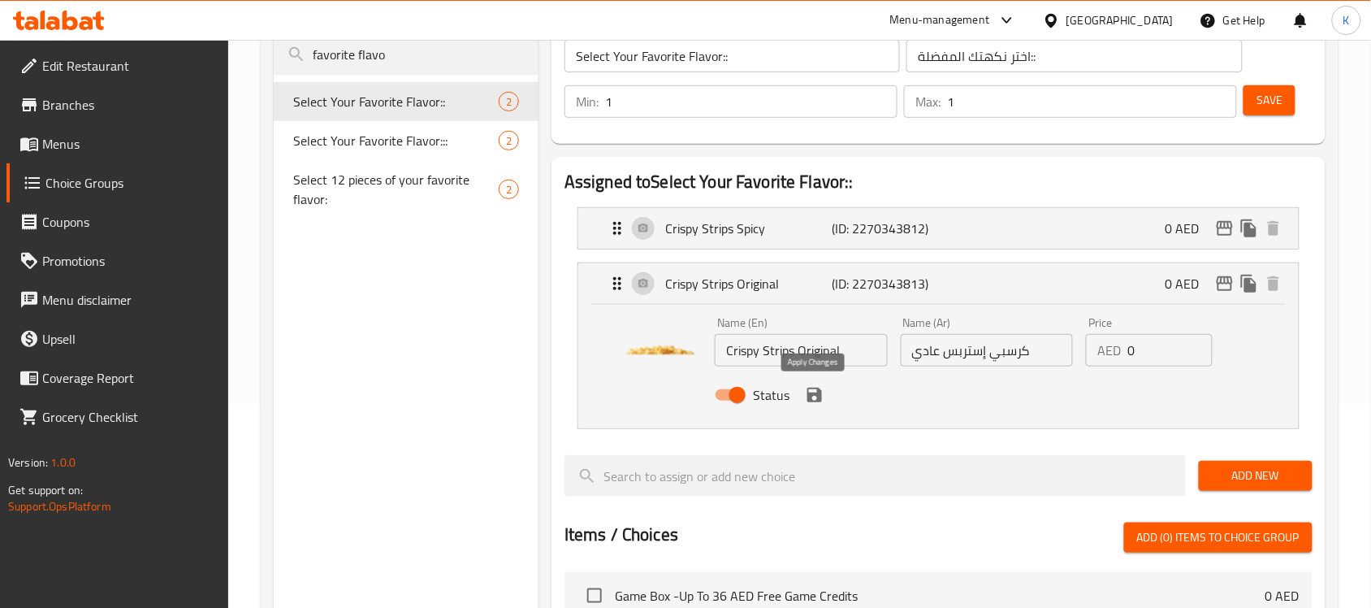
click at [813, 396] on icon "save" at bounding box center [814, 394] width 19 height 19
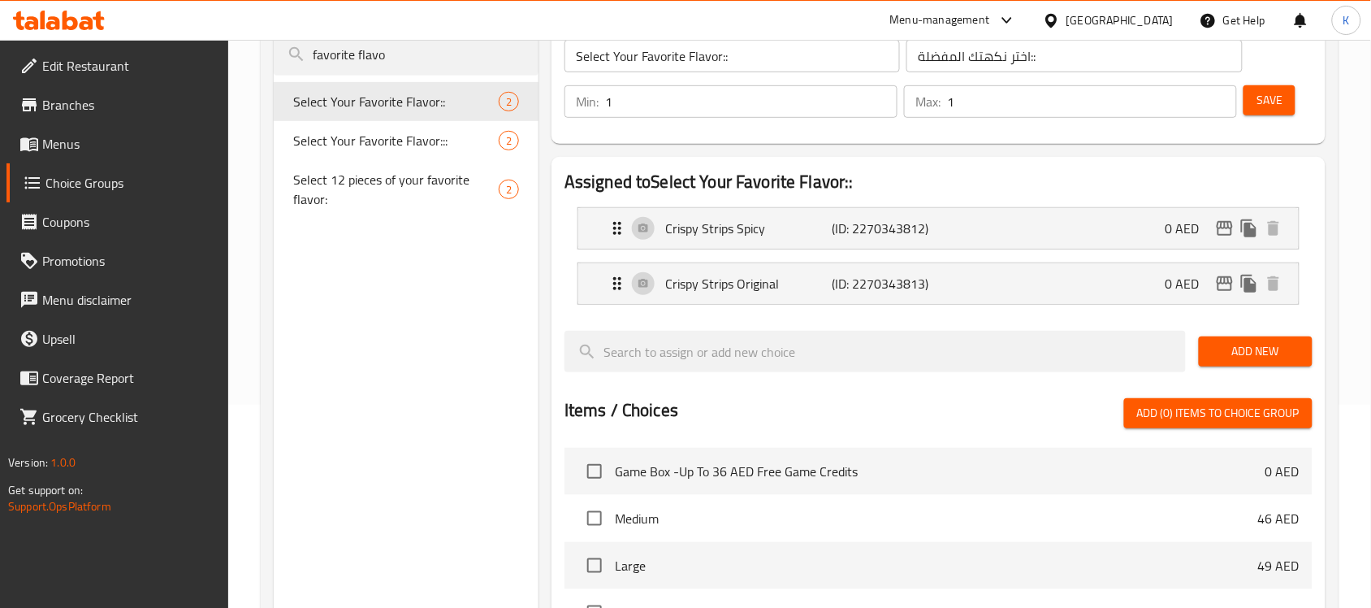
click at [1272, 103] on span "Save" at bounding box center [1269, 100] width 26 height 20
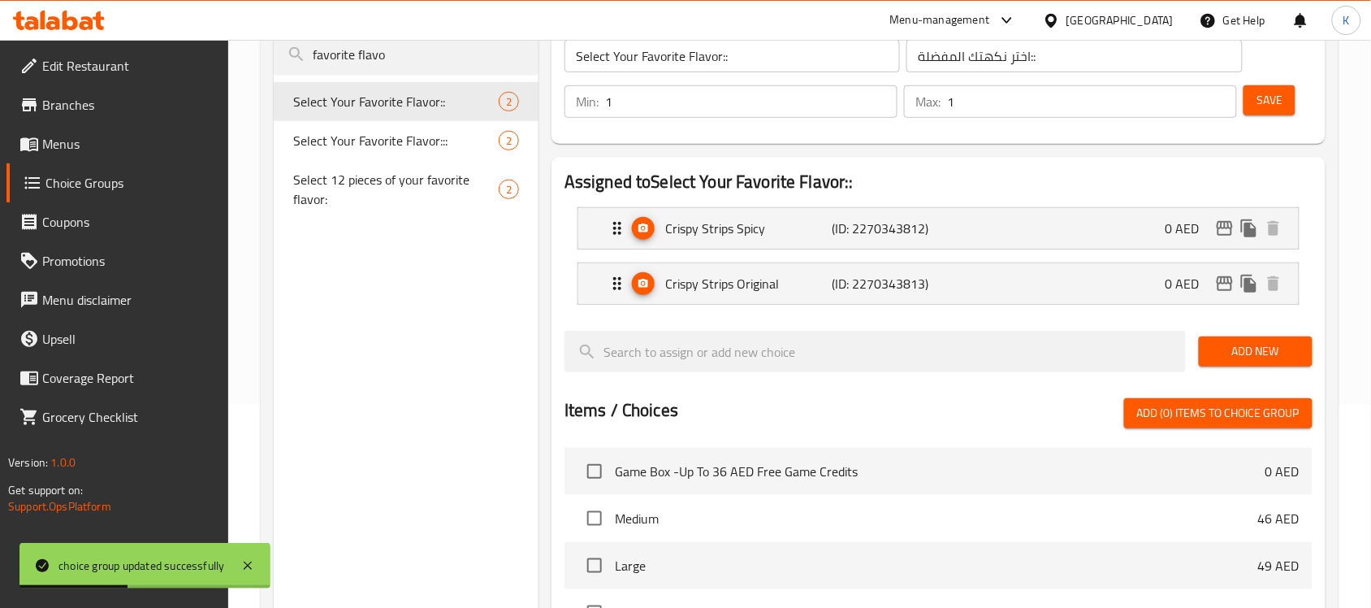
drag, startPoint x: 400, startPoint y: 50, endPoint x: 94, endPoint y: 58, distance: 306.3
click at [116, 59] on div "Edit Restaurant Branches Menus Choice Groups Coupons Promotions Menu disclaimer…" at bounding box center [685, 411] width 1371 height 1148
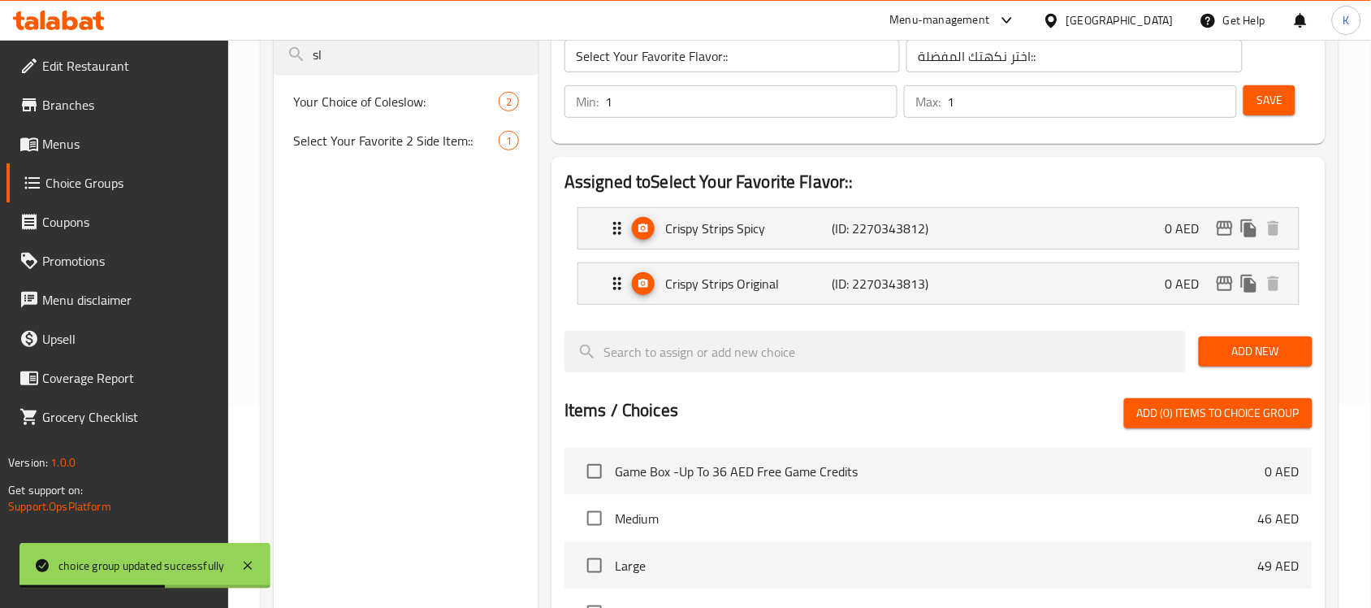
type input "s"
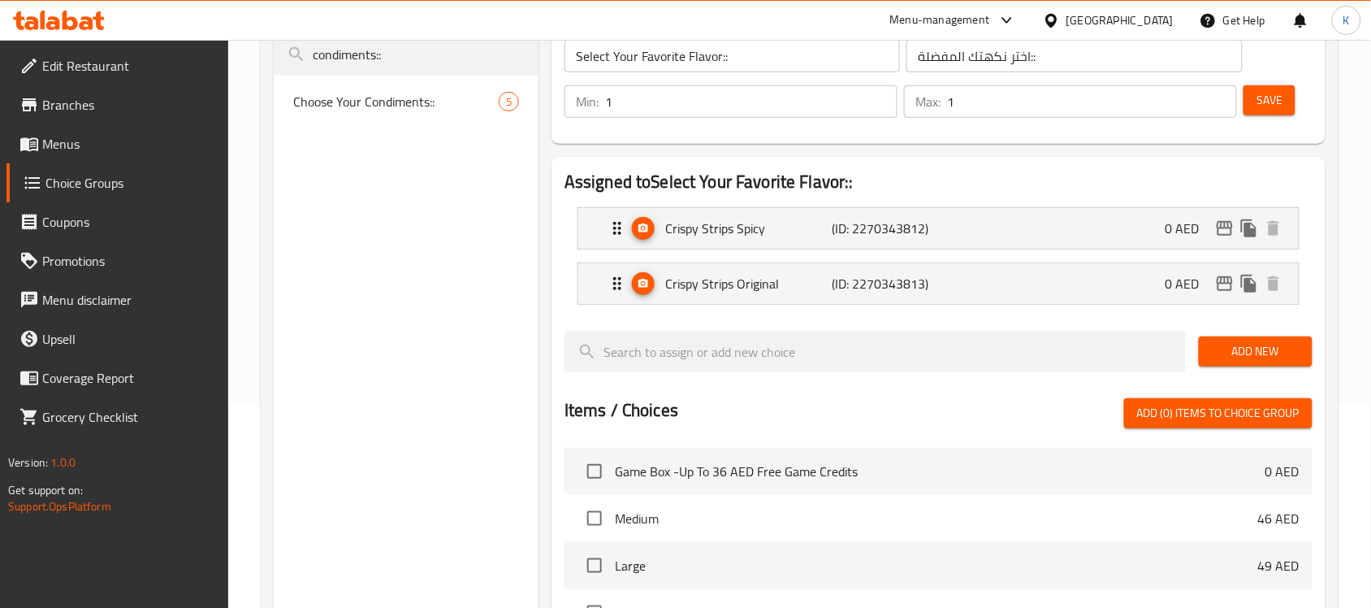
type input "condiments::"
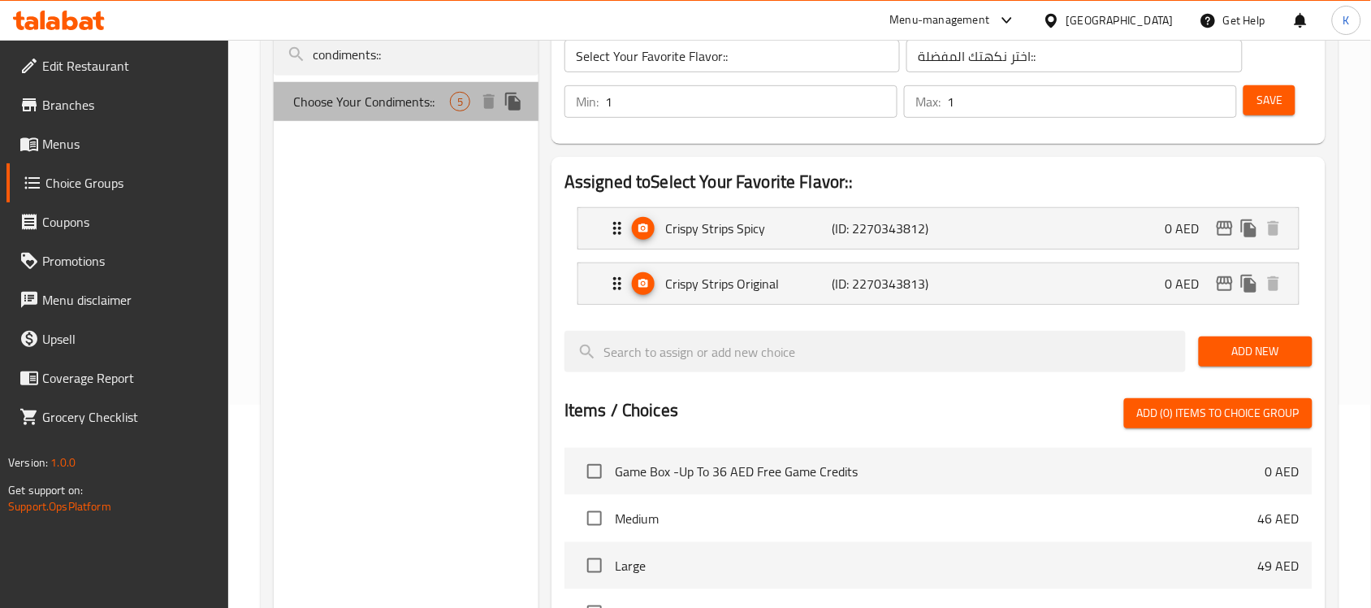
click at [406, 102] on span "Choose Your Condiments::" at bounding box center [371, 101] width 157 height 19
type input "Choose Your Condiments::"
type input "اختر التوابل الخاصة بك::"
type input "0"
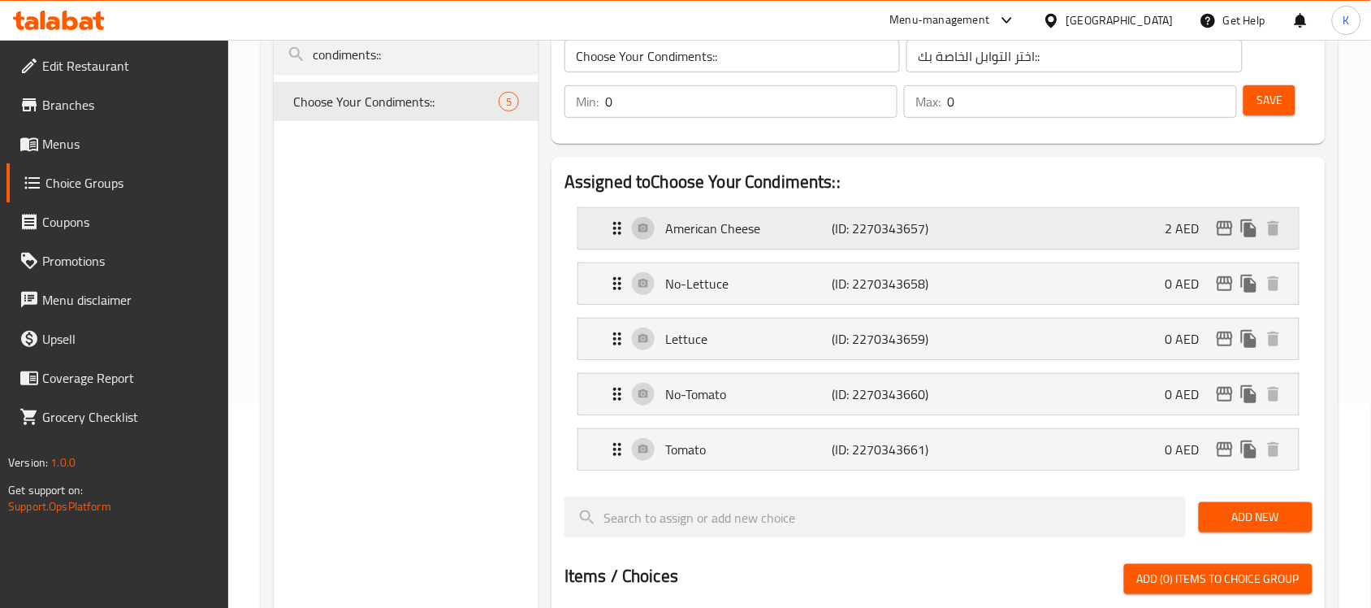
click at [740, 236] on p "American Cheese" at bounding box center [748, 227] width 166 height 19
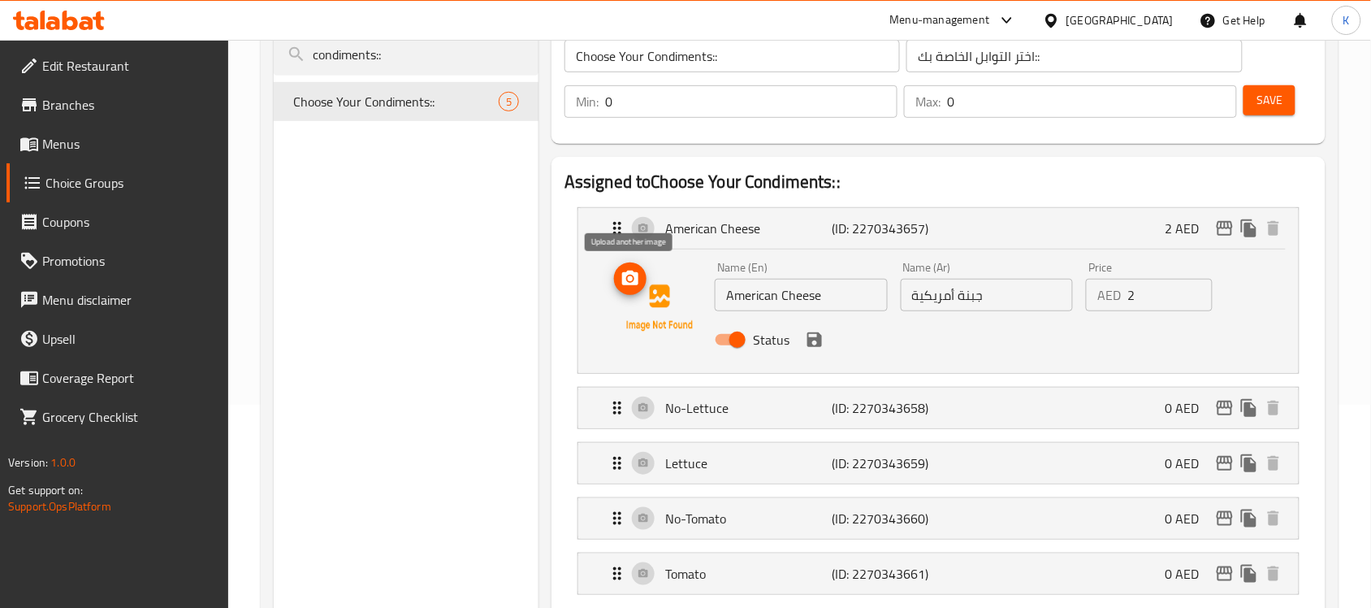
click at [632, 279] on circle "upload picture" at bounding box center [630, 278] width 5 height 5
click at [725, 448] on div "Lettuce (ID: 2270343659) 0 AED" at bounding box center [944, 463] width 672 height 41
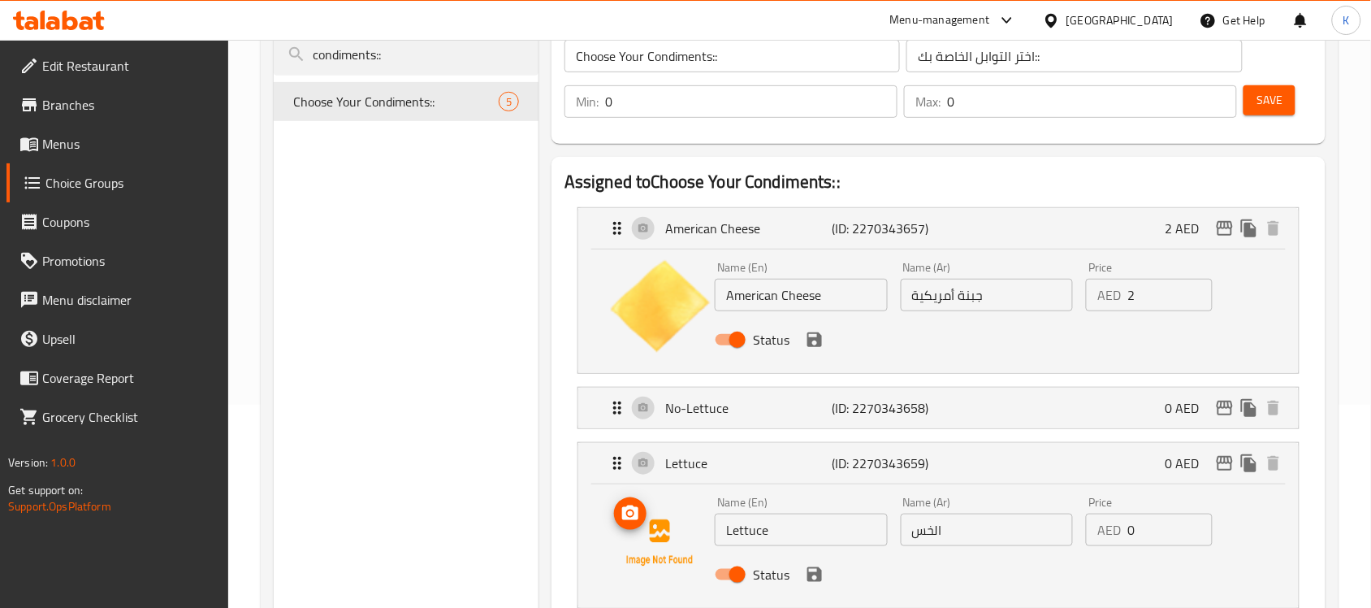
click at [632, 512] on circle "upload picture" at bounding box center [630, 513] width 5 height 5
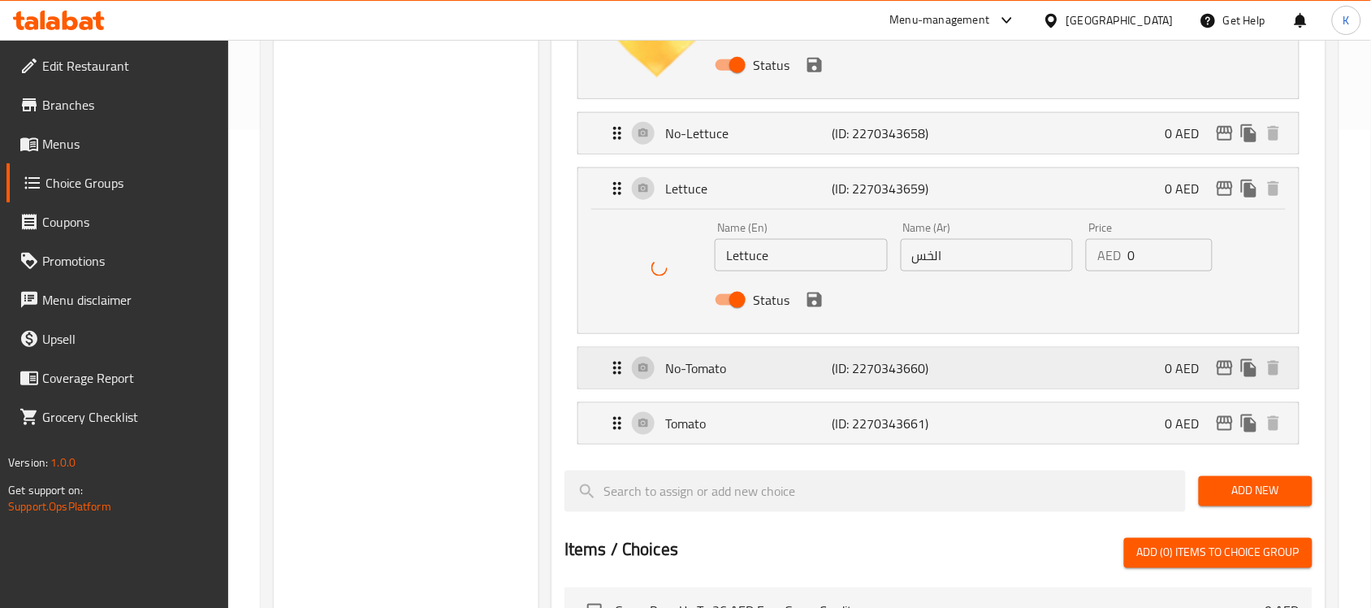
scroll to position [508, 0]
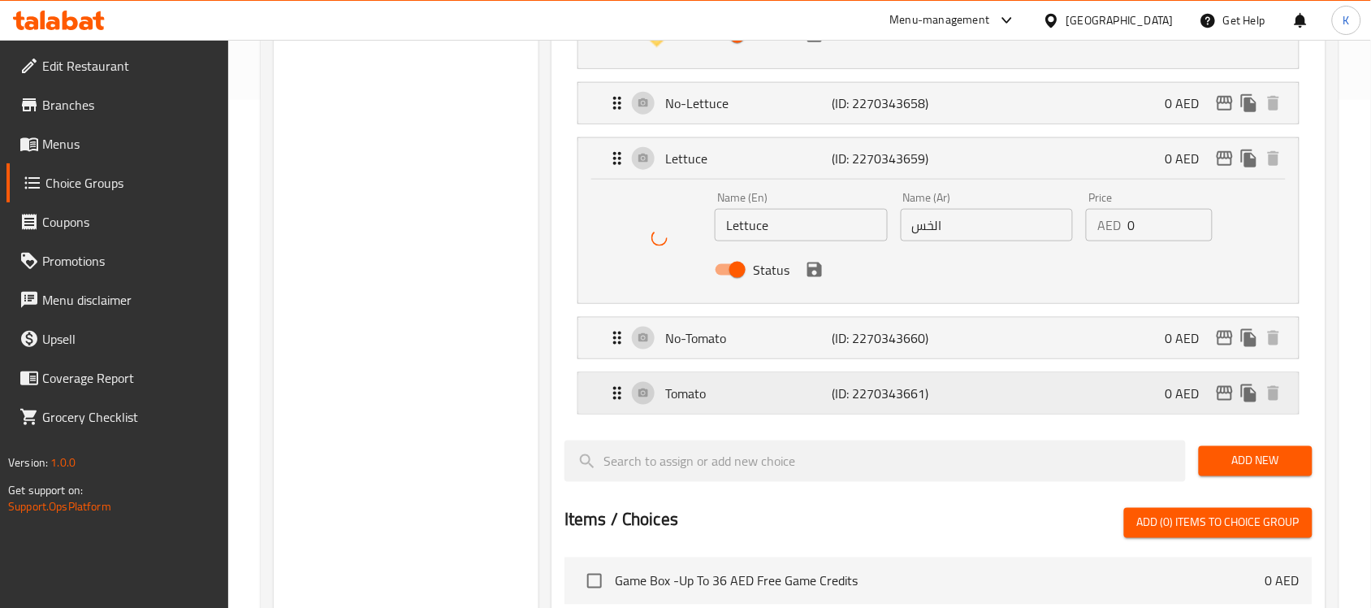
click at [777, 380] on div "Tomato (ID: 2270343661) 0 AED" at bounding box center [944, 393] width 672 height 41
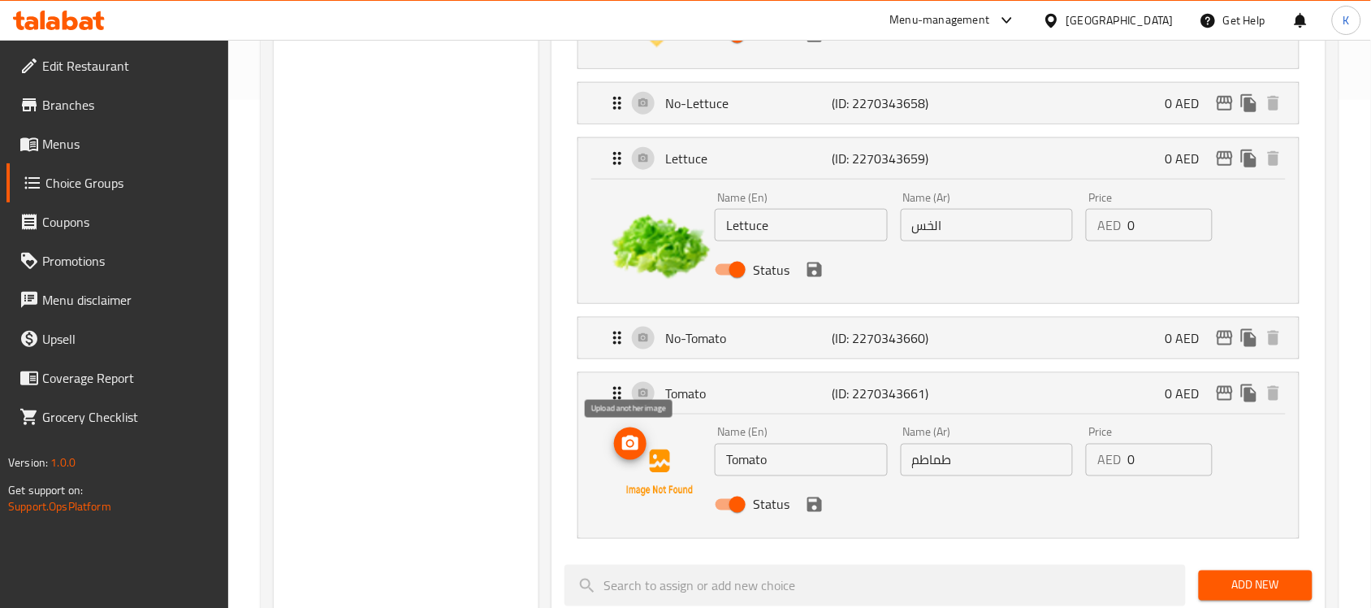
click at [632, 439] on icon "upload picture" at bounding box center [630, 442] width 16 height 15
click at [811, 266] on icon "save" at bounding box center [814, 269] width 19 height 19
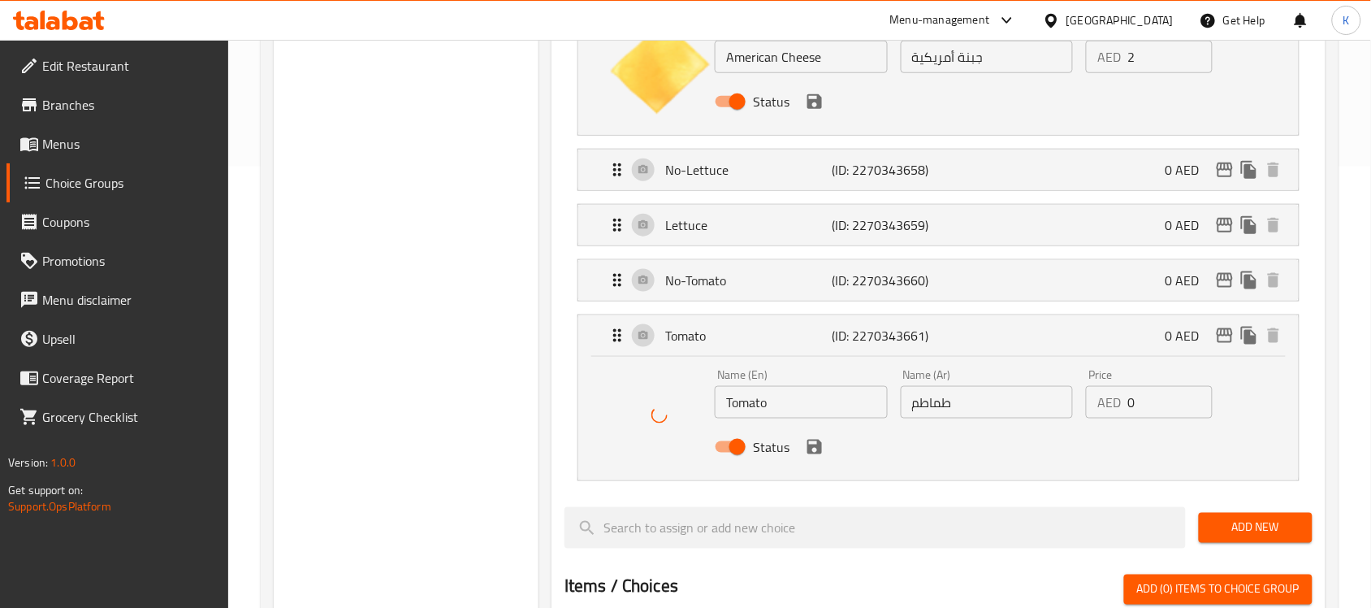
scroll to position [406, 0]
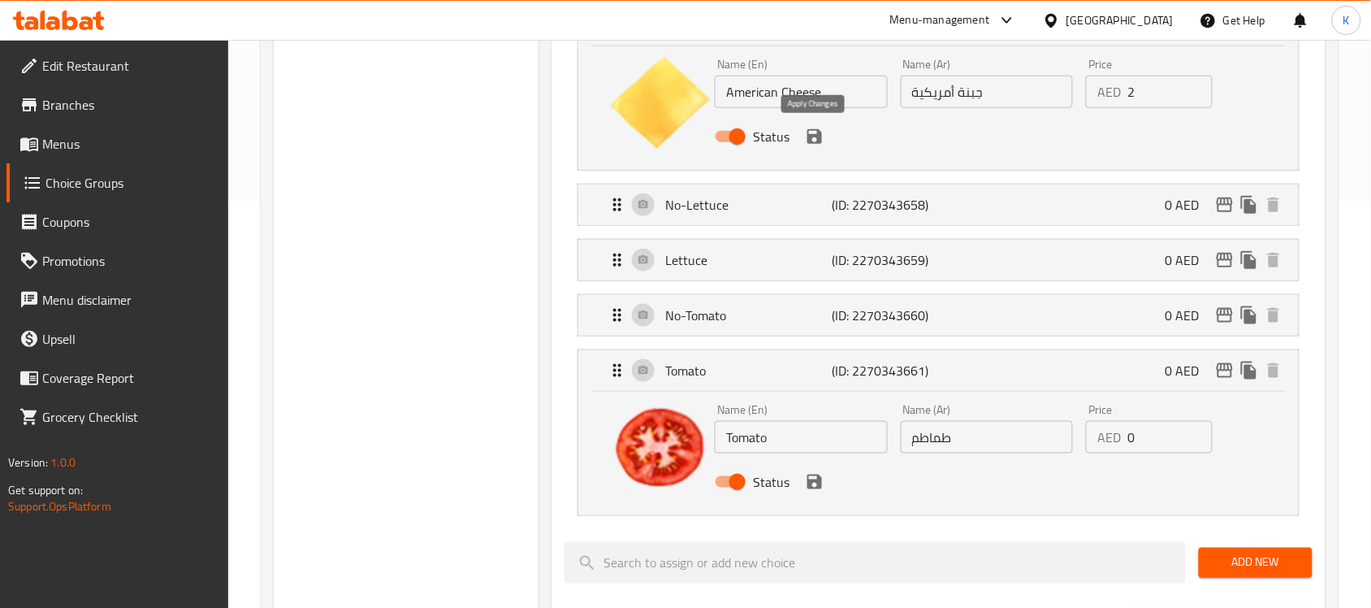
click at [819, 145] on icon "save" at bounding box center [814, 136] width 19 height 19
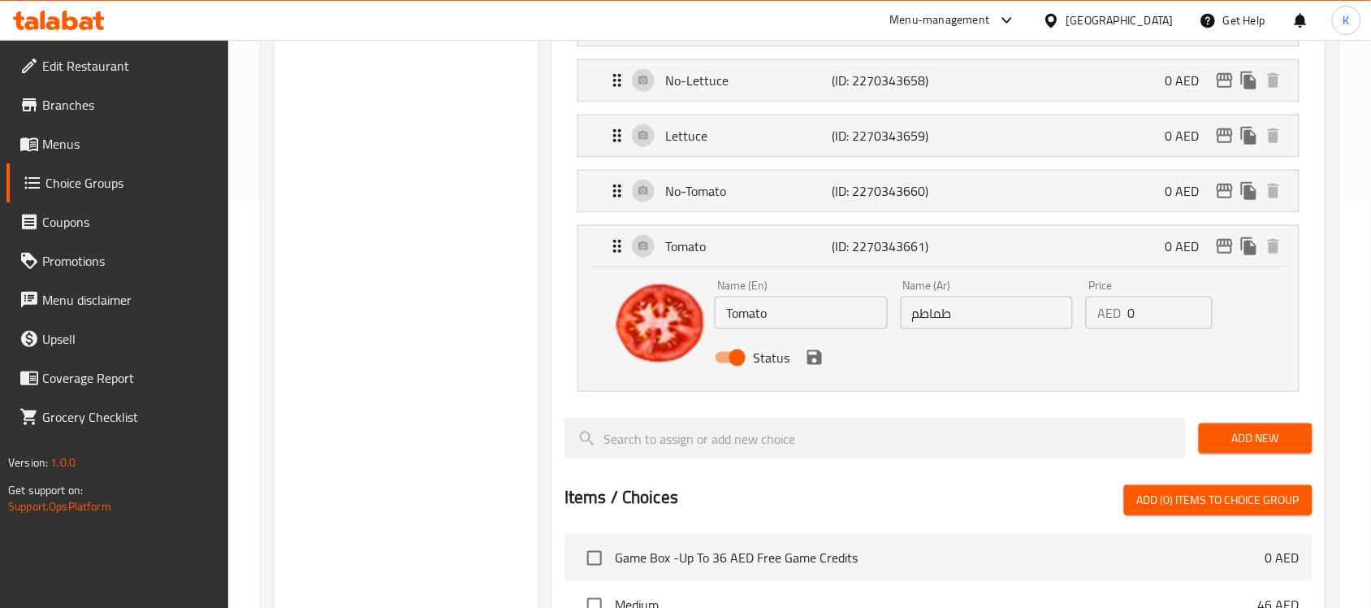
click at [815, 360] on icon "save" at bounding box center [814, 357] width 19 height 19
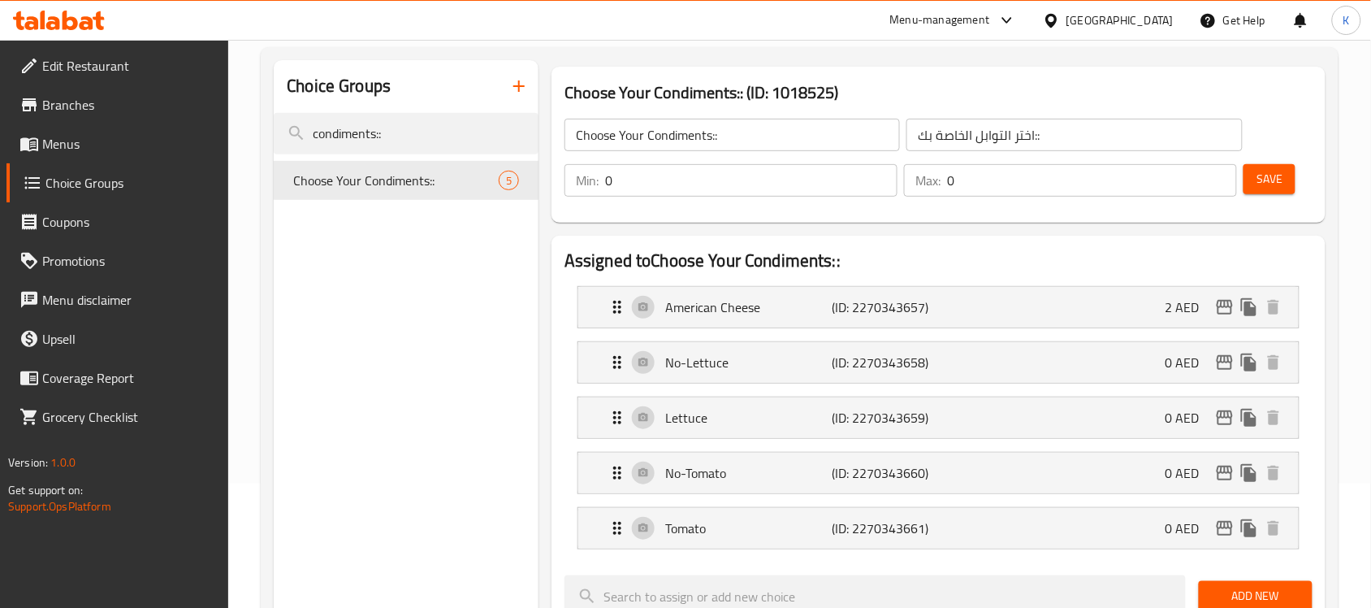
scroll to position [102, 0]
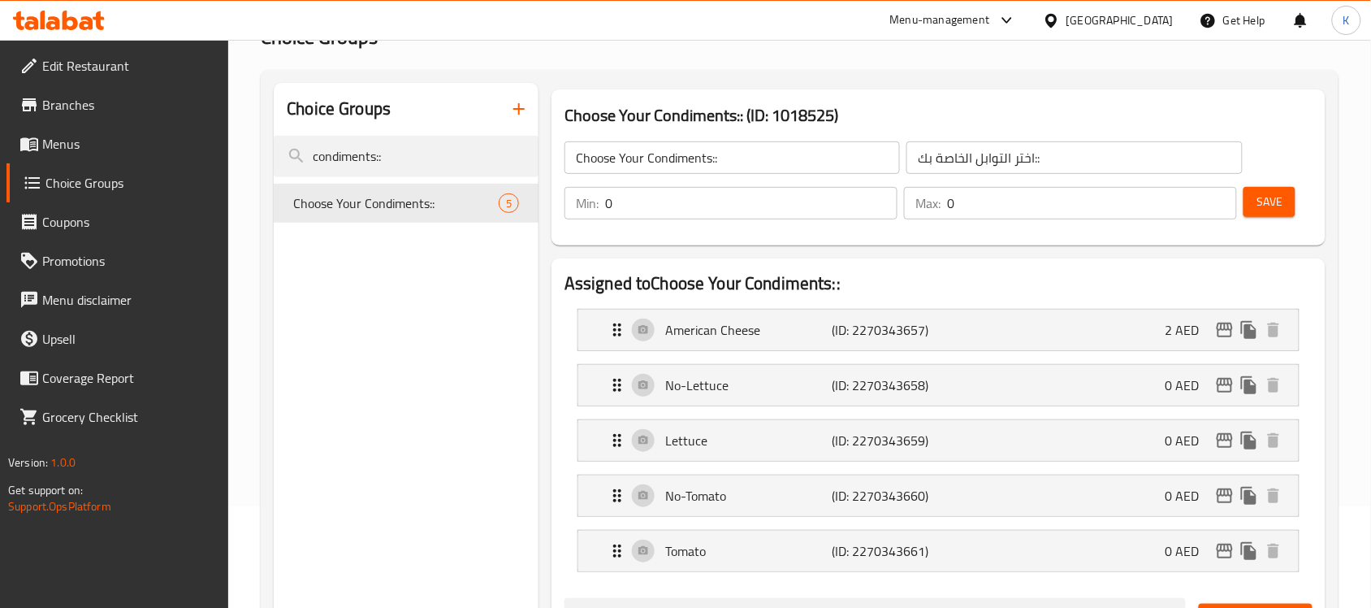
click at [1283, 192] on button "Save" at bounding box center [1269, 202] width 52 height 30
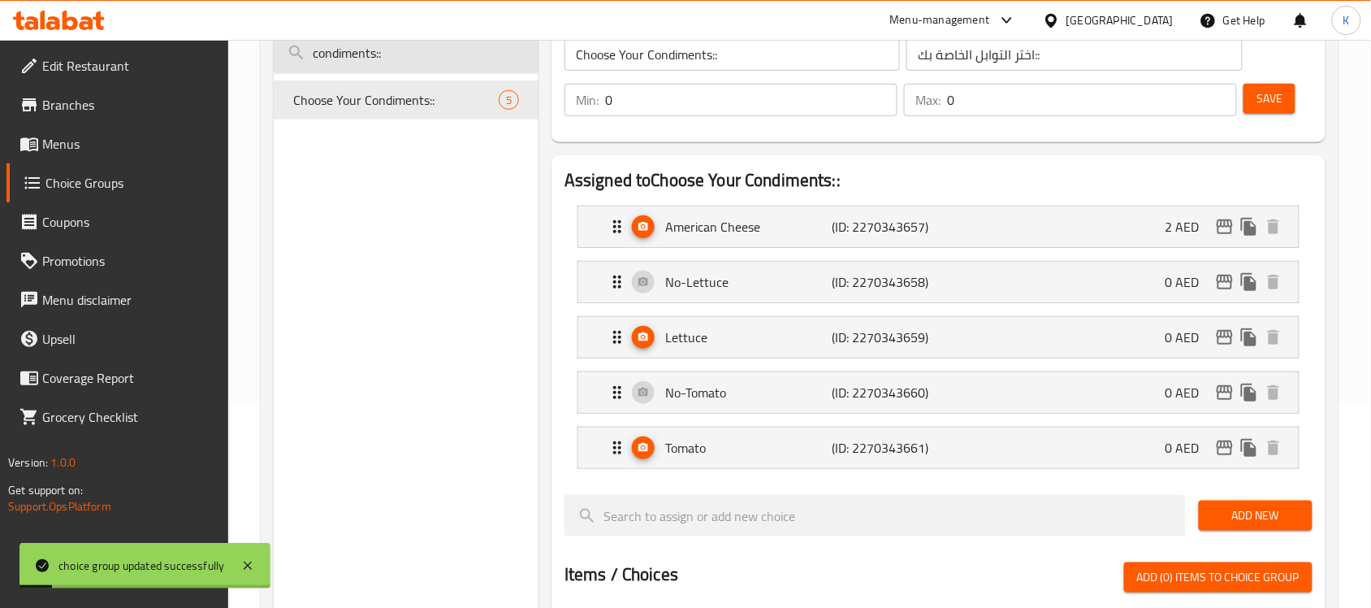
scroll to position [0, 0]
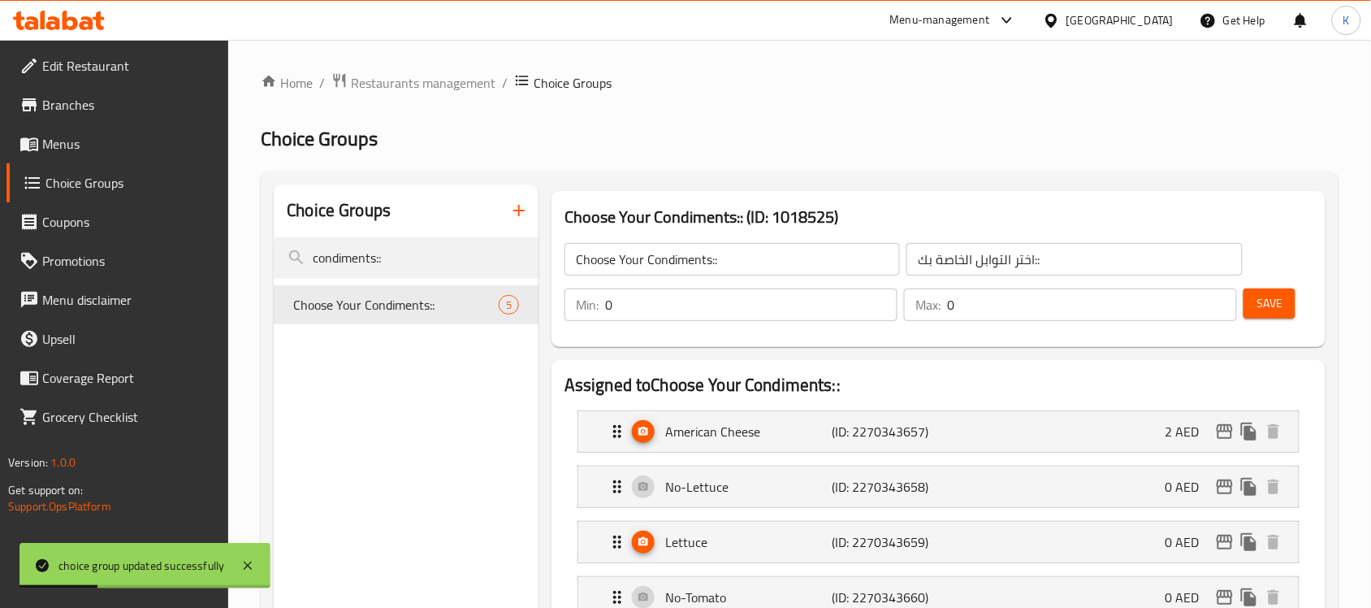
drag, startPoint x: 424, startPoint y: 249, endPoint x: 66, endPoint y: 272, distance: 358.9
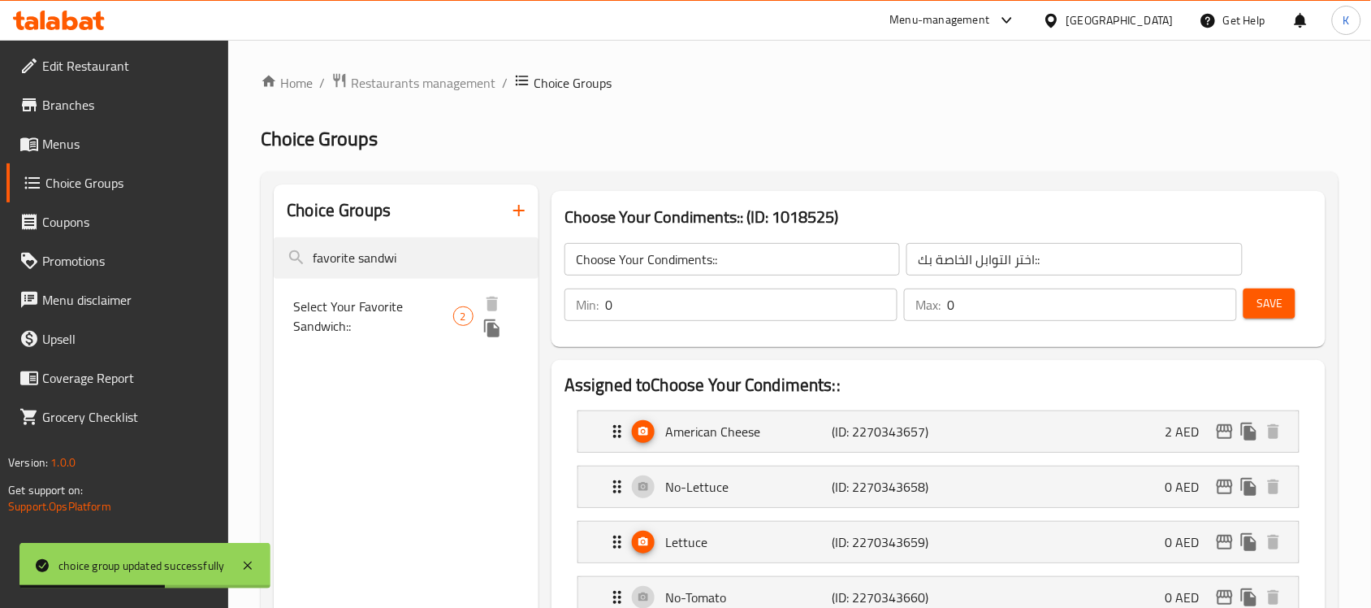
type input "favorite sandwi"
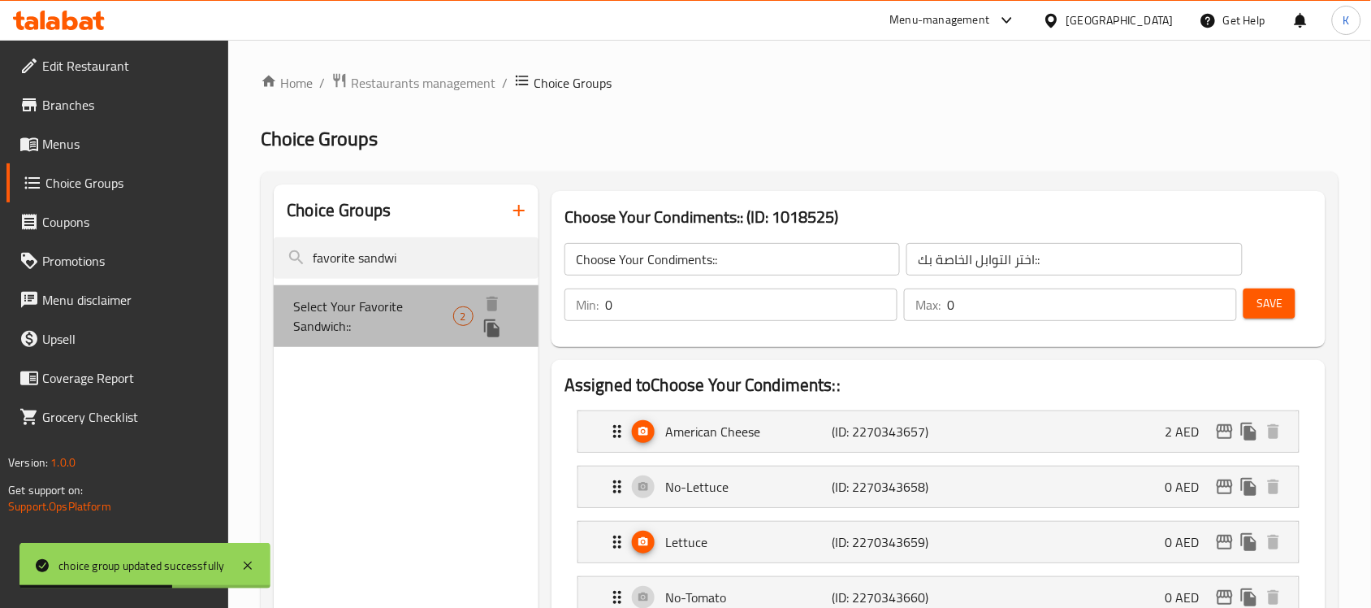
click at [370, 313] on span "Select Your Favorite Sandwich::" at bounding box center [372, 315] width 159 height 39
type input "Select Your Favorite Sandwich::"
type input "اختر ساندوتشك المفضل::"
type input "1"
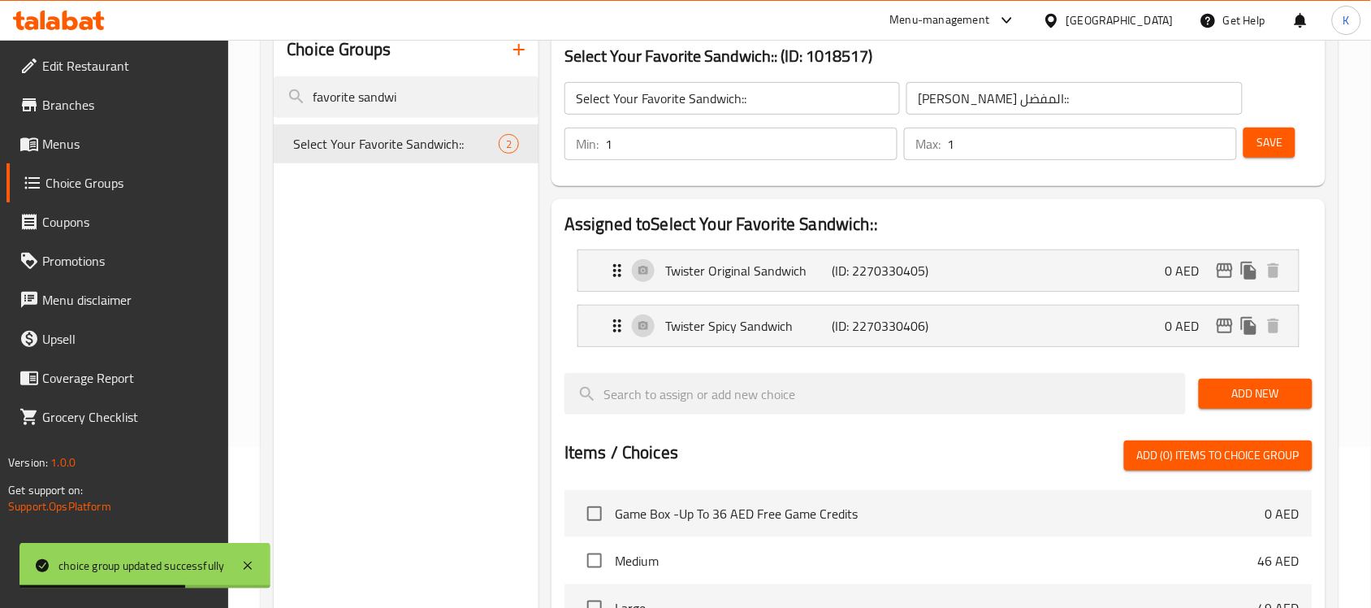
scroll to position [305, 0]
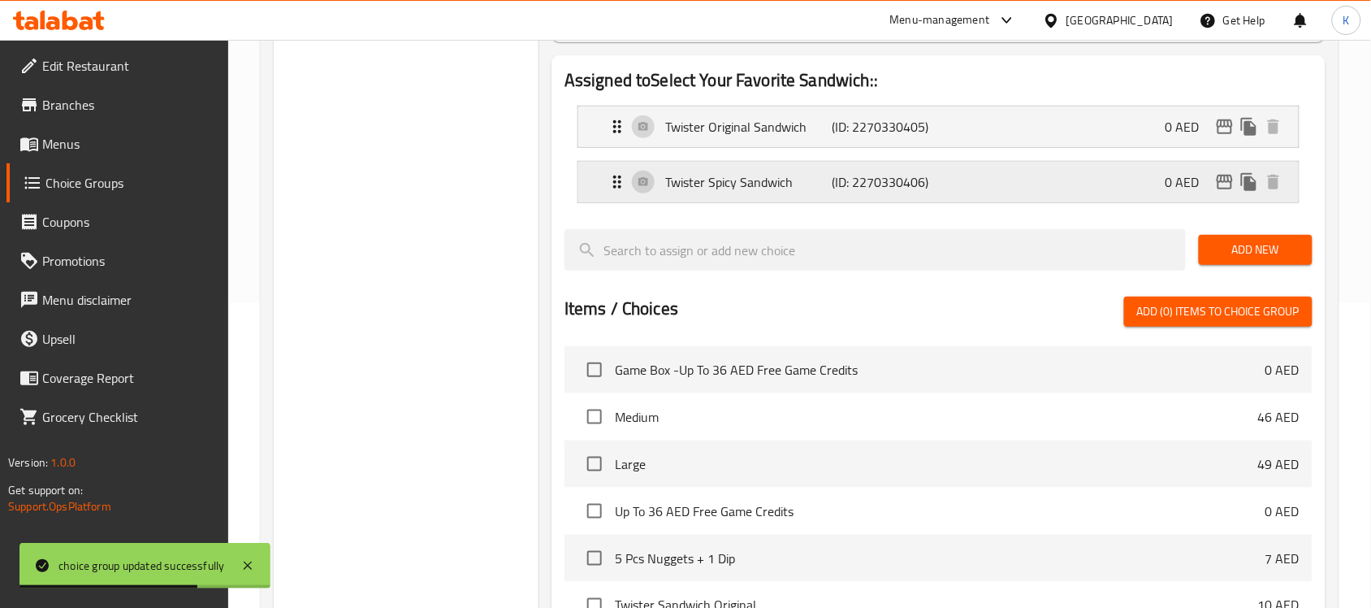
click at [772, 184] on p "Twister Spicy Sandwich" at bounding box center [748, 181] width 166 height 19
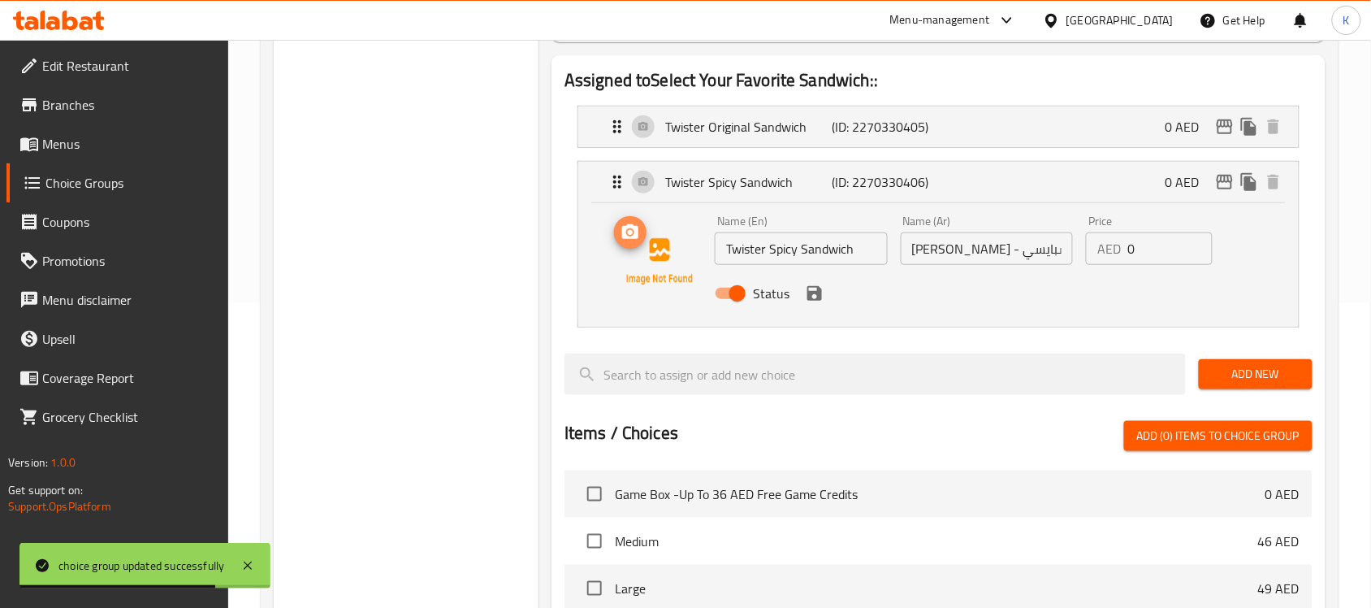
click at [624, 231] on icon "upload picture" at bounding box center [630, 231] width 16 height 15
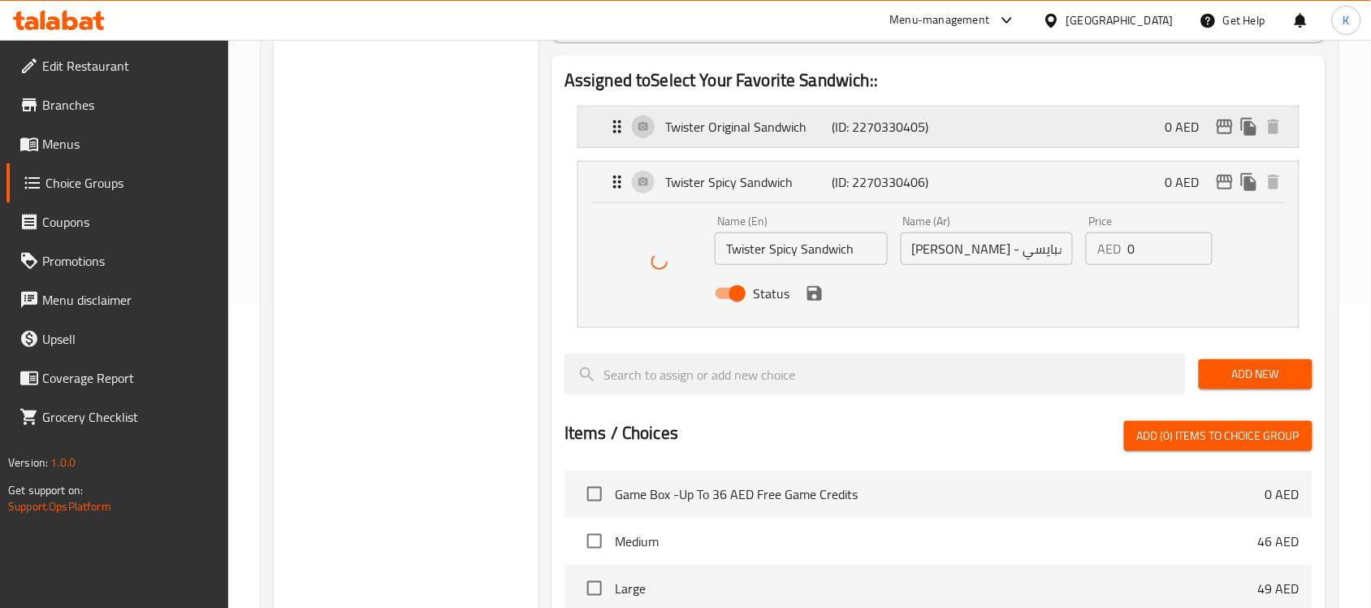
click at [768, 134] on p "Twister Original Sandwich" at bounding box center [748, 126] width 166 height 19
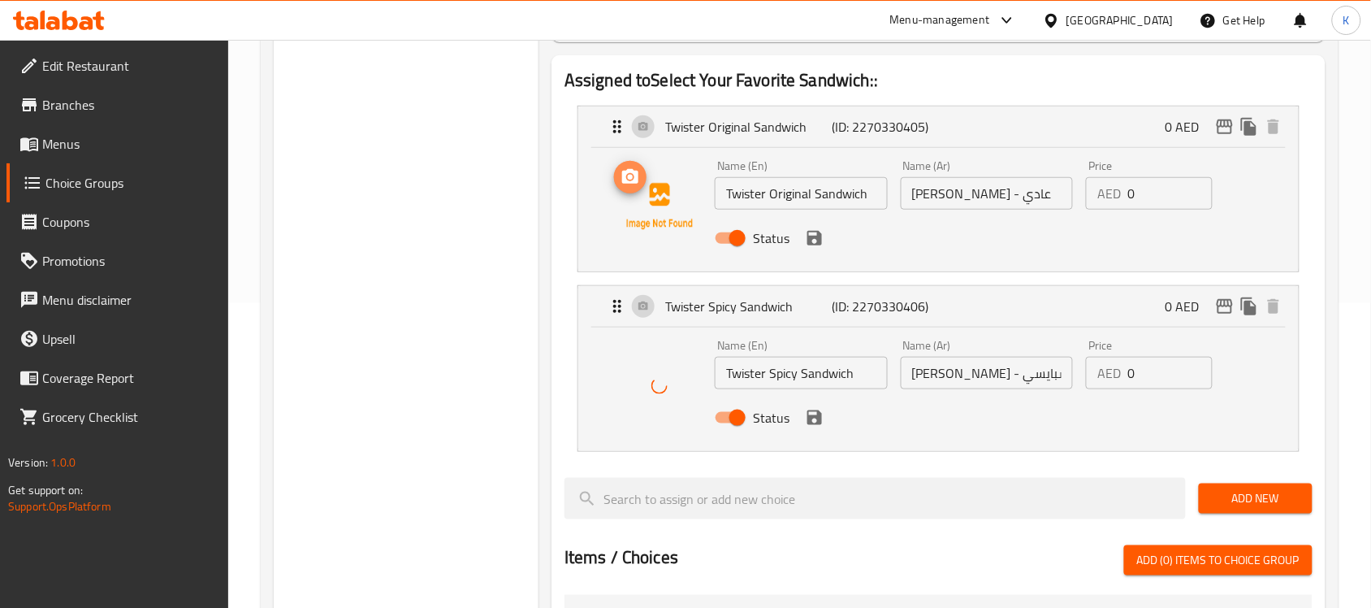
click at [628, 179] on circle "upload picture" at bounding box center [630, 177] width 5 height 5
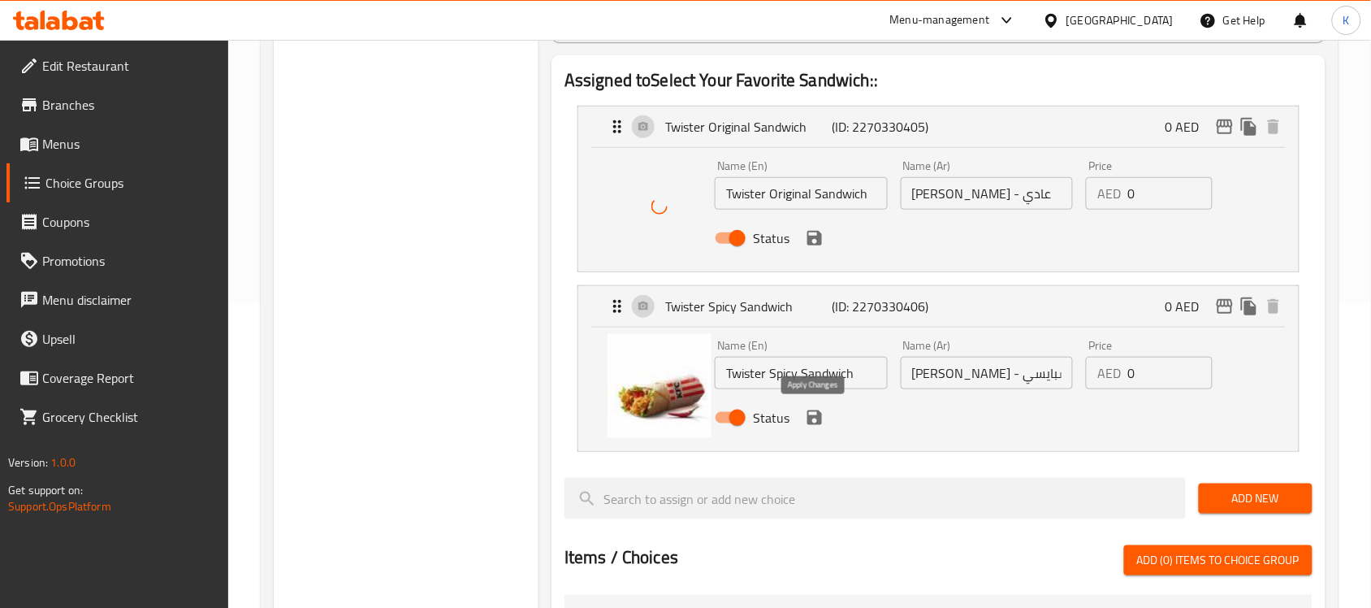
click at [811, 419] on icon "save" at bounding box center [814, 417] width 15 height 15
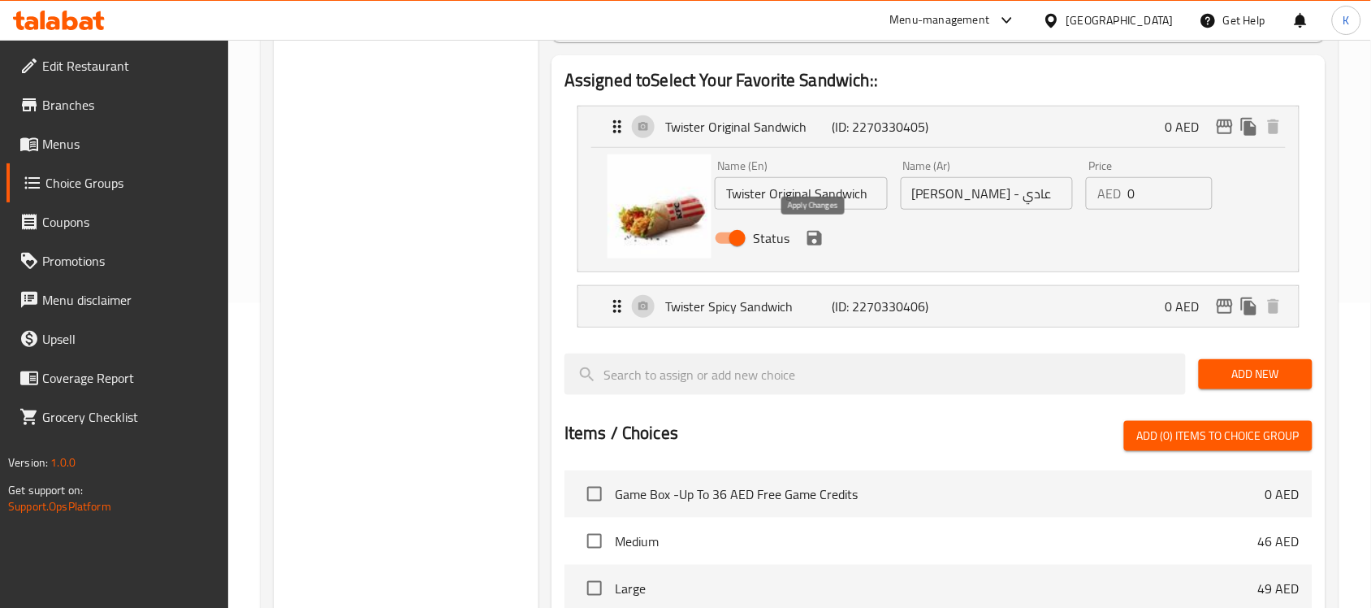
click at [813, 240] on icon "save" at bounding box center [814, 237] width 19 height 19
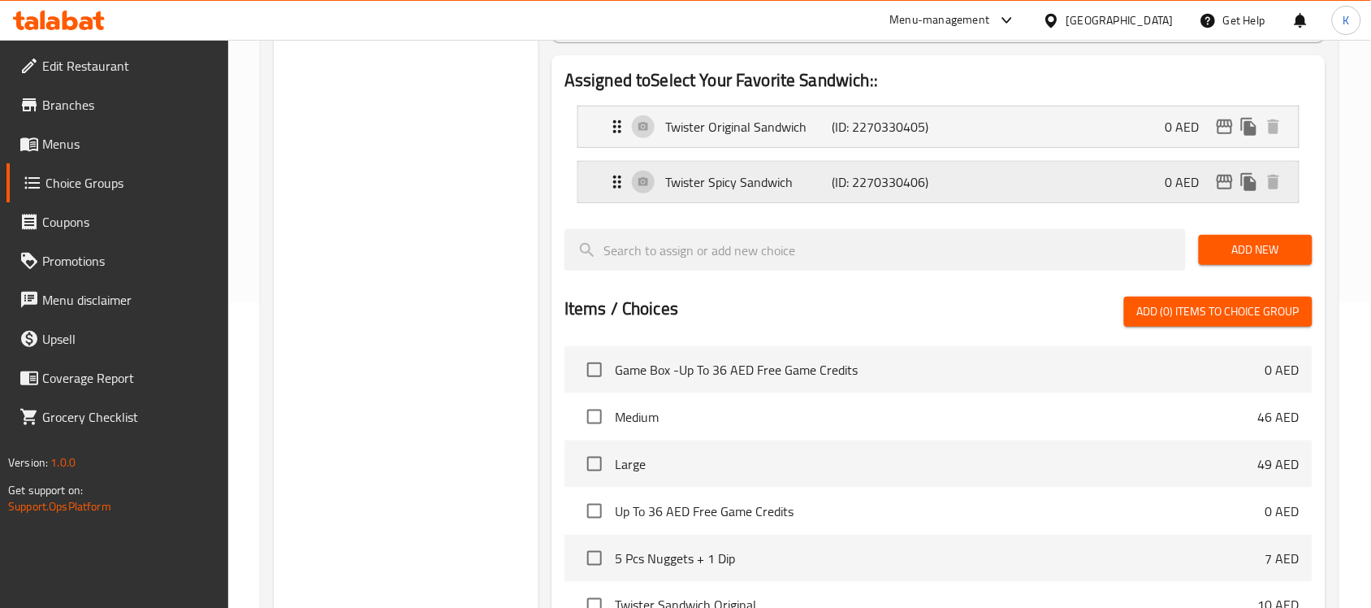
scroll to position [102, 0]
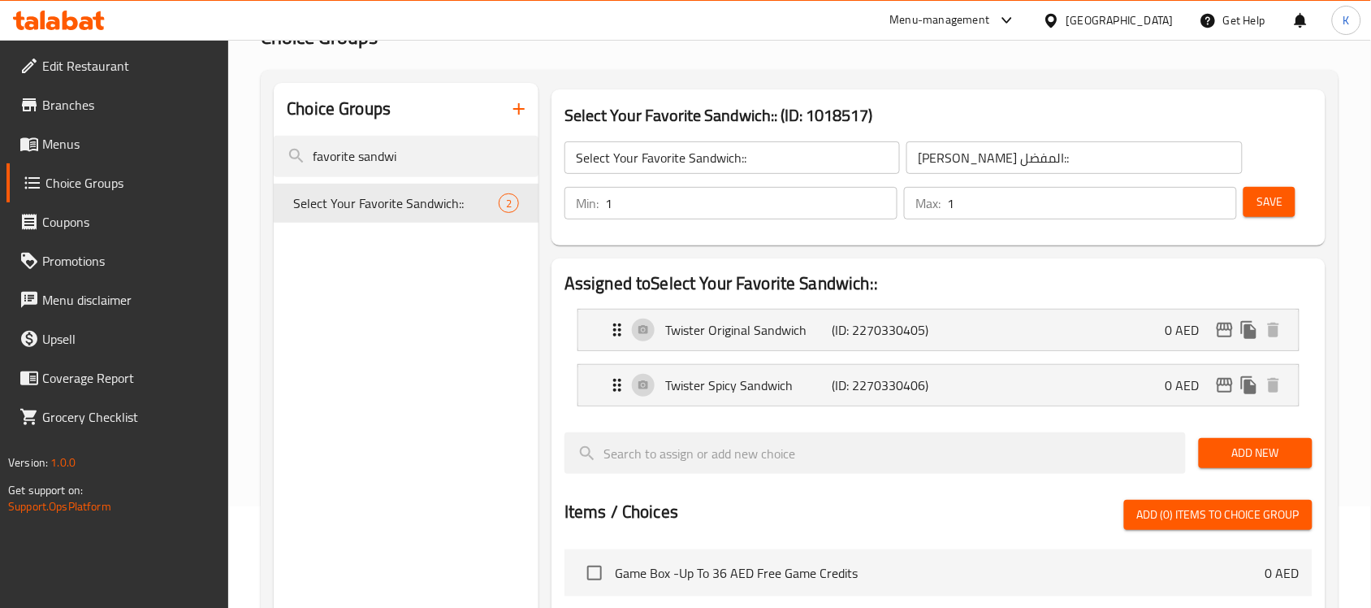
click at [1271, 205] on span "Save" at bounding box center [1269, 202] width 26 height 20
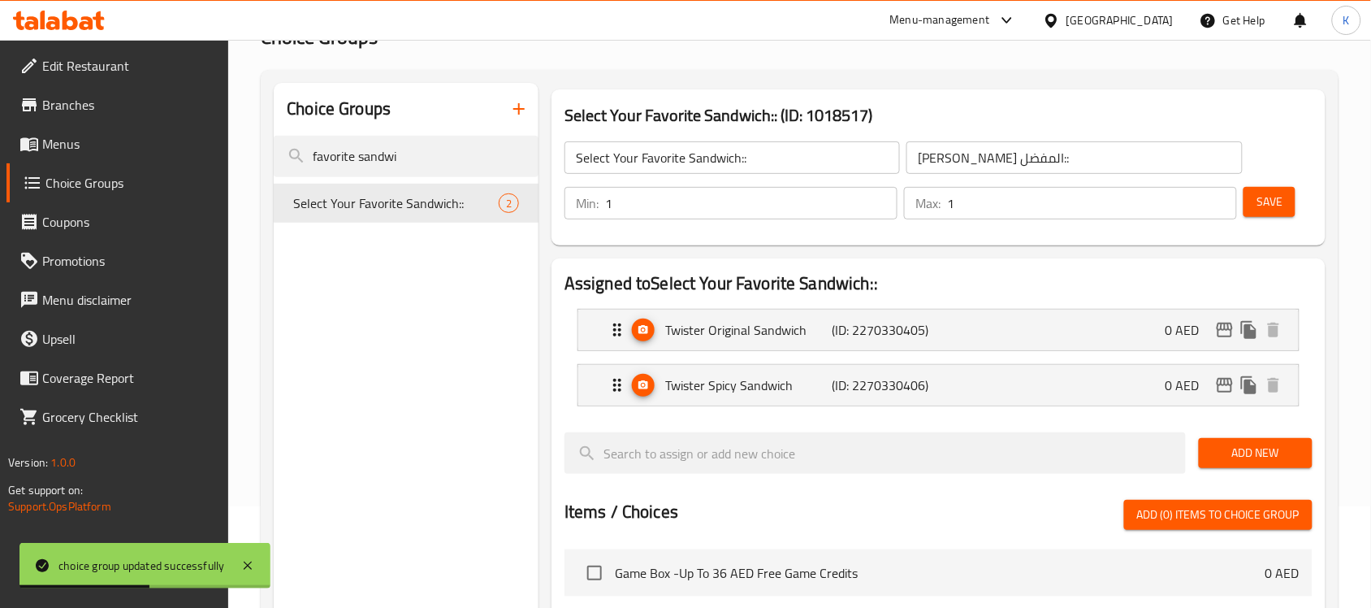
drag, startPoint x: 429, startPoint y: 162, endPoint x: 138, endPoint y: 153, distance: 290.9
click at [153, 153] on div "Edit Restaurant Branches Menus Choice Groups Coupons Promotions Menu disclaimer…" at bounding box center [685, 512] width 1371 height 1148
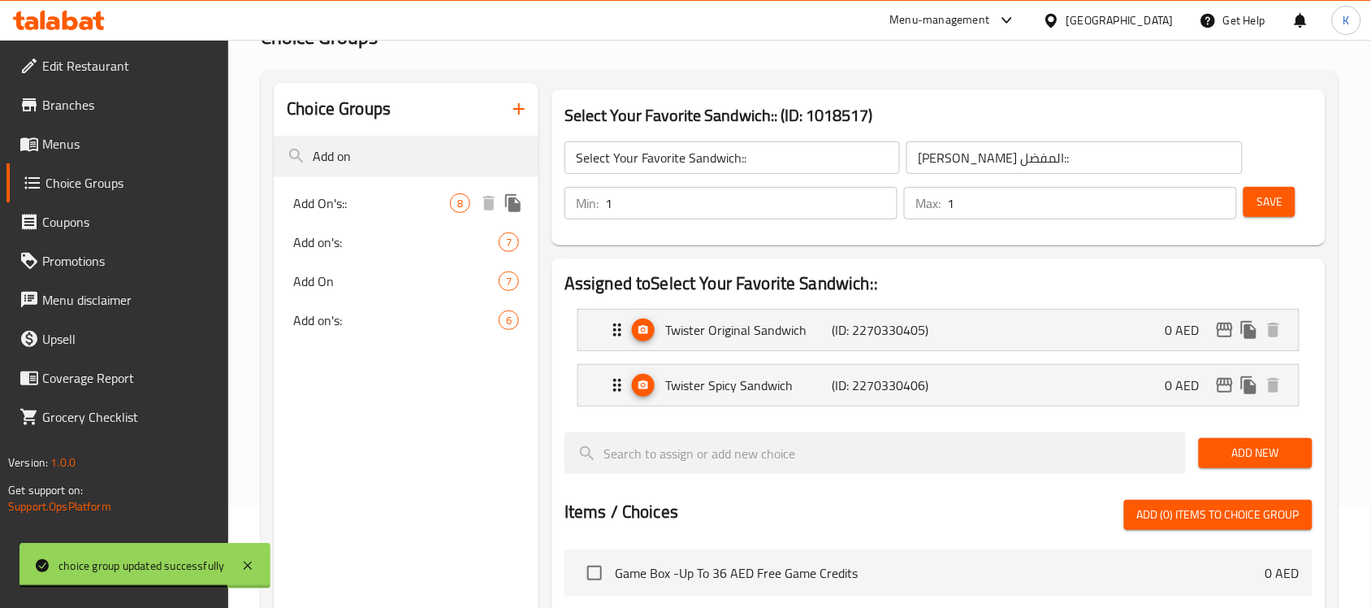
type input "Add on"
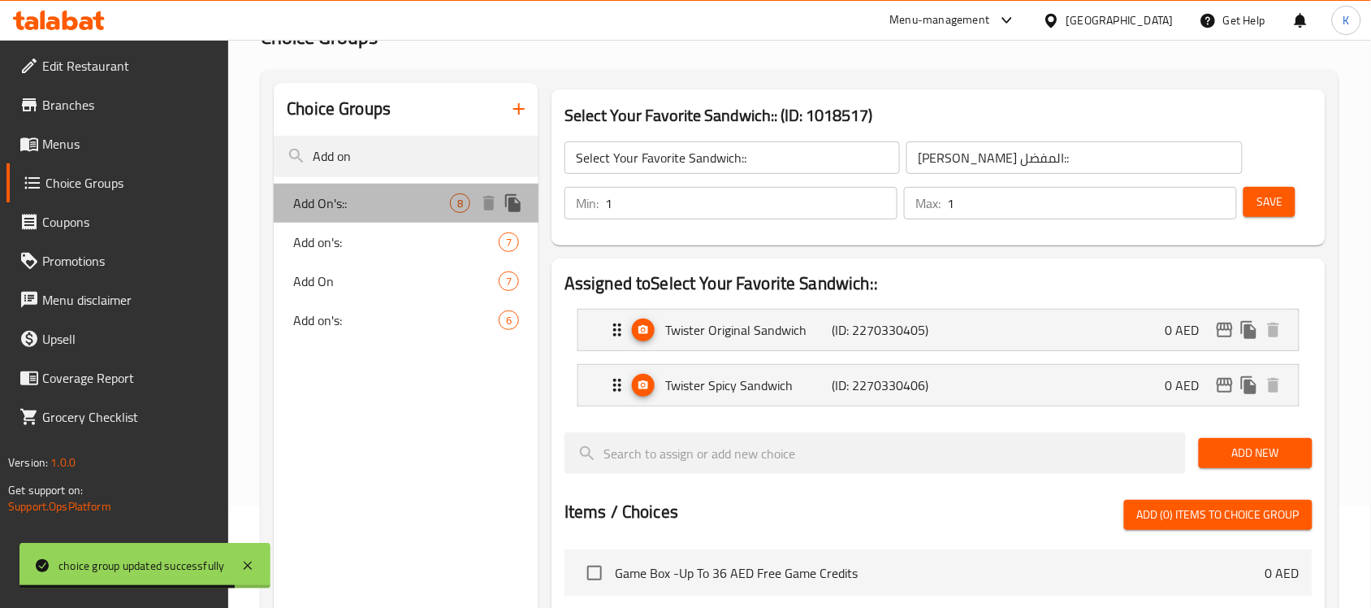
click at [344, 187] on div "Add On's:: 8" at bounding box center [406, 203] width 265 height 39
type input "Add On's::"
type input "الإضافات::"
type input "0"
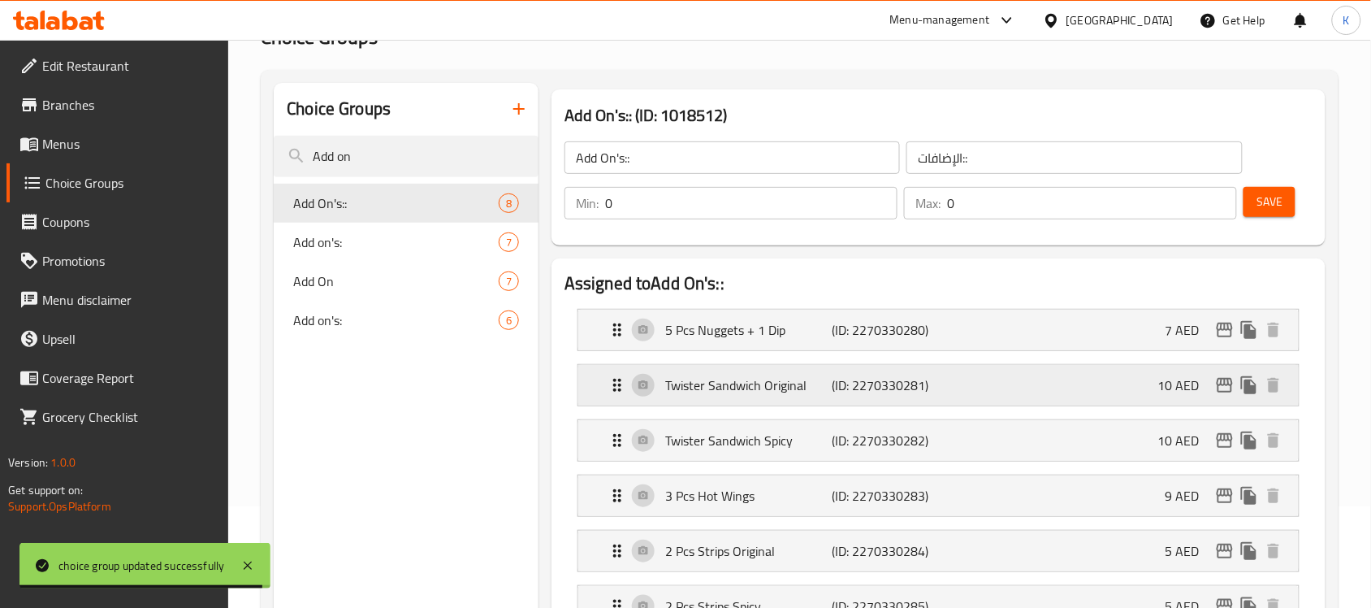
click at [759, 386] on p "Twister Sandwich Original" at bounding box center [748, 384] width 166 height 19
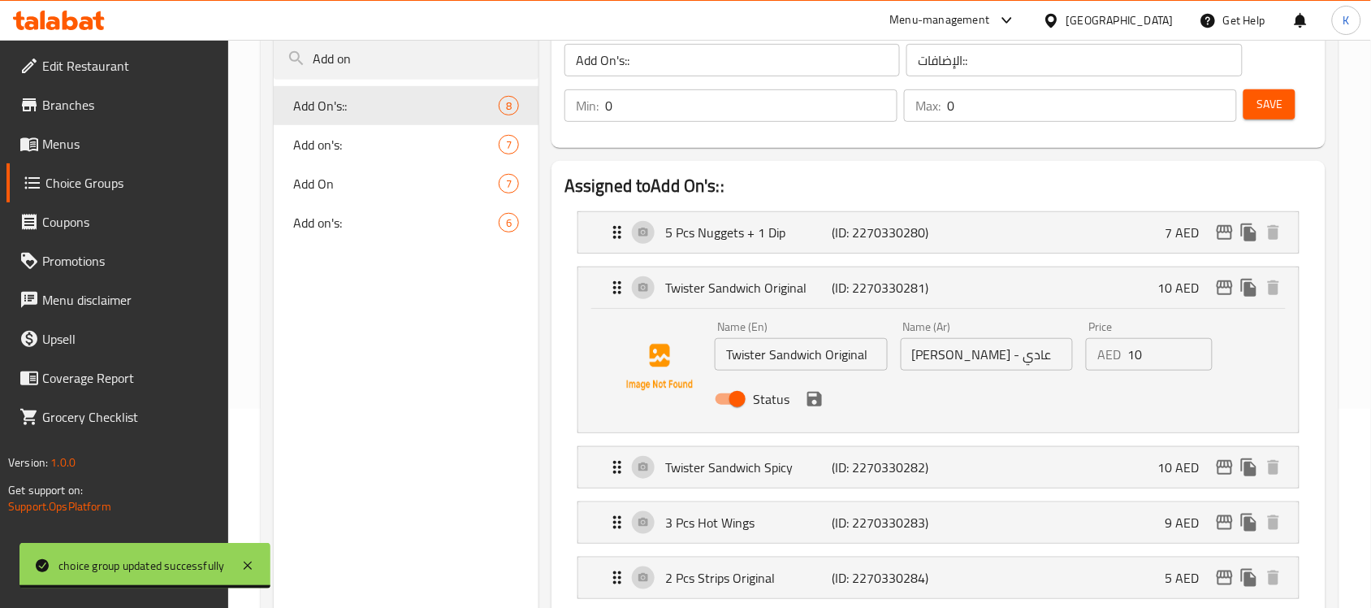
scroll to position [305, 0]
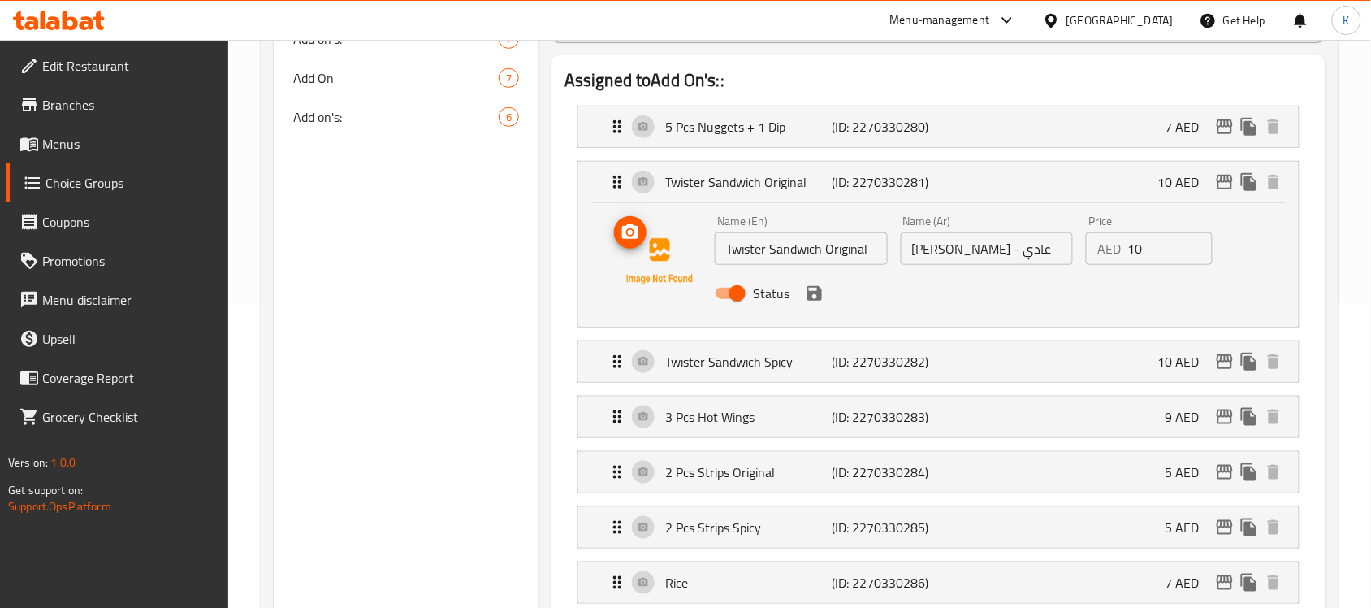
click at [640, 238] on span "upload picture" at bounding box center [630, 232] width 32 height 19
click at [737, 353] on p "Twister Sandwich Spicy" at bounding box center [748, 361] width 166 height 19
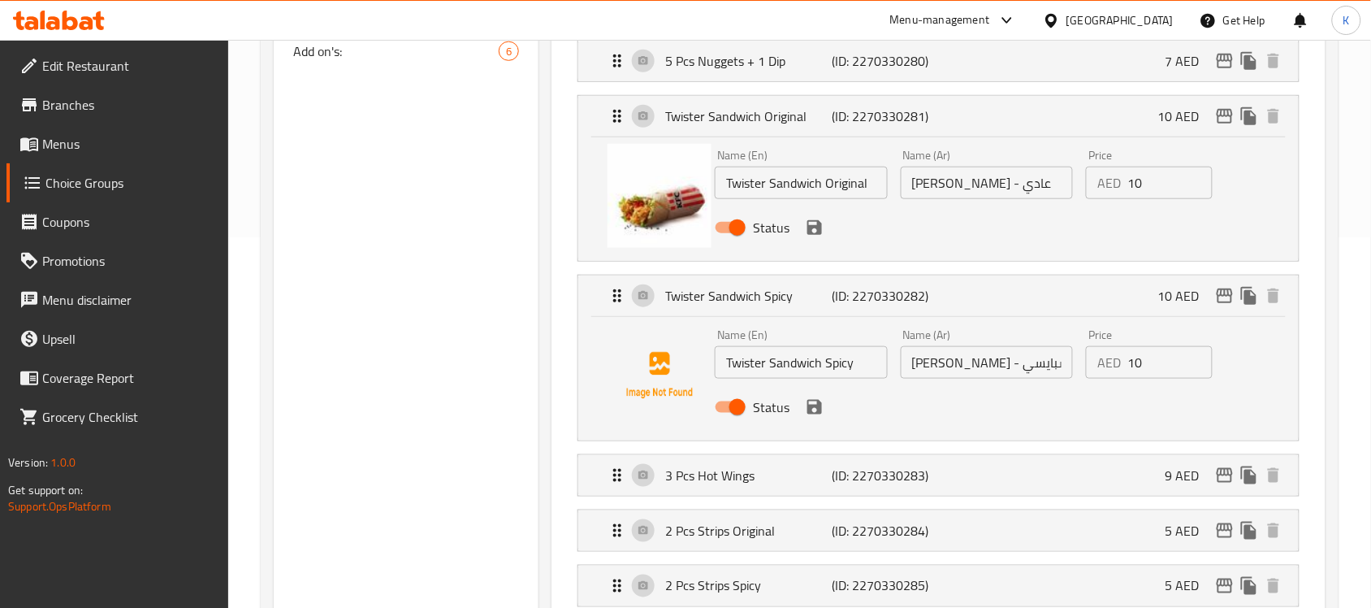
scroll to position [406, 0]
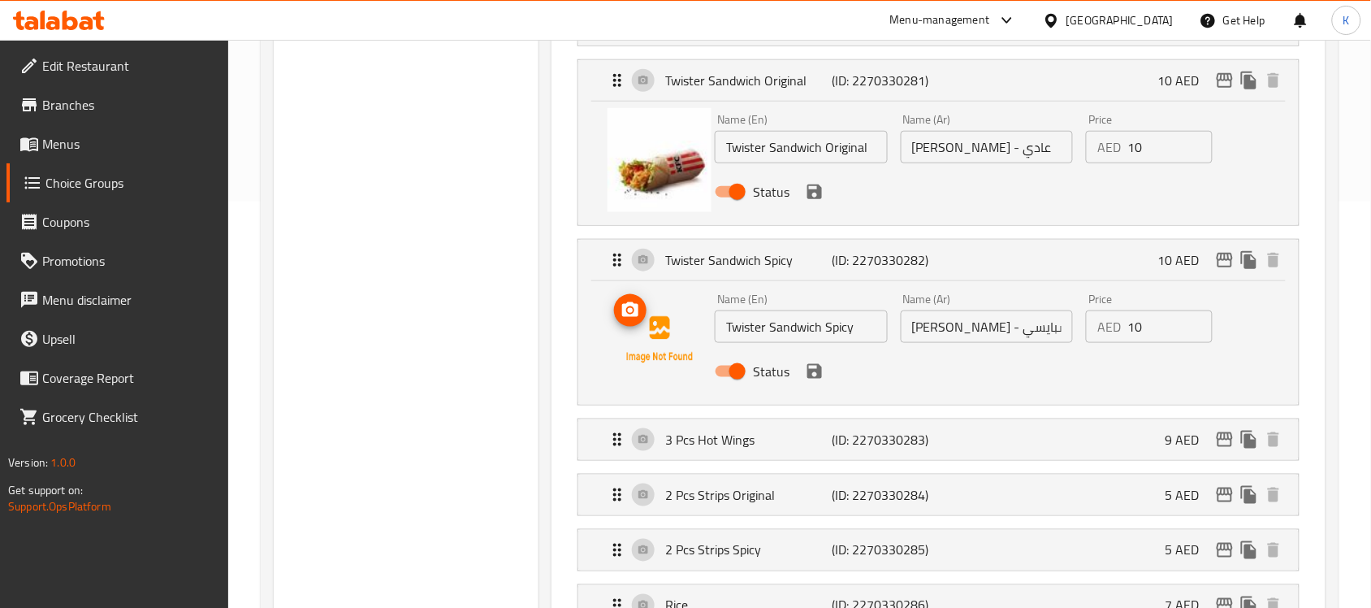
click at [636, 309] on icon "upload picture" at bounding box center [630, 309] width 16 height 15
click at [698, 443] on p "3 Pcs Hot Wings" at bounding box center [748, 439] width 166 height 19
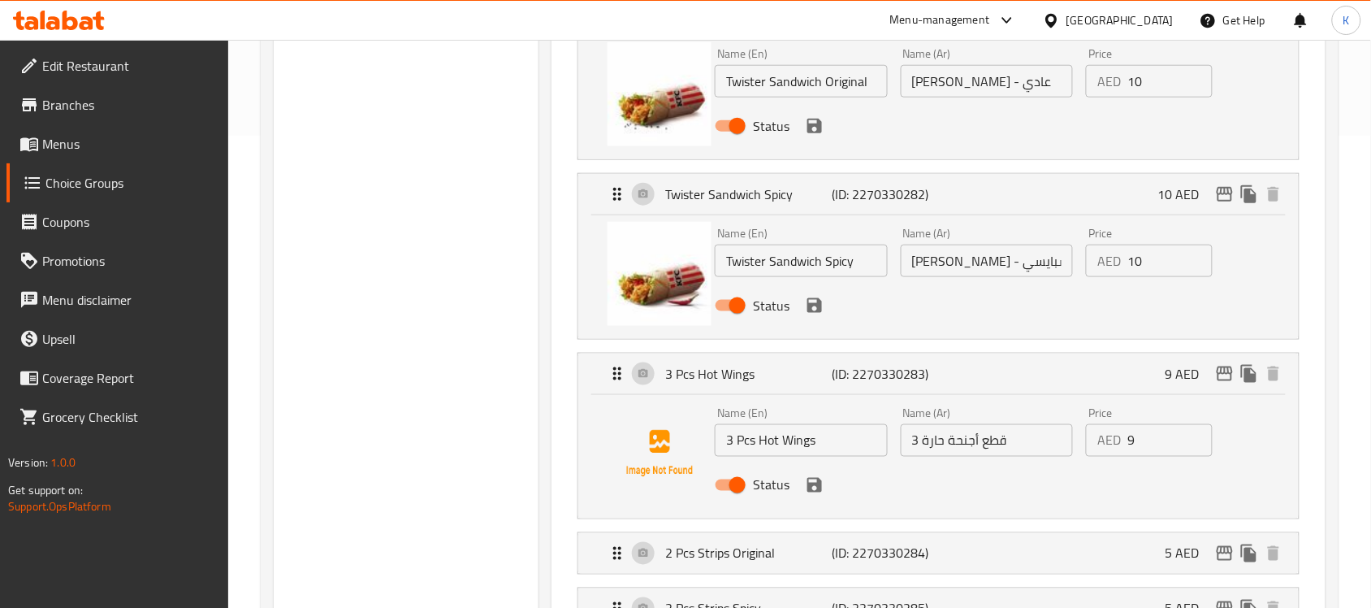
scroll to position [508, 0]
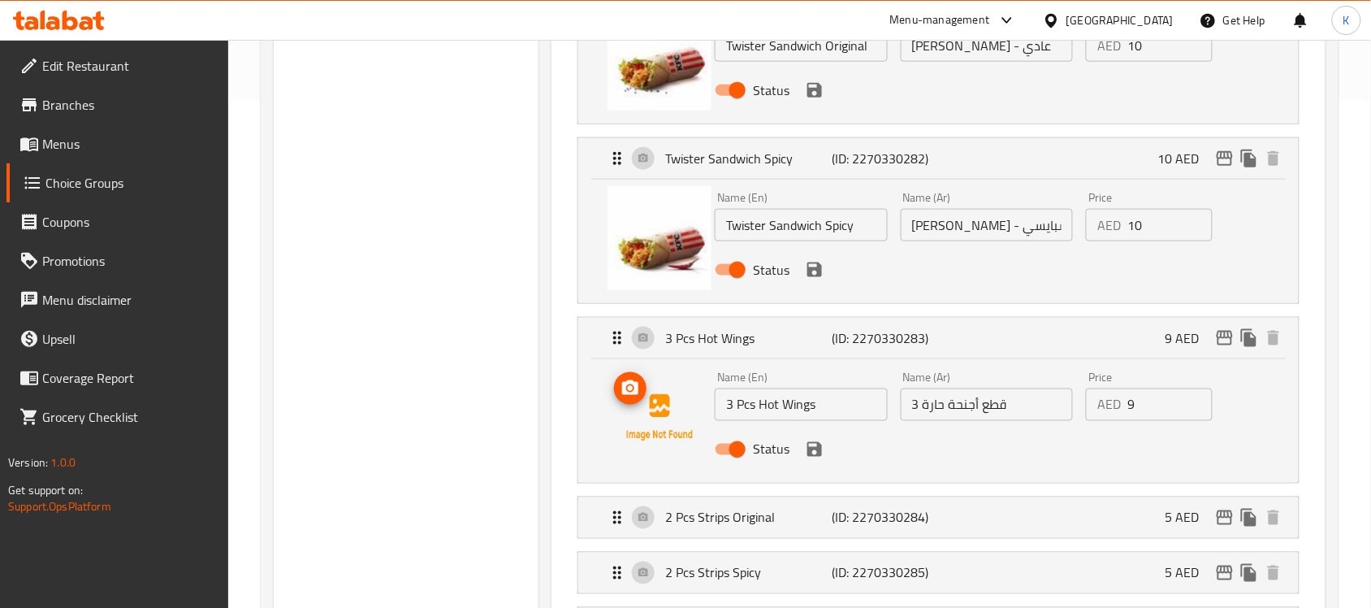
click at [638, 396] on icon "upload picture" at bounding box center [630, 387] width 19 height 19
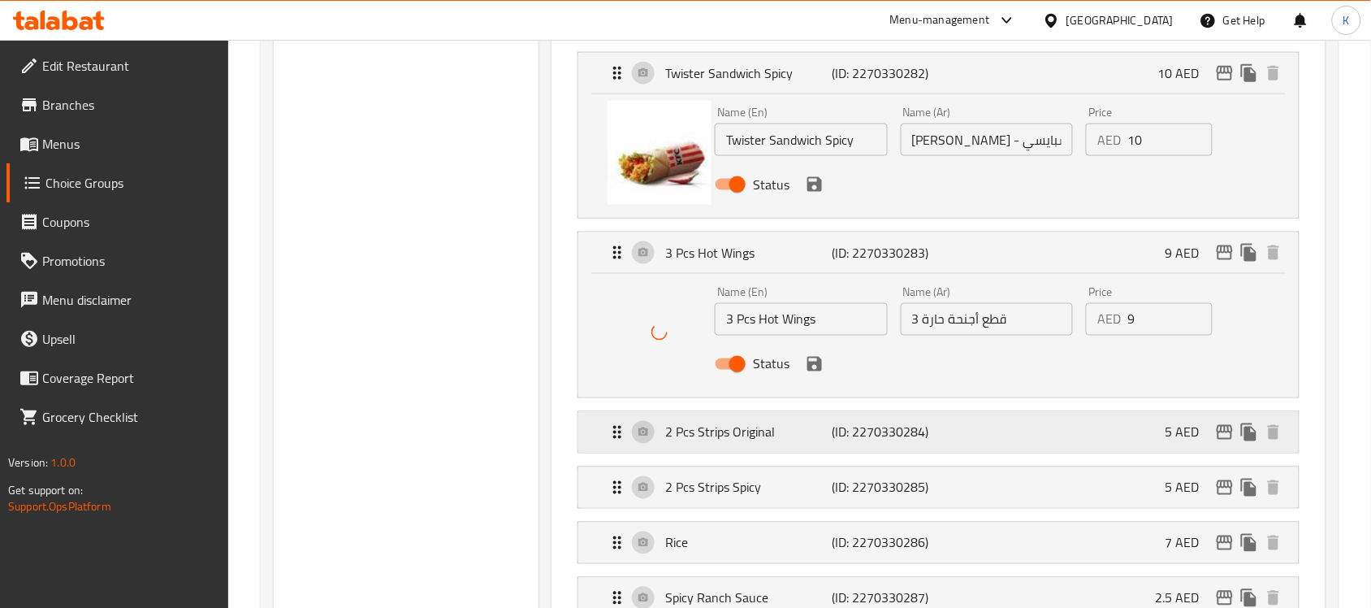
scroll to position [711, 0]
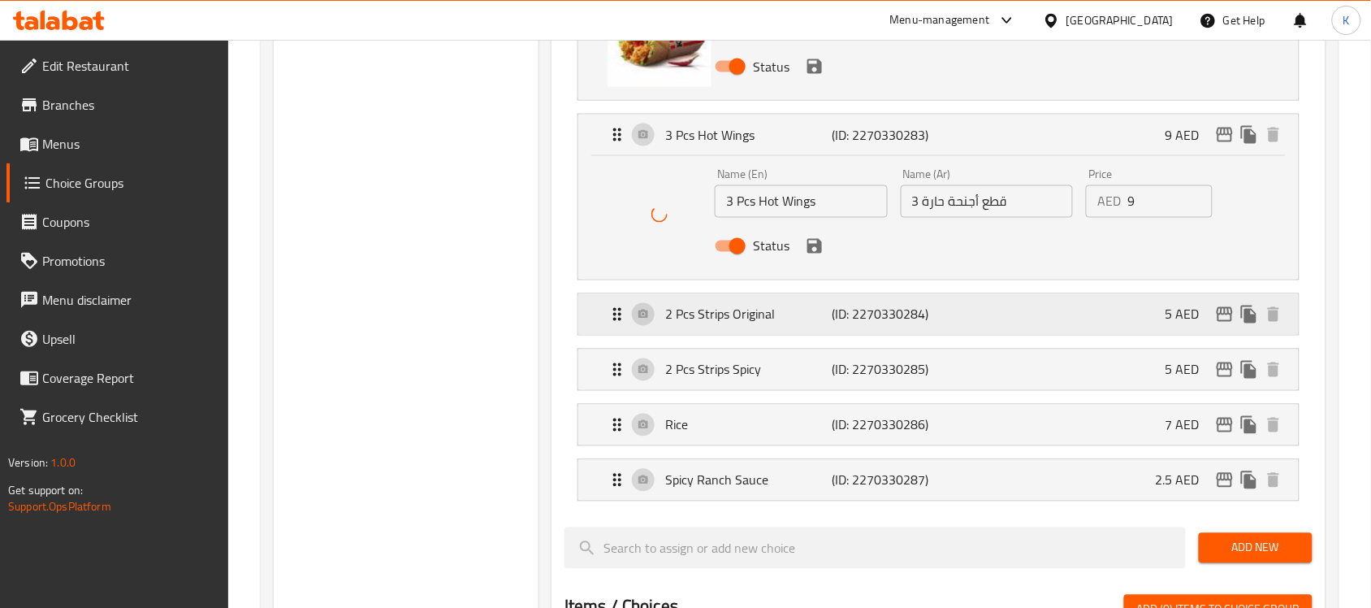
click at [743, 305] on p "2 Pcs Strips Original" at bounding box center [748, 314] width 166 height 19
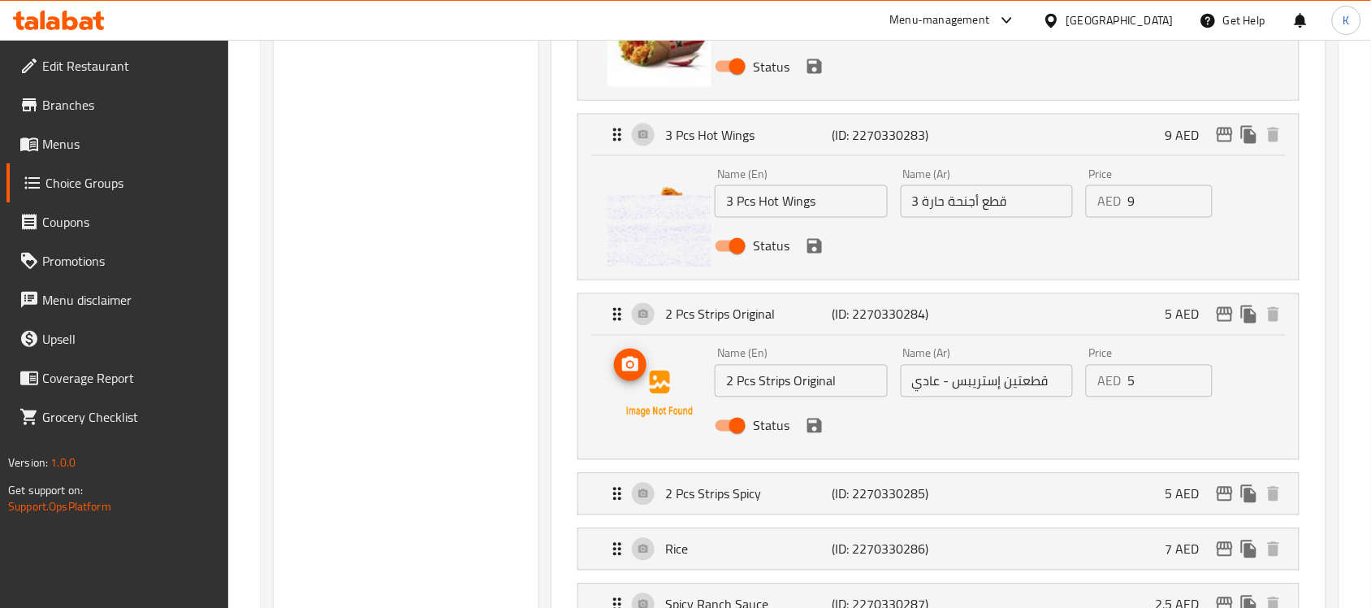
click at [635, 370] on icon "upload picture" at bounding box center [630, 364] width 16 height 15
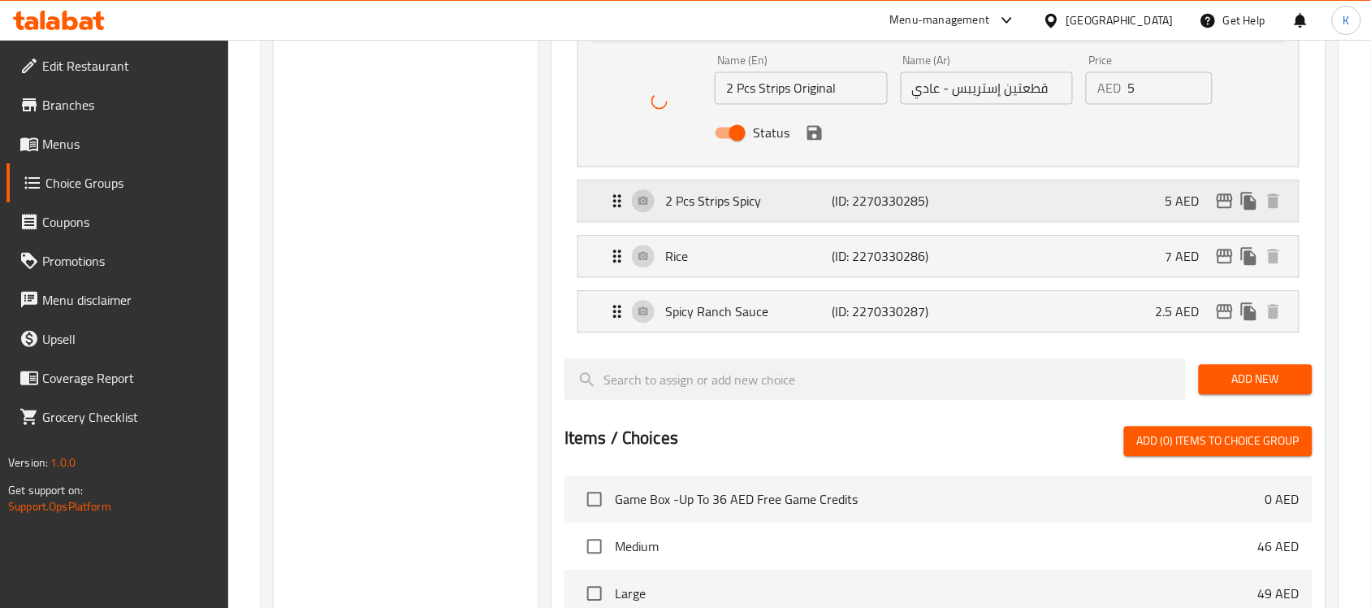
scroll to position [1015, 0]
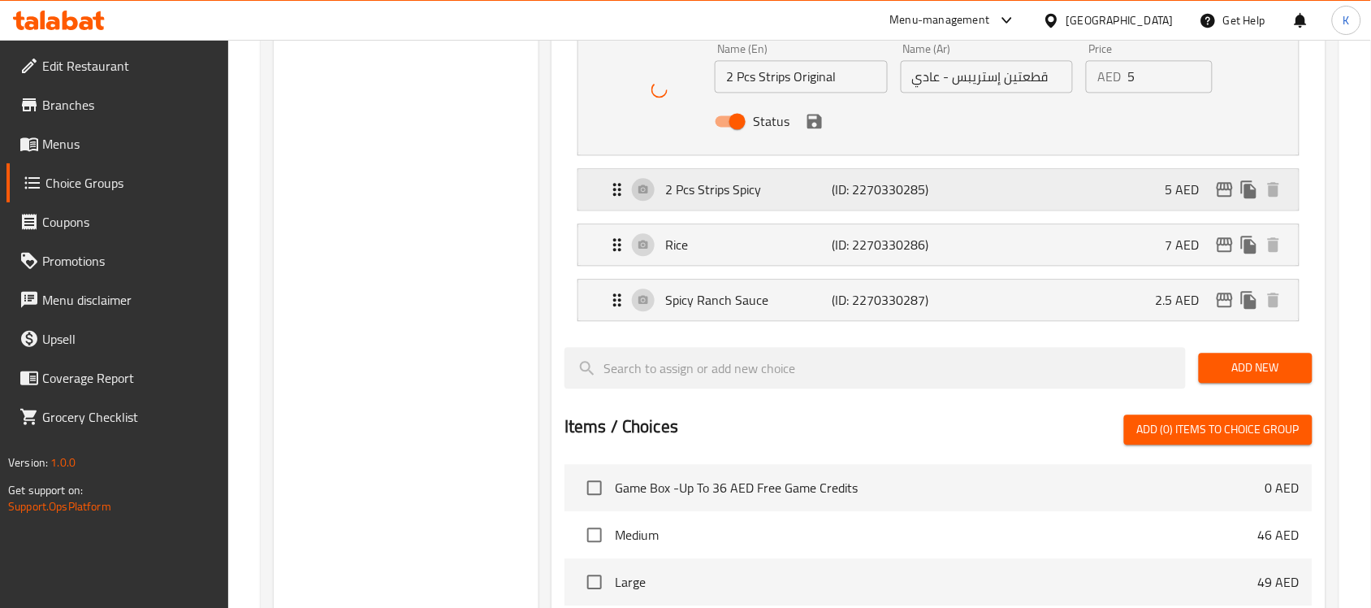
click at [746, 189] on p "2 Pcs Strips Spicy" at bounding box center [748, 188] width 166 height 19
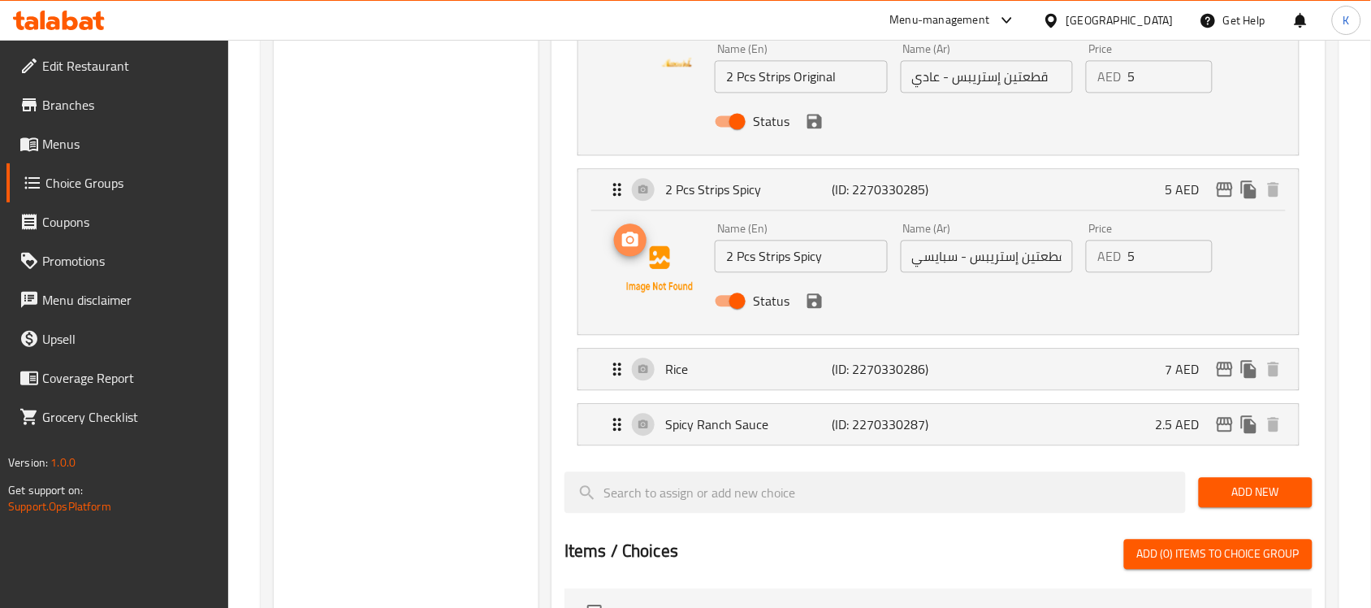
click at [636, 249] on icon "upload picture" at bounding box center [630, 239] width 19 height 19
click at [741, 356] on div "Rice (ID: 2270330286) 7 AED" at bounding box center [944, 368] width 672 height 41
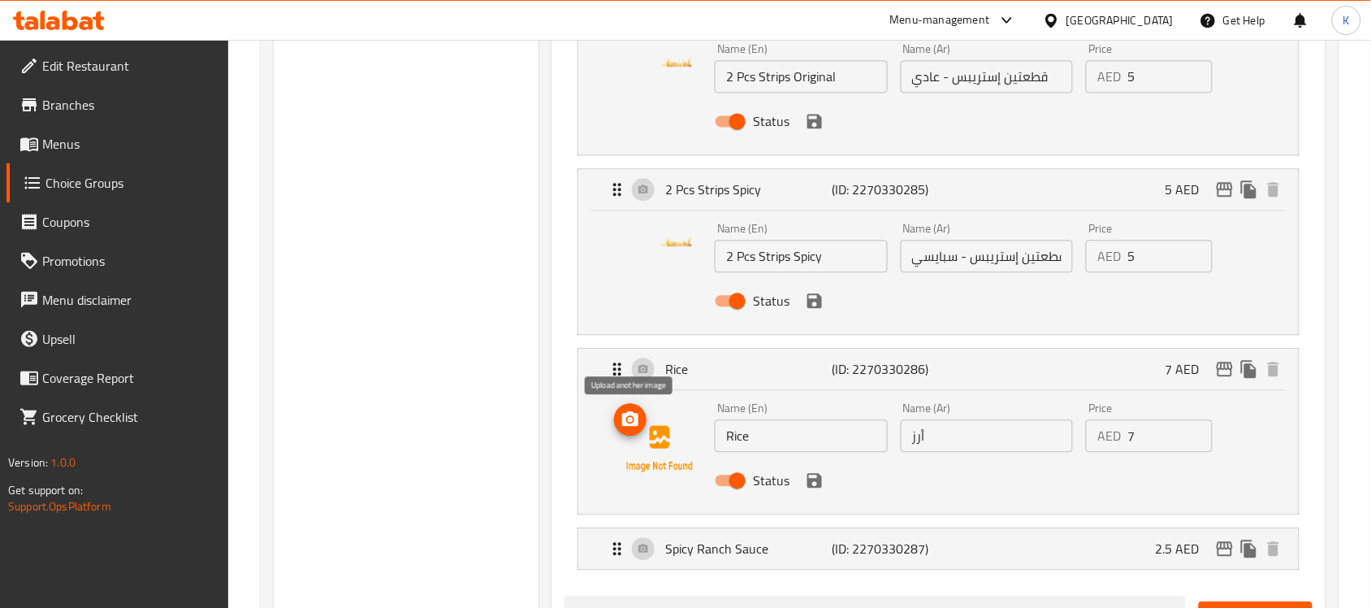
click at [629, 419] on icon "upload picture" at bounding box center [630, 418] width 19 height 19
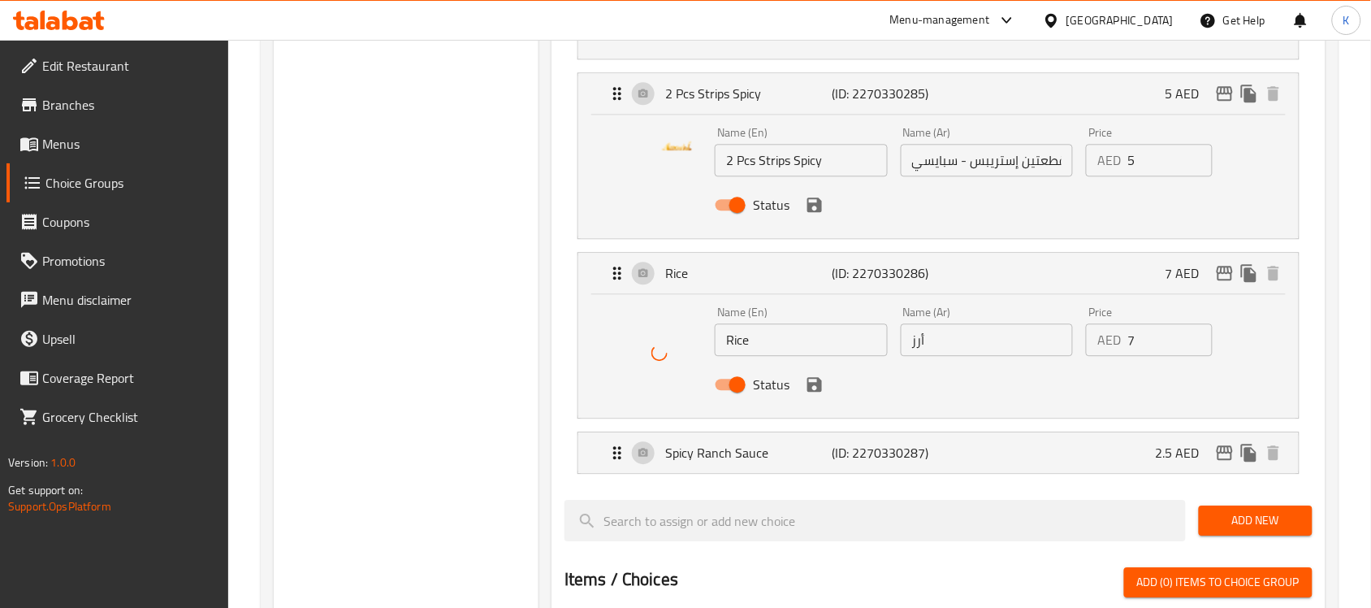
scroll to position [1117, 0]
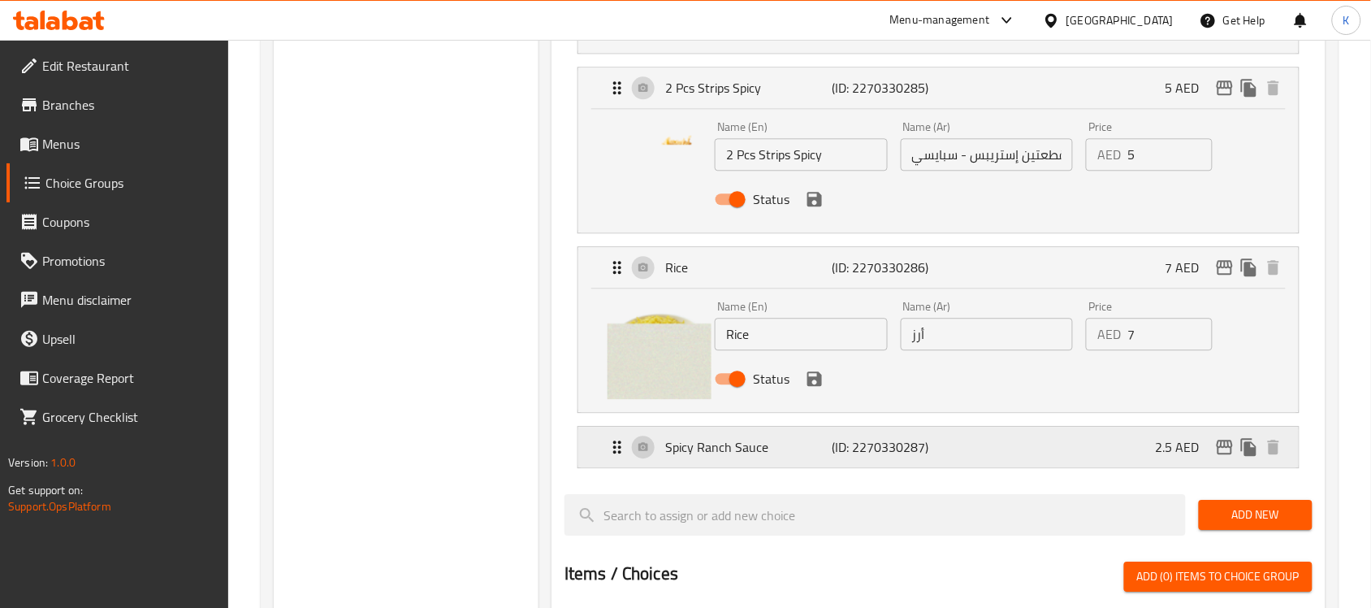
click at [750, 451] on p "Spicy Ranch Sauce" at bounding box center [748, 446] width 166 height 19
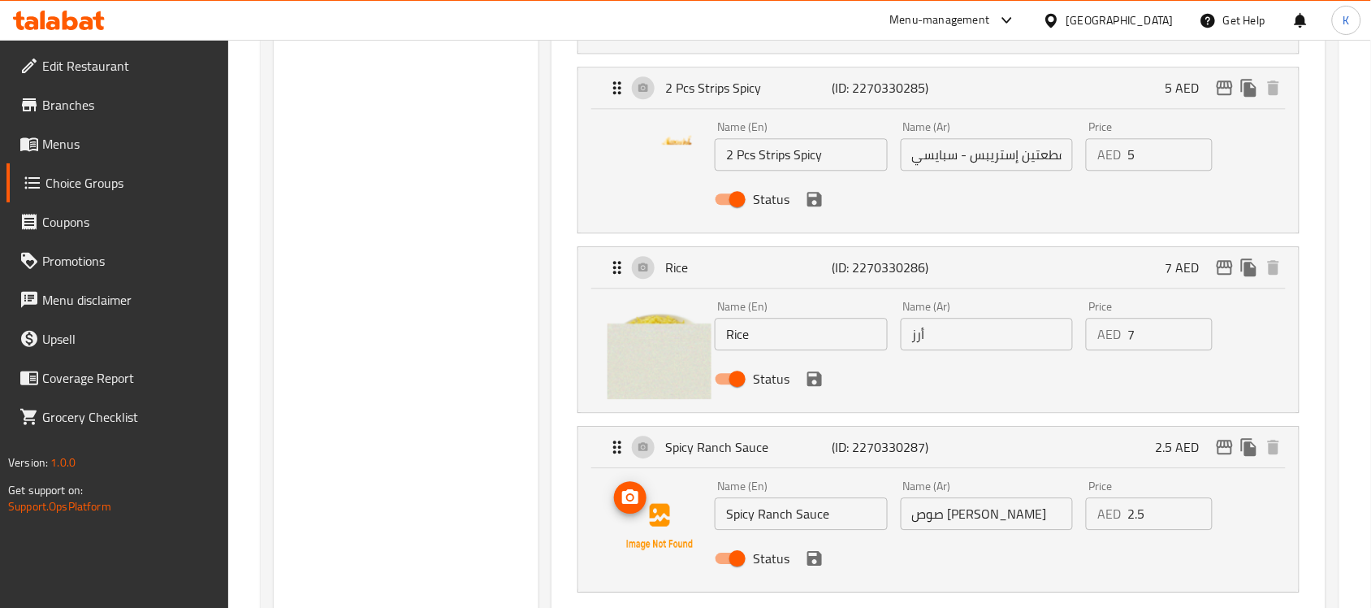
click at [621, 494] on icon "upload picture" at bounding box center [630, 496] width 19 height 19
click at [811, 386] on icon "save" at bounding box center [814, 378] width 15 height 15
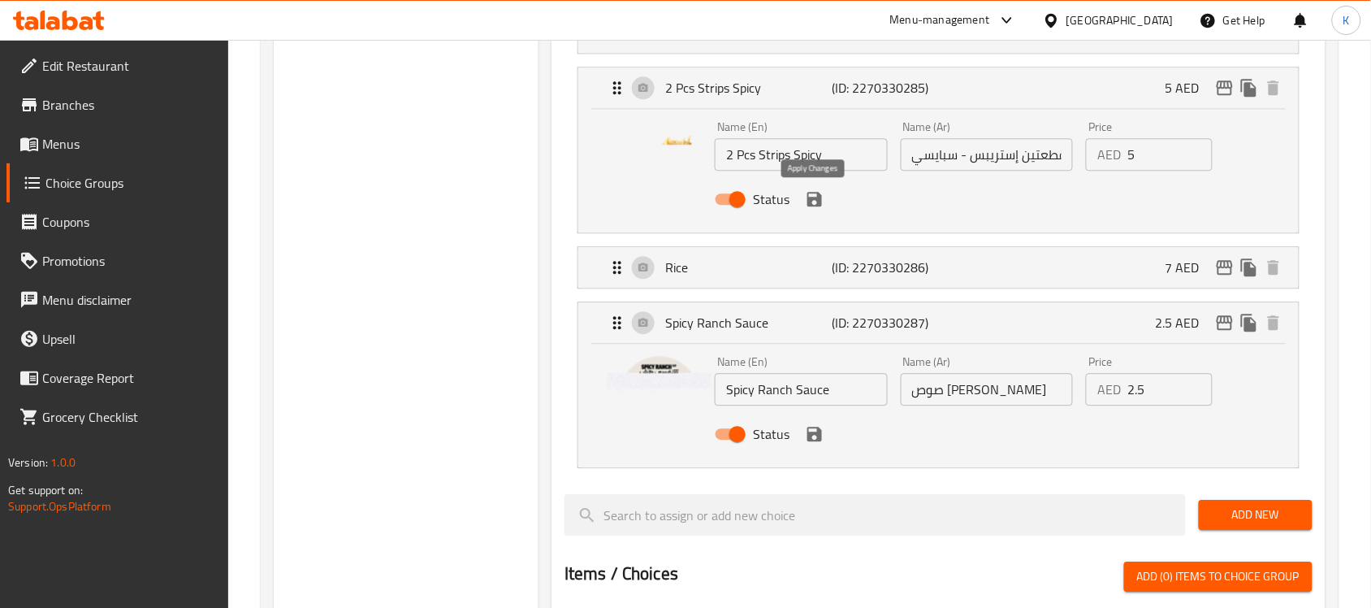
click at [813, 201] on icon "save" at bounding box center [814, 198] width 19 height 19
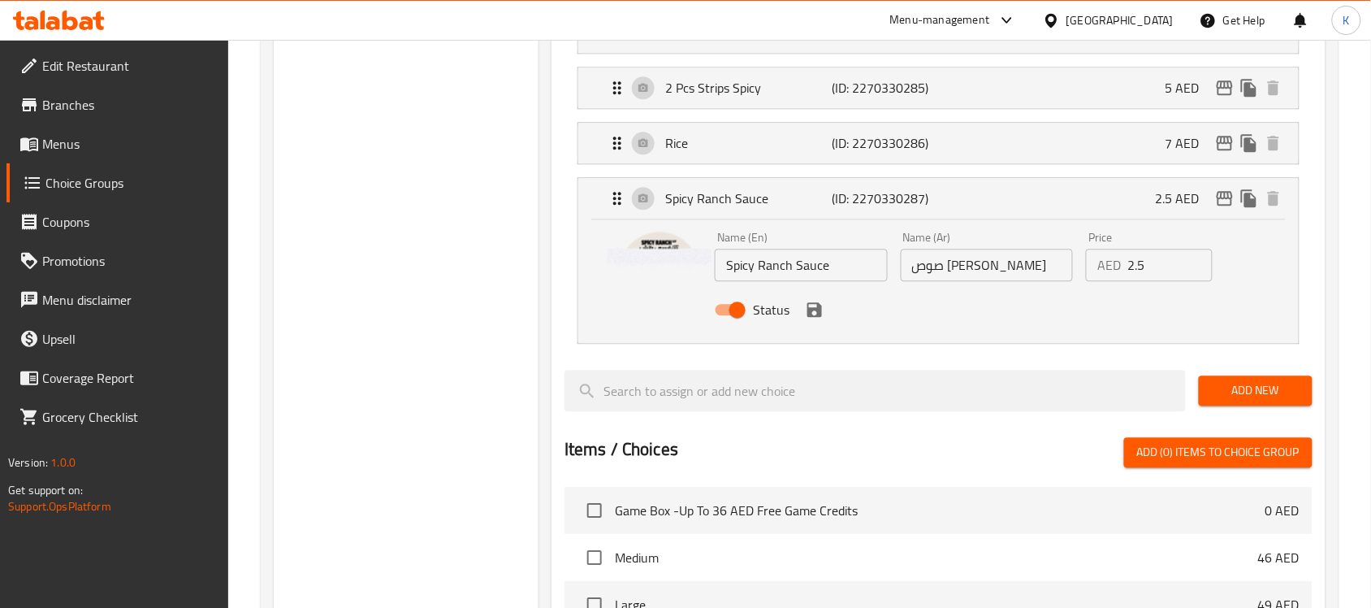
click at [815, 319] on icon "save" at bounding box center [814, 309] width 19 height 19
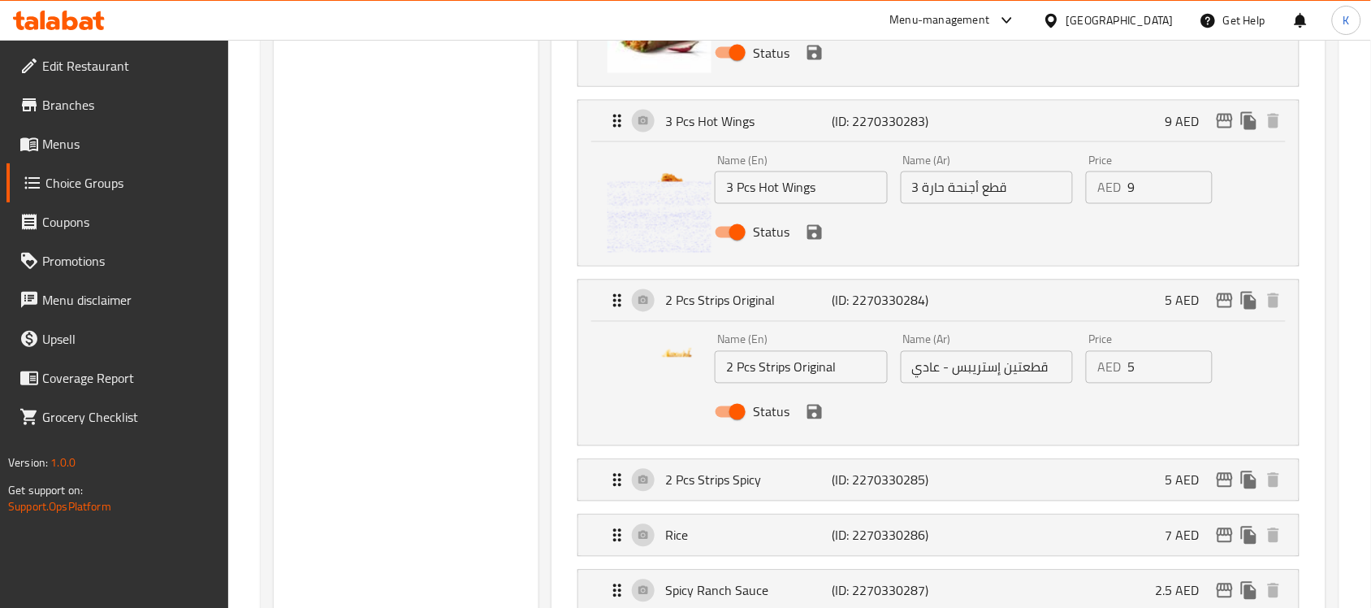
scroll to position [711, 0]
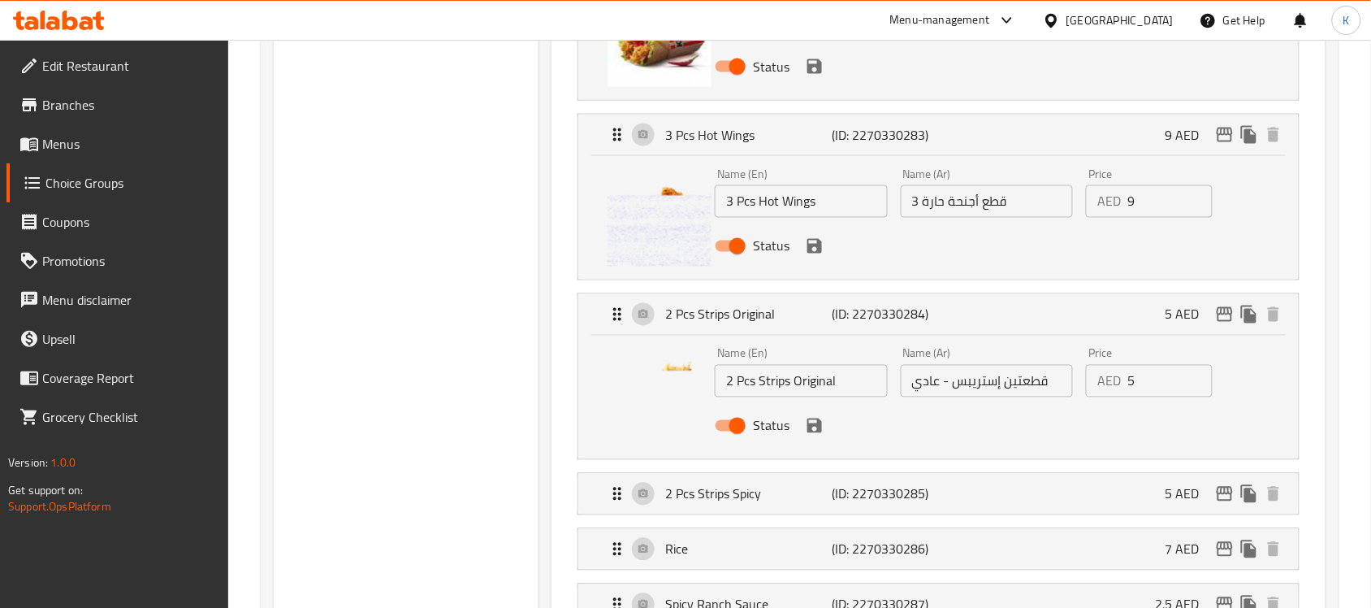
click at [817, 427] on icon "save" at bounding box center [814, 425] width 15 height 15
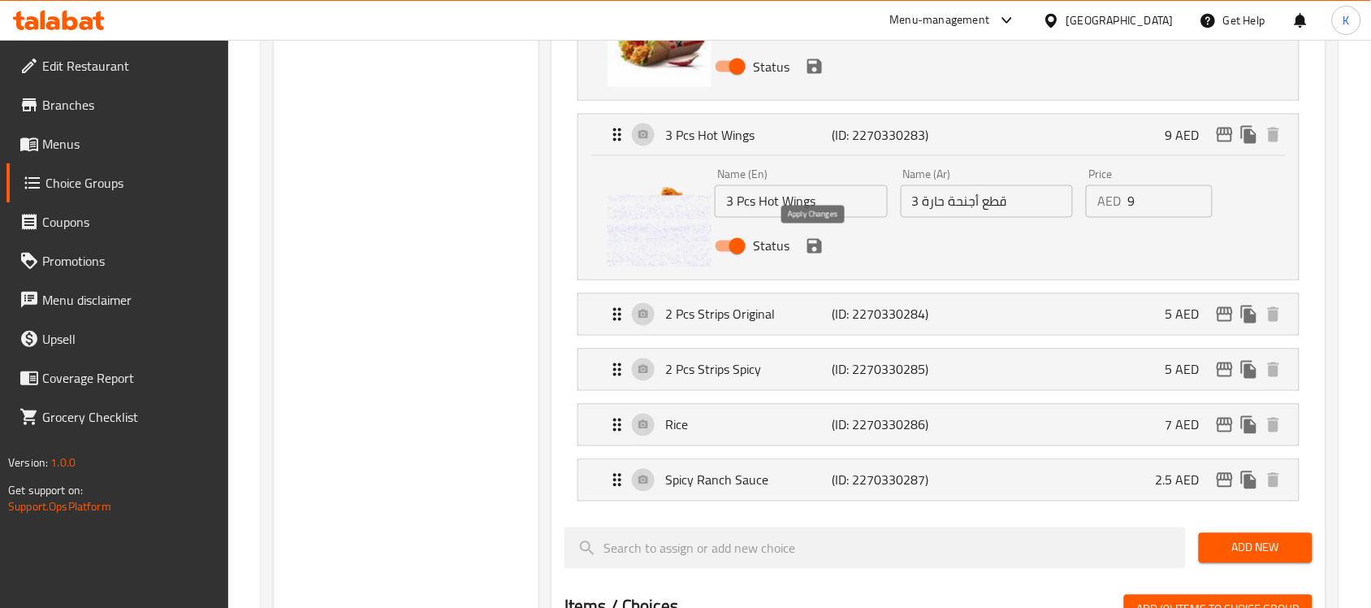
click at [823, 249] on icon "save" at bounding box center [814, 245] width 19 height 19
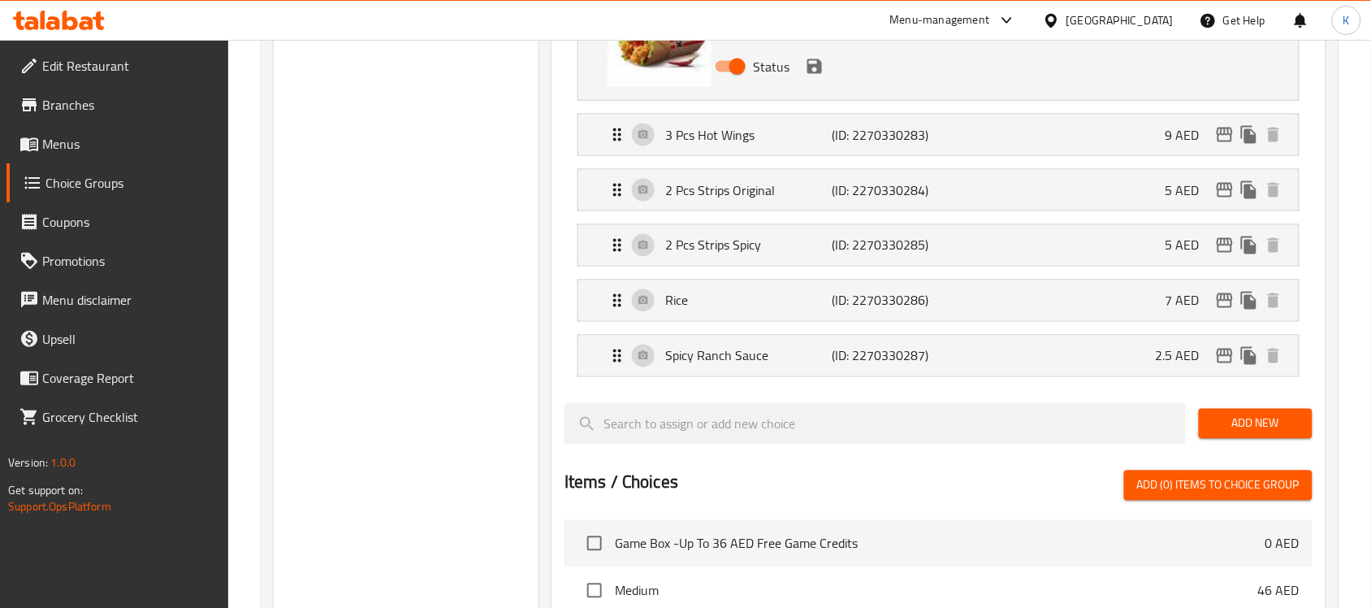
click at [810, 76] on icon "save" at bounding box center [814, 66] width 19 height 19
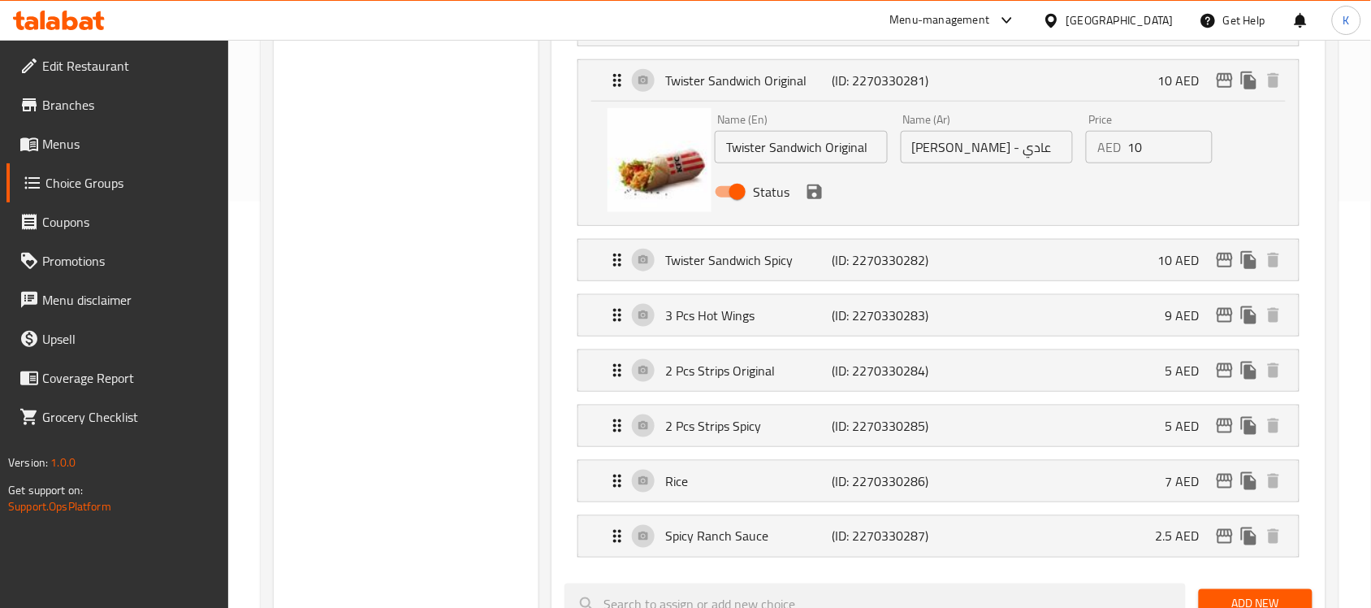
click at [819, 197] on icon "save" at bounding box center [814, 191] width 15 height 15
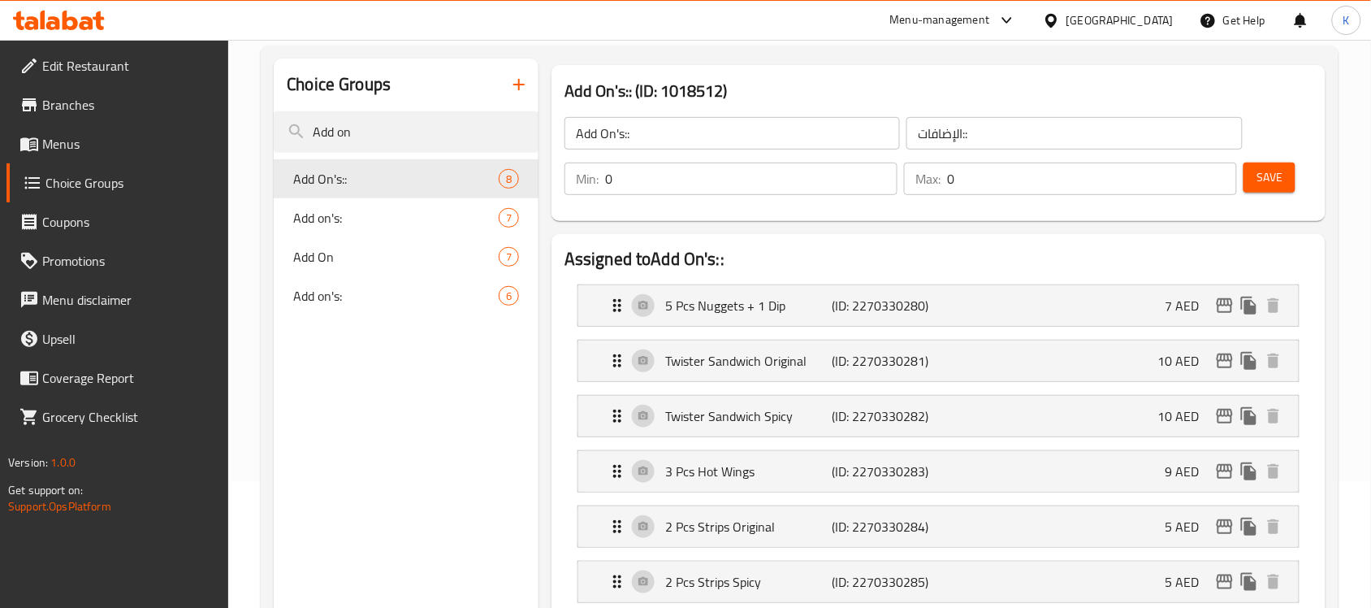
scroll to position [102, 0]
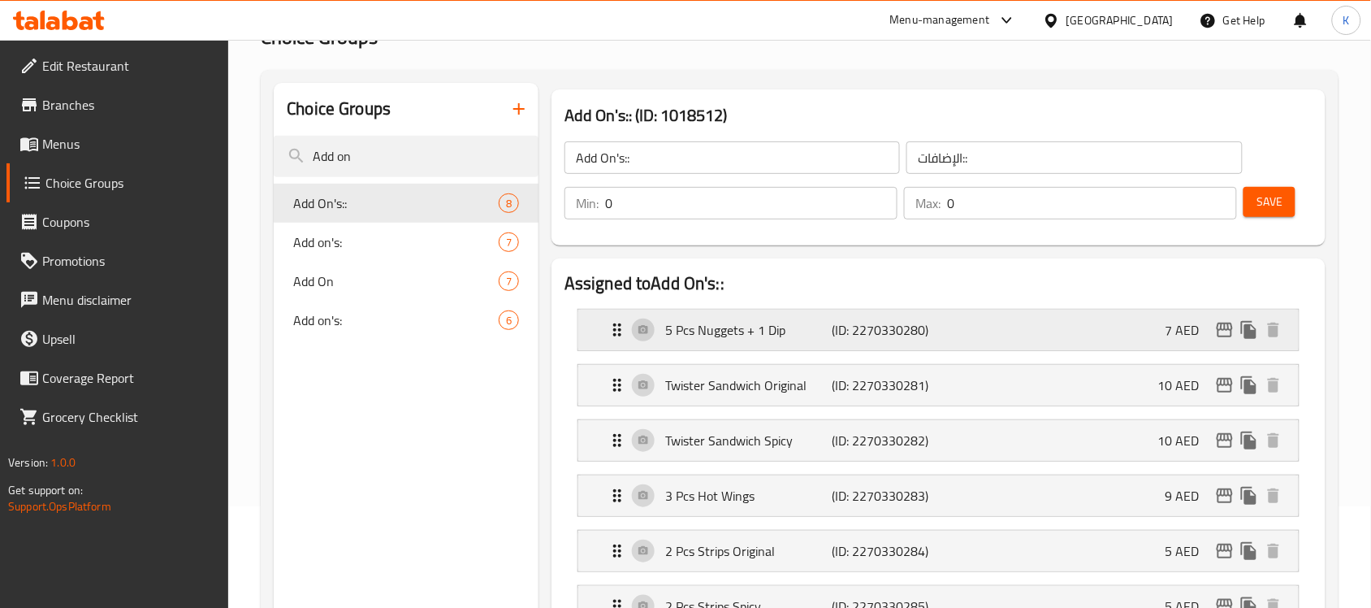
click at [677, 327] on p "5 Pcs Nuggets + 1 Dip" at bounding box center [748, 329] width 166 height 19
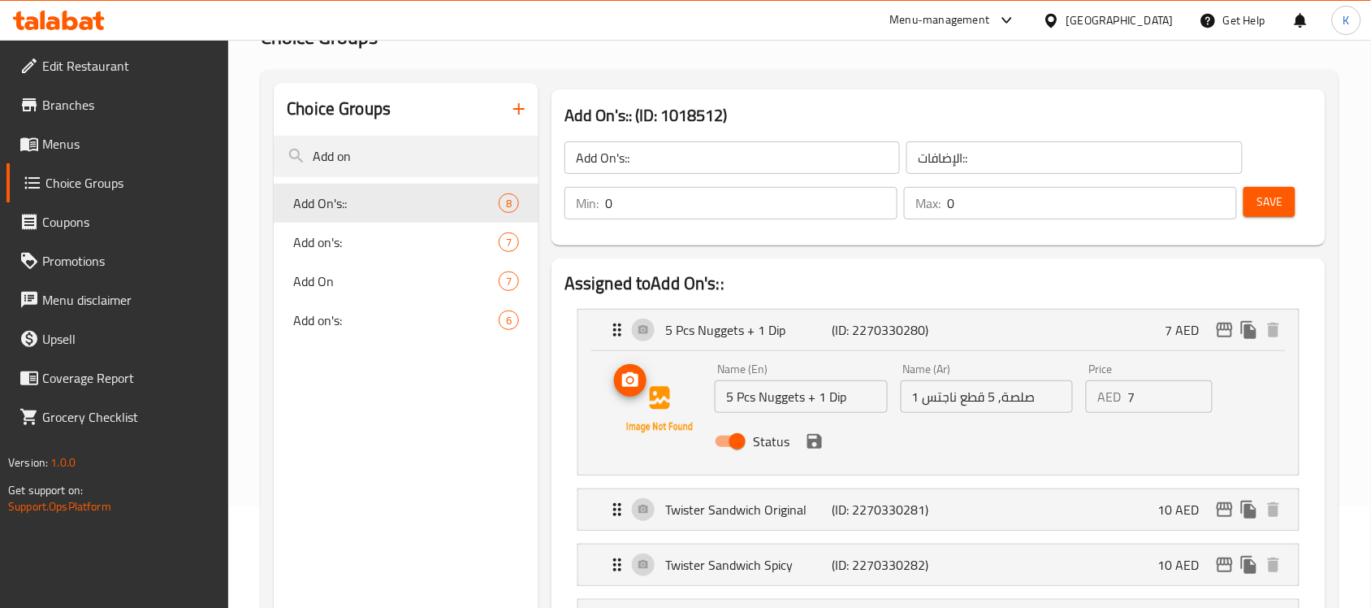
click at [625, 380] on icon "upload picture" at bounding box center [630, 379] width 16 height 15
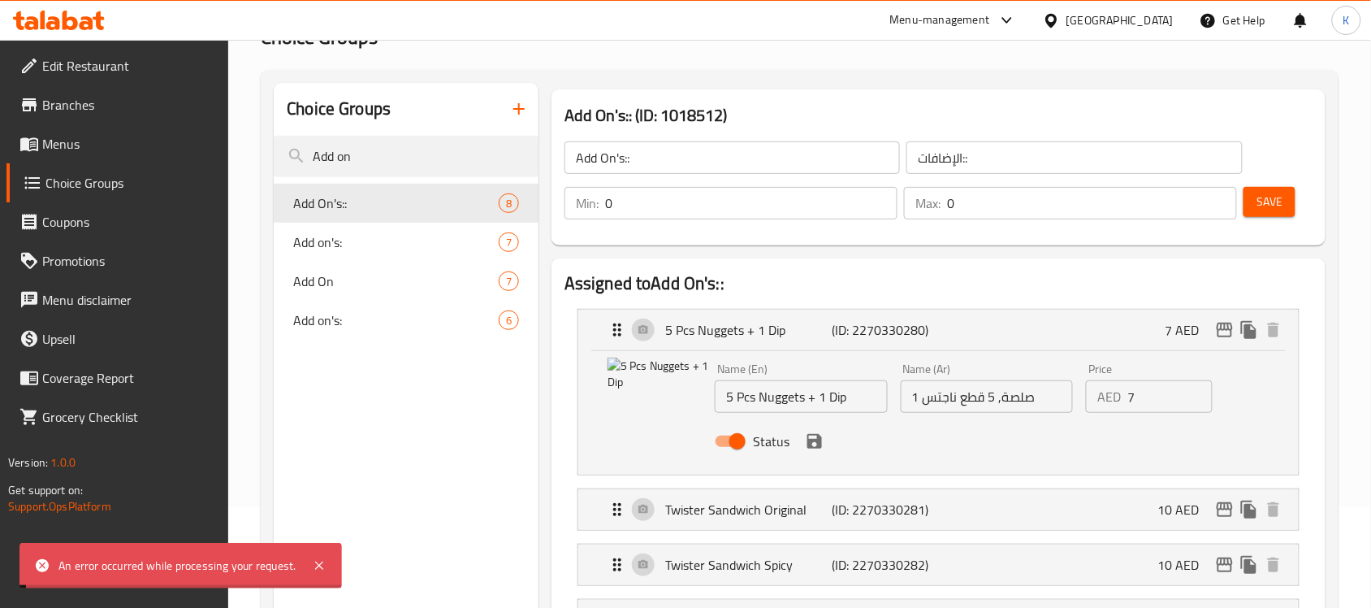
click at [1282, 199] on span "Save" at bounding box center [1269, 202] width 26 height 20
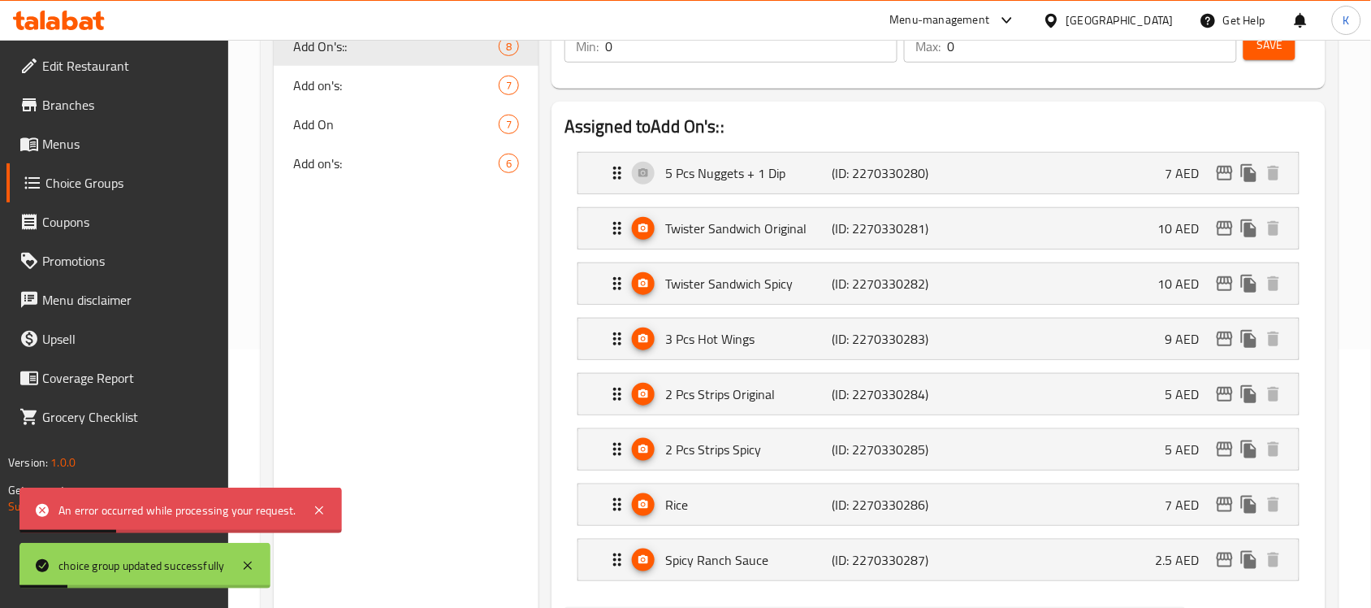
scroll to position [0, 0]
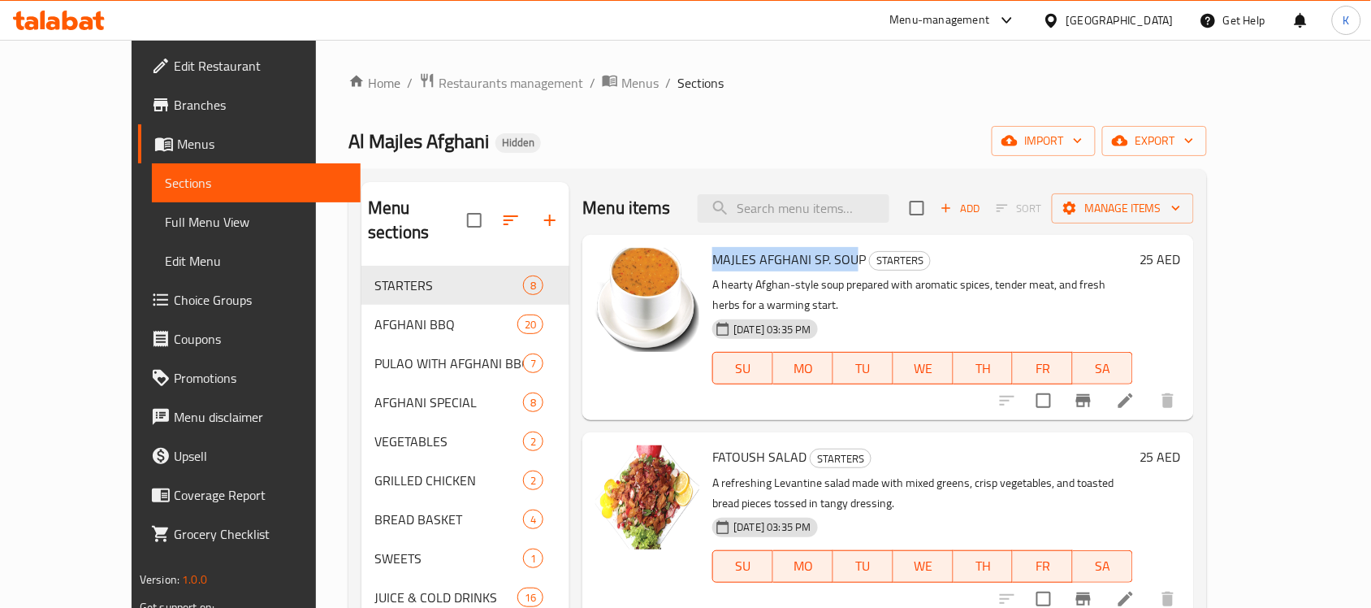
click at [420, 96] on div "Home / Restaurants management / Menus / Sections Al Majles Afghani Hidden impor…" at bounding box center [777, 437] width 858 height 730
click at [439, 86] on span "Restaurants management" at bounding box center [511, 82] width 145 height 19
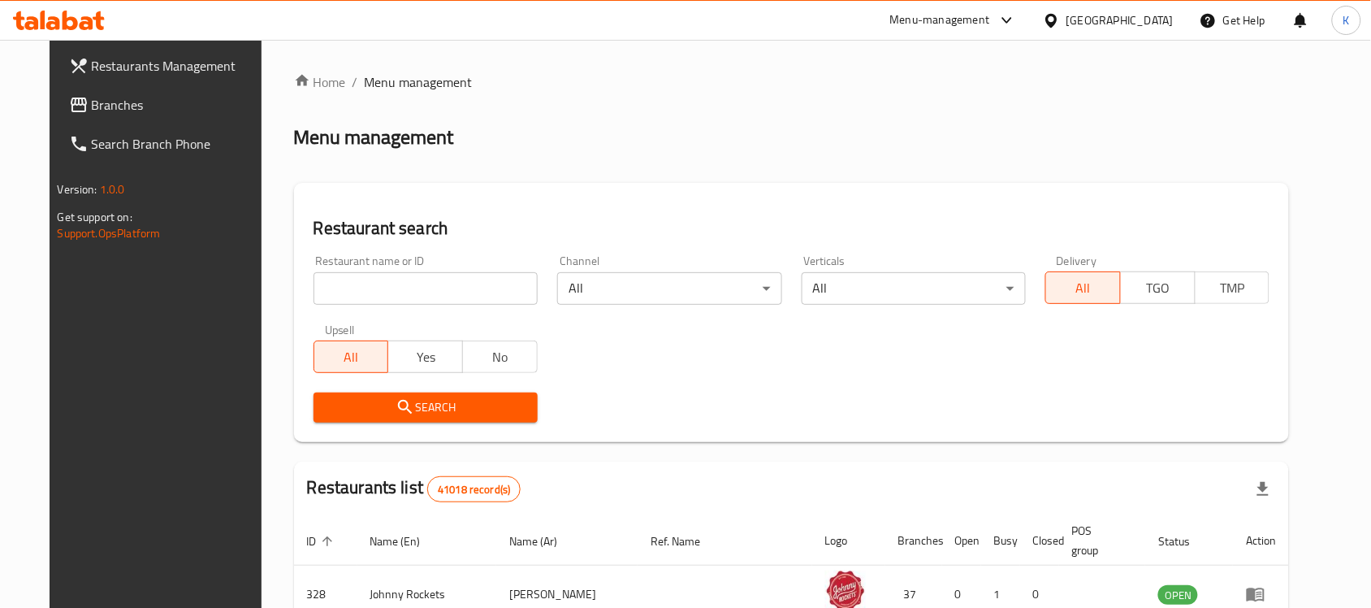
click at [443, 301] on input "search" at bounding box center [426, 288] width 224 height 32
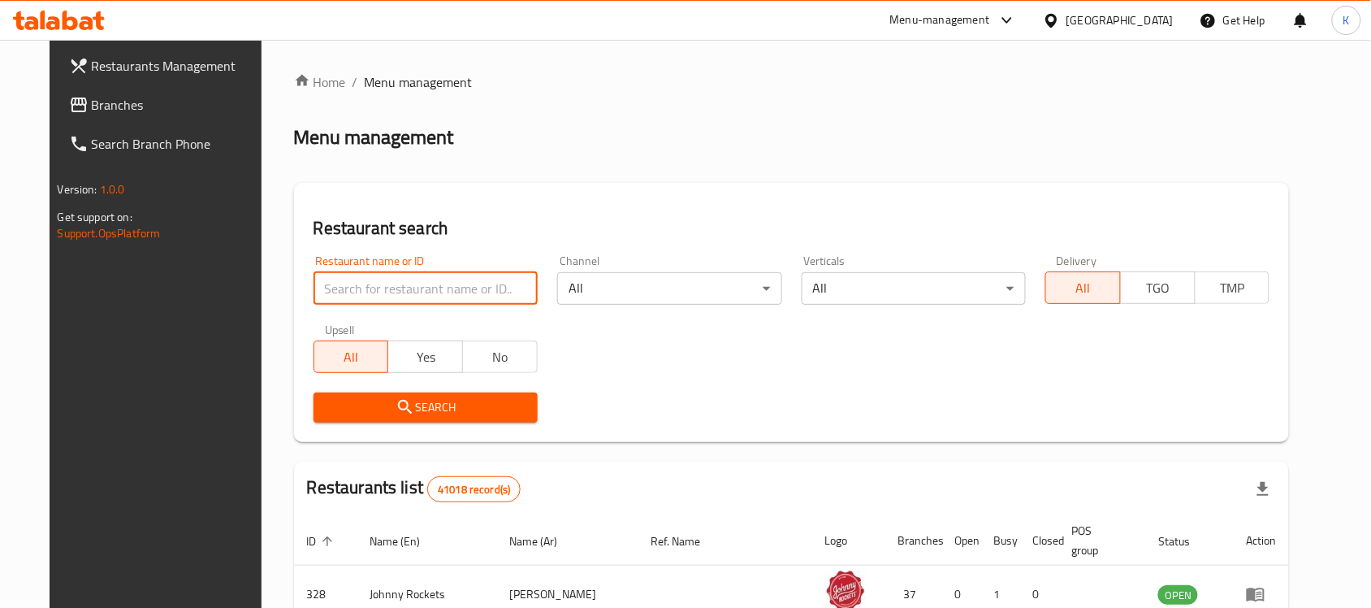
click at [445, 292] on input "search" at bounding box center [426, 288] width 224 height 32
type input "KFC"
click button "Search" at bounding box center [426, 407] width 224 height 30
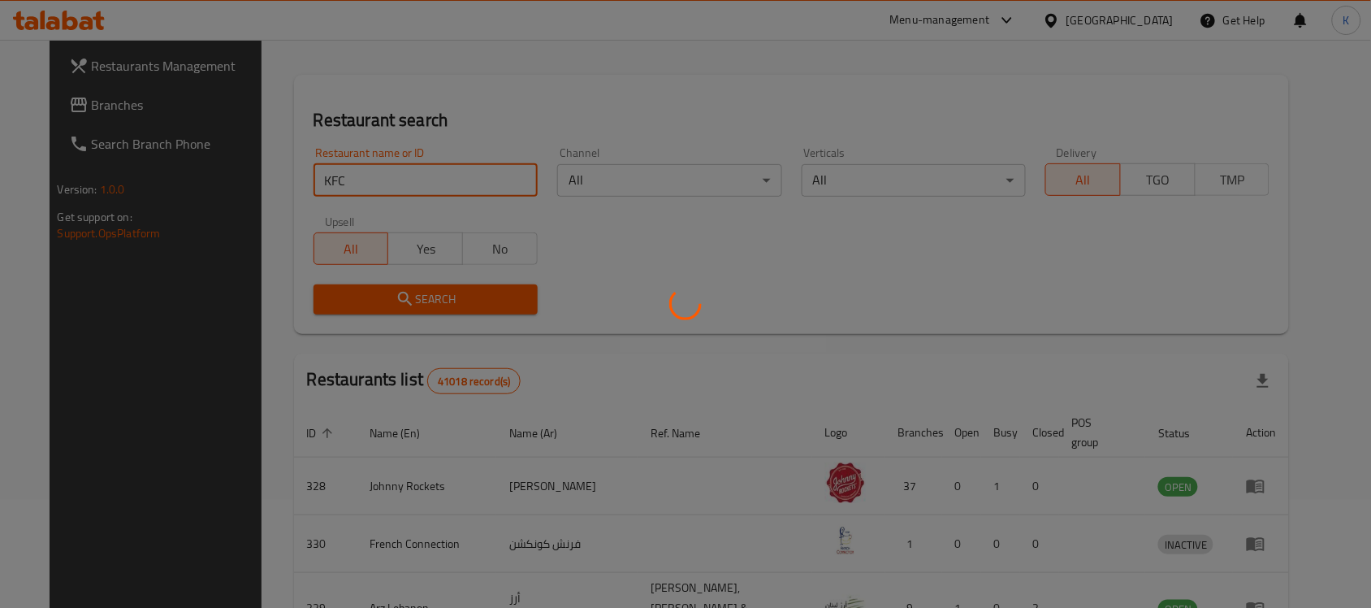
scroll to position [305, 0]
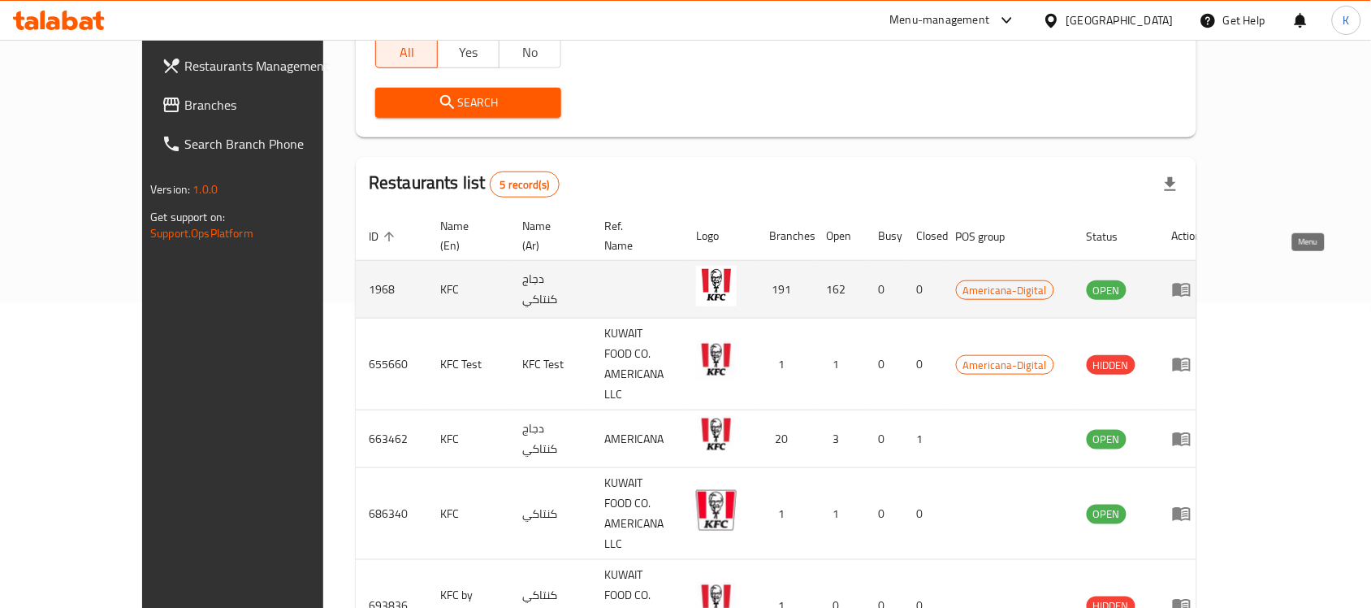
click at [1191, 283] on icon "enhanced table" at bounding box center [1182, 290] width 18 height 14
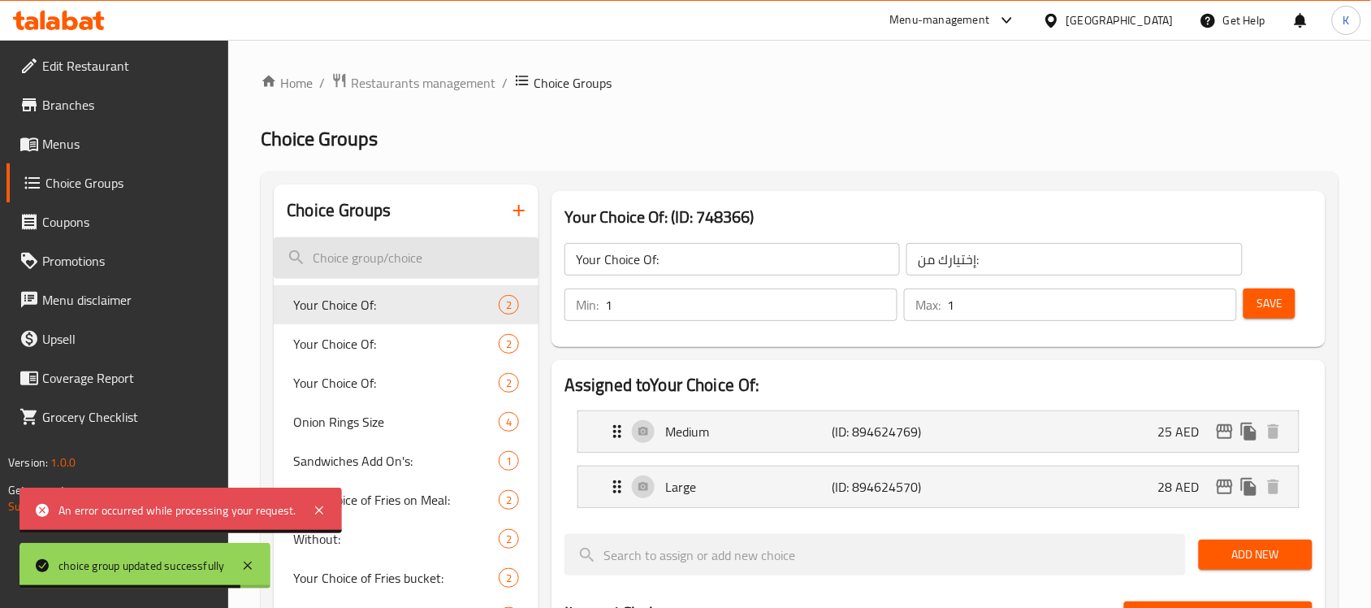
click at [419, 254] on input "search" at bounding box center [406, 257] width 265 height 41
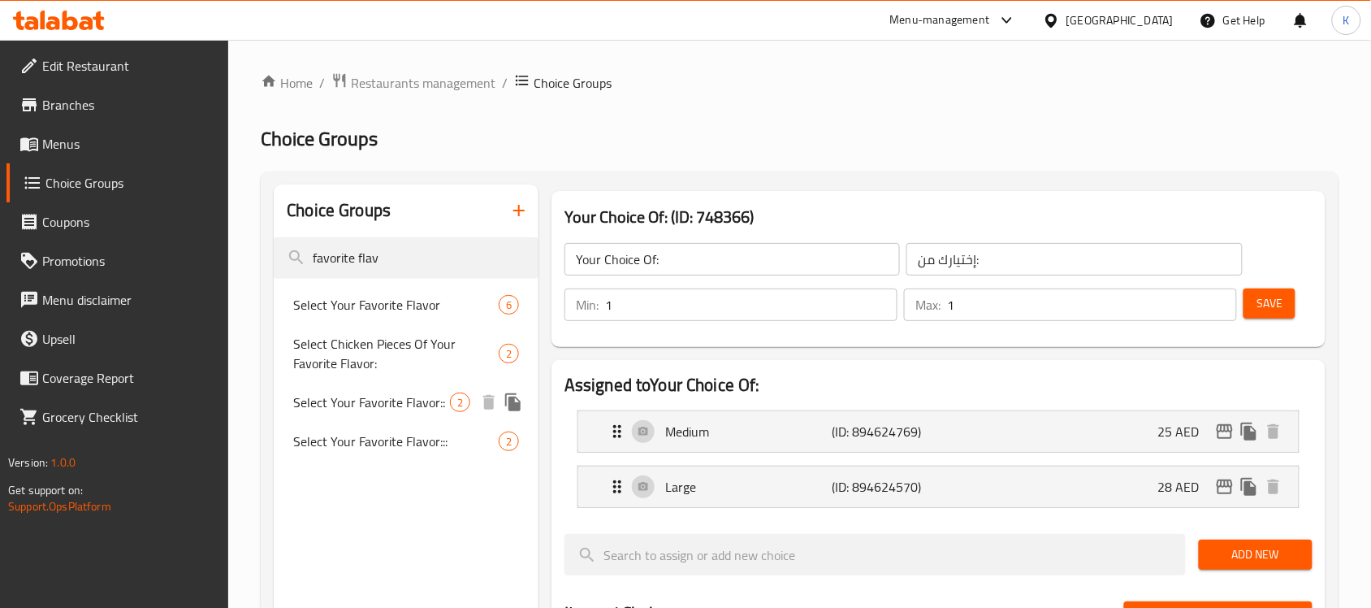
type input "favorite flav"
click at [407, 404] on span "Select Your Favorite Flavor::" at bounding box center [371, 401] width 157 height 19
type input "Select Your Favorite Flavor::"
type input "اختر نكهتك المفضلة::"
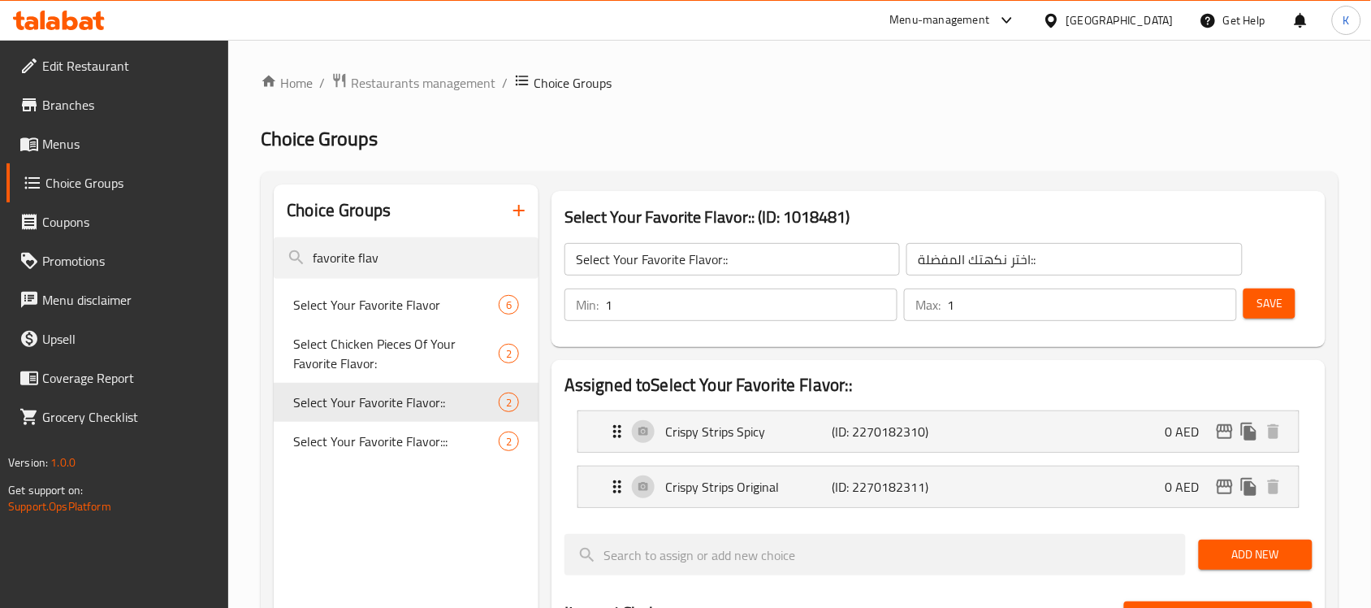
scroll to position [203, 0]
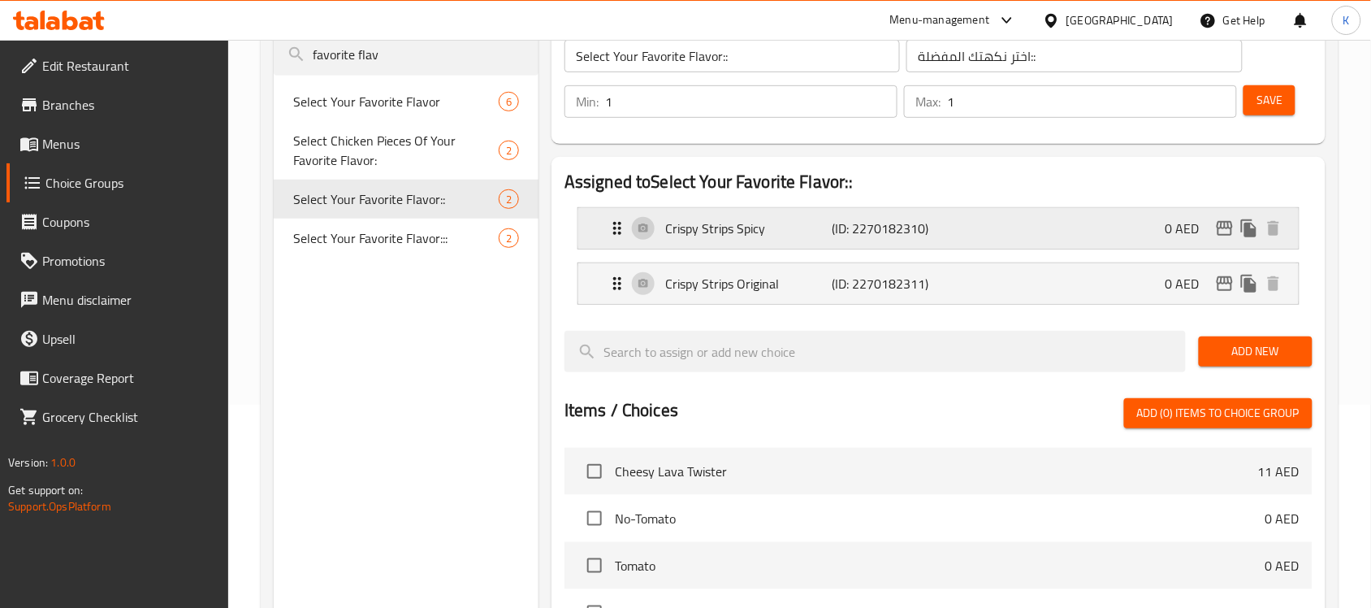
click at [778, 238] on div "Crispy Strips Spicy (ID: 2270182310) 0 AED" at bounding box center [944, 228] width 672 height 41
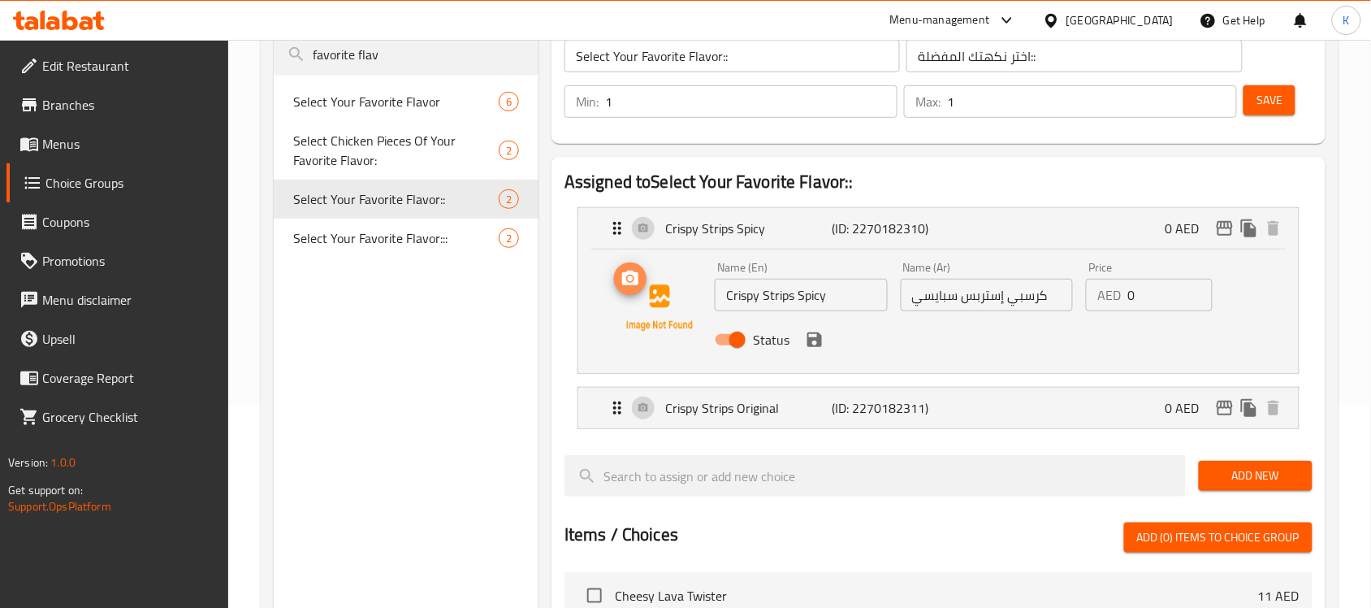
click at [634, 283] on icon "upload picture" at bounding box center [630, 277] width 16 height 15
click at [759, 403] on p "Crispy Strips Original" at bounding box center [748, 407] width 166 height 19
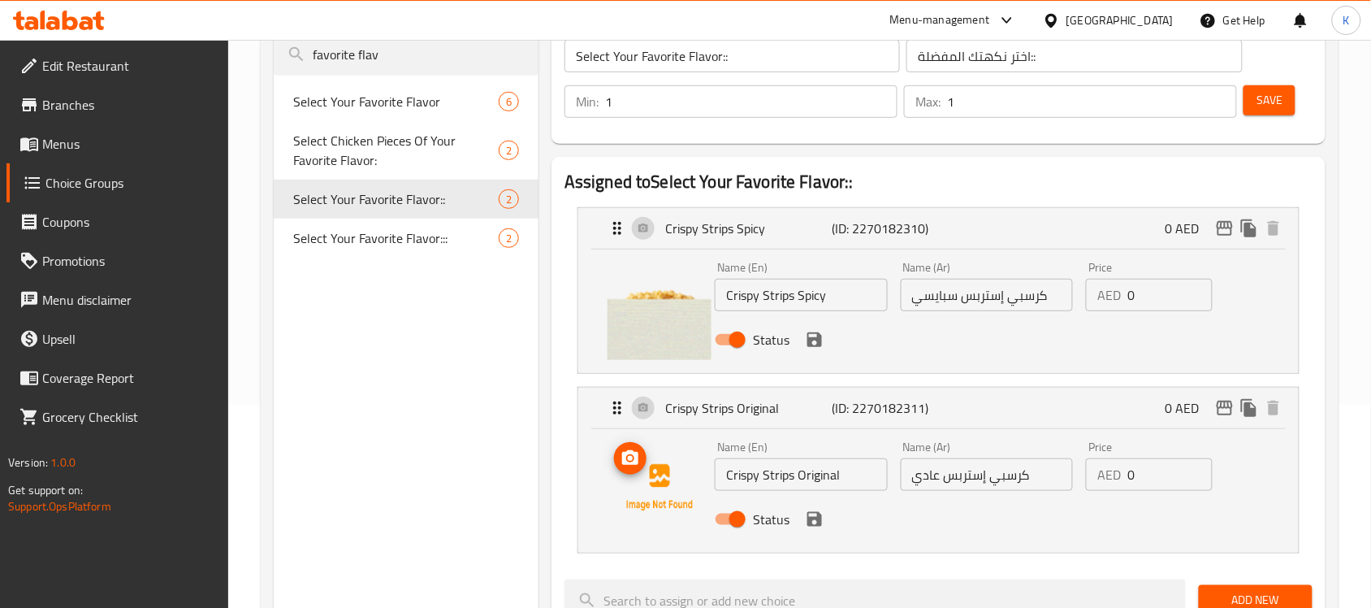
click at [628, 455] on icon "upload picture" at bounding box center [630, 457] width 16 height 15
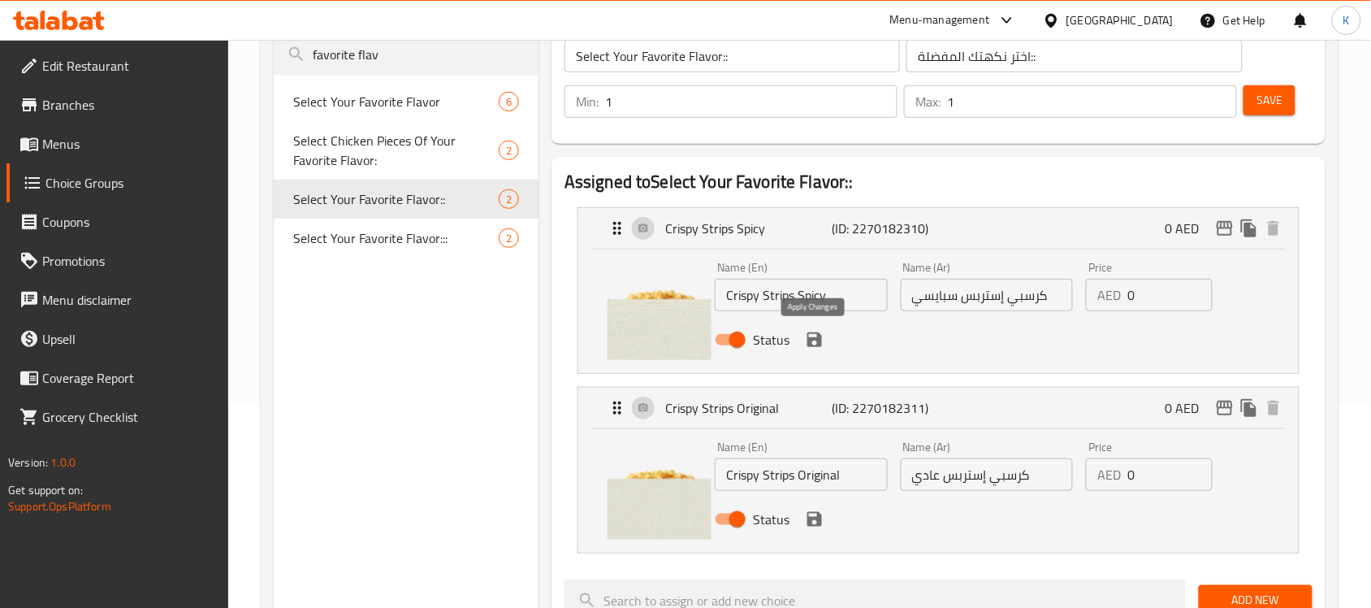
click at [813, 345] on icon "save" at bounding box center [814, 339] width 15 height 15
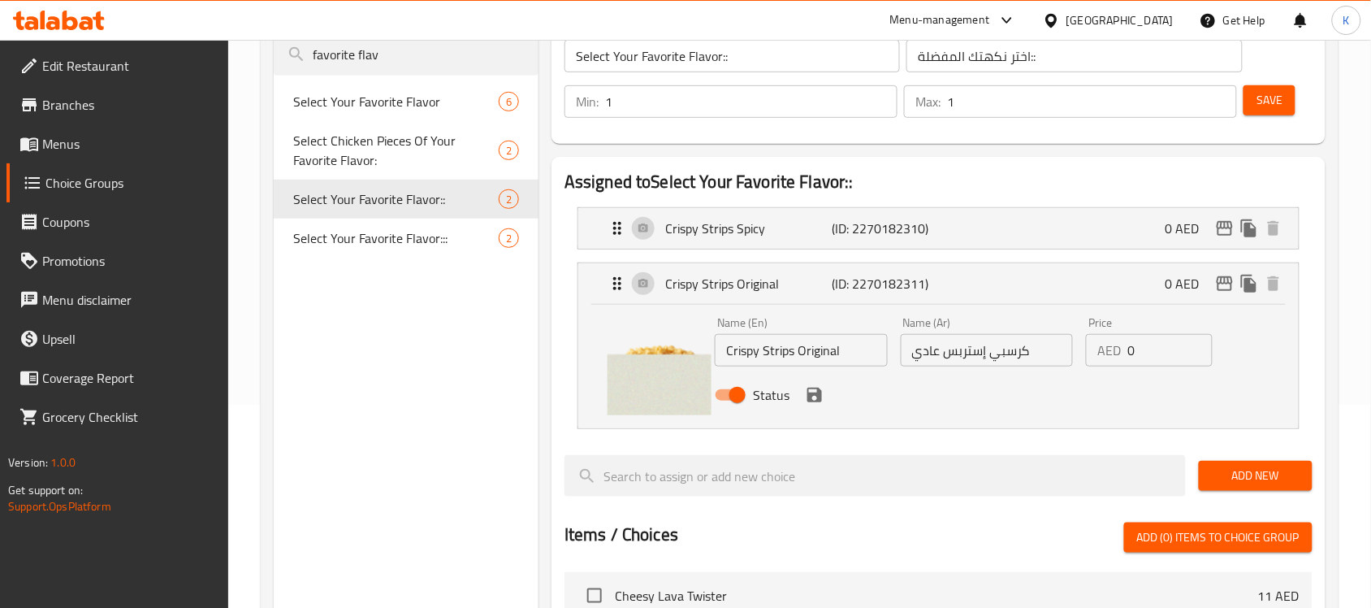
click at [811, 399] on icon "save" at bounding box center [814, 394] width 15 height 15
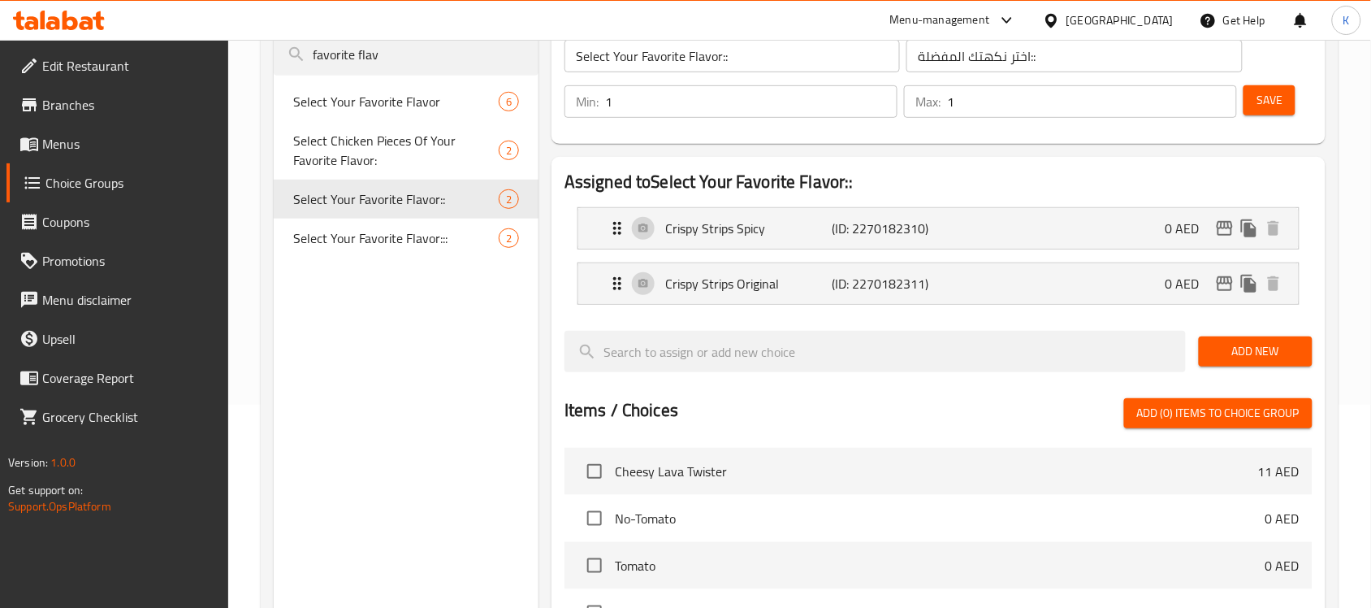
click at [1273, 93] on span "Save" at bounding box center [1269, 100] width 26 height 20
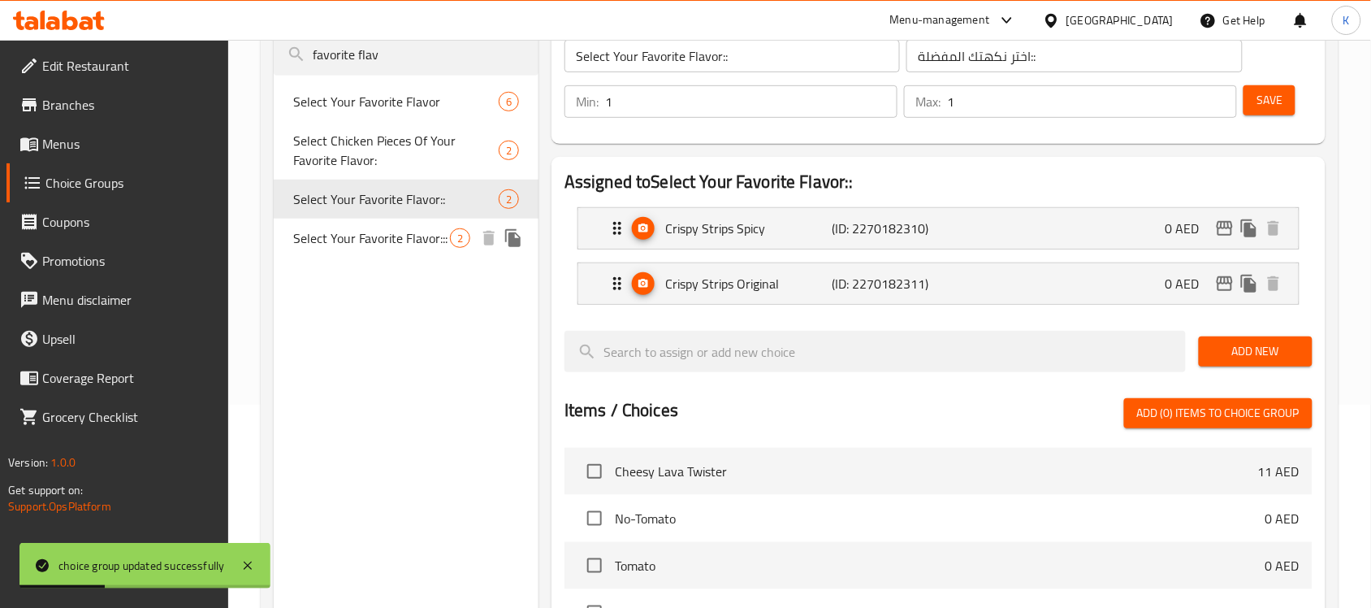
click at [415, 230] on span "Select Your Favorite Flavor:::" at bounding box center [371, 237] width 157 height 19
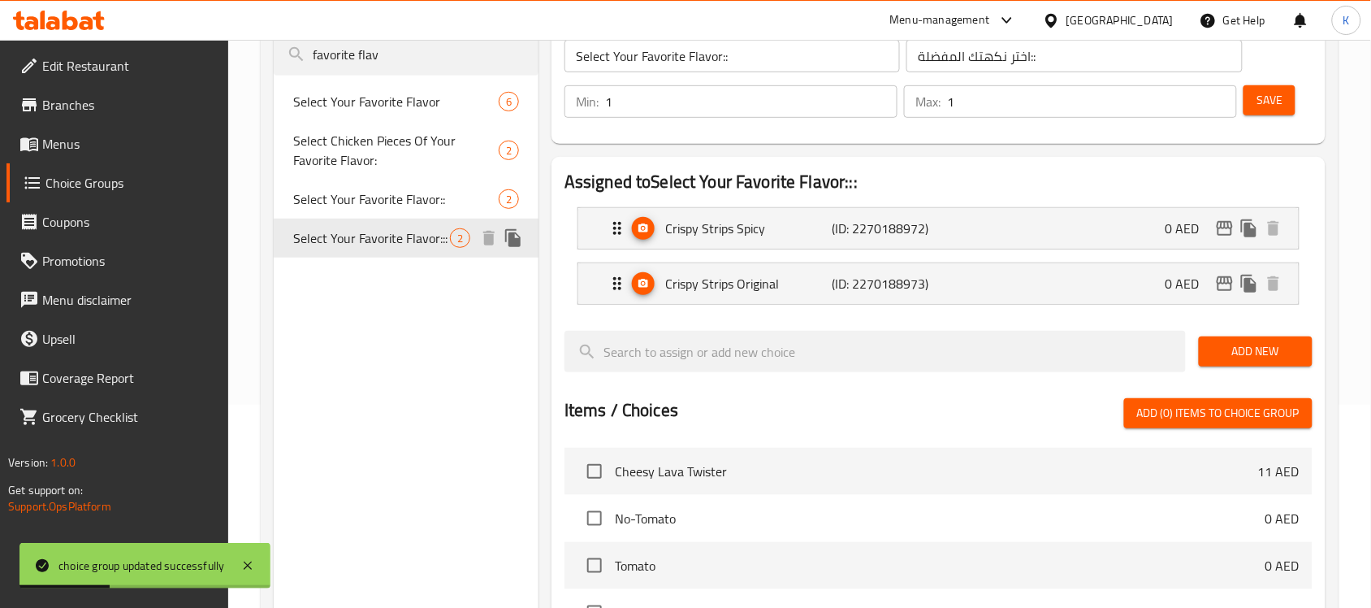
type input "Select Your Favorite Flavor:::"
type input "اختر نكهتك المفضلة:::"
click at [430, 216] on div "Select Your Favorite Flavor:: 2" at bounding box center [406, 198] width 265 height 39
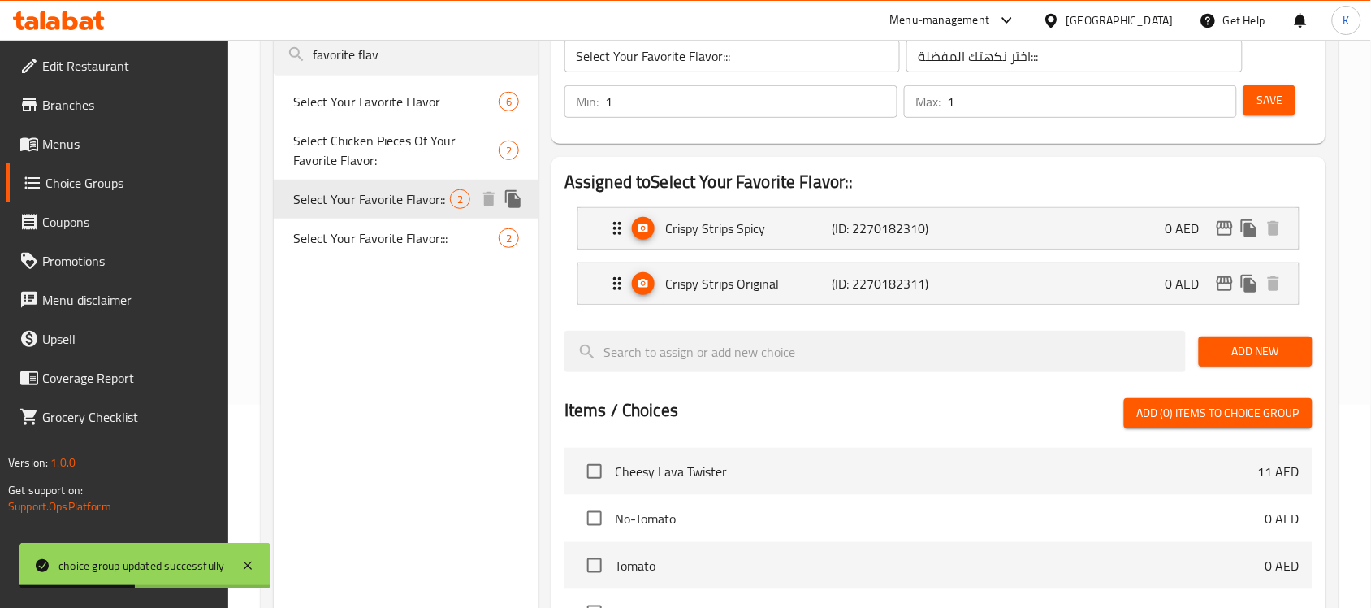
type input "Select Your Favorite Flavor::"
type input "اختر نكهتك المفضلة::"
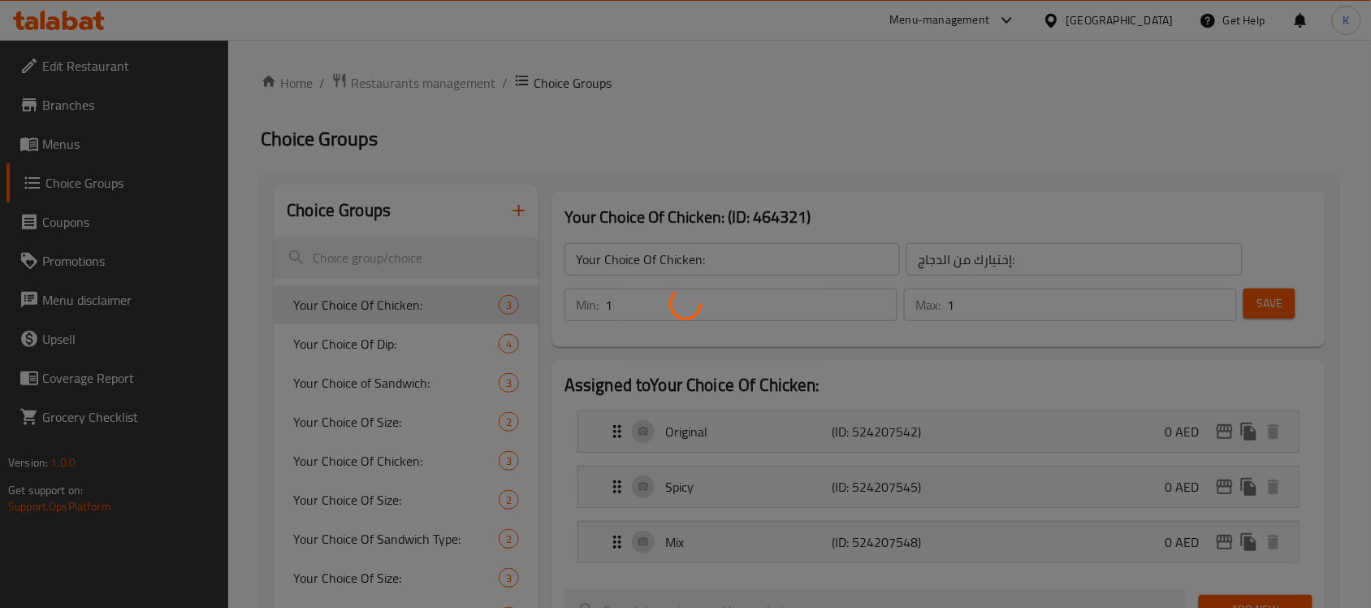
click at [412, 257] on div at bounding box center [685, 304] width 1371 height 608
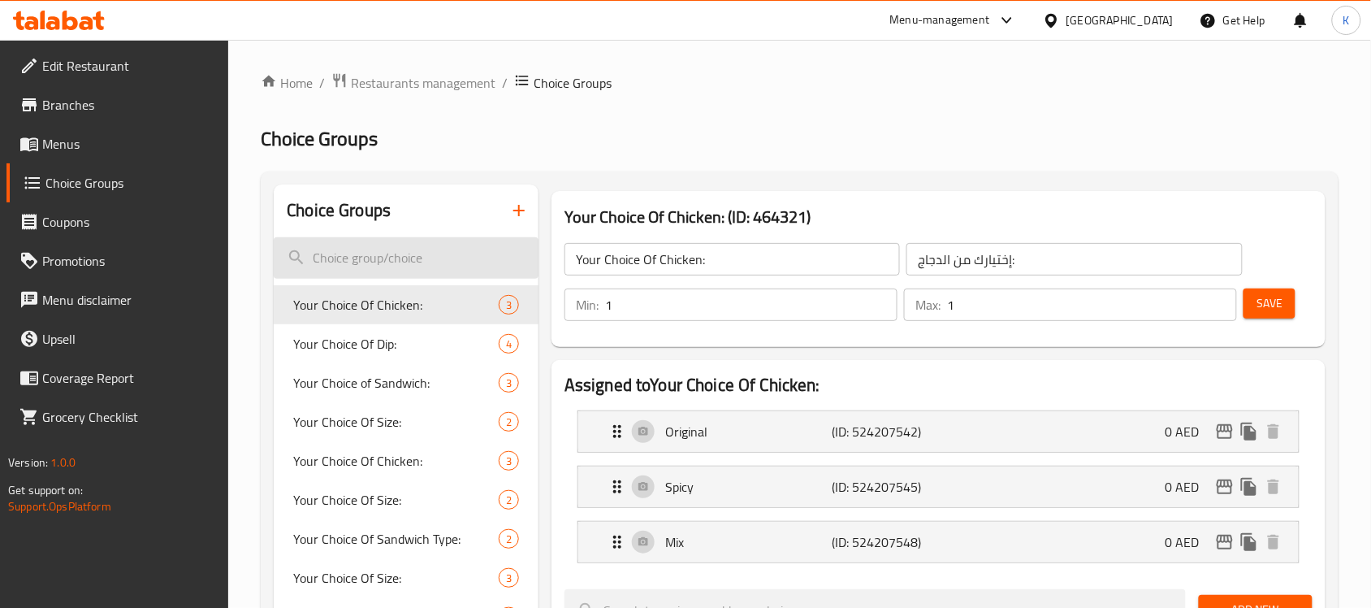
click at [404, 254] on input "search" at bounding box center [406, 257] width 265 height 41
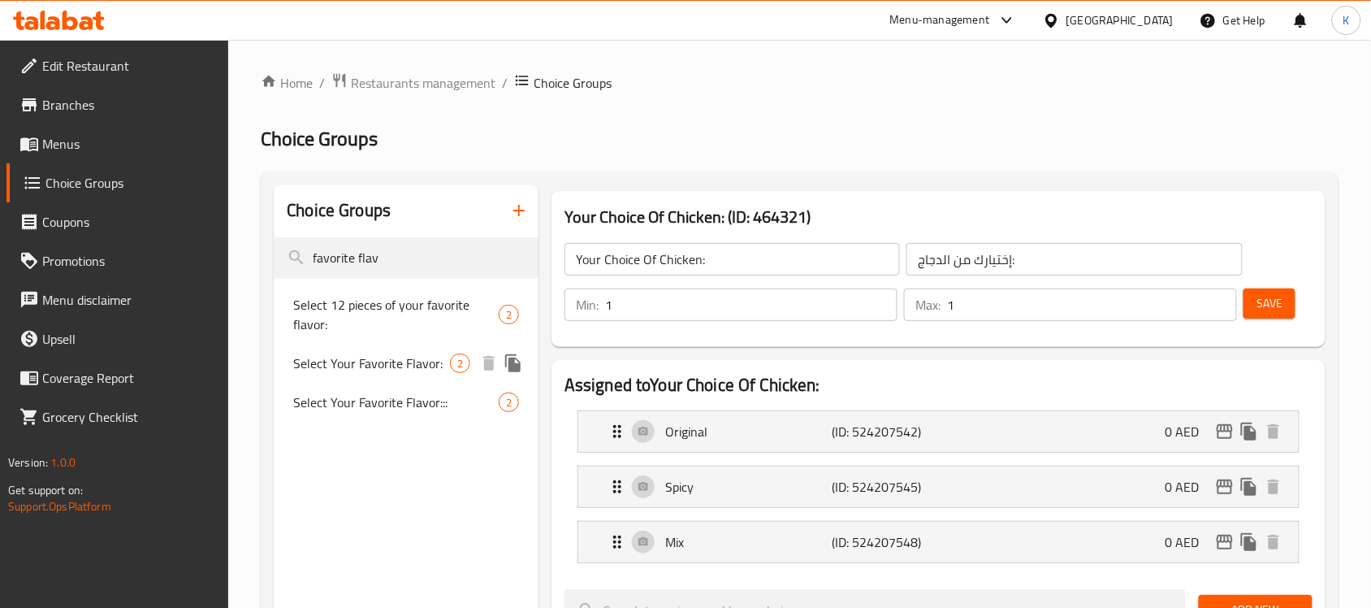
type input "favorite flav"
click at [396, 366] on span "Select Your Favorite Flavor:" at bounding box center [371, 362] width 157 height 19
type input "Select Your Favorite Flavor:"
type input "اختر نكهتك المفضلة:"
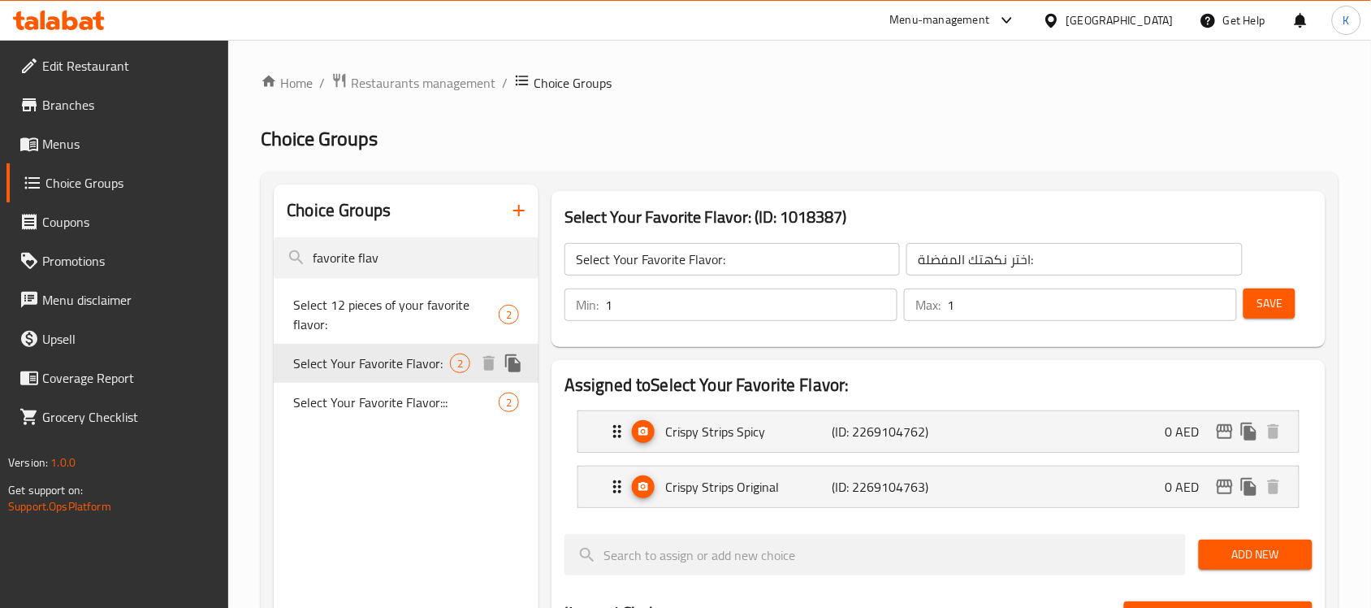
click at [384, 374] on div "Select Your Favorite Flavor: 2" at bounding box center [406, 363] width 265 height 39
click at [383, 384] on div "Select Your Favorite Flavor::: 2" at bounding box center [406, 402] width 265 height 39
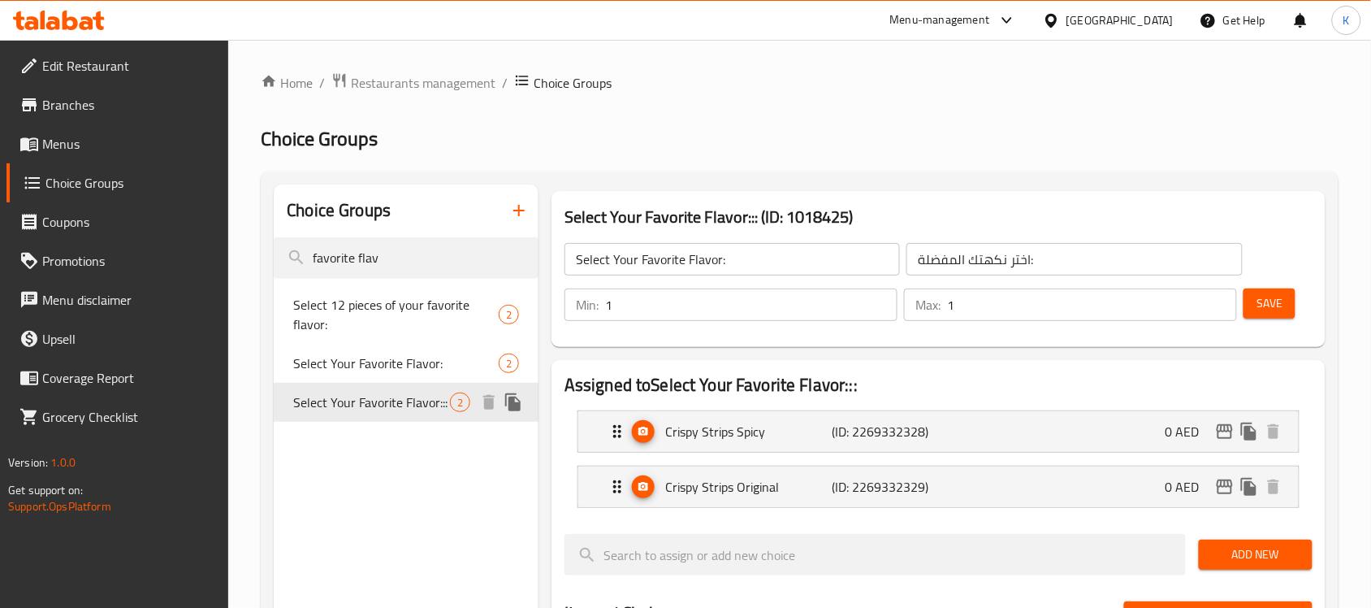
type input "Select Your Favorite Flavor:::"
type input "اختر تكهتك المفضلة:::"
click at [383, 384] on div "Select Your Favorite Flavor::: 2" at bounding box center [406, 402] width 265 height 39
drag, startPoint x: 399, startPoint y: 254, endPoint x: 240, endPoint y: 254, distance: 159.2
click at [240, 254] on div "Home / Restaurants management / Choice Groups Choice Groups Choice Groups favor…" at bounding box center [799, 614] width 1143 height 1148
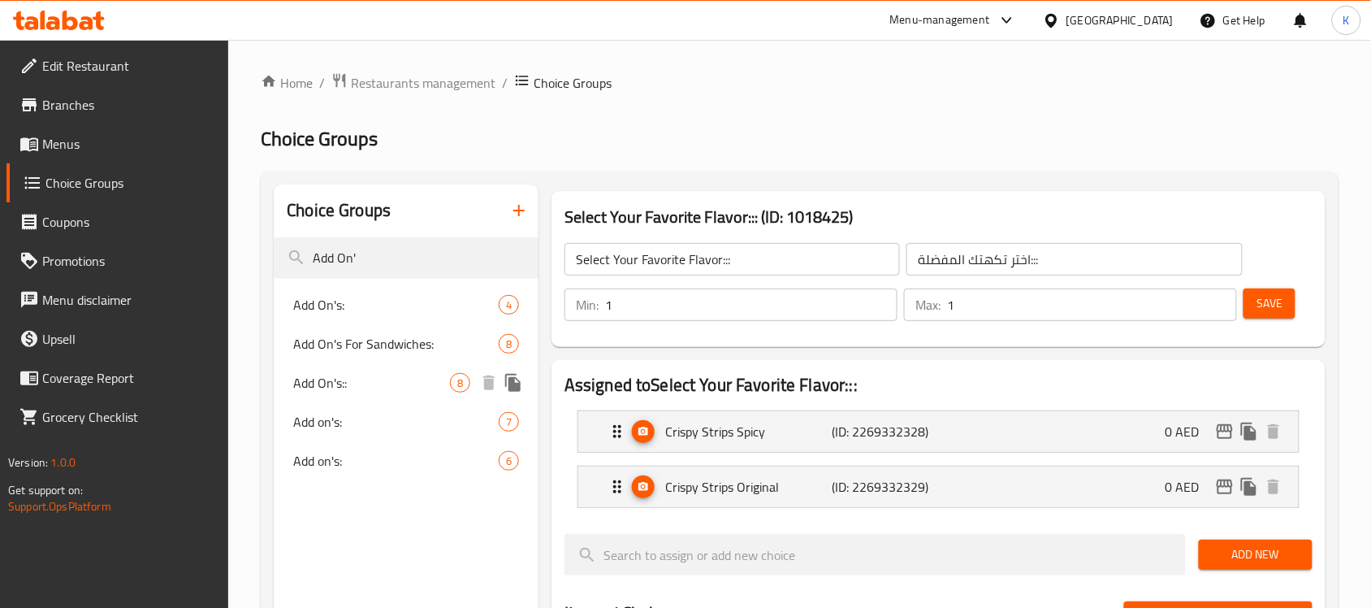
type input "Add On'"
click at [408, 391] on span "Add On's::" at bounding box center [371, 382] width 157 height 19
type input "Add On's::"
type input "الإضافات::"
type input "0"
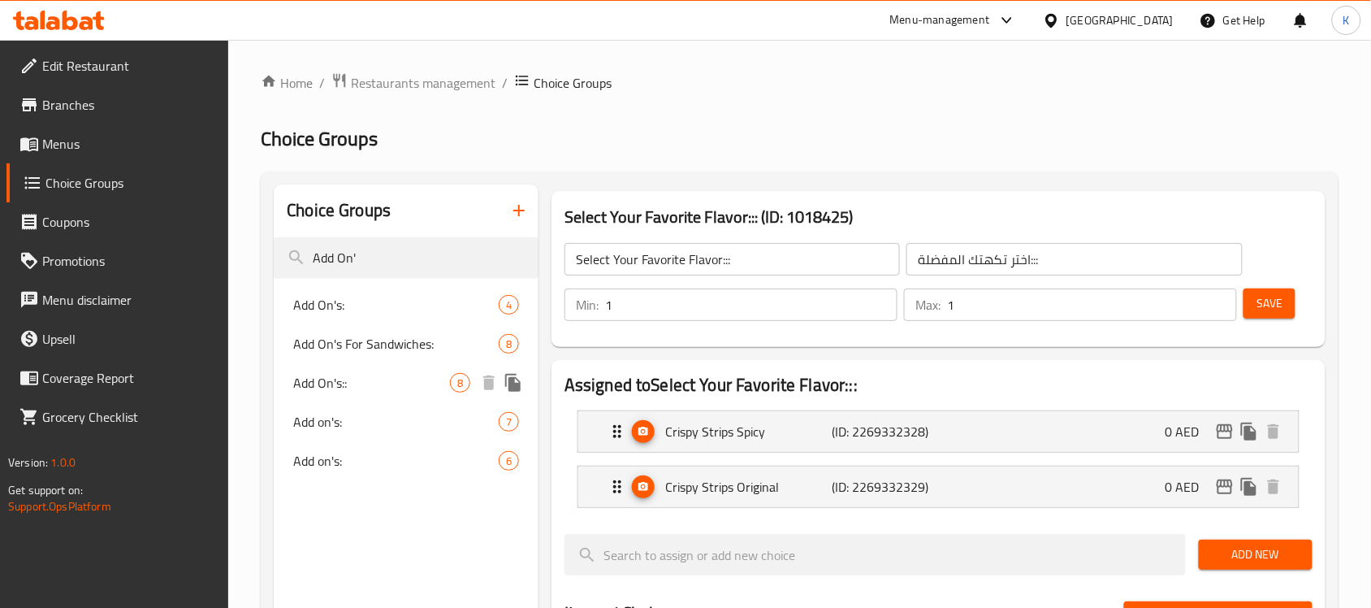
type input "0"
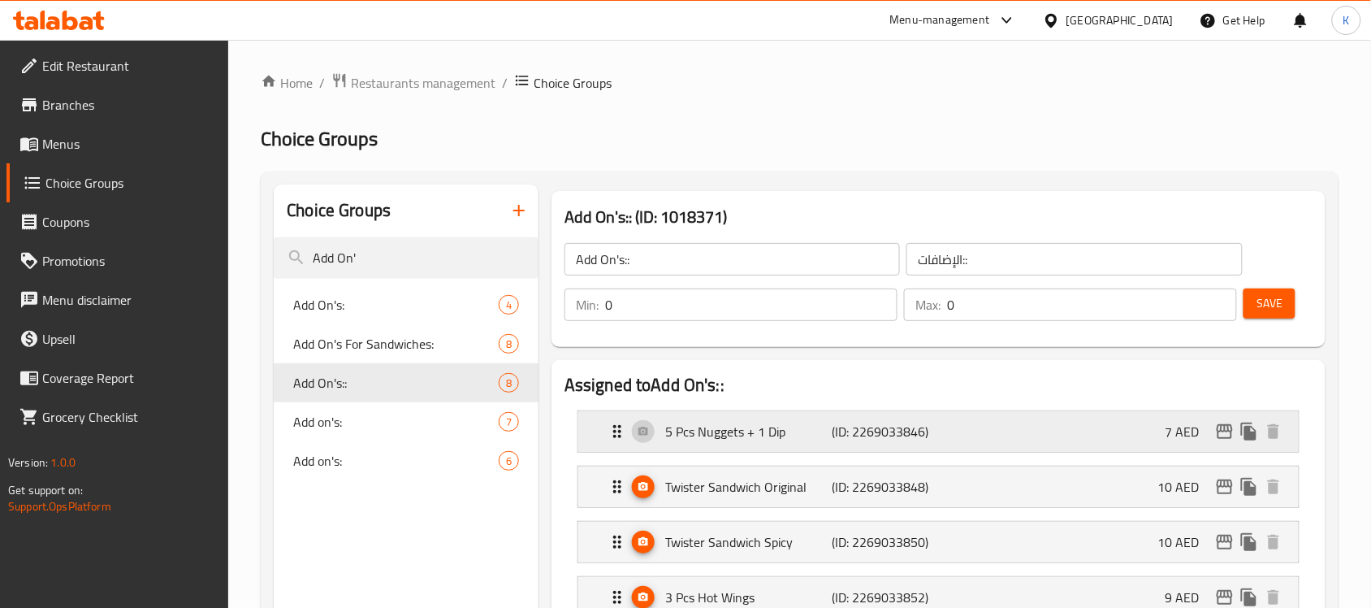
click at [723, 437] on p "5 Pcs Nuggets + 1 Dip" at bounding box center [748, 431] width 166 height 19
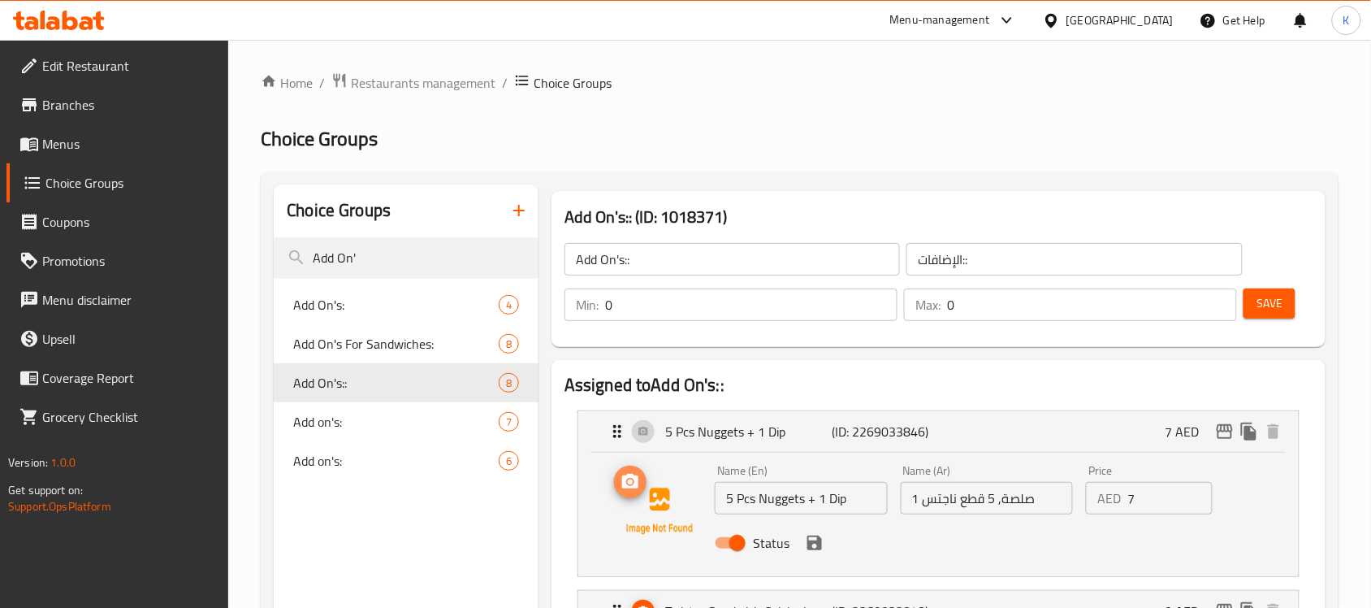
click at [629, 474] on icon "upload picture" at bounding box center [630, 481] width 16 height 15
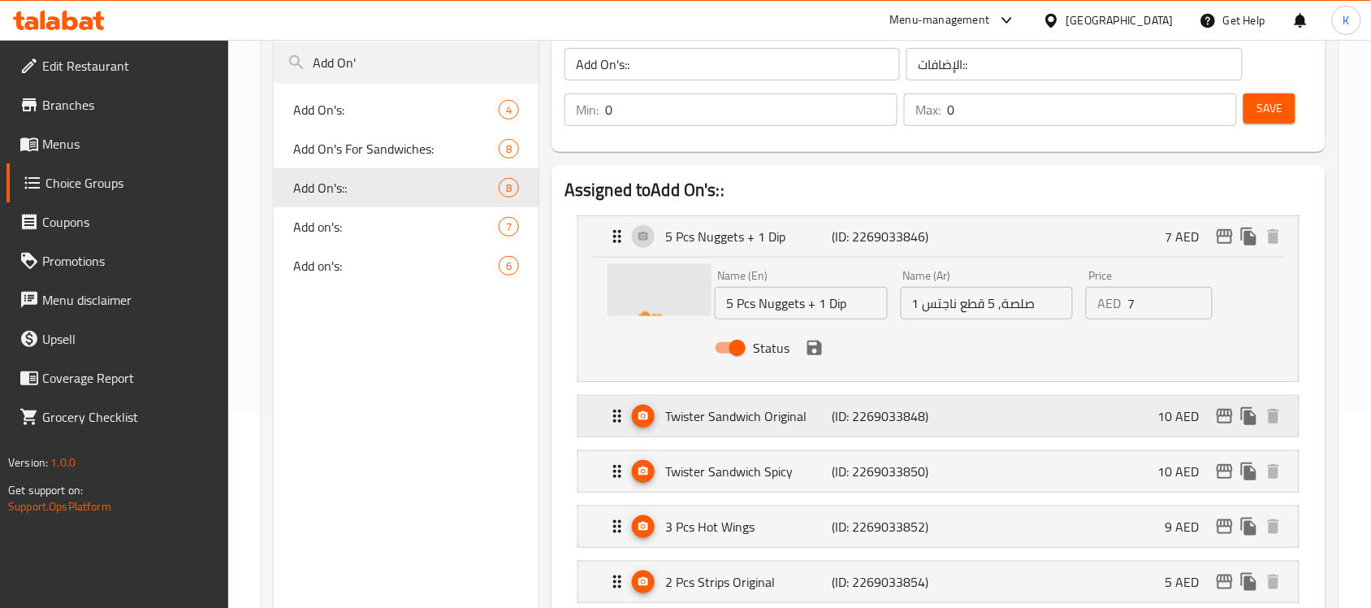
scroll to position [203, 0]
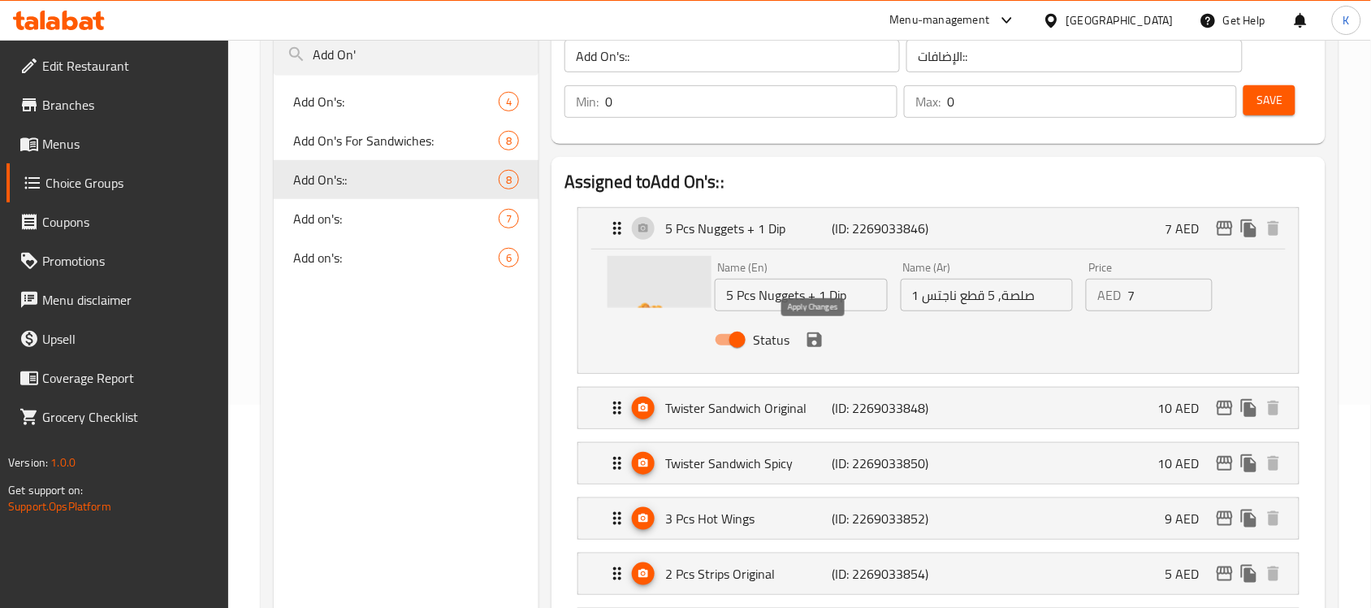
click at [809, 335] on icon "save" at bounding box center [814, 339] width 19 height 19
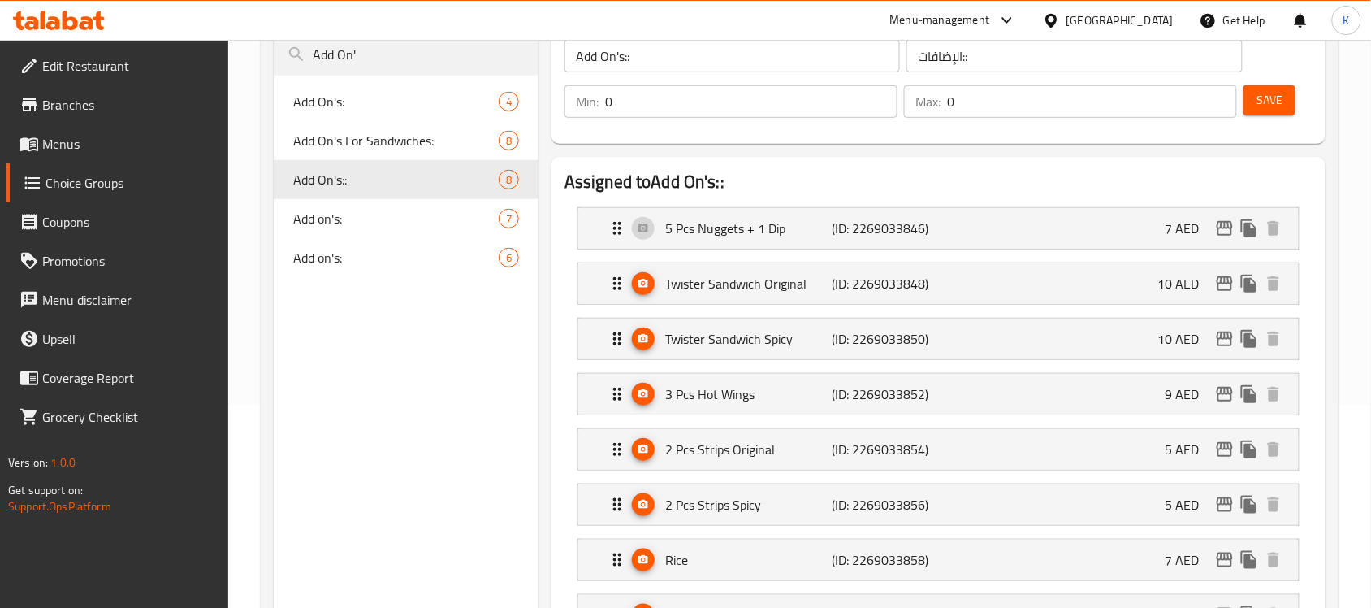
click at [1256, 106] on button "Save" at bounding box center [1269, 100] width 52 height 30
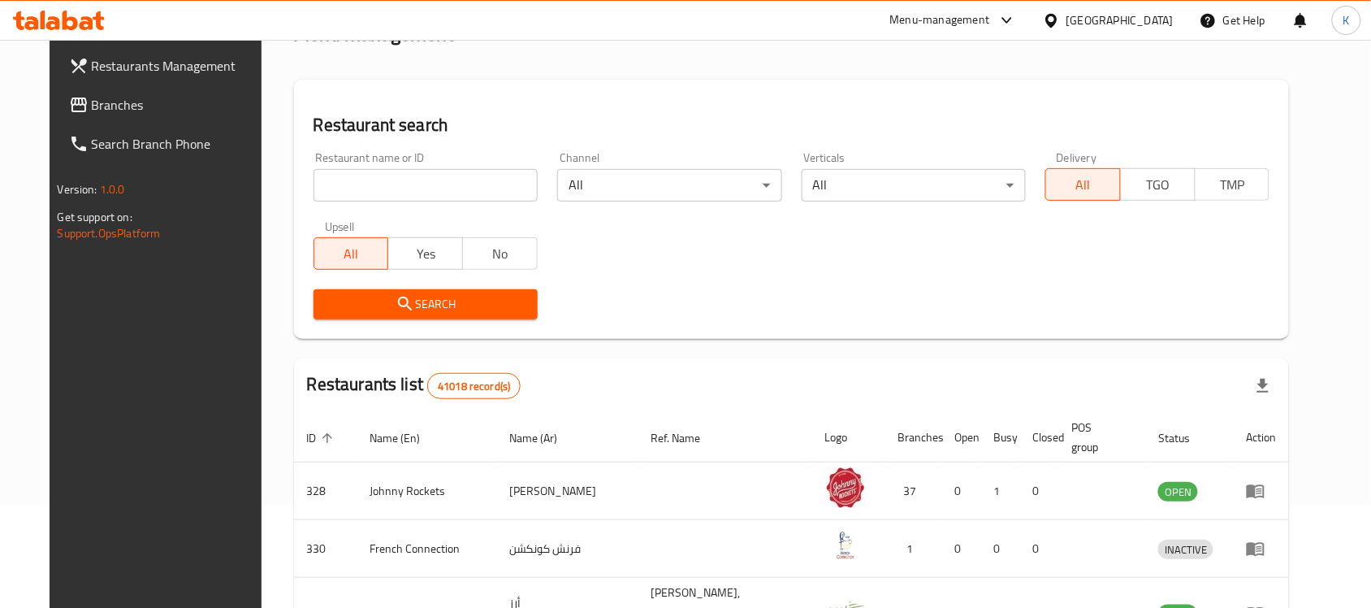
scroll to position [102, 0]
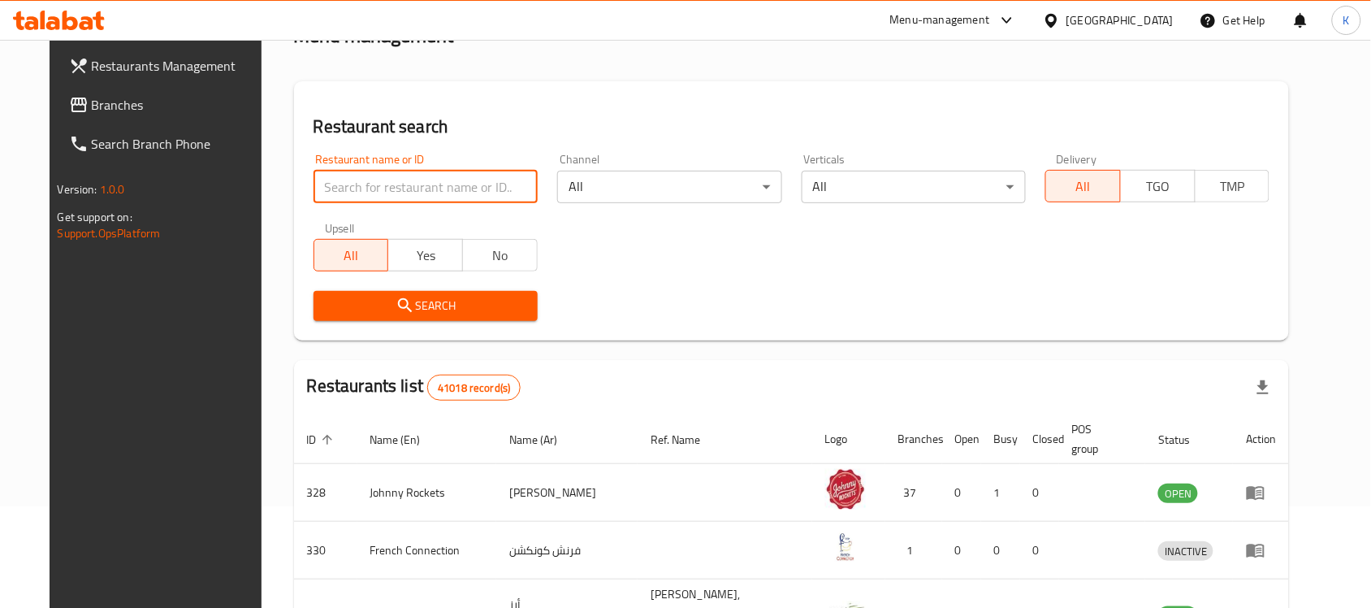
click at [448, 184] on input "search" at bounding box center [426, 187] width 224 height 32
type input "kfc"
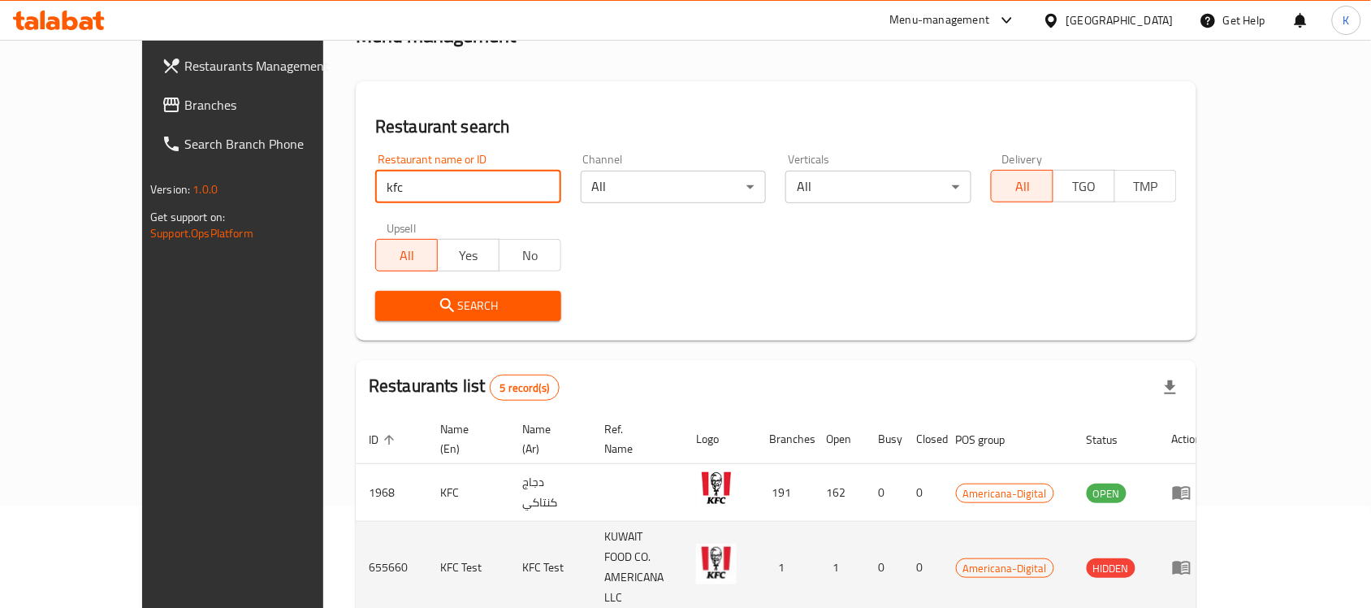
click at [1215, 521] on td "enhanced table" at bounding box center [1187, 567] width 56 height 92
click at [1191, 561] on icon "enhanced table" at bounding box center [1182, 568] width 18 height 14
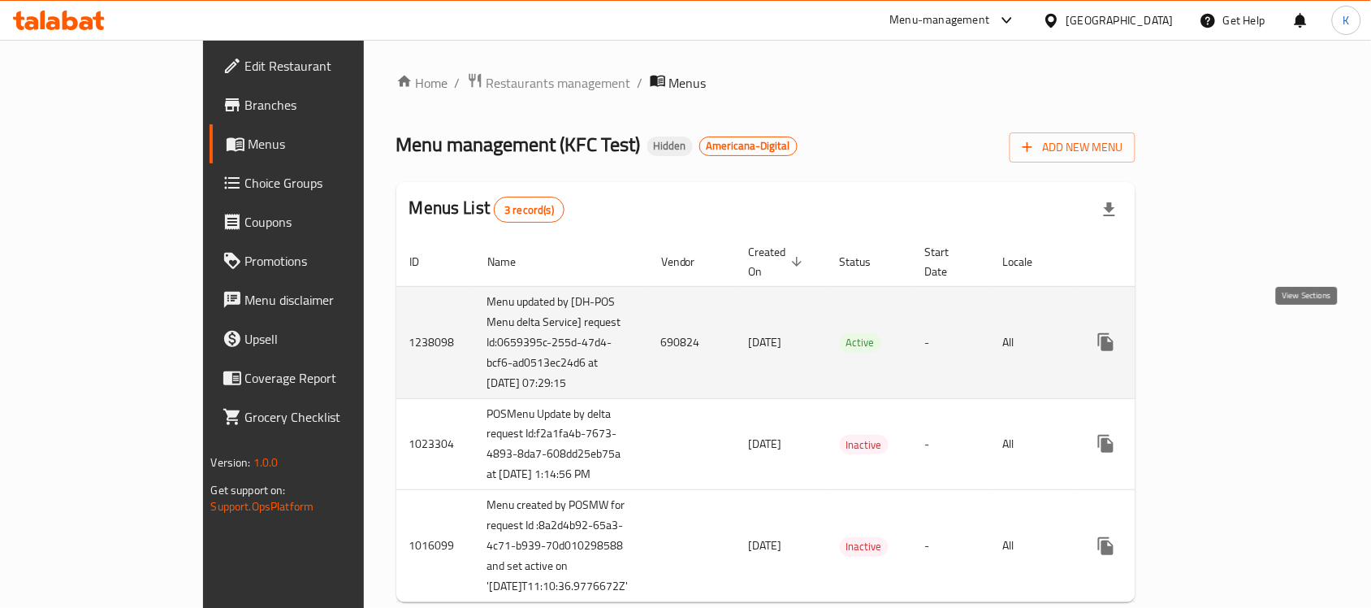
click at [1243, 335] on link "enhanced table" at bounding box center [1223, 341] width 39 height 39
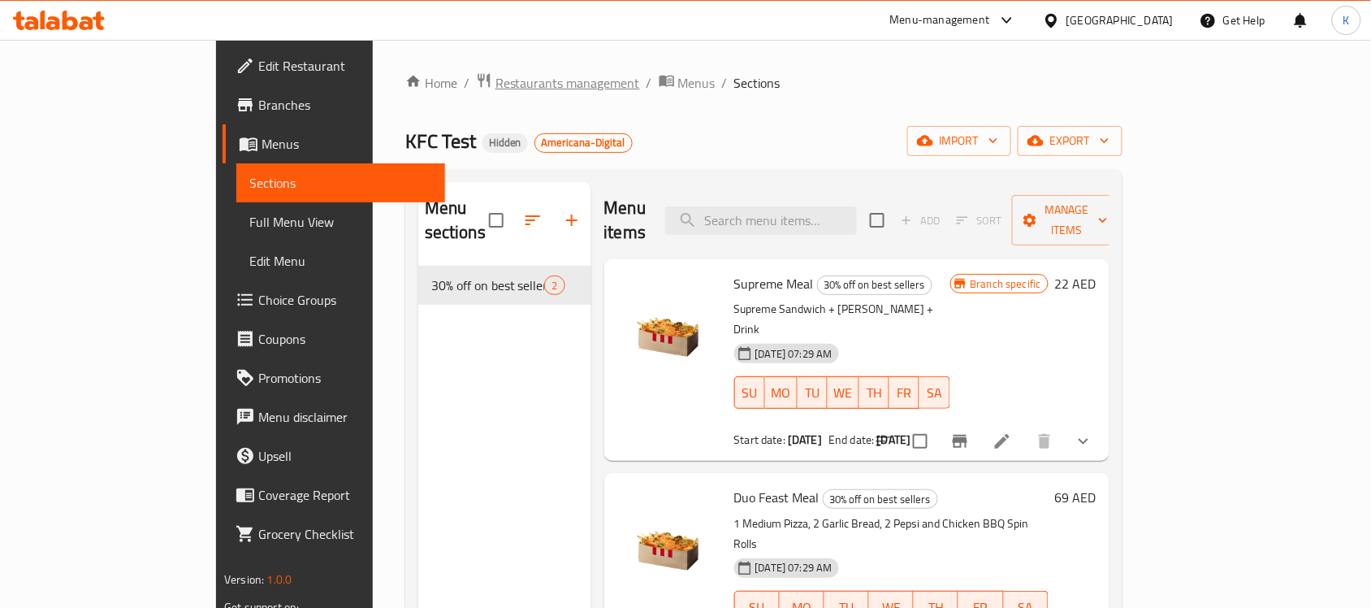
click at [495, 82] on span "Restaurants management" at bounding box center [567, 82] width 145 height 19
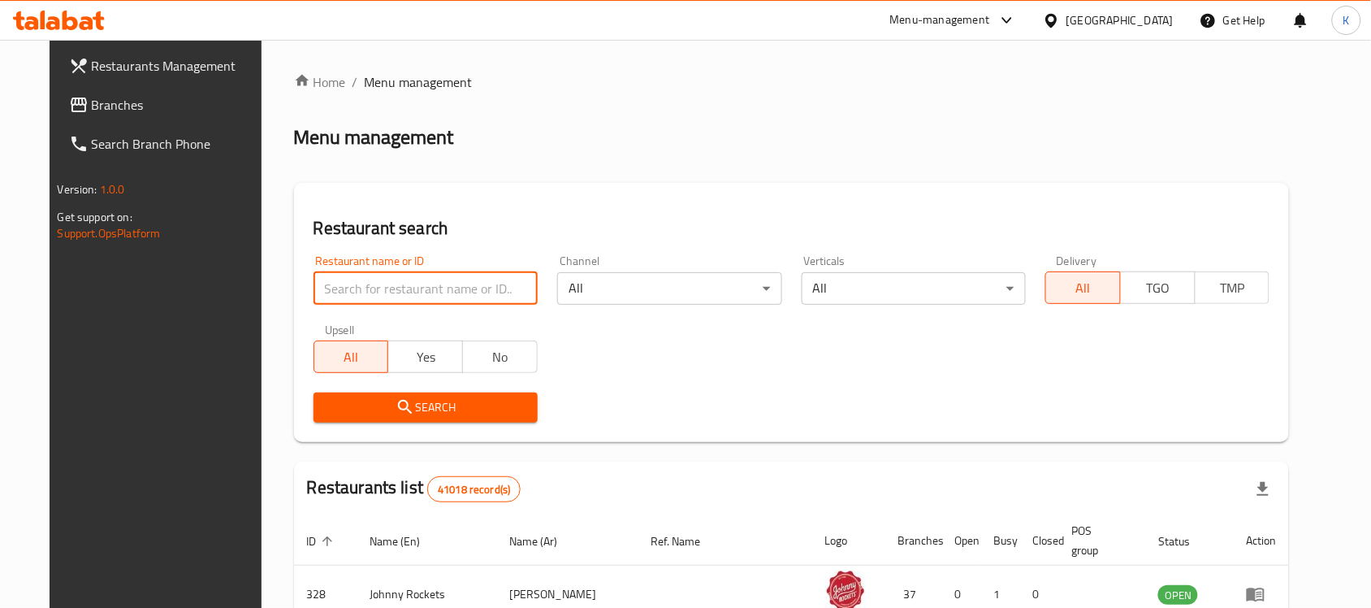
click at [411, 276] on input "search" at bounding box center [426, 288] width 224 height 32
type input "f"
type input "kfc"
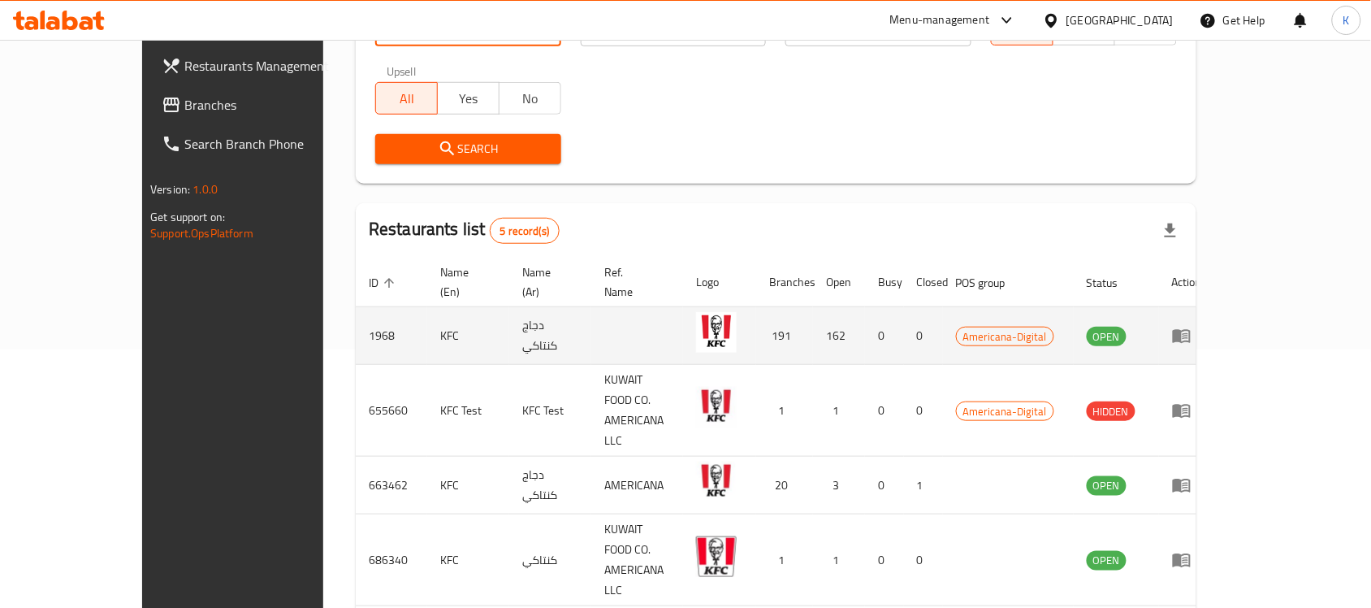
scroll to position [289, 0]
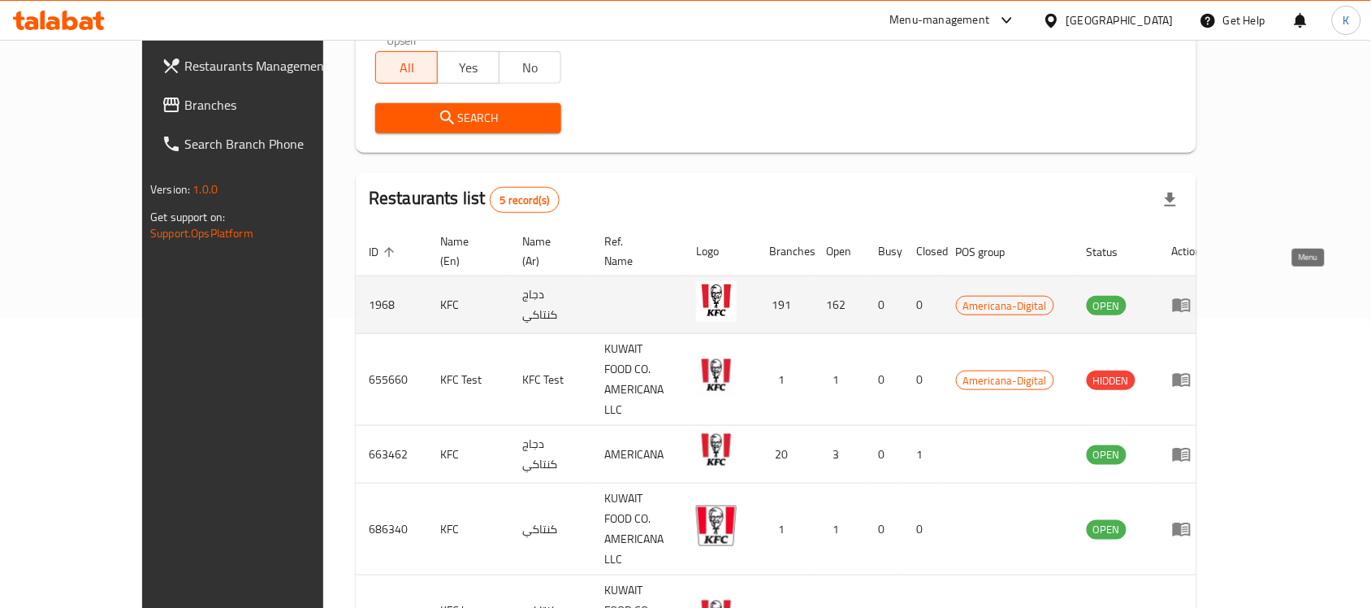
click at [1191, 299] on icon "enhanced table" at bounding box center [1182, 306] width 18 height 14
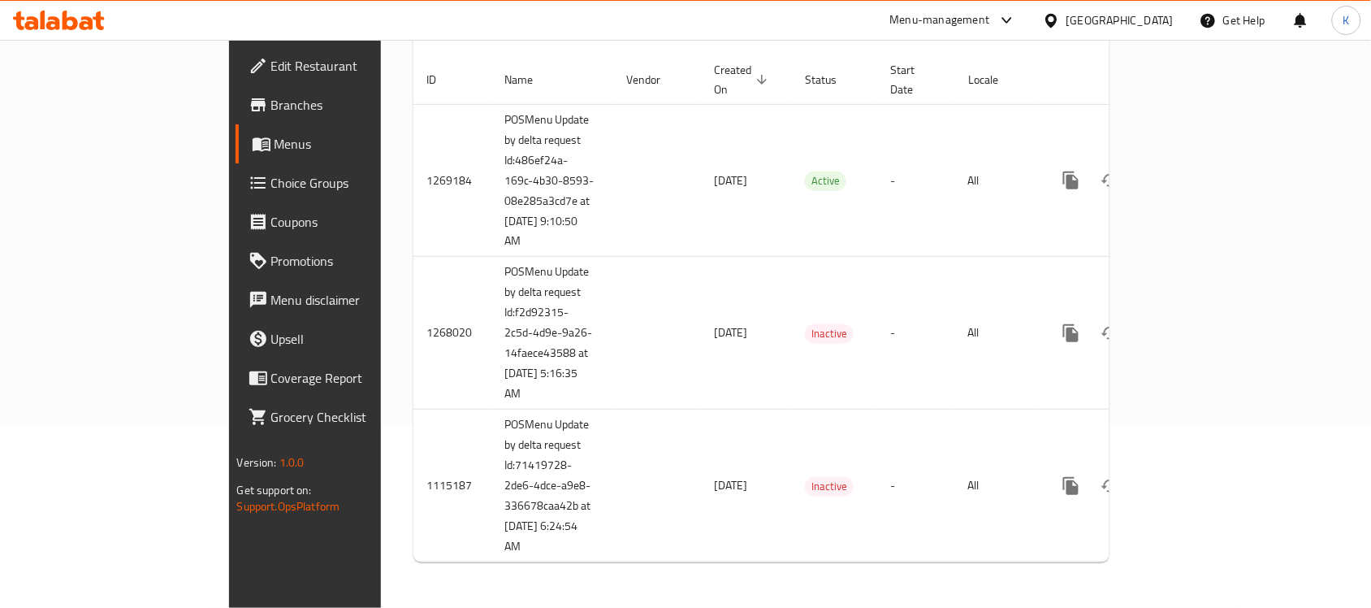
scroll to position [165, 0]
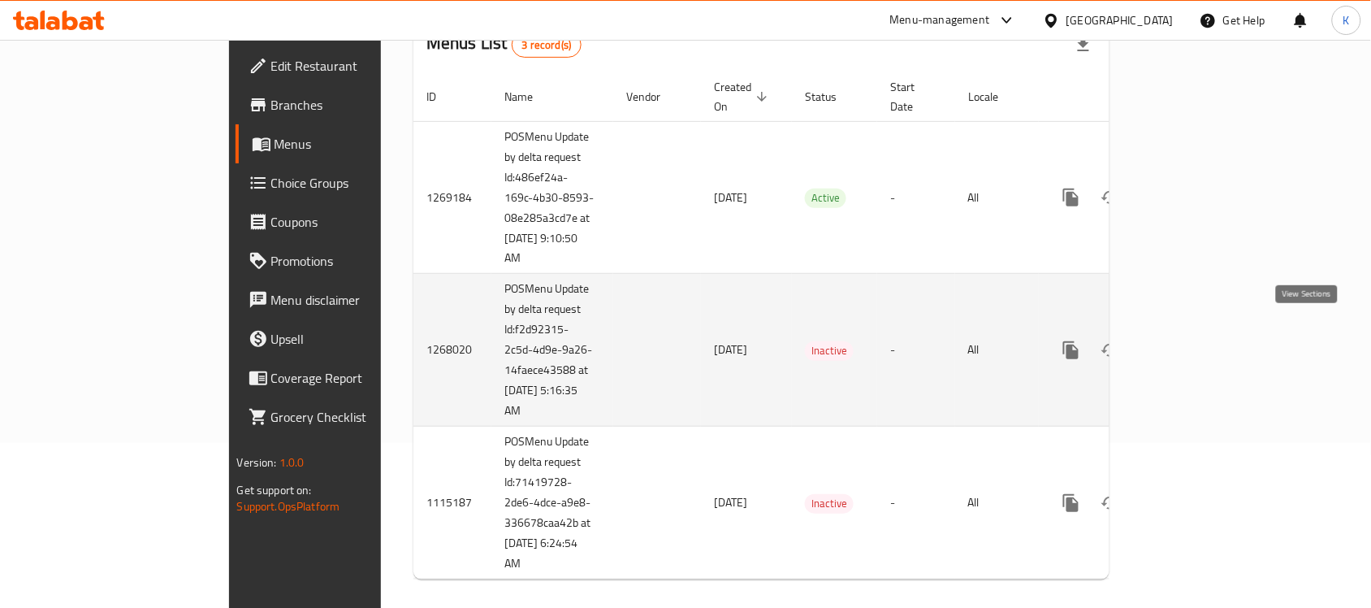
click at [1198, 340] on icon "enhanced table" at bounding box center [1187, 349] width 19 height 19
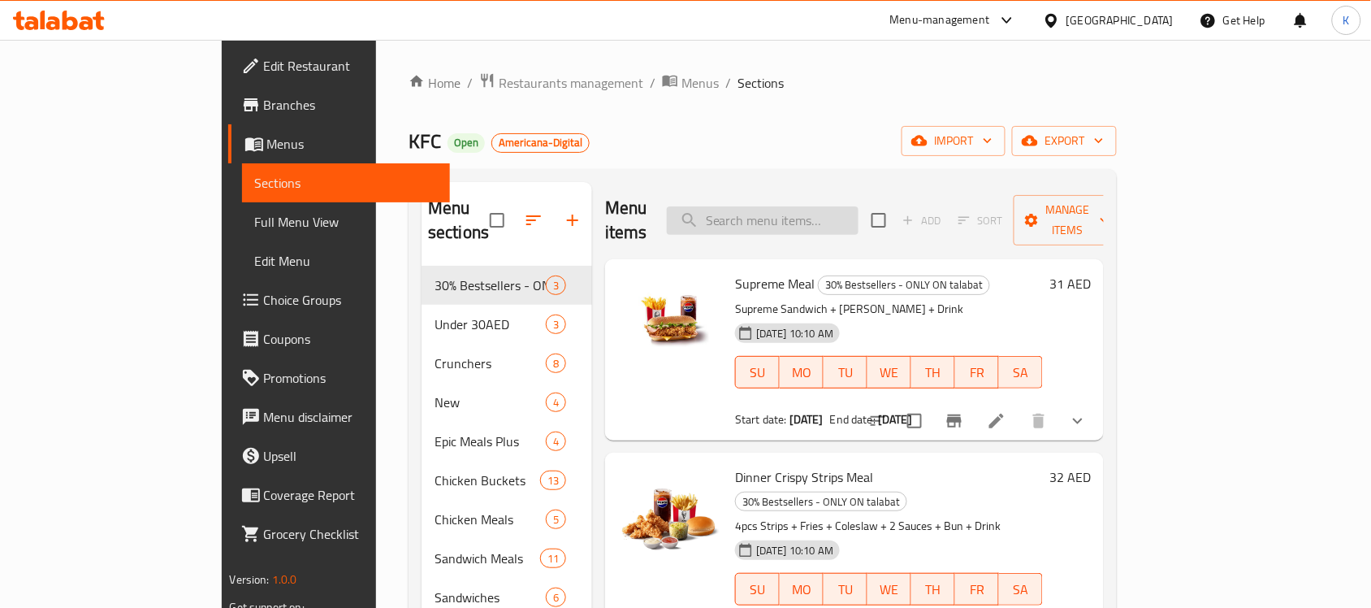
click at [854, 219] on input "search" at bounding box center [763, 220] width 192 height 28
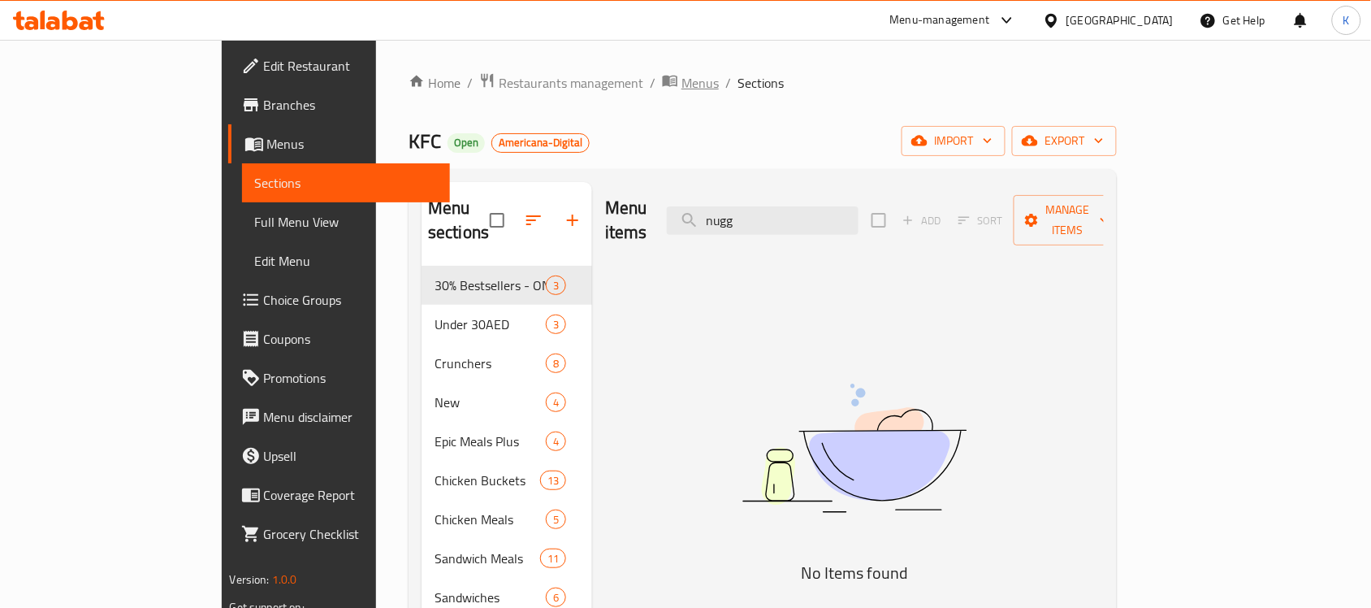
type input "nugg"
click at [681, 78] on span "Menus" at bounding box center [699, 82] width 37 height 19
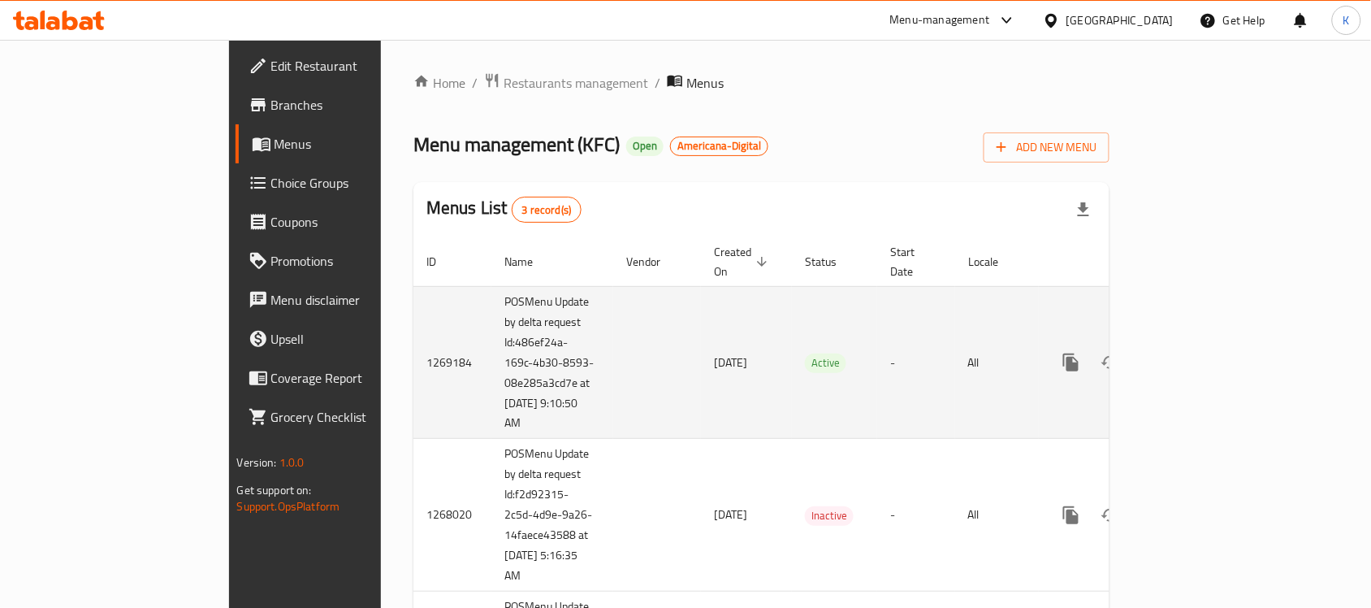
click at [1208, 343] on link "enhanced table" at bounding box center [1188, 362] width 39 height 39
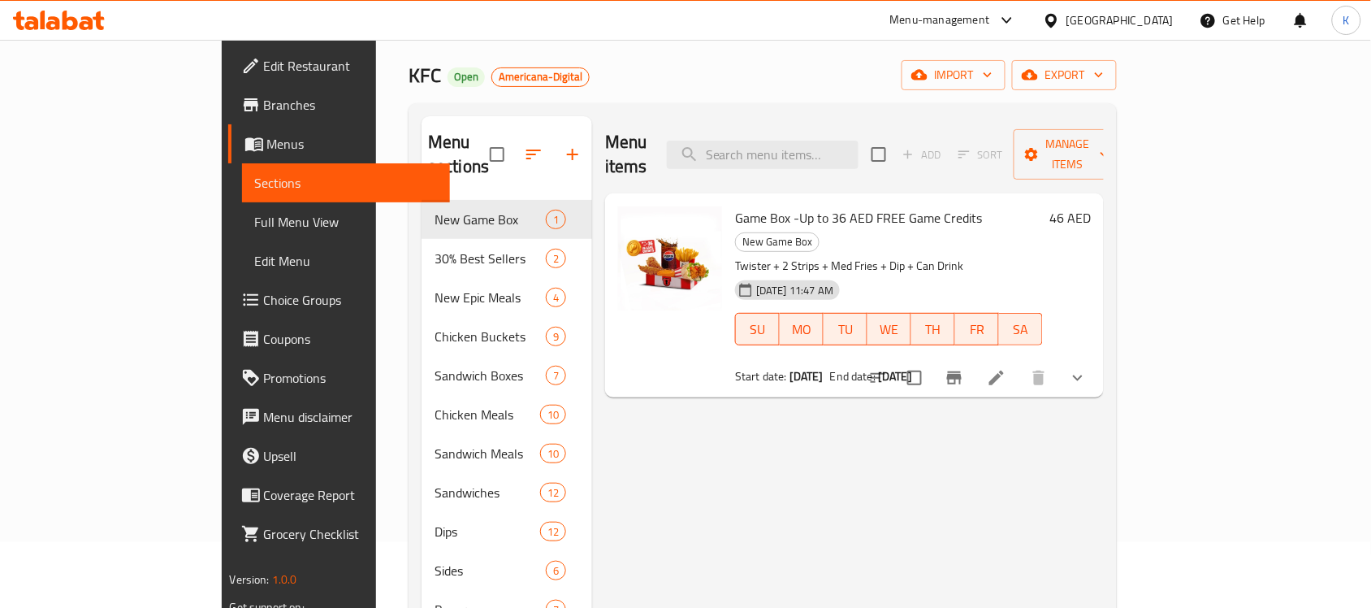
scroll to position [102, 0]
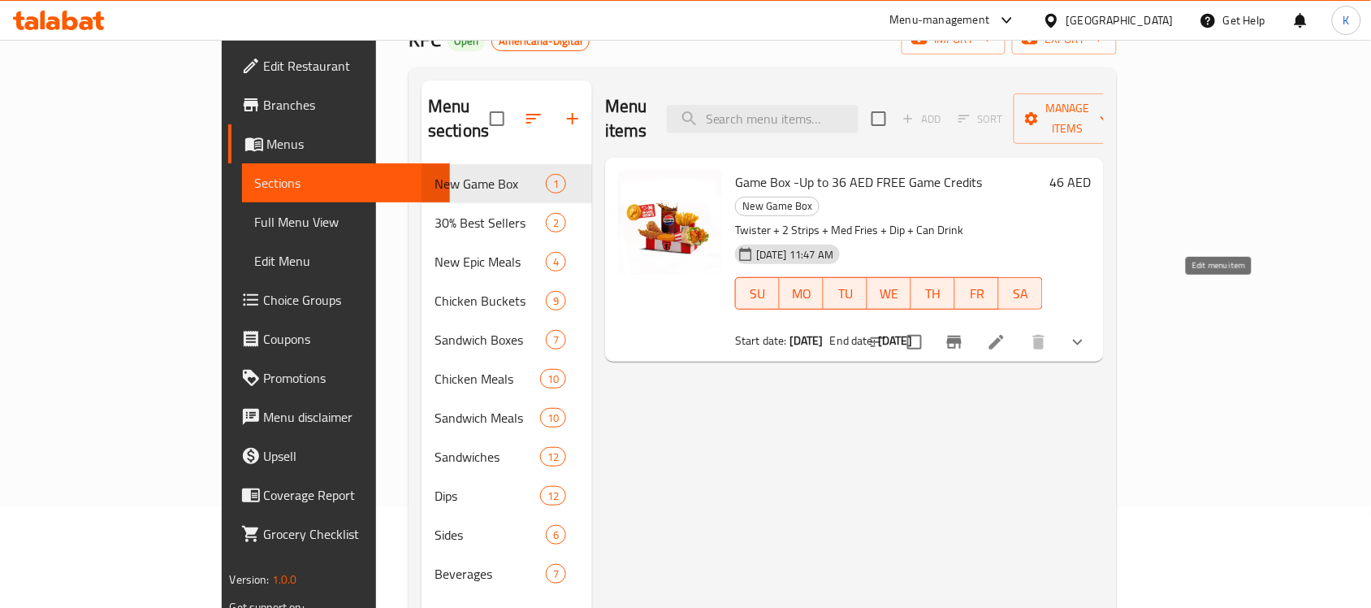
click at [1006, 332] on icon at bounding box center [996, 341] width 19 height 19
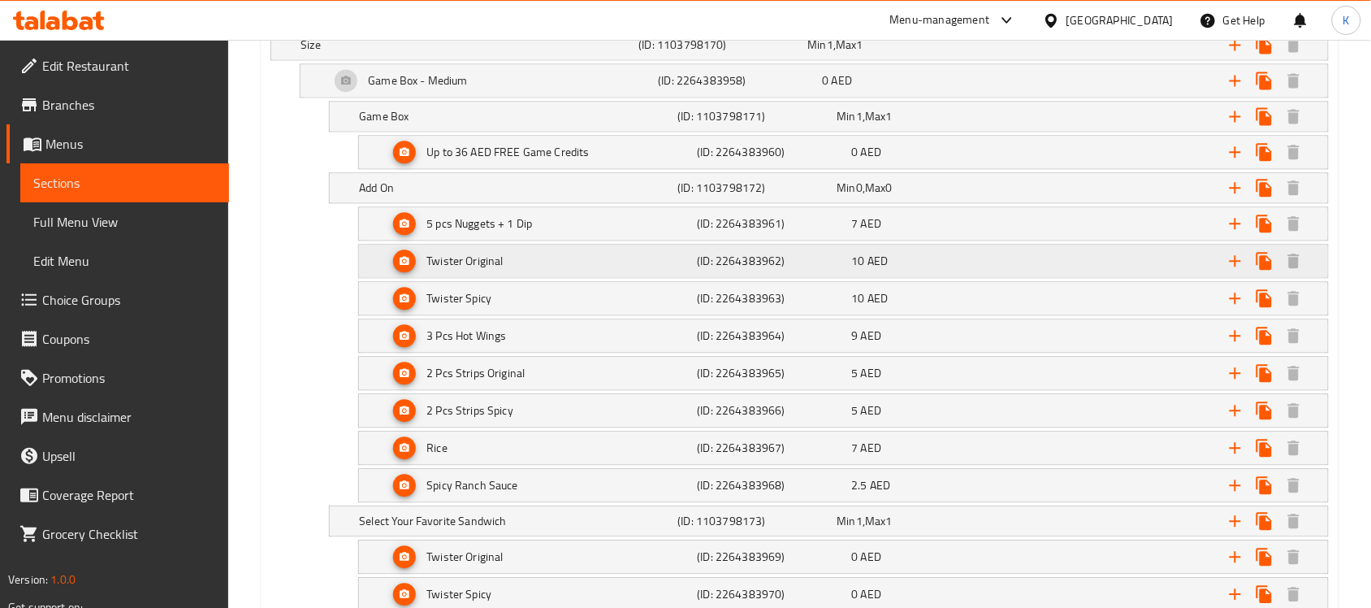
scroll to position [1015, 0]
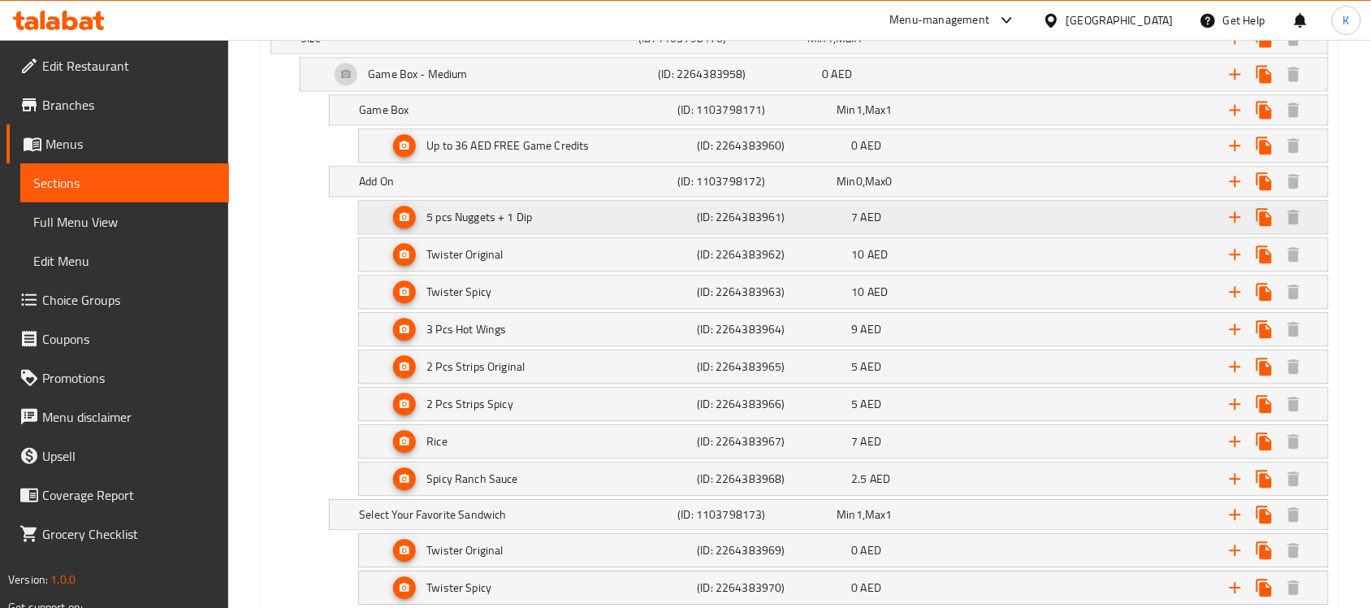
click at [455, 82] on h5 "5 pcs Nuggets + 1 Dip" at bounding box center [418, 74] width 100 height 16
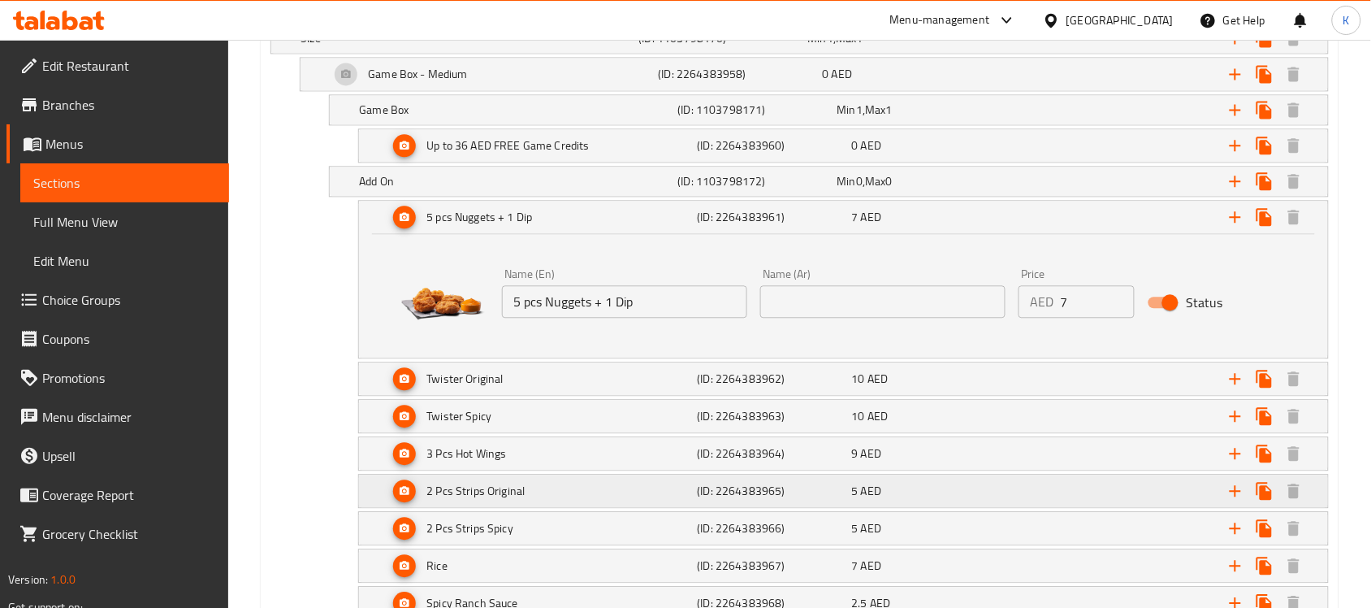
drag, startPoint x: 289, startPoint y: 557, endPoint x: 417, endPoint y: 486, distance: 146.2
click at [289, 557] on div "Rice (ID: 2264383967) 7 AED https://images.deliveryhero.io/image/talabat/Menuit…" at bounding box center [799, 565] width 1058 height 34
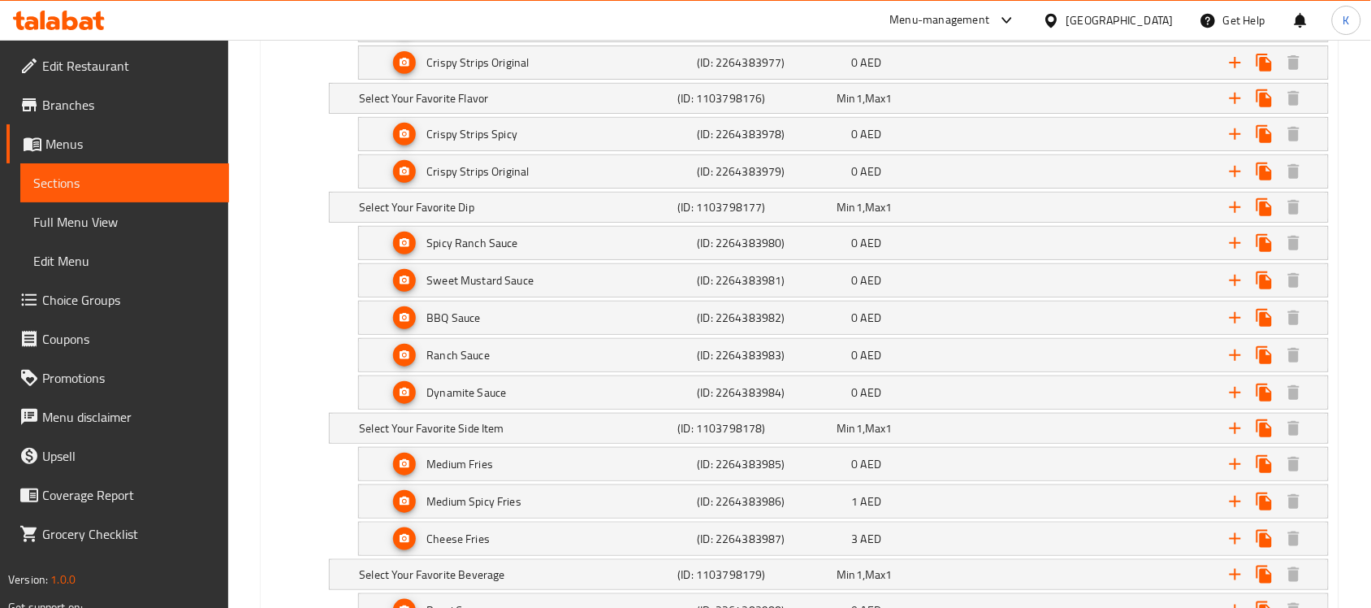
scroll to position [2030, 0]
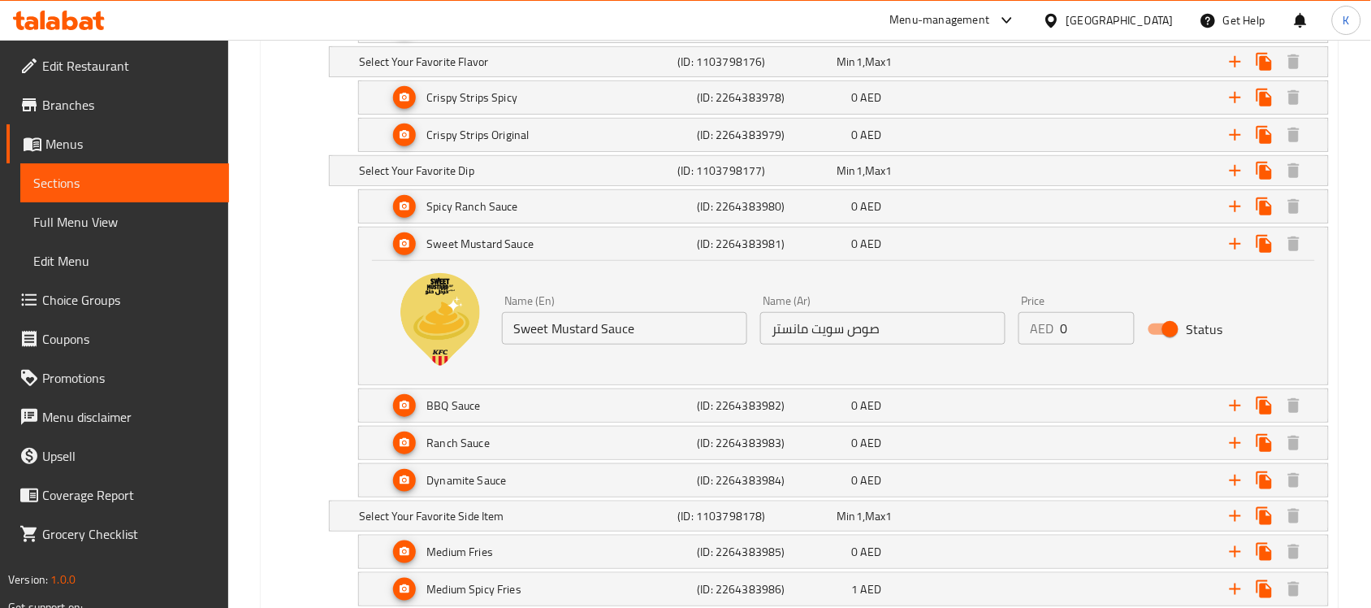
click at [289, 531] on div "Select Your Favorite Side Item (ID: 1103798178) Min 1 , Max 1 Name (En) Select …" at bounding box center [799, 515] width 1058 height 31
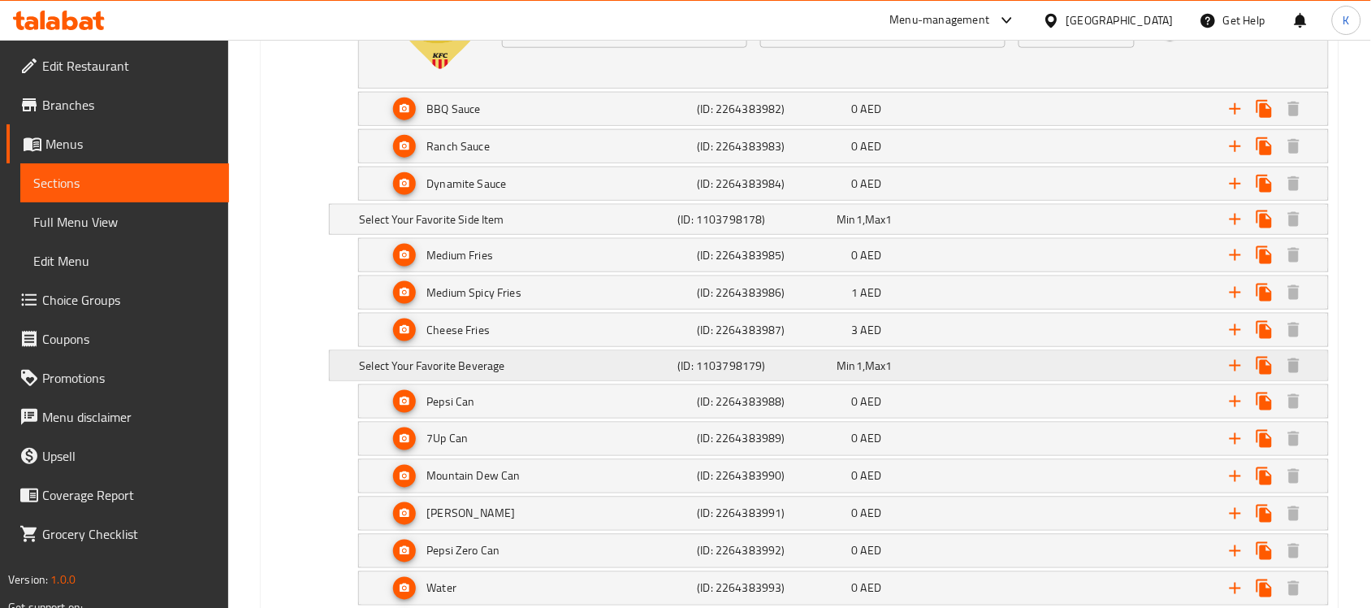
scroll to position [2335, 0]
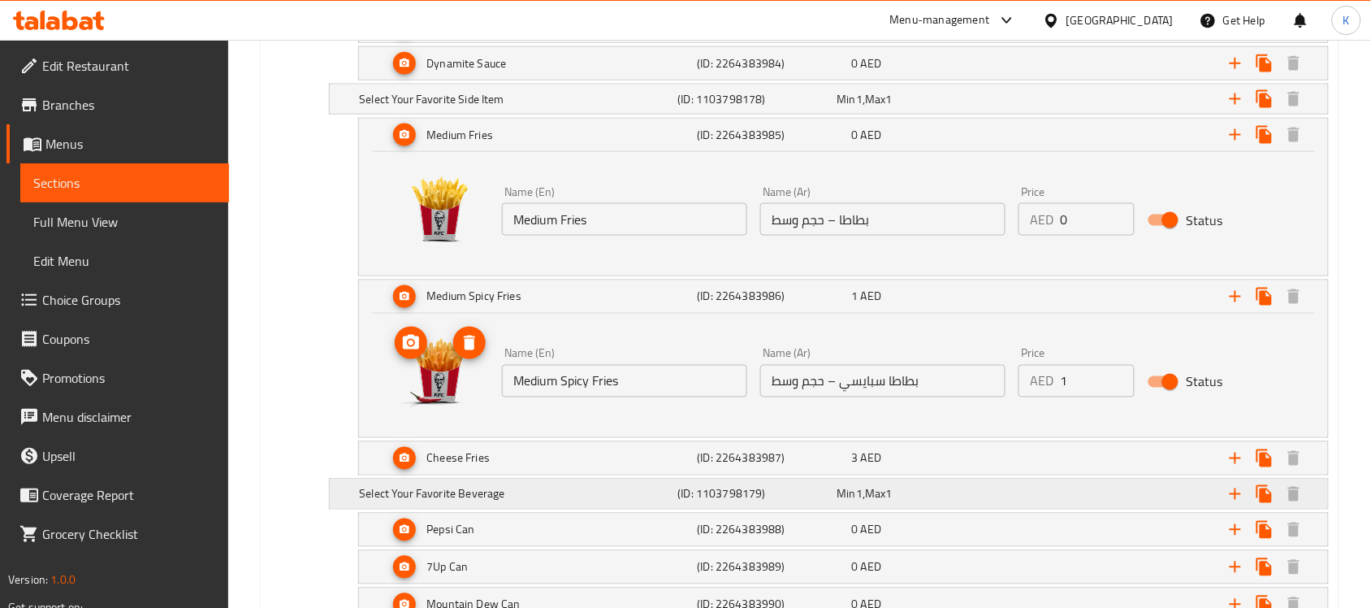
scroll to position [2538, 0]
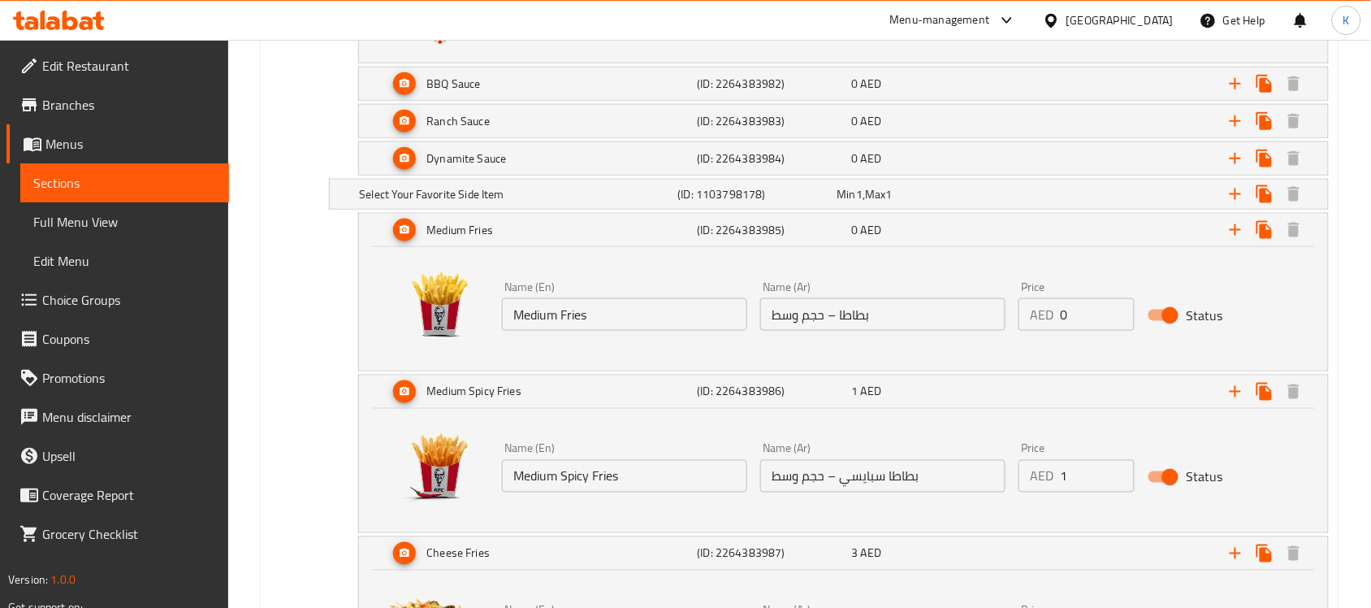
scroll to position [3147, 0]
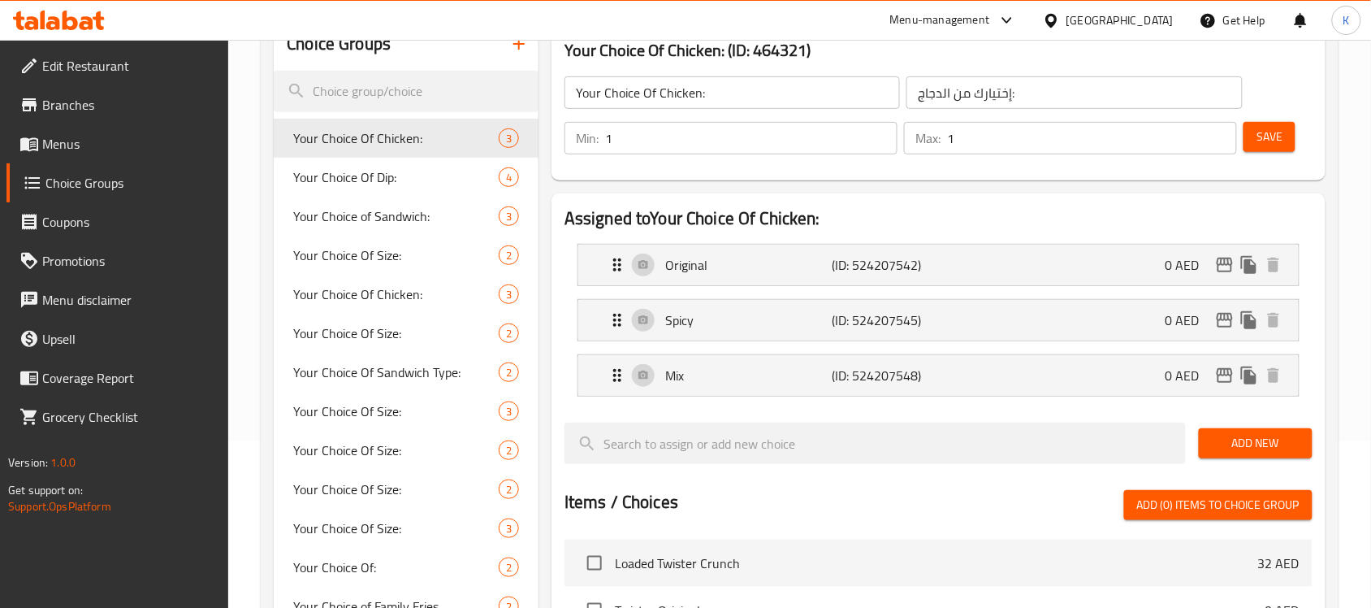
scroll to position [102, 0]
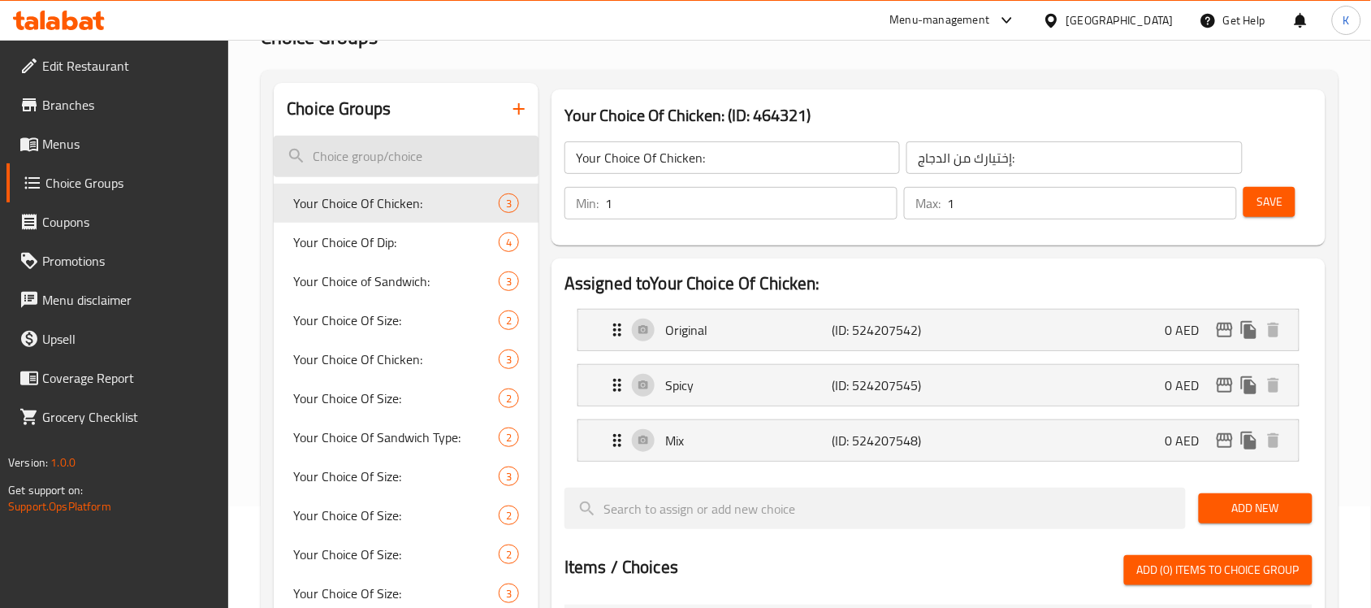
click at [447, 136] on input "search" at bounding box center [406, 156] width 265 height 41
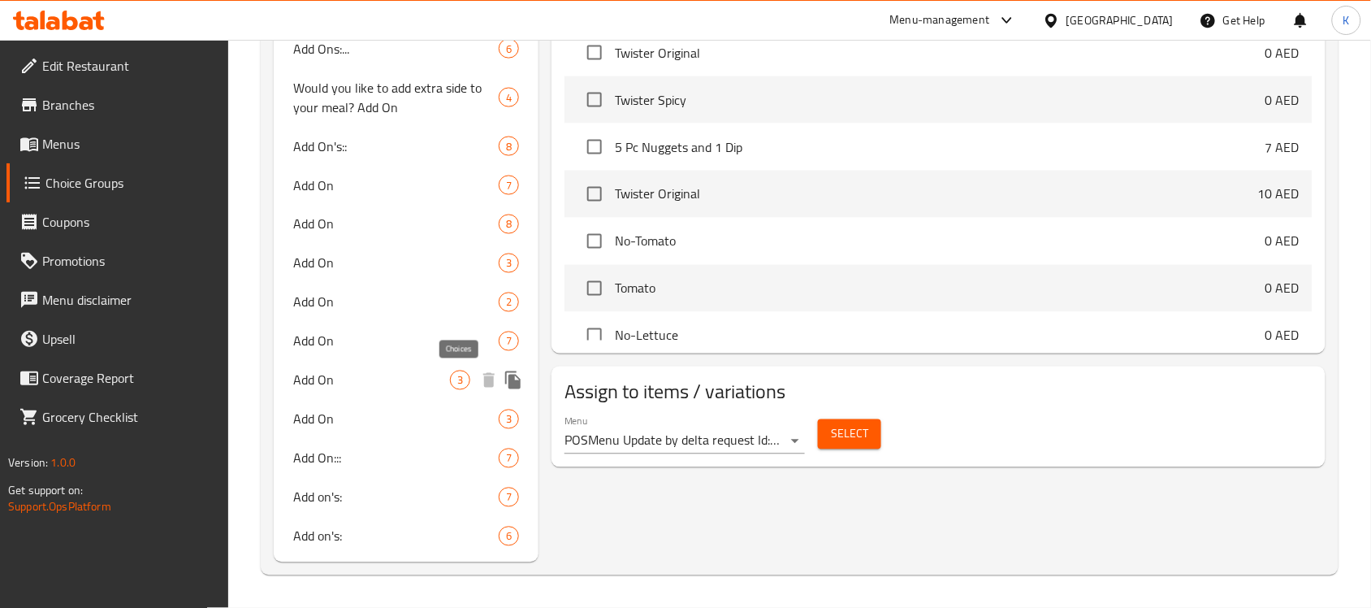
scroll to position [721, 0]
type input "Add On"
click at [388, 502] on span "Add on's:" at bounding box center [371, 499] width 157 height 19
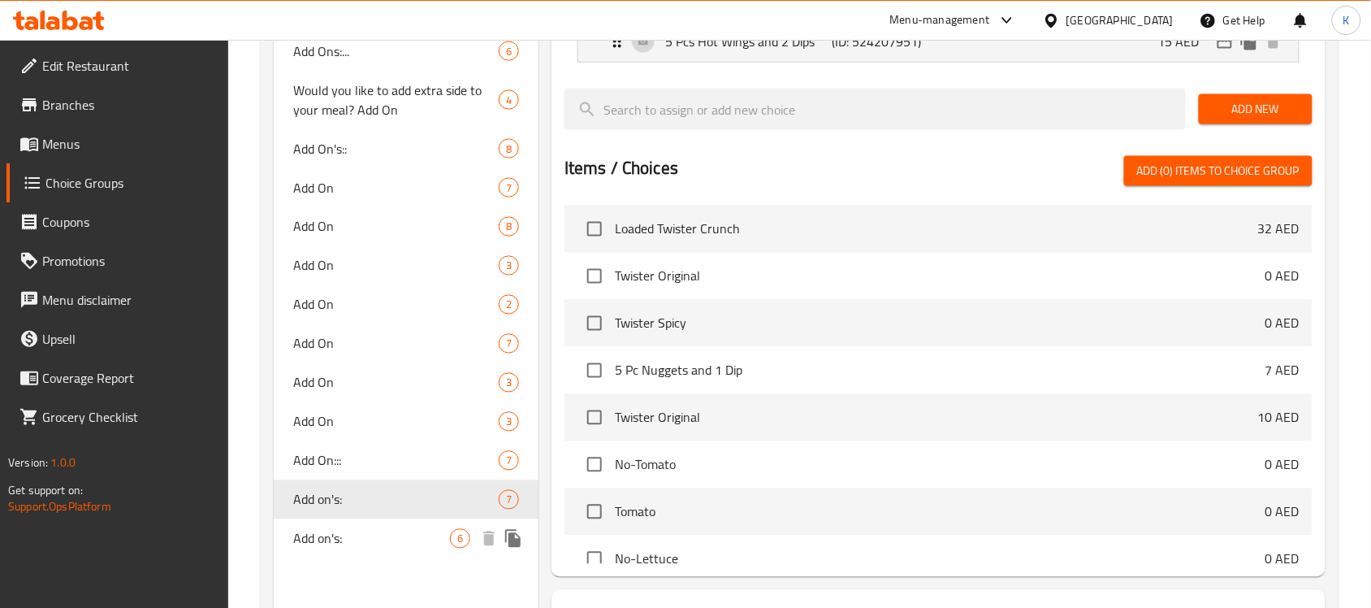
type input "Add on's:"
type input "الاضافات:"
type input "0"
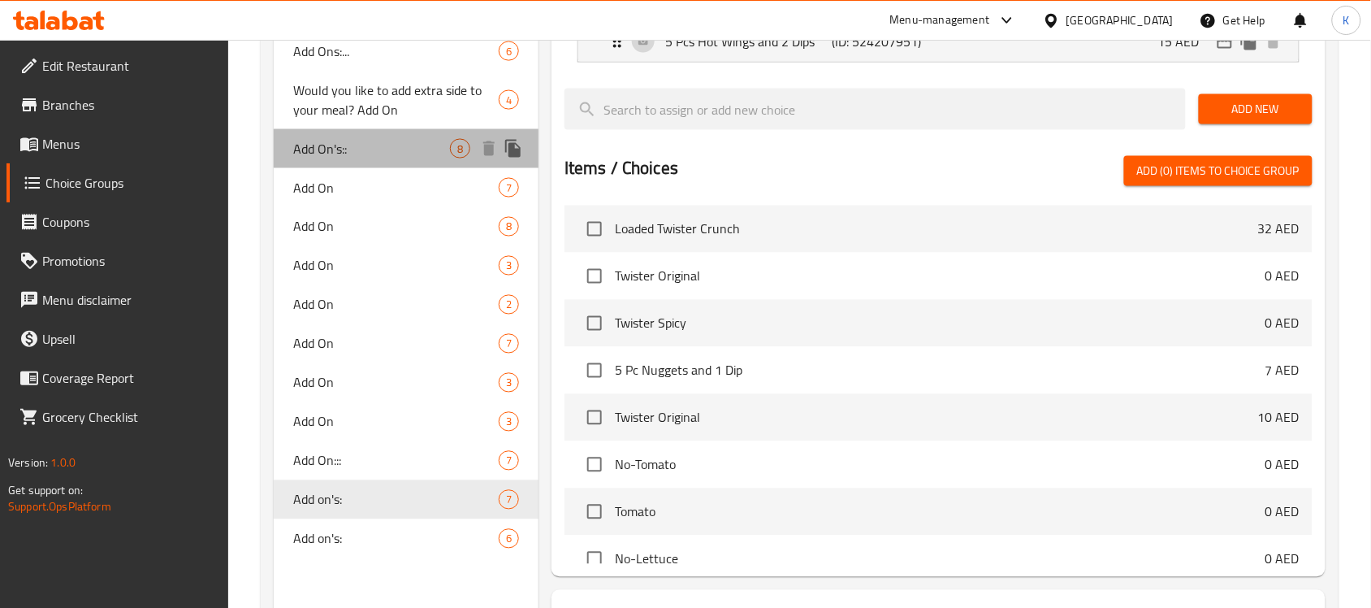
click at [413, 161] on div "Add On's:: 8" at bounding box center [406, 148] width 265 height 39
type input "Add On's::"
type input "الإضافات::"
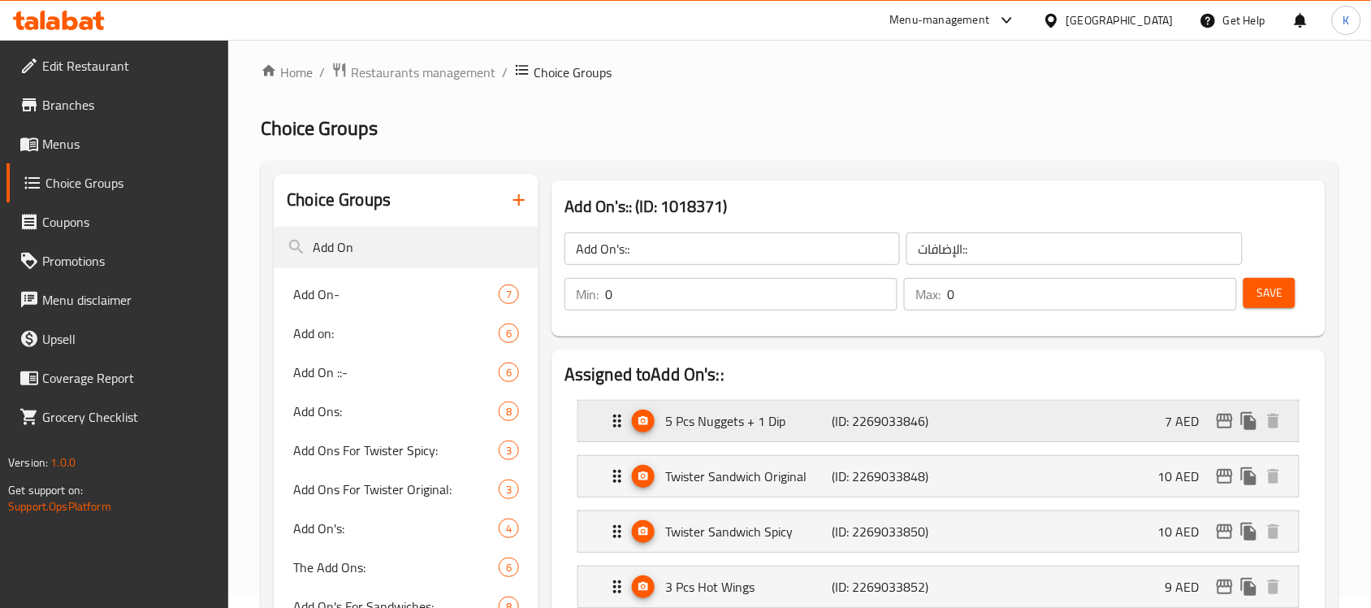
click at [765, 411] on p "5 Pcs Nuggets + 1 Dip" at bounding box center [748, 420] width 166 height 19
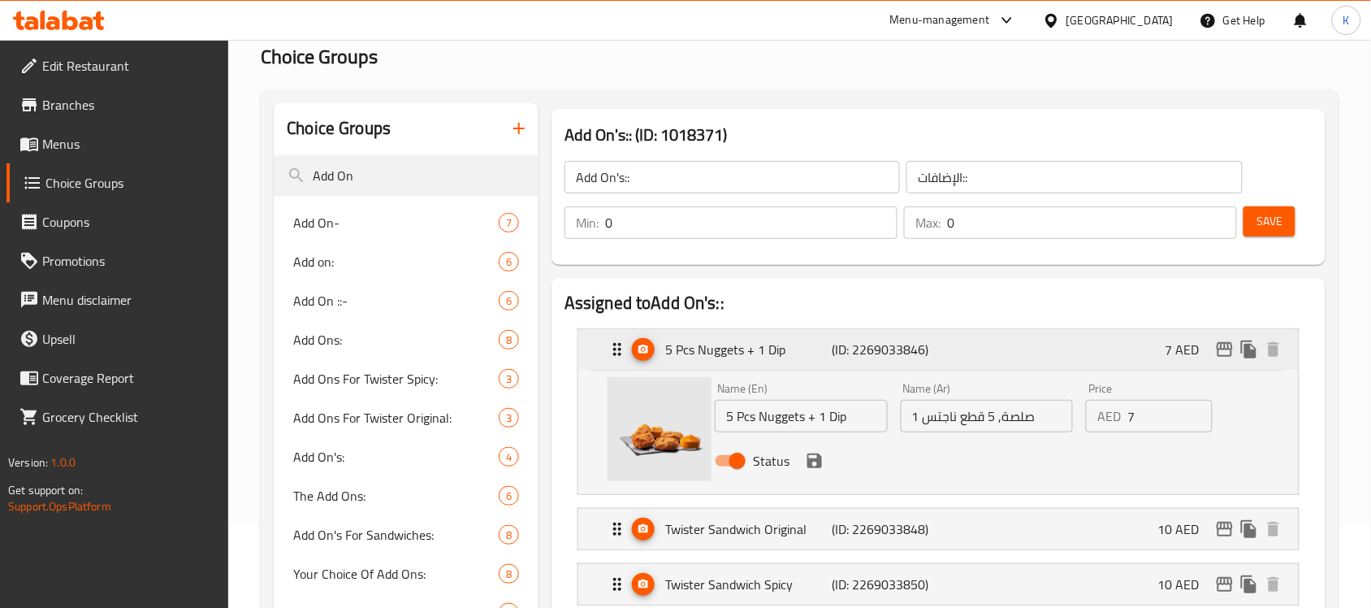
scroll to position [0, 0]
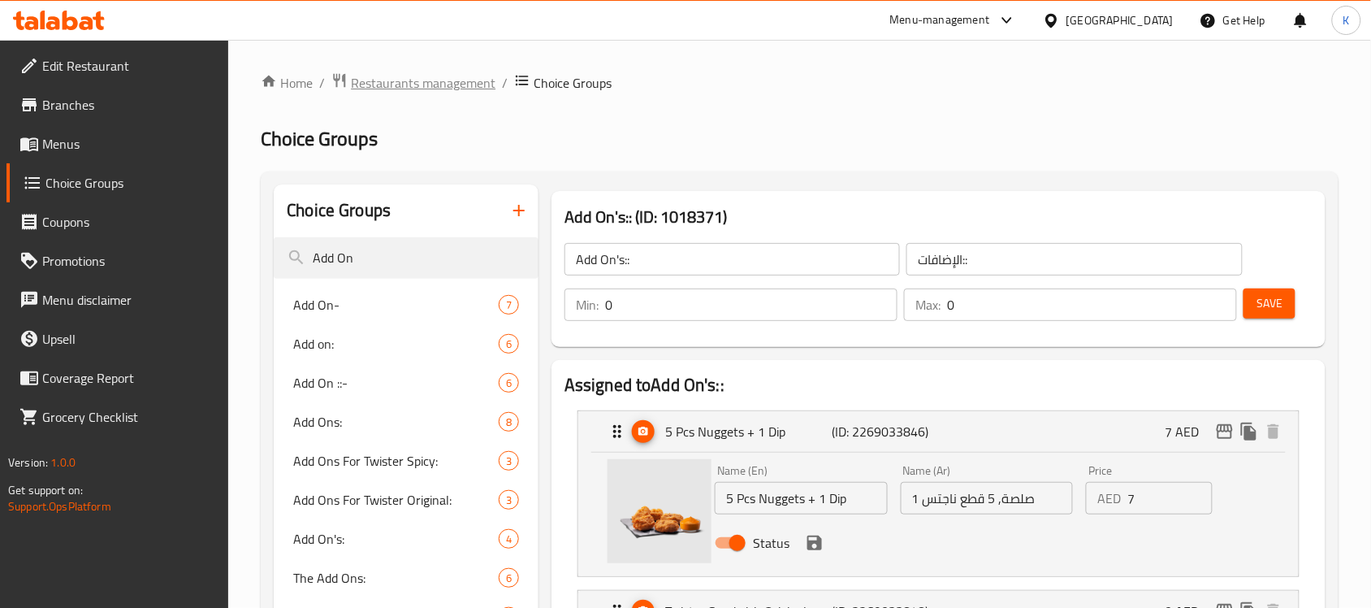
click at [407, 82] on span "Restaurants management" at bounding box center [423, 82] width 145 height 19
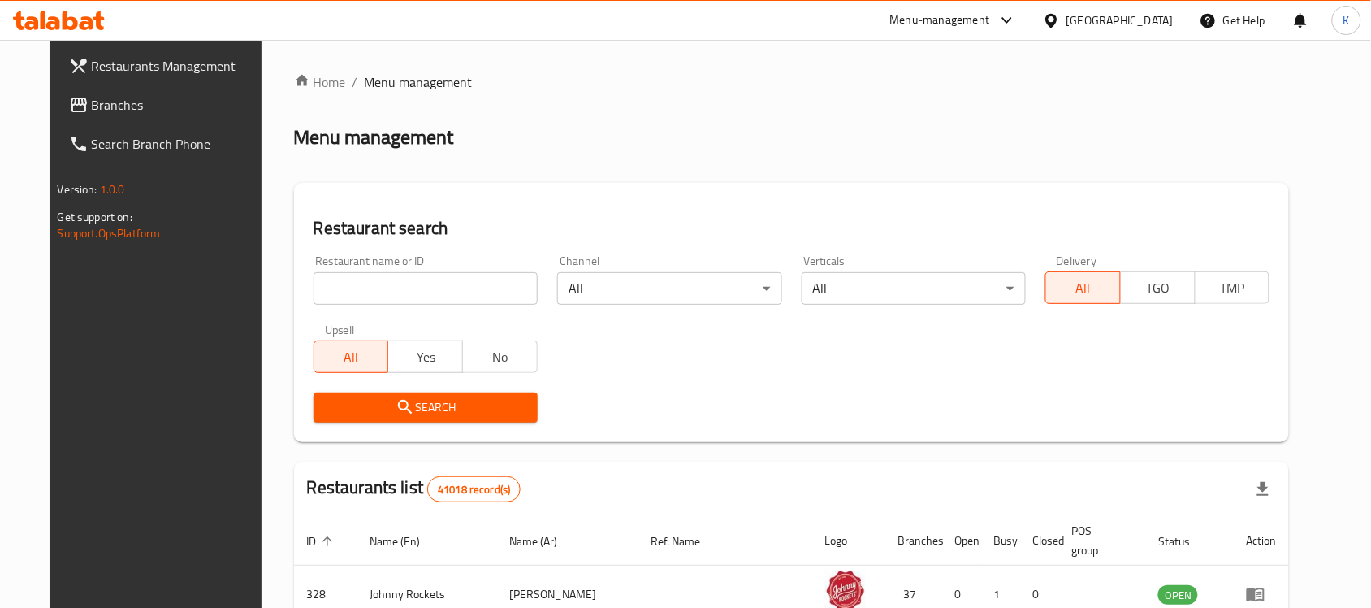
click at [414, 299] on input "search" at bounding box center [426, 288] width 224 height 32
type input "kfc"
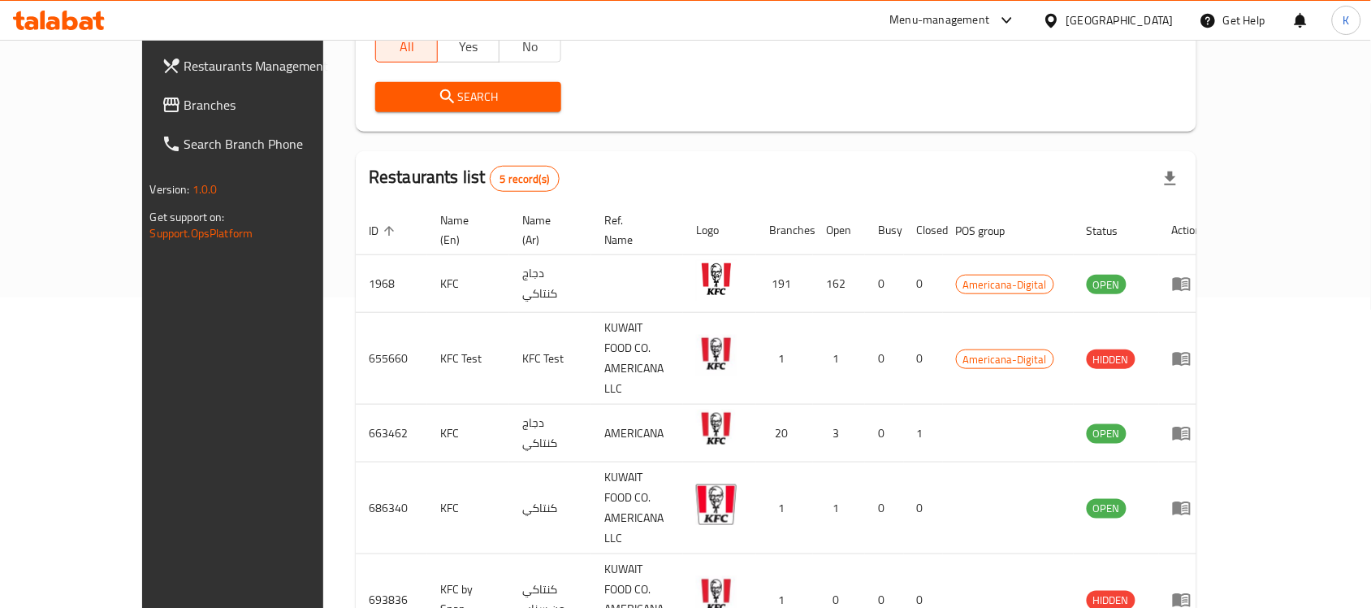
scroll to position [314, 0]
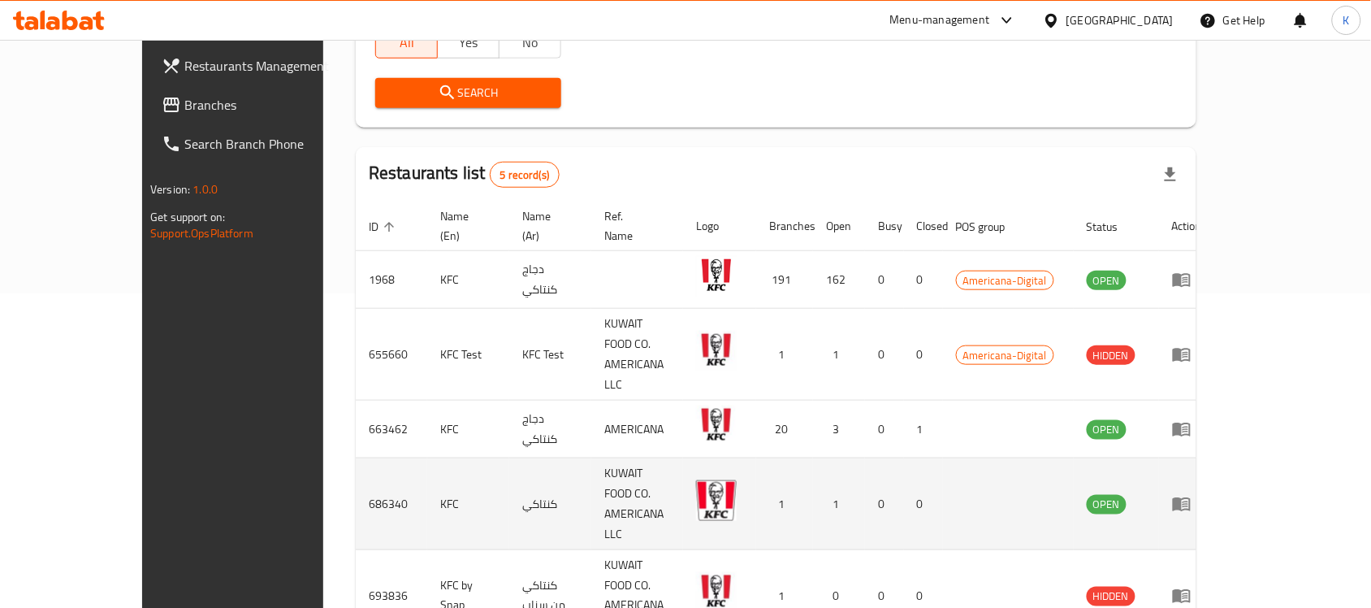
click at [1191, 494] on icon "enhanced table" at bounding box center [1181, 503] width 19 height 19
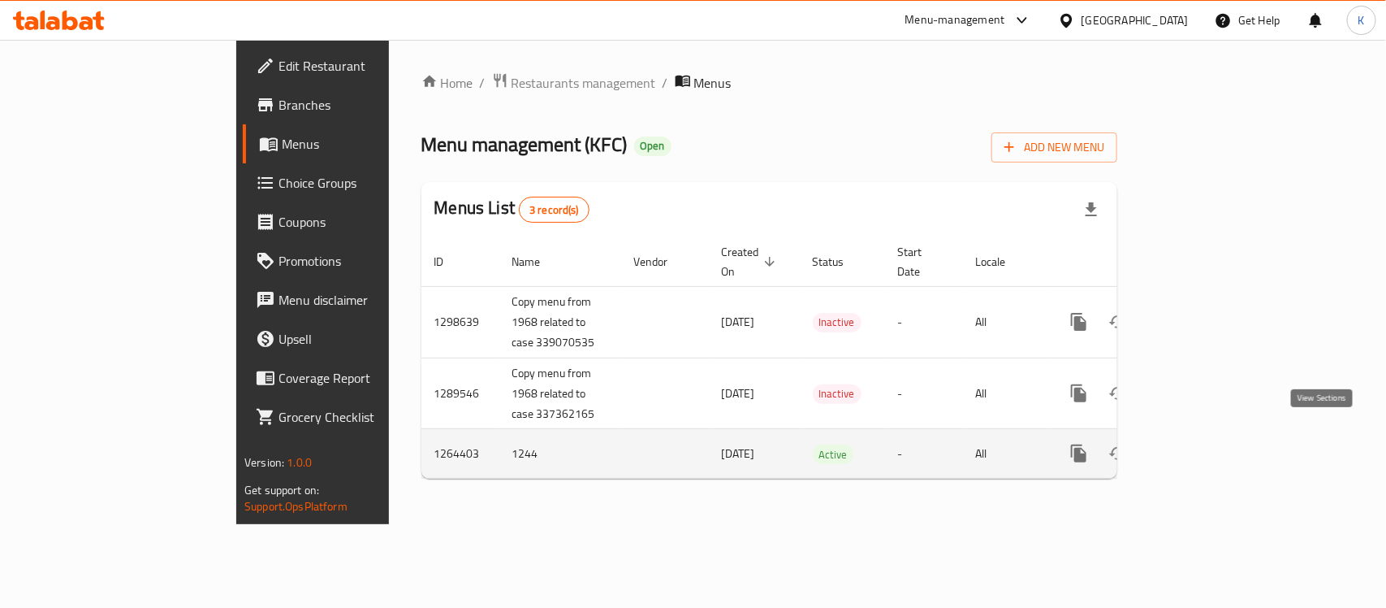
click at [1206, 443] on icon "enhanced table" at bounding box center [1196, 452] width 19 height 19
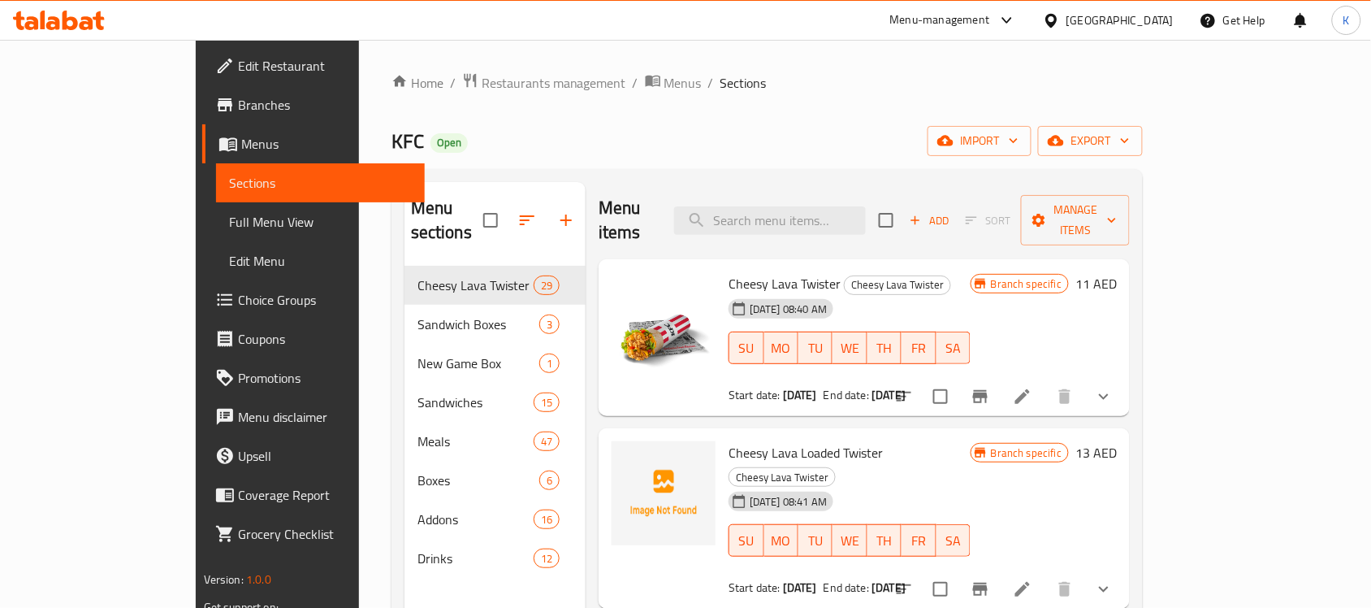
click at [238, 299] on span "Choice Groups" at bounding box center [325, 299] width 174 height 19
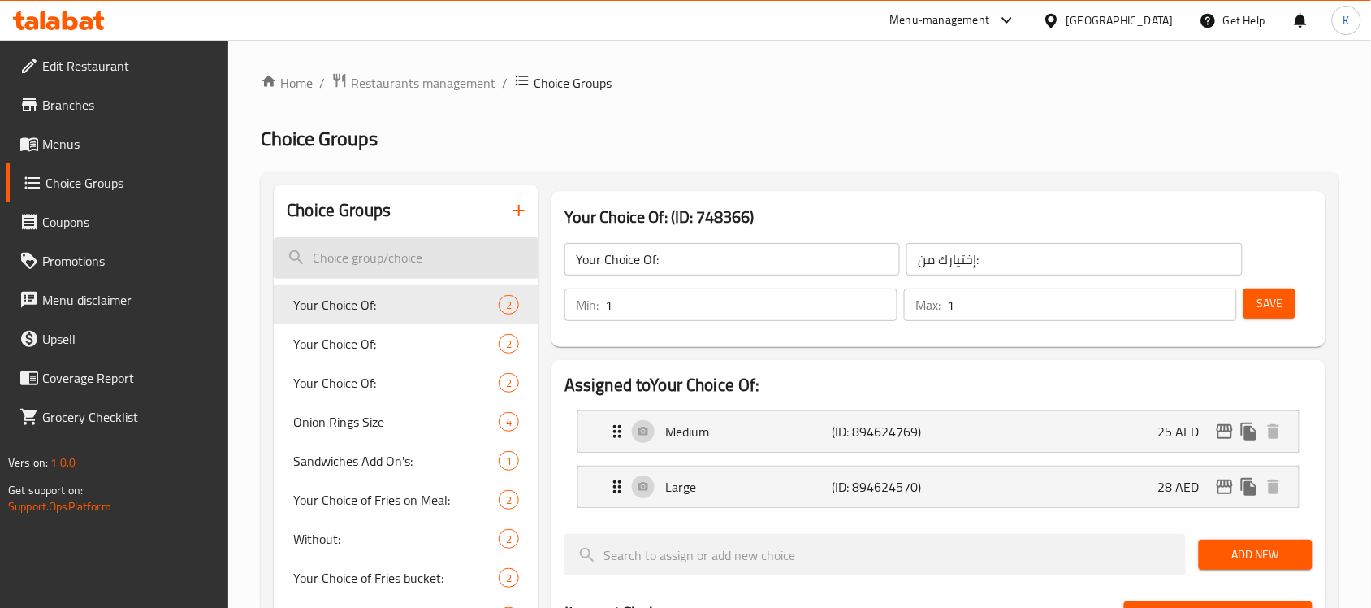
click at [406, 257] on input "search" at bounding box center [406, 257] width 265 height 41
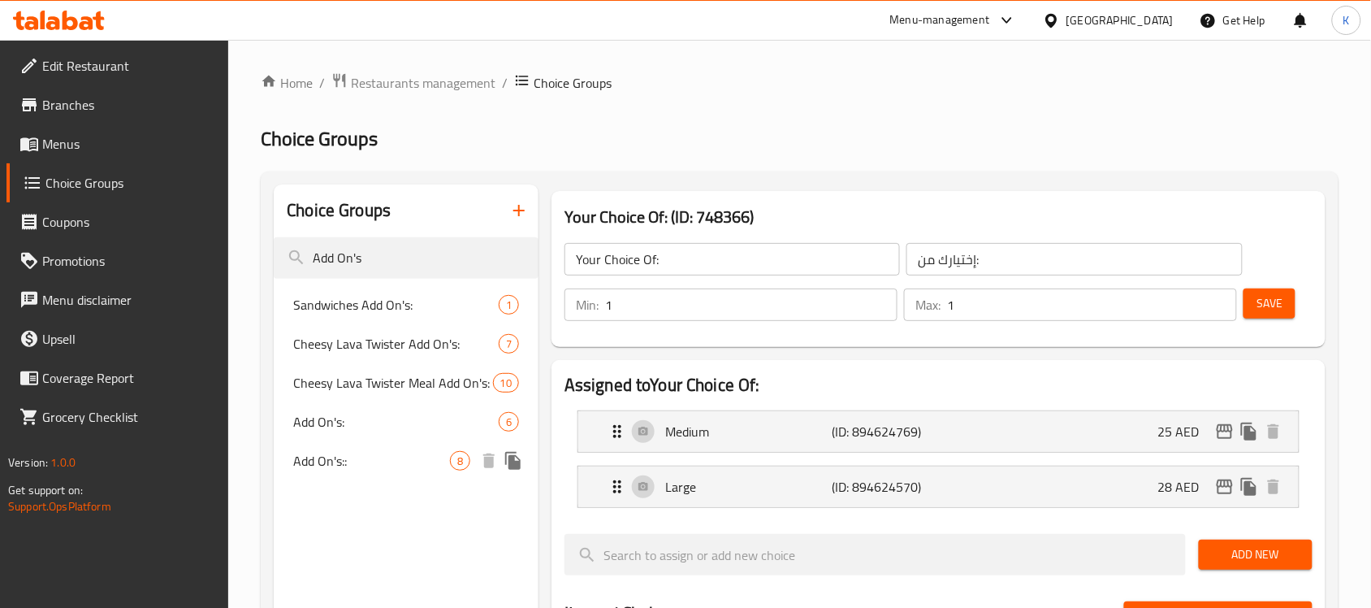
type input "Add On's"
click at [341, 463] on span "Add On's::" at bounding box center [371, 460] width 157 height 19
type input "Add On's::"
type input "الإضافات::"
type input "0"
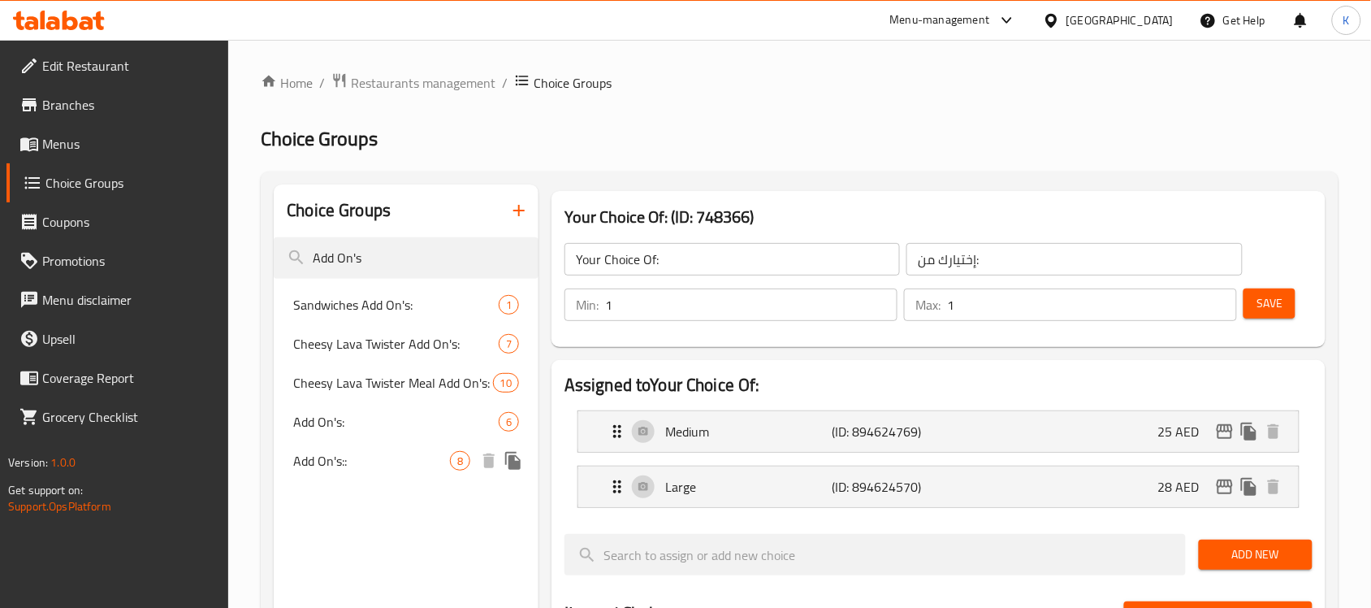
type input "0"
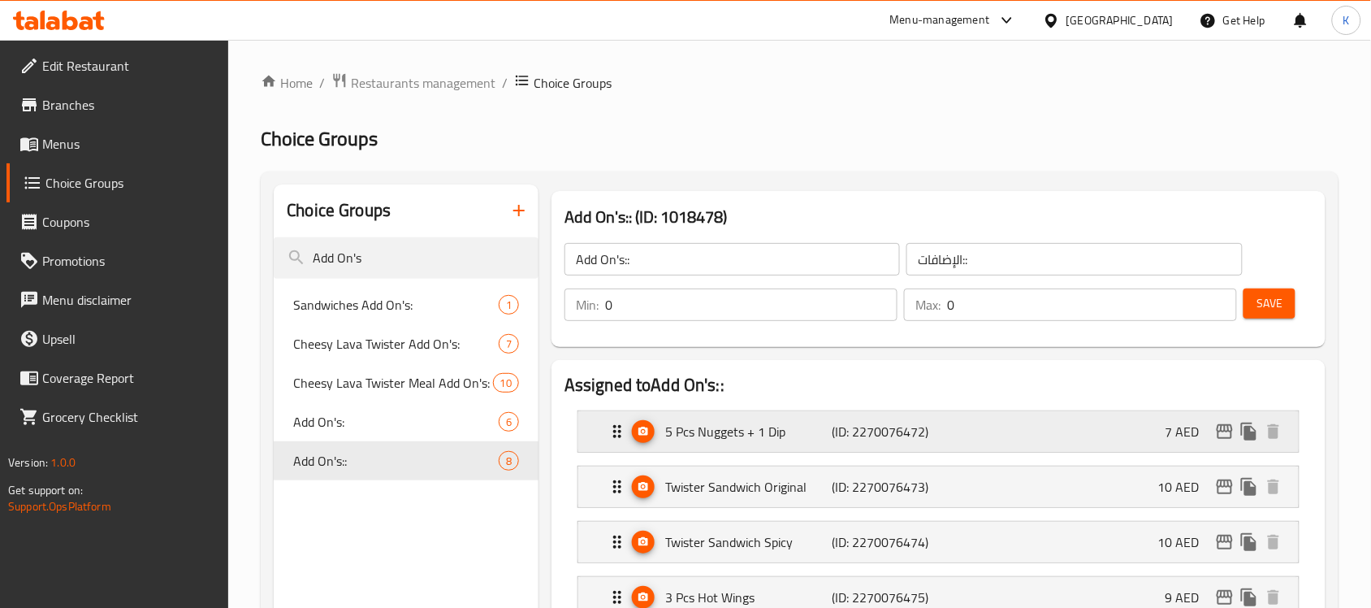
click at [735, 429] on p "5 Pcs Nuggets + 1 Dip" at bounding box center [748, 431] width 166 height 19
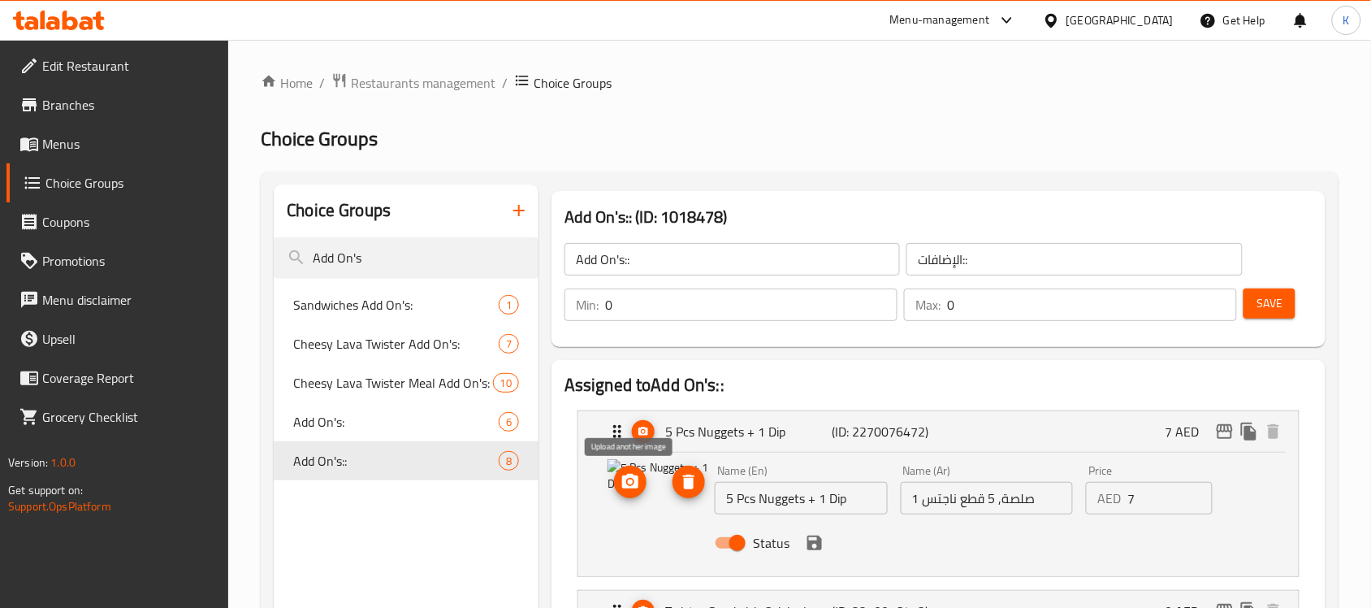
click at [630, 476] on icon "upload picture" at bounding box center [630, 481] width 16 height 15
click at [814, 538] on icon "save" at bounding box center [814, 542] width 19 height 19
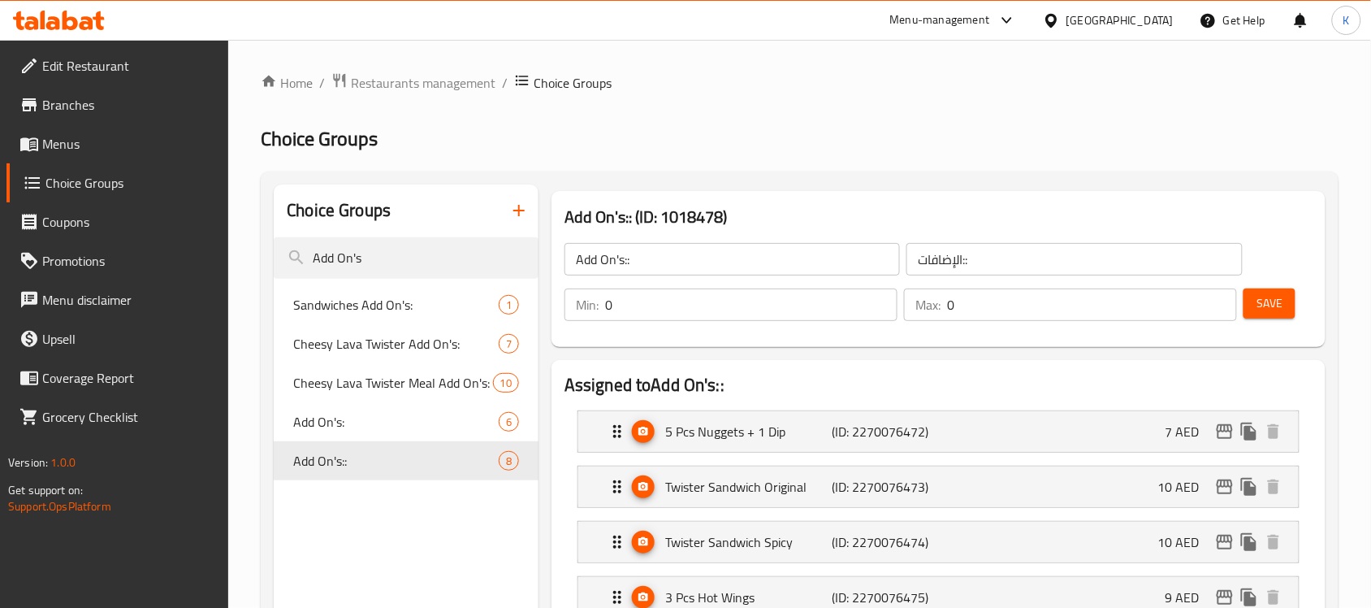
click at [1268, 309] on span "Save" at bounding box center [1269, 303] width 26 height 20
click at [403, 258] on input "Add On's" at bounding box center [406, 257] width 265 height 41
drag, startPoint x: 426, startPoint y: 254, endPoint x: 157, endPoint y: 254, distance: 269.6
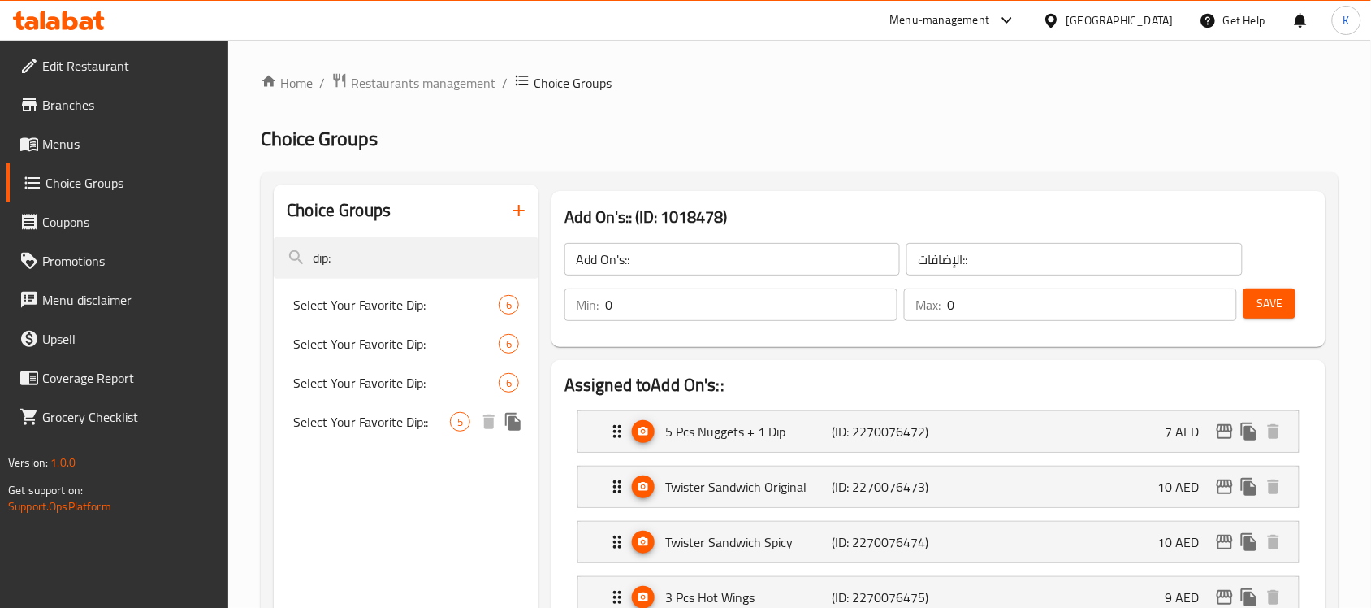
type input "dip:"
drag, startPoint x: 358, startPoint y: 415, endPoint x: 386, endPoint y: 409, distance: 28.4
click at [358, 415] on span "Select Your Favorite Dip::" at bounding box center [371, 421] width 157 height 19
type input "Select Your Favorite Dip::"
type input "اختر صلصتك المفضلة::"
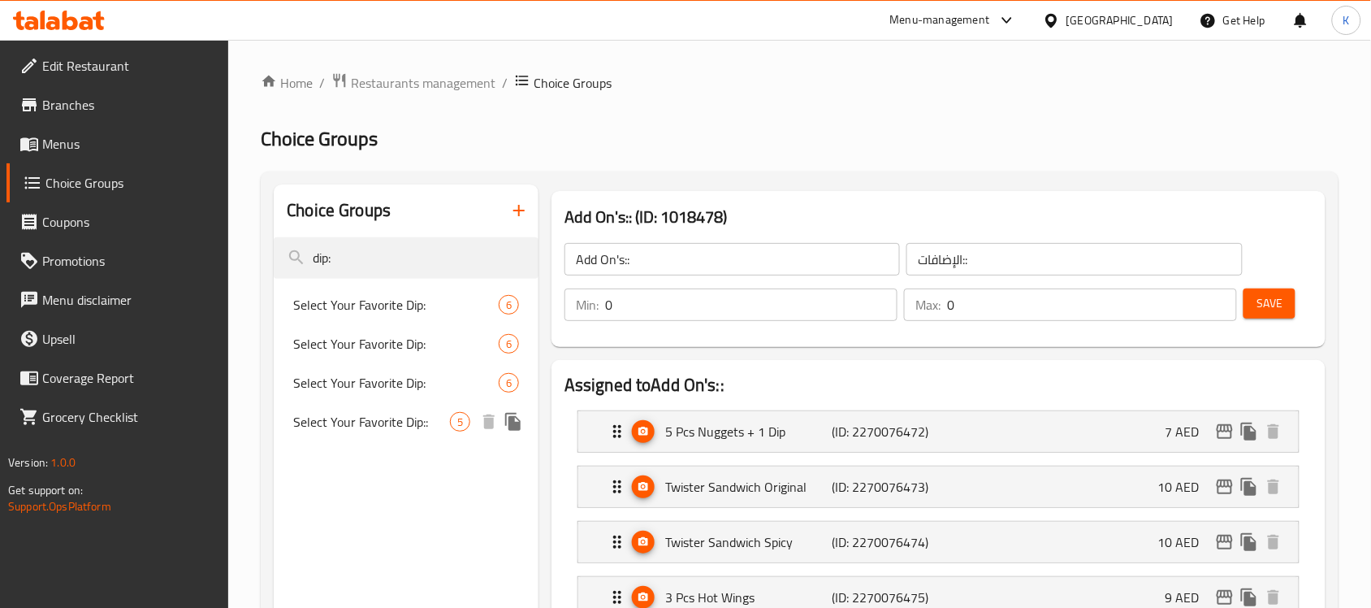
type input "1"
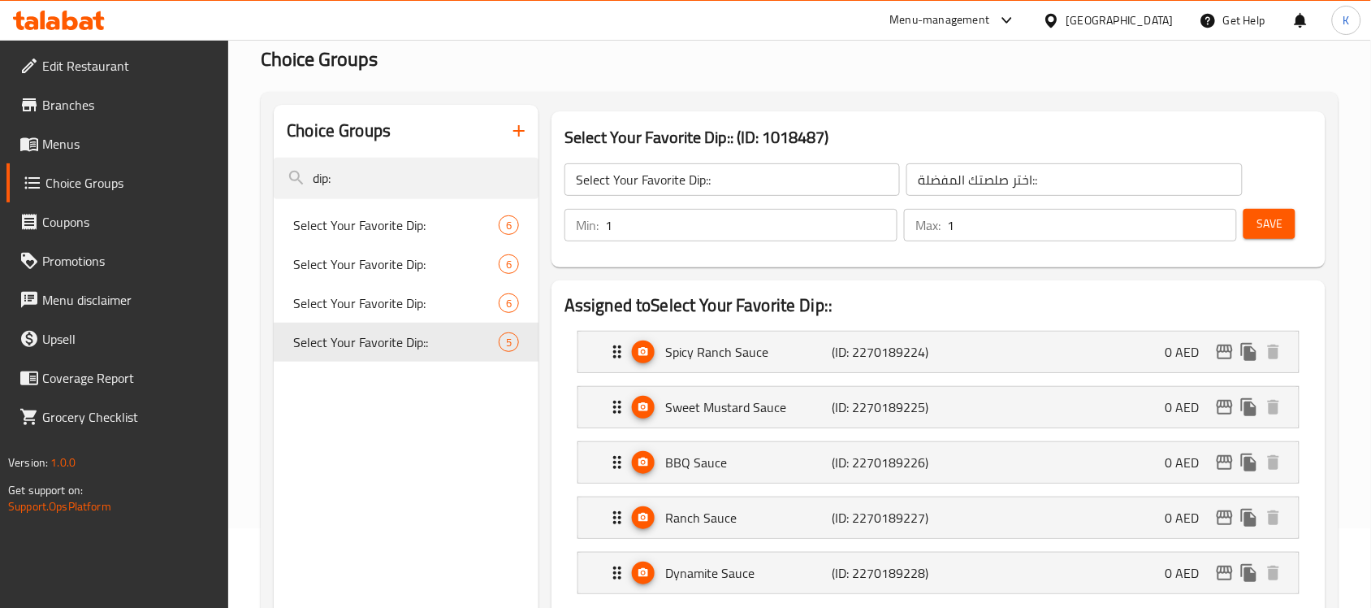
scroll to position [203, 0]
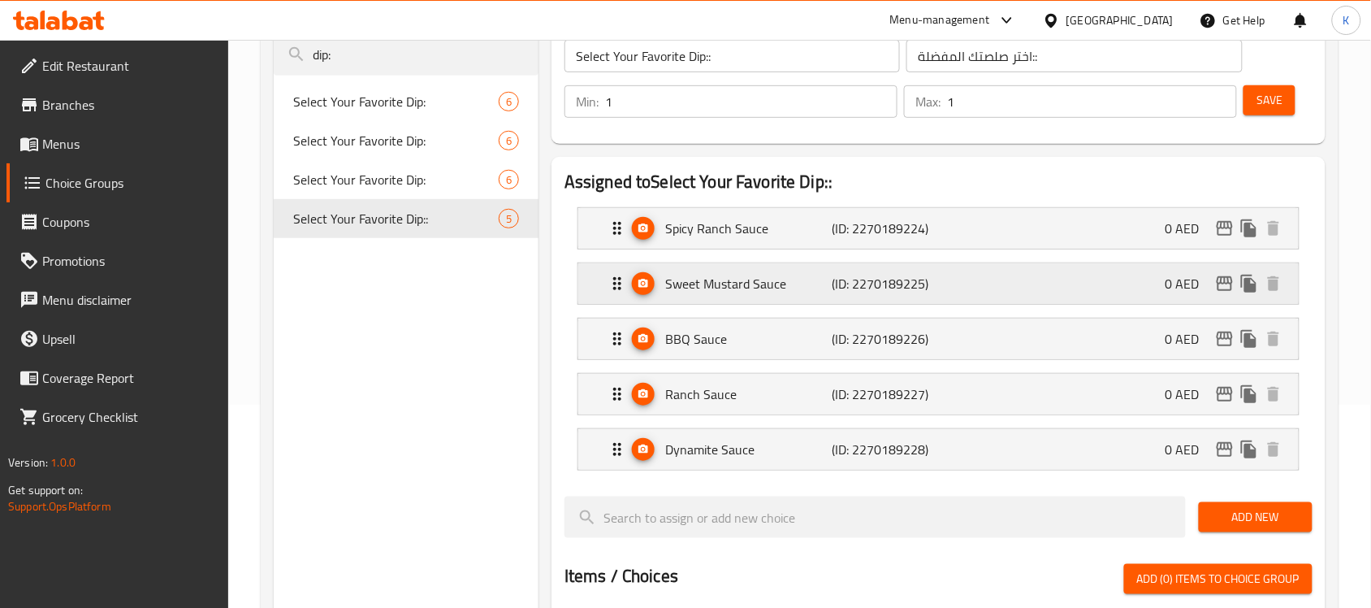
click at [747, 282] on p "Sweet Mustard Sauce" at bounding box center [748, 283] width 166 height 19
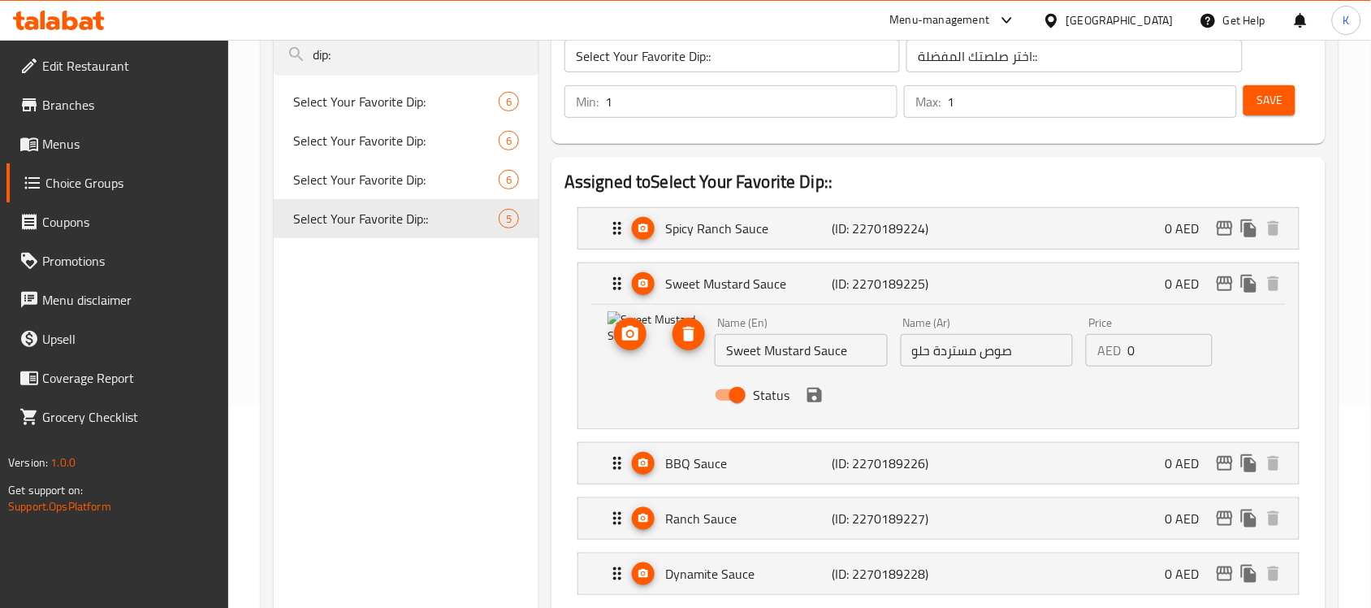
click at [629, 334] on circle "upload picture" at bounding box center [630, 333] width 5 height 5
click at [814, 386] on icon "save" at bounding box center [814, 394] width 19 height 19
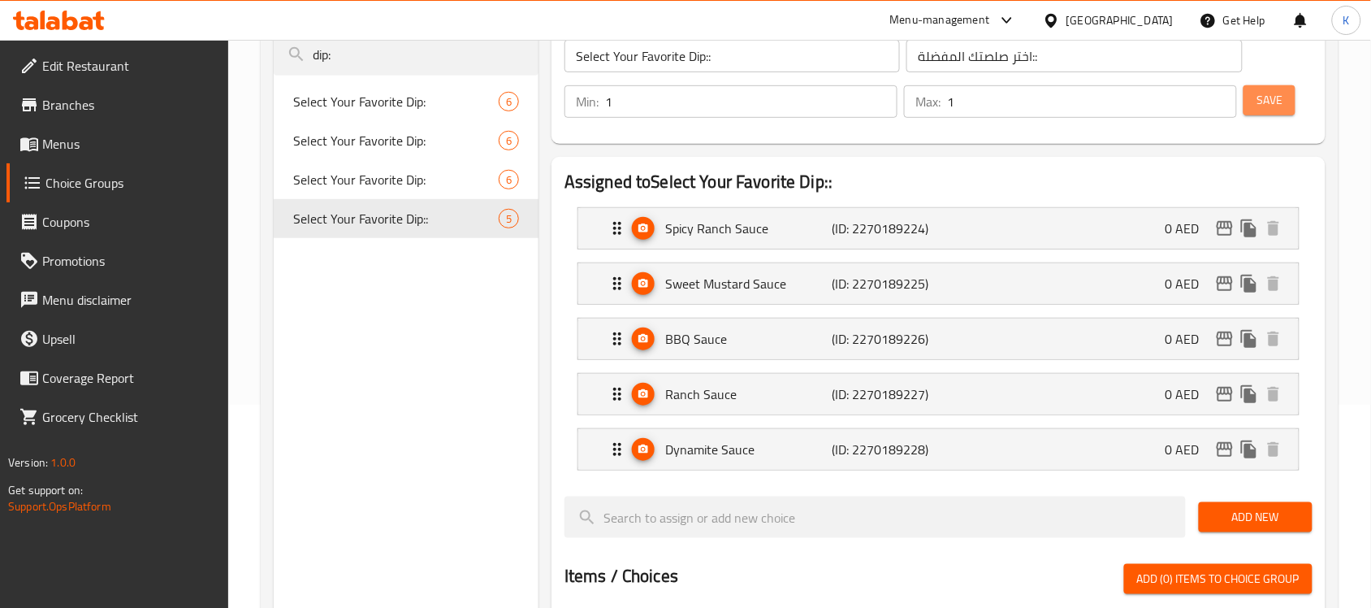
click at [1256, 103] on span "Save" at bounding box center [1269, 100] width 26 height 20
drag, startPoint x: 354, startPoint y: 53, endPoint x: 232, endPoint y: 63, distance: 122.3
click at [233, 63] on div "Home / Restaurants management / Choice Groups Choice Groups Choice Groups dip: …" at bounding box center [799, 493] width 1143 height 1313
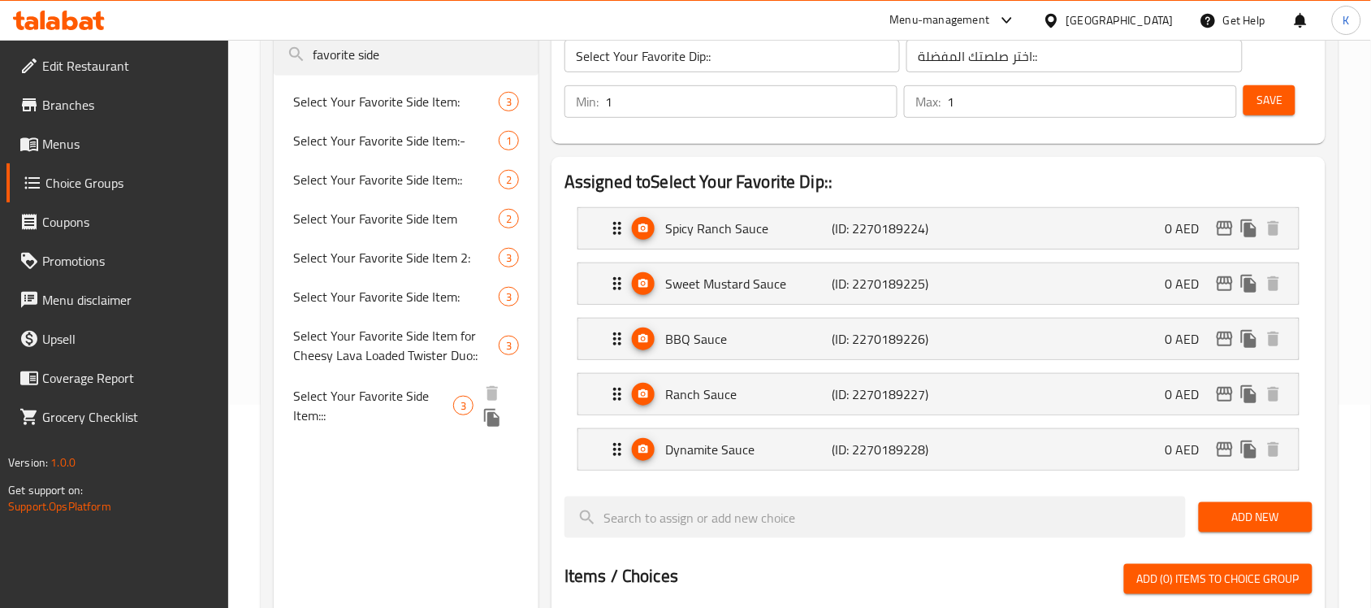
type input "favorite side"
click at [379, 403] on span "Select Your Favorite Side Item:::" at bounding box center [373, 405] width 160 height 39
type input "Select Your Favorite Side Item:::"
type input "اختر صنف جانبي المفضل لديك:::"
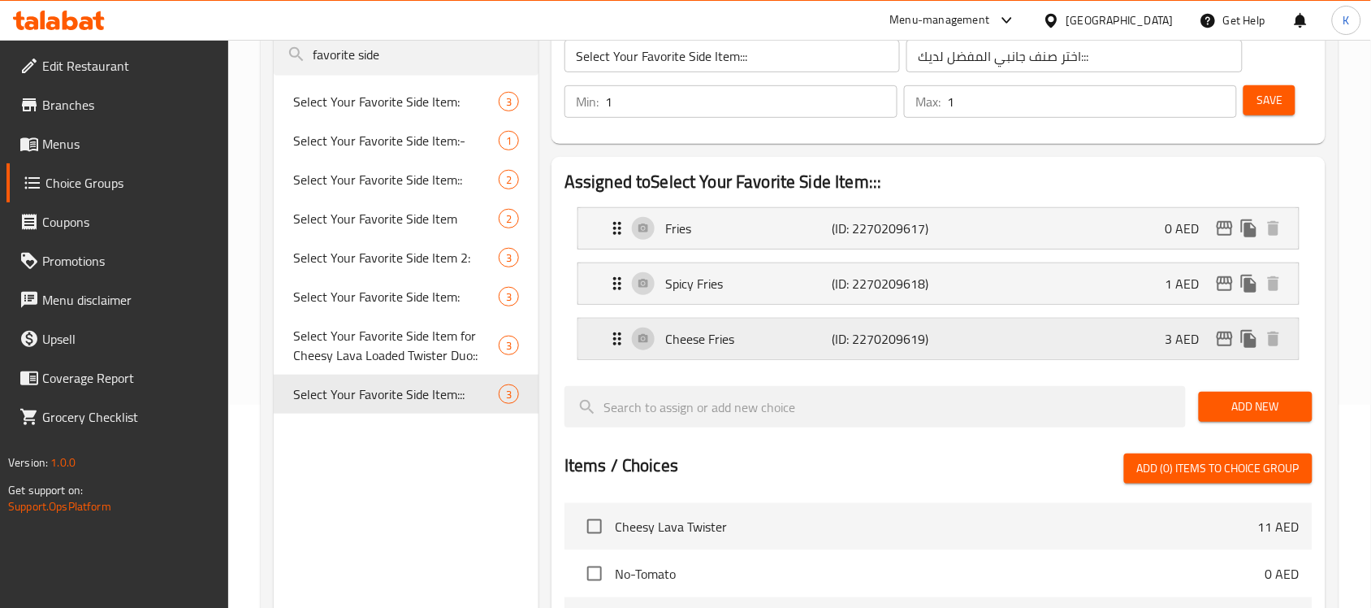
click at [744, 354] on div "Cheese Fries (ID: 2270209619) 3 AED" at bounding box center [944, 338] width 672 height 41
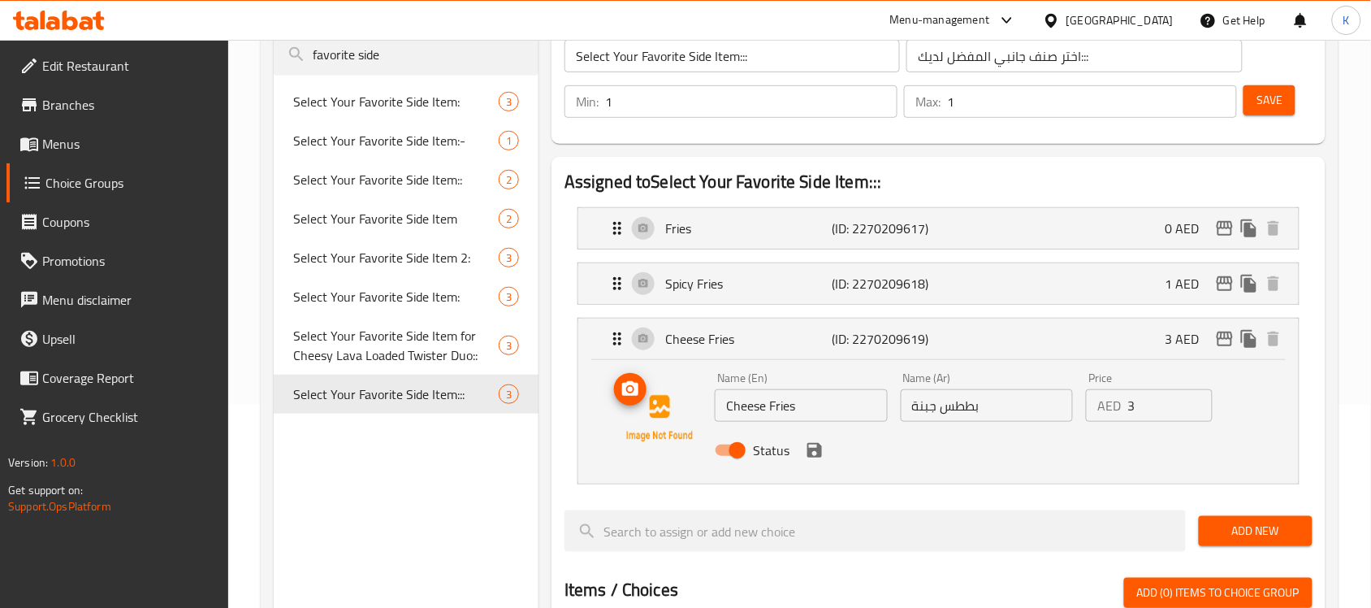
click at [631, 402] on button "upload picture" at bounding box center [630, 389] width 32 height 32
click at [961, 288] on div "Spicy Fries (ID: 2270209618) 1 AED" at bounding box center [944, 283] width 672 height 41
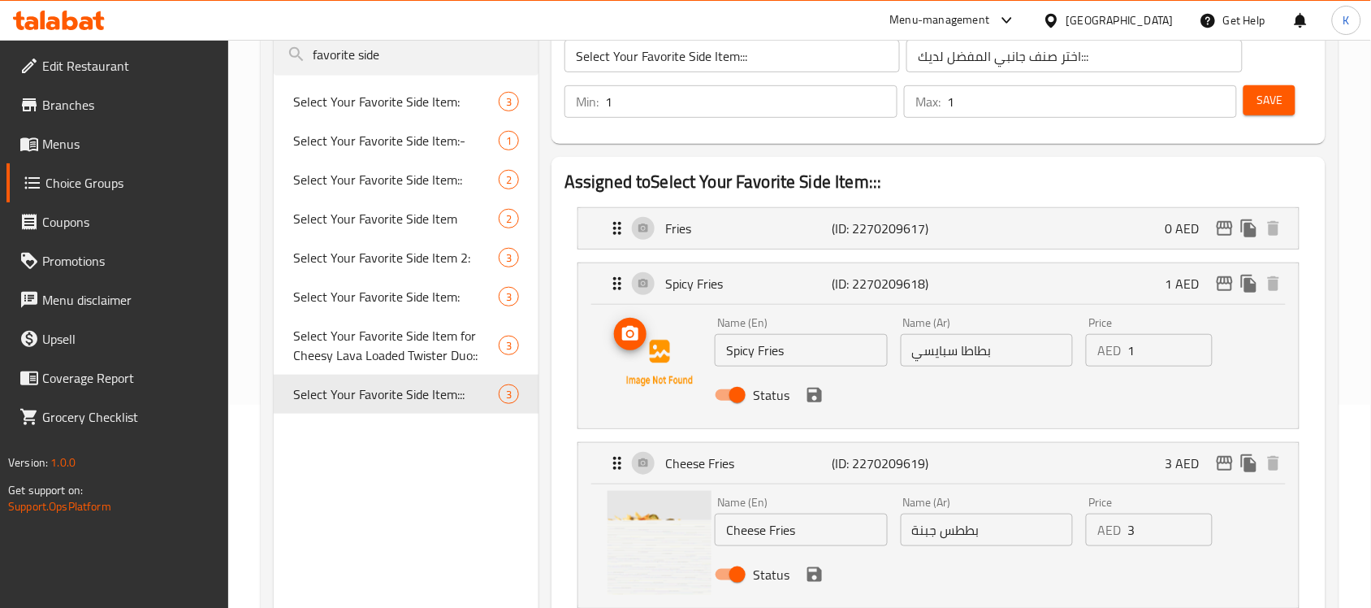
click at [642, 339] on span "upload picture" at bounding box center [630, 333] width 32 height 19
click at [841, 214] on div "Fries (ID: 2270209617) 0 AED" at bounding box center [944, 228] width 672 height 41
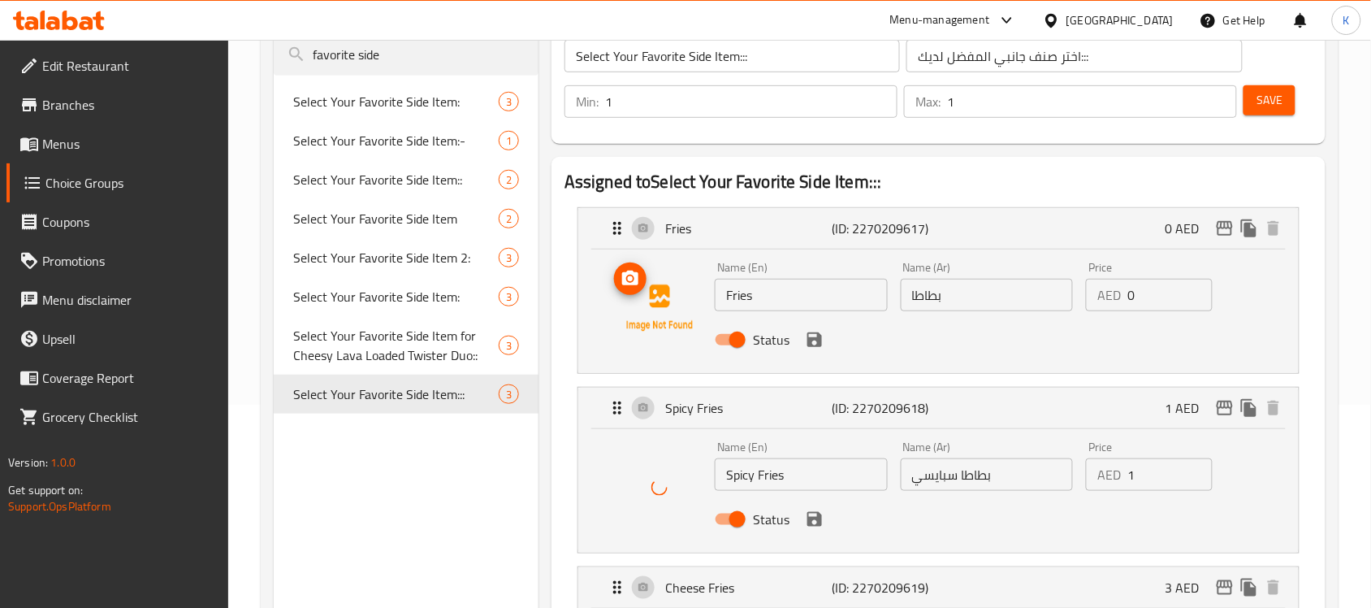
click at [634, 284] on icon "upload picture" at bounding box center [630, 277] width 16 height 15
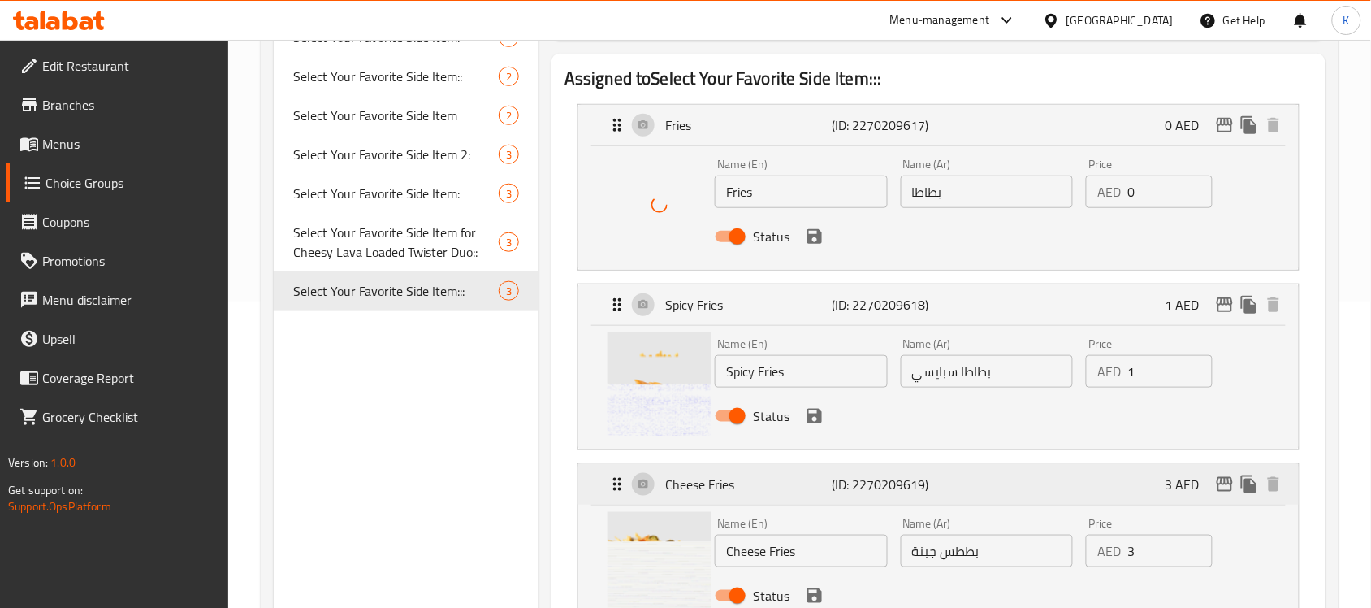
scroll to position [406, 0]
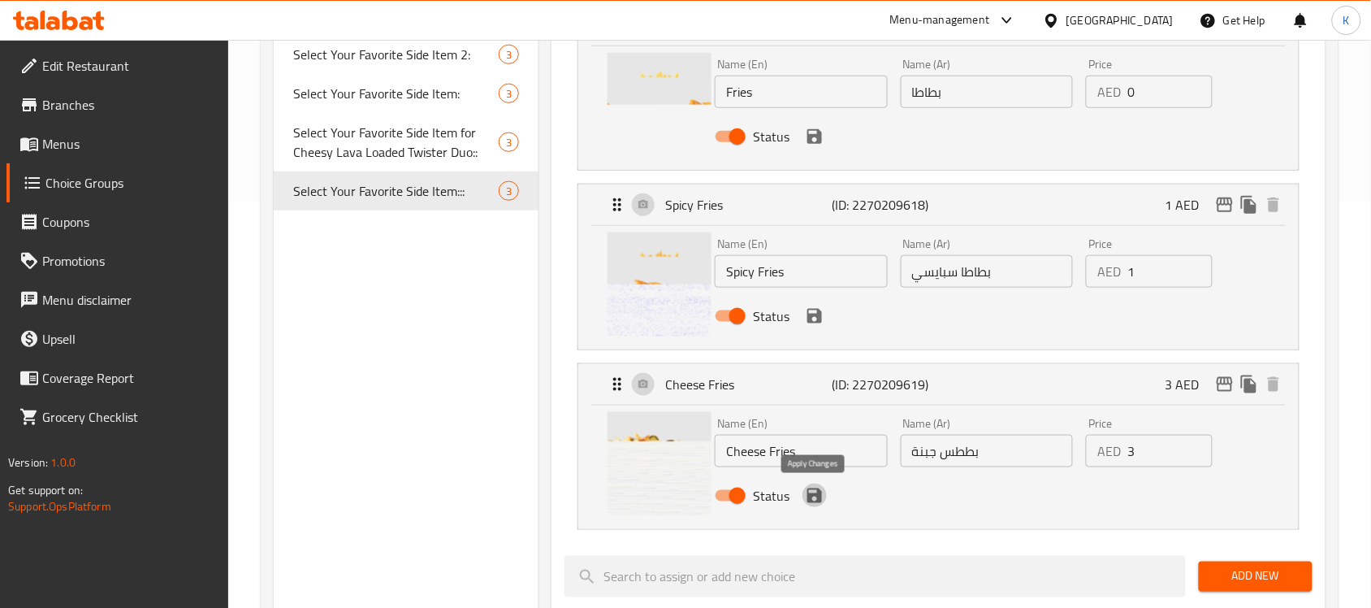
click at [812, 496] on icon "save" at bounding box center [814, 495] width 15 height 15
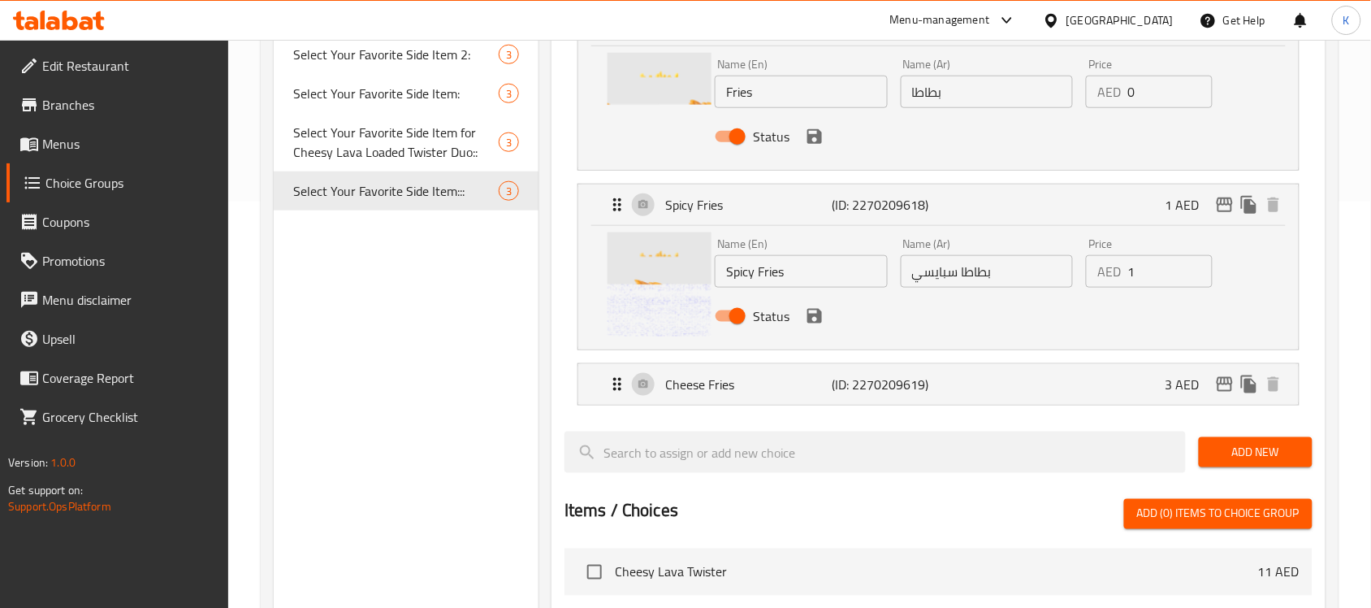
click at [817, 323] on icon "save" at bounding box center [814, 315] width 19 height 19
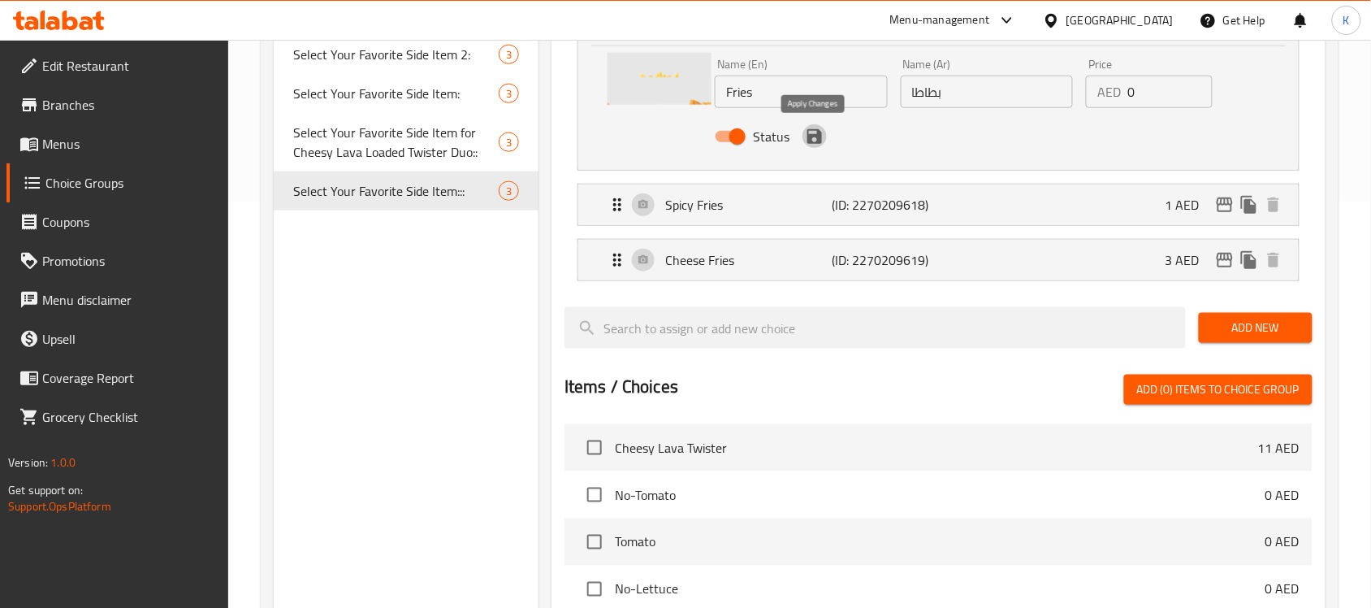
click at [822, 143] on icon "save" at bounding box center [814, 136] width 19 height 19
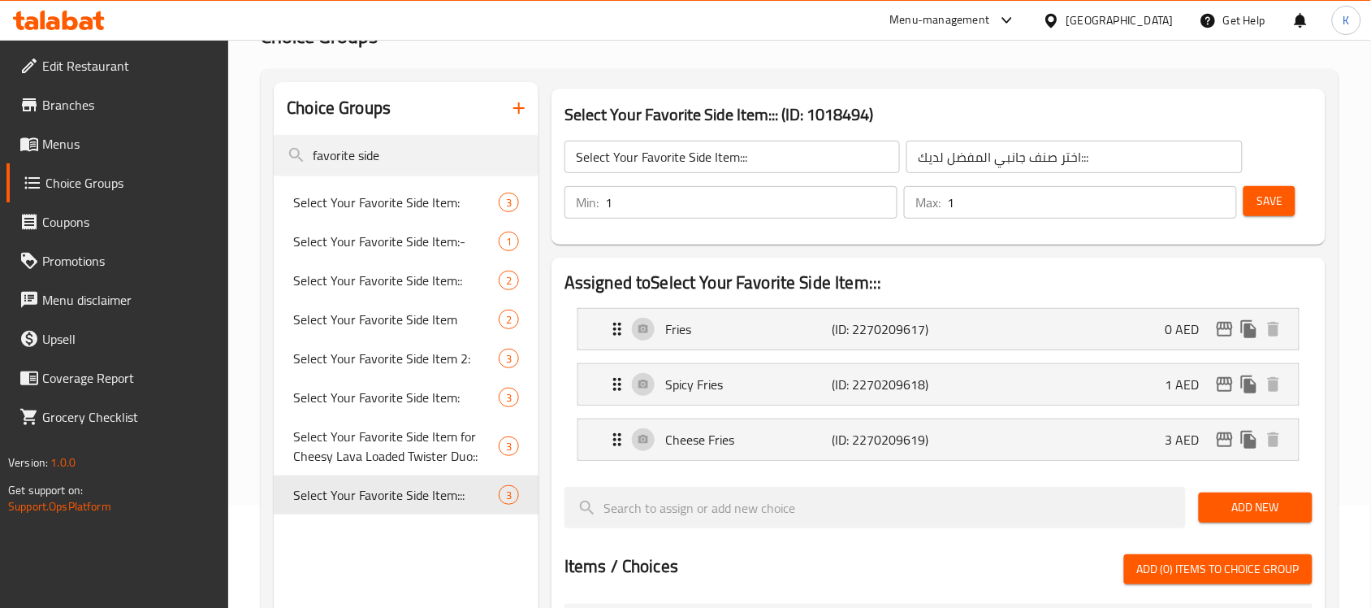
scroll to position [102, 0]
click at [1255, 214] on button "Save" at bounding box center [1269, 202] width 52 height 30
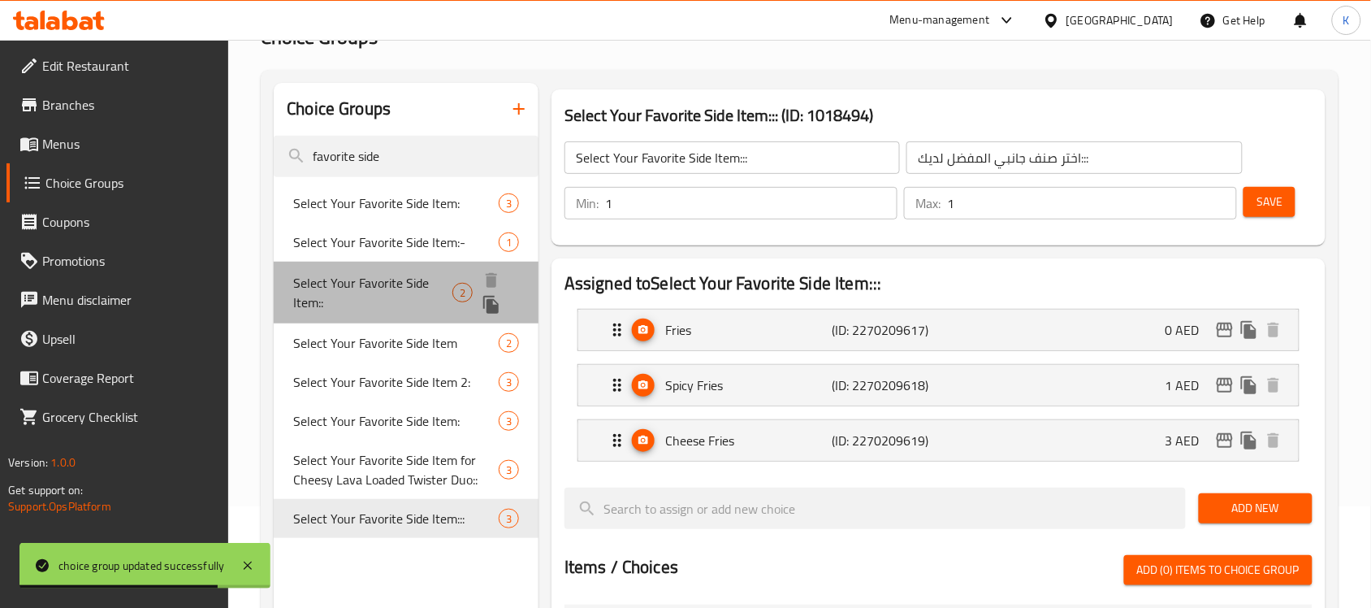
click at [402, 292] on span "Select Your Favorite Side Item::" at bounding box center [372, 292] width 159 height 39
type input "Select Your Favorite Side Item::"
type input "اختر الطبق الجانبي المفضل لديك::"
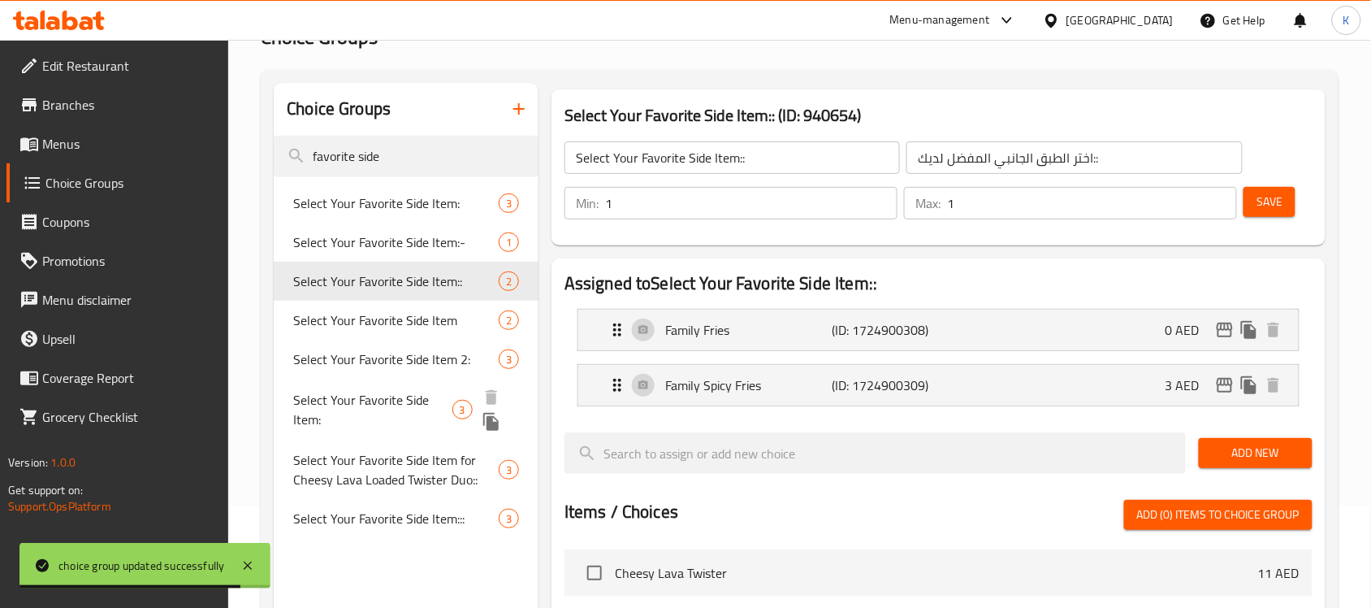
click at [386, 408] on span "Select Your Favorite Side Item:" at bounding box center [372, 409] width 158 height 39
type input "Select Your Favorite Side Item:"
type input "اختر طبقك الجانبي المفضل:"
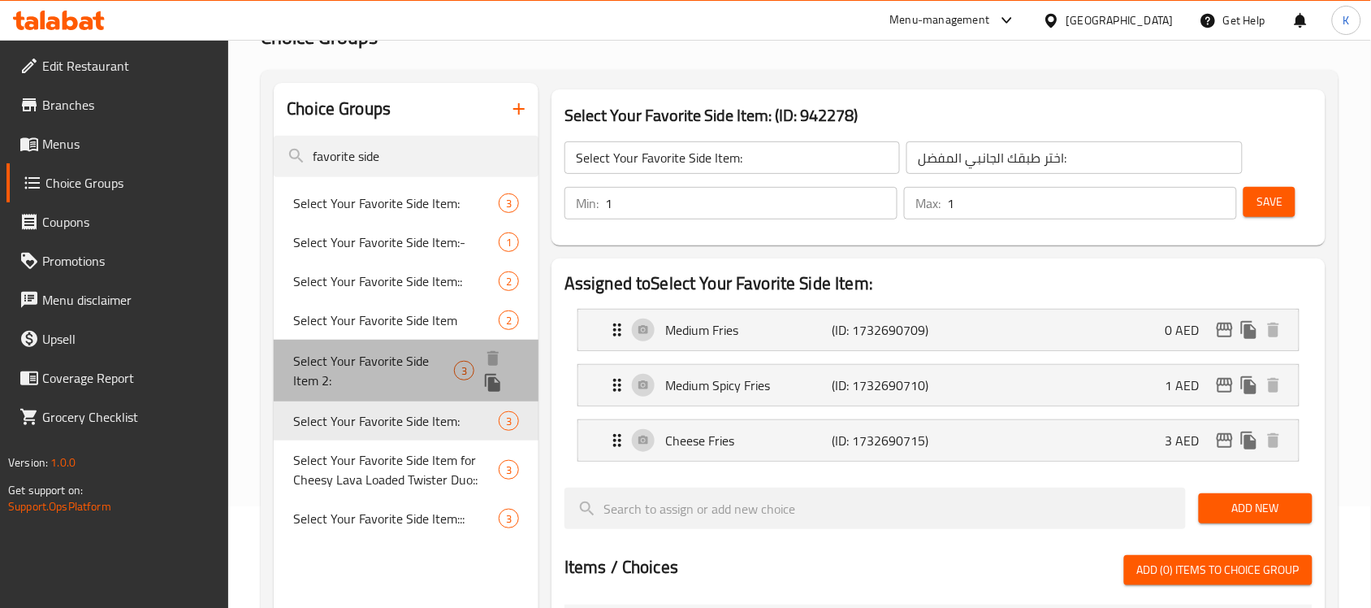
click at [396, 371] on span "Select Your Favorite Side Item 2:" at bounding box center [373, 370] width 161 height 39
type input "Select Your Favorite Side Item 2:"
type input "اختر الطبق الجانبي المفضل لديك:"
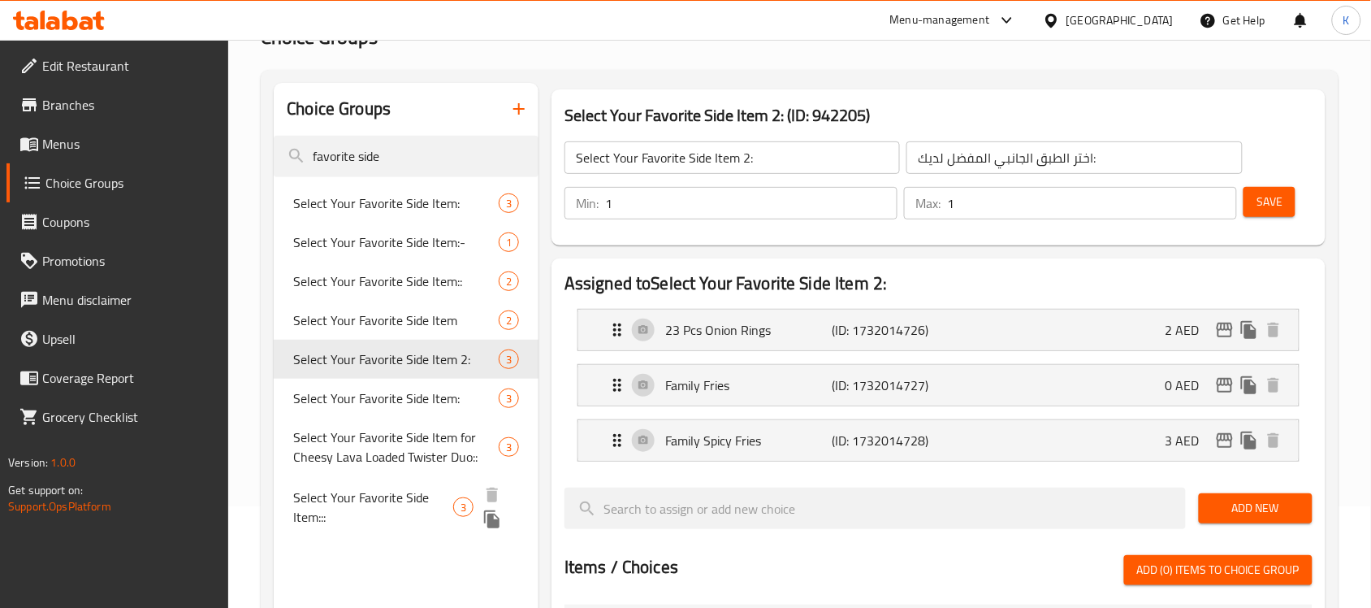
click at [443, 508] on span "Select Your Favorite Side Item:::" at bounding box center [373, 506] width 160 height 39
type input "Select Your Favorite Side Item:::"
type input "اختر صنف جانبي المفضل لديك:::"
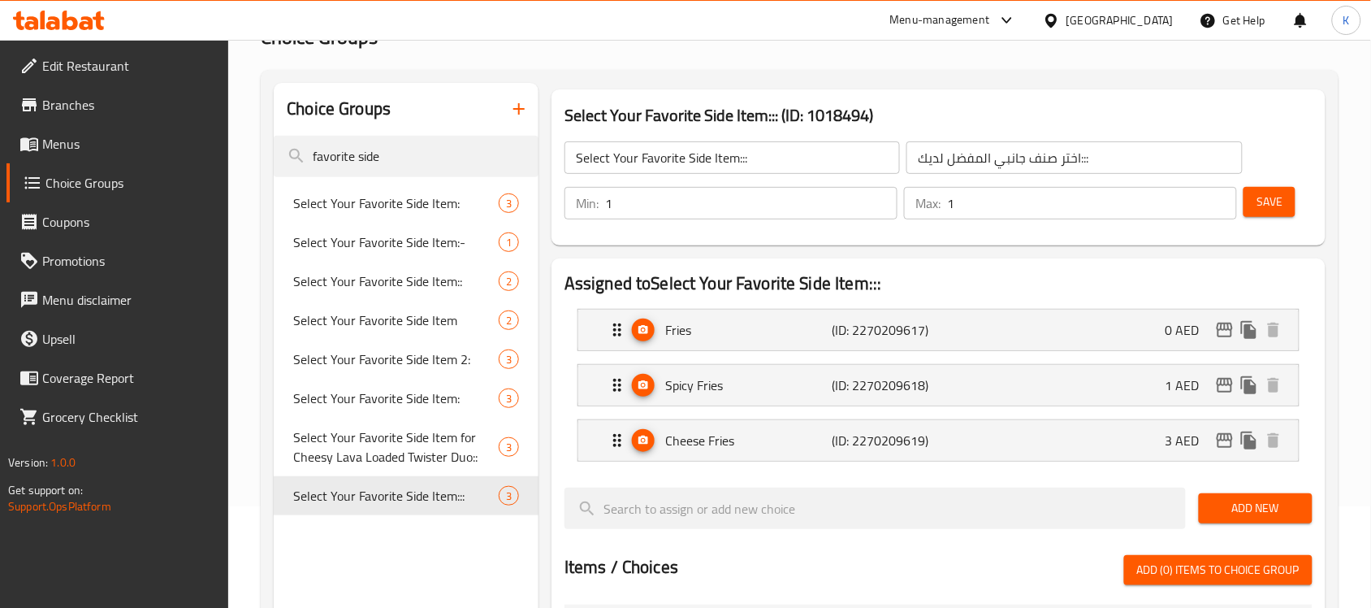
drag, startPoint x: 367, startPoint y: 156, endPoint x: 221, endPoint y: 181, distance: 148.3
click at [269, 175] on div "Choice Groups favorite side Select Your Favorite Side Item: 3 Select Your Favor…" at bounding box center [800, 589] width 1078 height 1039
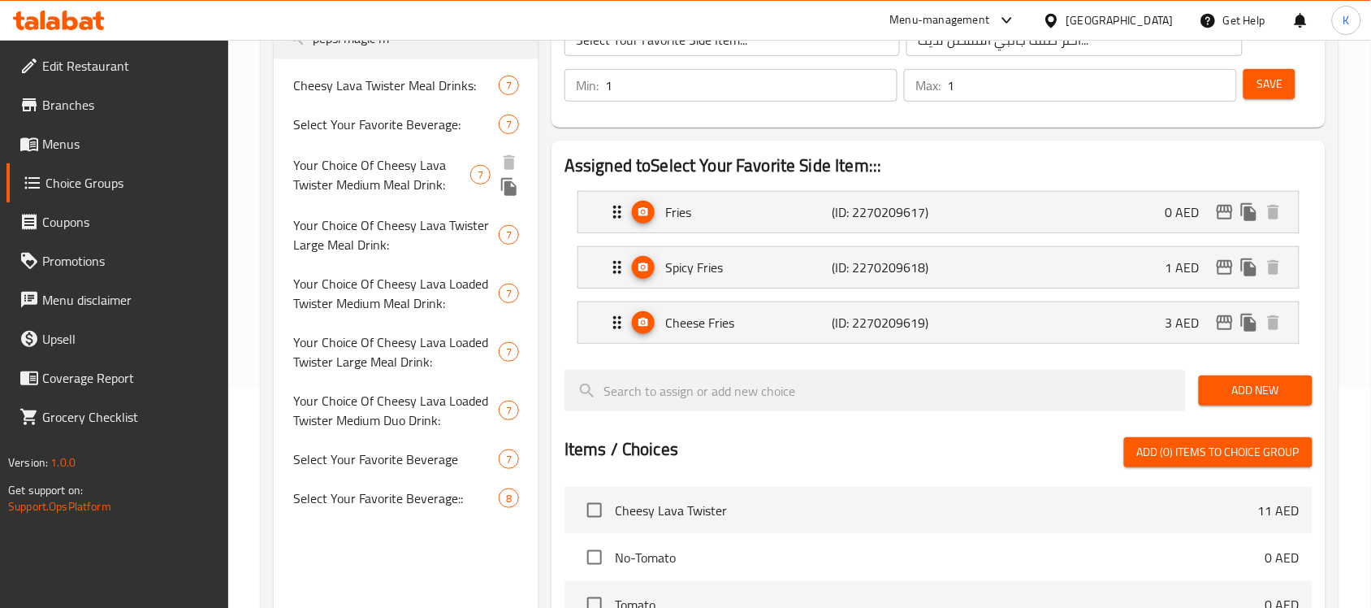
scroll to position [406, 0]
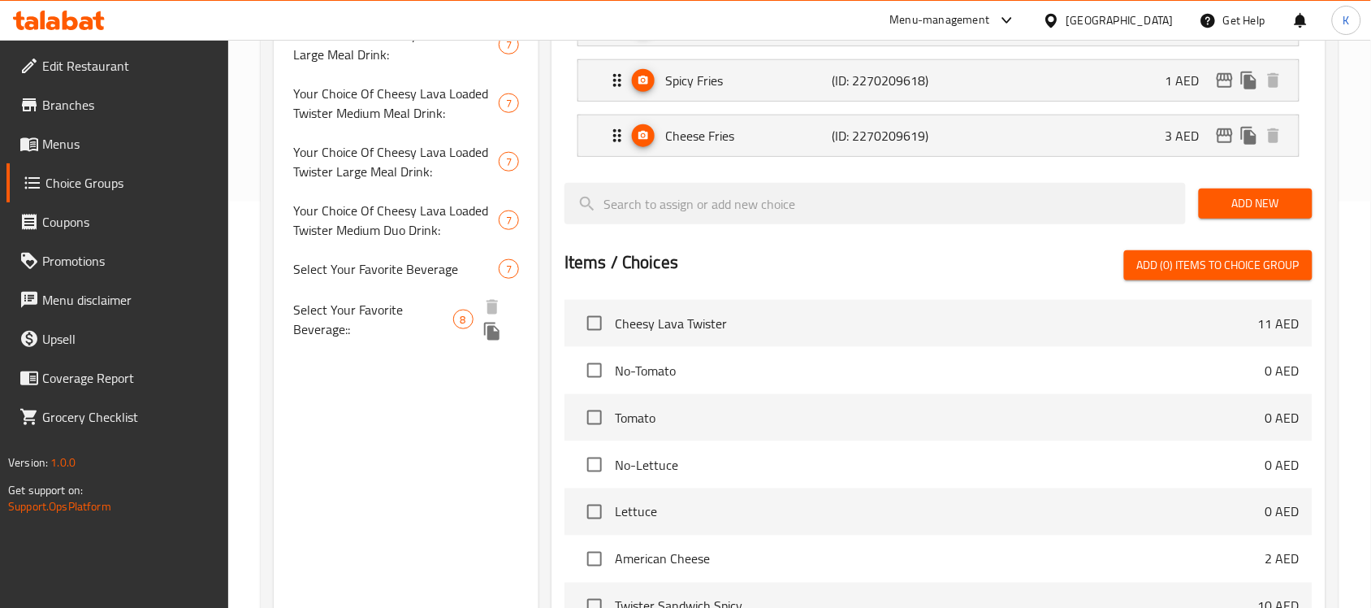
type input "pepsi magic m"
click at [359, 313] on span "Select Your Favorite Beverage::" at bounding box center [372, 319] width 159 height 39
type input "Select Your Favorite Beverage::"
type input "اختر المشروب المفضل لديك::"
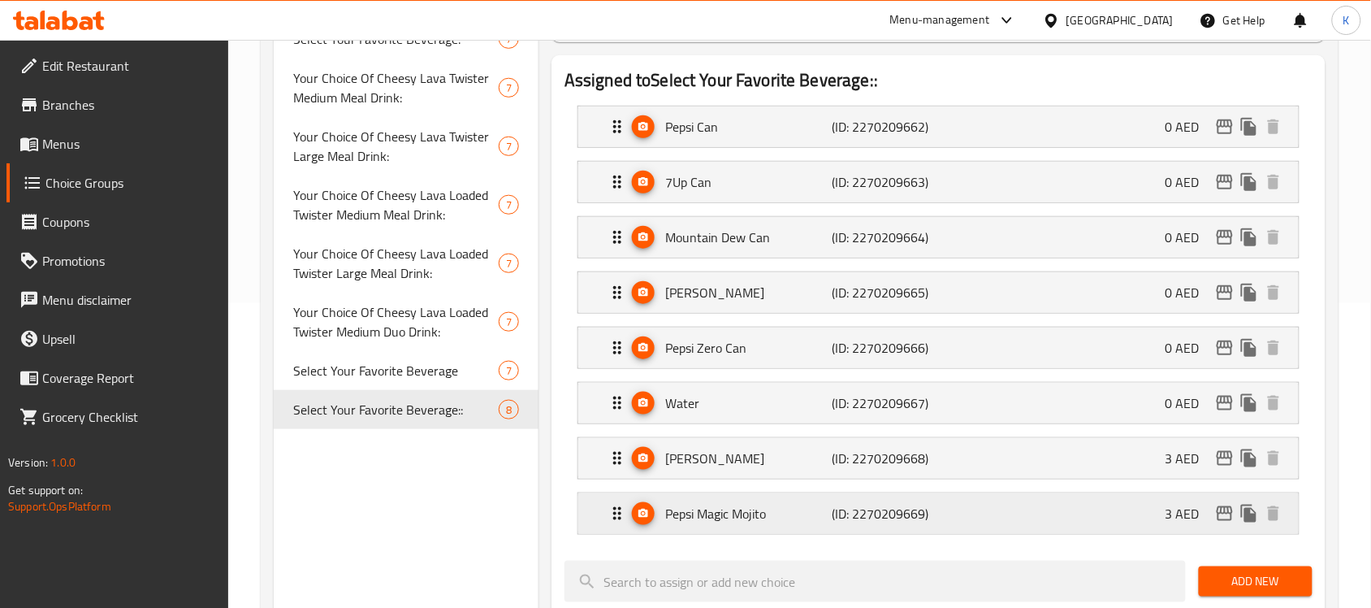
click at [735, 523] on p "Pepsi Magic Mojito" at bounding box center [748, 513] width 166 height 19
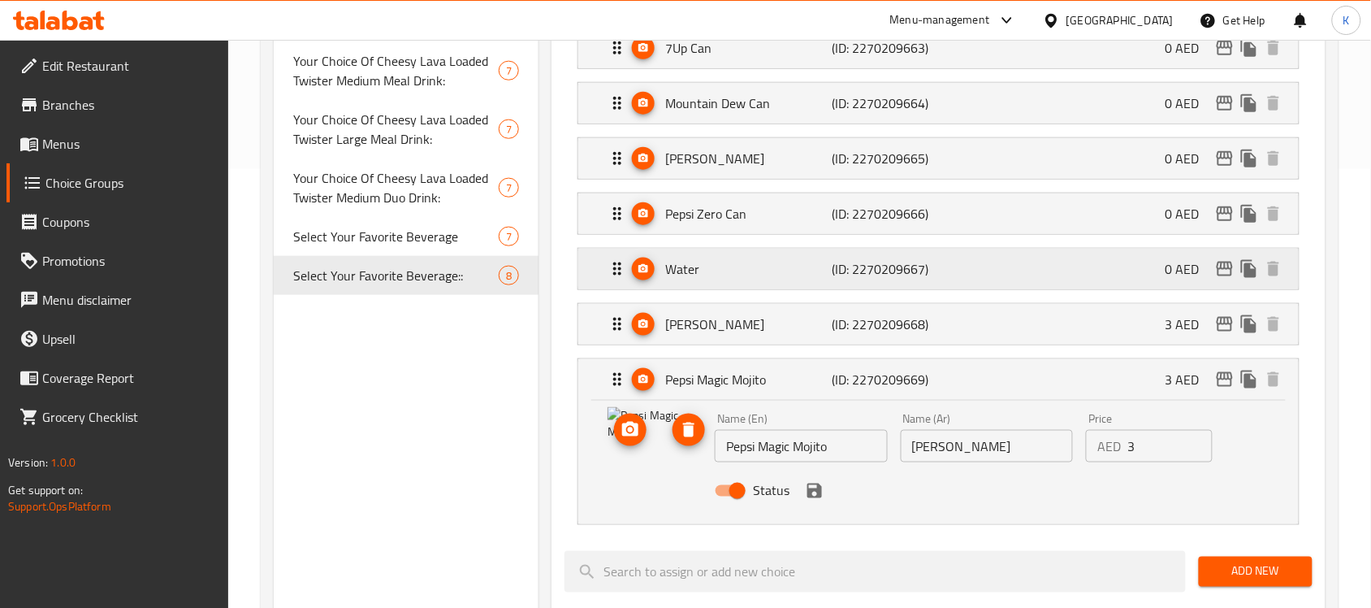
scroll to position [508, 0]
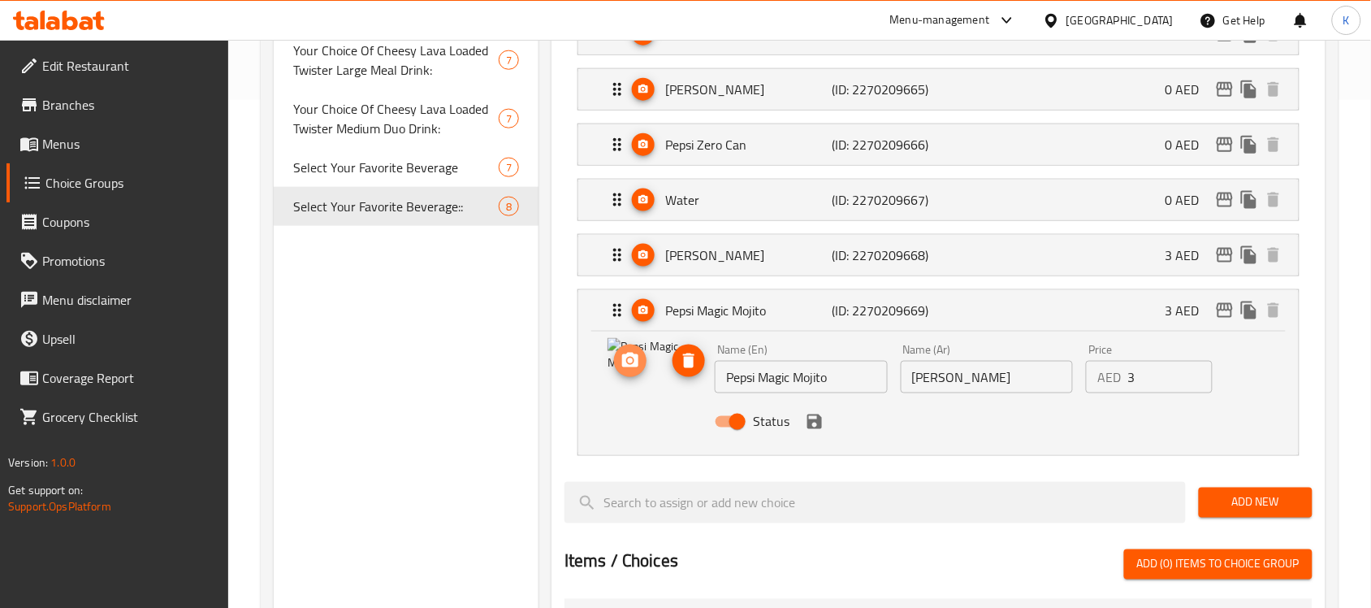
click at [627, 364] on icon "upload picture" at bounding box center [630, 360] width 19 height 19
click at [815, 423] on icon "save" at bounding box center [814, 421] width 15 height 15
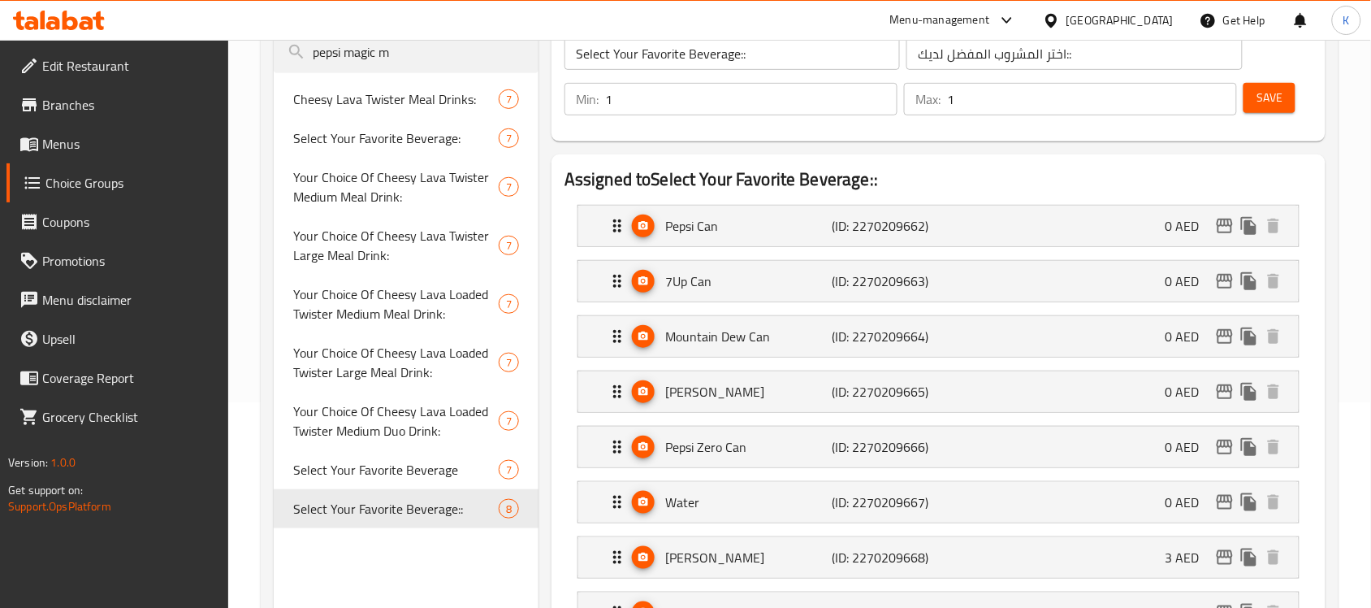
scroll to position [203, 0]
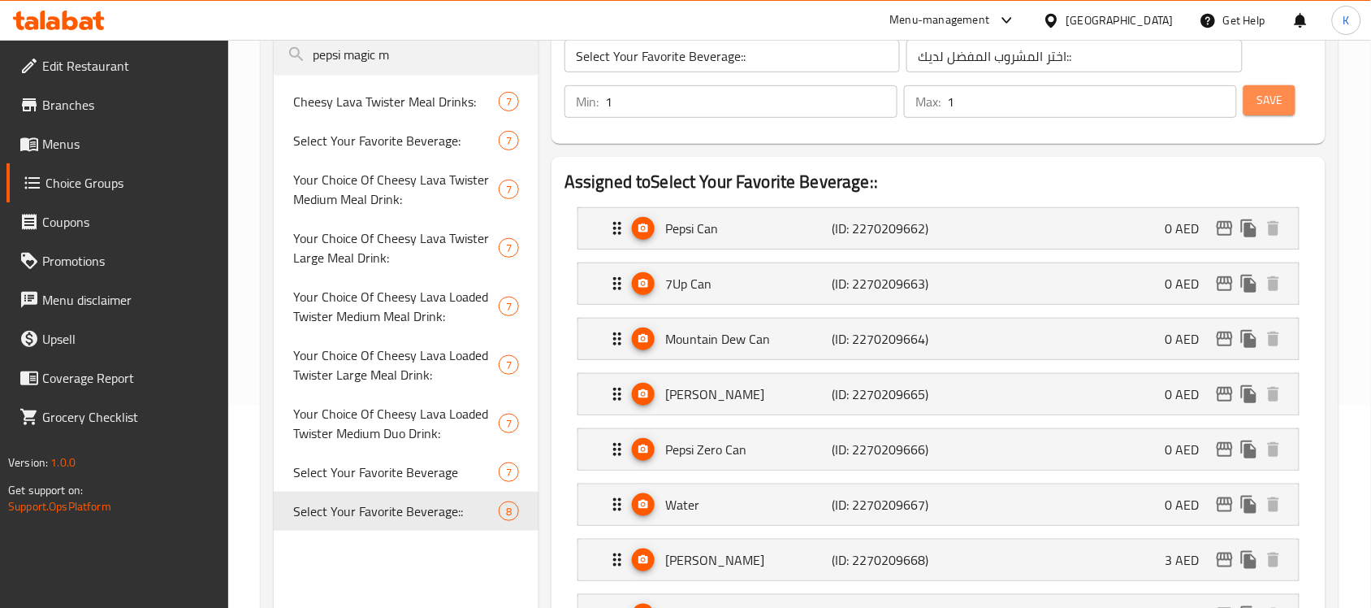
click at [1287, 108] on button "Save" at bounding box center [1269, 100] width 52 height 30
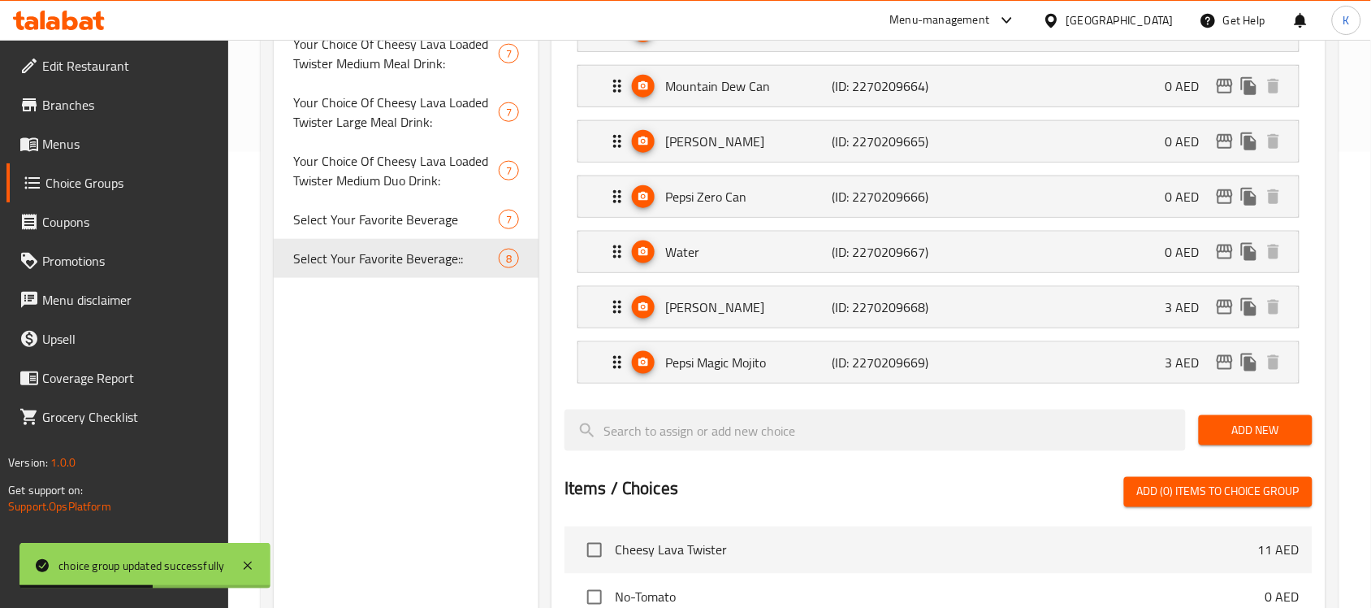
scroll to position [0, 0]
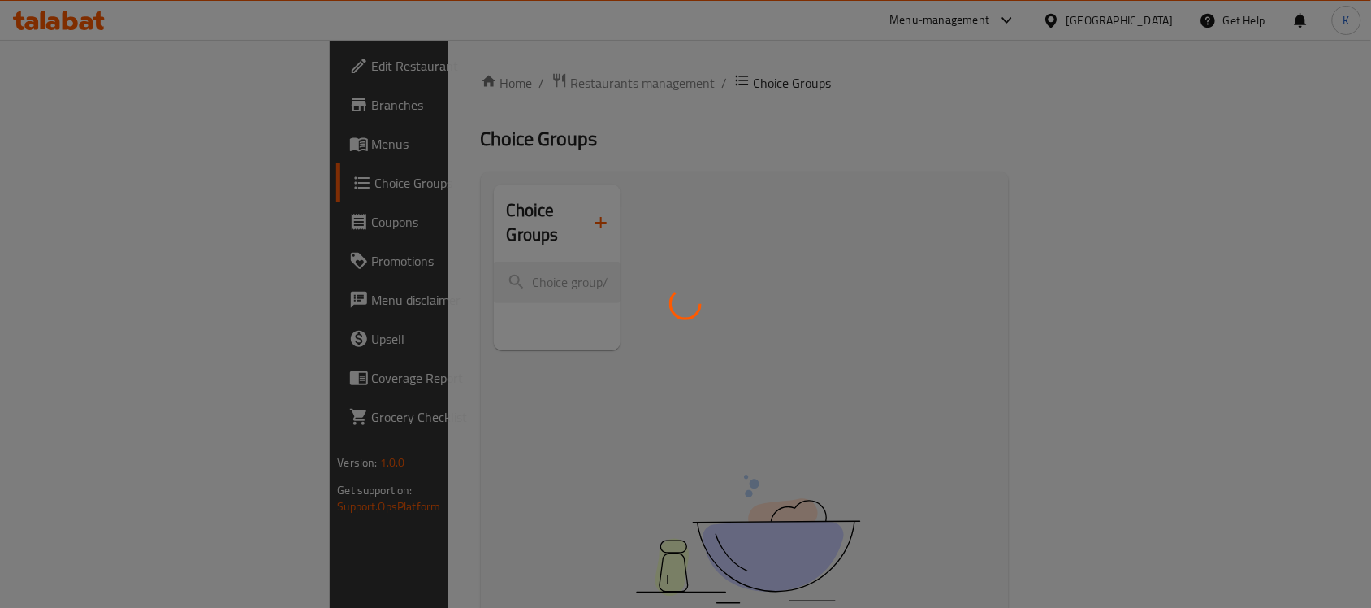
click at [392, 89] on div at bounding box center [685, 304] width 1371 height 608
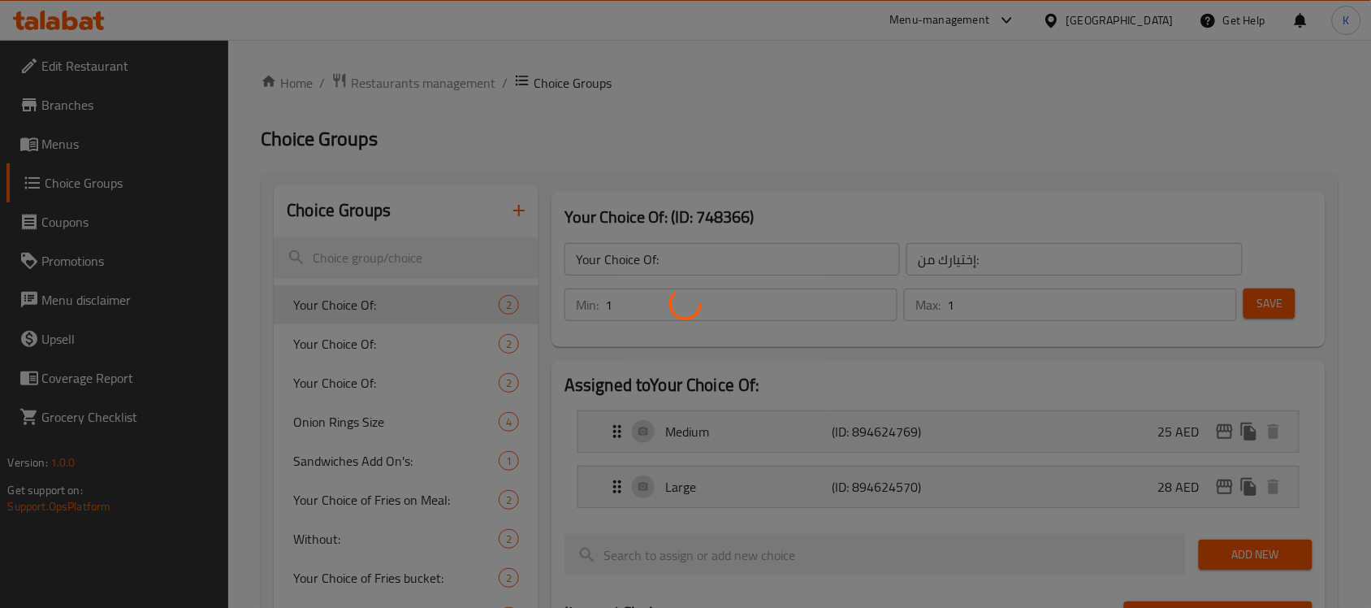
click at [414, 69] on div at bounding box center [685, 304] width 1371 height 608
click at [416, 71] on div at bounding box center [685, 304] width 1371 height 608
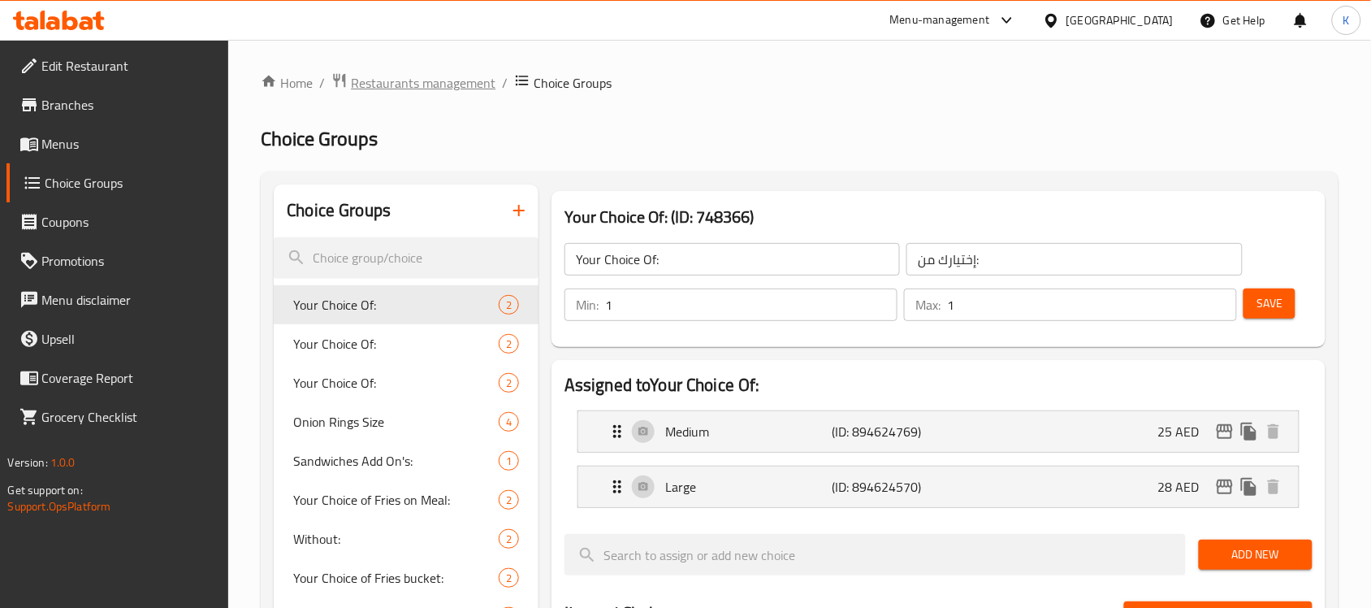
click at [422, 81] on span "Restaurants management" at bounding box center [423, 82] width 145 height 19
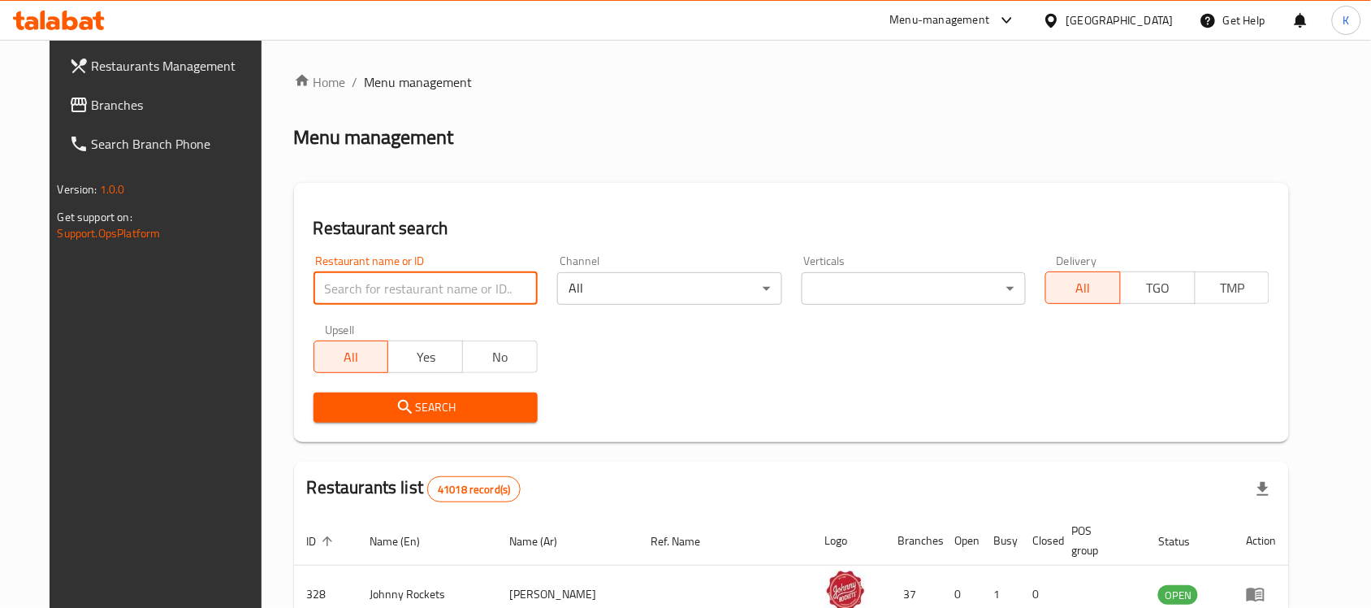
click at [437, 293] on input "search" at bounding box center [426, 288] width 224 height 32
type input "kfc"
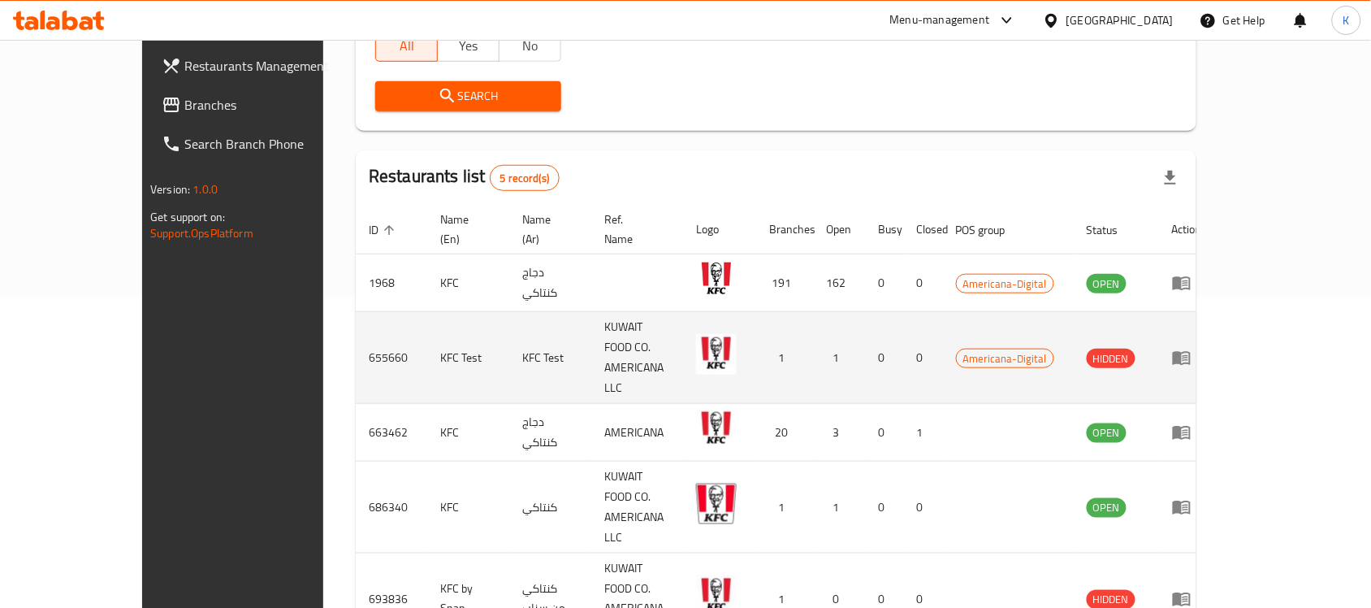
scroll to position [314, 0]
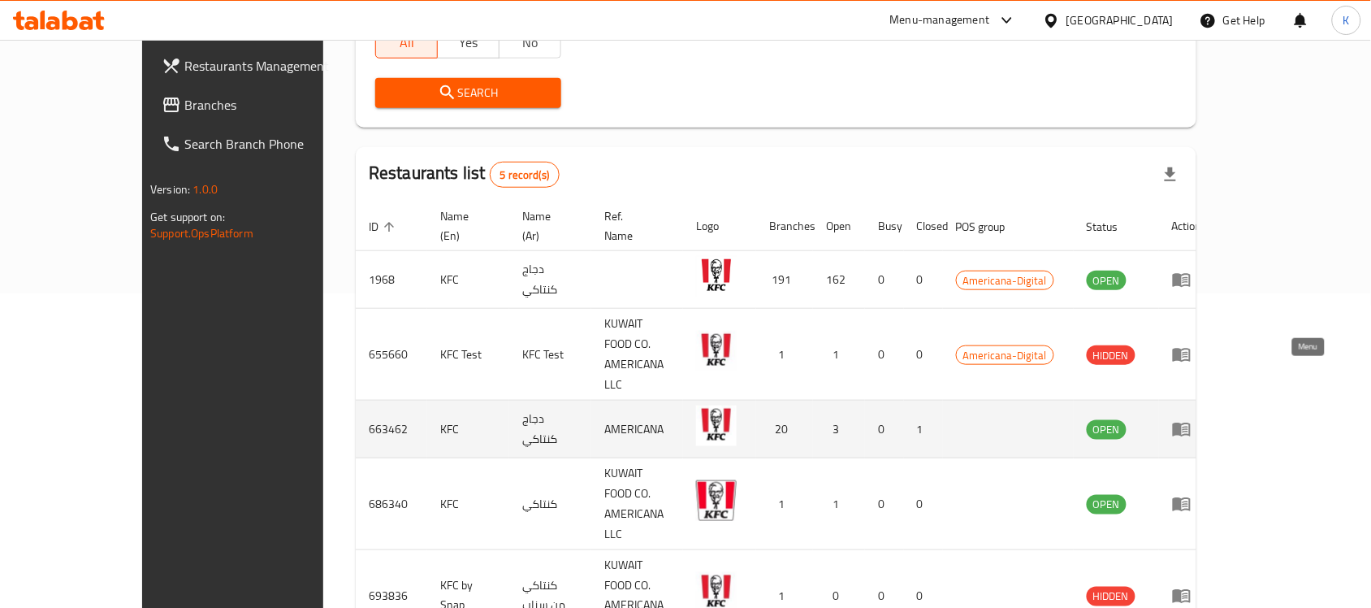
click at [1191, 419] on icon "enhanced table" at bounding box center [1181, 428] width 19 height 19
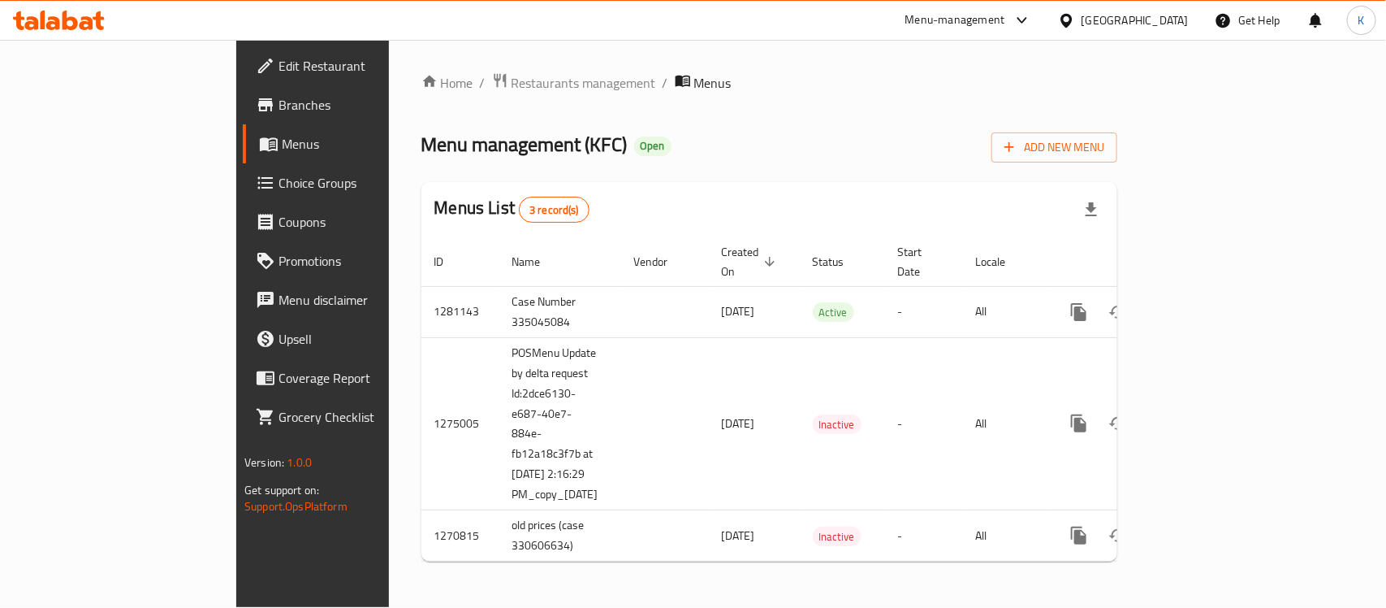
click at [279, 173] on span "Choice Groups" at bounding box center [367, 182] width 176 height 19
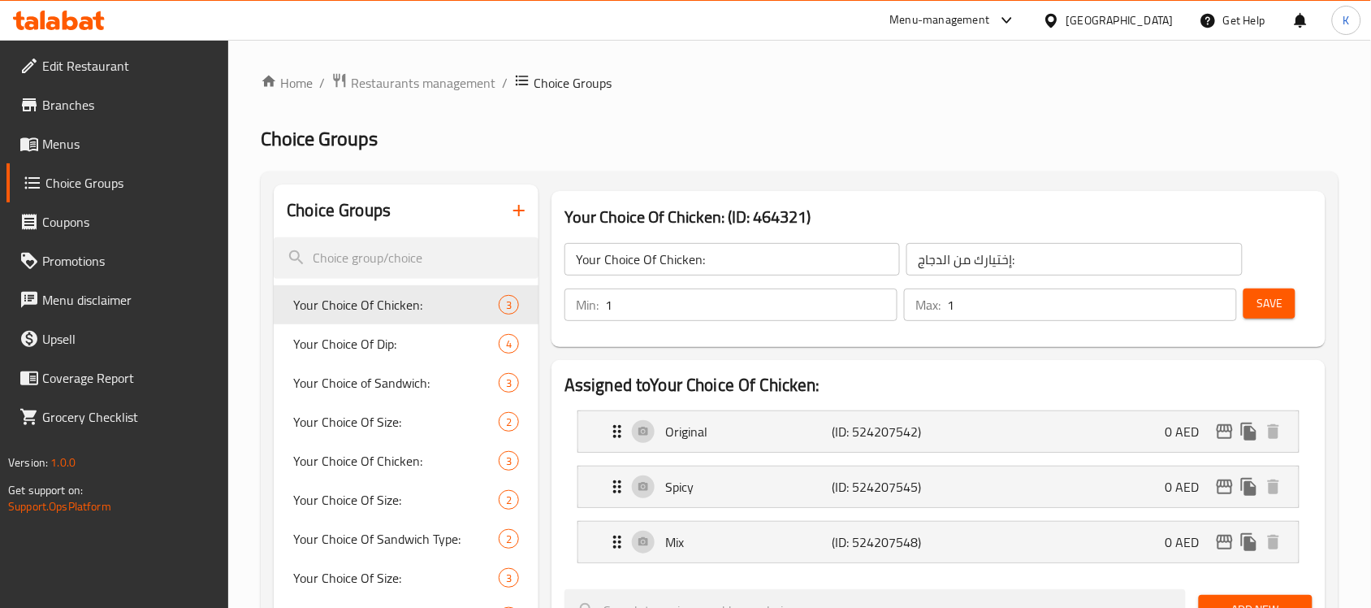
click at [422, 253] on input "search" at bounding box center [406, 257] width 265 height 41
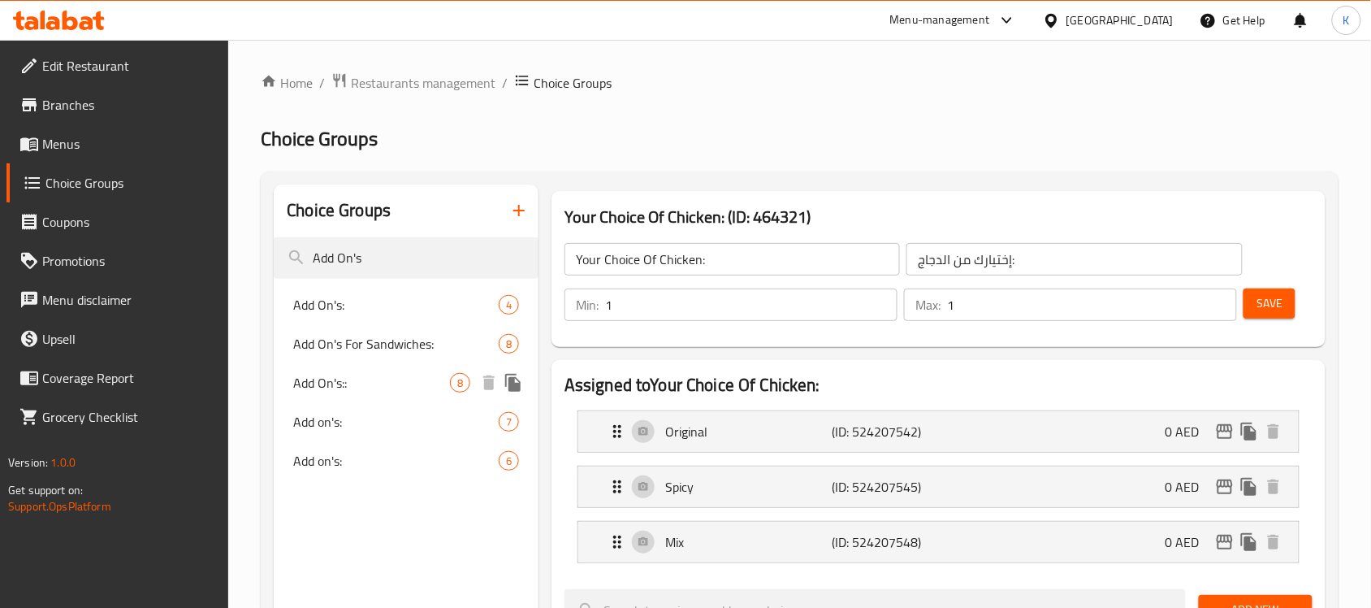
type input "Add On's"
click at [402, 380] on span "Add On's::" at bounding box center [371, 382] width 157 height 19
type input "Add On's::"
type input "الإضافات::"
type input "0"
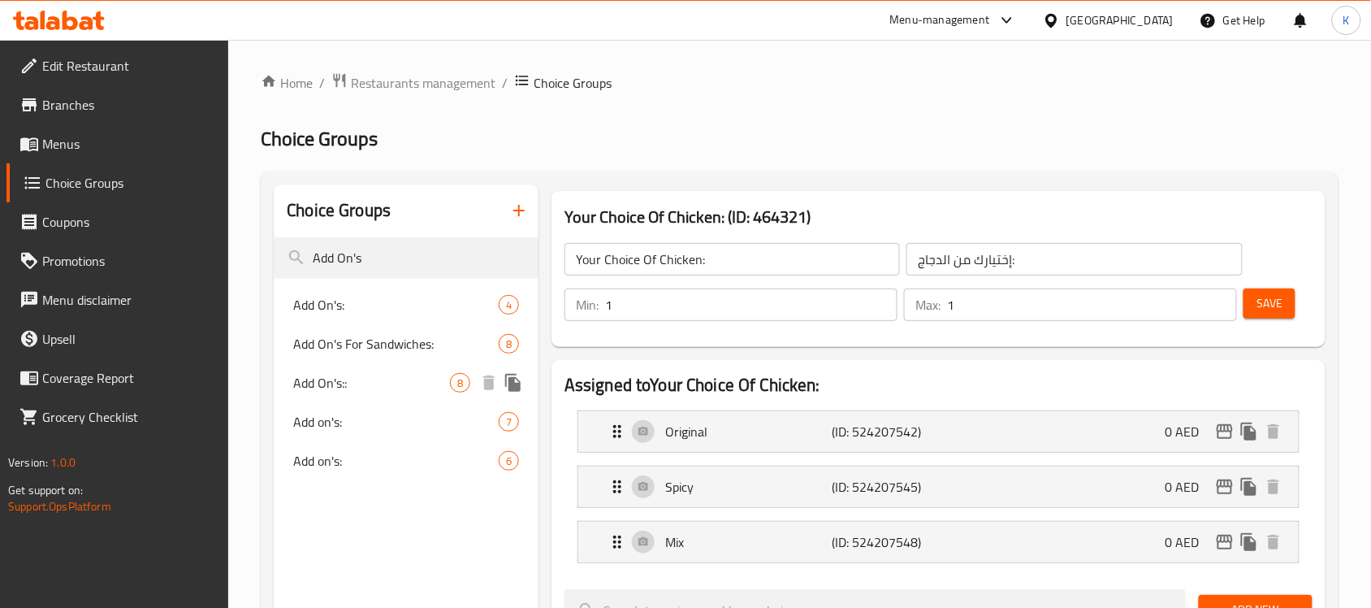
type input "0"
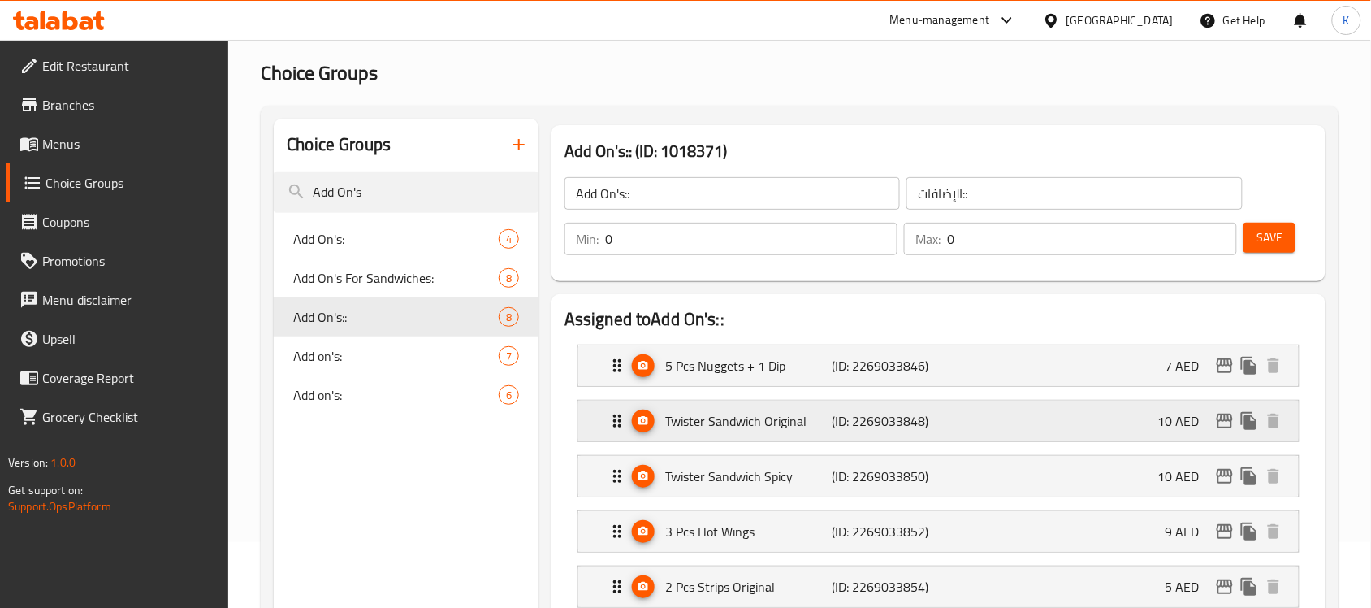
scroll to position [102, 0]
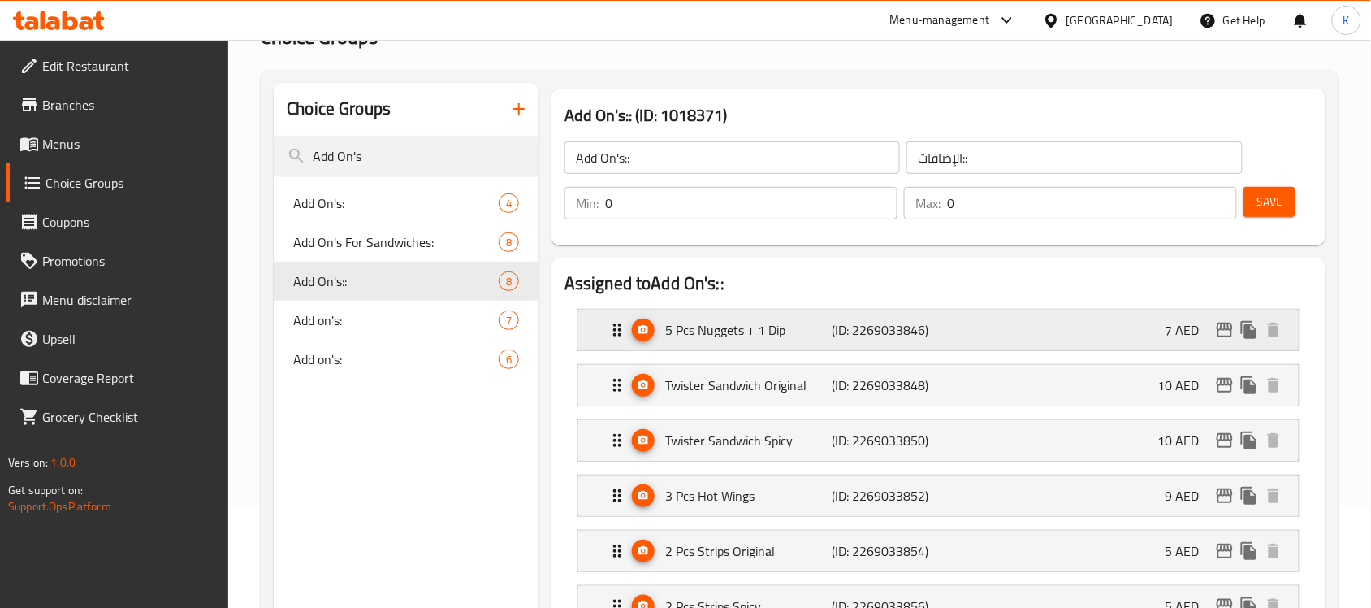
click at [741, 338] on p "5 Pcs Nuggets + 1 Dip" at bounding box center [748, 329] width 166 height 19
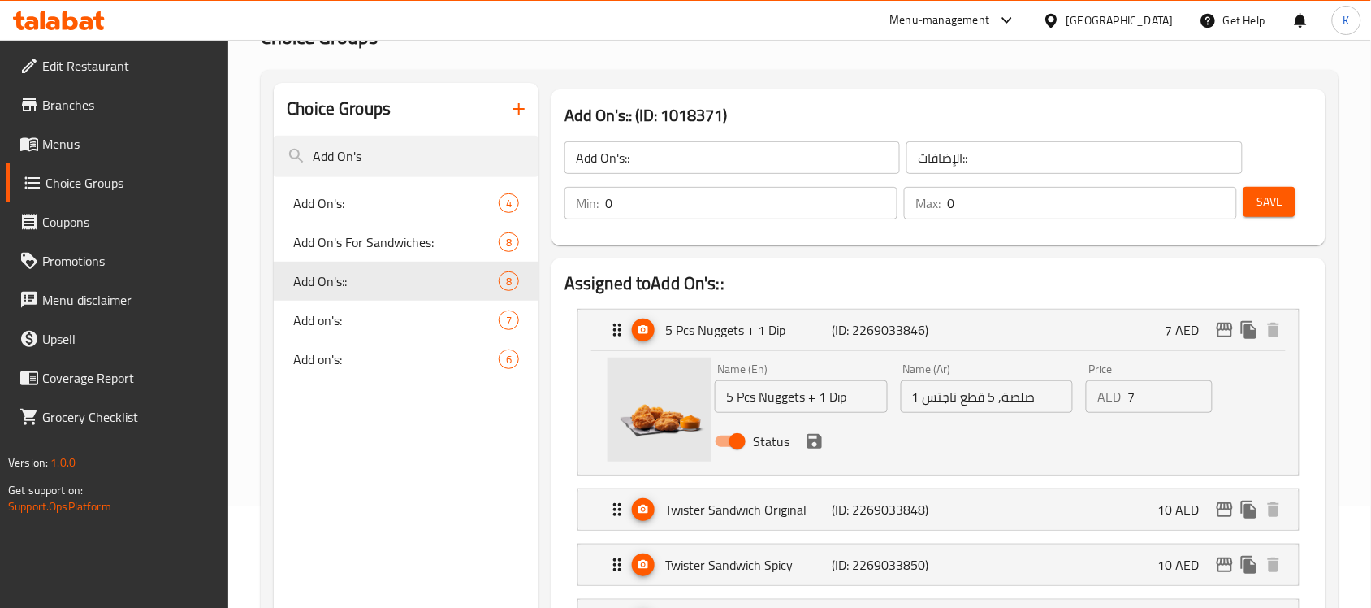
drag, startPoint x: 383, startPoint y: 154, endPoint x: 164, endPoint y: 179, distance: 219.8
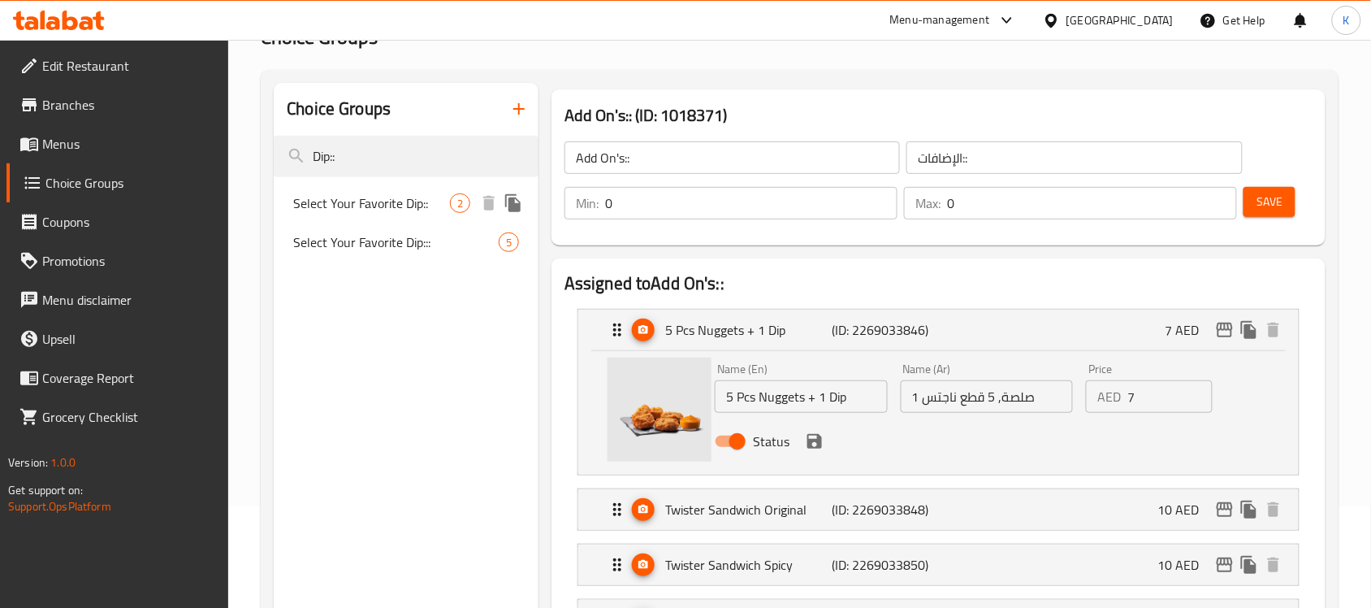
type input "Dip::"
click at [392, 205] on span "Select Your Favorite Dip::" at bounding box center [371, 202] width 157 height 19
type input "Select Your Favorite Dip::"
type input "اختر الصلصة المفضلة لديك::"
type input "1"
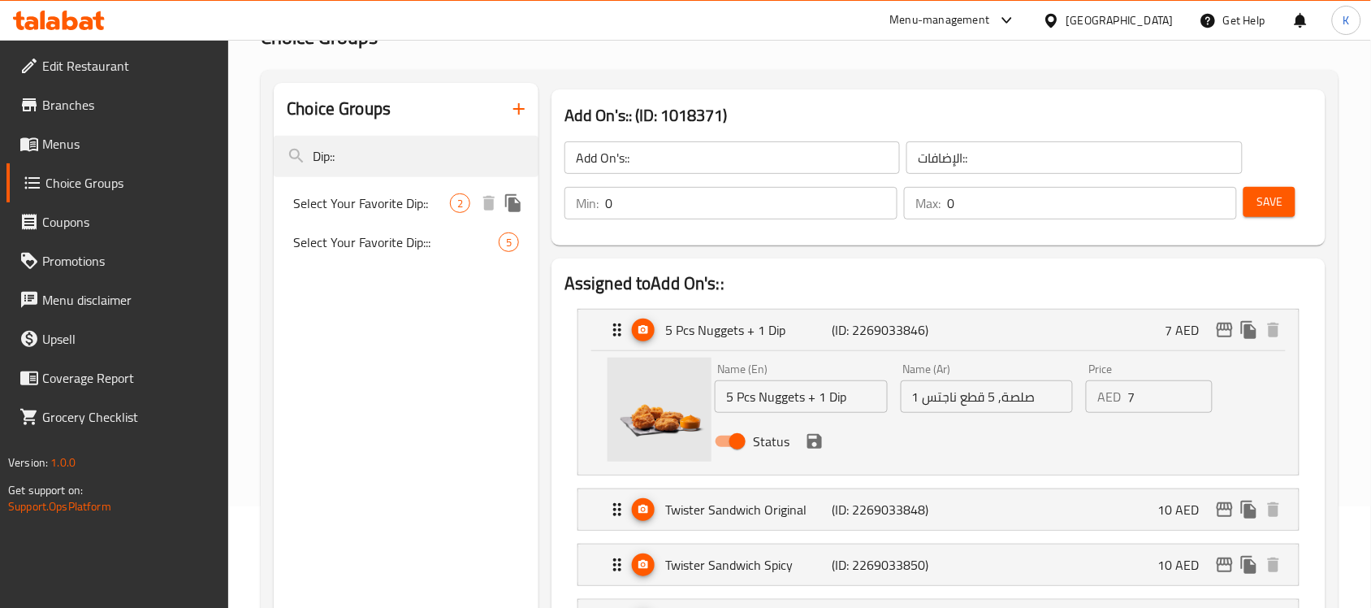
type input "1"
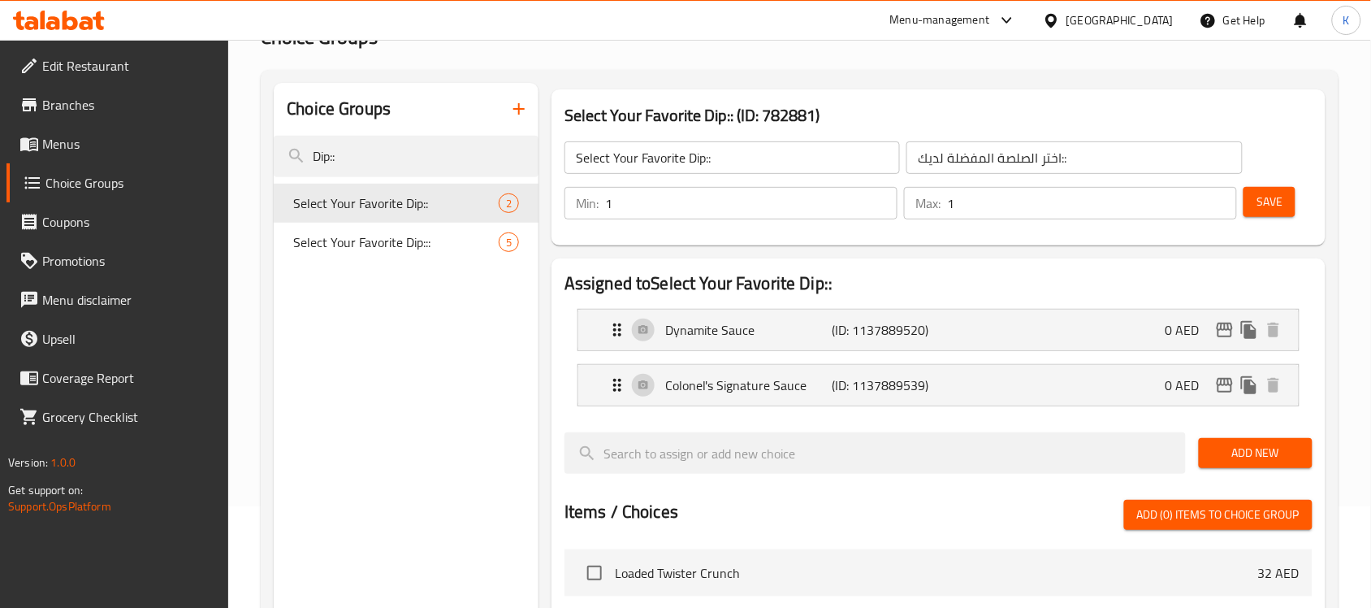
click at [417, 260] on nav "Select Your Favorite Dip:: 2 Select Your Favorite Dip::: 5" at bounding box center [406, 222] width 265 height 91
click at [412, 246] on span "Select Your Favorite Dip:::" at bounding box center [371, 241] width 157 height 19
type input "Select Your Favorite Dip:::"
type input "اختر صلصتك المفضلة:::"
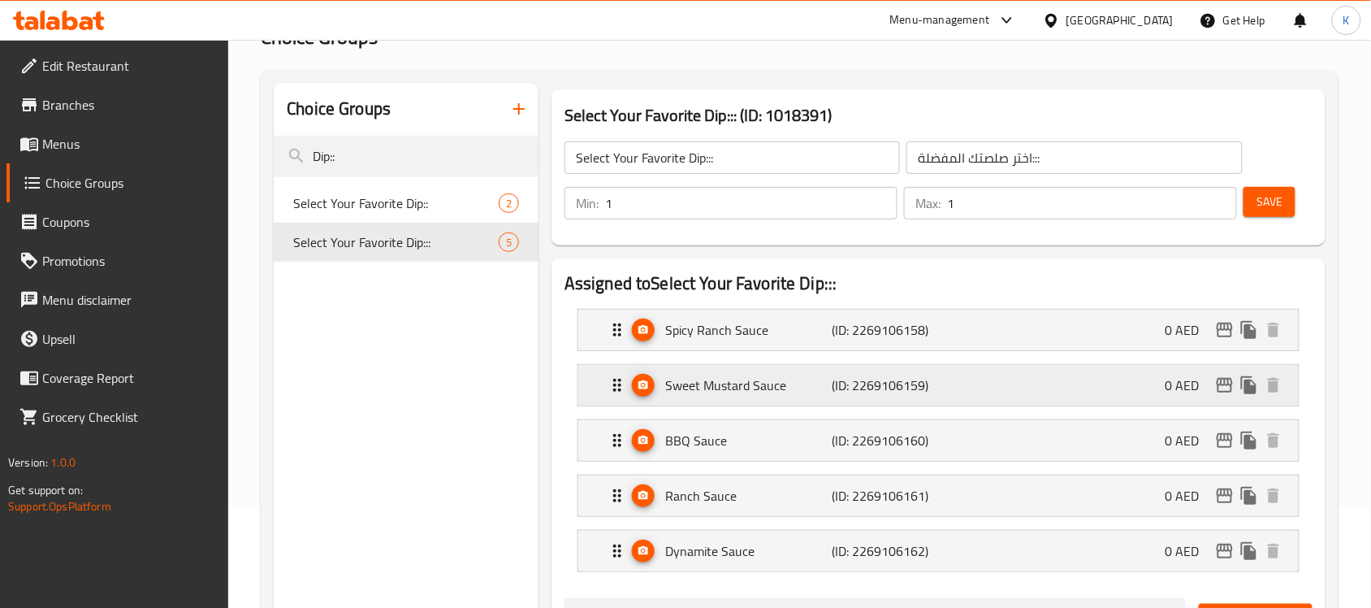
click at [716, 378] on p "Sweet Mustard Sauce" at bounding box center [748, 384] width 166 height 19
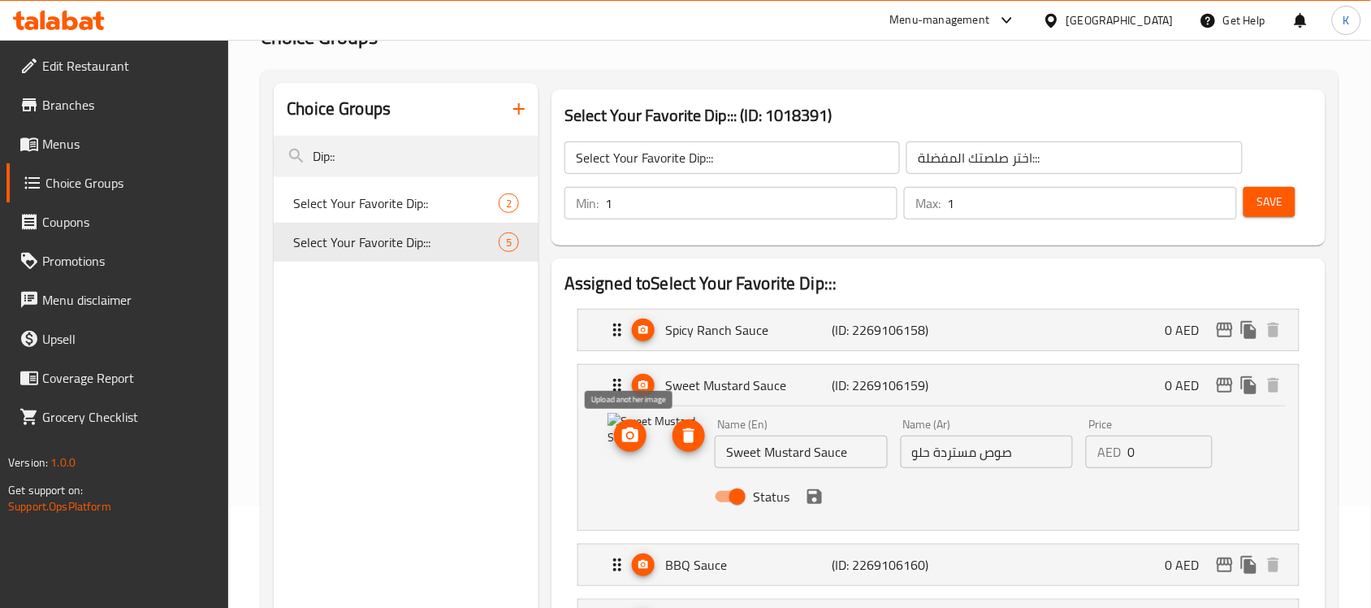
click at [619, 435] on span "upload picture" at bounding box center [630, 435] width 32 height 19
click at [814, 499] on icon "save" at bounding box center [814, 495] width 19 height 19
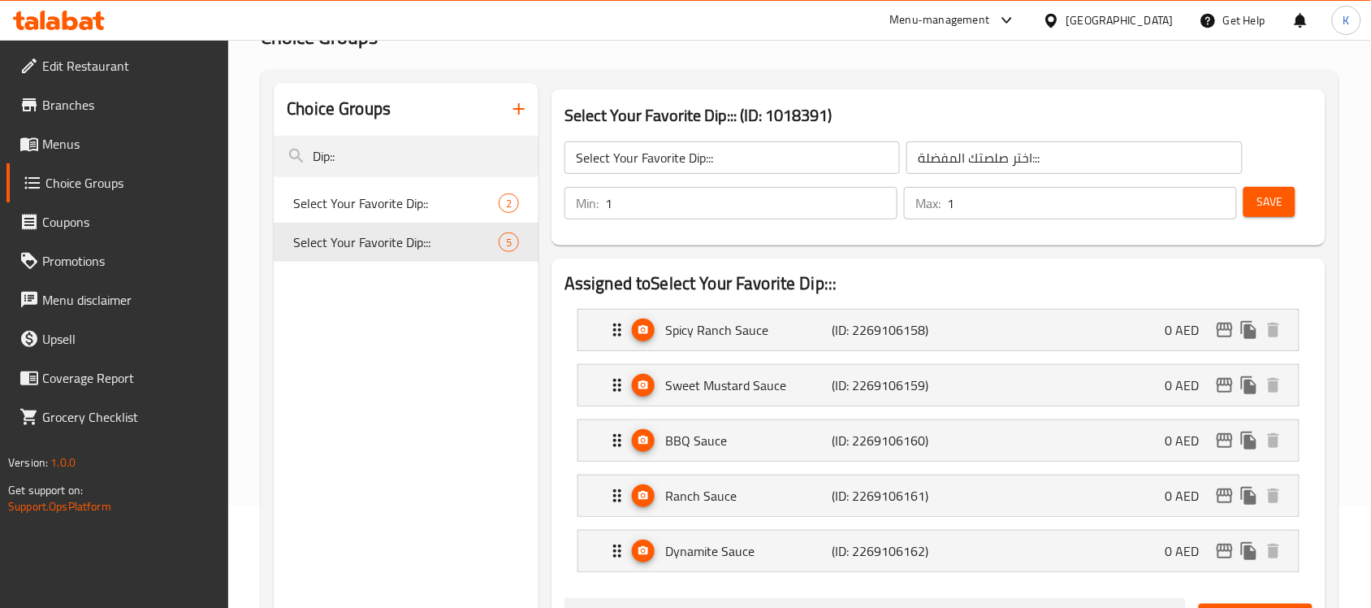
click at [1280, 211] on span "Save" at bounding box center [1269, 202] width 26 height 20
drag, startPoint x: 361, startPoint y: 160, endPoint x: 179, endPoint y: 171, distance: 183.0
click at [179, 171] on div "Edit Restaurant Branches Menus Choice Groups Coupons Promotions Menu disclaimer…" at bounding box center [685, 594] width 1371 height 1313
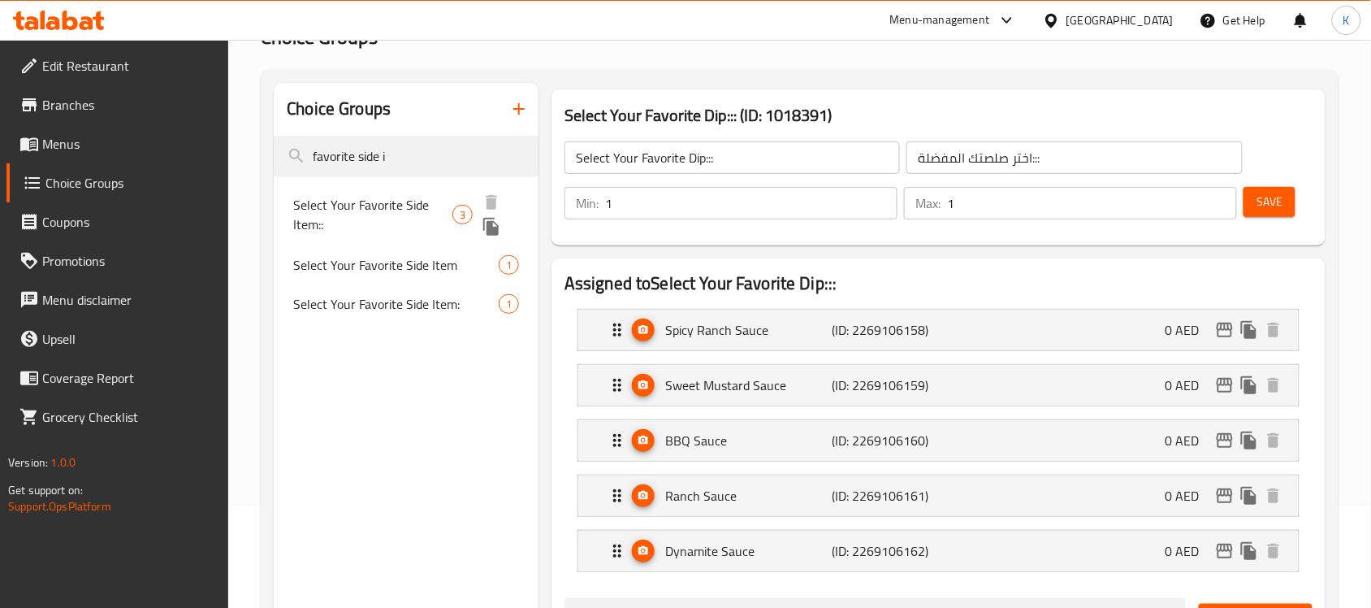
type input "favorite side i"
click at [409, 204] on span "Select Your Favorite Side Item::" at bounding box center [372, 214] width 159 height 39
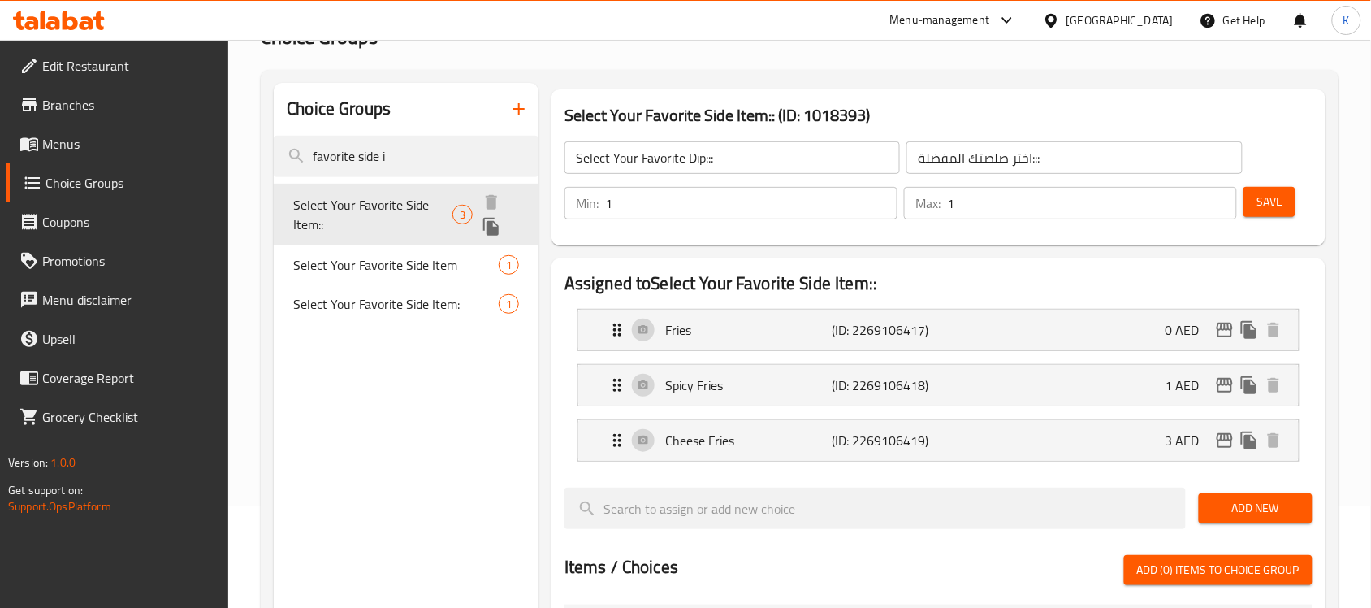
type input "Select Your Favorite Side Item::"
type input "اختر صنف جانبي المفضل لديك:"
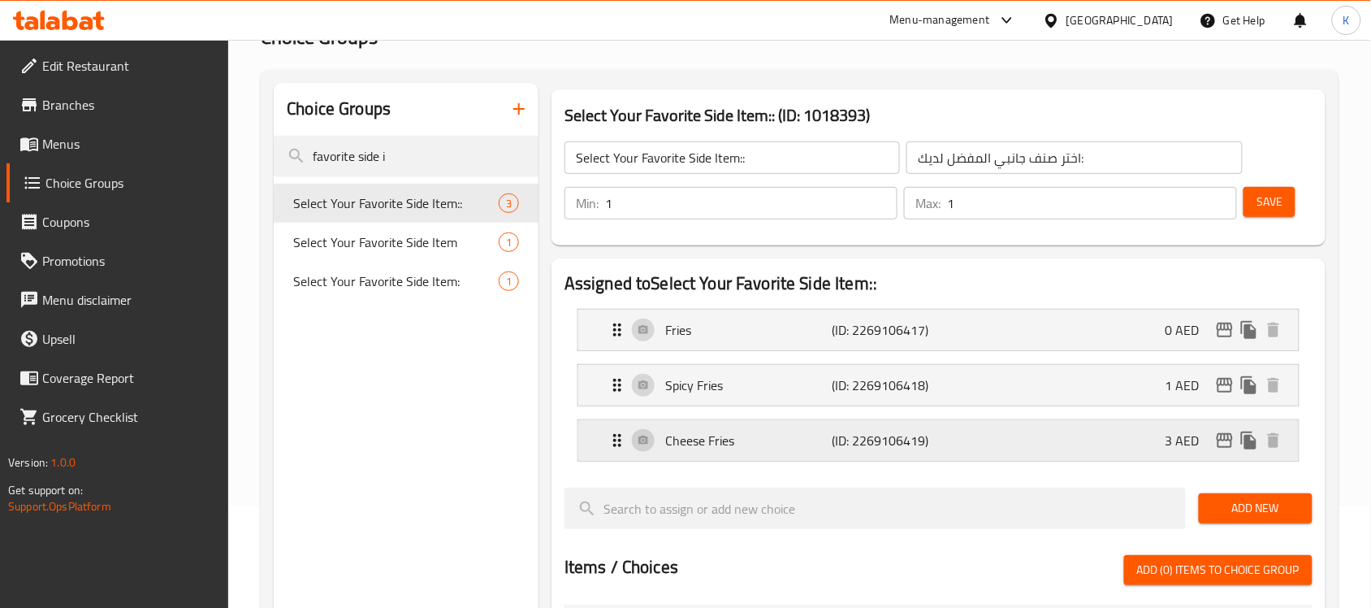
click at [755, 425] on div "Cheese Fries (ID: 2269106419) 3 AED" at bounding box center [944, 440] width 672 height 41
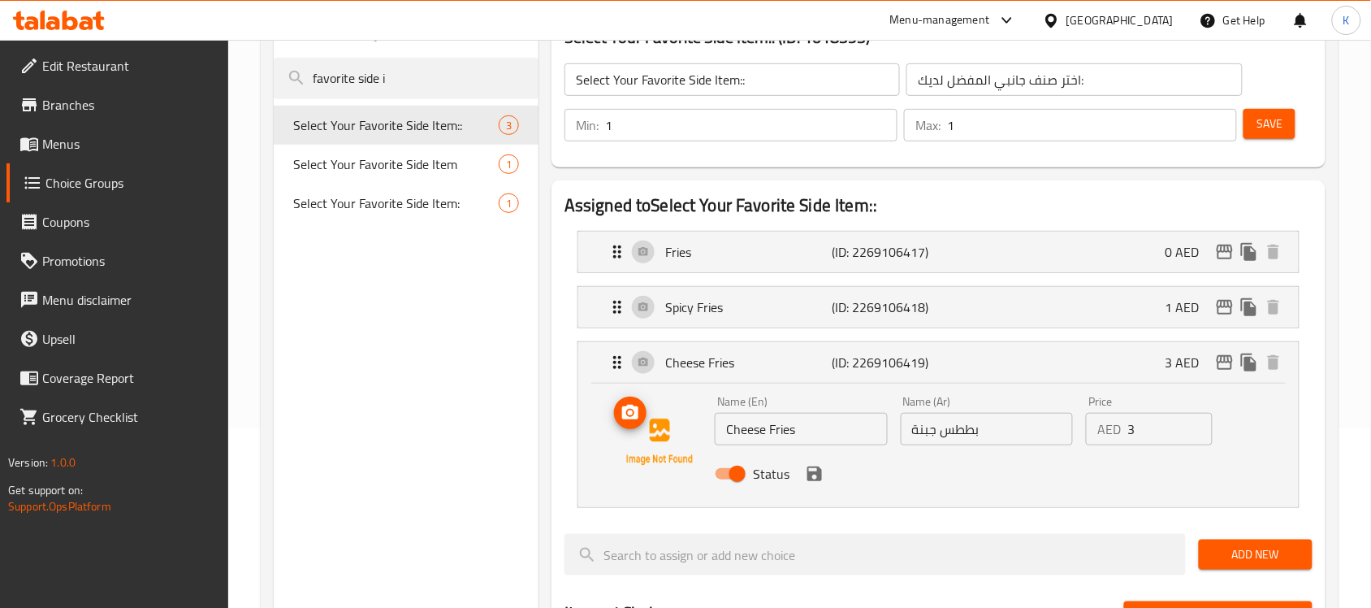
scroll to position [203, 0]
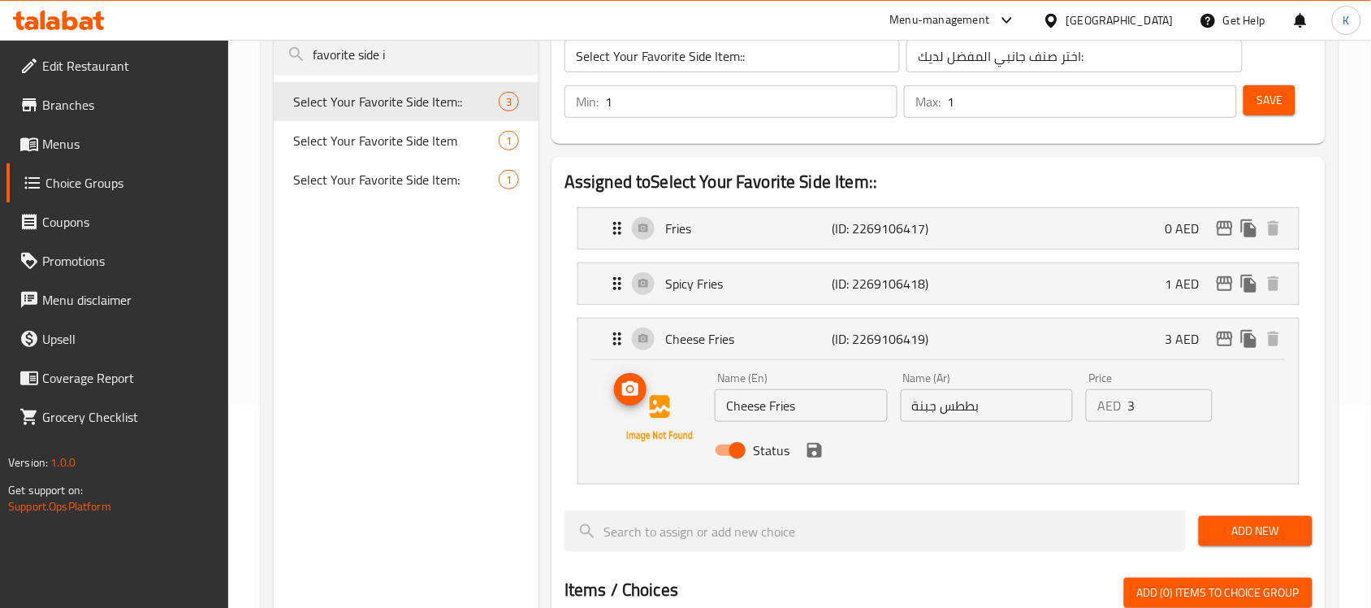
click at [628, 394] on icon "upload picture" at bounding box center [630, 388] width 16 height 15
click at [747, 298] on div "Spicy Fries (ID: 2269106418) 1 AED" at bounding box center [944, 283] width 672 height 41
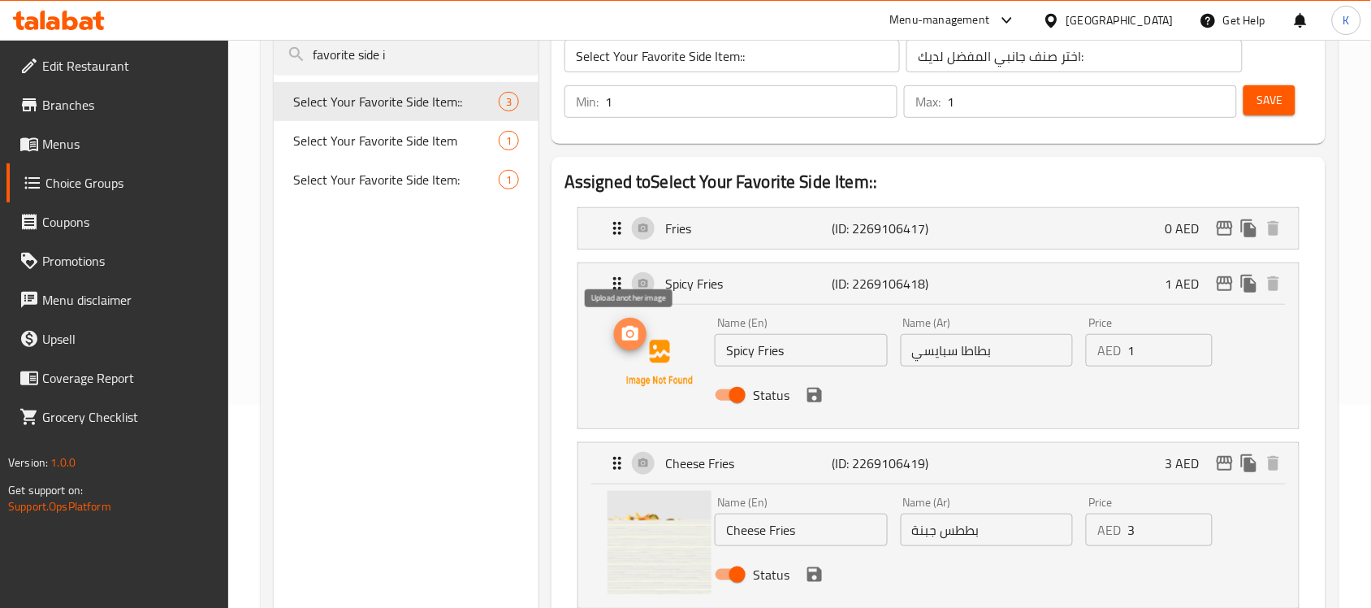
click at [629, 338] on icon "upload picture" at bounding box center [630, 333] width 19 height 19
click at [932, 225] on p "(ID: 2269106417)" at bounding box center [887, 227] width 111 height 19
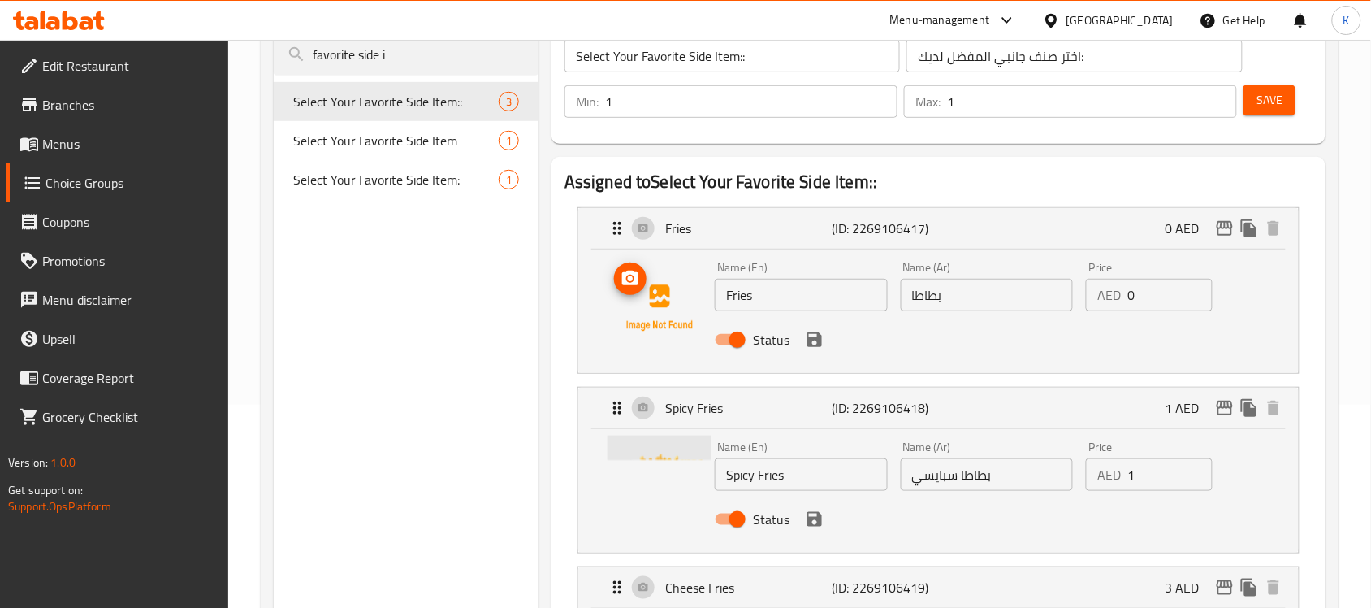
click at [621, 284] on icon "upload picture" at bounding box center [630, 278] width 19 height 19
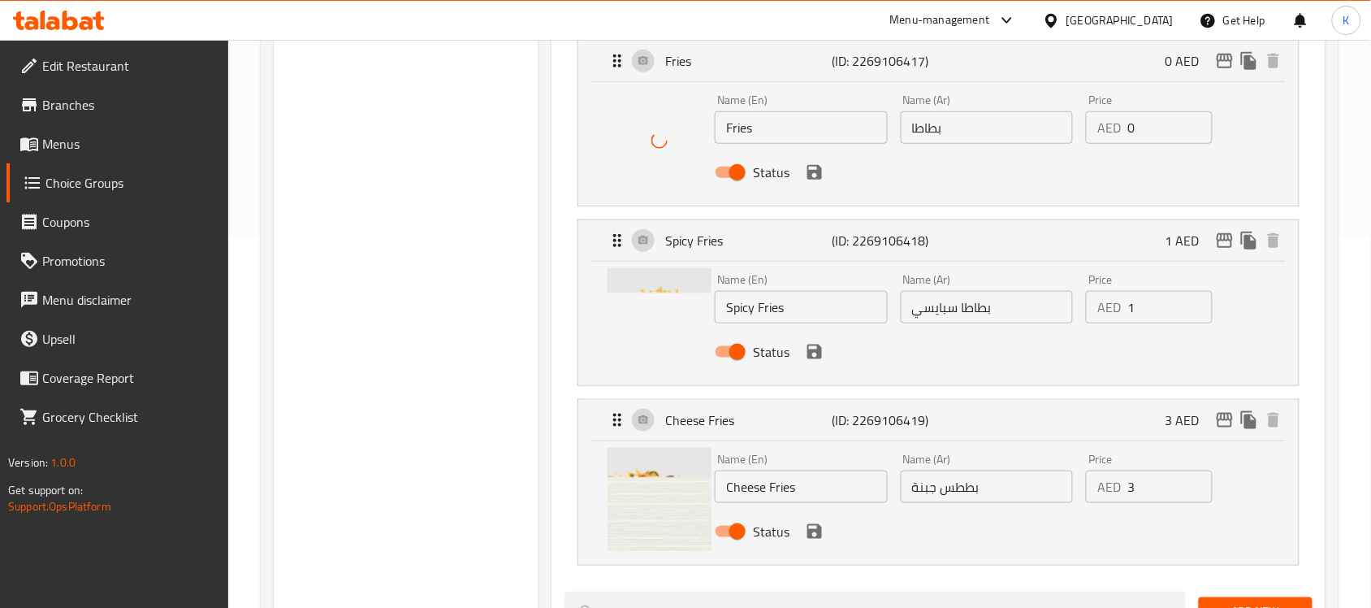
scroll to position [406, 0]
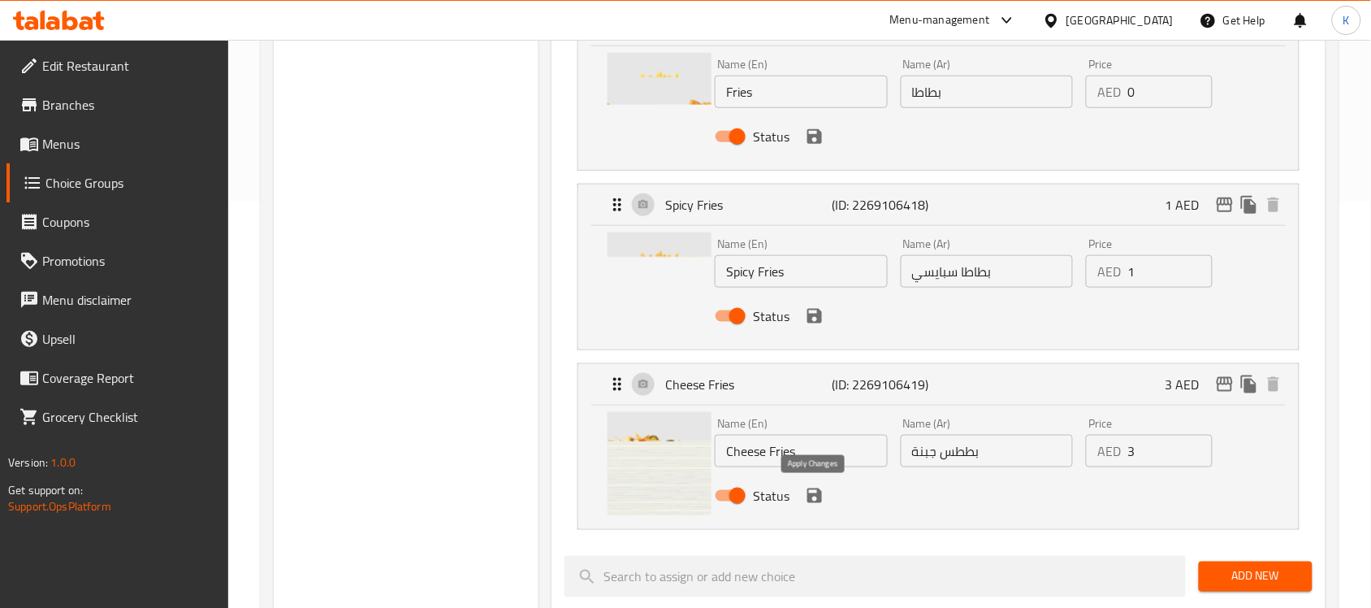
click at [806, 498] on icon "save" at bounding box center [814, 495] width 19 height 19
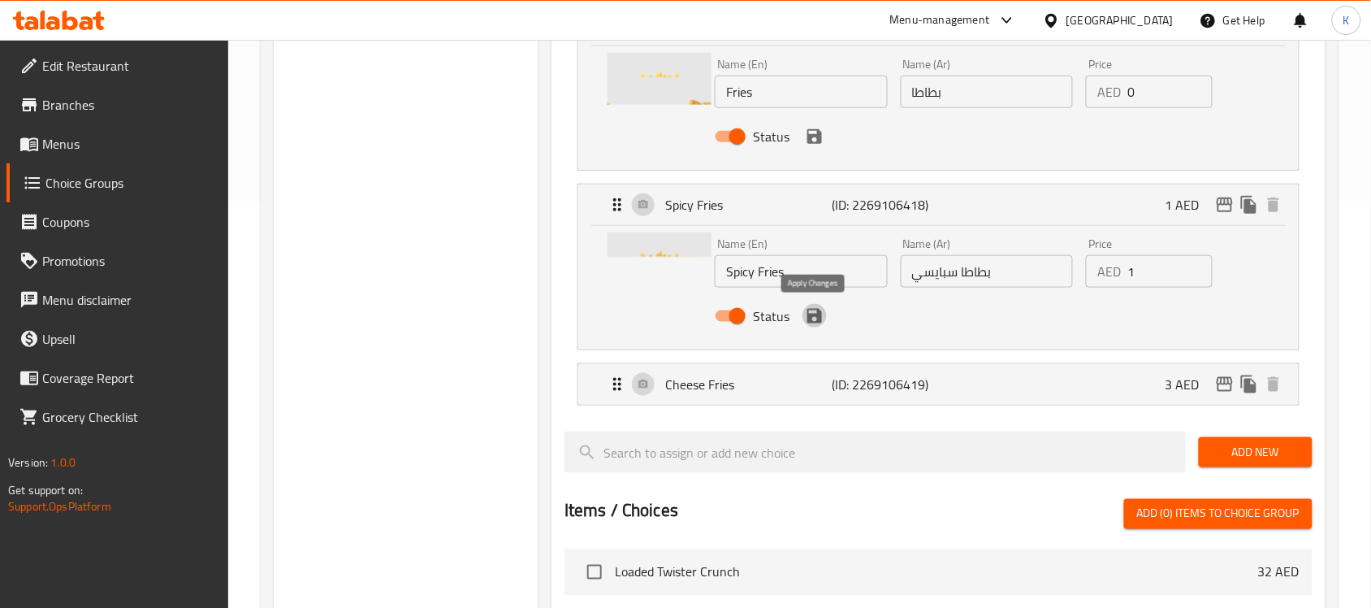
click at [813, 309] on icon "save" at bounding box center [814, 316] width 15 height 15
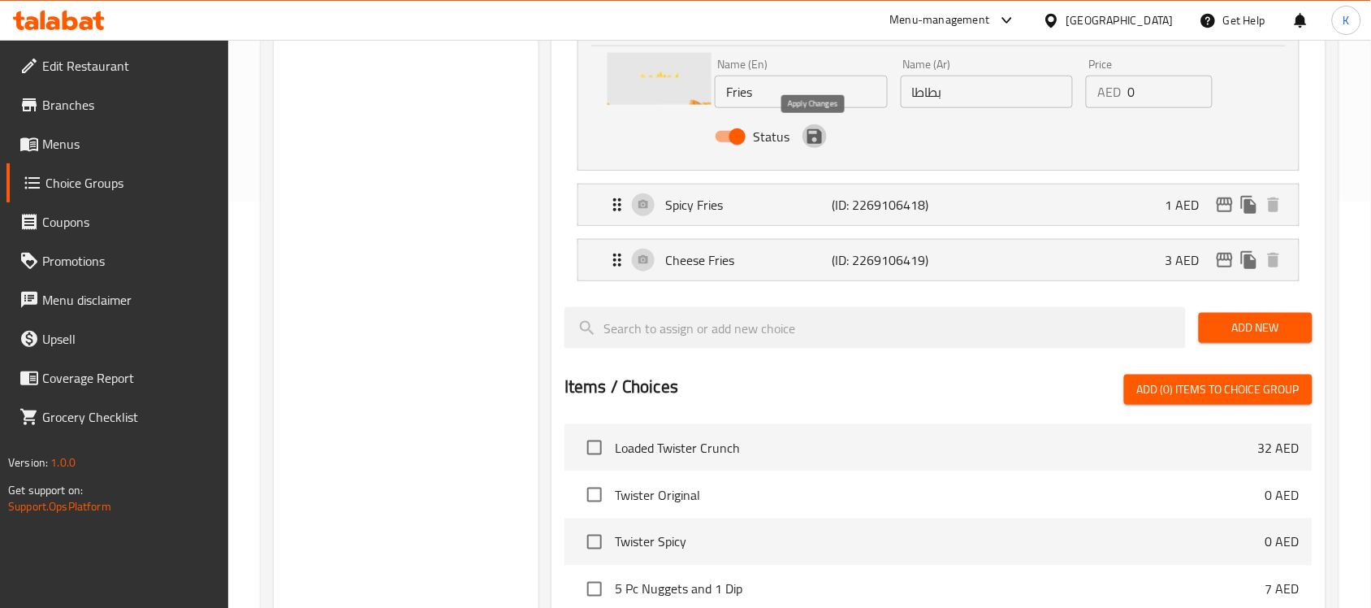
click at [816, 138] on icon "save" at bounding box center [814, 136] width 15 height 15
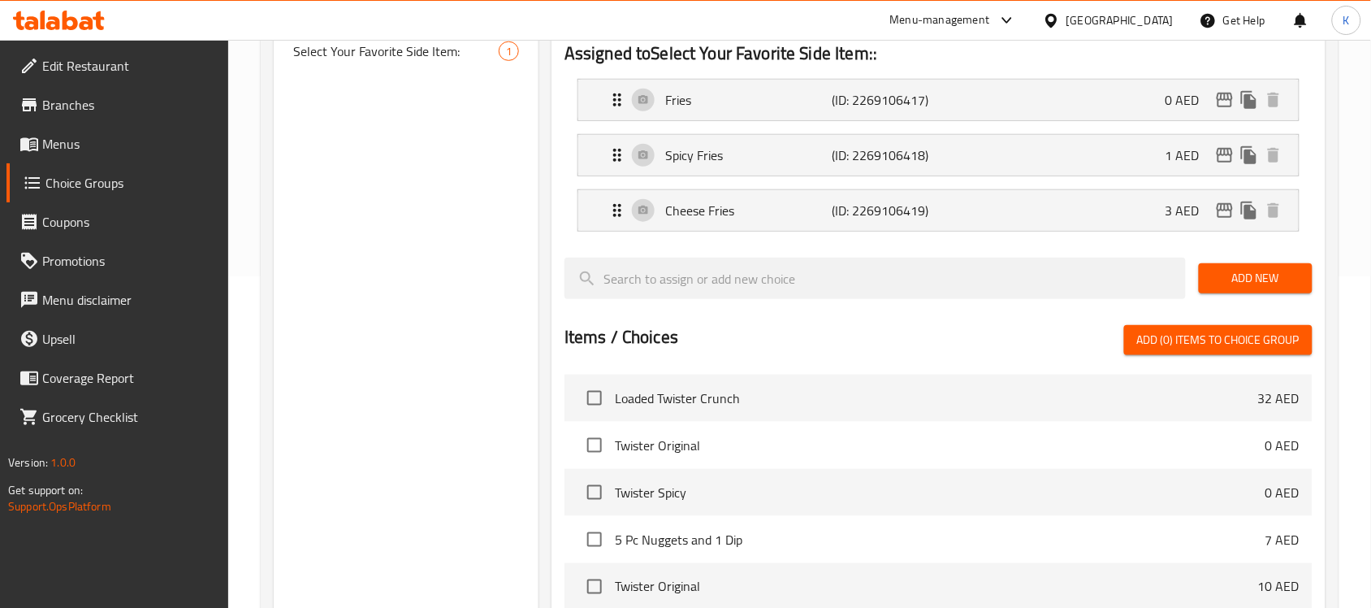
scroll to position [102, 0]
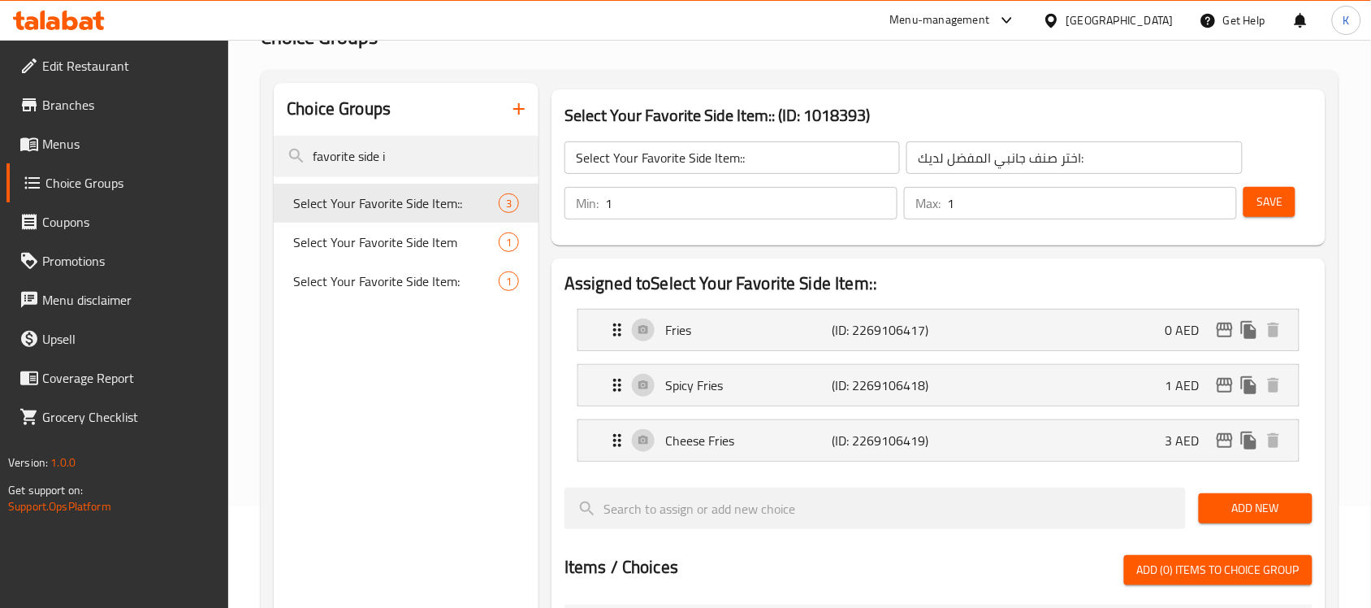
click at [1276, 205] on span "Save" at bounding box center [1269, 202] width 26 height 20
click at [416, 136] on input "favorite side i" at bounding box center [406, 156] width 265 height 41
drag, startPoint x: 420, startPoint y: 147, endPoint x: 96, endPoint y: 135, distance: 324.3
click at [100, 132] on div "Edit Restaurant Branches Menus Choice Groups Coupons Promotions Menu disclaimer…" at bounding box center [685, 539] width 1371 height 1203
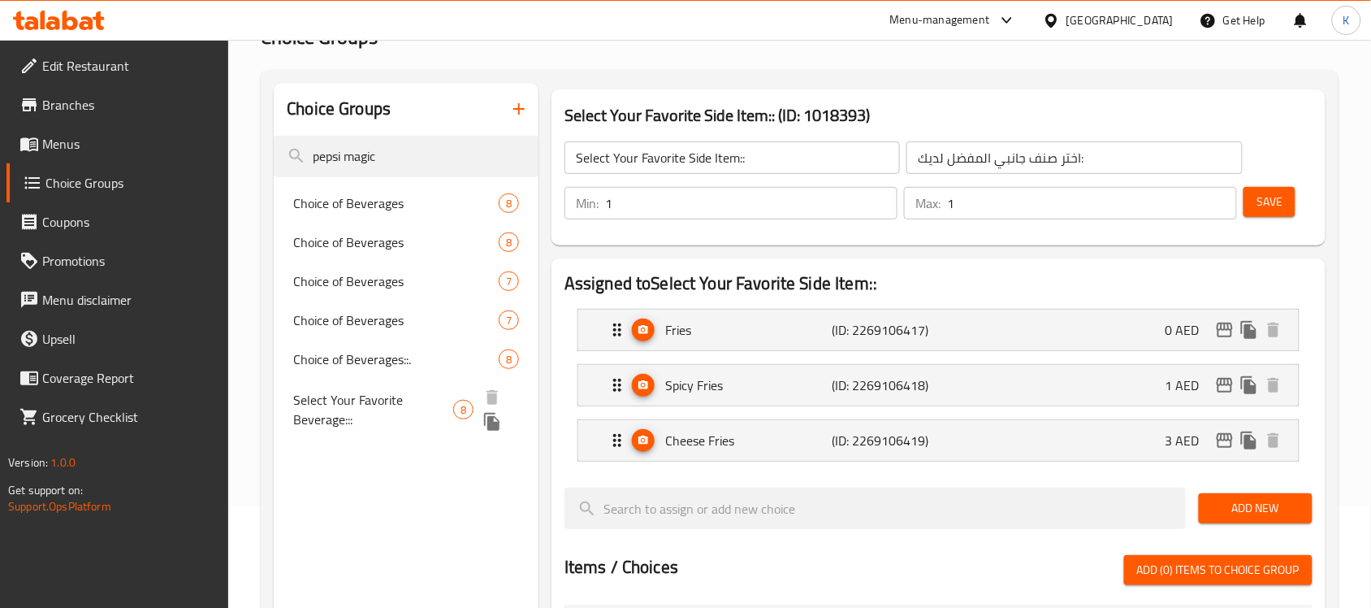
type input "pepsi magic"
click at [367, 390] on span "Select Your Favorite Beverage:::" at bounding box center [373, 409] width 160 height 39
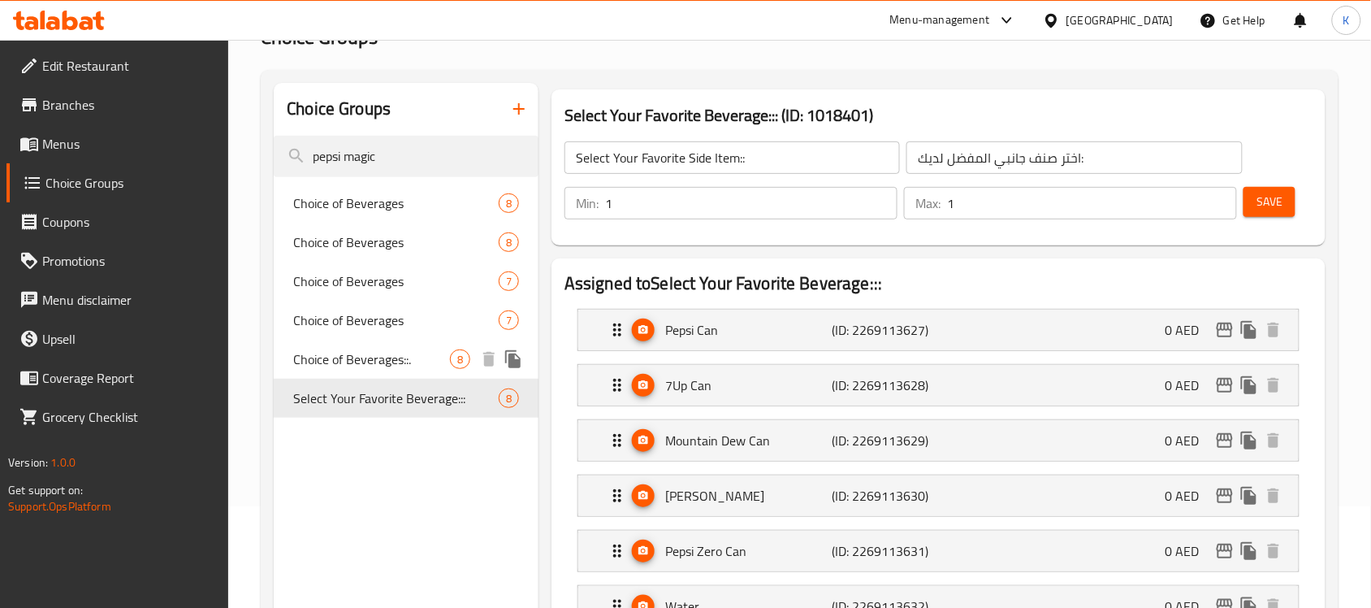
type input "Select Your Favorite Beverage:::"
type input "اختر المشروب المفضل لديك:::"
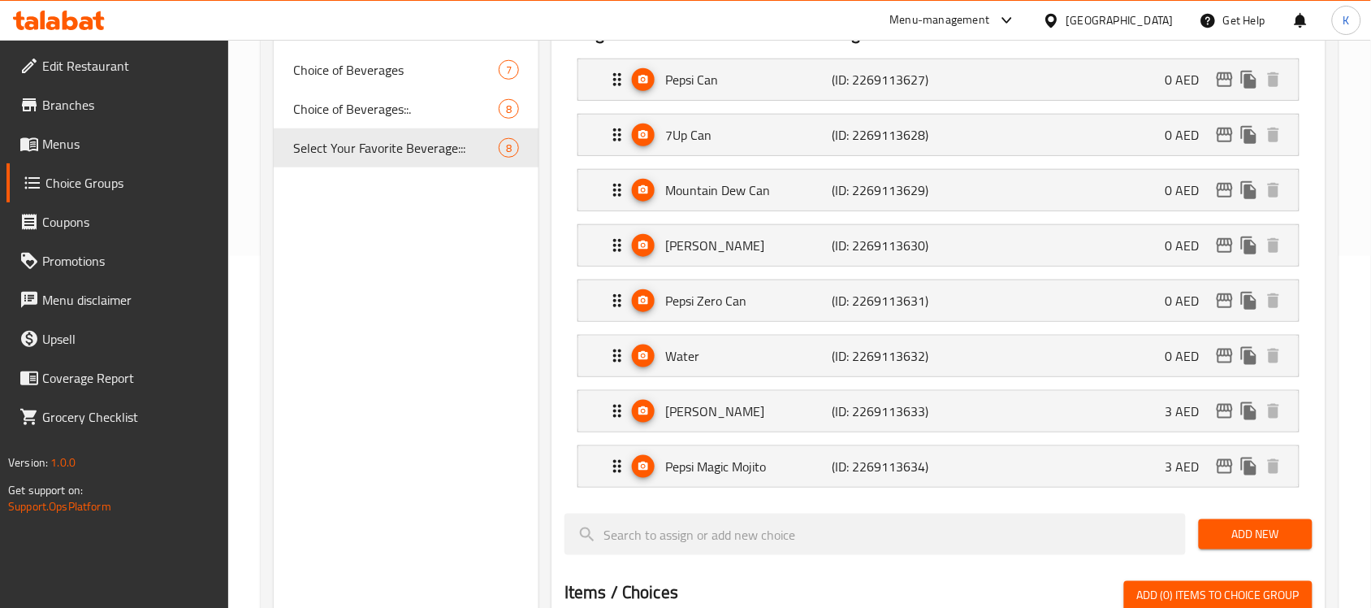
scroll to position [406, 0]
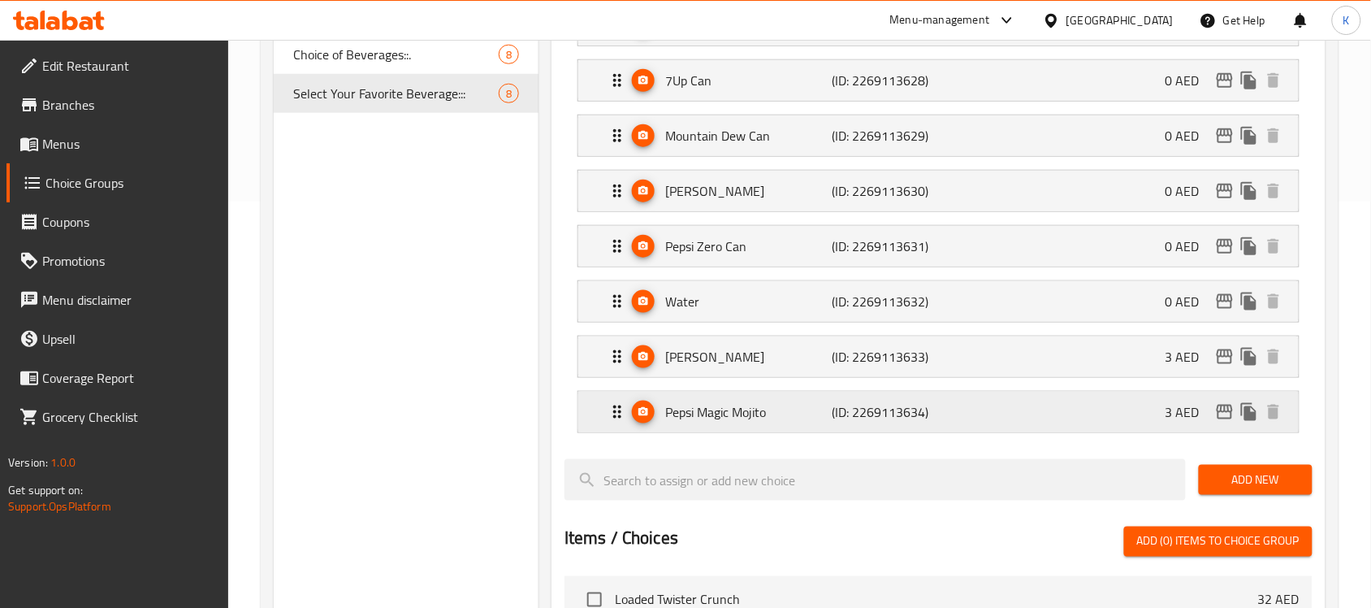
click at [785, 422] on p "Pepsi Magic Mojito" at bounding box center [748, 411] width 166 height 19
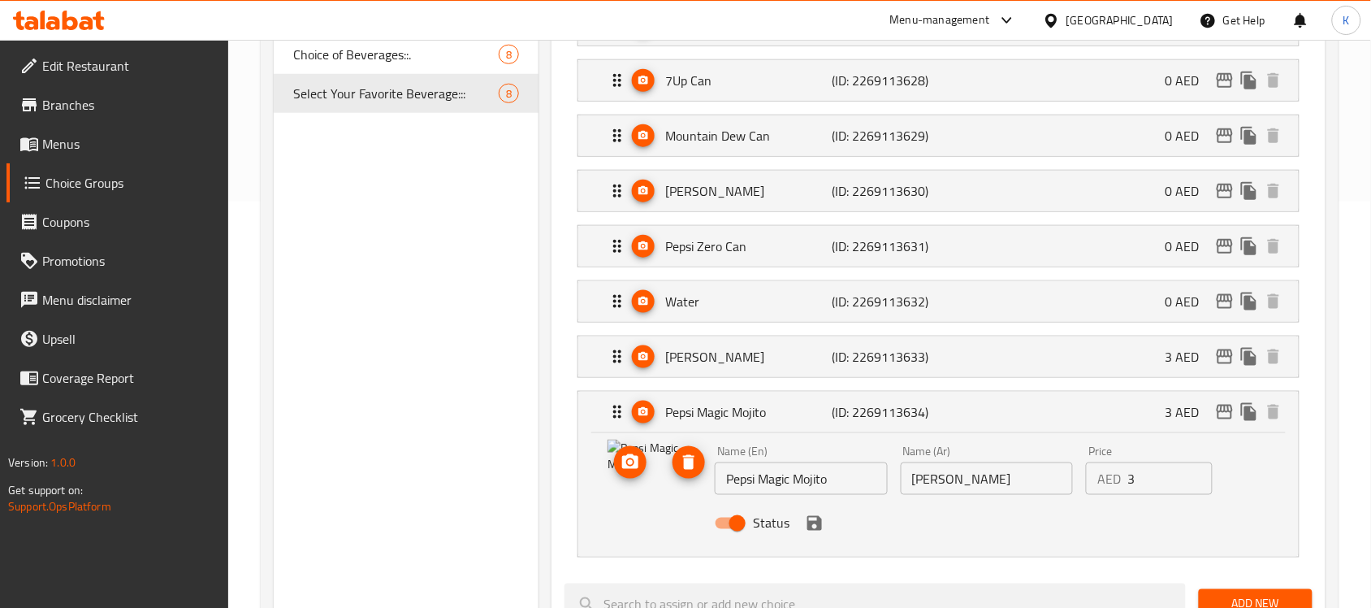
click at [634, 469] on icon "upload picture" at bounding box center [630, 461] width 16 height 15
click at [812, 525] on icon "save" at bounding box center [814, 523] width 15 height 15
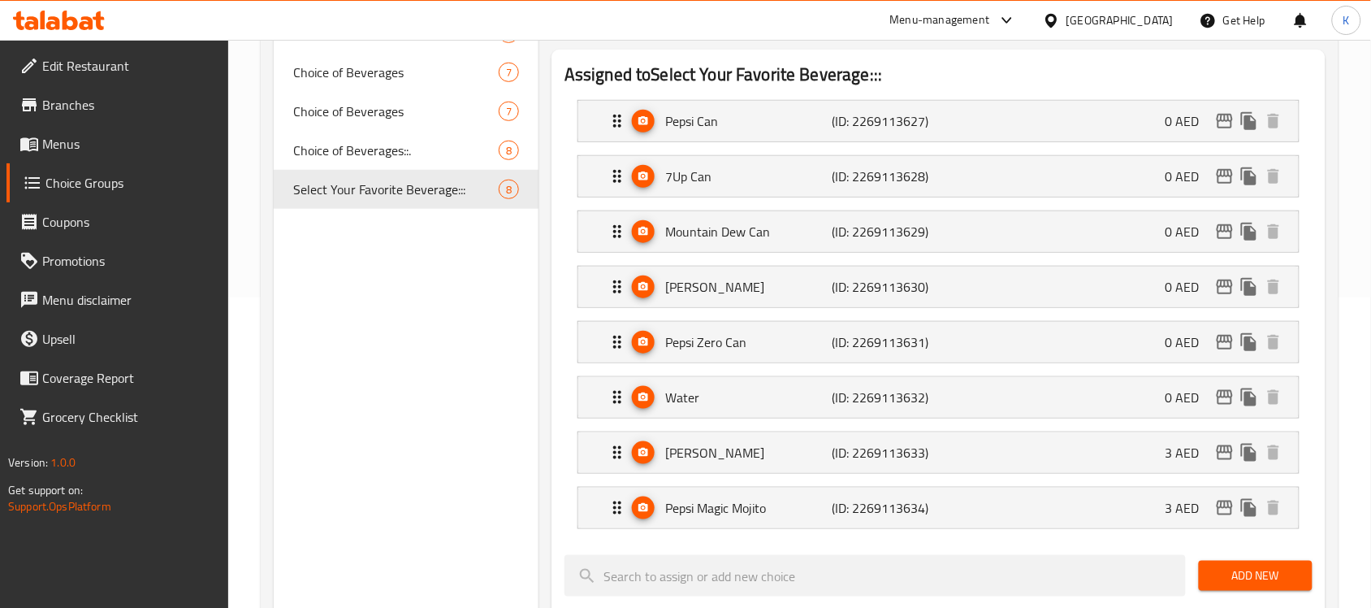
scroll to position [203, 0]
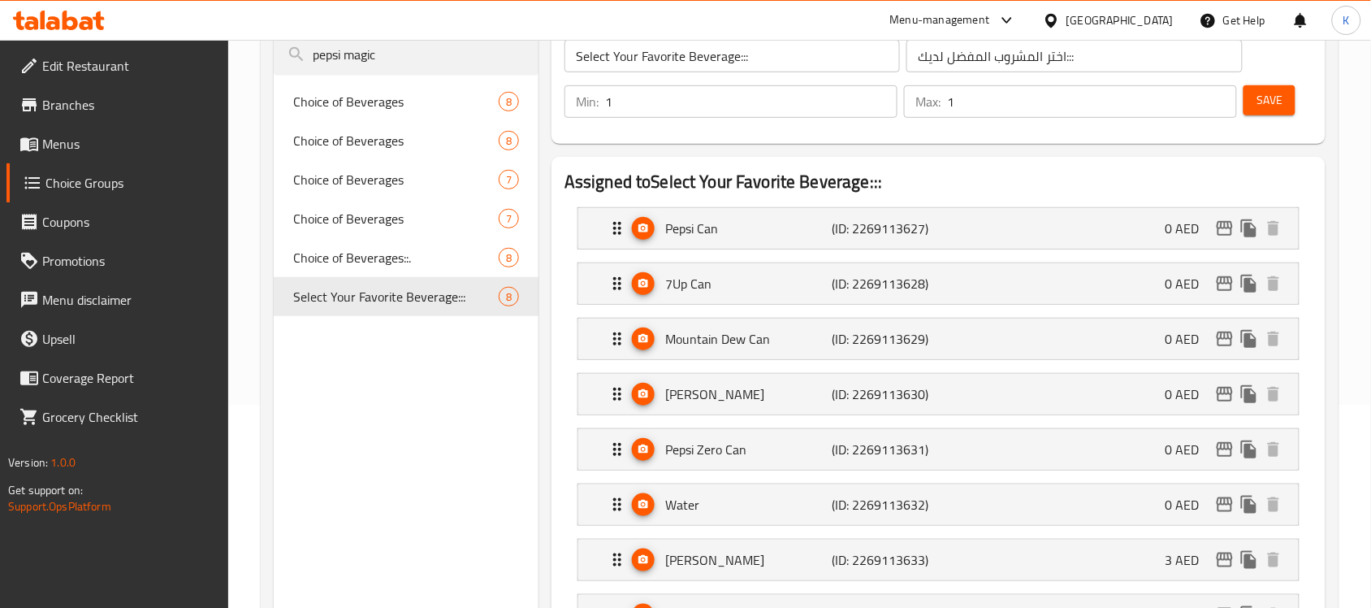
click at [1261, 88] on button "Save" at bounding box center [1269, 100] width 52 height 30
